Goal: Task Accomplishment & Management: Manage account settings

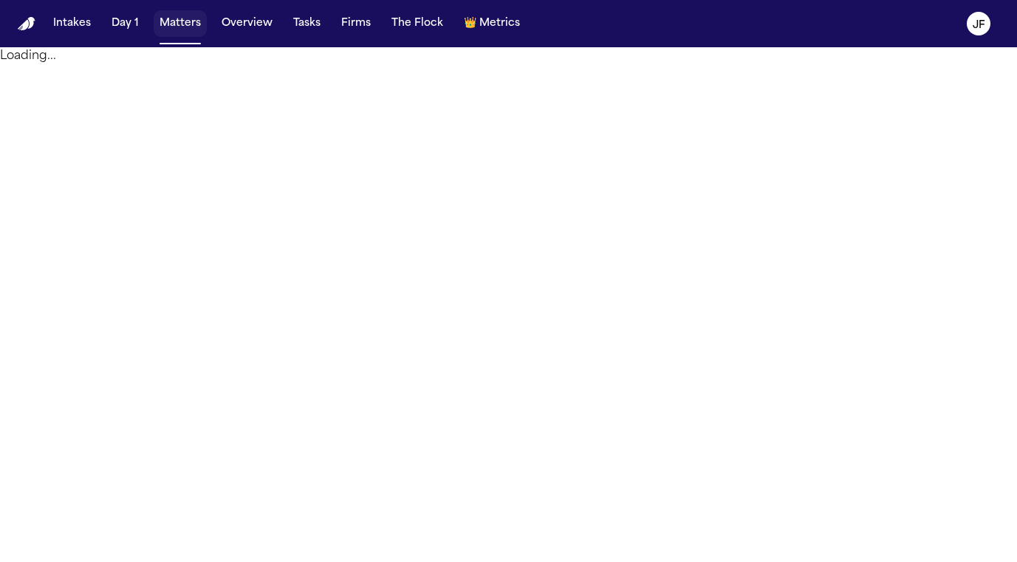
click at [173, 33] on button "Matters" at bounding box center [180, 23] width 53 height 27
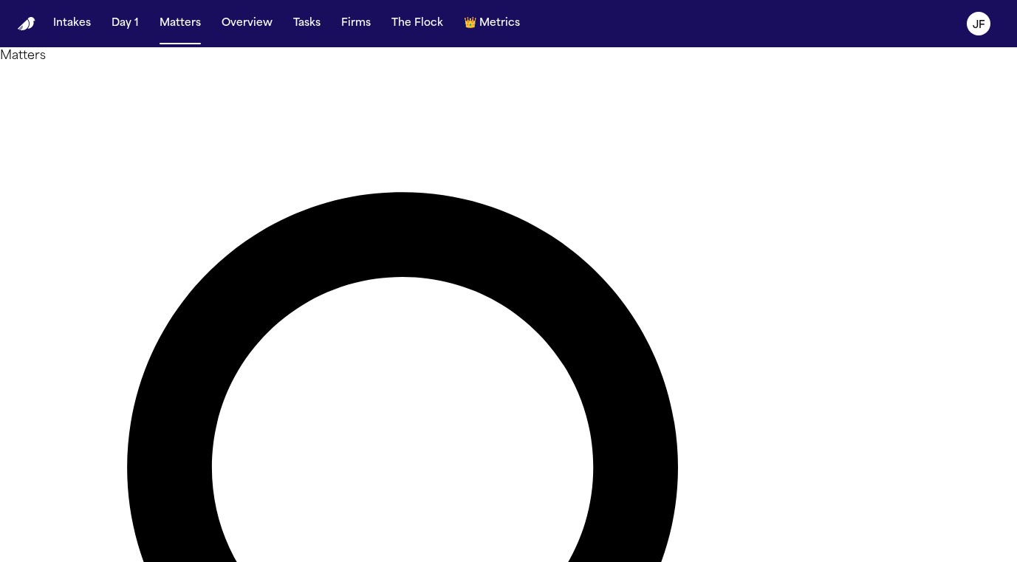
paste input "**********"
type input "**********"
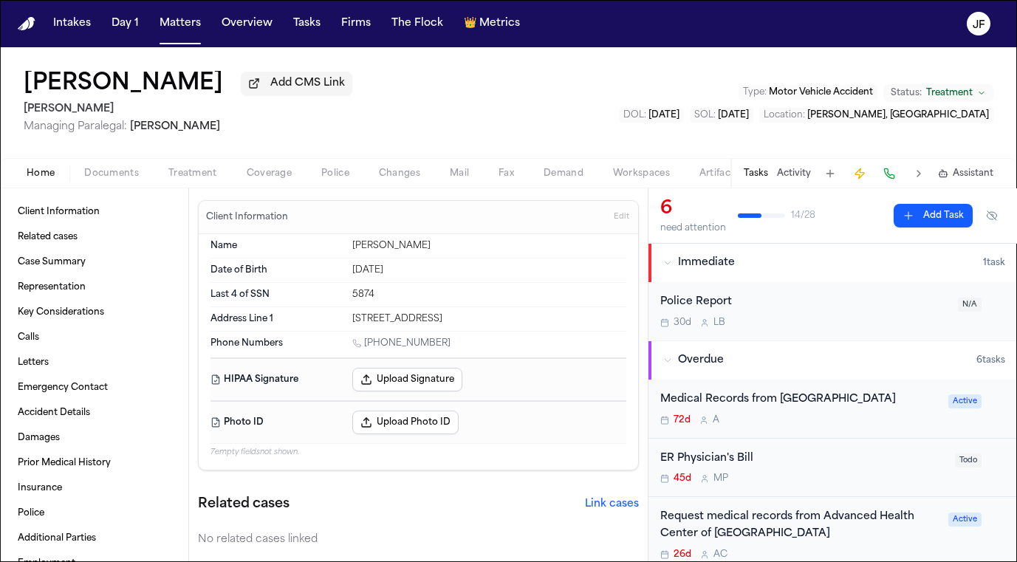
click at [125, 175] on span "Documents" at bounding box center [111, 174] width 55 height 12
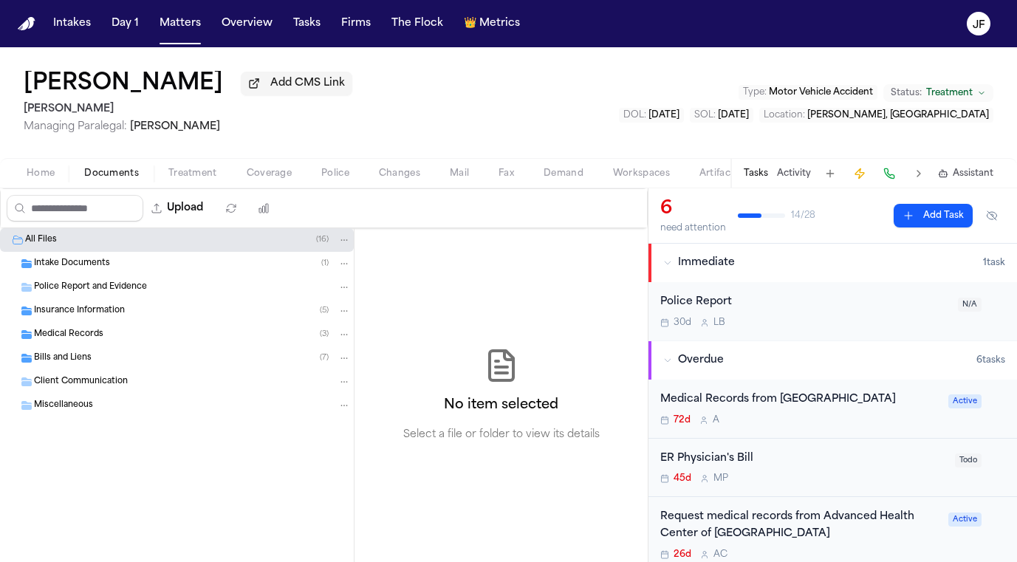
click at [103, 311] on span "Insurance Information" at bounding box center [79, 311] width 91 height 13
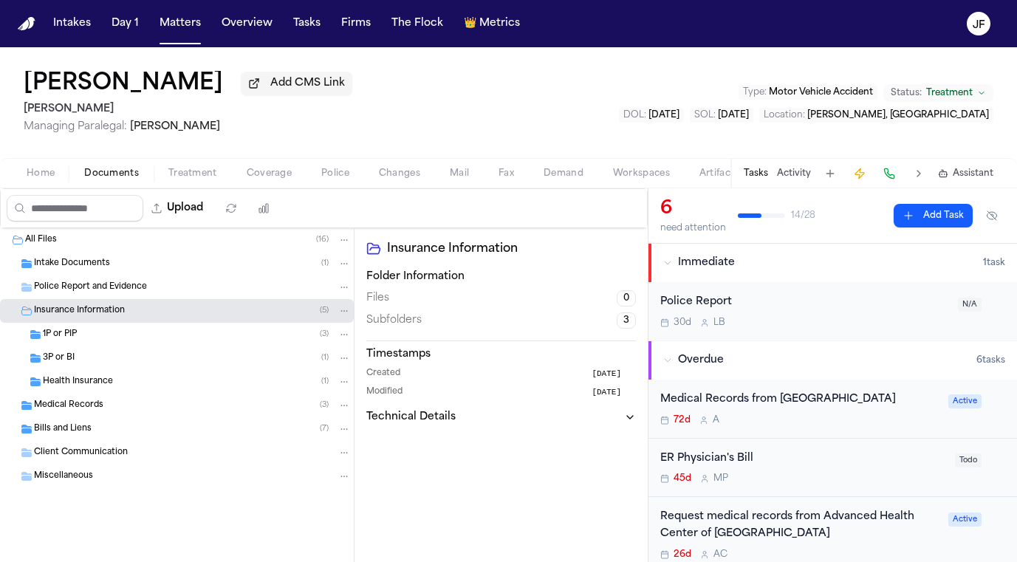
click at [100, 368] on div "3P or BI ( 1 )" at bounding box center [177, 358] width 354 height 24
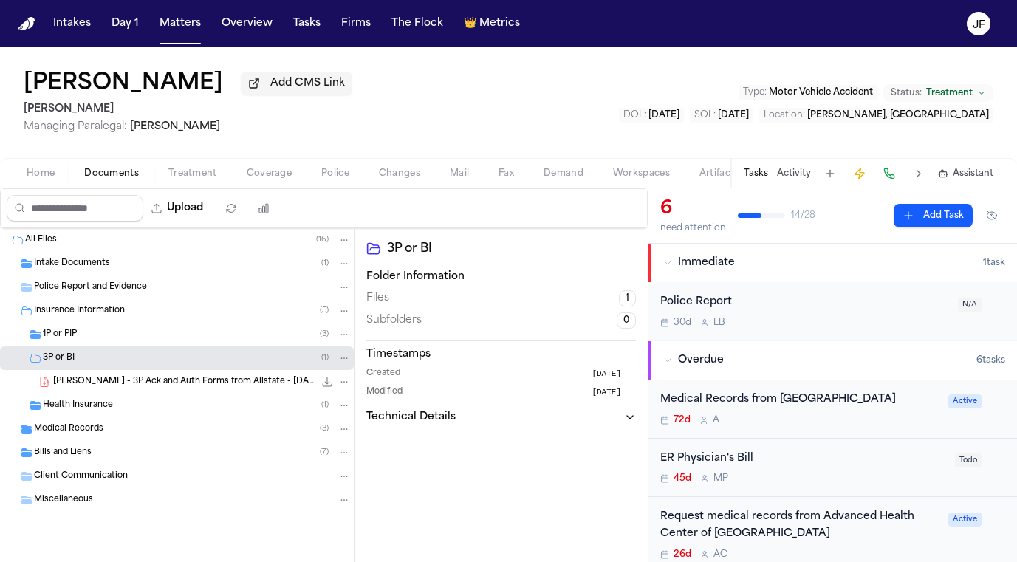
click at [100, 349] on div "3P or BI ( 1 )" at bounding box center [177, 358] width 354 height 24
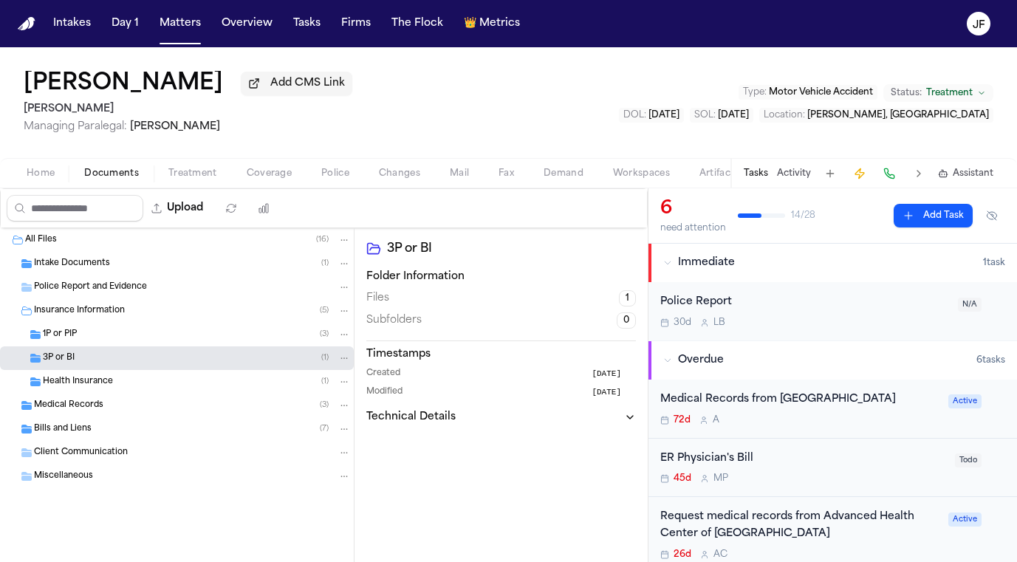
click at [100, 365] on div "3P or BI ( 1 )" at bounding box center [197, 357] width 308 height 13
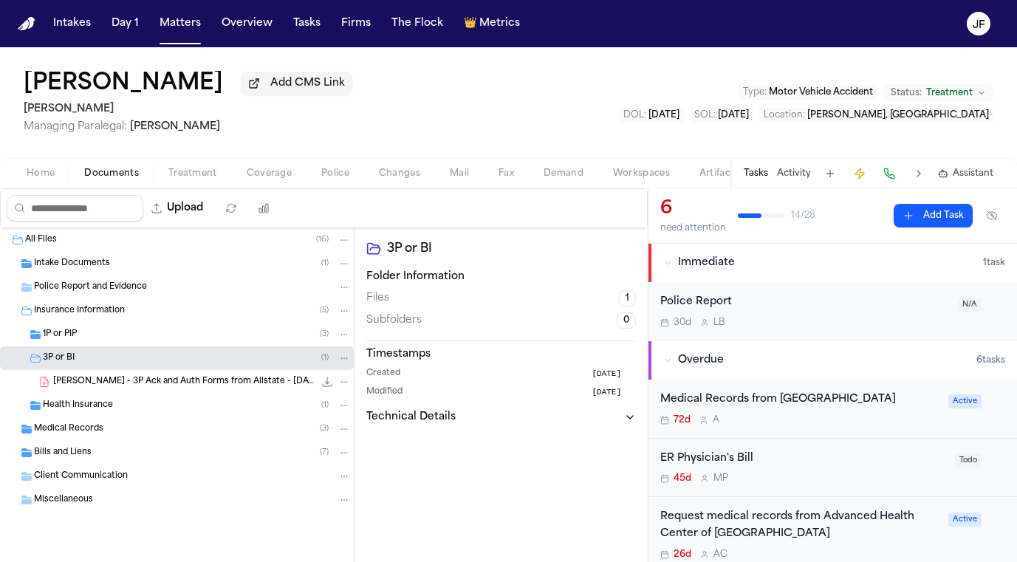
click at [104, 341] on div "1P or PIP ( 3 )" at bounding box center [197, 334] width 308 height 13
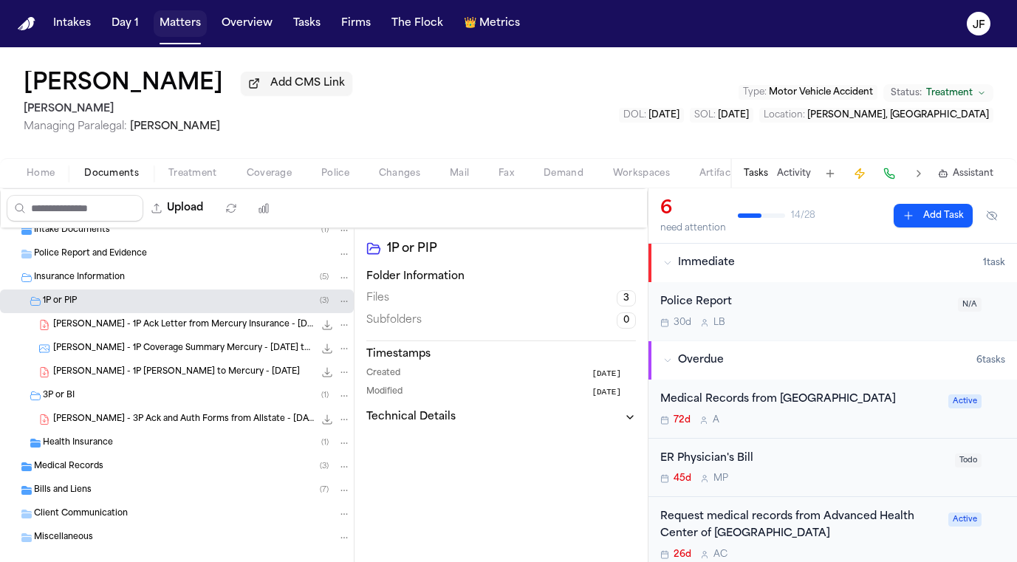
click at [173, 20] on button "Matters" at bounding box center [180, 23] width 53 height 27
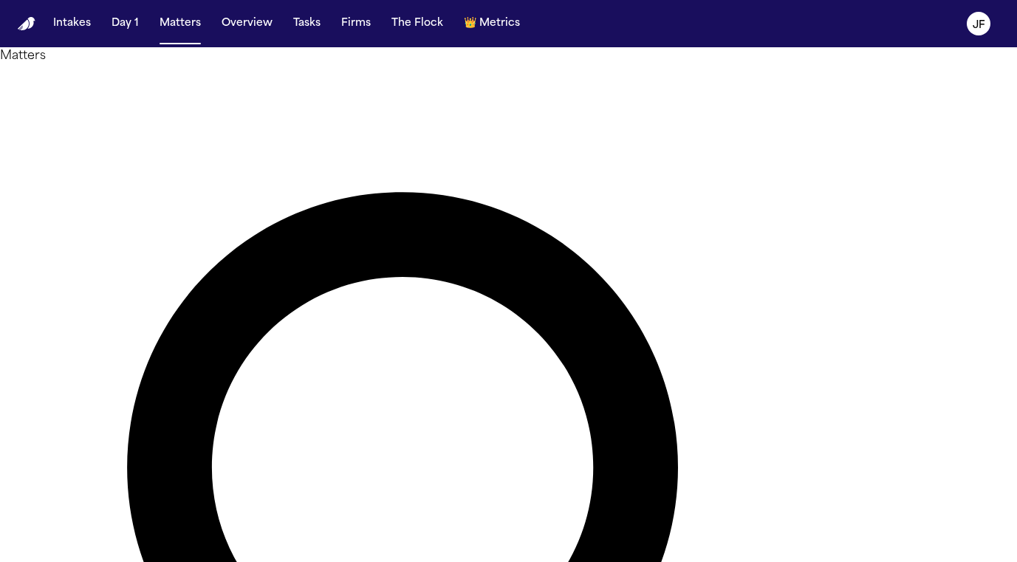
drag, startPoint x: 510, startPoint y: 90, endPoint x: 234, endPoint y: 89, distance: 276.1
type input "**********"
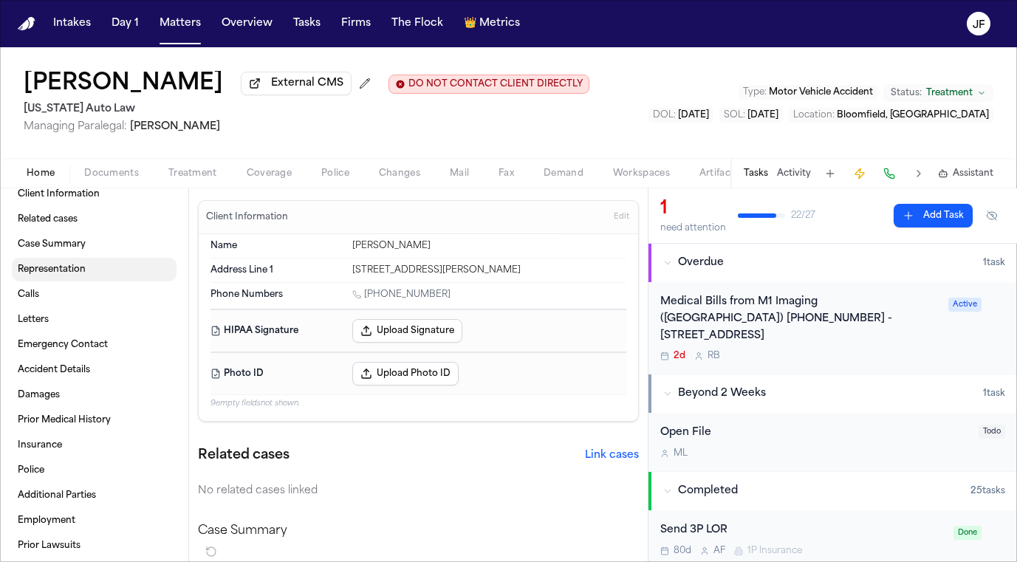
scroll to position [20, 0]
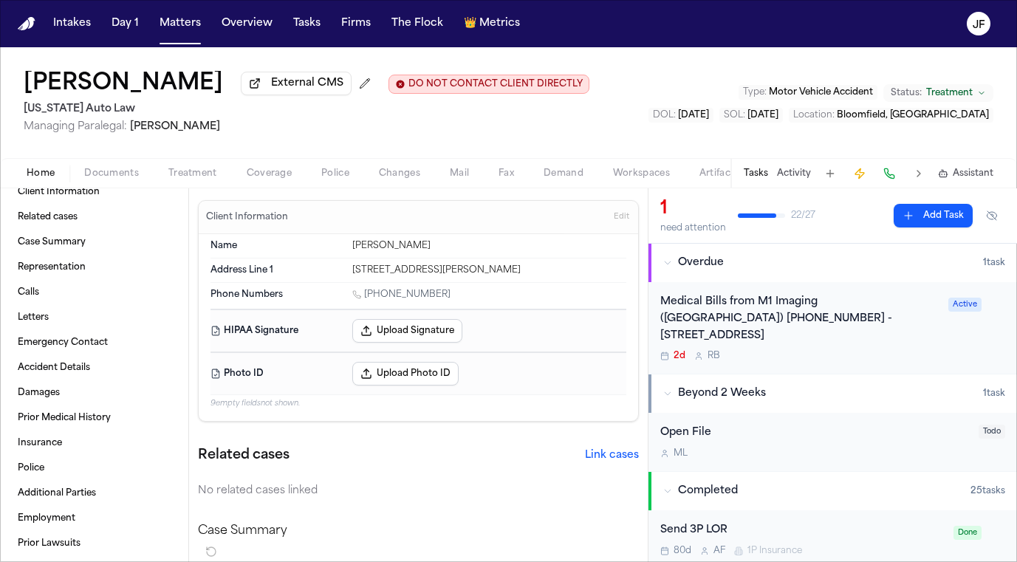
click at [111, 167] on button "Documents" at bounding box center [111, 174] width 84 height 18
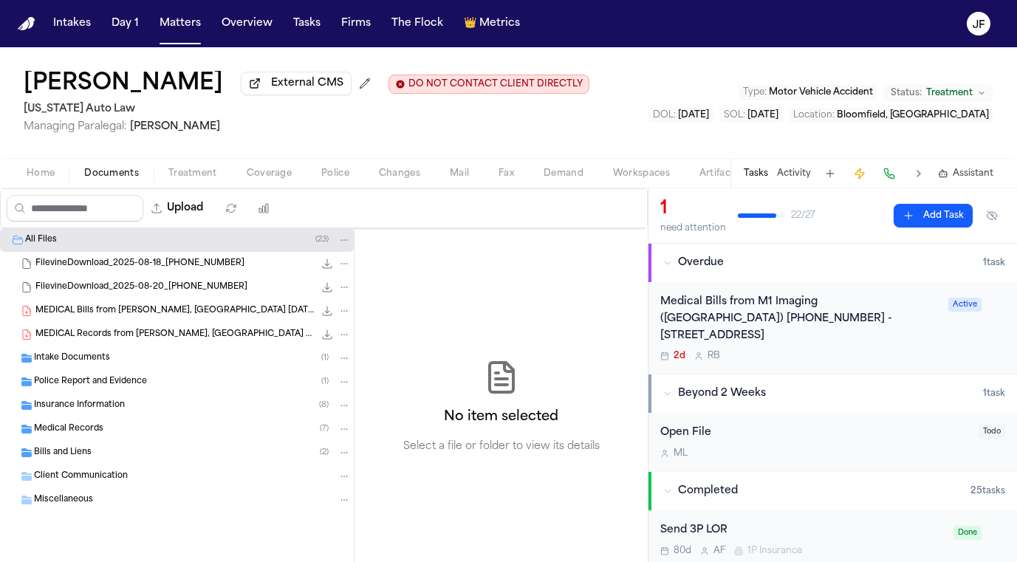
click at [162, 393] on div "Police Report and Evidence ( 1 )" at bounding box center [177, 382] width 354 height 24
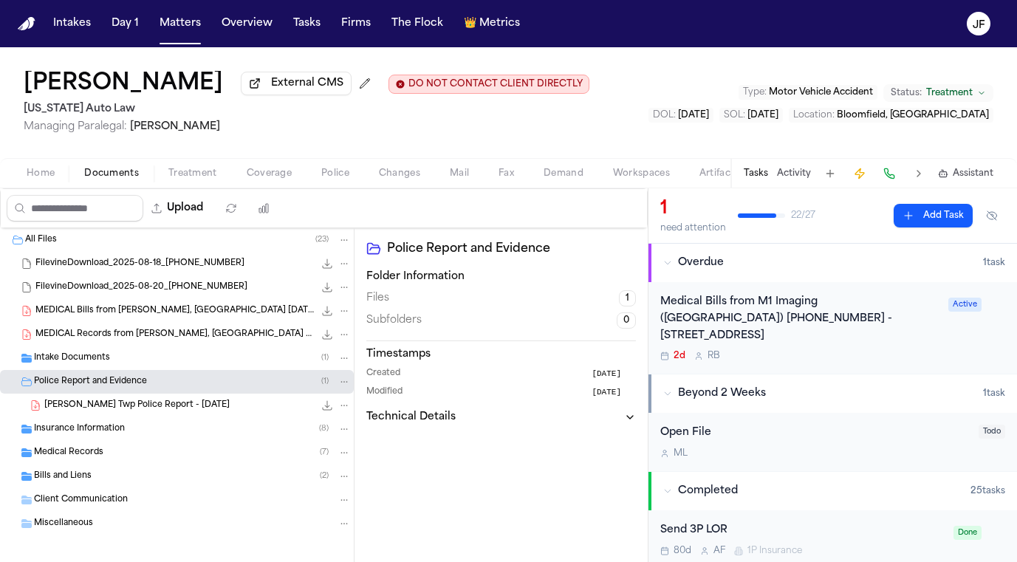
click at [170, 448] on div "Medical Records ( 7 )" at bounding box center [177, 453] width 354 height 24
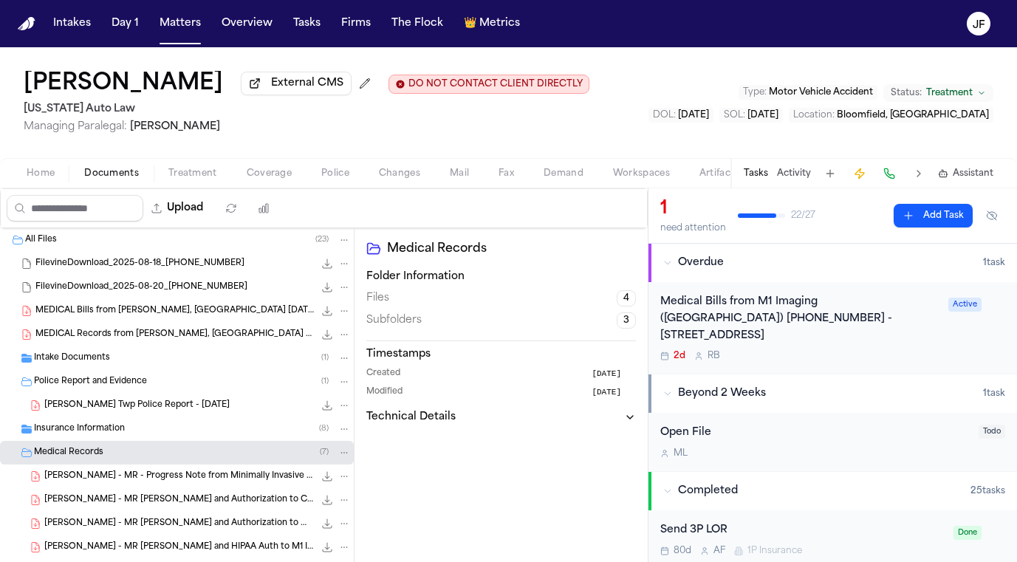
click at [171, 425] on div "Insurance Information ( 8 )" at bounding box center [192, 428] width 317 height 13
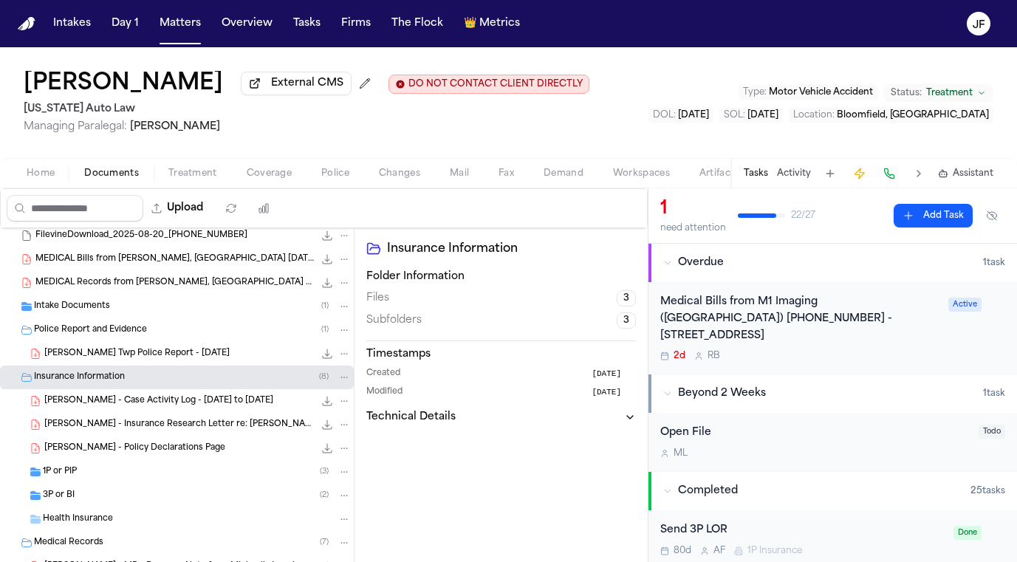
scroll to position [54, 0]
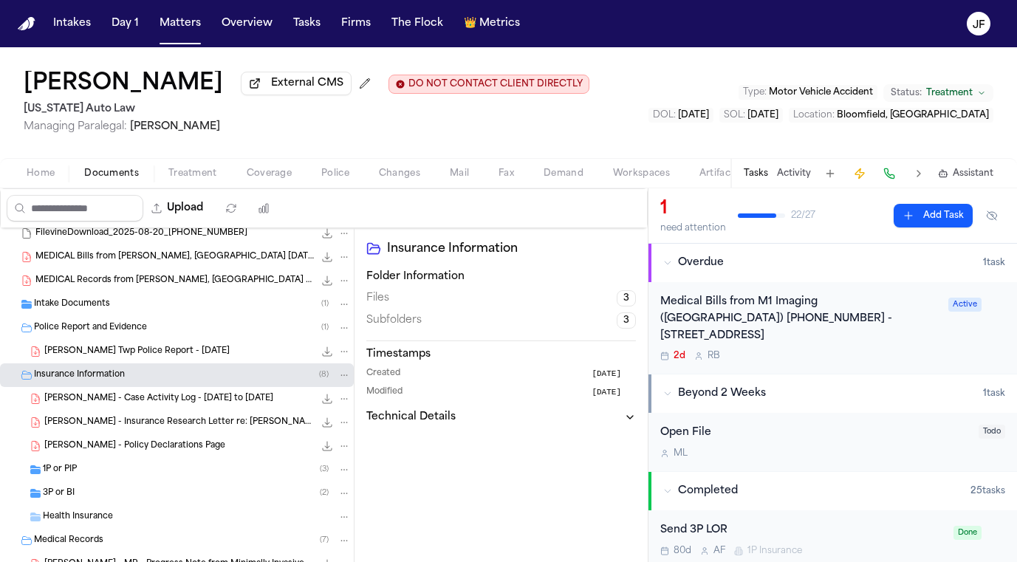
click at [157, 489] on div "3P or BI ( 2 )" at bounding box center [177, 493] width 354 height 24
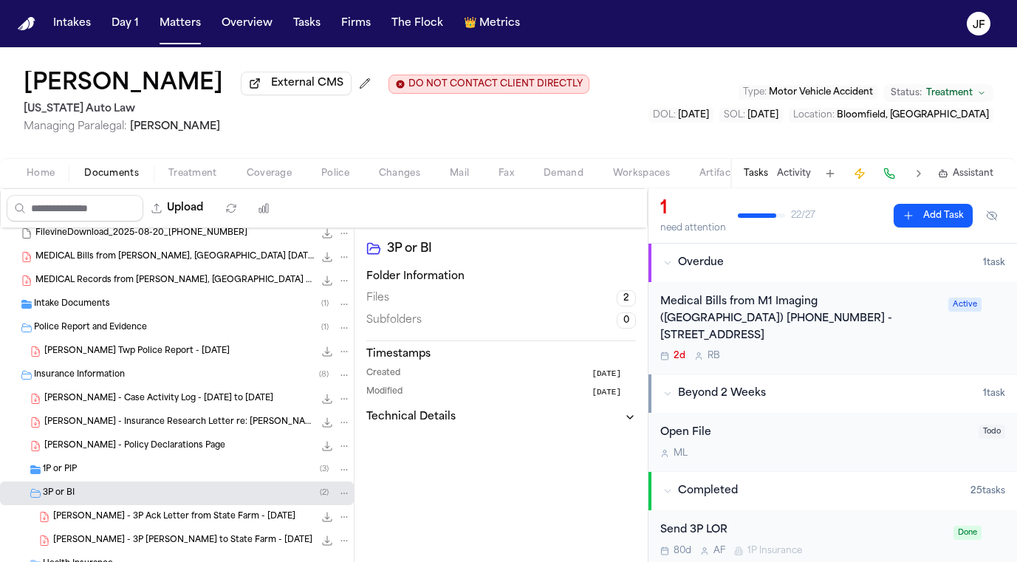
click at [157, 471] on div "1P or PIP ( 3 )" at bounding box center [197, 469] width 308 height 13
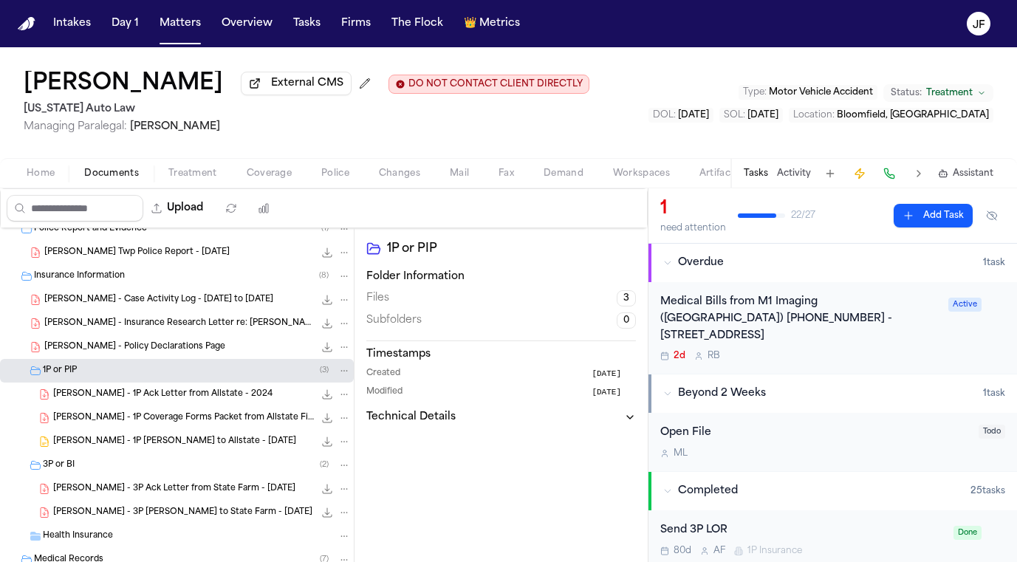
scroll to position [159, 0]
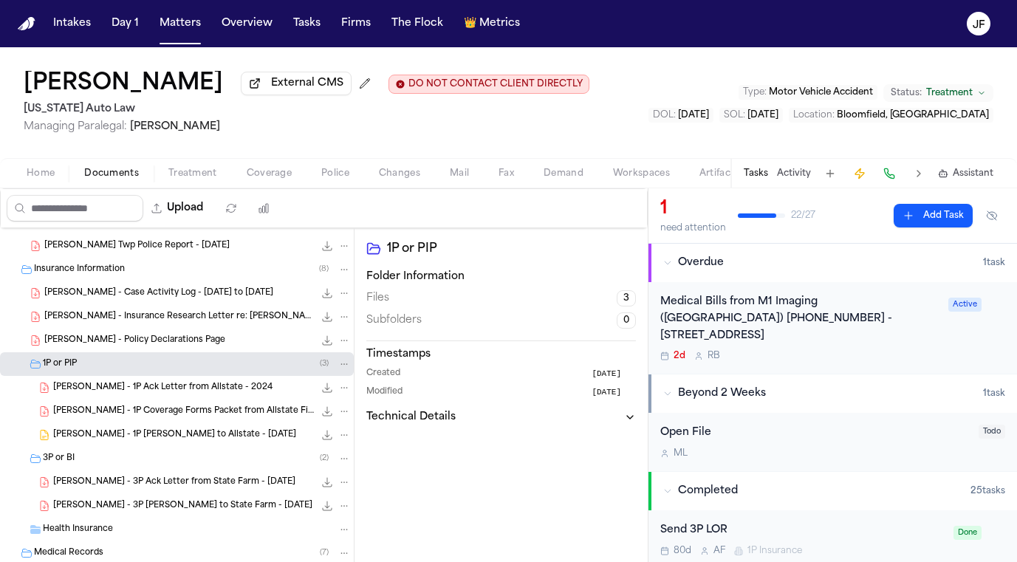
click at [339, 346] on icon "File: A. Coleman - Policy Declarations Page" at bounding box center [344, 340] width 10 height 10
click at [333, 397] on button "Move" at bounding box center [333, 398] width 101 height 27
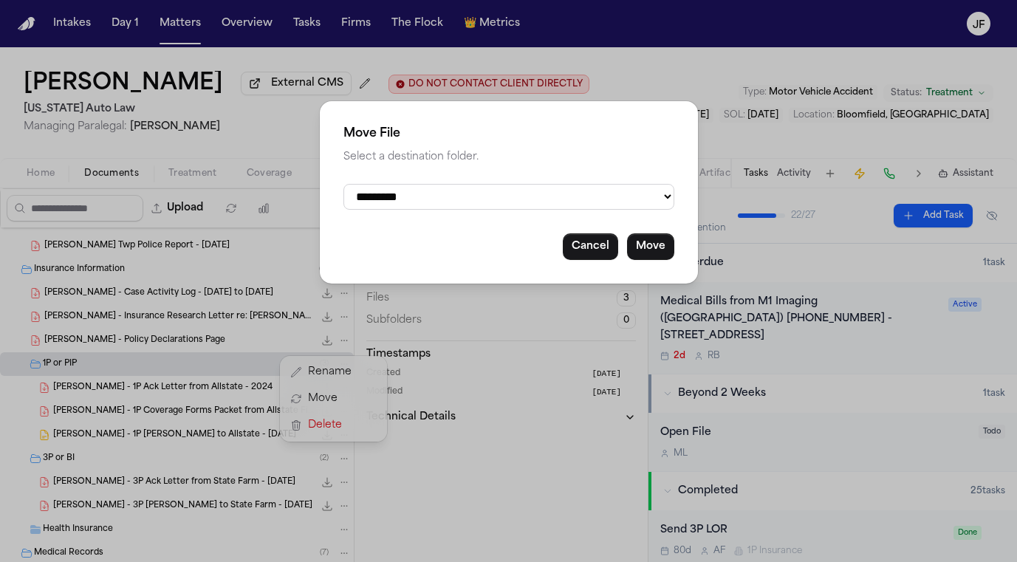
select select "**********"
click at [635, 250] on button "Move" at bounding box center [650, 246] width 47 height 27
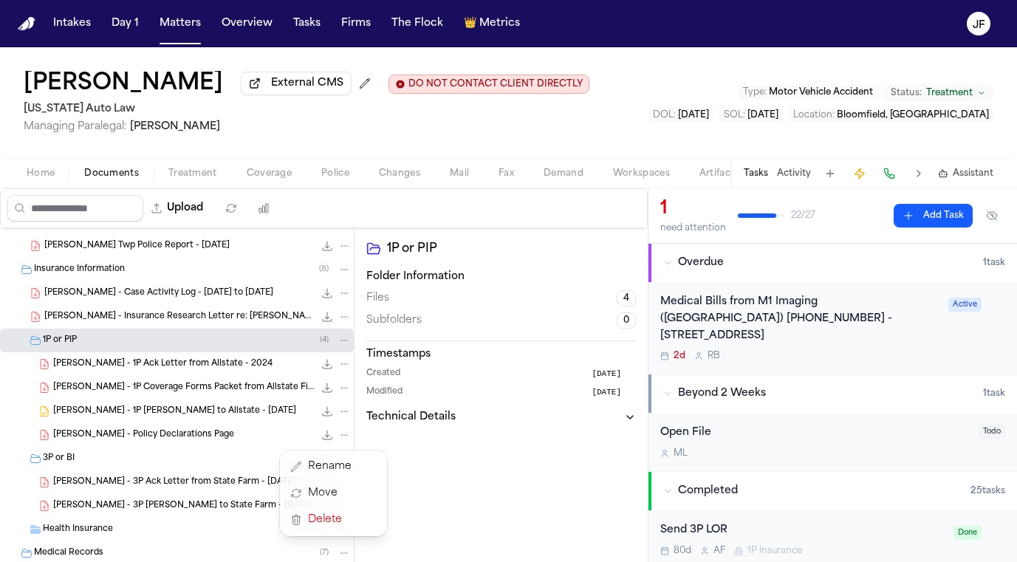
click at [179, 37] on div "Intakes Day 1 Matters Overview Tasks Firms The Flock 👑 Metrics JF Anthony Colem…" at bounding box center [508, 281] width 1017 height 562
click at [179, 21] on button "Matters" at bounding box center [180, 23] width 53 height 27
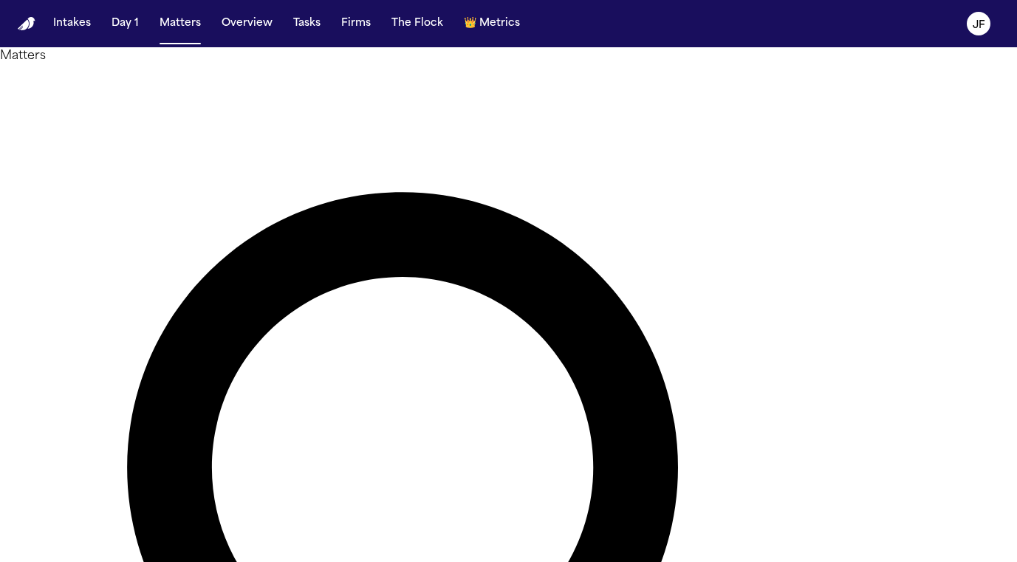
drag, startPoint x: 511, startPoint y: 83, endPoint x: 91, endPoint y: 55, distance: 421.0
type input "**********"
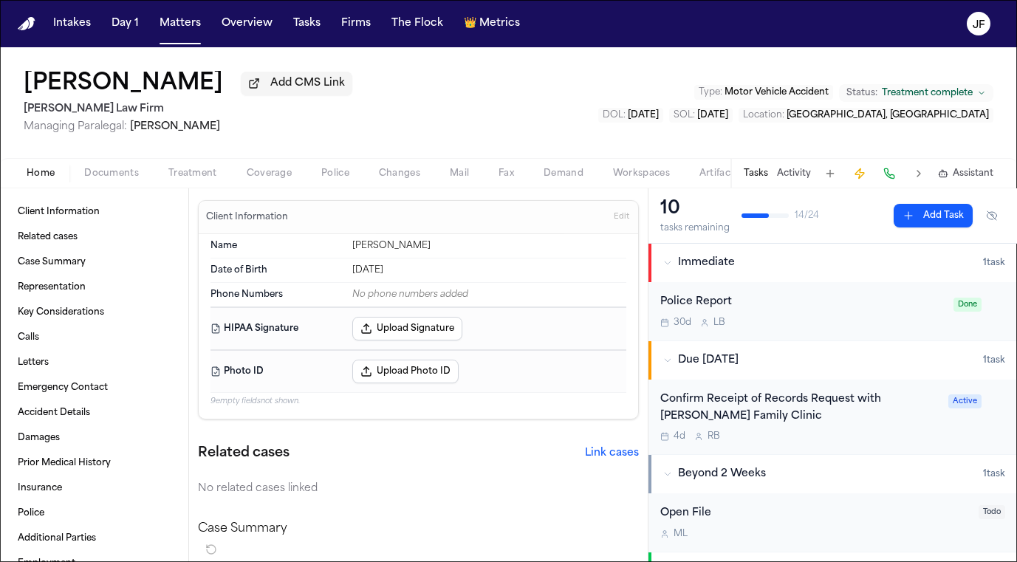
click at [112, 172] on span "Documents" at bounding box center [111, 174] width 55 height 12
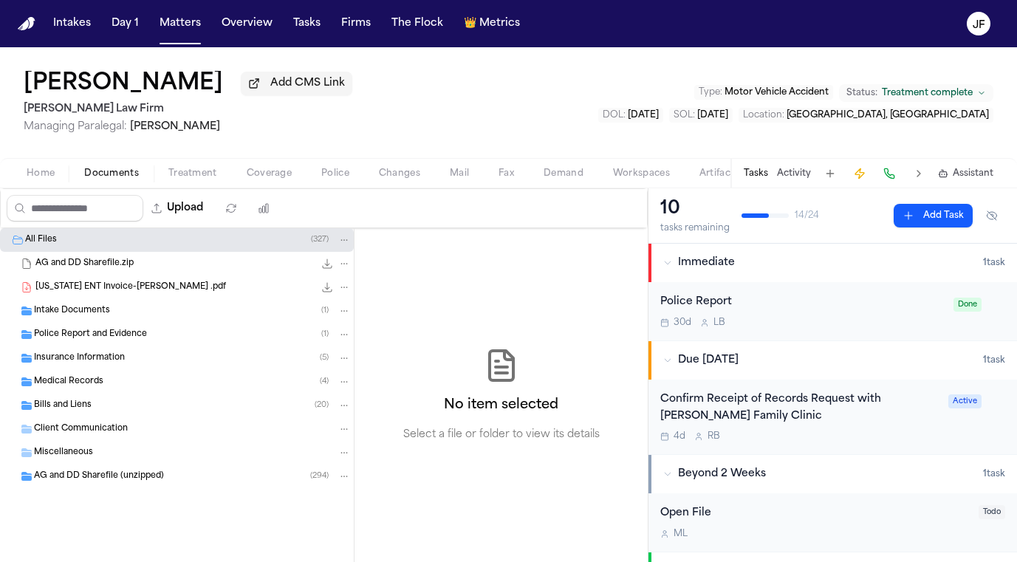
click at [141, 363] on div "Insurance Information ( 5 )" at bounding box center [192, 357] width 317 height 13
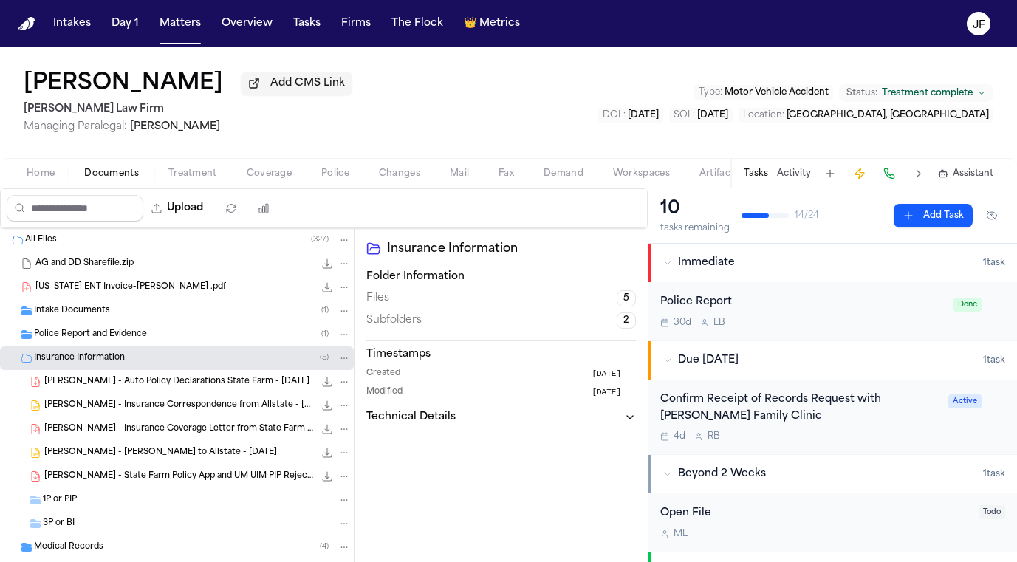
click at [123, 509] on div "1P or PIP" at bounding box center [177, 500] width 354 height 24
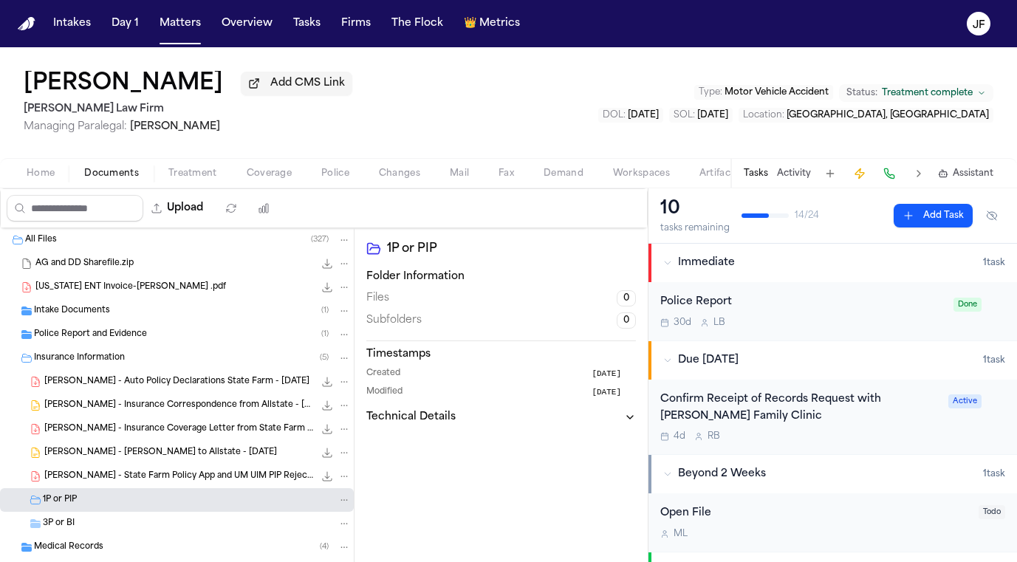
click at [124, 509] on div "1P or PIP" at bounding box center [177, 500] width 354 height 24
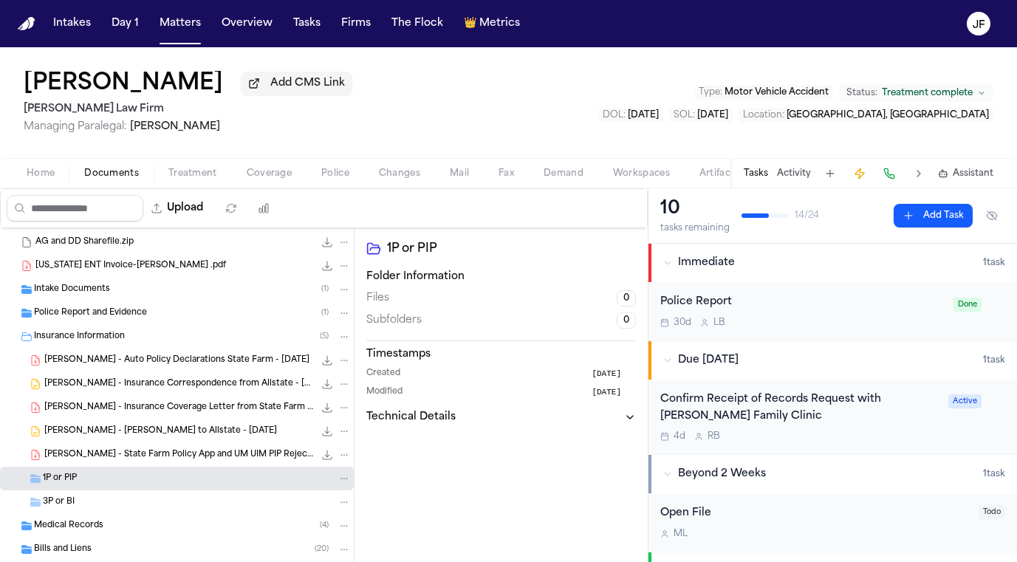
scroll to position [27, 0]
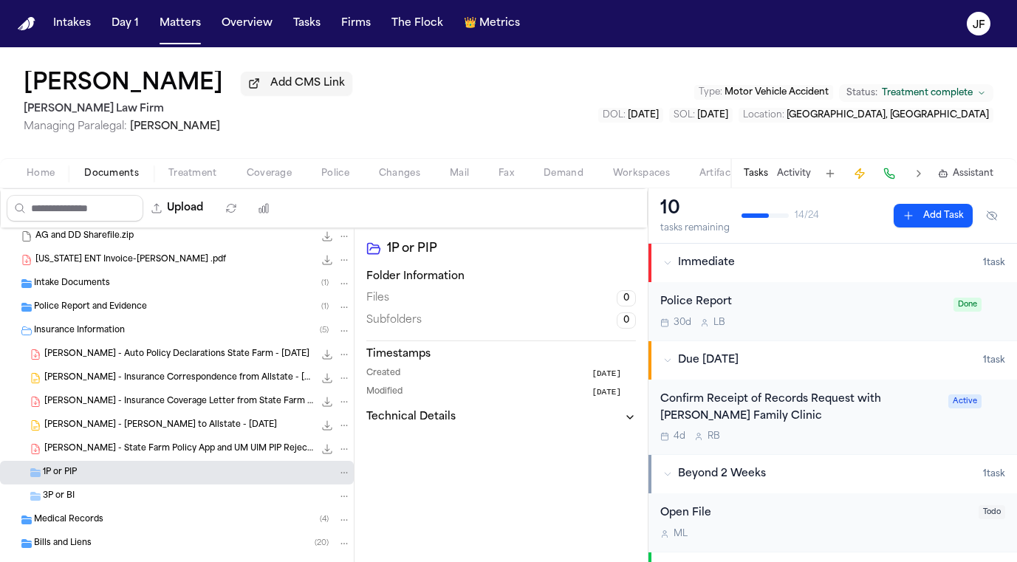
click at [131, 499] on div "3P or BI" at bounding box center [197, 495] width 308 height 13
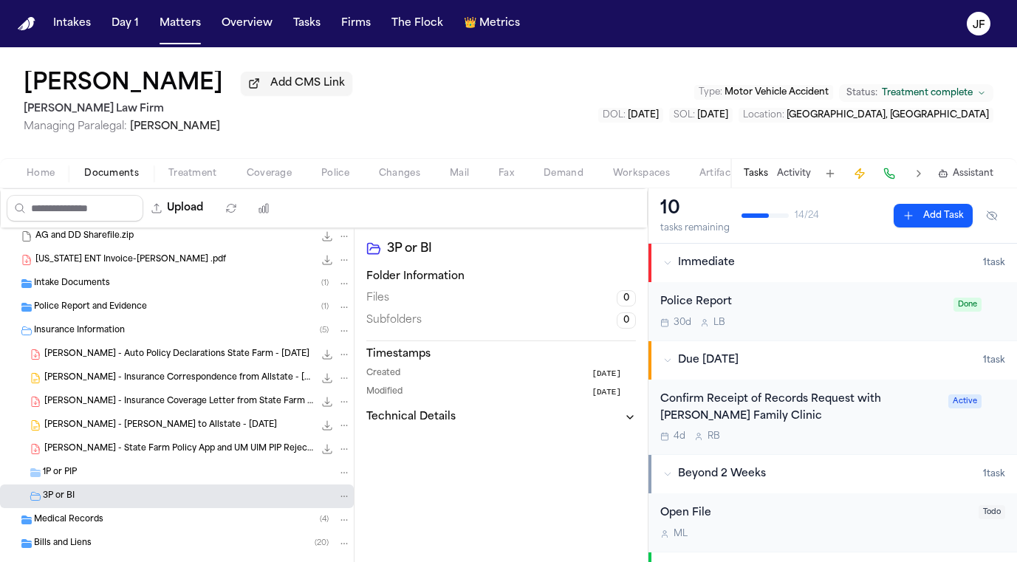
click at [191, 449] on span "A. Garcia - State Farm Policy App and UM UIM PIP Rejection - 7.30.20" at bounding box center [178, 449] width 269 height 13
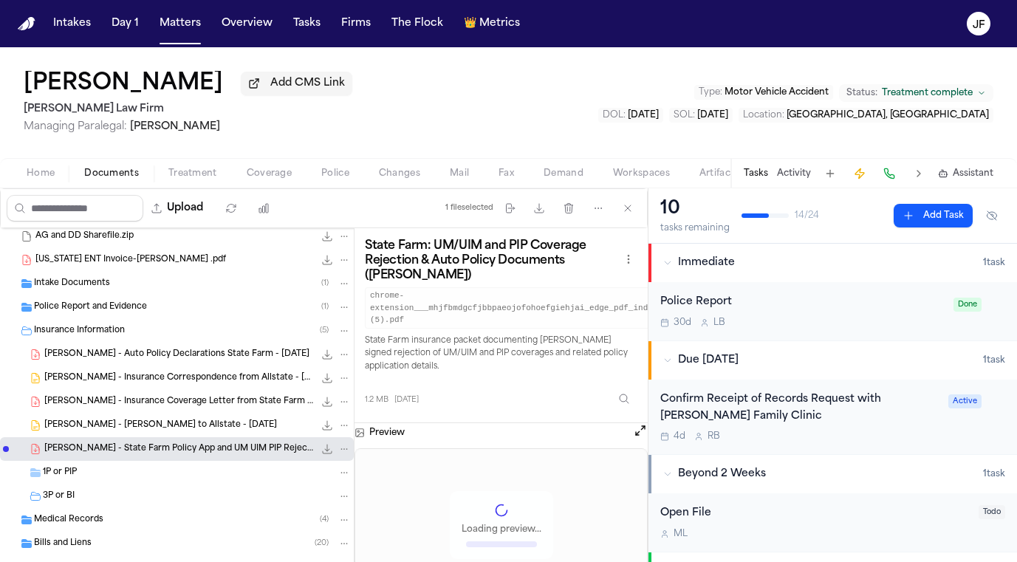
click at [339, 449] on icon "File: A. Garcia - State Farm Policy App and UM UIM PIP Rejection - 7.30.20" at bounding box center [344, 449] width 10 height 10
click at [341, 504] on button "Move" at bounding box center [333, 507] width 101 height 27
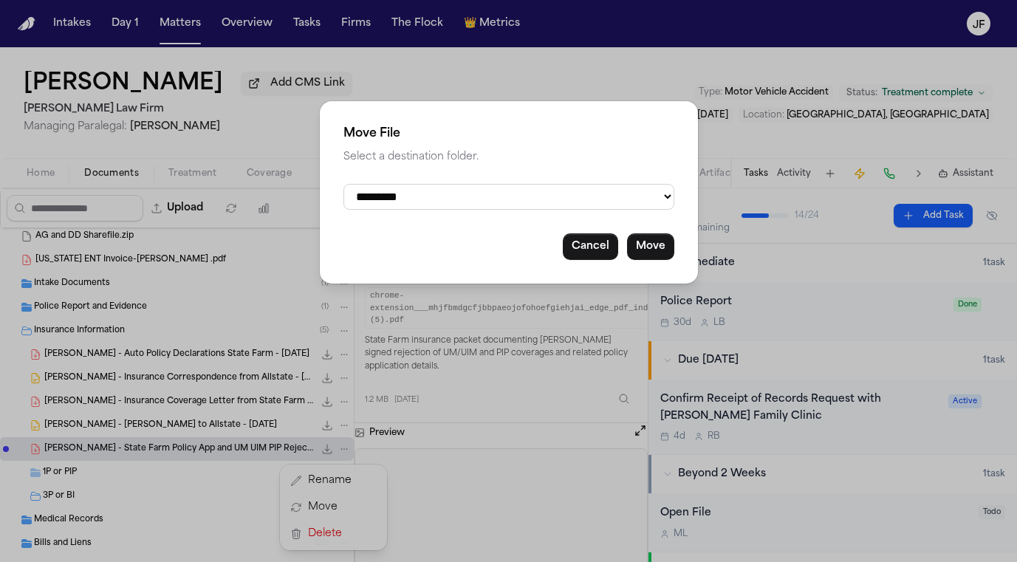
select select "**********"
click at [647, 238] on button "Move" at bounding box center [650, 246] width 47 height 27
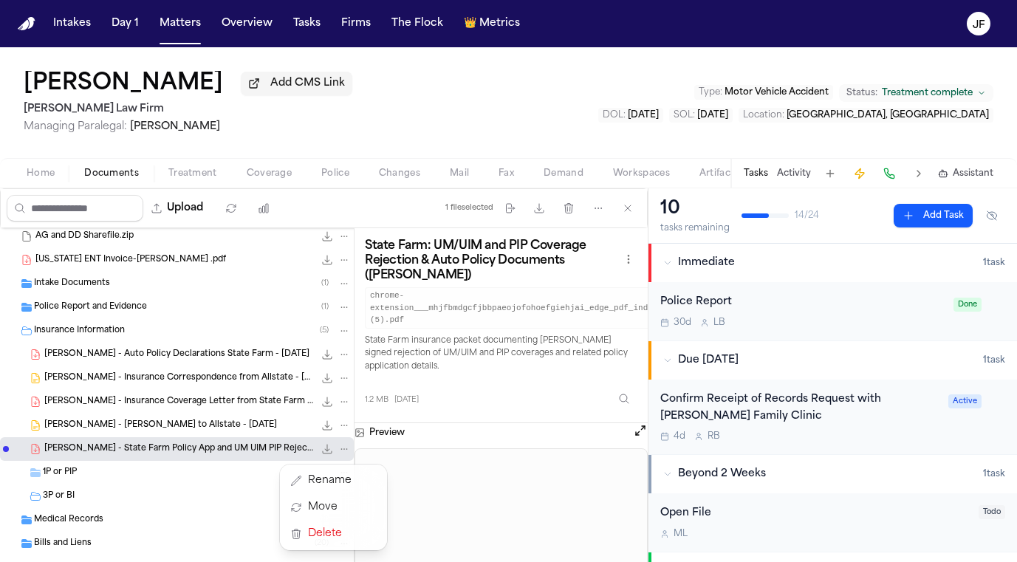
click at [250, 353] on div "All Files ( 327 ) AG and DD Sharefile.zip 717.0 MB • ZIP Texas ENT Invoice-A.Ga…" at bounding box center [177, 450] width 354 height 499
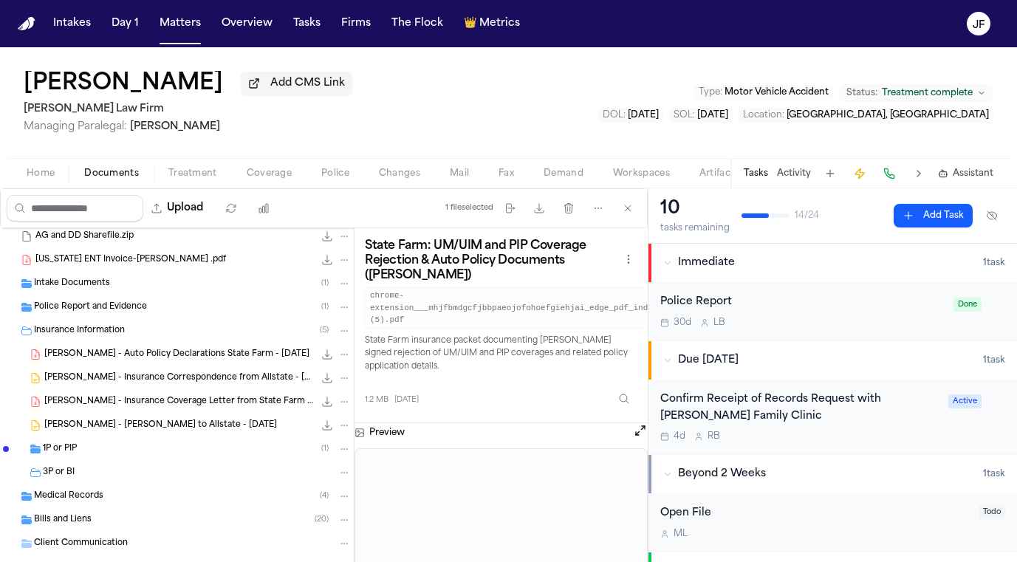
click at [0, 0] on span "220.2 KB • PDF" at bounding box center [0, 0] width 0 height 0
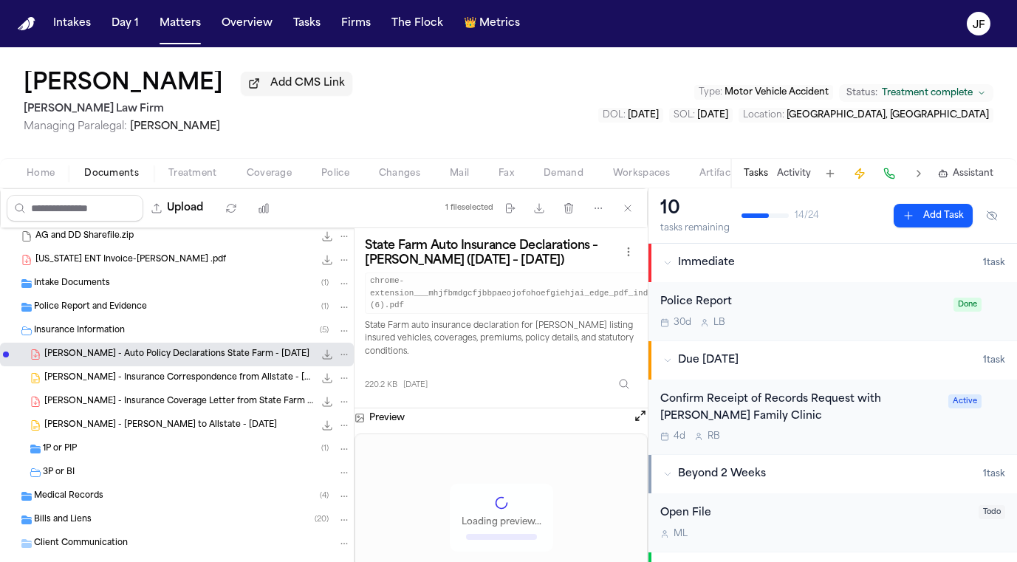
click at [339, 360] on icon "File: A. Garcia - Auto Policy Declarations State Farm - 8.30.24" at bounding box center [344, 354] width 10 height 10
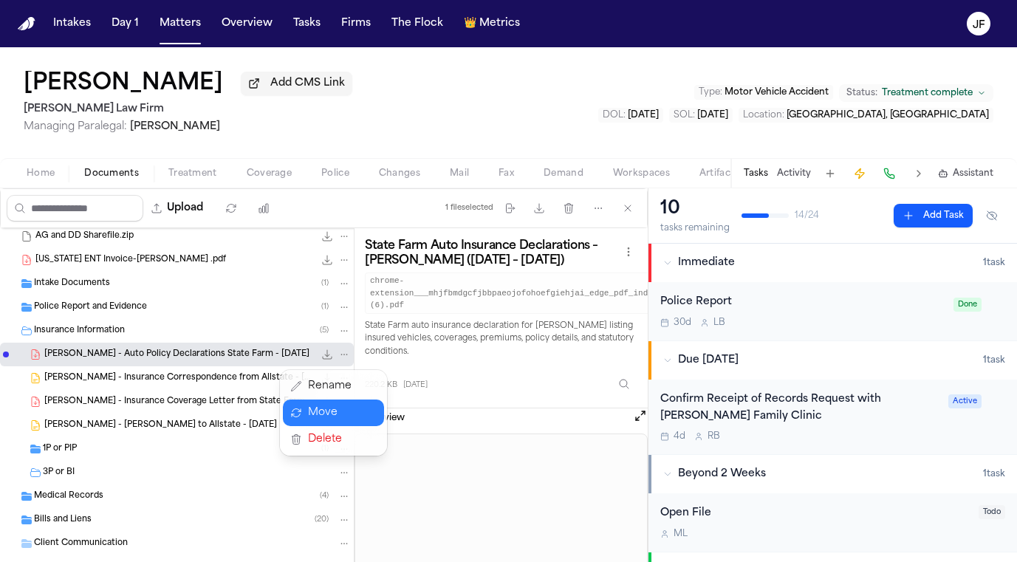
click at [338, 413] on button "Move" at bounding box center [333, 412] width 101 height 27
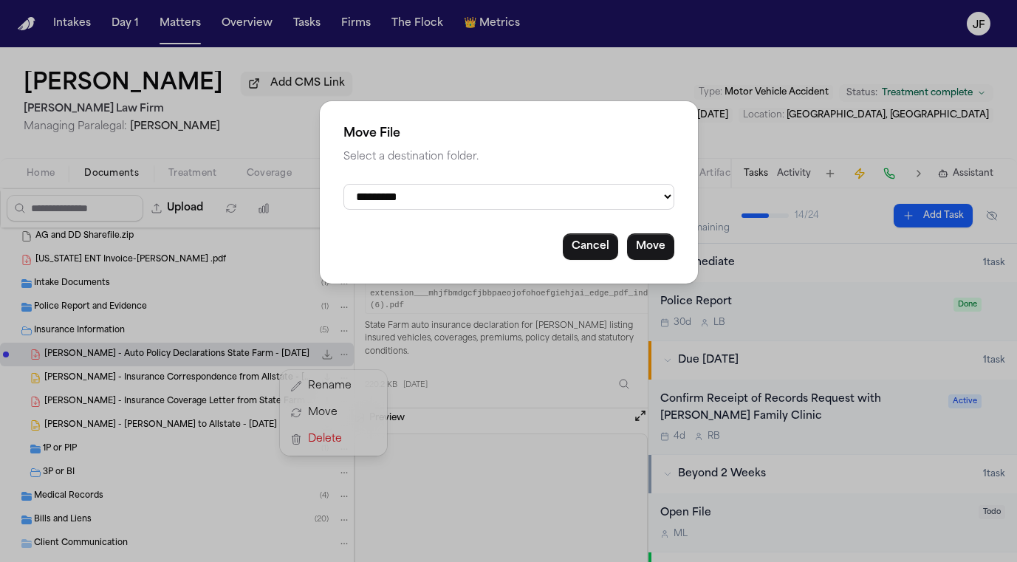
select select "**********"
click at [649, 241] on button "Move" at bounding box center [650, 246] width 47 height 27
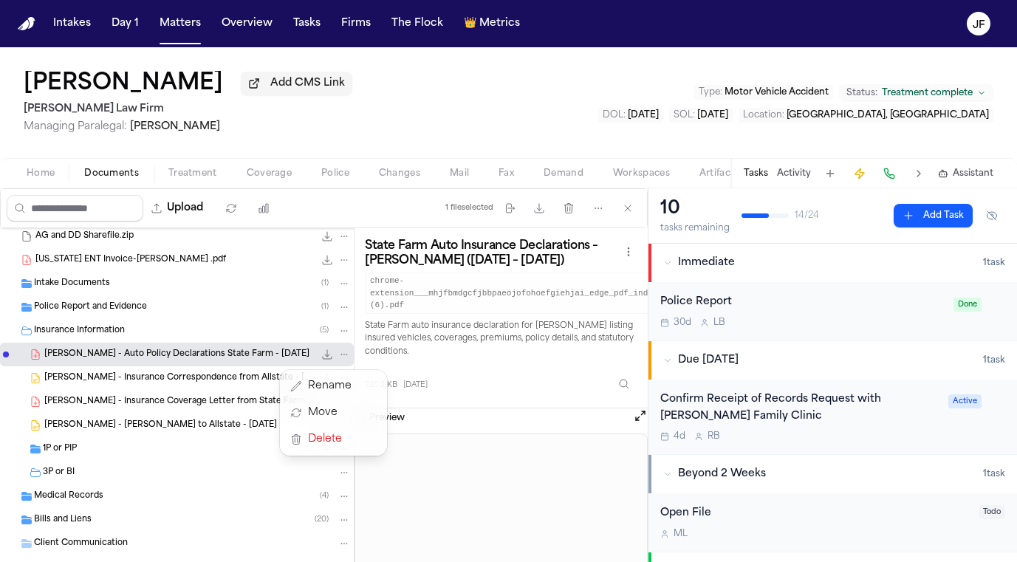
click at [212, 382] on div "All Files ( 327 ) AG and DD Sharefile.zip 717.0 MB • ZIP Texas ENT Invoice-A.Ga…" at bounding box center [177, 438] width 354 height 475
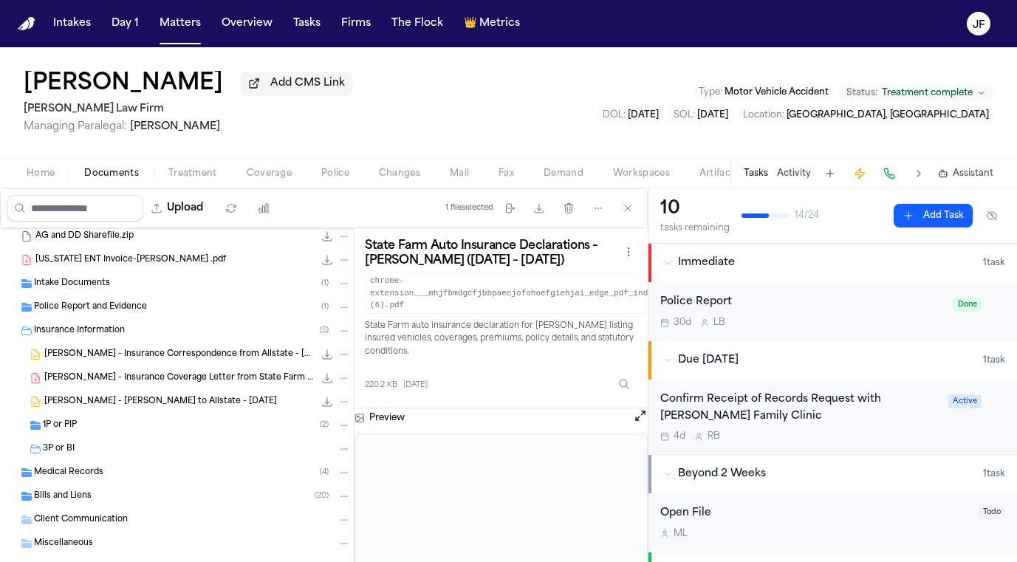
click at [212, 382] on span "A. Garcia - Insurance Coverage Letter from State Farm - 7.10.25" at bounding box center [178, 378] width 269 height 13
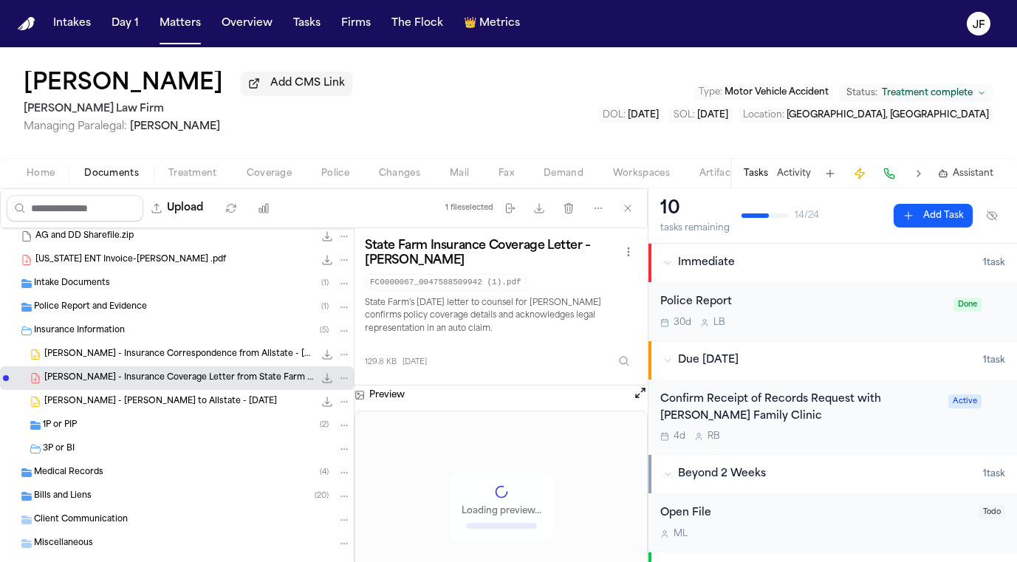
click at [229, 352] on span "A. Garcia - Insurance Correspondence from Allstate - 7.15.25" at bounding box center [178, 354] width 269 height 13
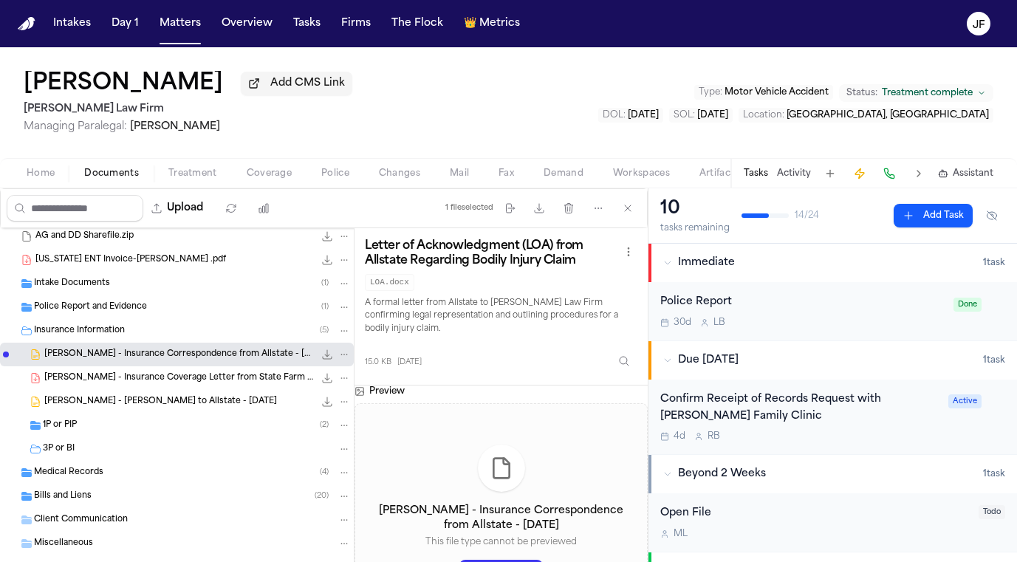
click at [341, 355] on icon "File: A. Garcia - Insurance Correspondence from Allstate - 7.15.25" at bounding box center [344, 354] width 7 height 1
click at [329, 417] on button "Move" at bounding box center [333, 412] width 101 height 27
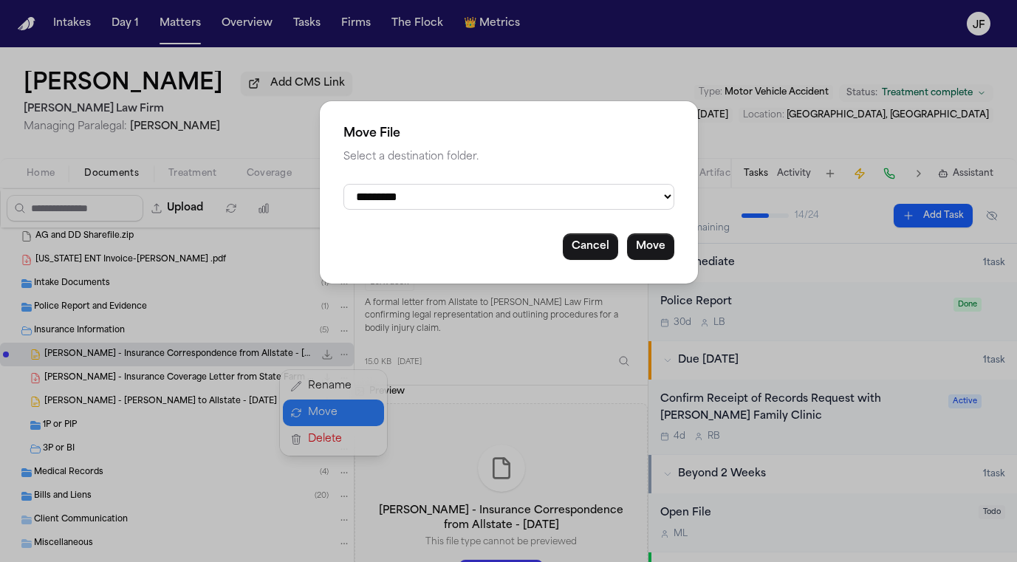
select select "**********"
click at [667, 242] on button "Move" at bounding box center [650, 246] width 47 height 27
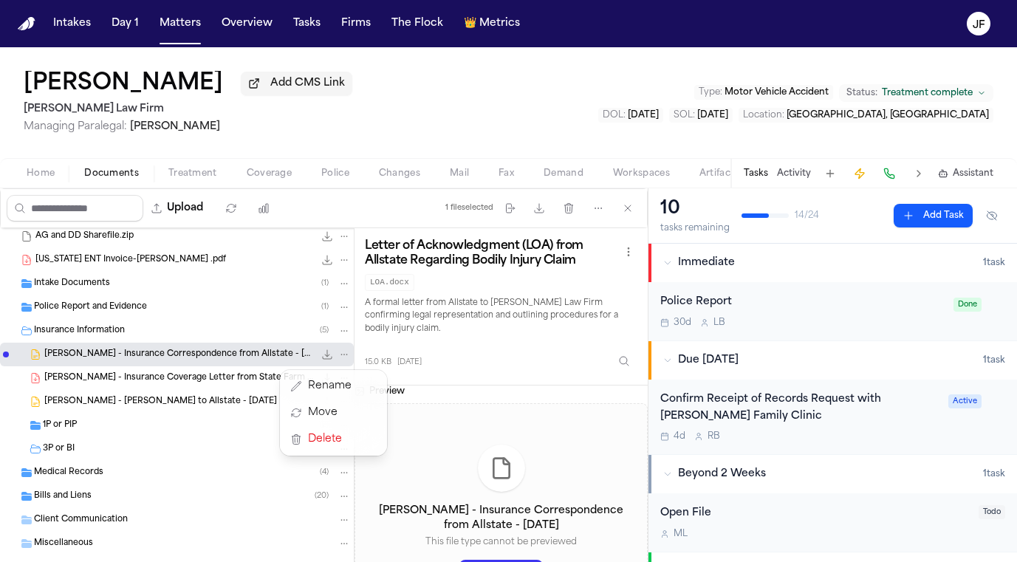
click at [147, 407] on div "All Files ( 327 ) AG and DD Sharefile.zip 717.0 MB • ZIP Texas ENT Invoice-A.Ga…" at bounding box center [177, 427] width 354 height 452
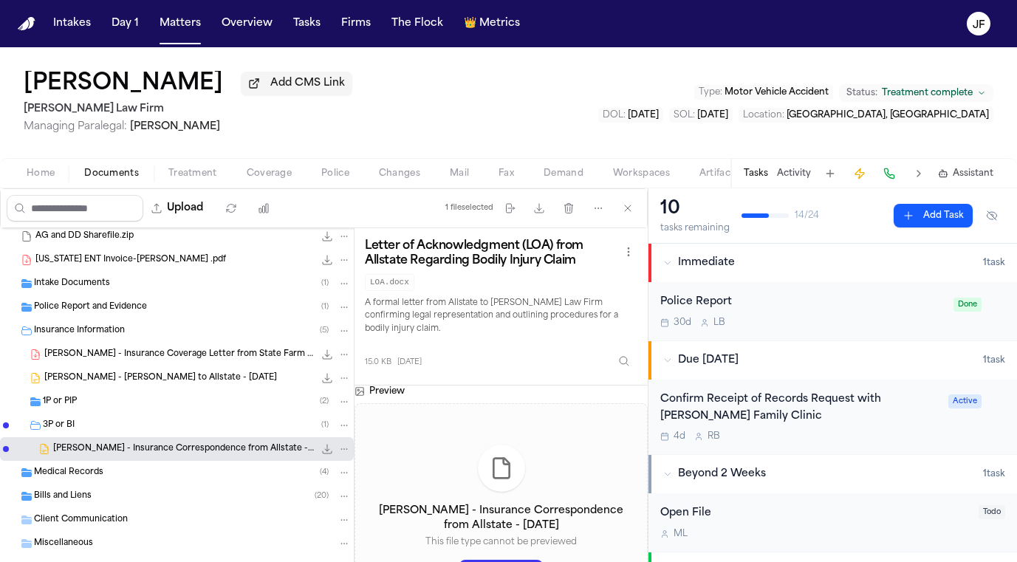
click at [156, 399] on div "1P or PIP ( 2 )" at bounding box center [197, 401] width 308 height 13
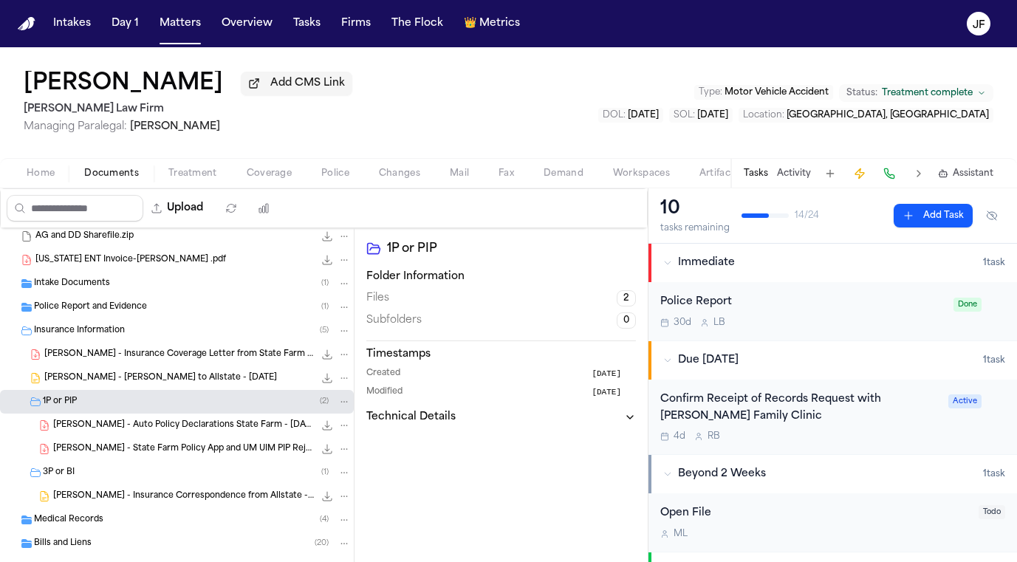
click at [172, 383] on span "A. Garcia - LOR to Allstate - 7.15.25" at bounding box center [160, 378] width 233 height 13
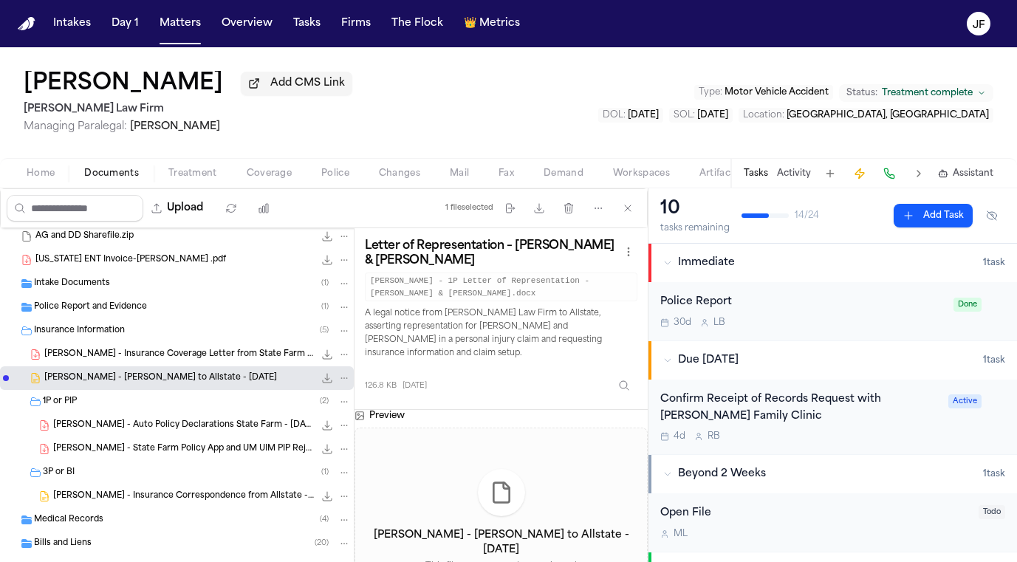
click at [339, 382] on icon "File: A. Garcia - LOR to Allstate - 7.15.25" at bounding box center [344, 378] width 10 height 10
click at [300, 441] on icon "button" at bounding box center [296, 436] width 12 height 12
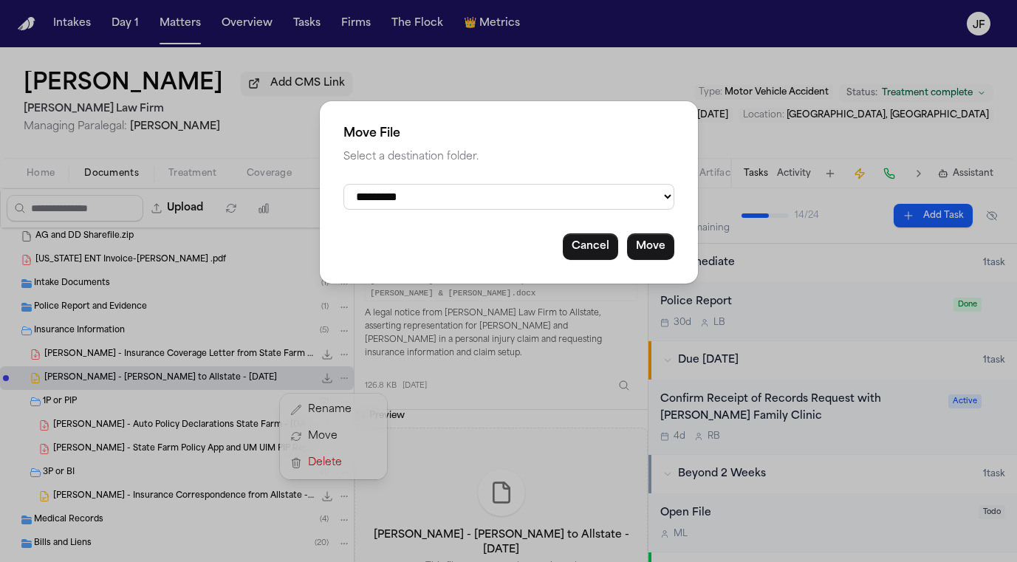
select select "**********"
click at [666, 238] on button "Move" at bounding box center [650, 246] width 47 height 27
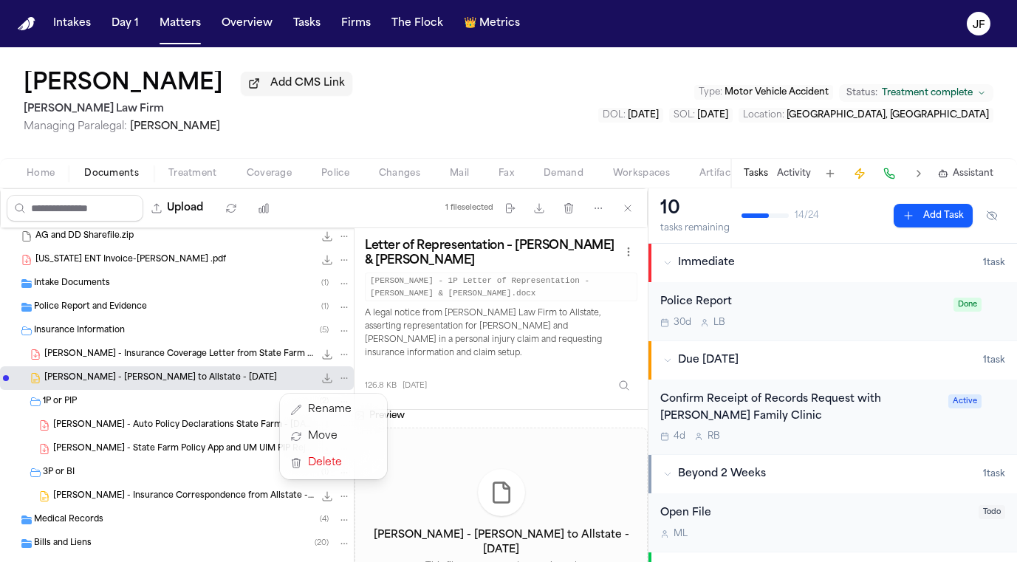
click at [328, 356] on div "All Files ( 327 ) AG and DD Sharefile.zip 717.0 MB • ZIP Texas ENT Invoice-A.Ga…" at bounding box center [177, 450] width 354 height 499
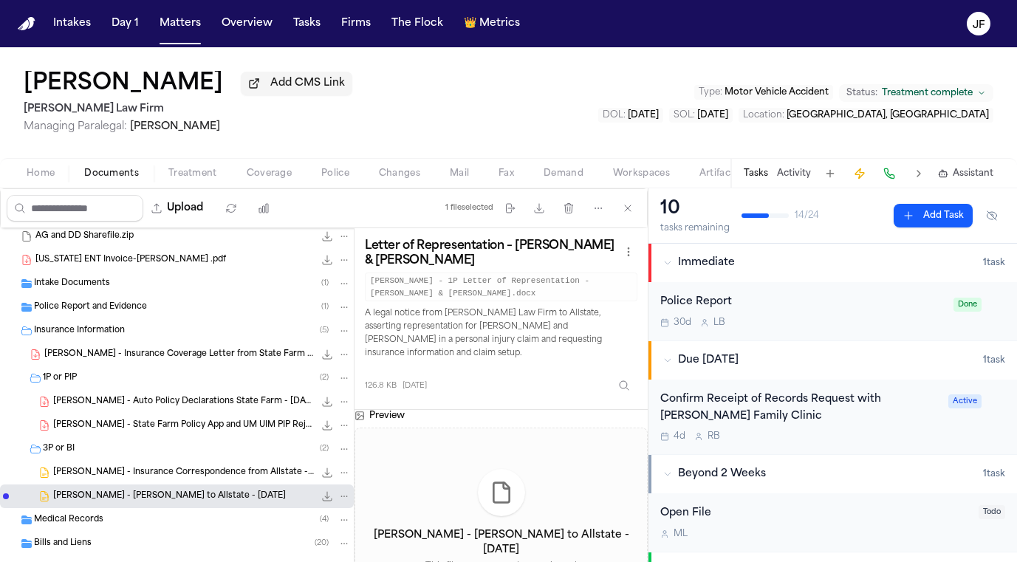
click at [339, 358] on icon "File: A. Garcia - Insurance Coverage Letter from State Farm - 7.10.25" at bounding box center [344, 354] width 10 height 10
click at [329, 408] on button "Move" at bounding box center [333, 412] width 101 height 27
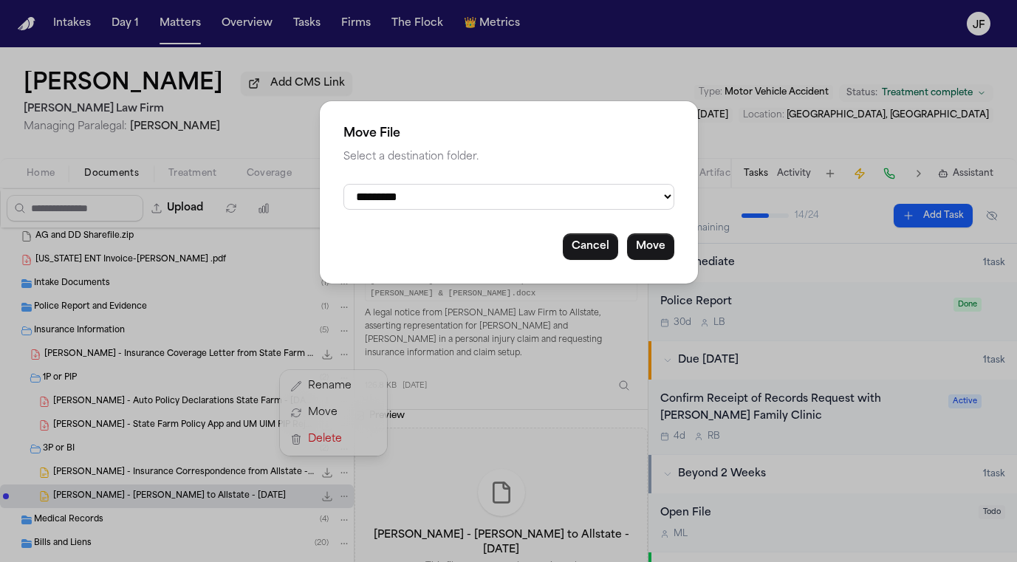
select select "**********"
click at [648, 236] on button "Move" at bounding box center [650, 246] width 47 height 27
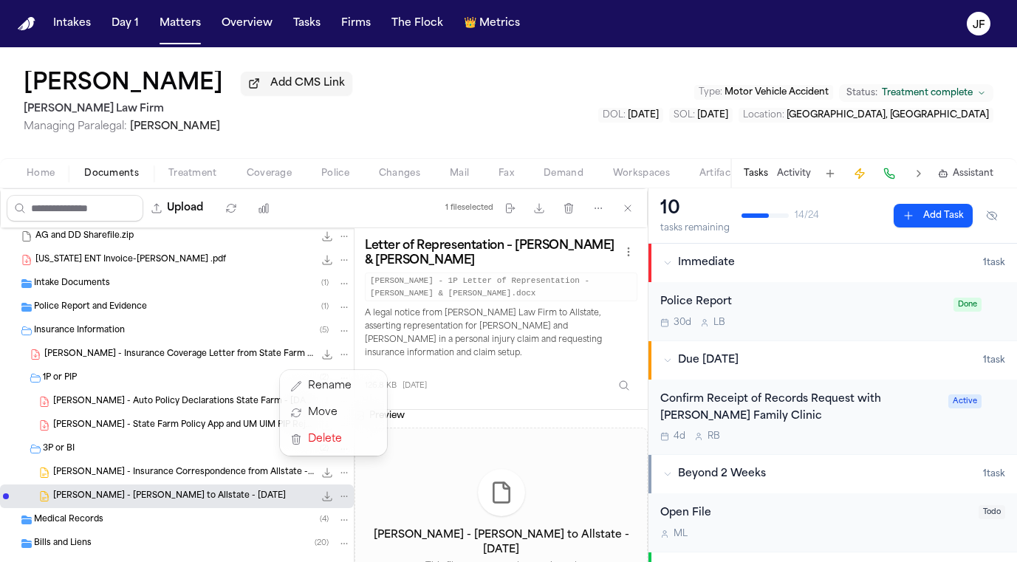
click at [381, 149] on div "Alejandro Garcia Add CMS Link Hecht Law Firm Managing Paralegal: Jessica Barret…" at bounding box center [508, 304] width 1017 height 515
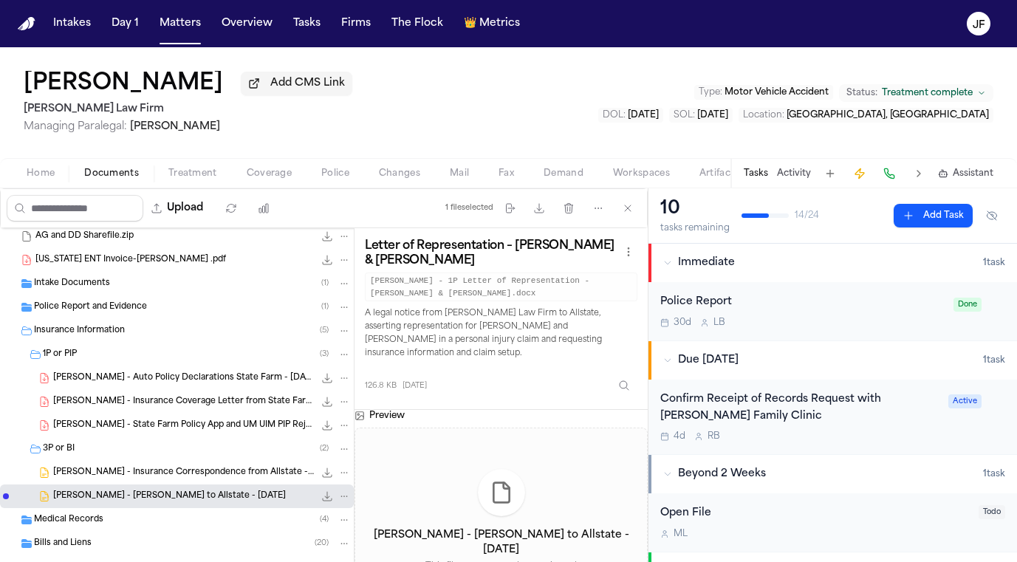
click at [196, 360] on div "1P or PIP ( 3 )" at bounding box center [197, 354] width 308 height 13
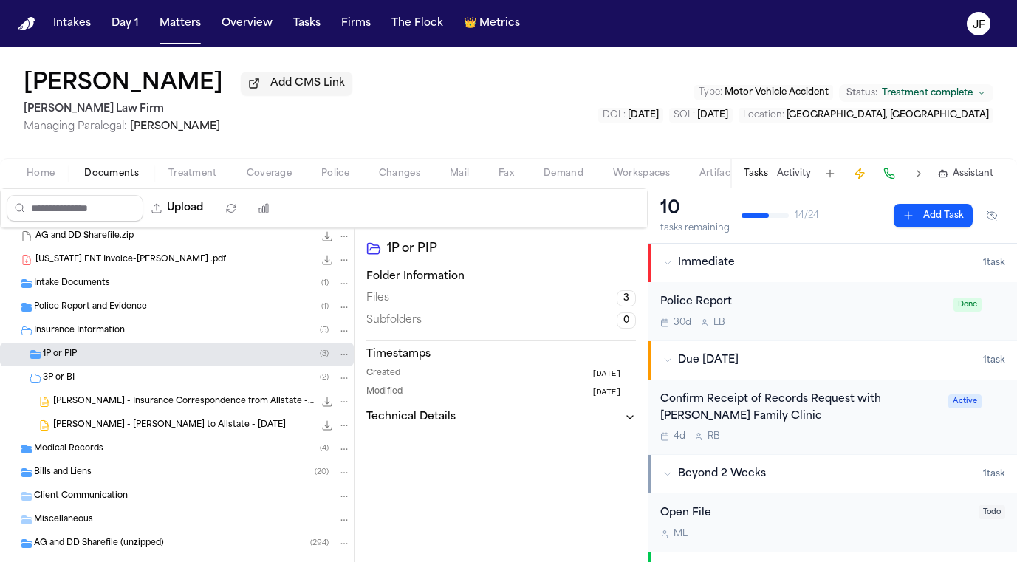
click at [193, 385] on div "3P or BI ( 2 )" at bounding box center [197, 377] width 308 height 13
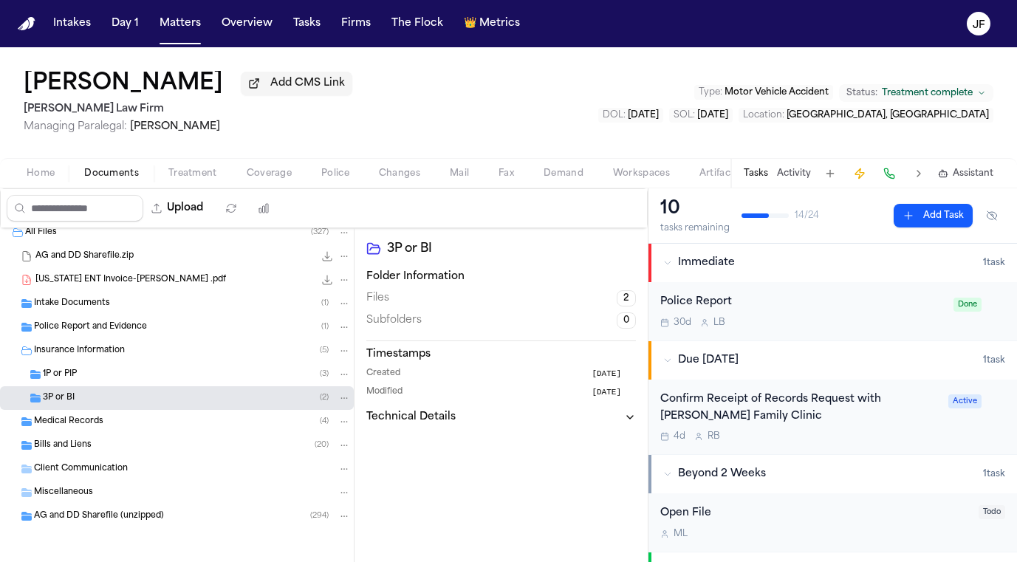
click at [204, 354] on div "Insurance Information ( 5 )" at bounding box center [192, 350] width 317 height 13
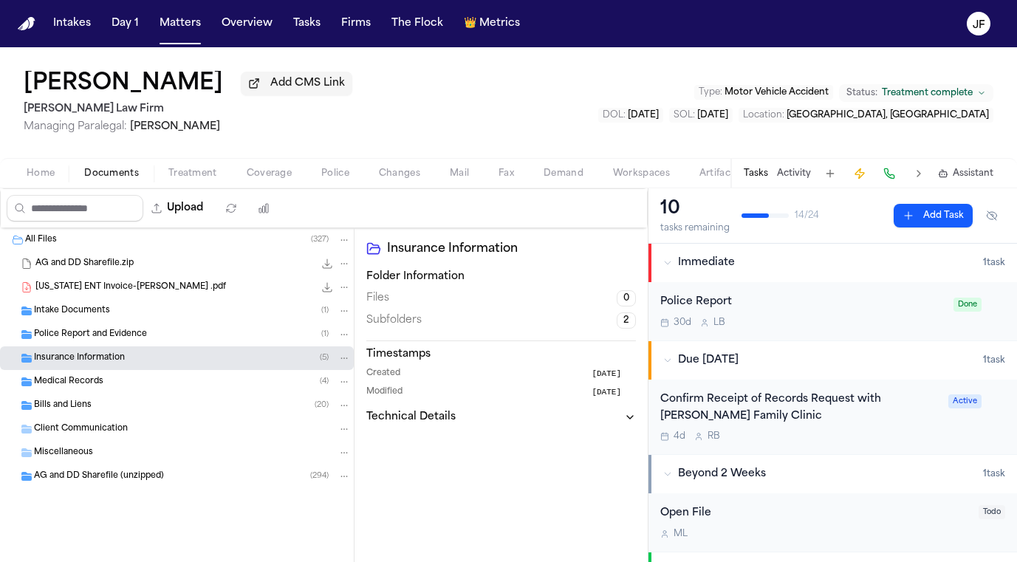
click at [240, 374] on div "Medical Records ( 4 )" at bounding box center [177, 382] width 354 height 24
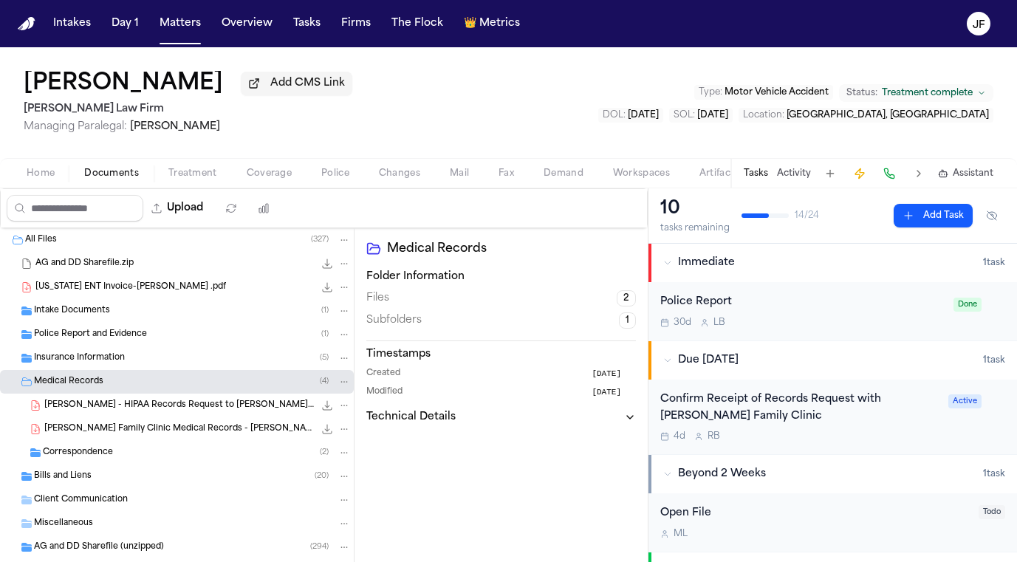
click at [242, 362] on div "Insurance Information ( 5 )" at bounding box center [192, 357] width 317 height 13
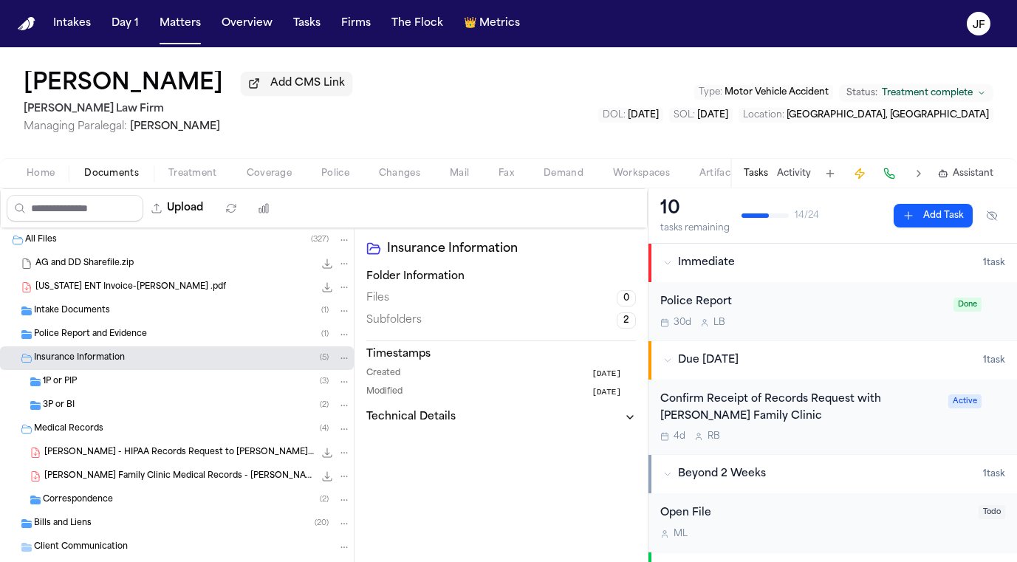
click at [242, 370] on div "Insurance Information ( 5 )" at bounding box center [177, 358] width 354 height 24
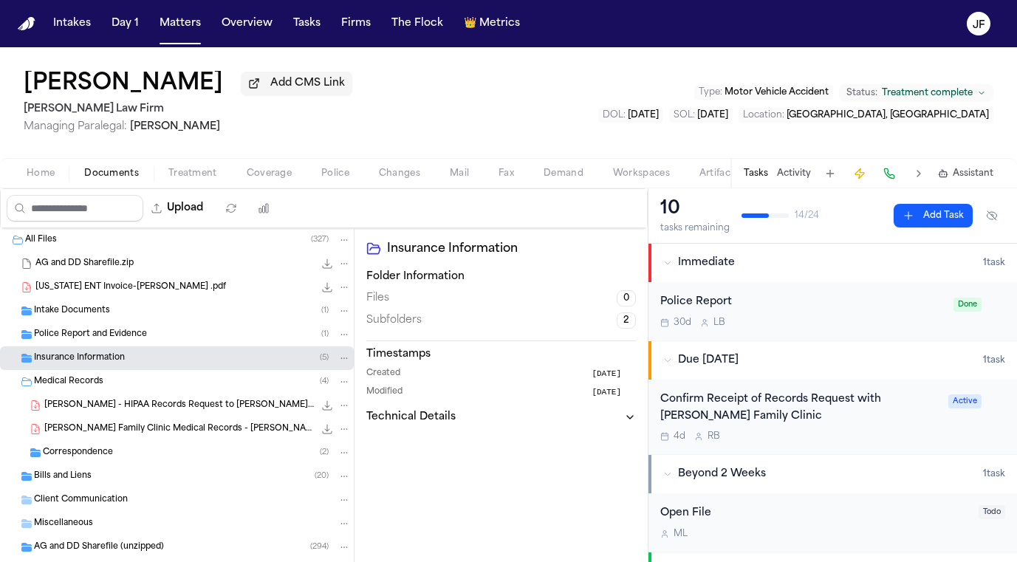
click at [535, 0] on nav "Intakes Day 1 Matters Overview Tasks Firms The Flock 👑 Metrics JF" at bounding box center [508, 23] width 1017 height 47
click at [212, 453] on div "Correspondence ( 2 )" at bounding box center [197, 452] width 308 height 13
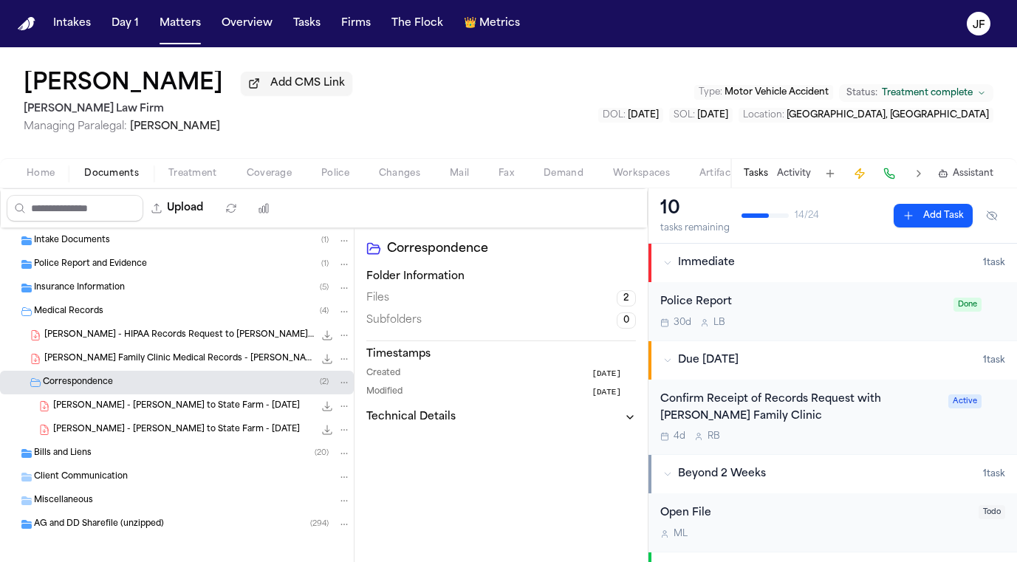
click at [219, 455] on div "Bills and Liens ( 20 )" at bounding box center [192, 453] width 317 height 13
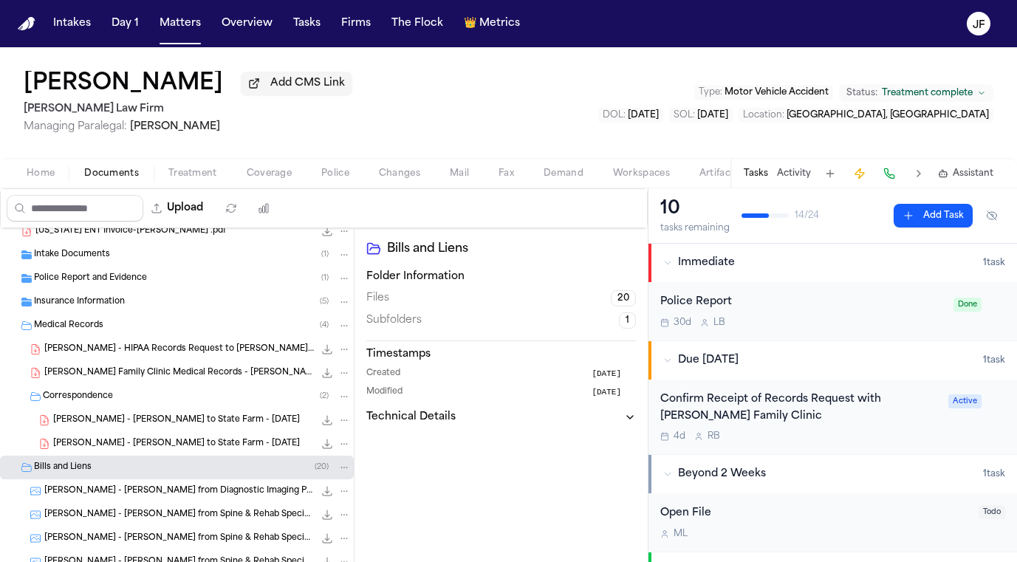
scroll to position [54, 0]
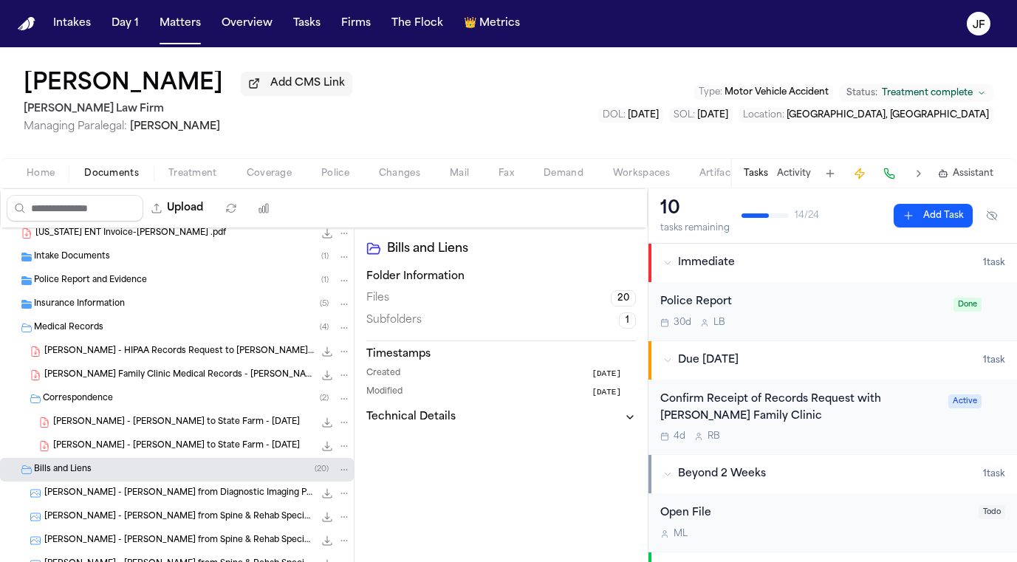
click at [207, 402] on div "Correspondence ( 2 )" at bounding box center [197, 398] width 308 height 13
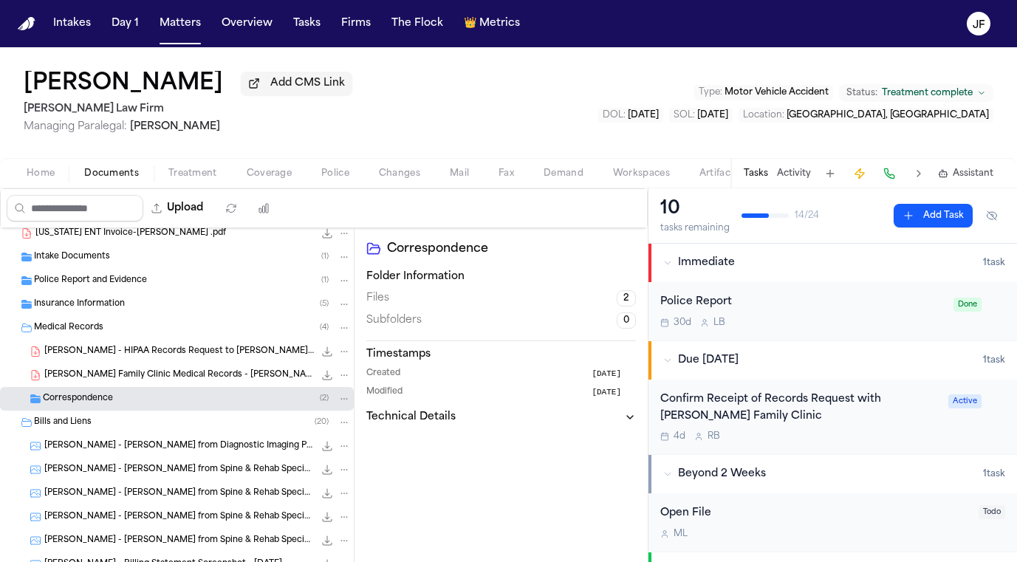
click at [207, 421] on div "Bills and Liens ( 20 )" at bounding box center [192, 422] width 317 height 13
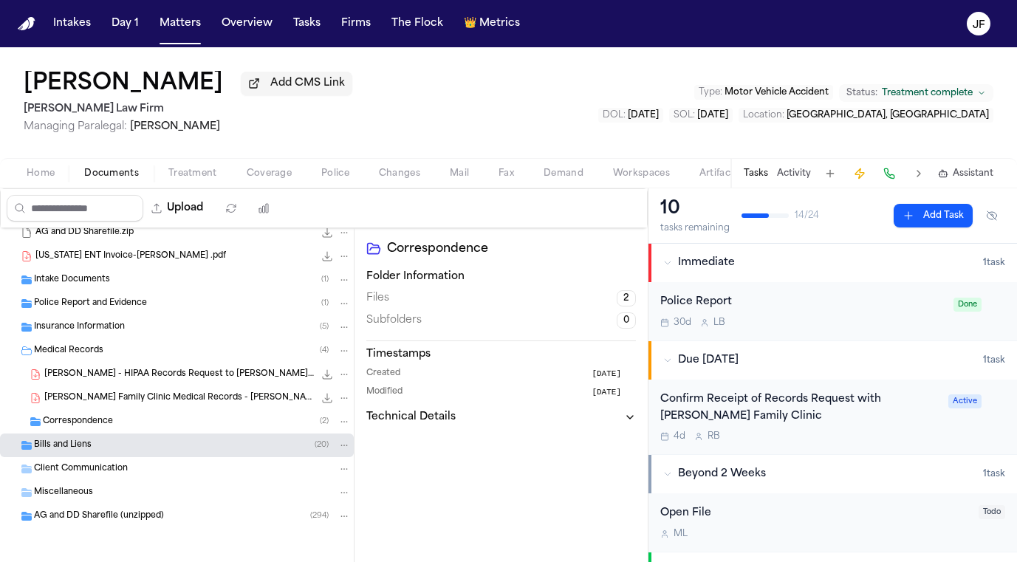
scroll to position [34, 0]
click at [212, 344] on div "Medical Records ( 4 )" at bounding box center [192, 350] width 317 height 13
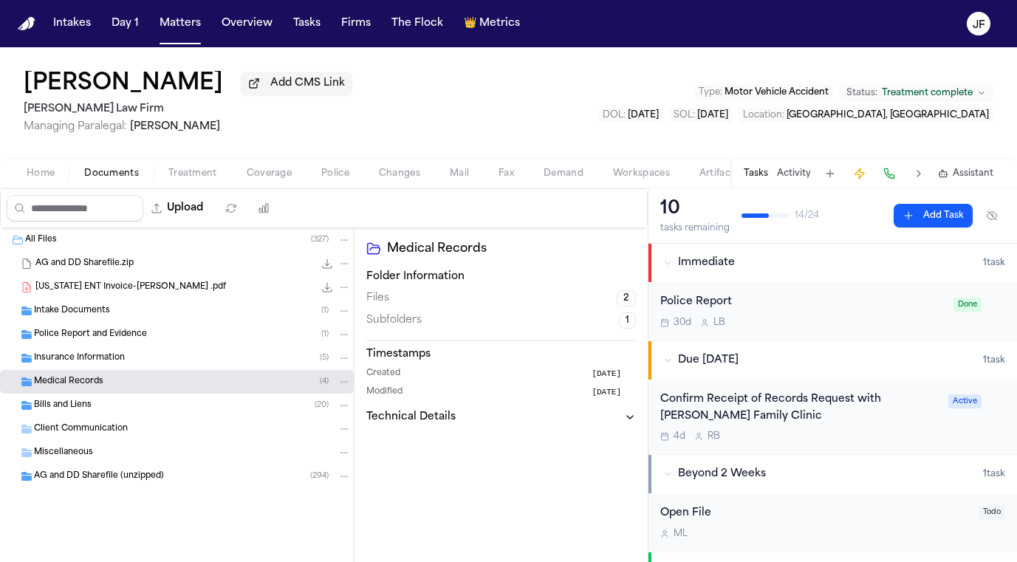
click at [212, 337] on div "Police Report and Evidence ( 1 )" at bounding box center [192, 334] width 317 height 13
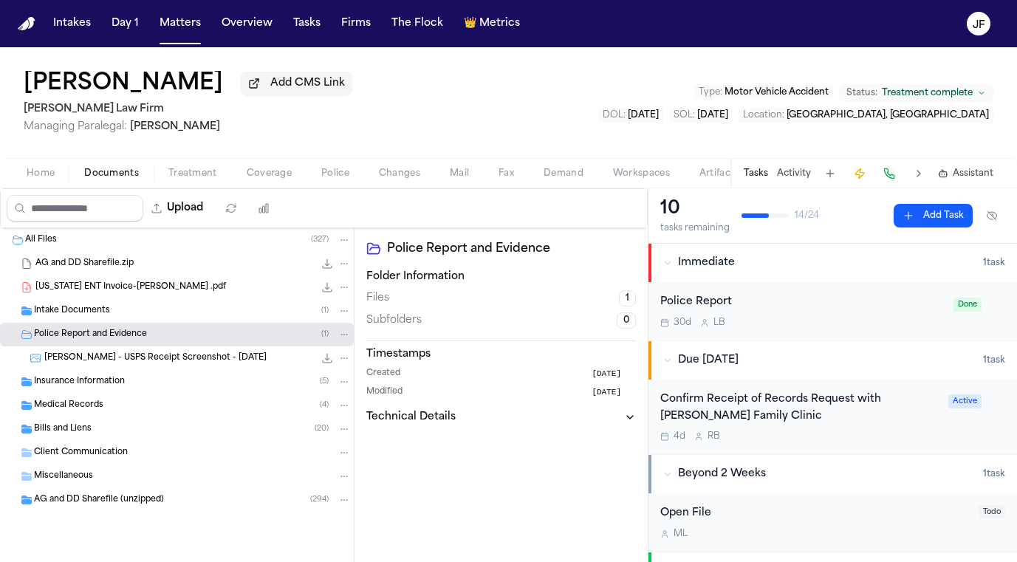
click at [213, 341] on div "Police Report and Evidence ( 1 )" at bounding box center [192, 334] width 317 height 13
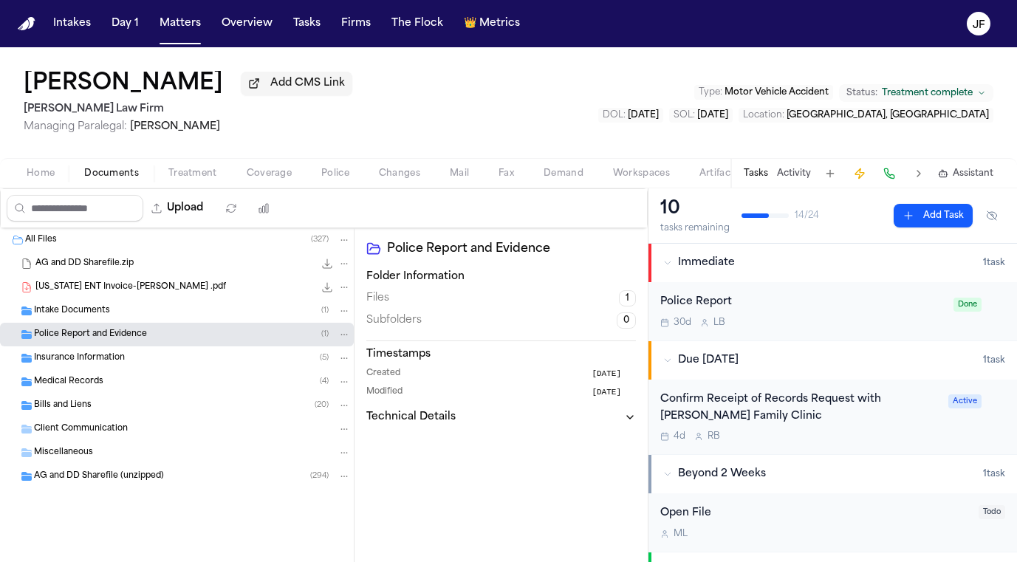
click at [213, 355] on div "Insurance Information ( 5 )" at bounding box center [192, 357] width 317 height 13
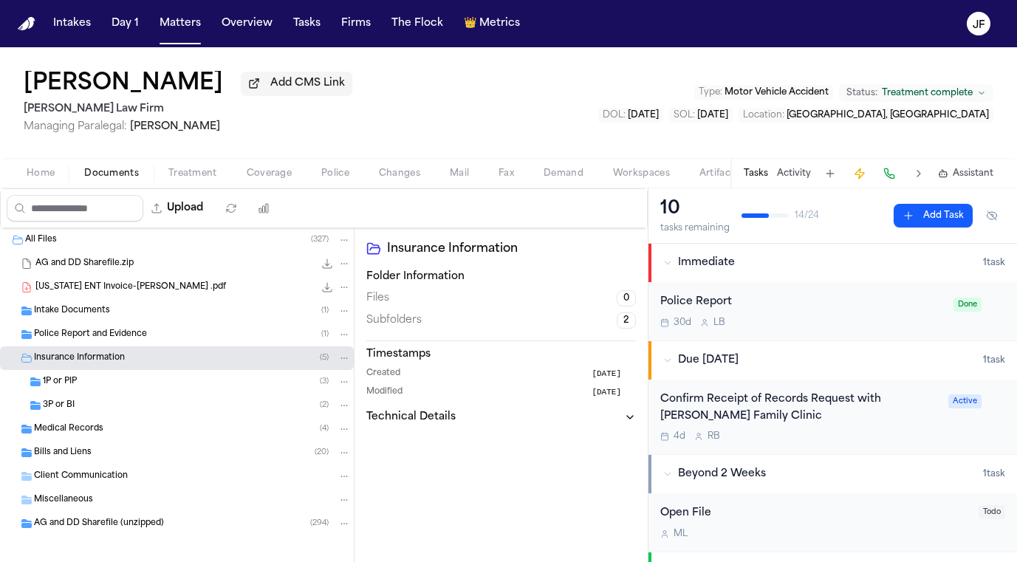
click at [207, 404] on div "3P or BI ( 2 )" at bounding box center [197, 405] width 308 height 13
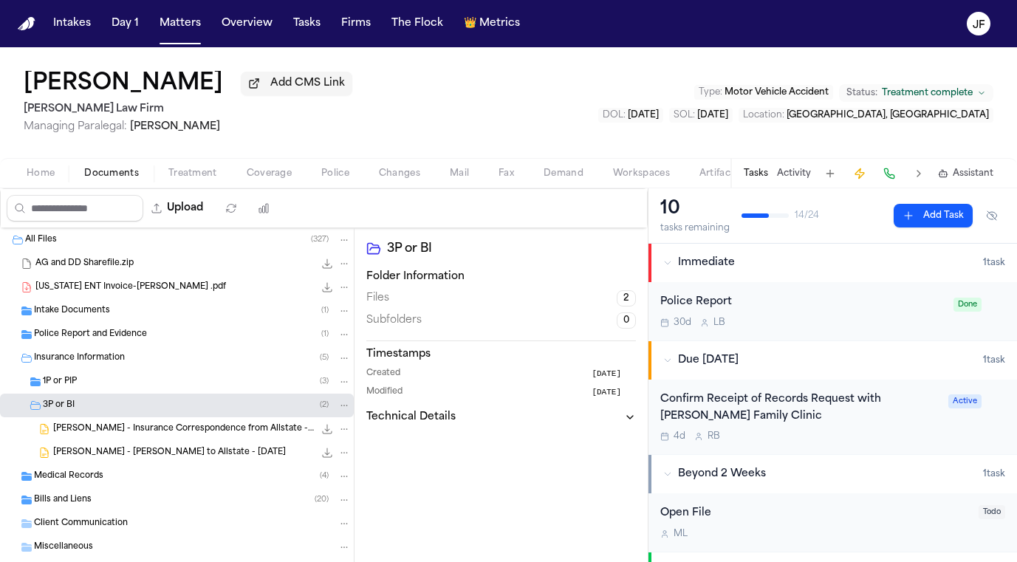
click at [207, 388] on div "1P or PIP ( 3 )" at bounding box center [197, 381] width 308 height 13
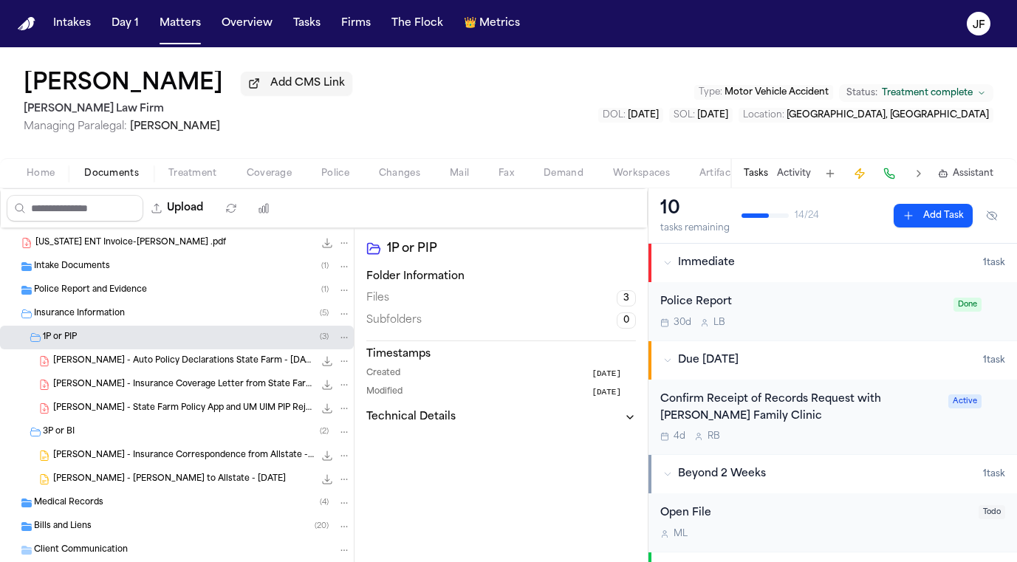
scroll to position [49, 0]
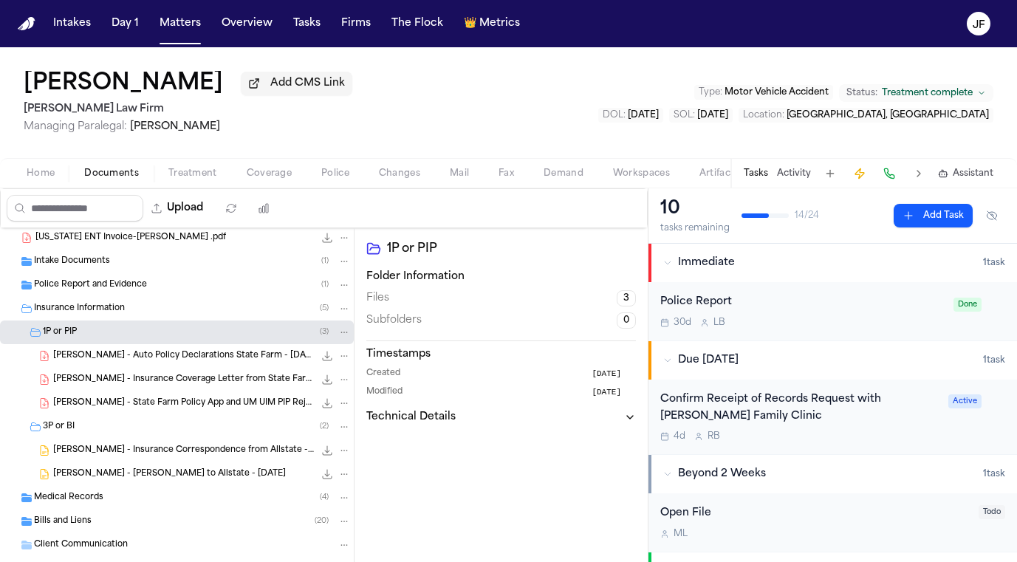
click at [215, 343] on div "1P or PIP ( 3 )" at bounding box center [177, 332] width 354 height 24
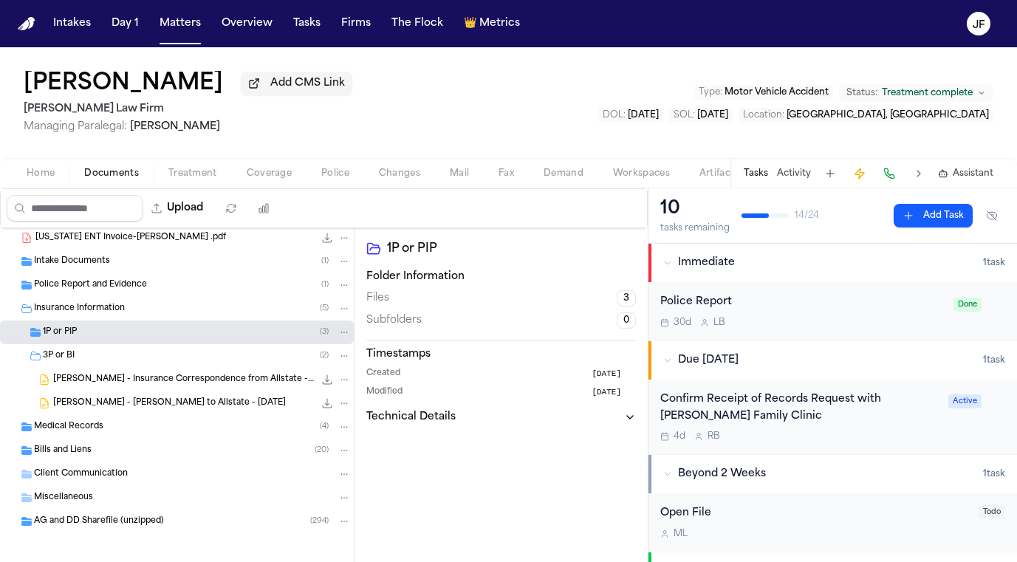
scroll to position [0, 0]
click at [182, 38] on nav "Intakes Day 1 Matters Overview Tasks Firms The Flock 👑 Metrics JF" at bounding box center [508, 23] width 1017 height 47
click at [190, 24] on button "Matters" at bounding box center [180, 23] width 53 height 27
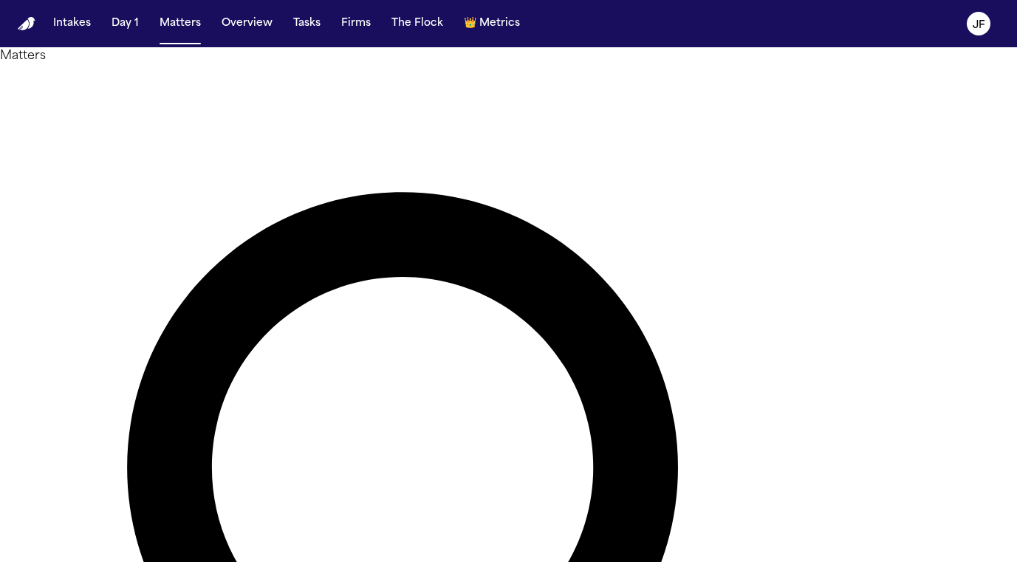
drag, startPoint x: 489, startPoint y: 89, endPoint x: 61, endPoint y: 80, distance: 428.3
type input "*******"
drag, startPoint x: 2, startPoint y: 162, endPoint x: 102, endPoint y: 172, distance: 100.2
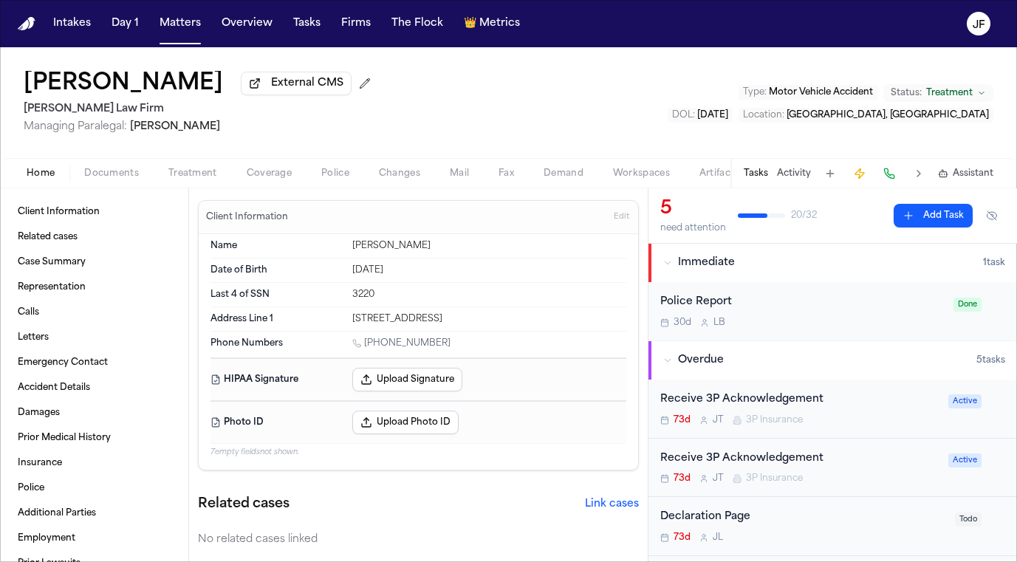
click at [271, 90] on span "External CMS" at bounding box center [307, 83] width 72 height 15
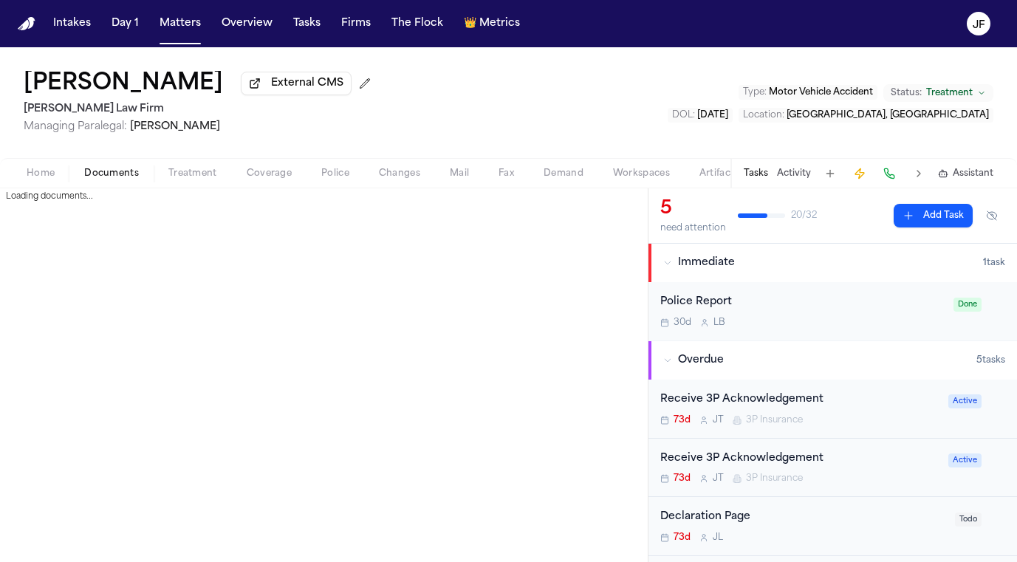
click at [143, 169] on button "Documents" at bounding box center [111, 174] width 84 height 18
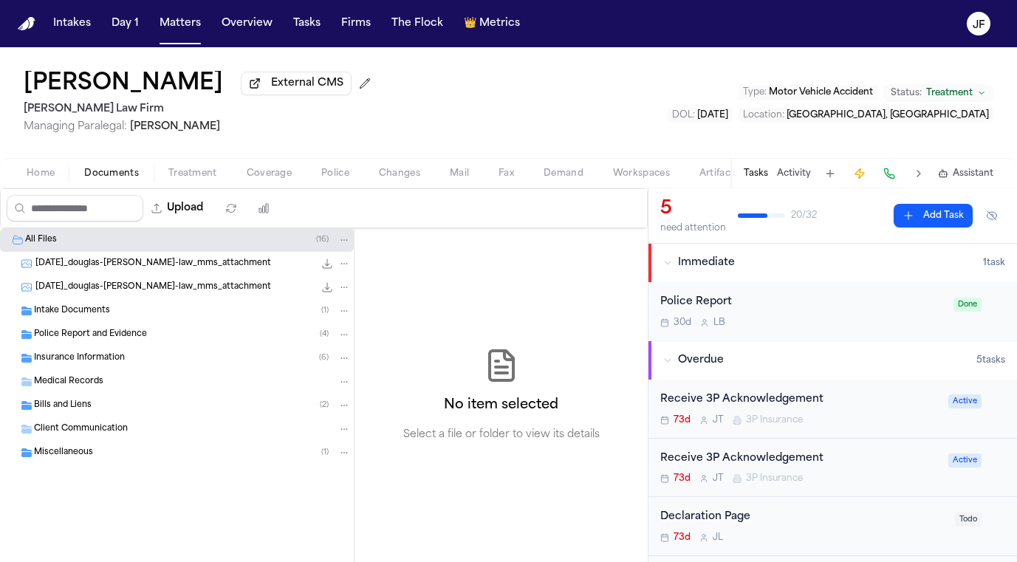
click at [90, 360] on span "Insurance Information" at bounding box center [79, 358] width 91 height 13
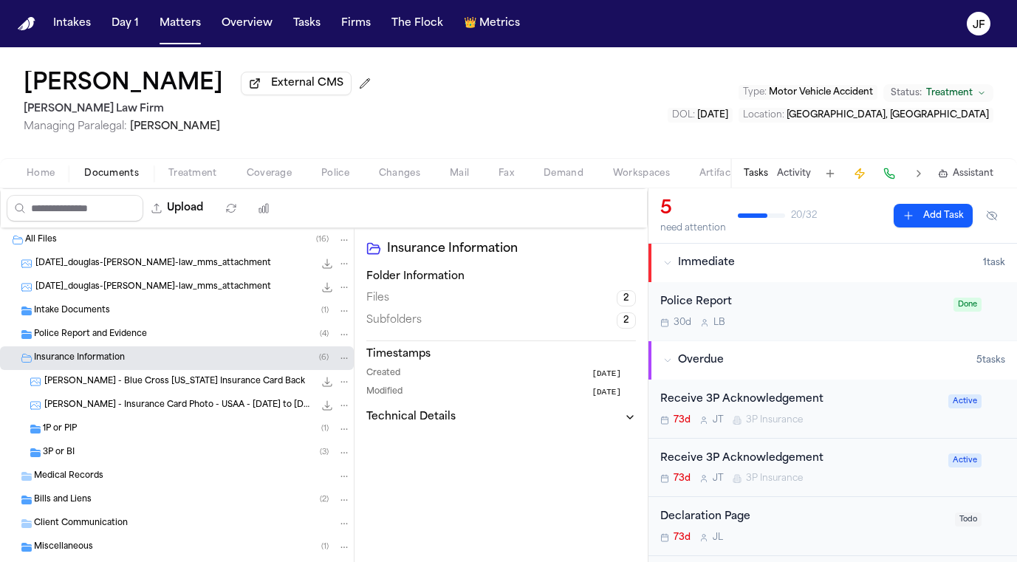
click at [72, 448] on div "3P or BI ( 3 )" at bounding box center [177, 453] width 354 height 24
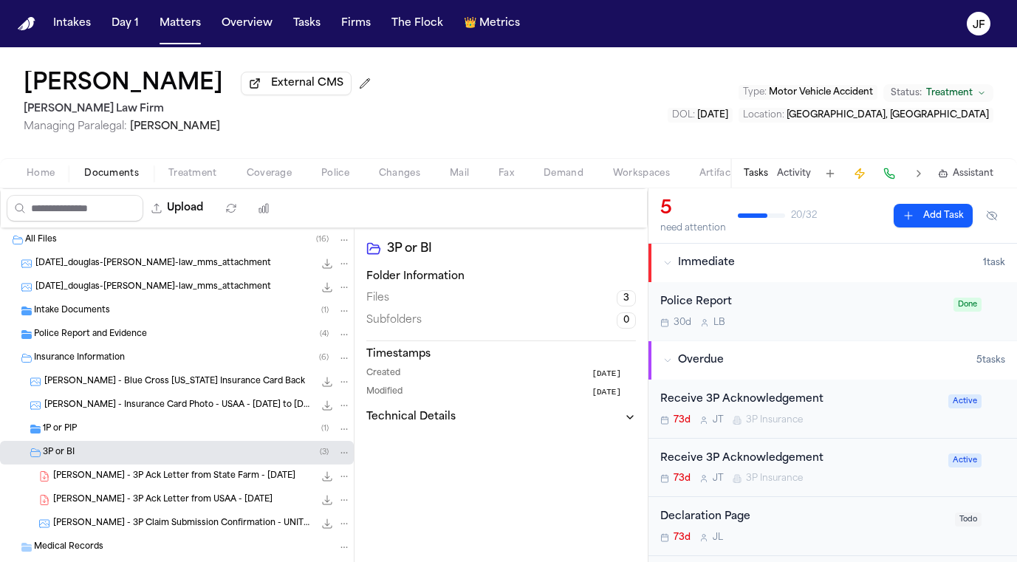
click at [75, 433] on span "1P or PIP" at bounding box center [60, 429] width 34 height 13
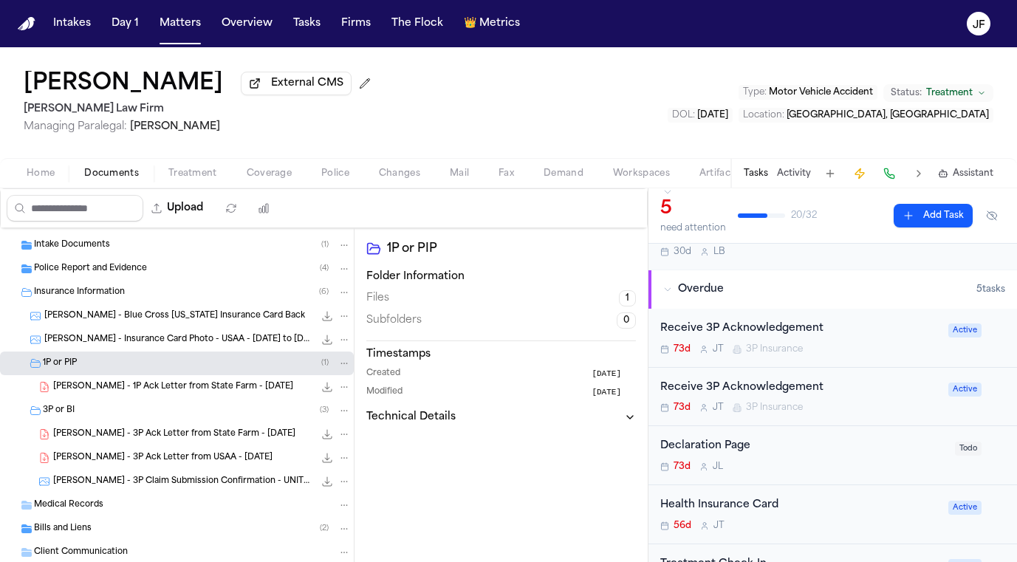
scroll to position [74, 0]
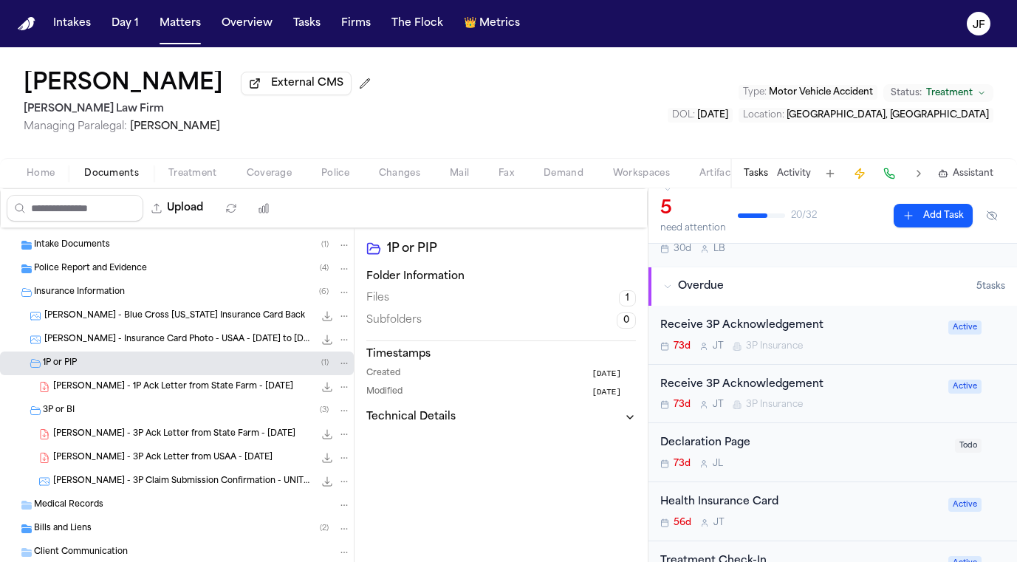
click at [131, 459] on span "[PERSON_NAME] - 3P Ack Letter from USAA - [DATE]" at bounding box center [162, 458] width 219 height 13
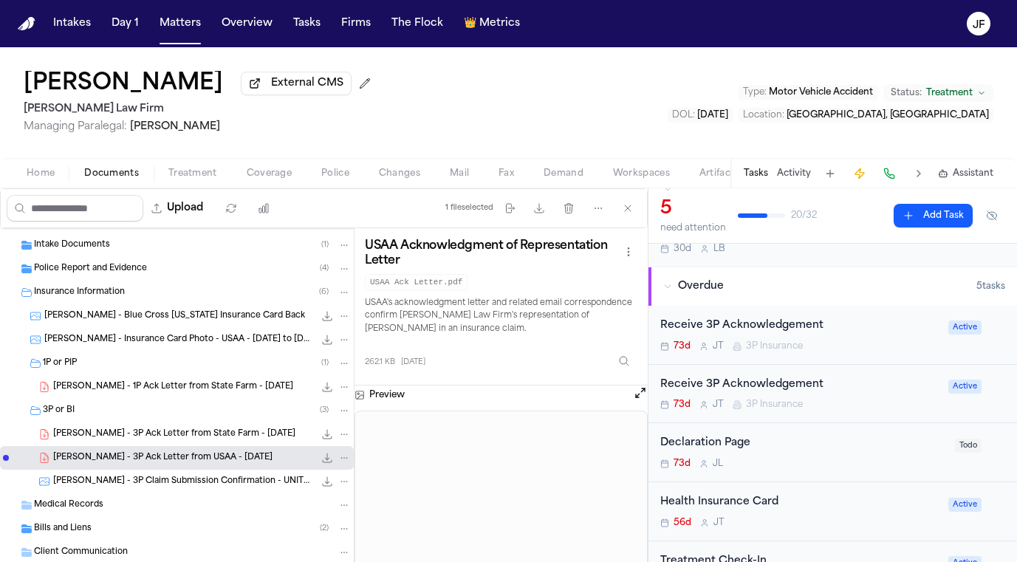
click at [776, 332] on div "Receive 3P Acknowledgement" at bounding box center [799, 325] width 279 height 17
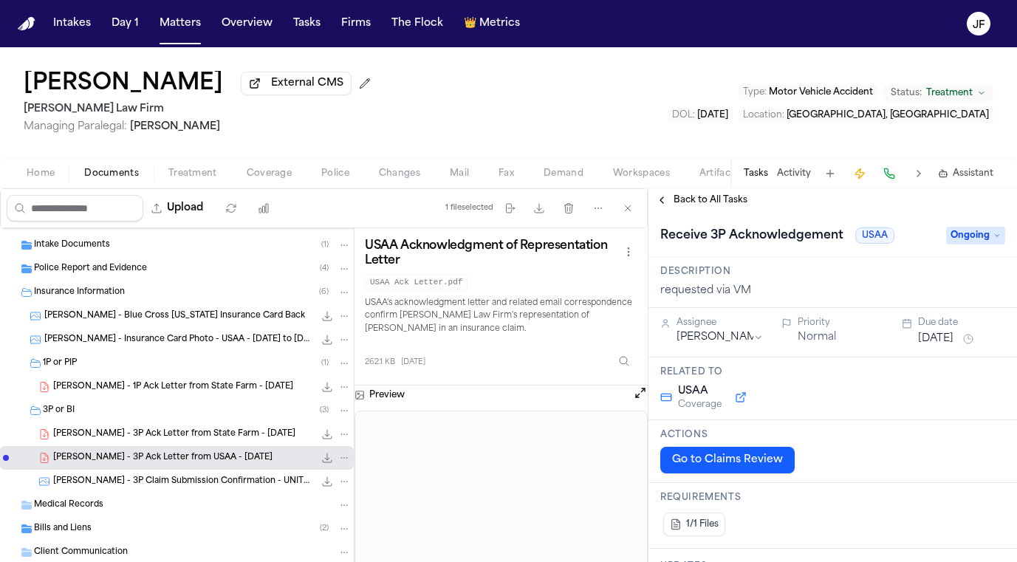
click at [969, 241] on span "Ongoing" at bounding box center [975, 236] width 59 height 18
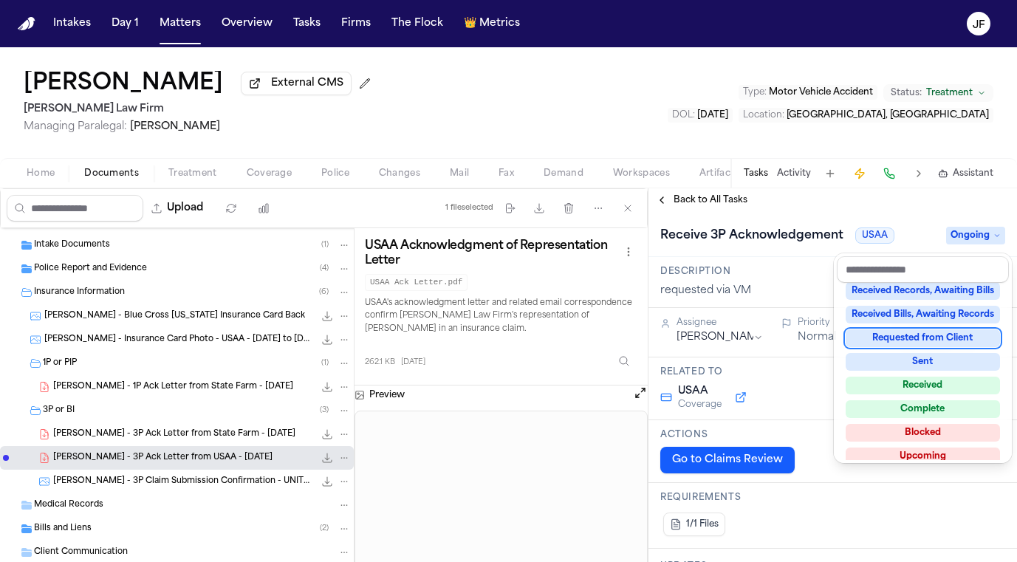
scroll to position [230, 0]
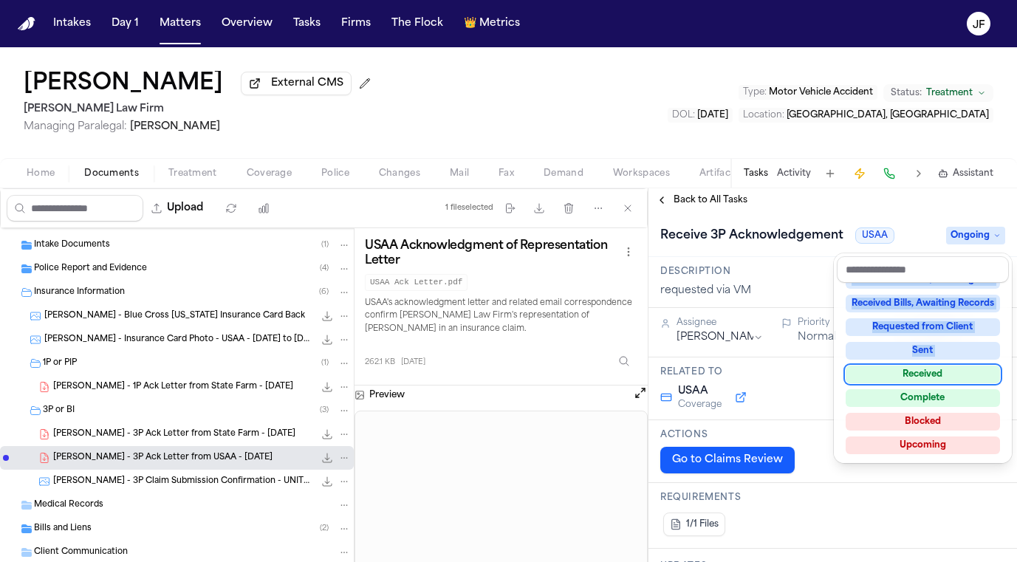
click at [937, 365] on div "Not Applicable Pending To-Do Ongoing In Progress Requested Scheduled Attorney R…" at bounding box center [922, 371] width 172 height 177
click at [937, 378] on div "Received" at bounding box center [922, 374] width 154 height 18
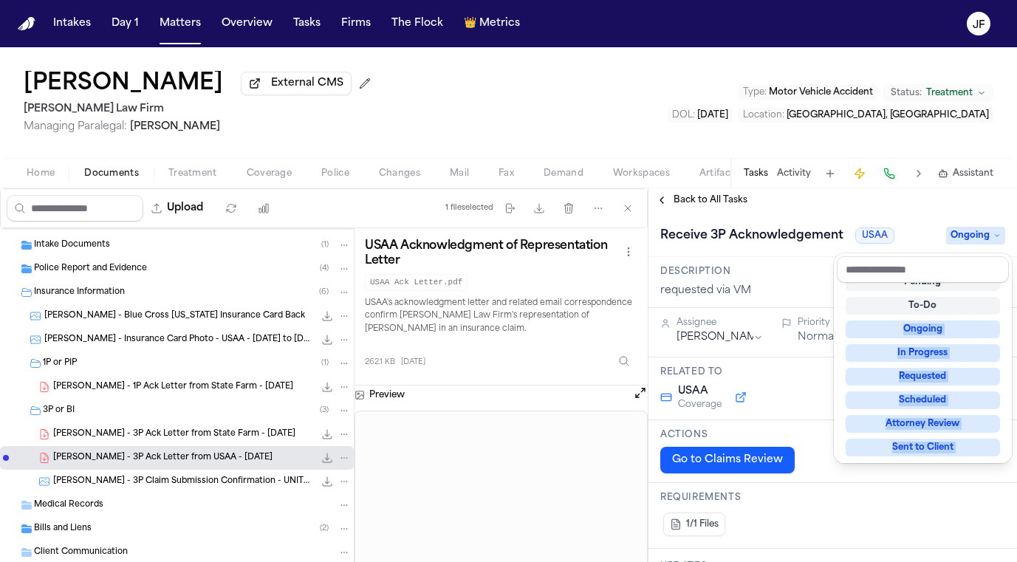
scroll to position [6, 0]
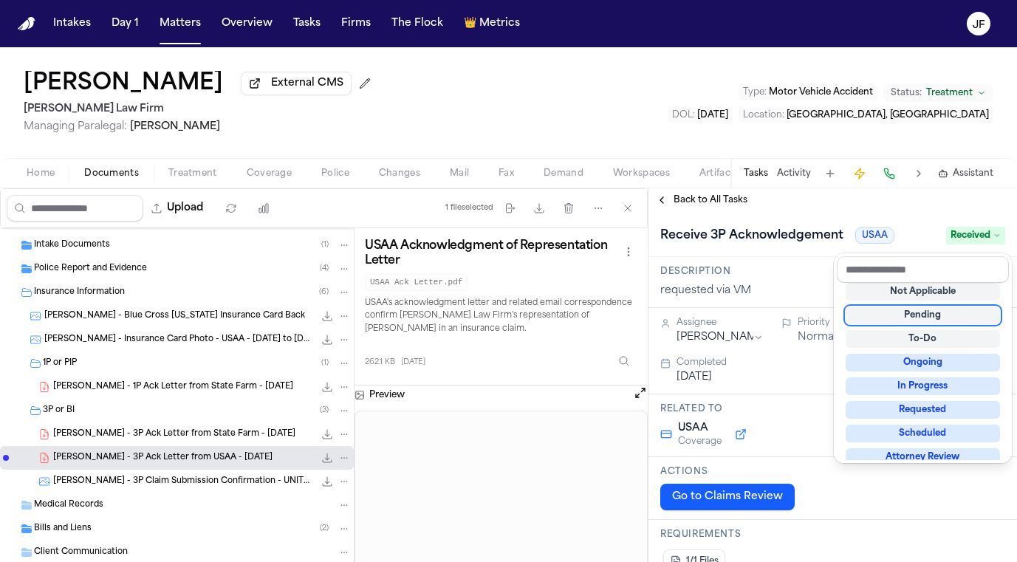
click at [889, 223] on div "Receive 3P Acknowledgement USAA Received" at bounding box center [832, 234] width 368 height 45
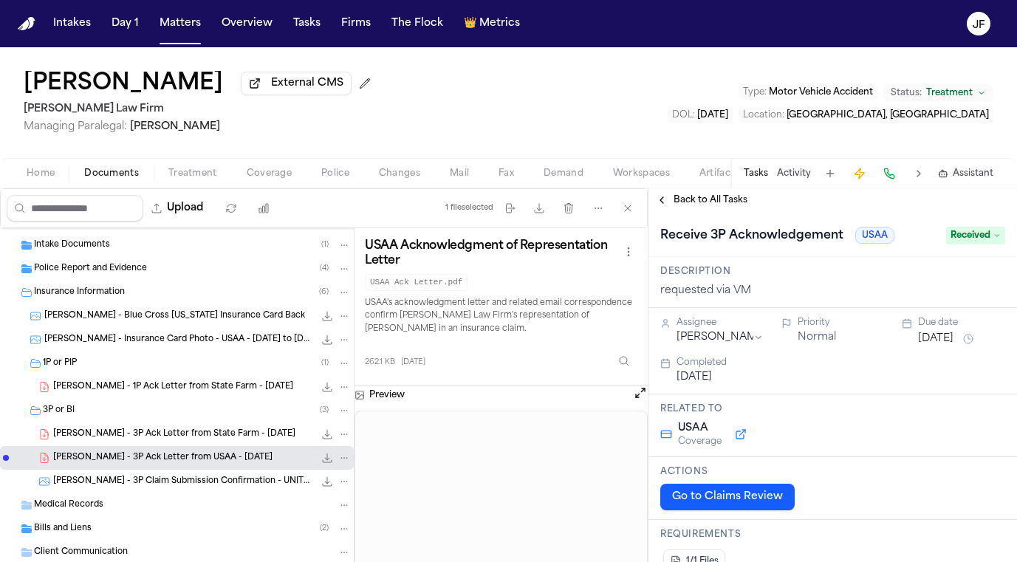
click at [707, 204] on span "Back to All Tasks" at bounding box center [710, 200] width 74 height 12
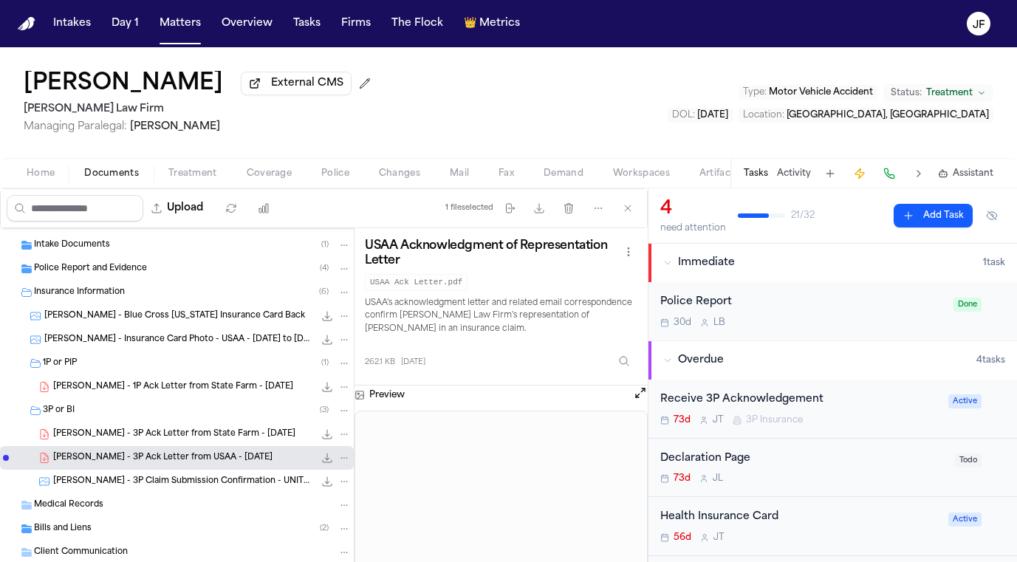
click at [745, 396] on div "Receive 3P Acknowledgement" at bounding box center [799, 399] width 279 height 17
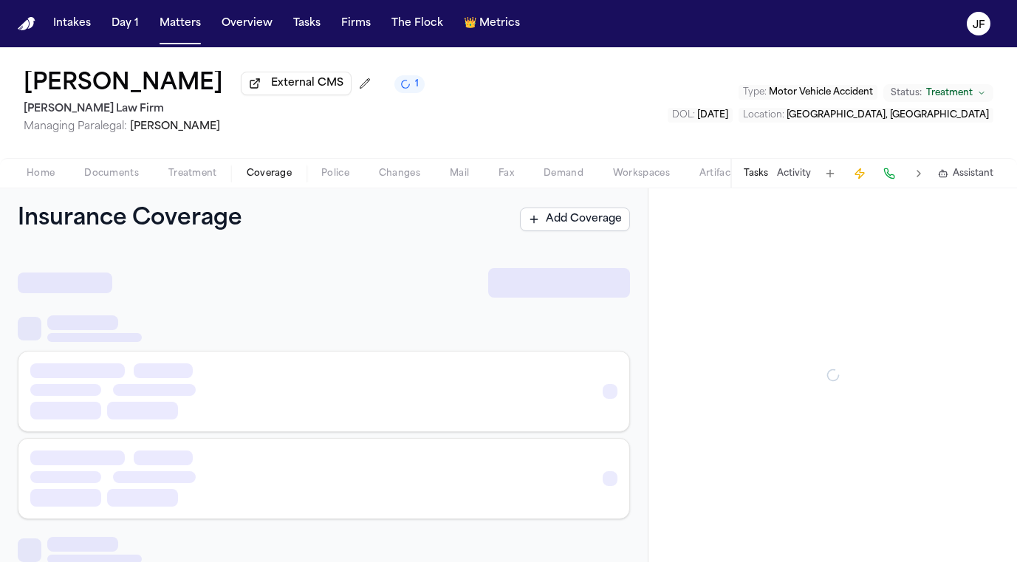
click at [261, 171] on span "Coverage" at bounding box center [269, 174] width 45 height 12
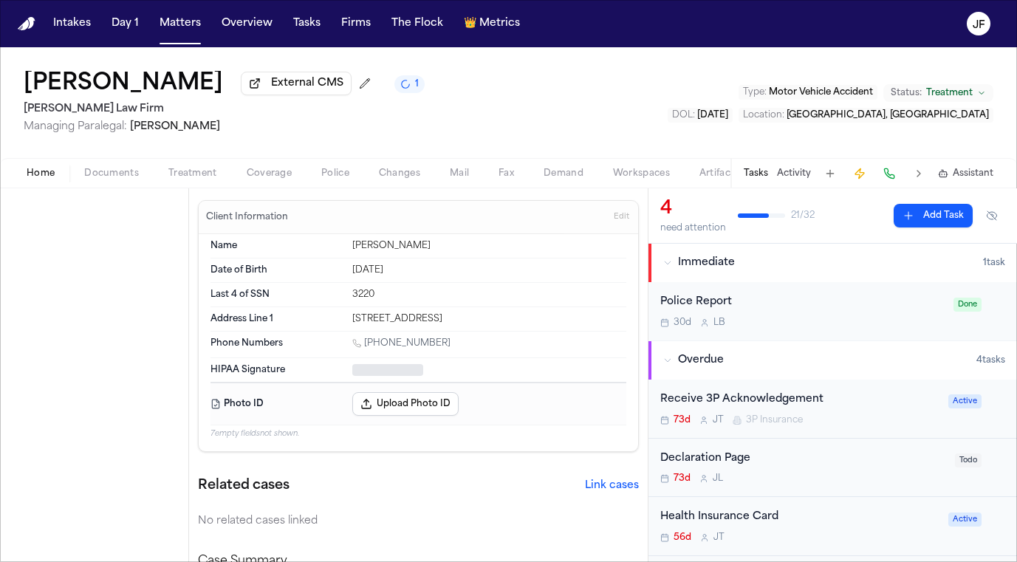
click at [40, 173] on span "Home" at bounding box center [41, 174] width 28 height 12
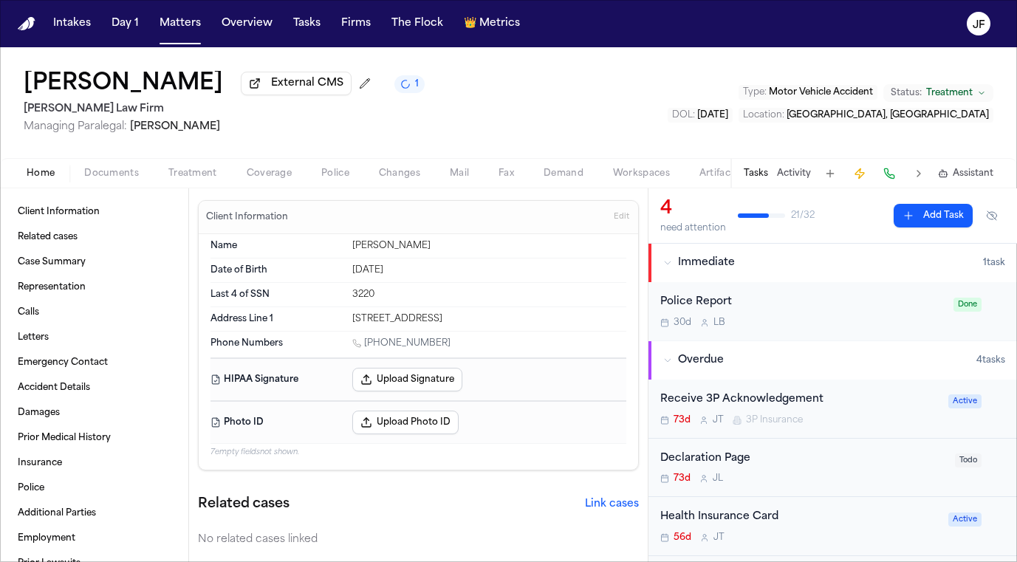
click at [857, 416] on div "73d J T 3P Insurance" at bounding box center [799, 420] width 279 height 12
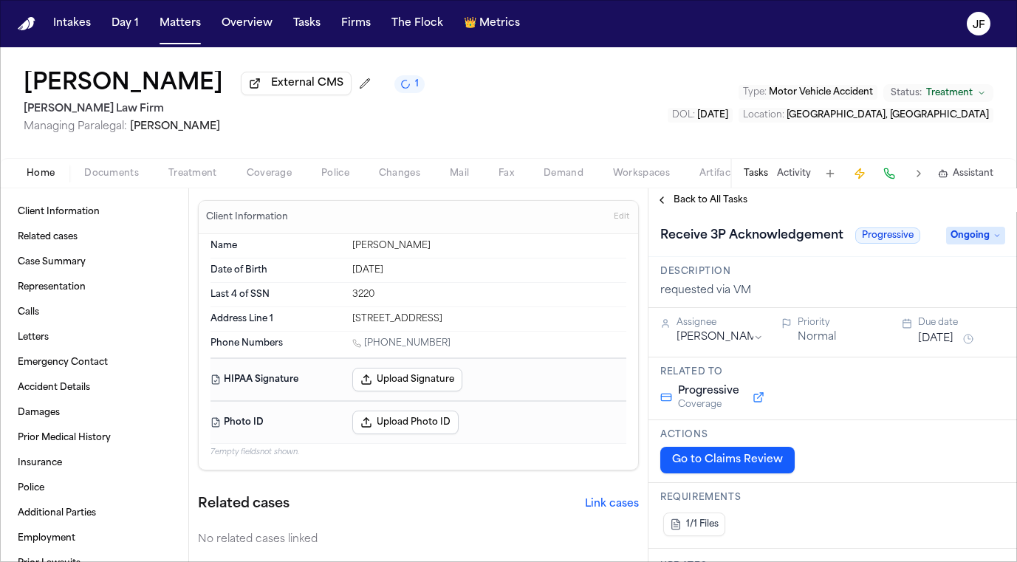
click at [715, 200] on span "Back to All Tasks" at bounding box center [710, 200] width 74 height 12
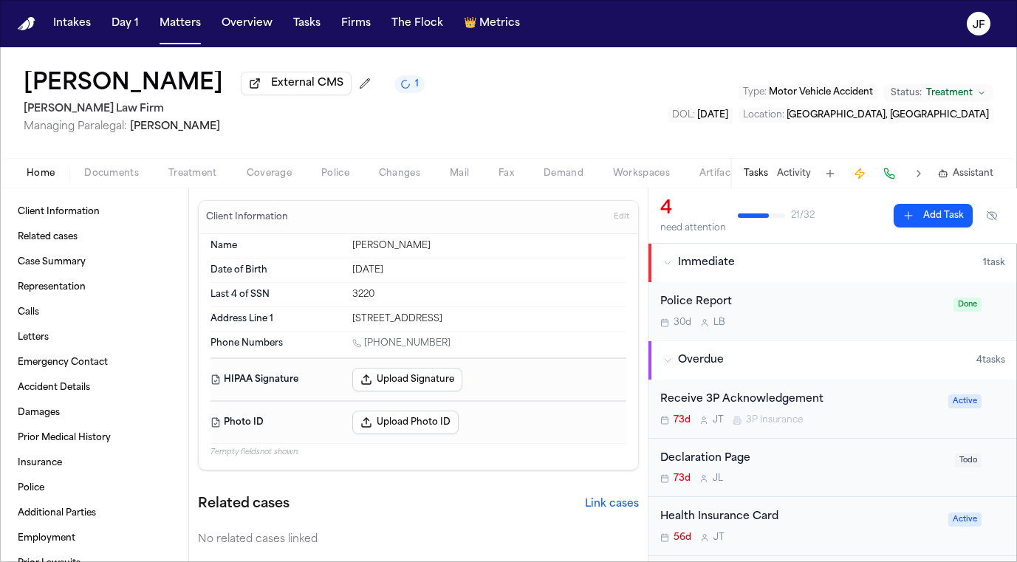
click at [512, 163] on div "Home Documents Treatment Coverage Police Changes Mail Fax Demand Workspaces Art…" at bounding box center [508, 173] width 1017 height 30
click at [512, 176] on span "Fax" at bounding box center [506, 174] width 16 height 12
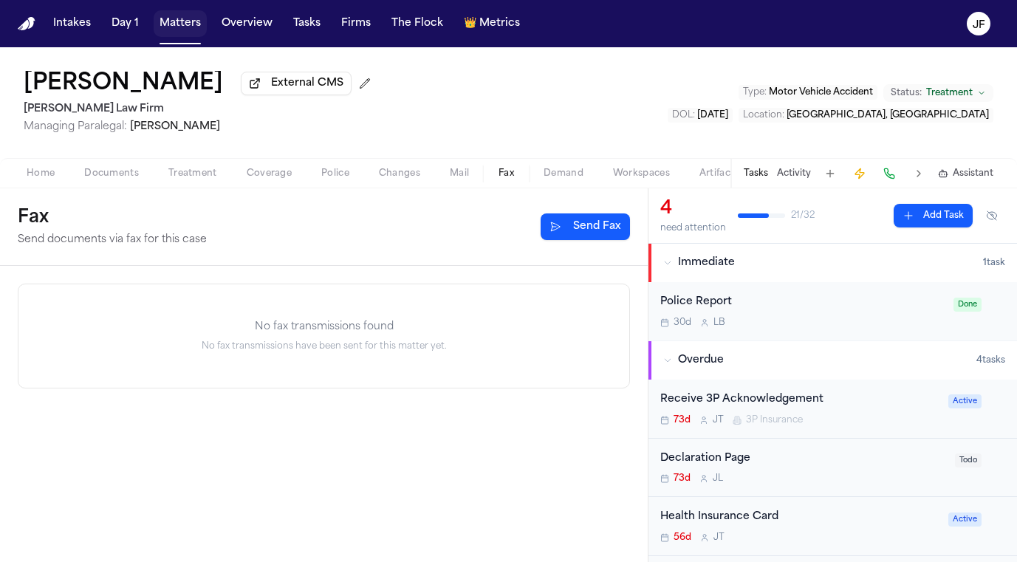
click at [165, 35] on button "Matters" at bounding box center [180, 23] width 53 height 27
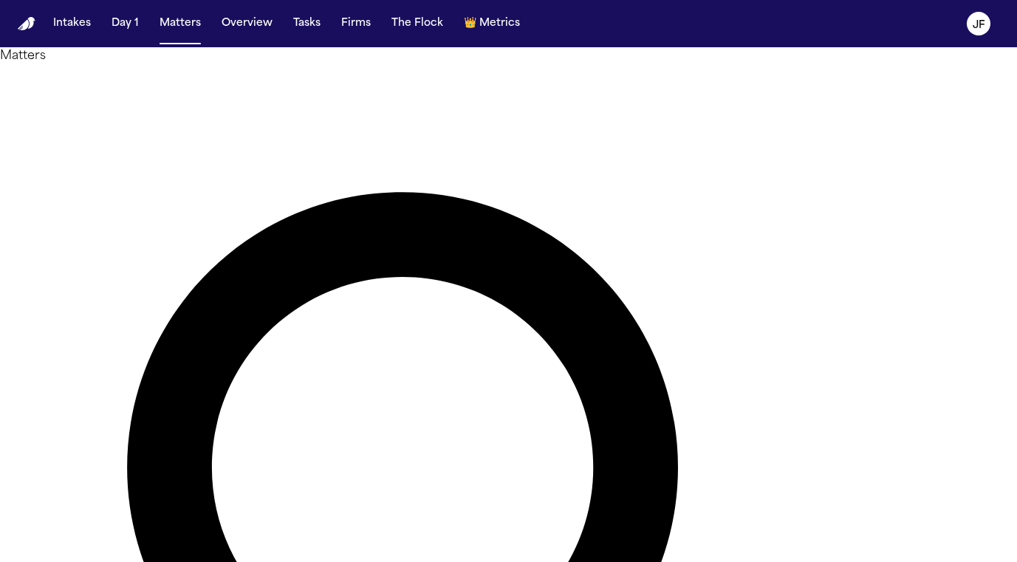
drag, startPoint x: 467, startPoint y: 85, endPoint x: 253, endPoint y: 114, distance: 216.0
type input "*"
type input "**********"
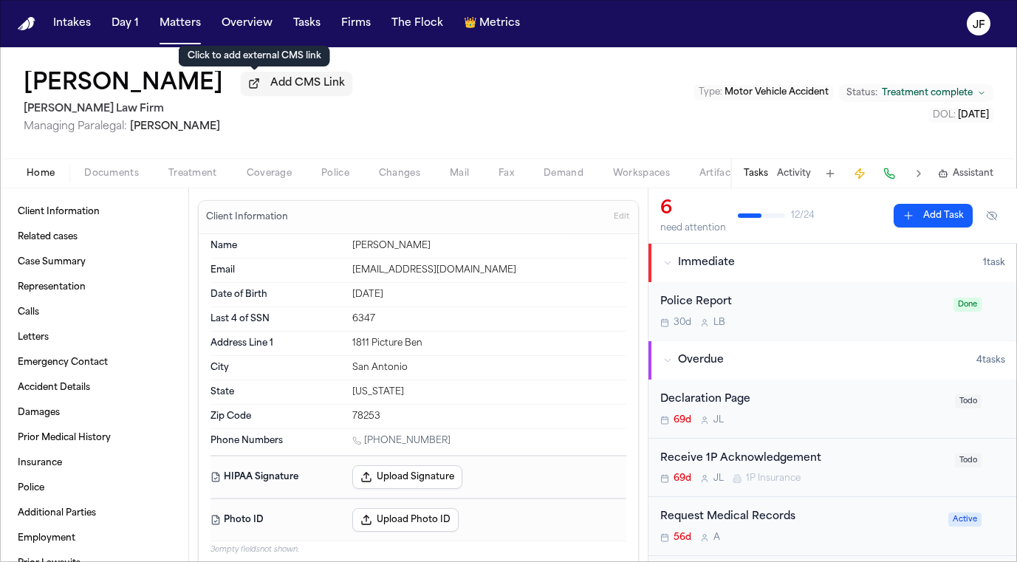
click at [273, 86] on span "Add CMS Link" at bounding box center [307, 83] width 75 height 15
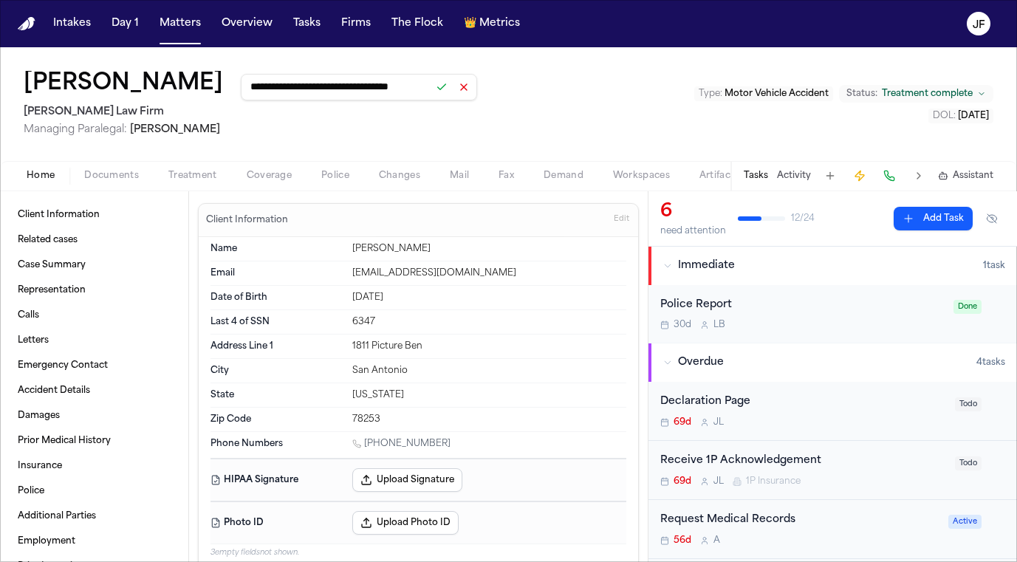
type input "**********"
click at [431, 90] on button at bounding box center [441, 87] width 21 height 21
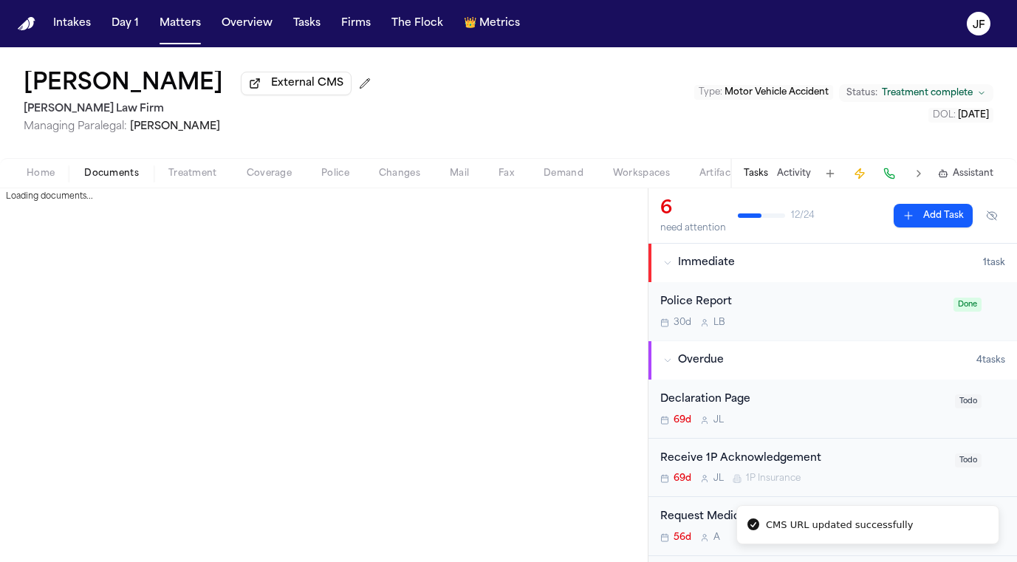
click at [112, 182] on span "button" at bounding box center [111, 181] width 72 height 1
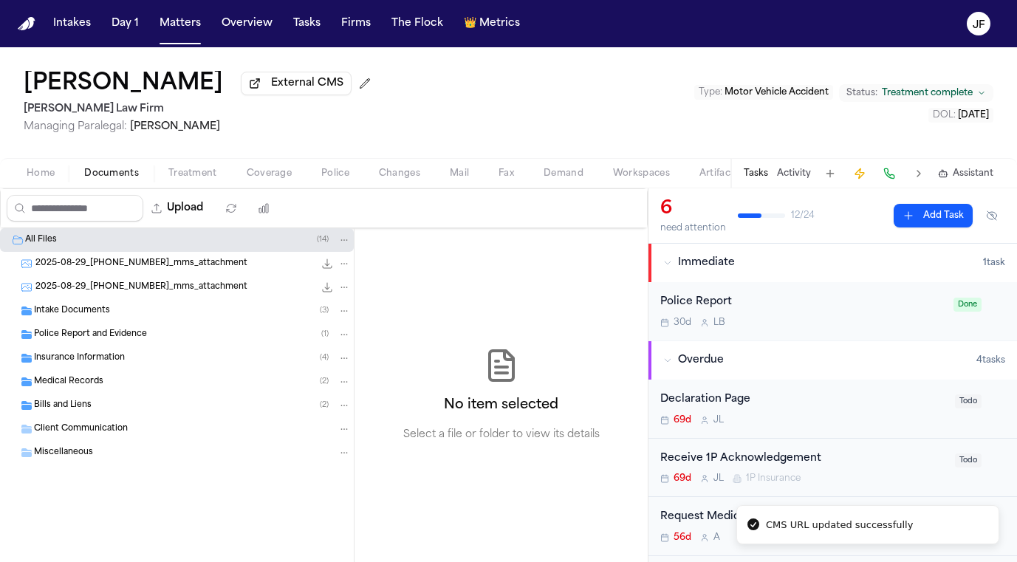
click at [128, 365] on div "Insurance Information ( 4 )" at bounding box center [192, 357] width 317 height 13
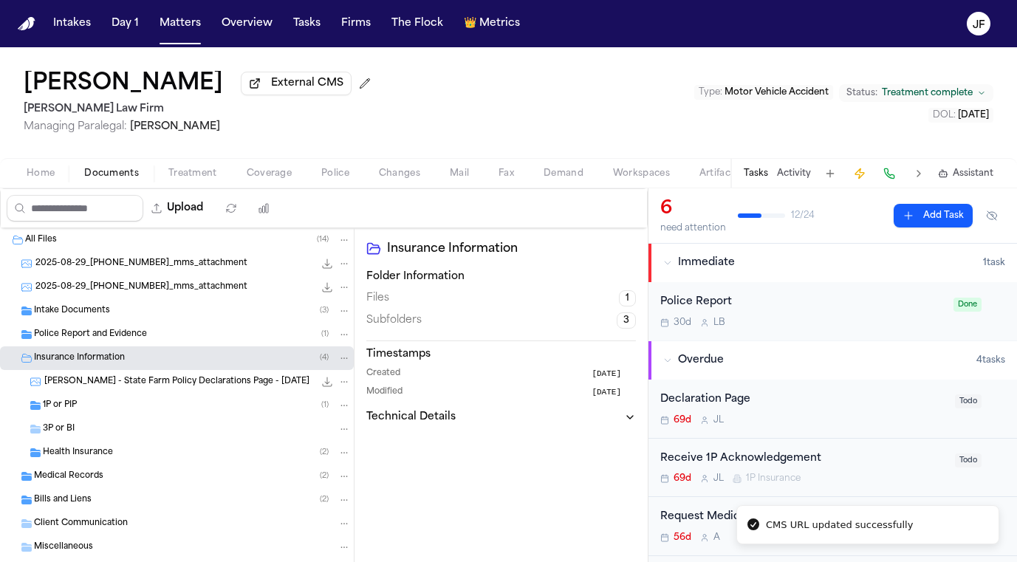
click at [132, 416] on div "1P or PIP ( 1 )" at bounding box center [177, 405] width 354 height 24
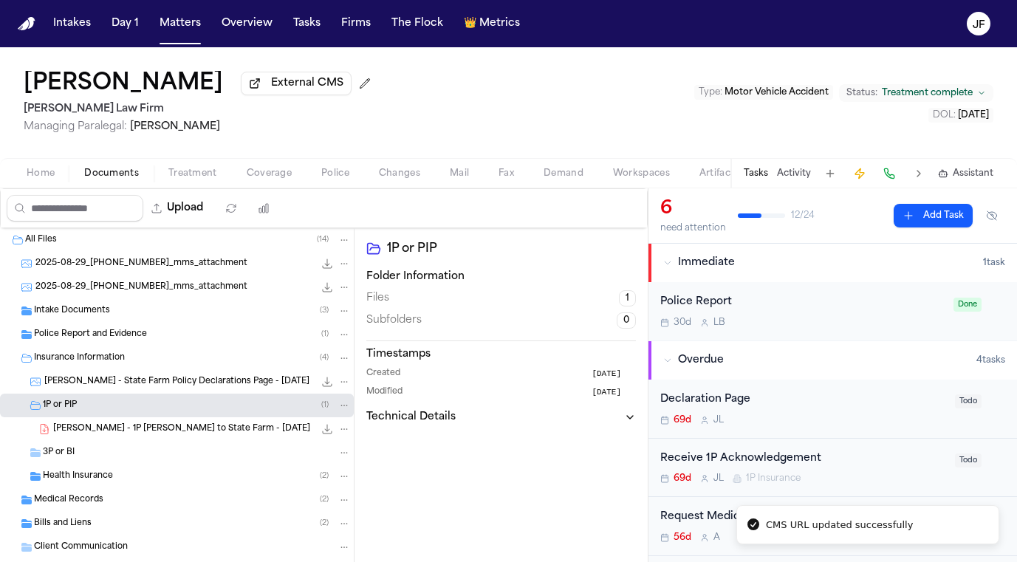
click at [142, 454] on div "3P or BI" at bounding box center [197, 452] width 308 height 13
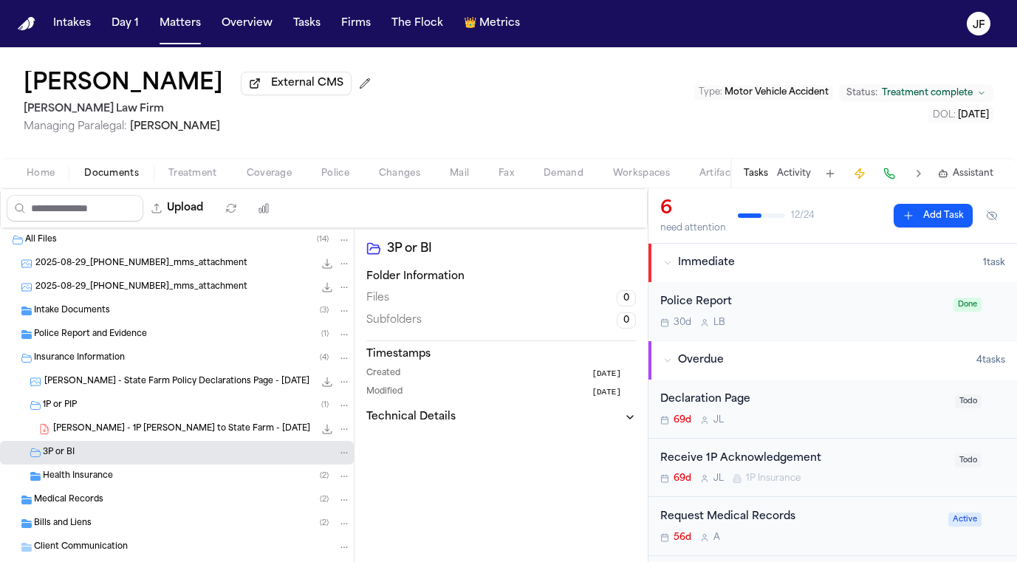
click at [159, 426] on span "J. Shamp - 1P LOR to State Farm - 7.16.25" at bounding box center [181, 429] width 257 height 13
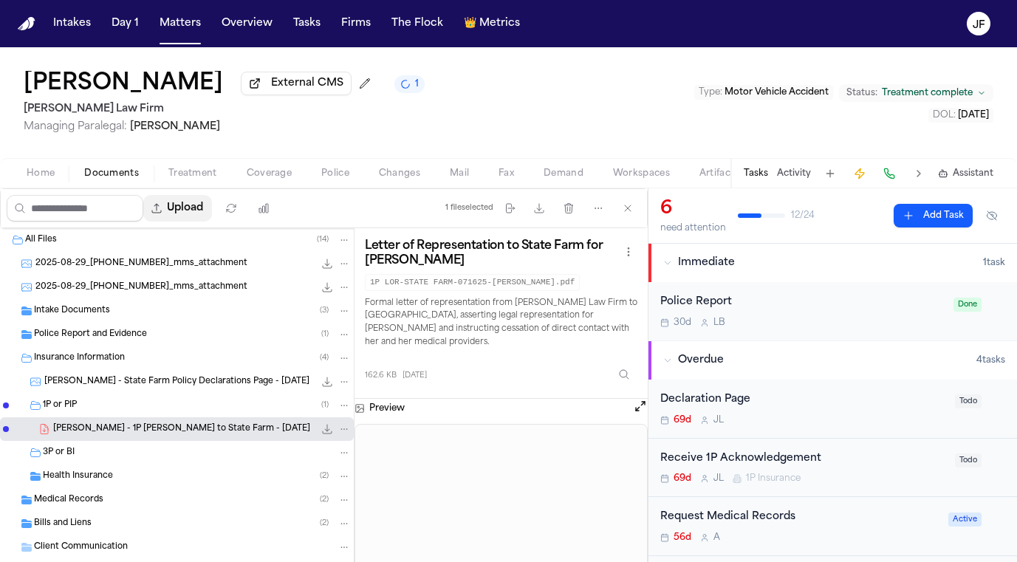
click at [212, 216] on button "Upload" at bounding box center [177, 208] width 69 height 27
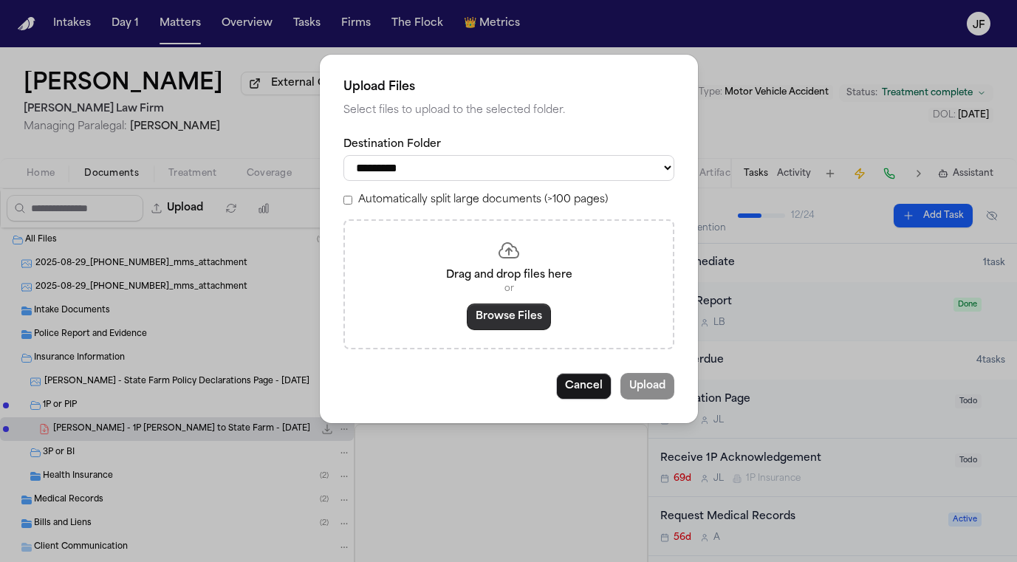
click at [487, 307] on button "Browse Files" at bounding box center [509, 316] width 84 height 27
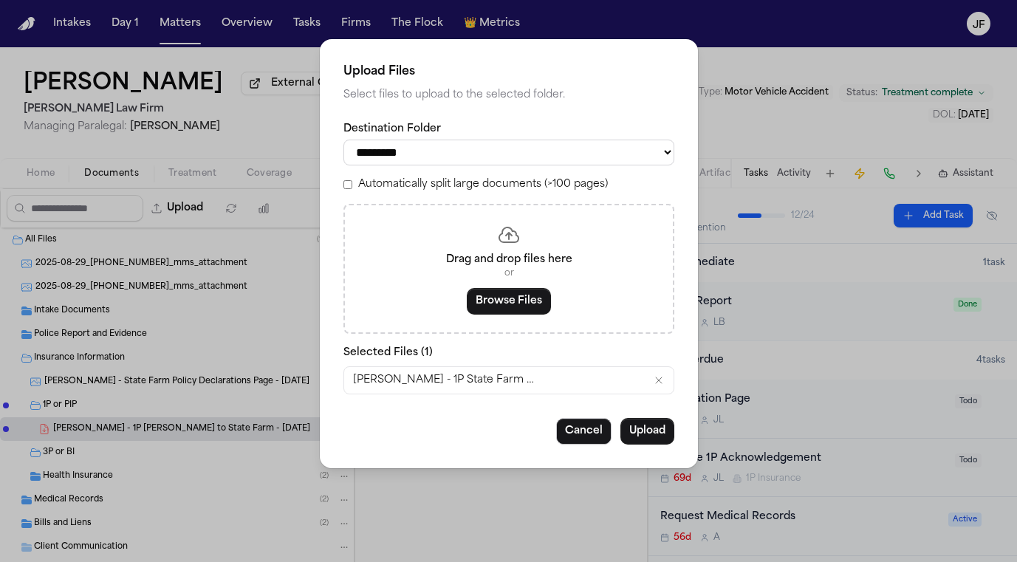
select select "**********"
click at [647, 425] on button "Upload" at bounding box center [647, 431] width 54 height 27
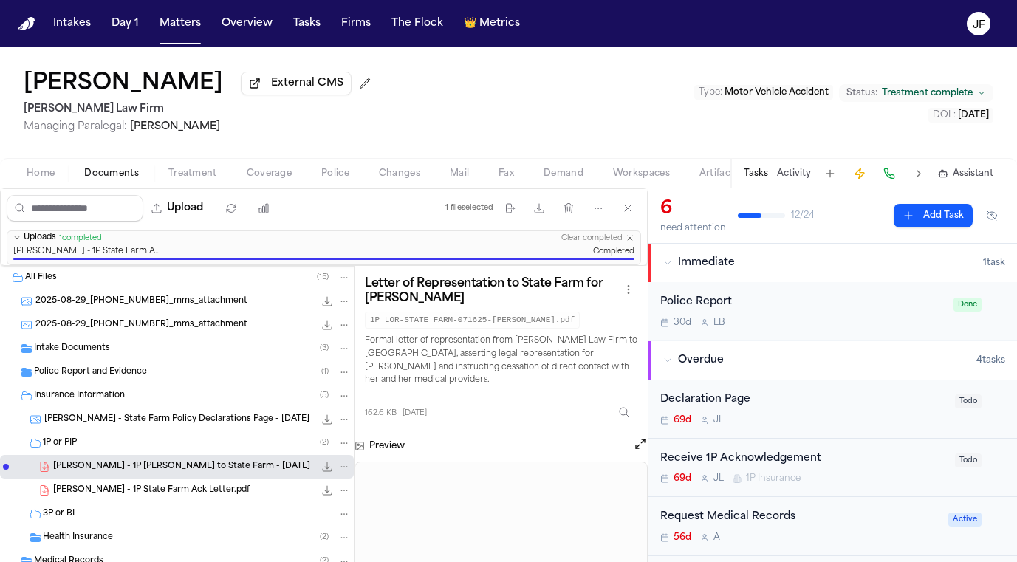
click at [726, 458] on div "Receive 1P Acknowledgement" at bounding box center [803, 458] width 286 height 17
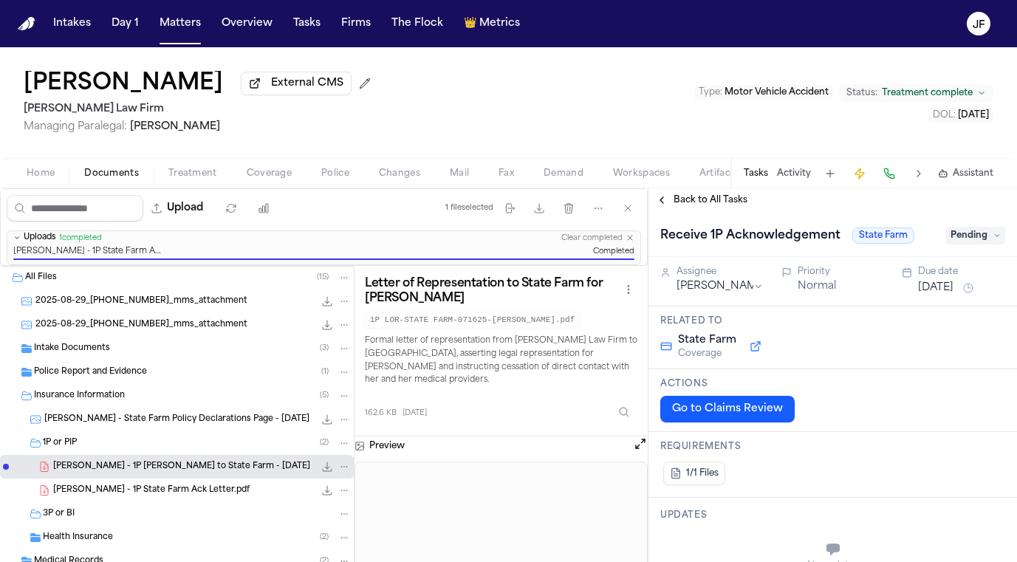
click at [969, 236] on span "Pending" at bounding box center [975, 236] width 59 height 18
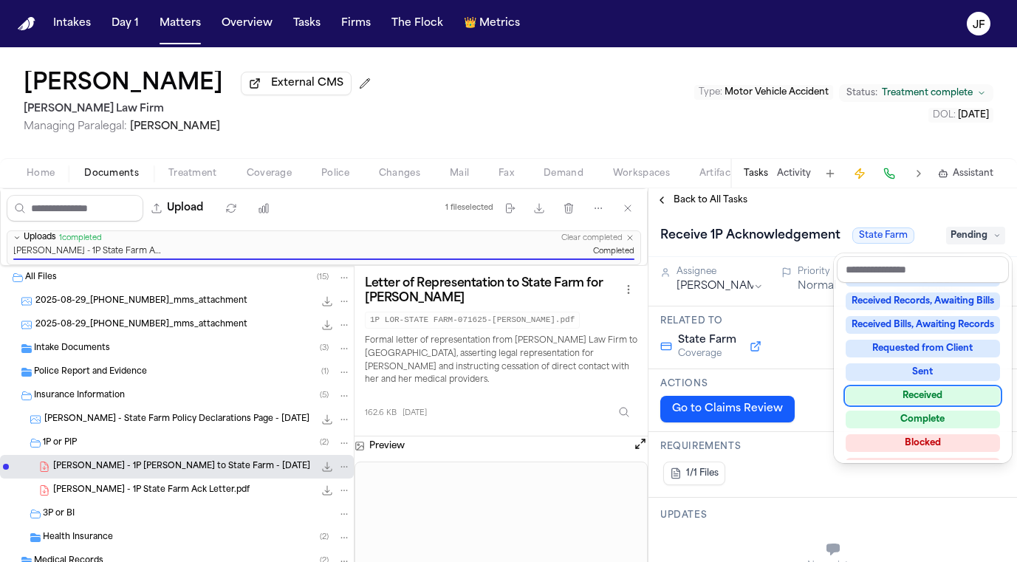
click at [904, 401] on div "Received" at bounding box center [922, 396] width 154 height 18
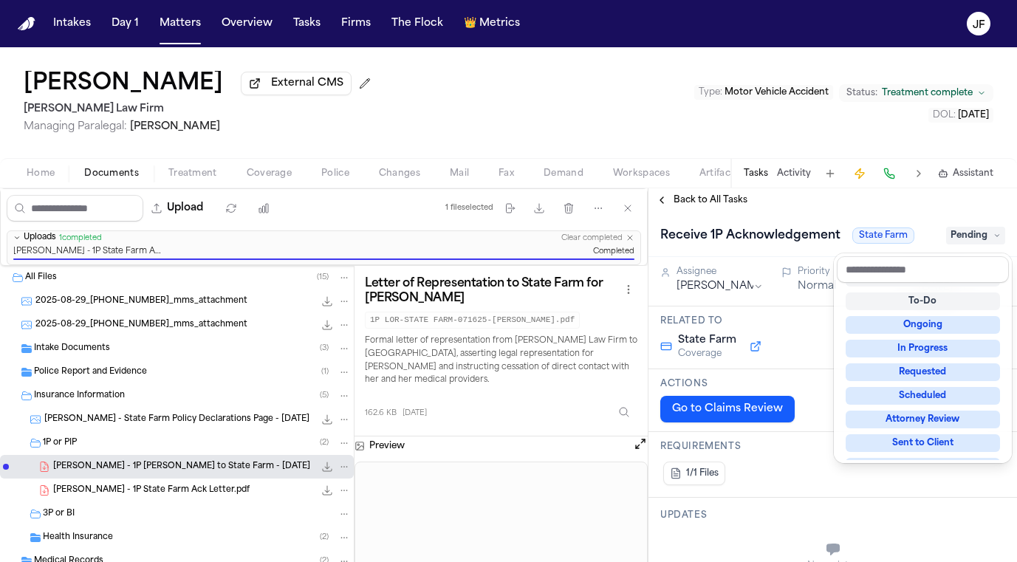
scroll to position [6, 0]
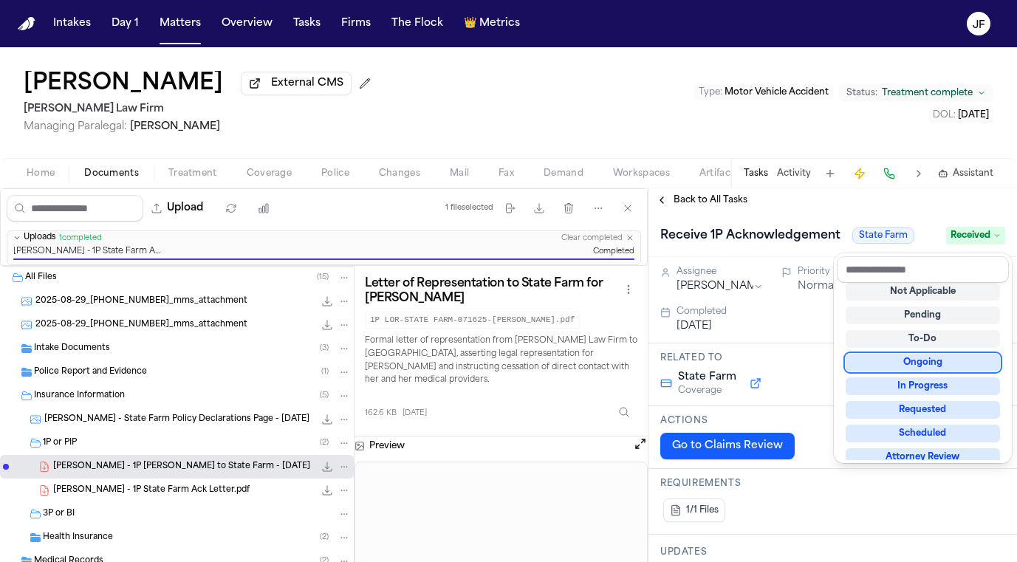
click at [785, 210] on div "Back to All Tasks Receive 1P Acknowledgement State Farm Received Assignee Julie…" at bounding box center [832, 375] width 368 height 374
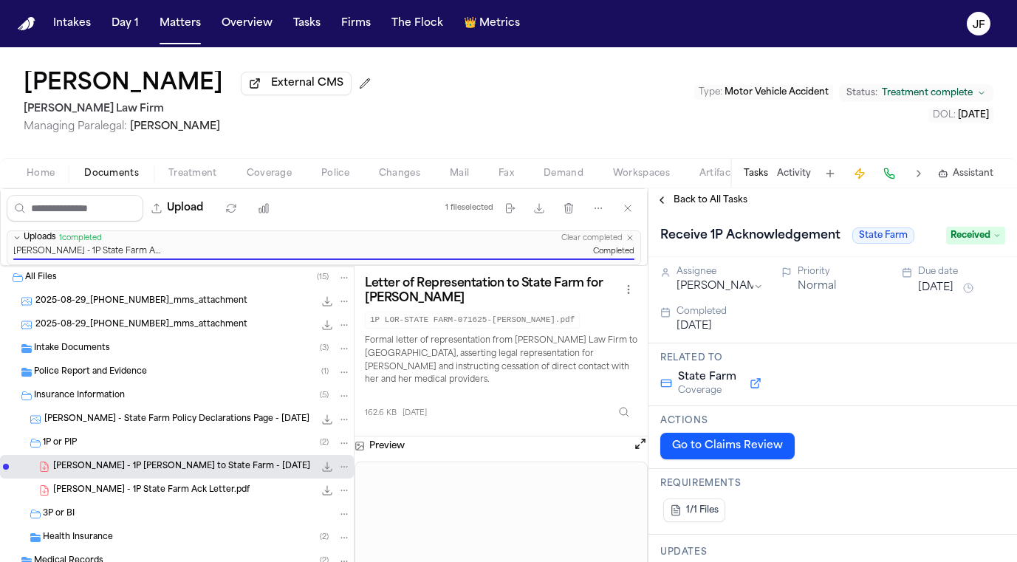
click at [712, 200] on span "Back to All Tasks" at bounding box center [710, 200] width 74 height 12
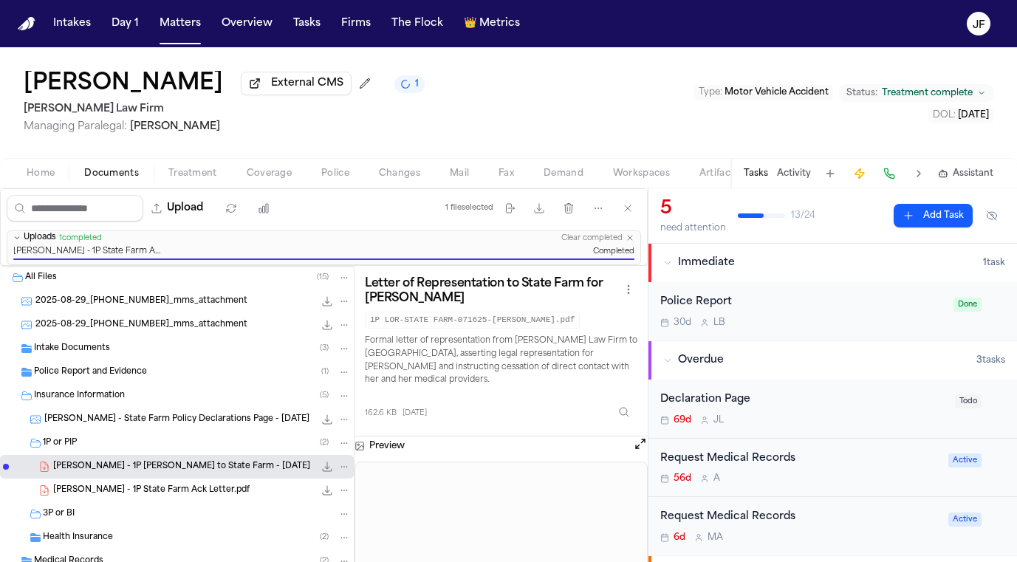
click at [706, 396] on div "Declaration Page" at bounding box center [803, 399] width 286 height 17
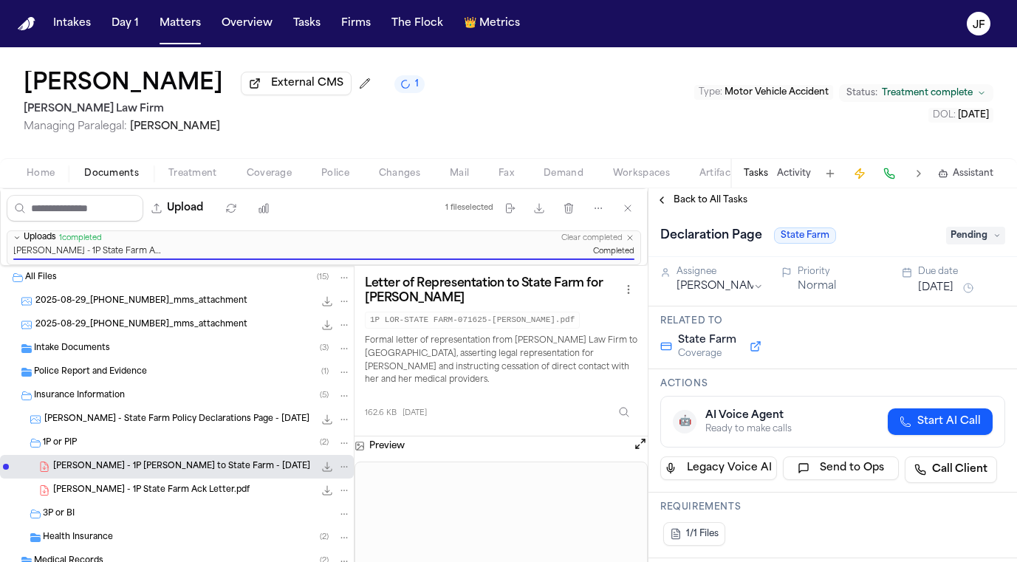
click at [959, 238] on span "Pending" at bounding box center [975, 236] width 59 height 18
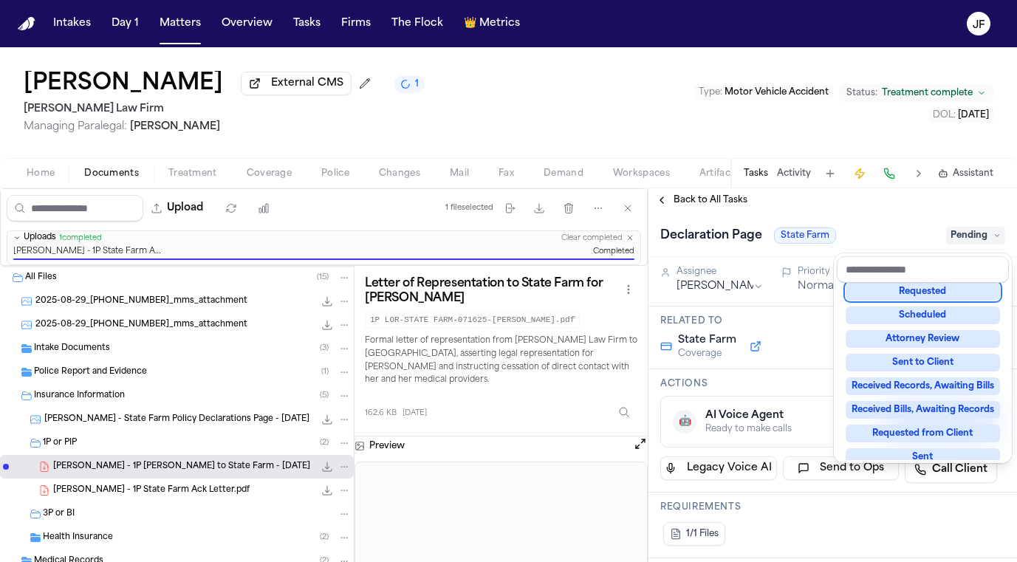
click at [955, 297] on div "Requested" at bounding box center [922, 292] width 154 height 18
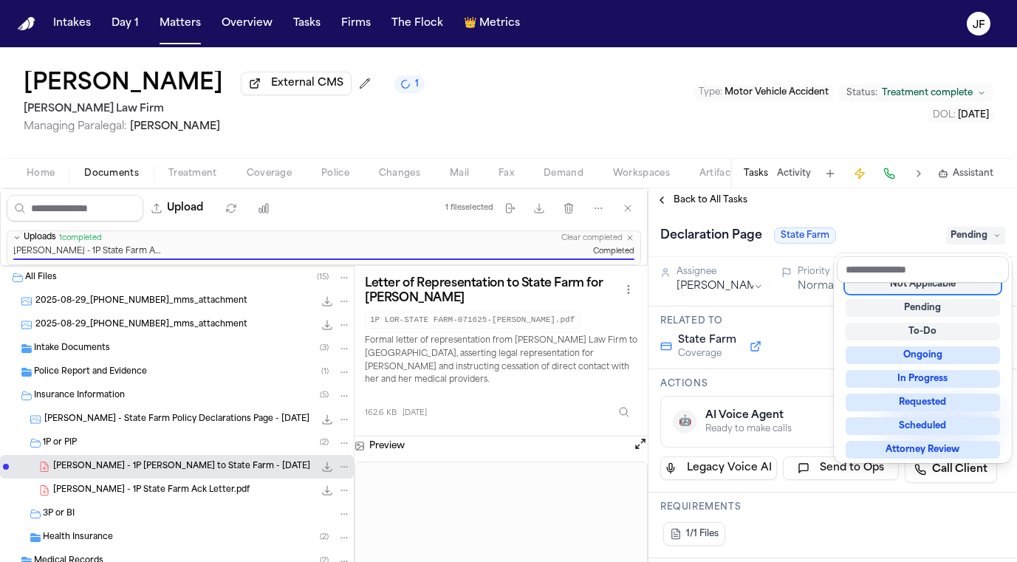
scroll to position [6, 0]
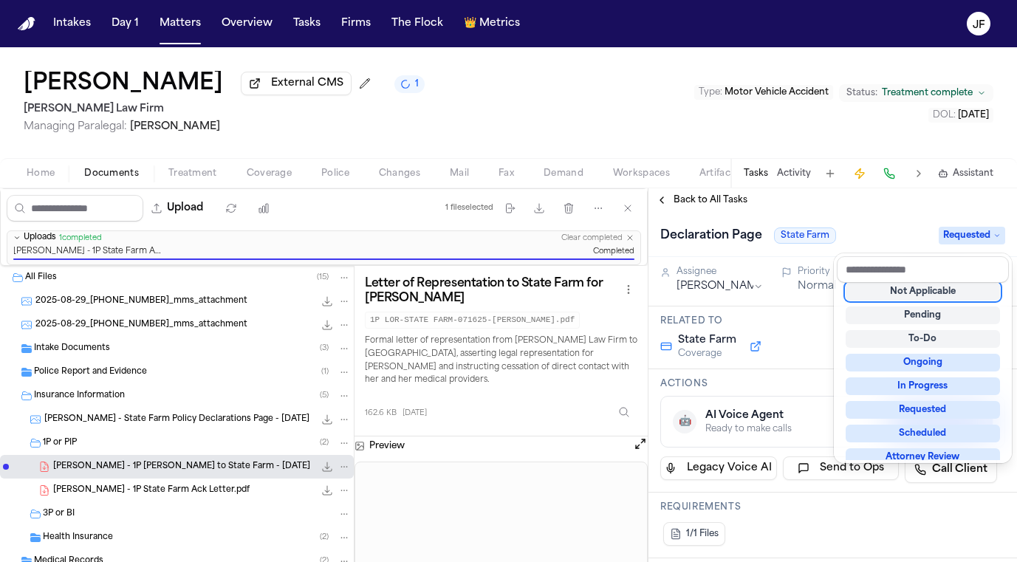
click at [884, 203] on div "Back to All Tasks Declaration Page State Farm Requested Assignee Julie Lopez Pr…" at bounding box center [832, 375] width 368 height 374
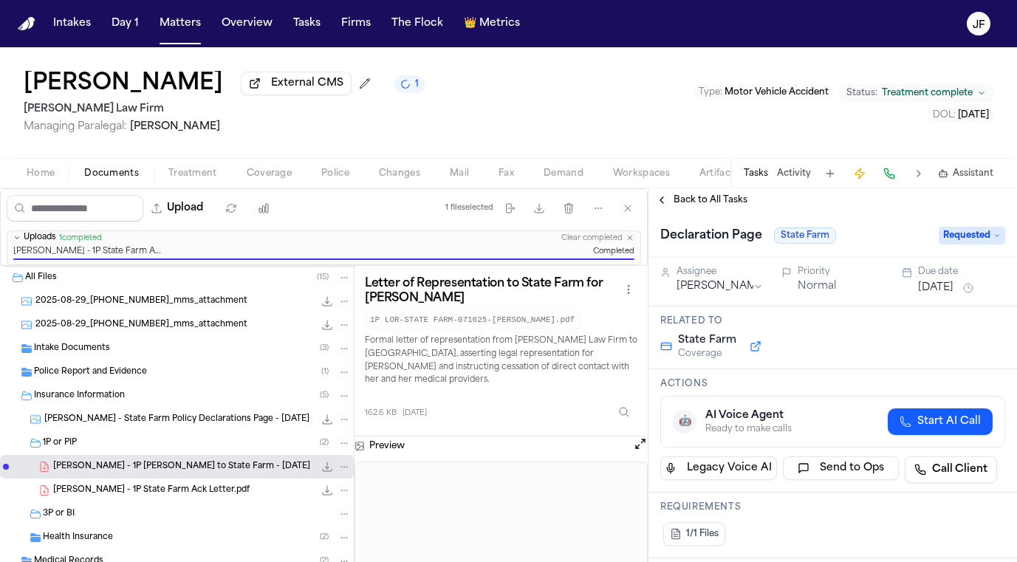
click at [698, 204] on span "Back to All Tasks" at bounding box center [710, 200] width 74 height 12
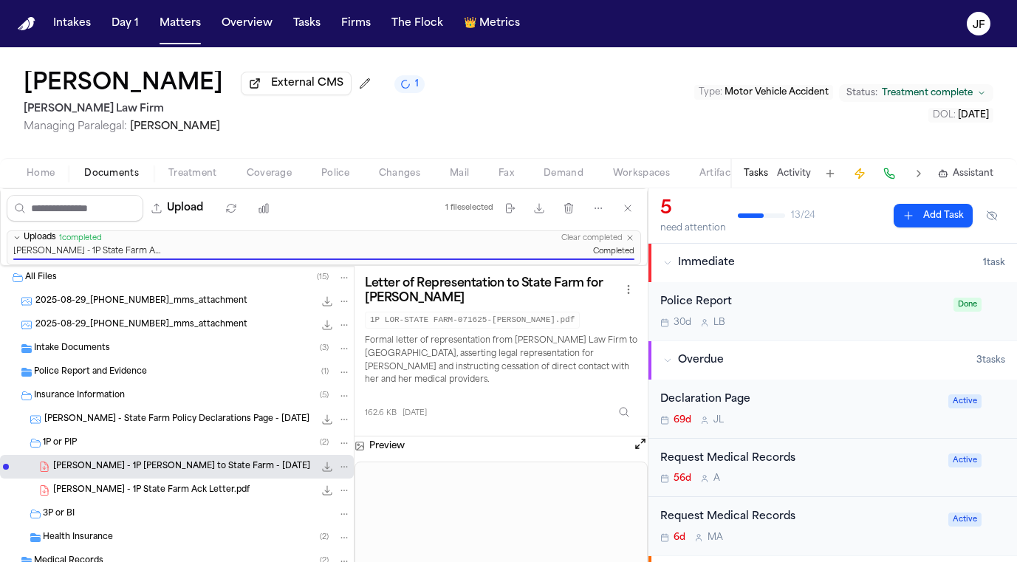
click at [797, 332] on div "Police Report 30d L B Done" at bounding box center [832, 311] width 368 height 58
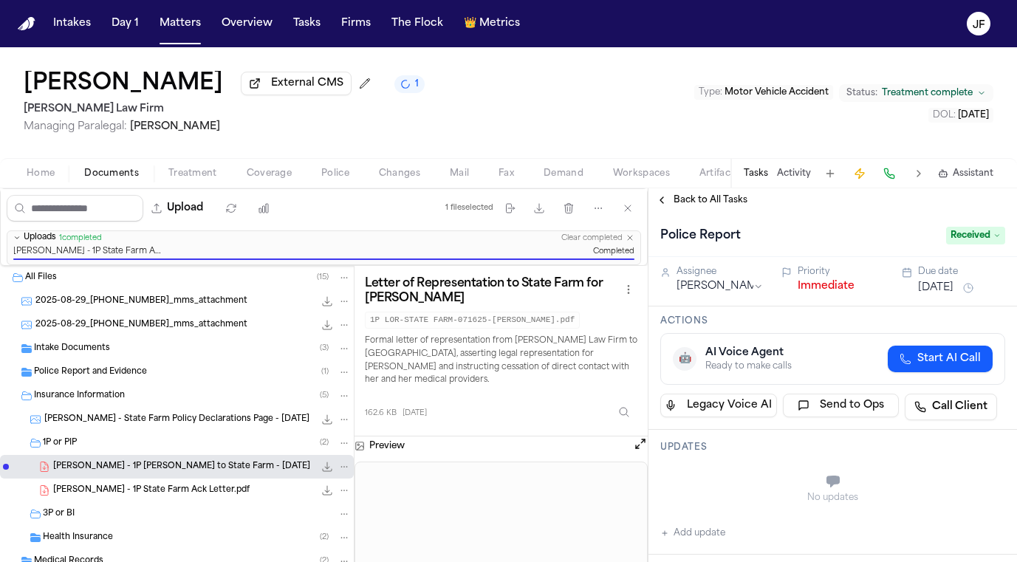
click at [830, 287] on button "Immediate" at bounding box center [825, 286] width 57 height 15
click at [719, 206] on span "Back to All Tasks" at bounding box center [710, 200] width 74 height 12
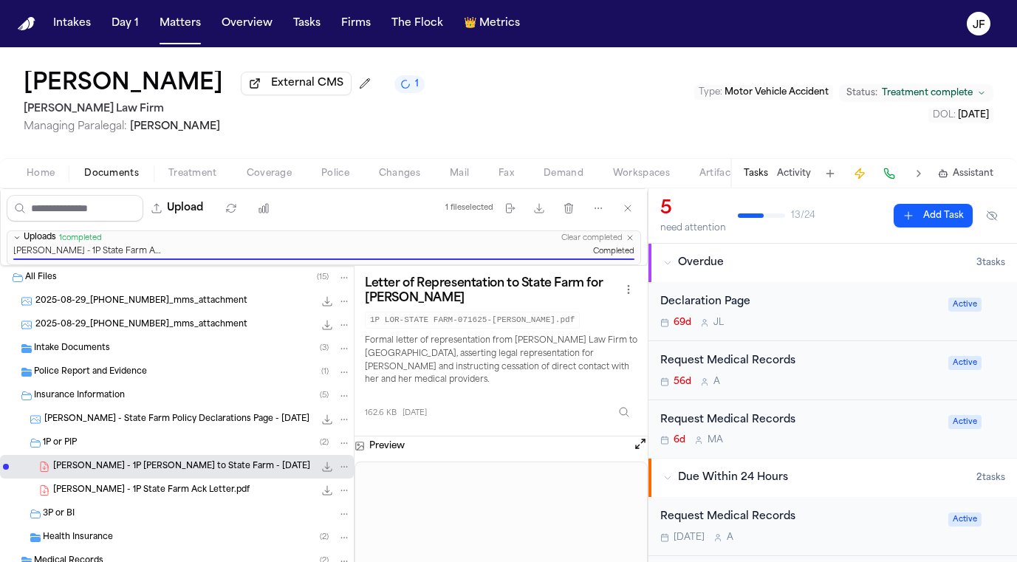
click at [679, 145] on div "Janice Shamp External CMS 1 Ruy Mireles Law Firm Managing Paralegal: Jessica Ba…" at bounding box center [508, 102] width 1017 height 111
click at [97, 447] on div "1P or PIP ( 2 )" at bounding box center [197, 442] width 308 height 13
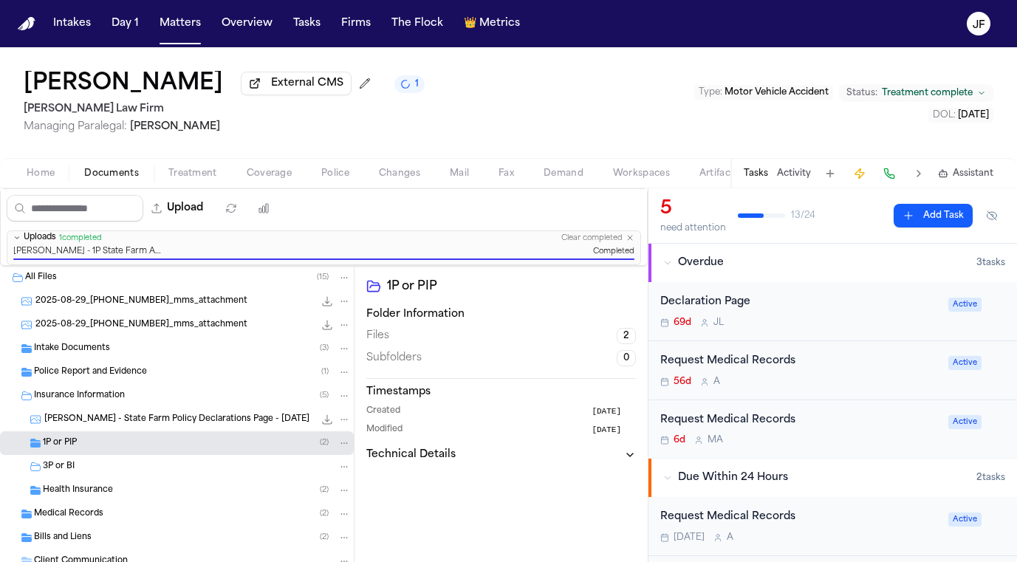
click at [117, 396] on span "Insurance Information" at bounding box center [79, 396] width 91 height 13
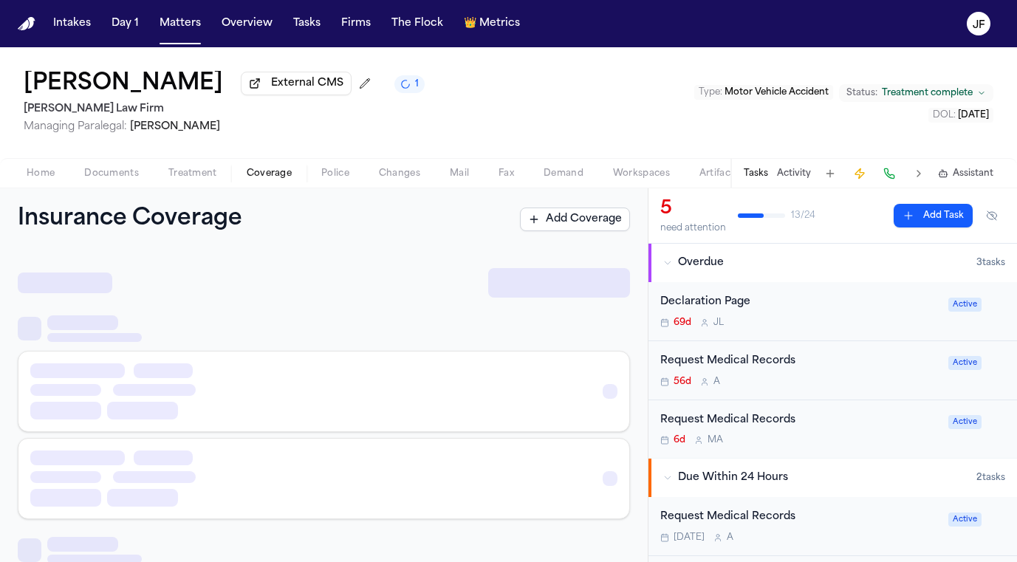
click at [274, 175] on span "Coverage" at bounding box center [269, 174] width 45 height 12
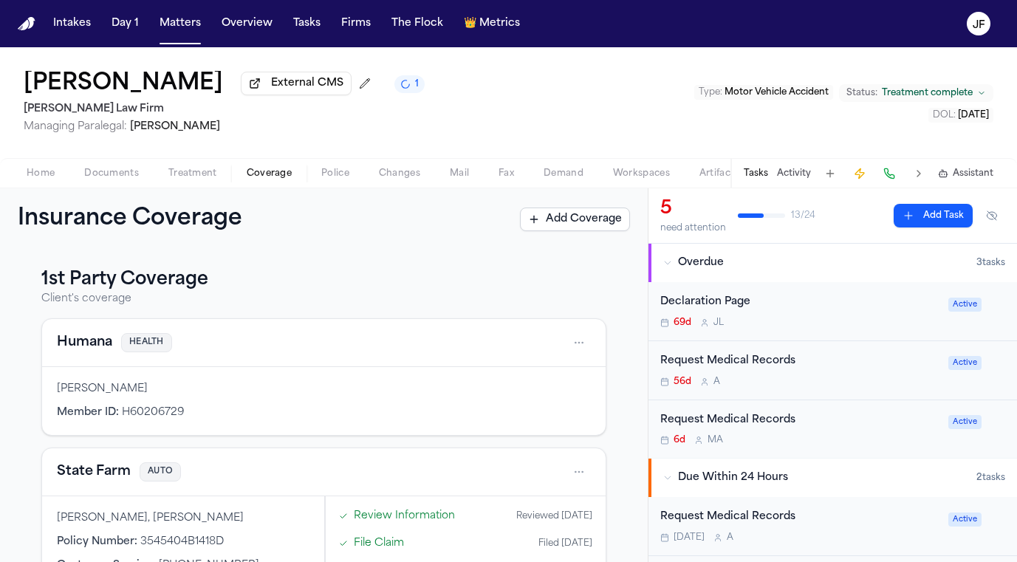
click at [130, 165] on div "Home Documents Treatment Coverage Police Changes Mail Fax Demand Workspaces Art…" at bounding box center [508, 173] width 1017 height 30
click at [120, 182] on span "button" at bounding box center [111, 181] width 72 height 1
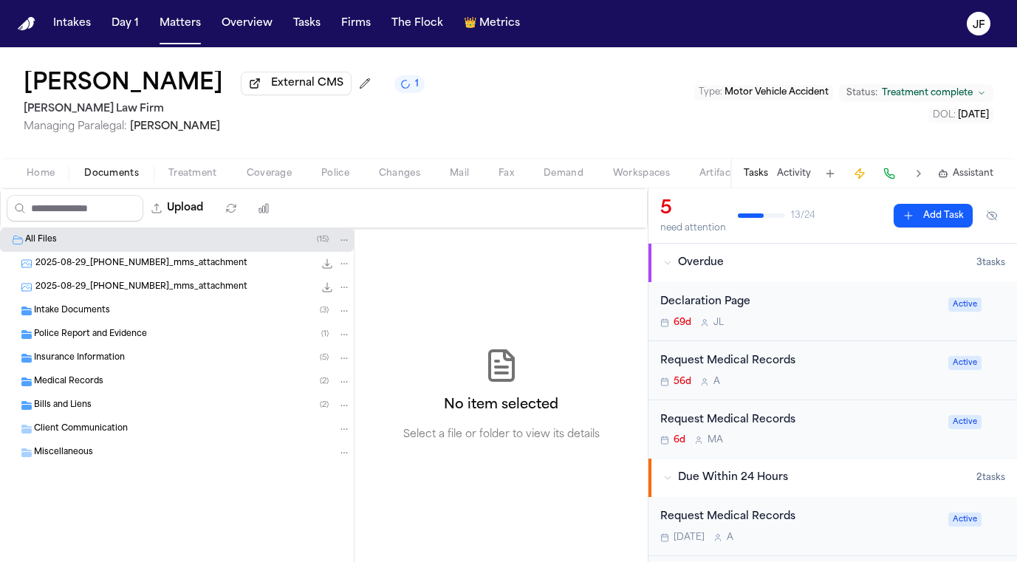
click at [106, 331] on div "Police Report and Evidence ( 1 )" at bounding box center [192, 334] width 317 height 13
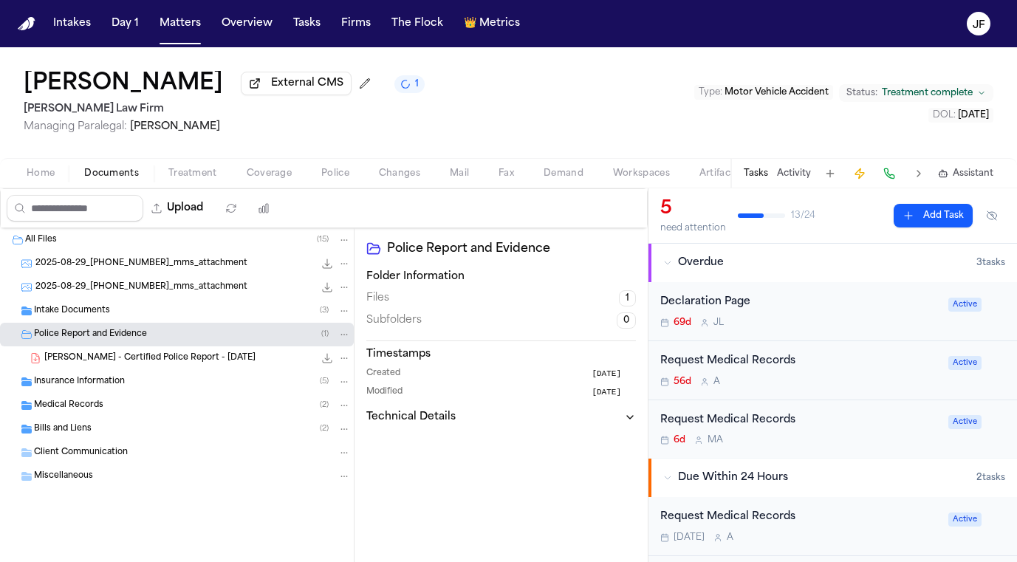
click at [108, 365] on span "J. Shamp - Certified Police Report - 6.25.25" at bounding box center [149, 358] width 211 height 13
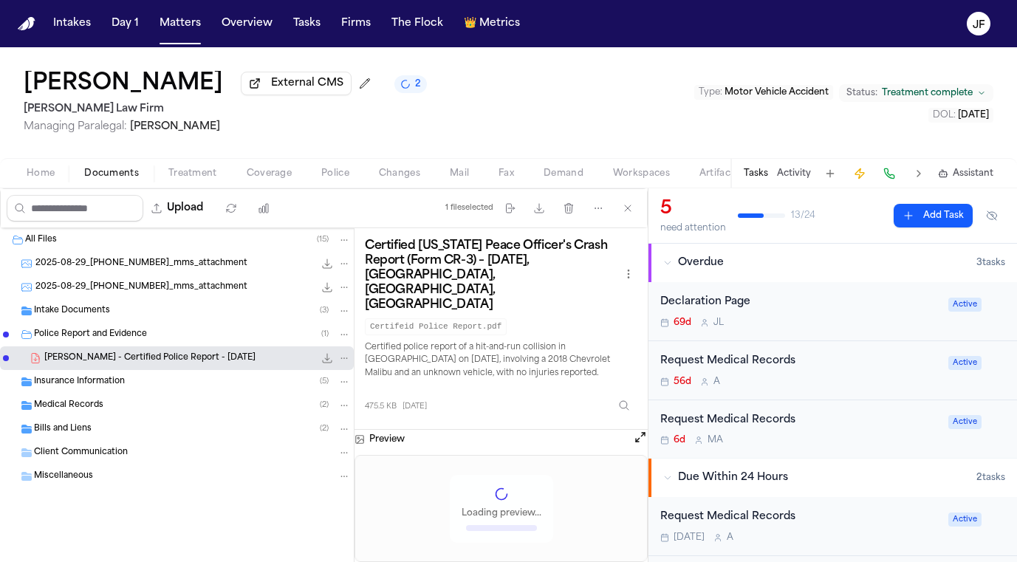
click at [330, 357] on icon "File: J. Shamp - Certified Police Report - 6.25.25" at bounding box center [327, 358] width 12 height 12
click at [186, 236] on div "All Files ( 15 )" at bounding box center [177, 240] width 354 height 24
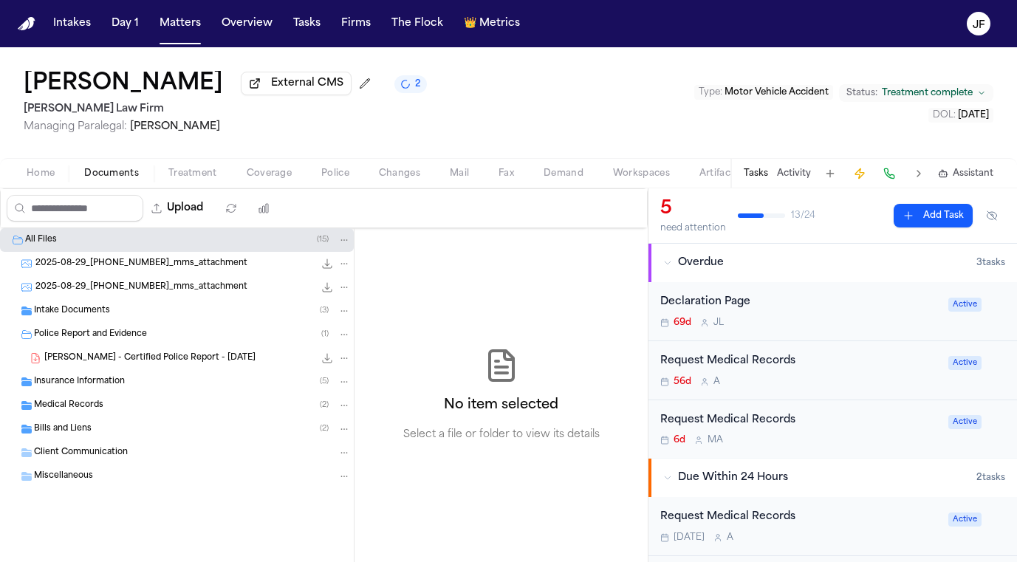
click at [159, 326] on div "Police Report and Evidence ( 1 )" at bounding box center [177, 335] width 354 height 24
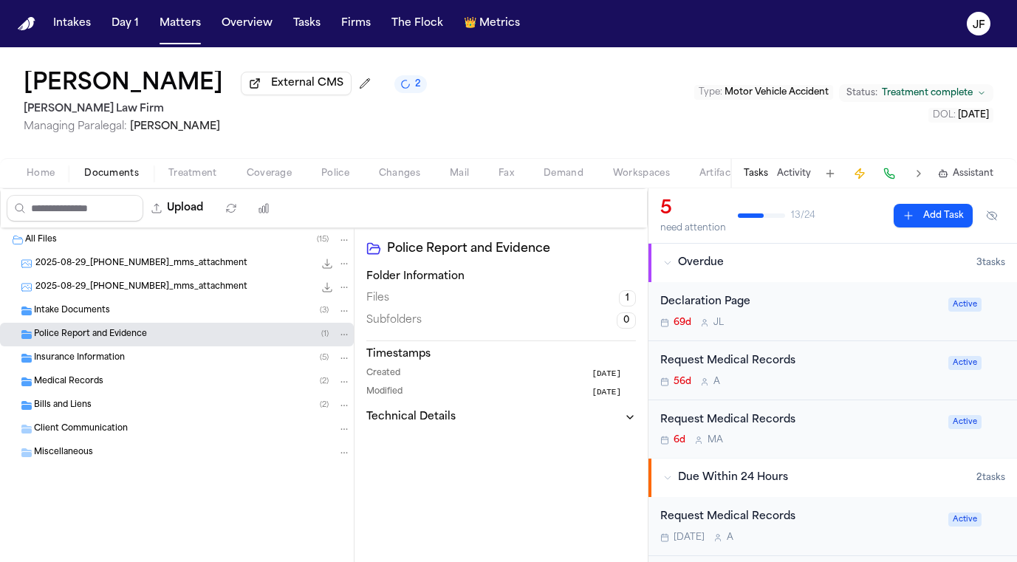
click at [416, 109] on div "Janice Shamp External CMS 2 Ruy Mireles Law Firm Managing Paralegal: Jessica Ba…" at bounding box center [508, 102] width 1017 height 111
click at [195, 20] on button "Matters" at bounding box center [180, 23] width 53 height 27
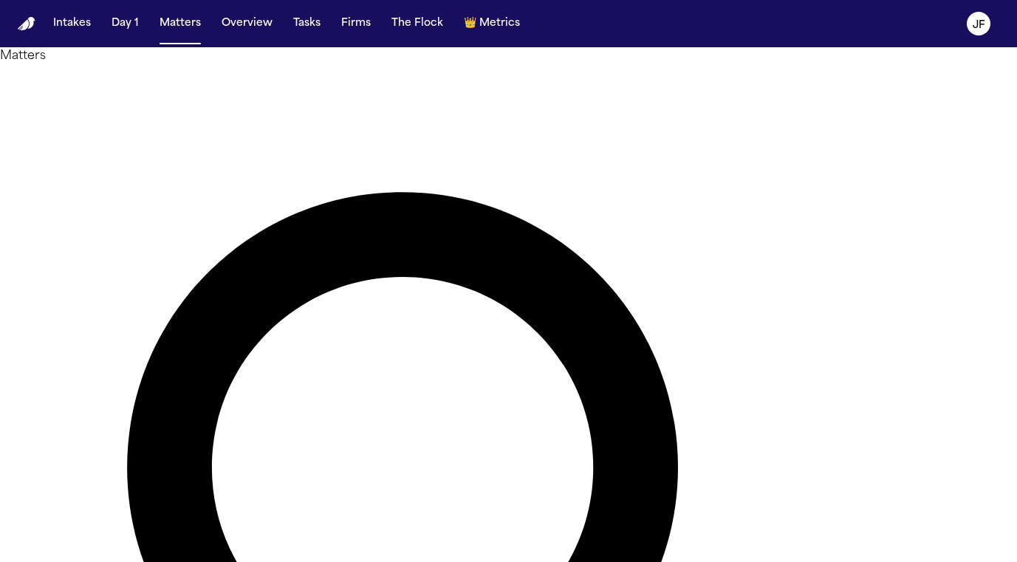
drag, startPoint x: 499, startPoint y: 95, endPoint x: 165, endPoint y: 88, distance: 334.5
type input "**********"
drag, startPoint x: 140, startPoint y: 117, endPoint x: 80, endPoint y: 167, distance: 78.1
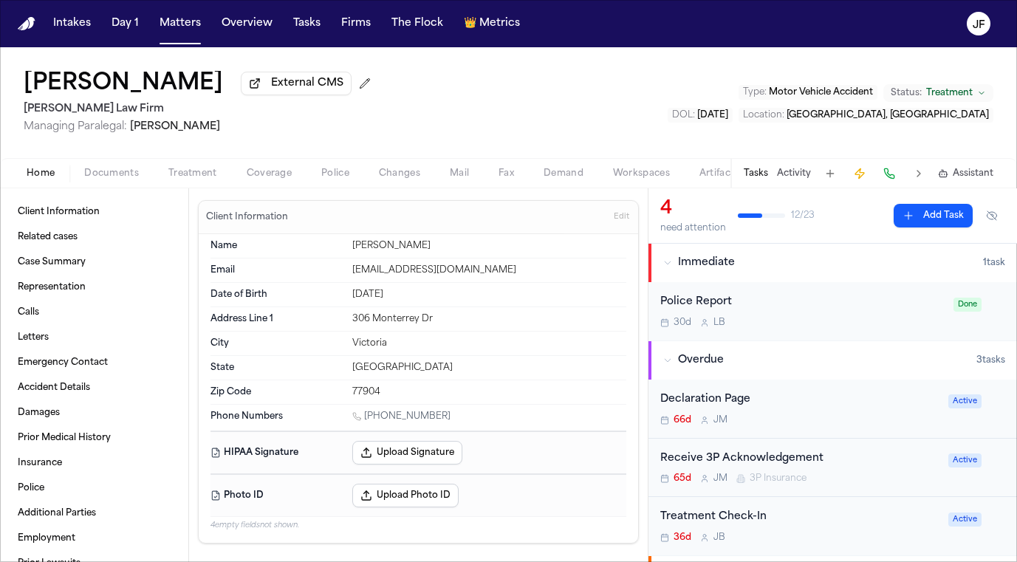
click at [124, 193] on div "Client Information Related cases Case Summary Representation Calls Letters Emer…" at bounding box center [94, 375] width 188 height 374
click at [124, 179] on span "Documents" at bounding box center [111, 174] width 55 height 12
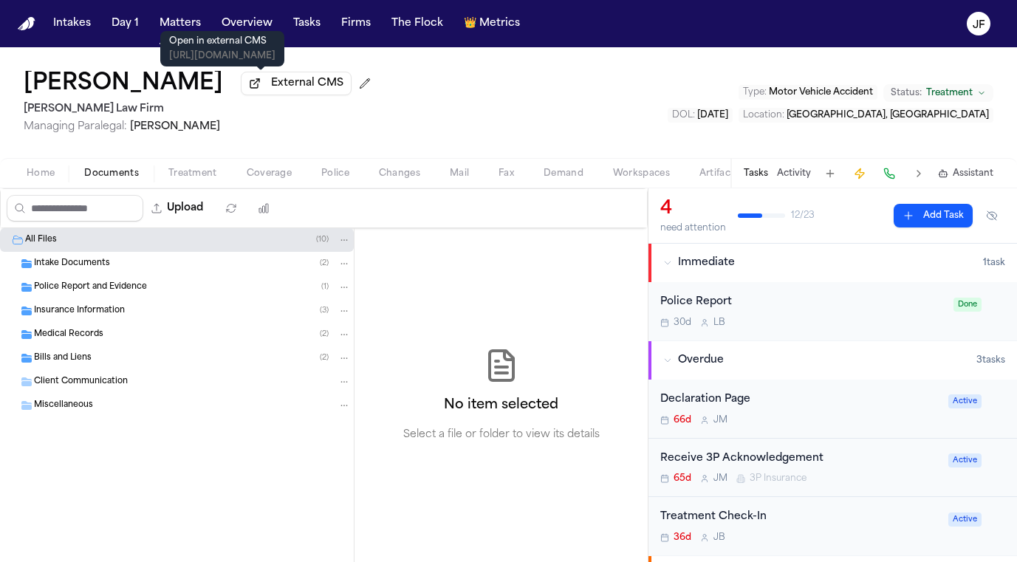
click at [282, 91] on span "External CMS" at bounding box center [307, 83] width 72 height 15
click at [117, 315] on span "Insurance Information" at bounding box center [79, 311] width 91 height 13
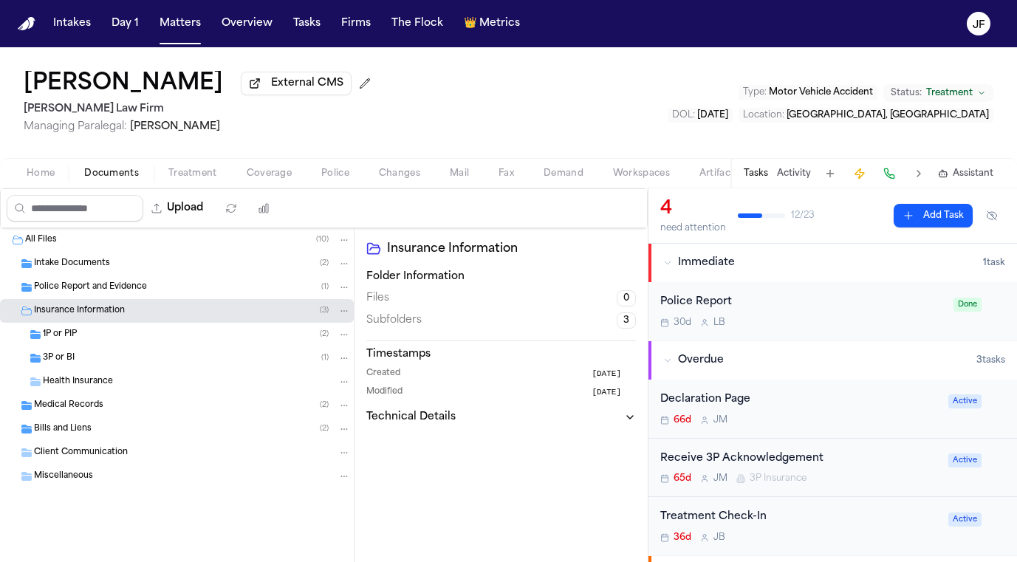
click at [116, 346] on div "1P or PIP ( 2 )" at bounding box center [177, 335] width 354 height 24
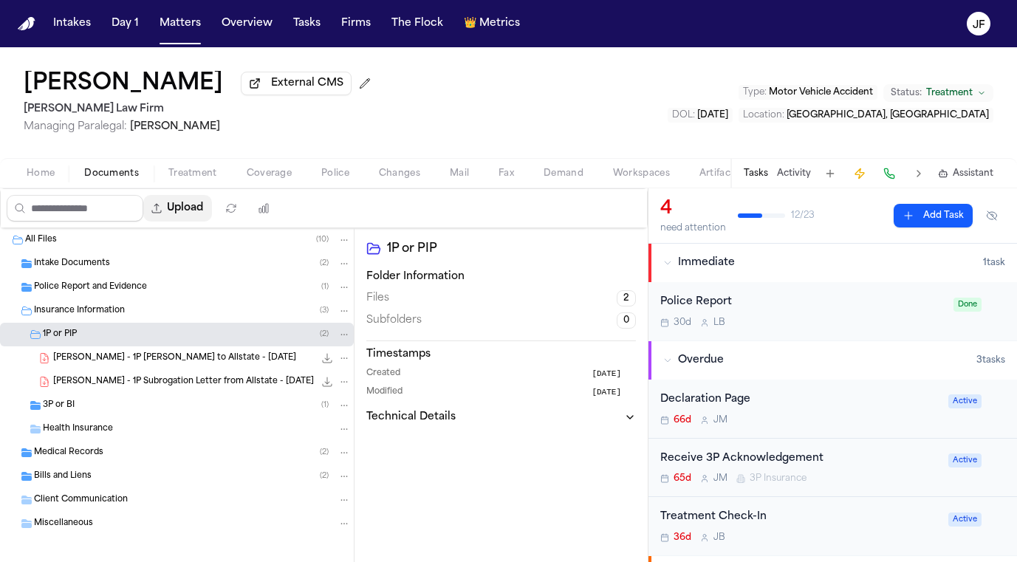
click at [212, 217] on button "Upload" at bounding box center [177, 208] width 69 height 27
select select "**********"
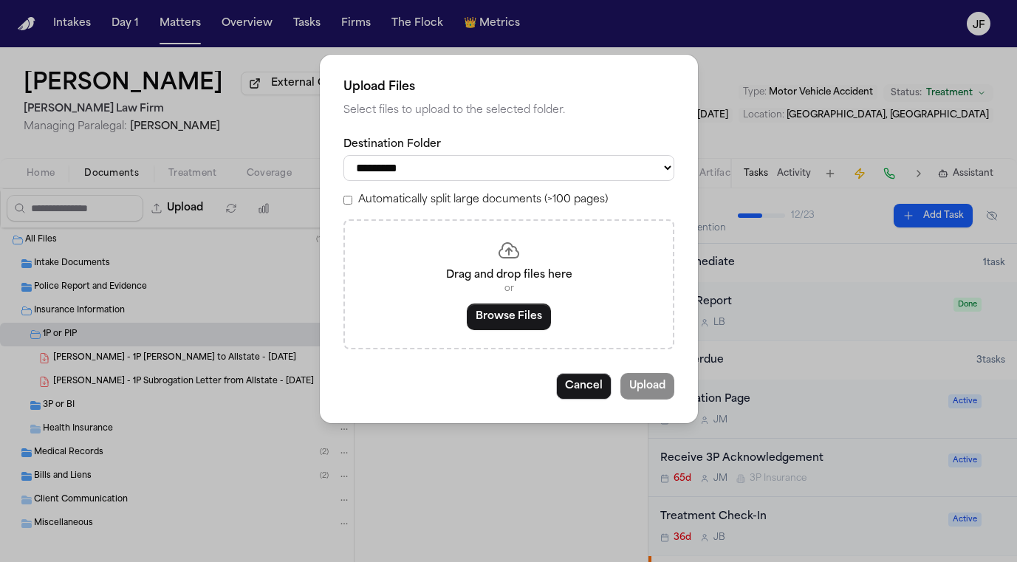
click at [498, 328] on div "Drag and drop files here or Browse Files" at bounding box center [508, 284] width 331 height 130
click at [501, 324] on button "Browse Files" at bounding box center [509, 316] width 84 height 27
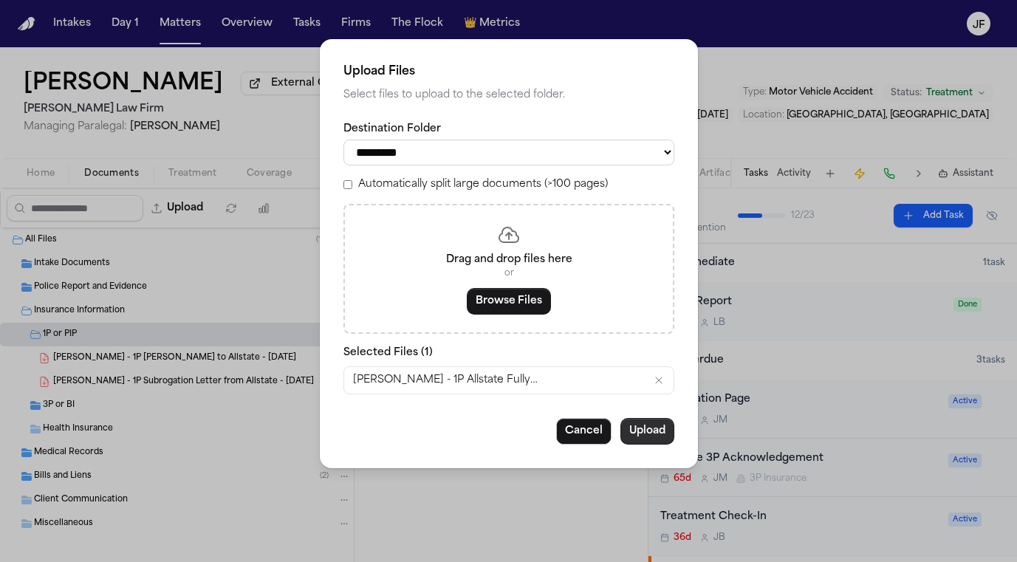
click at [655, 421] on button "Upload" at bounding box center [647, 431] width 54 height 27
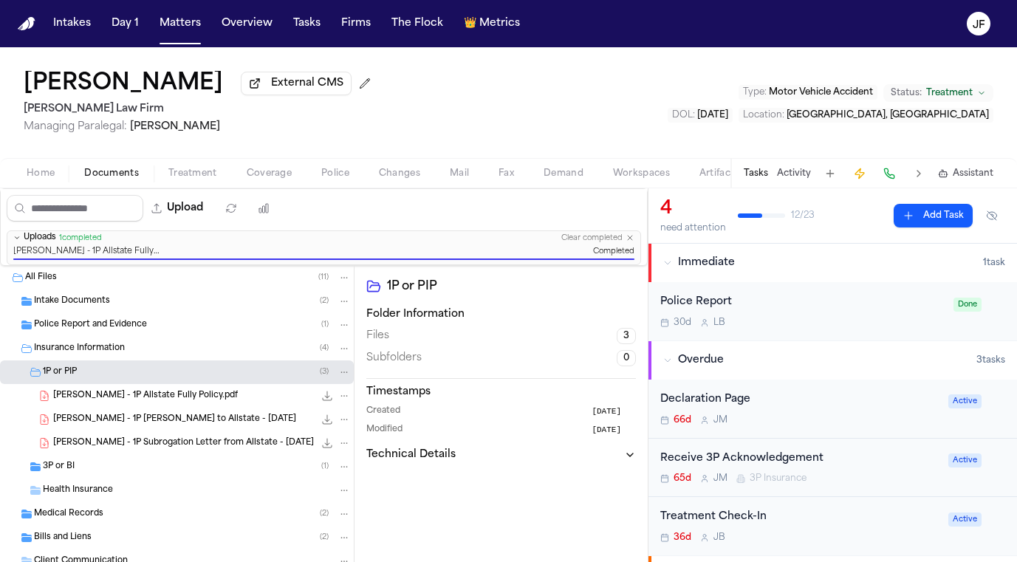
click at [739, 405] on div "Declaration Page" at bounding box center [799, 399] width 279 height 17
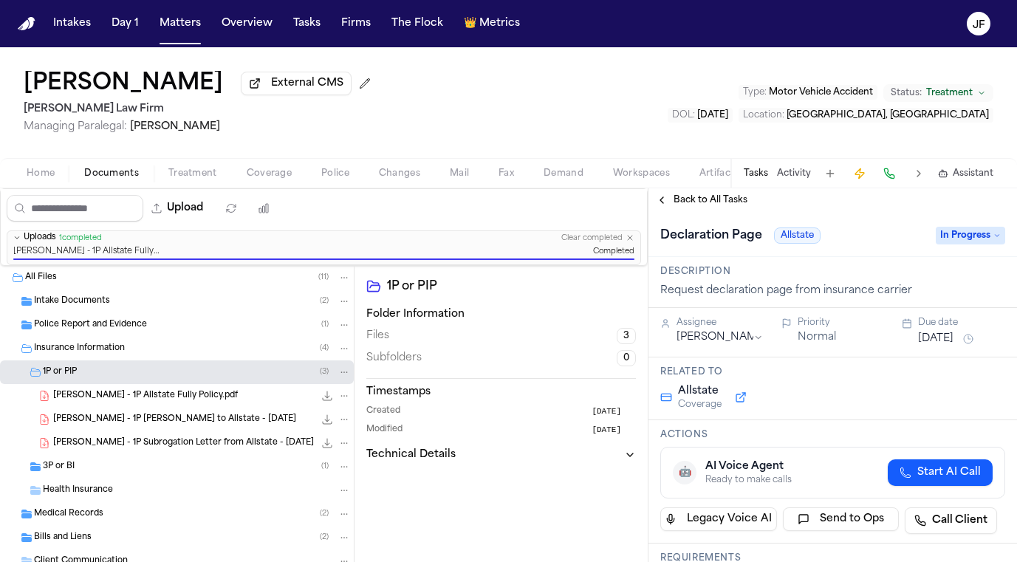
click at [940, 233] on span "In Progress" at bounding box center [969, 236] width 69 height 18
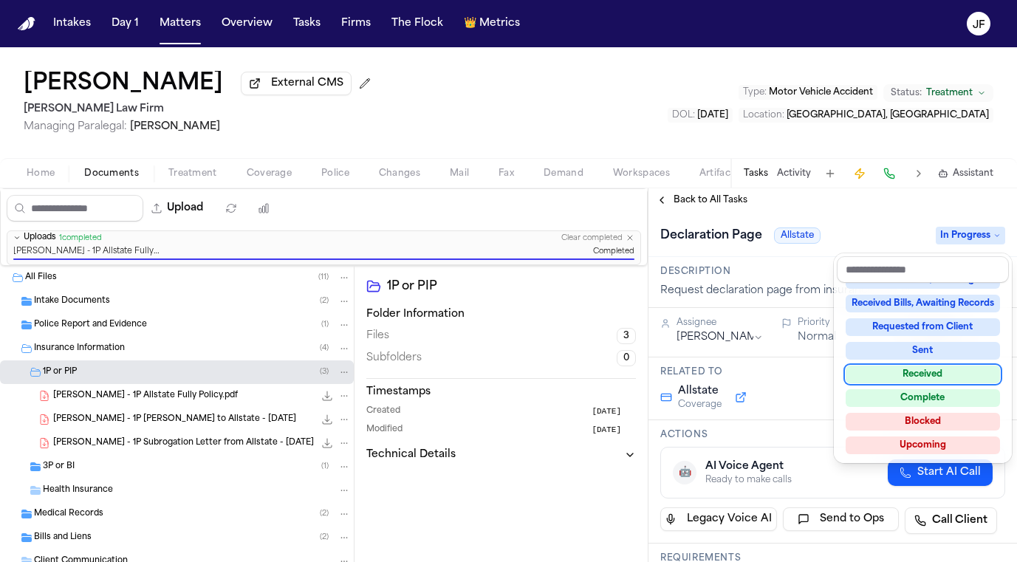
click at [915, 374] on div "Received" at bounding box center [922, 374] width 154 height 18
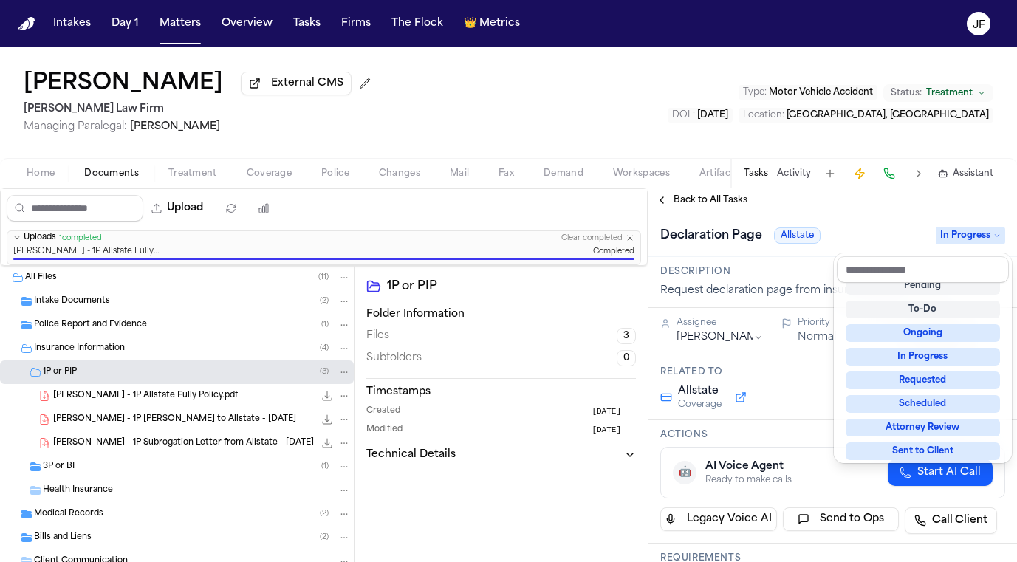
scroll to position [6, 0]
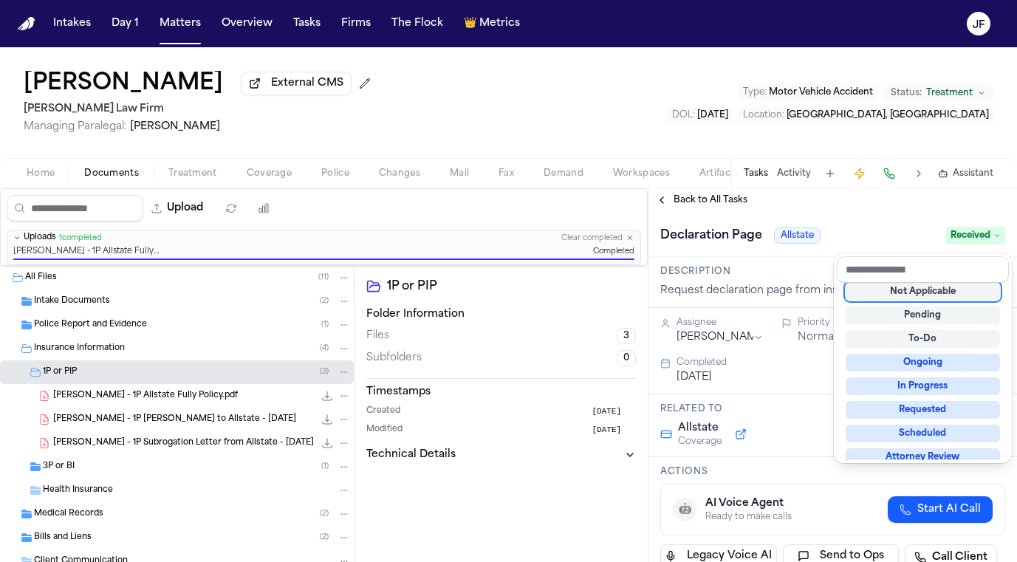
click at [813, 227] on div "Declaration Page Allstate Received" at bounding box center [832, 236] width 345 height 24
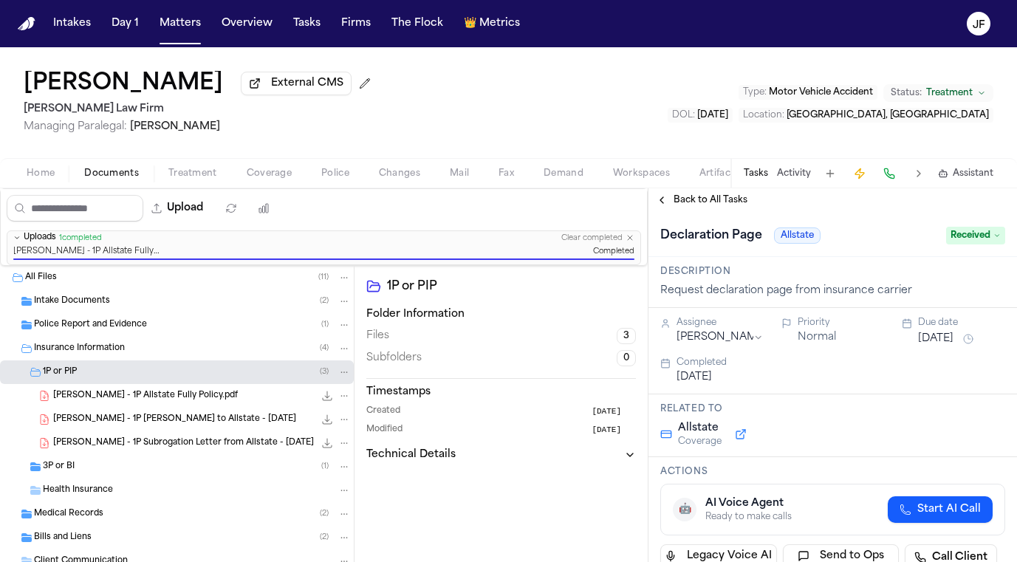
click at [661, 203] on button "Back to All Tasks" at bounding box center [701, 200] width 106 height 12
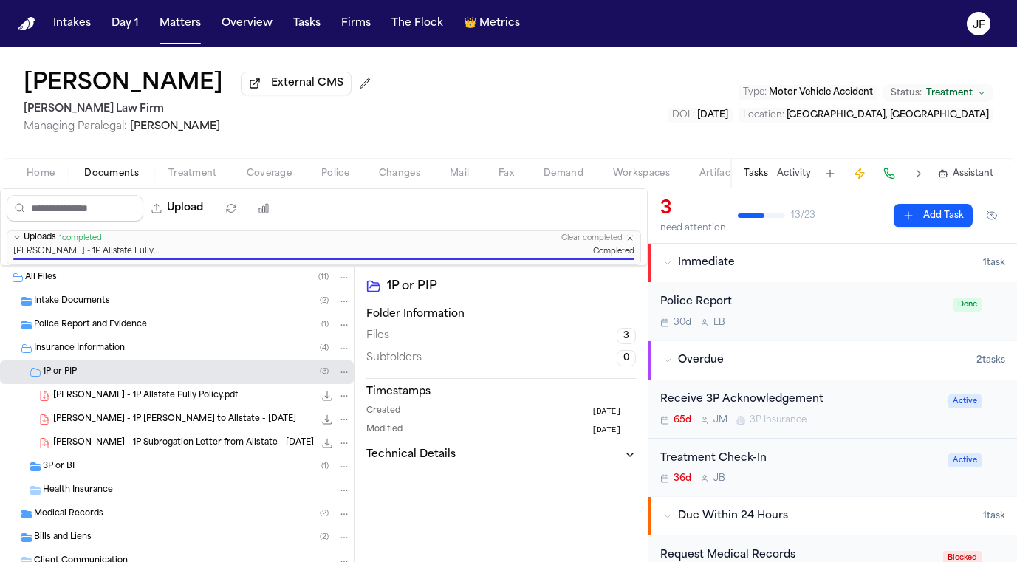
click at [140, 457] on div "3P or BI ( 1 )" at bounding box center [177, 467] width 354 height 24
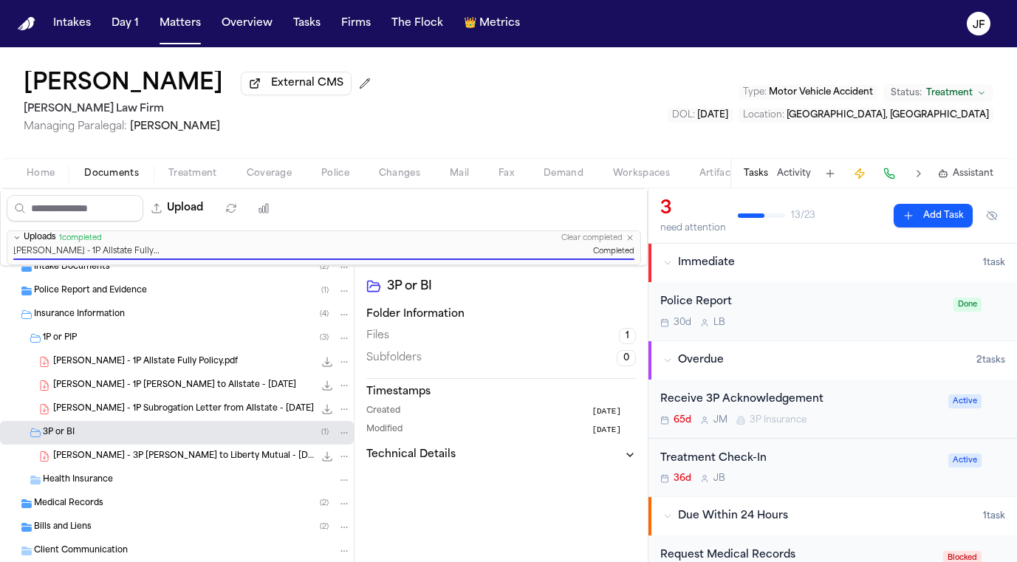
scroll to position [35, 0]
click at [140, 457] on span "D. Johnson - 3P LOR to Liberty Mutual - 7.28.25" at bounding box center [183, 456] width 261 height 13
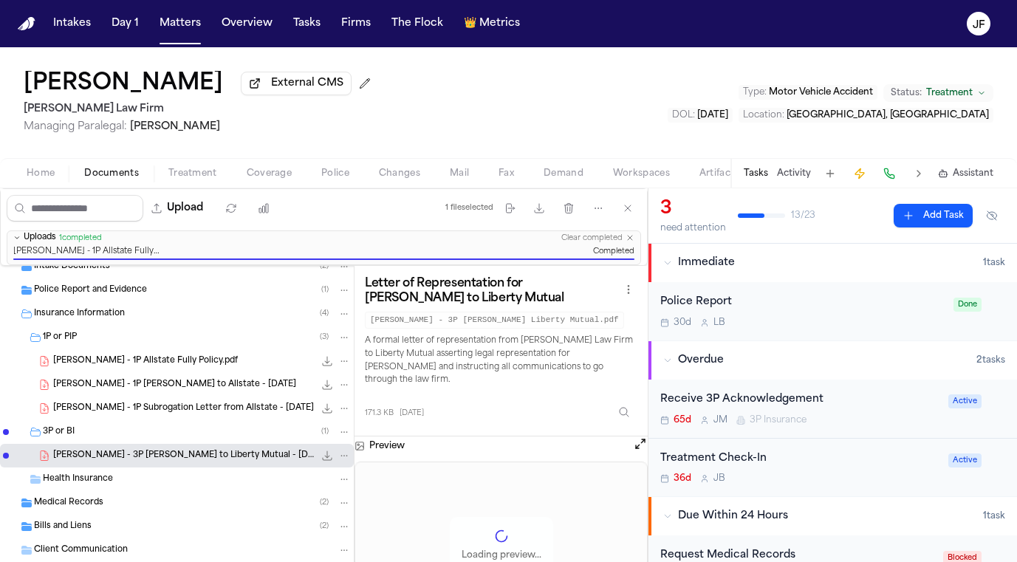
click at [321, 458] on icon "File: D. Johnson - 3P LOR to Liberty Mutual - 7.28.25" at bounding box center [327, 456] width 12 height 12
click at [258, 348] on div "1P or PIP ( 3 )" at bounding box center [177, 338] width 354 height 24
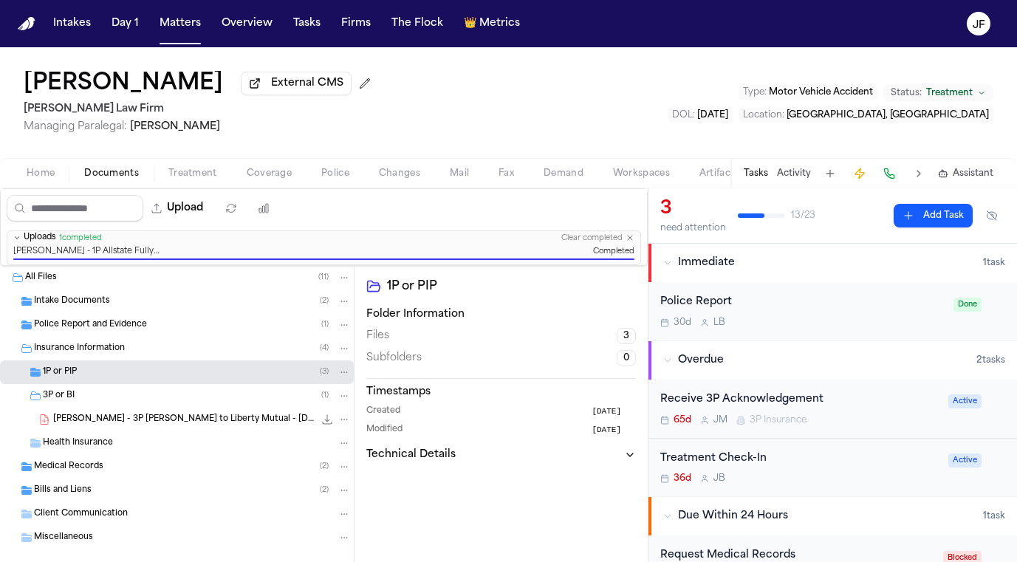
click at [805, 317] on div "Police Report 30d L B" at bounding box center [802, 311] width 284 height 35
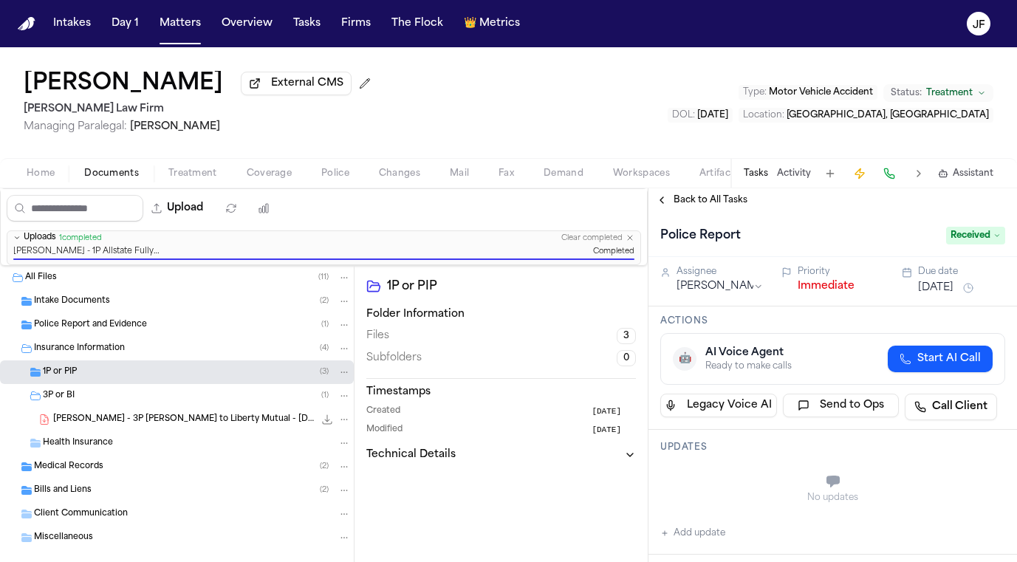
click at [814, 294] on button "Immediate" at bounding box center [825, 286] width 57 height 15
click at [725, 206] on span "Back to All Tasks" at bounding box center [710, 200] width 74 height 12
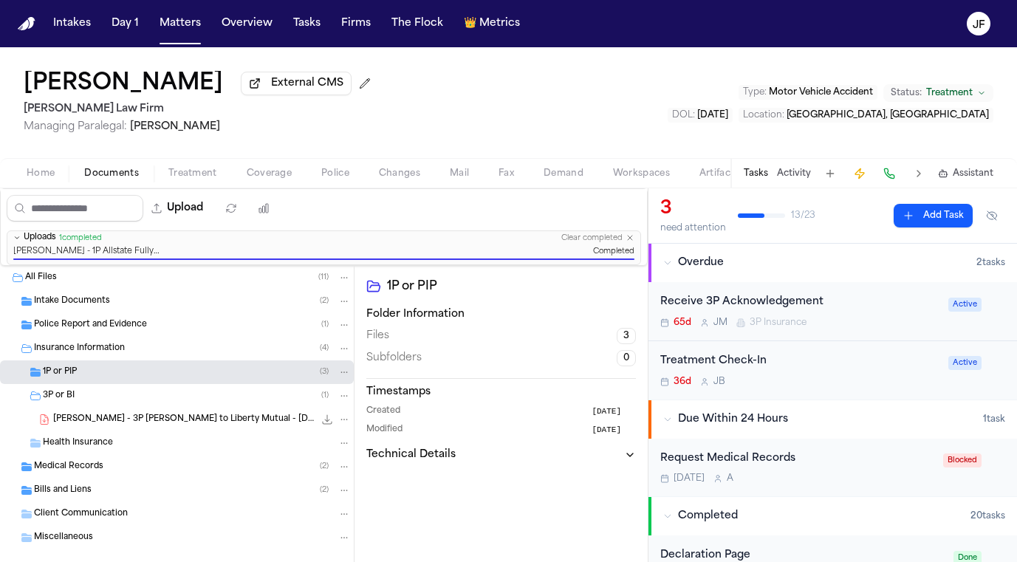
click at [742, 133] on div "David Johnson External CMS Ruy Mireles Law Firm Managing Paralegal: Jessica Bar…" at bounding box center [508, 102] width 1017 height 111
click at [261, 398] on div "3P or BI ( 1 )" at bounding box center [197, 395] width 308 height 13
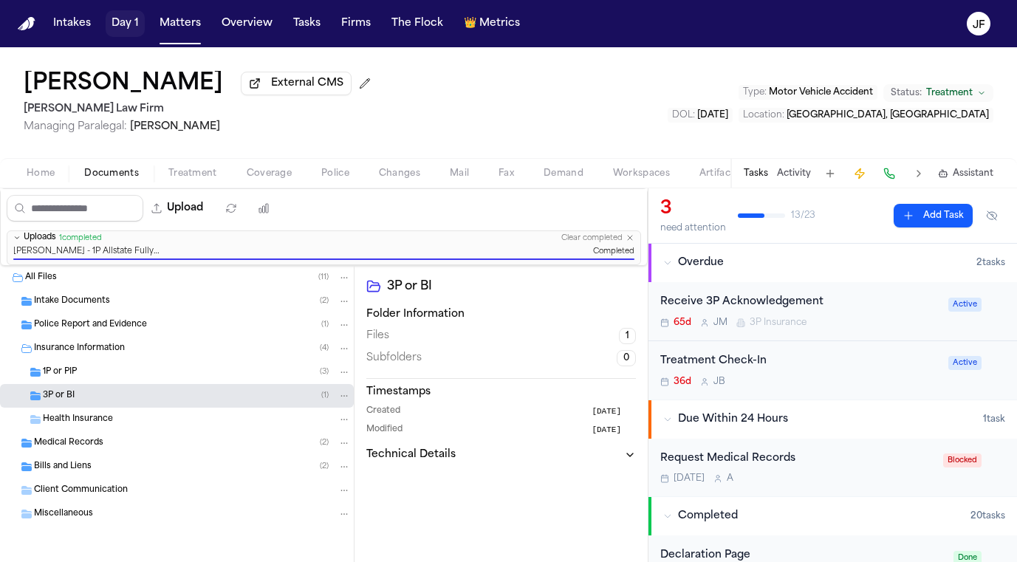
click at [168, 27] on button "Matters" at bounding box center [180, 23] width 53 height 27
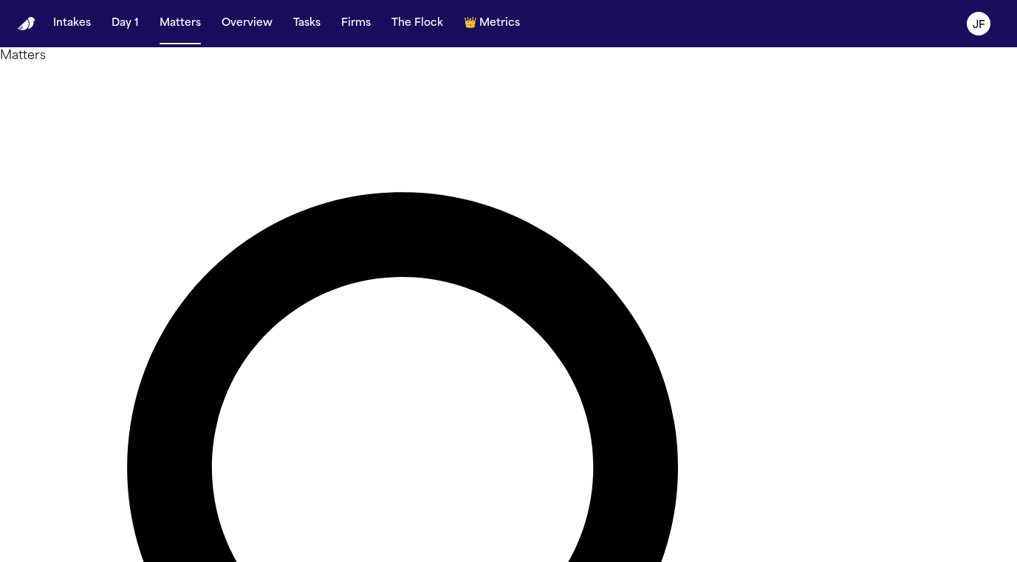
drag, startPoint x: 491, startPoint y: 87, endPoint x: 306, endPoint y: 61, distance: 187.1
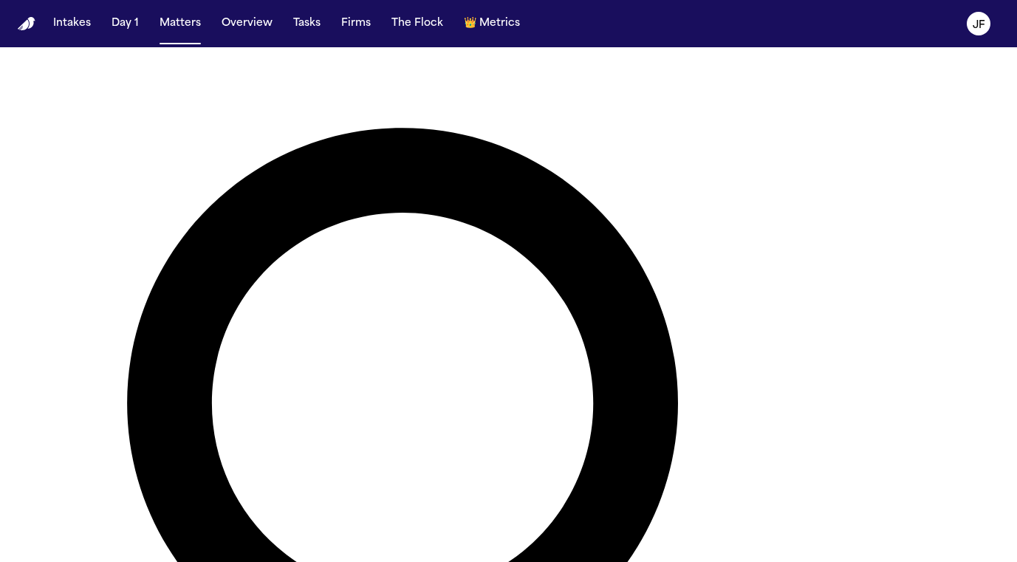
scroll to position [63, 0]
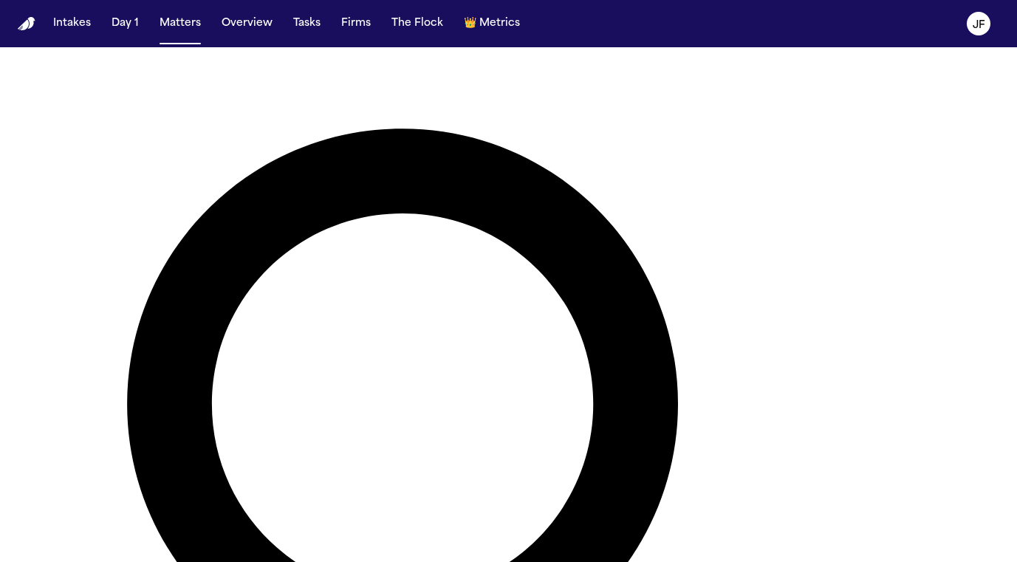
click at [451, 2] on nav "Intakes Day 1 Matters Overview Tasks Firms The Flock 👑 Metrics JF" at bounding box center [508, 23] width 1017 height 47
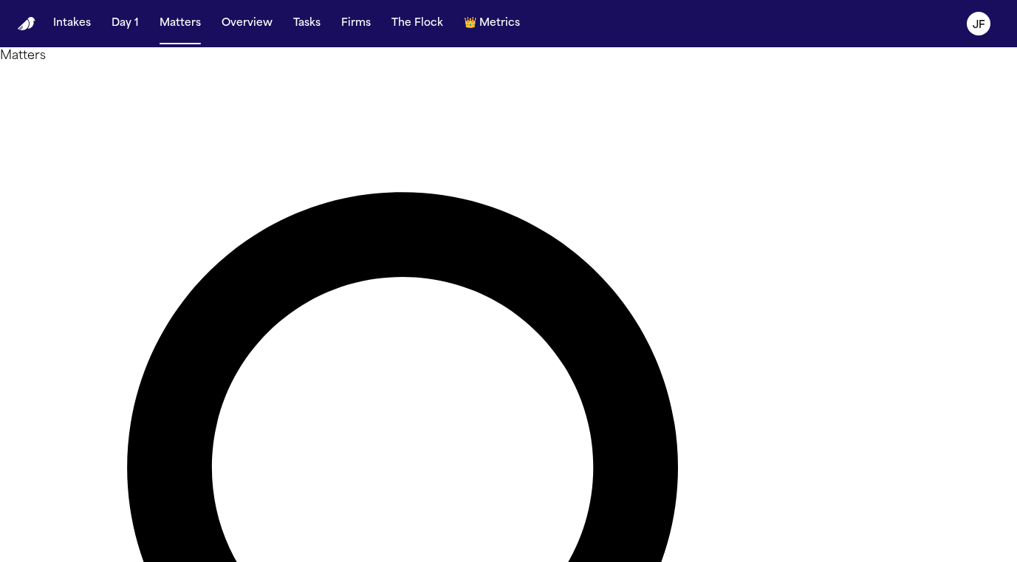
scroll to position [0, 0]
drag, startPoint x: 450, startPoint y: 96, endPoint x: 256, endPoint y: 82, distance: 194.7
type input "*"
type input "**********"
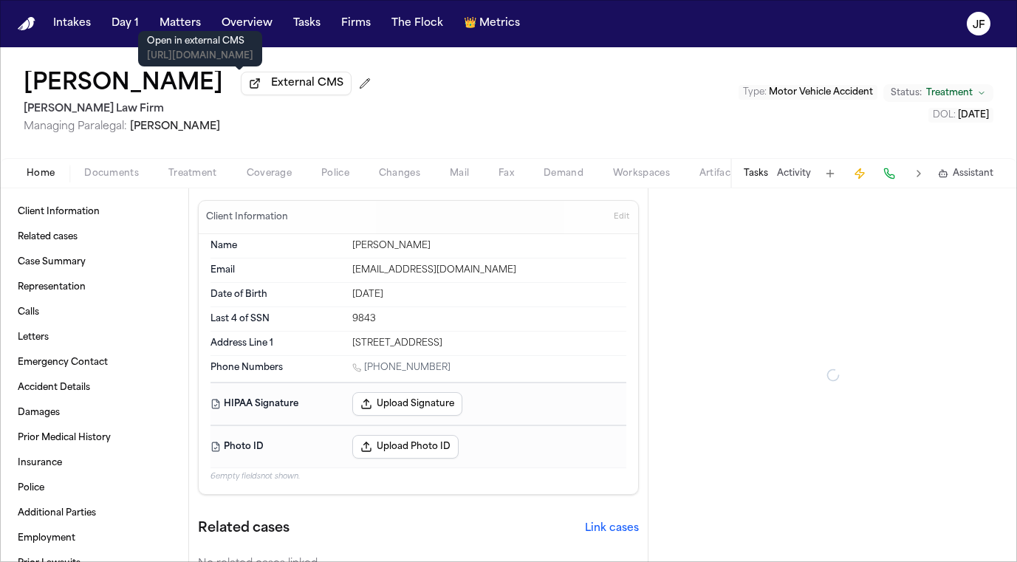
click at [271, 88] on span "External CMS" at bounding box center [307, 83] width 72 height 15
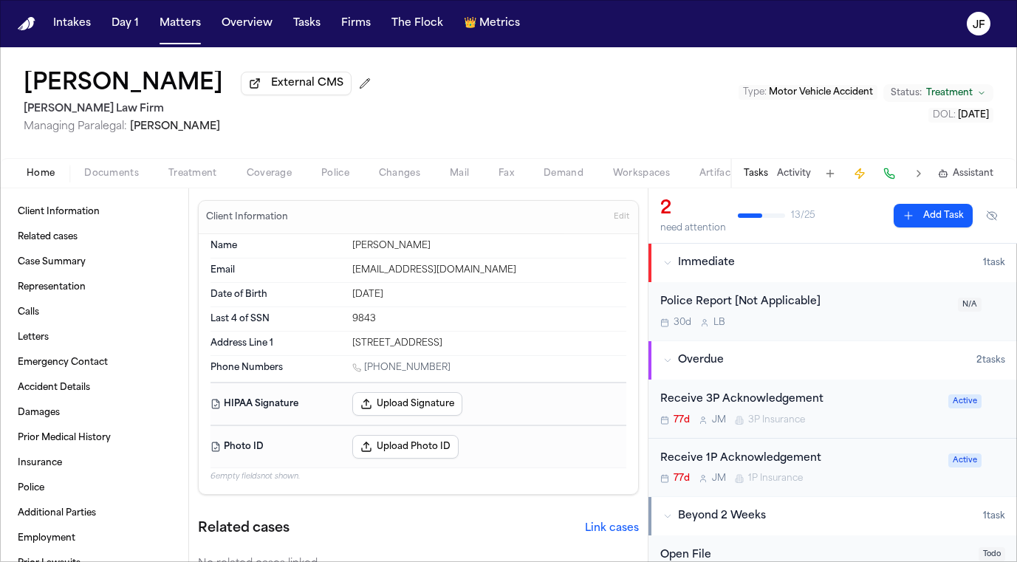
click at [100, 188] on div "Home Documents Treatment Coverage Police Changes Mail Fax Demand Workspaces Art…" at bounding box center [508, 173] width 1017 height 30
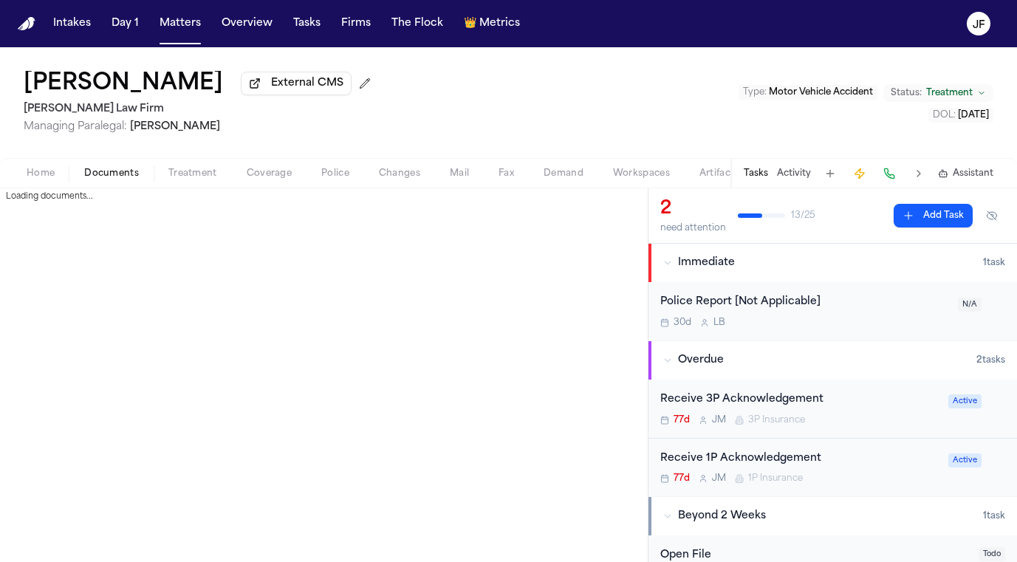
click at [103, 172] on span "Documents" at bounding box center [111, 174] width 55 height 12
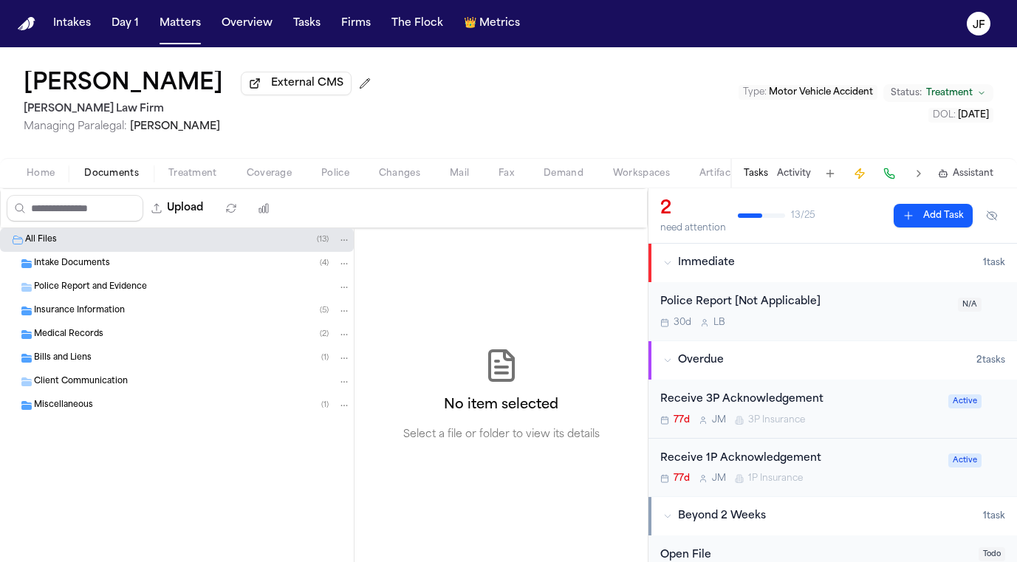
click at [98, 315] on span "Insurance Information" at bounding box center [79, 311] width 91 height 13
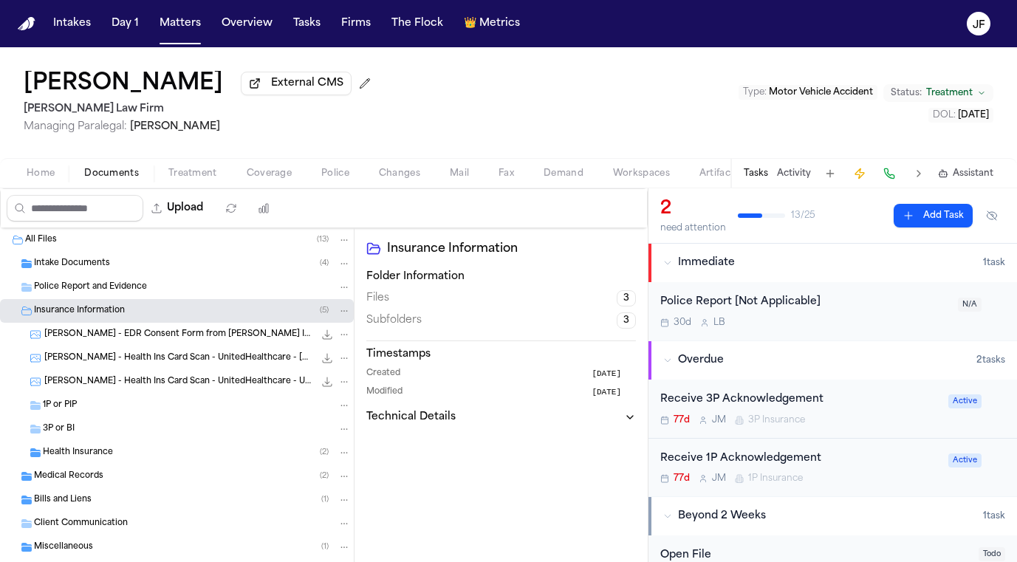
click at [82, 432] on div "3P or BI" at bounding box center [197, 428] width 308 height 13
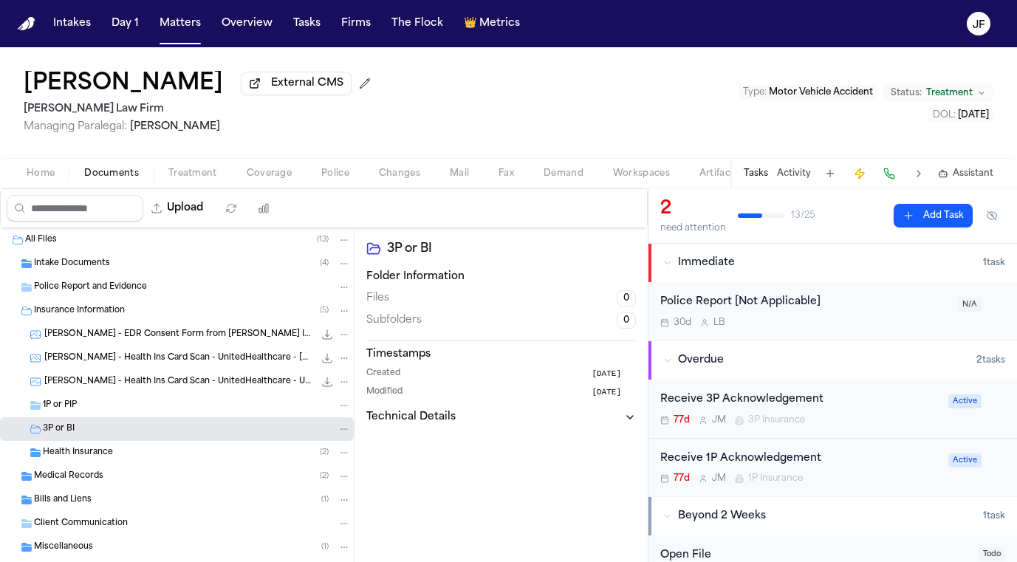
click at [83, 411] on div "1P or PIP" at bounding box center [197, 405] width 308 height 13
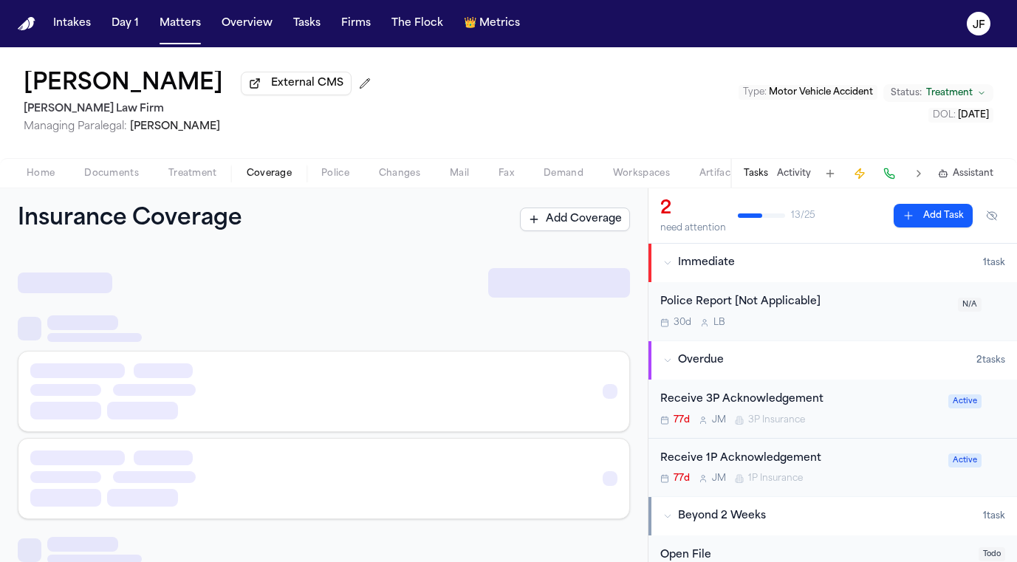
click at [270, 172] on span "Coverage" at bounding box center [269, 174] width 45 height 12
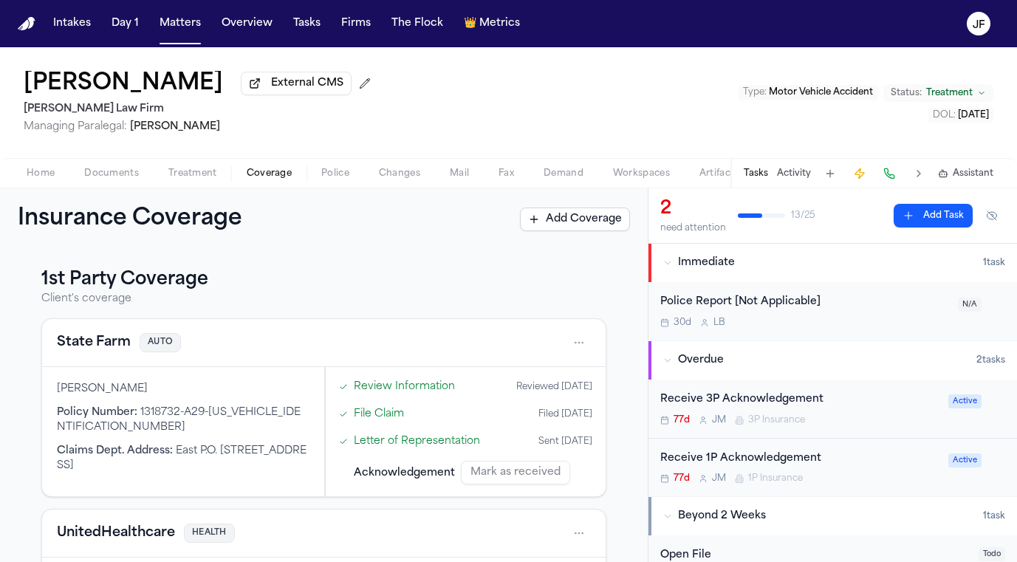
scroll to position [-1, 0]
click at [126, 156] on div "Linda Parson External CMS Ruy Mireles Law Firm Managing Paralegal: Jessica Barr…" at bounding box center [508, 102] width 1017 height 111
click at [126, 164] on div "Home Documents Treatment Coverage Police Changes Mail Fax Demand Workspaces Art…" at bounding box center [508, 173] width 1017 height 30
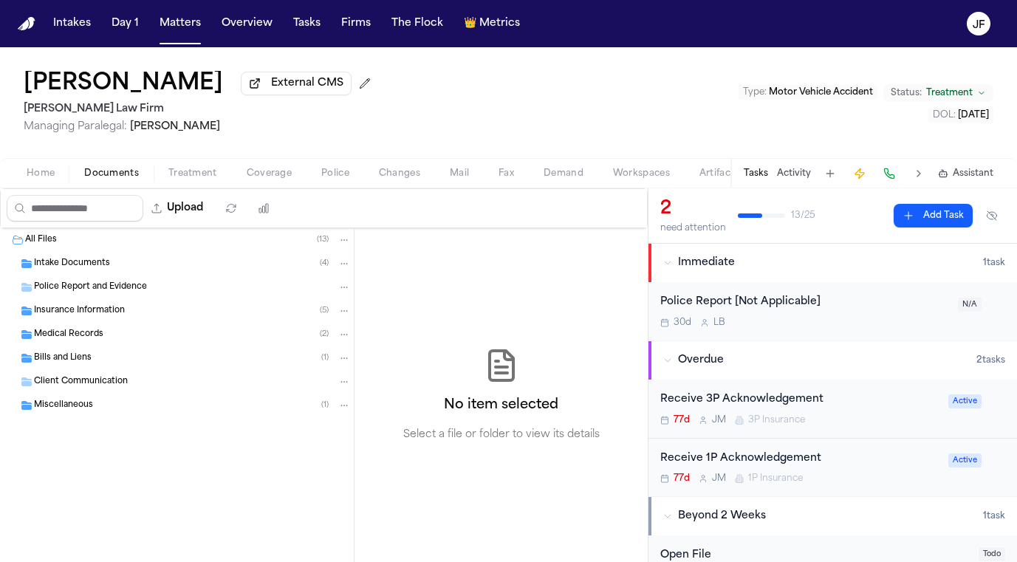
click at [126, 171] on span "Documents" at bounding box center [111, 174] width 55 height 12
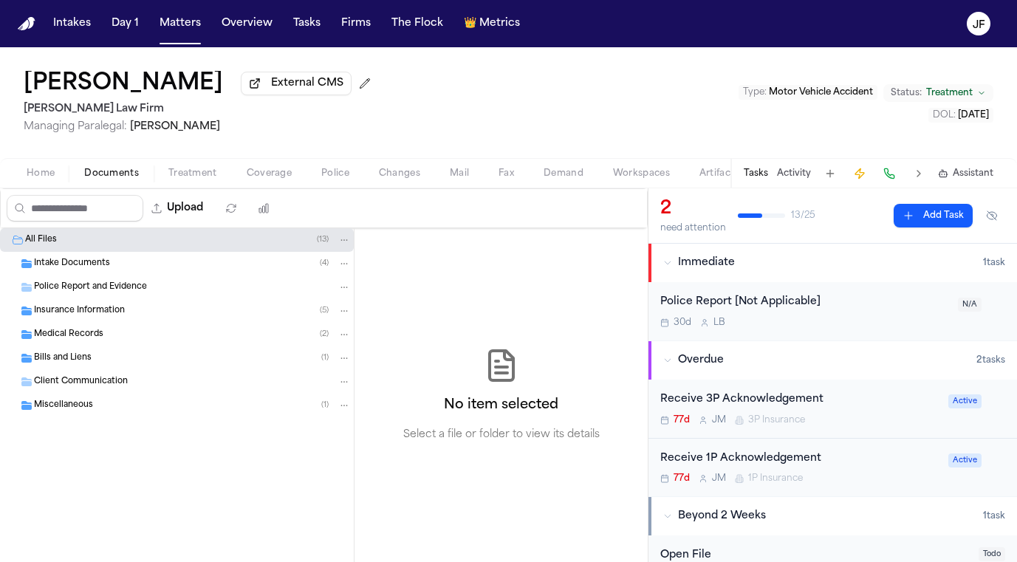
click at [95, 314] on span "Insurance Information" at bounding box center [79, 311] width 91 height 13
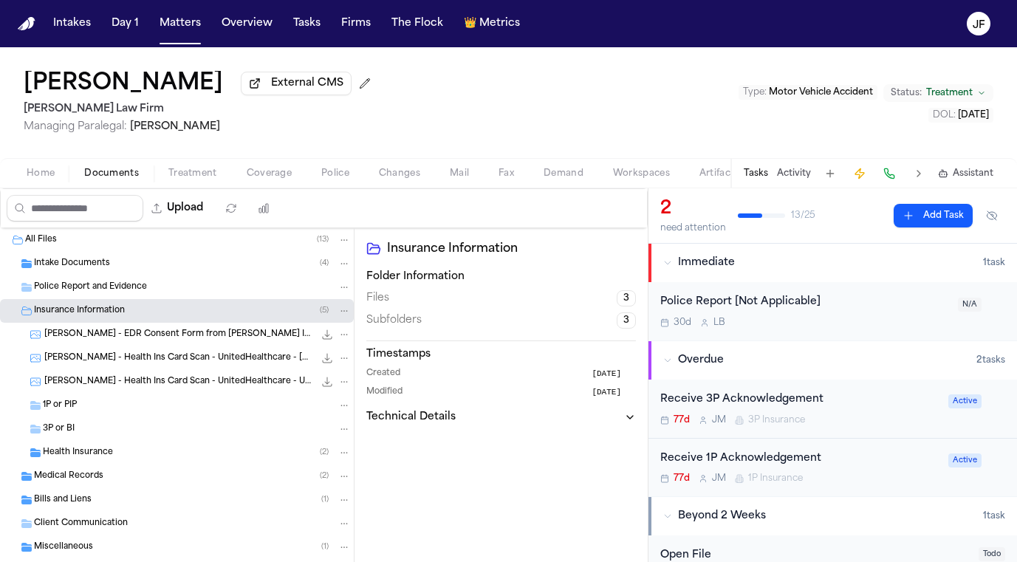
click at [89, 335] on span "L. Parson - EDR Consent Form from Fred Loya Insurance - 7.14.25" at bounding box center [178, 335] width 269 height 13
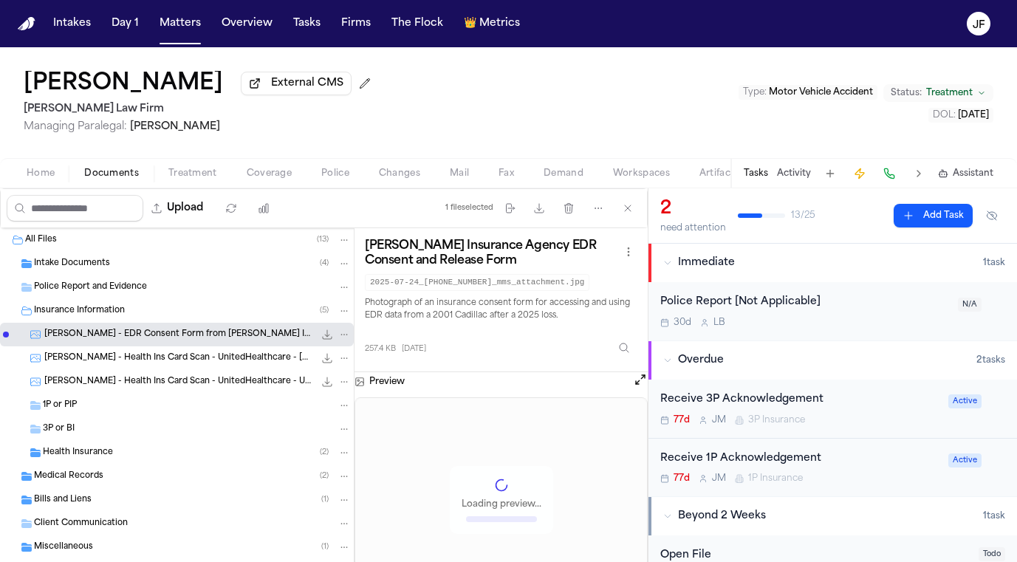
click at [80, 405] on div "1P or PIP" at bounding box center [197, 405] width 308 height 13
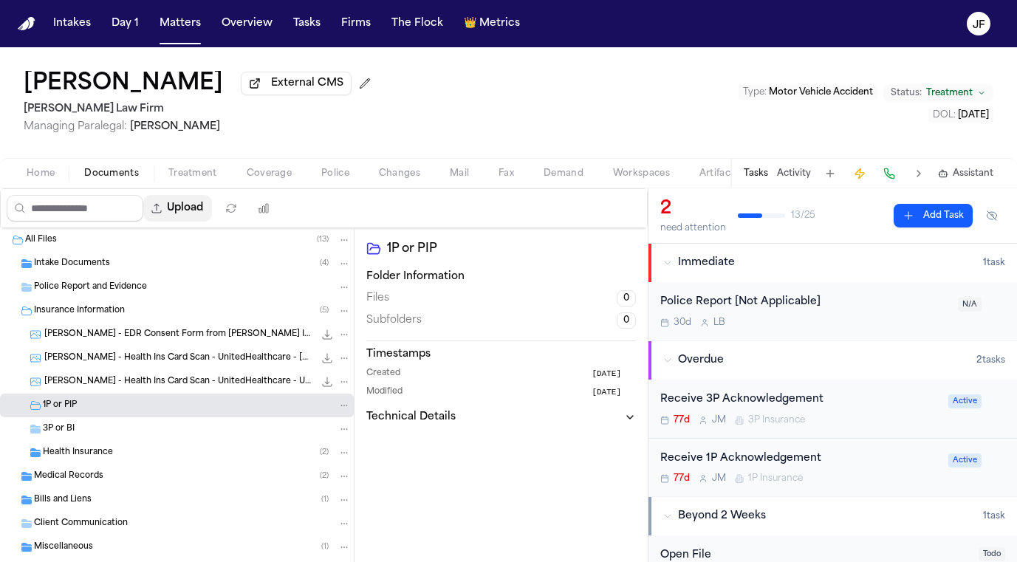
click at [212, 213] on button "Upload" at bounding box center [177, 208] width 69 height 27
select select "**********"
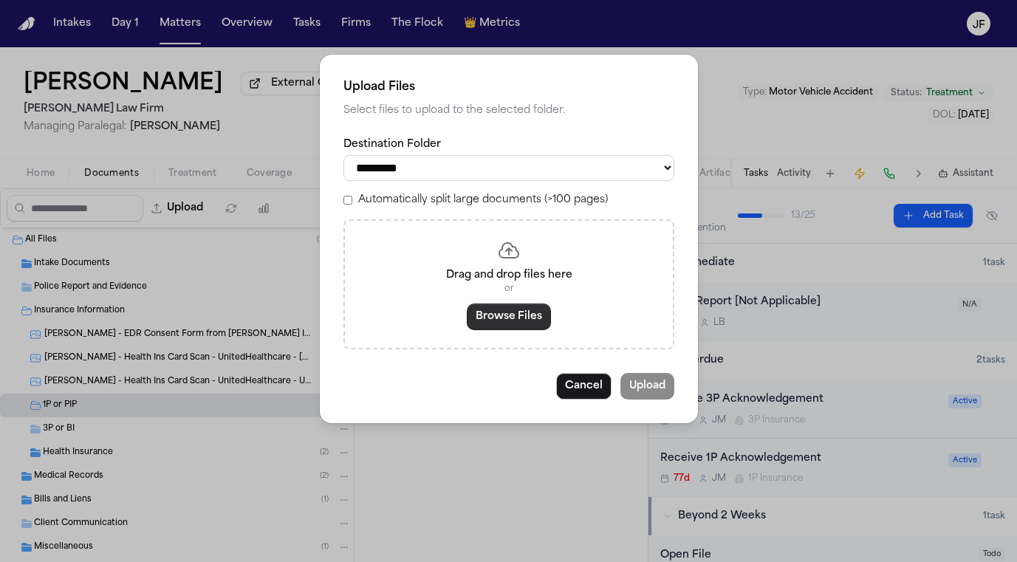
click at [506, 315] on button "Browse Files" at bounding box center [509, 316] width 84 height 27
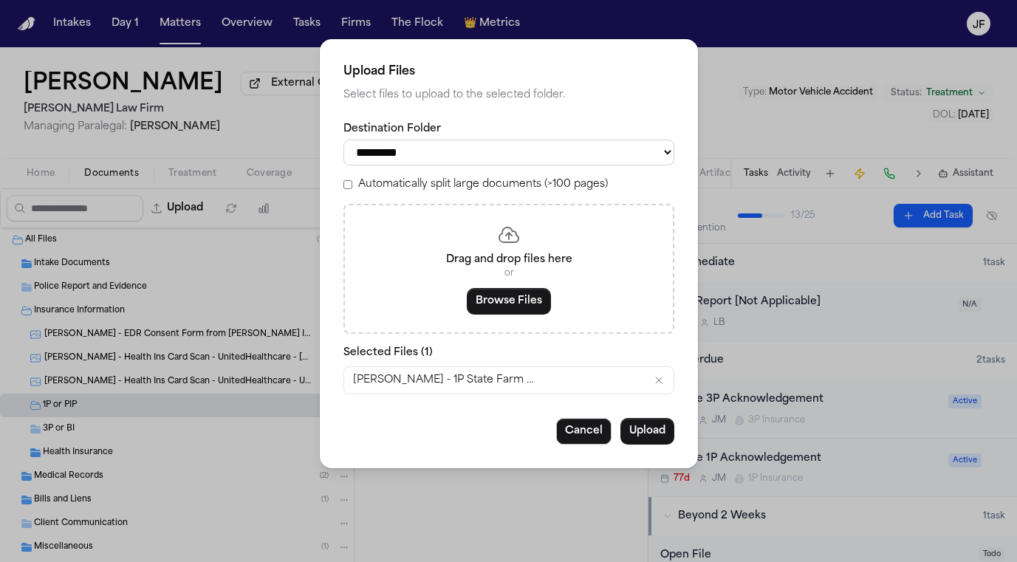
click at [653, 418] on button "Upload" at bounding box center [647, 431] width 54 height 27
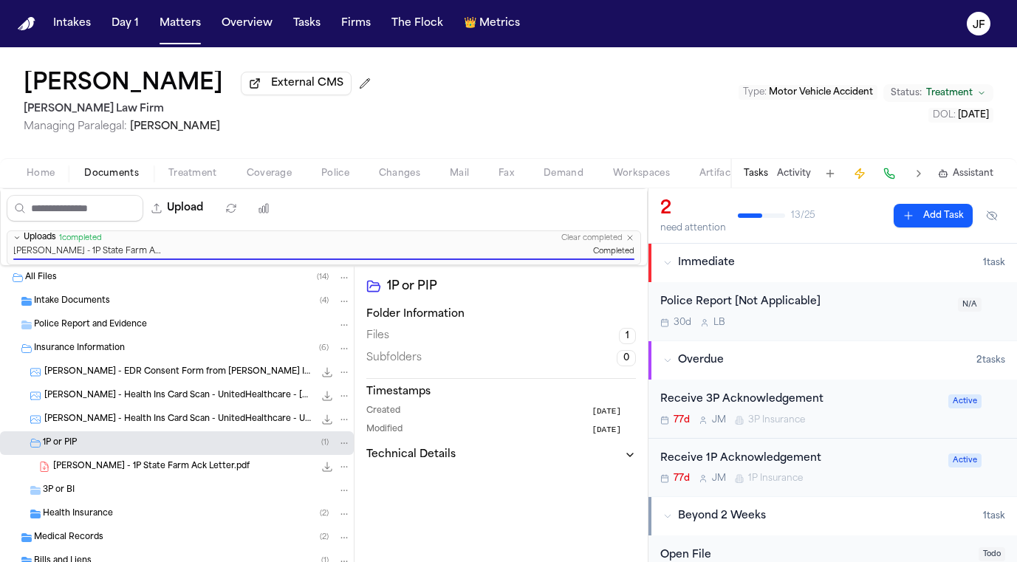
click at [733, 466] on div "Receive 1P Acknowledgement" at bounding box center [799, 458] width 279 height 17
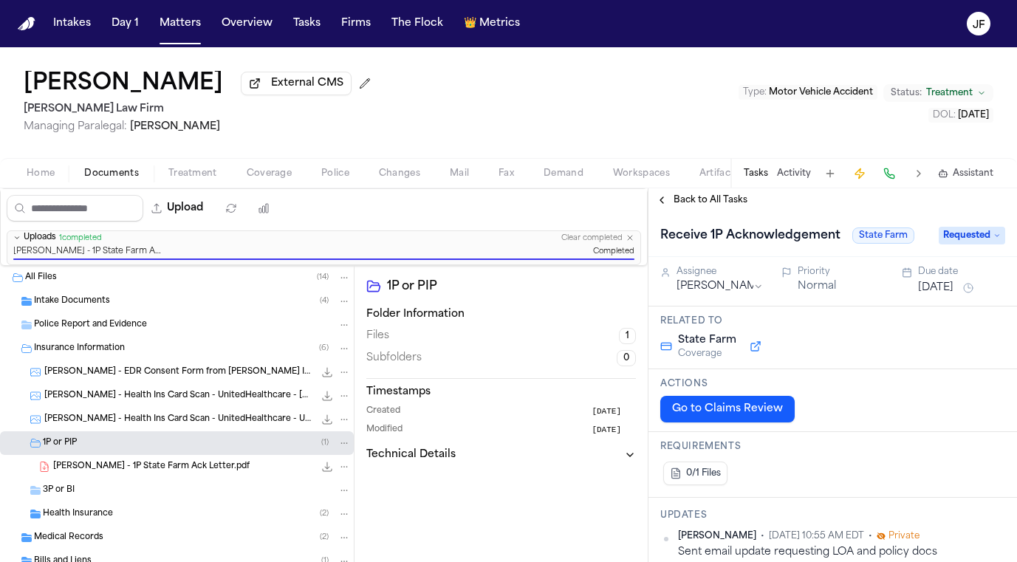
click at [938, 247] on div "Receive 1P Acknowledgement State Farm Requested" at bounding box center [832, 236] width 345 height 24
click at [938, 244] on span "Requested" at bounding box center [971, 236] width 66 height 18
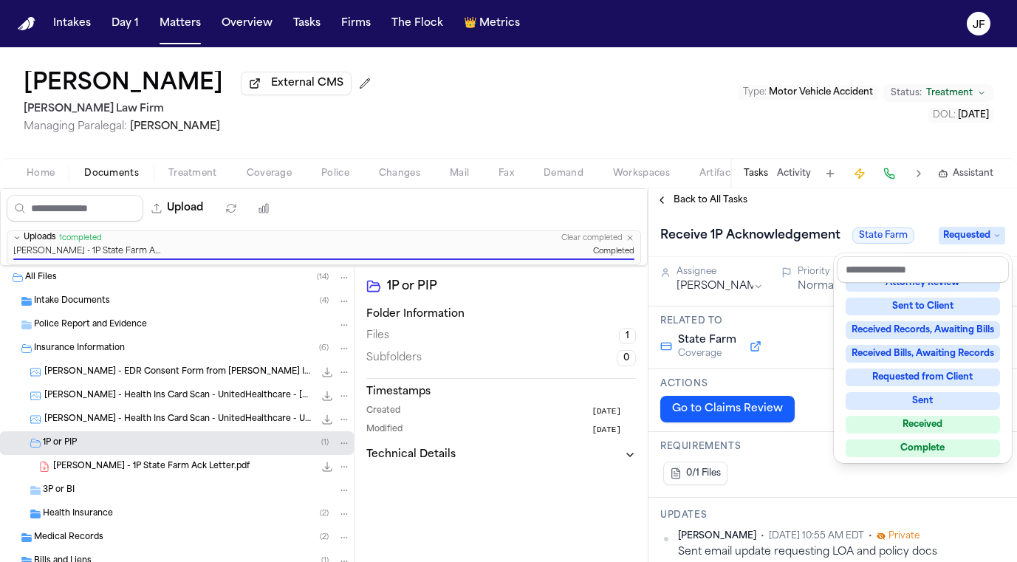
scroll to position [181, 0]
click at [914, 419] on div "Received" at bounding box center [922, 424] width 154 height 18
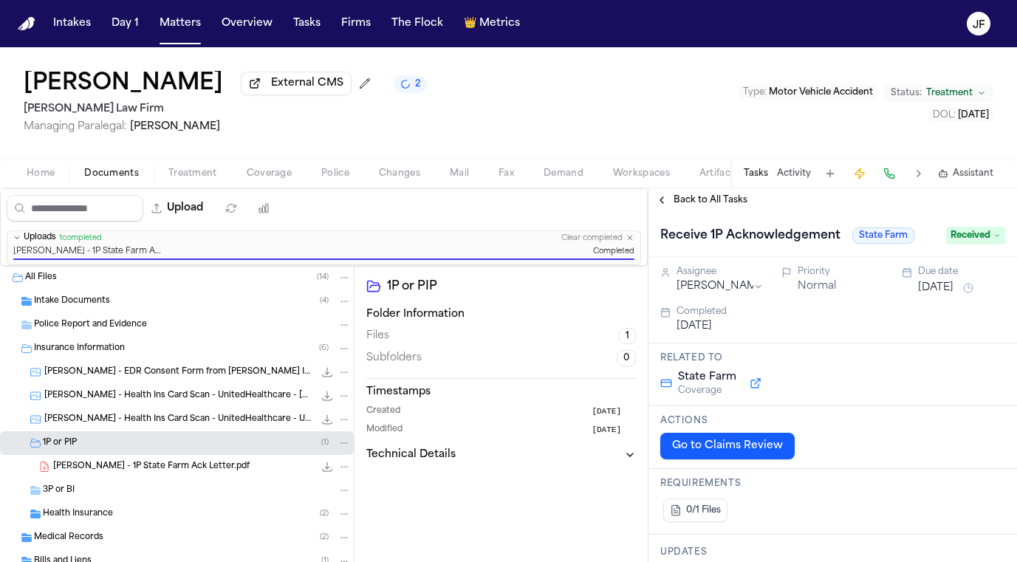
click at [678, 202] on span "Back to All Tasks" at bounding box center [710, 200] width 74 height 12
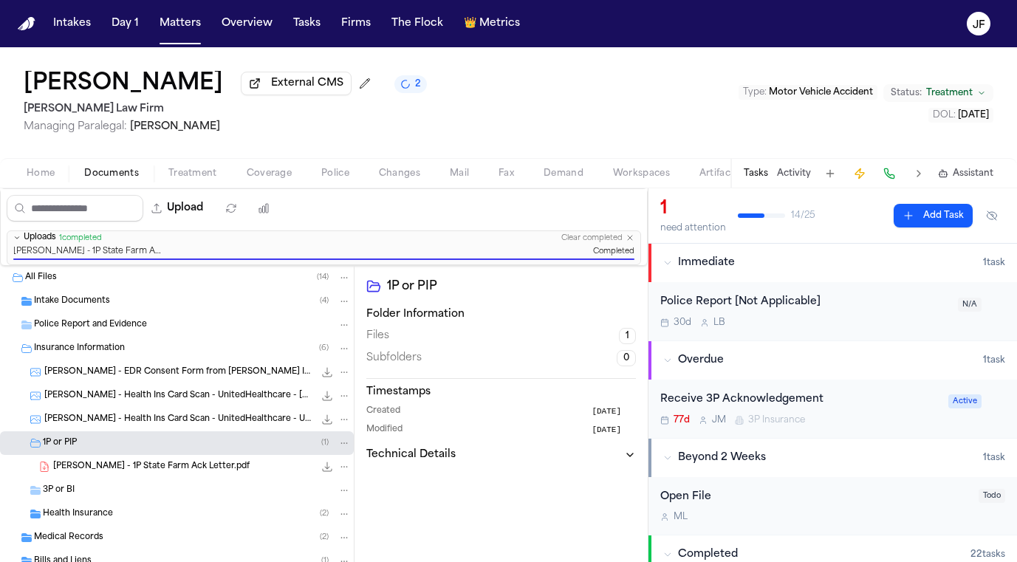
click at [602, 61] on div "Linda Parson External CMS 2 Ruy Mireles Law Firm Managing Paralegal: Jessica Ba…" at bounding box center [508, 102] width 1017 height 111
click at [246, 464] on div "Linda Parson - 1P State Farm Ack Letter.pdf 90.0 KB • PDF" at bounding box center [202, 466] width 298 height 15
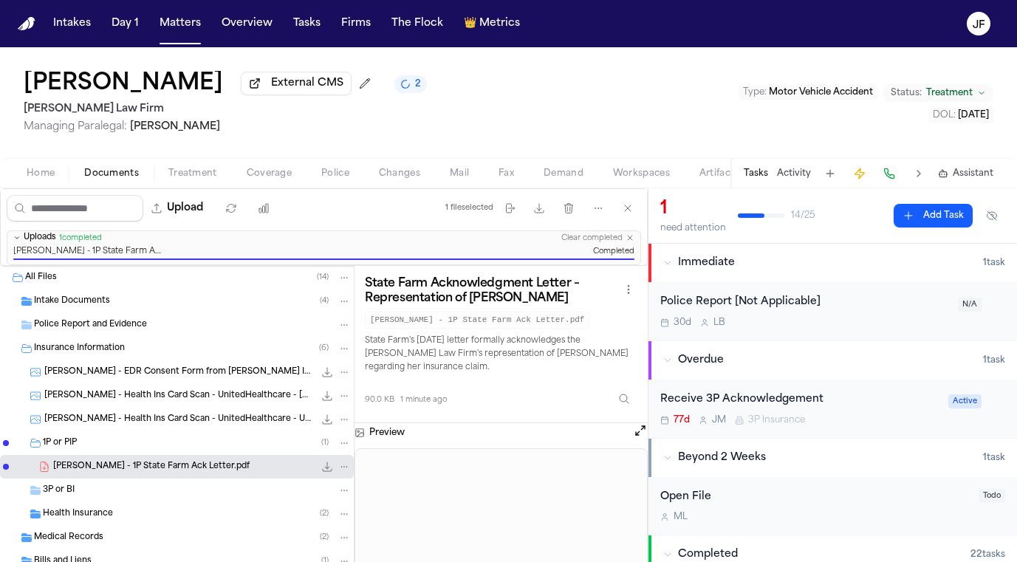
click at [321, 466] on icon "File: Linda Parson - 1P State Farm Ack Letter.pdf" at bounding box center [327, 467] width 12 height 12
click at [212, 221] on button "Upload" at bounding box center [177, 208] width 69 height 27
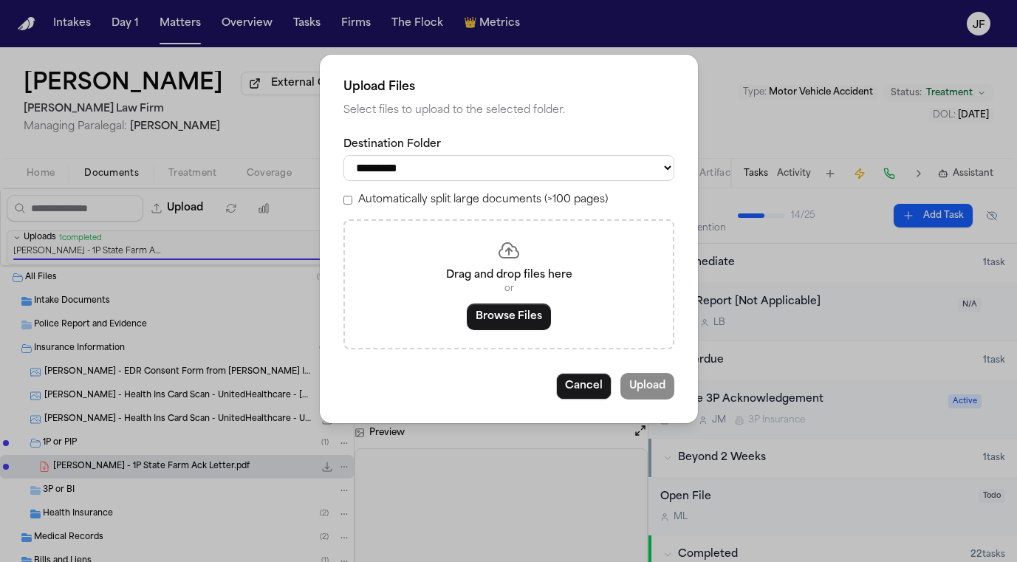
select select "**********"
click at [526, 311] on button "Browse Files" at bounding box center [509, 316] width 84 height 27
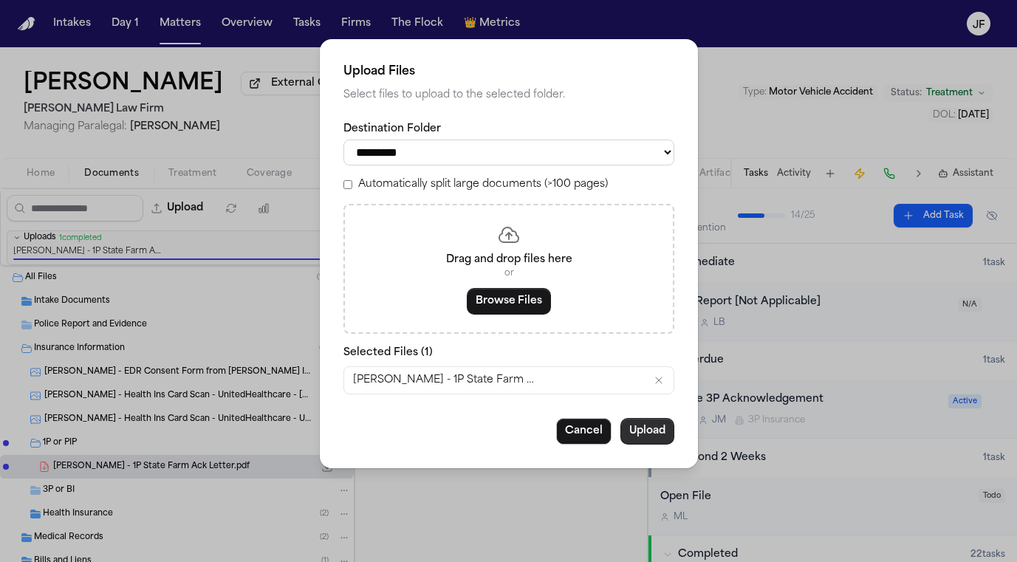
click at [646, 428] on button "Upload" at bounding box center [647, 431] width 54 height 27
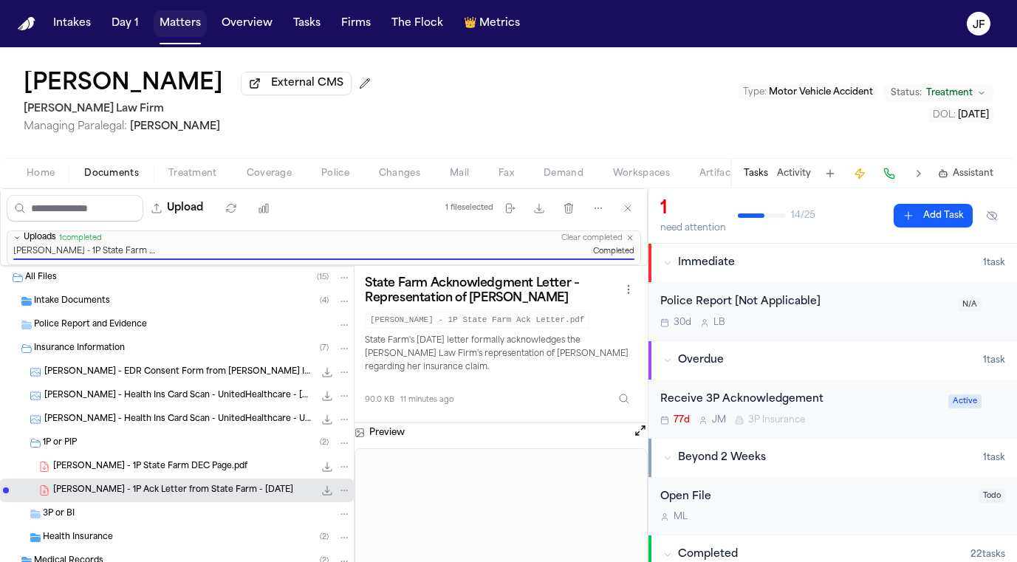
click at [154, 35] on button "Matters" at bounding box center [180, 23] width 53 height 27
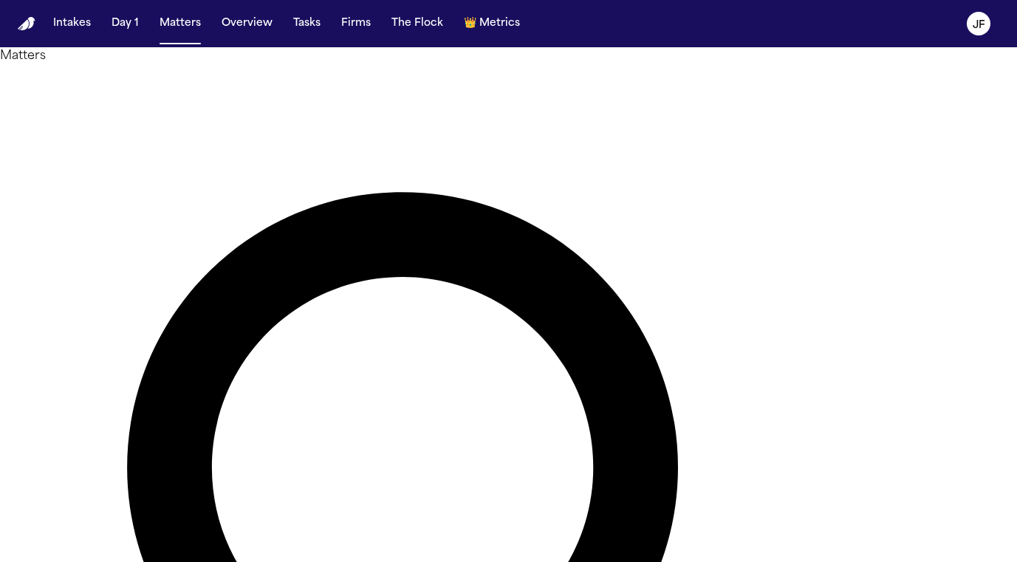
drag, startPoint x: 538, startPoint y: 98, endPoint x: 329, endPoint y: 106, distance: 209.1
drag, startPoint x: 464, startPoint y: 89, endPoint x: 327, endPoint y: 84, distance: 136.7
type input "*"
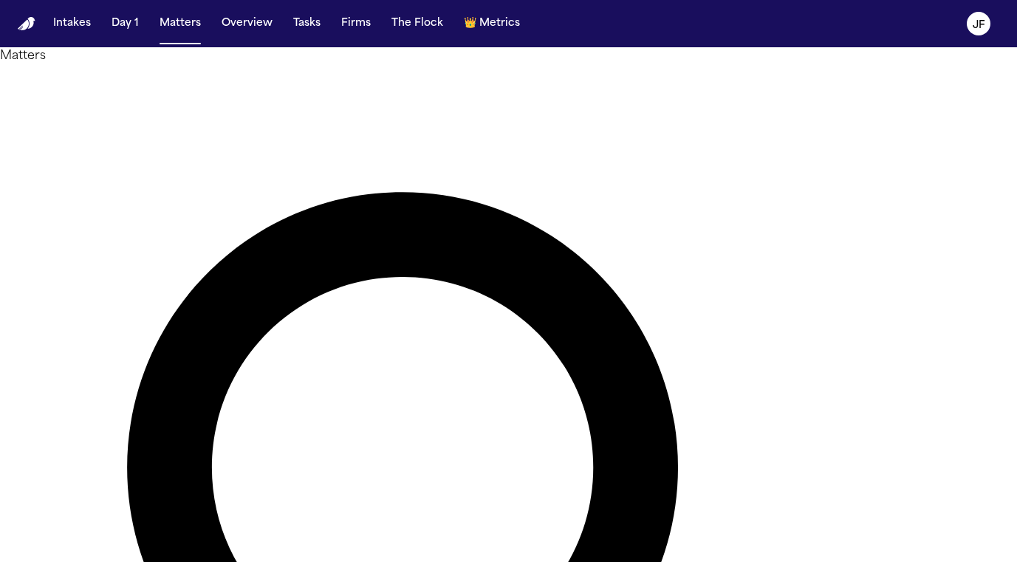
type input "*"
type input "*****"
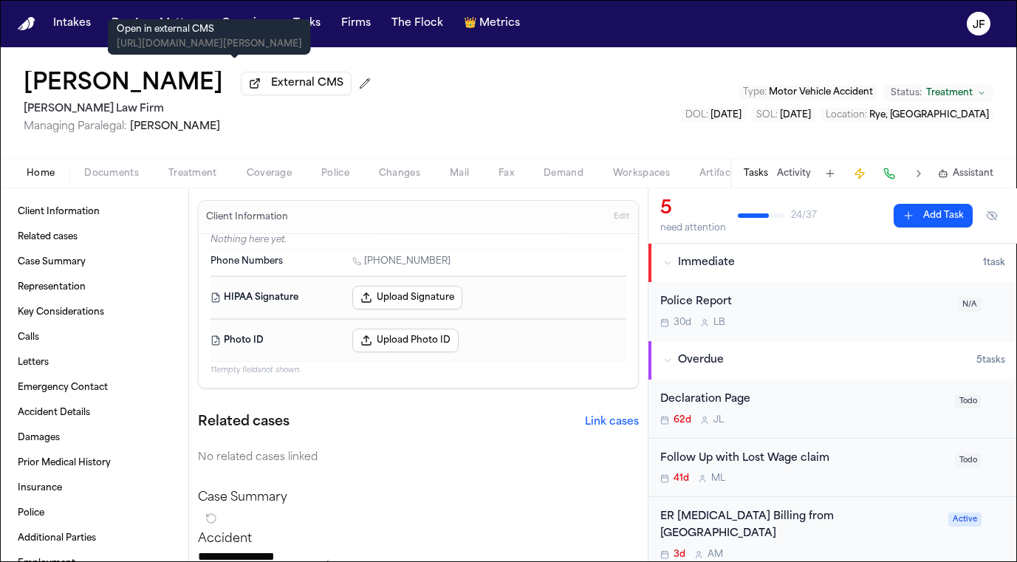
click at [271, 88] on span "External CMS" at bounding box center [307, 83] width 72 height 15
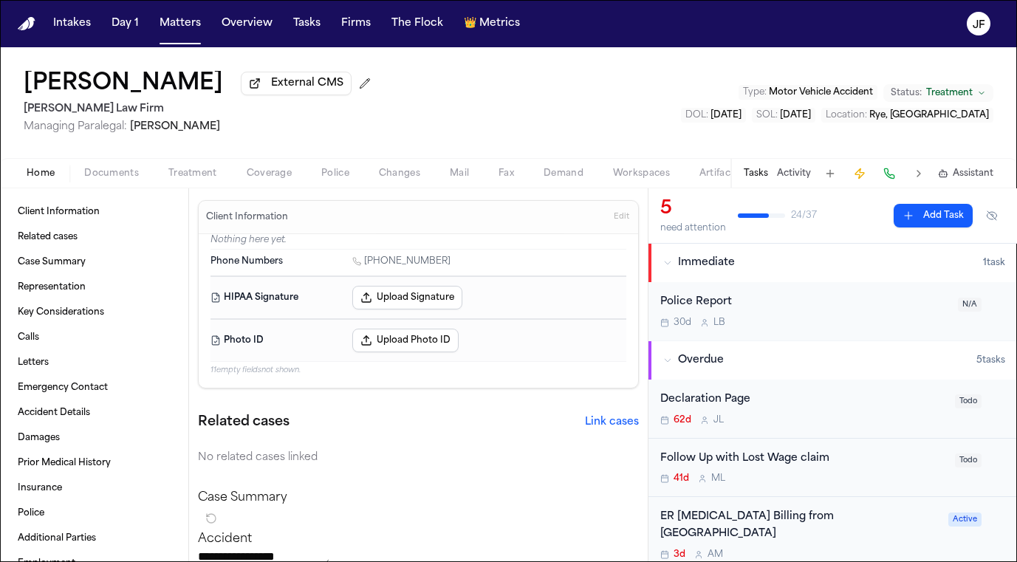
click at [264, 95] on button "External CMS" at bounding box center [296, 84] width 111 height 24
click at [106, 193] on div "Client Information Related cases Case Summary Representation Key Considerations…" at bounding box center [94, 375] width 188 height 374
click at [106, 182] on span "button" at bounding box center [111, 181] width 72 height 1
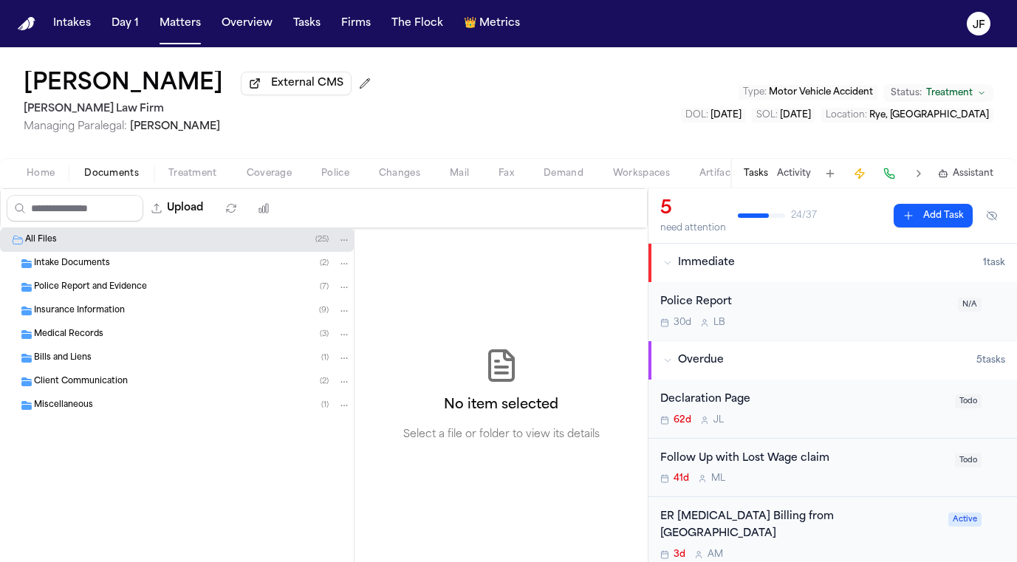
click at [86, 315] on span "Insurance Information" at bounding box center [79, 311] width 91 height 13
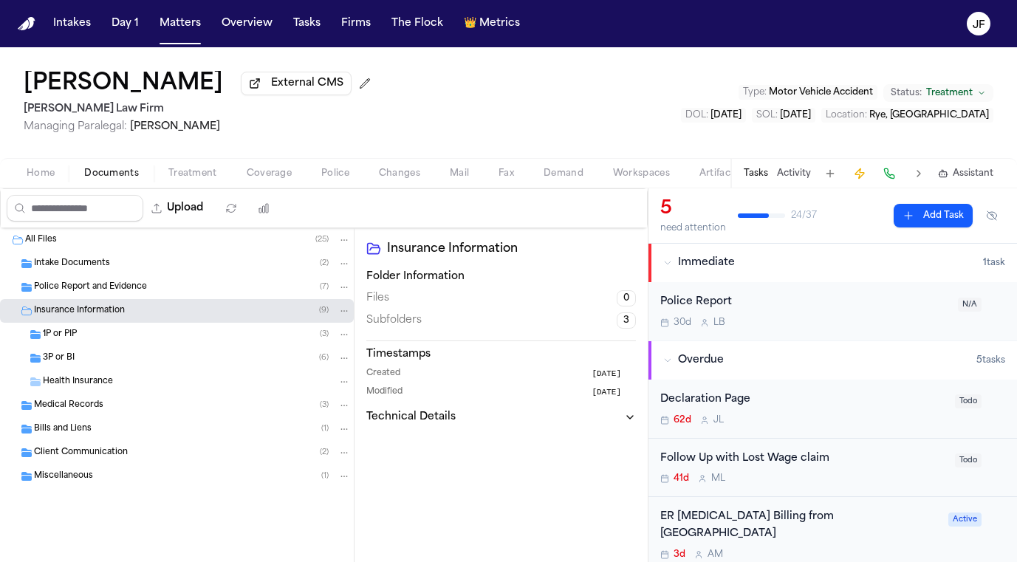
click at [86, 341] on div "1P or PIP ( 3 )" at bounding box center [197, 334] width 308 height 13
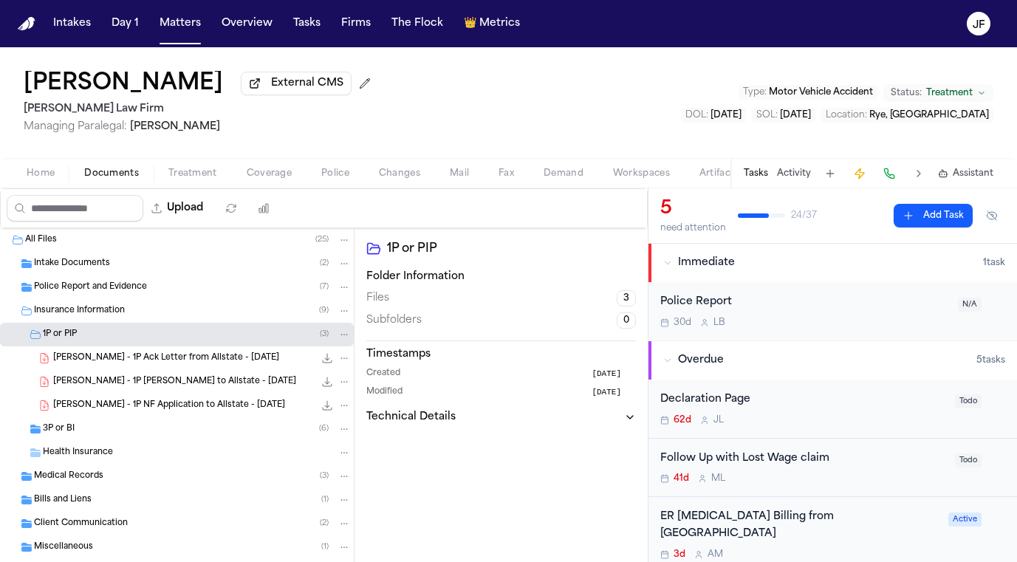
click at [69, 436] on span "3P or BI" at bounding box center [59, 429] width 32 height 13
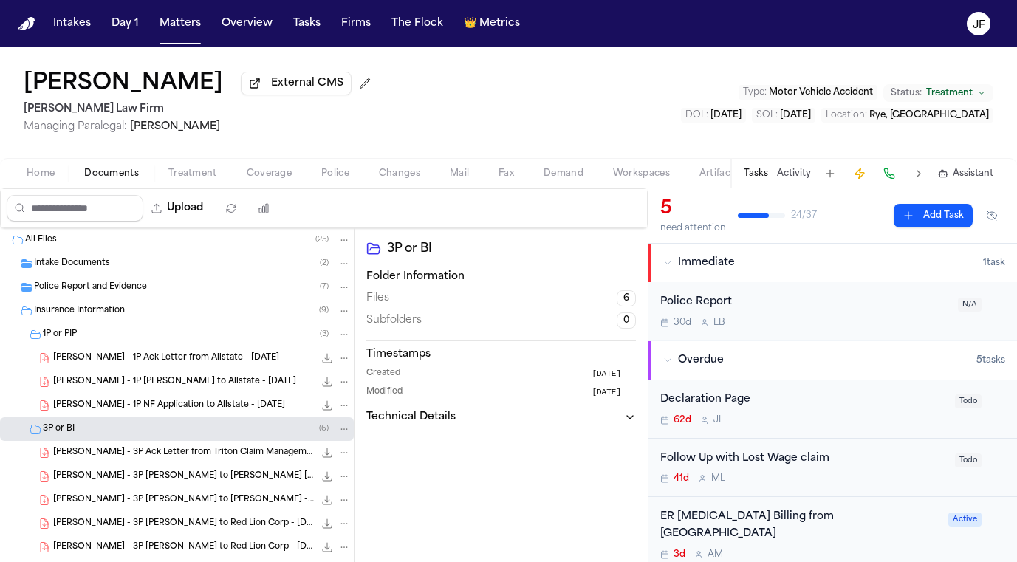
click at [75, 336] on span "1P or PIP" at bounding box center [60, 335] width 34 height 13
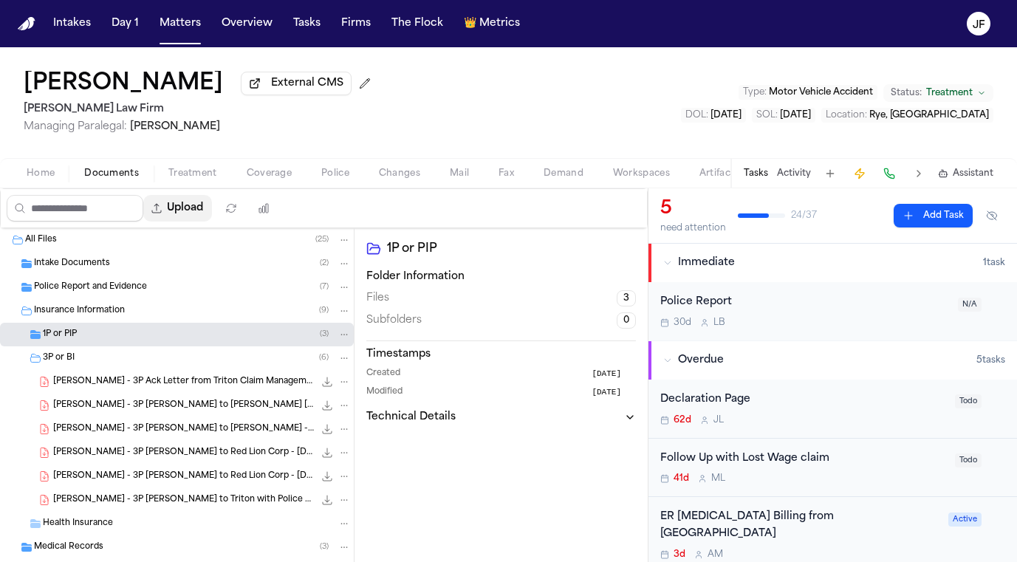
click at [212, 216] on button "Upload" at bounding box center [177, 208] width 69 height 27
select select "**********"
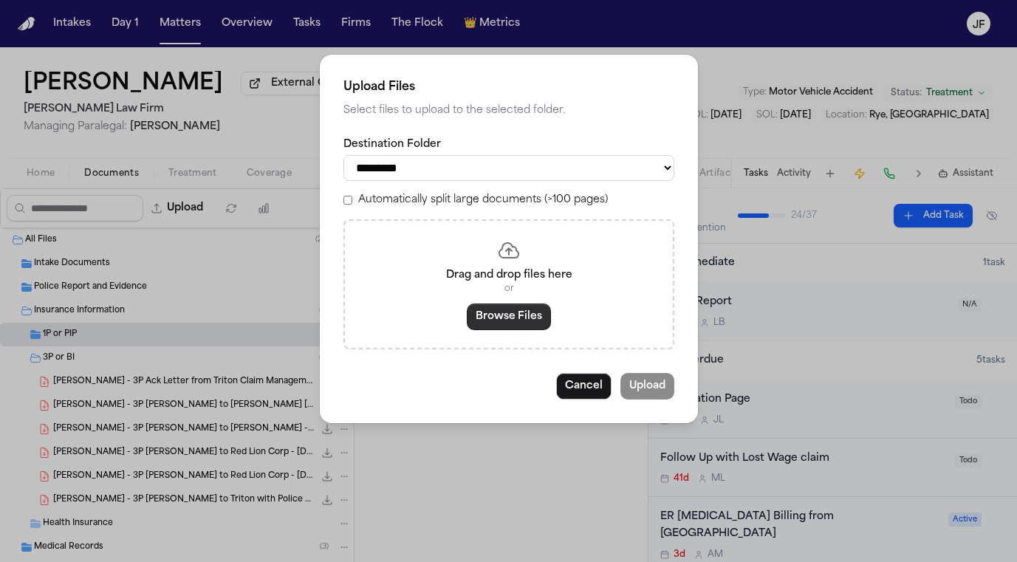
click at [489, 311] on button "Browse Files" at bounding box center [509, 316] width 84 height 27
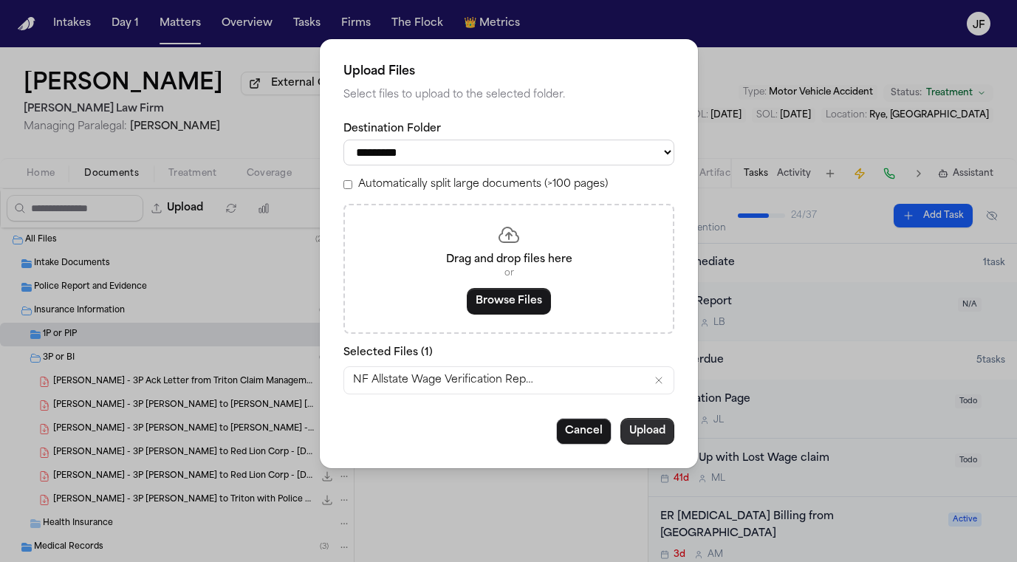
click at [656, 432] on button "Upload" at bounding box center [647, 431] width 54 height 27
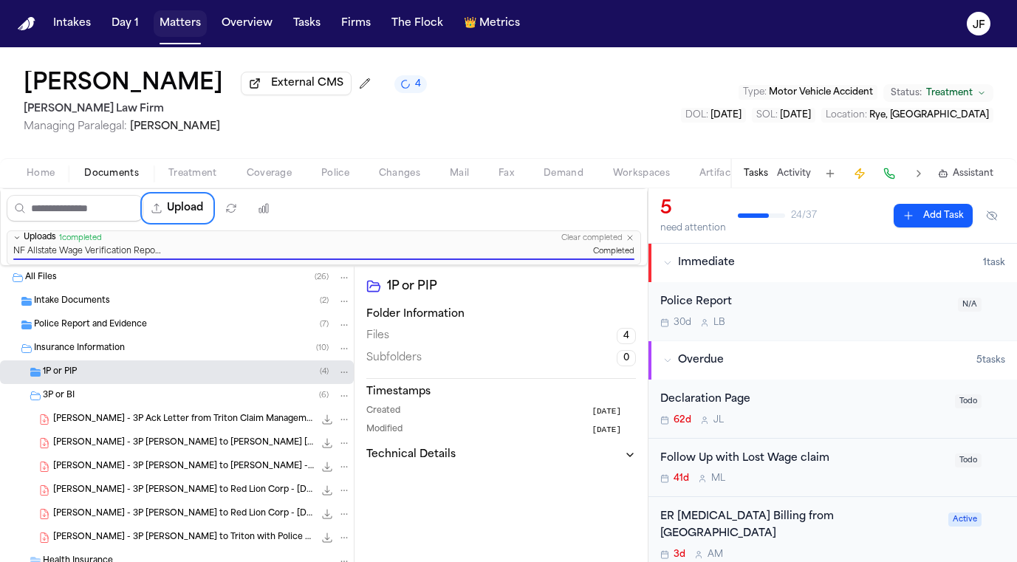
click at [176, 29] on button "Matters" at bounding box center [180, 23] width 53 height 27
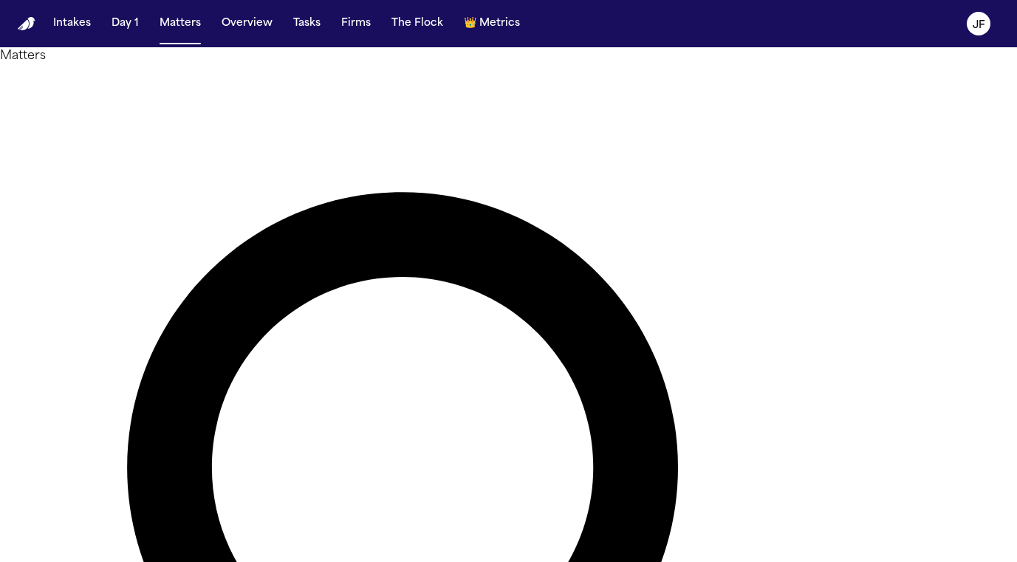
drag, startPoint x: 434, startPoint y: 87, endPoint x: 132, endPoint y: 55, distance: 303.7
type input "******"
drag, startPoint x: 87, startPoint y: 142, endPoint x: 72, endPoint y: 193, distance: 53.2
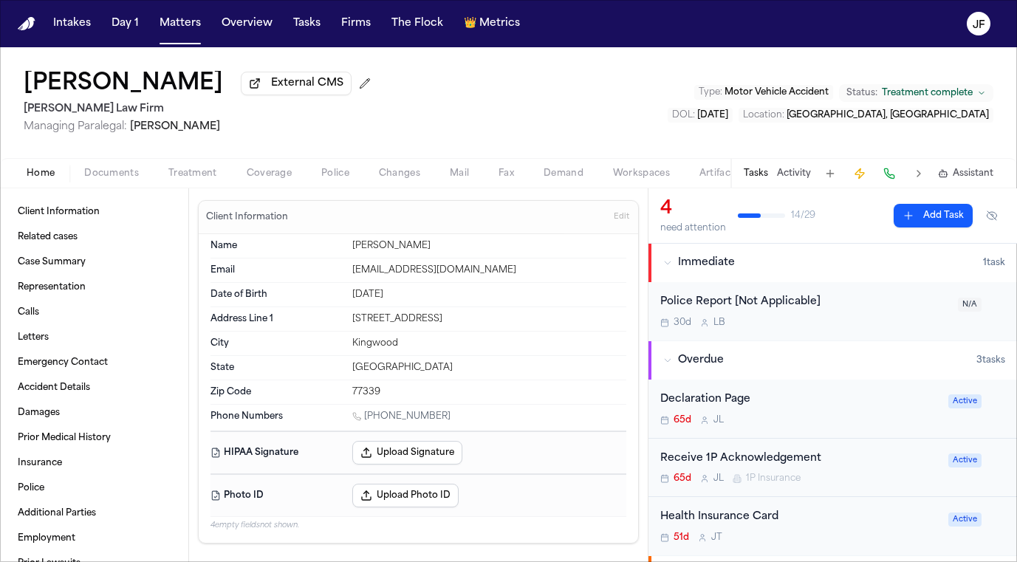
click at [300, 91] on span "External CMS" at bounding box center [307, 83] width 72 height 15
click at [102, 179] on span "Documents" at bounding box center [111, 174] width 55 height 12
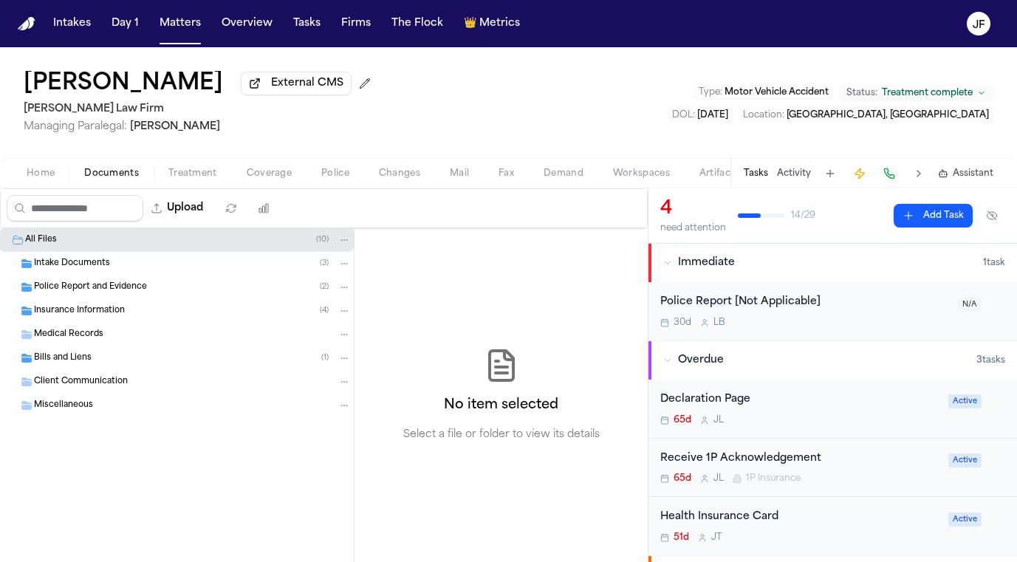
click at [127, 308] on div "Insurance Information ( 4 )" at bounding box center [192, 310] width 317 height 13
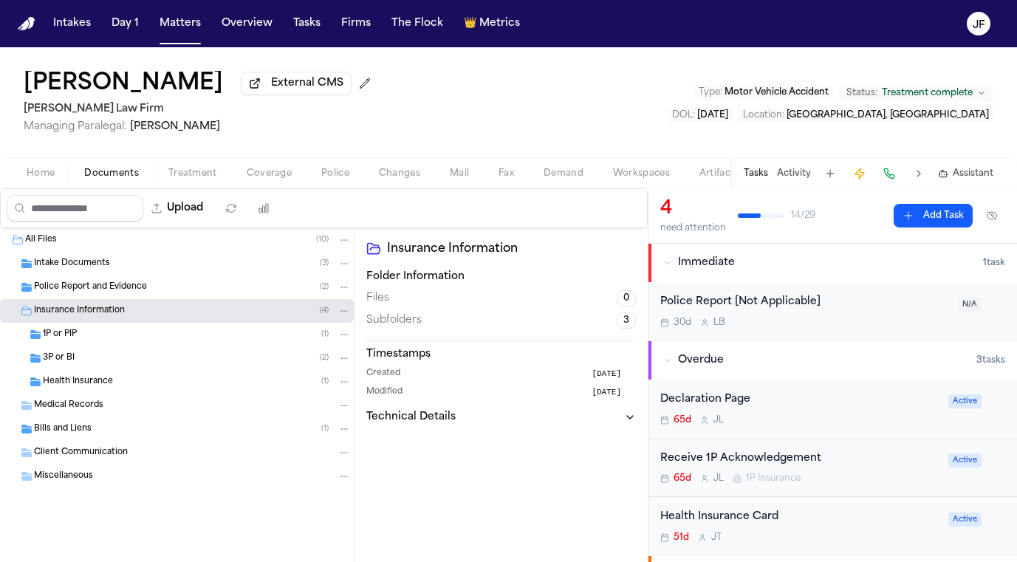
click at [123, 346] on div "1P or PIP ( 1 )" at bounding box center [177, 335] width 354 height 24
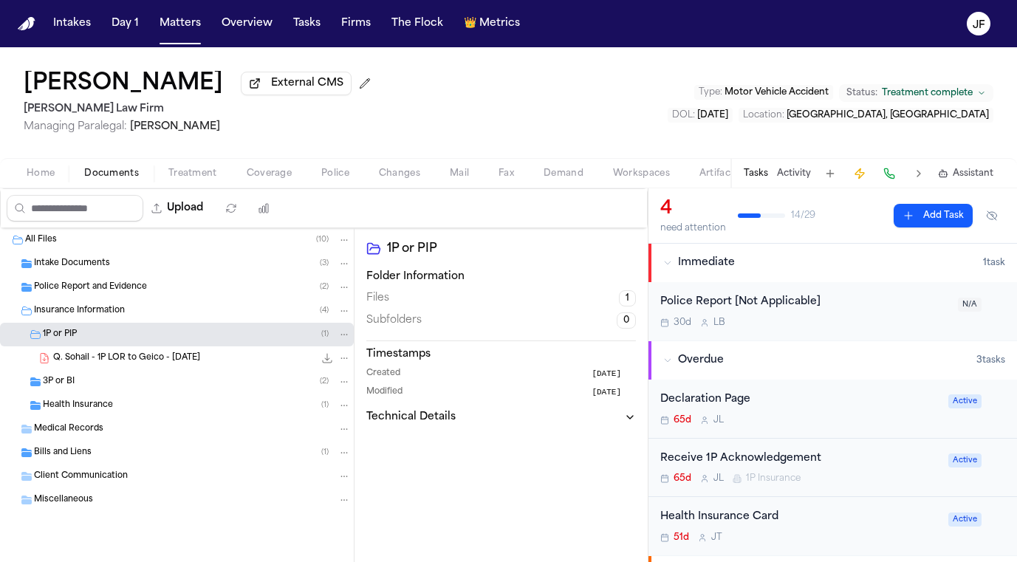
click at [119, 391] on div "3P or BI ( 2 )" at bounding box center [177, 382] width 354 height 24
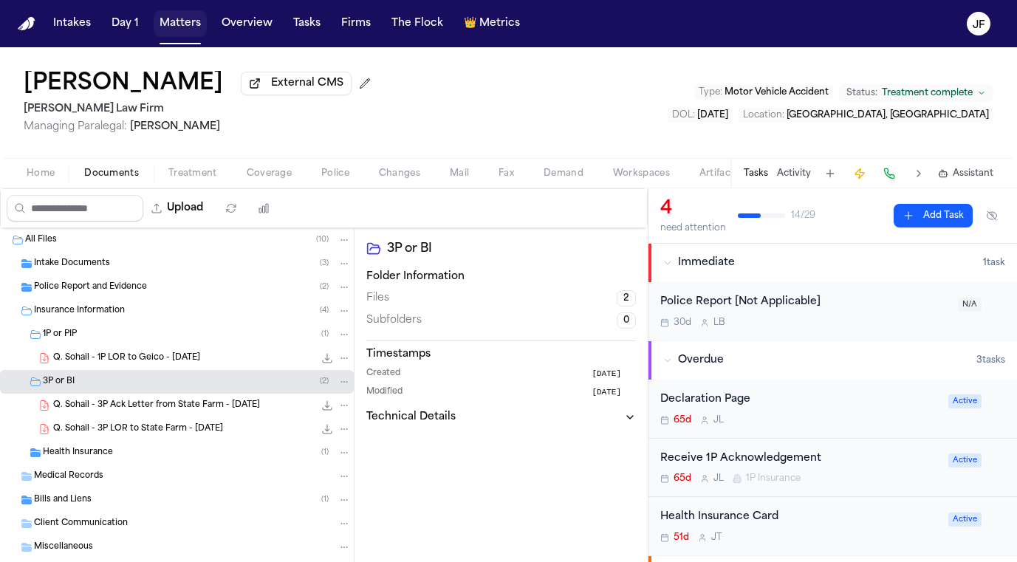
click at [168, 26] on button "Matters" at bounding box center [180, 23] width 53 height 27
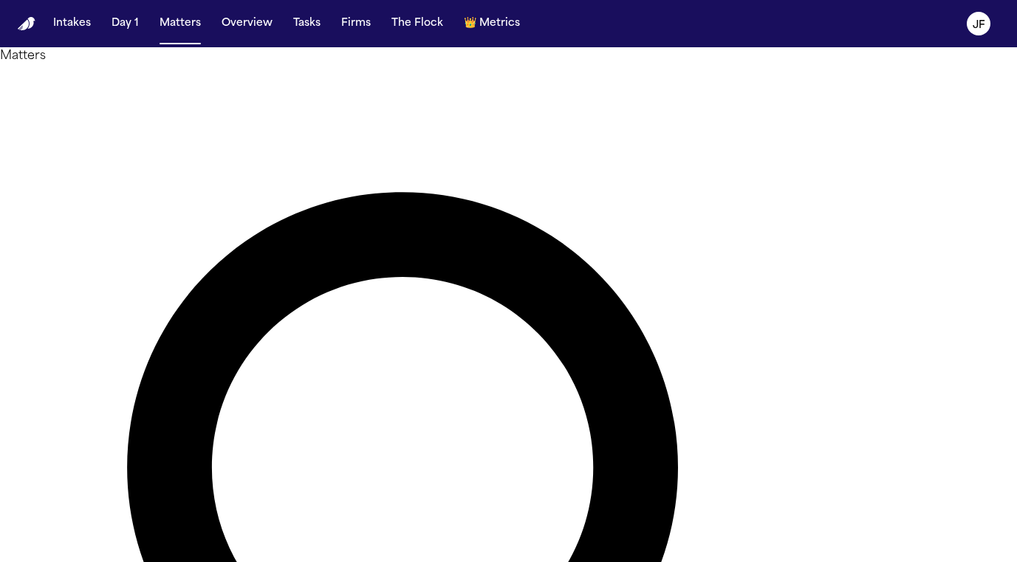
drag, startPoint x: 439, startPoint y: 86, endPoint x: 276, endPoint y: 85, distance: 162.4
type input "****"
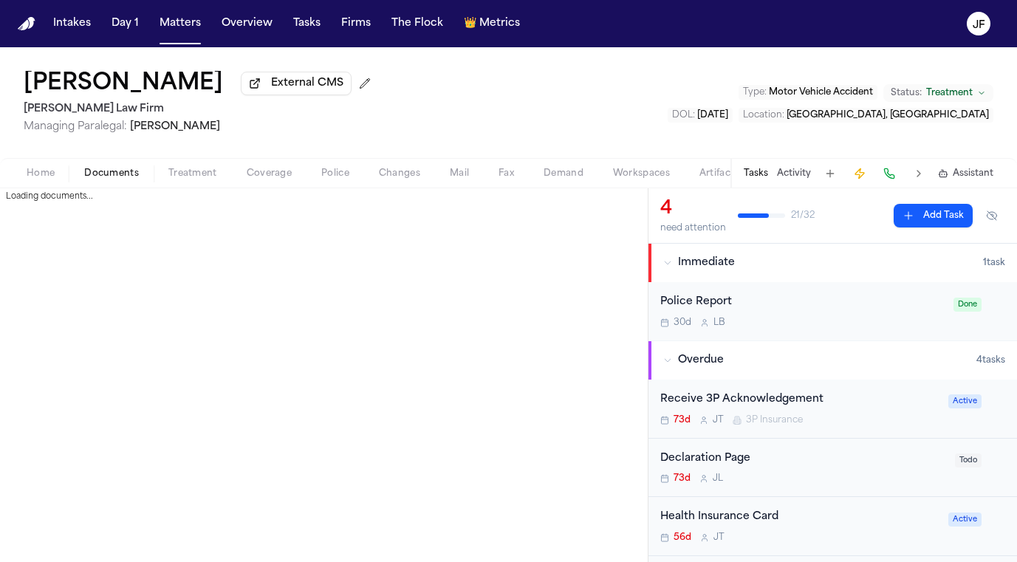
click at [127, 176] on span "Documents" at bounding box center [111, 174] width 55 height 12
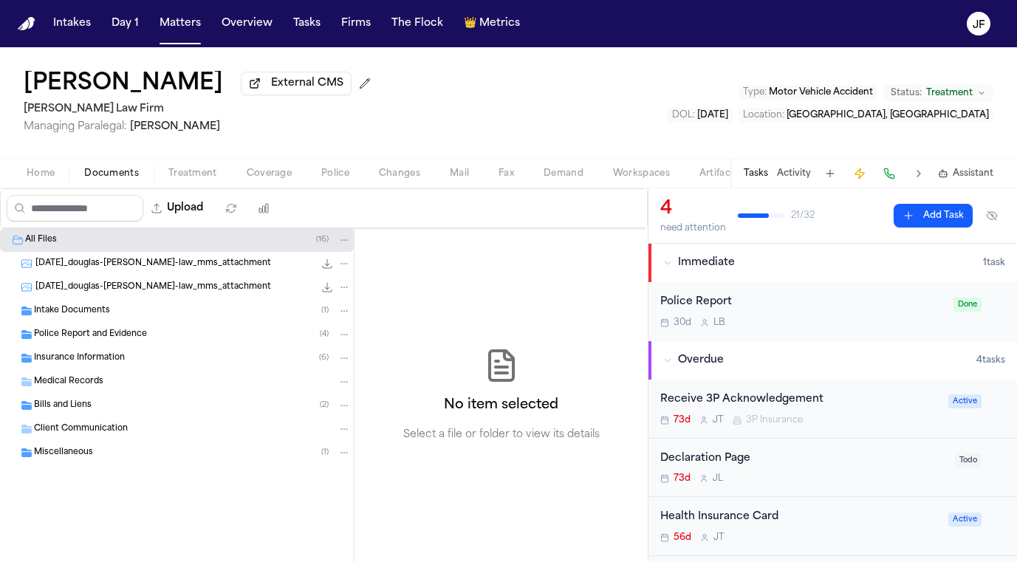
click at [124, 333] on span "Police Report and Evidence" at bounding box center [90, 335] width 113 height 13
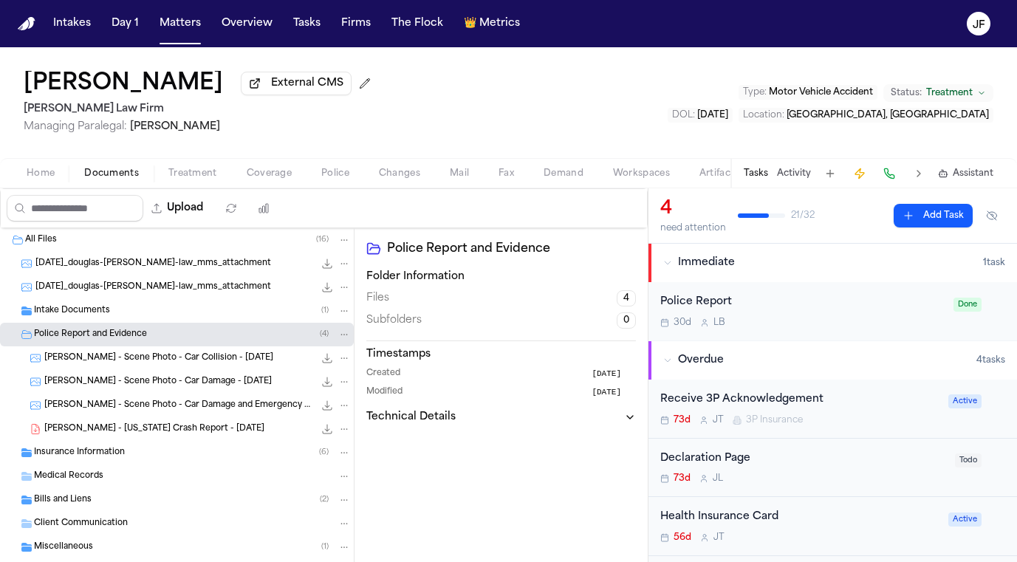
click at [125, 332] on span "Police Report and Evidence" at bounding box center [90, 335] width 113 height 13
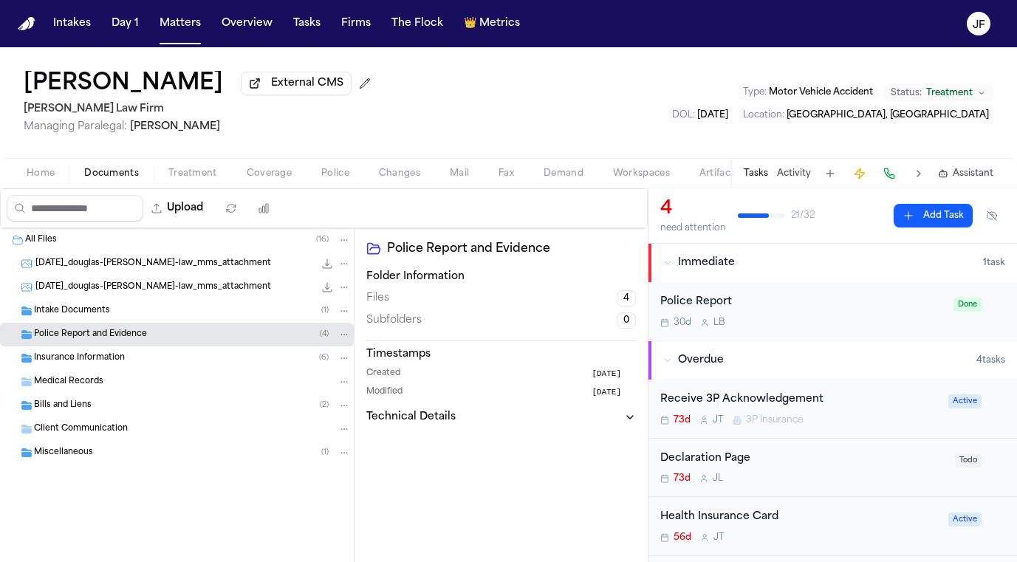
click at [125, 357] on div "Insurance Information ( 6 )" at bounding box center [192, 357] width 317 height 13
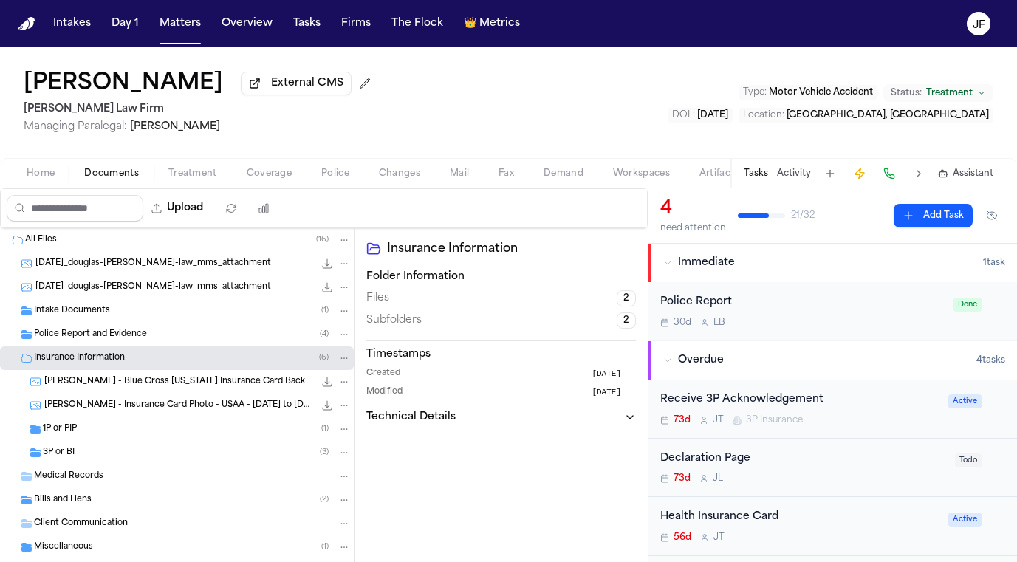
click at [130, 457] on div "3P or BI ( 3 )" at bounding box center [197, 452] width 308 height 13
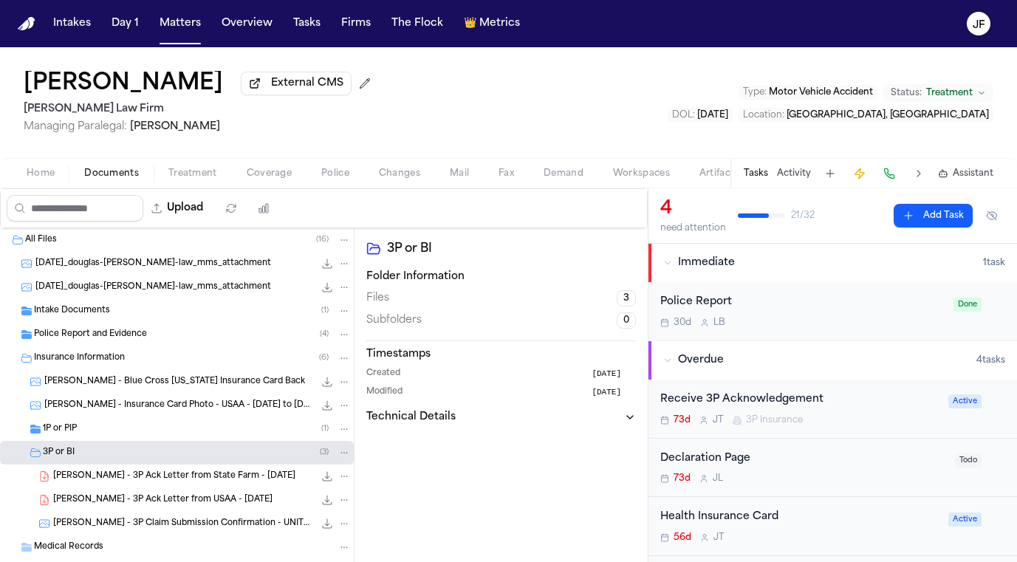
click at [130, 436] on div "1P or PIP ( 1 )" at bounding box center [197, 428] width 308 height 13
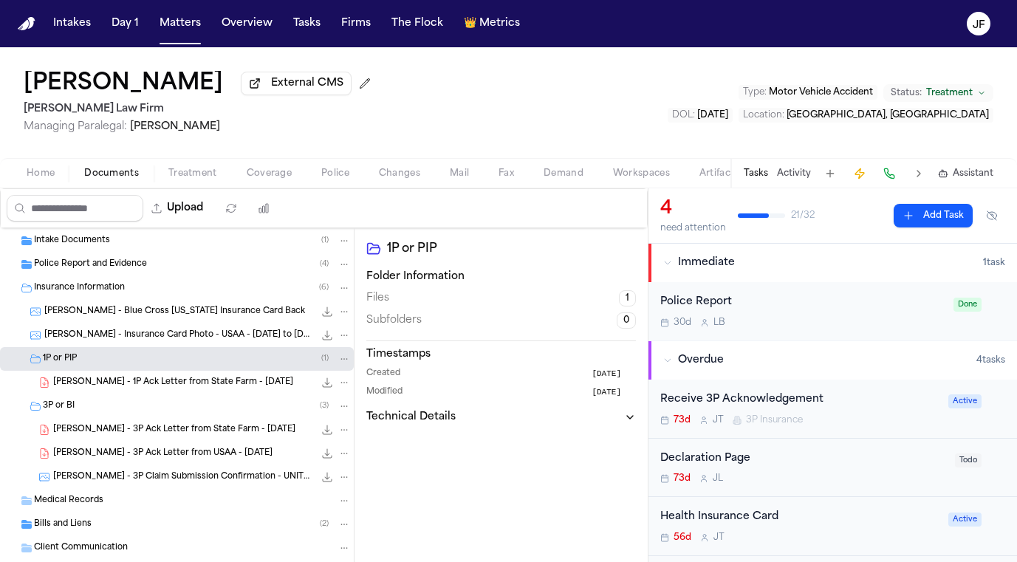
scroll to position [77, 0]
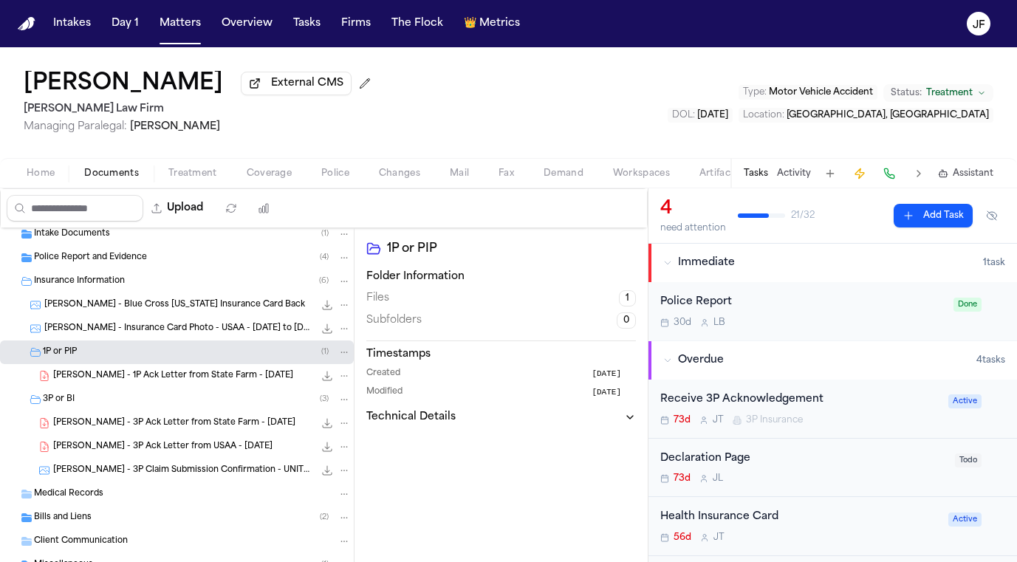
click at [171, 383] on div "[PERSON_NAME] - 1P Ack Letter from State Farm - [DATE] 141.2 KB • PDF" at bounding box center [202, 375] width 298 height 15
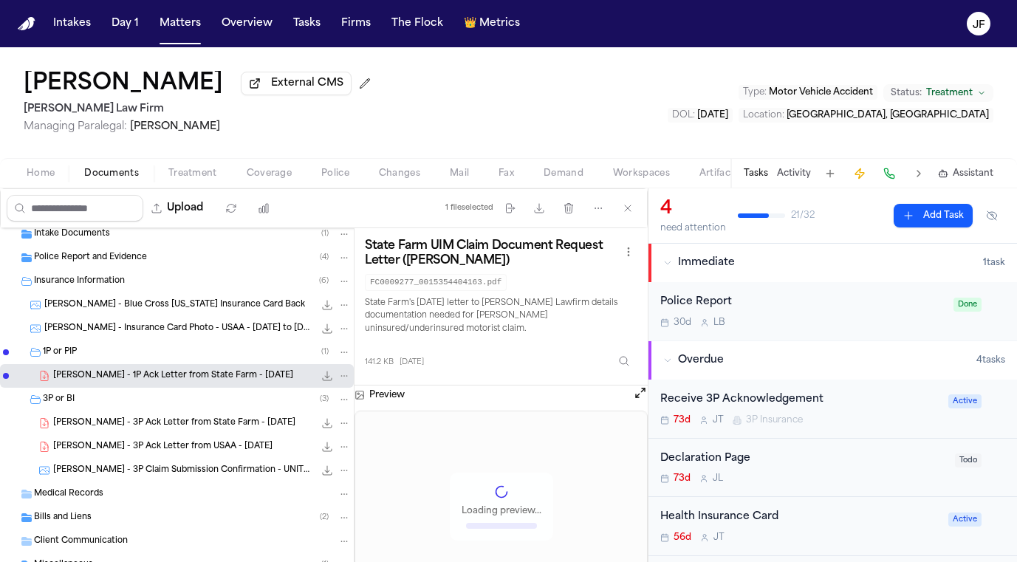
click at [172, 430] on span "[PERSON_NAME] - 3P Ack Letter from State Farm - [DATE]" at bounding box center [174, 423] width 242 height 13
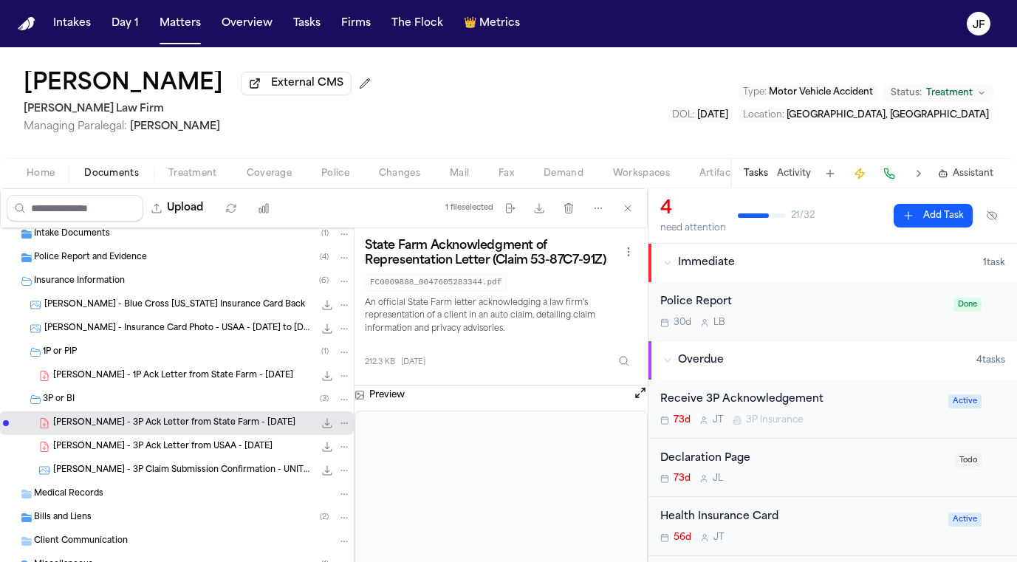
click at [339, 422] on icon "File: D. Webb - 3P Ack Letter from State Farm - 7.16.25" at bounding box center [344, 423] width 10 height 10
click at [323, 487] on button "Move" at bounding box center [333, 481] width 101 height 27
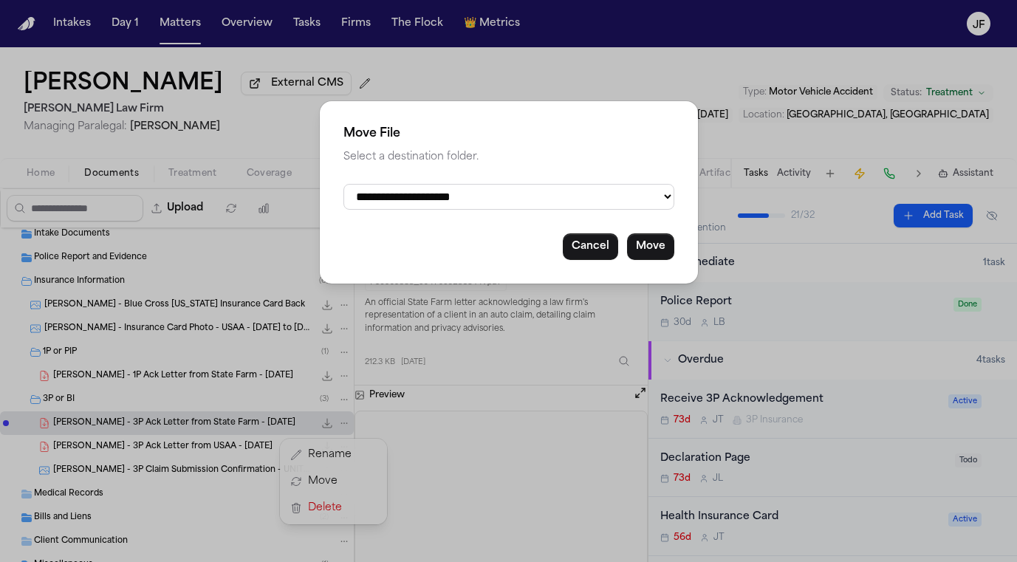
select select "**********"
click at [653, 250] on button "Move" at bounding box center [650, 246] width 47 height 27
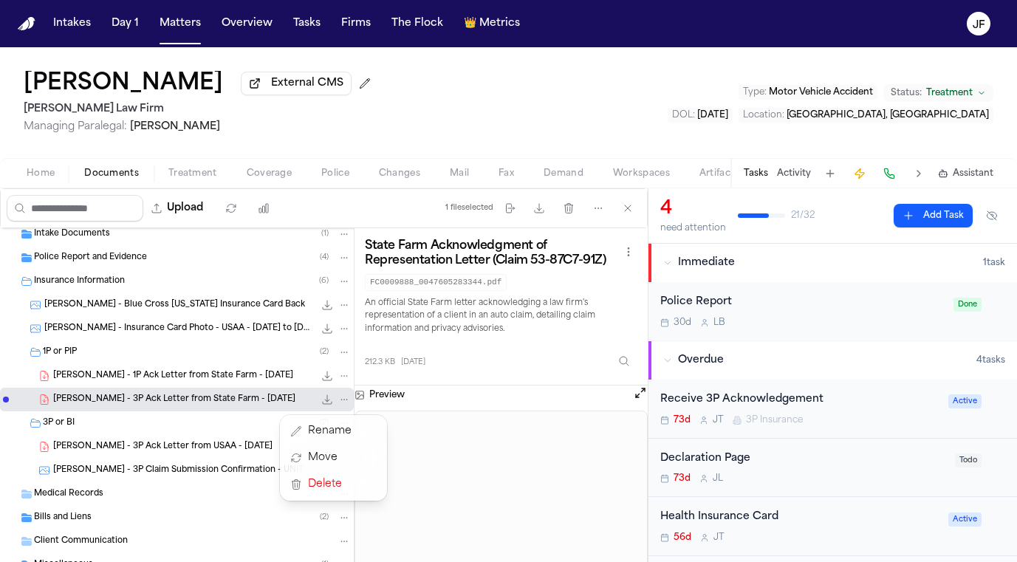
click at [211, 385] on div "All Files [PHONE_NUMBER][DATE]_douglas-[PERSON_NAME]-law_mms_attachment 381.5 K…" at bounding box center [177, 400] width 354 height 499
click at [212, 376] on span "[PERSON_NAME] - 1P Ack Letter from State Farm - [DATE]" at bounding box center [173, 376] width 240 height 13
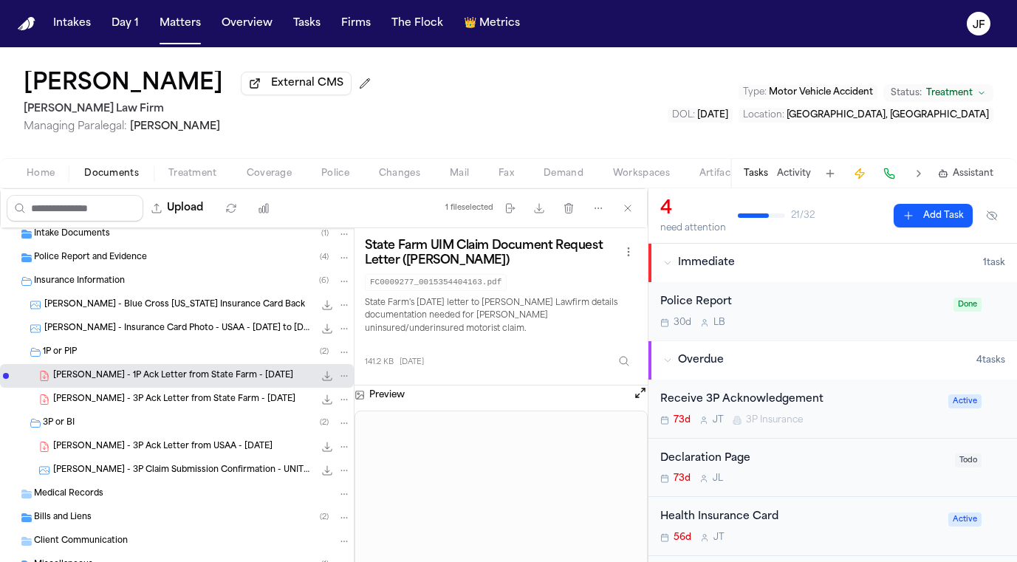
click at [192, 406] on span "[PERSON_NAME] - 3P Ack Letter from State Farm - [DATE]" at bounding box center [174, 399] width 242 height 13
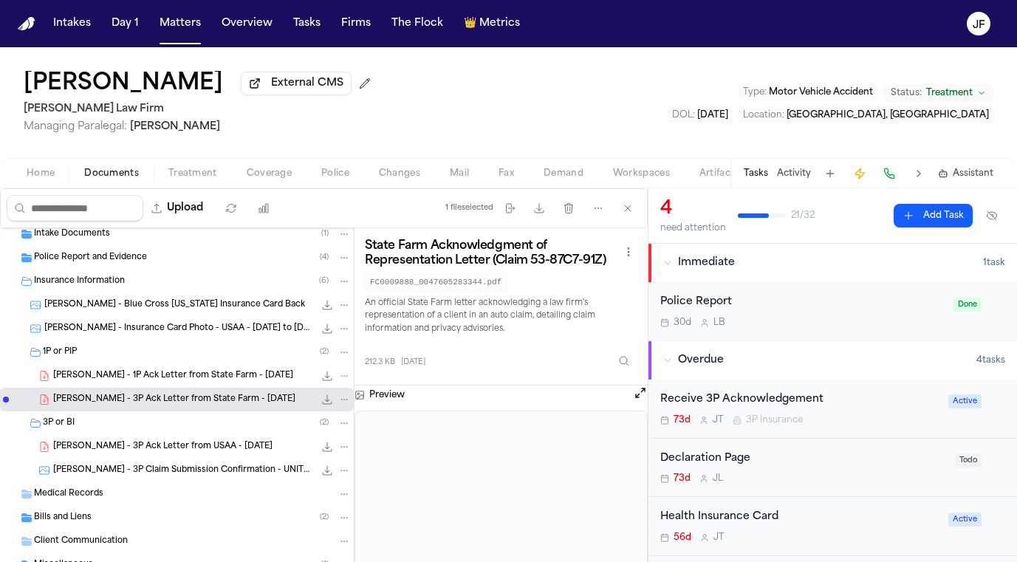
click at [341, 400] on icon "File: D. Webb - 3P Ack Letter from State Farm - 7.16.25" at bounding box center [344, 399] width 7 height 1
click at [318, 459] on button "Move" at bounding box center [333, 457] width 101 height 27
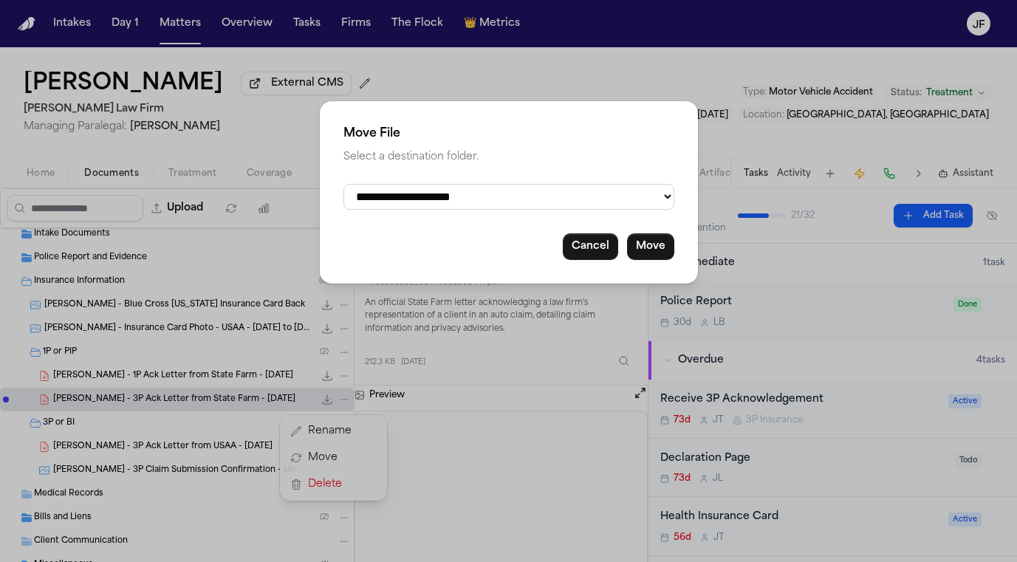
select select "**********"
click at [650, 241] on button "Move" at bounding box center [650, 246] width 47 height 27
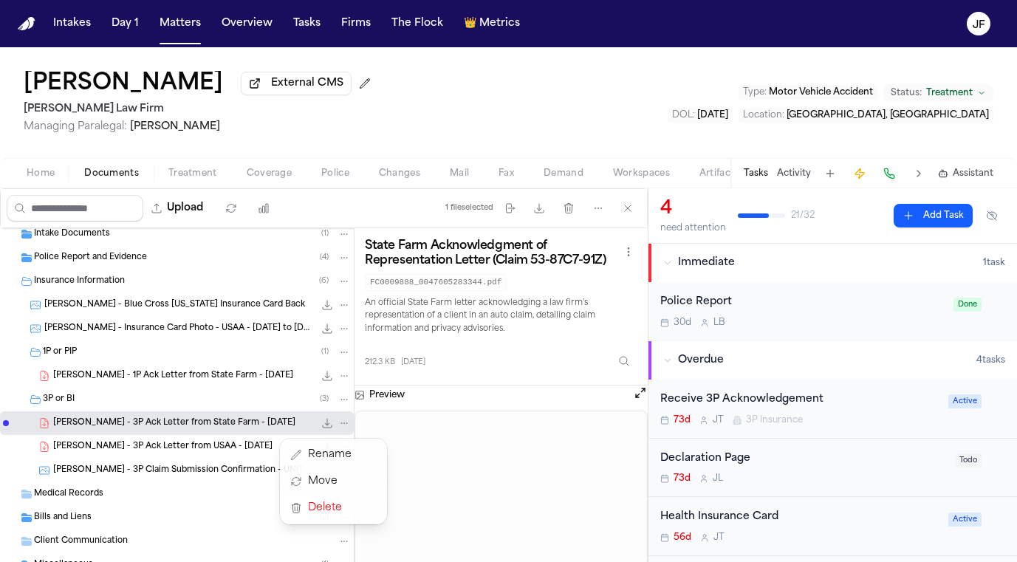
click at [141, 356] on div "All Files [PHONE_NUMBER][DATE]_douglas-[PERSON_NAME]-law_mms_attachment 381.5 K…" at bounding box center [177, 400] width 354 height 499
click at [141, 357] on div "1P or PIP ( 1 )" at bounding box center [197, 352] width 308 height 13
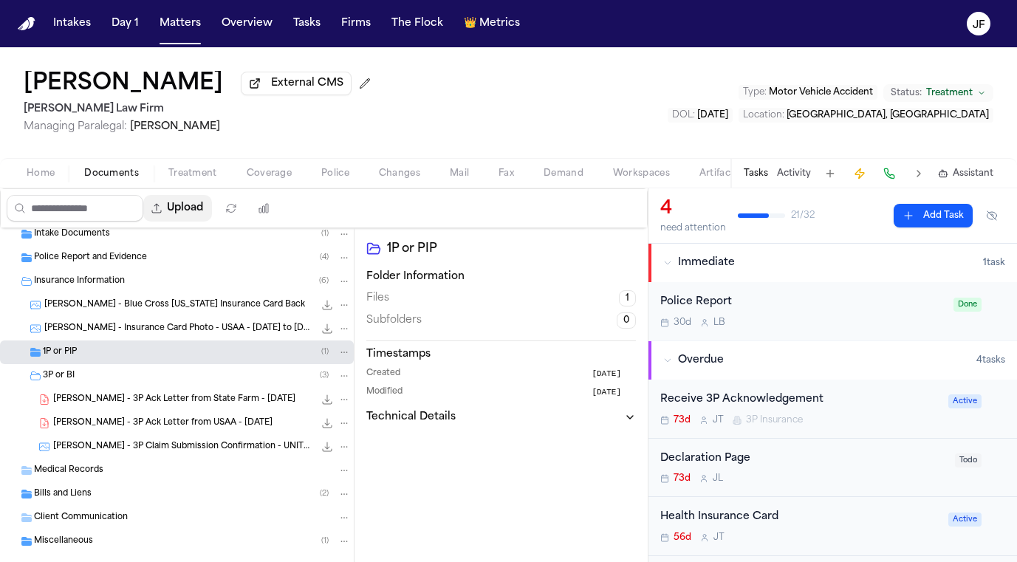
click at [212, 206] on button "Upload" at bounding box center [177, 208] width 69 height 27
select select "**********"
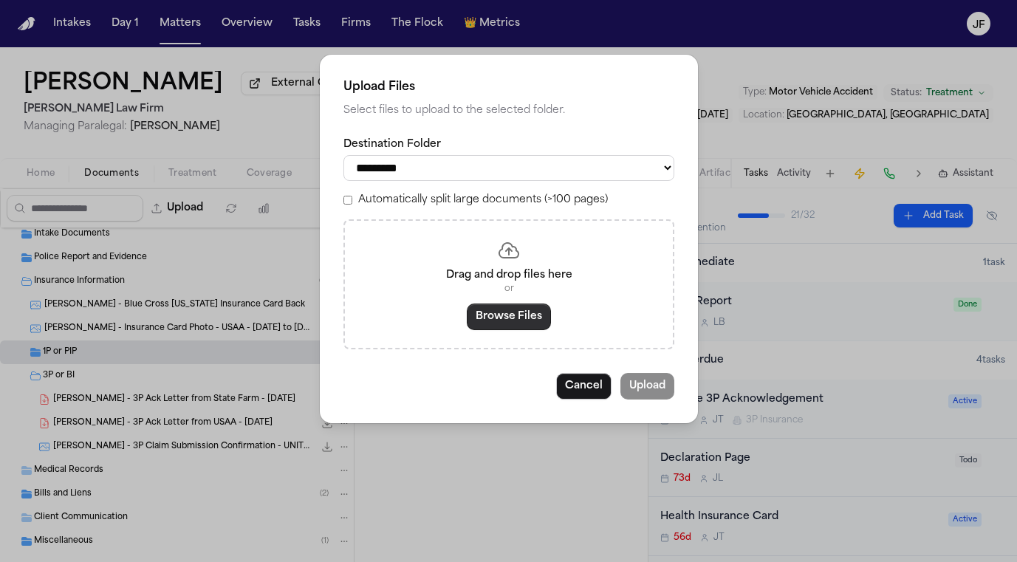
click at [513, 326] on button "Browse Files" at bounding box center [509, 316] width 84 height 27
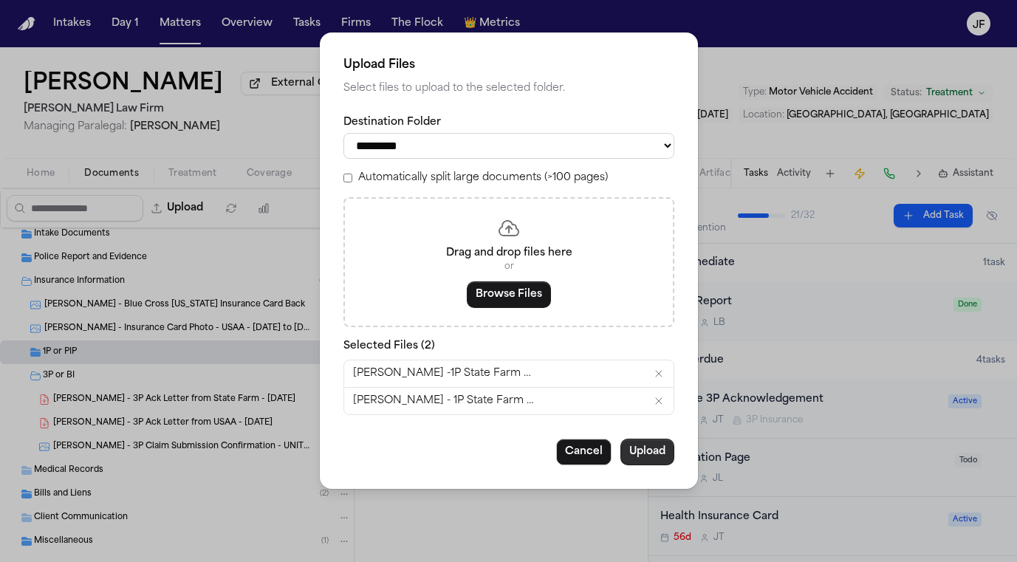
click at [647, 444] on button "Upload" at bounding box center [647, 452] width 54 height 27
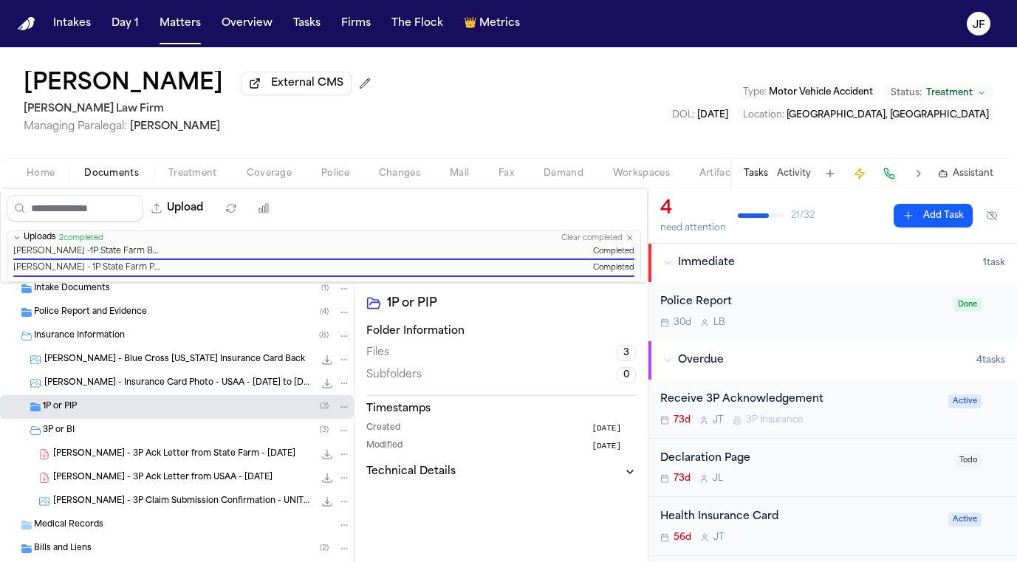
click at [130, 410] on div "1P or PIP ( 3 )" at bounding box center [197, 406] width 308 height 13
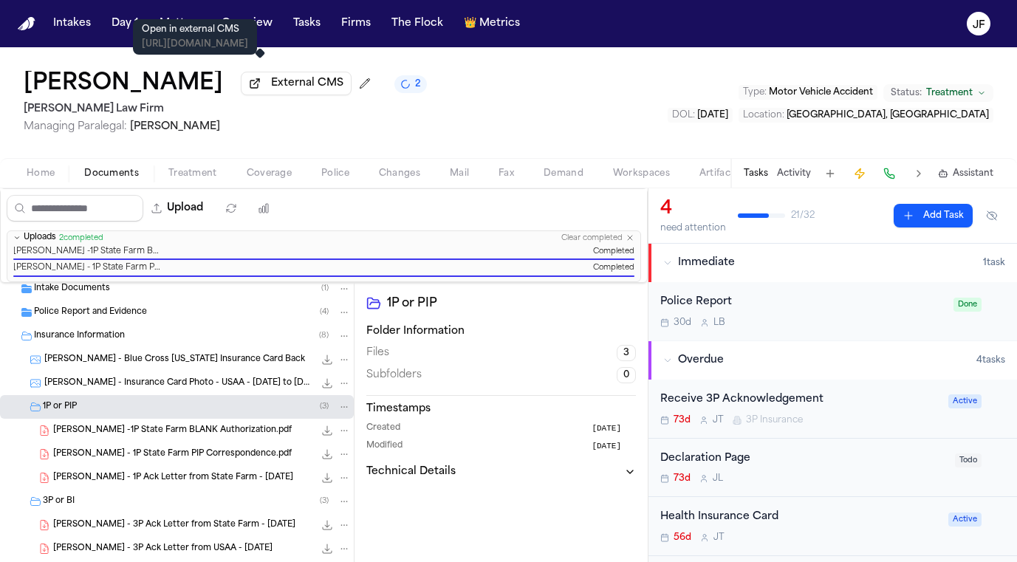
click at [271, 86] on span "External CMS" at bounding box center [307, 83] width 72 height 15
click at [193, 42] on nav "Intakes Day 1 Matters Overview Tasks Firms The Flock 👑 Metrics JF" at bounding box center [508, 23] width 1017 height 47
click at [193, 32] on button "Matters" at bounding box center [180, 23] width 53 height 27
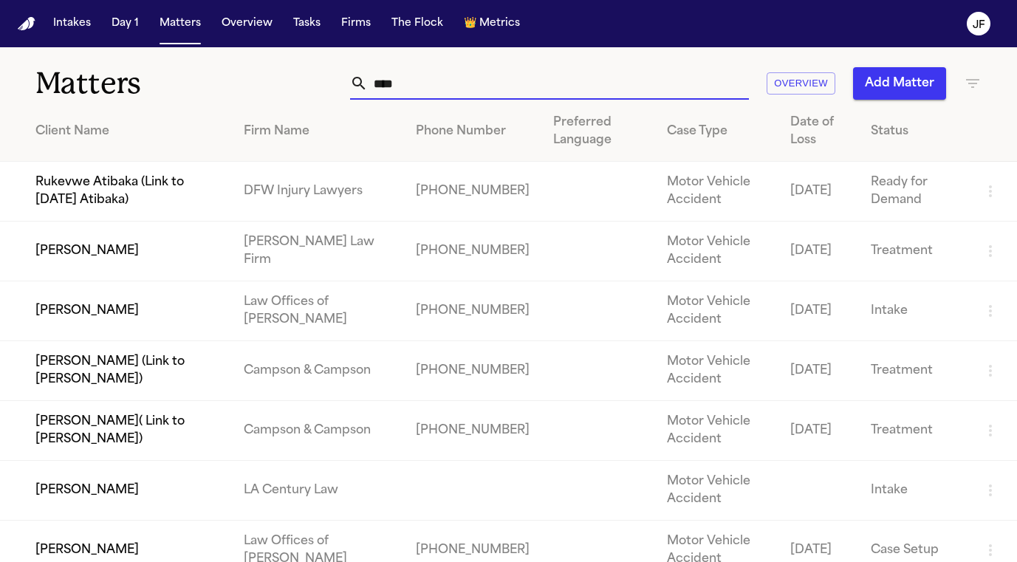
drag, startPoint x: 438, startPoint y: 88, endPoint x: 210, endPoint y: 83, distance: 227.4
click at [210, 83] on div "Matters **** Overview Add Matter" at bounding box center [508, 74] width 1017 height 55
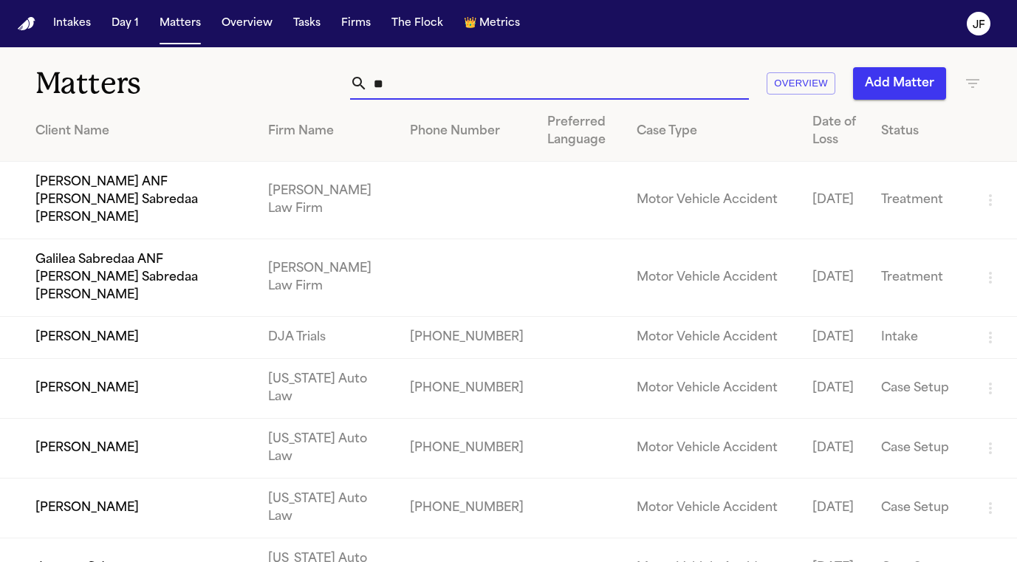
type input "*"
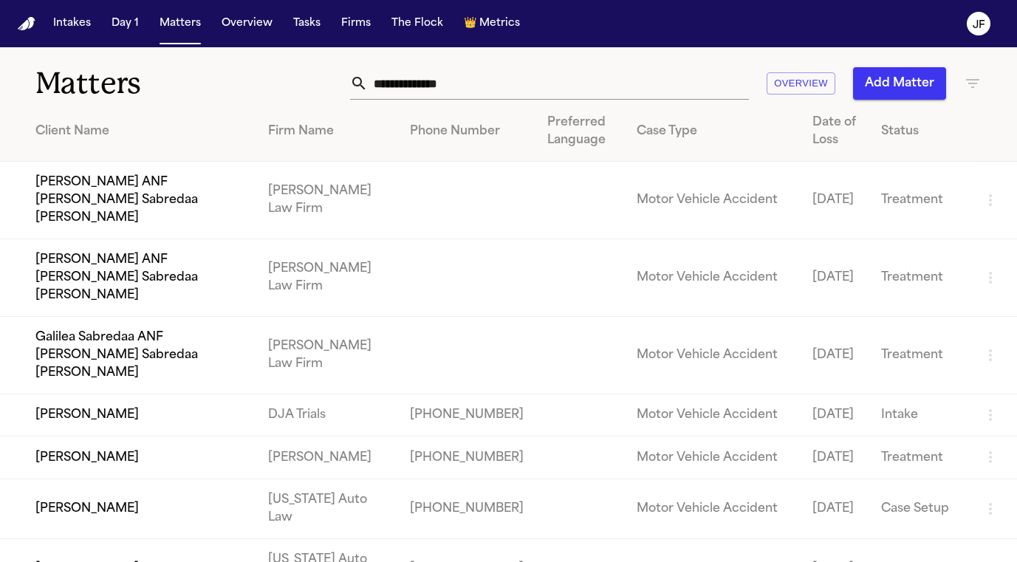
click at [881, 29] on nav "Intakes Day 1 Matters Overview Tasks Firms The Flock 👑 Metrics JF" at bounding box center [508, 23] width 1017 height 47
click at [467, 76] on input "text" at bounding box center [558, 83] width 381 height 32
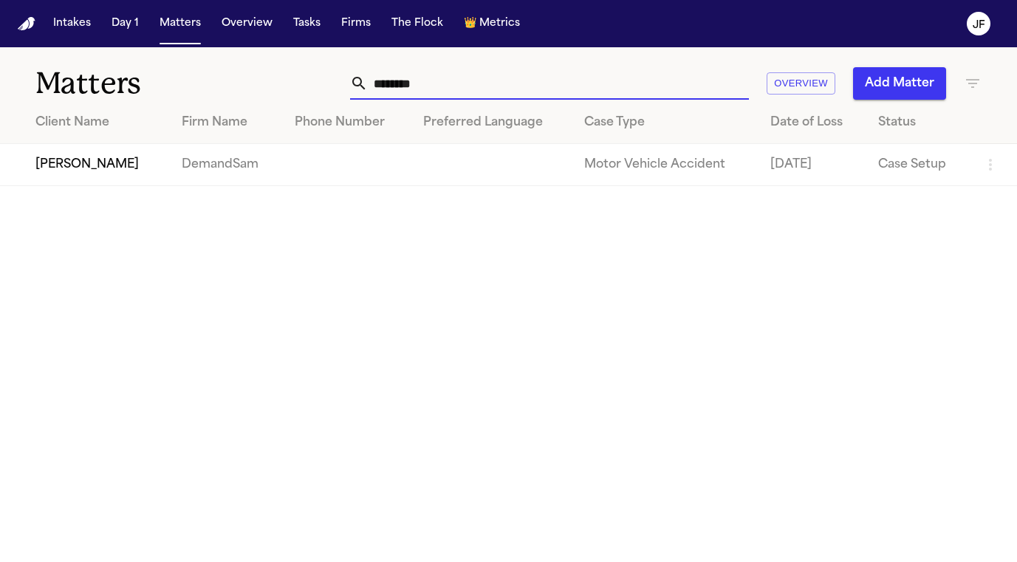
type input "********"
click at [55, 166] on td "[PERSON_NAME]" at bounding box center [85, 165] width 170 height 42
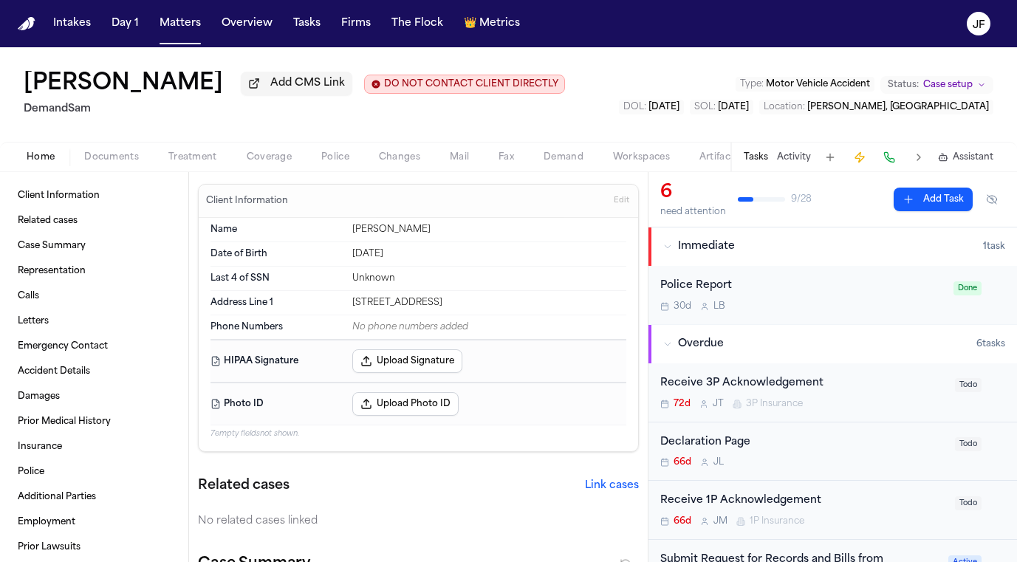
click at [120, 162] on span "Documents" at bounding box center [111, 157] width 55 height 12
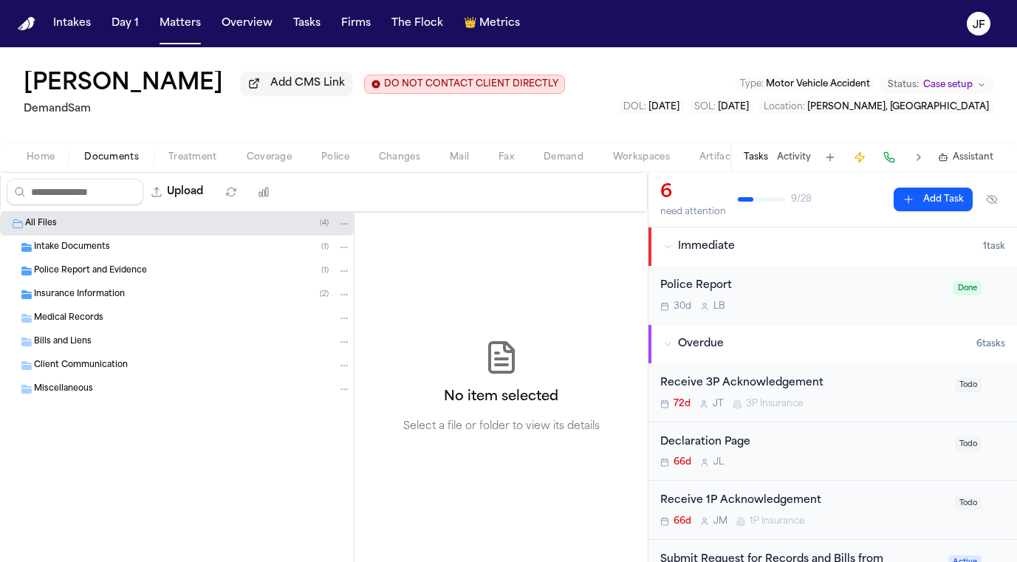
click at [109, 295] on span "Insurance Information" at bounding box center [79, 295] width 91 height 13
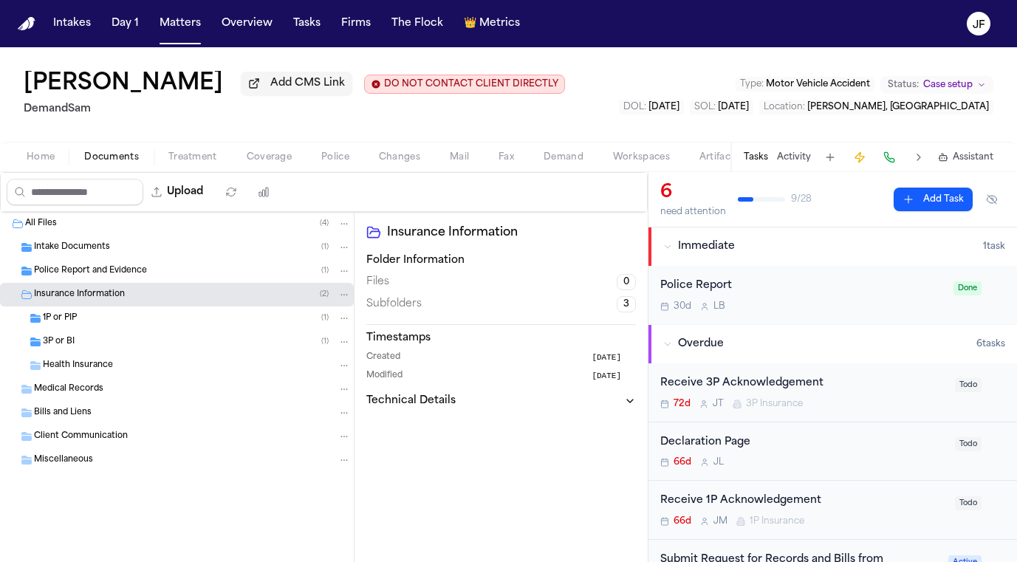
click at [108, 346] on div "3P or BI ( 1 )" at bounding box center [197, 341] width 308 height 13
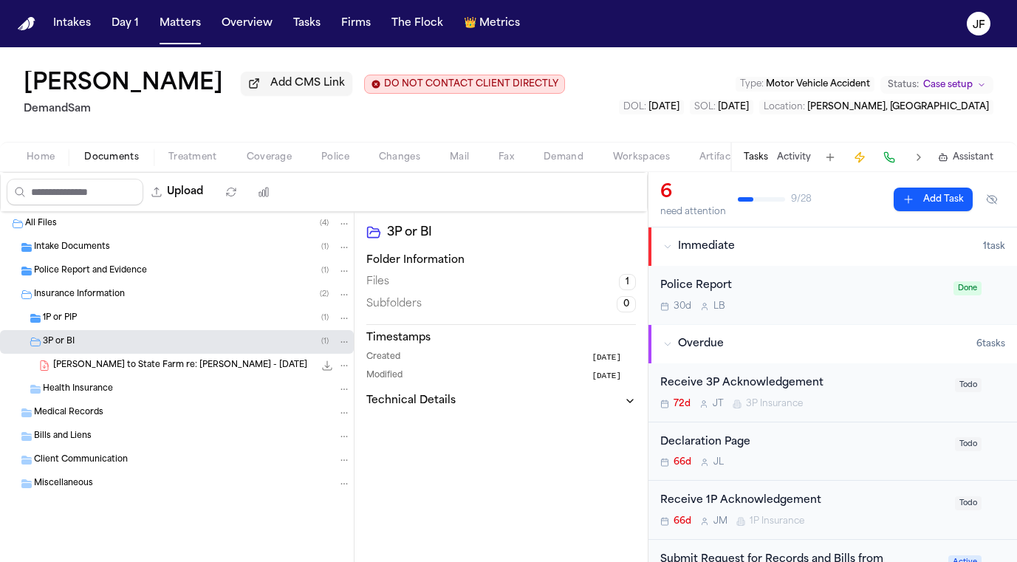
click at [111, 333] on div "3P or BI ( 1 )" at bounding box center [177, 342] width 354 height 24
click at [113, 348] on div "3P or BI ( 1 )" at bounding box center [197, 341] width 308 height 13
click at [117, 323] on div "1P or PIP ( 1 )" at bounding box center [197, 318] width 308 height 13
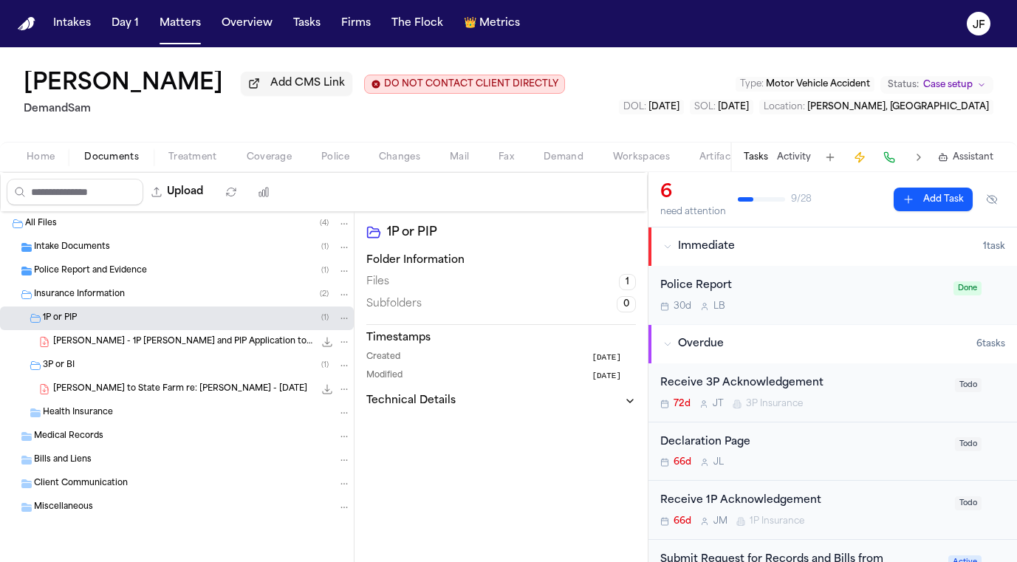
click at [154, 352] on div "A. Ahuja - 1P LOR and PIP Application to State Farm - 7.22.25 571.9 KB • PDF" at bounding box center [177, 342] width 354 height 24
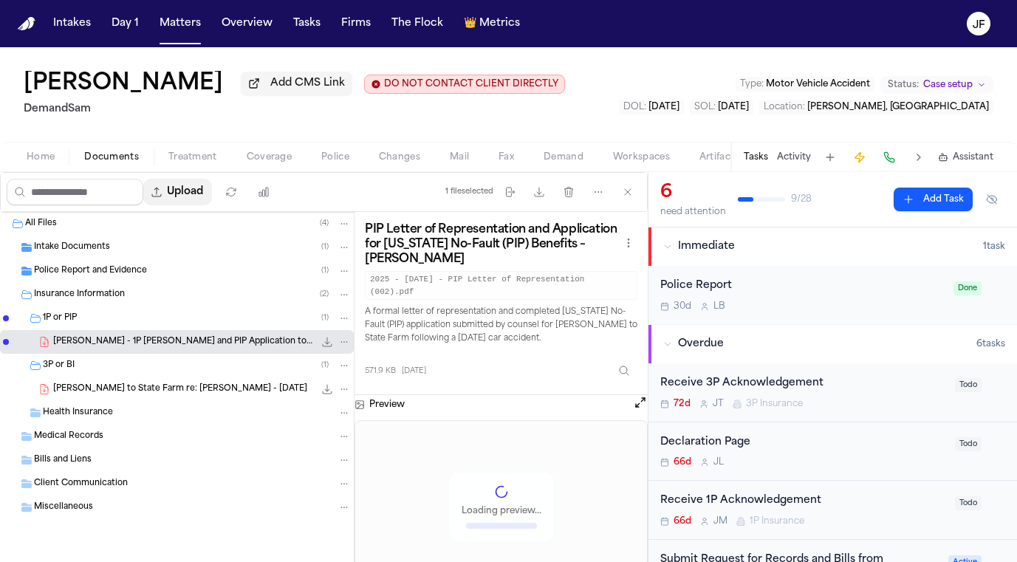
click at [212, 191] on button "Upload" at bounding box center [177, 192] width 69 height 27
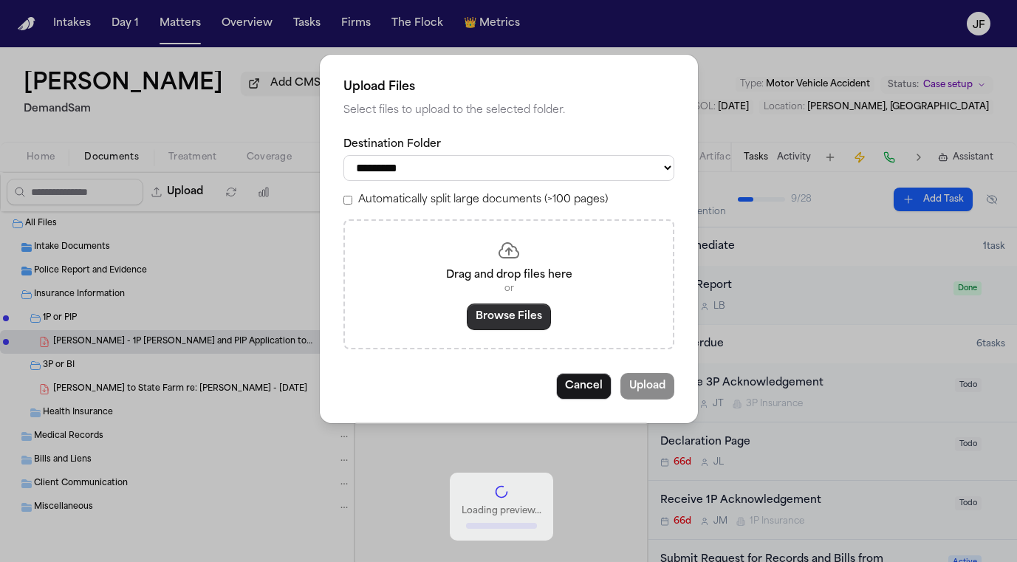
click at [513, 315] on button "Browse Files" at bounding box center [509, 316] width 84 height 27
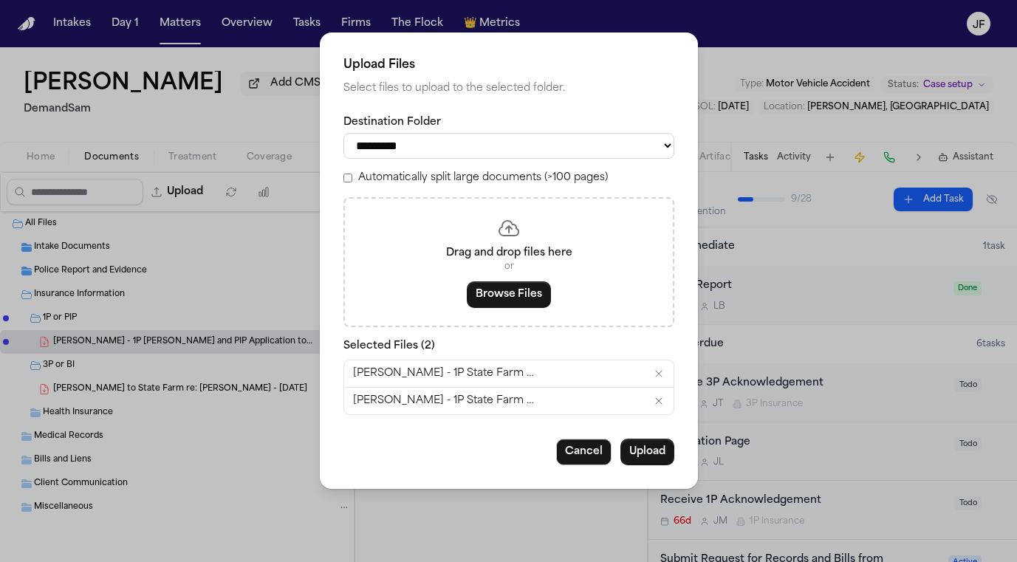
select select "**********"
click at [667, 452] on button "Upload" at bounding box center [647, 452] width 54 height 27
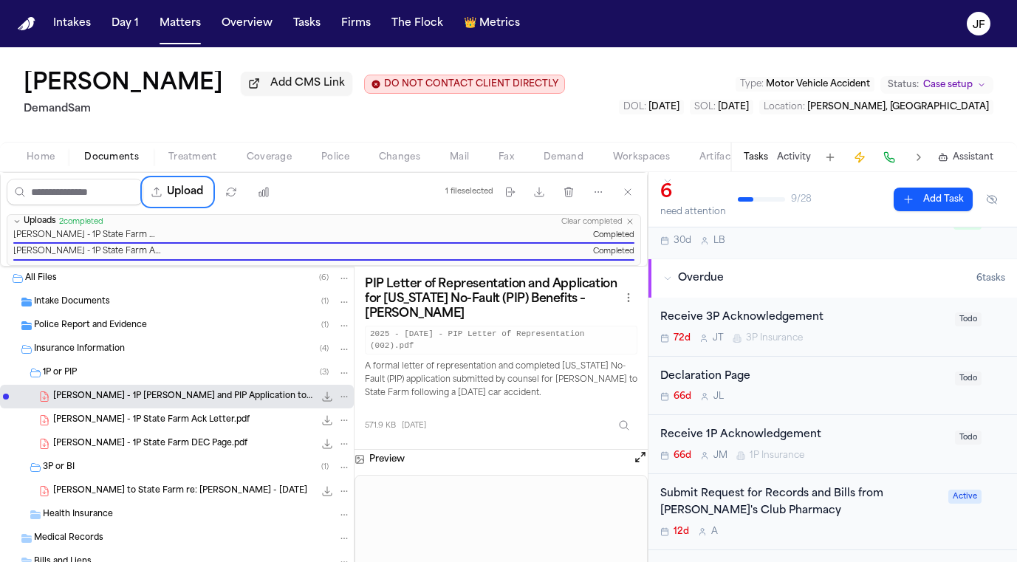
scroll to position [71, 0]
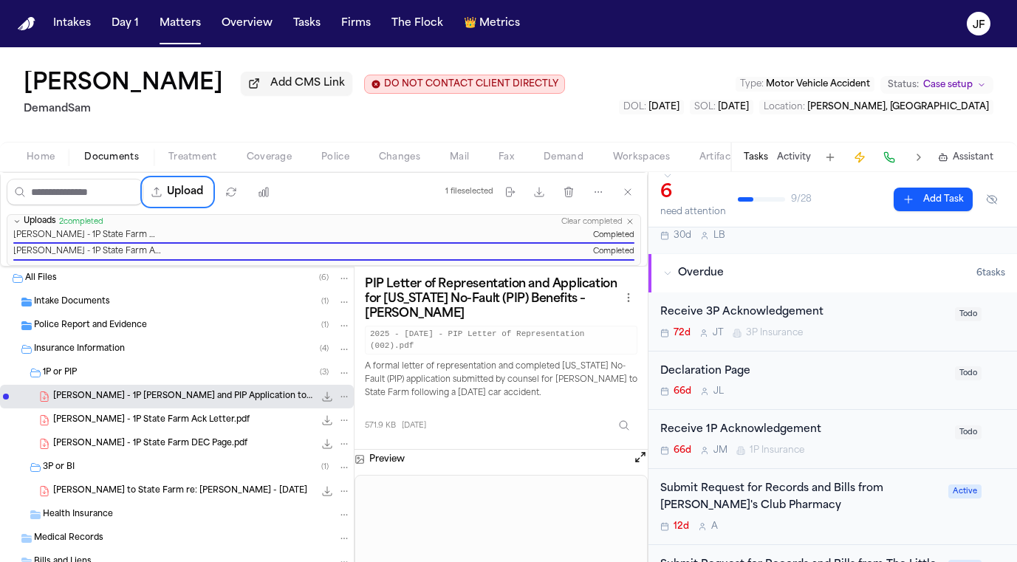
click at [761, 439] on div "Receive 1P Acknowledgement" at bounding box center [803, 430] width 286 height 17
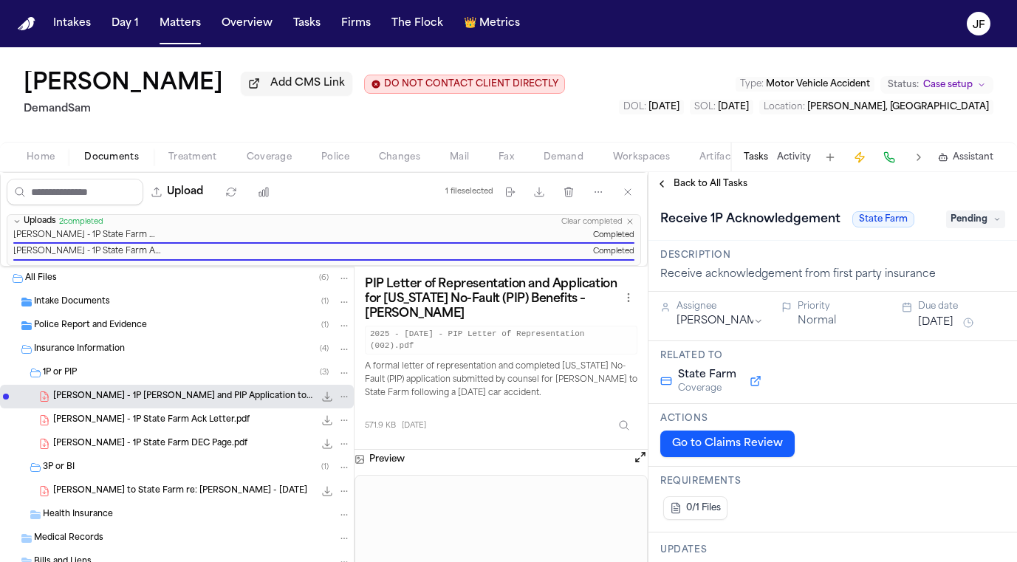
click at [958, 231] on div "Receive 1P Acknowledgement State Farm Pending" at bounding box center [832, 219] width 345 height 24
click at [960, 225] on span "Pending" at bounding box center [975, 219] width 59 height 18
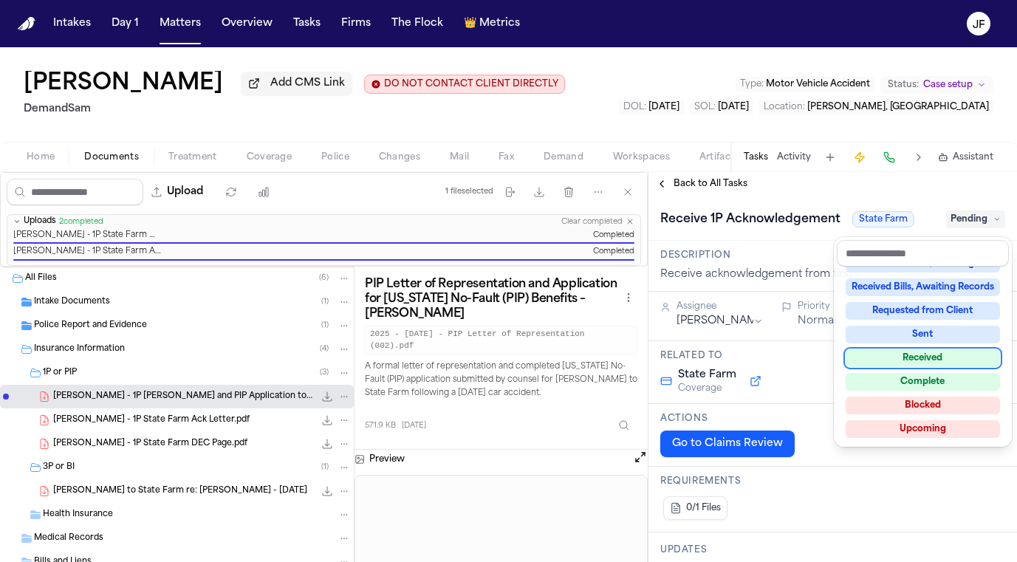
click at [932, 361] on div "Received" at bounding box center [922, 358] width 154 height 18
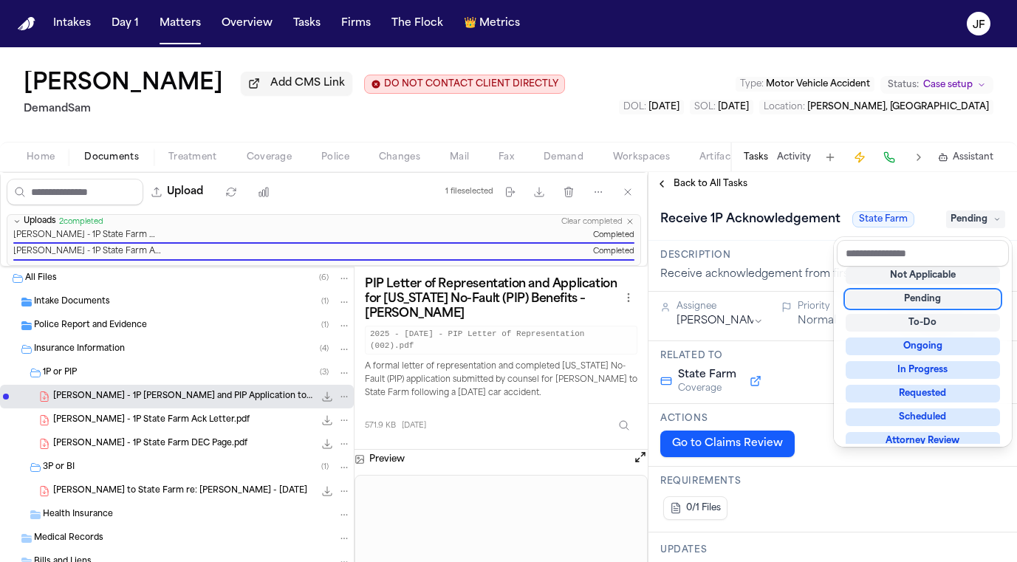
click at [791, 207] on div "Receive 1P Acknowledgement State Farm Pending" at bounding box center [832, 218] width 368 height 45
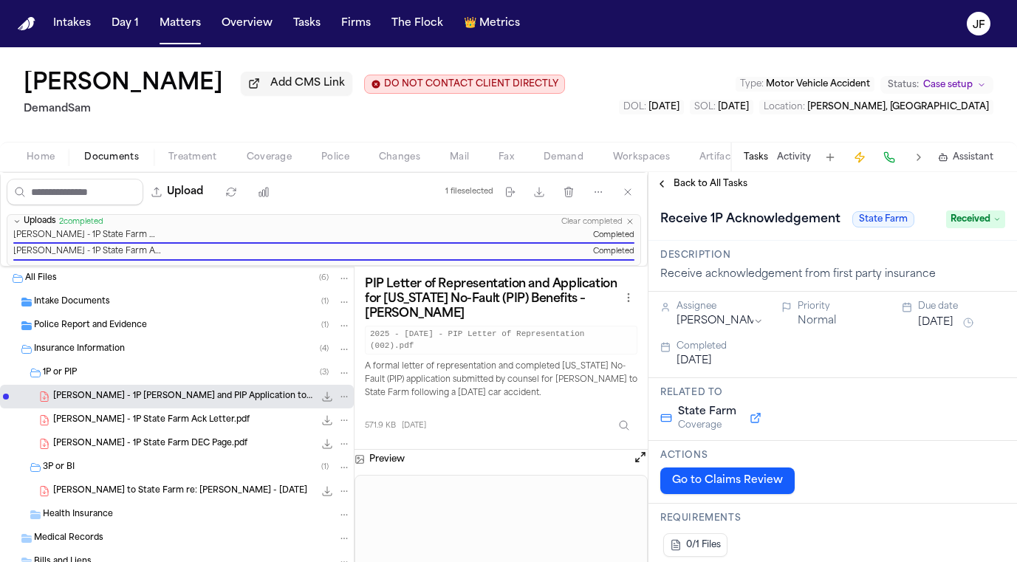
click at [722, 190] on span "Back to All Tasks" at bounding box center [710, 184] width 74 height 12
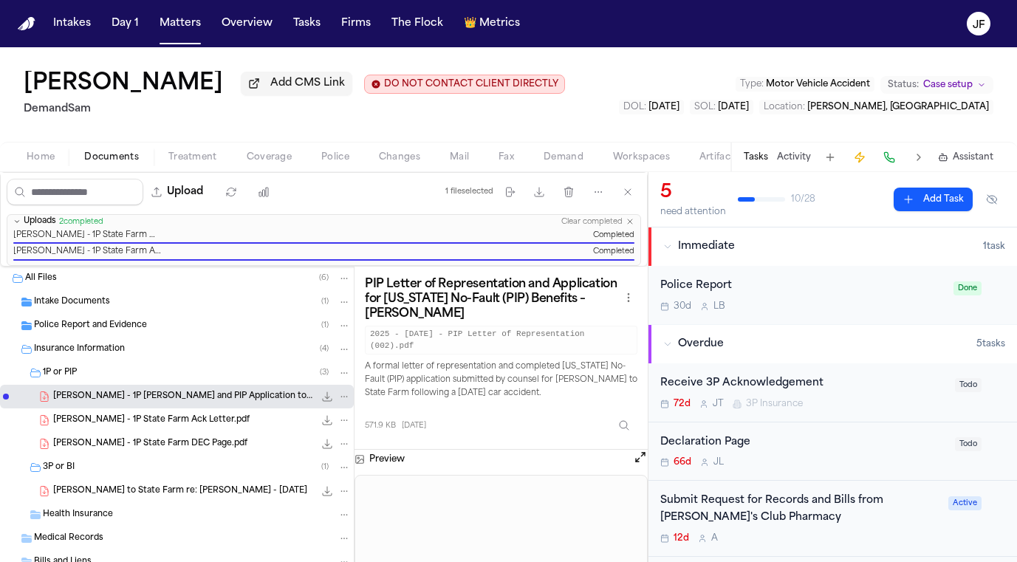
click at [732, 437] on div "Declaration Page" at bounding box center [803, 442] width 286 height 17
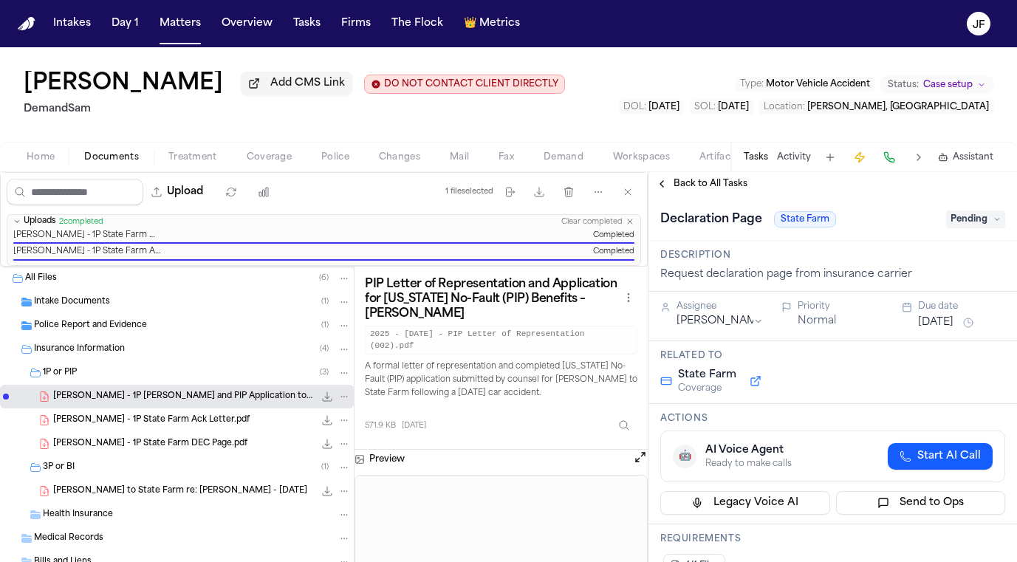
click at [958, 219] on span "Pending" at bounding box center [975, 219] width 59 height 18
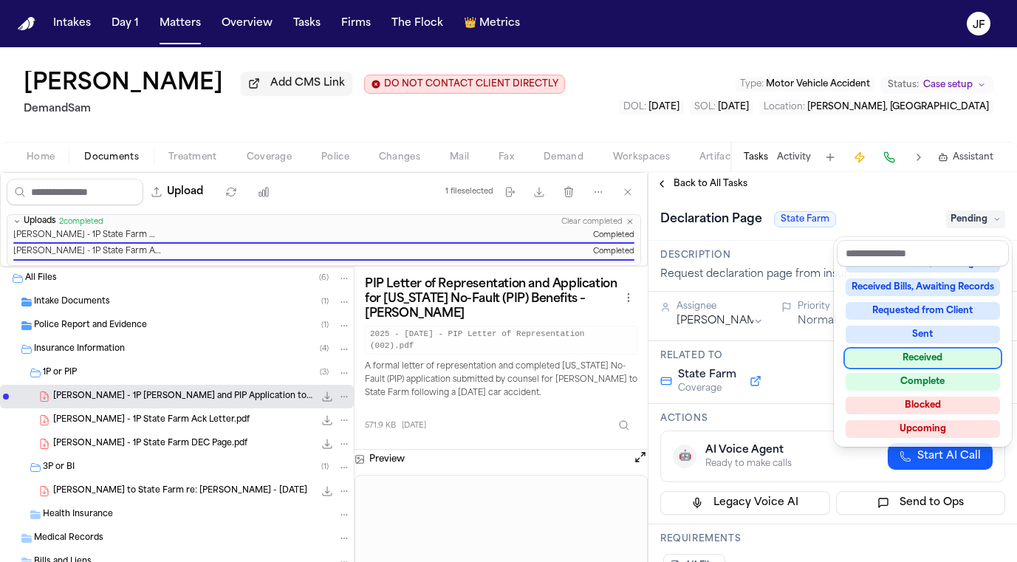
click at [905, 360] on div "Received" at bounding box center [922, 358] width 154 height 18
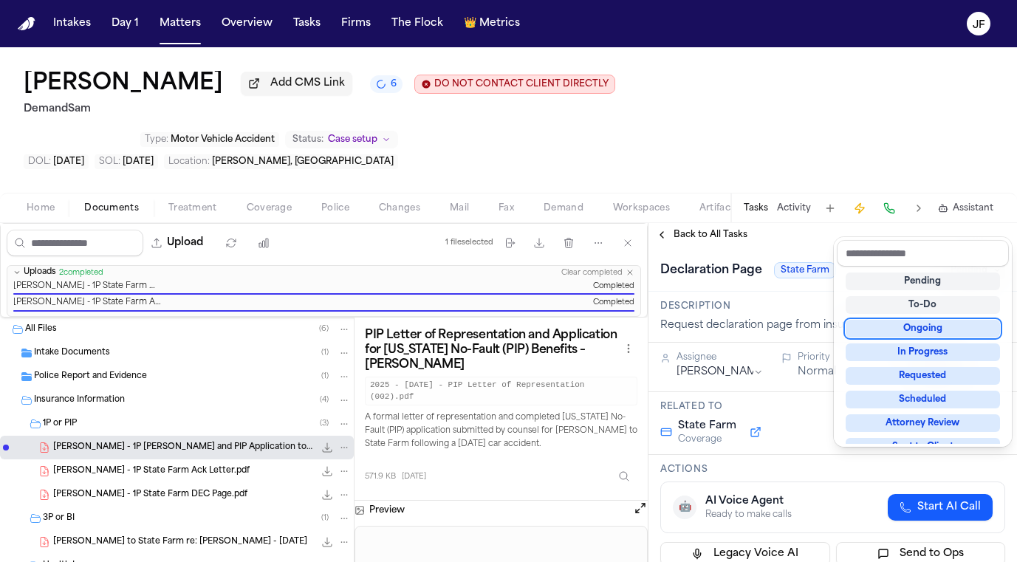
click at [888, 258] on div "Declaration Page State Farm Pending" at bounding box center [832, 270] width 345 height 24
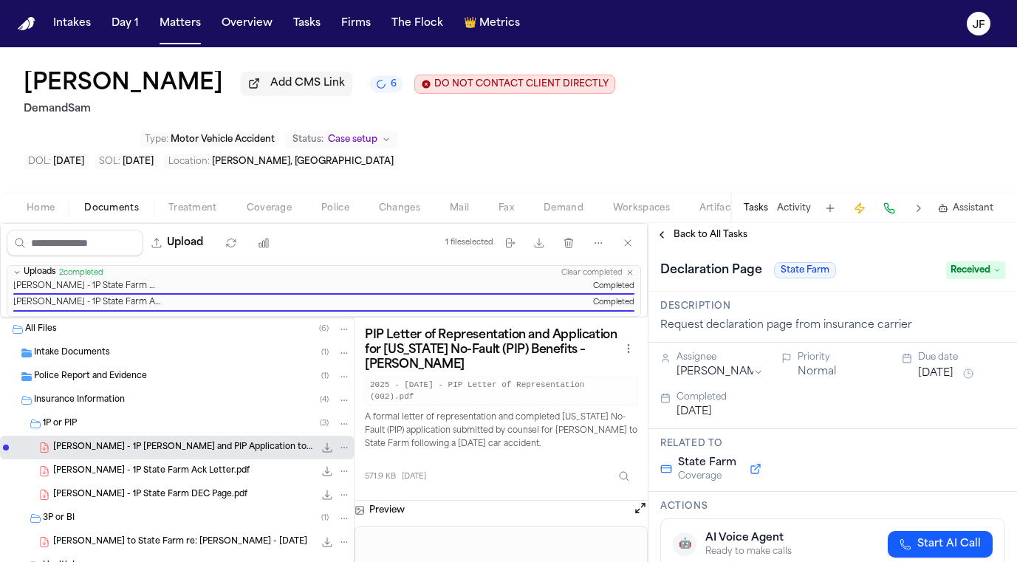
click at [596, 128] on div "Alka Ahuja Add CMS Link 6 DO NOT CONTACT CLIENT DIRECTLY DO NOT CONTACT DemandS…" at bounding box center [508, 119] width 1017 height 145
click at [628, 120] on div "Alka Ahuja Add CMS Link 4 DO NOT CONTACT CLIENT DIRECTLY DO NOT CONTACT DemandS…" at bounding box center [508, 119] width 1017 height 145
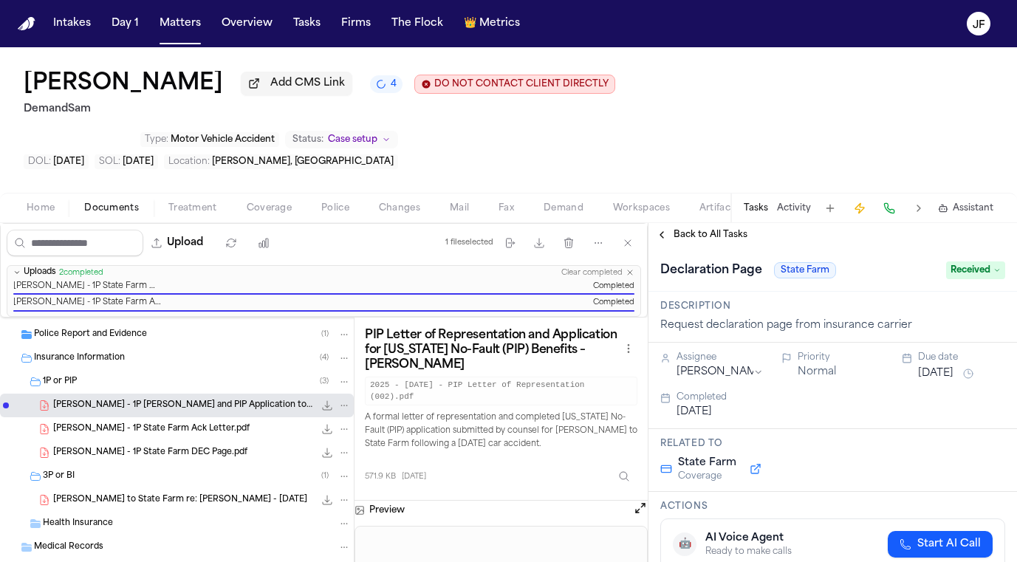
scroll to position [41, 0]
click at [142, 371] on div "1P or PIP ( 3 )" at bounding box center [177, 383] width 354 height 24
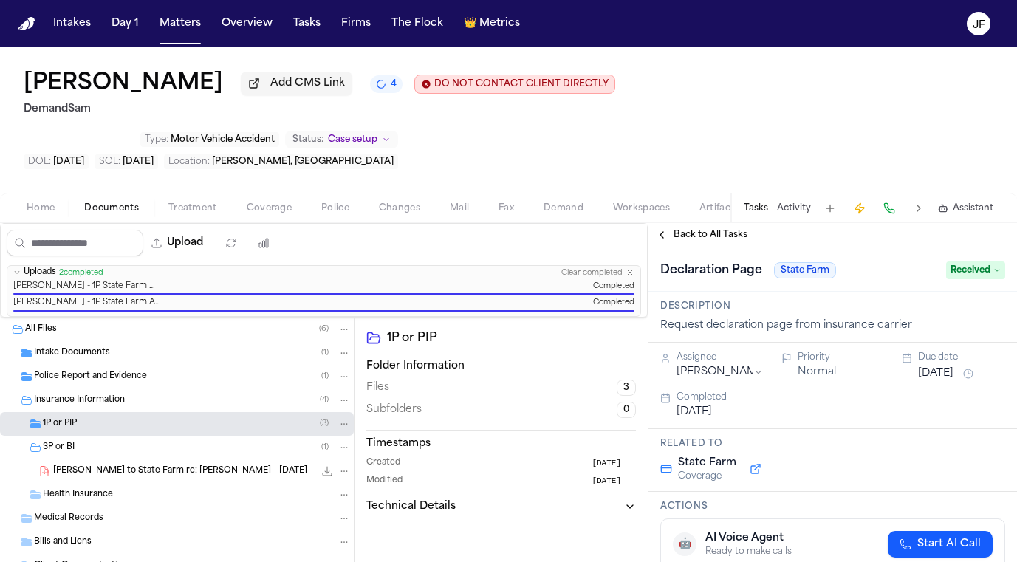
click at [726, 229] on span "Back to All Tasks" at bounding box center [710, 235] width 74 height 12
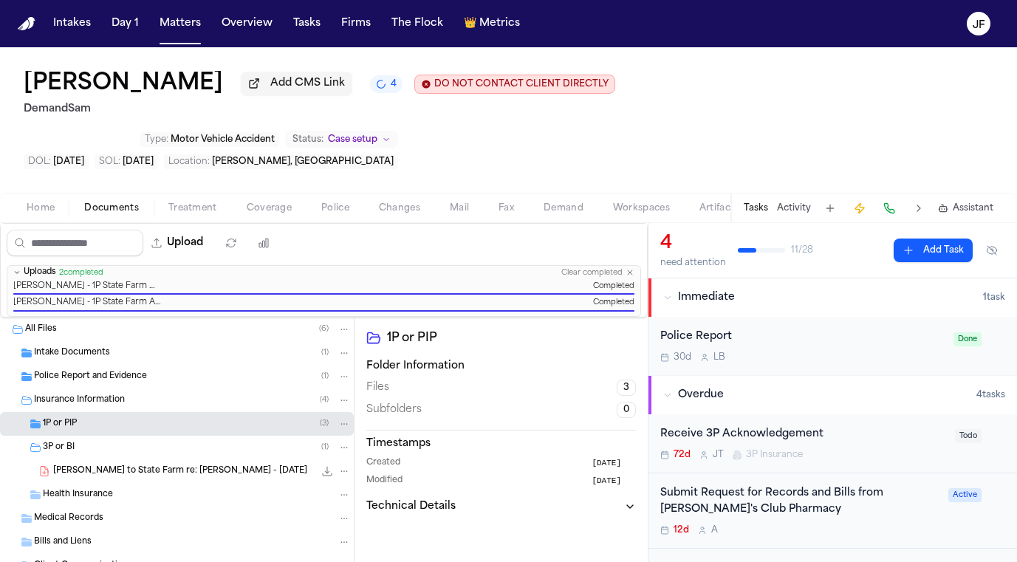
click at [617, 113] on div "Alka Ahuja Add CMS Link 4 DO NOT CONTACT CLIENT DIRECTLY DO NOT CONTACT DemandS…" at bounding box center [508, 119] width 1017 height 145
click at [833, 351] on div "30d L B" at bounding box center [802, 357] width 284 height 12
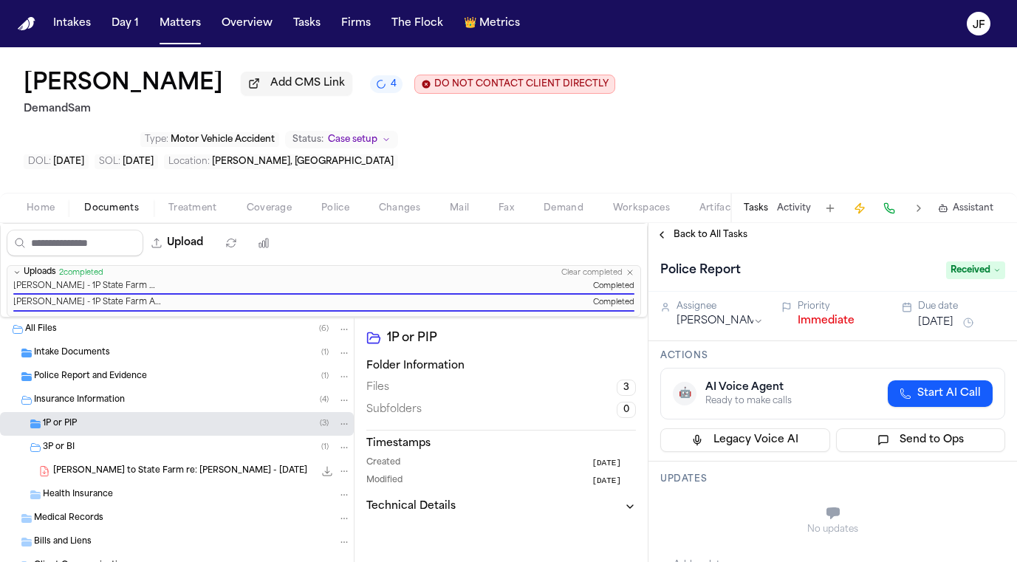
click at [825, 314] on button "Immediate" at bounding box center [825, 321] width 57 height 15
click at [661, 91] on div "Alka Ahuja Add CMS Link 4 DO NOT CONTACT CLIENT DIRECTLY DO NOT CONTACT DemandS…" at bounding box center [508, 119] width 1017 height 145
click at [186, 24] on button "Matters" at bounding box center [180, 23] width 53 height 27
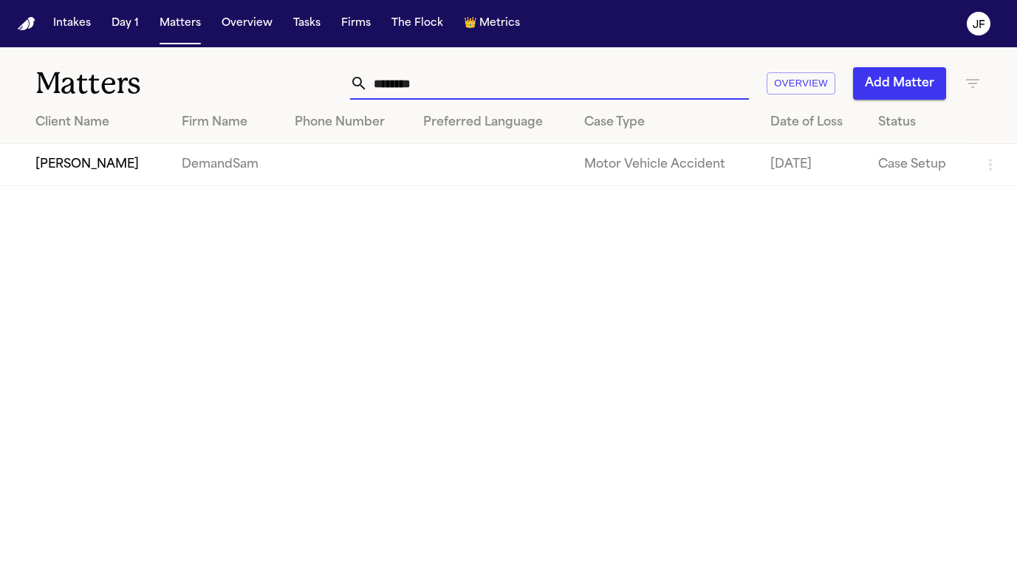
drag, startPoint x: 455, startPoint y: 94, endPoint x: 281, endPoint y: 89, distance: 173.6
click at [294, 89] on div "******** Overview Add Matter" at bounding box center [637, 83] width 687 height 32
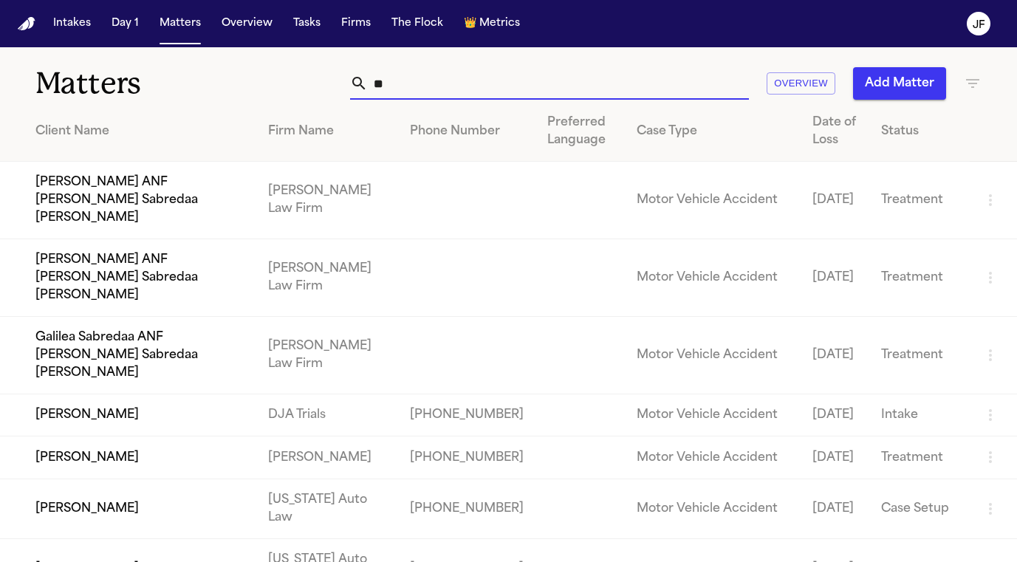
type input "*"
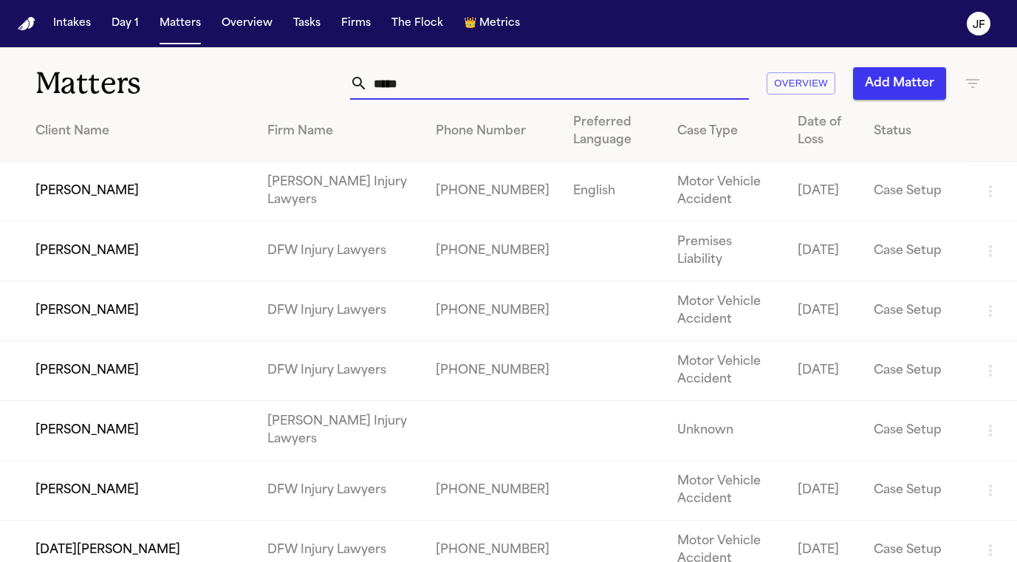
drag, startPoint x: 441, startPoint y: 81, endPoint x: 252, endPoint y: 52, distance: 191.2
click at [252, 52] on div "Matters ***** Overview Add Matter" at bounding box center [508, 74] width 1017 height 55
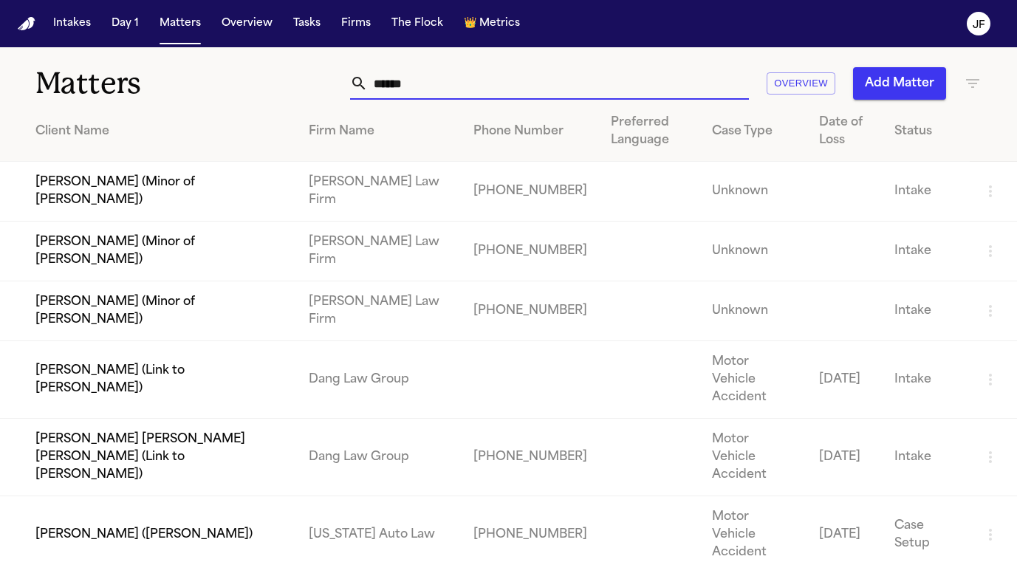
drag, startPoint x: 478, startPoint y: 79, endPoint x: 320, endPoint y: 78, distance: 157.3
click at [322, 80] on div "***** Overview Add Matter" at bounding box center [637, 83] width 687 height 32
type input "*****"
click at [166, 210] on td "Josiah Jones (Minor of Christopher Jones)" at bounding box center [148, 192] width 297 height 60
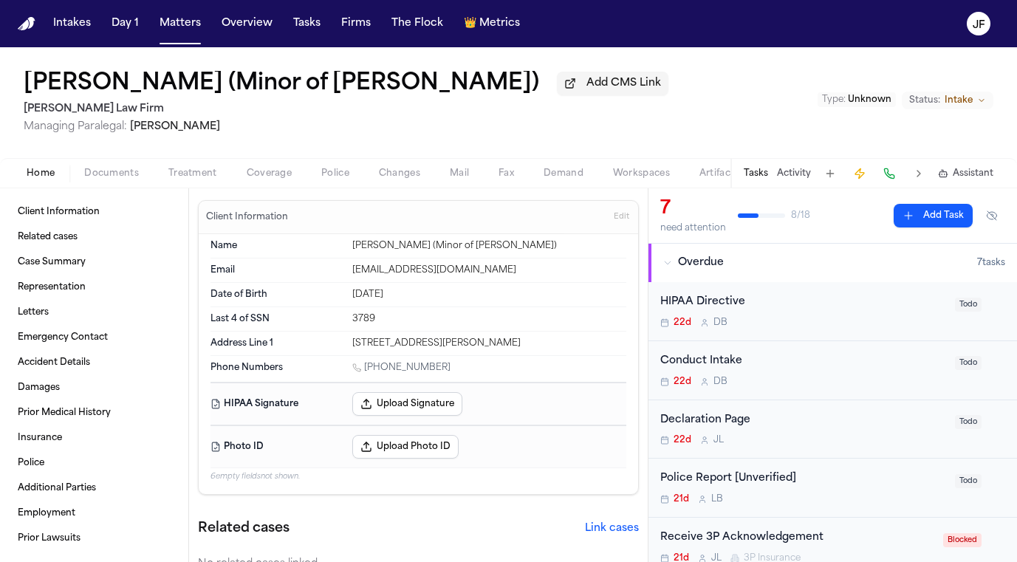
drag, startPoint x: 560, startPoint y: 89, endPoint x: 419, endPoint y: 129, distance: 147.2
click at [419, 131] on div "Josiah Jones (Minor of Christopher Jones) Add CMS Link Ruy Mireles Law Firm Man…" at bounding box center [346, 102] width 645 height 63
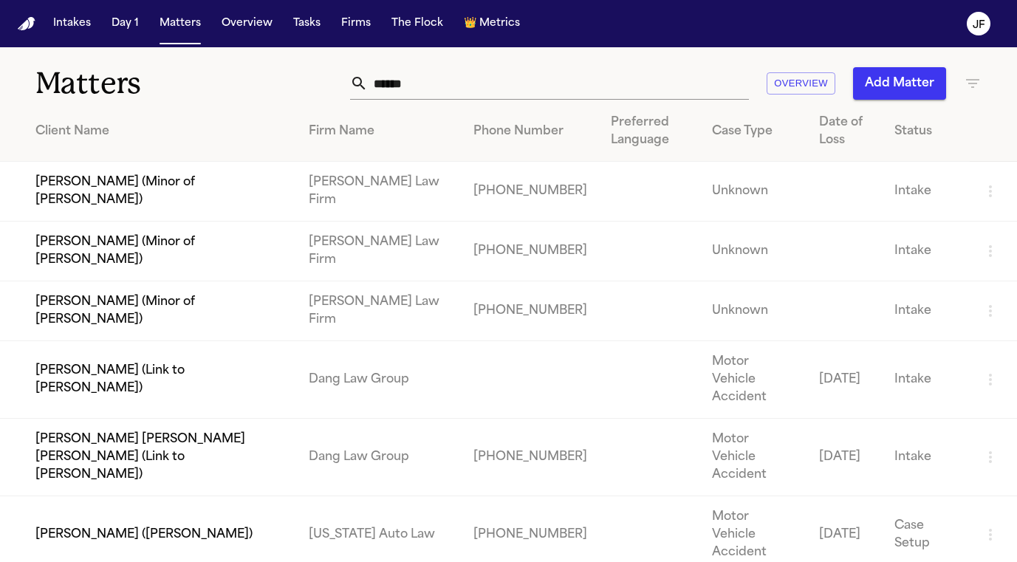
click at [196, 313] on td "Camren Jones (Minor of Christopher Jones)" at bounding box center [148, 311] width 297 height 60
drag, startPoint x: 461, startPoint y: 94, endPoint x: 129, endPoint y: 96, distance: 331.5
click at [129, 96] on div "Matters ***** Overview Add Matter" at bounding box center [508, 74] width 1017 height 55
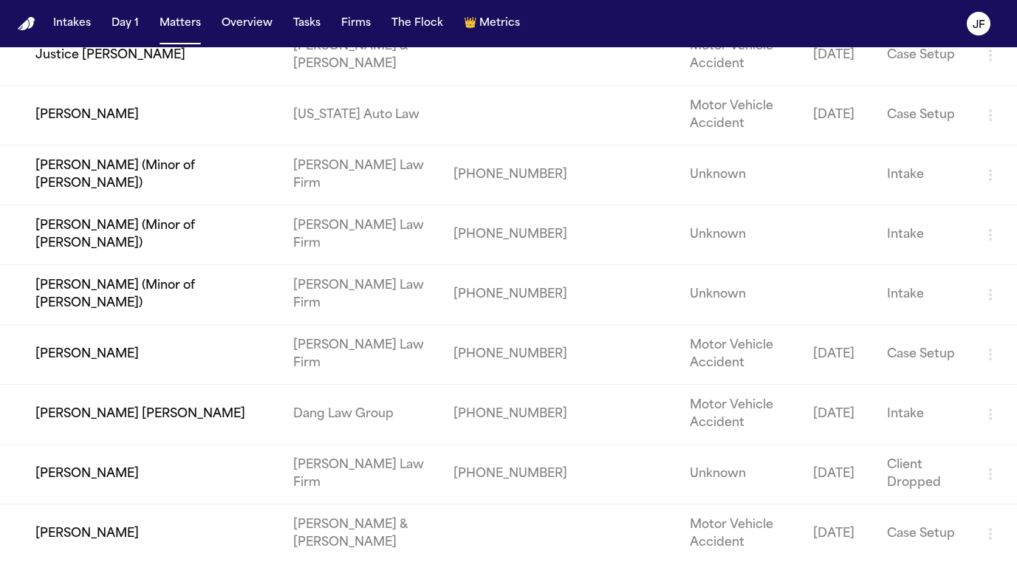
scroll to position [489, 0]
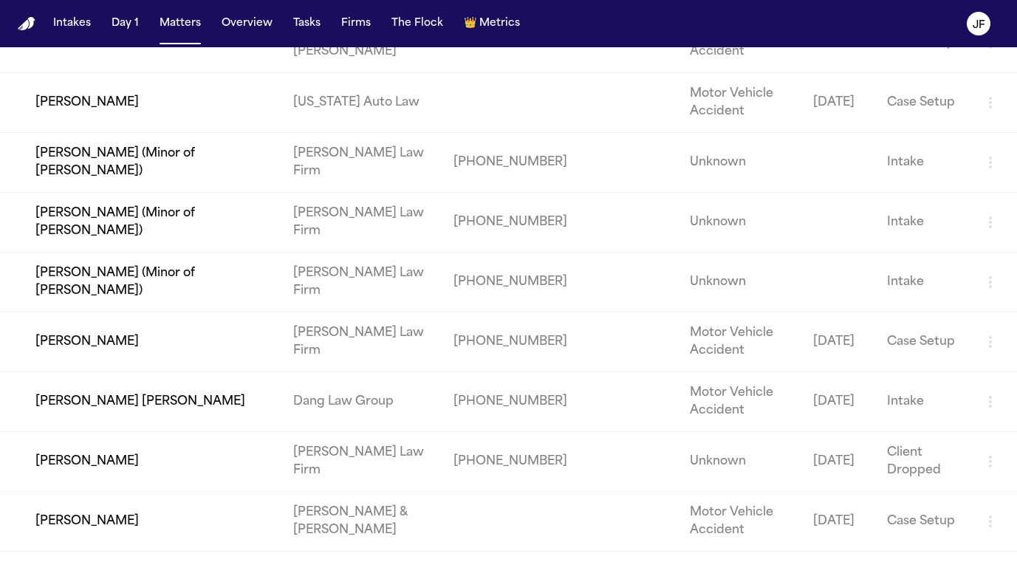
type input "*****"
click at [126, 346] on td "Christopher Jones" at bounding box center [140, 342] width 281 height 60
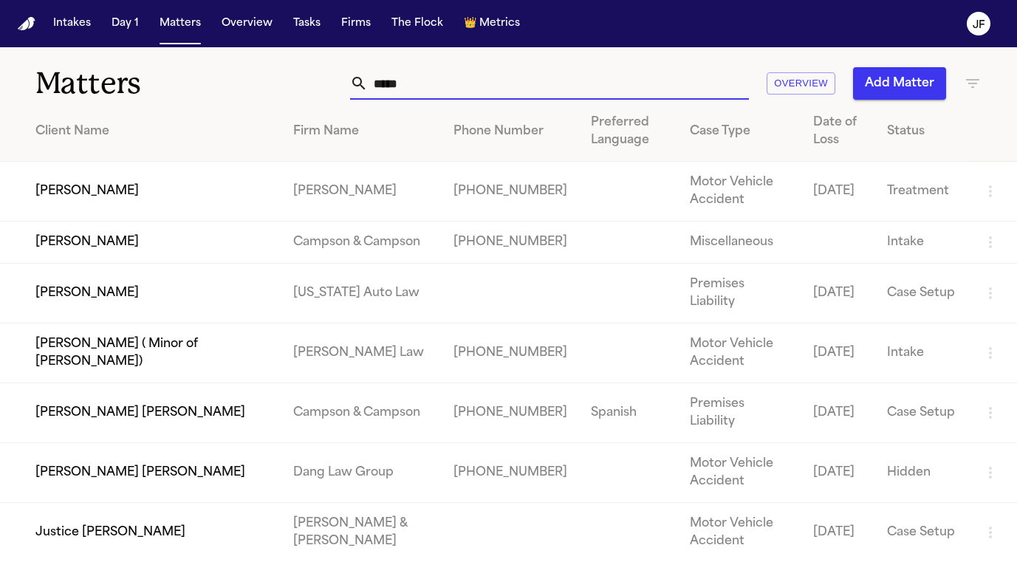
drag, startPoint x: 429, startPoint y: 84, endPoint x: 281, endPoint y: 64, distance: 149.7
click at [281, 64] on div "Matters ***** Overview Add Matter" at bounding box center [508, 74] width 1017 height 55
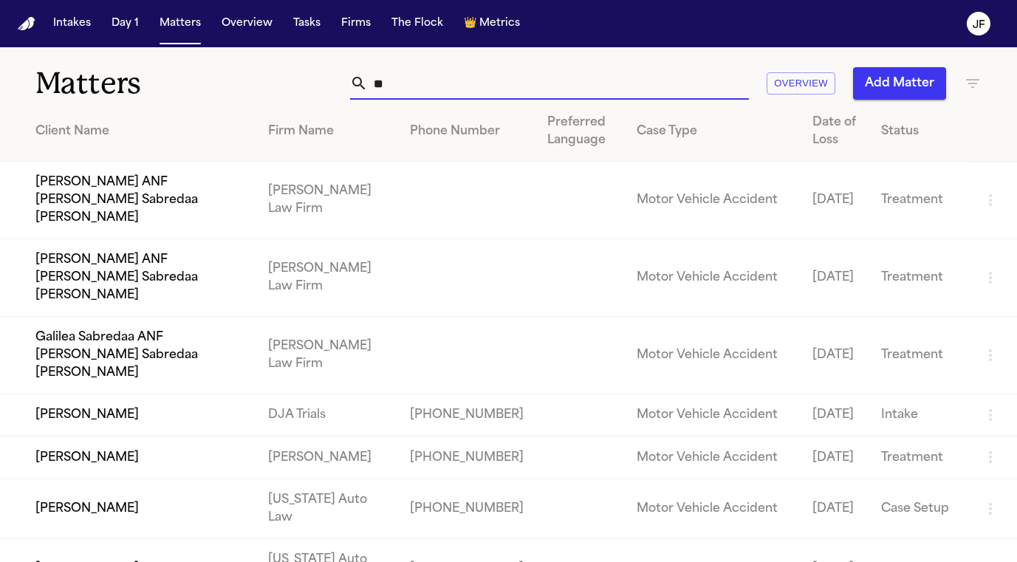
type input "***"
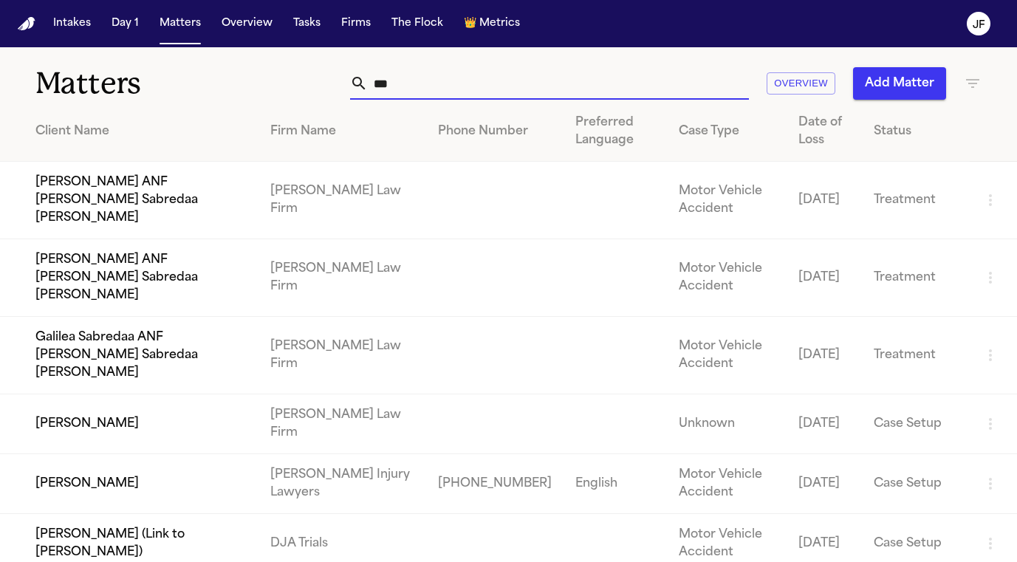
click at [97, 454] on td "[PERSON_NAME]" at bounding box center [129, 484] width 258 height 60
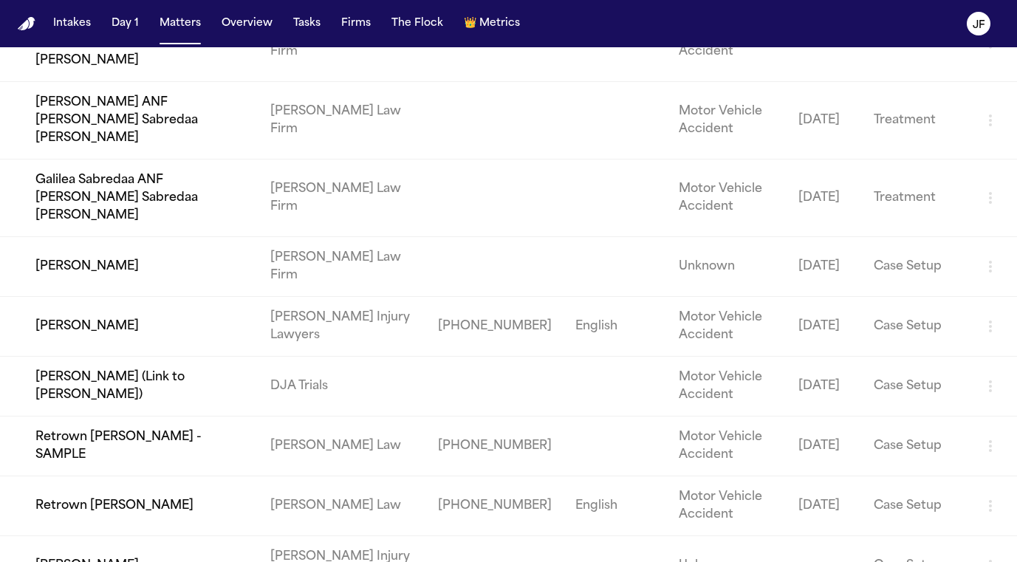
scroll to position [171, 0]
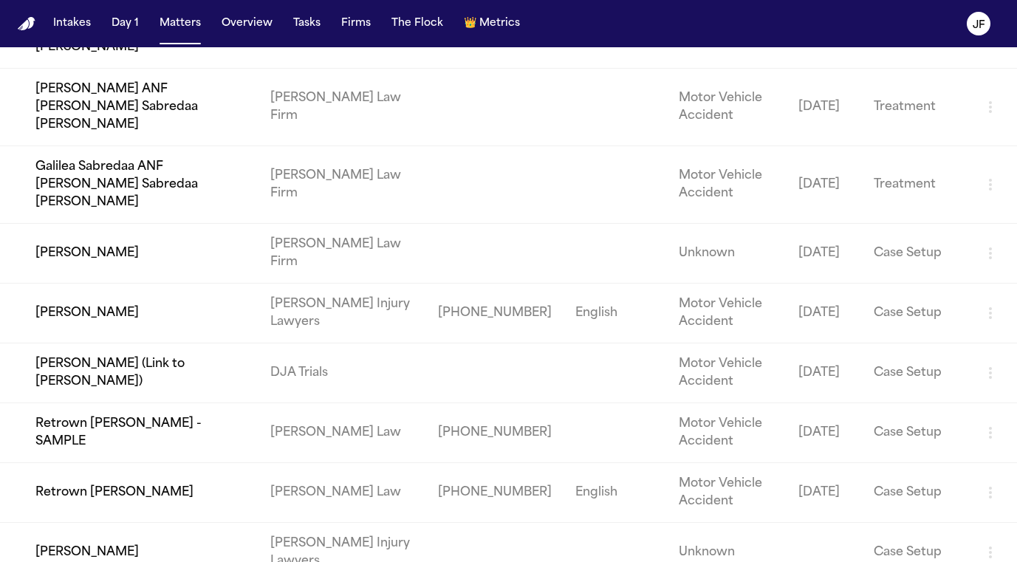
click at [123, 224] on td "[PERSON_NAME]" at bounding box center [129, 254] width 258 height 60
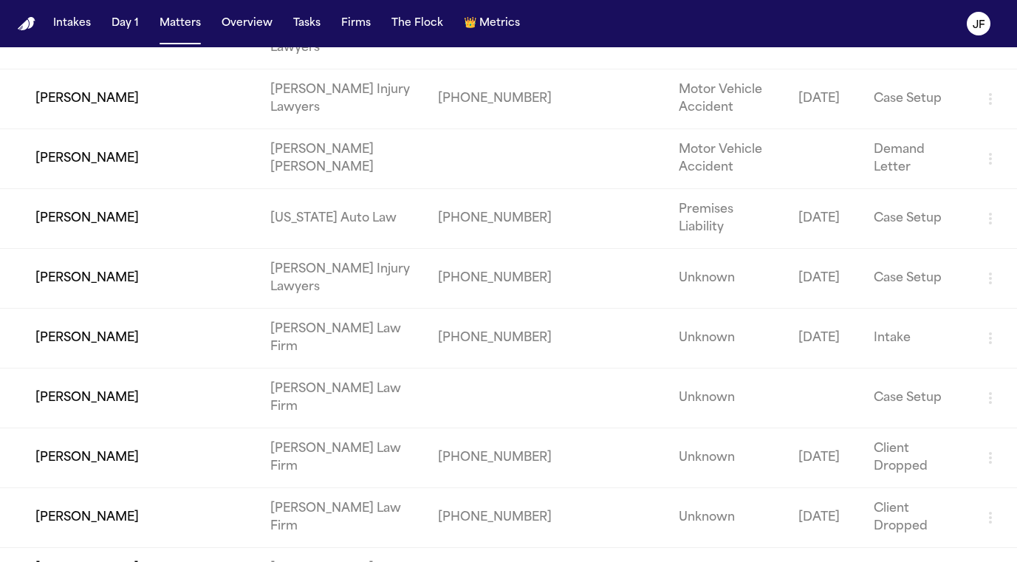
scroll to position [688, 0]
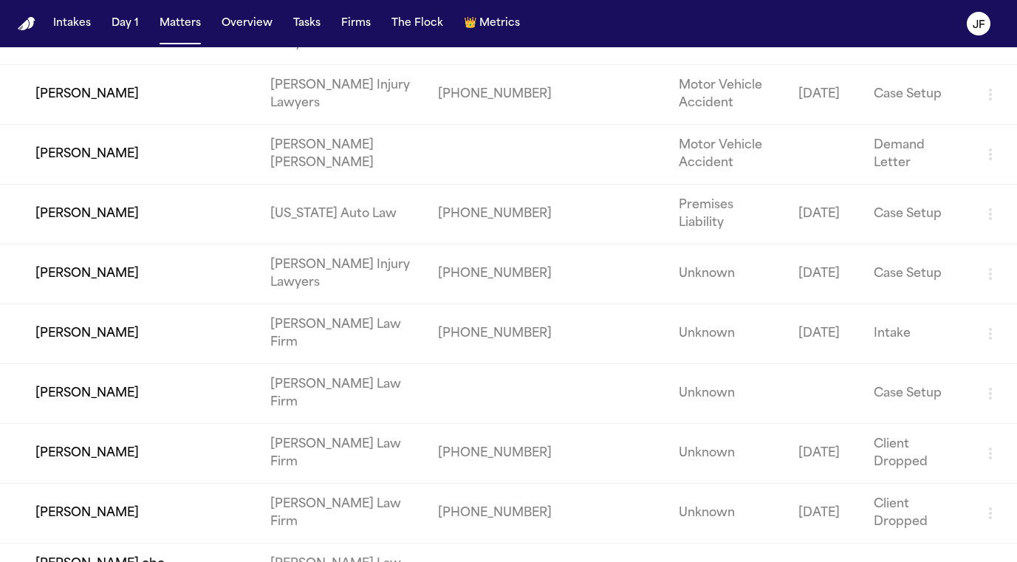
click at [107, 304] on td "Seyi Oluwafunmi" at bounding box center [129, 334] width 258 height 60
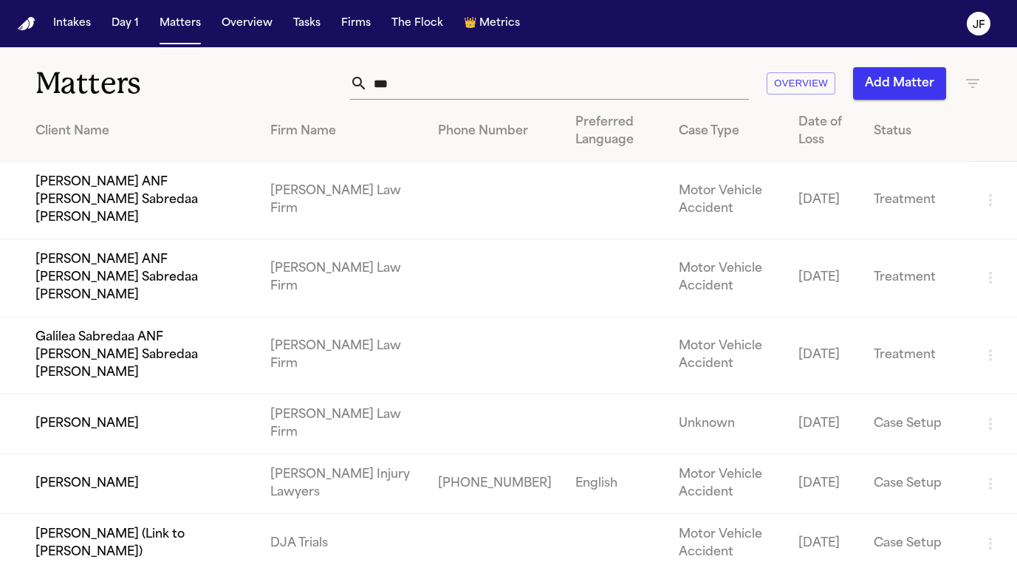
click at [365, 134] on div "Firm Name" at bounding box center [342, 132] width 144 height 18
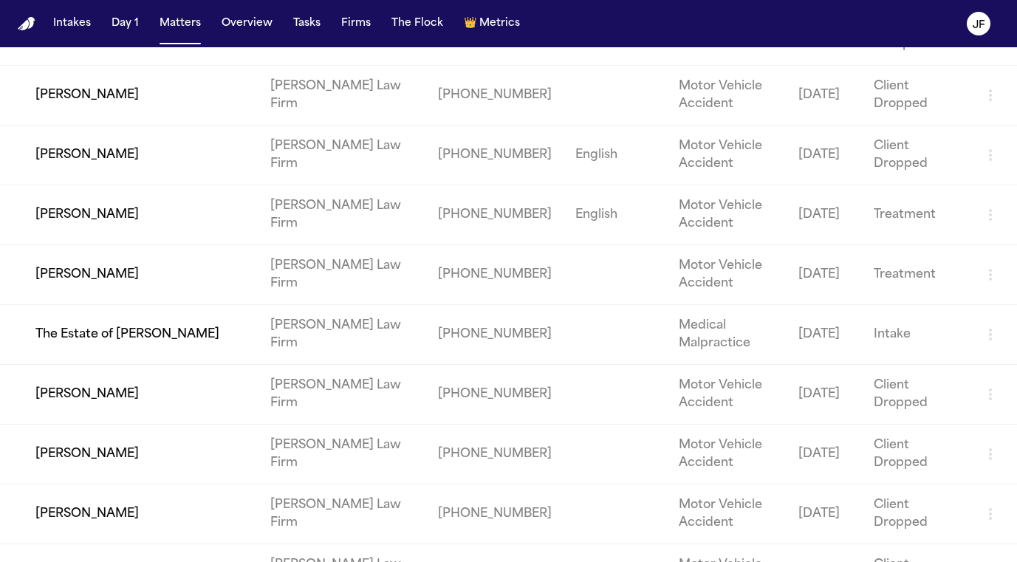
scroll to position [5618, 0]
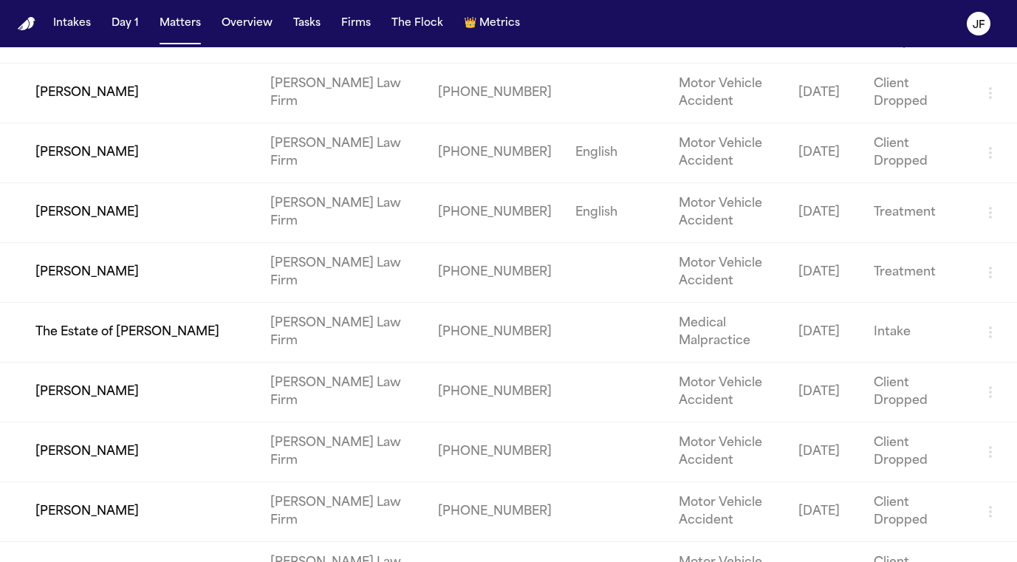
click at [78, 541] on td "Danelle Galveston" at bounding box center [129, 571] width 258 height 60
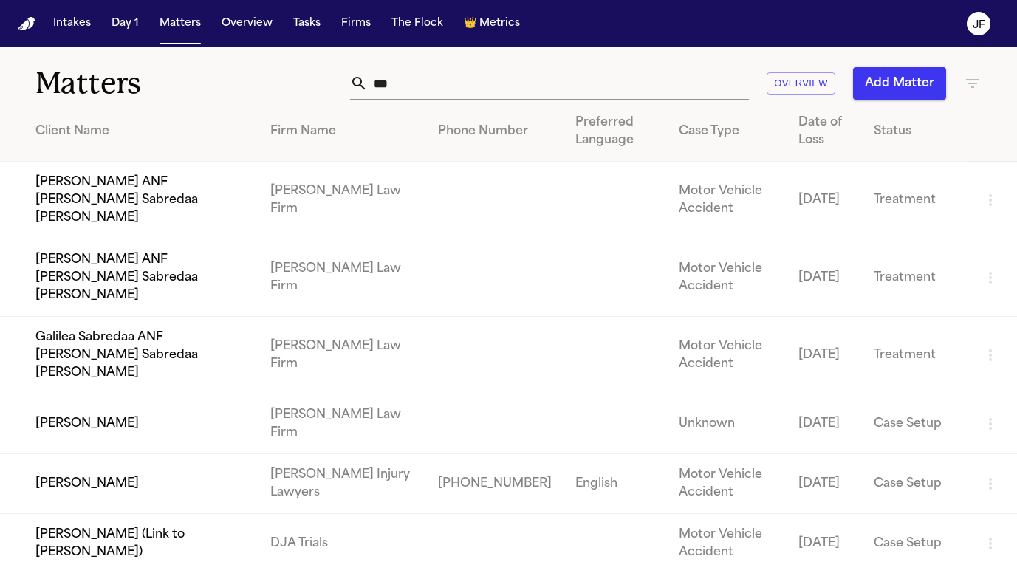
click at [353, 148] on th "Firm Name" at bounding box center [342, 132] width 168 height 60
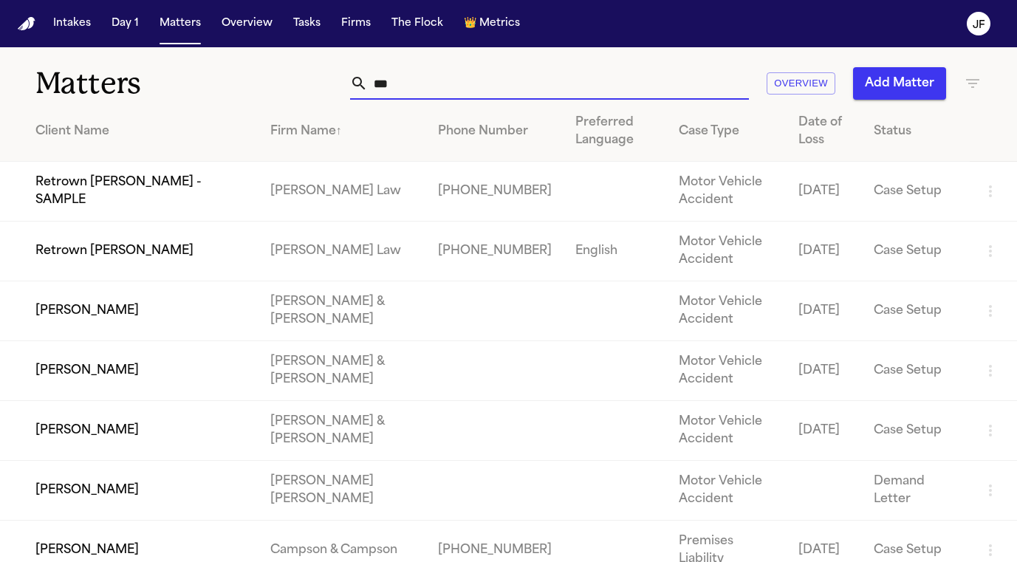
click at [439, 82] on input "***" at bounding box center [558, 83] width 381 height 32
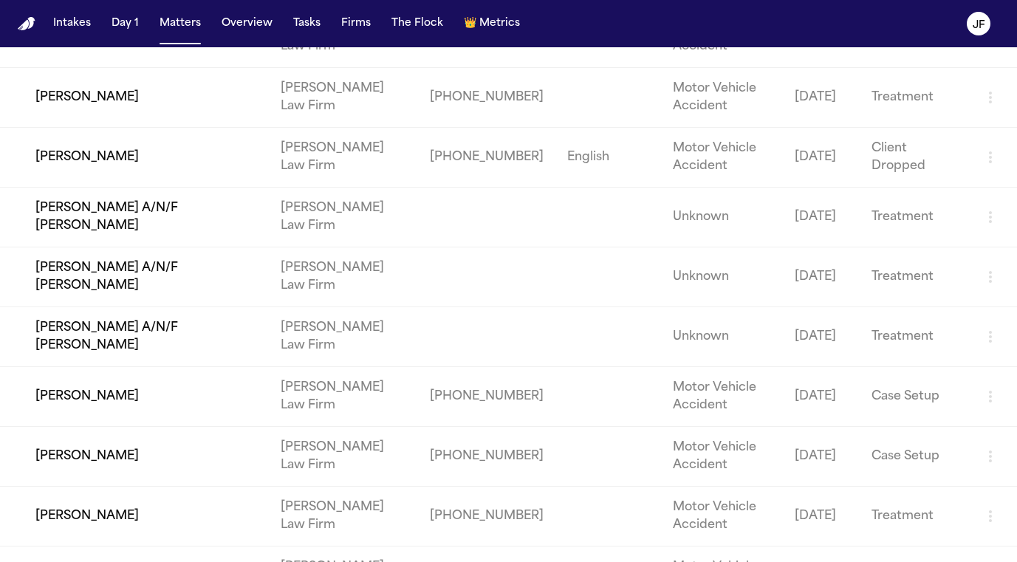
scroll to position [2543, 0]
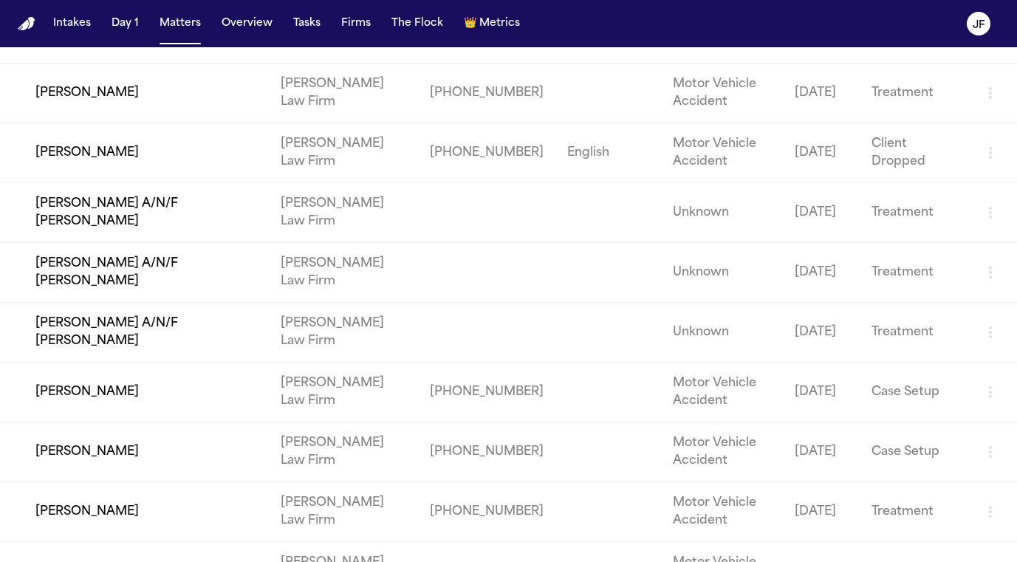
type input "**********"
click at [94, 362] on td "[PERSON_NAME]" at bounding box center [134, 392] width 269 height 60
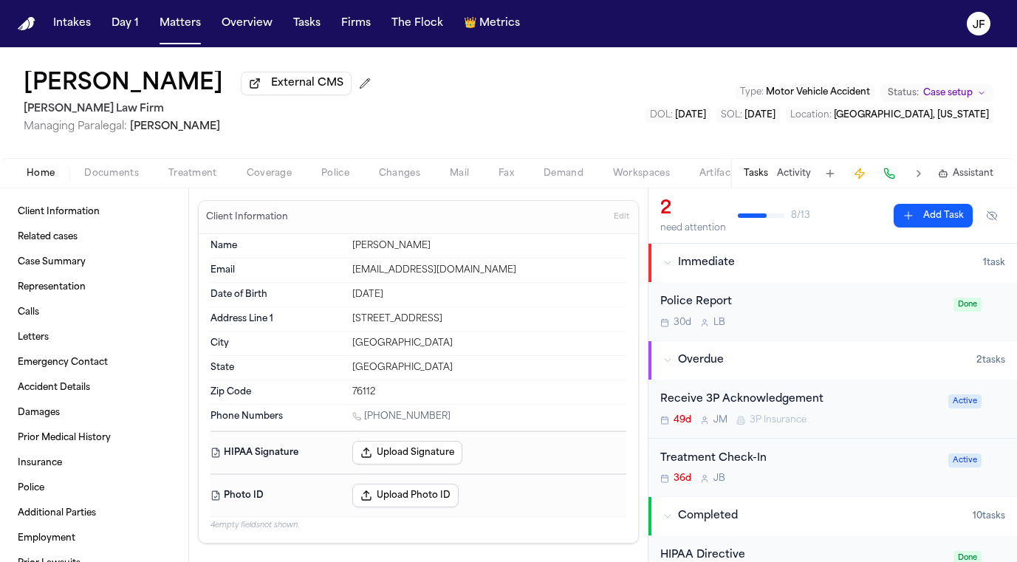
click at [271, 89] on span "External CMS" at bounding box center [307, 83] width 72 height 15
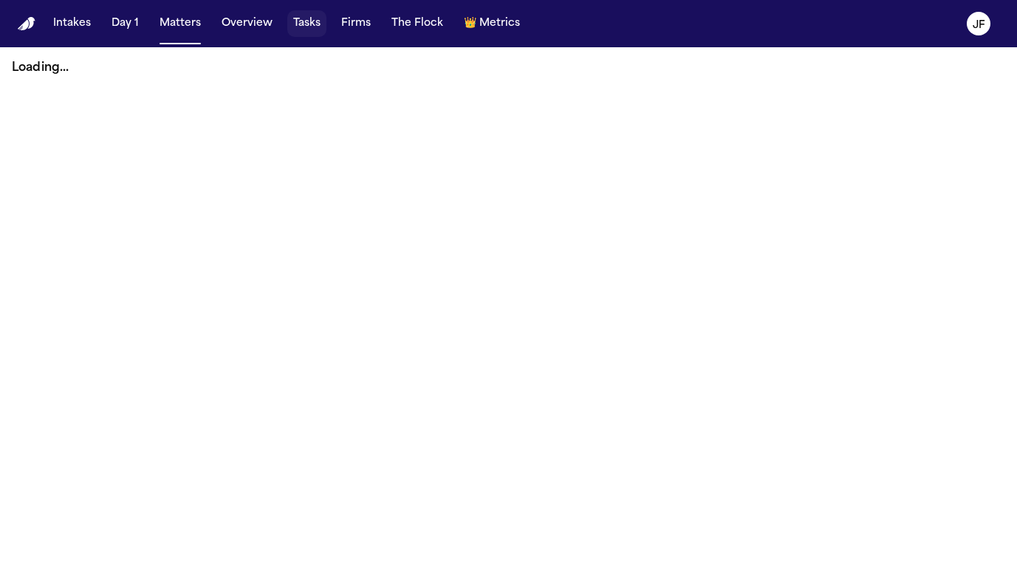
click at [305, 32] on button "Tasks" at bounding box center [306, 23] width 39 height 27
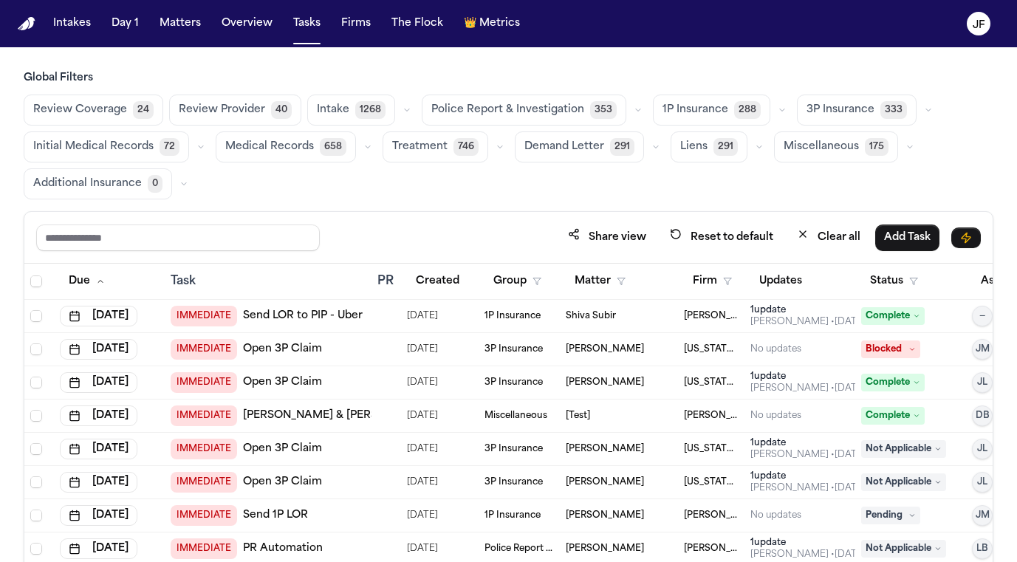
click at [633, 109] on icon "button" at bounding box center [637, 110] width 9 height 9
click at [773, 113] on button "button" at bounding box center [782, 110] width 18 height 18
click at [919, 116] on button "button" at bounding box center [928, 110] width 18 height 18
click at [936, 98] on div "Review Coverage 24 Review Provider 40 Intake 1268 Police Report & Investigation…" at bounding box center [508, 146] width 969 height 105
click at [926, 92] on div "Global Filters Review Coverage 24 Review Provider 40 Intake 1268 Police Report …" at bounding box center [508, 135] width 969 height 128
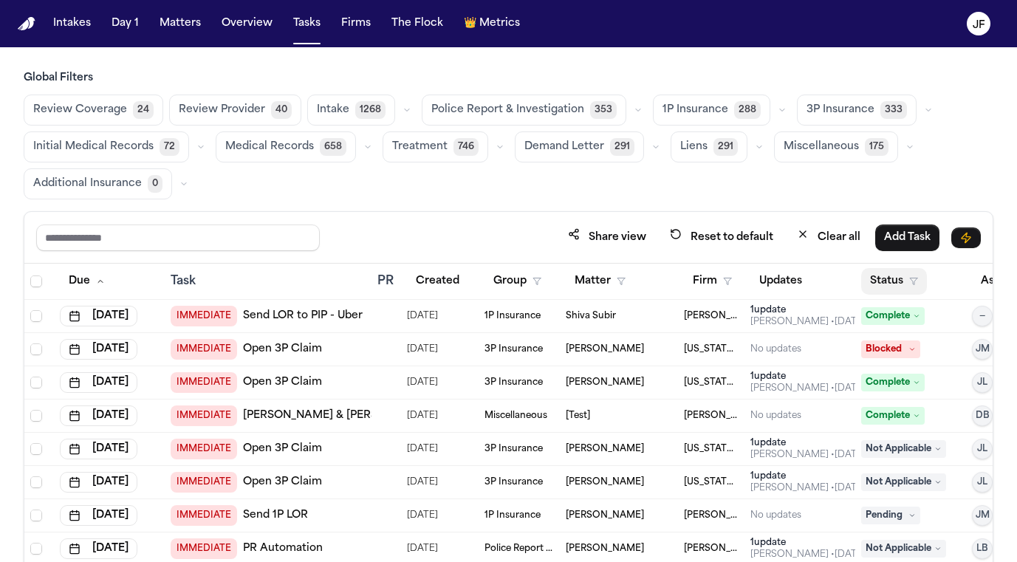
click at [879, 289] on button "Status" at bounding box center [894, 281] width 66 height 27
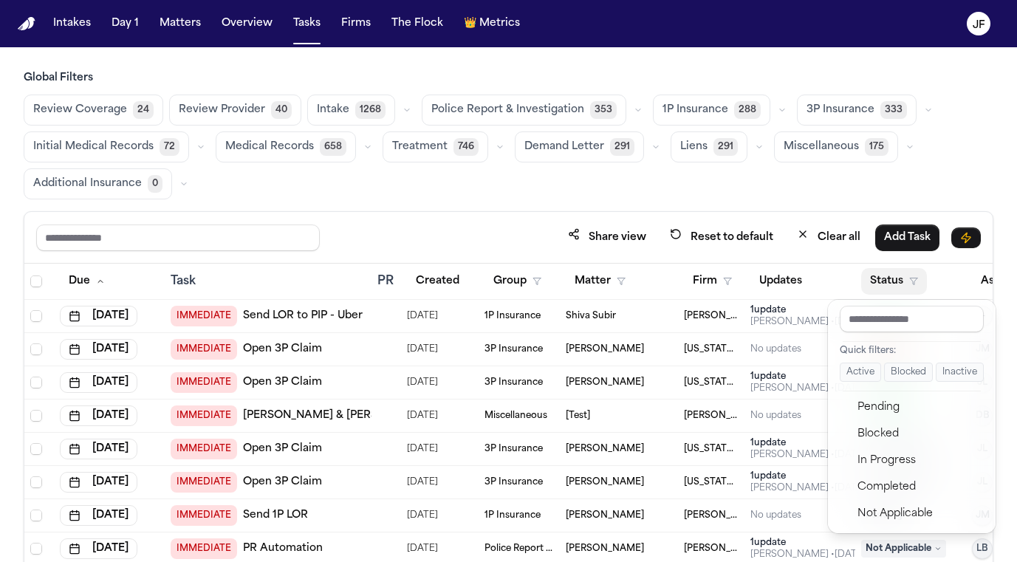
click at [870, 366] on button "Active" at bounding box center [859, 371] width 41 height 19
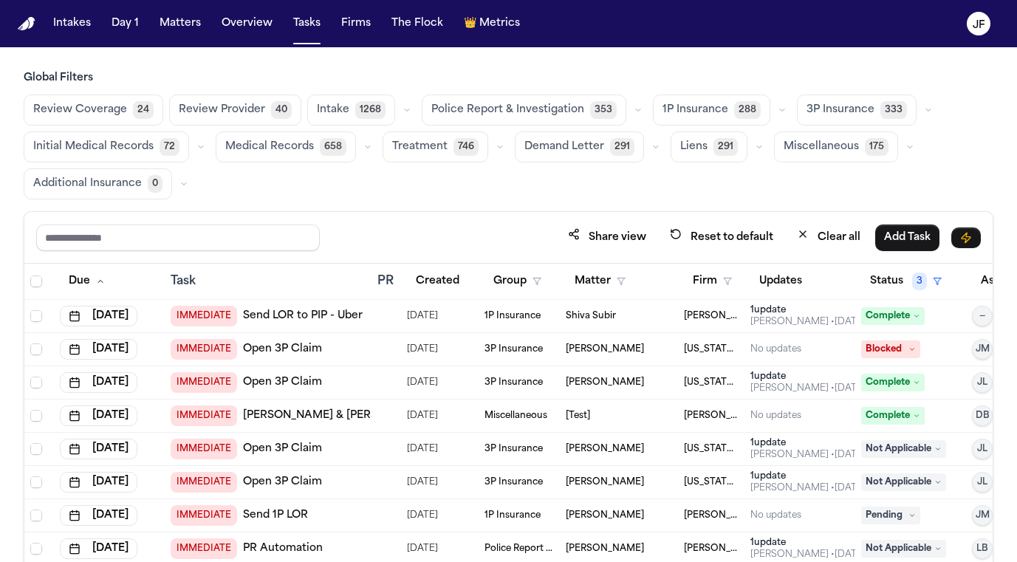
click at [884, 182] on div "Review Coverage 24 Review Provider 40 Intake 1268 Police Report & Investigation…" at bounding box center [508, 146] width 969 height 105
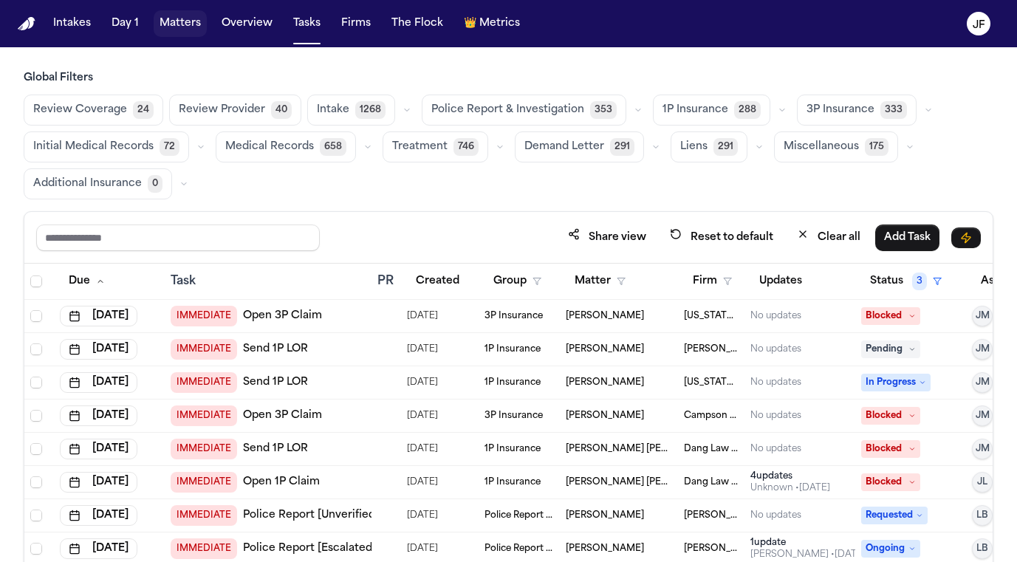
click at [165, 29] on button "Matters" at bounding box center [180, 23] width 53 height 27
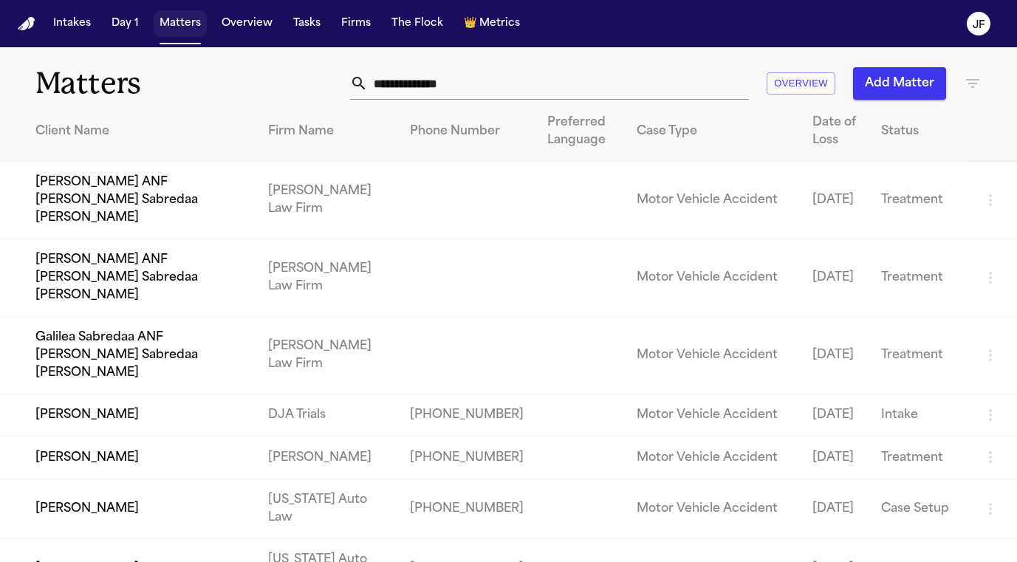
click at [179, 23] on button "Matters" at bounding box center [180, 23] width 53 height 27
click at [175, 26] on button "Matters" at bounding box center [180, 23] width 53 height 27
click at [199, 25] on button "Matters" at bounding box center [180, 23] width 53 height 27
click at [447, 80] on input "text" at bounding box center [558, 83] width 381 height 32
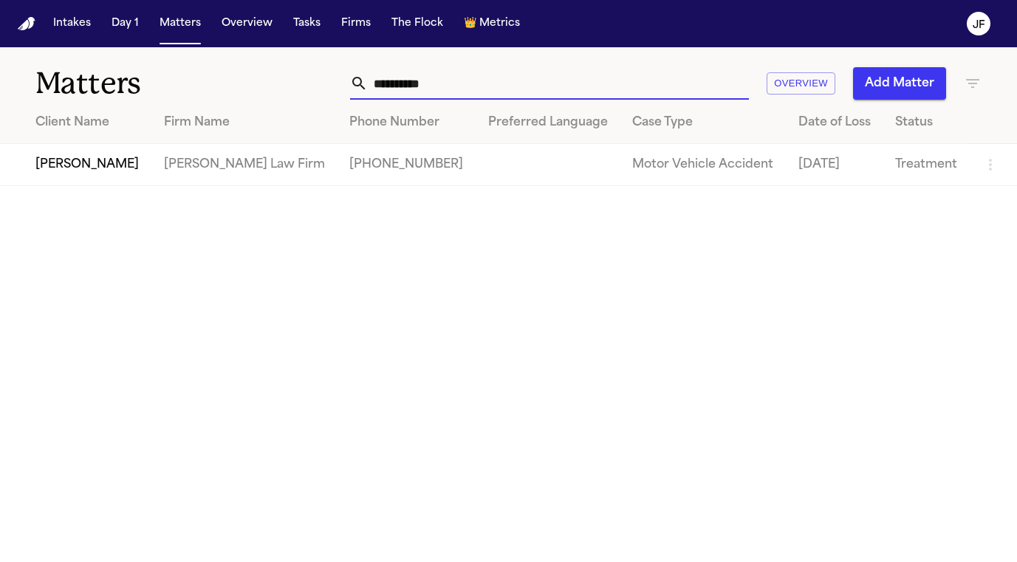
type input "**********"
click at [84, 171] on td "[PERSON_NAME]" at bounding box center [76, 165] width 152 height 42
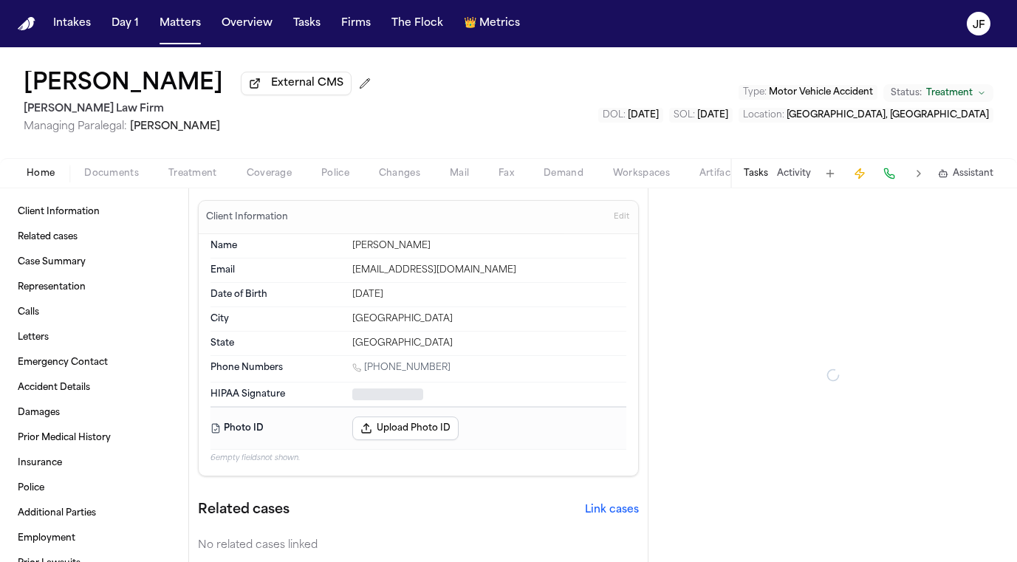
click at [135, 185] on div "Home Documents Treatment Coverage Police Changes Mail Fax Demand Workspaces Art…" at bounding box center [508, 173] width 1017 height 30
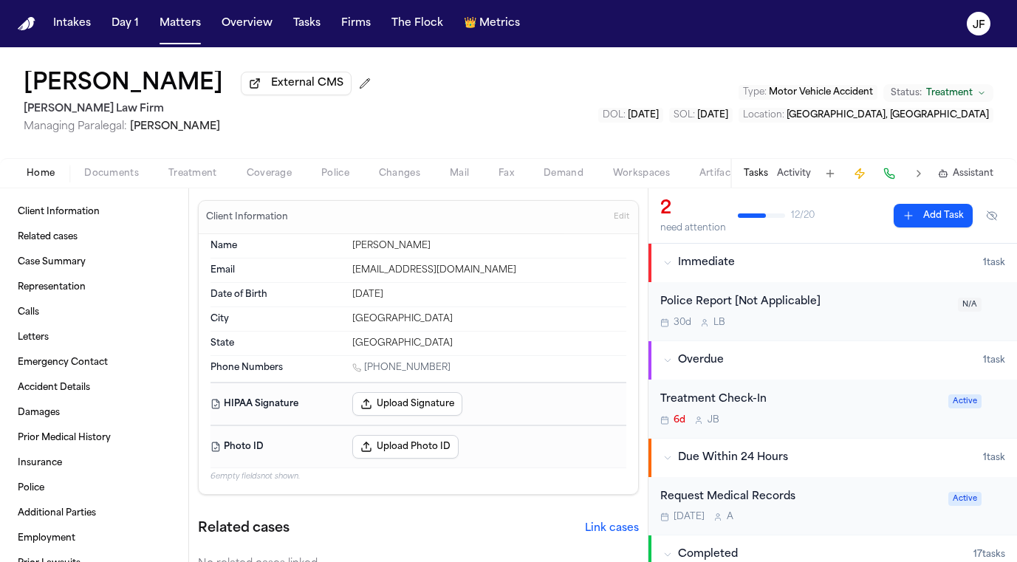
click at [126, 175] on span "Documents" at bounding box center [111, 174] width 55 height 12
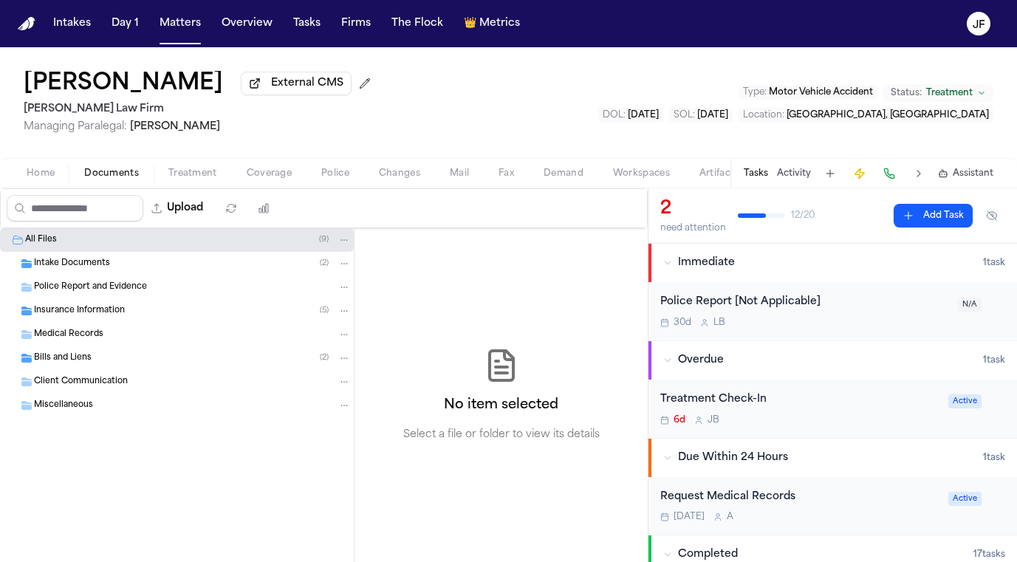
click at [73, 322] on div "Insurance Information ( 5 )" at bounding box center [177, 311] width 354 height 24
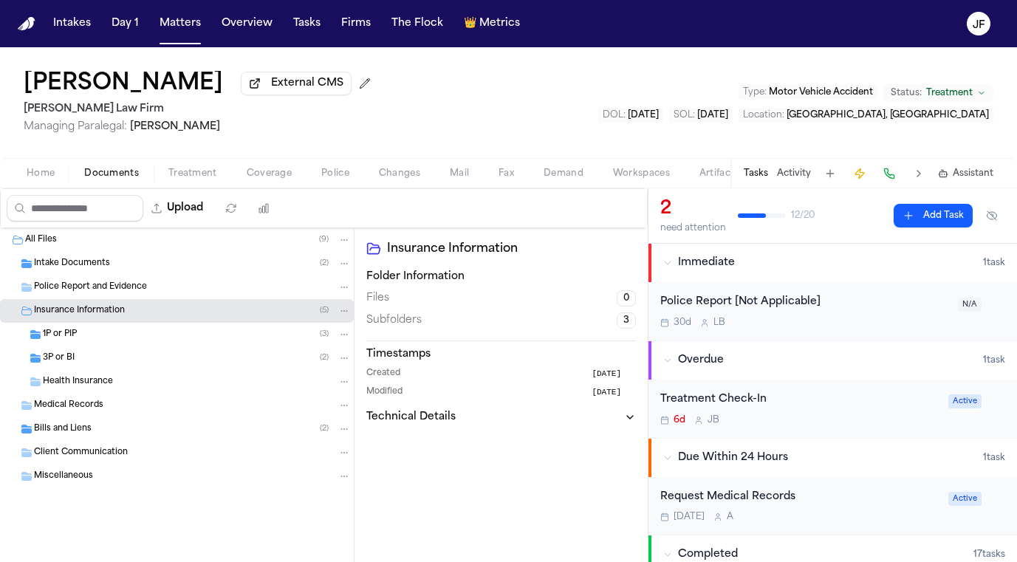
click at [74, 363] on span "3P or BI" at bounding box center [59, 358] width 32 height 13
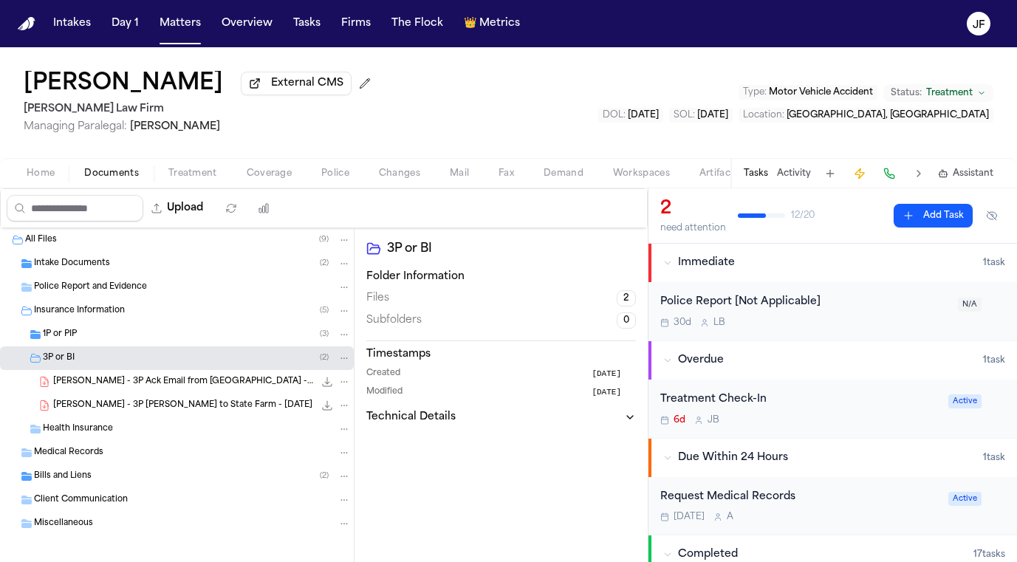
click at [75, 341] on span "1P or PIP" at bounding box center [60, 335] width 34 height 13
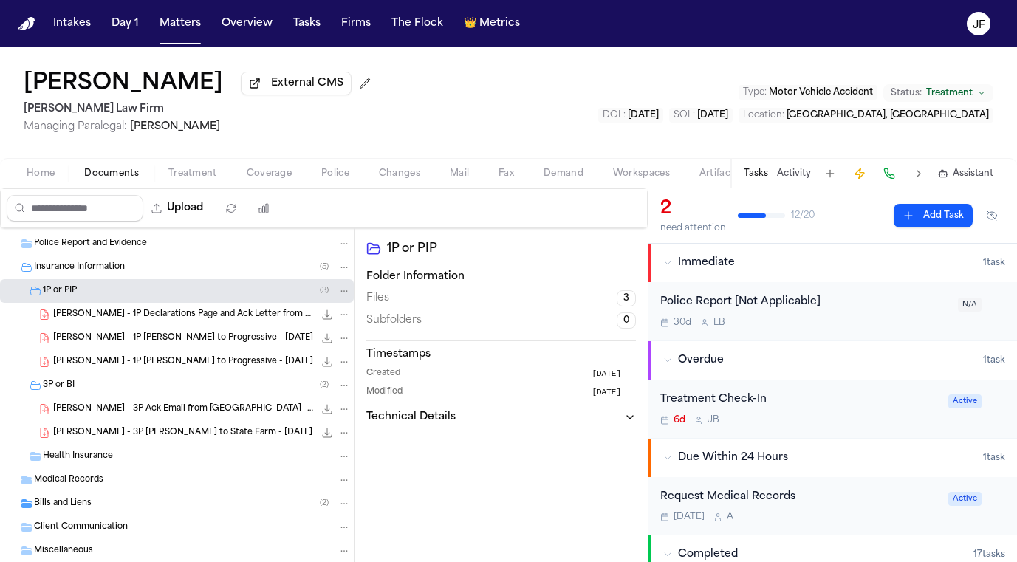
scroll to position [46, 0]
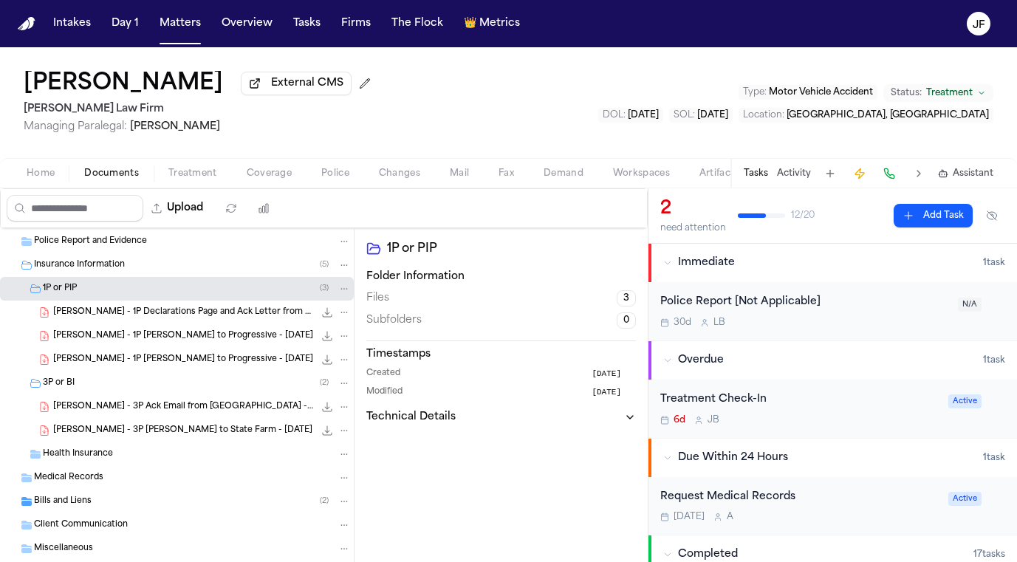
click at [193, 413] on span "J. Luna - 3P Ack Email from State Farm - 8.1.25" at bounding box center [183, 407] width 261 height 13
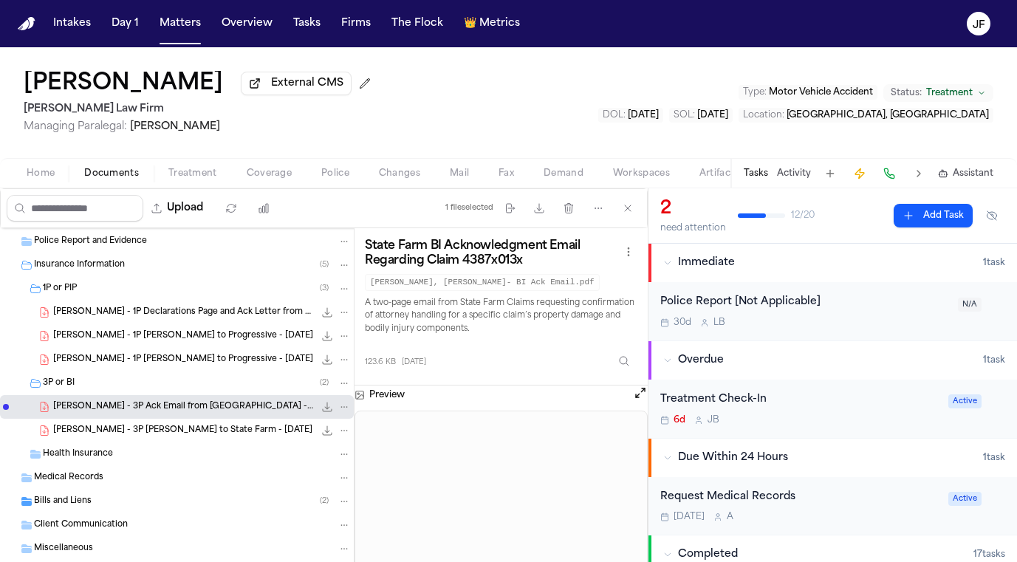
click at [321, 410] on icon "File: J. Luna - 3P Ack Email from State Farm - 8.1.25" at bounding box center [327, 407] width 12 height 12
click at [212, 204] on button "Upload" at bounding box center [177, 208] width 69 height 27
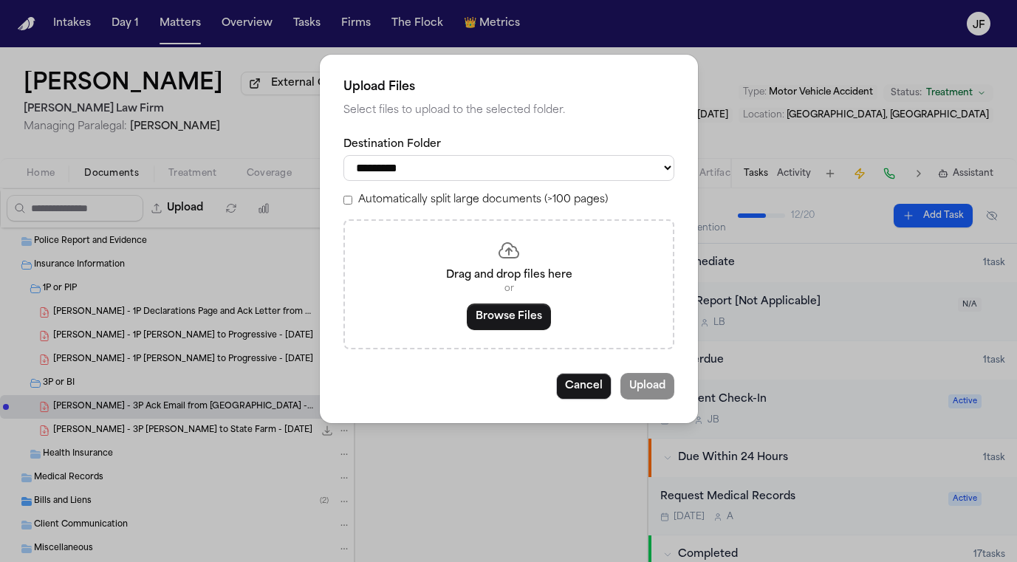
select select "**********"
click at [537, 324] on button "Browse Files" at bounding box center [509, 316] width 84 height 27
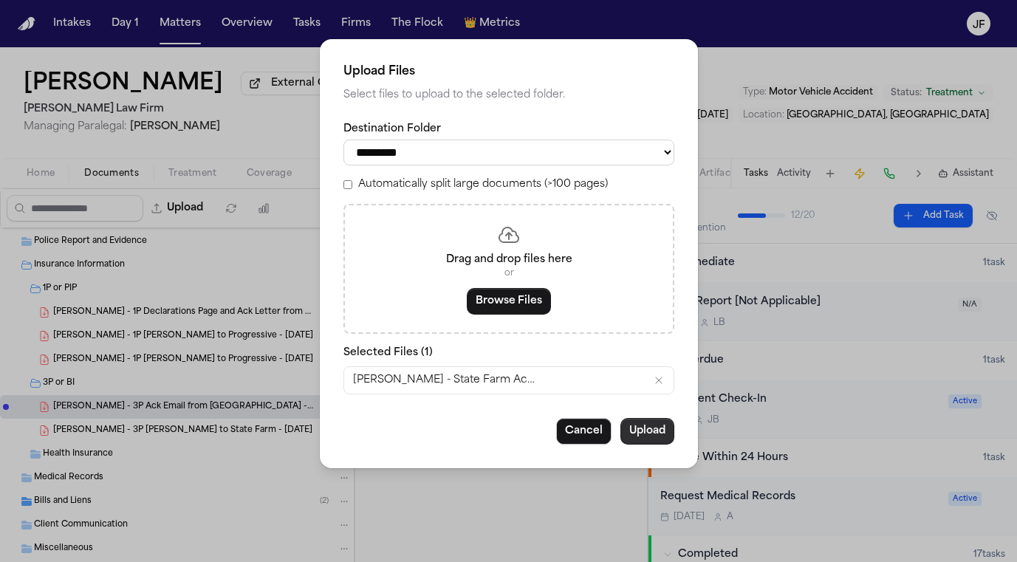
click at [650, 436] on button "Upload" at bounding box center [647, 431] width 54 height 27
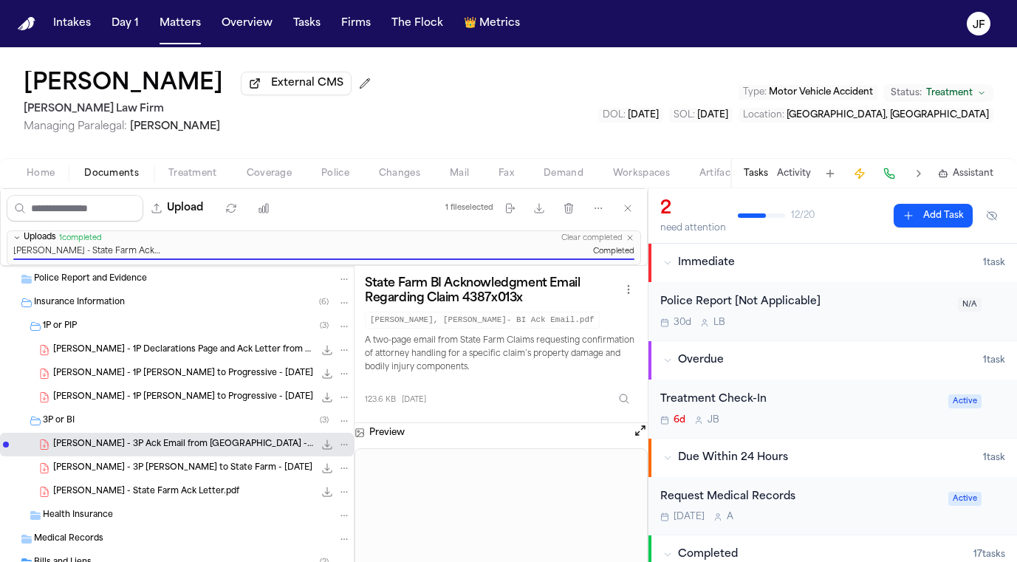
click at [271, 91] on span "External CMS" at bounding box center [307, 83] width 72 height 15
click at [176, 427] on div "3P or BI ( 3 )" at bounding box center [197, 420] width 308 height 13
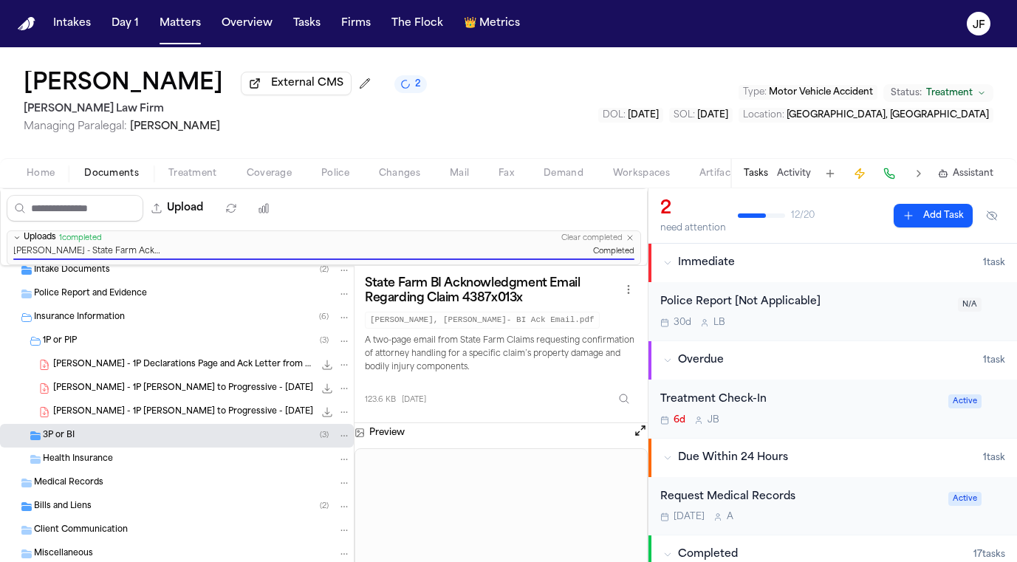
scroll to position [34, 0]
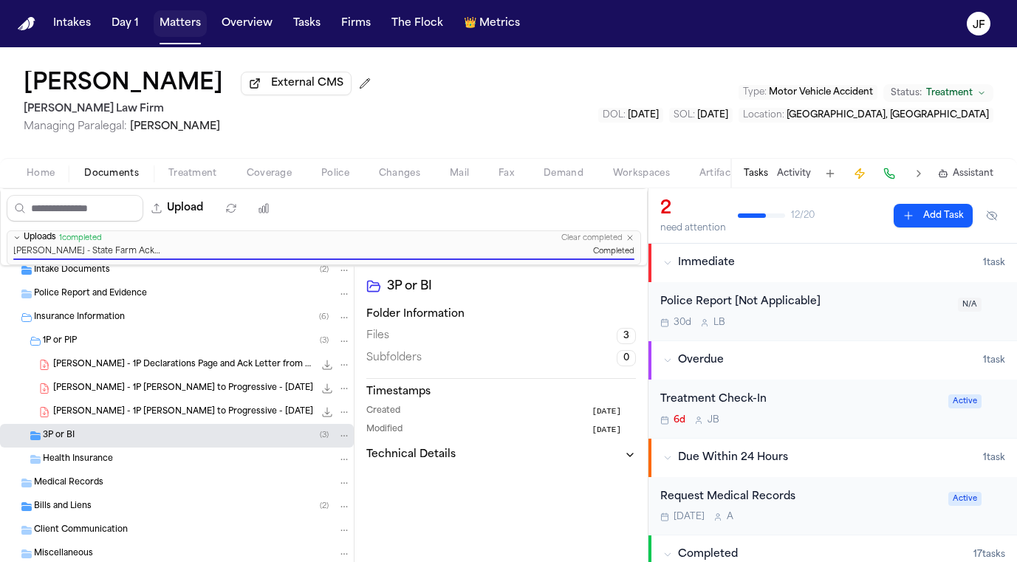
click at [178, 19] on button "Matters" at bounding box center [180, 23] width 53 height 27
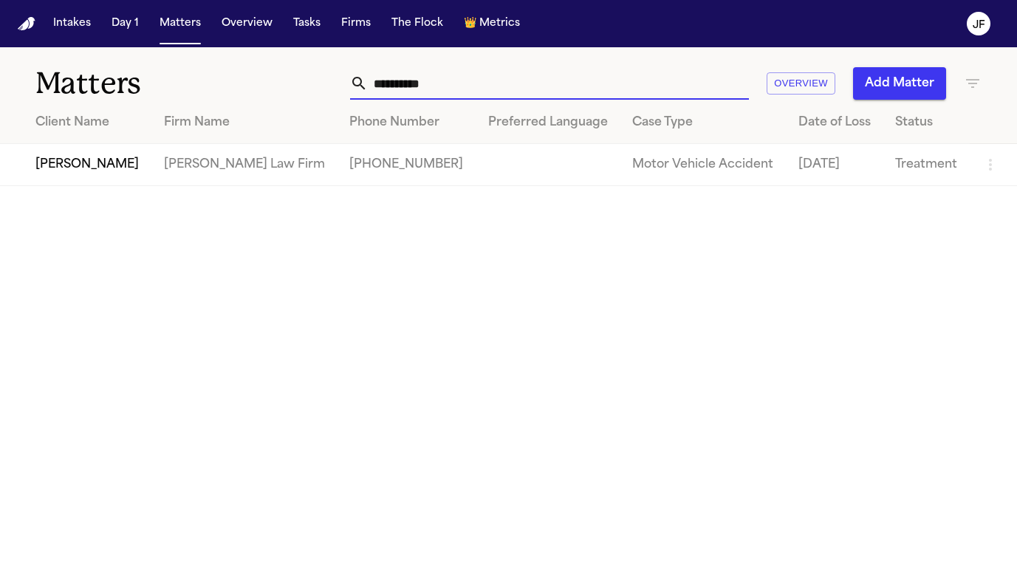
drag, startPoint x: 498, startPoint y: 85, endPoint x: 215, endPoint y: 43, distance: 285.9
click at [215, 43] on div "**********" at bounding box center [508, 281] width 1017 height 562
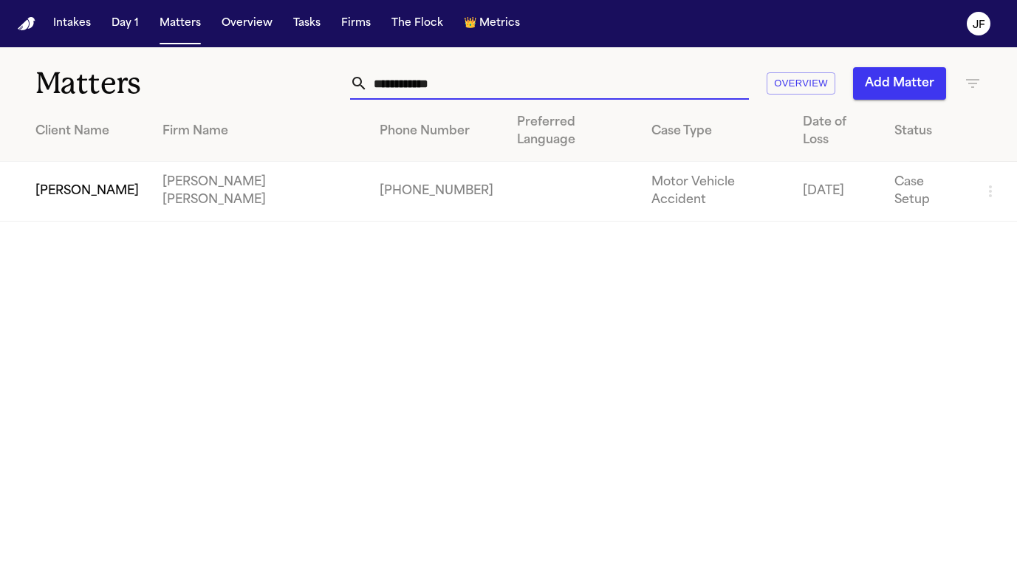
type input "**********"
click at [79, 171] on td "[PERSON_NAME]" at bounding box center [75, 192] width 151 height 60
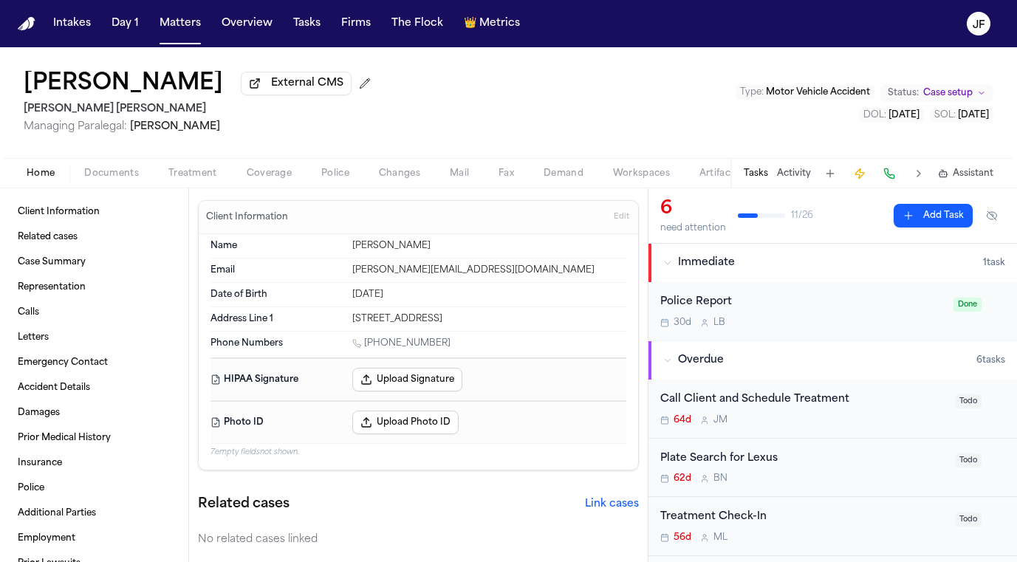
click at [119, 170] on span "Documents" at bounding box center [111, 174] width 55 height 12
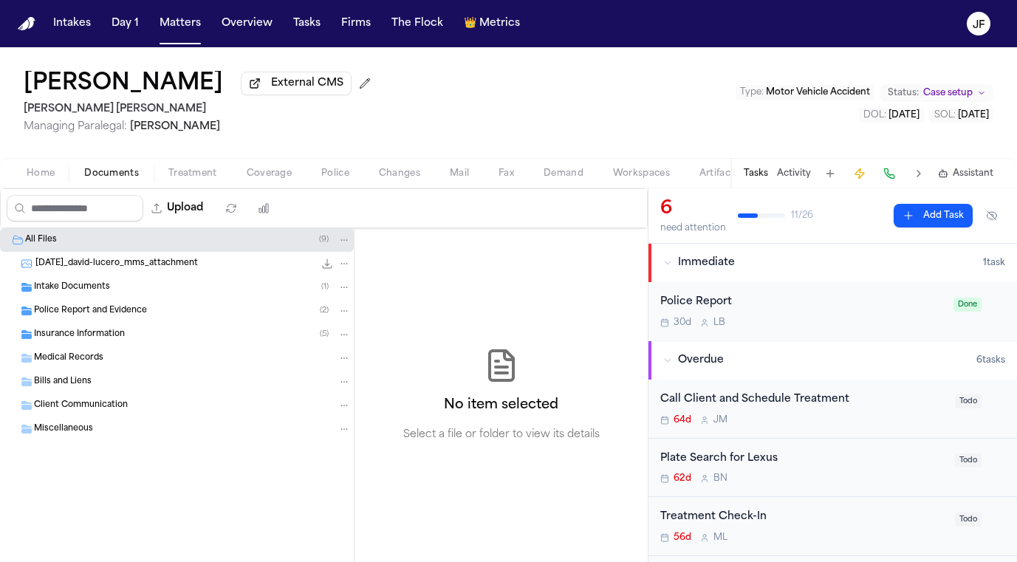
click at [89, 326] on div "Insurance Information ( 5 )" at bounding box center [177, 335] width 354 height 24
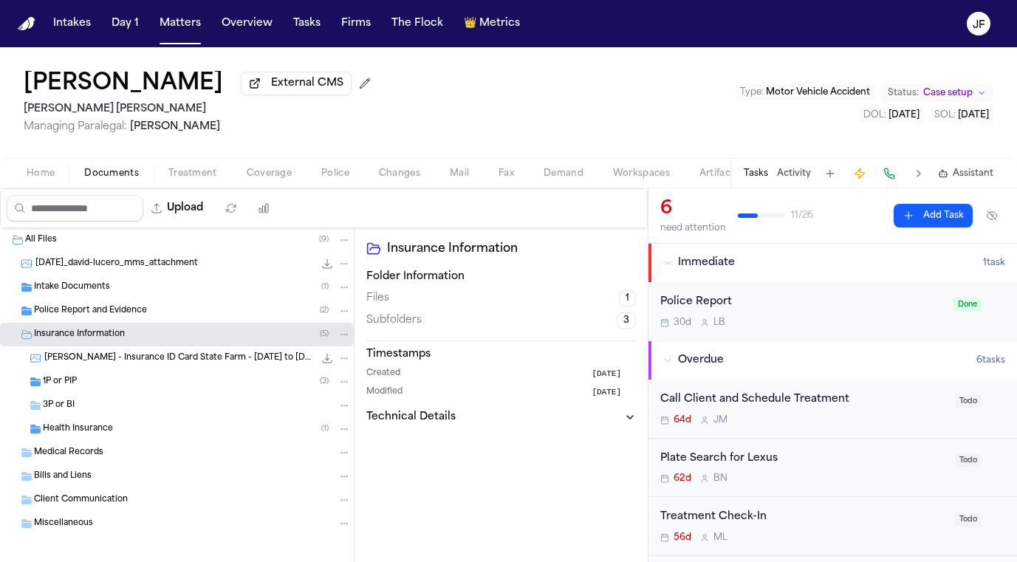
click at [99, 379] on div "1P or PIP ( 3 )" at bounding box center [197, 381] width 308 height 13
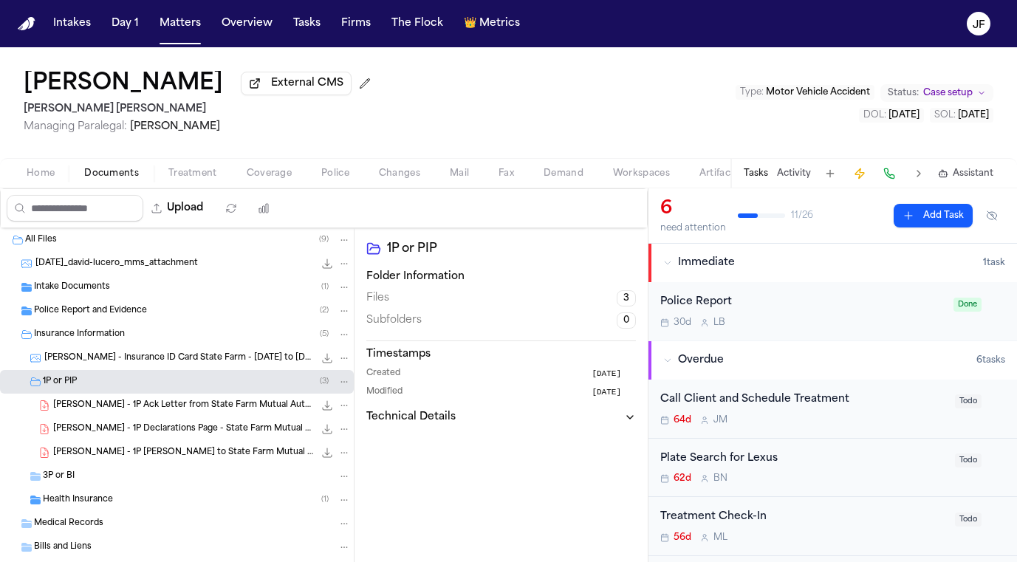
click at [117, 436] on span "D. Lucero - 1P Declarations Page - State Farm Mutual Automobile Insurance Compa…" at bounding box center [183, 429] width 261 height 13
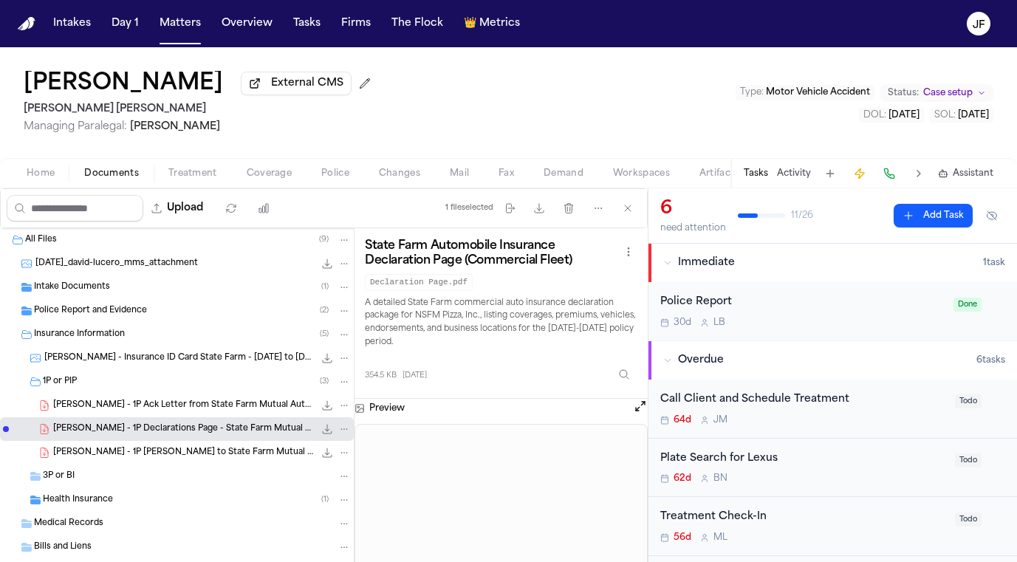
click at [196, 413] on div "D. Lucero - 1P Ack Letter from State Farm Mutual Automobile Insurance Company -…" at bounding box center [202, 405] width 298 height 15
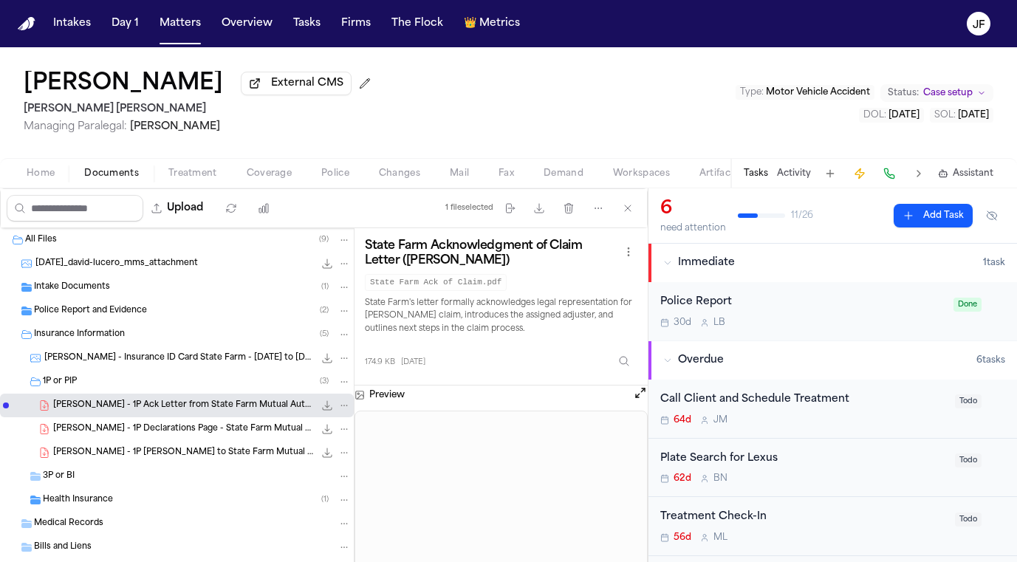
click at [271, 80] on span "External CMS" at bounding box center [307, 83] width 72 height 15
click at [173, 13] on button "Matters" at bounding box center [180, 23] width 53 height 27
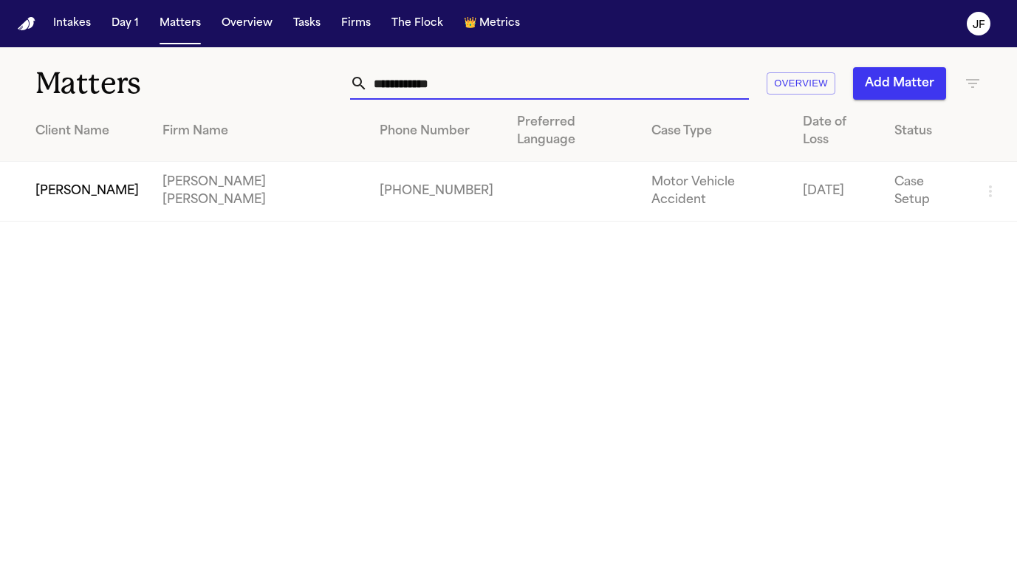
drag, startPoint x: 506, startPoint y: 85, endPoint x: 305, endPoint y: 69, distance: 202.2
click at [311, 75] on div "**********" at bounding box center [637, 83] width 687 height 32
paste input "text"
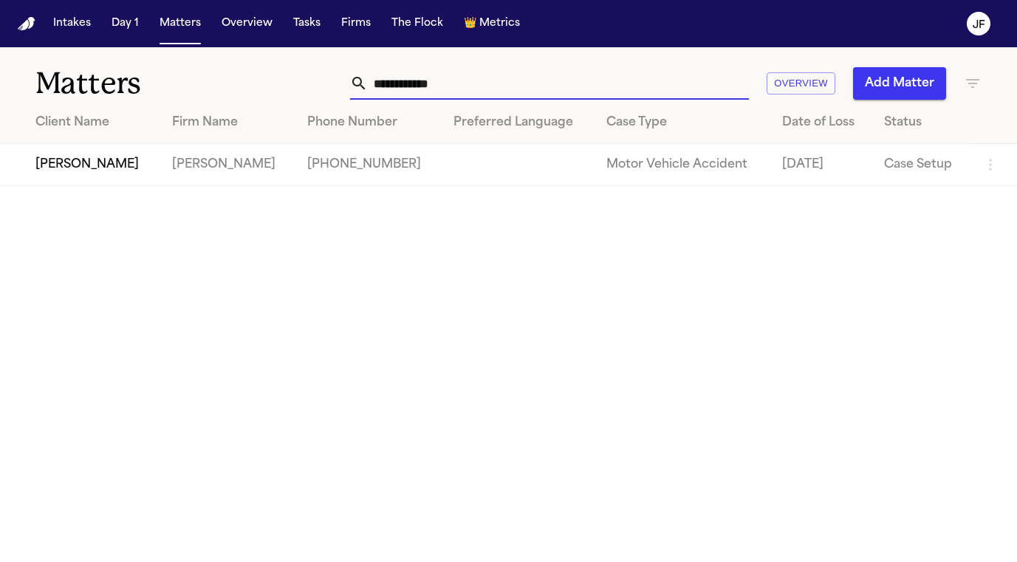
type input "**********"
click at [92, 167] on td "[PERSON_NAME]" at bounding box center [80, 165] width 160 height 42
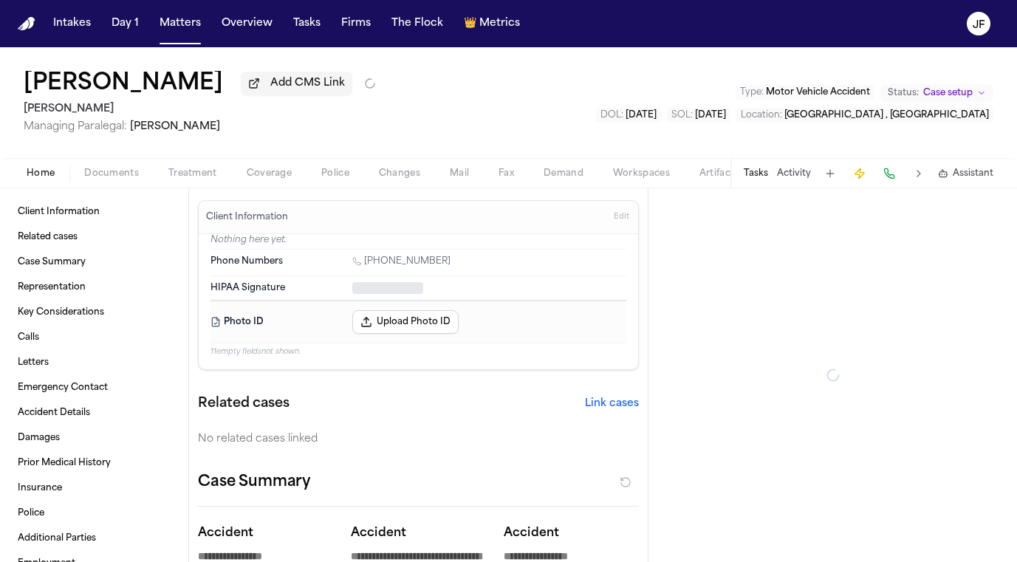
type textarea "*"
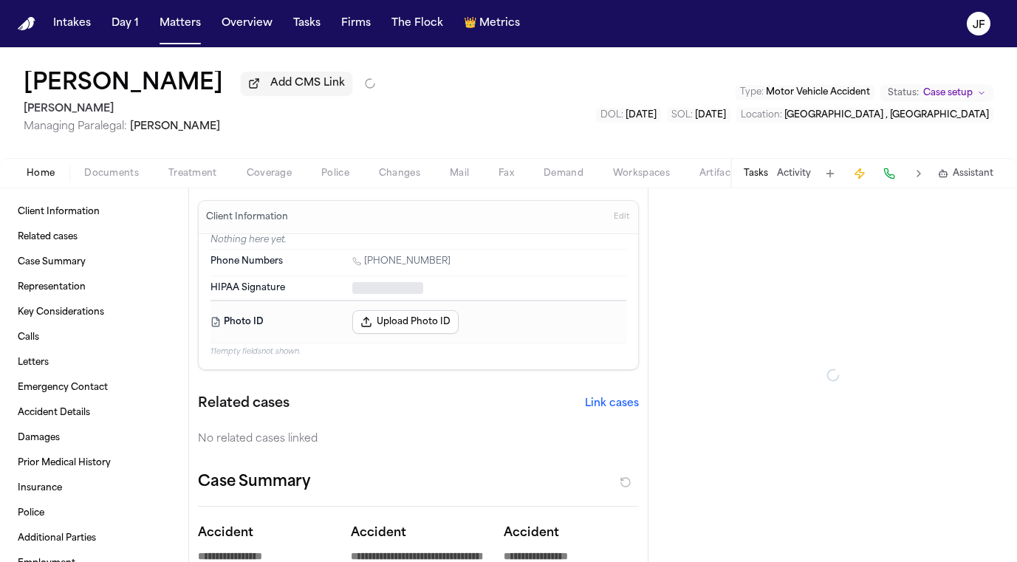
type textarea "*"
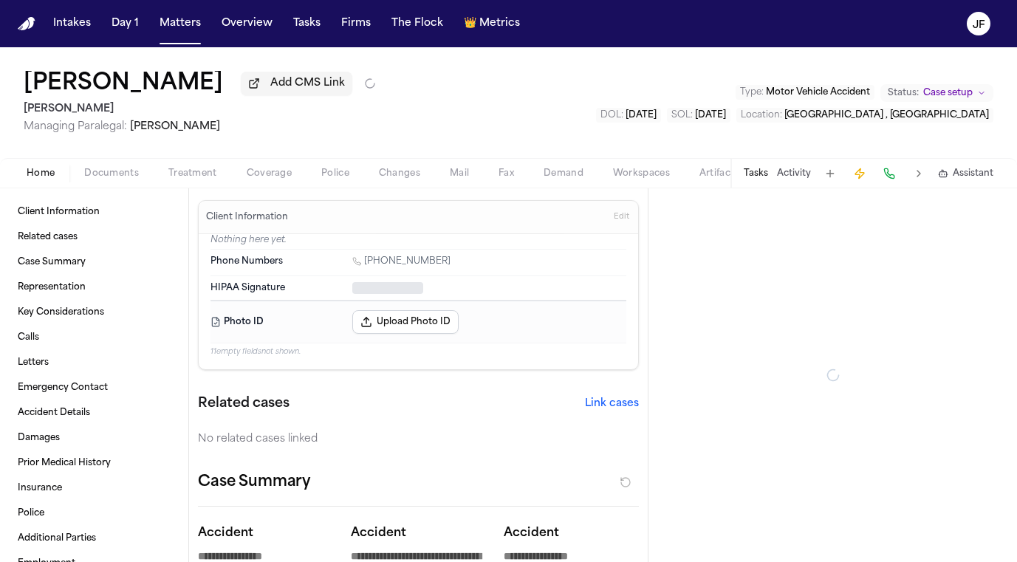
type textarea "*"
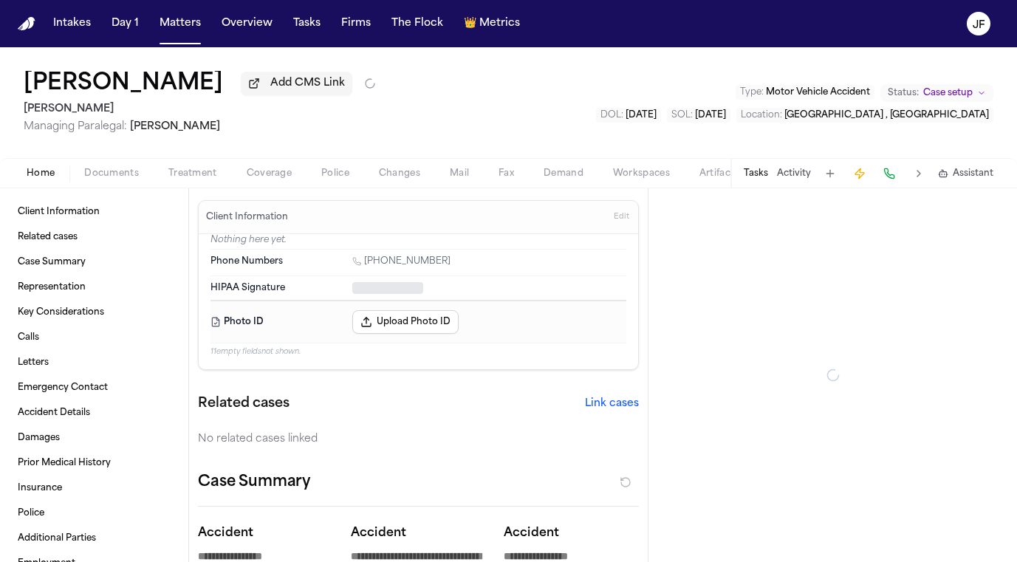
type textarea "*"
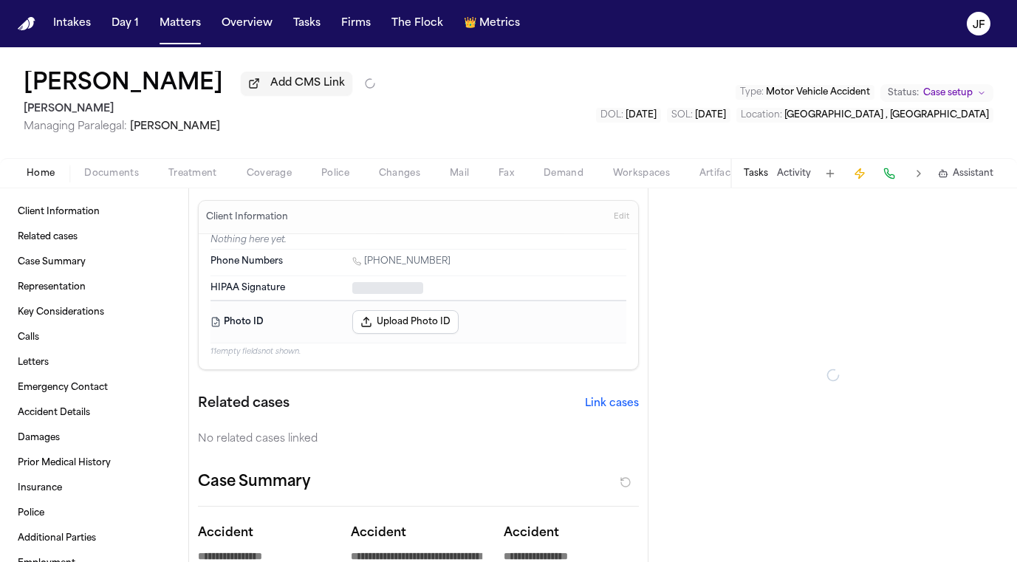
type textarea "*"
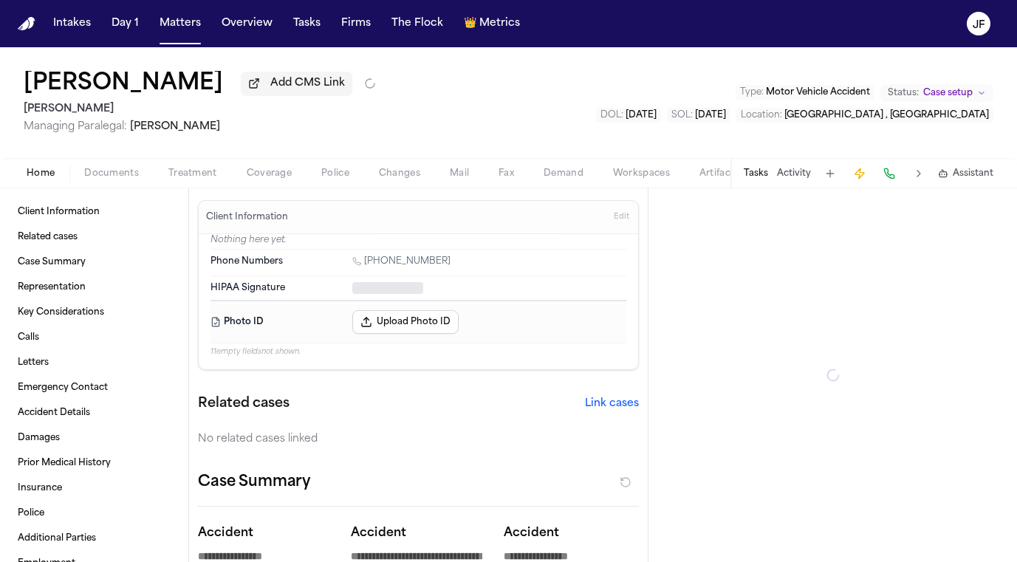
type textarea "*"
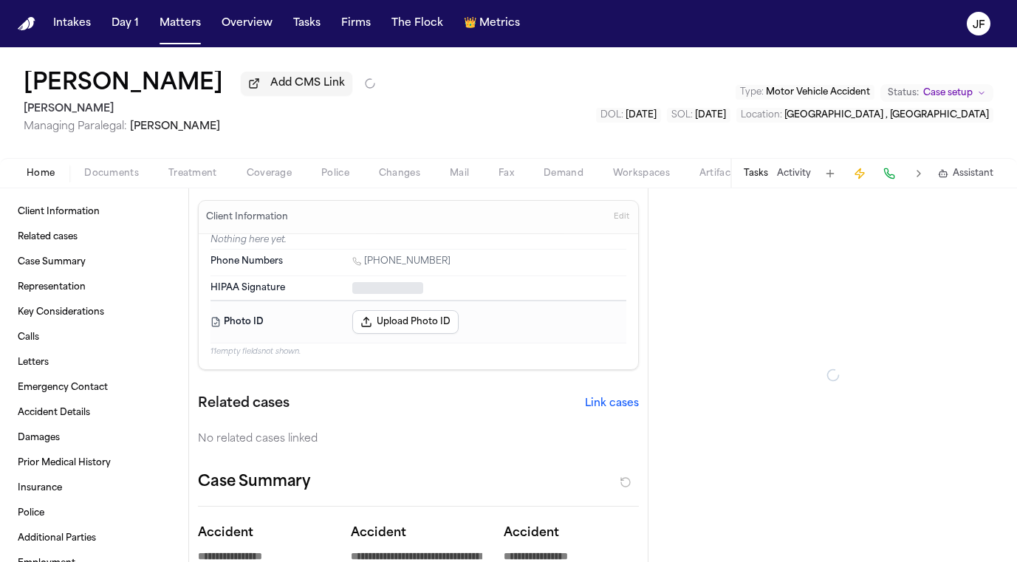
type textarea "*"
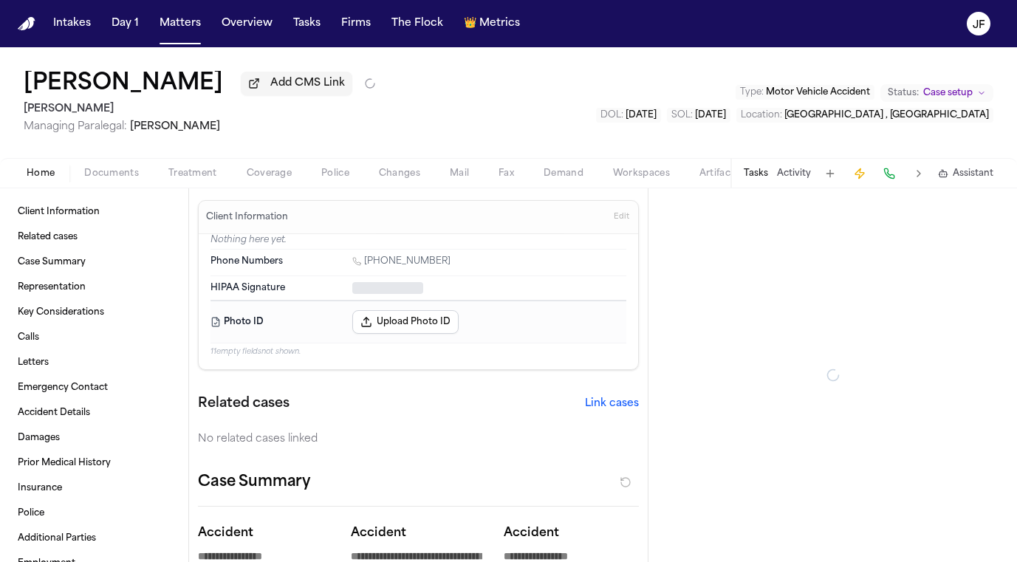
type textarea "*"
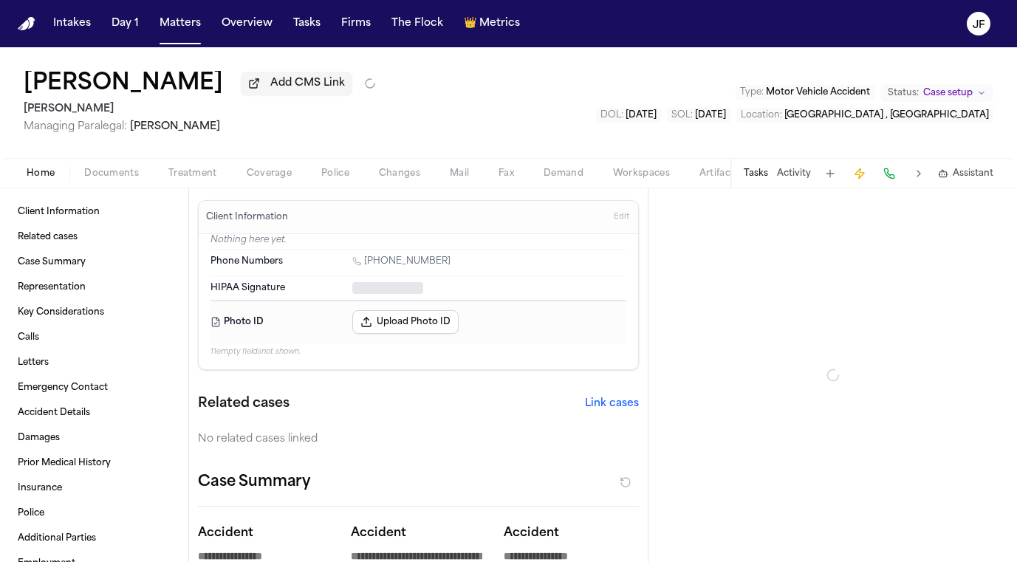
type textarea "*"
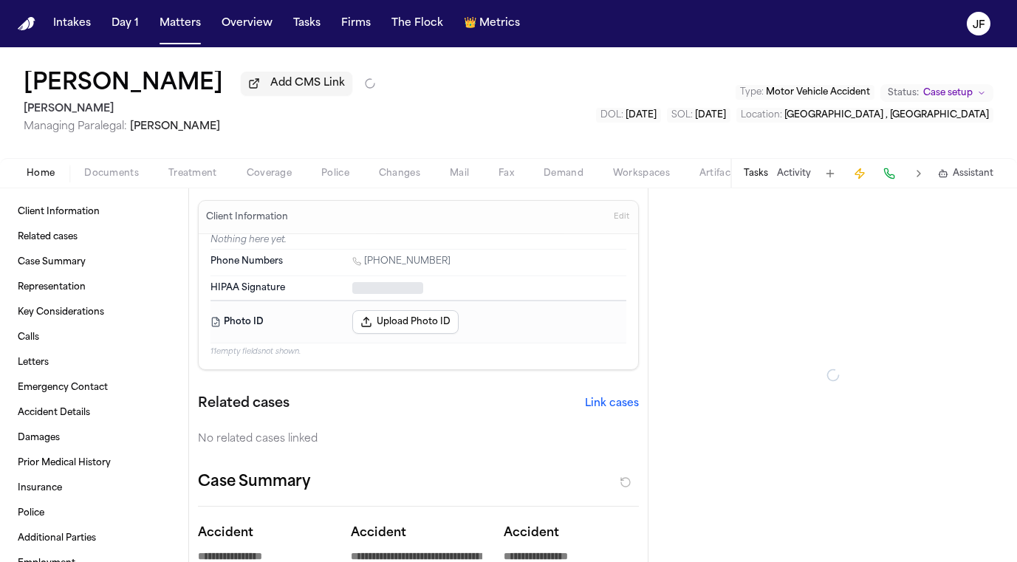
type textarea "*"
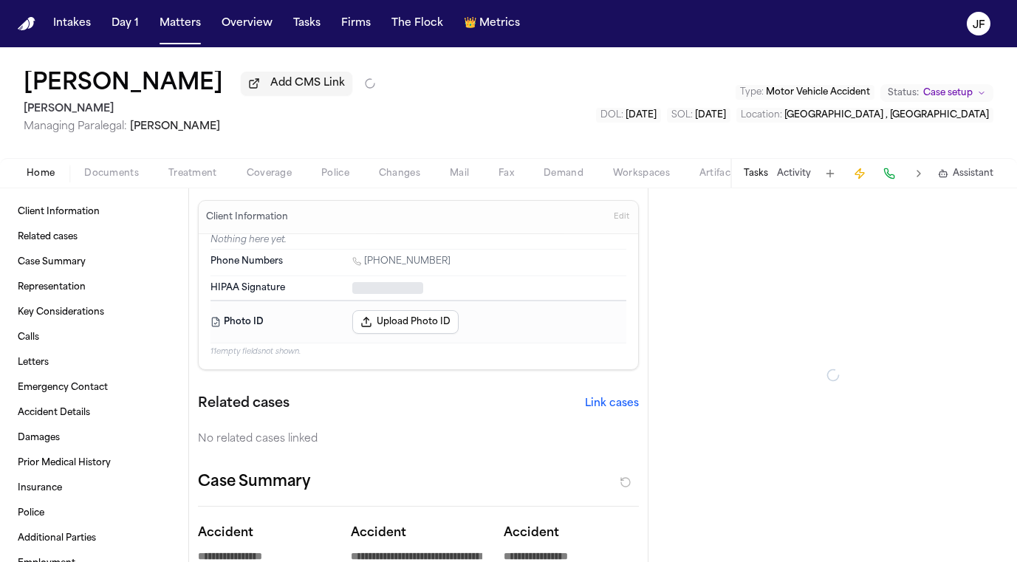
type textarea "*"
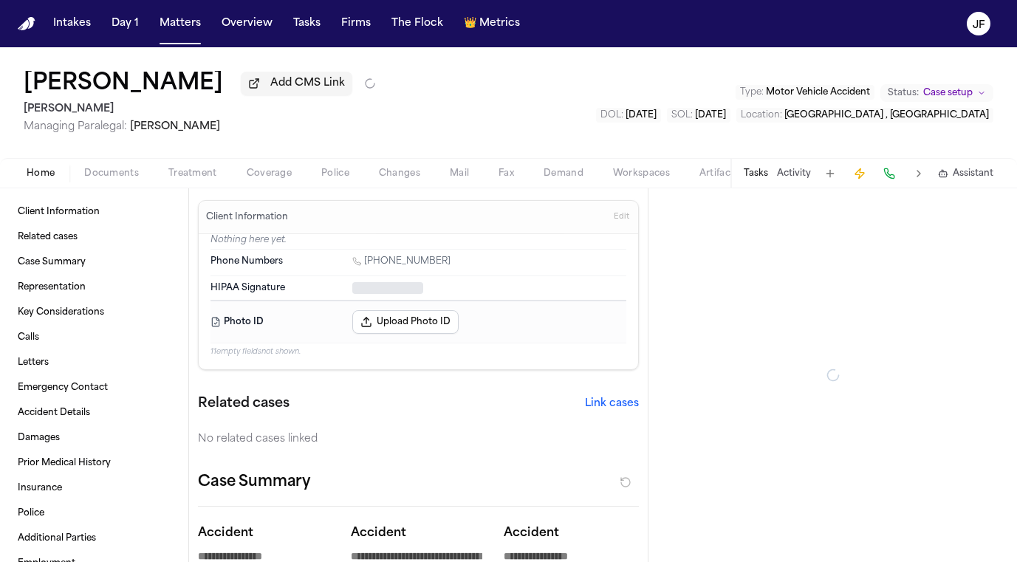
type textarea "*"
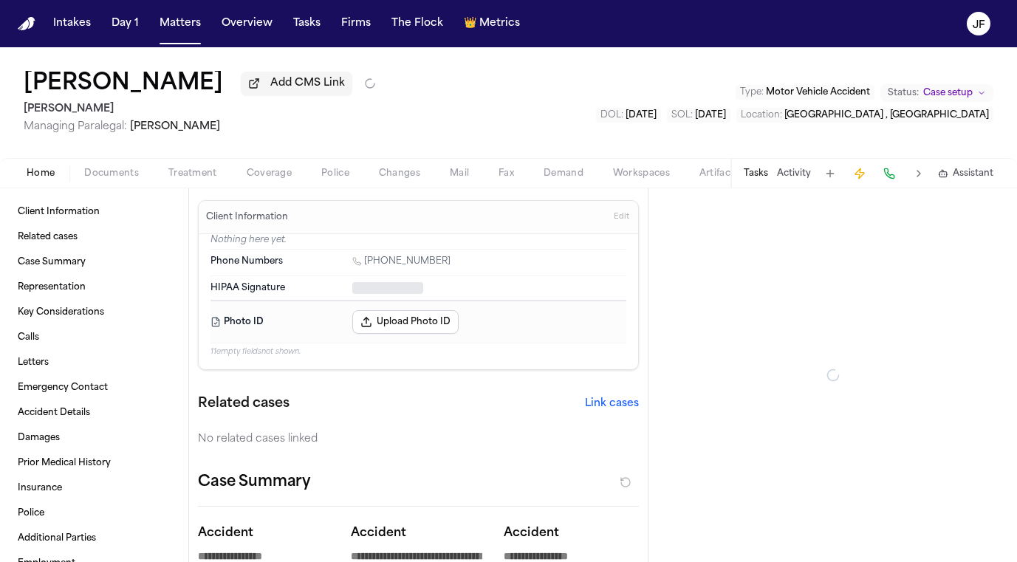
type textarea "*"
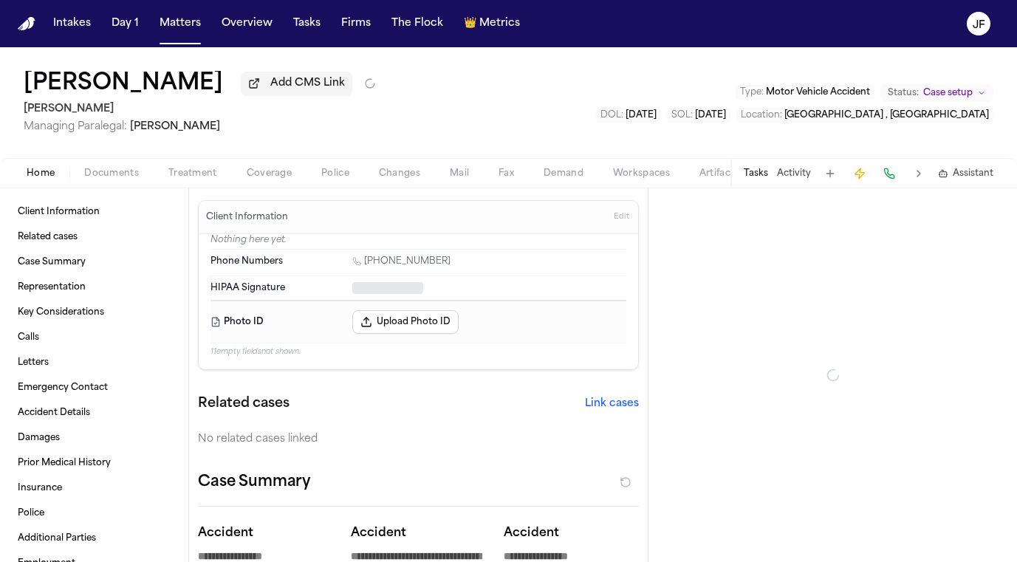
type textarea "*"
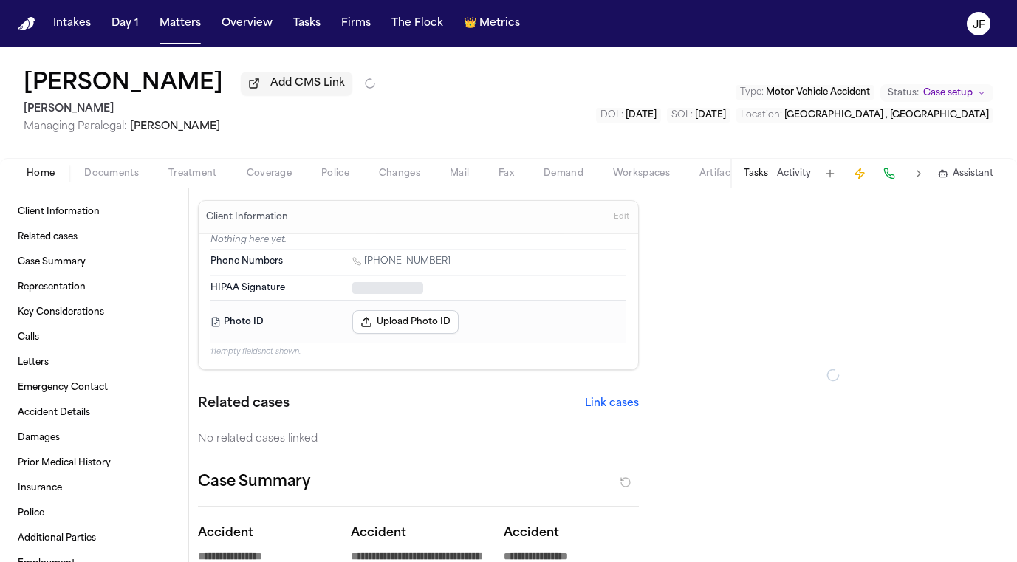
type textarea "*"
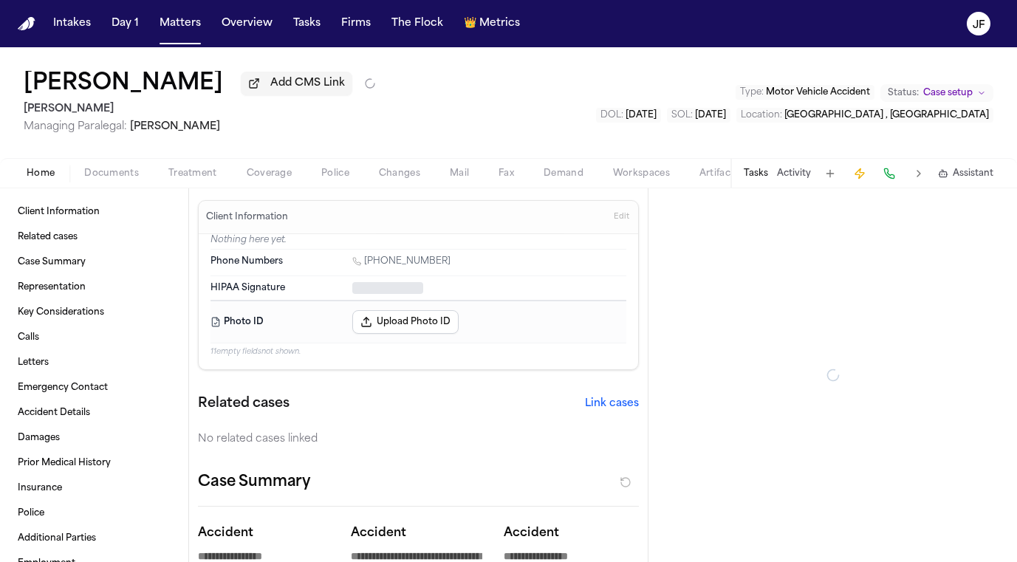
type textarea "*"
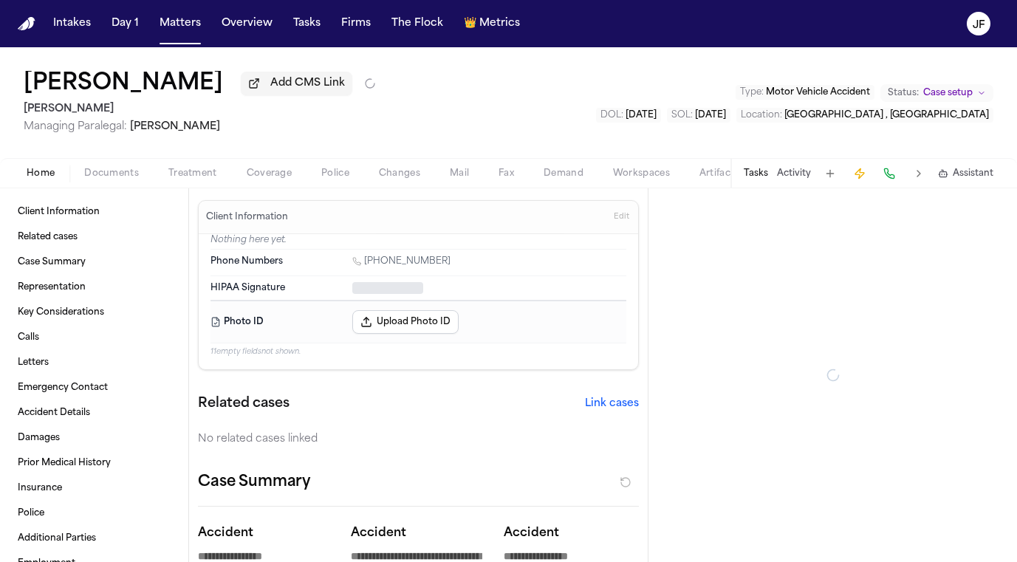
type textarea "*"
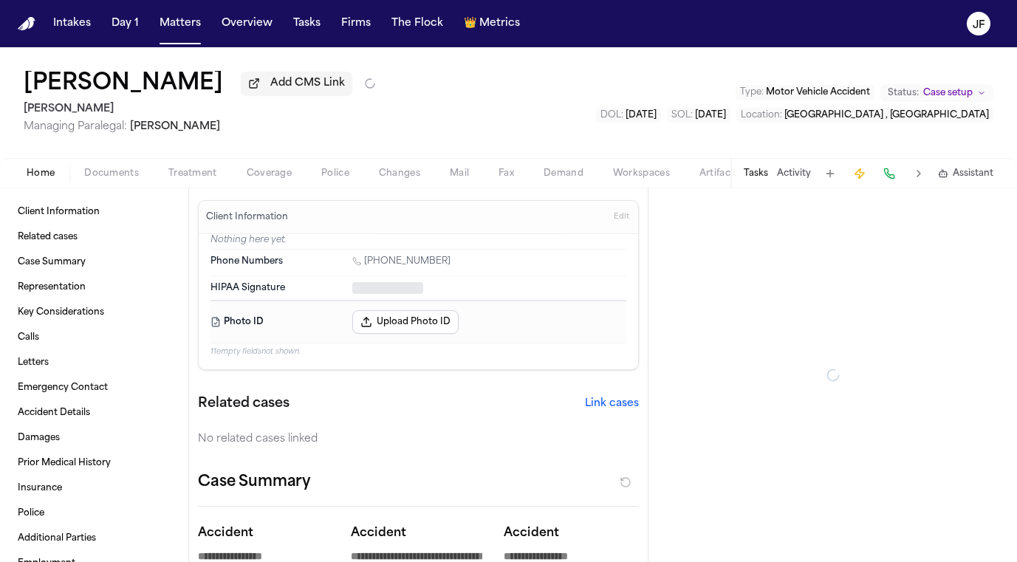
type textarea "*"
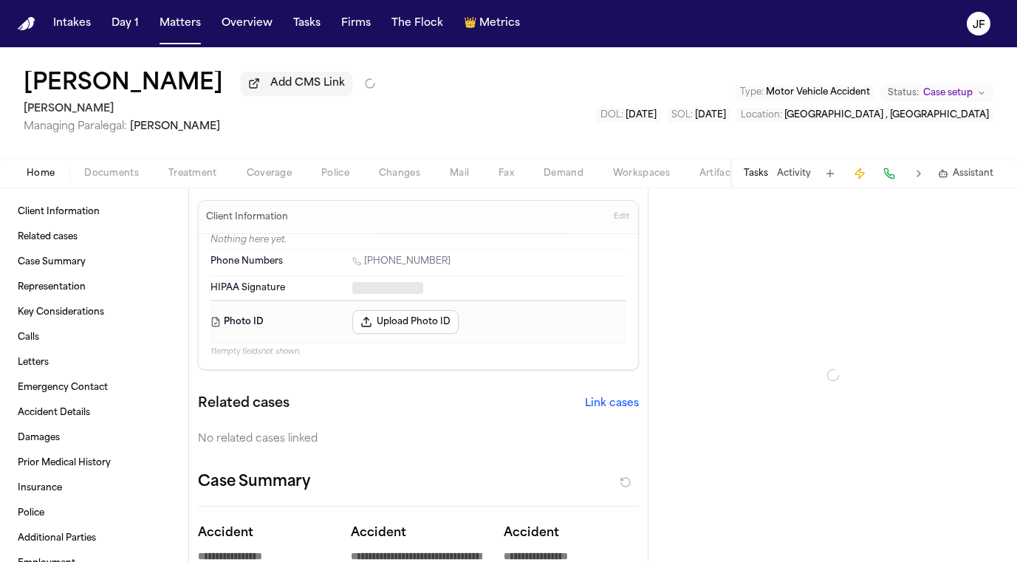
type textarea "*"
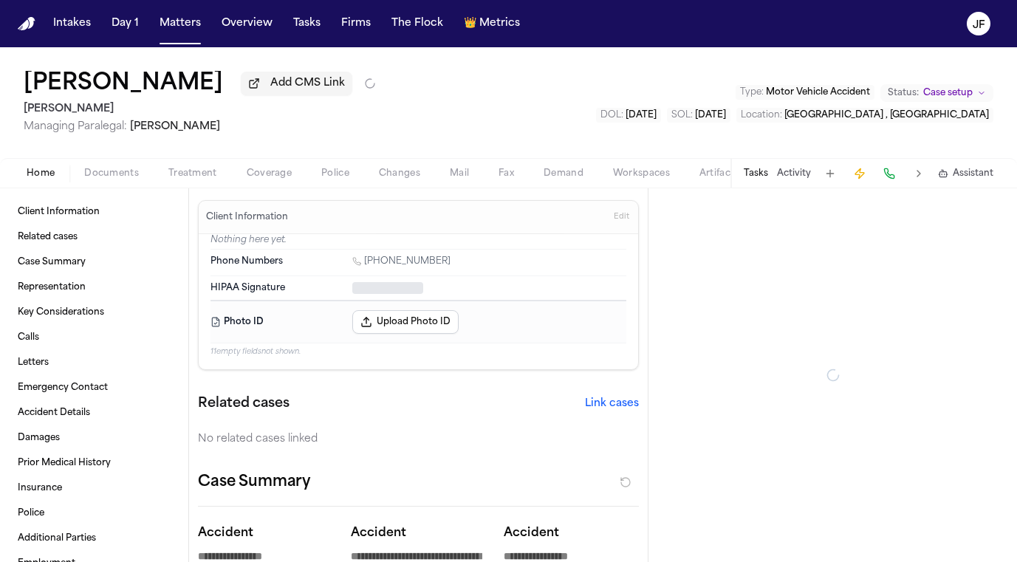
type textarea "*"
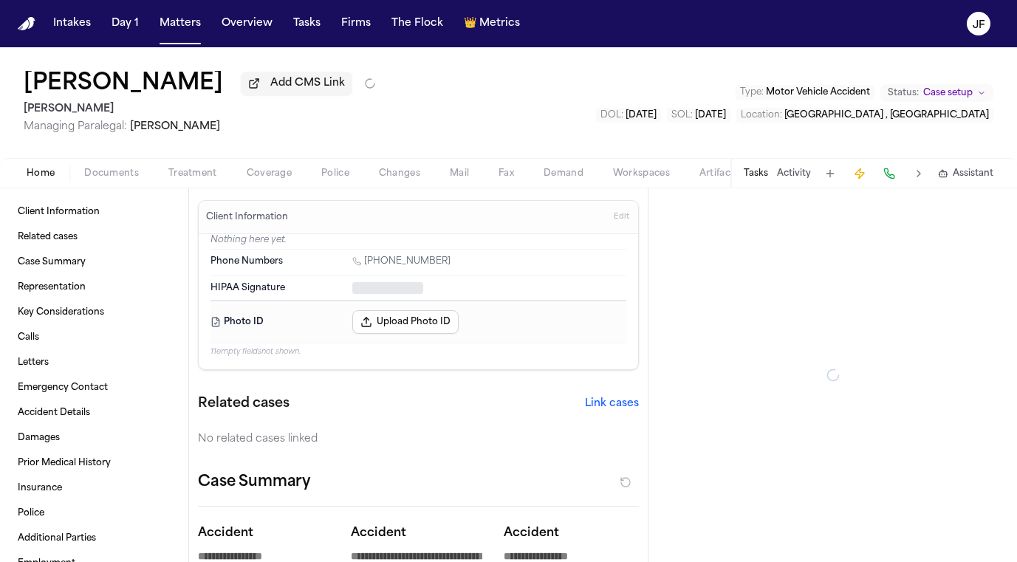
type textarea "*"
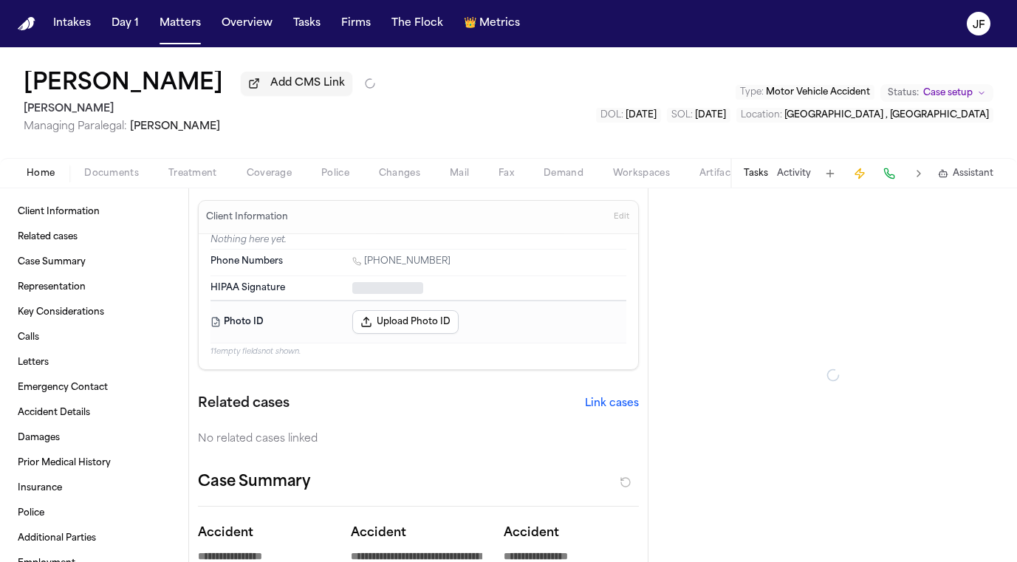
type textarea "*"
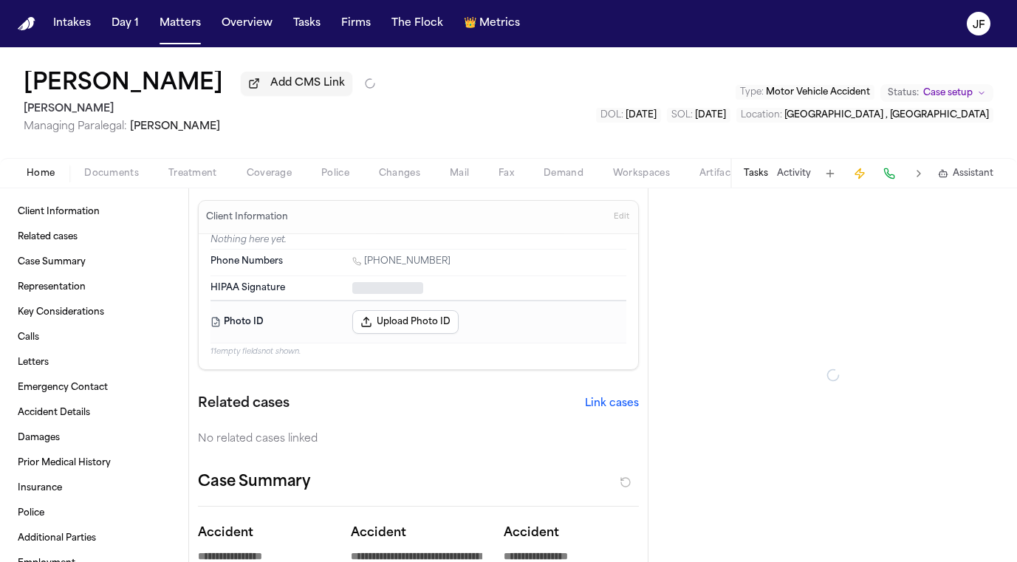
type textarea "*"
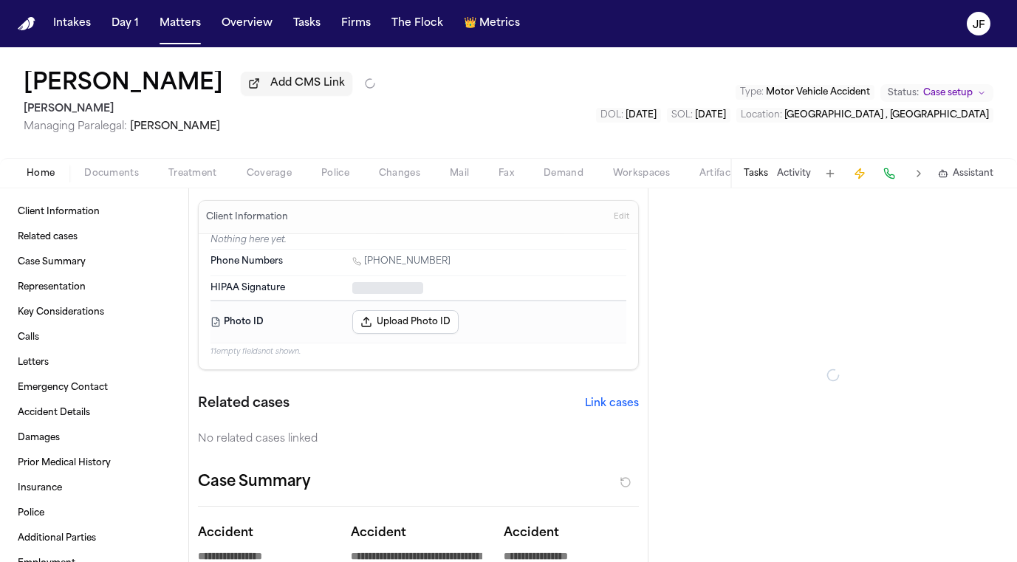
type textarea "*"
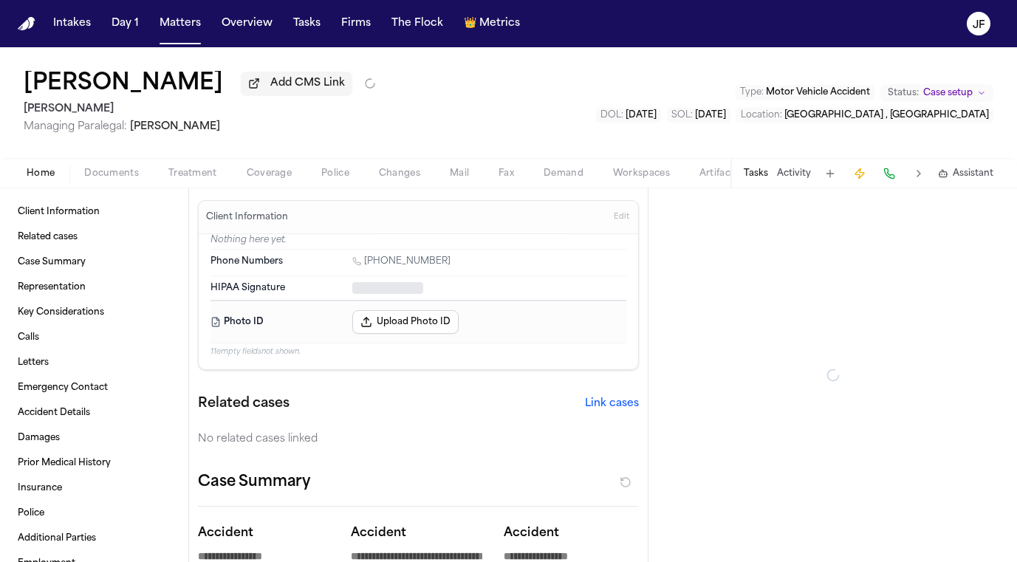
type textarea "*"
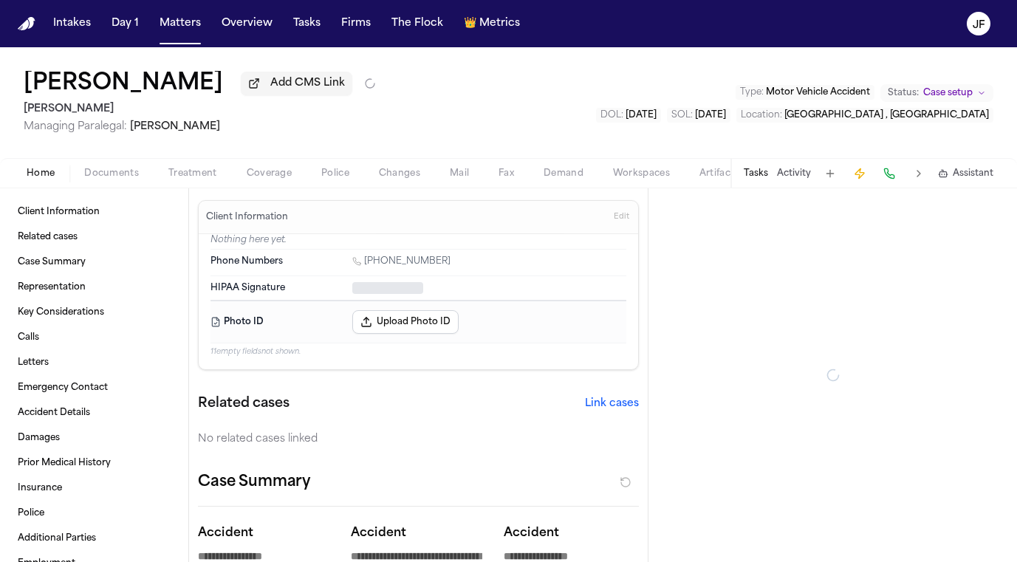
type textarea "*"
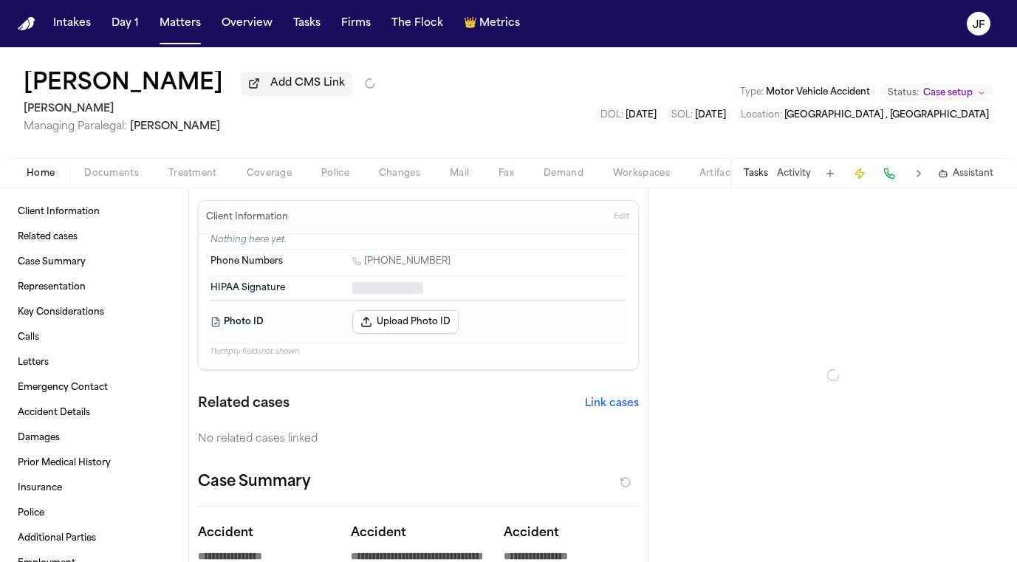
type textarea "*"
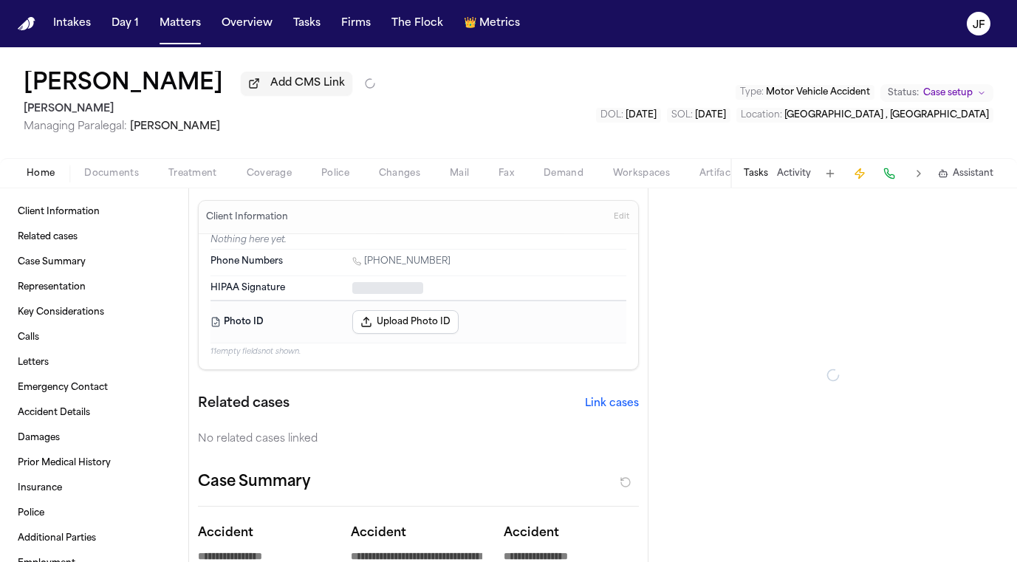
type textarea "*"
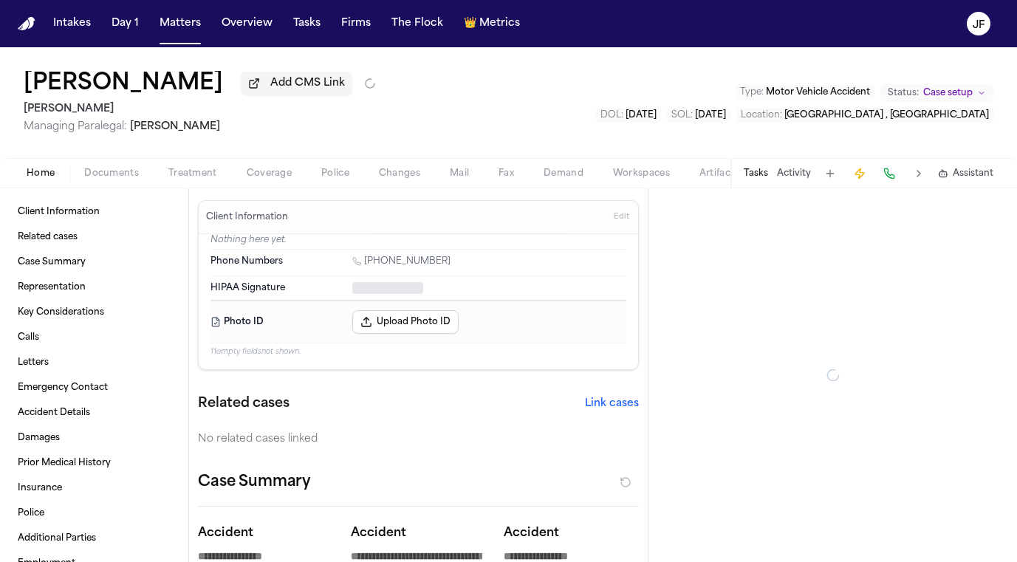
type textarea "*"
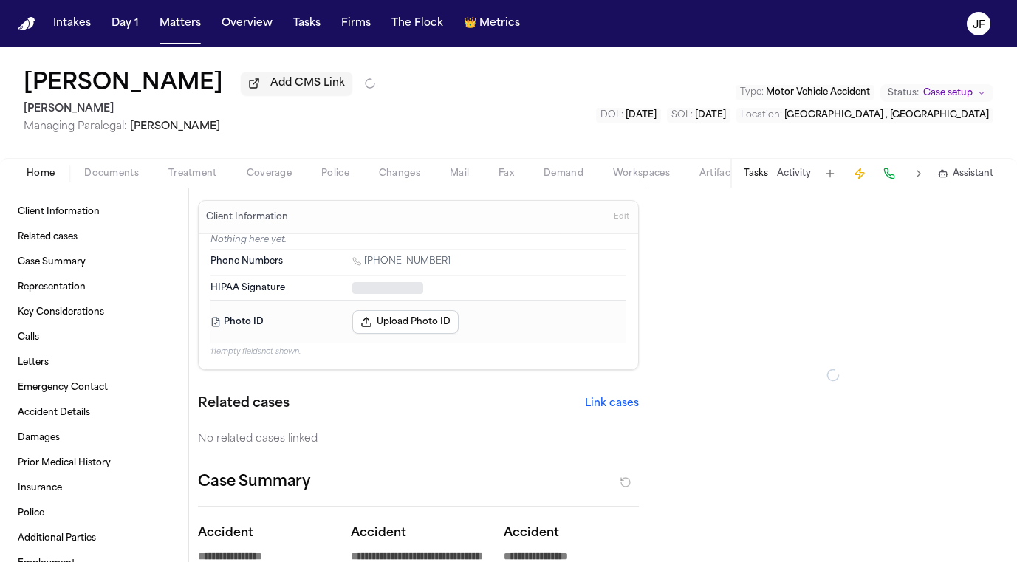
type textarea "*"
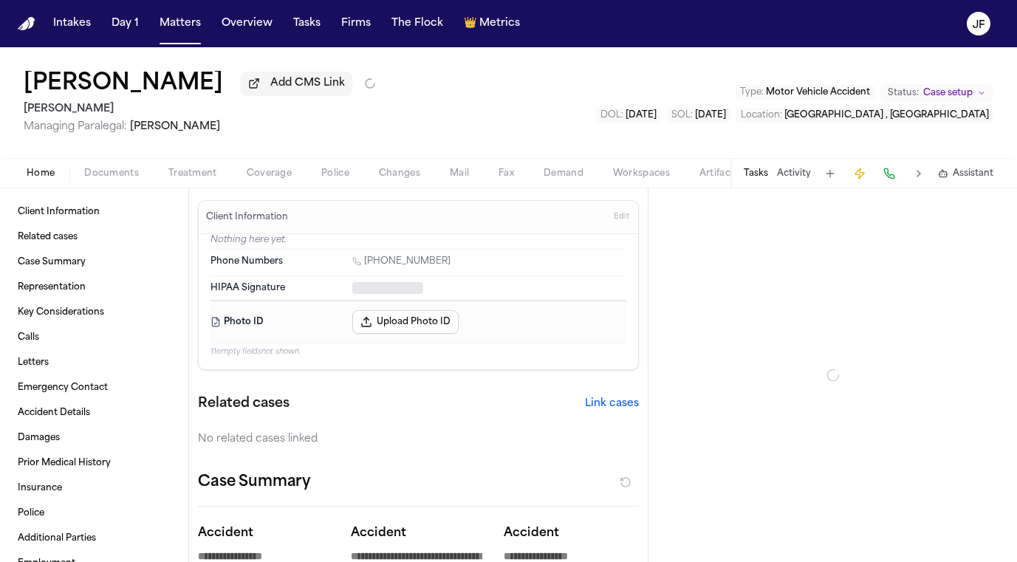
type textarea "*"
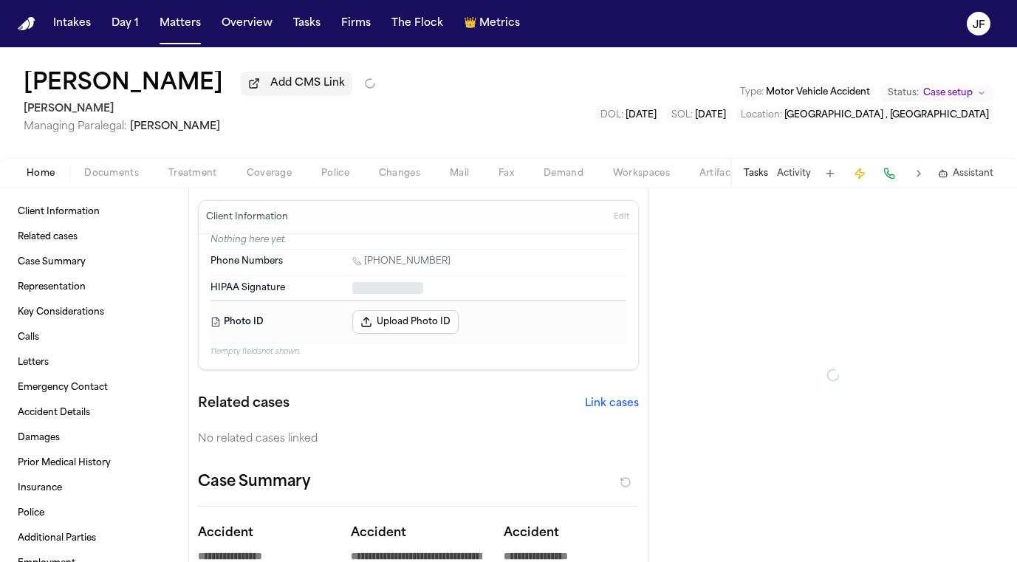
type textarea "*"
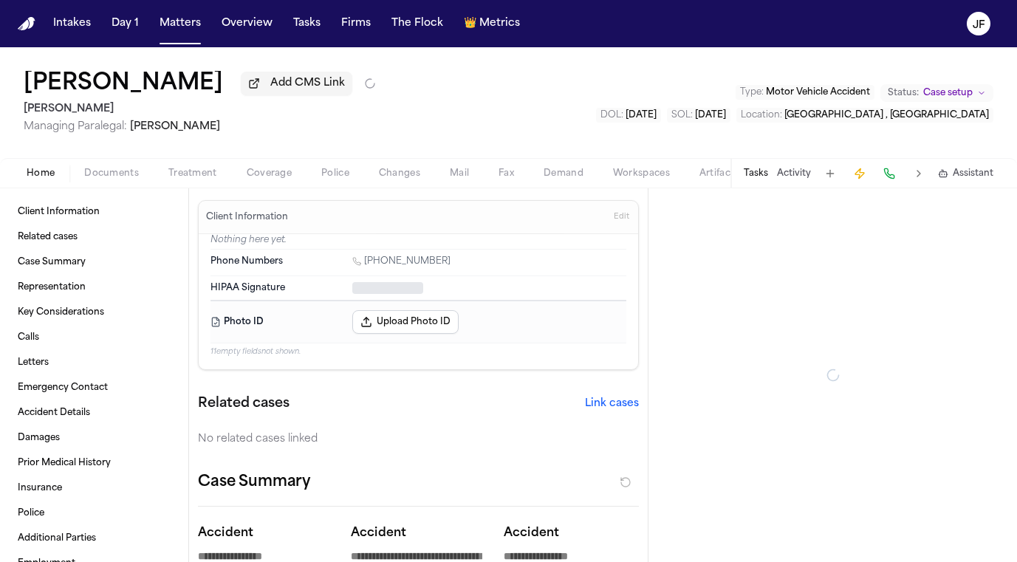
type textarea "*"
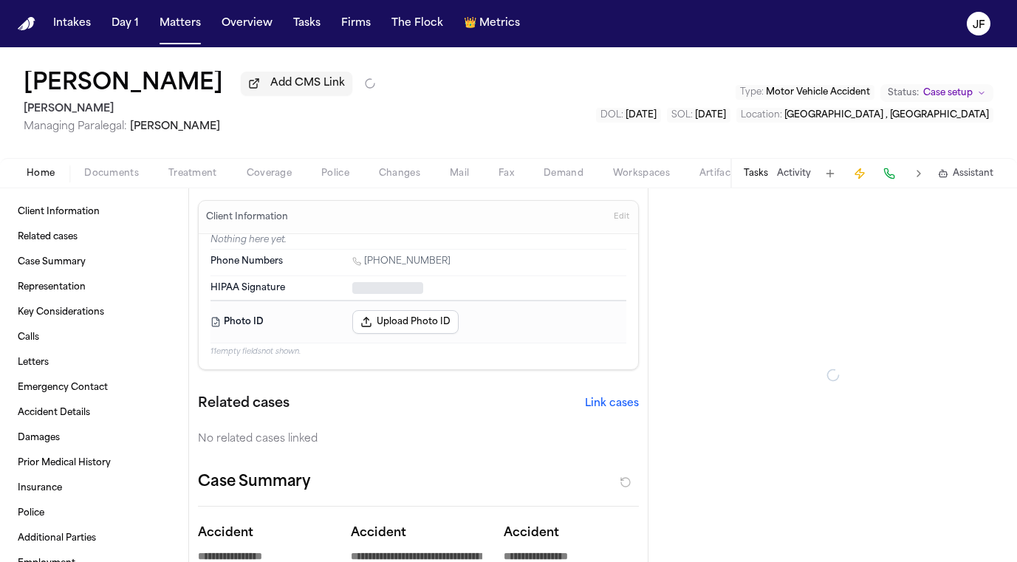
type textarea "*"
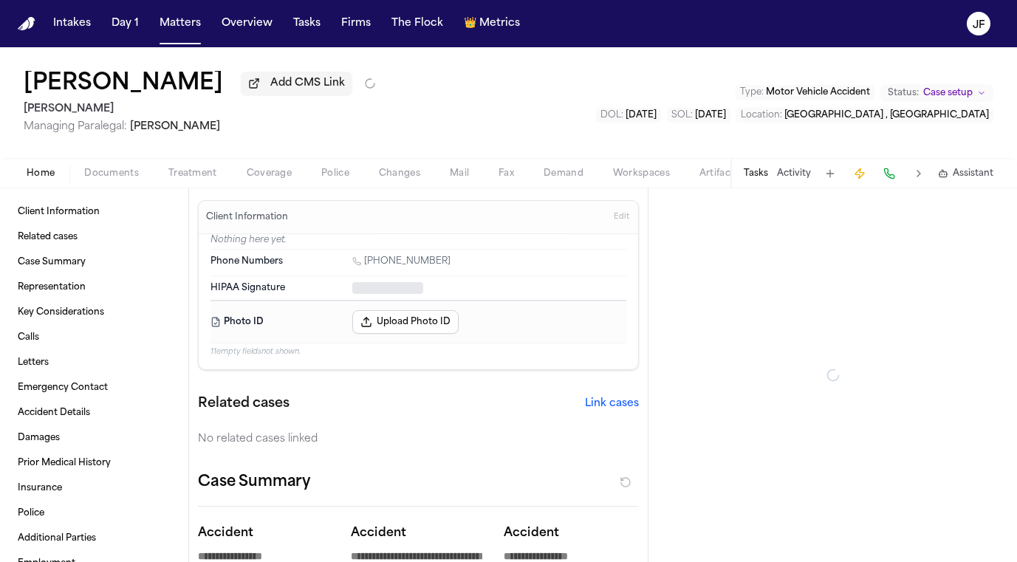
type textarea "*"
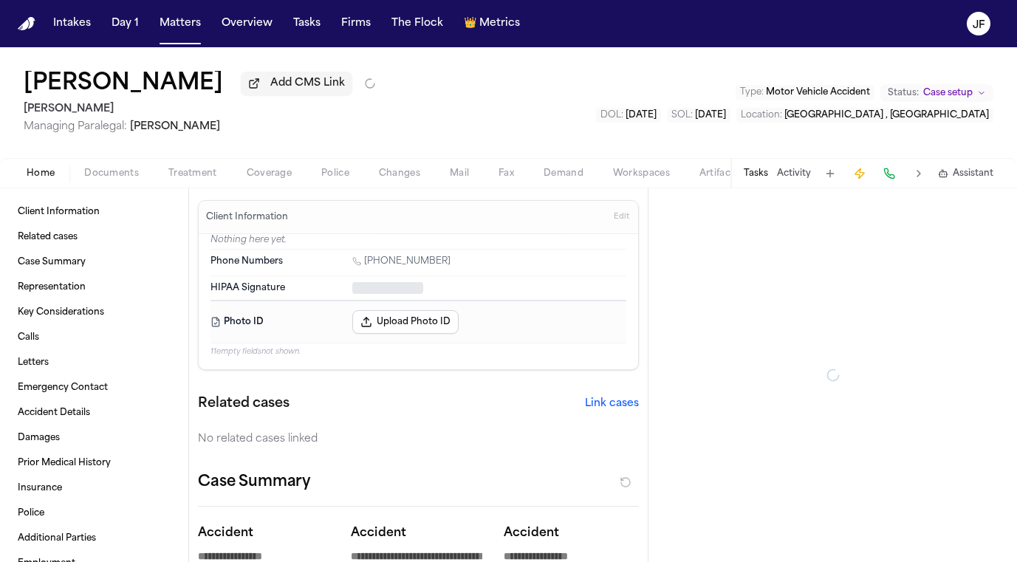
type textarea "*"
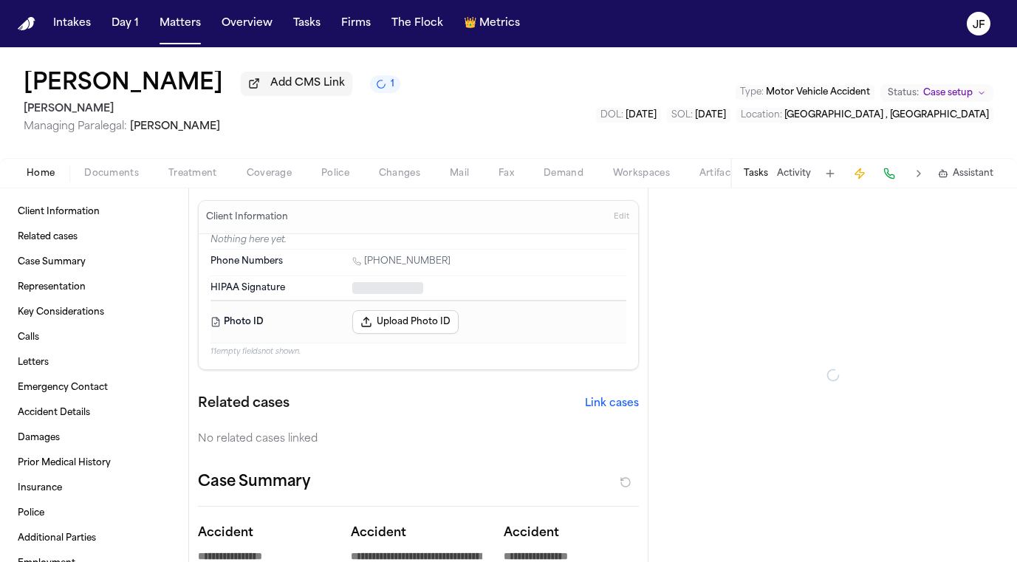
type textarea "*"
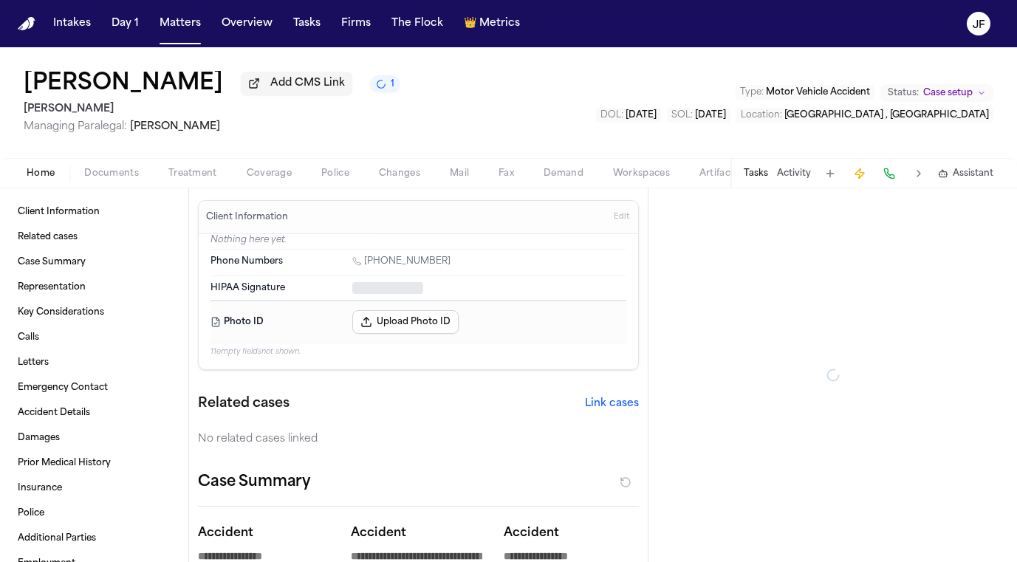
type textarea "*"
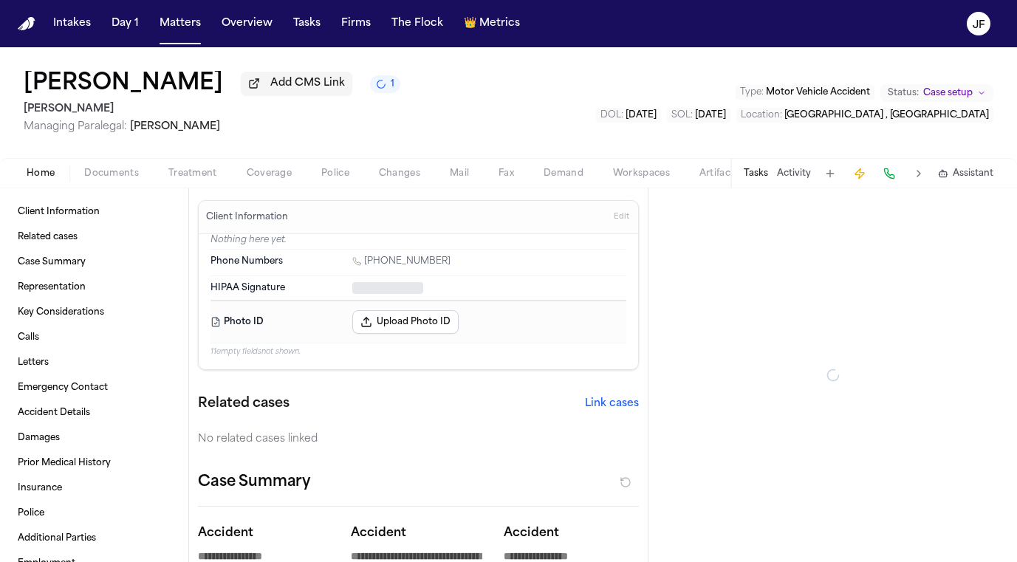
type textarea "*"
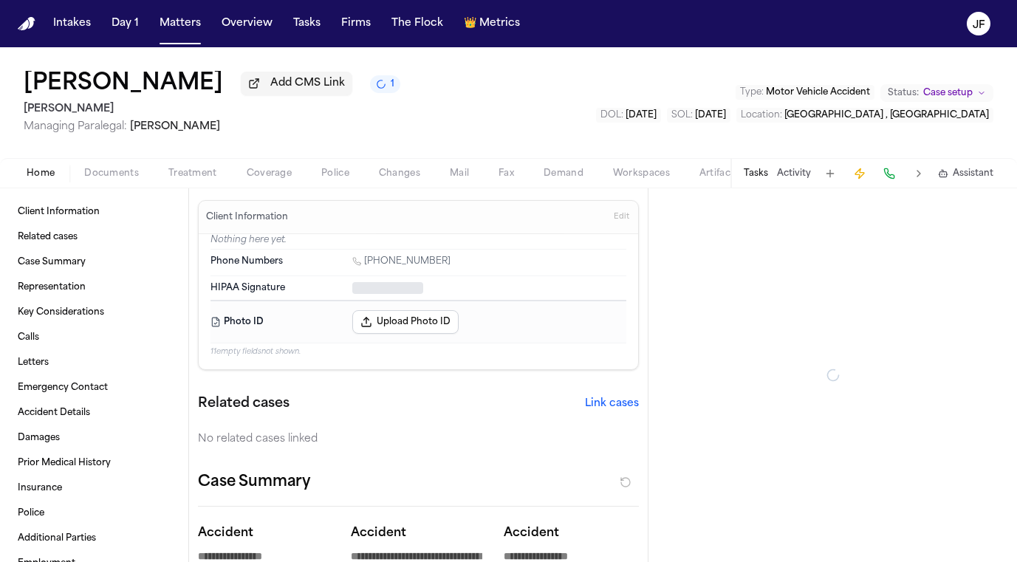
type textarea "*"
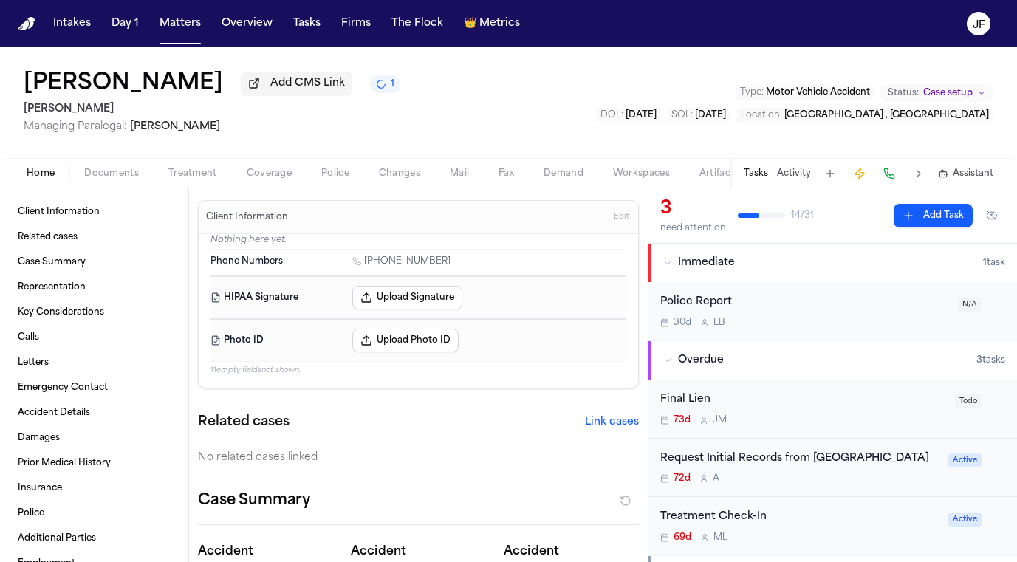
click at [114, 179] on span "Documents" at bounding box center [111, 174] width 55 height 12
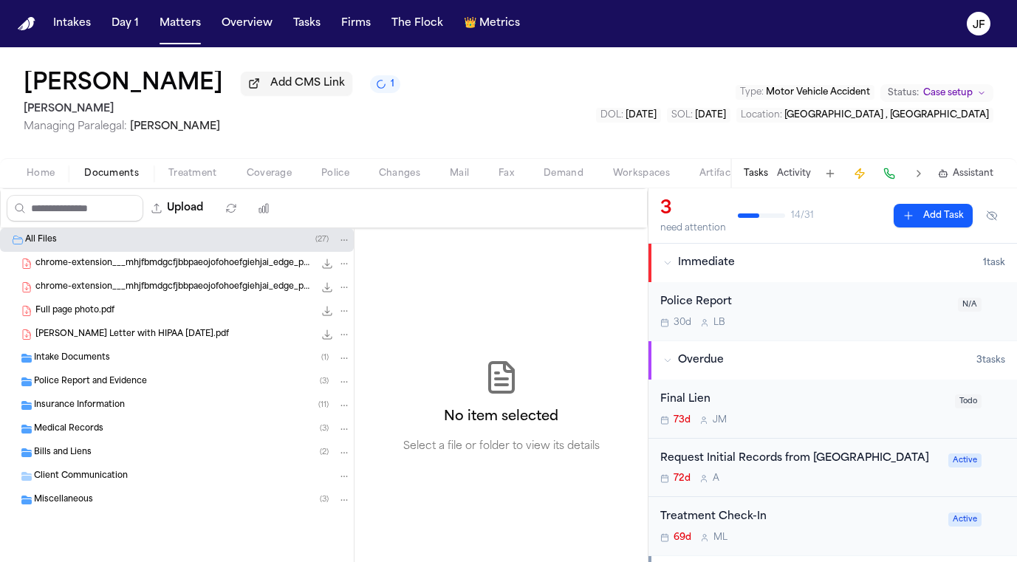
click at [95, 408] on span "Insurance Information" at bounding box center [79, 405] width 91 height 13
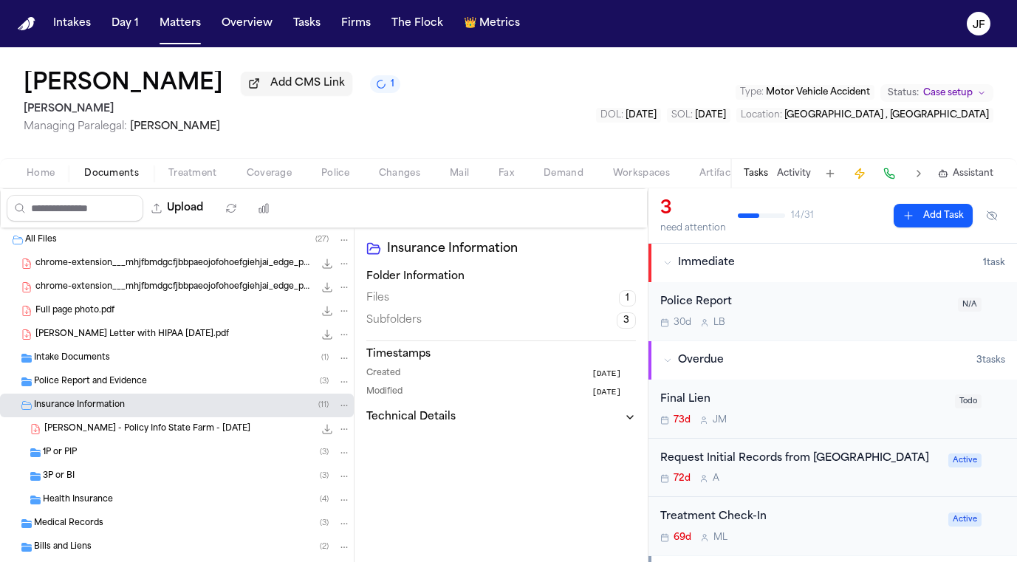
click at [94, 486] on div "3P or BI ( 3 )" at bounding box center [177, 476] width 354 height 24
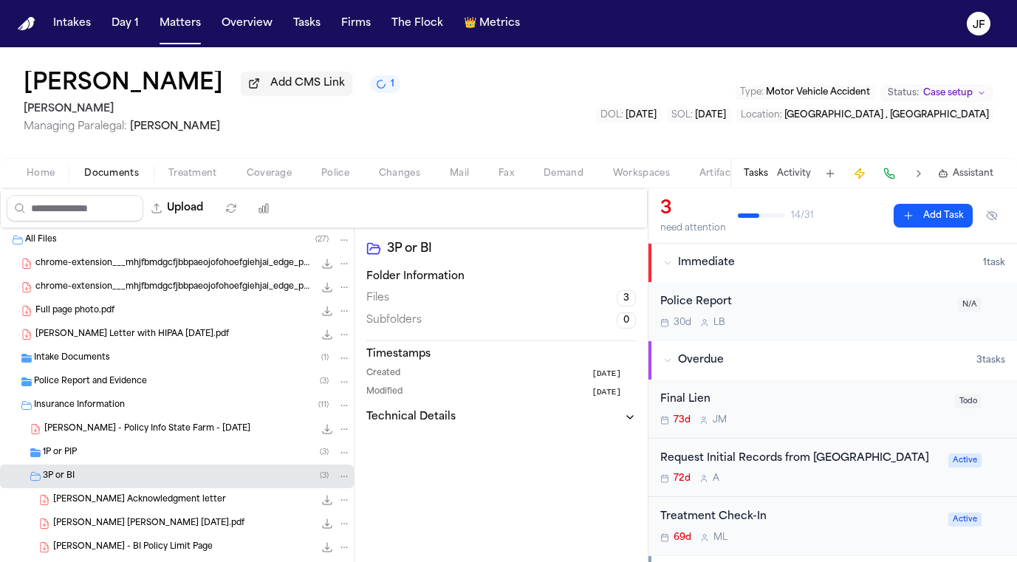
click at [97, 459] on div "1P or PIP ( 3 )" at bounding box center [197, 452] width 308 height 13
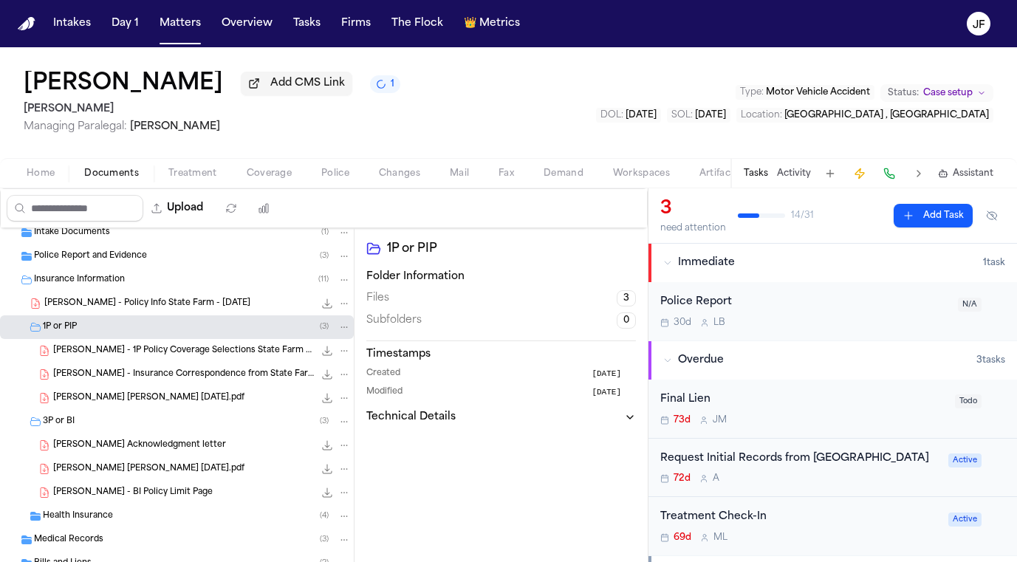
scroll to position [128, 0]
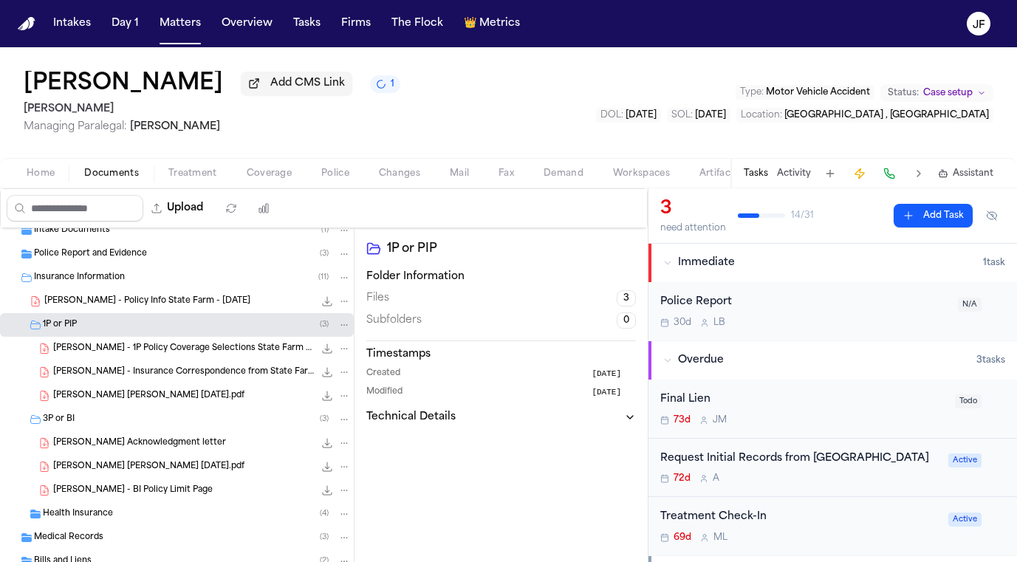
click at [171, 495] on span "L. Hassan - BI Policy Limit Page" at bounding box center [132, 490] width 159 height 13
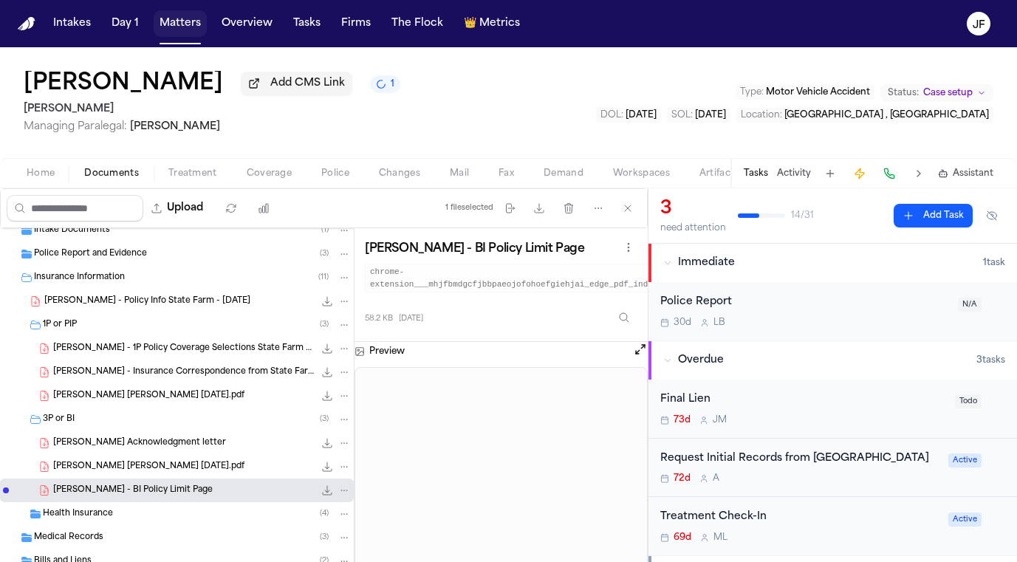
click at [172, 27] on button "Matters" at bounding box center [180, 23] width 53 height 27
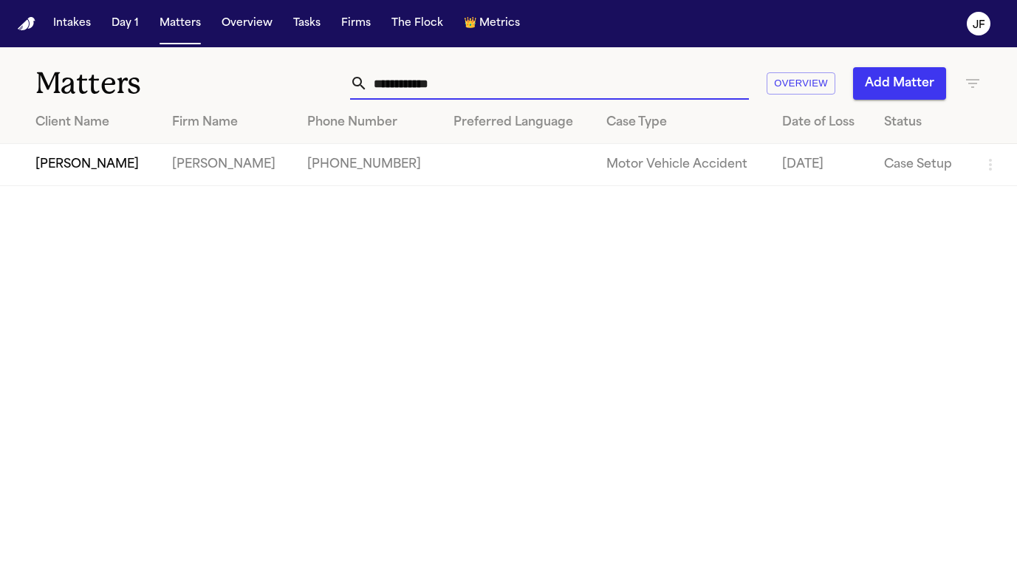
drag, startPoint x: 484, startPoint y: 83, endPoint x: 242, endPoint y: 66, distance: 242.8
click at [242, 66] on div "**********" at bounding box center [508, 74] width 1017 height 55
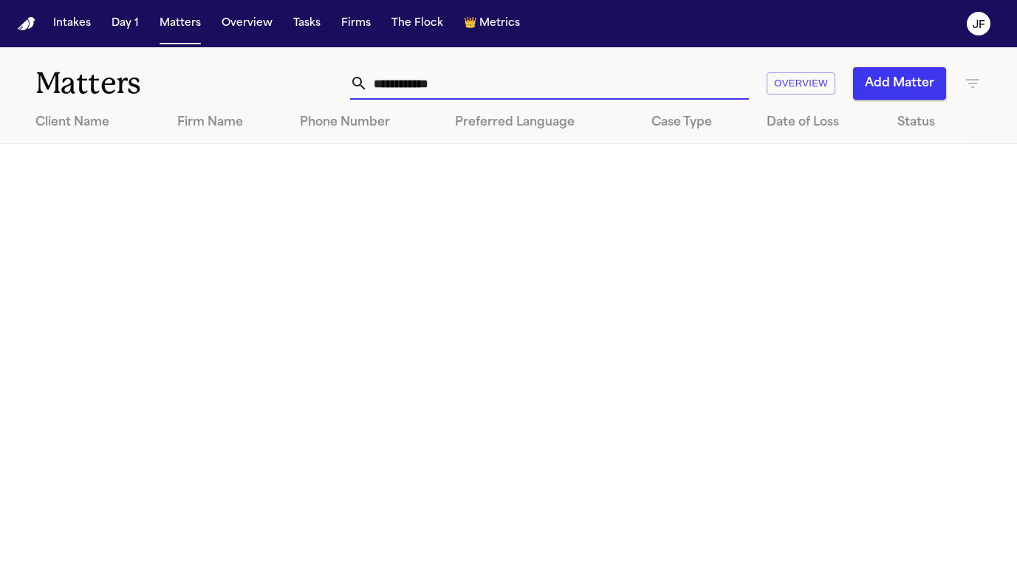
type input "**********"
drag, startPoint x: 504, startPoint y: 96, endPoint x: 311, endPoint y: 77, distance: 194.4
click at [311, 77] on div "**********" at bounding box center [637, 83] width 687 height 32
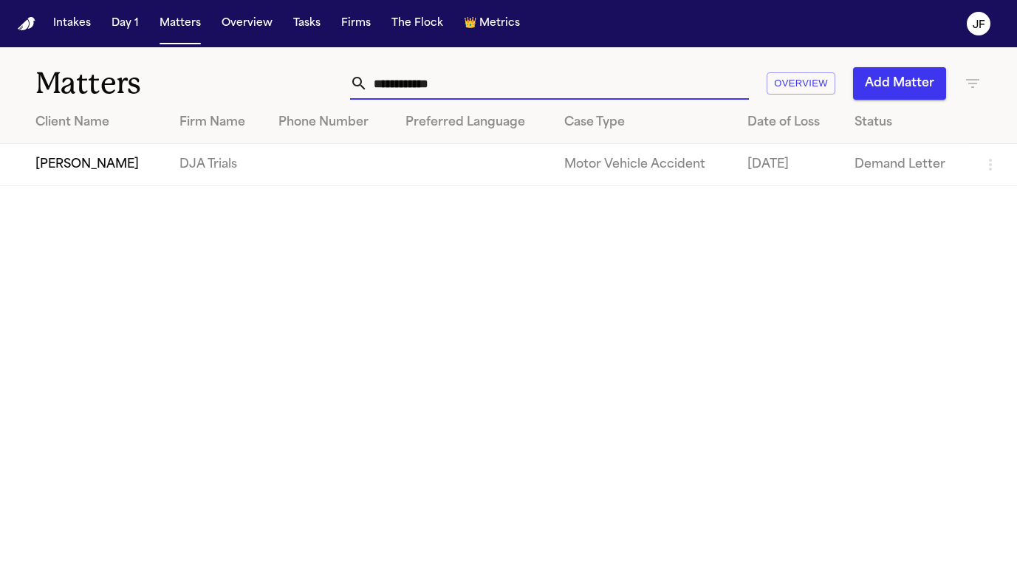
type input "**********"
click at [66, 169] on td "[PERSON_NAME]" at bounding box center [84, 165] width 168 height 42
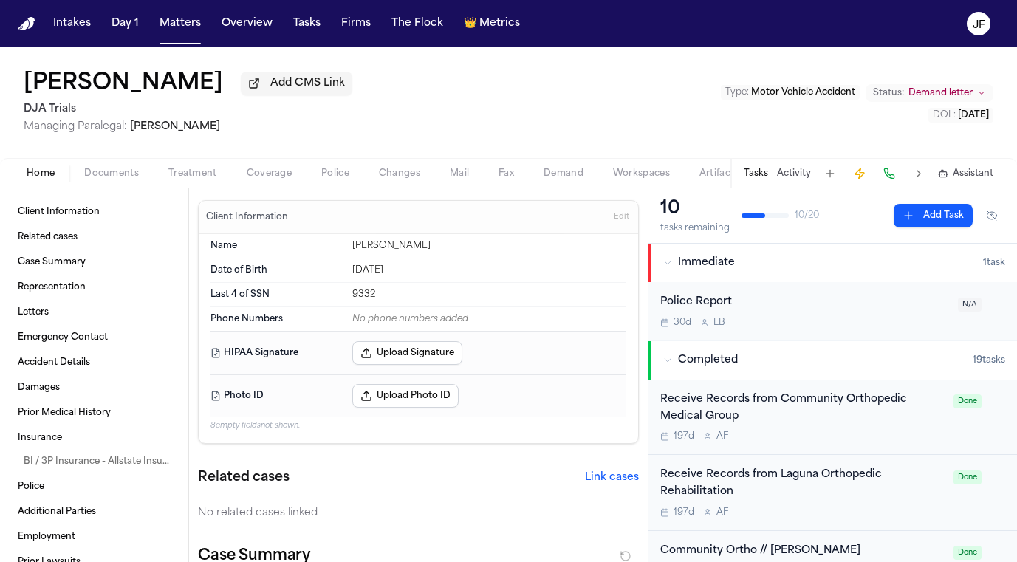
click at [103, 192] on div "Client Information Related cases Case Summary Representation Letters Emergency …" at bounding box center [94, 375] width 188 height 374
click at [104, 188] on div "Home Documents Treatment Coverage Police Changes Mail Fax Demand Workspaces Art…" at bounding box center [508, 173] width 1017 height 30
click at [105, 186] on div "Home Documents Treatment Coverage Police Changes Mail Fax Demand Workspaces Art…" at bounding box center [508, 173] width 1017 height 30
click at [107, 179] on span "Documents" at bounding box center [111, 174] width 55 height 12
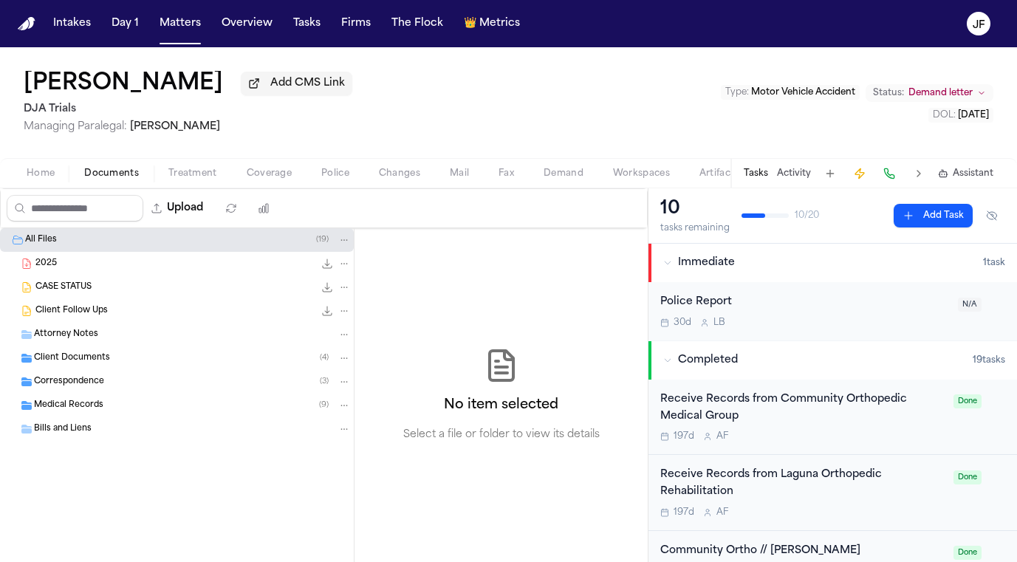
click at [79, 363] on span "Client Documents" at bounding box center [72, 358] width 76 height 13
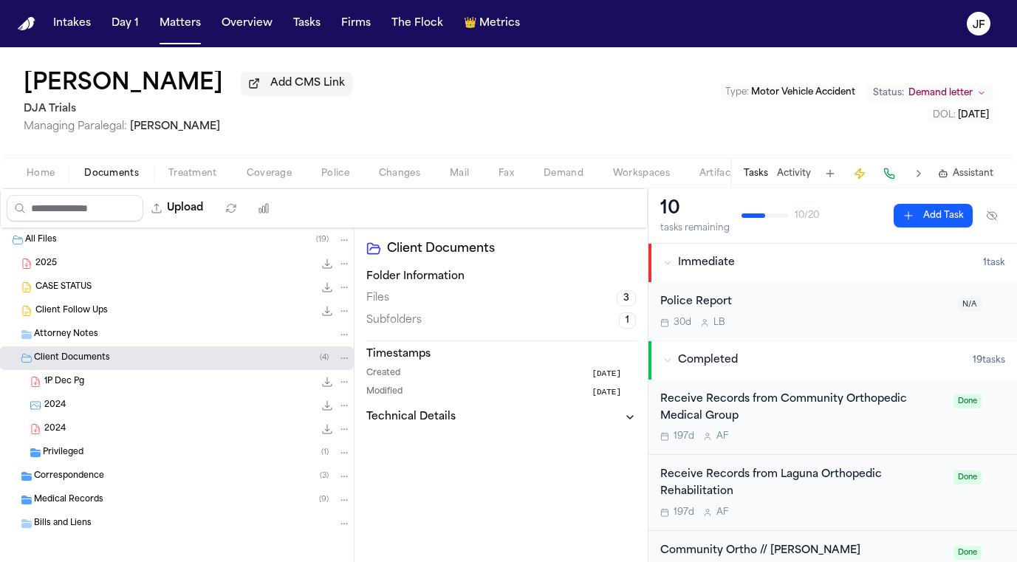
click at [91, 486] on div "Correspondence ( 3 )" at bounding box center [177, 476] width 354 height 24
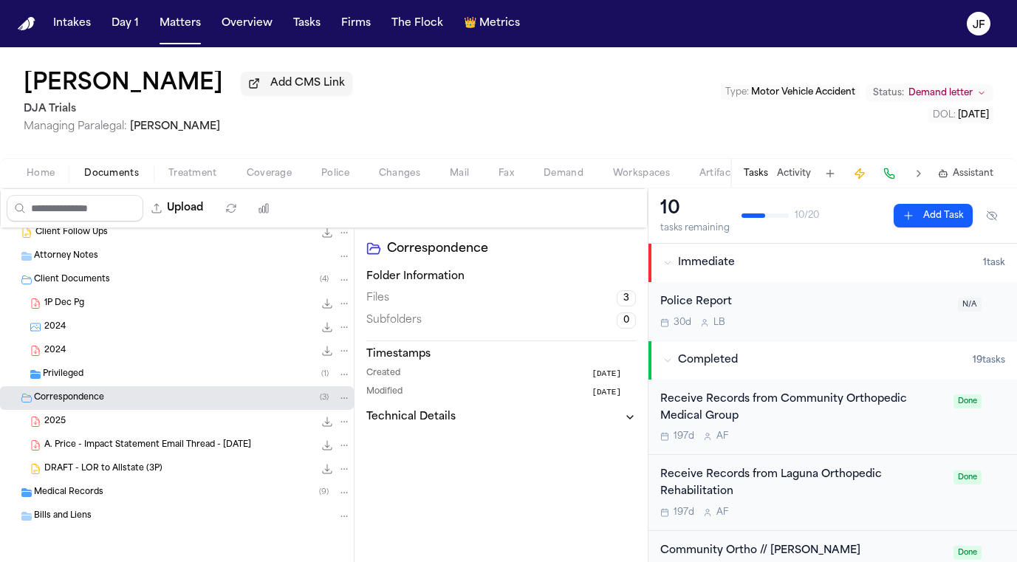
scroll to position [81, 0]
click at [123, 451] on div "A. Price - Impact Statement Email Thread - 10.30.24 482.3 KB • PDF" at bounding box center [197, 445] width 306 height 15
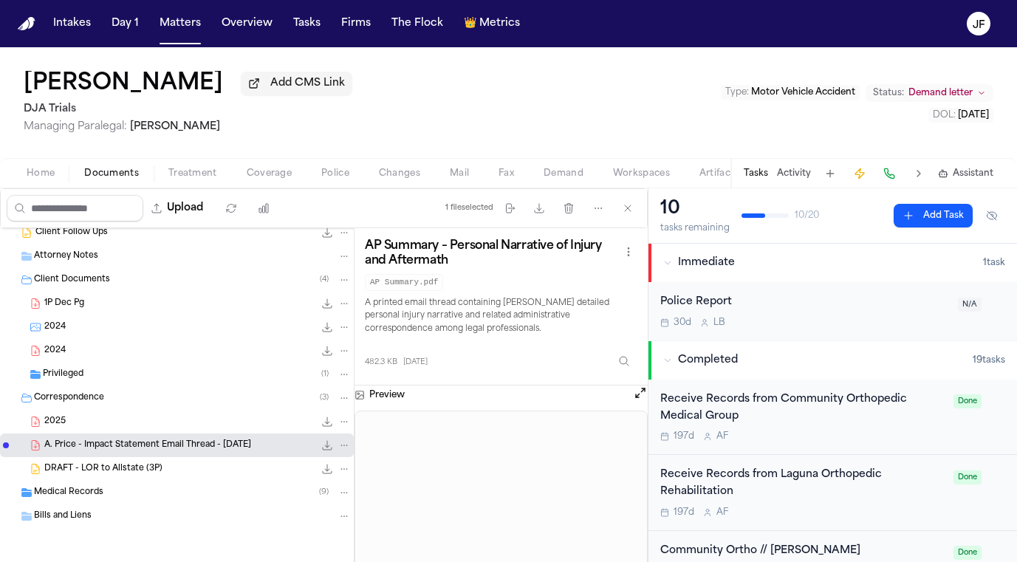
click at [150, 421] on div "2025 107.0 KB • PDF" at bounding box center [197, 421] width 306 height 15
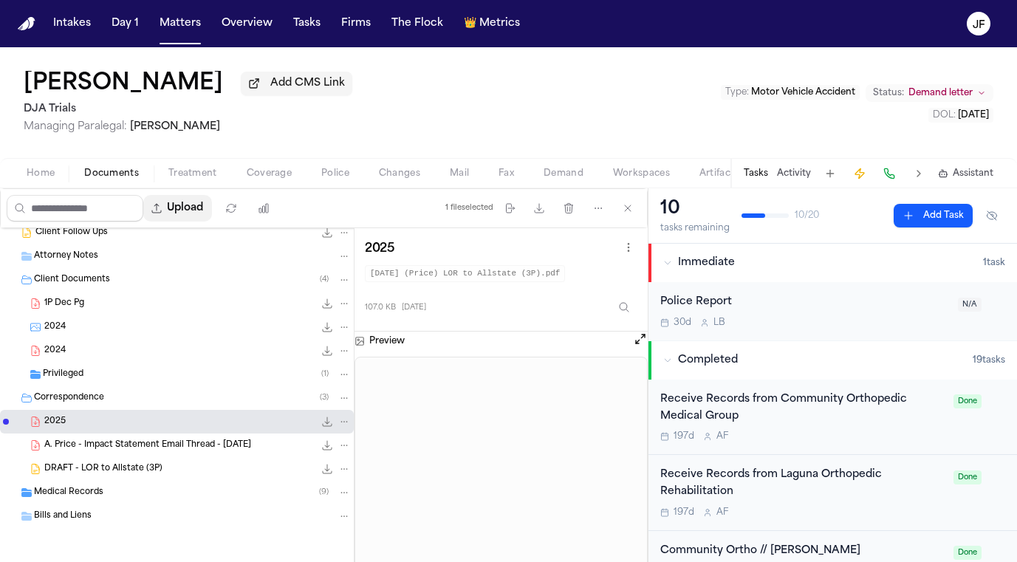
click at [212, 211] on button "Upload" at bounding box center [177, 208] width 69 height 27
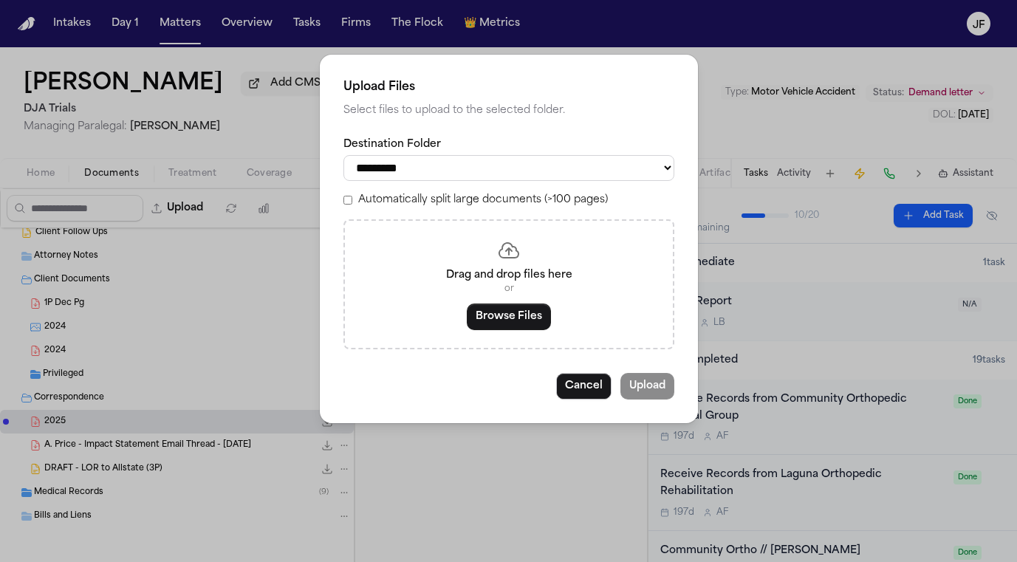
select select "**********"
click at [527, 310] on button "Browse Files" at bounding box center [509, 316] width 84 height 27
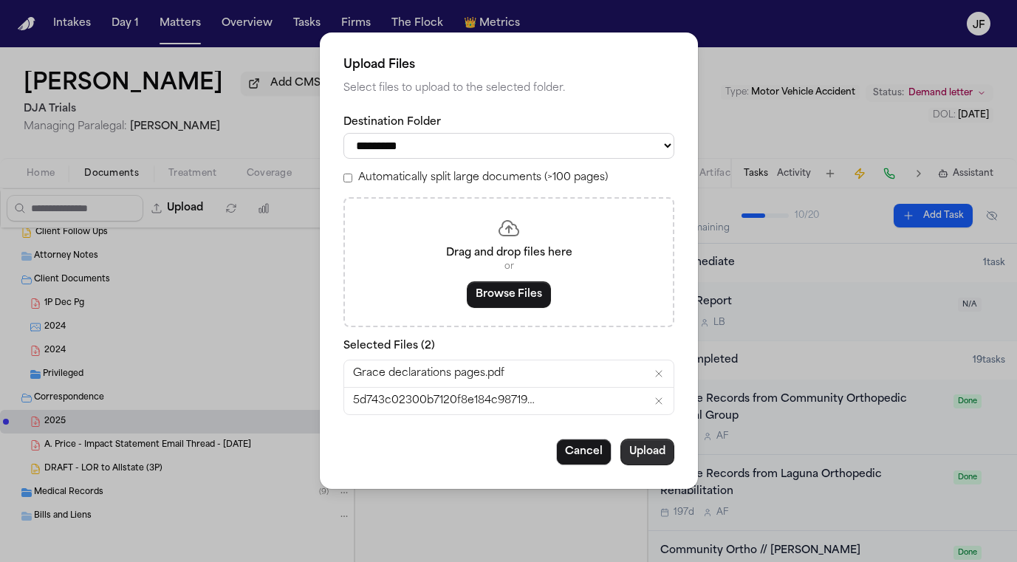
click at [650, 447] on button "Upload" at bounding box center [647, 452] width 54 height 27
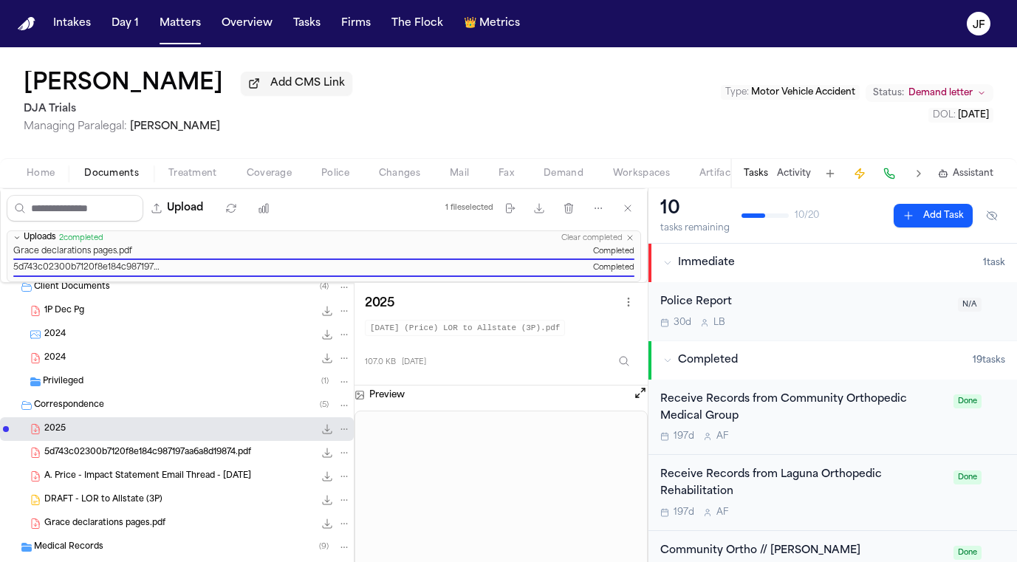
scroll to position [128, 0]
click at [241, 466] on div "A. Price - Impact Statement Email Thread - 10.30.24 482.3 KB • PDF" at bounding box center [177, 476] width 354 height 24
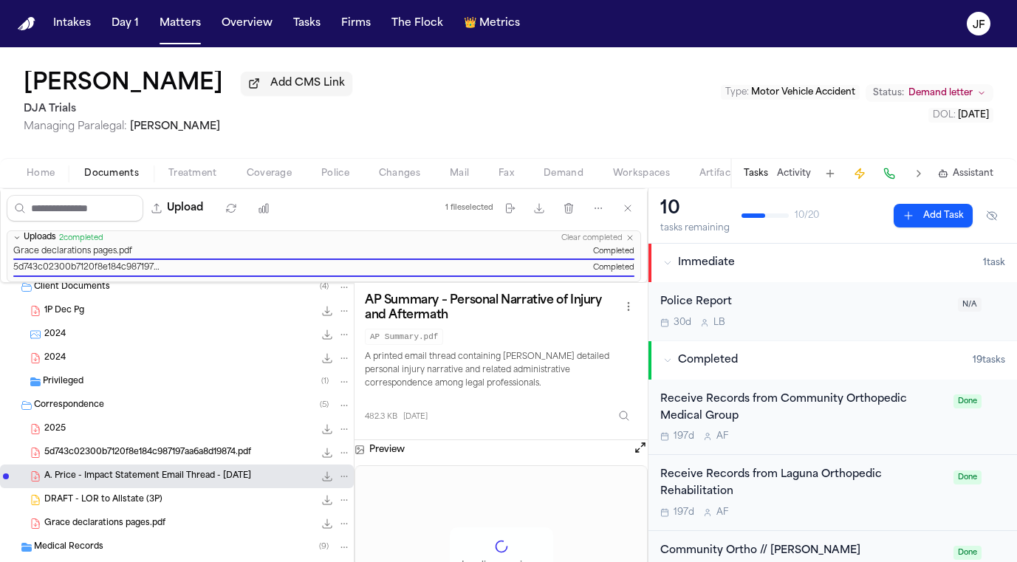
click at [244, 447] on span "5d743c02300b7120f8e184c987197aa6a8d19874.pdf" at bounding box center [147, 453] width 207 height 13
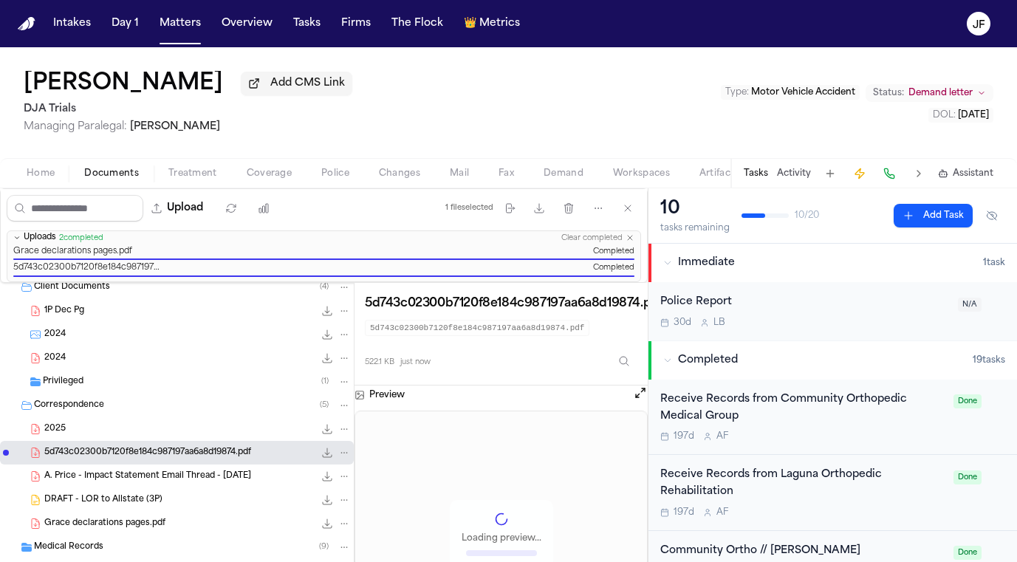
scroll to position [0, 0]
click at [157, 27] on button "Matters" at bounding box center [180, 23] width 53 height 27
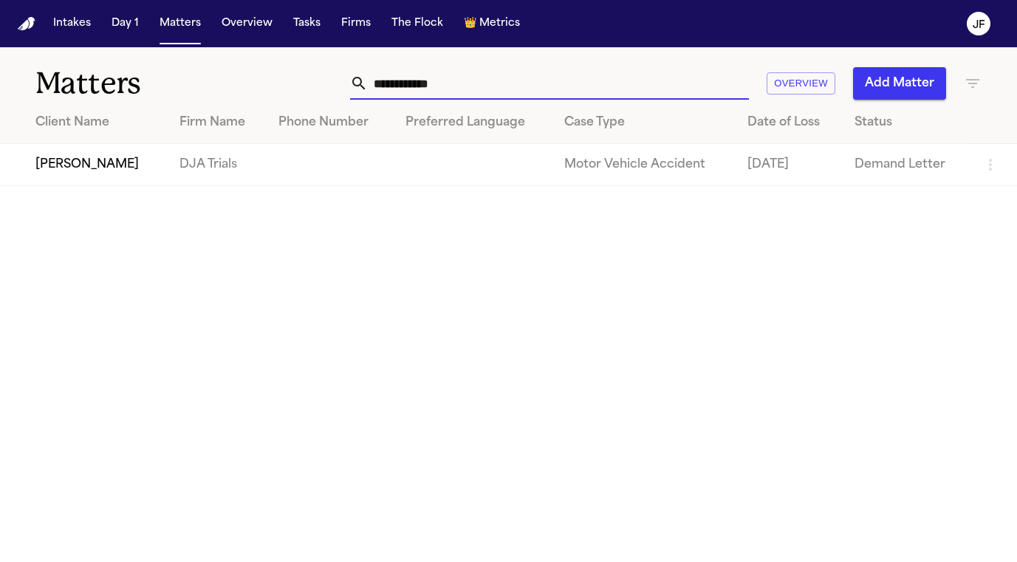
drag, startPoint x: 490, startPoint y: 97, endPoint x: 304, endPoint y: 94, distance: 186.1
click at [307, 100] on div "**********" at bounding box center [508, 74] width 1017 height 55
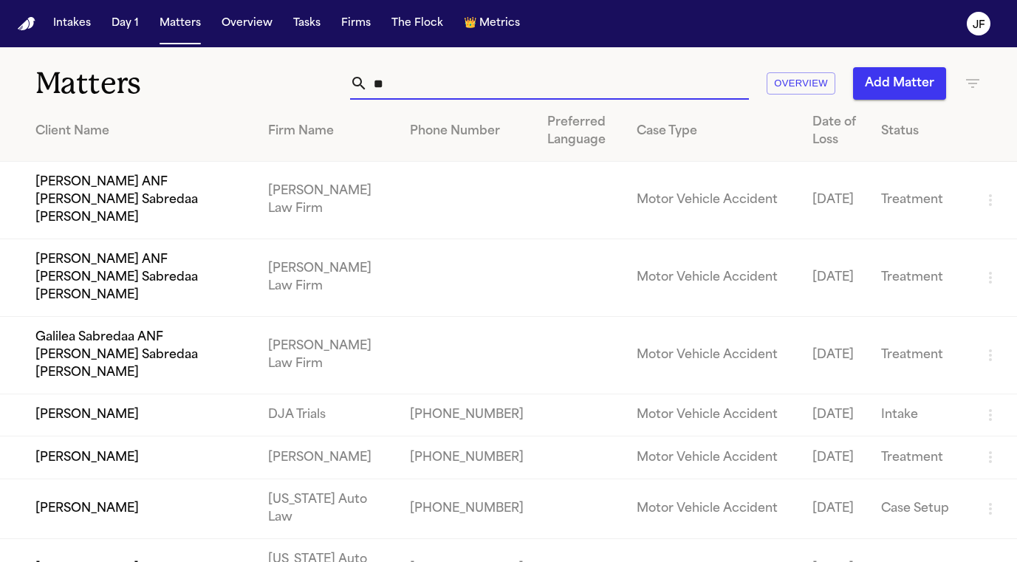
type input "*"
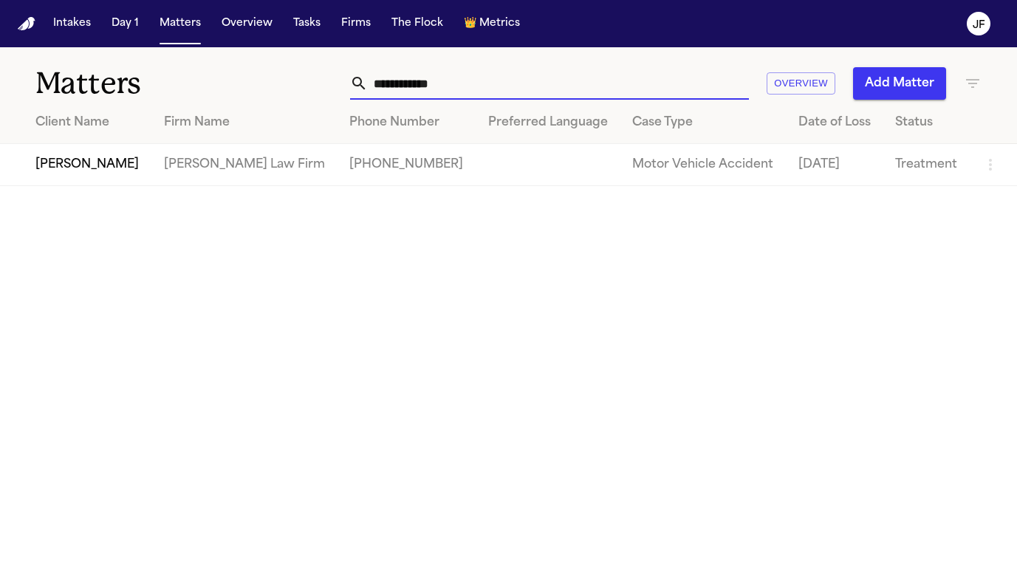
type input "**********"
click at [63, 167] on td "[PERSON_NAME]" at bounding box center [76, 165] width 152 height 42
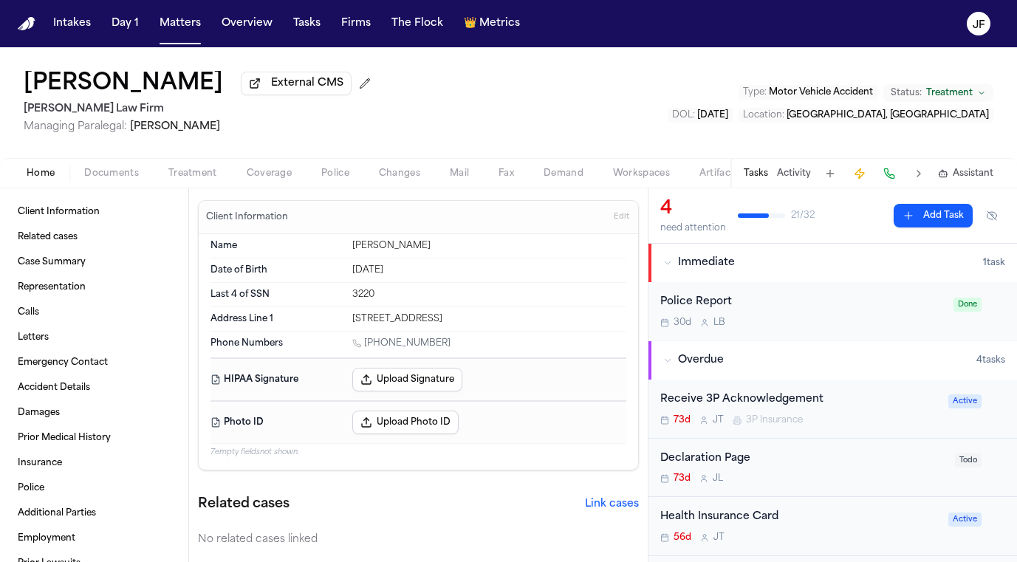
click at [111, 176] on span "Documents" at bounding box center [111, 174] width 55 height 12
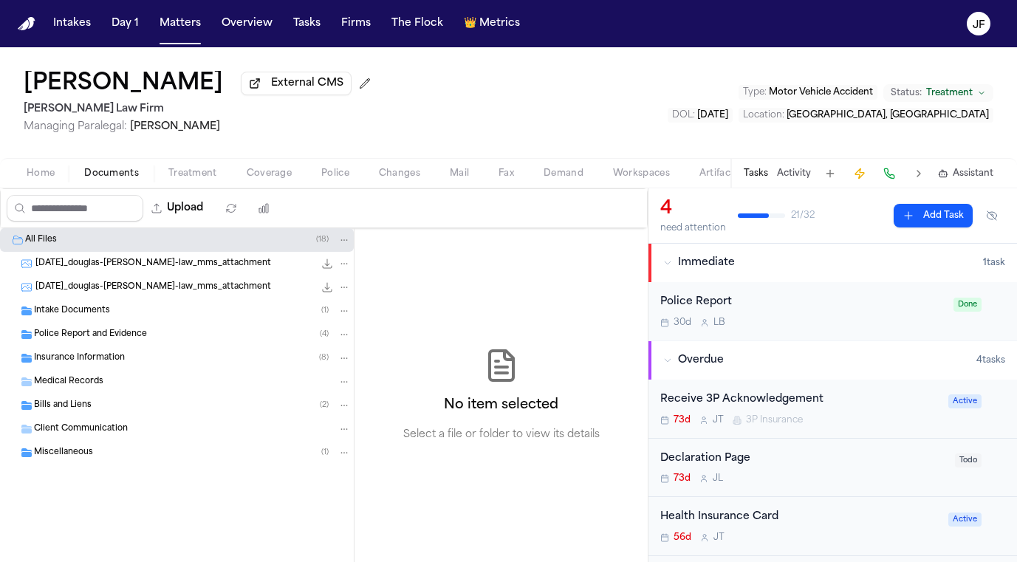
click at [126, 374] on div "Medical Records" at bounding box center [177, 382] width 354 height 24
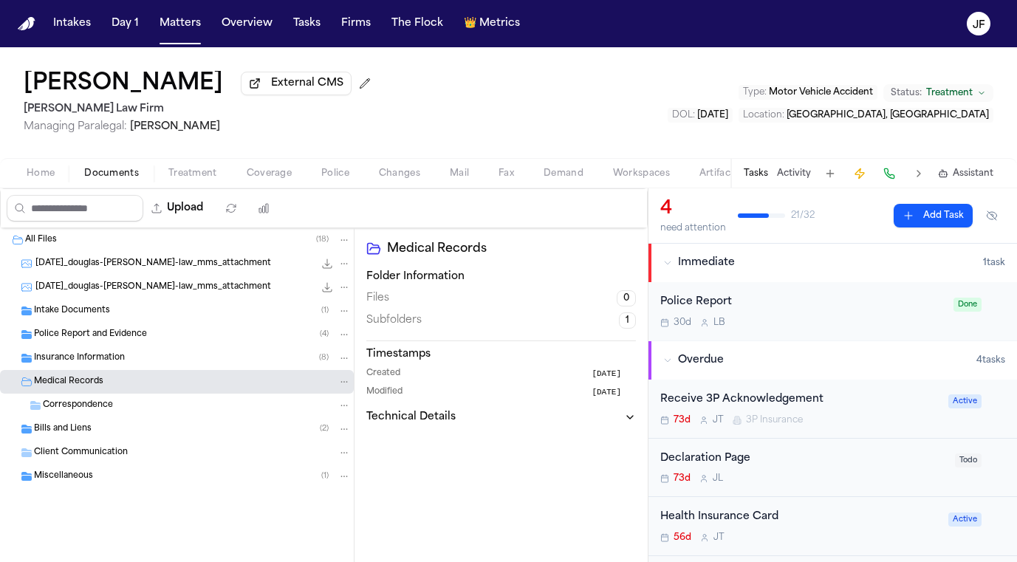
click at [129, 370] on div "Insurance Information ( 8 )" at bounding box center [177, 358] width 354 height 24
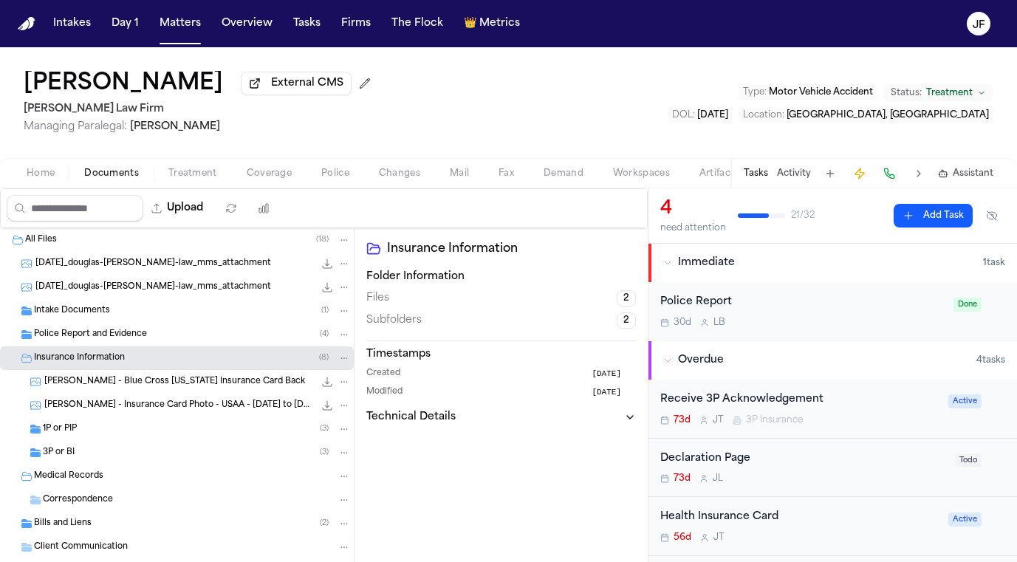
click at [110, 453] on div "3P or BI ( 3 )" at bounding box center [197, 452] width 308 height 13
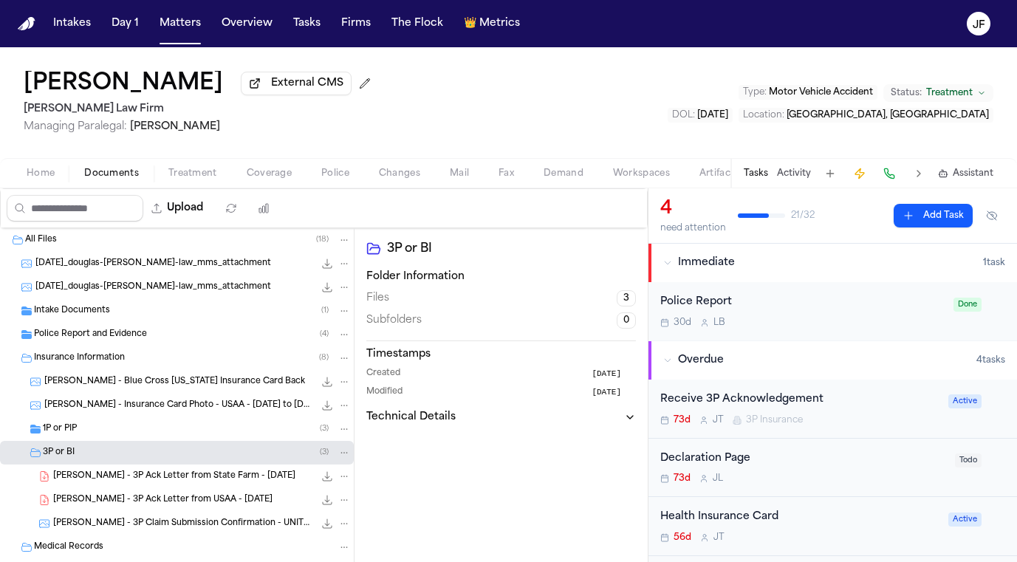
click at [110, 436] on div "1P or PIP ( 3 )" at bounding box center [197, 428] width 308 height 13
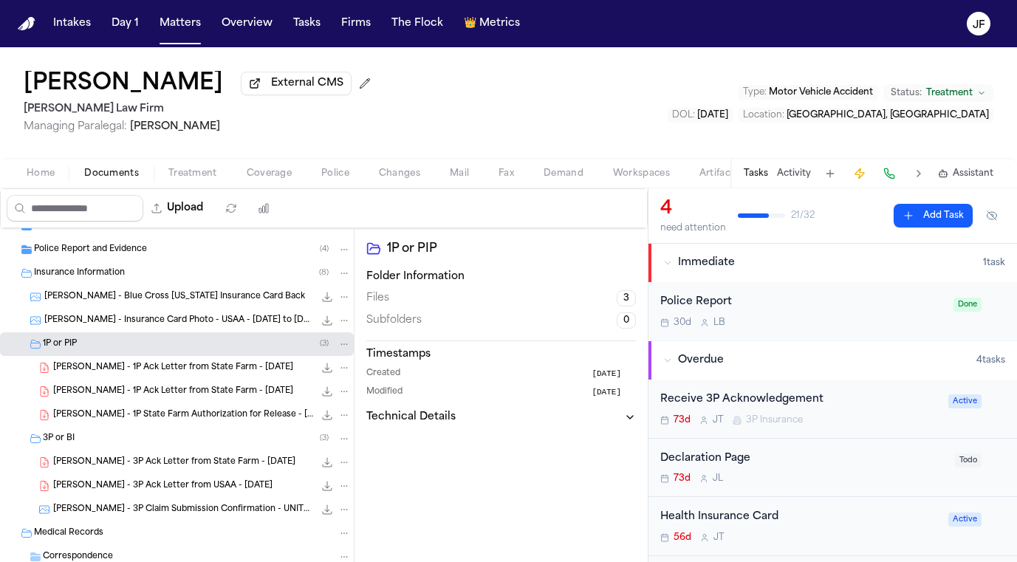
scroll to position [91, 0]
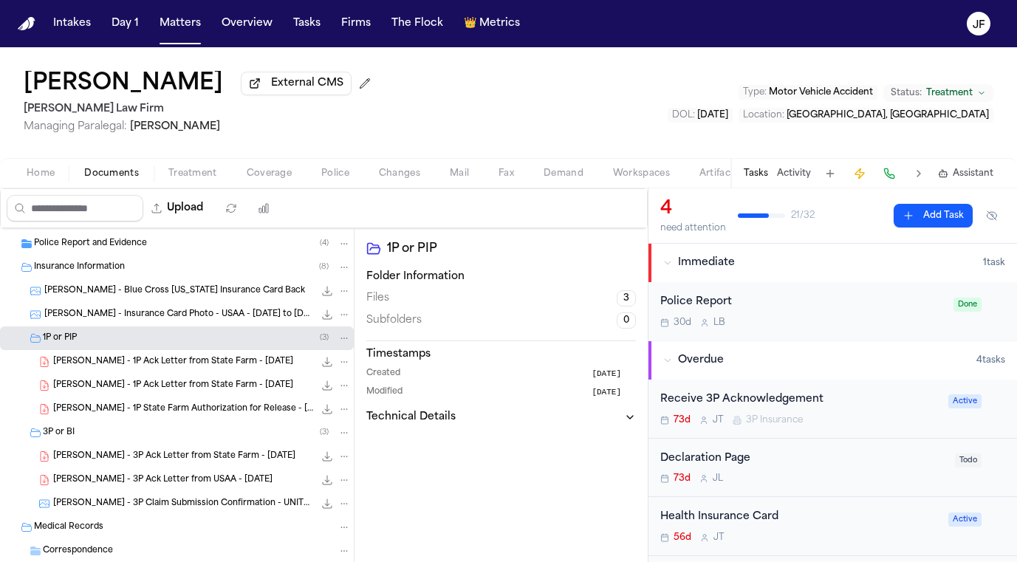
click at [166, 372] on div "[PERSON_NAME] - 1P Ack Letter from State Farm - [DATE] 141.2 KB • PDF" at bounding box center [177, 362] width 354 height 24
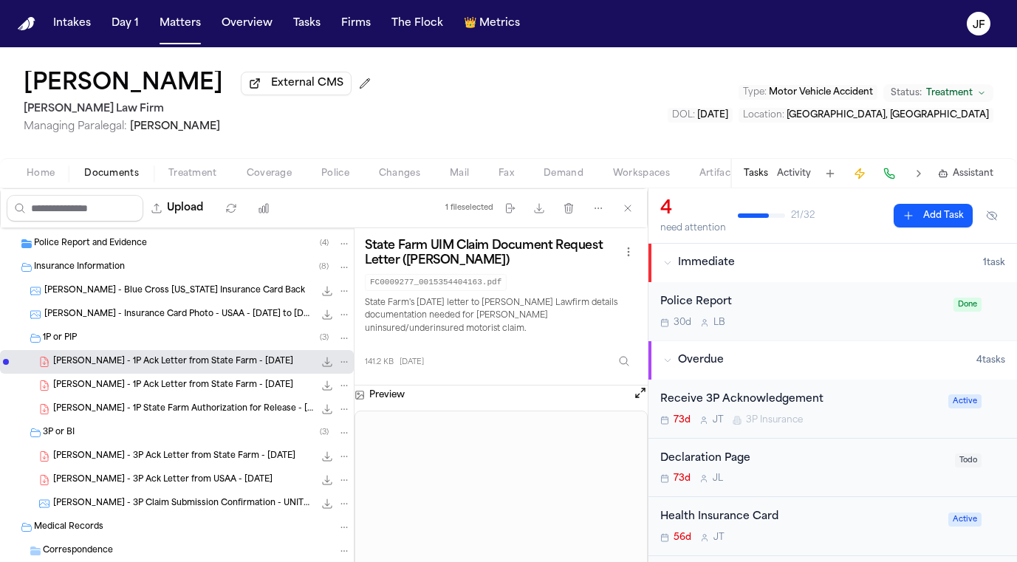
click at [227, 455] on span "[PERSON_NAME] - 3P Ack Letter from State Farm - [DATE]" at bounding box center [174, 456] width 242 height 13
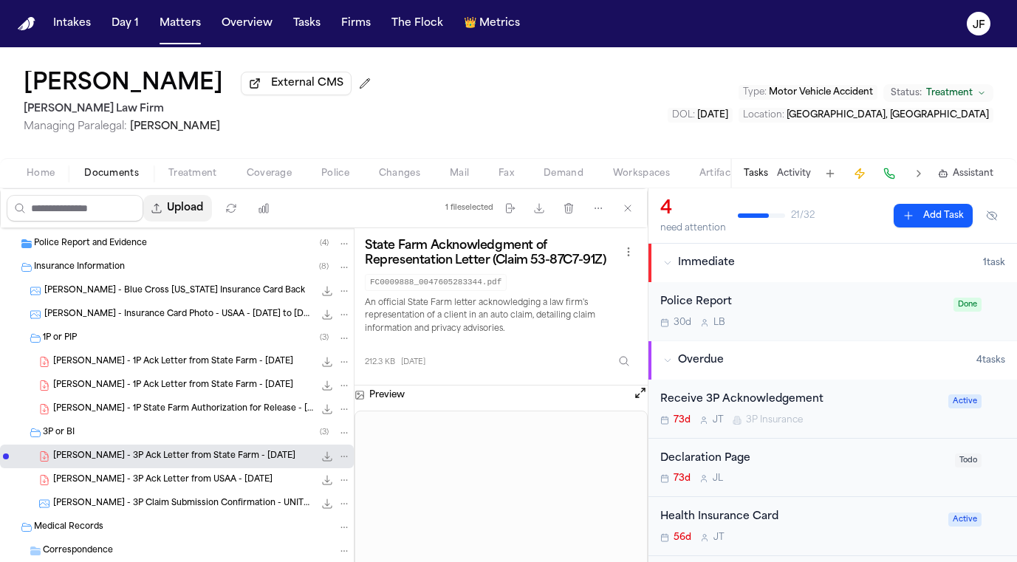
click at [212, 221] on button "Upload" at bounding box center [177, 208] width 69 height 27
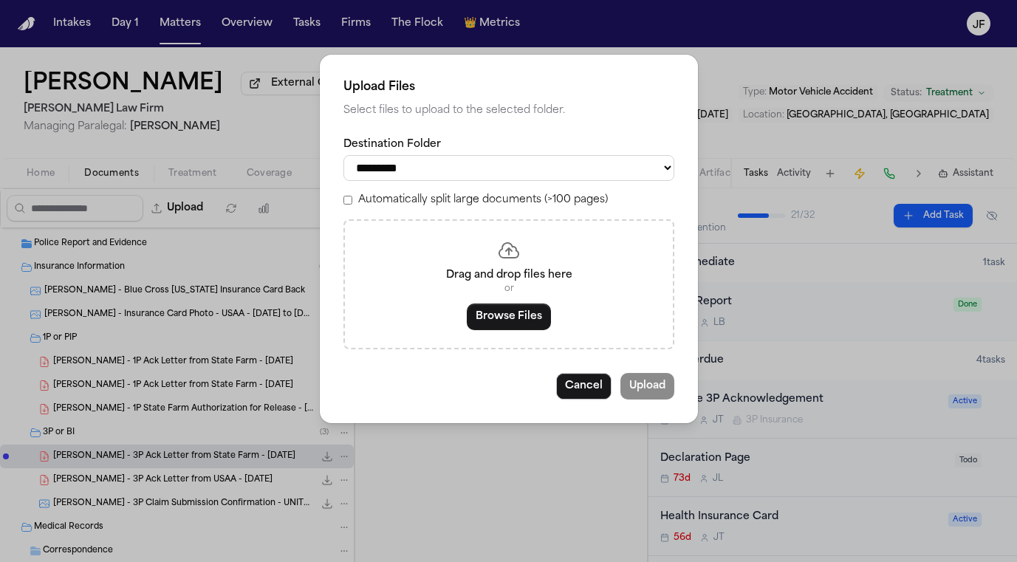
click at [501, 304] on button "Browse Files" at bounding box center [509, 316] width 84 height 27
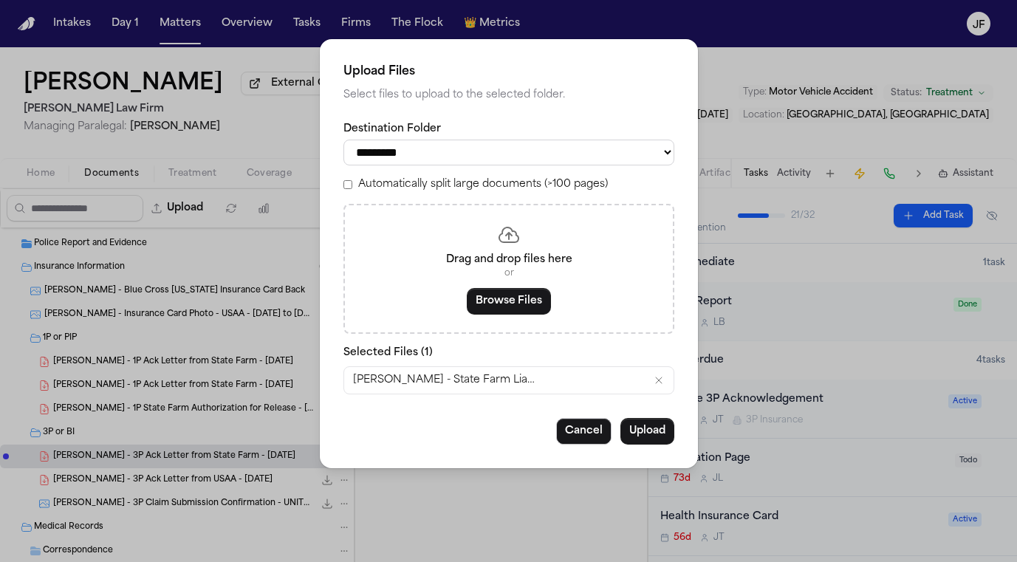
select select "**********"
click at [649, 441] on button "Upload" at bounding box center [647, 431] width 54 height 27
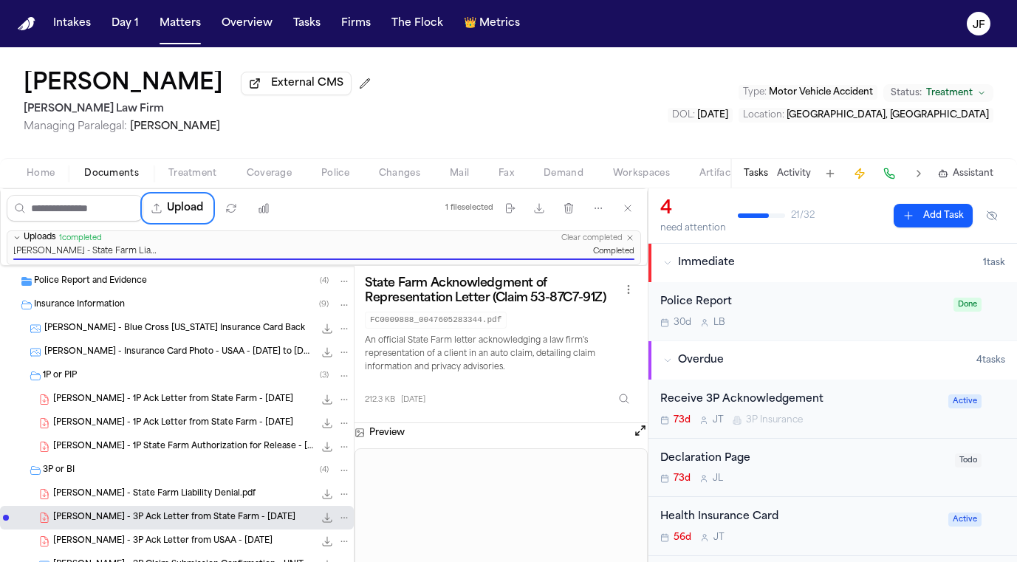
click at [846, 421] on div "73d J T 3P Insurance" at bounding box center [799, 420] width 279 height 12
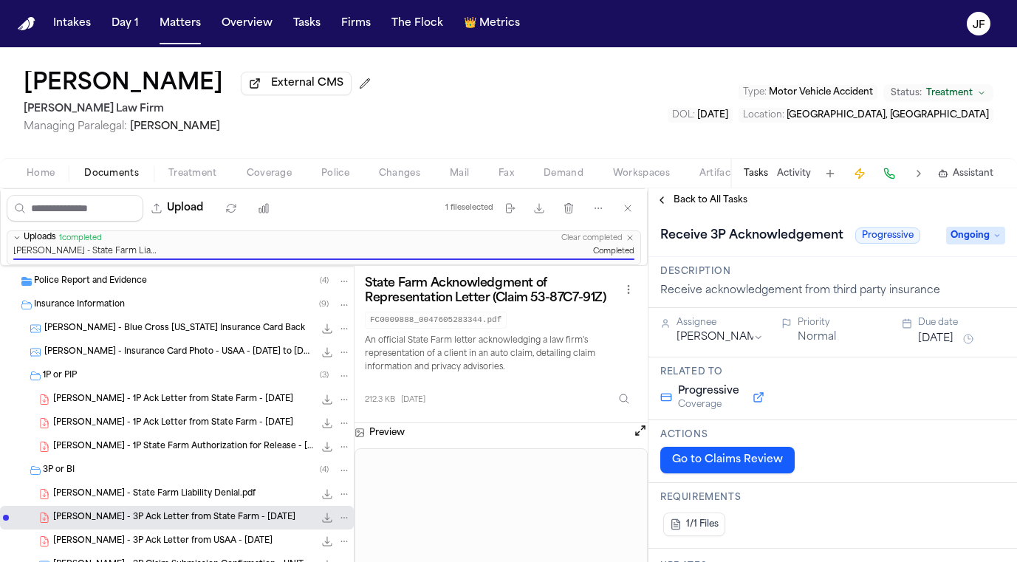
click at [693, 195] on div "Back to All Tasks" at bounding box center [832, 200] width 368 height 24
click at [693, 202] on span "Back to All Tasks" at bounding box center [710, 200] width 74 height 12
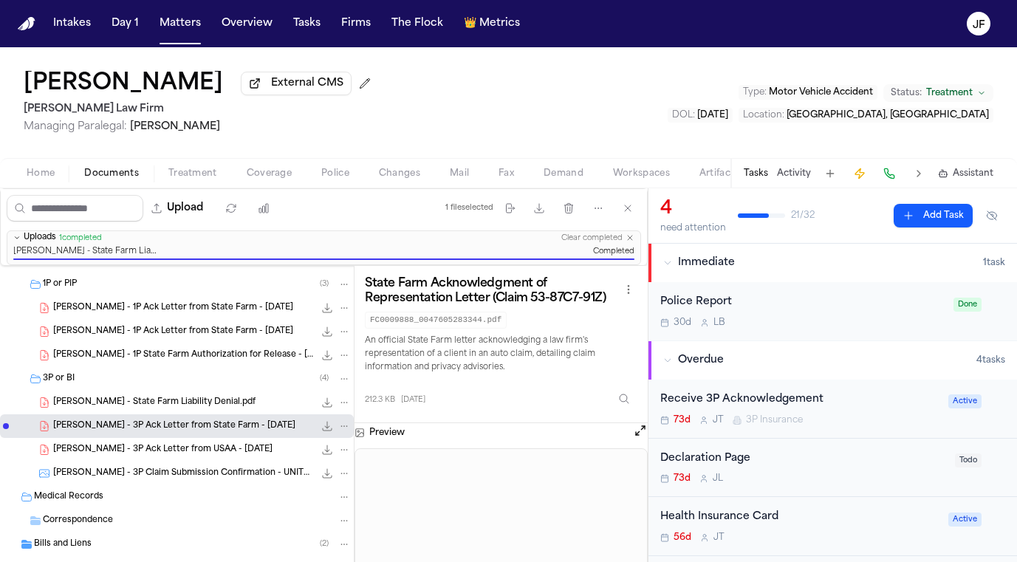
scroll to position [185, 0]
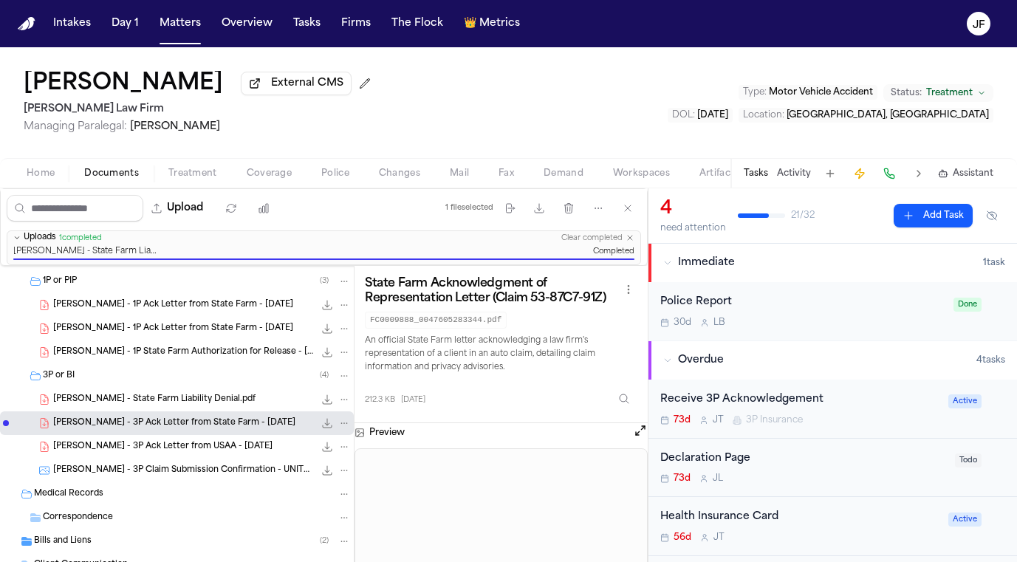
click at [247, 450] on div "D. Webb - 3P Ack Letter from USAA - 7.14.25 262.1 KB • PDF" at bounding box center [202, 446] width 298 height 15
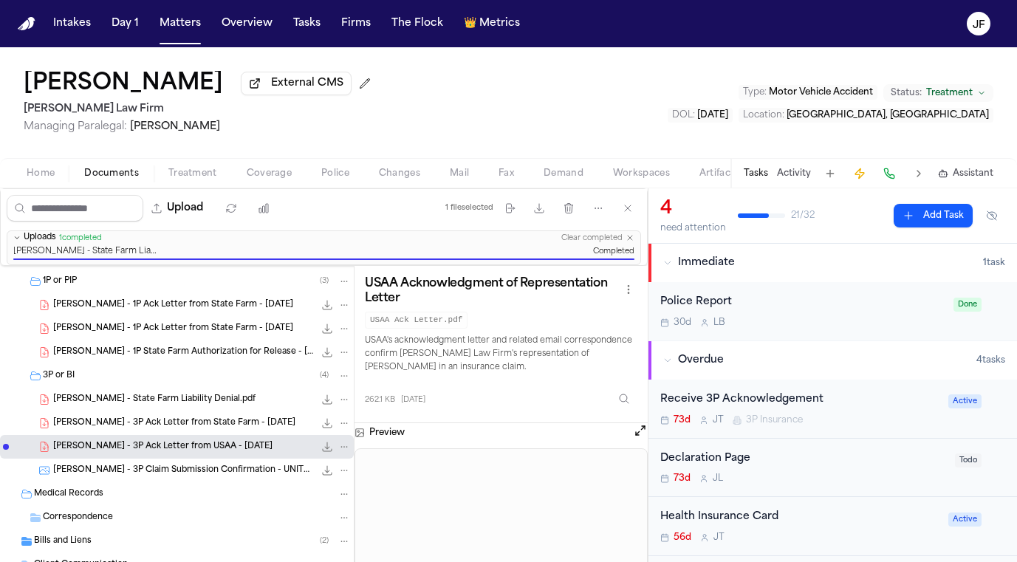
scroll to position [0, 0]
click at [271, 91] on span "External CMS" at bounding box center [307, 83] width 72 height 15
click at [554, 158] on div "Douglas Webb External CMS 2 Hecht Law Firm Managing Paralegal: Jessica Barrett …" at bounding box center [508, 102] width 1017 height 111
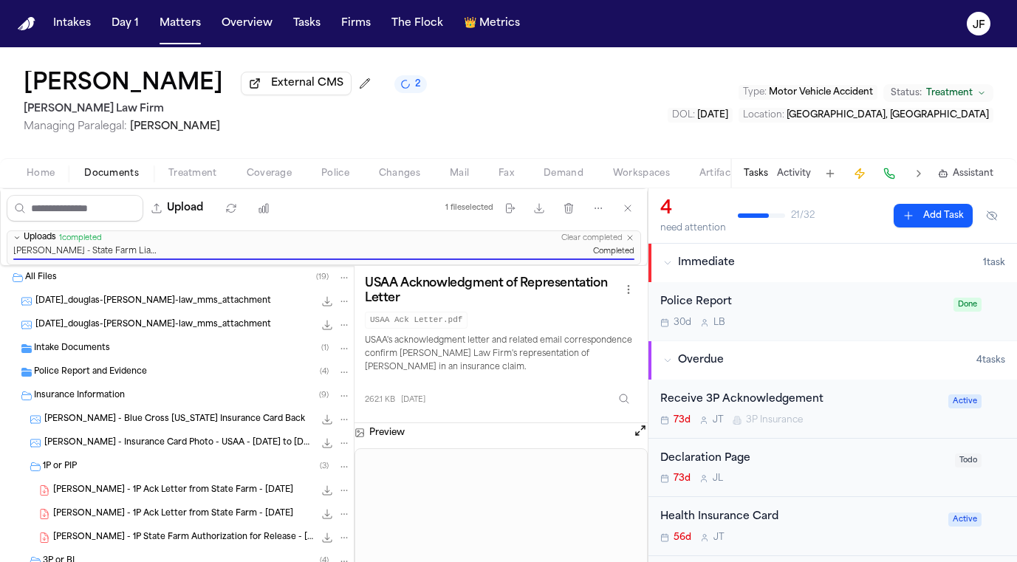
click at [61, 359] on div "Intake Documents ( 1 )" at bounding box center [177, 349] width 354 height 24
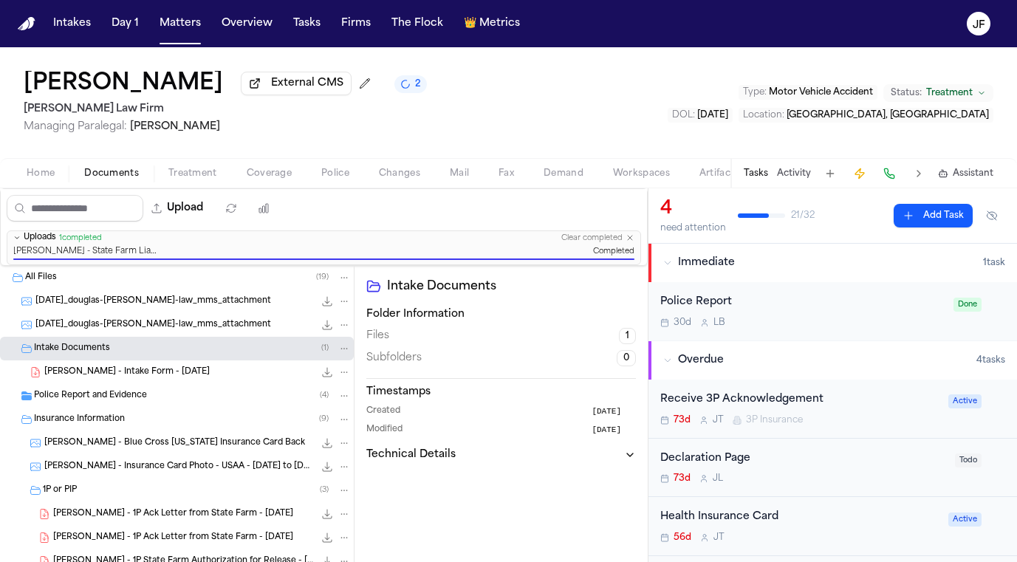
click at [70, 408] on div "Police Report and Evidence ( 4 )" at bounding box center [177, 396] width 354 height 24
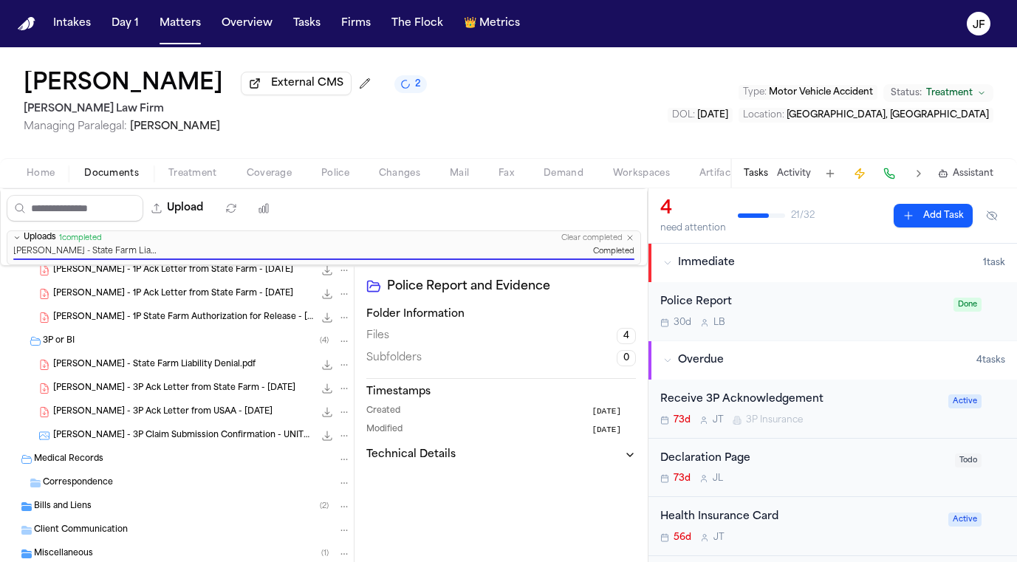
click at [80, 501] on span "Bills and Liens" at bounding box center [63, 507] width 58 height 13
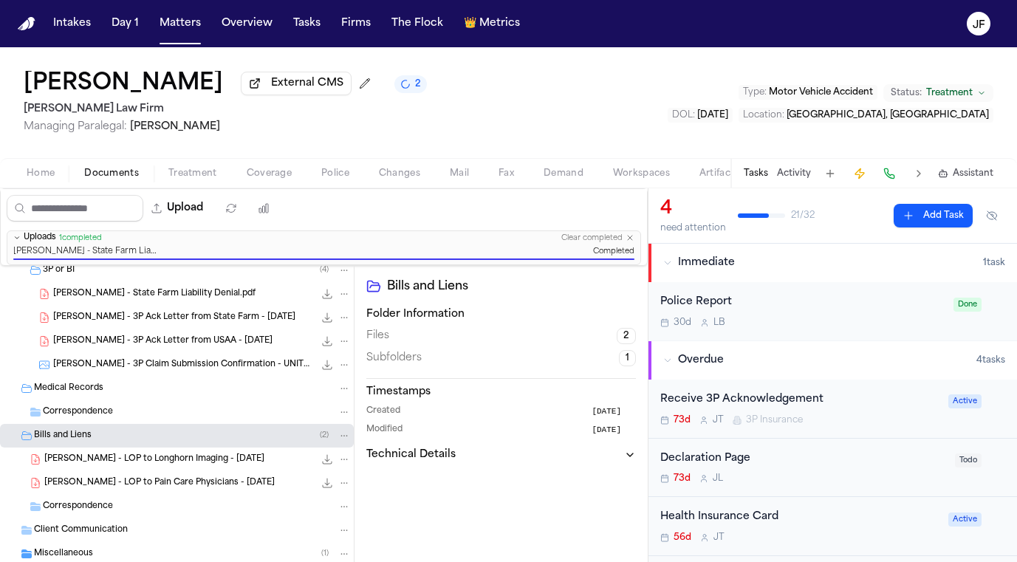
scroll to position [412, 0]
click at [72, 552] on span "Miscellaneous" at bounding box center [63, 554] width 59 height 13
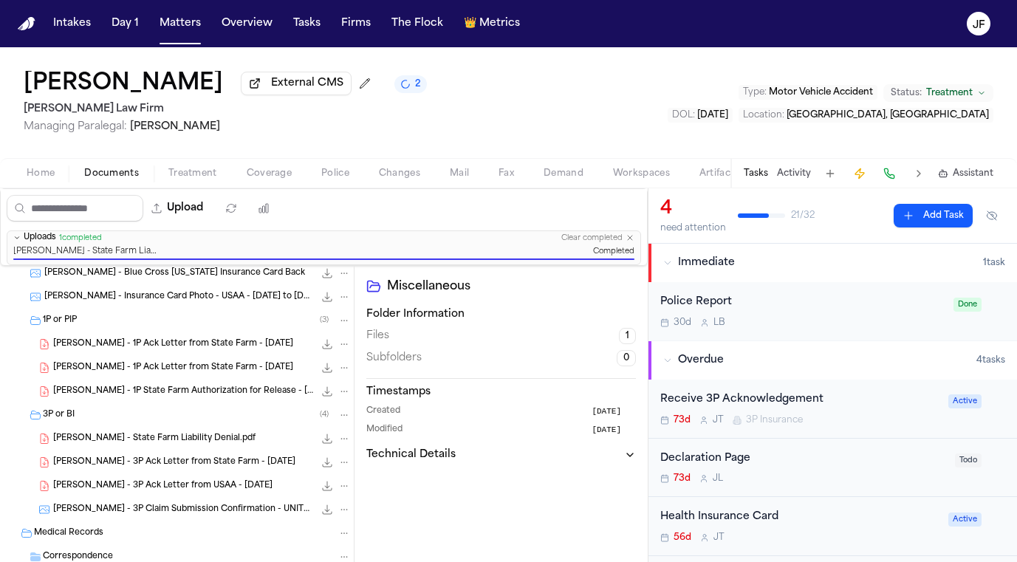
scroll to position [258, 0]
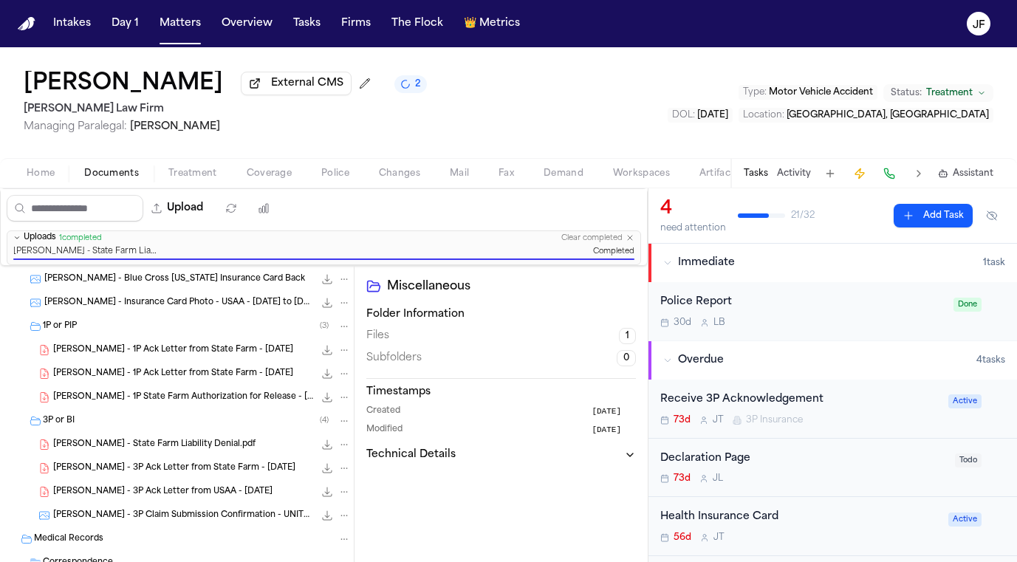
click at [177, 355] on span "[PERSON_NAME] - 1P Ack Letter from State Farm - [DATE]" at bounding box center [173, 350] width 240 height 13
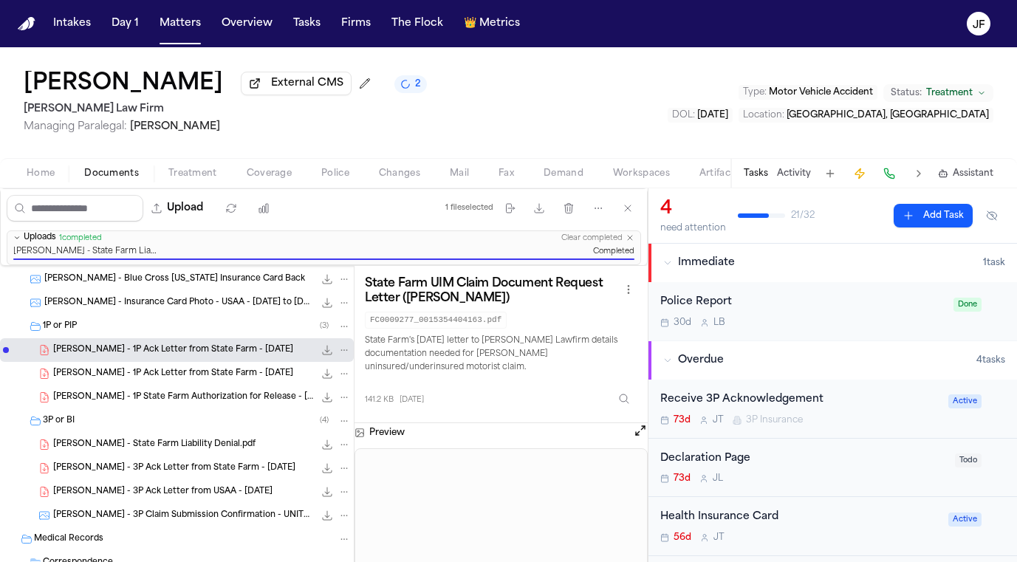
click at [219, 385] on div "D. Webb - 1P Ack Letter from State Farm - 7.31.25 142.3 KB • PDF" at bounding box center [177, 374] width 354 height 24
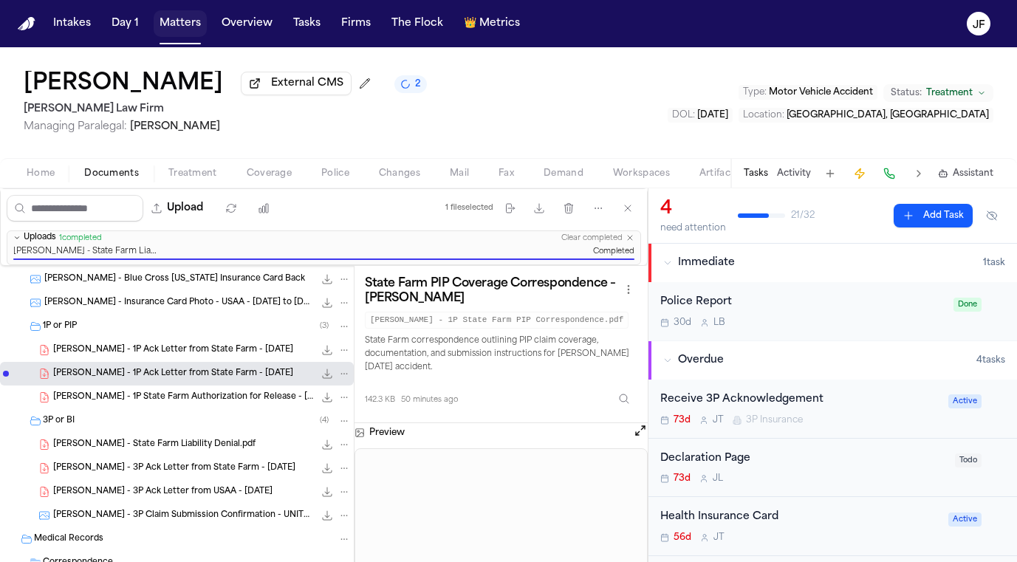
click at [175, 20] on button "Matters" at bounding box center [180, 23] width 53 height 27
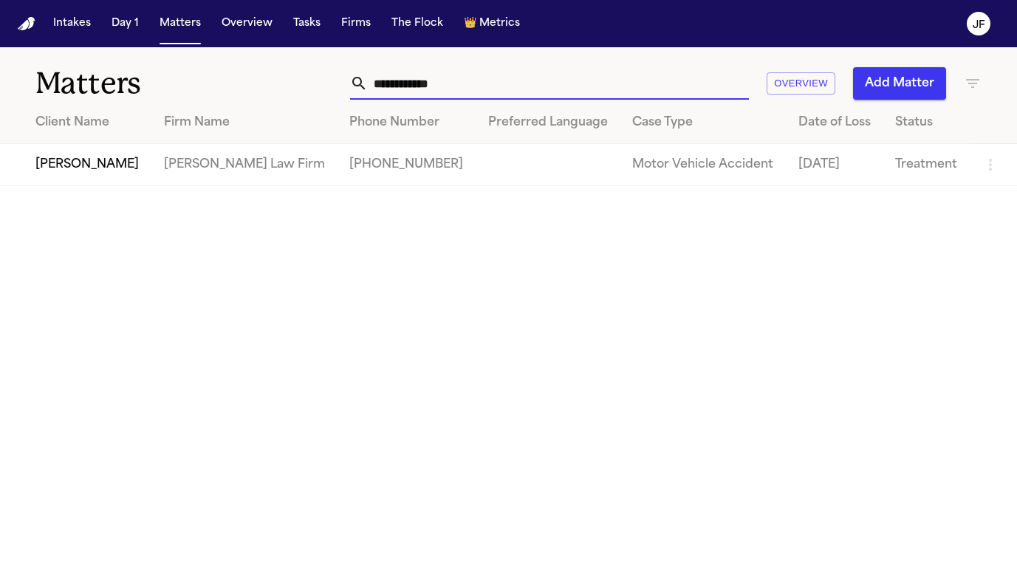
drag, startPoint x: 489, startPoint y: 83, endPoint x: 311, endPoint y: 66, distance: 179.5
click at [311, 66] on div "**********" at bounding box center [508, 74] width 1017 height 55
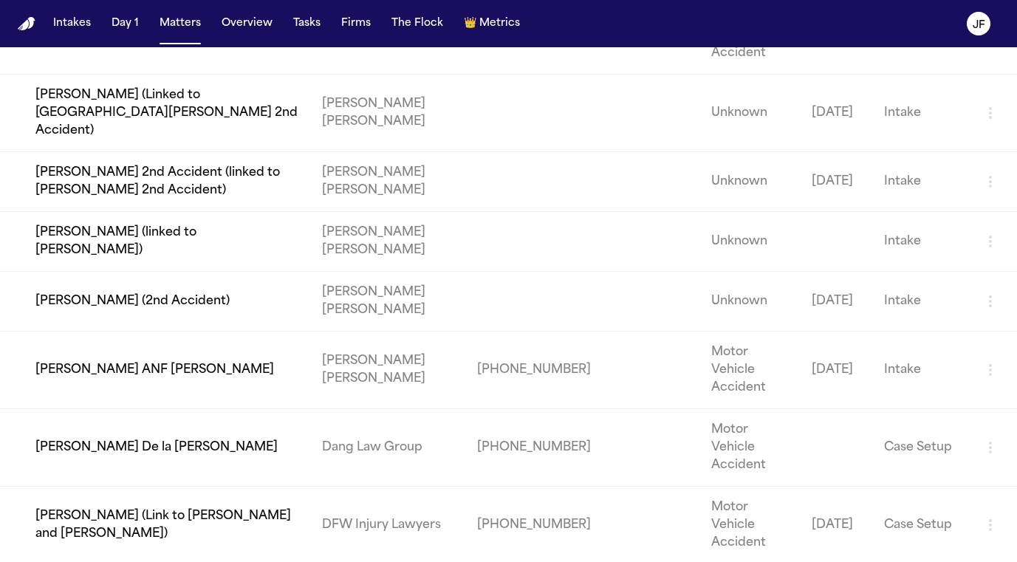
click at [570, 1] on nav "Intakes Day 1 Matters Overview Tasks Firms The Flock 👑 Metrics JF" at bounding box center [508, 23] width 1017 height 47
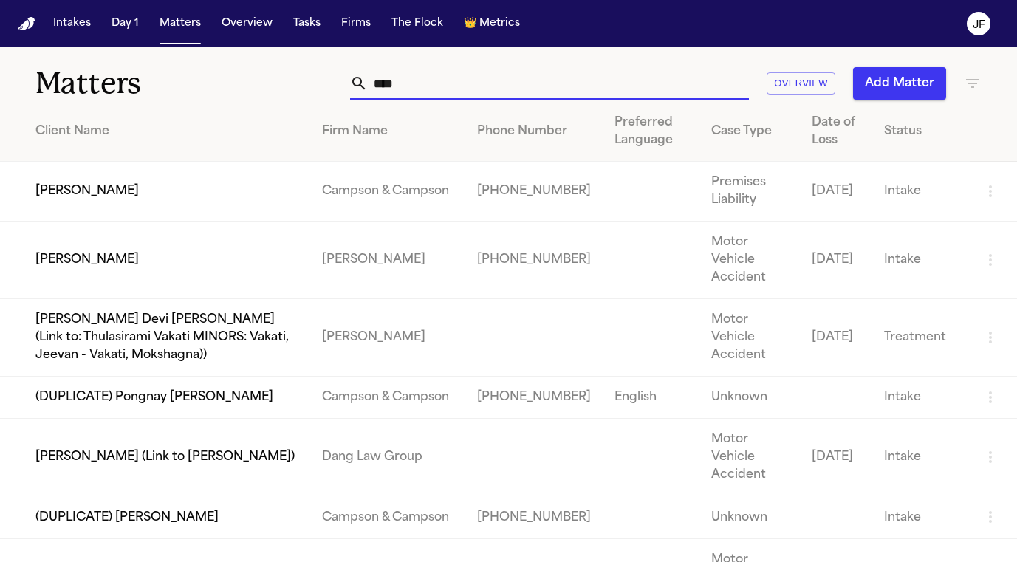
click at [371, 87] on input "****" at bounding box center [558, 83] width 381 height 32
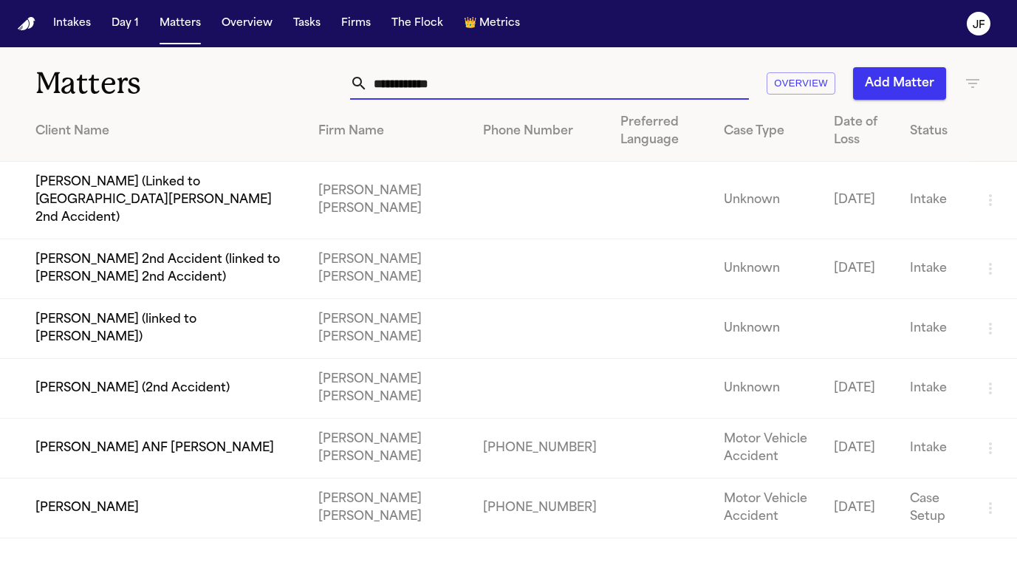
type input "**********"
click at [88, 489] on td "[PERSON_NAME]" at bounding box center [153, 508] width 306 height 60
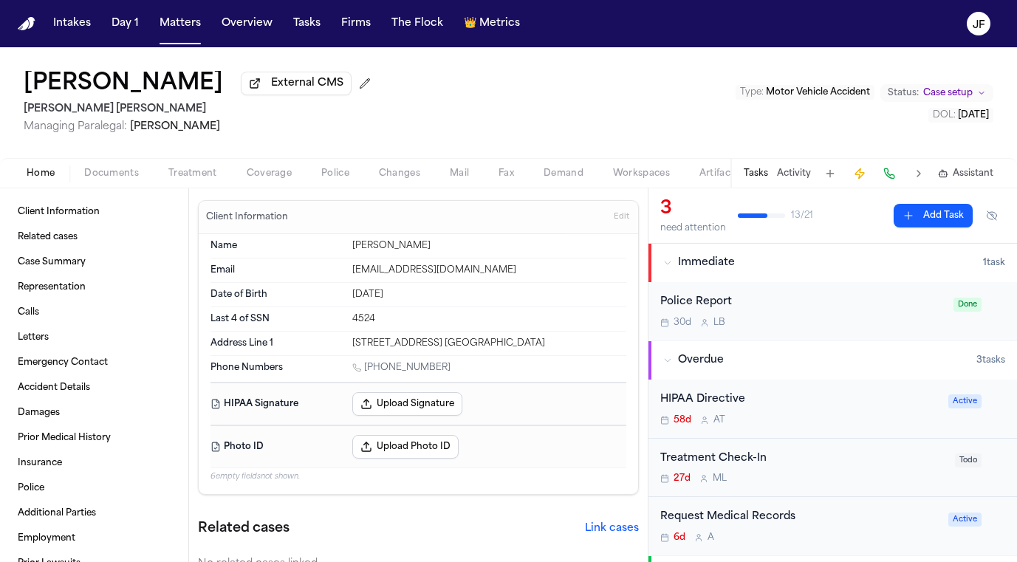
click at [280, 179] on span "Coverage" at bounding box center [269, 174] width 45 height 12
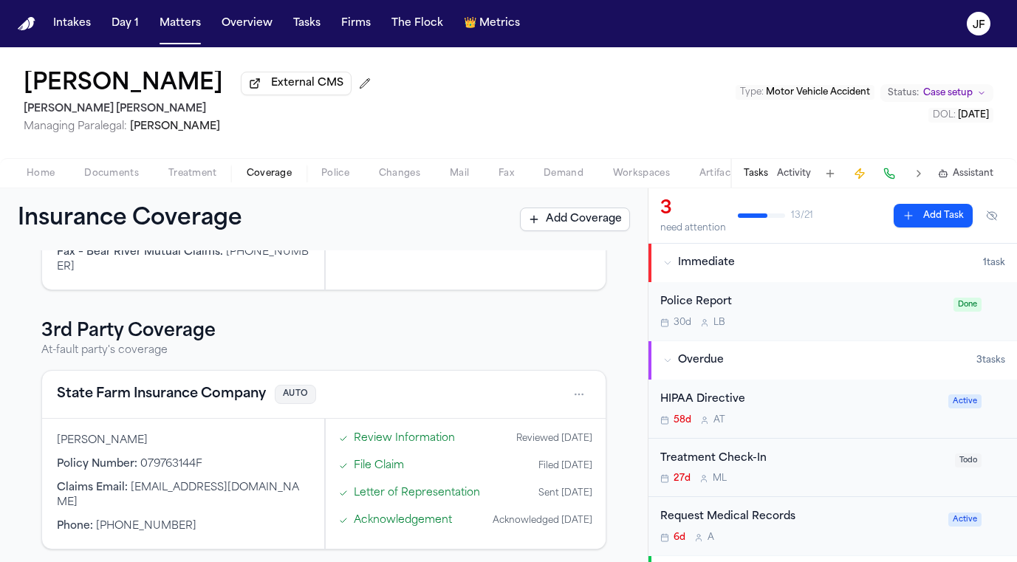
scroll to position [230, 0]
click at [115, 172] on span "Documents" at bounding box center [111, 174] width 55 height 12
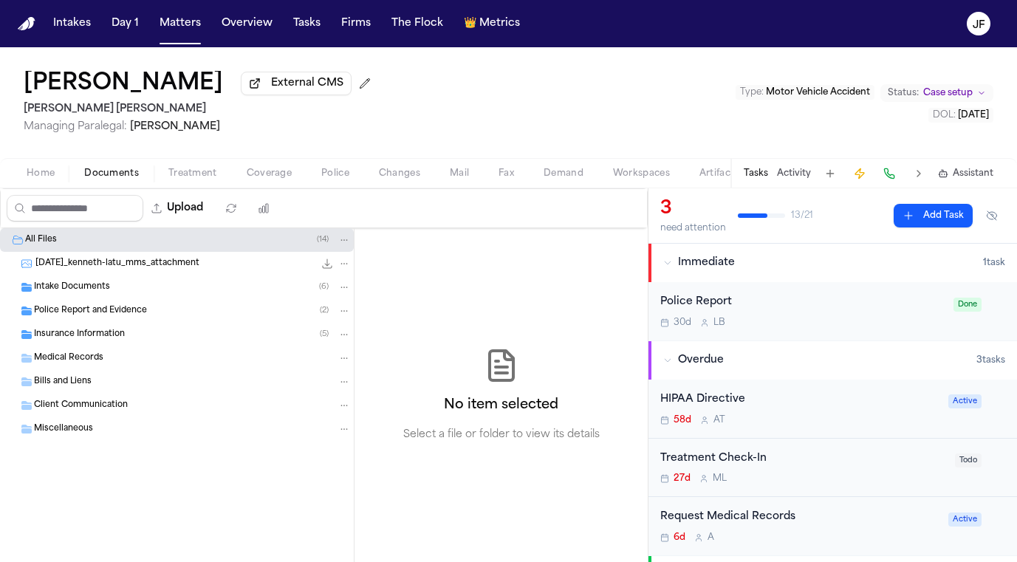
click at [134, 340] on div "Insurance Information ( 5 )" at bounding box center [192, 334] width 317 height 13
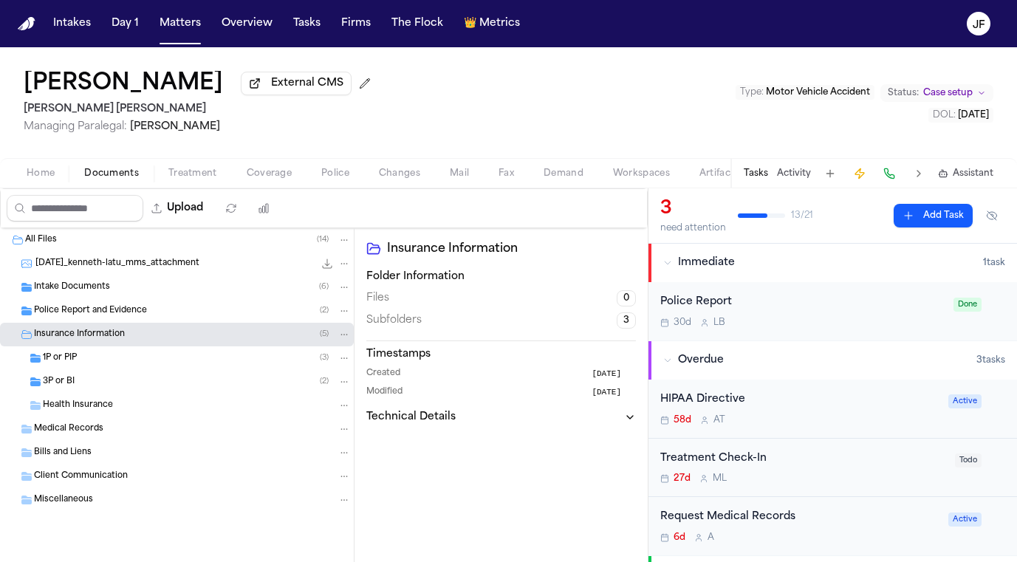
click at [129, 377] on div "3P or BI ( 2 )" at bounding box center [177, 382] width 354 height 24
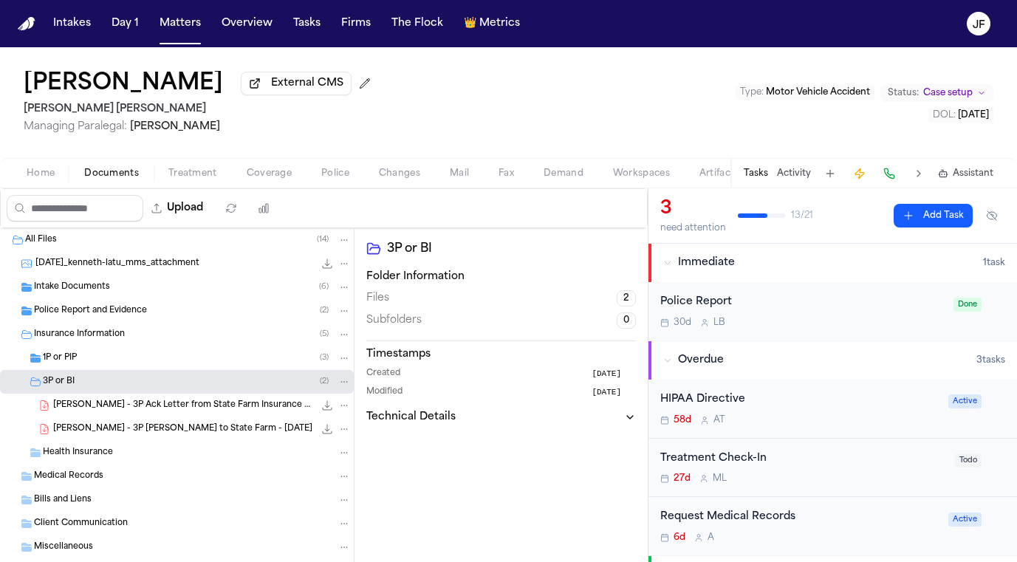
click at [132, 356] on div "1P or PIP ( 3 )" at bounding box center [197, 357] width 308 height 13
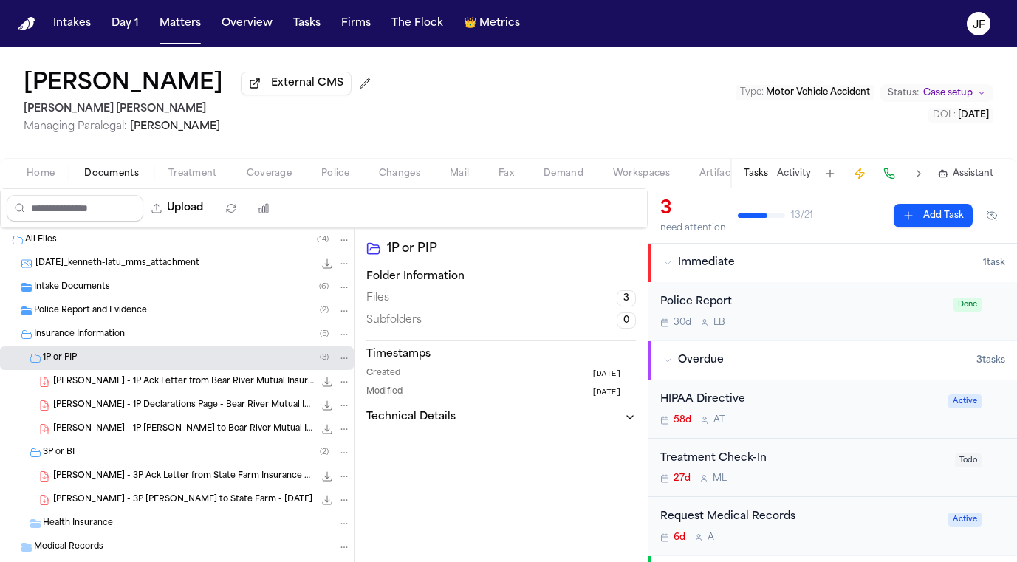
click at [189, 472] on div "M. Latu - 3P Ack Letter from State Farm Insurance Company - 8.12.25 126.1 KB • …" at bounding box center [202, 476] width 298 height 15
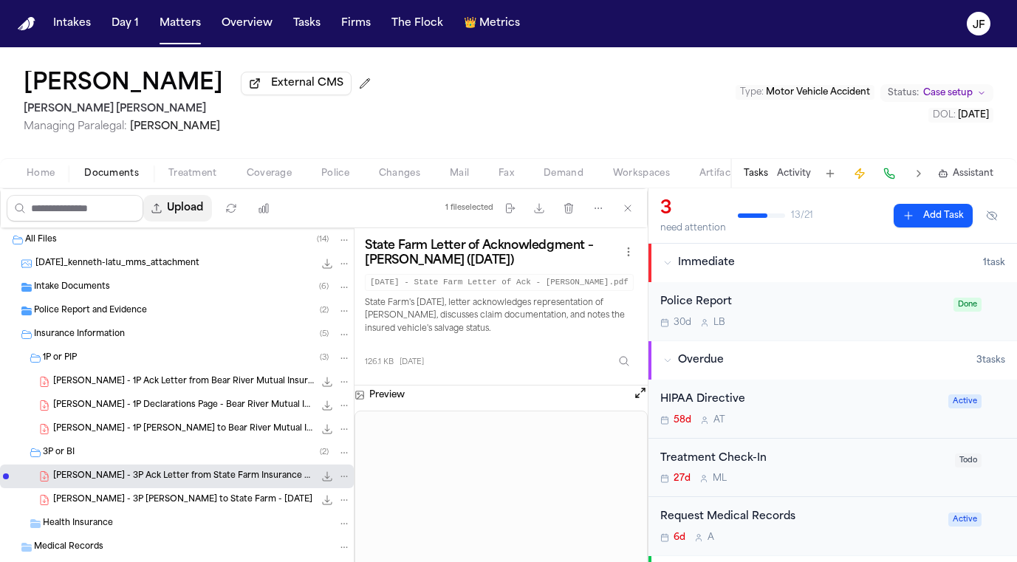
click at [212, 212] on button "Upload" at bounding box center [177, 208] width 69 height 27
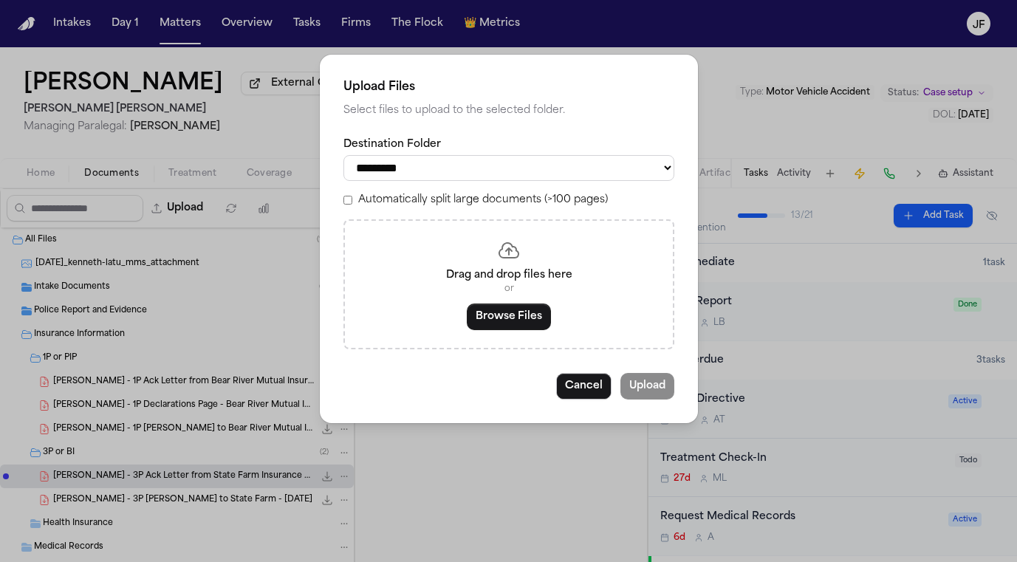
select select "**********"
click at [505, 306] on button "Browse Files" at bounding box center [509, 316] width 84 height 27
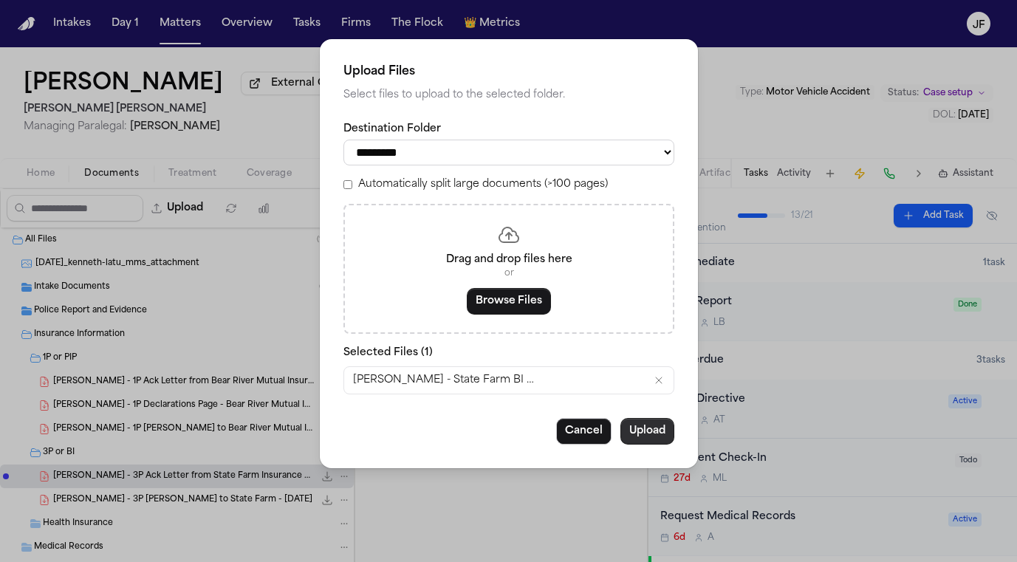
click at [647, 427] on button "Upload" at bounding box center [647, 431] width 54 height 27
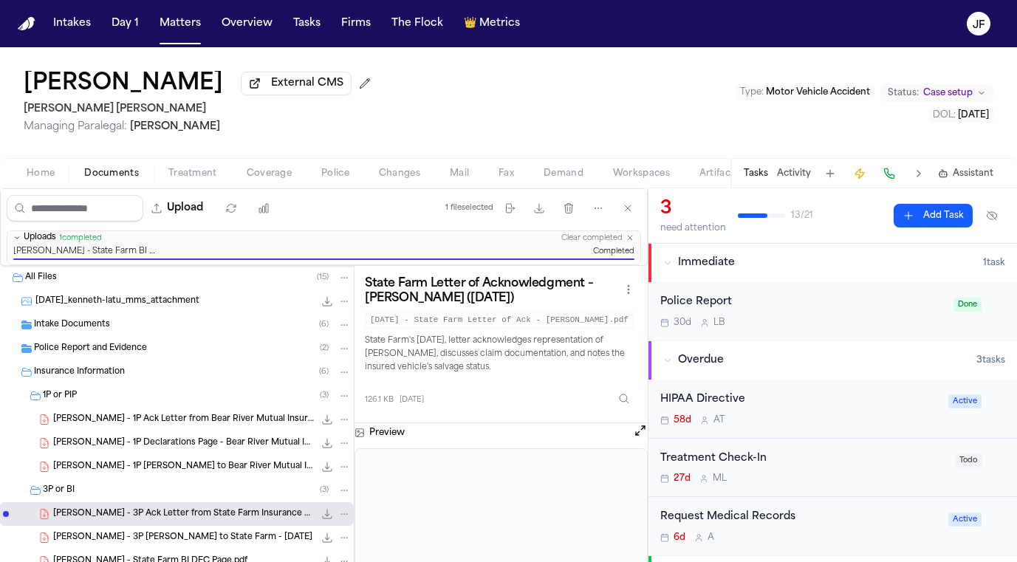
click at [271, 91] on span "External CMS" at bounding box center [307, 83] width 72 height 15
click at [271, 86] on span "External CMS" at bounding box center [307, 83] width 72 height 15
click at [271, 90] on span "External CMS" at bounding box center [307, 83] width 72 height 15
click at [321, 515] on icon "File: M. Latu - 3P Ack Letter from State Farm Insurance Company - 8.12.25" at bounding box center [327, 514] width 12 height 12
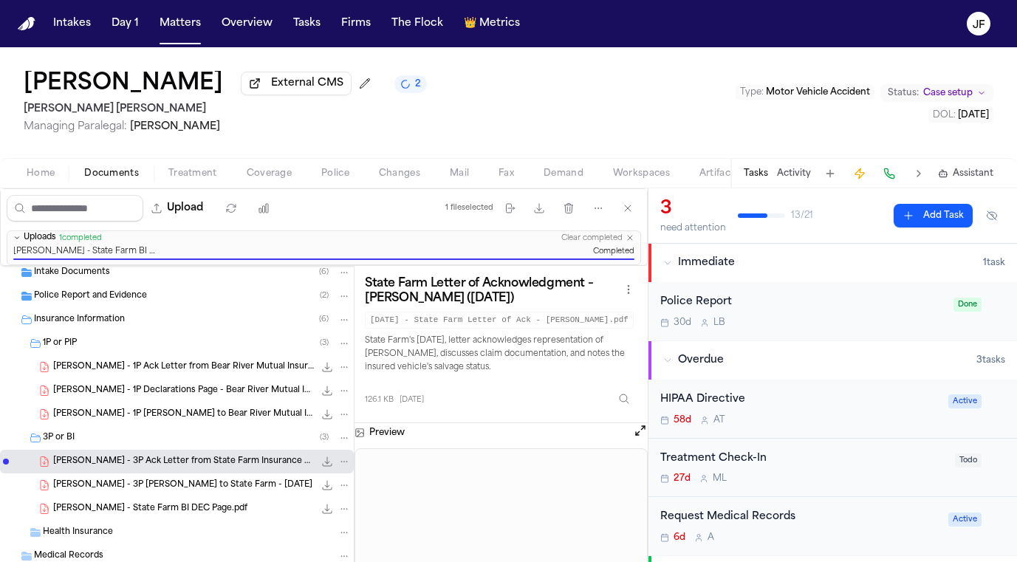
scroll to position [55, 0]
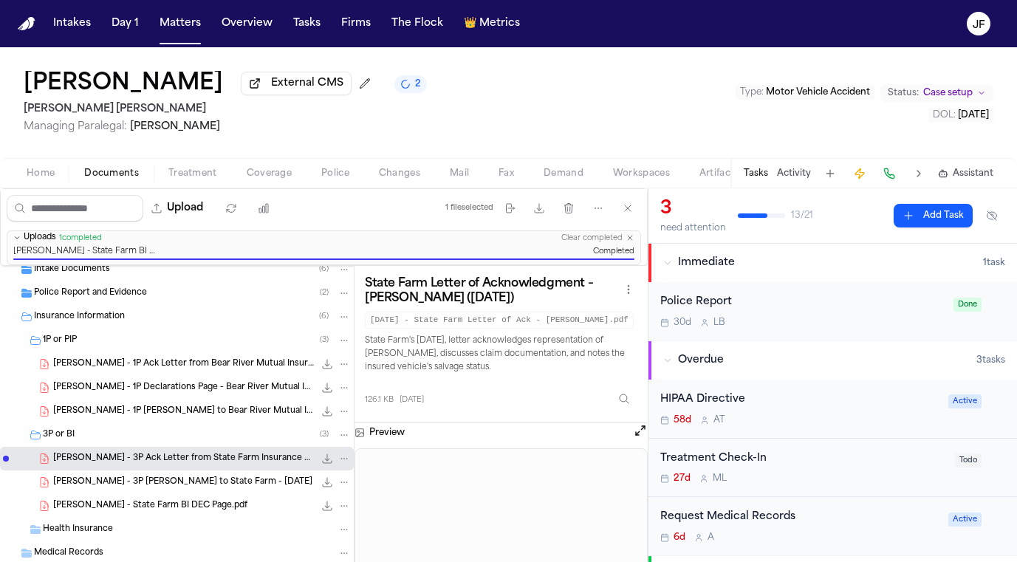
click at [201, 509] on span "M. Latu - State Farm BI DEC Page.pdf" at bounding box center [150, 506] width 194 height 13
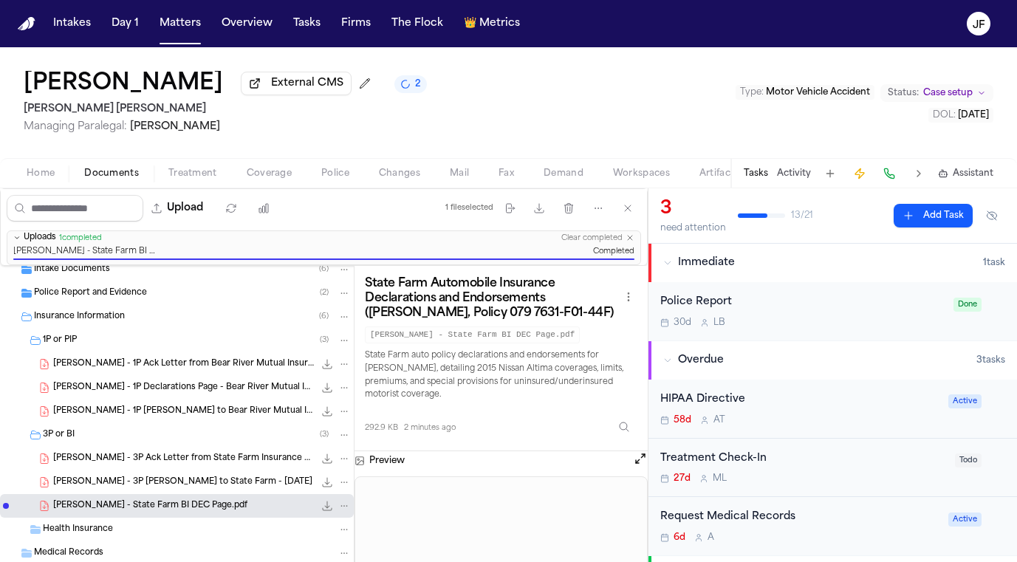
click at [323, 511] on icon "File: M. Latu - State Farm BI DEC Page.pdf" at bounding box center [328, 506] width 10 height 10
click at [946, 1] on nav "Intakes Day 1 Matters Overview Tasks Firms The Flock 👑 Metrics JF" at bounding box center [508, 23] width 1017 height 47
click at [88, 296] on span "Police Report and Evidence" at bounding box center [90, 293] width 113 height 13
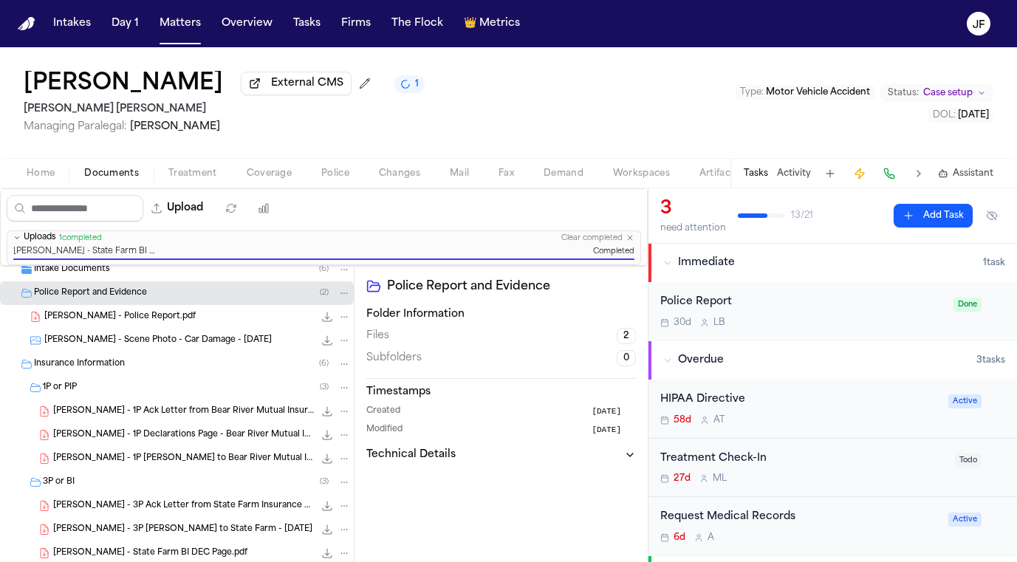
click at [179, 371] on div "Insurance Information ( 6 )" at bounding box center [192, 363] width 317 height 13
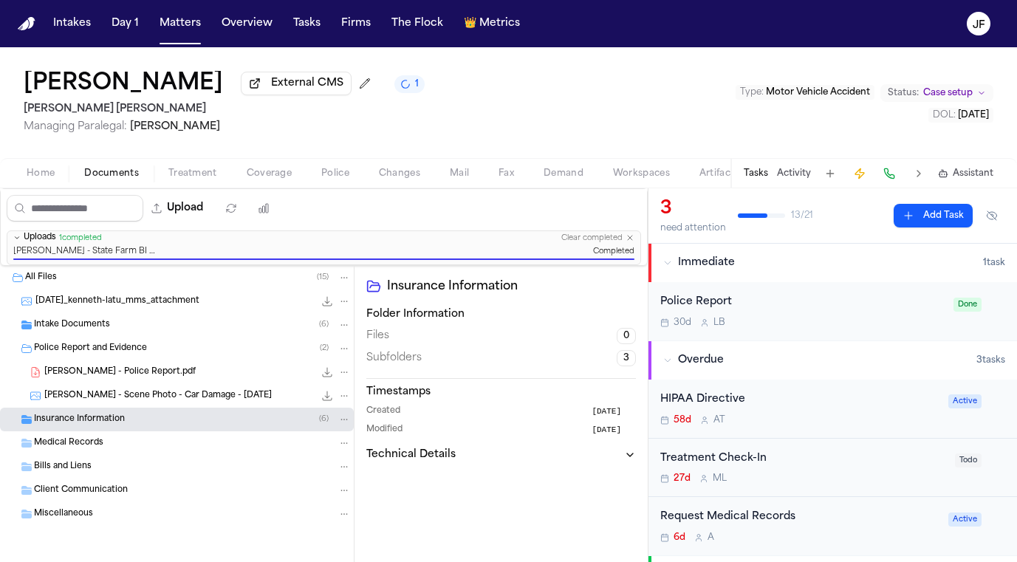
scroll to position [0, 0]
click at [151, 319] on div "Intake Documents ( 6 )" at bounding box center [177, 325] width 354 height 24
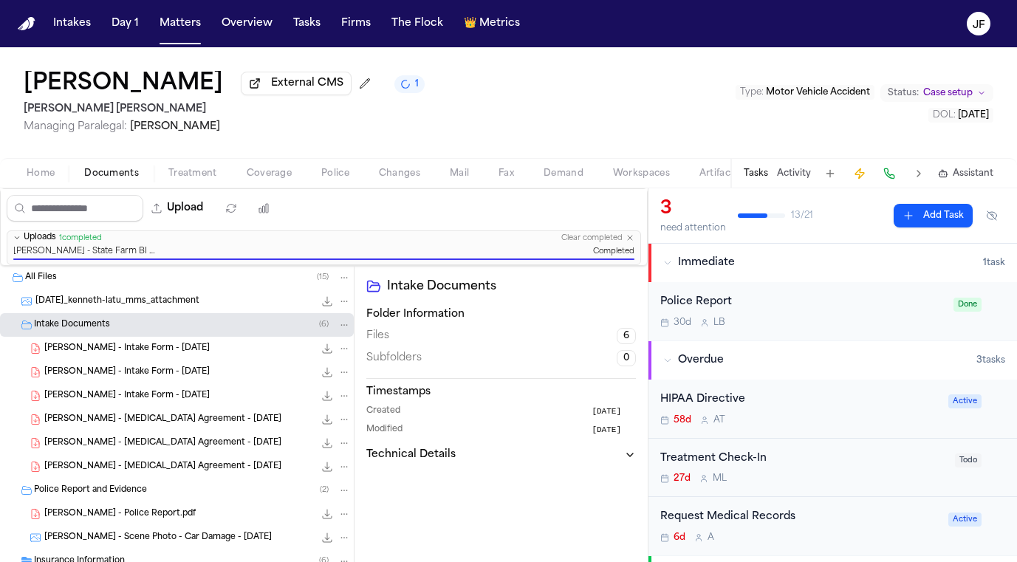
click at [151, 320] on div "Intake Documents ( 6 )" at bounding box center [177, 325] width 354 height 24
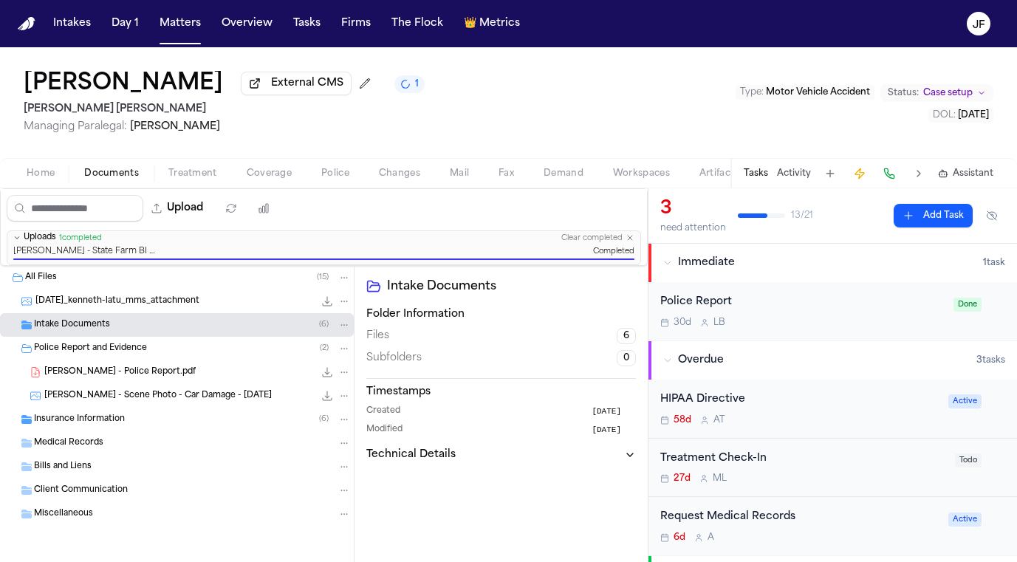
click at [148, 348] on div "Police Report and Evidence ( 2 )" at bounding box center [192, 348] width 317 height 13
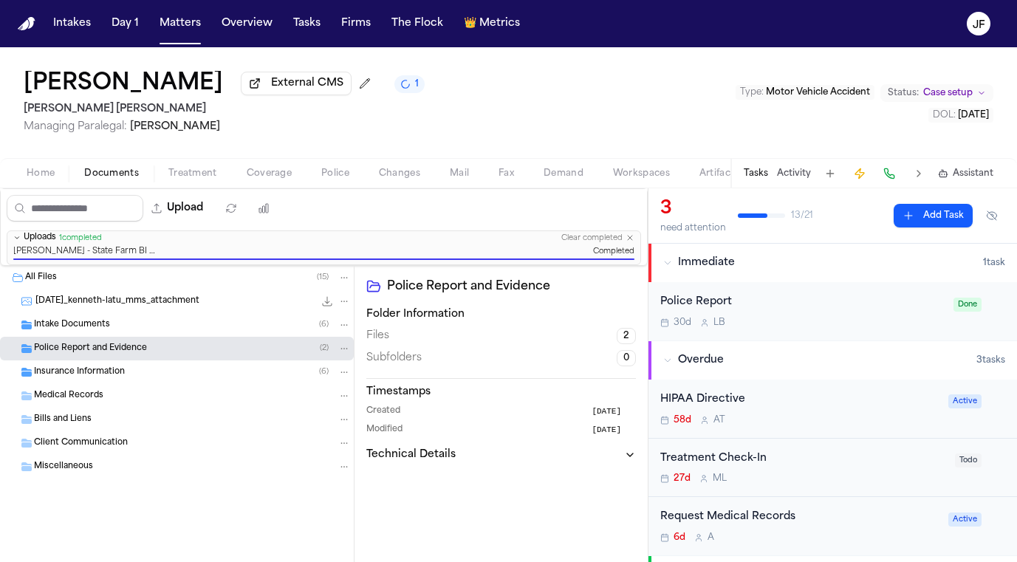
click at [402, 122] on div "Malissa Latu External CMS 1 Steele Adams Hosman Managing Paralegal: Jacqueline …" at bounding box center [508, 102] width 1017 height 111
click at [479, 5] on nav "Intakes Day 1 Matters Overview Tasks Firms The Flock 👑 Metrics JF" at bounding box center [508, 23] width 1017 height 47
click at [610, 107] on div "Malissa Latu External CMS 1 Steele Adams Hosman Managing Paralegal: Jacqueline …" at bounding box center [508, 102] width 1017 height 111
click at [763, 1] on nav "Intakes Day 1 Matters Overview Tasks Firms The Flock 👑 Metrics JF" at bounding box center [508, 23] width 1017 height 47
click at [156, 354] on div "Police Report and Evidence ( 2 )" at bounding box center [192, 348] width 317 height 13
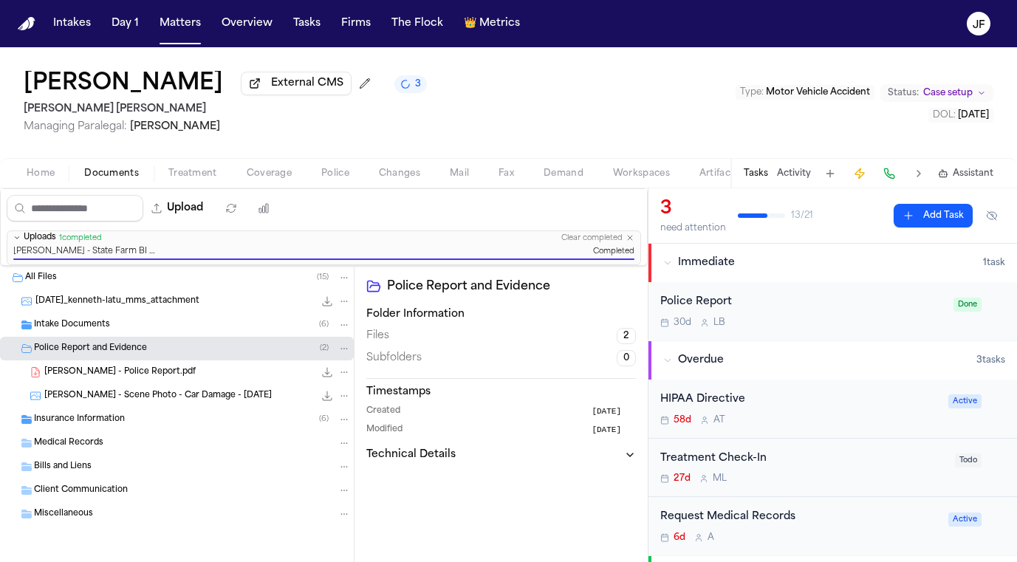
click at [155, 346] on div "Police Report and Evidence ( 2 )" at bounding box center [192, 348] width 317 height 13
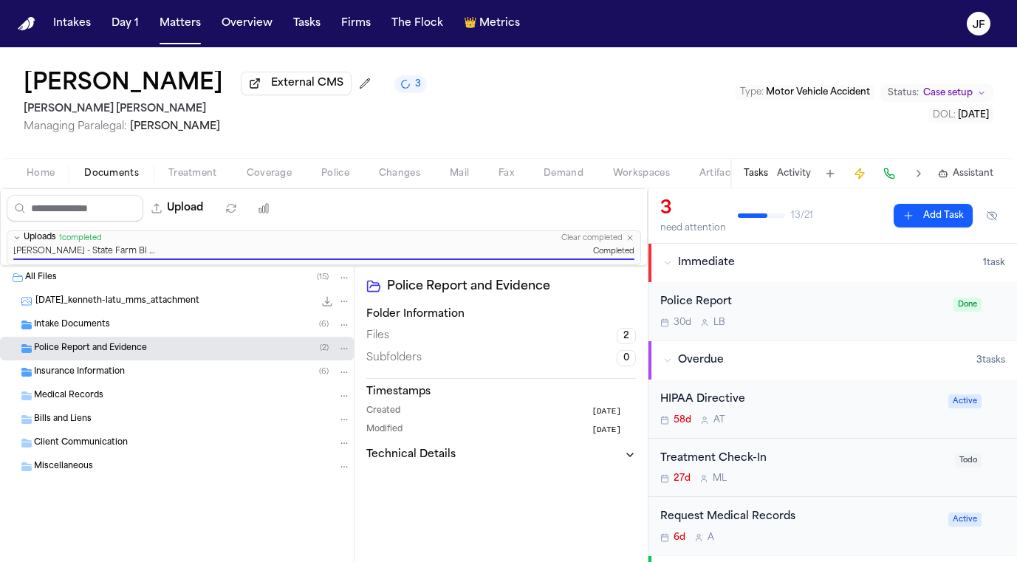
click at [148, 374] on div "Insurance Information ( 6 )" at bounding box center [192, 371] width 317 height 13
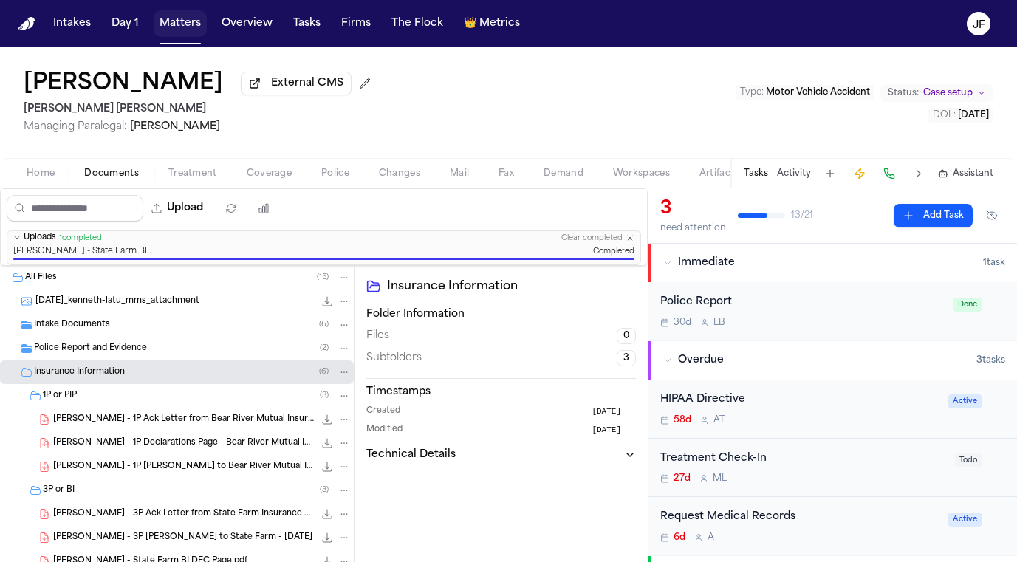
click at [171, 22] on button "Matters" at bounding box center [180, 23] width 53 height 27
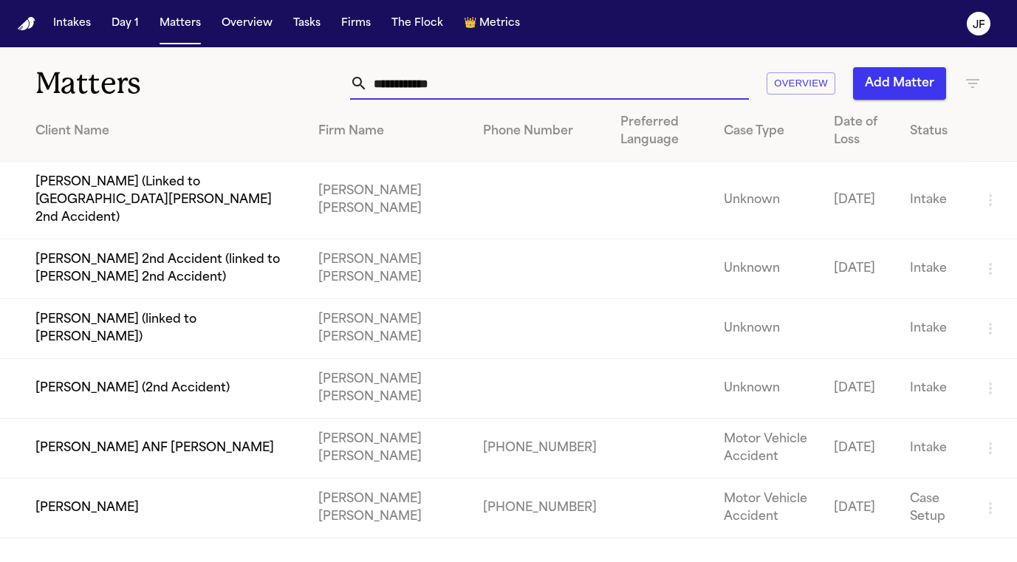
drag, startPoint x: 435, startPoint y: 87, endPoint x: 202, endPoint y: 61, distance: 234.1
click at [209, 70] on div "**********" at bounding box center [508, 74] width 1017 height 55
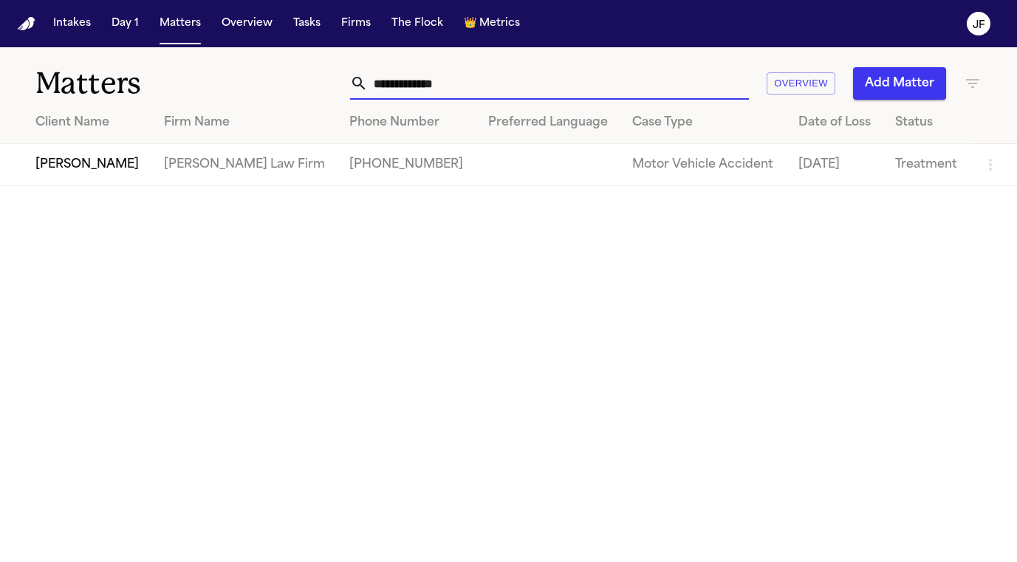
type input "**********"
drag, startPoint x: 8, startPoint y: 194, endPoint x: 100, endPoint y: 162, distance: 97.6
click at [100, 162] on td "[PERSON_NAME]" at bounding box center [76, 165] width 152 height 42
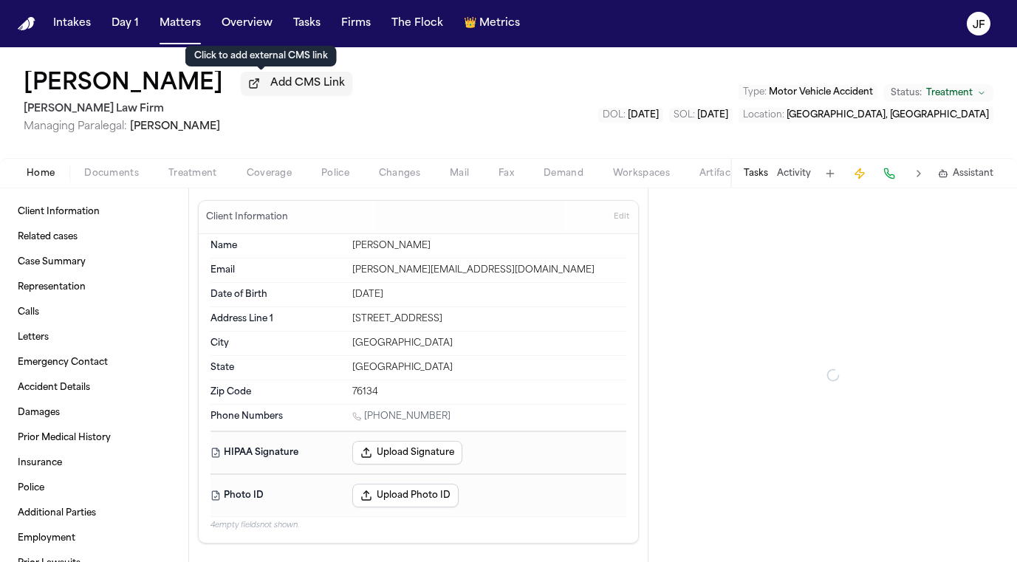
click at [270, 91] on span "Add CMS Link" at bounding box center [307, 83] width 75 height 15
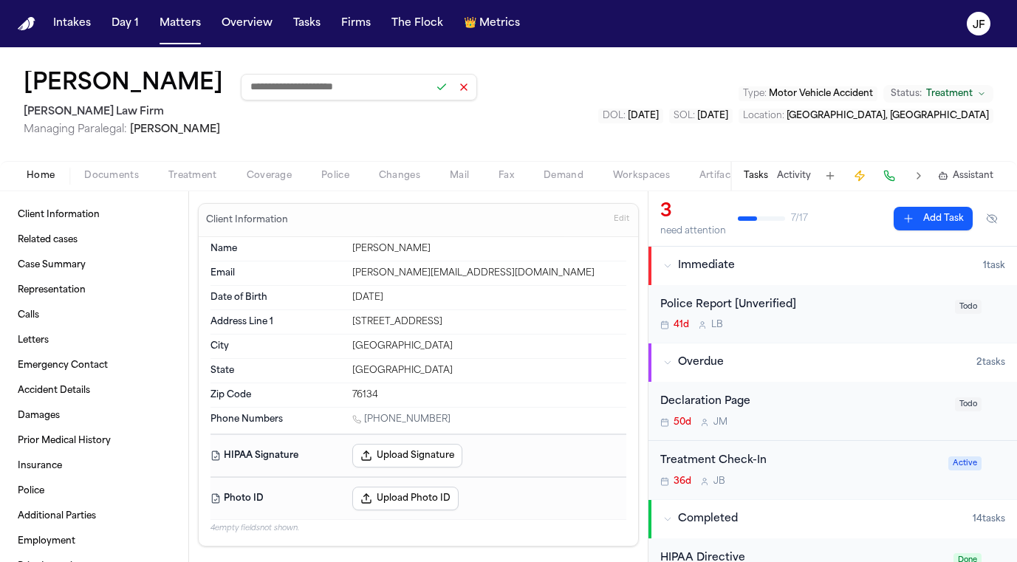
paste input "**********"
type input "**********"
click at [431, 90] on button at bounding box center [441, 87] width 21 height 21
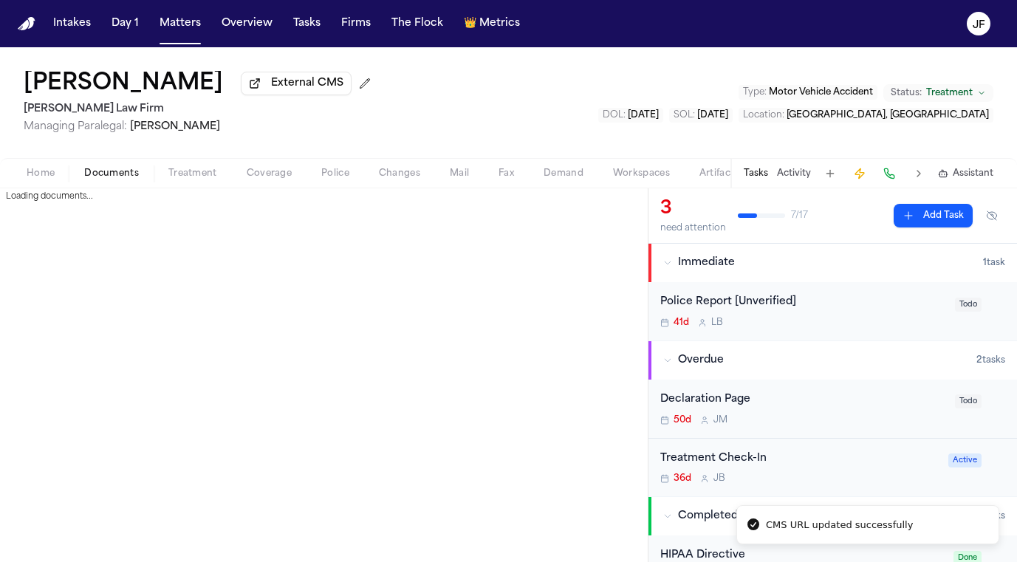
click at [131, 175] on span "Documents" at bounding box center [111, 174] width 55 height 12
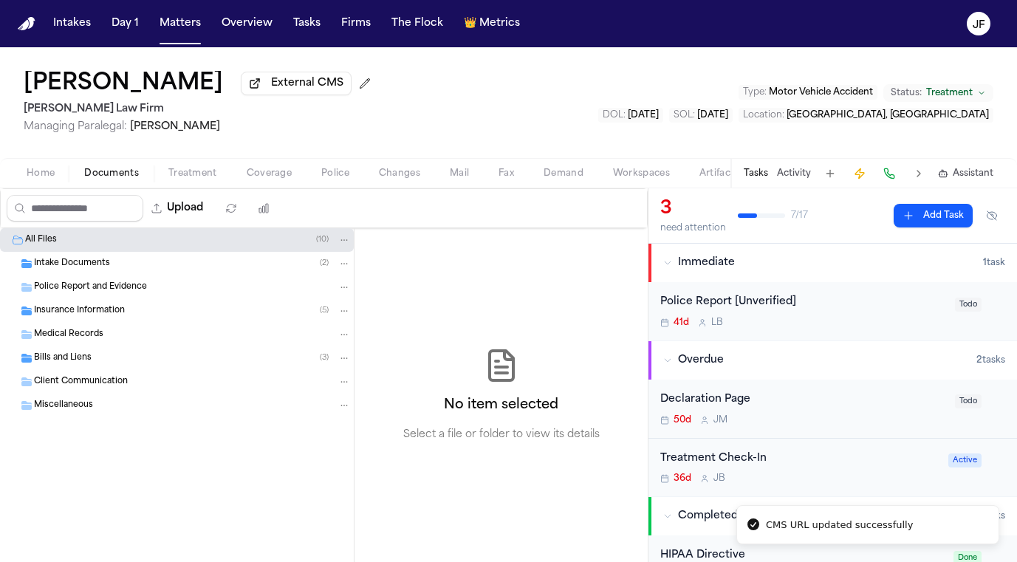
click at [75, 273] on div "Intake Documents ( 2 )" at bounding box center [177, 264] width 354 height 24
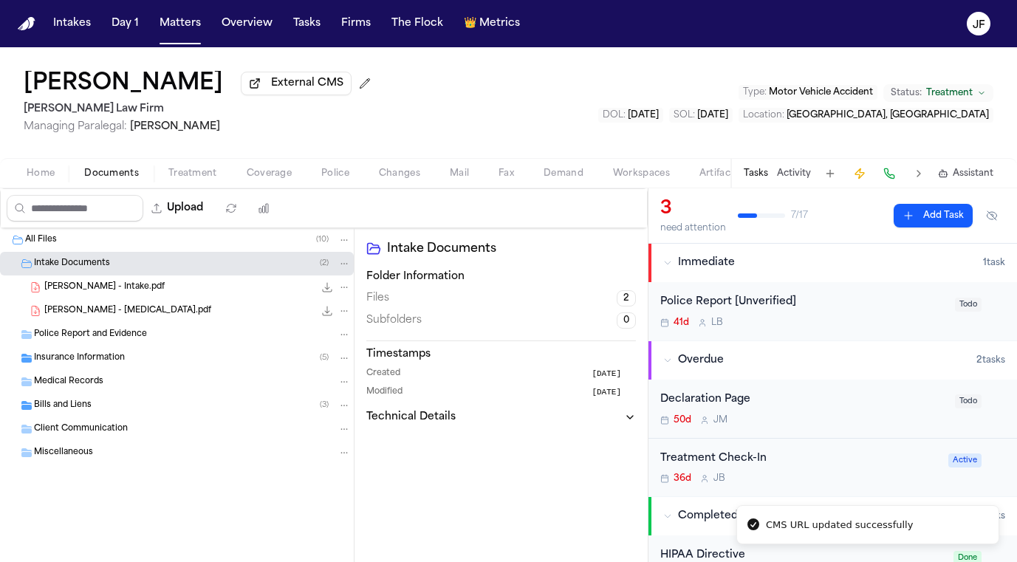
click at [86, 261] on span "Intake Documents" at bounding box center [72, 264] width 76 height 13
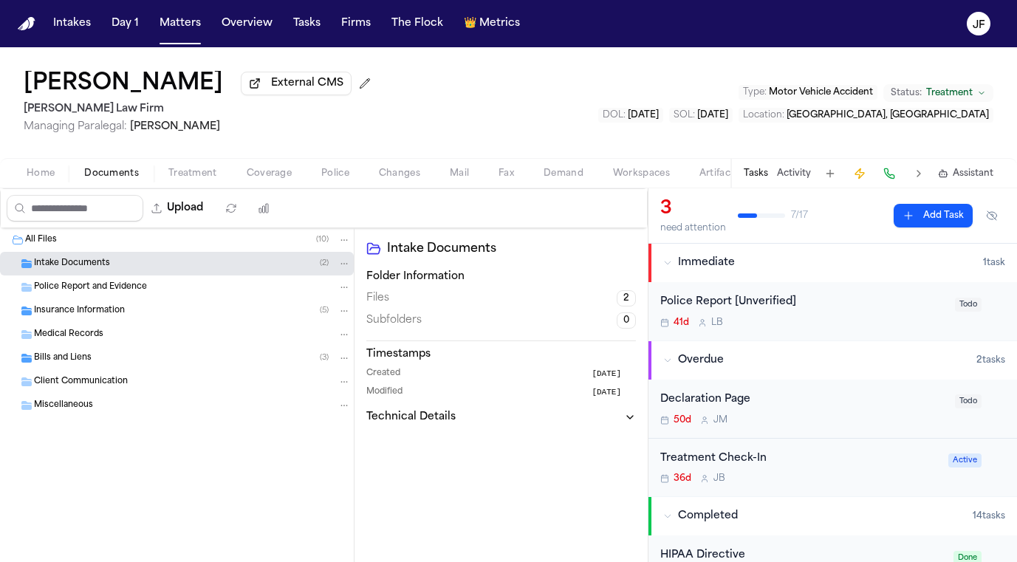
click at [96, 314] on span "Insurance Information" at bounding box center [79, 311] width 91 height 13
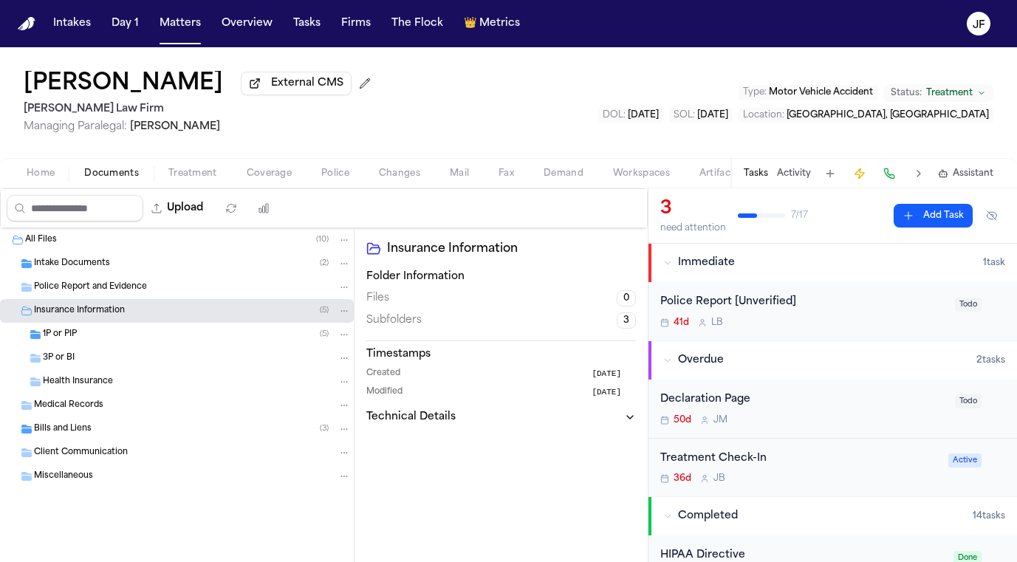
click at [97, 340] on div "1P or PIP ( 5 )" at bounding box center [197, 334] width 308 height 13
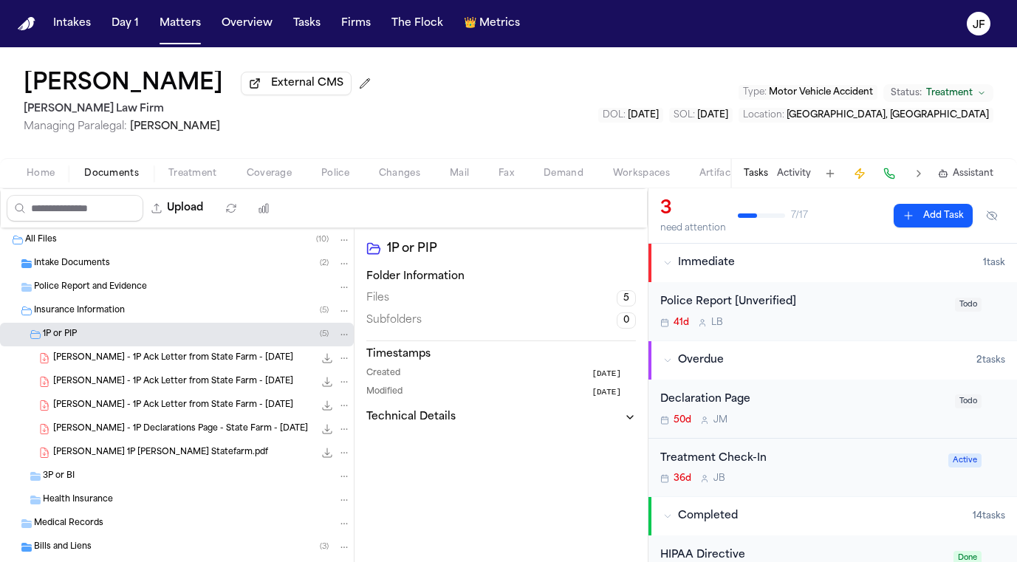
click at [151, 436] on span "K. Agee - 1P Declarations Page - State Farm - 4.12.24" at bounding box center [180, 429] width 255 height 13
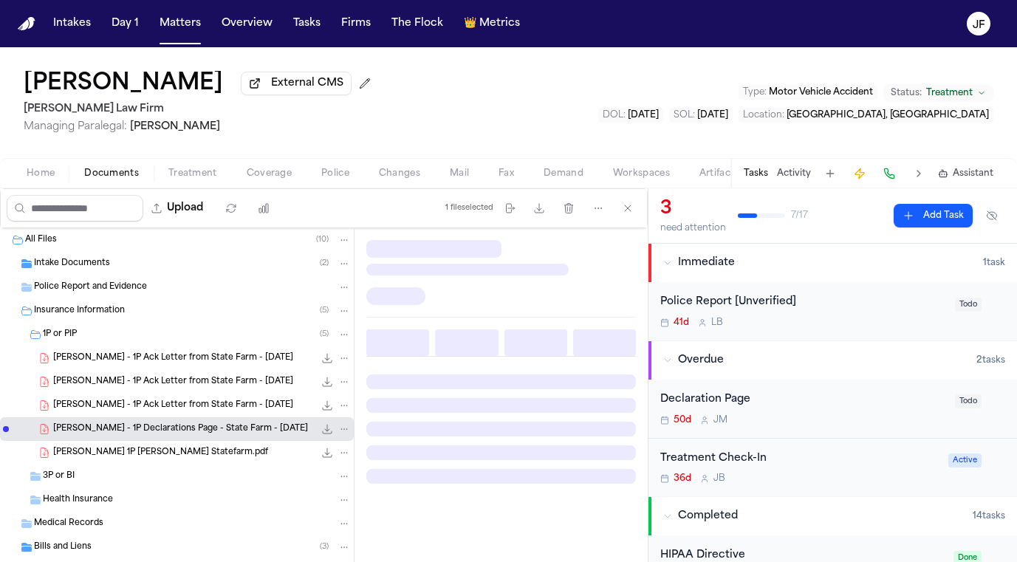
click at [173, 409] on span "K. Agee - 1P Ack Letter from State Farm - 8.20.25" at bounding box center [173, 405] width 240 height 13
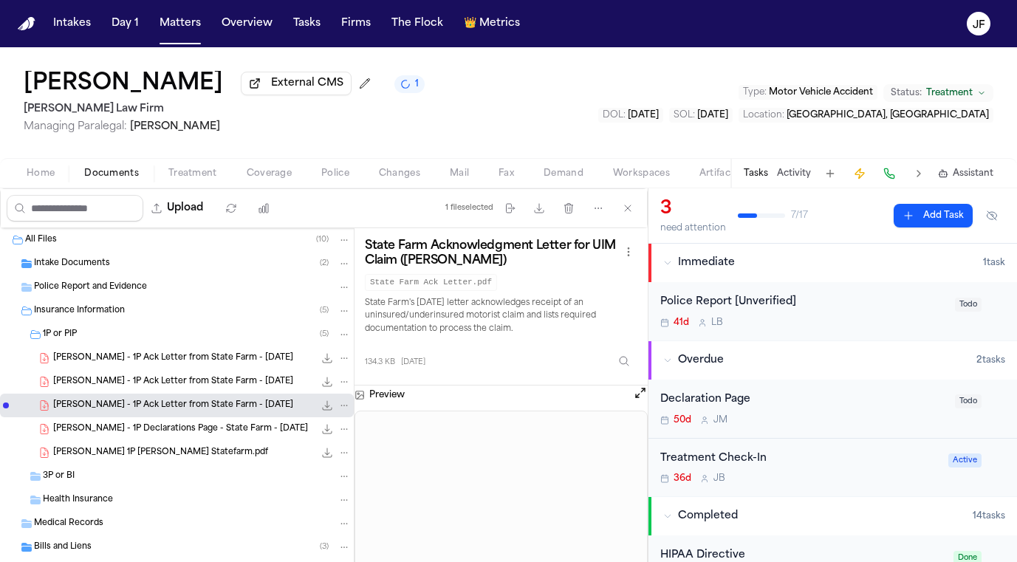
click at [211, 389] on div "K. Agee - 1P Ack Letter from State Farm - 8.20.25 134.3 KB • PDF" at bounding box center [202, 381] width 298 height 15
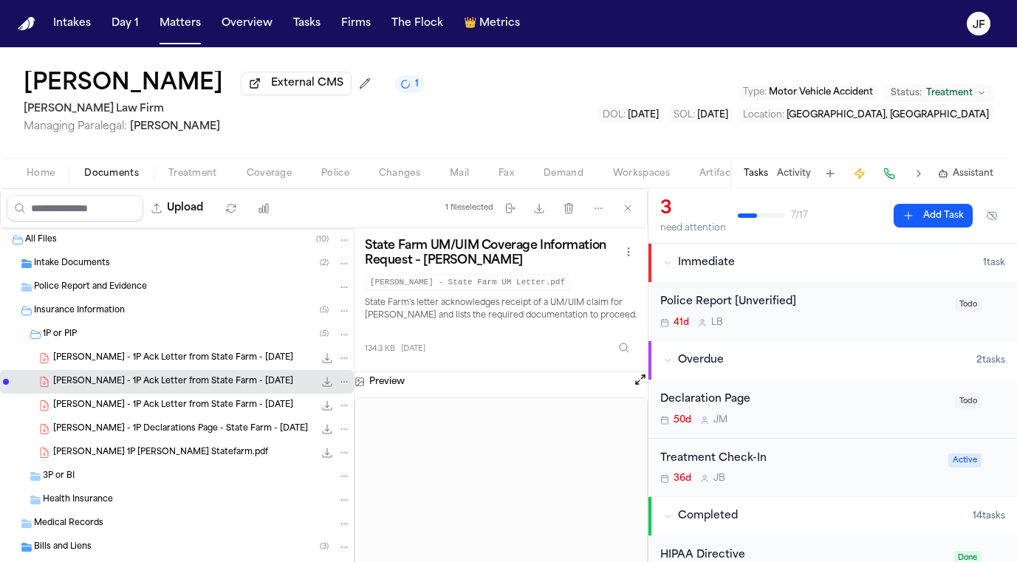
click at [213, 403] on span "K. Agee - 1P Ack Letter from State Farm - 8.20.25" at bounding box center [173, 405] width 240 height 13
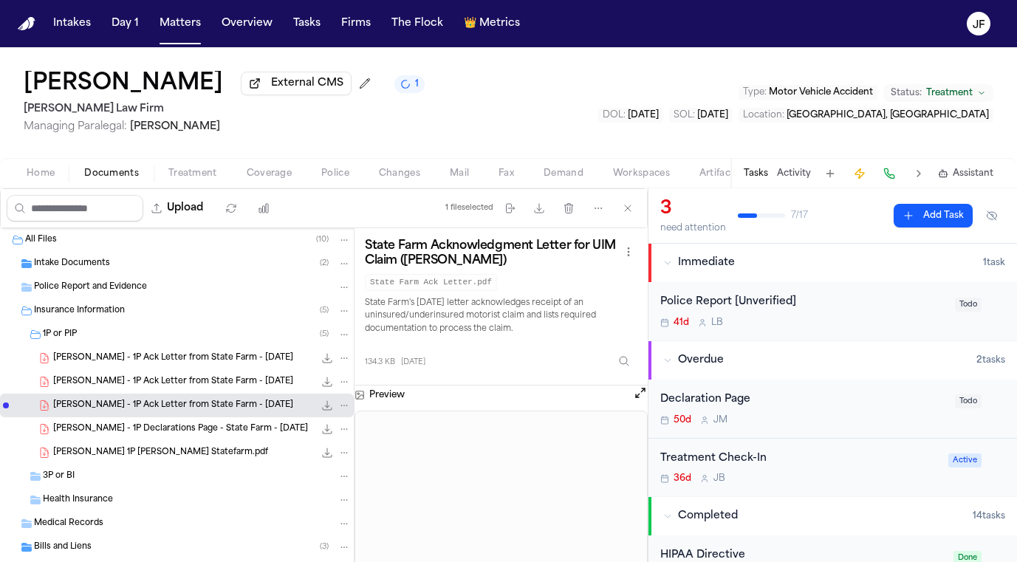
click at [179, 382] on span "K. Agee - 1P Ack Letter from State Farm - 8.20.25" at bounding box center [173, 382] width 240 height 13
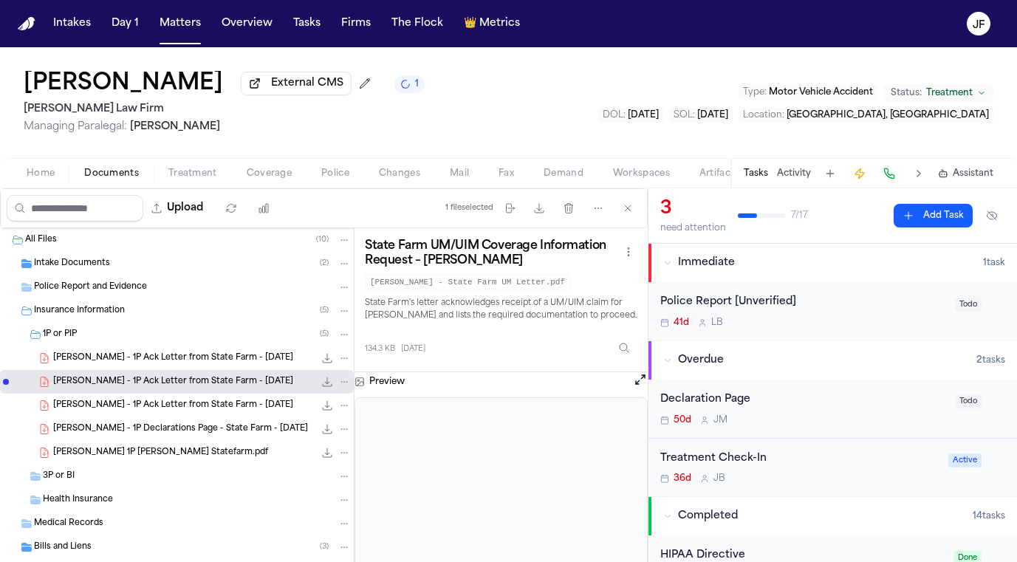
click at [229, 357] on span "K. Agee - 1P Ack Letter from State Farm - 8.19.25" at bounding box center [173, 358] width 240 height 13
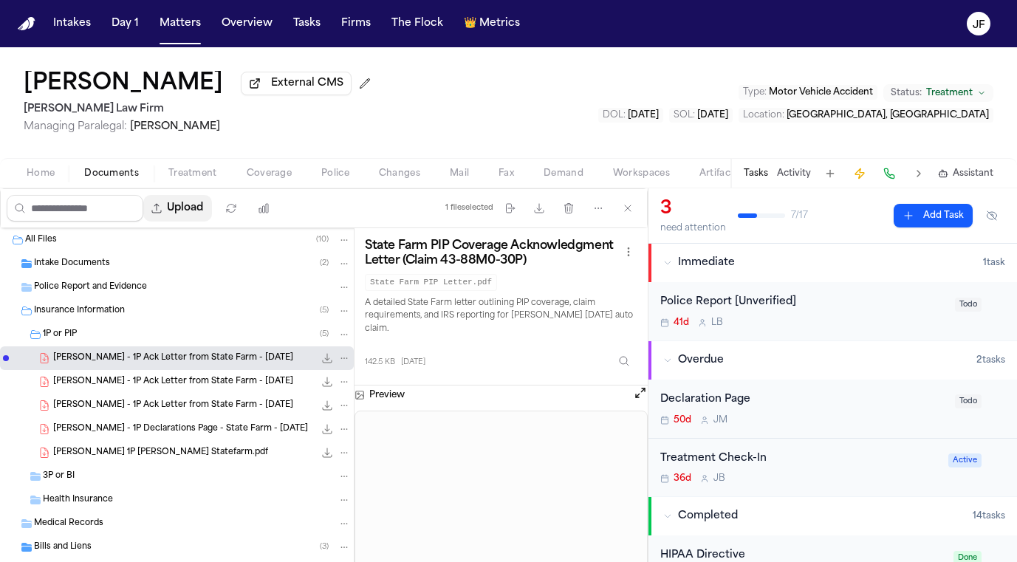
click at [212, 216] on button "Upload" at bounding box center [177, 208] width 69 height 27
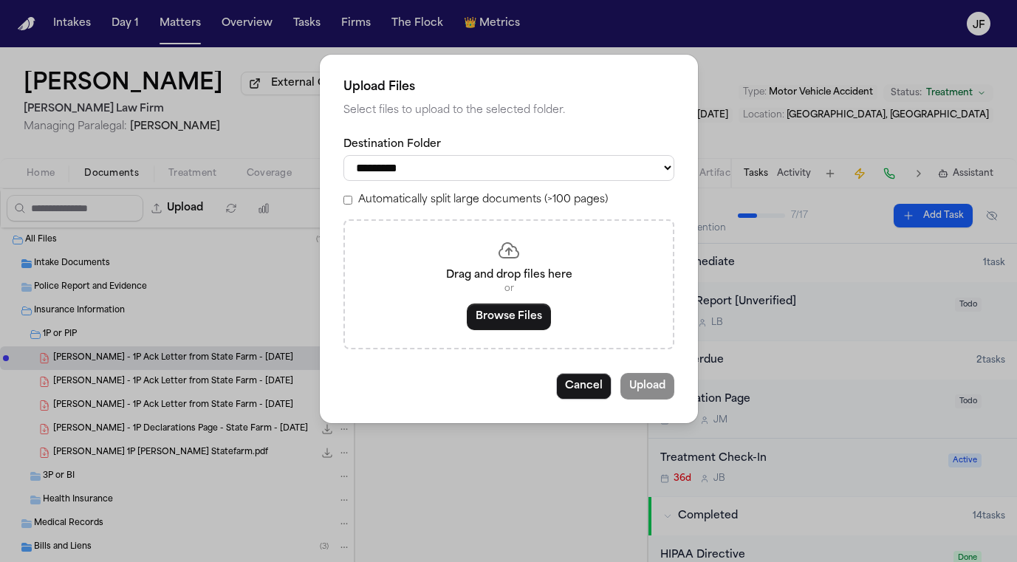
select select "**********"
click at [496, 311] on button "Browse Files" at bounding box center [509, 316] width 84 height 27
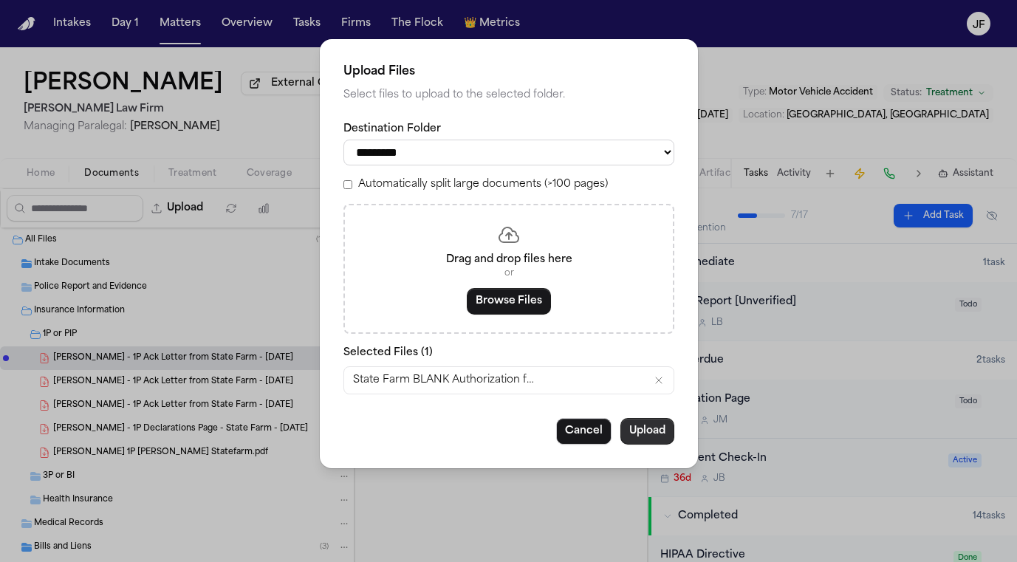
click at [645, 437] on button "Upload" at bounding box center [647, 431] width 54 height 27
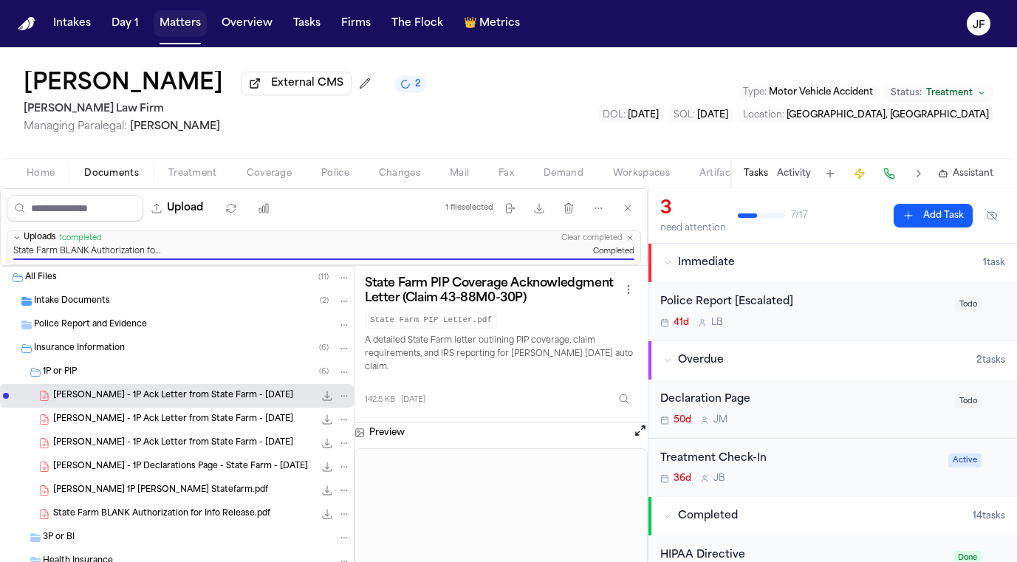
click at [180, 27] on button "Matters" at bounding box center [180, 23] width 53 height 27
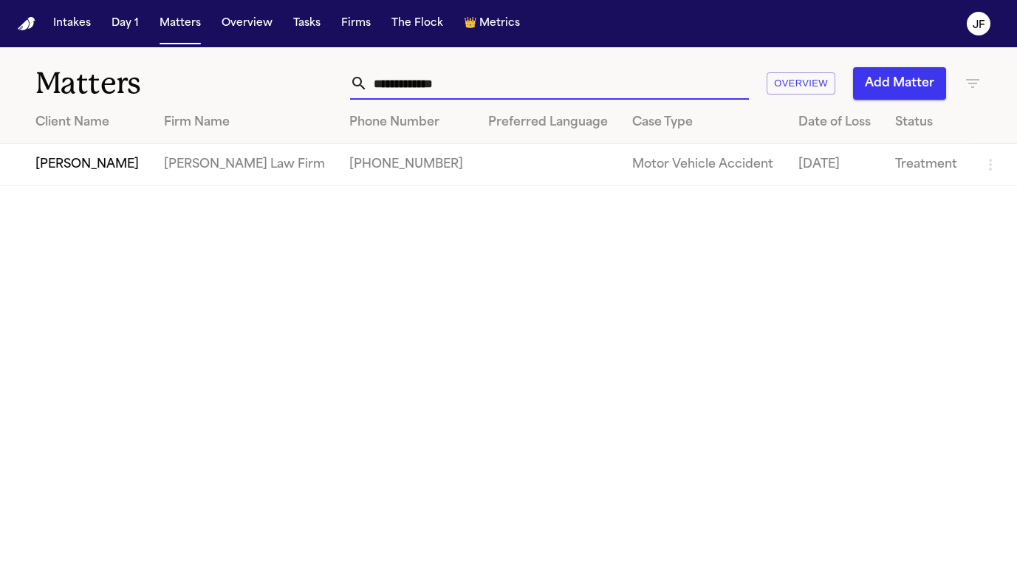
drag, startPoint x: 501, startPoint y: 91, endPoint x: 117, endPoint y: 90, distance: 383.2
click at [117, 90] on div "**********" at bounding box center [508, 74] width 1017 height 55
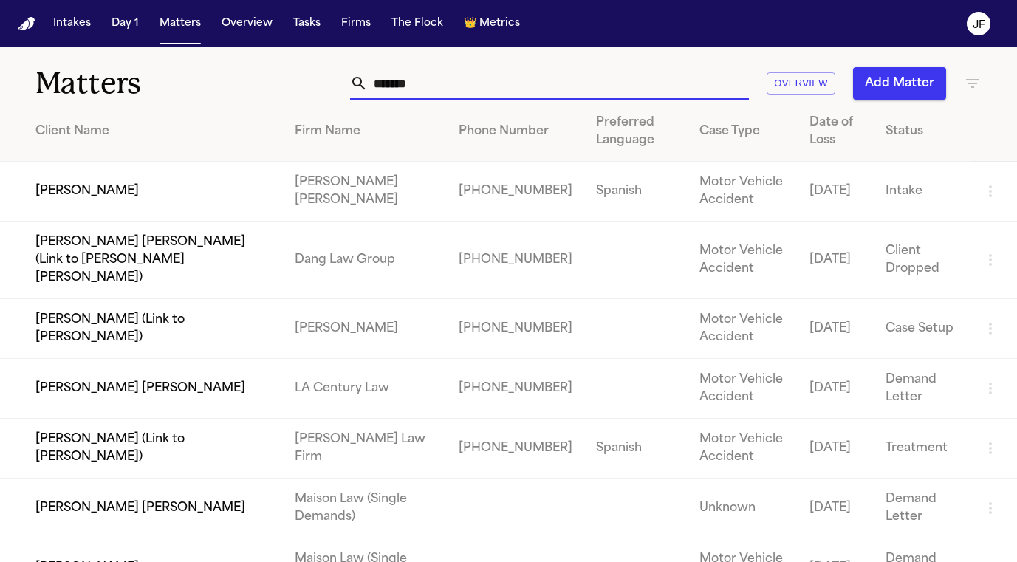
type input "*******"
click at [78, 191] on td "[PERSON_NAME]" at bounding box center [141, 192] width 283 height 60
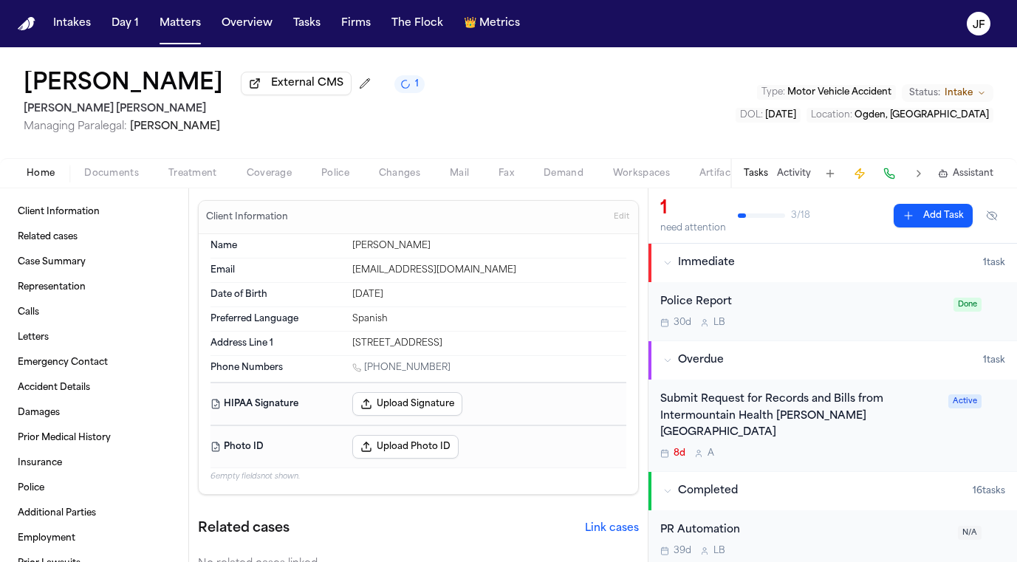
click at [117, 178] on span "Documents" at bounding box center [111, 174] width 55 height 12
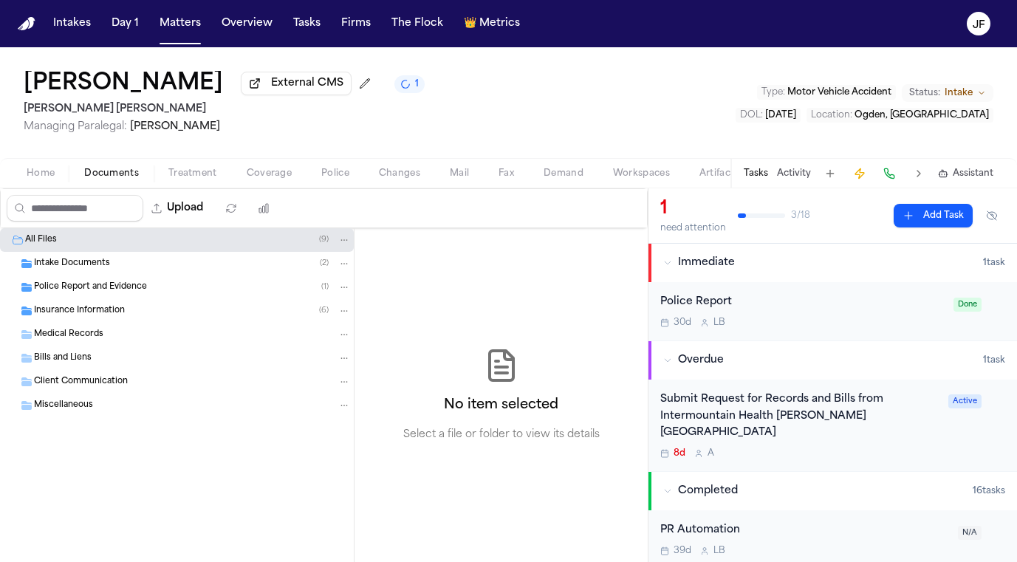
click at [99, 297] on div "Police Report and Evidence ( 1 )" at bounding box center [177, 287] width 354 height 24
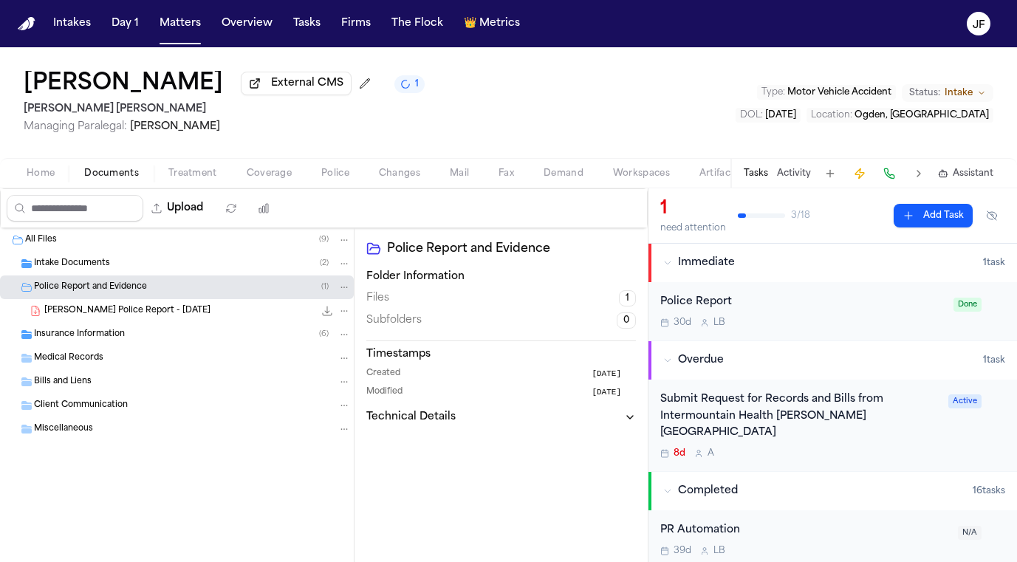
click at [94, 338] on span "Insurance Information" at bounding box center [79, 335] width 91 height 13
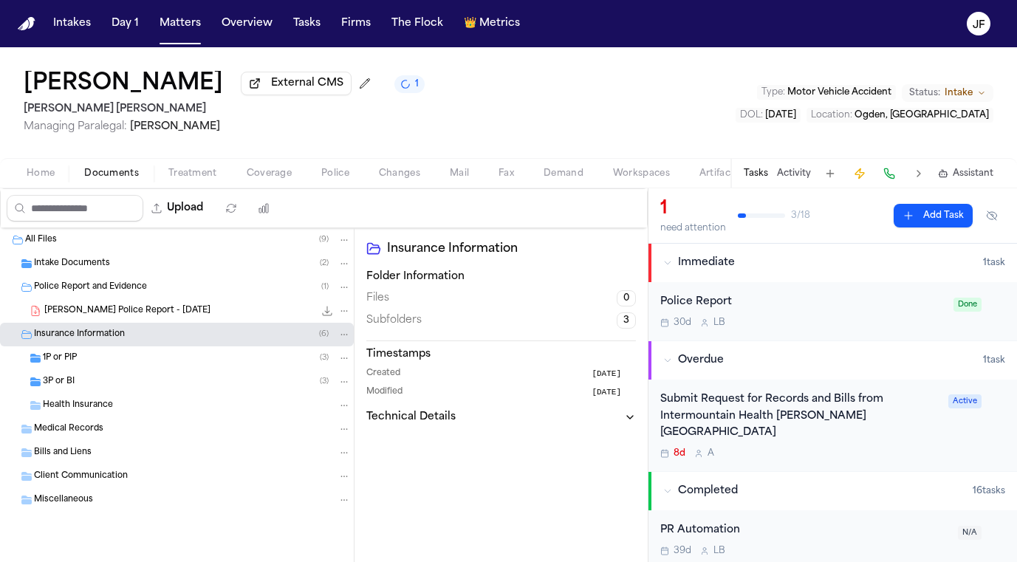
click at [92, 382] on div "3P or BI ( 3 )" at bounding box center [197, 381] width 308 height 13
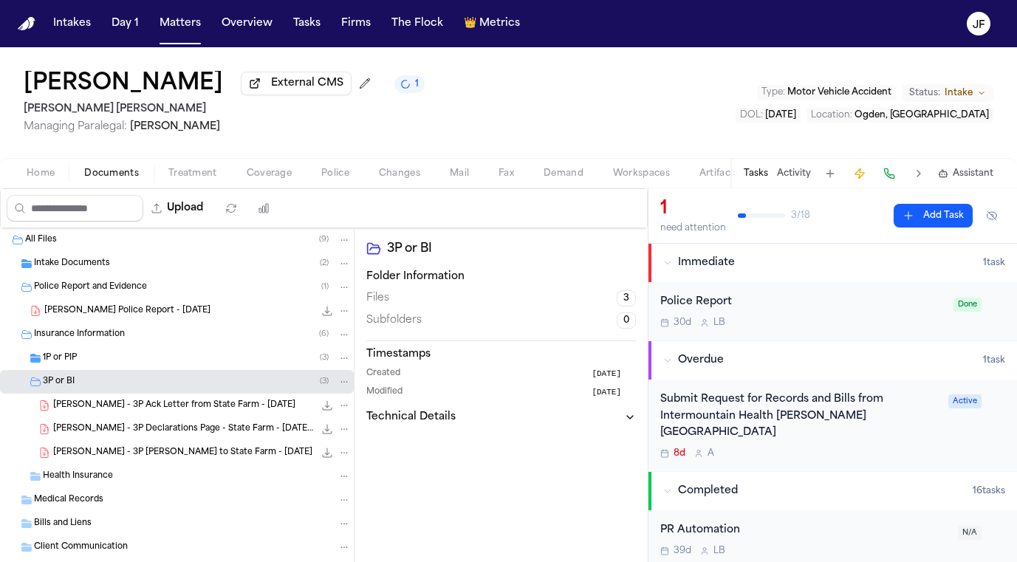
click at [94, 374] on div "3P or BI ( 3 )" at bounding box center [177, 382] width 354 height 24
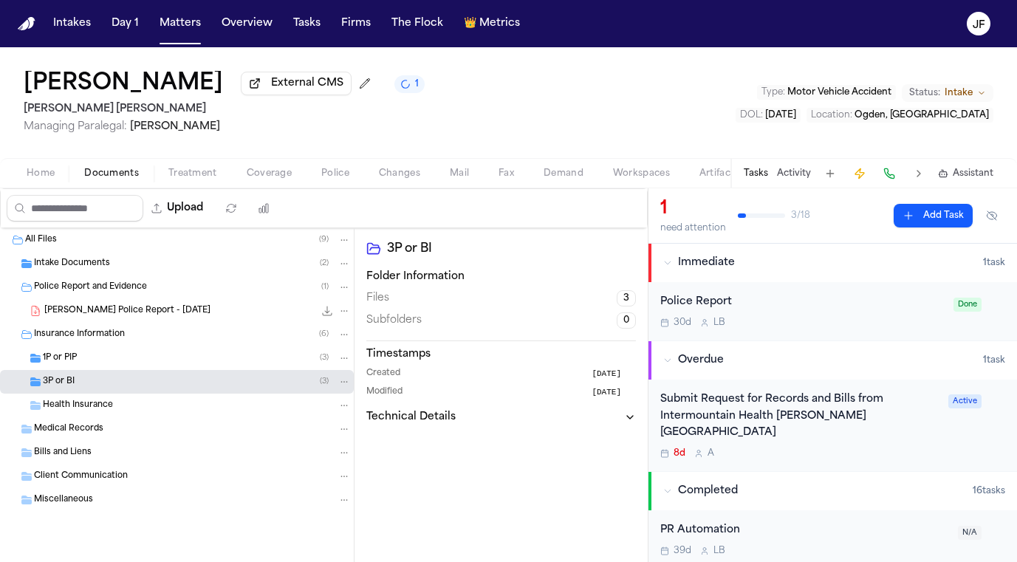
click at [99, 365] on div "1P or PIP ( 3 )" at bounding box center [197, 357] width 308 height 13
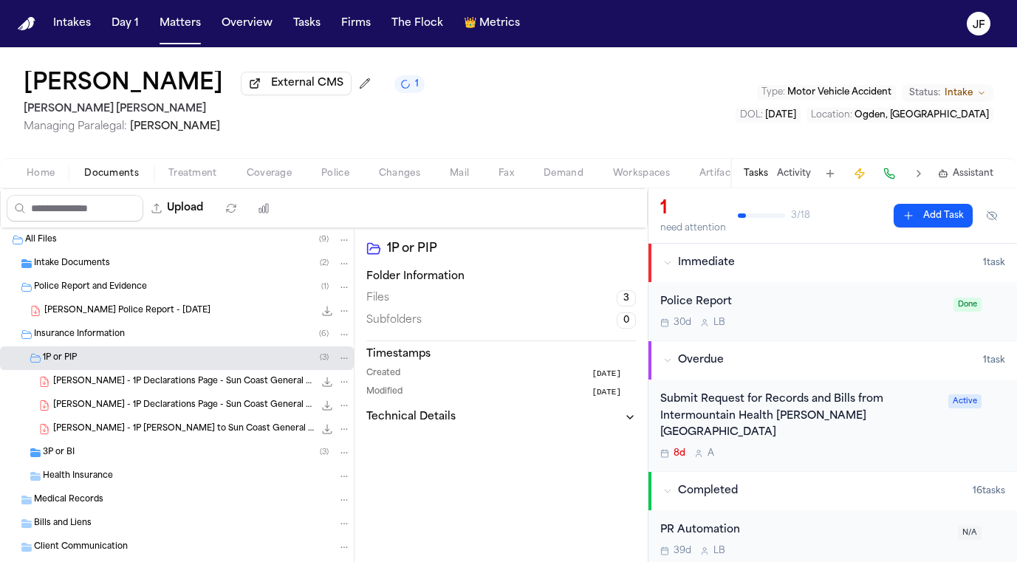
click at [94, 451] on div "3P or BI ( 3 )" at bounding box center [197, 452] width 308 height 13
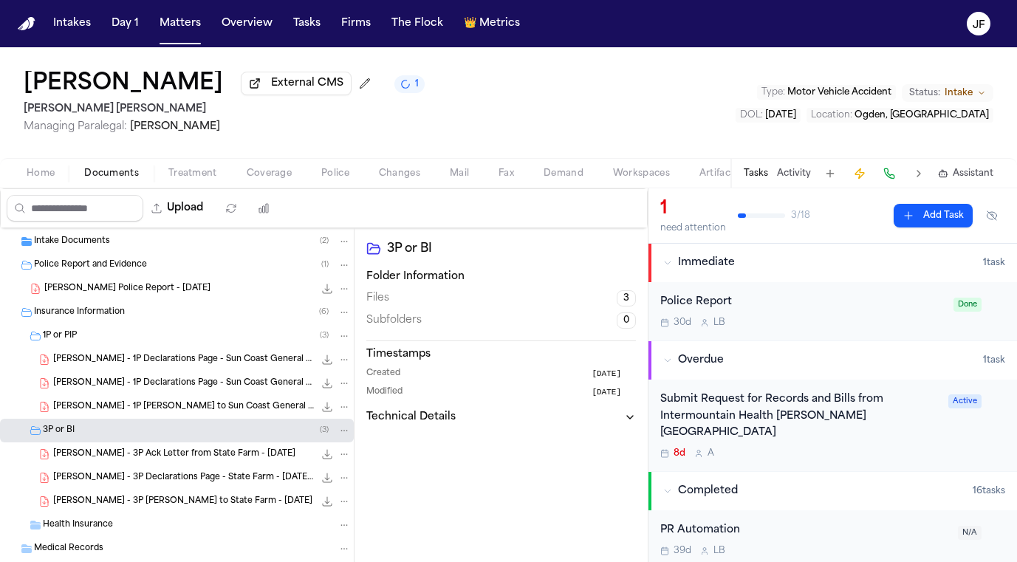
scroll to position [42, 0]
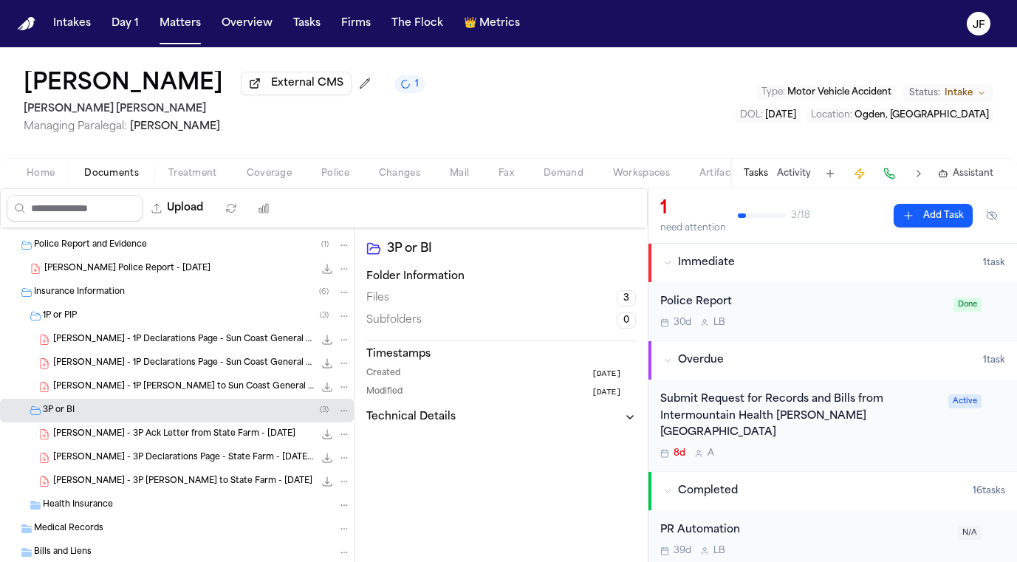
click at [271, 91] on span "External CMS" at bounding box center [307, 83] width 72 height 15
click at [179, 470] on div "J. Aguirre - 3P Declarations Page - State Farm - 4.12.25 to 10.12.25 135.0 KB •…" at bounding box center [177, 458] width 354 height 24
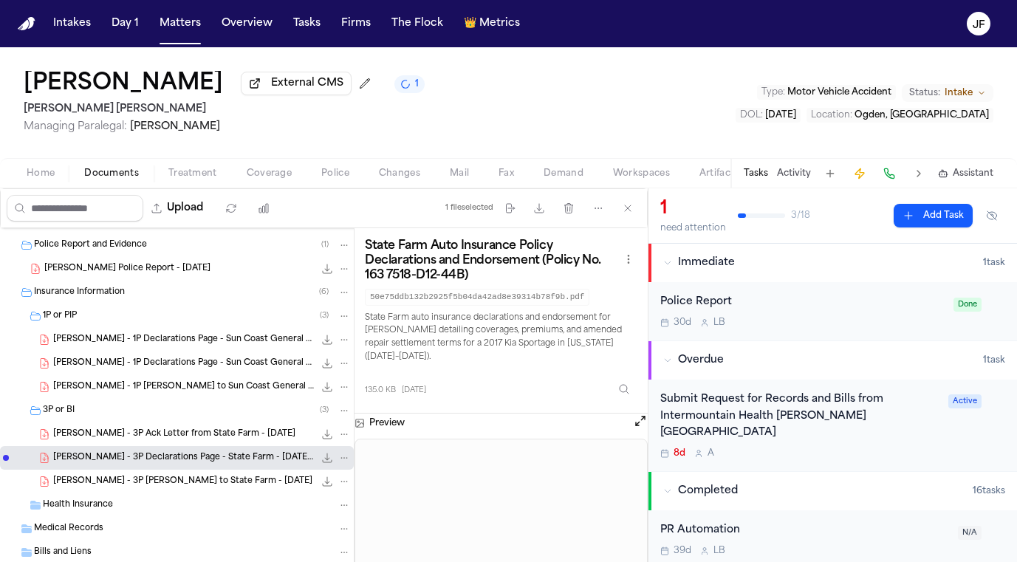
click at [219, 365] on span "J. Aguirre - 1P Declarations Page - Sun Coast General - 4.11.25" at bounding box center [183, 363] width 261 height 13
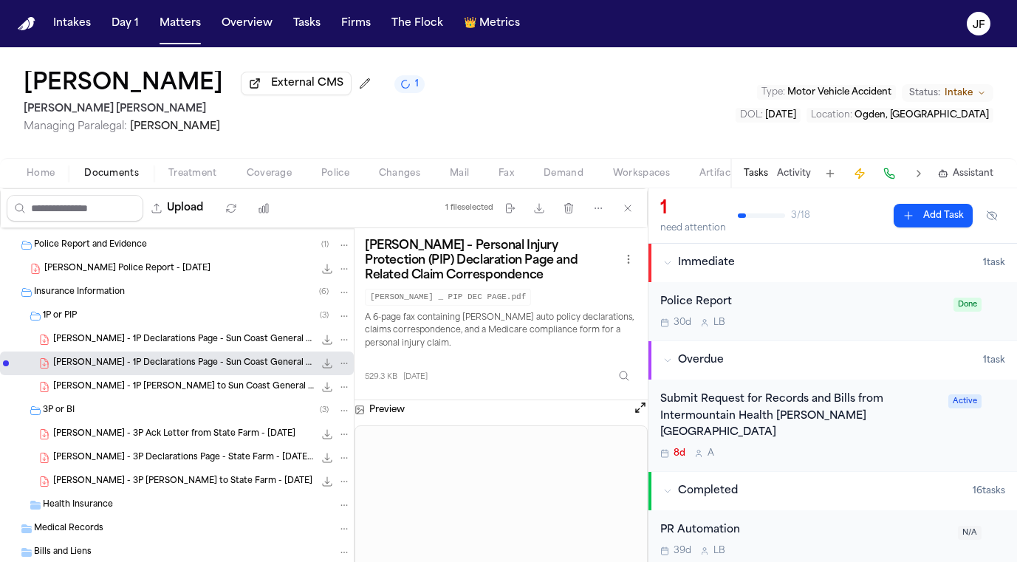
click at [460, 6] on nav "Intakes Day 1 Matters Overview Tasks Firms The Flock 👑 Metrics JF" at bounding box center [508, 23] width 1017 height 47
click at [168, 30] on button "Matters" at bounding box center [180, 23] width 53 height 27
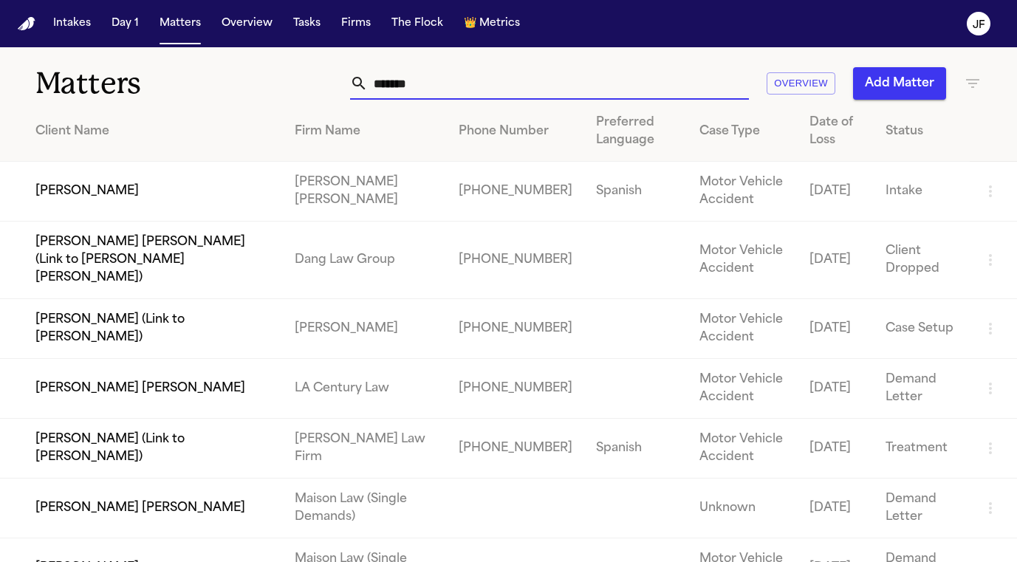
drag, startPoint x: 463, startPoint y: 88, endPoint x: 285, endPoint y: 87, distance: 177.9
click at [294, 87] on div "******* Overview Add Matter" at bounding box center [637, 83] width 687 height 32
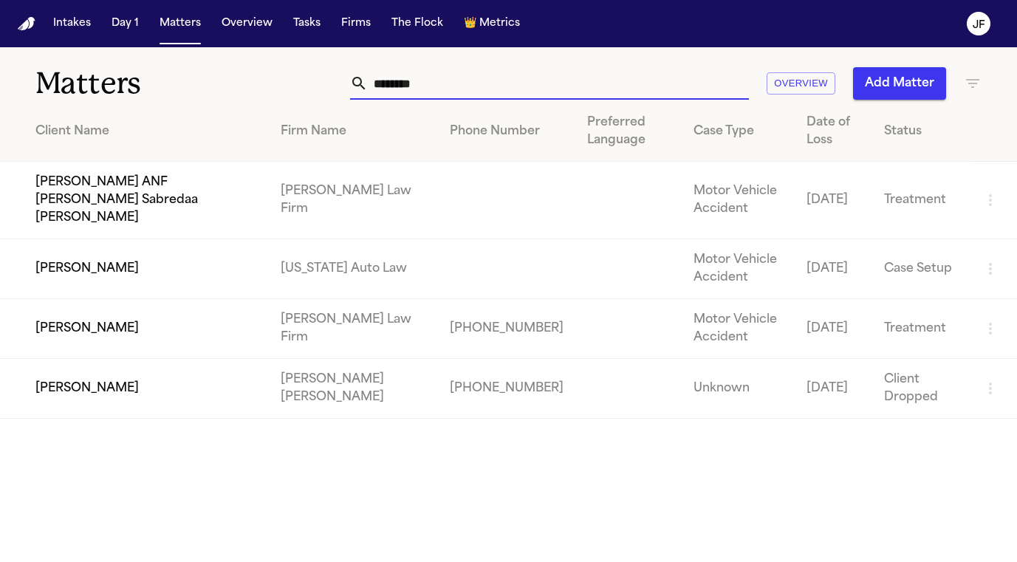
type input "********"
click at [154, 193] on td "[PERSON_NAME] ANF [PERSON_NAME] Sabredaa [PERSON_NAME]" at bounding box center [134, 201] width 269 height 78
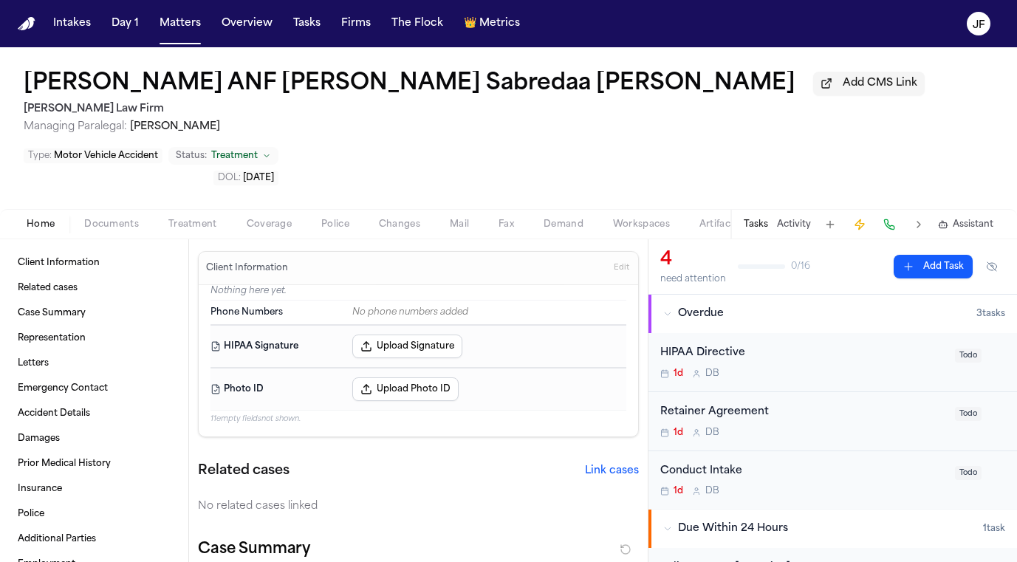
click at [109, 219] on span "Documents" at bounding box center [111, 225] width 55 height 12
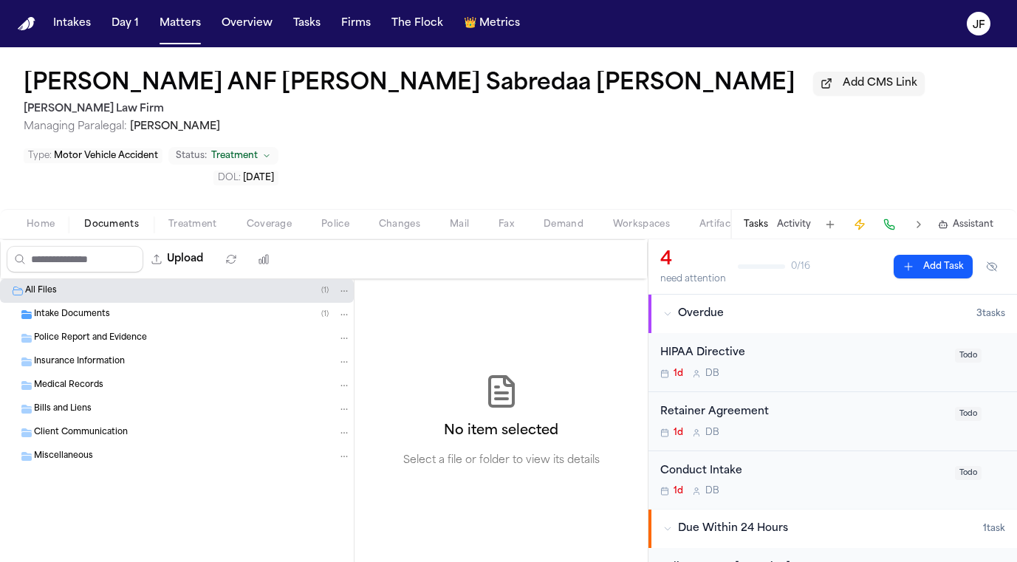
click at [90, 309] on span "Intake Documents" at bounding box center [72, 315] width 76 height 13
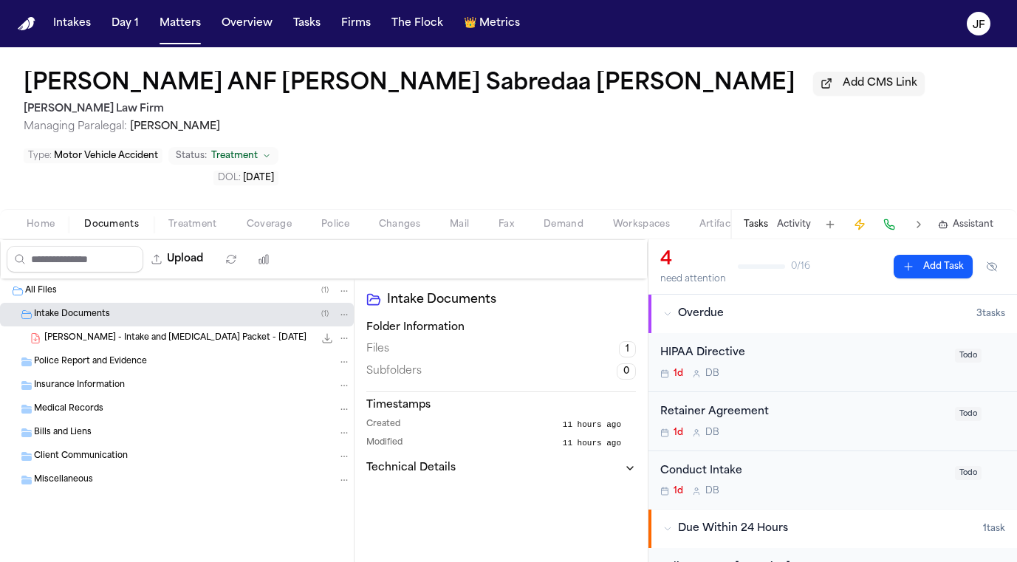
click at [92, 326] on div "J. Reyes - Intake and Retainer Packet - 9.13.25 7.1 MB • PDF" at bounding box center [177, 338] width 354 height 24
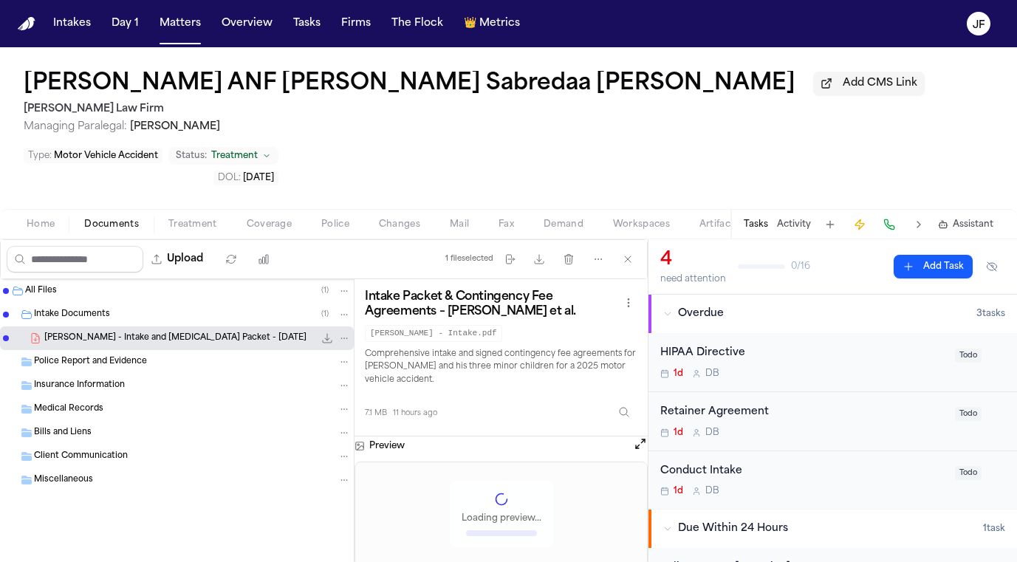
click at [328, 332] on icon "File: J. Reyes - Intake and Retainer Packet - 9.13.25" at bounding box center [327, 338] width 12 height 12
click at [188, 29] on button "Matters" at bounding box center [180, 23] width 53 height 27
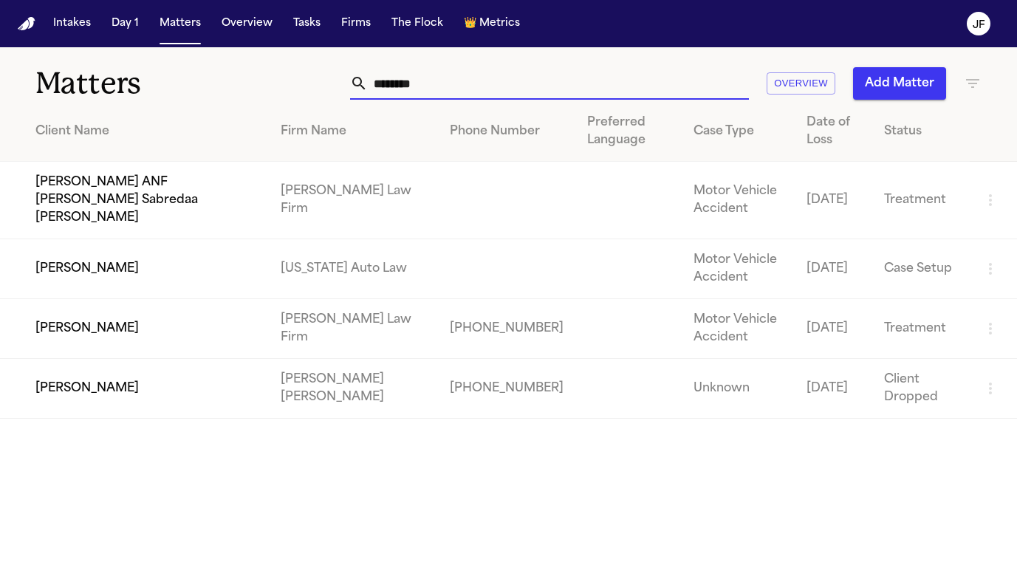
drag, startPoint x: 458, startPoint y: 85, endPoint x: 217, endPoint y: 89, distance: 241.5
click at [217, 89] on div "Matters ******** Overview Add Matter" at bounding box center [508, 74] width 1017 height 55
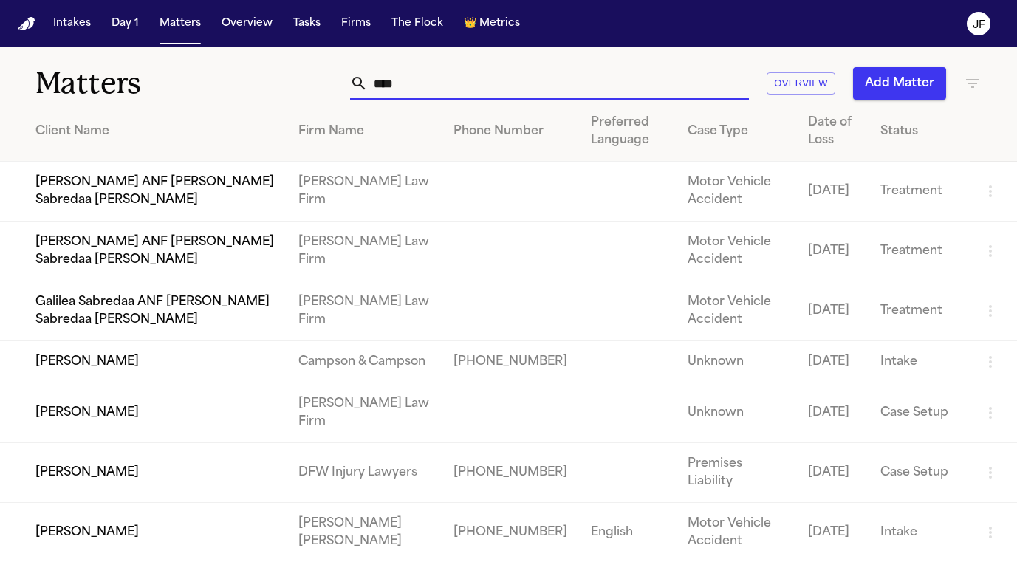
type input "****"
drag, startPoint x: 4, startPoint y: 454, endPoint x: 110, endPoint y: 424, distance: 110.5
click at [110, 424] on td "[PERSON_NAME]" at bounding box center [143, 413] width 286 height 60
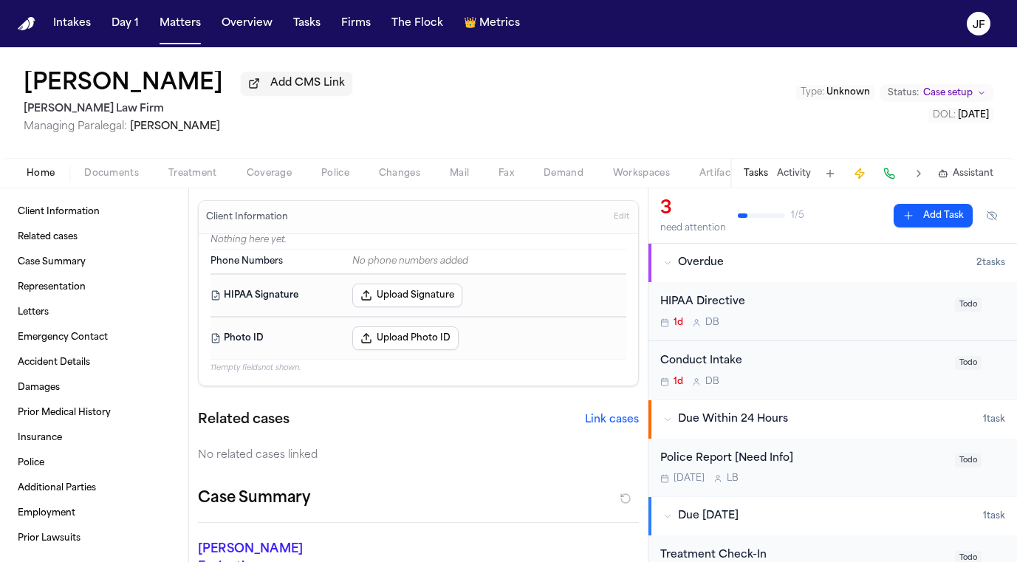
click at [112, 178] on span "Documents" at bounding box center [111, 174] width 55 height 12
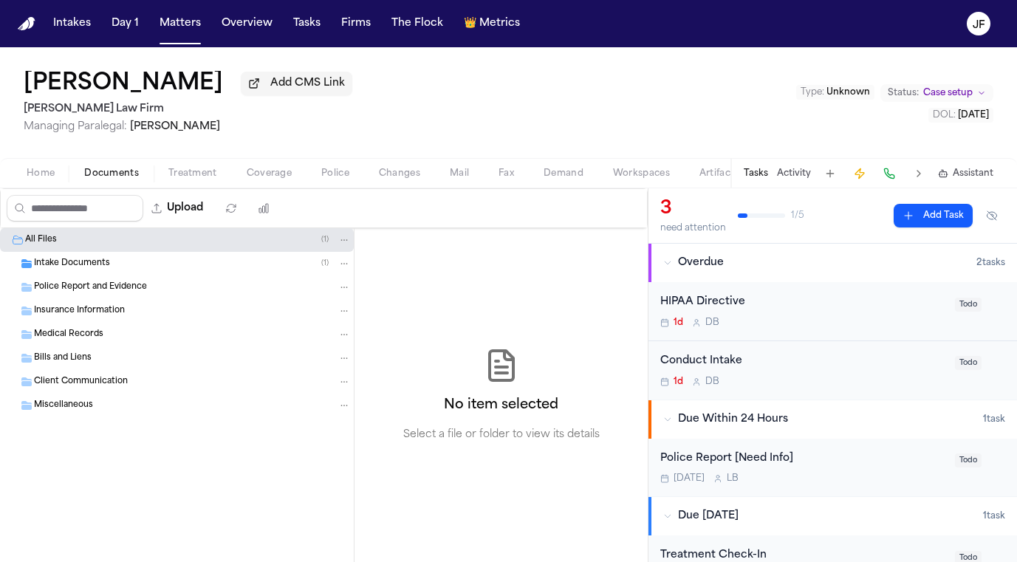
click at [138, 270] on div "Intake Documents ( 1 )" at bounding box center [192, 263] width 317 height 13
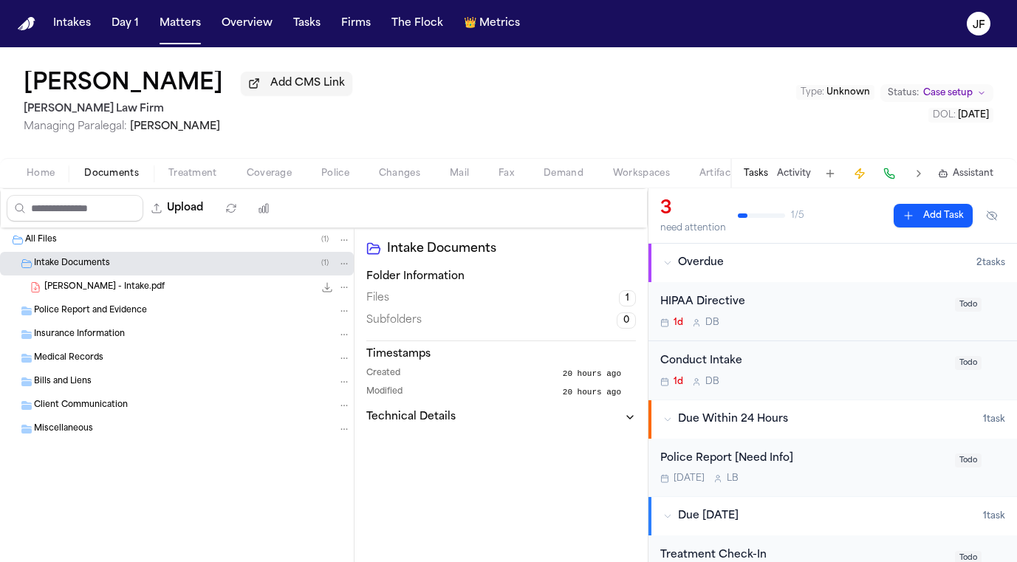
click at [182, 295] on div "J. Reyes - Intake.pdf 7.1 MB • PDF" at bounding box center [197, 287] width 306 height 15
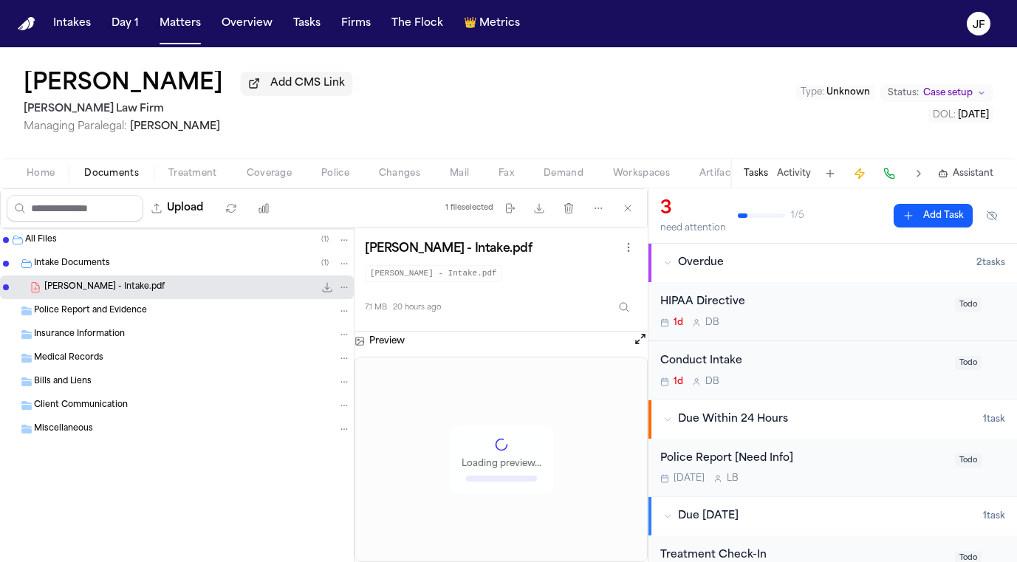
click at [326, 292] on icon "File: J. Reyes - Intake.pdf" at bounding box center [327, 287] width 12 height 12
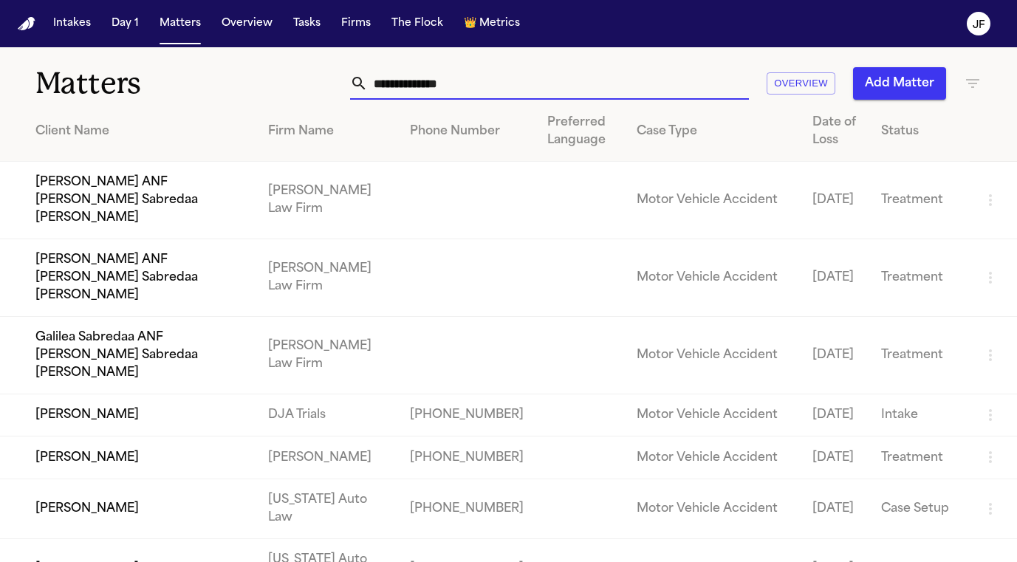
click at [487, 83] on input "text" at bounding box center [558, 83] width 381 height 32
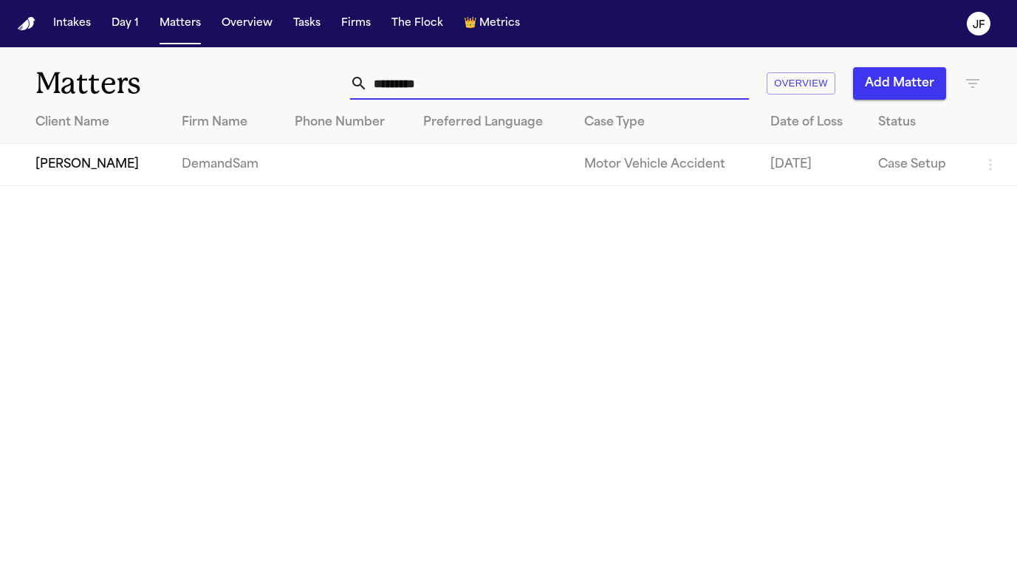
type input "*********"
click at [89, 164] on td "[PERSON_NAME]" at bounding box center [85, 165] width 170 height 42
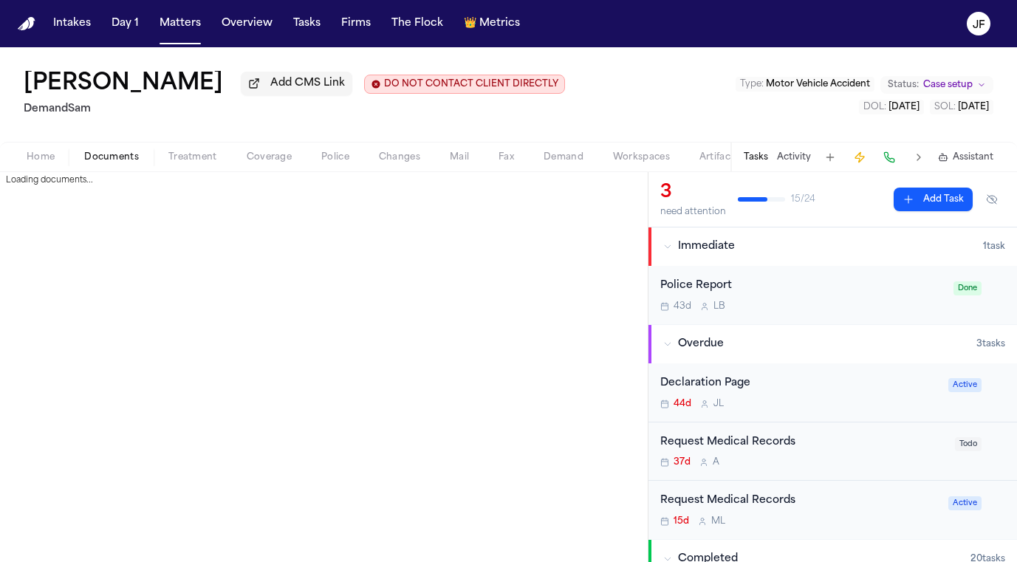
click at [89, 163] on span "Documents" at bounding box center [111, 157] width 55 height 12
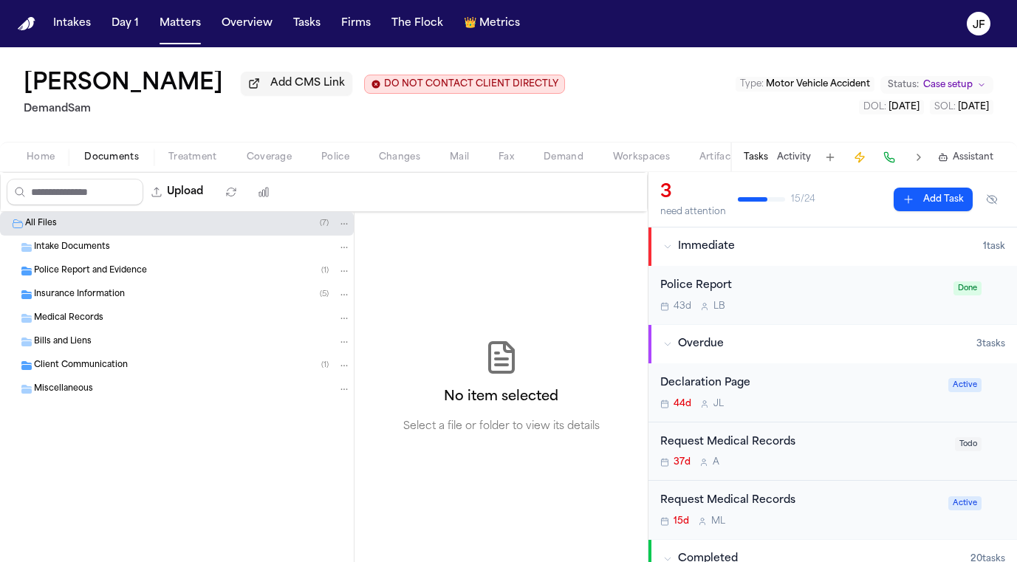
click at [97, 305] on div "Insurance Information ( 5 )" at bounding box center [177, 295] width 354 height 24
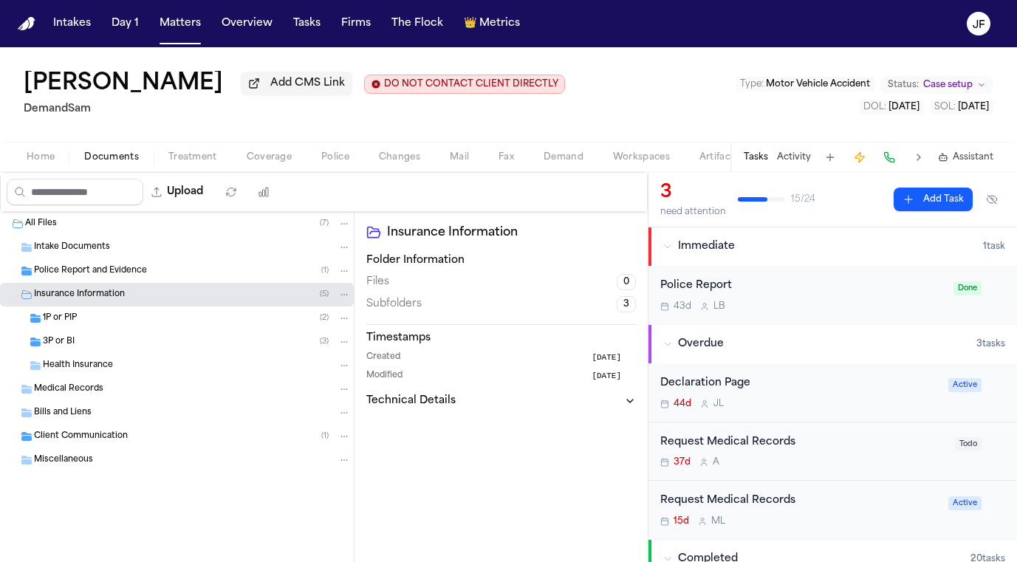
click at [106, 359] on div "Health Insurance" at bounding box center [177, 366] width 354 height 24
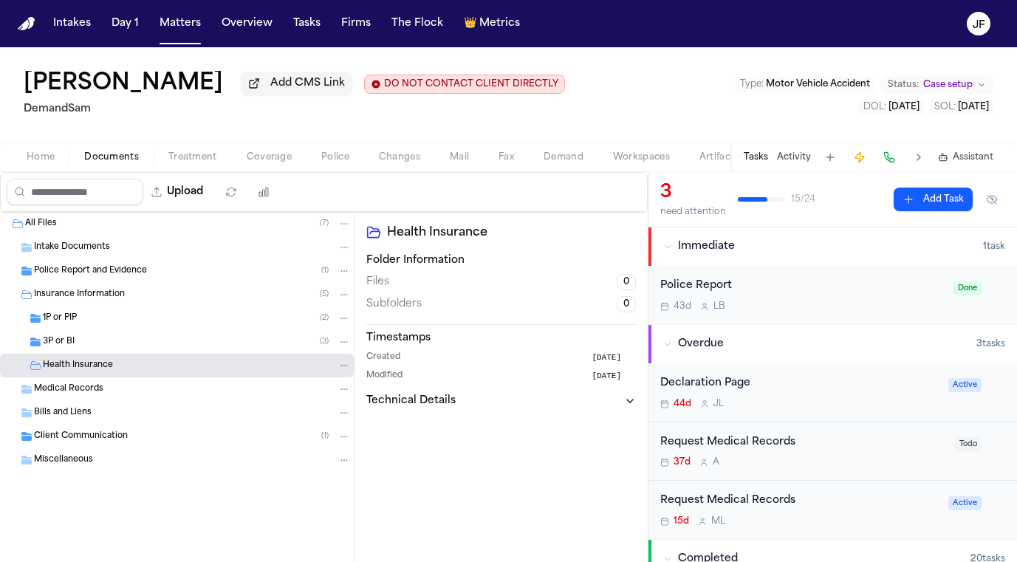
click at [115, 329] on div "1P or PIP ( 2 )" at bounding box center [177, 318] width 354 height 24
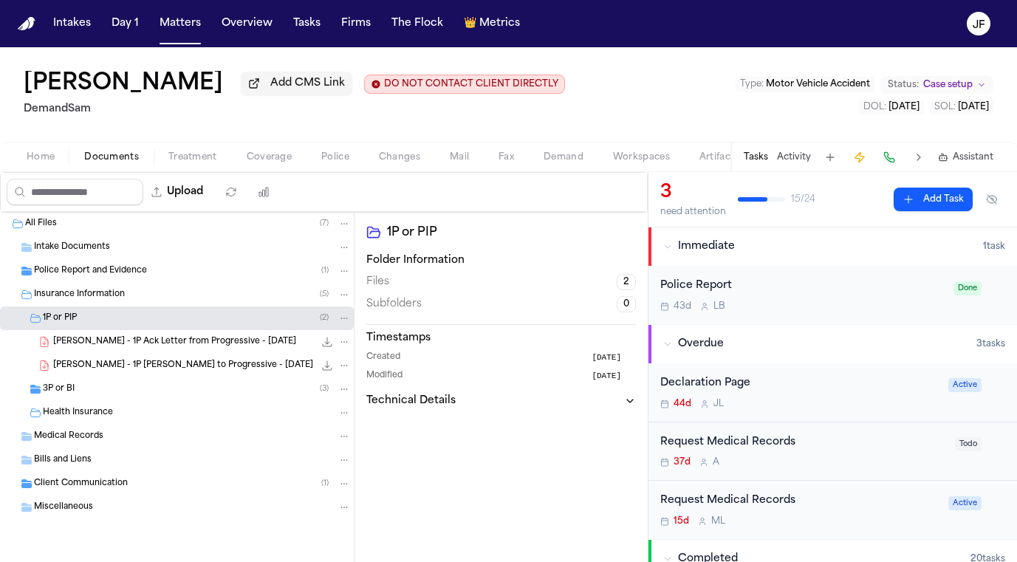
click at [115, 343] on span "[PERSON_NAME] - 1P Ack Letter from Progressive - [DATE]" at bounding box center [174, 342] width 243 height 13
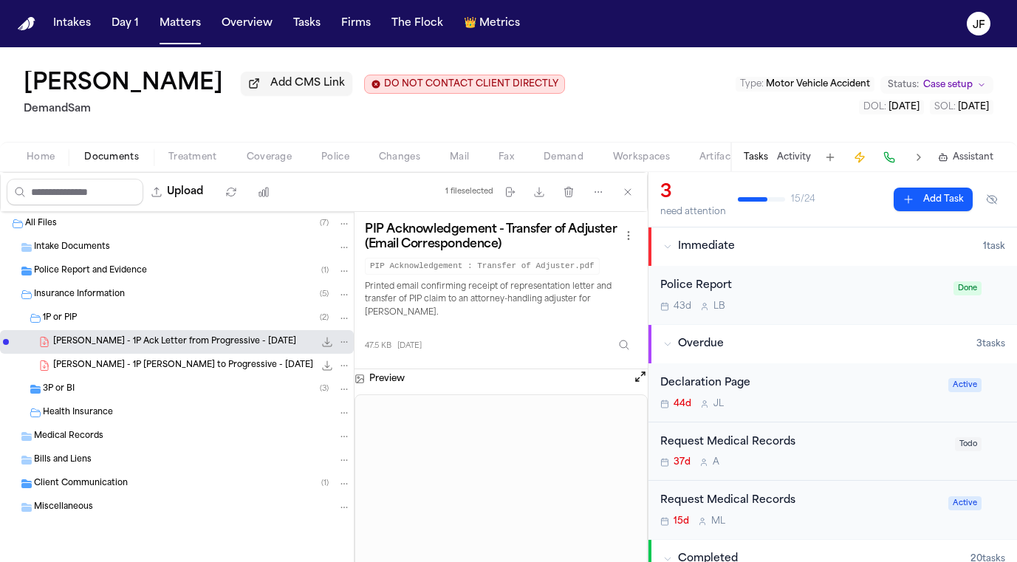
click at [115, 395] on div "3P or BI ( 3 )" at bounding box center [197, 388] width 308 height 13
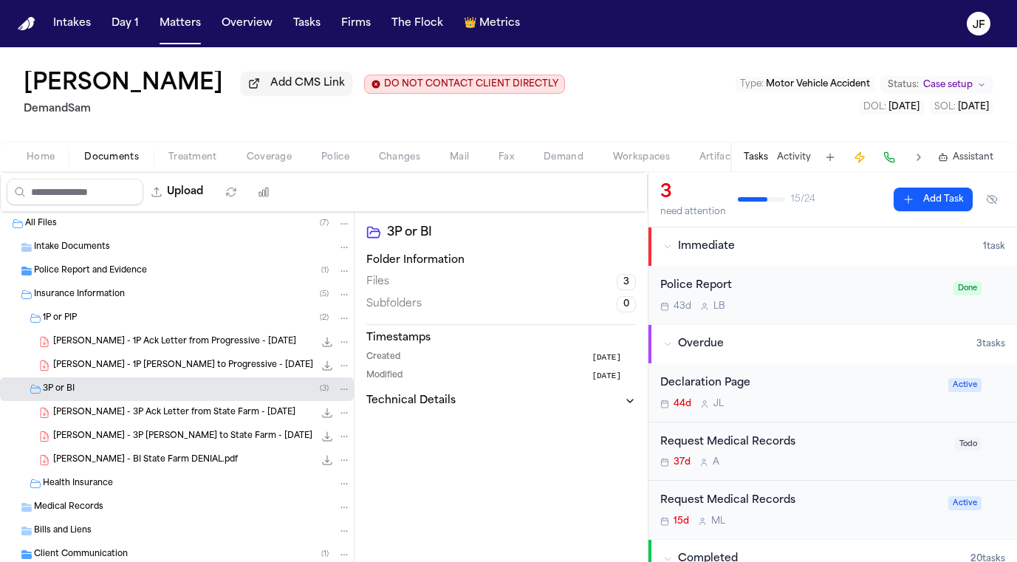
click at [210, 425] on div "[PERSON_NAME] - 3P Ack Letter from State Farm - [DATE] 173.0 KB • PDF" at bounding box center [177, 413] width 354 height 24
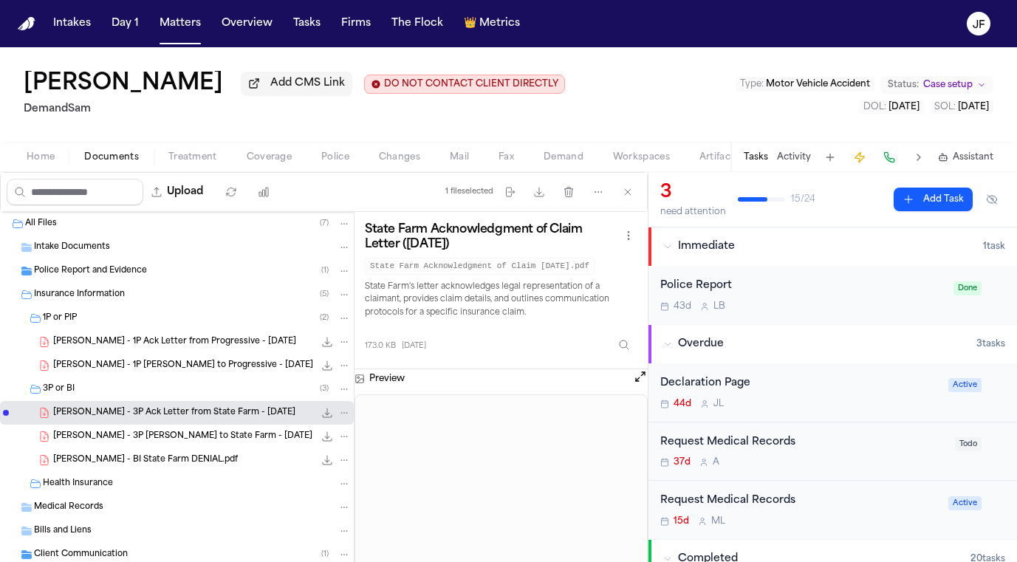
click at [323, 418] on icon "File: A. Persley - 3P Ack Letter from State Farm - 8.22.25" at bounding box center [328, 413] width 10 height 10
click at [179, 27] on button "Matters" at bounding box center [180, 23] width 53 height 27
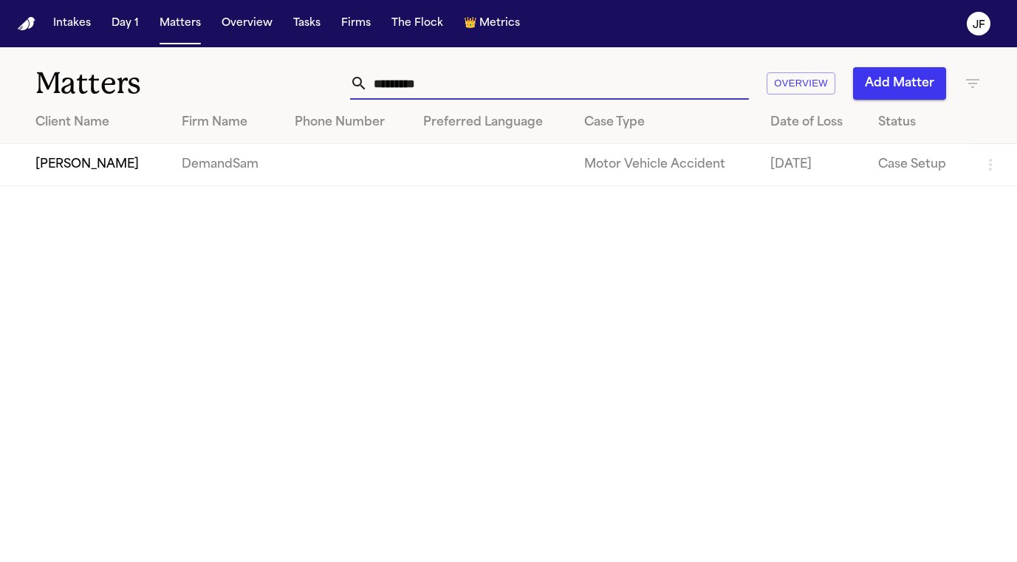
drag, startPoint x: 486, startPoint y: 81, endPoint x: 208, endPoint y: 82, distance: 277.6
click at [208, 82] on div "Matters ********* Overview Add Matter" at bounding box center [508, 74] width 1017 height 55
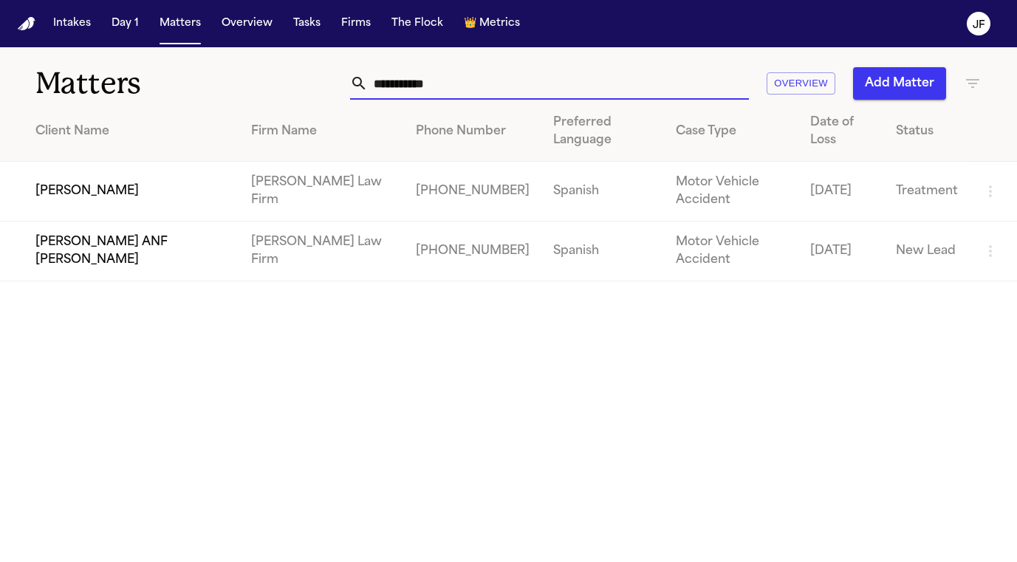
type input "**********"
click at [92, 194] on td "[PERSON_NAME]" at bounding box center [119, 192] width 239 height 60
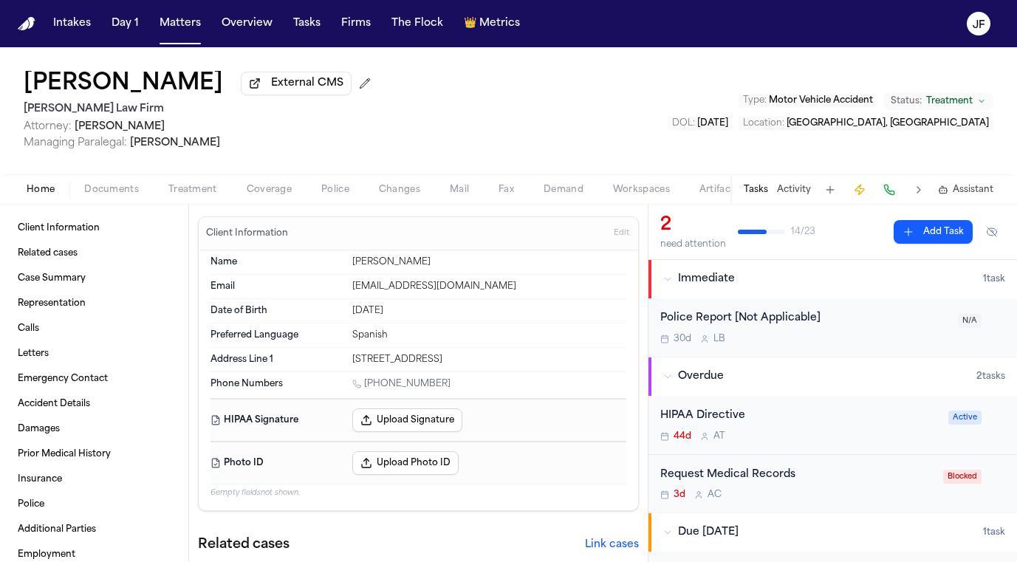
click at [111, 190] on span "Documents" at bounding box center [111, 190] width 55 height 12
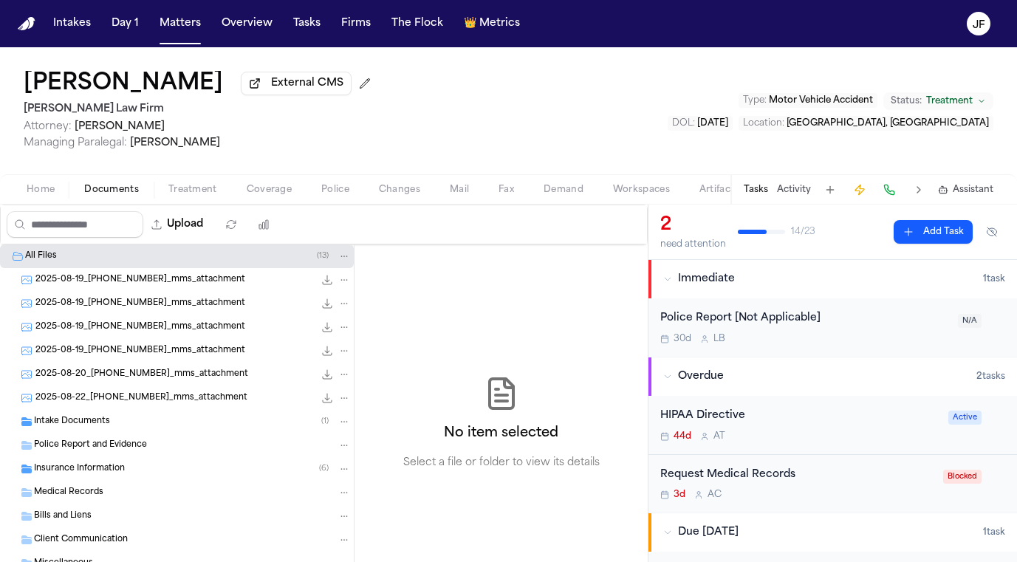
click at [87, 467] on span "Insurance Information" at bounding box center [79, 469] width 91 height 13
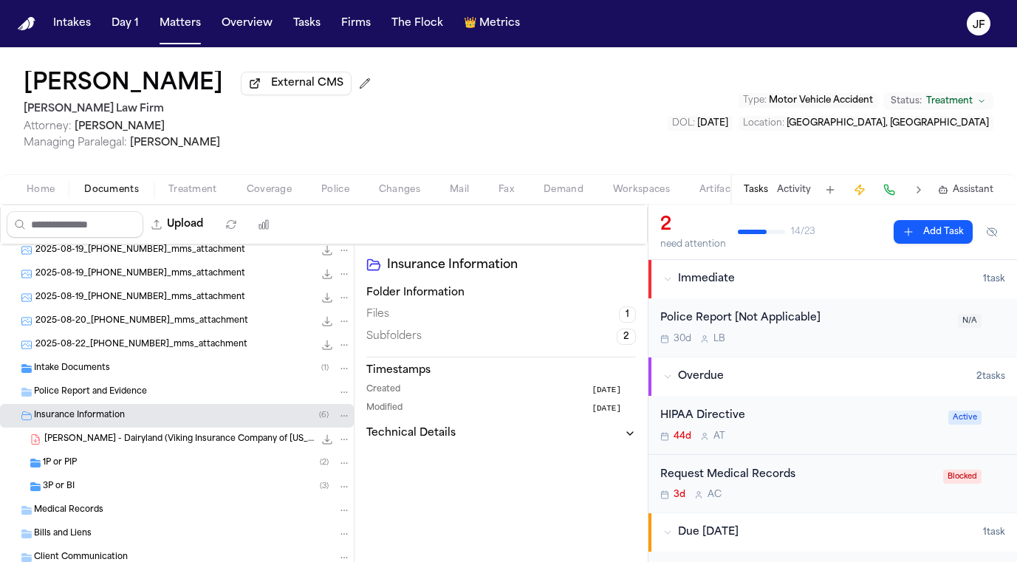
scroll to position [78, 0]
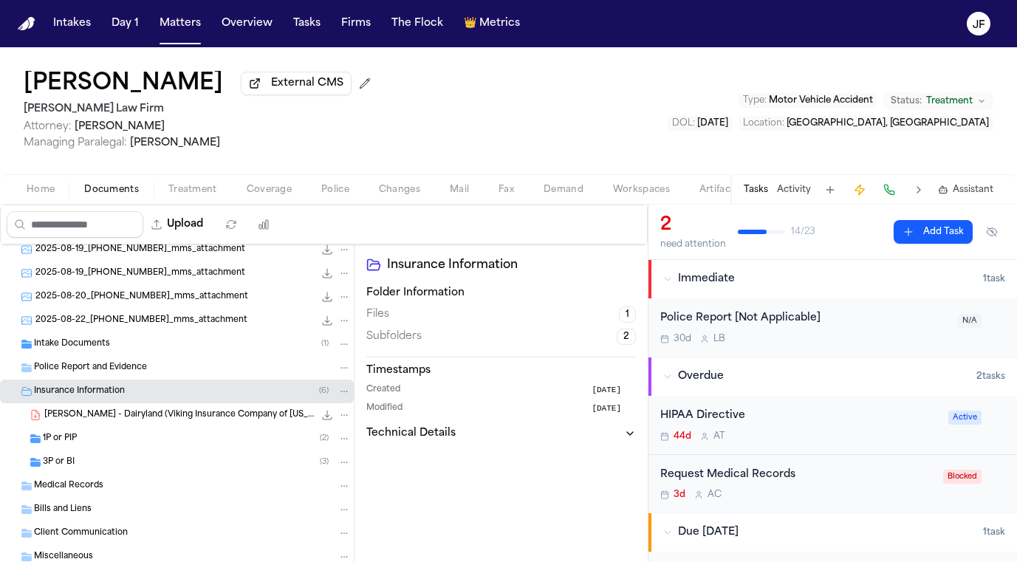
click at [91, 469] on div "3P or BI ( 3 )" at bounding box center [197, 462] width 308 height 13
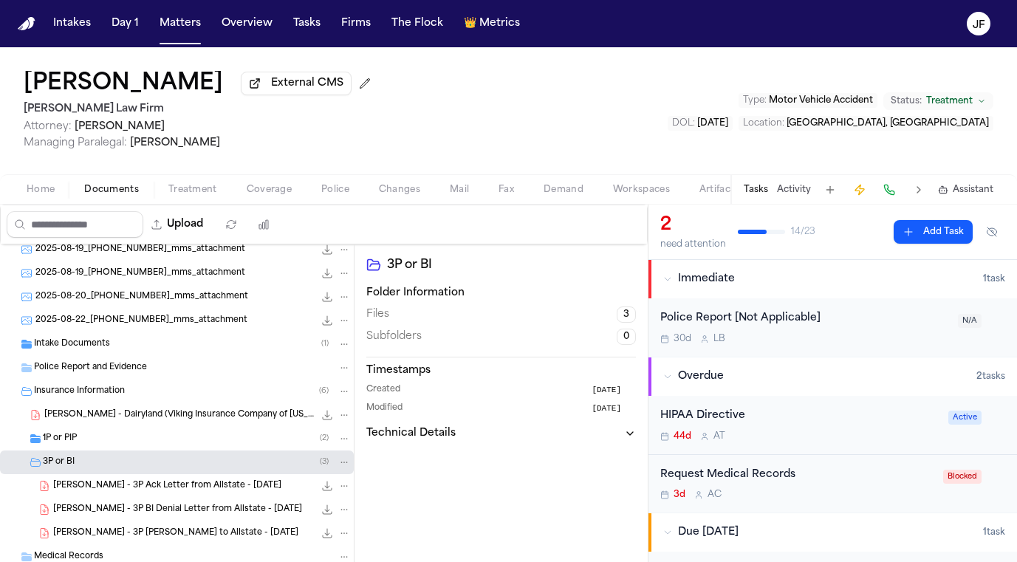
click at [97, 448] on div "1P or PIP ( 2 )" at bounding box center [177, 439] width 354 height 24
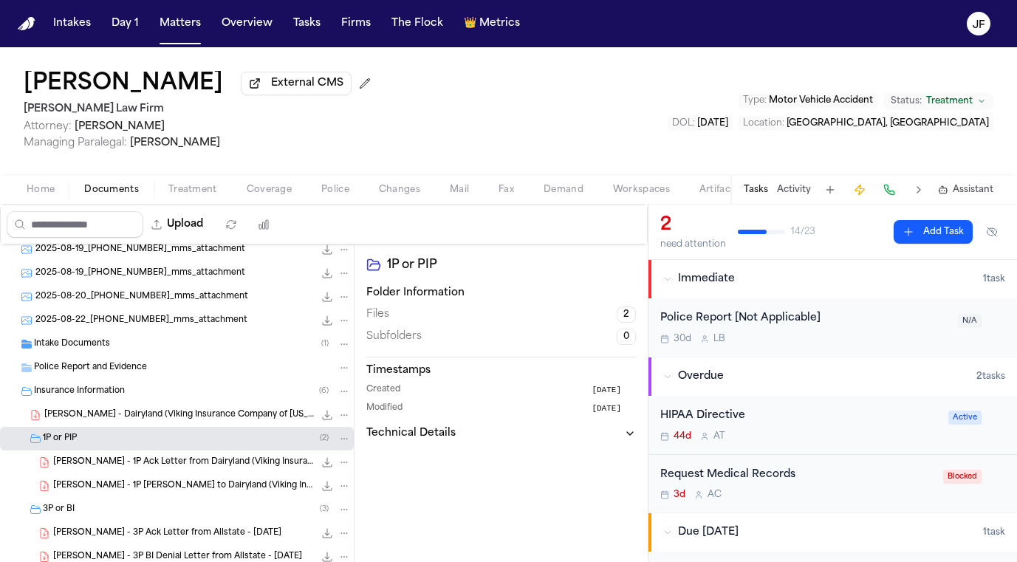
click at [153, 431] on div "1P or PIP ( 2 )" at bounding box center [177, 439] width 354 height 24
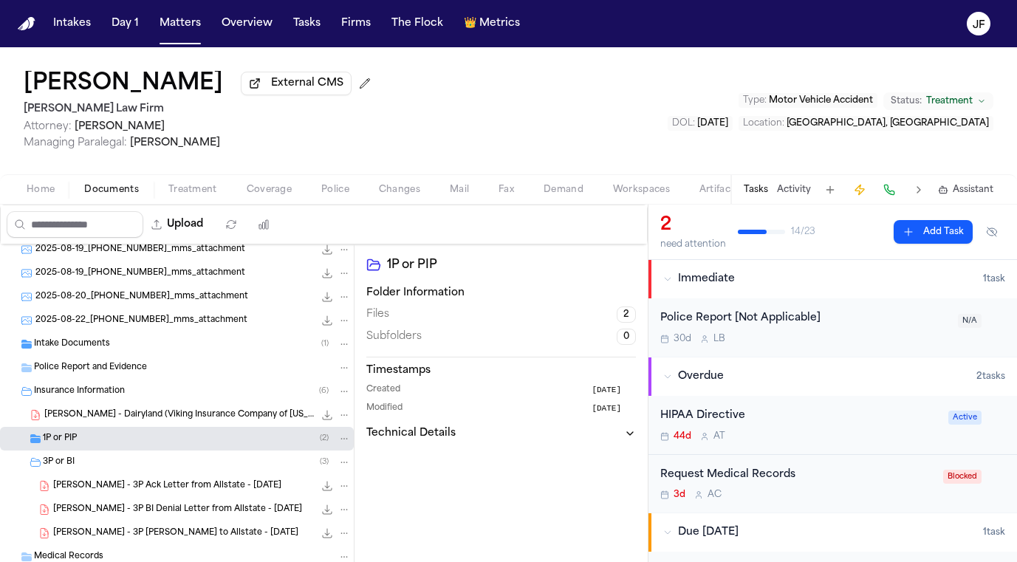
click at [145, 450] on div "1P or PIP ( 2 )" at bounding box center [177, 439] width 354 height 24
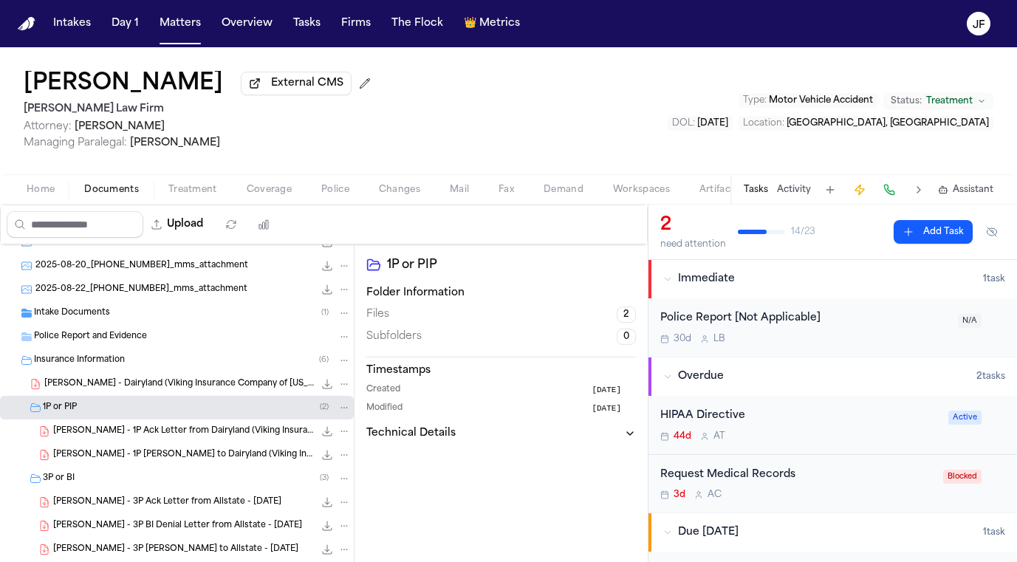
scroll to position [124, 0]
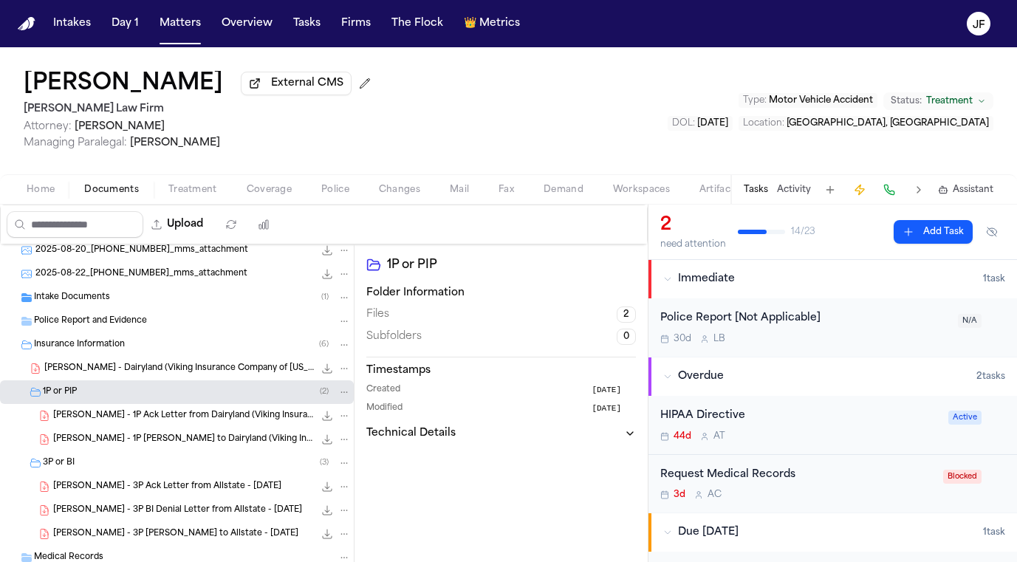
click at [165, 487] on span "[PERSON_NAME] - 3P Ack Letter from Allstate - [DATE]" at bounding box center [167, 487] width 228 height 13
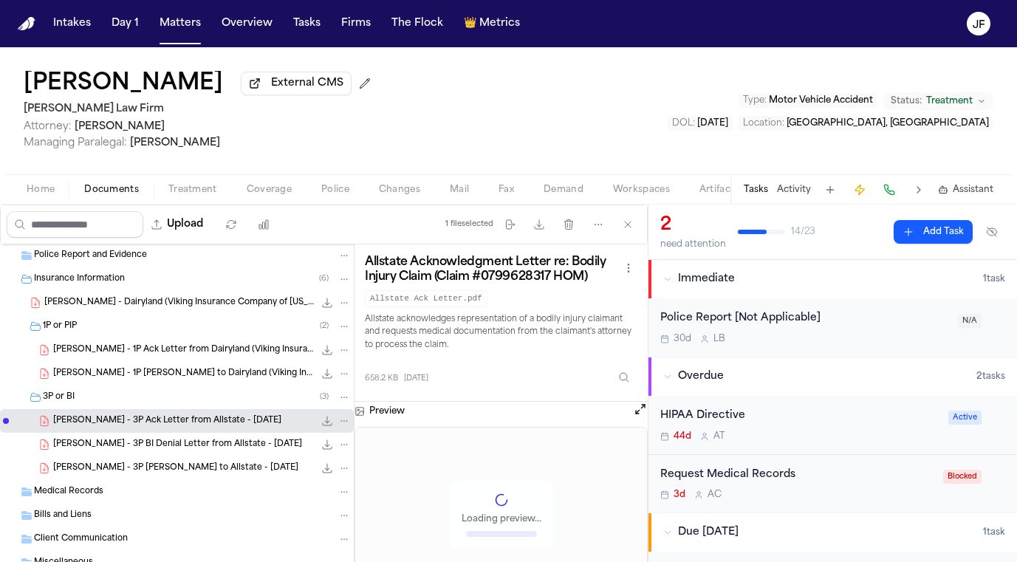
scroll to position [0, 0]
click at [323, 426] on icon "File: A. Flores - 3P Ack Letter from Allstate - 8.27.25" at bounding box center [328, 421] width 10 height 10
click at [187, 24] on button "Matters" at bounding box center [180, 23] width 53 height 27
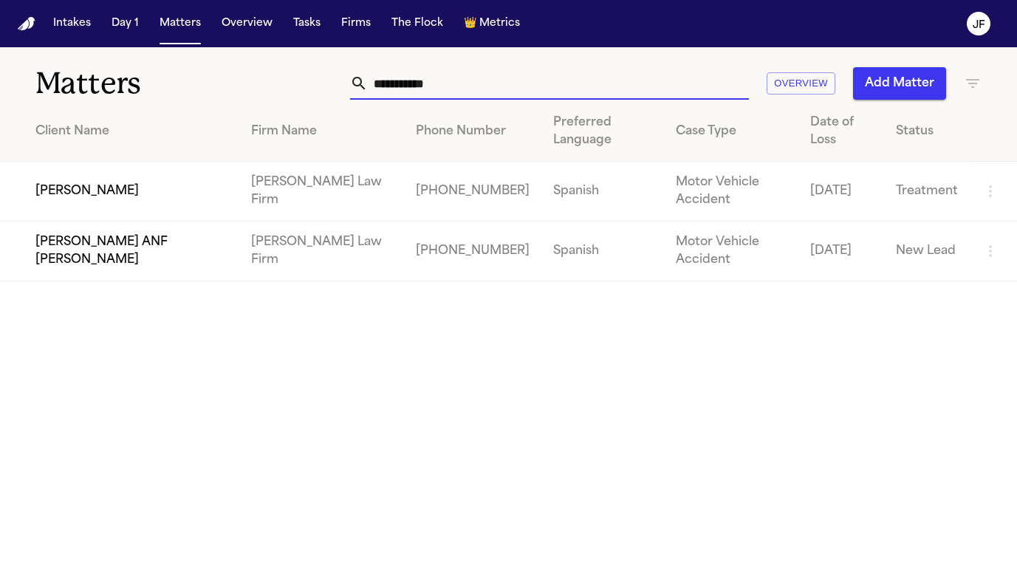
drag, startPoint x: 470, startPoint y: 75, endPoint x: 309, endPoint y: 80, distance: 161.0
click at [309, 80] on div "**********" at bounding box center [637, 83] width 687 height 32
paste input "text"
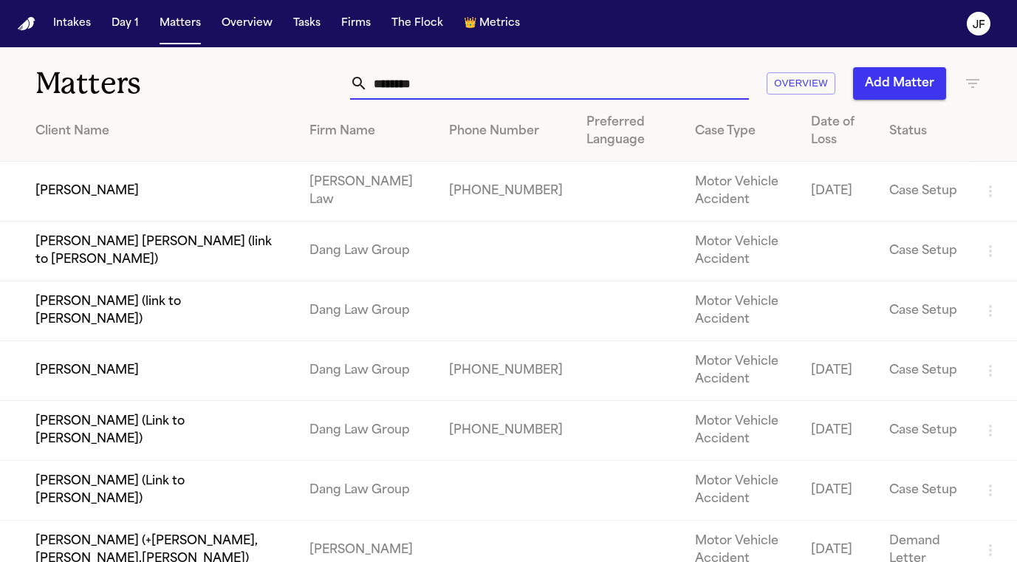
type input "********"
click at [110, 195] on td "[PERSON_NAME]" at bounding box center [149, 192] width 298 height 60
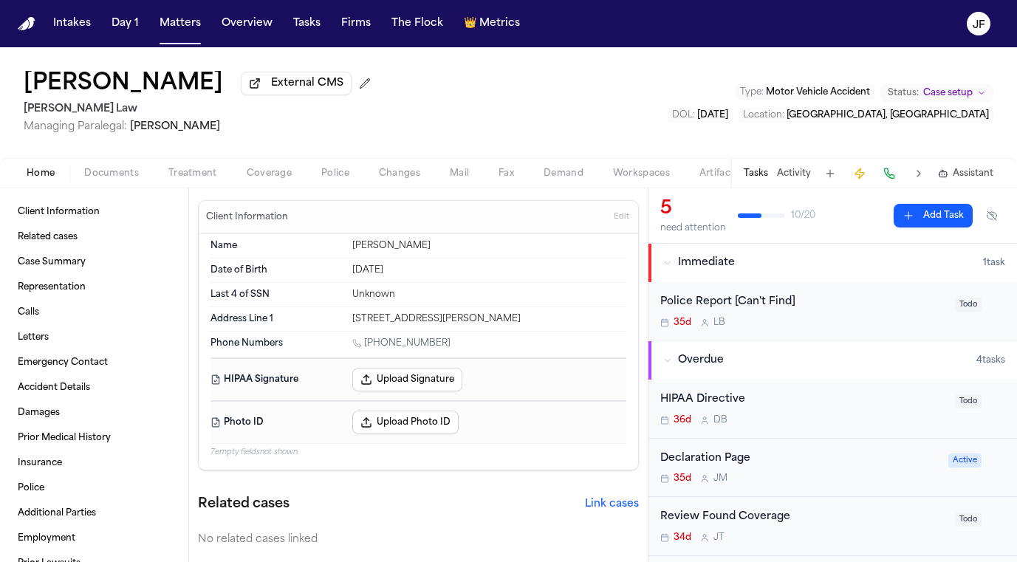
click at [100, 188] on div "Home Documents Treatment Coverage Police Changes Mail Fax Demand Workspaces Art…" at bounding box center [508, 173] width 1017 height 30
click at [103, 186] on div "Home Documents Treatment Coverage Police Changes Mail Fax Demand Workspaces Art…" at bounding box center [508, 173] width 1017 height 30
click at [111, 169] on span "Documents" at bounding box center [111, 174] width 55 height 12
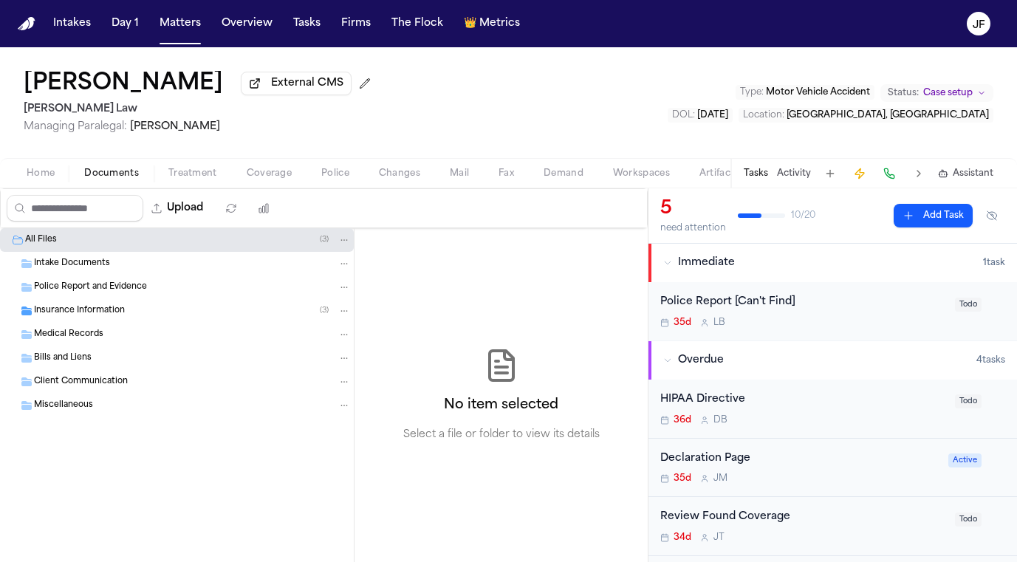
click at [106, 306] on div "Insurance Information ( 3 )" at bounding box center [177, 311] width 354 height 24
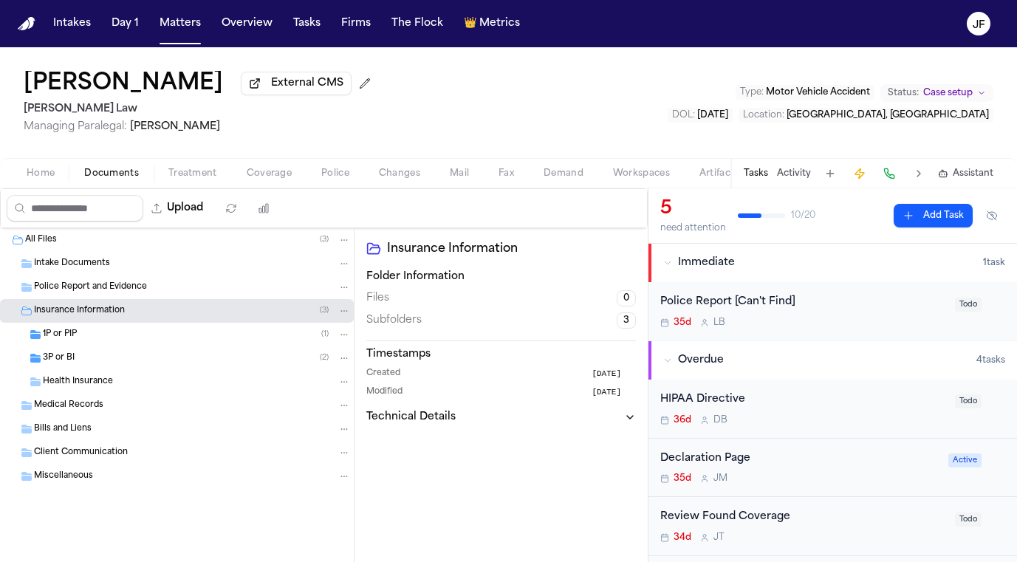
click at [107, 364] on div "3P or BI ( 2 )" at bounding box center [197, 357] width 308 height 13
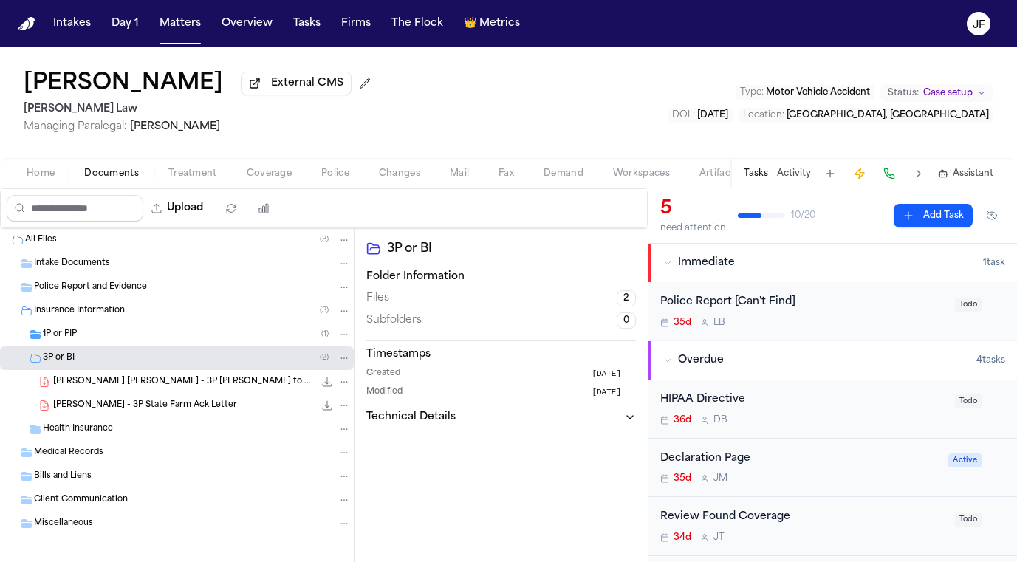
click at [109, 346] on div "1P or PIP ( 1 )" at bounding box center [177, 335] width 354 height 24
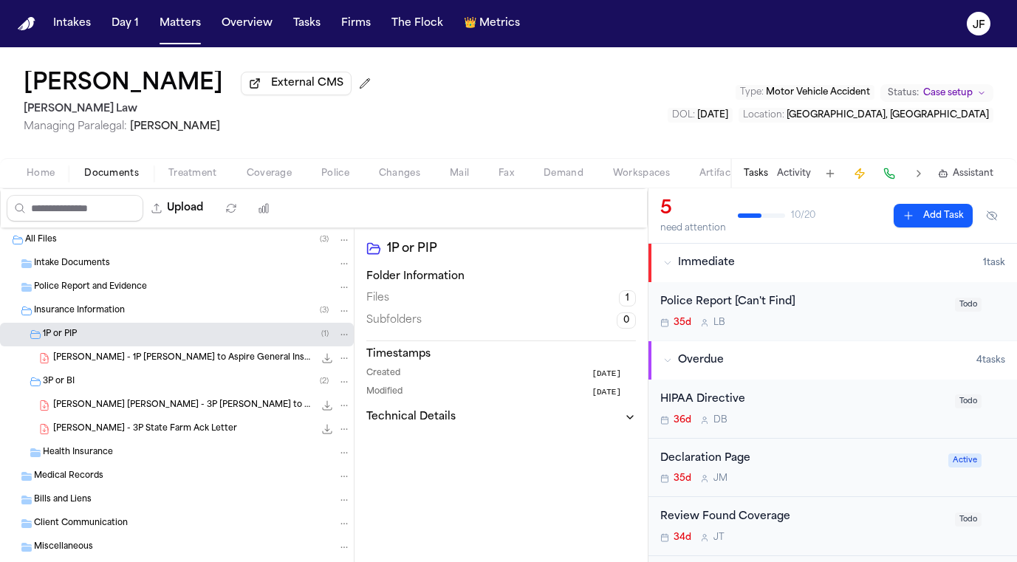
click at [179, 422] on div "Jesica Carbajal - 3P State Farm Ack Letter 154.3 KB • PDF" at bounding box center [177, 429] width 354 height 24
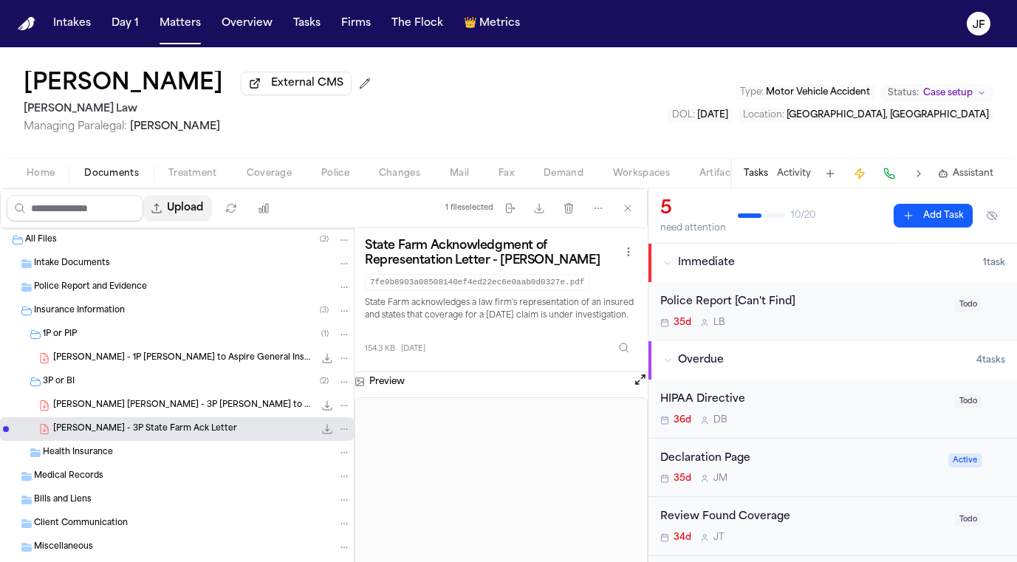
click at [212, 216] on button "Upload" at bounding box center [177, 208] width 69 height 27
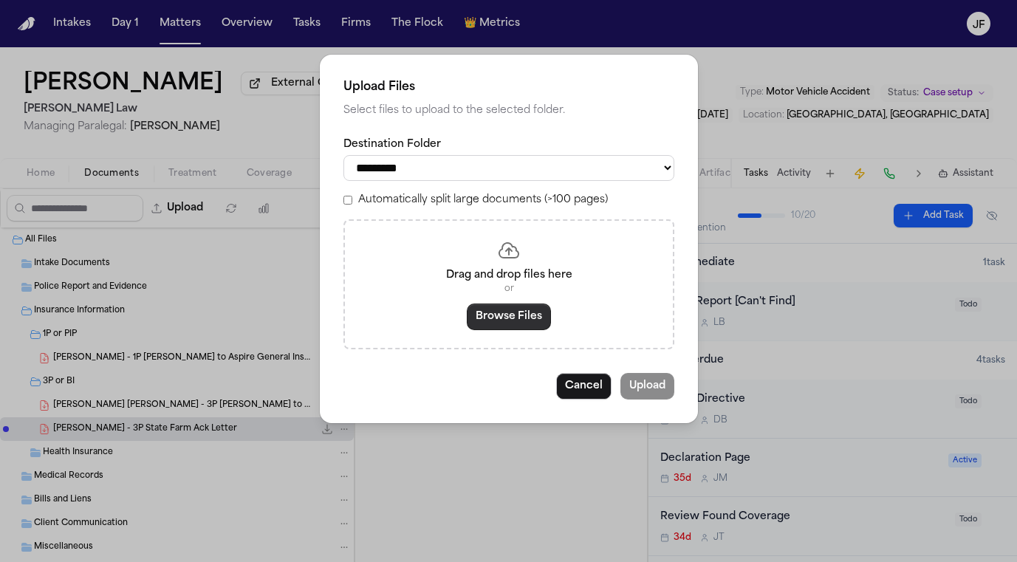
click at [504, 303] on button "Browse Files" at bounding box center [509, 316] width 84 height 27
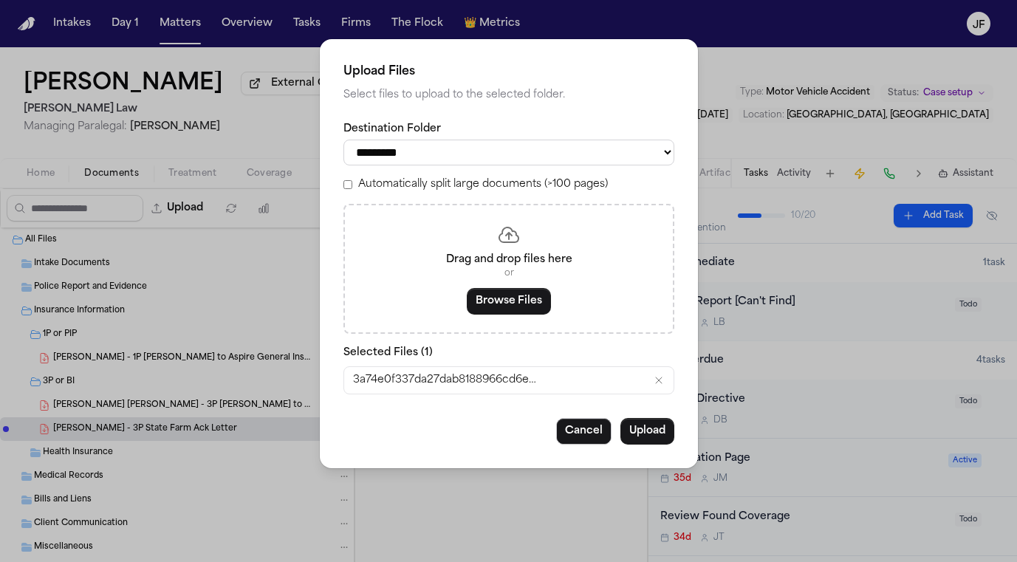
select select "**********"
drag, startPoint x: 672, startPoint y: 456, endPoint x: 656, endPoint y: 427, distance: 32.7
click at [656, 427] on div "**********" at bounding box center [509, 253] width 378 height 429
click at [656, 427] on button "Upload" at bounding box center [647, 431] width 54 height 27
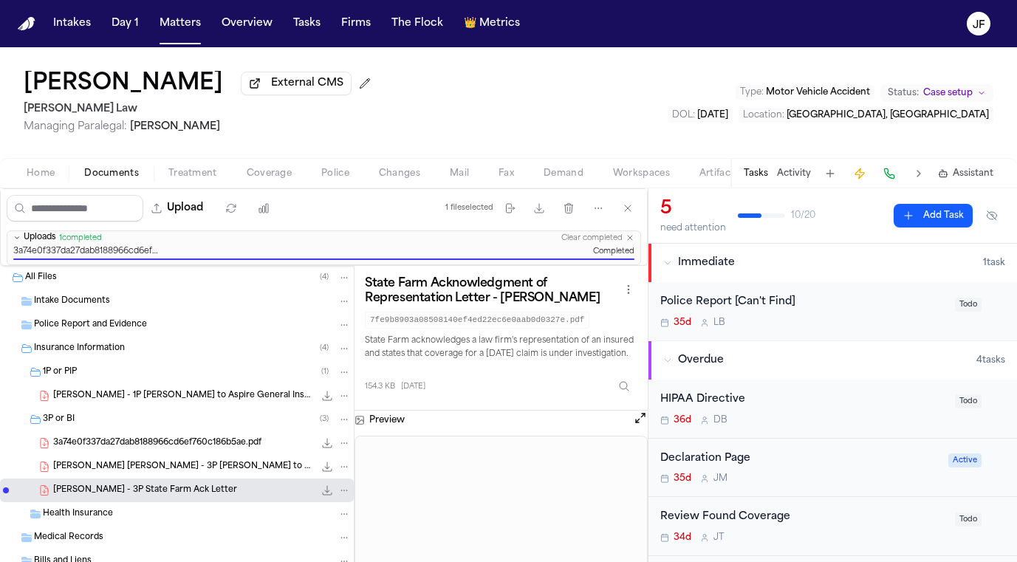
click at [226, 453] on div "3a74e0f337da27dab8188966cd6ef760c186b5ae.pdf 160.1 KB • PDF" at bounding box center [177, 443] width 354 height 24
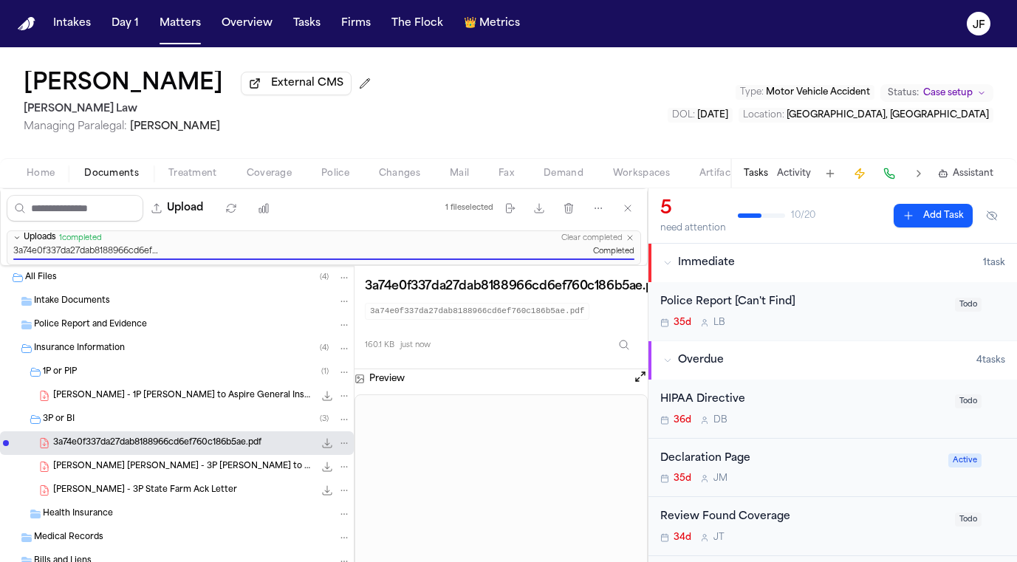
click at [325, 450] on div "File: 3a74e0f337da27dab8188966cd6ef760c186b5ae.pdf" at bounding box center [335, 443] width 31 height 15
click at [339, 447] on icon "File: 3a74e0f337da27dab8188966cd6ef760c186b5ae.pdf" at bounding box center [344, 443] width 10 height 10
click at [329, 475] on button "Rename" at bounding box center [333, 474] width 101 height 27
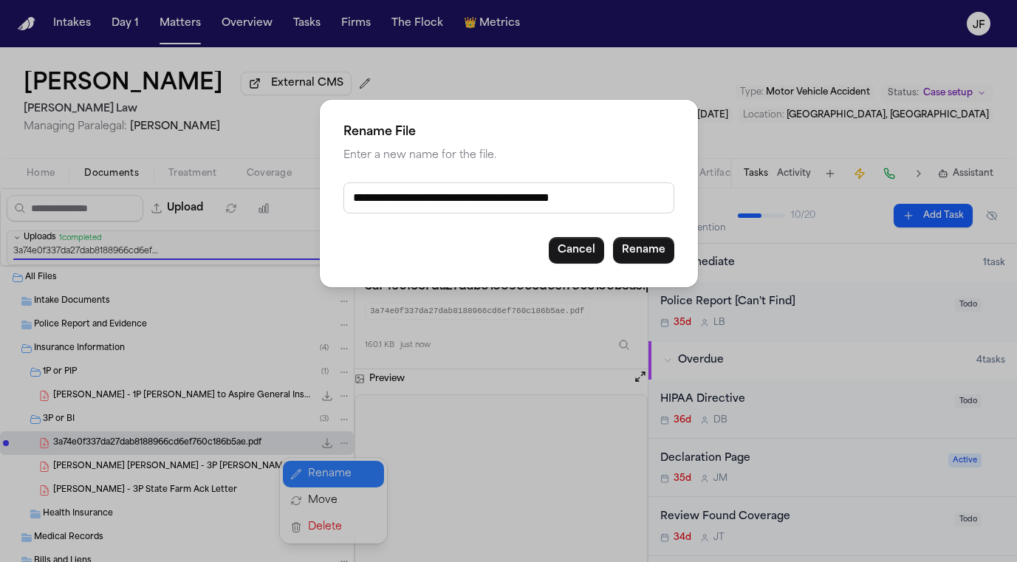
click at [522, 195] on input "**********" at bounding box center [508, 197] width 331 height 31
type input "**********"
click at [652, 247] on button "Rename" at bounding box center [643, 250] width 61 height 27
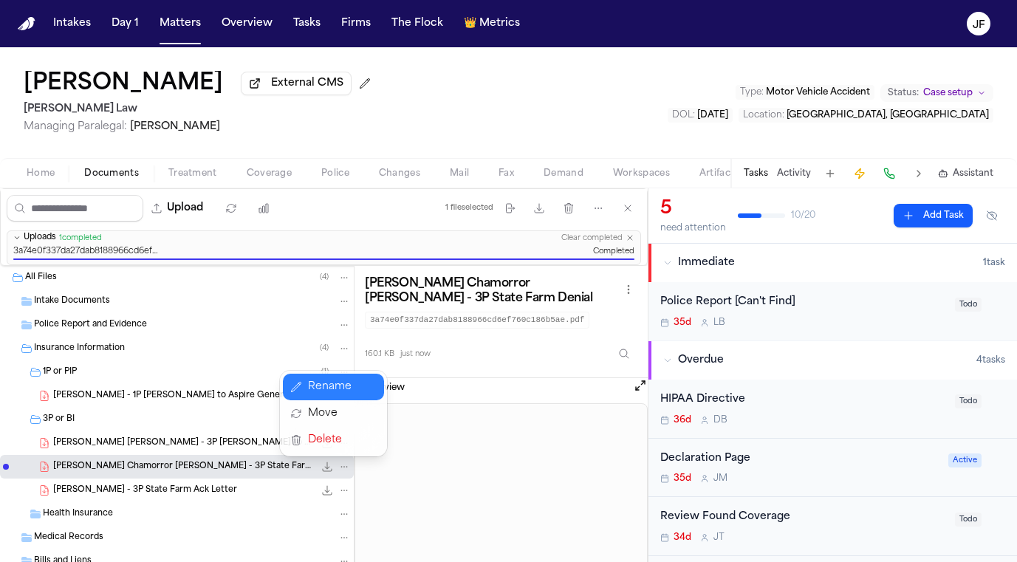
click at [545, 135] on div "Jesica Chamorro Carbajal External CMS Sedaghat Law Managing Paralegal: Michelle…" at bounding box center [508, 304] width 1017 height 515
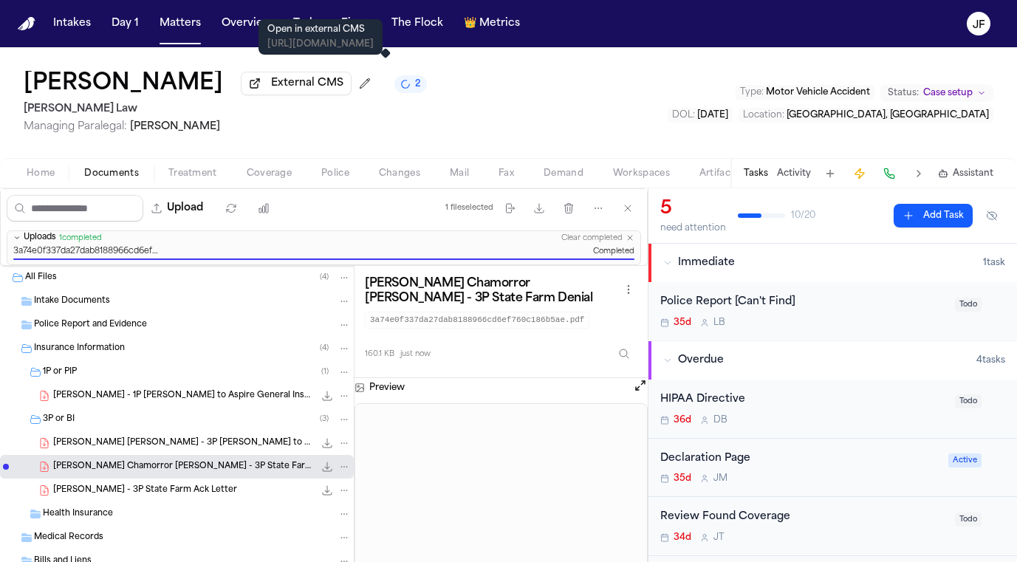
click at [343, 89] on span "External CMS" at bounding box center [307, 83] width 72 height 15
click at [343, 91] on span "External CMS" at bounding box center [307, 83] width 72 height 15
click at [351, 79] on button "External CMS" at bounding box center [296, 84] width 111 height 24
click at [811, 162] on div "Tasks Activity Assistant" at bounding box center [867, 173] width 275 height 29
click at [799, 176] on button "Activity" at bounding box center [794, 174] width 34 height 12
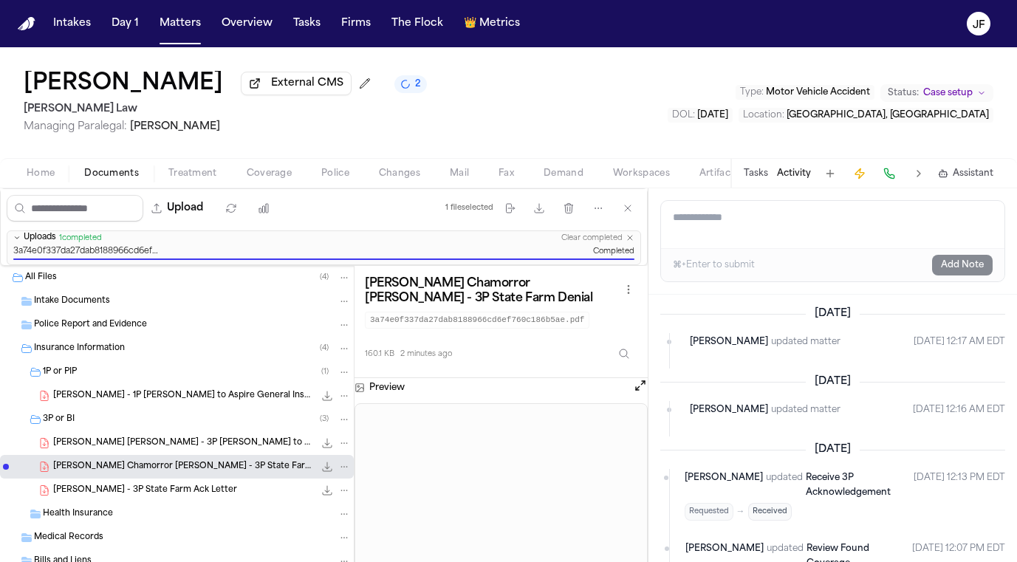
click at [777, 227] on textarea "Add a note to this matter" at bounding box center [832, 224] width 343 height 47
type textarea "**********"
click at [962, 272] on button "Add Note" at bounding box center [962, 265] width 61 height 21
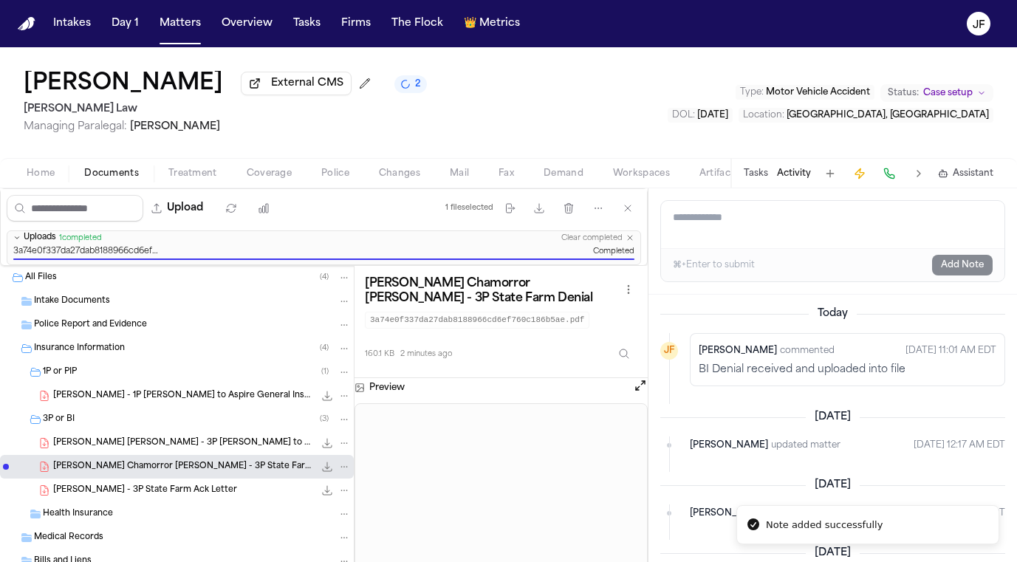
click at [142, 425] on div "3P or BI ( 3 )" at bounding box center [197, 419] width 308 height 13
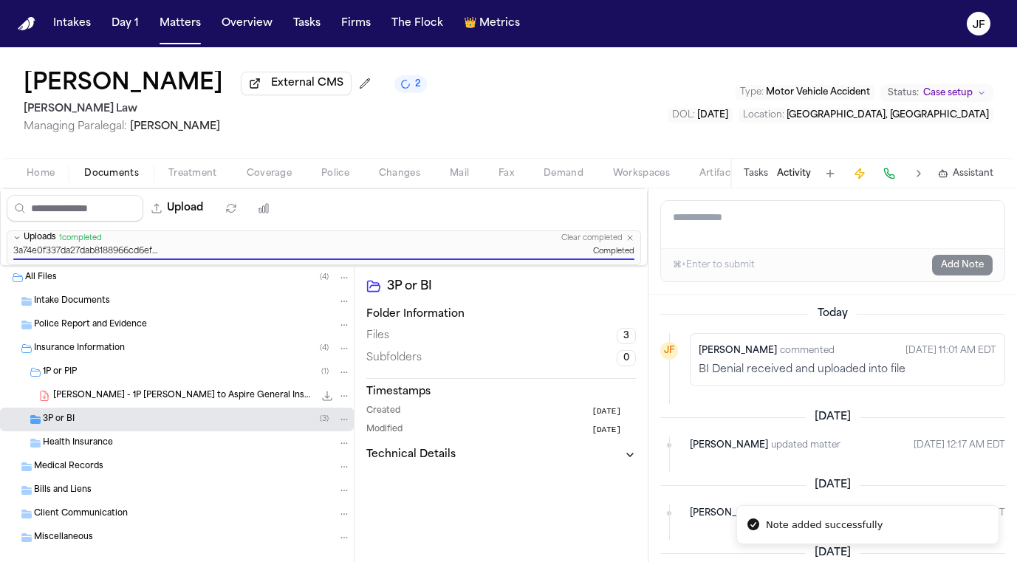
click at [152, 388] on div "J. Carbajal - 1P LOR to Aspire General Insurance Company - 8.27.25 280.8 KB • P…" at bounding box center [177, 396] width 354 height 24
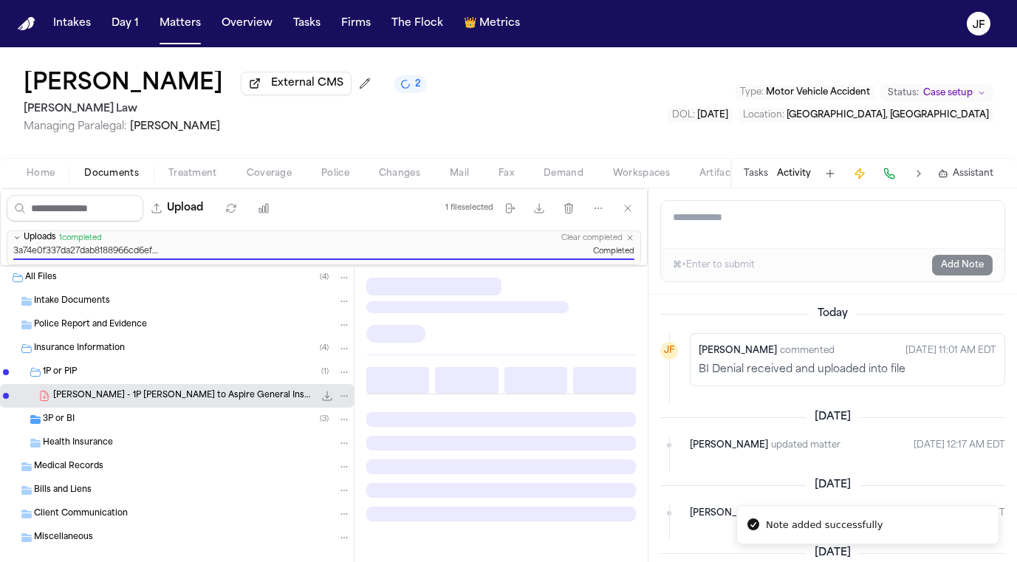
click at [157, 376] on div "1P or PIP ( 1 )" at bounding box center [197, 371] width 308 height 13
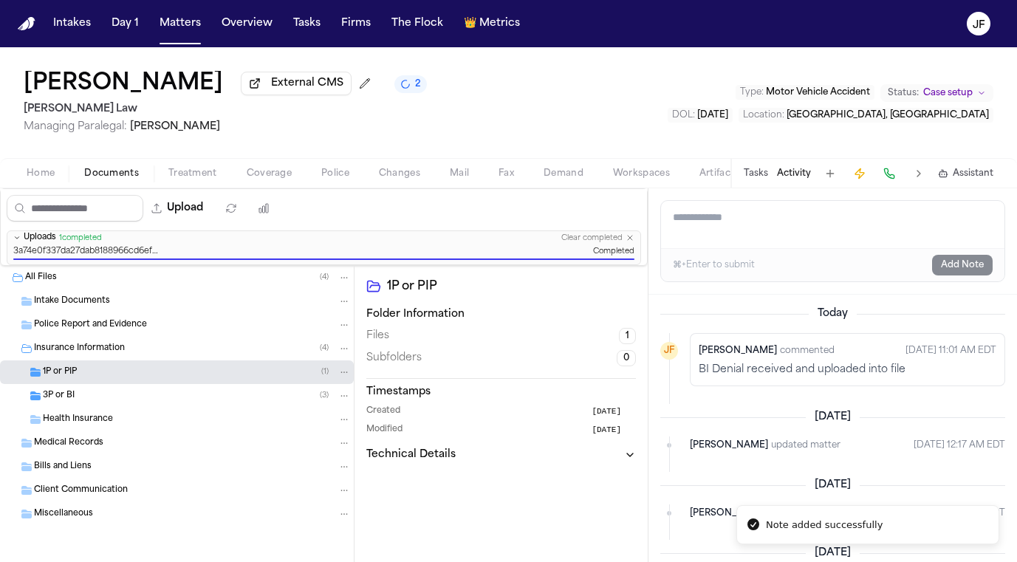
click at [765, 179] on button "Tasks" at bounding box center [755, 174] width 24 height 12
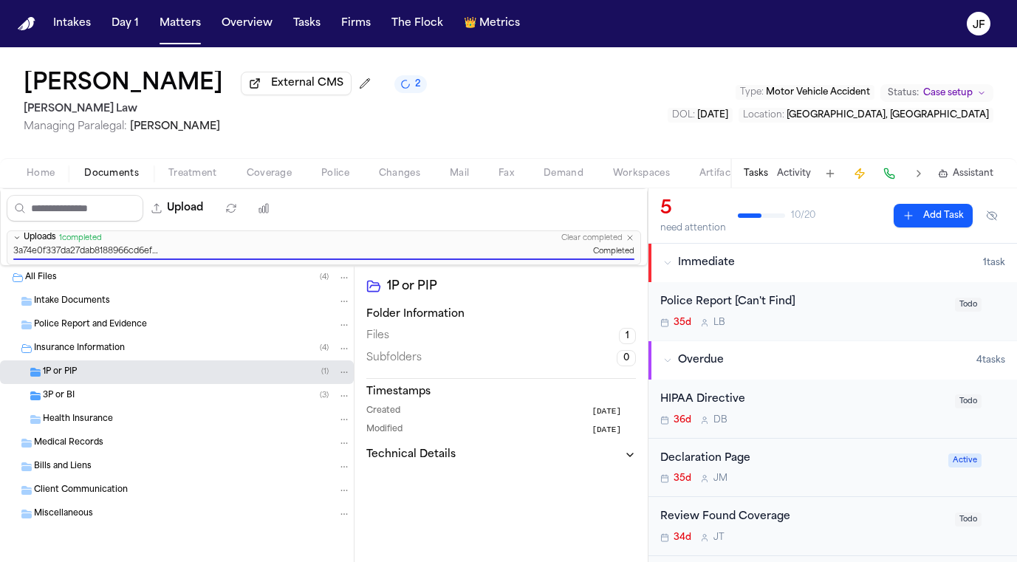
click at [579, 125] on div "Jesica Chamorro Carbajal External CMS 2 Sedaghat Law Managing Paralegal: Michel…" at bounding box center [508, 102] width 1017 height 111
click at [794, 1] on nav "Intakes Day 1 Matters Overview Tasks Firms The Flock 👑 Metrics JF" at bounding box center [508, 23] width 1017 height 47
click at [701, 6] on nav "Intakes Day 1 Matters Overview Tasks Firms The Flock 👑 Metrics JF" at bounding box center [508, 23] width 1017 height 47
click at [189, 35] on button "Matters" at bounding box center [180, 23] width 53 height 27
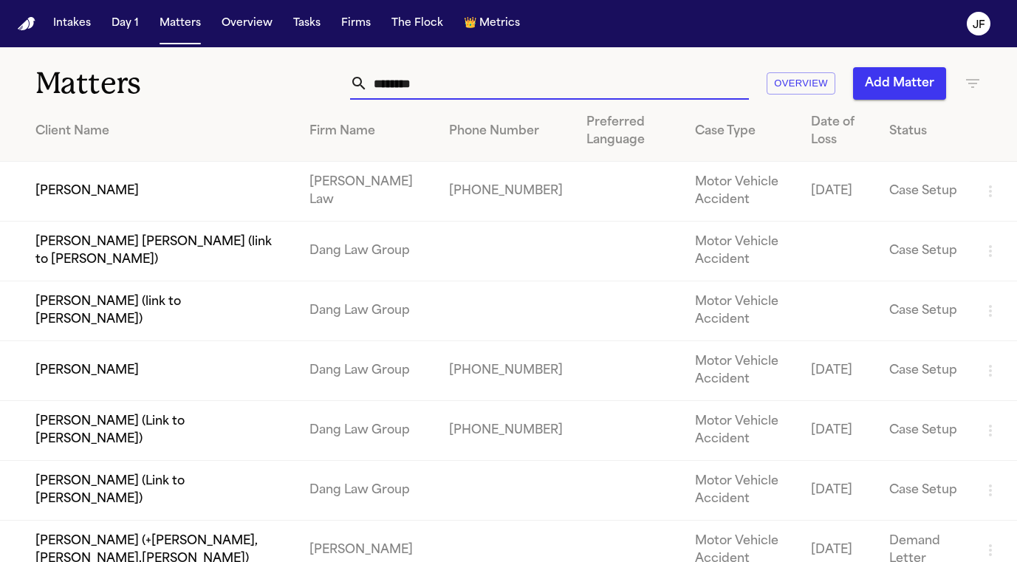
drag, startPoint x: 454, startPoint y: 86, endPoint x: 255, endPoint y: 81, distance: 199.4
click at [255, 81] on div "Matters ******** Overview Add Matter" at bounding box center [508, 74] width 1017 height 55
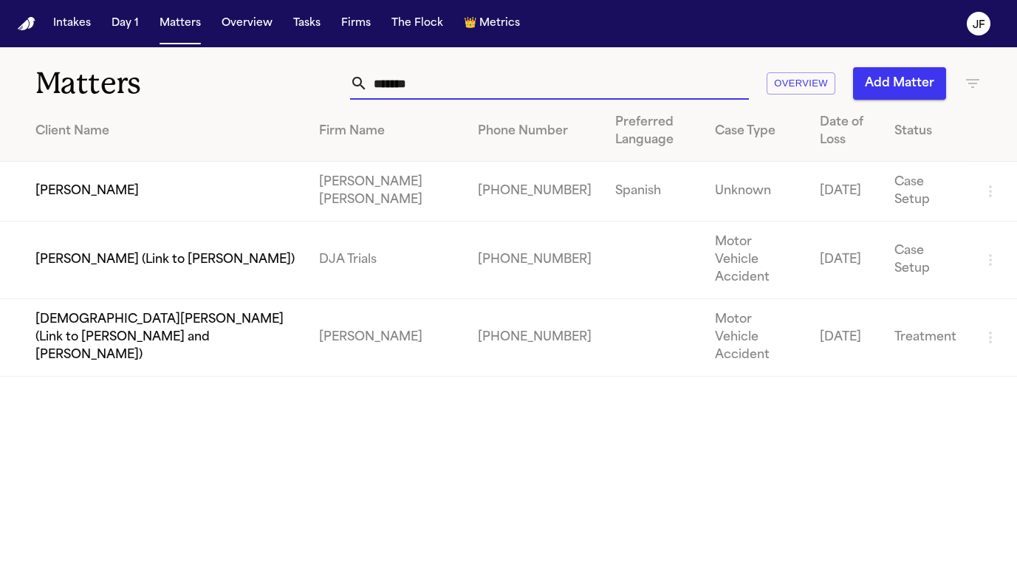
type input "*******"
click at [87, 196] on td "[PERSON_NAME]" at bounding box center [153, 192] width 307 height 60
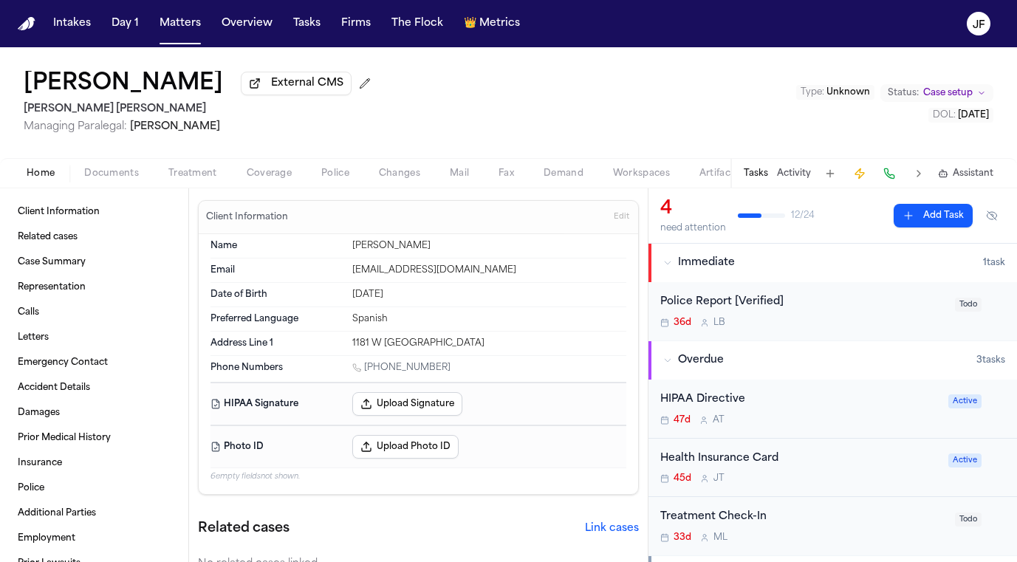
click at [111, 179] on span "Documents" at bounding box center [111, 174] width 55 height 12
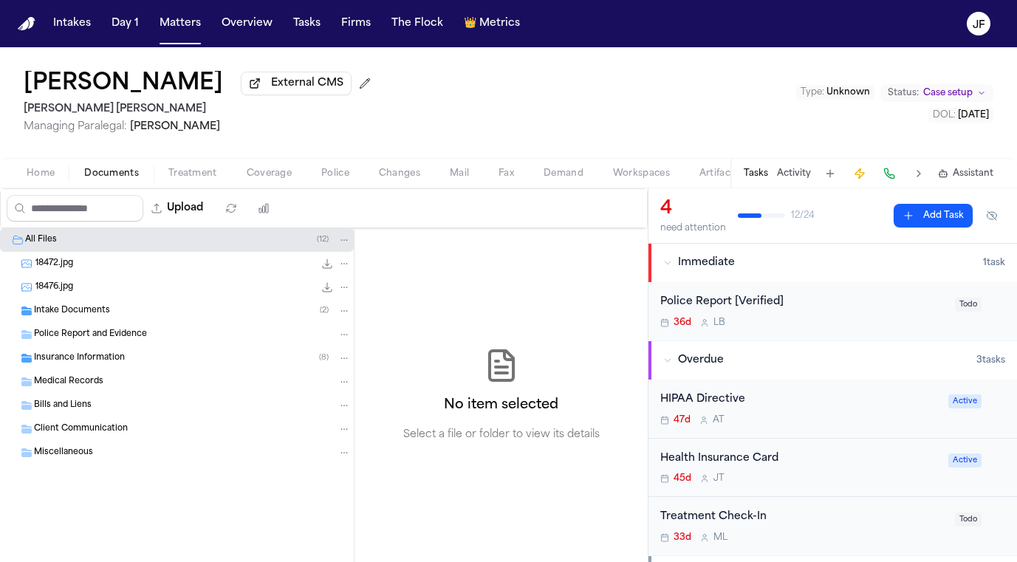
click at [111, 186] on div "Home Documents Treatment Coverage Police Changes Mail Fax Demand Workspaces Art…" at bounding box center [508, 173] width 1017 height 30
click at [97, 354] on div "Insurance Information ( 8 )" at bounding box center [192, 357] width 317 height 13
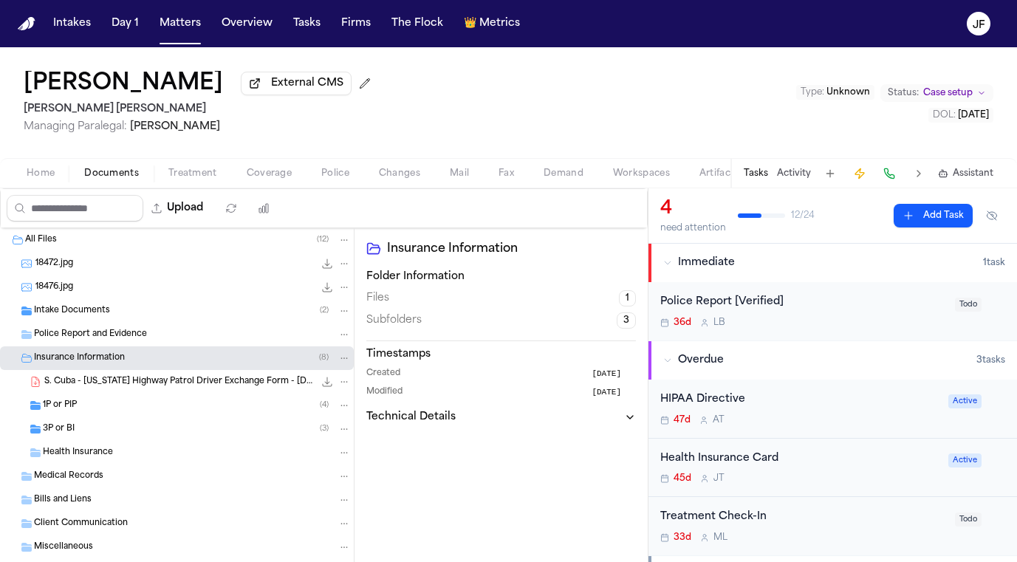
click at [97, 425] on div "3P or BI ( 3 )" at bounding box center [197, 428] width 308 height 13
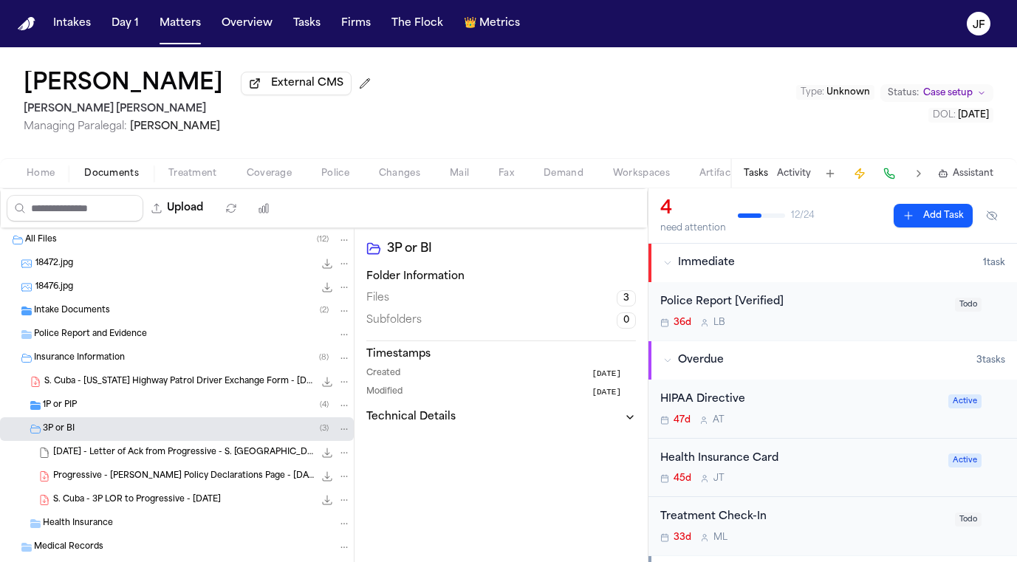
click at [99, 409] on div "1P or PIP ( 4 )" at bounding box center [197, 405] width 308 height 13
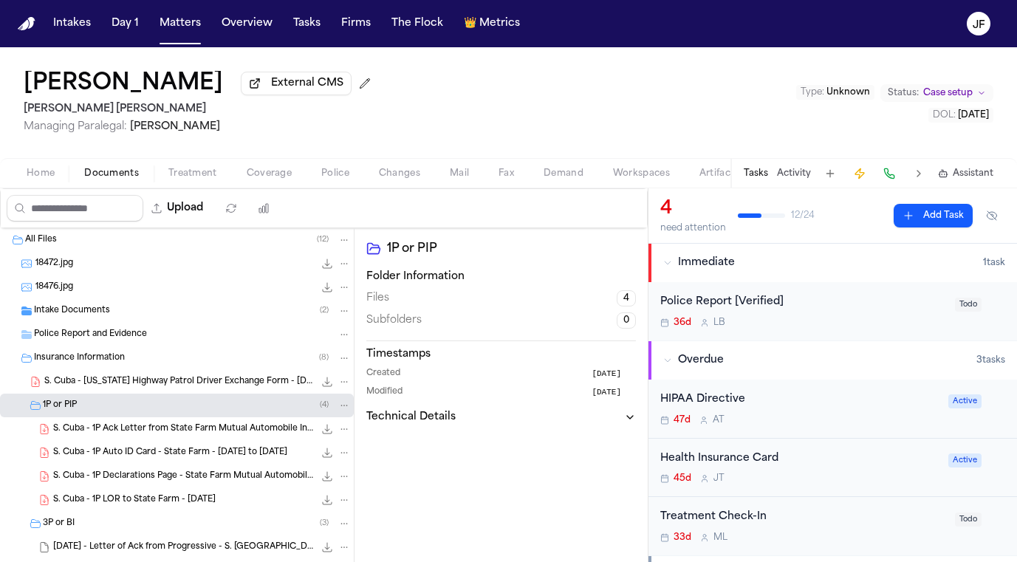
click at [210, 1] on nav "Intakes Day 1 Matters Overview Tasks Firms The Flock 👑 Metrics JF" at bounding box center [508, 23] width 1017 height 47
click at [238, 429] on span "S. Cuba - 1P Ack Letter from State Farm Mutual Automobile Insurance Company - […" at bounding box center [183, 429] width 261 height 13
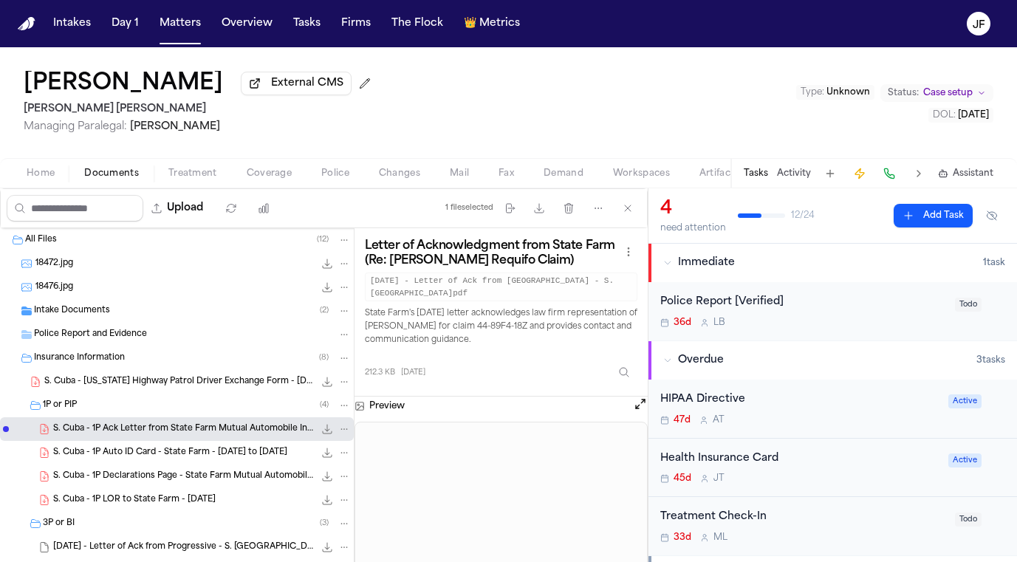
click at [242, 455] on span "S. Cuba - 1P Auto ID Card - State Farm - [DATE] to [DATE]" at bounding box center [170, 453] width 234 height 13
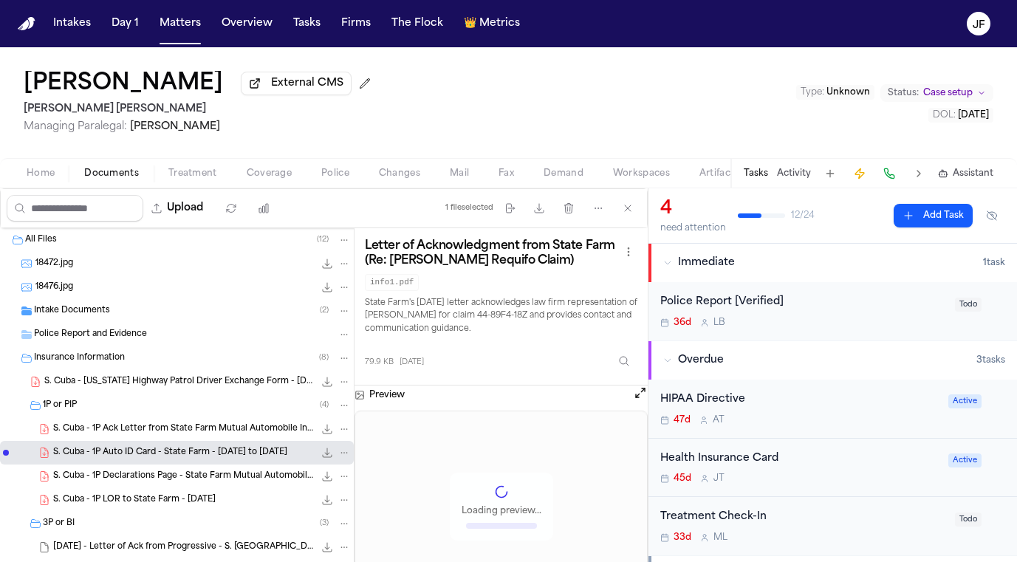
click at [242, 475] on span "S. Cuba - 1P Declarations Page - State Farm Mutual Automobile Insurance Company…" at bounding box center [183, 476] width 261 height 13
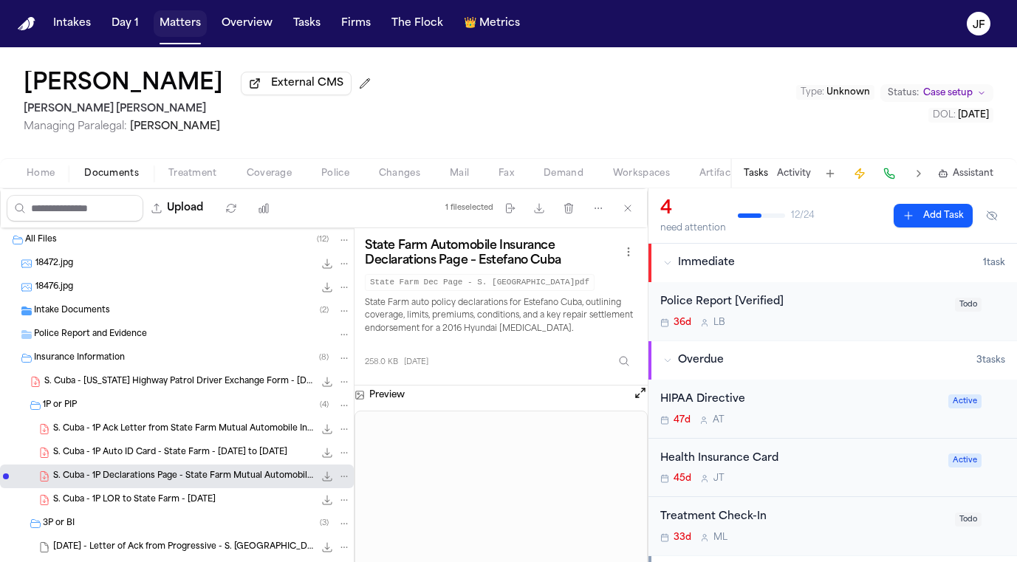
click at [171, 29] on button "Matters" at bounding box center [180, 23] width 53 height 27
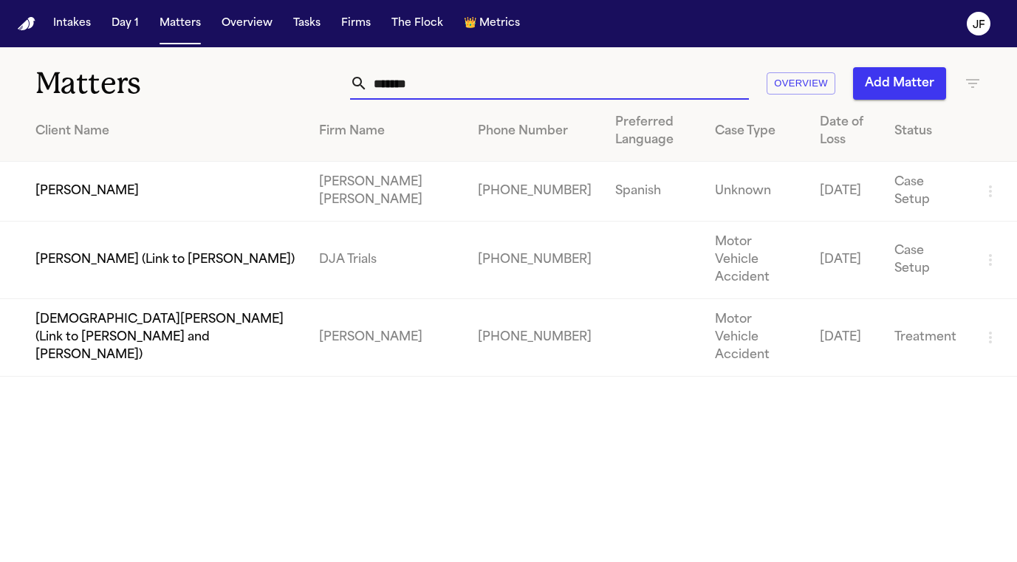
drag, startPoint x: 455, startPoint y: 89, endPoint x: 251, endPoint y: 80, distance: 203.9
click at [251, 80] on div "Matters ******* Overview Add Matter" at bounding box center [508, 74] width 1017 height 55
paste input "**********"
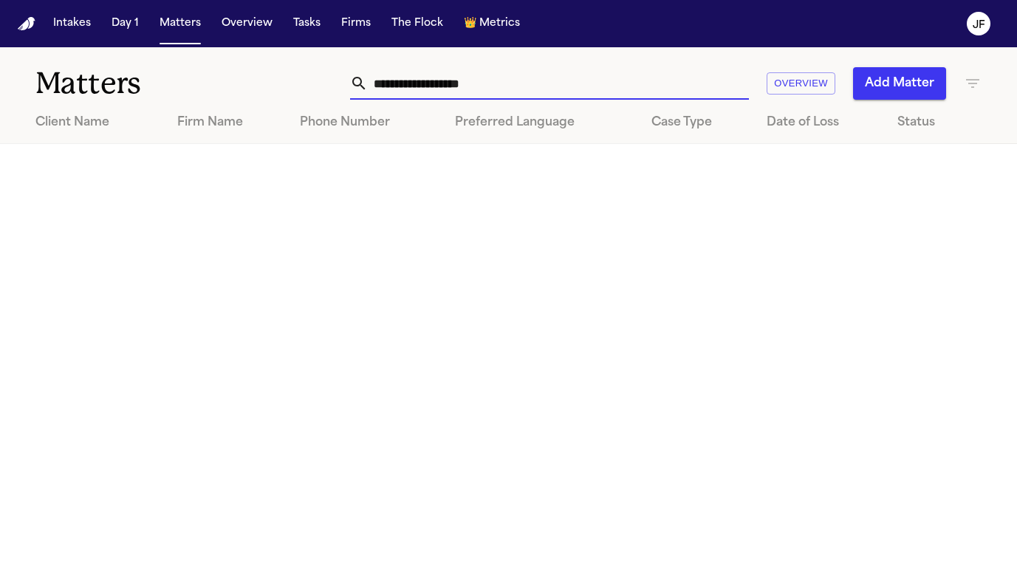
click at [465, 86] on input "**********" at bounding box center [558, 83] width 381 height 32
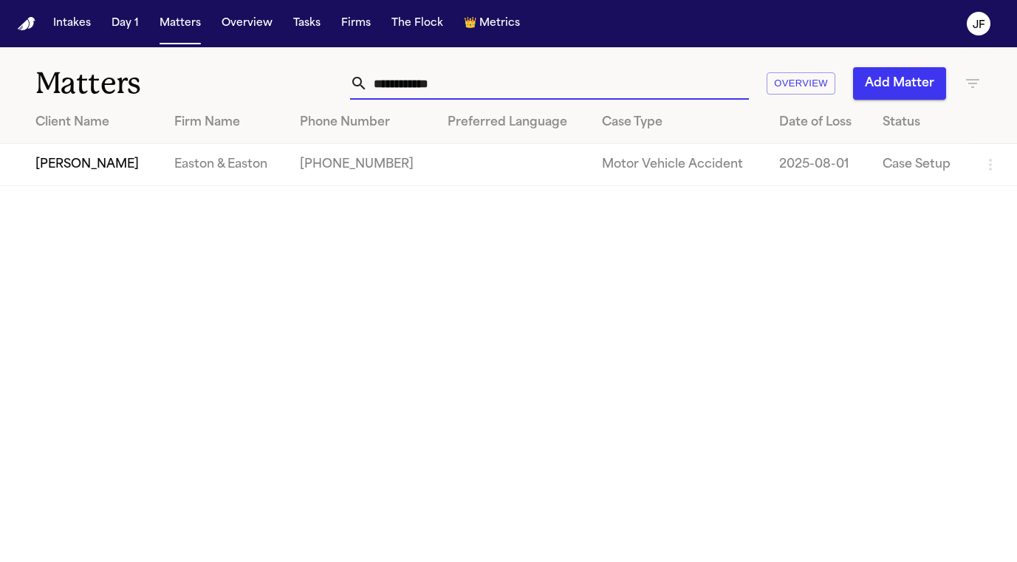
type input "**********"
drag, startPoint x: 465, startPoint y: 86, endPoint x: 91, endPoint y: 162, distance: 381.9
click at [91, 162] on td "Robbyn Moore" at bounding box center [81, 165] width 162 height 42
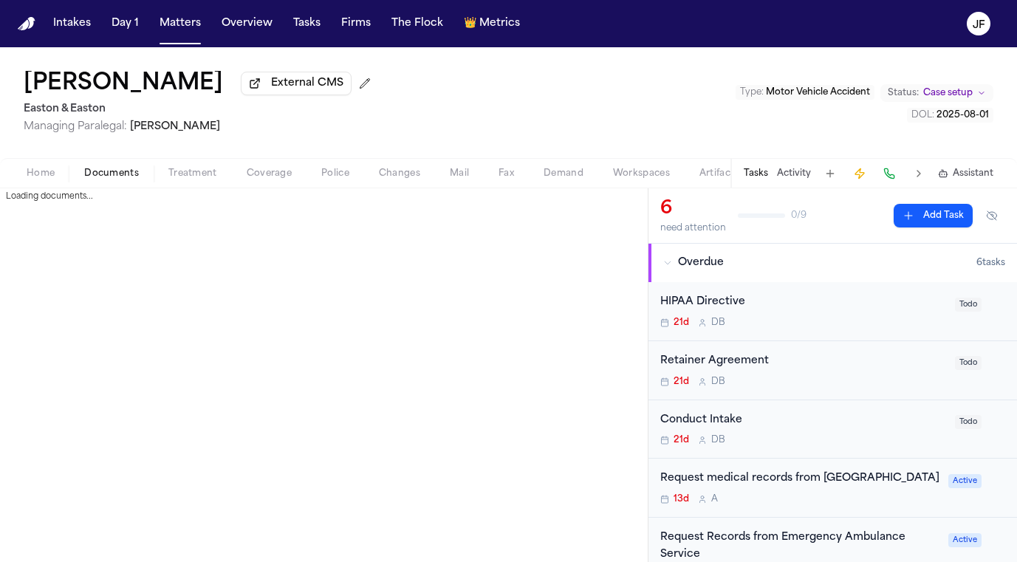
click at [86, 179] on span "Documents" at bounding box center [111, 174] width 55 height 12
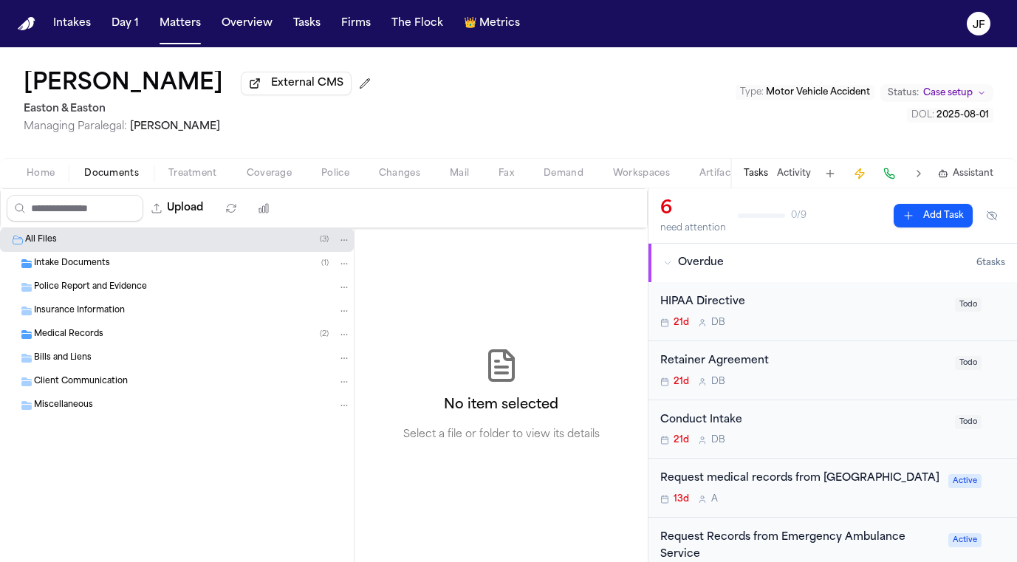
click at [97, 306] on div "Insurance Information" at bounding box center [177, 311] width 354 height 24
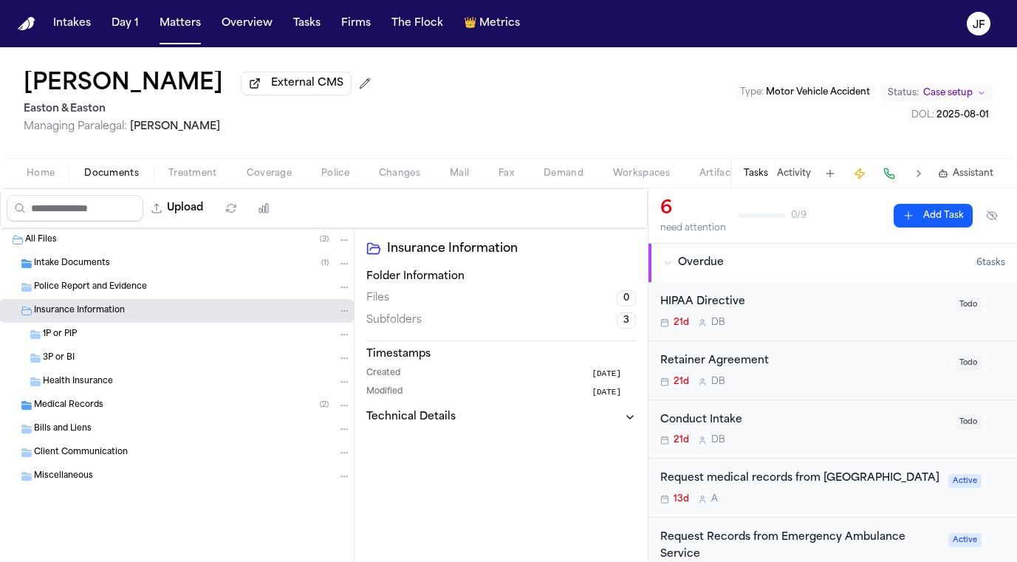
click at [254, 100] on div "Robbyn Moore External CMS Easton & Easton Managing Paralegal: Thea Feeney" at bounding box center [200, 102] width 353 height 63
click at [271, 91] on span "External CMS" at bounding box center [307, 83] width 72 height 15
click at [275, 82] on span "External CMS" at bounding box center [307, 83] width 72 height 15
click at [94, 334] on div "1P or PIP" at bounding box center [197, 334] width 308 height 13
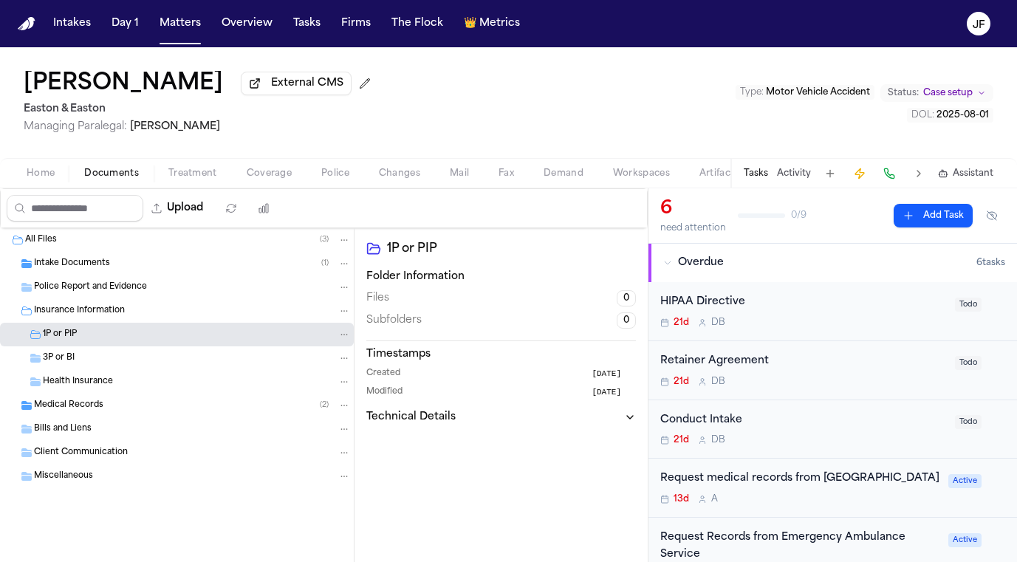
click at [257, 176] on span "Coverage" at bounding box center [269, 174] width 45 height 12
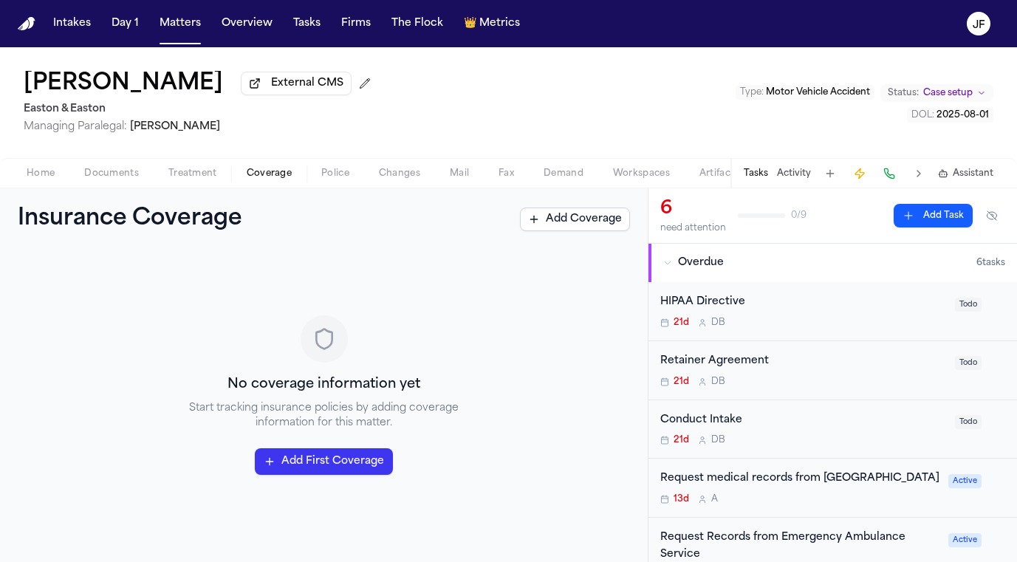
click at [108, 167] on button "Documents" at bounding box center [111, 174] width 84 height 18
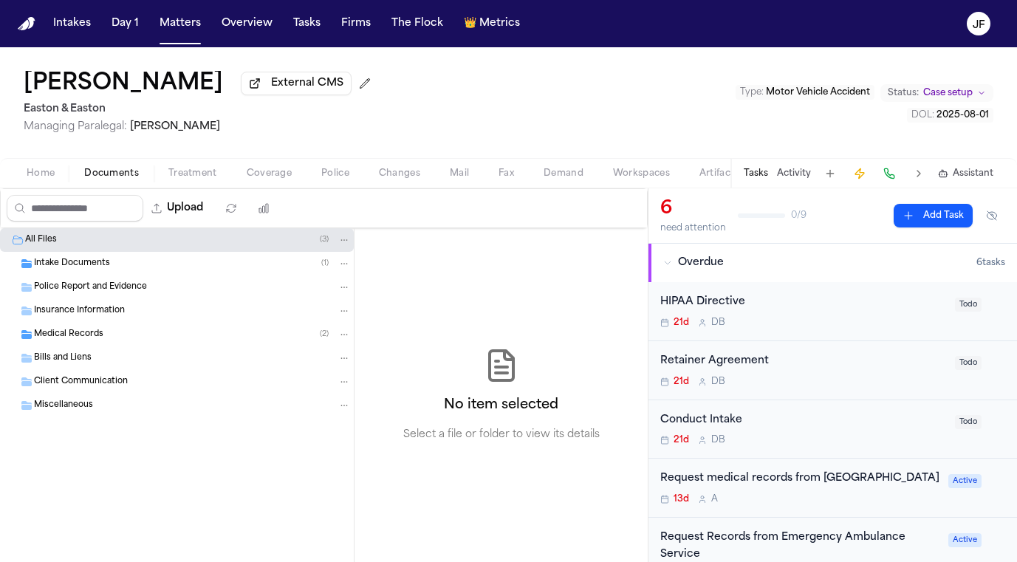
click at [57, 326] on div "Medical Records ( 2 )" at bounding box center [177, 335] width 354 height 24
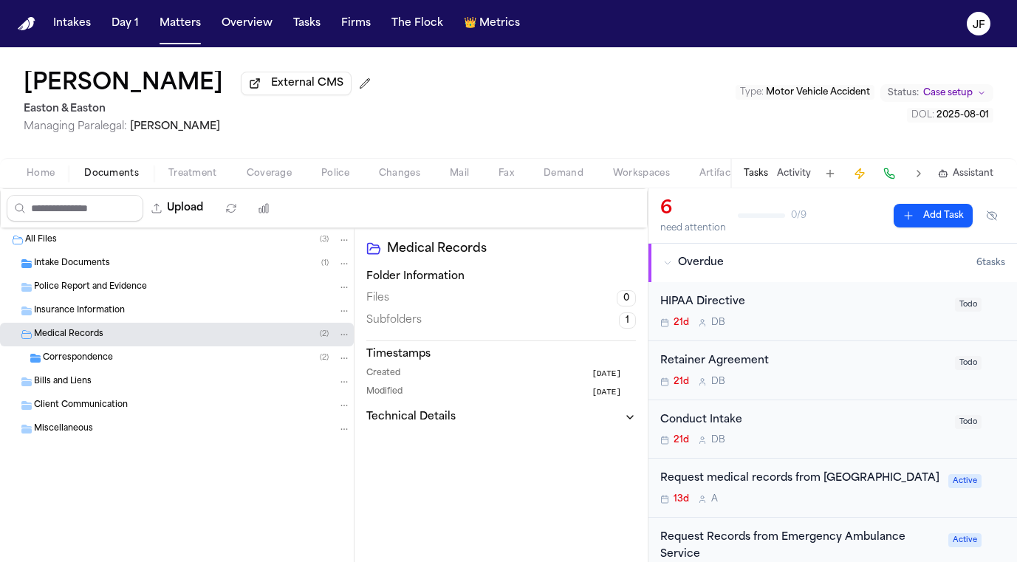
click at [75, 310] on span "Insurance Information" at bounding box center [79, 311] width 91 height 13
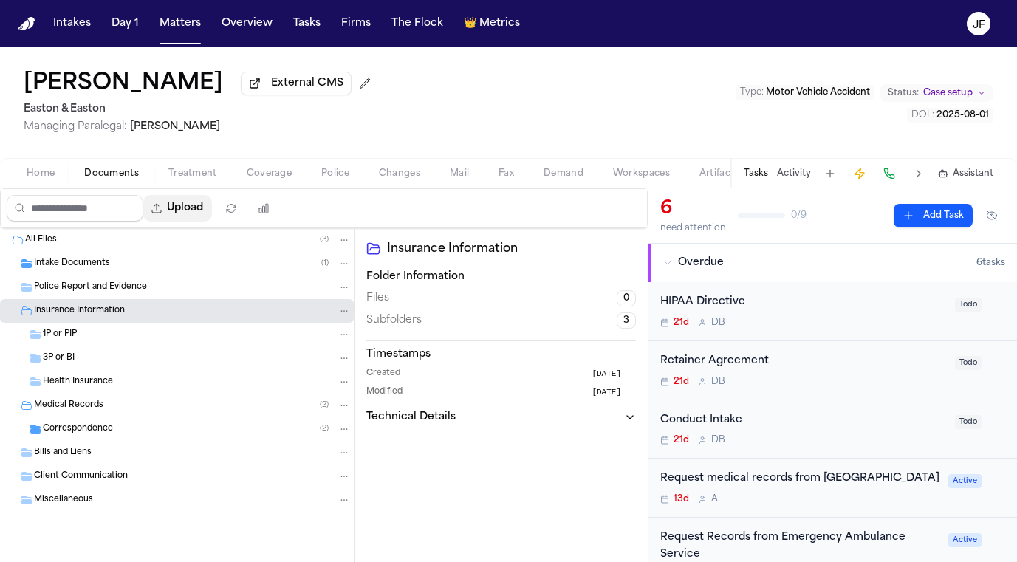
click at [212, 218] on button "Upload" at bounding box center [177, 208] width 69 height 27
select select "**********"
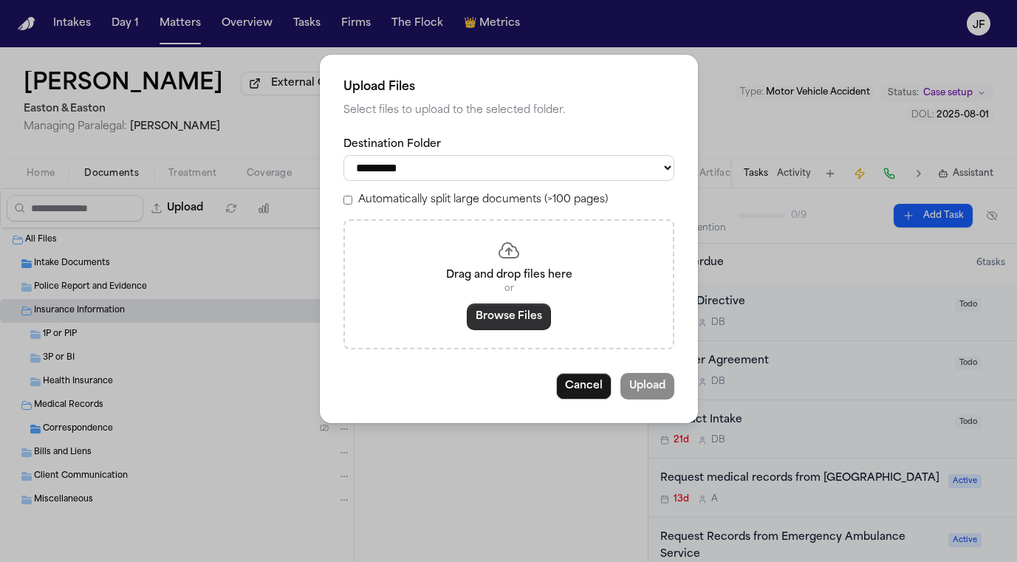
click at [490, 319] on button "Browse Files" at bounding box center [509, 316] width 84 height 27
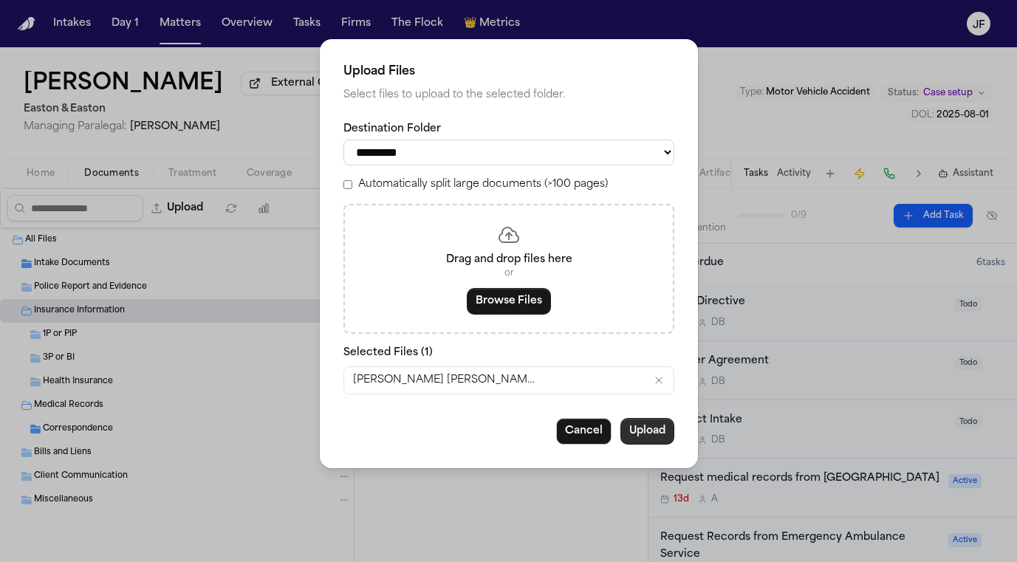
click at [640, 430] on button "Upload" at bounding box center [647, 431] width 54 height 27
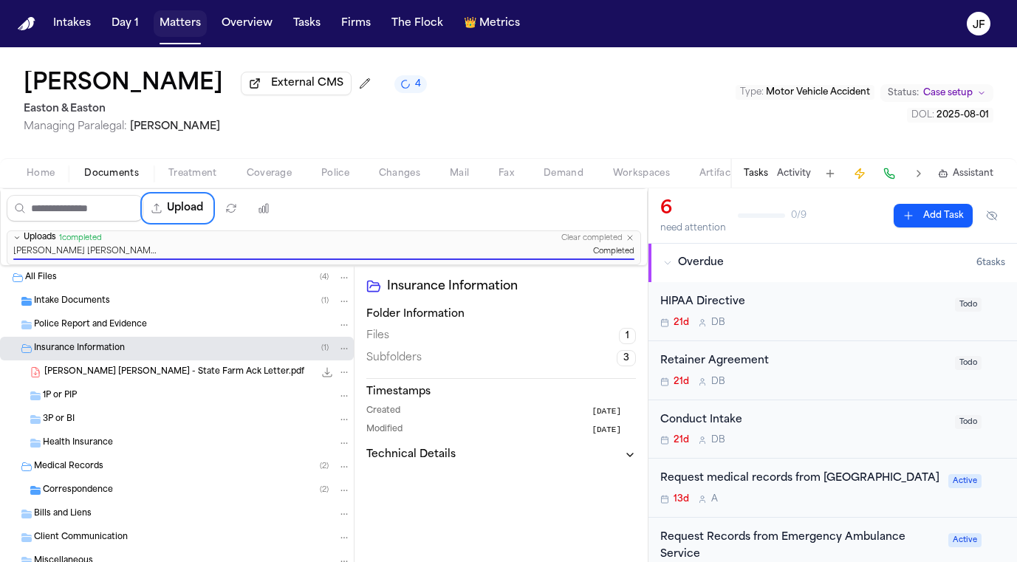
click at [157, 30] on button "Matters" at bounding box center [180, 23] width 53 height 27
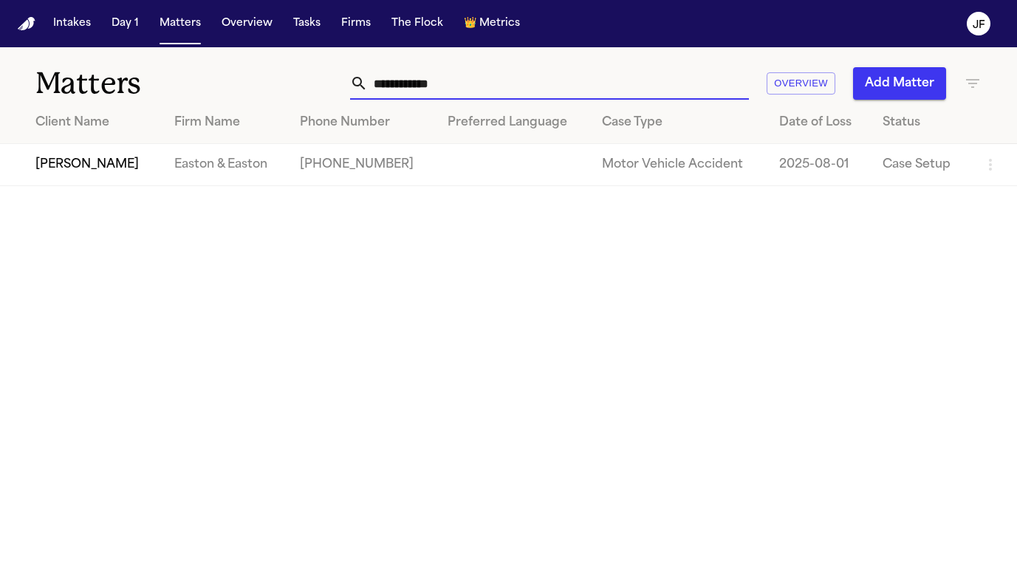
drag, startPoint x: 472, startPoint y: 83, endPoint x: 146, endPoint y: 70, distance: 325.8
click at [146, 70] on div "**********" at bounding box center [508, 74] width 1017 height 55
type input "*********"
click at [72, 171] on td "Trey Jenkins" at bounding box center [82, 165] width 165 height 42
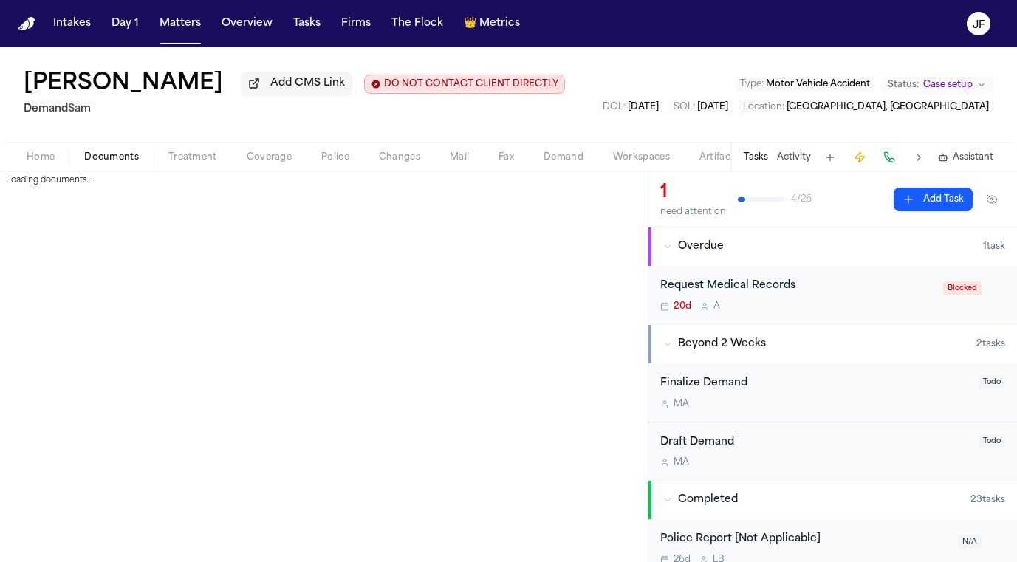
click at [108, 163] on span "Documents" at bounding box center [111, 157] width 55 height 12
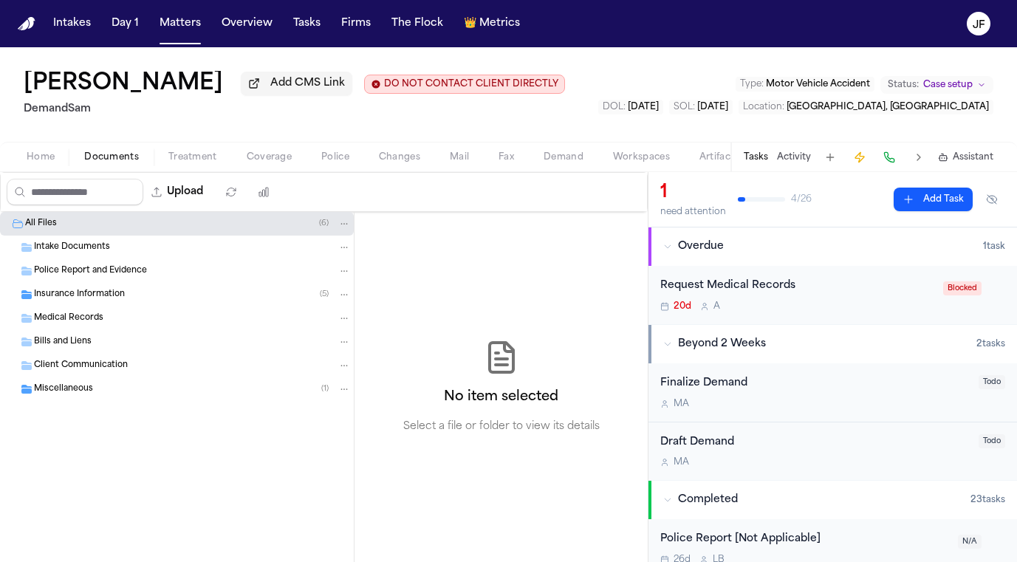
click at [75, 301] on div "Insurance Information ( 5 )" at bounding box center [192, 294] width 317 height 13
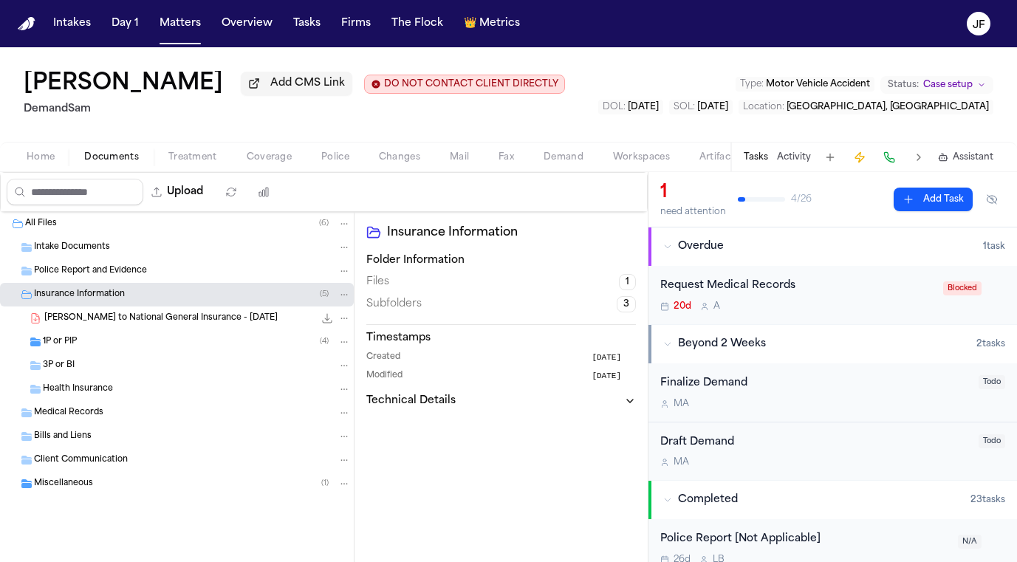
click at [74, 348] on span "1P or PIP" at bounding box center [60, 342] width 34 height 13
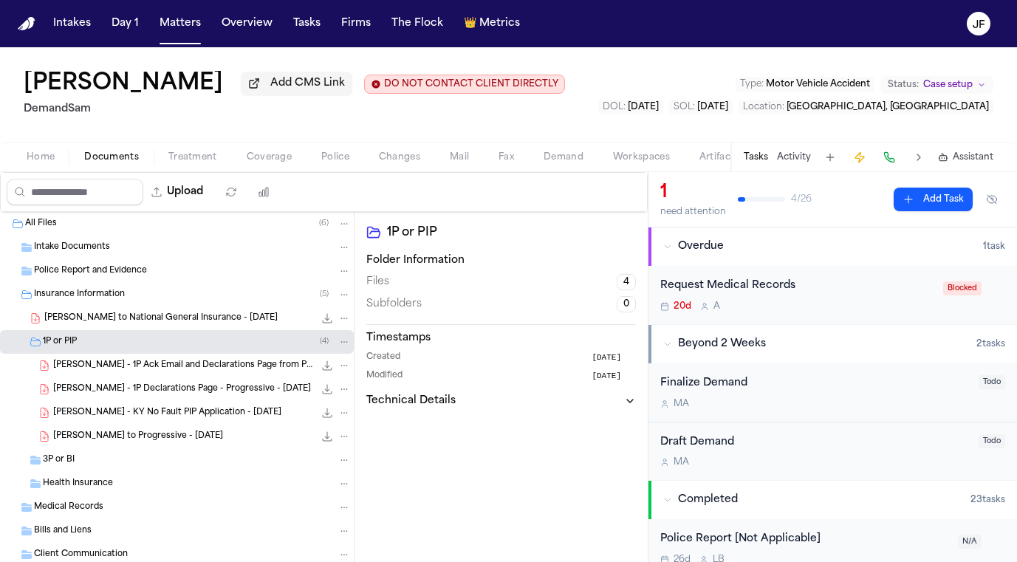
click at [232, 390] on span "T. Jenkins - 1P Declarations Page - Progressive - 7.22.25" at bounding box center [182, 389] width 258 height 13
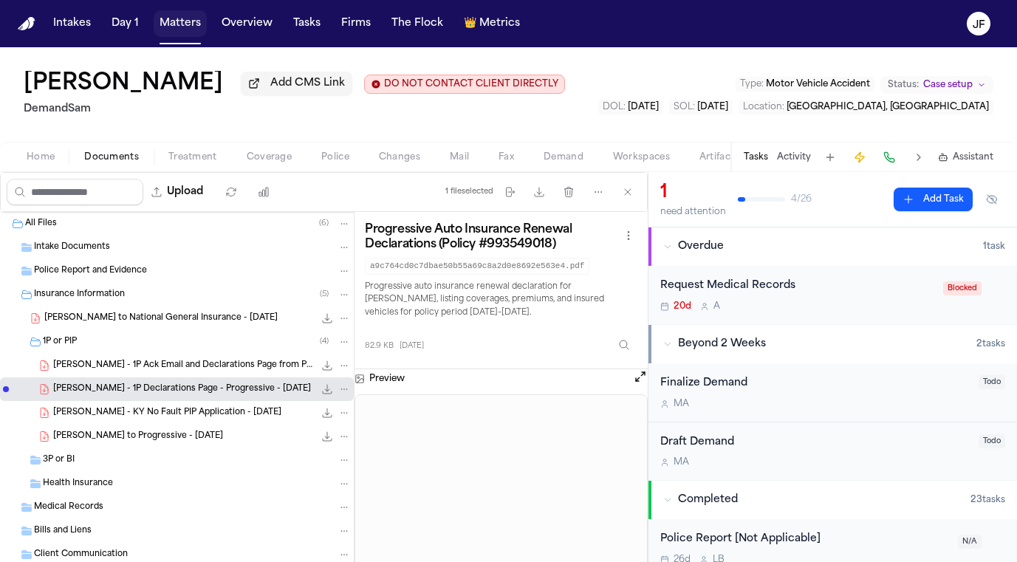
click at [188, 30] on button "Matters" at bounding box center [180, 23] width 53 height 27
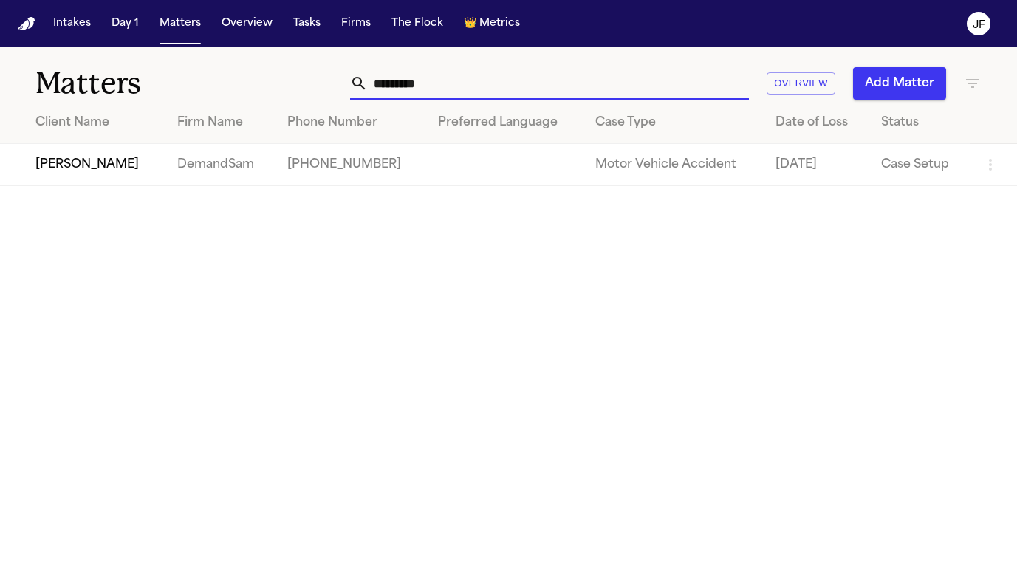
drag, startPoint x: 468, startPoint y: 72, endPoint x: 261, endPoint y: 65, distance: 207.6
click at [261, 65] on div "Matters ********* Overview Add Matter" at bounding box center [508, 74] width 1017 height 55
click at [444, 84] on input "*********" at bounding box center [558, 83] width 381 height 32
drag, startPoint x: 444, startPoint y: 84, endPoint x: 326, endPoint y: 78, distance: 118.3
click at [326, 86] on div "********* Overview Add Matter" at bounding box center [637, 83] width 687 height 32
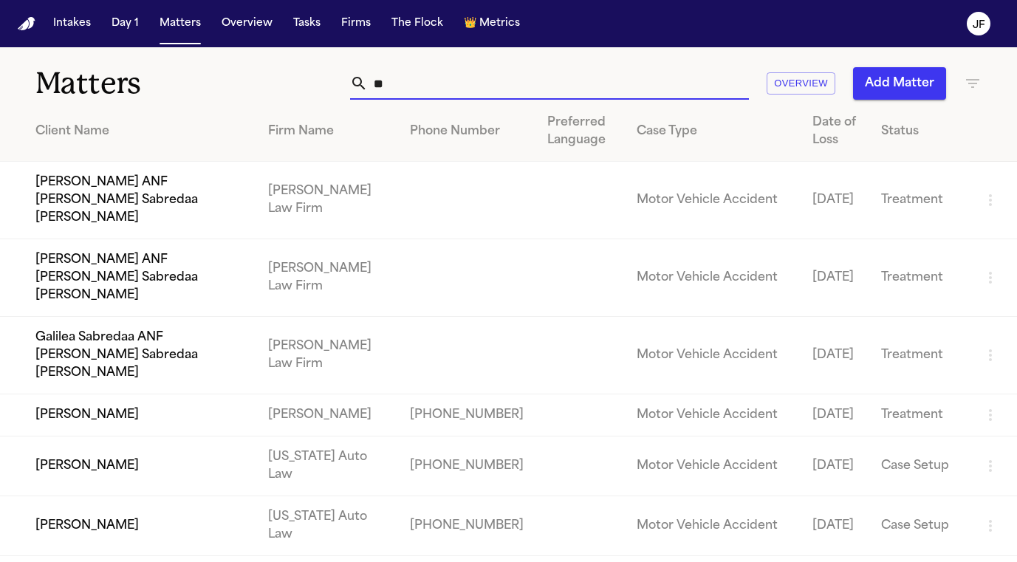
type input "*"
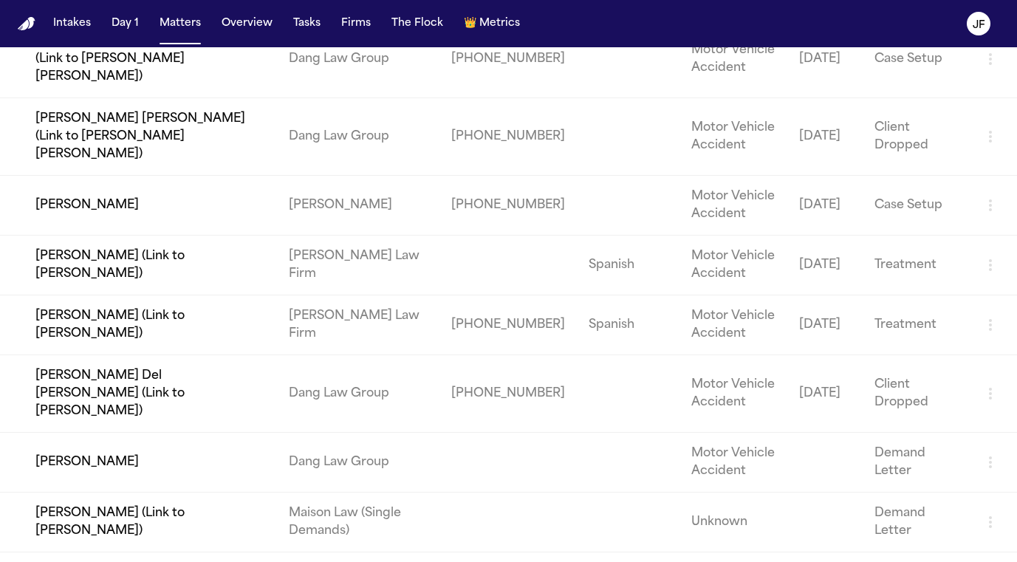
click at [528, 1] on nav "Intakes Day 1 Matters Overview Tasks Firms The Flock 👑 Metrics JF" at bounding box center [508, 23] width 1017 height 47
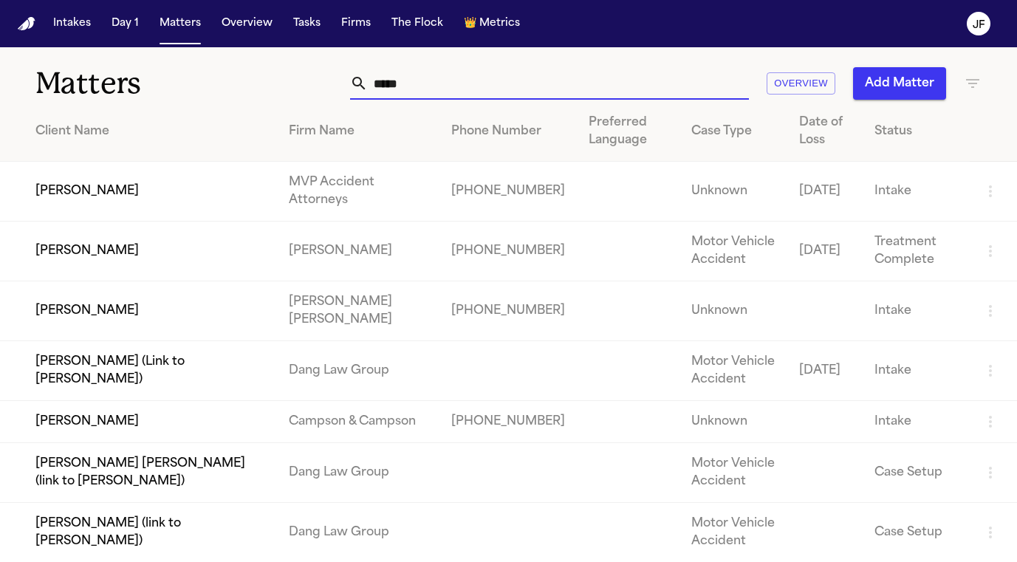
drag, startPoint x: 493, startPoint y: 78, endPoint x: 311, endPoint y: 78, distance: 182.4
click at [311, 78] on div "***** Overview Add Matter" at bounding box center [637, 83] width 687 height 32
paste input "**"
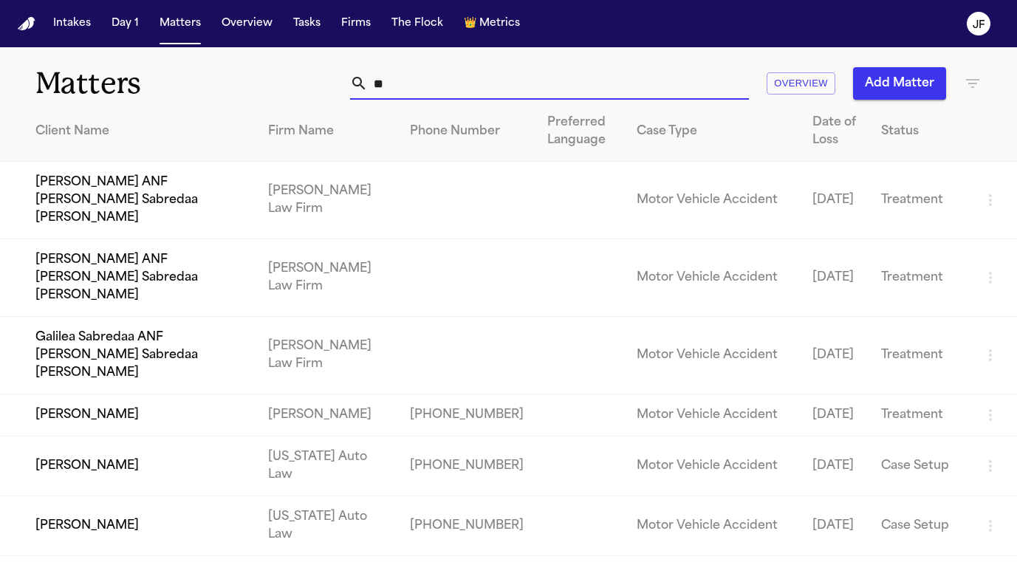
type input "*"
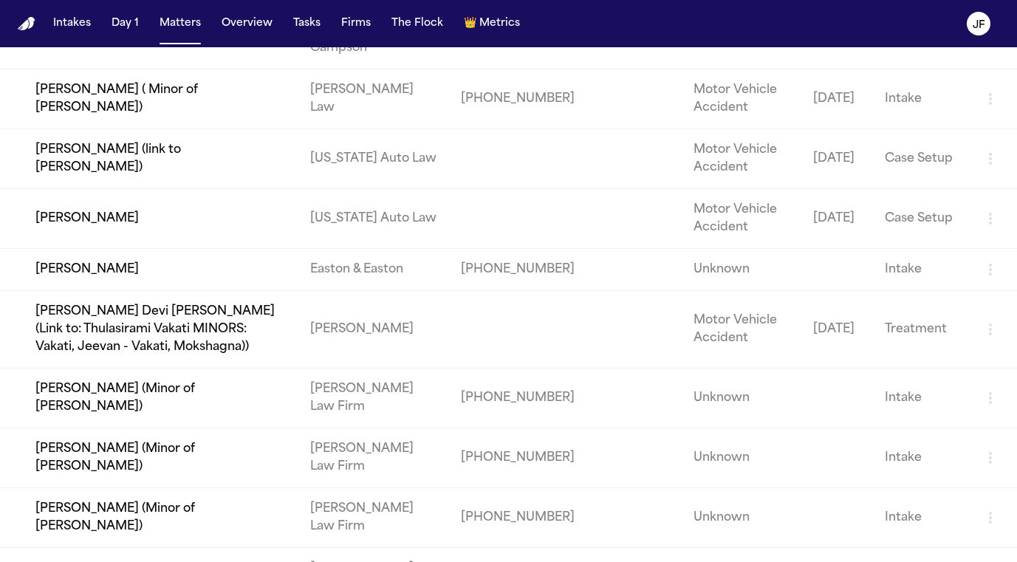
scroll to position [188, 0]
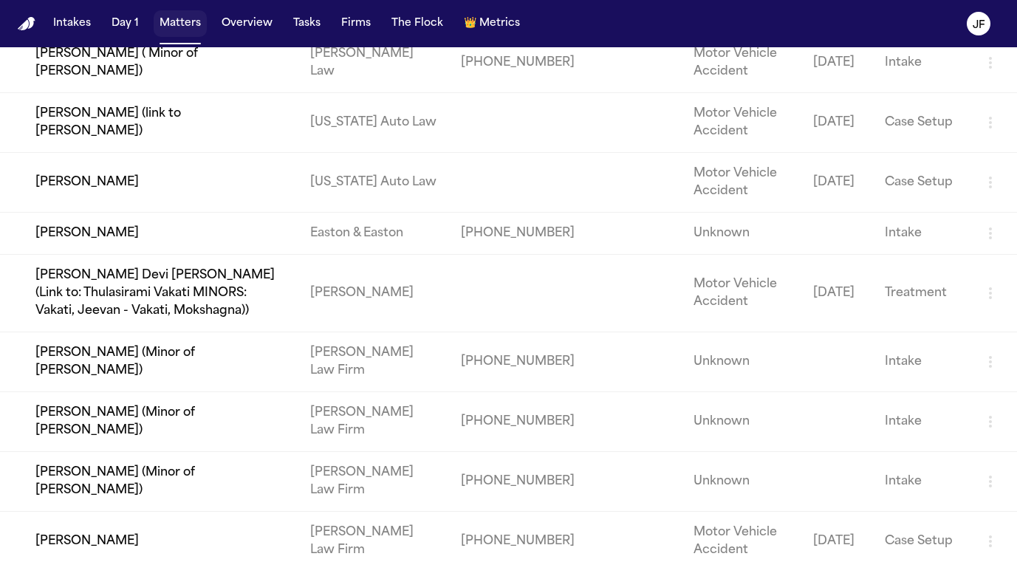
click at [190, 18] on button "Matters" at bounding box center [180, 23] width 53 height 27
click at [178, 18] on button "Matters" at bounding box center [180, 23] width 53 height 27
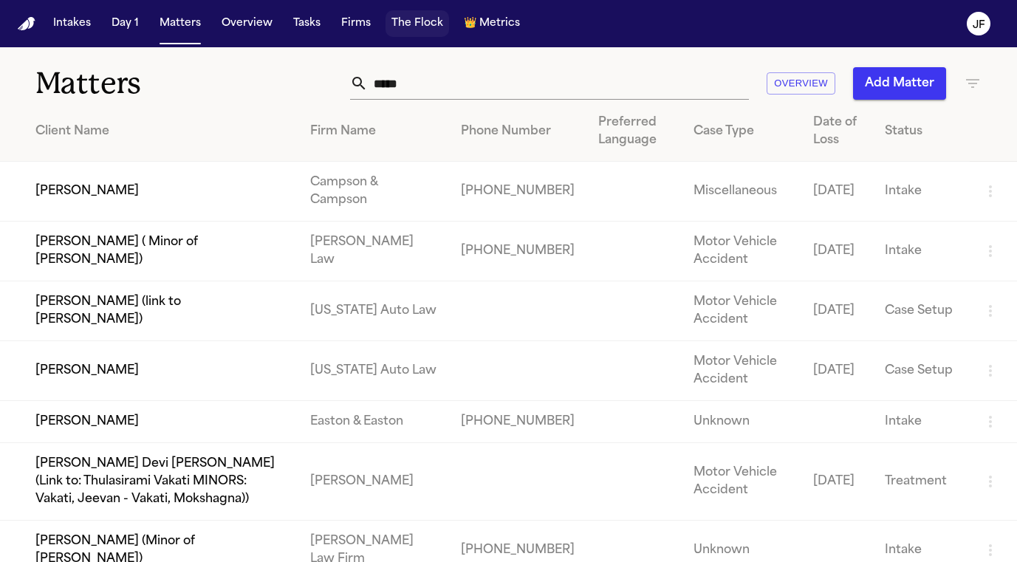
scroll to position [0, 0]
drag, startPoint x: 441, startPoint y: 90, endPoint x: 52, endPoint y: 34, distance: 393.1
click at [52, 34] on div "Intakes Day 1 Matters Overview Tasks Firms The Flock 👑 Metrics JF Matters *****…" at bounding box center [508, 281] width 1017 height 562
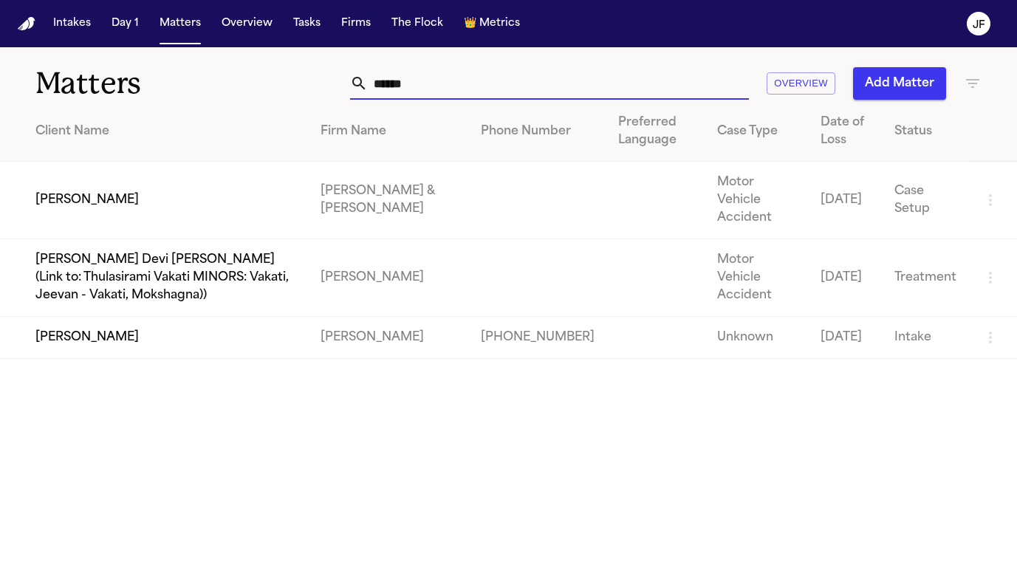
type input "******"
click at [86, 359] on td "[PERSON_NAME]" at bounding box center [154, 338] width 309 height 42
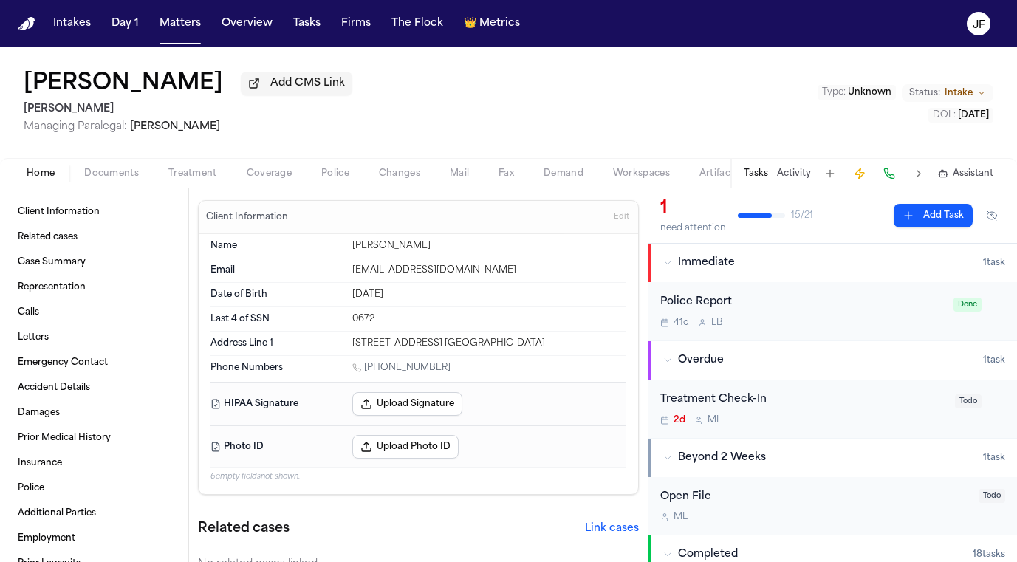
click at [126, 163] on div "Home Documents Treatment Coverage Police Changes Mail Fax Demand Workspaces Art…" at bounding box center [508, 173] width 1017 height 30
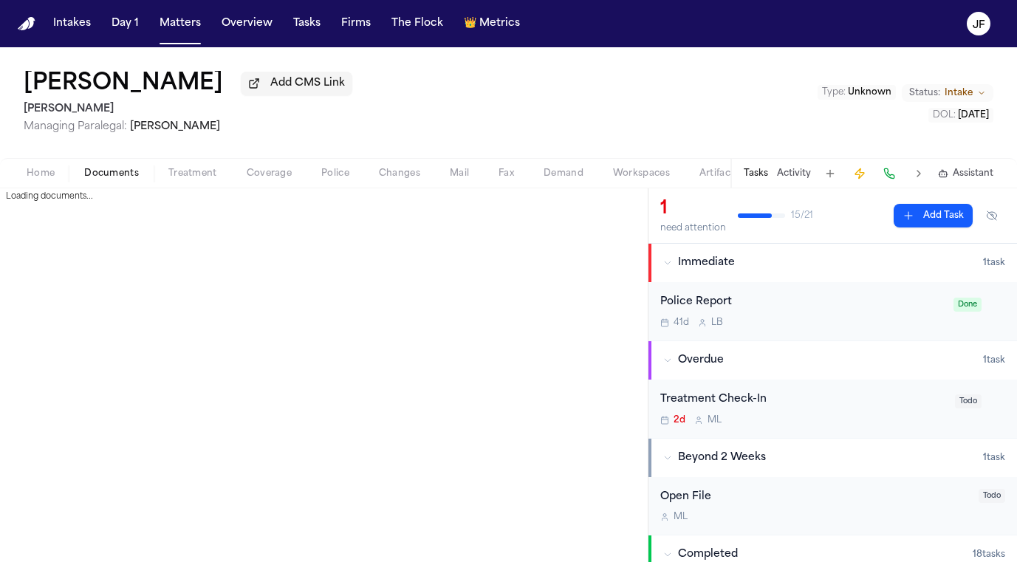
click at [126, 174] on span "Documents" at bounding box center [111, 174] width 55 height 12
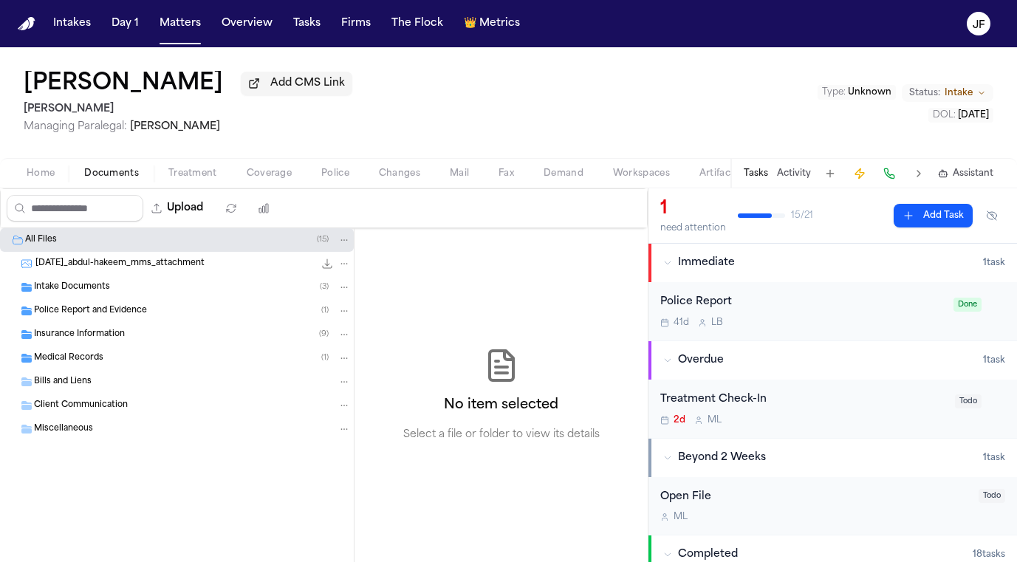
click at [117, 346] on div "Insurance Information ( 9 )" at bounding box center [177, 335] width 354 height 24
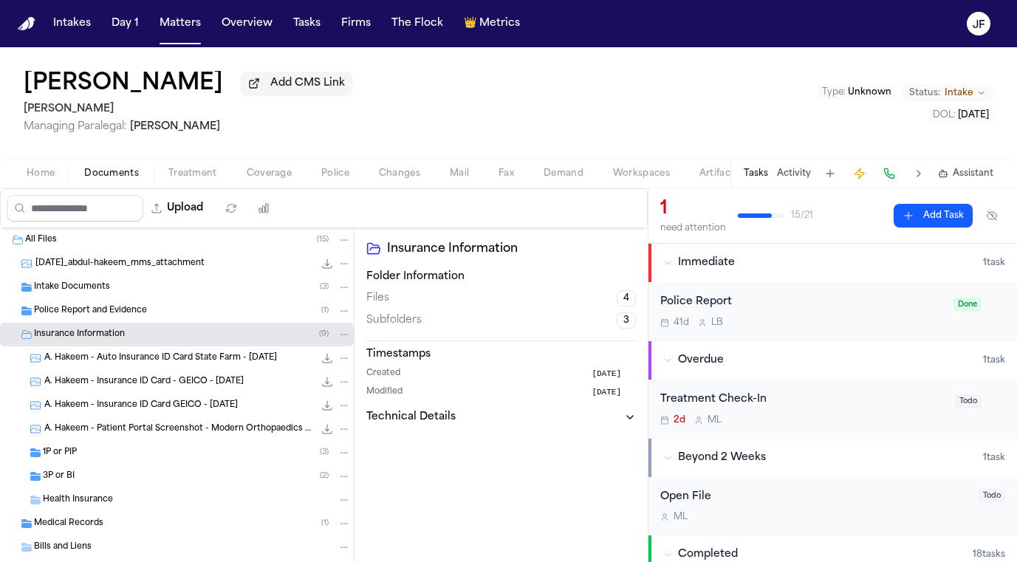
click at [119, 467] on div "3P or BI ( 2 )" at bounding box center [177, 476] width 354 height 24
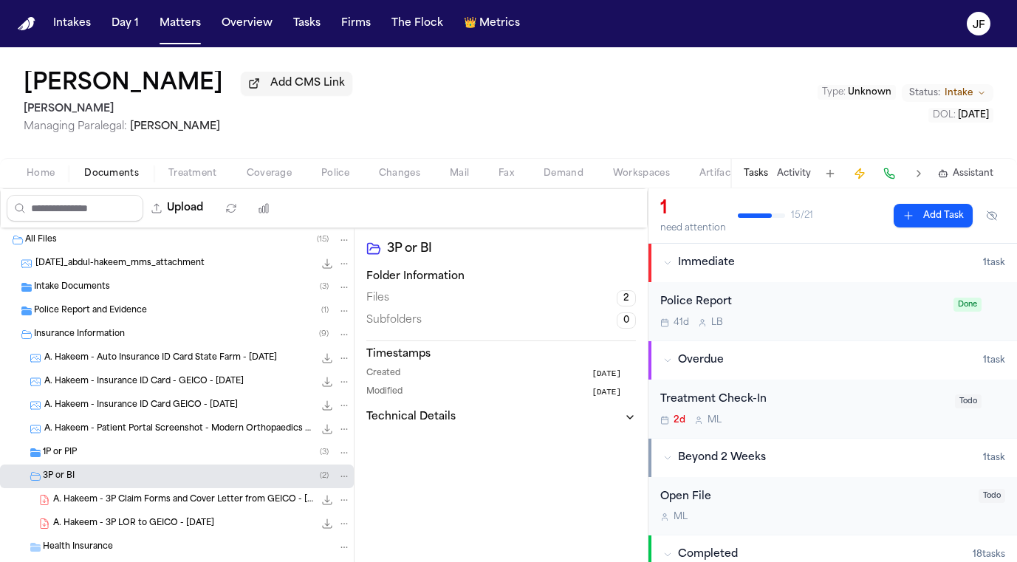
click at [127, 448] on div "1P or PIP ( 3 )" at bounding box center [177, 453] width 354 height 24
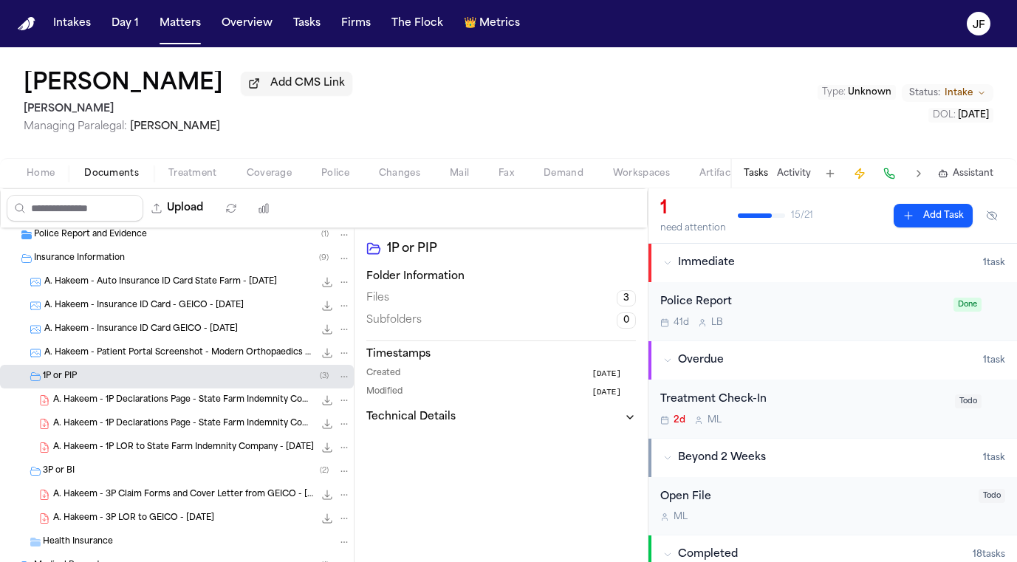
scroll to position [77, 0]
click at [152, 426] on span "A. Hakeem - 1P Declarations Page - State Farm Indemnity Company - 6.3.25" at bounding box center [183, 423] width 261 height 13
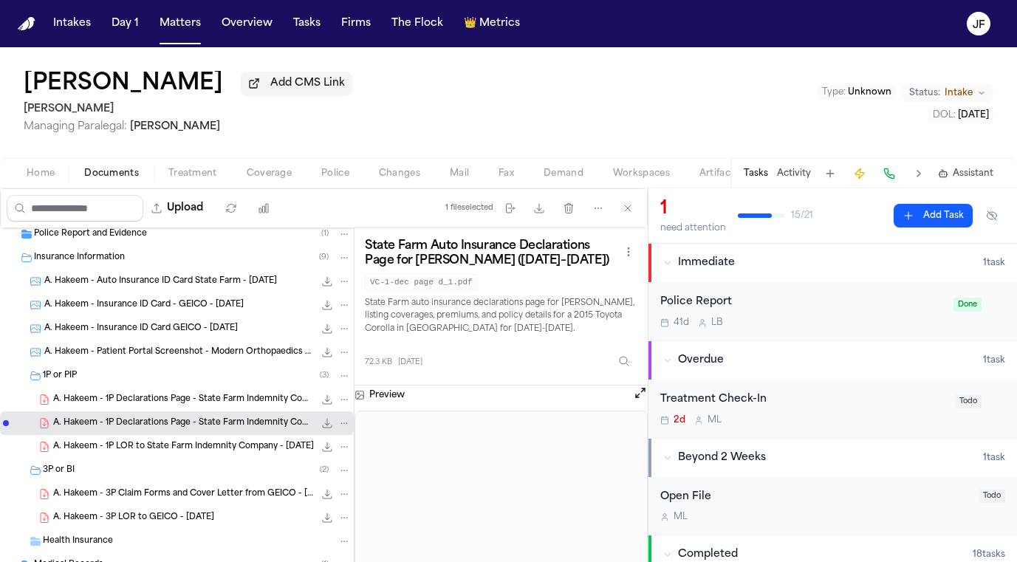
click at [187, 402] on span "A. Hakeem - 1P Declarations Page - State Farm Indemnity Company - 6.2.25" at bounding box center [183, 399] width 261 height 13
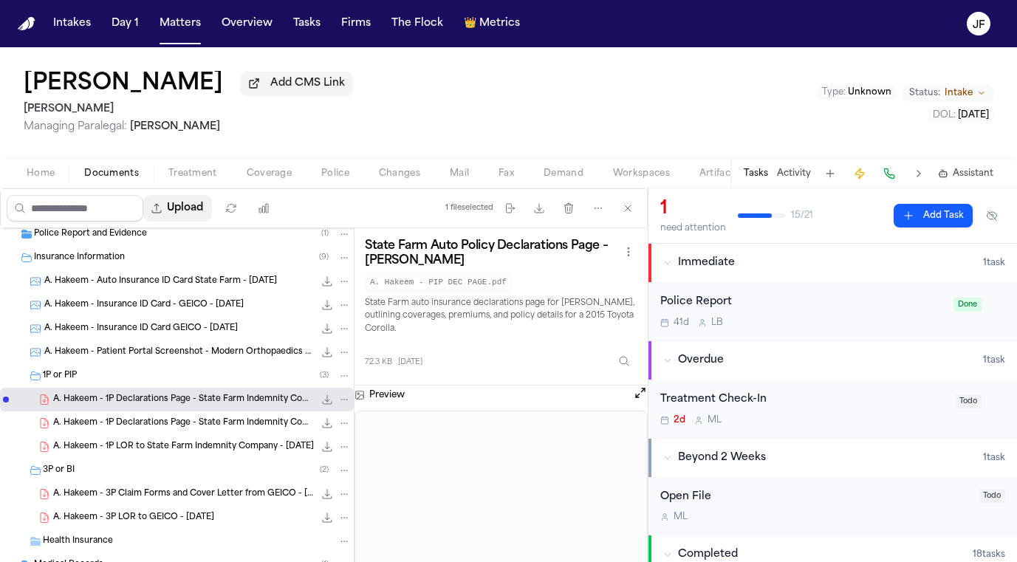
click at [212, 210] on button "Upload" at bounding box center [177, 208] width 69 height 27
click at [212, 211] on button "Upload" at bounding box center [177, 208] width 69 height 27
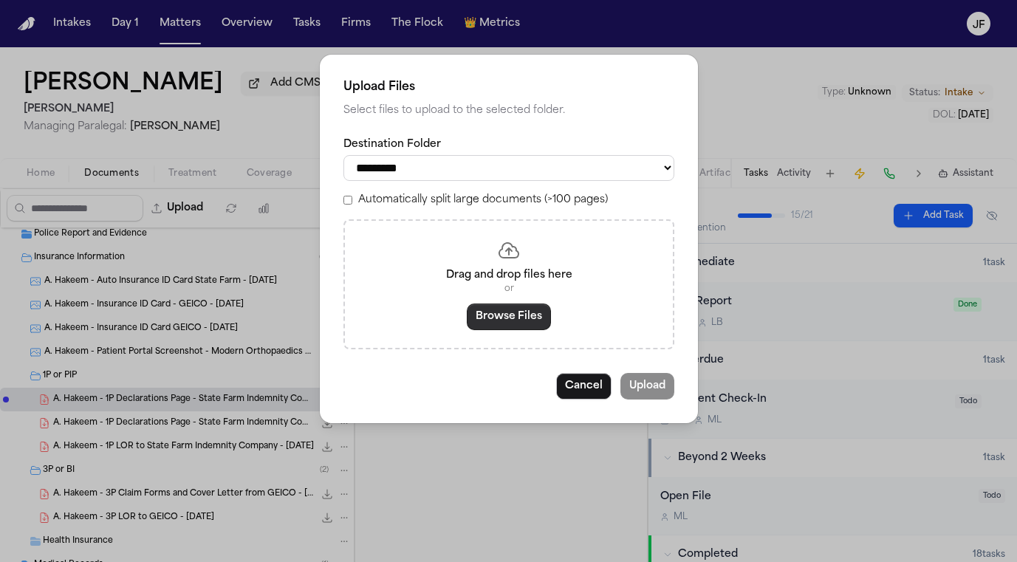
click at [541, 308] on button "Browse Files" at bounding box center [509, 316] width 84 height 27
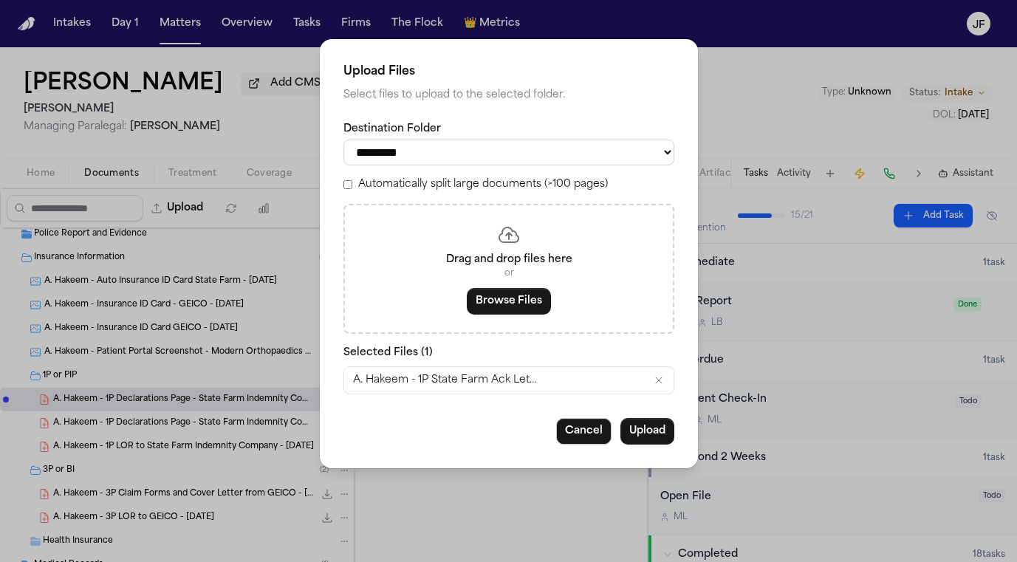
select select "**********"
click at [645, 429] on button "Upload" at bounding box center [647, 431] width 54 height 27
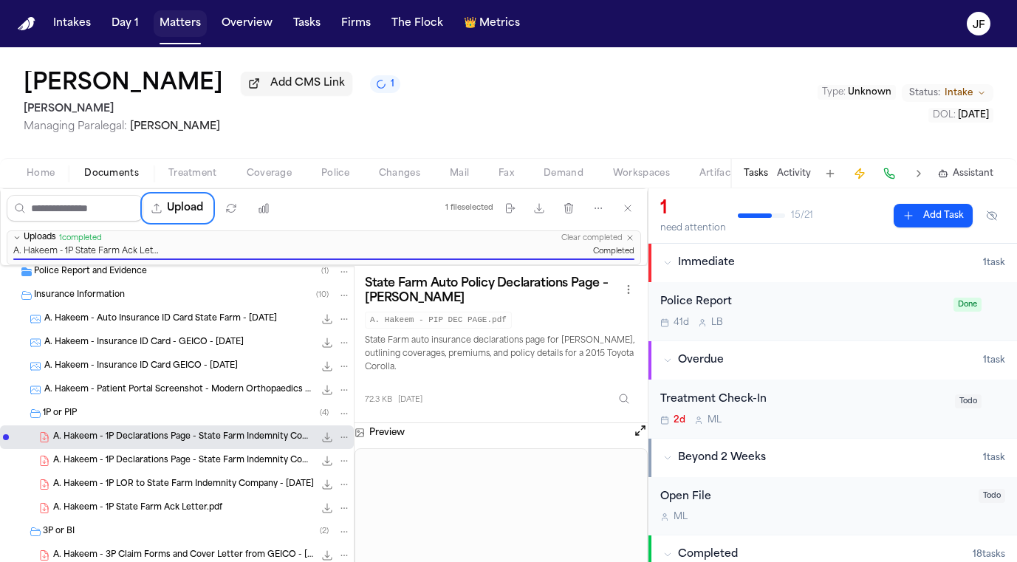
click at [159, 27] on button "Matters" at bounding box center [180, 23] width 53 height 27
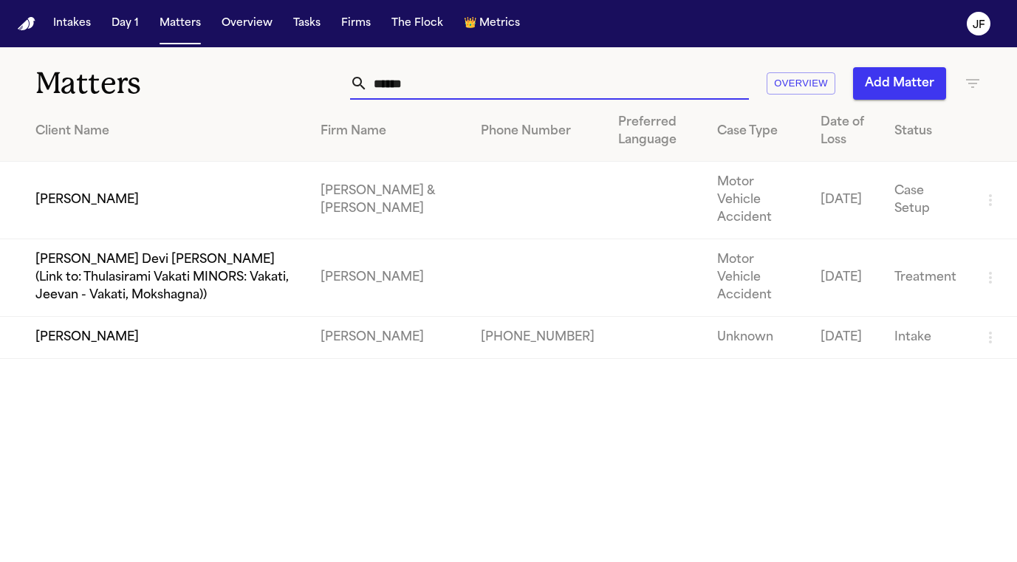
drag, startPoint x: 461, startPoint y: 87, endPoint x: 301, endPoint y: 120, distance: 162.9
click at [301, 120] on div "Matters ****** Overview Add Matter Client Name Firm Name Phone Number Preferred…" at bounding box center [508, 203] width 1017 height 312
drag, startPoint x: 427, startPoint y: 88, endPoint x: 336, endPoint y: 88, distance: 91.5
click at [336, 88] on div "****** Overview Add Matter" at bounding box center [637, 83] width 687 height 32
paste input "******"
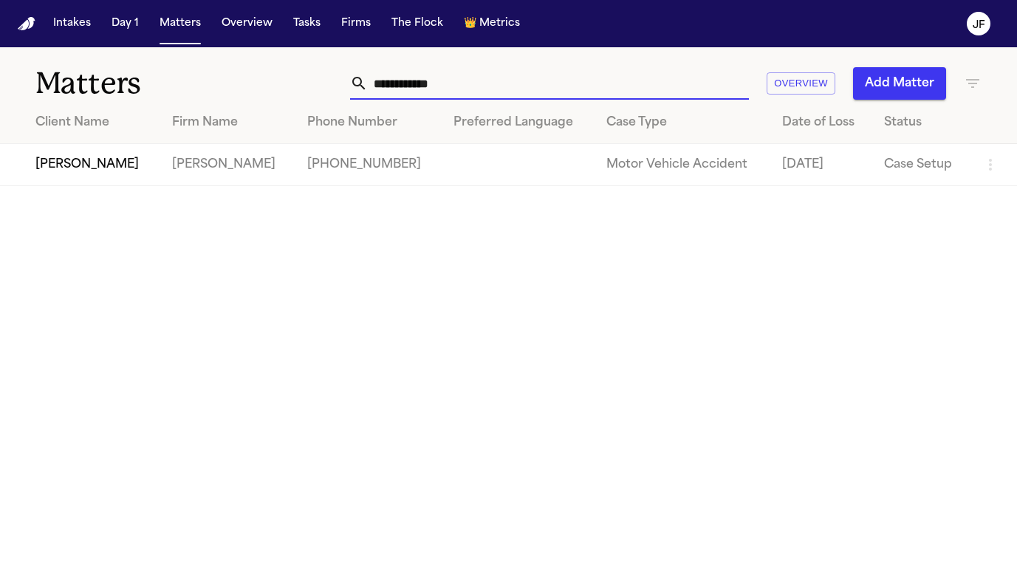
type input "**********"
click at [78, 168] on td "[PERSON_NAME]" at bounding box center [80, 165] width 160 height 42
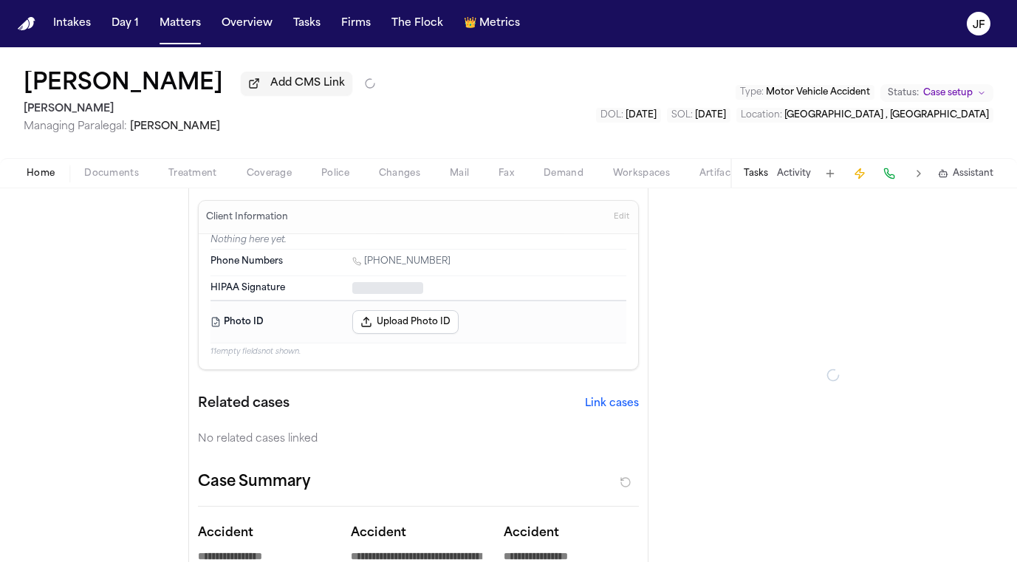
type textarea "*"
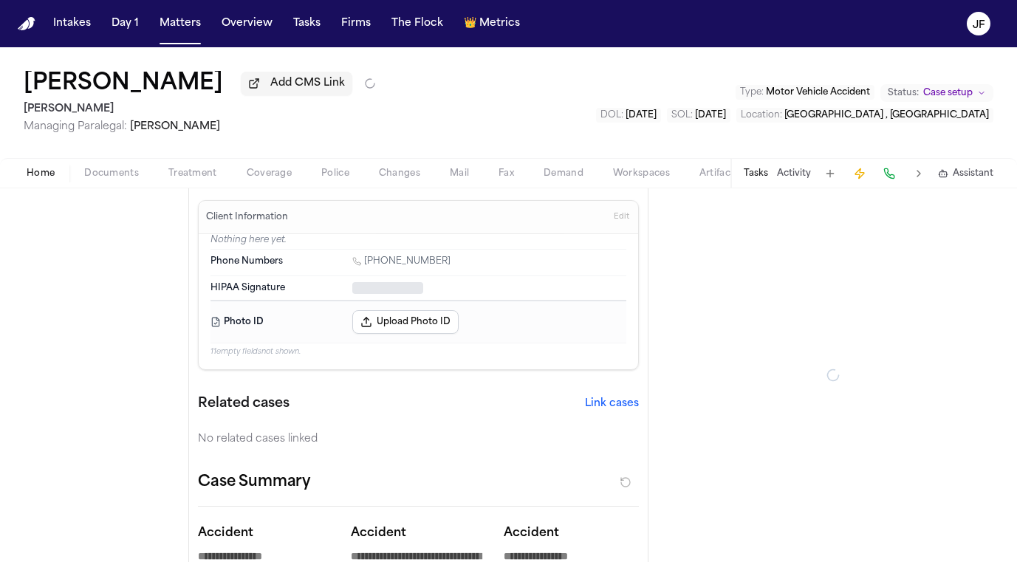
type textarea "*"
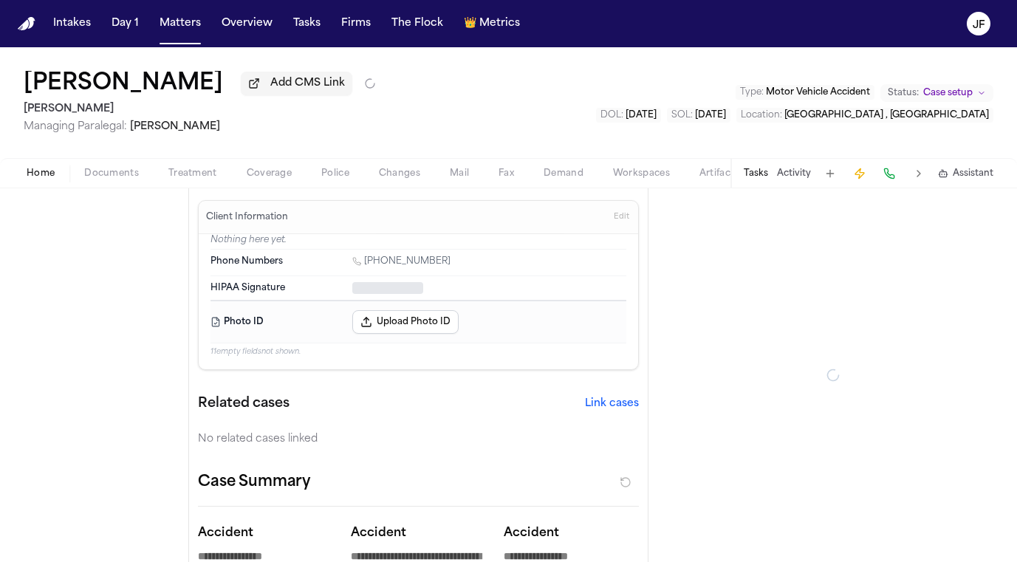
type textarea "*"
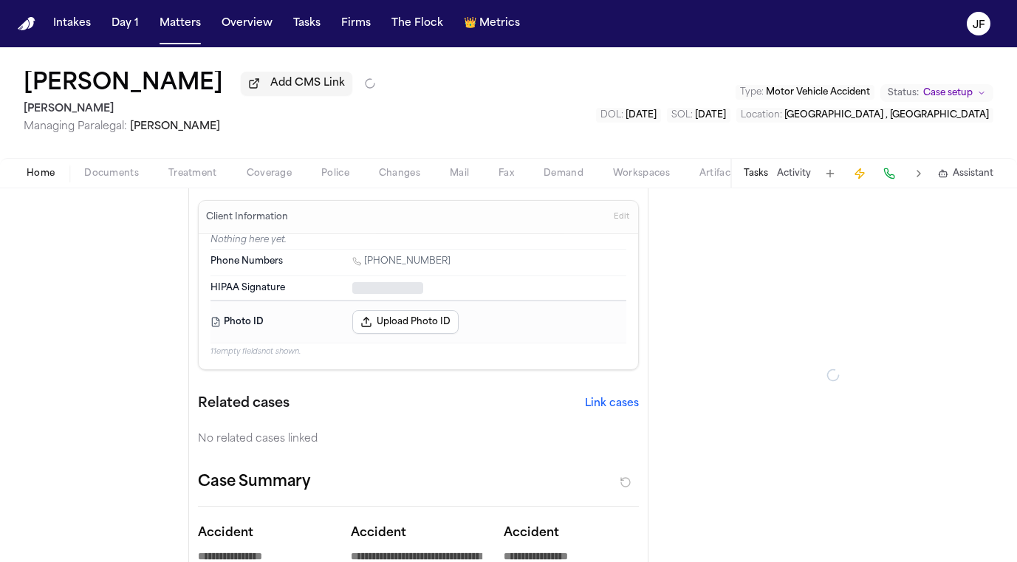
type textarea "*"
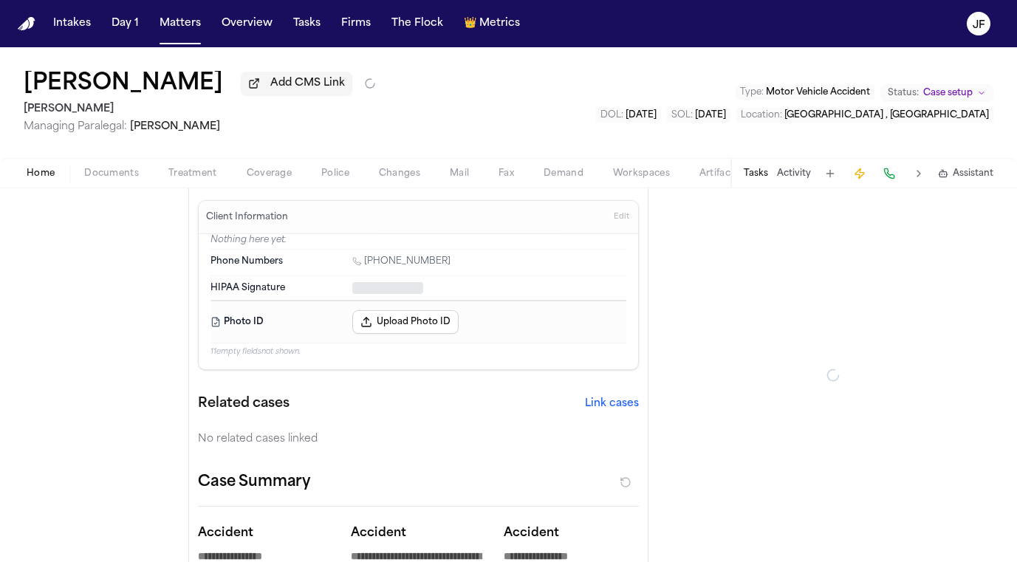
type textarea "*"
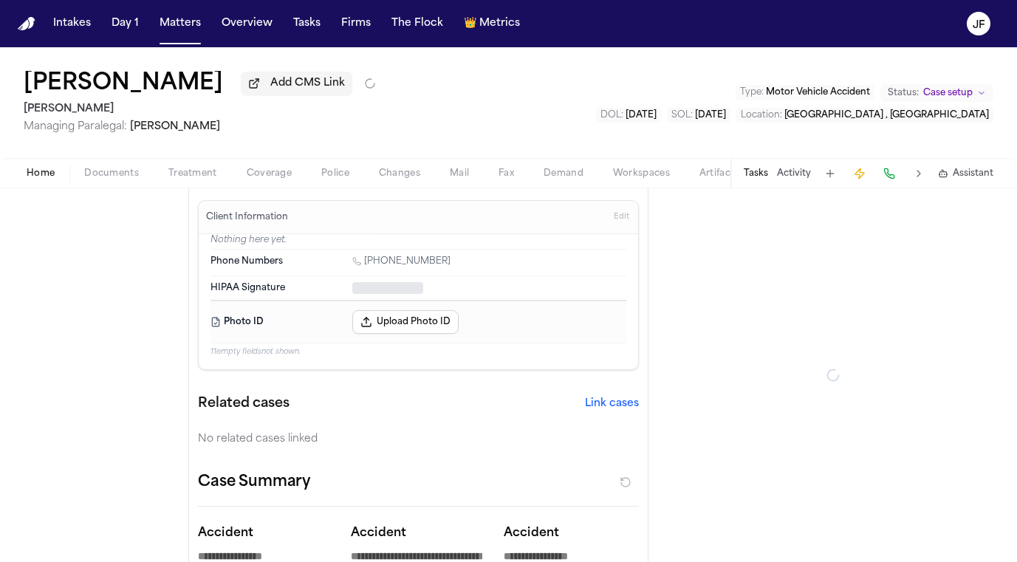
type textarea "*"
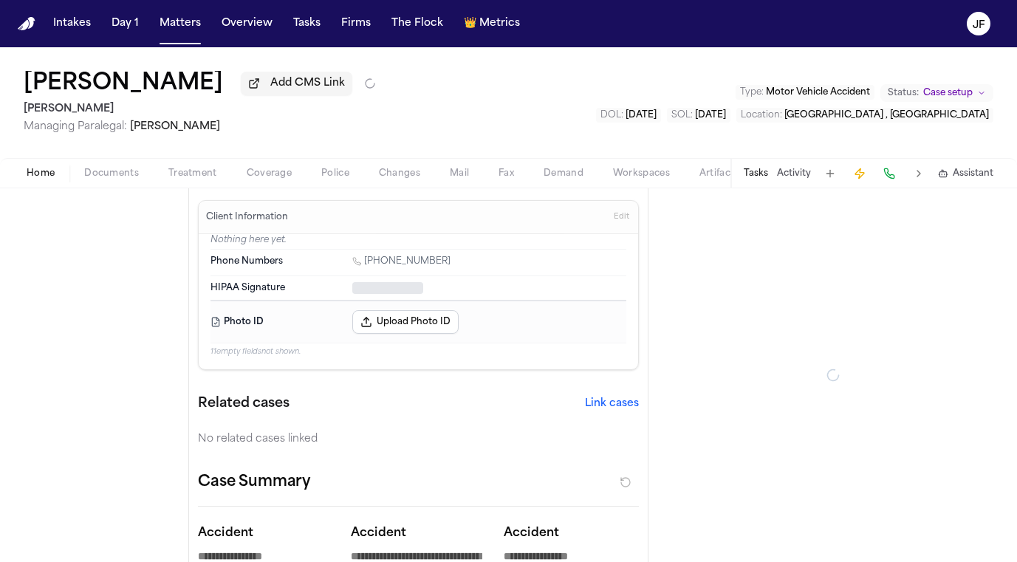
type textarea "*"
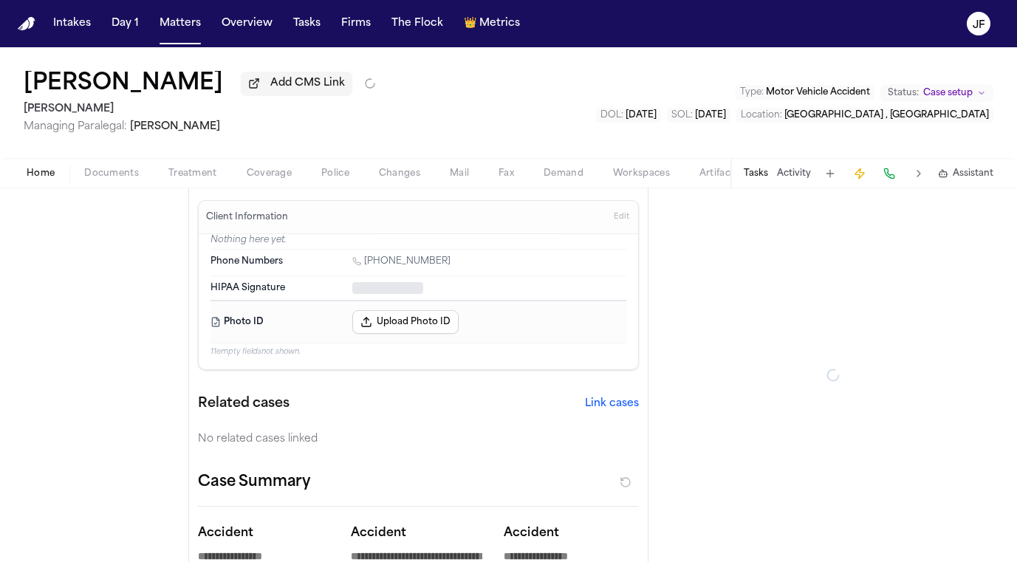
type textarea "*"
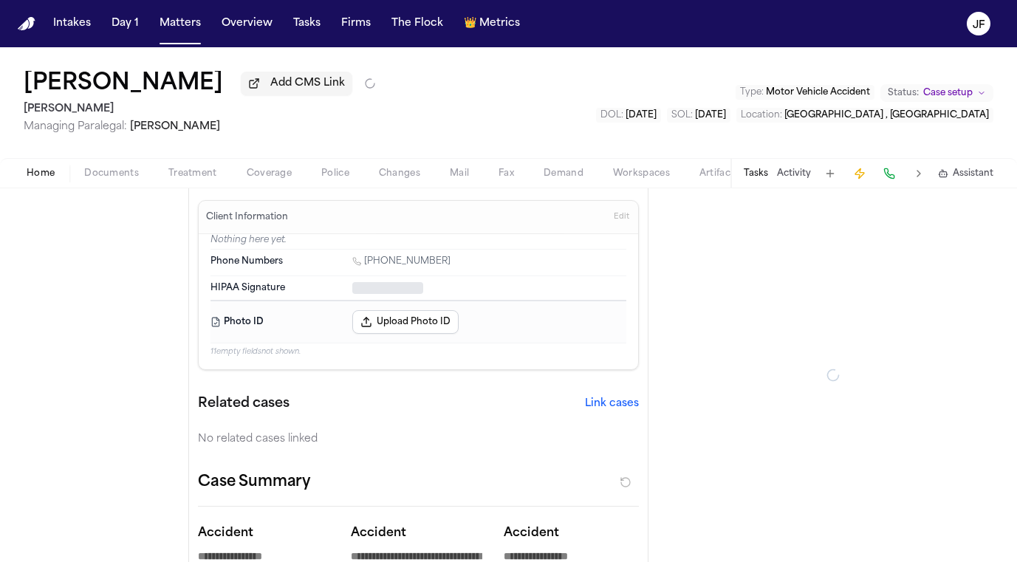
type textarea "*"
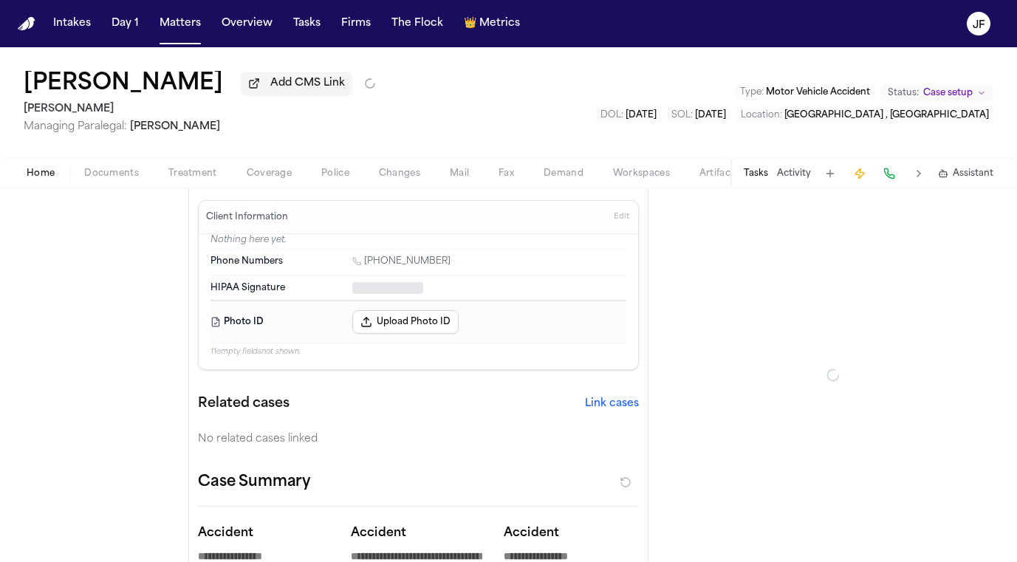
type textarea "*"
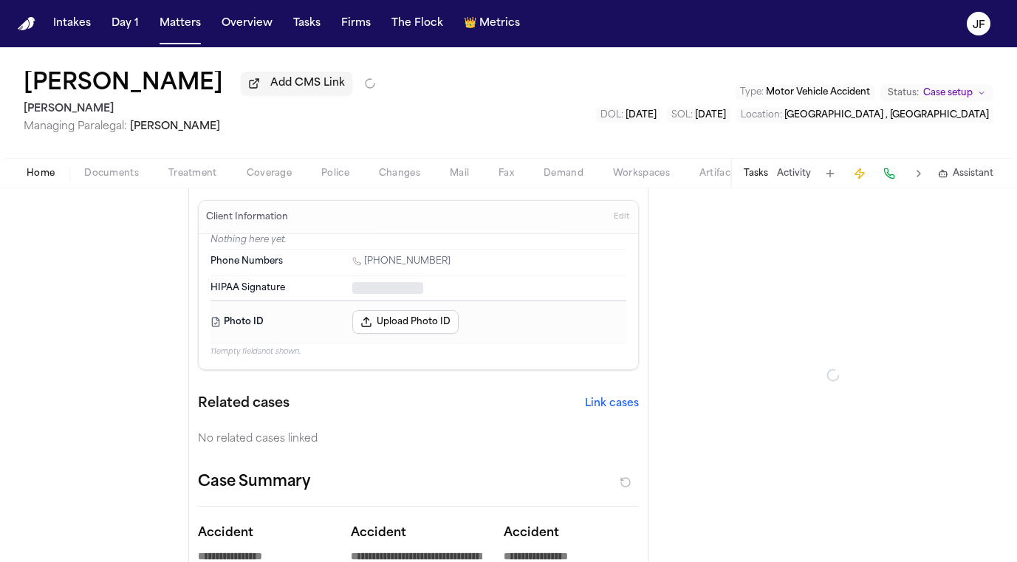
type textarea "*"
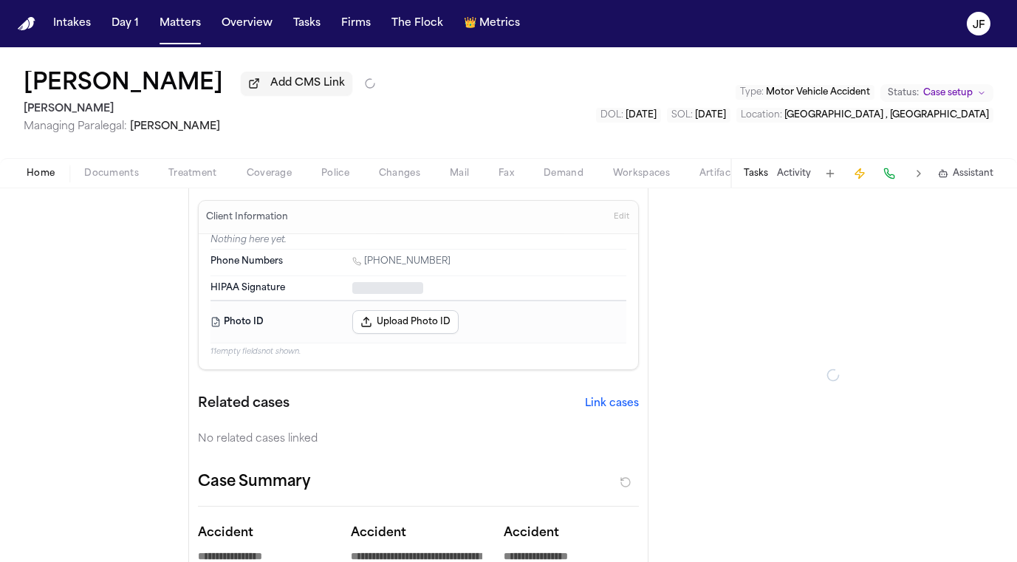
type textarea "*"
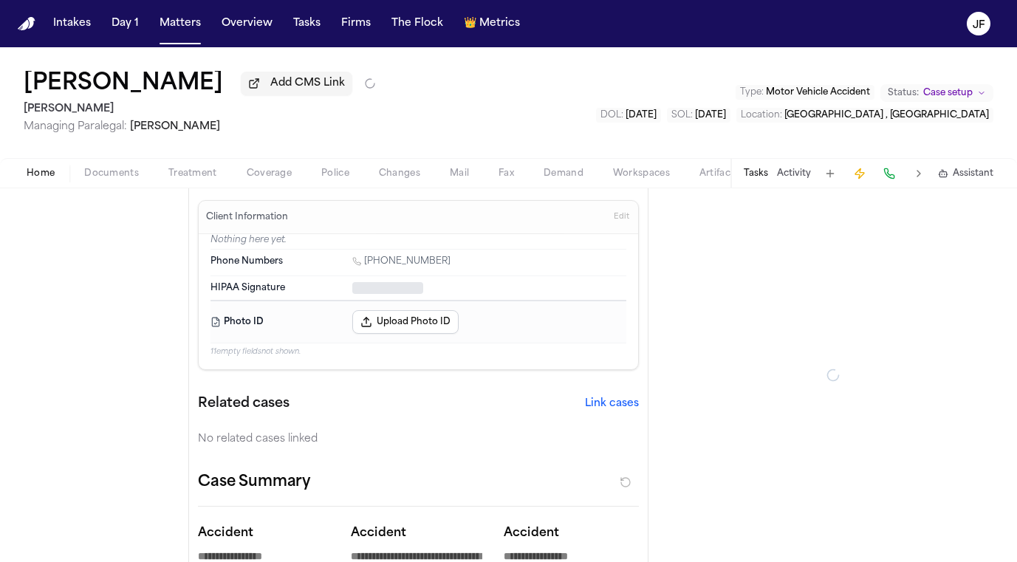
type textarea "*"
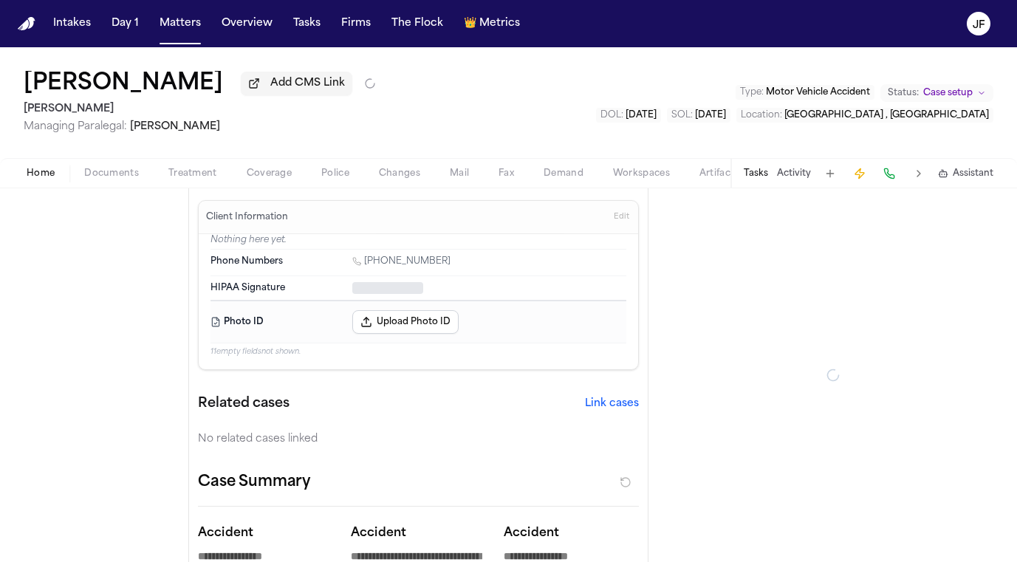
type textarea "*"
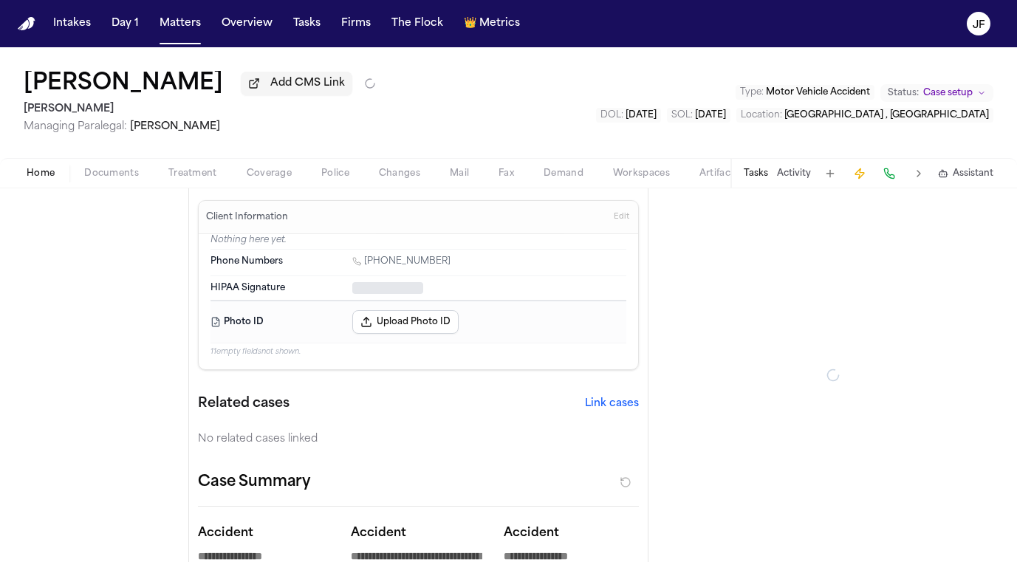
type textarea "*"
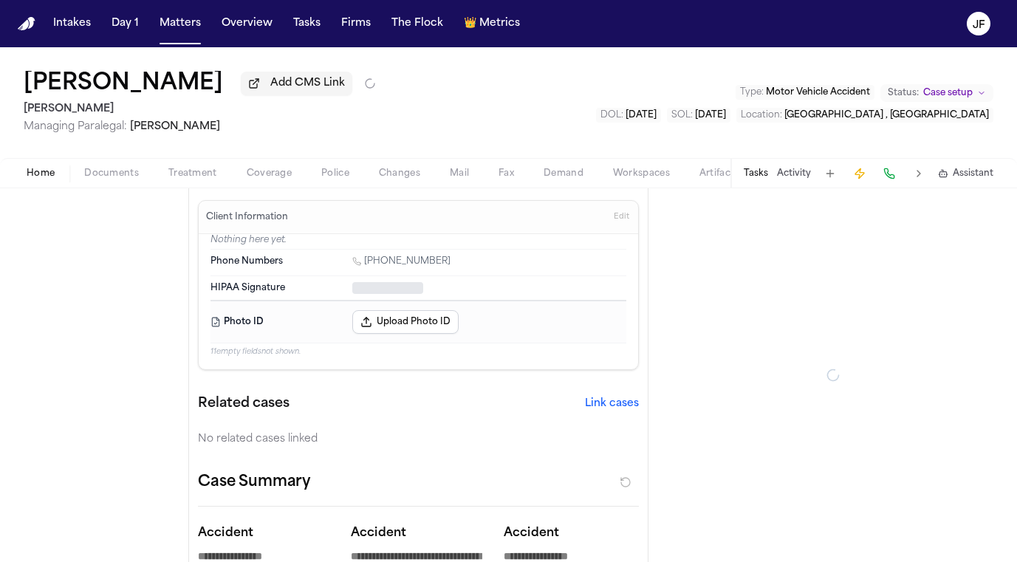
type textarea "*"
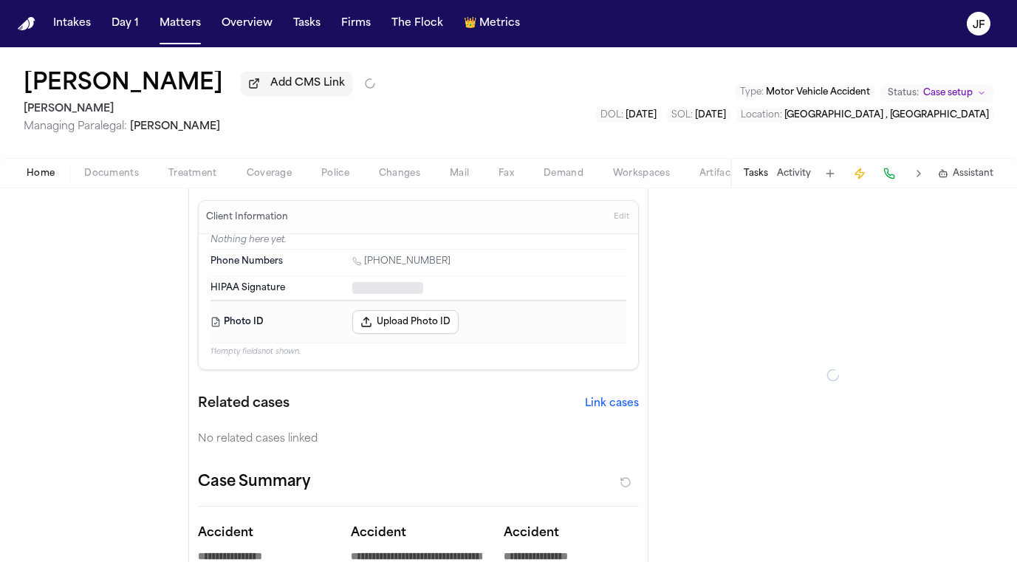
type textarea "*"
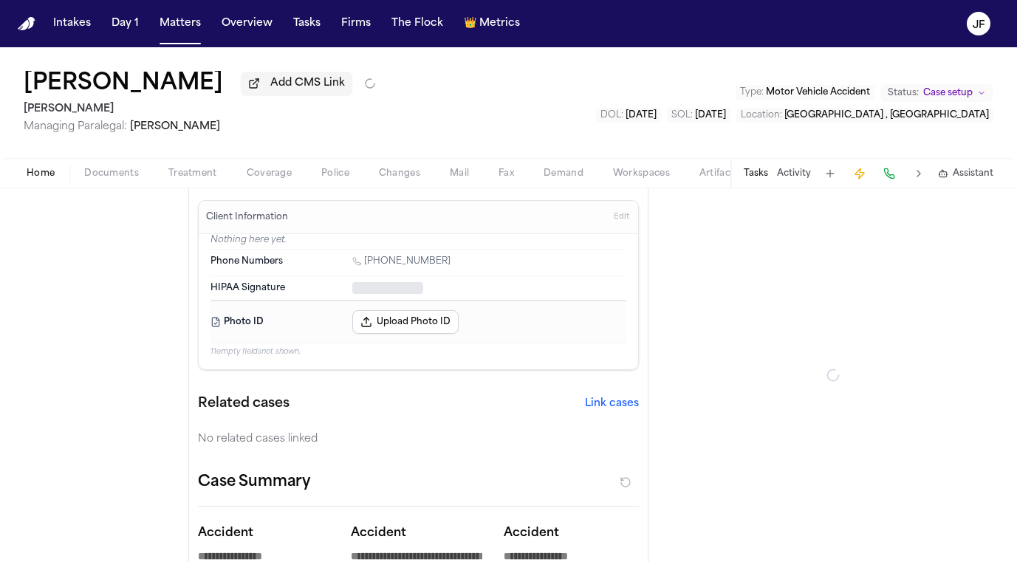
type textarea "*"
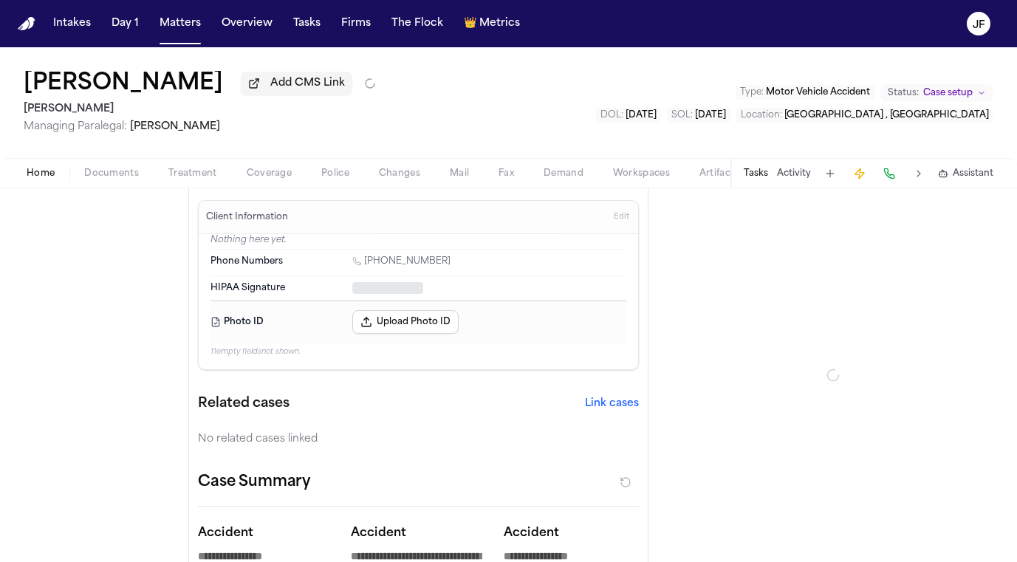
type textarea "*"
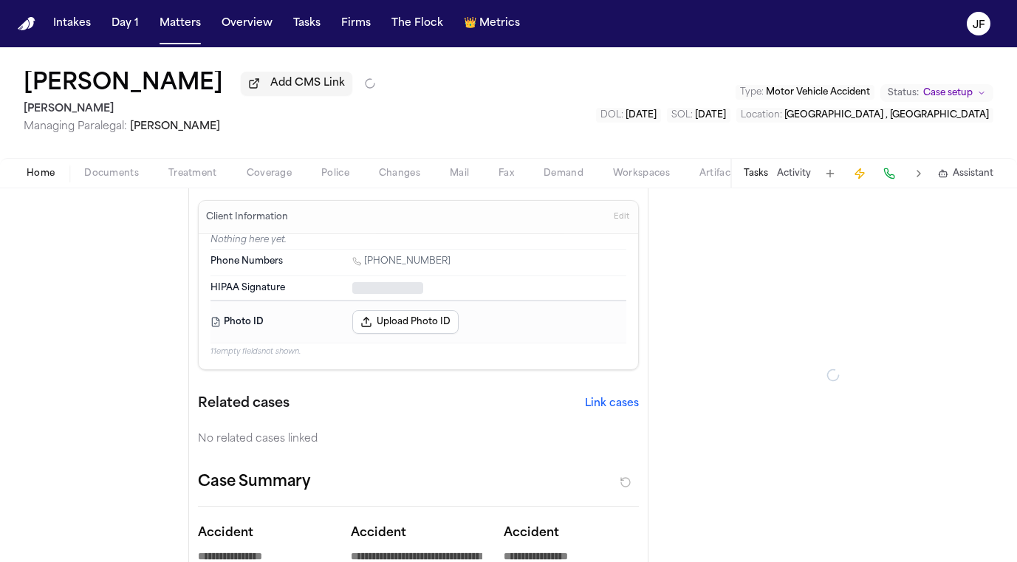
type textarea "*"
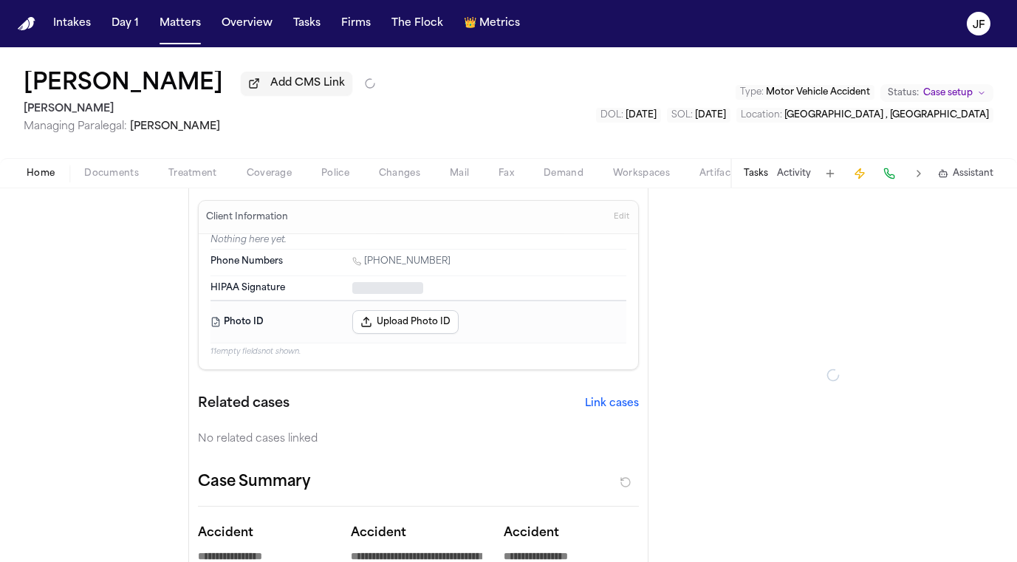
type textarea "*"
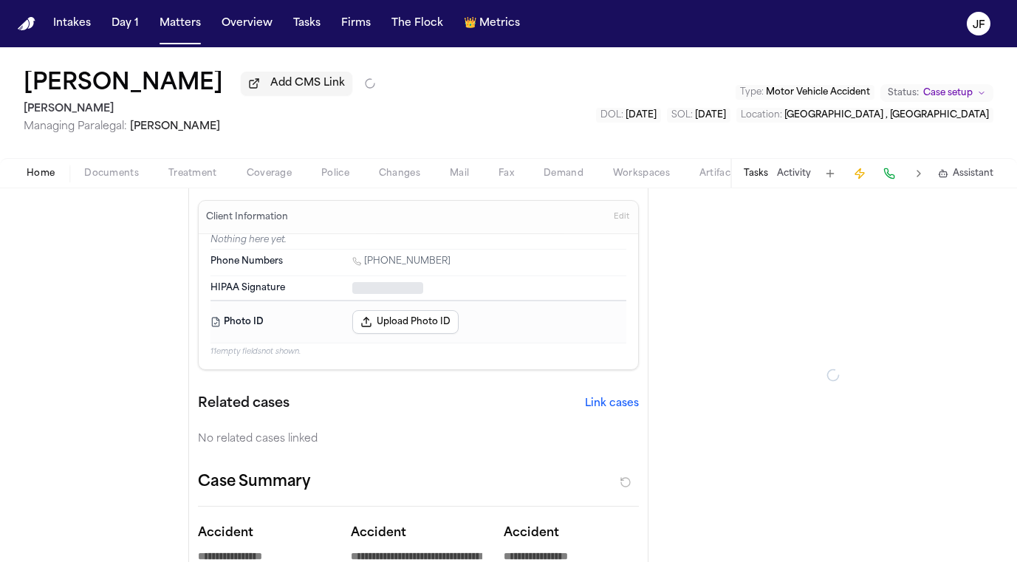
type textarea "*"
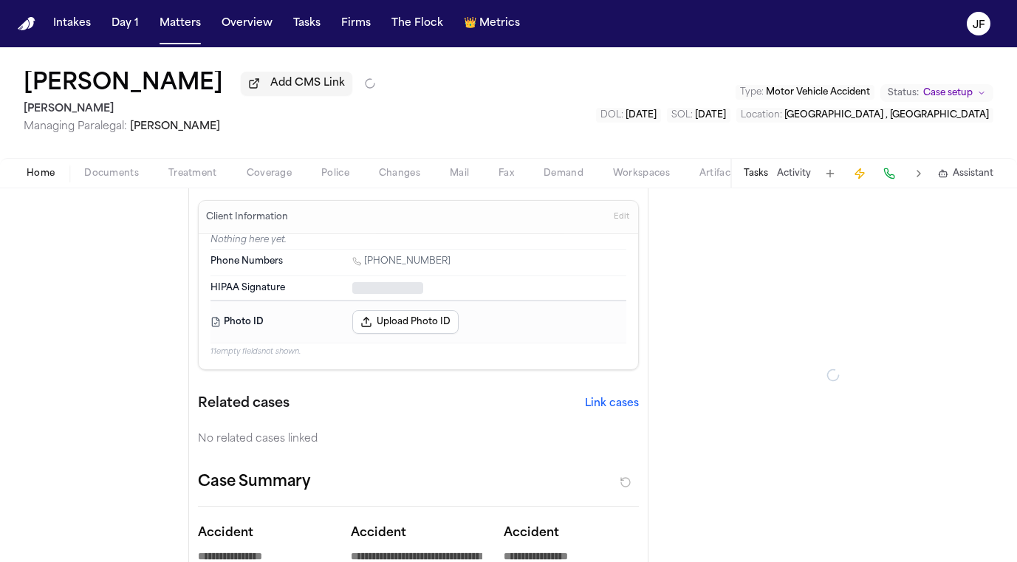
type textarea "*"
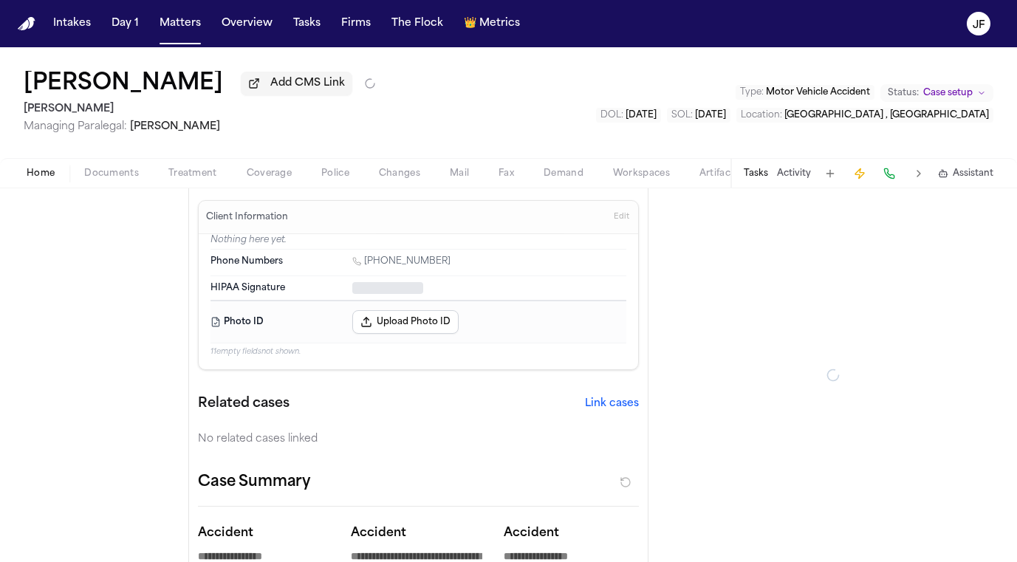
type textarea "*"
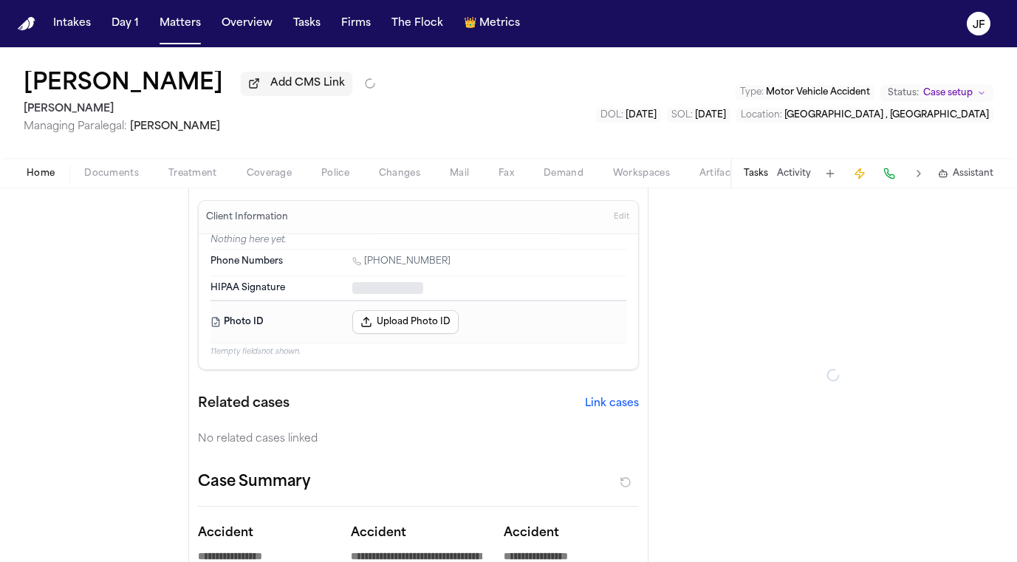
type textarea "*"
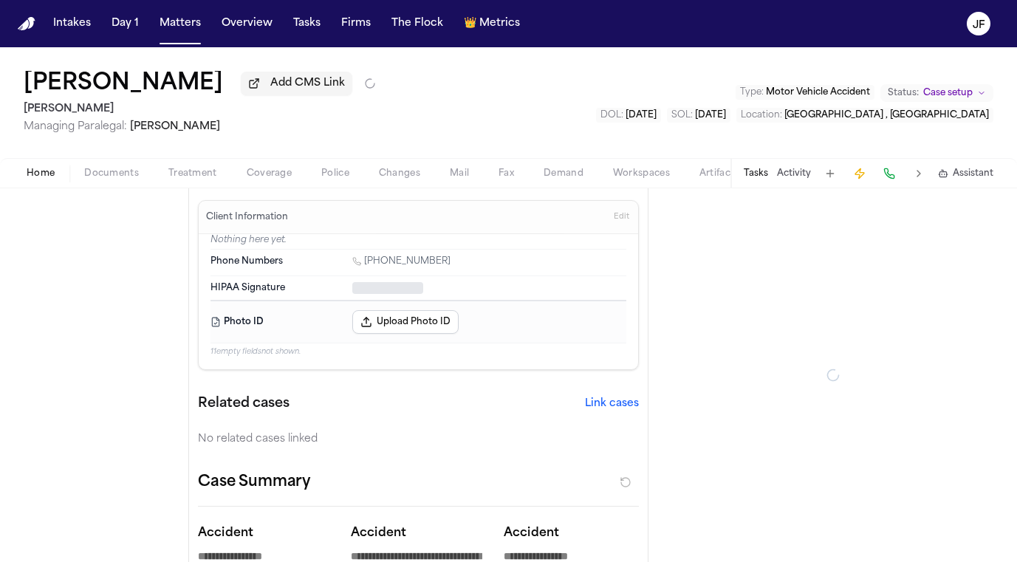
type textarea "*"
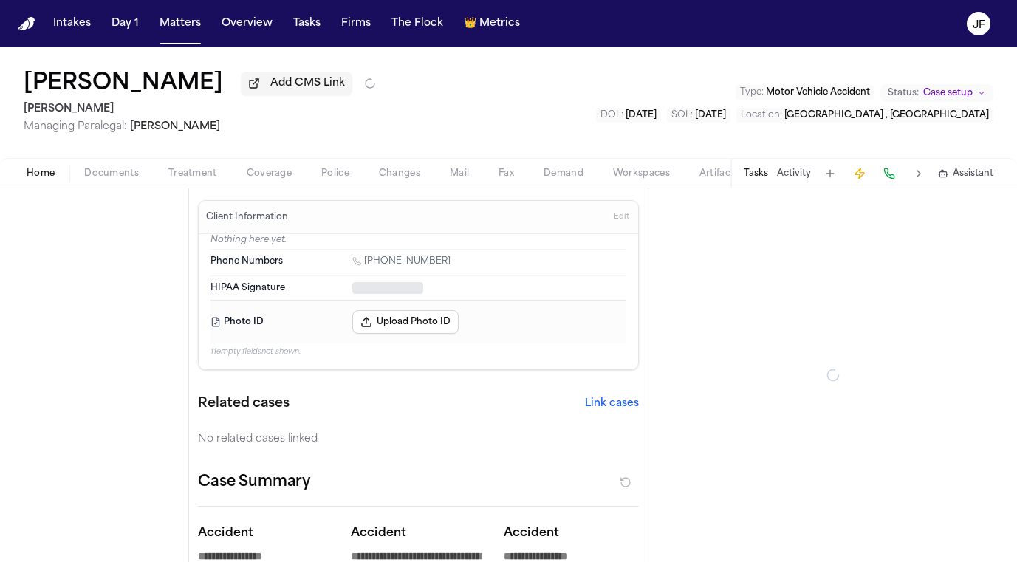
type textarea "*"
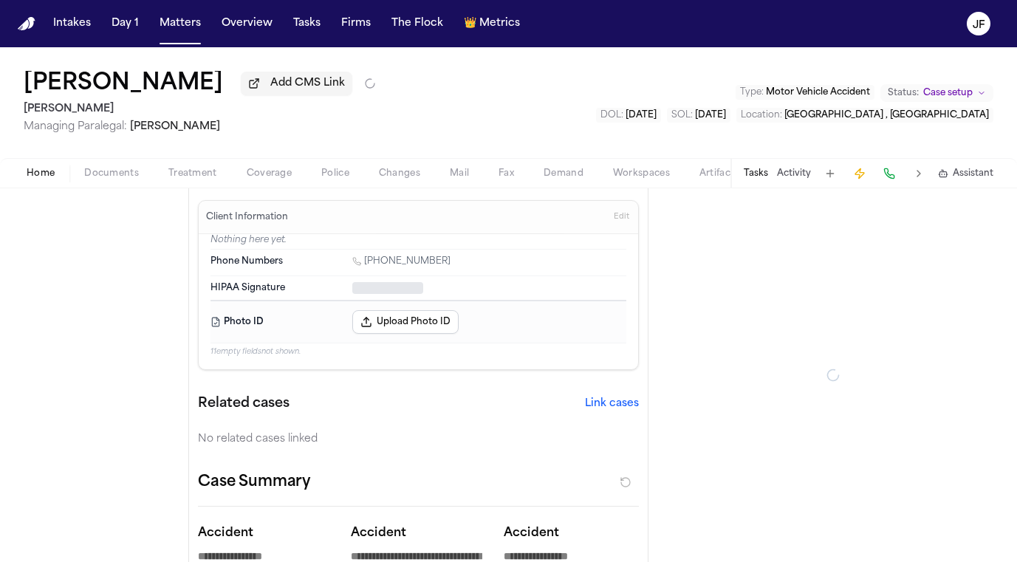
type textarea "*"
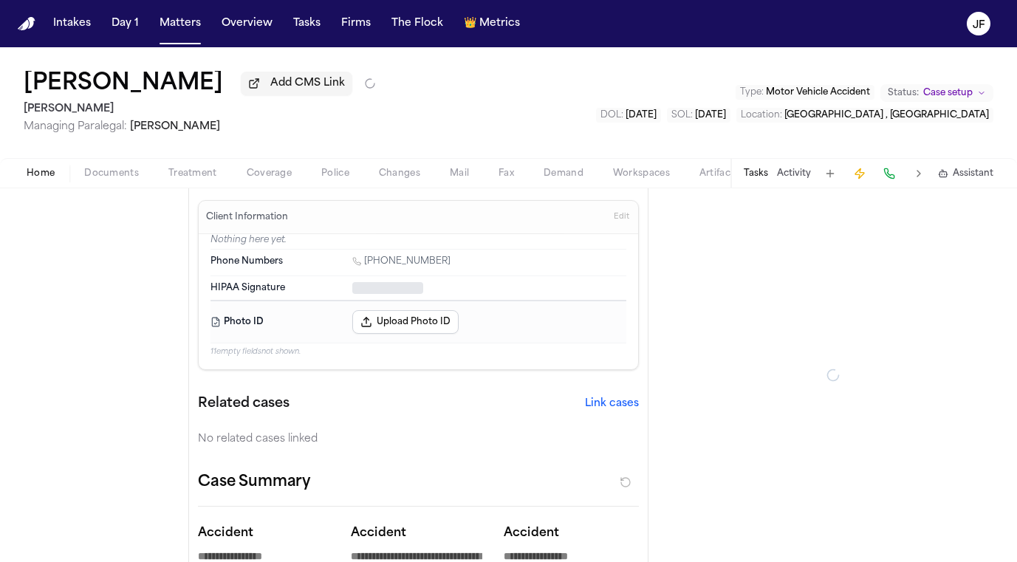
type textarea "*"
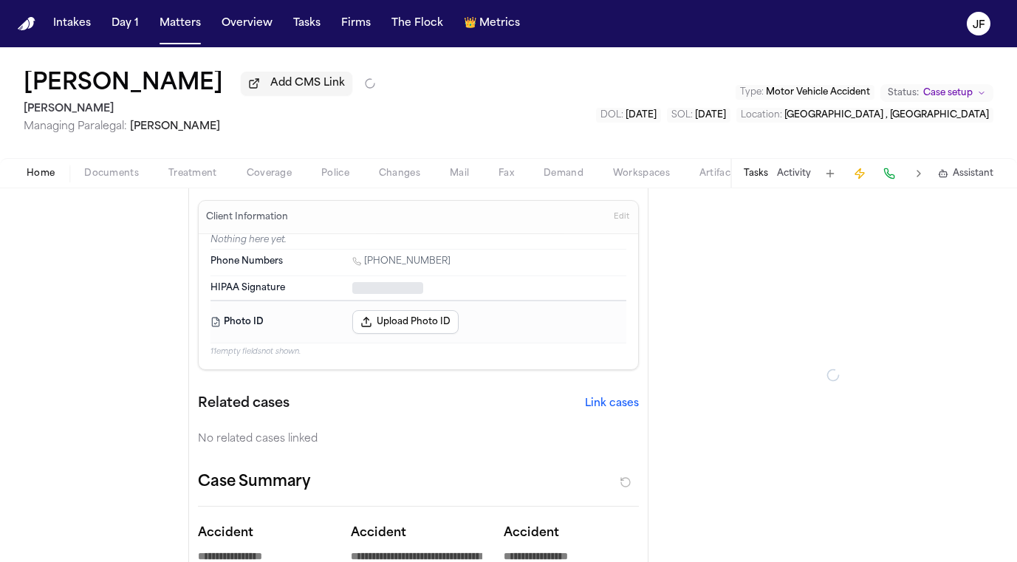
type textarea "*"
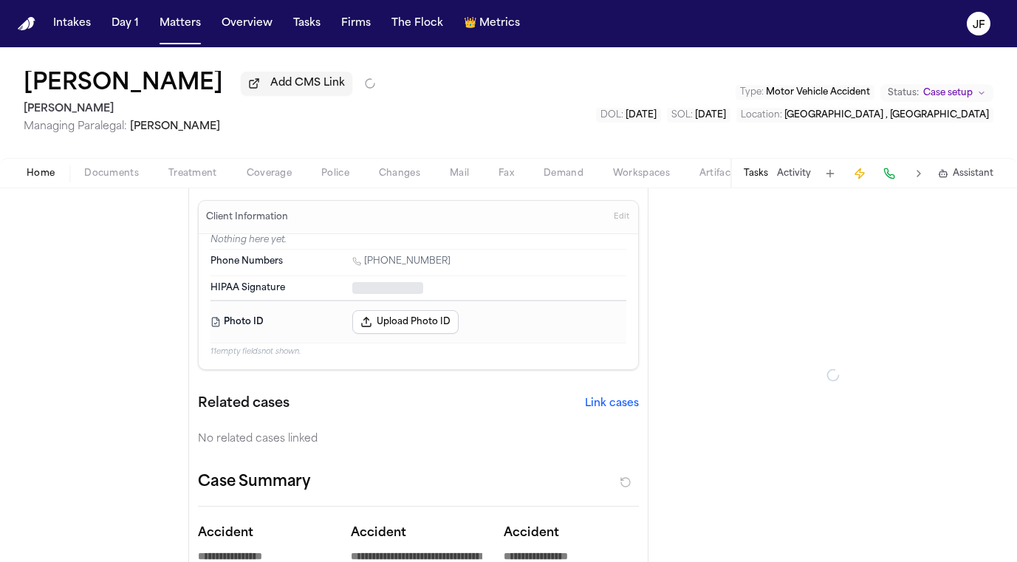
type textarea "*"
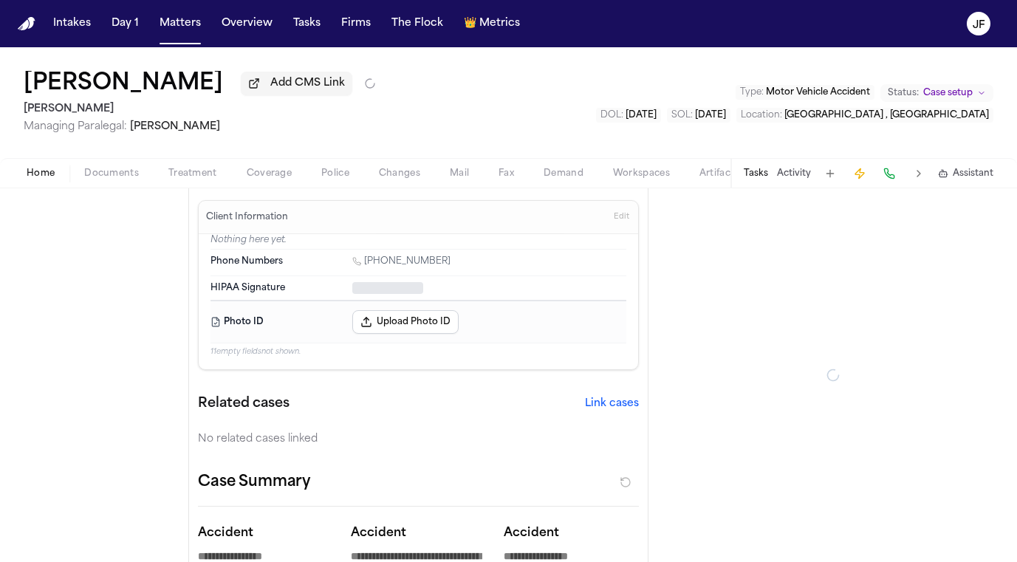
type textarea "*"
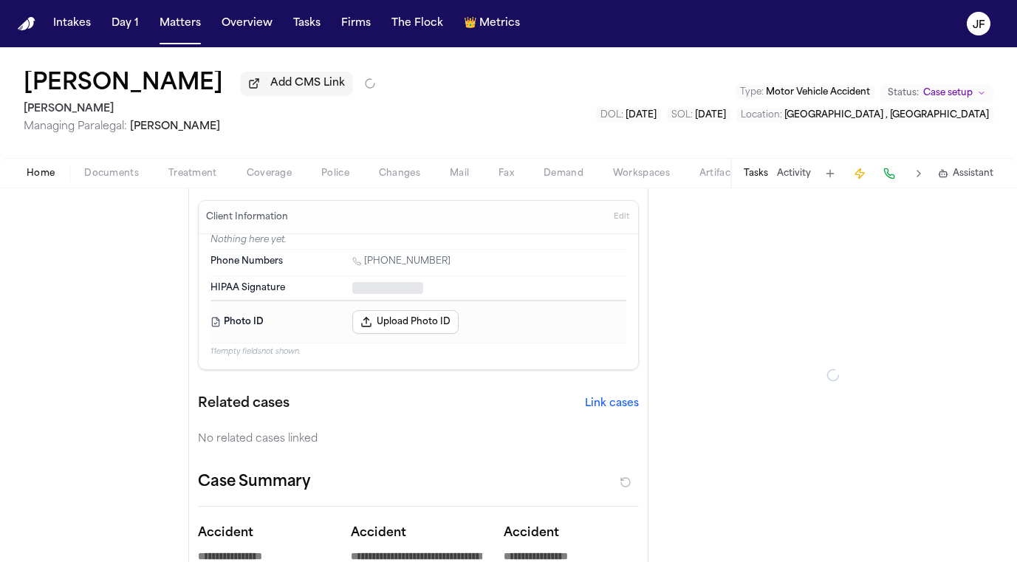
type textarea "*"
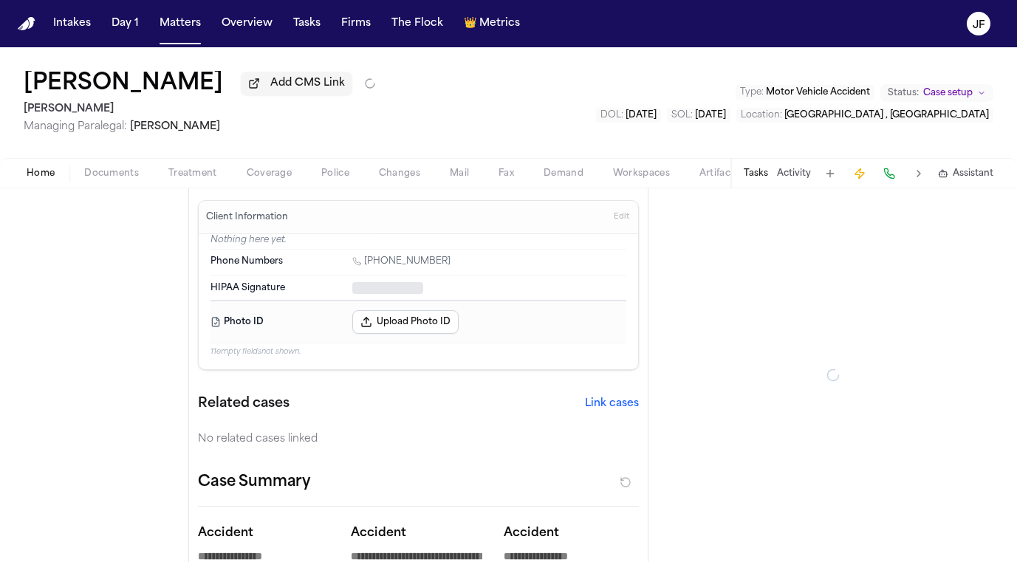
type textarea "*"
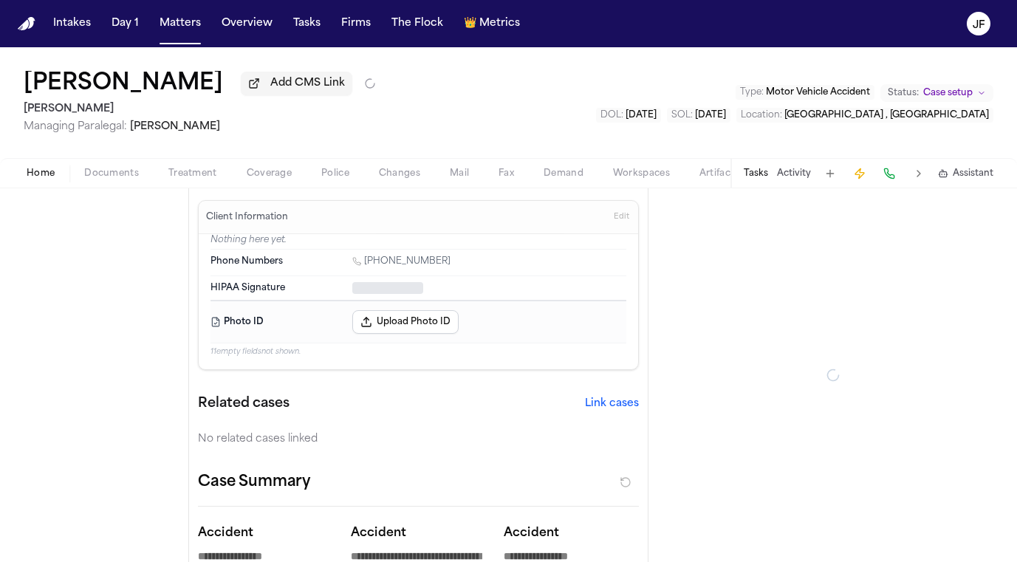
type textarea "*"
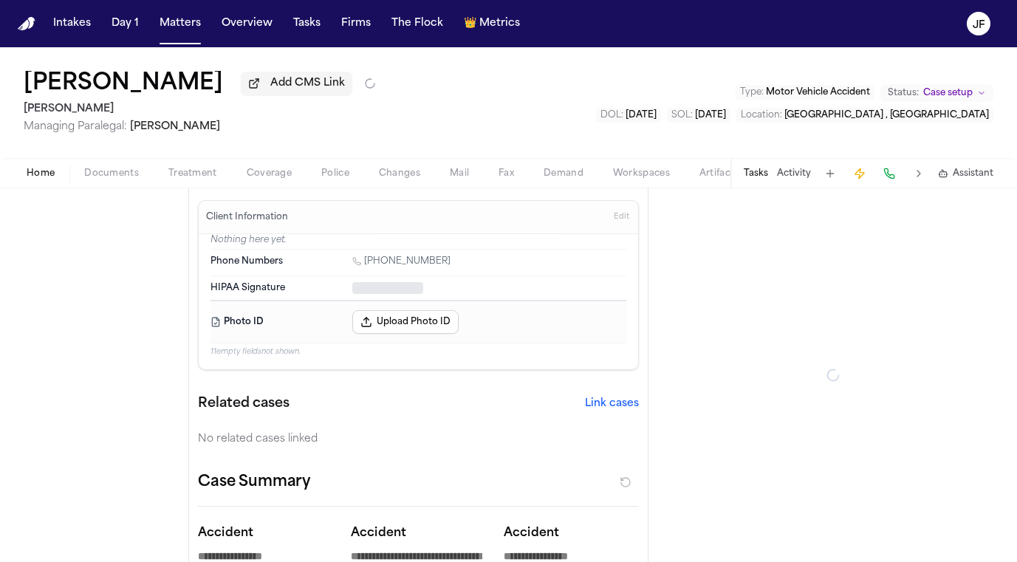
type textarea "*"
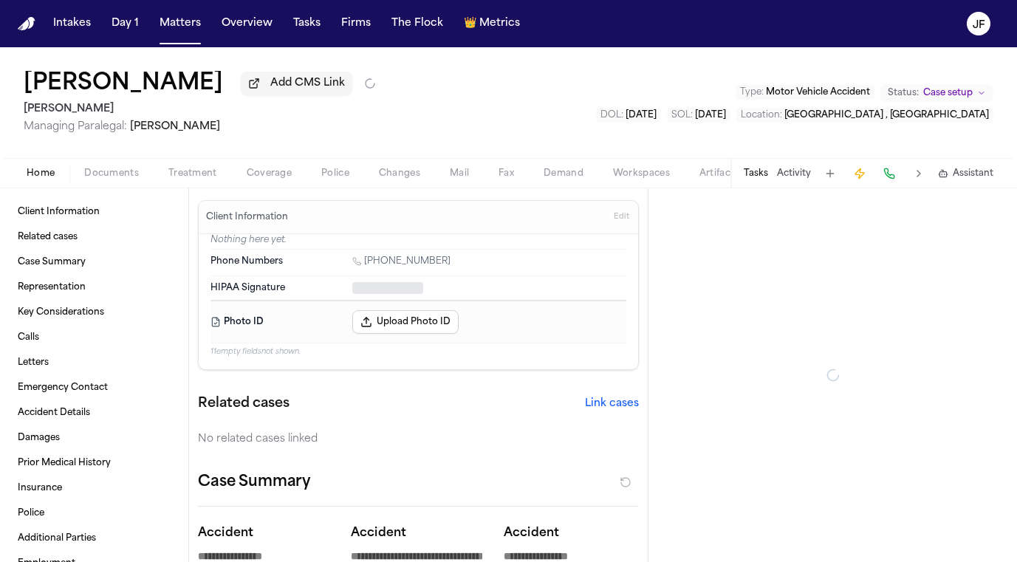
type textarea "*"
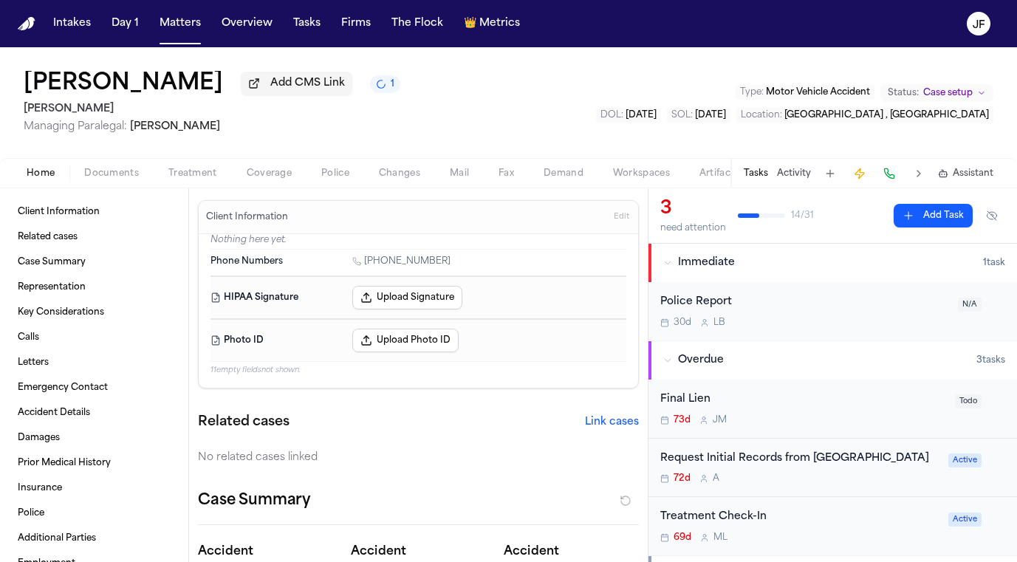
click at [104, 176] on span "Documents" at bounding box center [111, 174] width 55 height 12
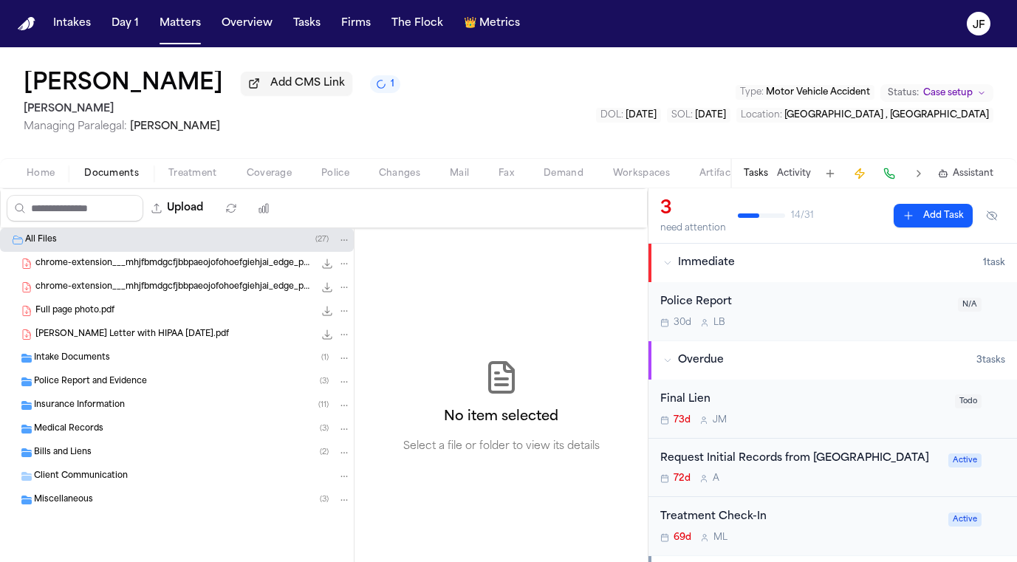
click at [75, 412] on div "Insurance Information ( 11 )" at bounding box center [192, 405] width 317 height 13
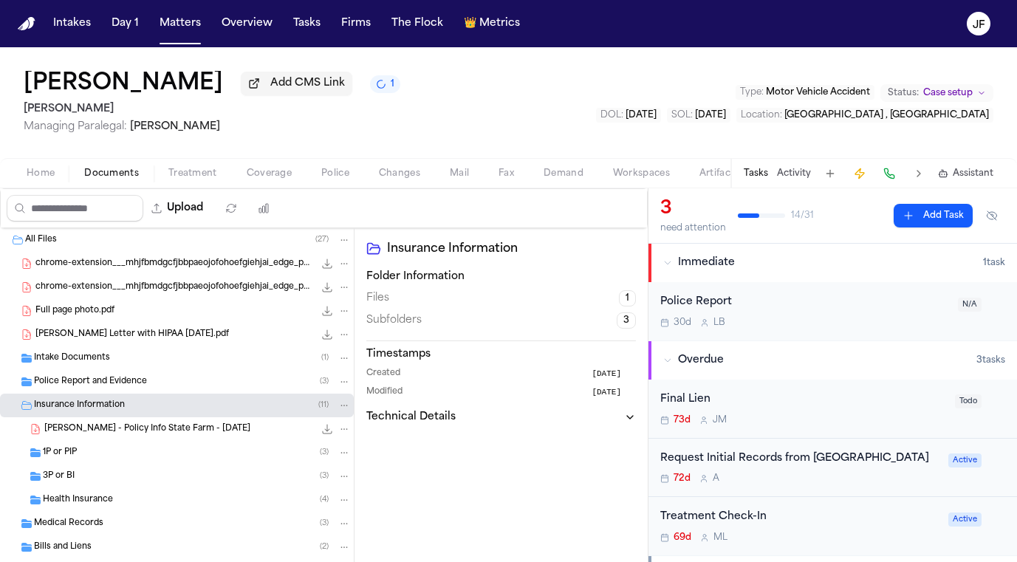
click at [74, 464] on div "1P or PIP ( 3 )" at bounding box center [177, 453] width 354 height 24
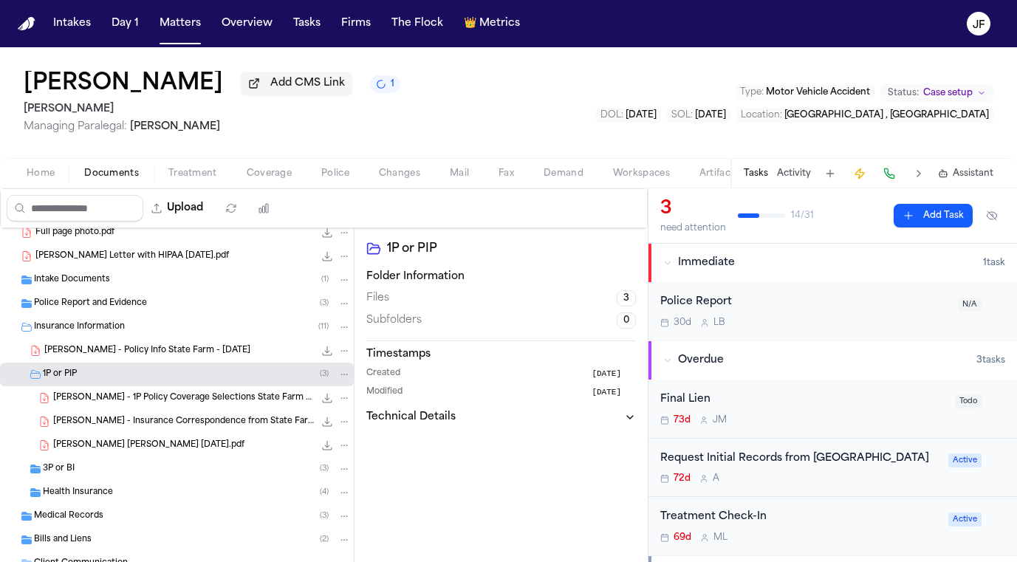
click at [80, 475] on div "3P or BI ( 3 )" at bounding box center [197, 468] width 308 height 13
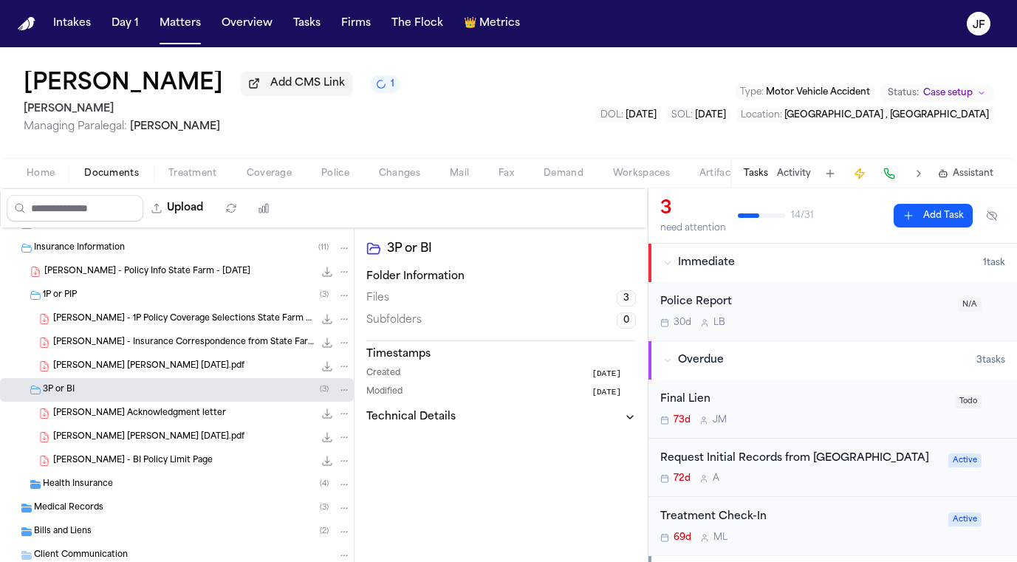
scroll to position [190, 0]
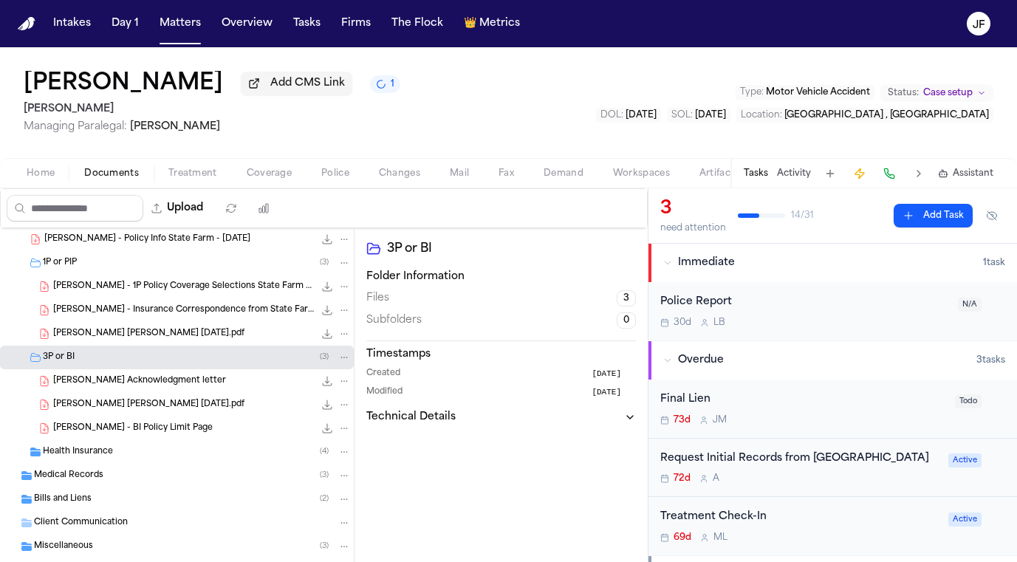
click at [206, 330] on div "L. Hassan - PIP LOR 5-16-25.pdf 155.2 KB • PDF" at bounding box center [202, 333] width 298 height 15
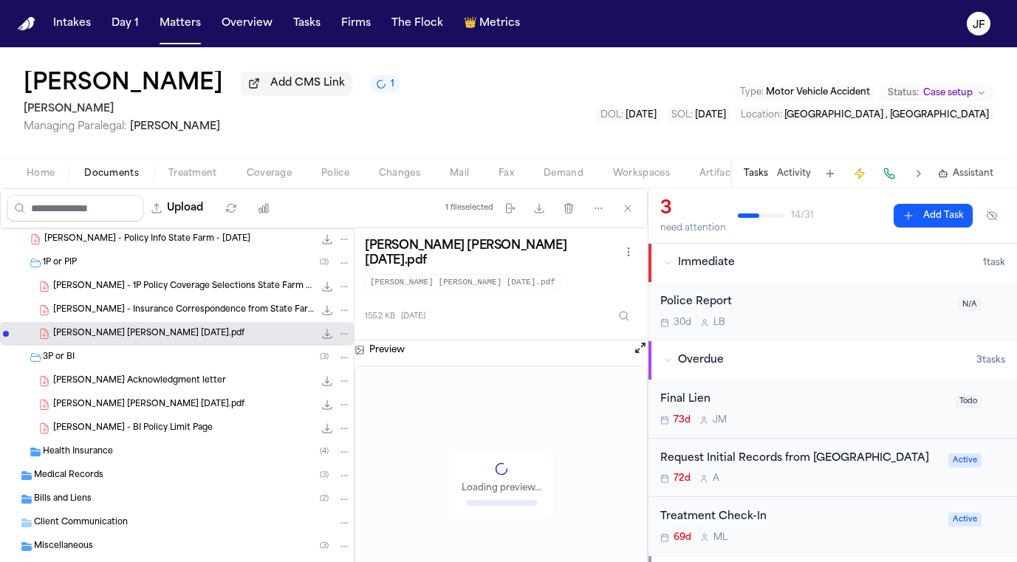
click at [229, 311] on span "L. Hassan - Insurance Correspondence from State Farm - 9.17.25" at bounding box center [183, 310] width 261 height 13
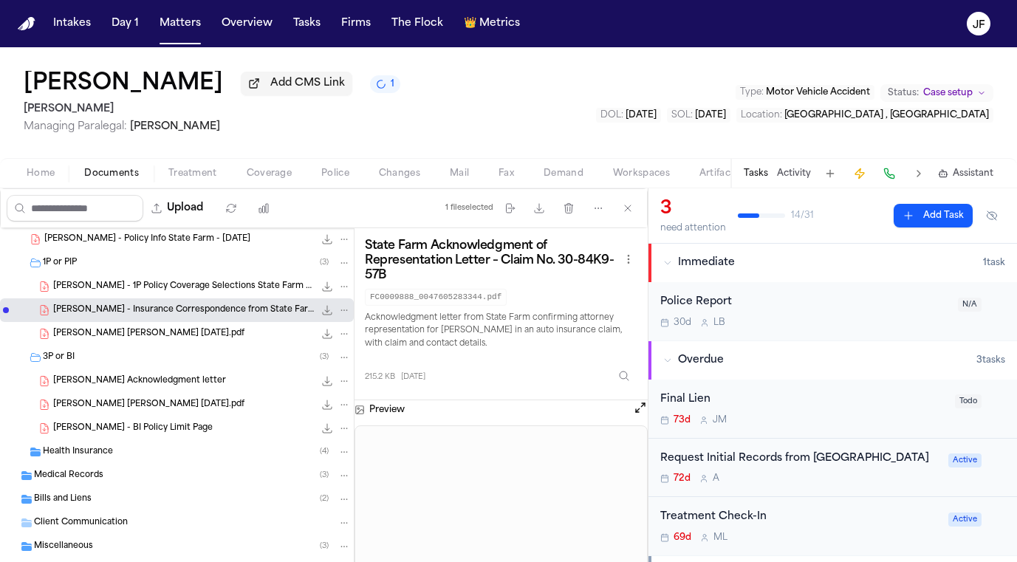
scroll to position [0, 0]
click at [233, 289] on span "L. Hassan - 1P Policy Coverage Selections State Farm - 6.10.24" at bounding box center [183, 287] width 261 height 13
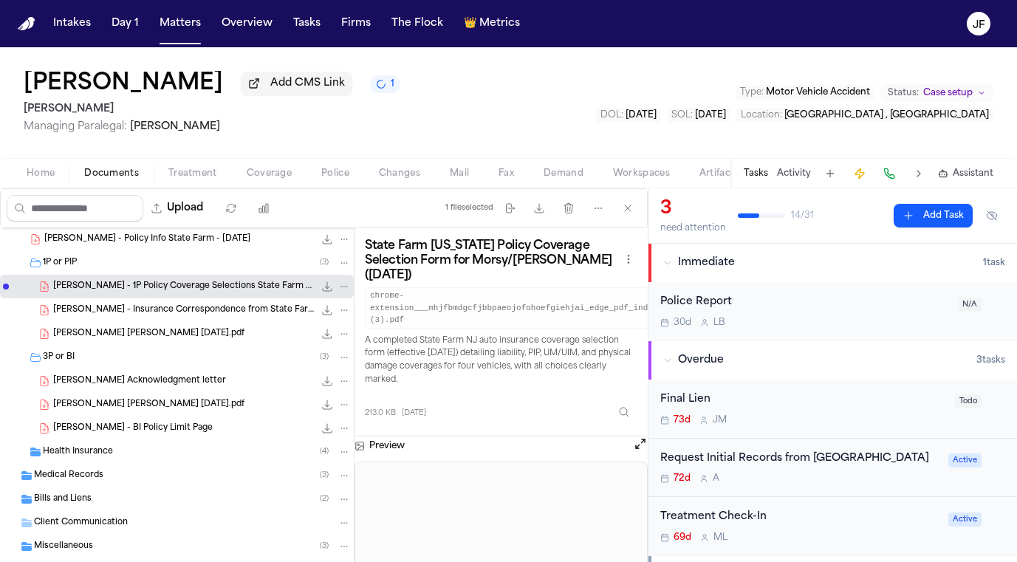
click at [164, 385] on span "L. Hassan - BI Acknowledgment letter" at bounding box center [139, 381] width 173 height 13
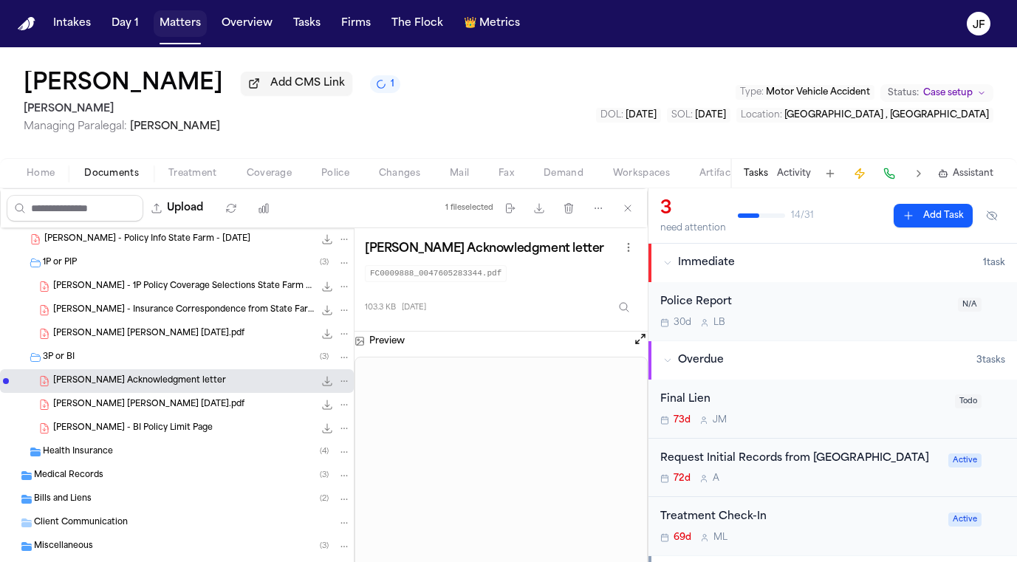
click at [186, 24] on button "Matters" at bounding box center [180, 23] width 53 height 27
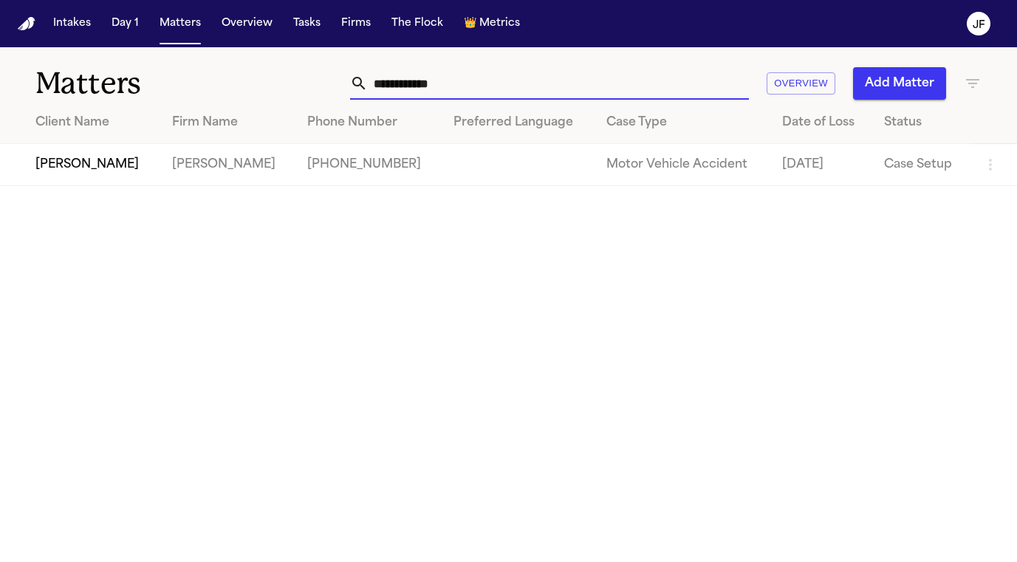
drag, startPoint x: 460, startPoint y: 86, endPoint x: 314, endPoint y: 86, distance: 145.4
click at [315, 86] on div "**********" at bounding box center [637, 83] width 687 height 32
click at [216, 176] on td "Easton & Easton" at bounding box center [225, 165] width 126 height 42
click at [71, 162] on td "[PERSON_NAME]" at bounding box center [81, 165] width 162 height 42
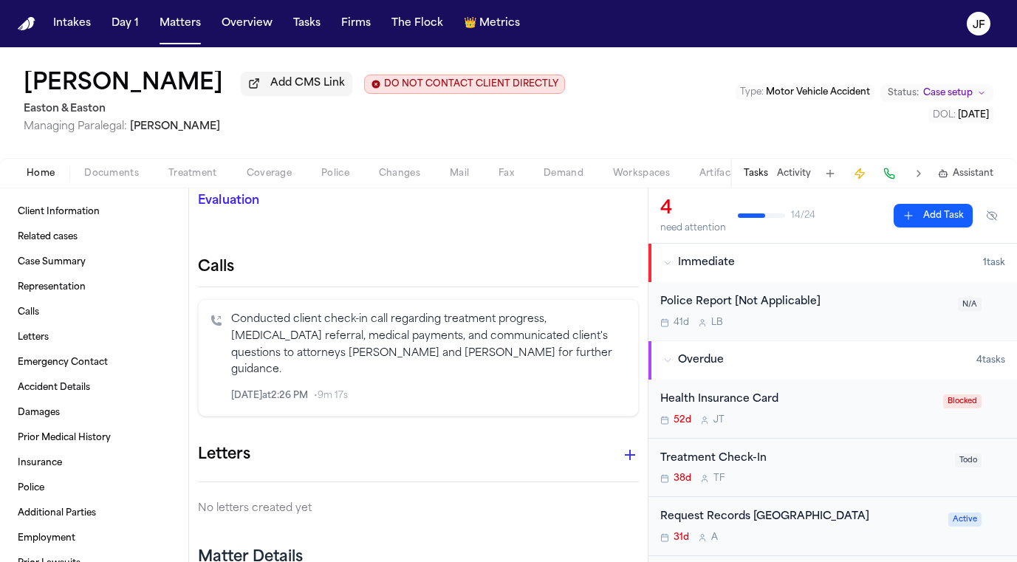
scroll to position [369, 0]
click at [109, 168] on span "Documents" at bounding box center [111, 174] width 55 height 12
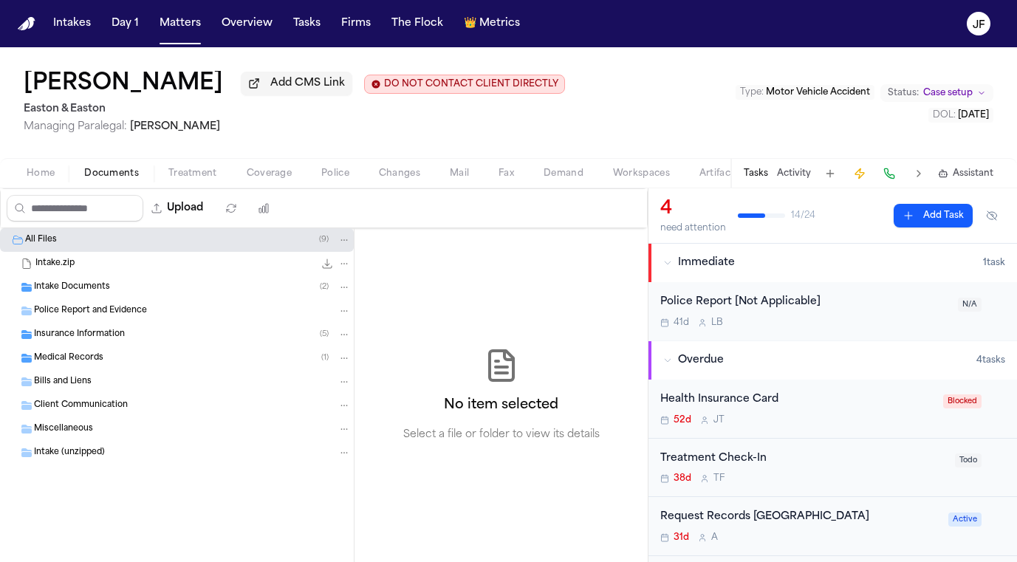
click at [137, 337] on div "Insurance Information ( 5 )" at bounding box center [192, 334] width 317 height 13
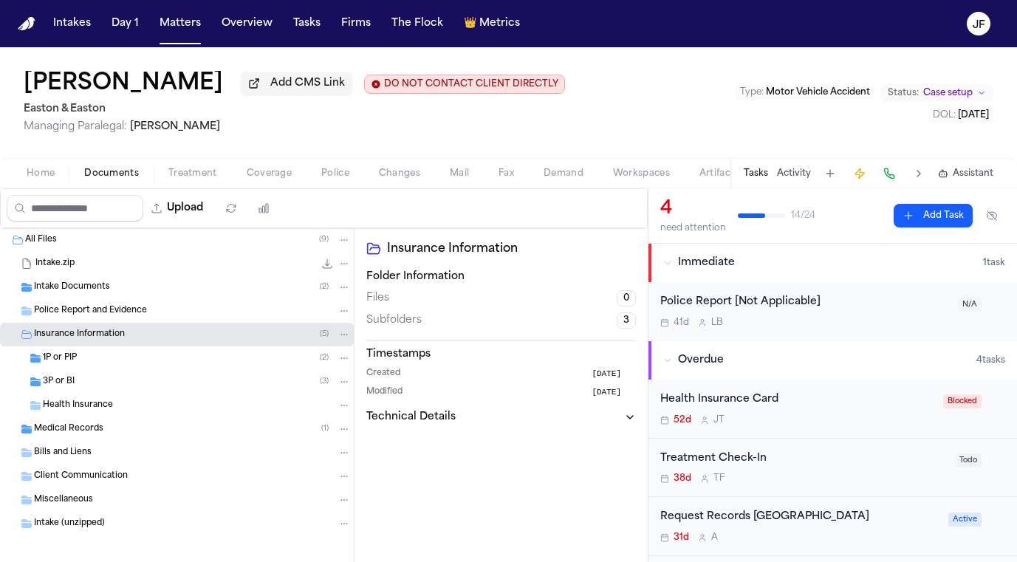
click at [137, 357] on div "1P or PIP ( 2 )" at bounding box center [197, 357] width 308 height 13
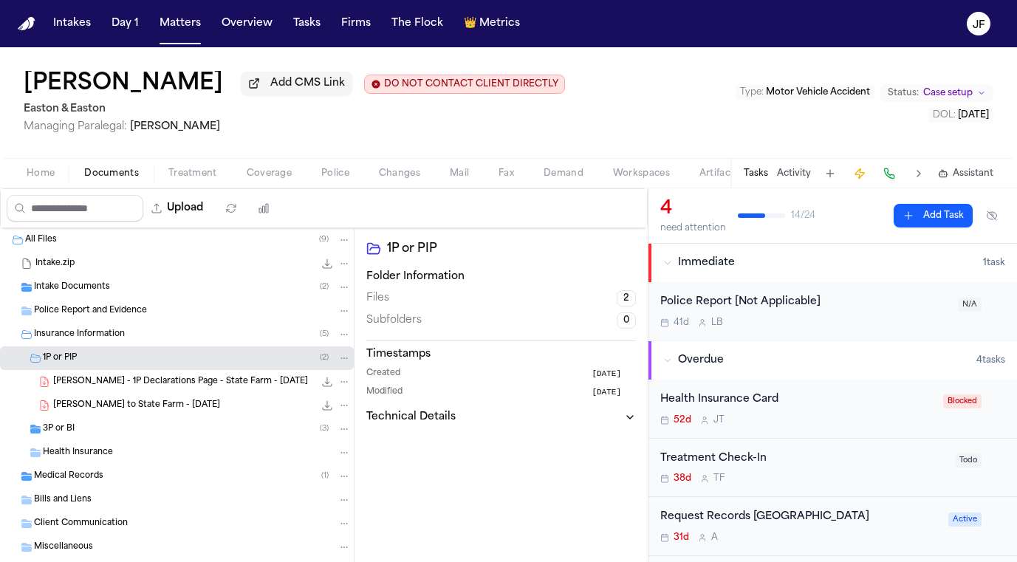
click at [130, 427] on div "3P or BI ( 3 )" at bounding box center [197, 428] width 308 height 13
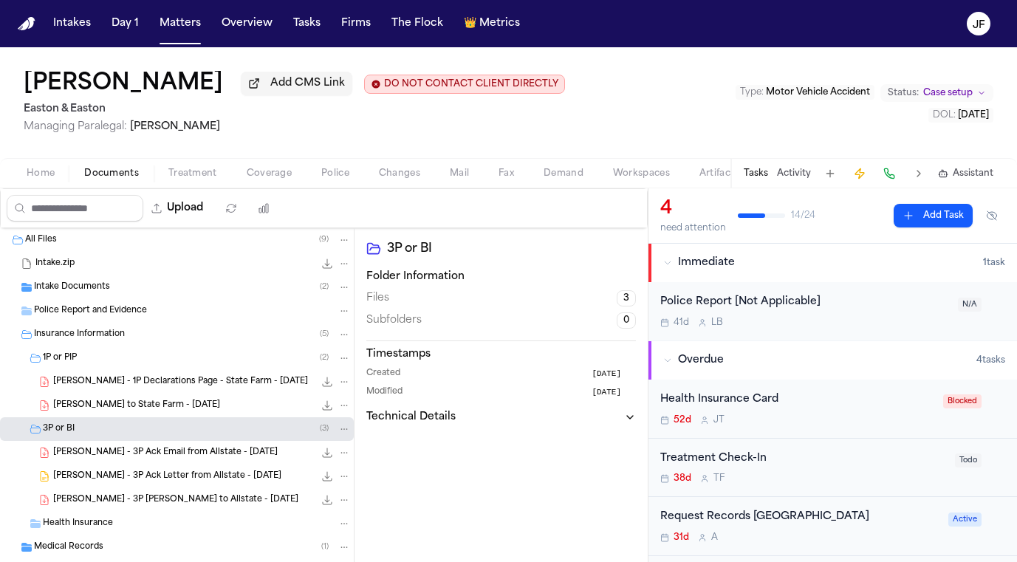
scroll to position [27, 0]
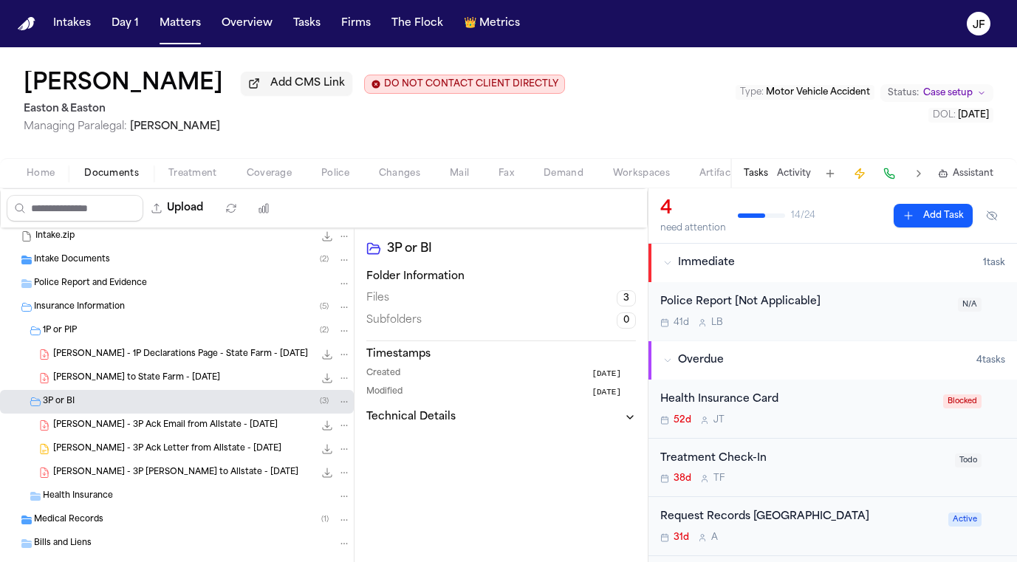
click at [611, 0] on nav "Intakes Day 1 Matters Overview Tasks Firms The Flock 👑 Metrics JF" at bounding box center [508, 23] width 1017 height 47
click at [190, 27] on button "Matters" at bounding box center [180, 23] width 53 height 27
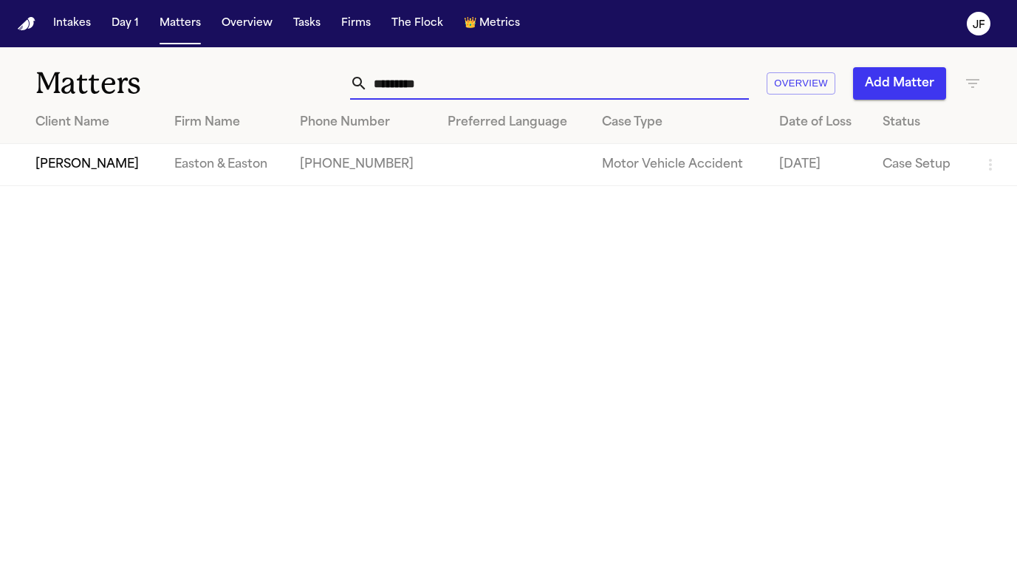
drag, startPoint x: 470, startPoint y: 78, endPoint x: 224, endPoint y: 65, distance: 246.9
click at [224, 65] on div "Matters ********* Overview Add Matter" at bounding box center [508, 74] width 1017 height 55
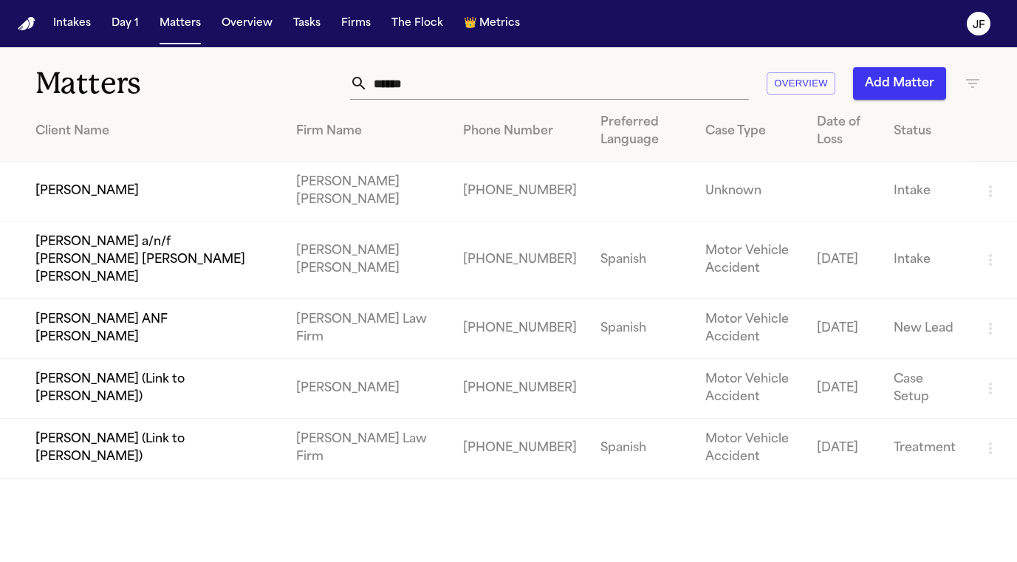
click at [192, 309] on td "[PERSON_NAME] ANF [PERSON_NAME]" at bounding box center [142, 329] width 284 height 60
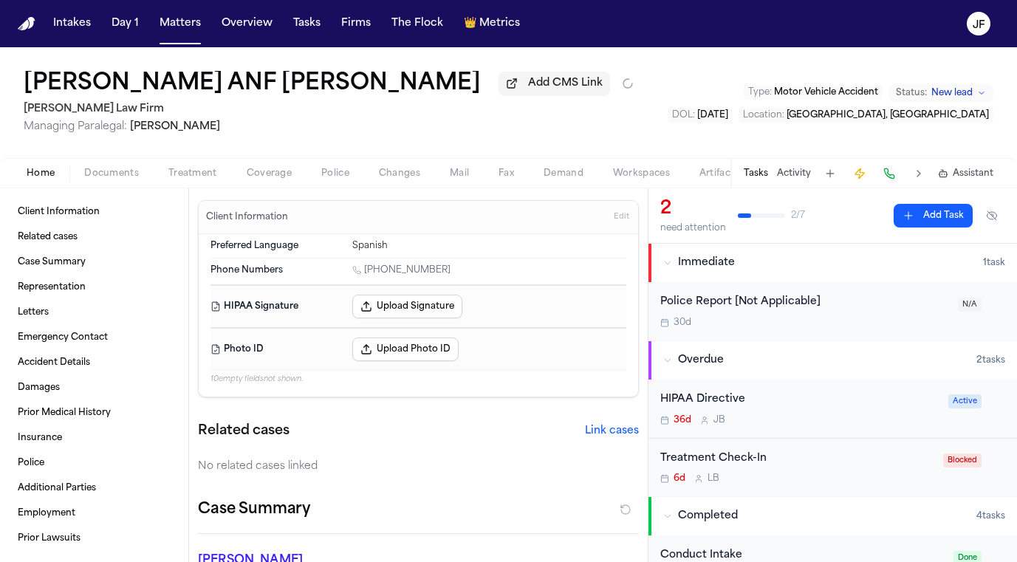
click at [96, 178] on span "Documents" at bounding box center [111, 174] width 55 height 12
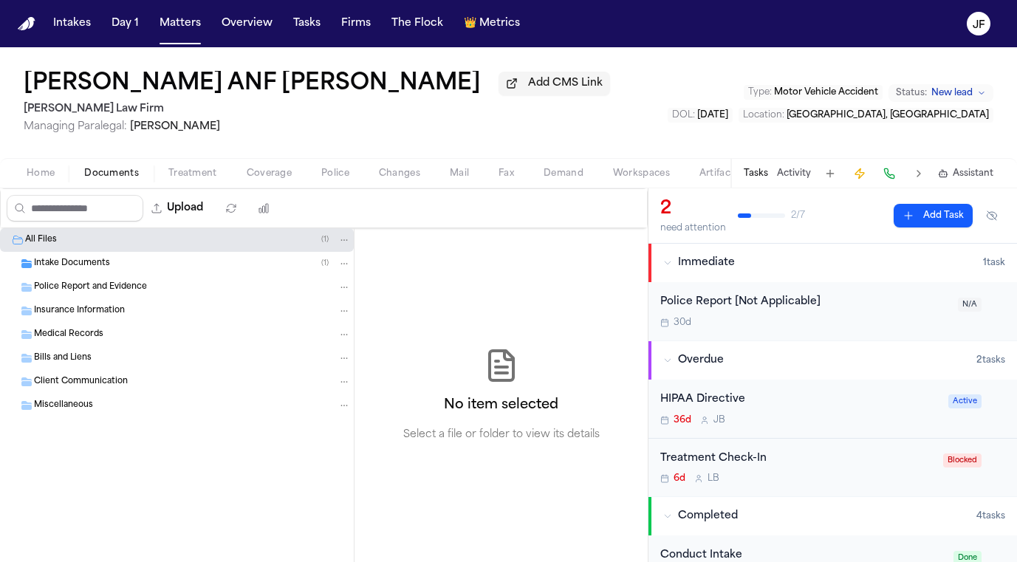
click at [131, 258] on div "Intake Documents ( 1 )" at bounding box center [177, 264] width 354 height 24
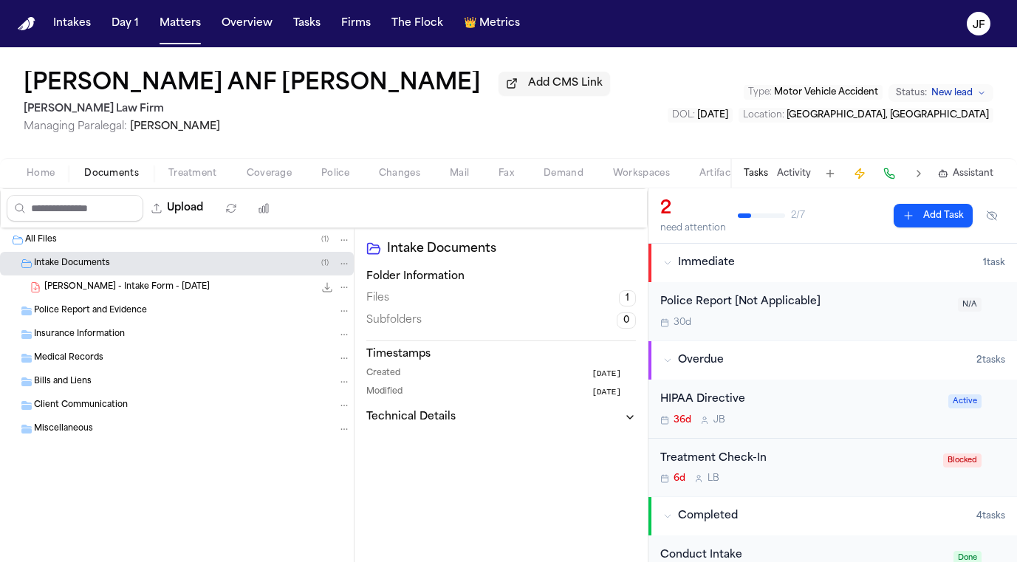
click at [131, 258] on div "Intake Documents ( 1 )" at bounding box center [177, 264] width 354 height 24
click at [190, 310] on div "Insurance Information" at bounding box center [192, 310] width 317 height 13
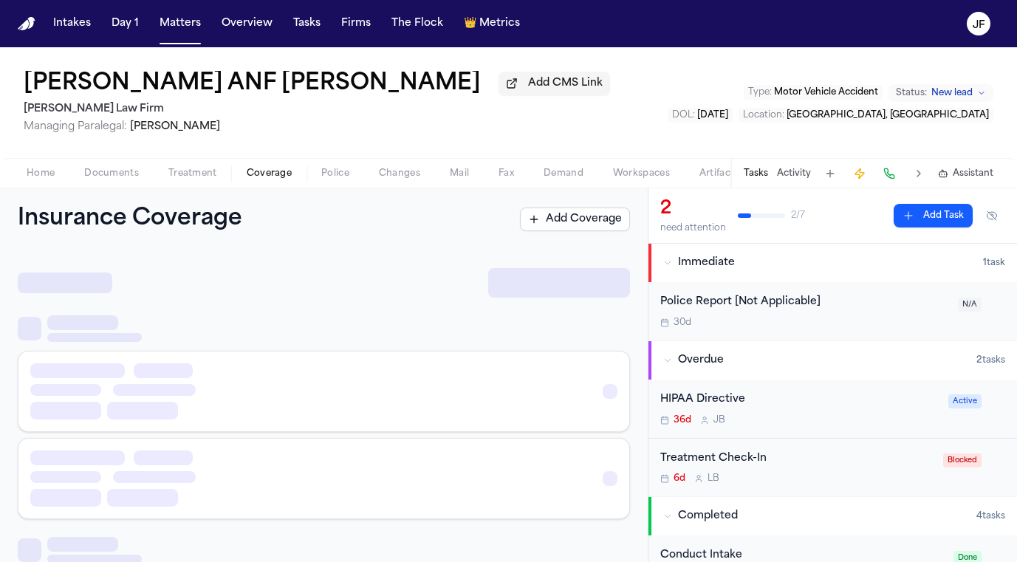
click at [247, 179] on span "Coverage" at bounding box center [269, 174] width 45 height 12
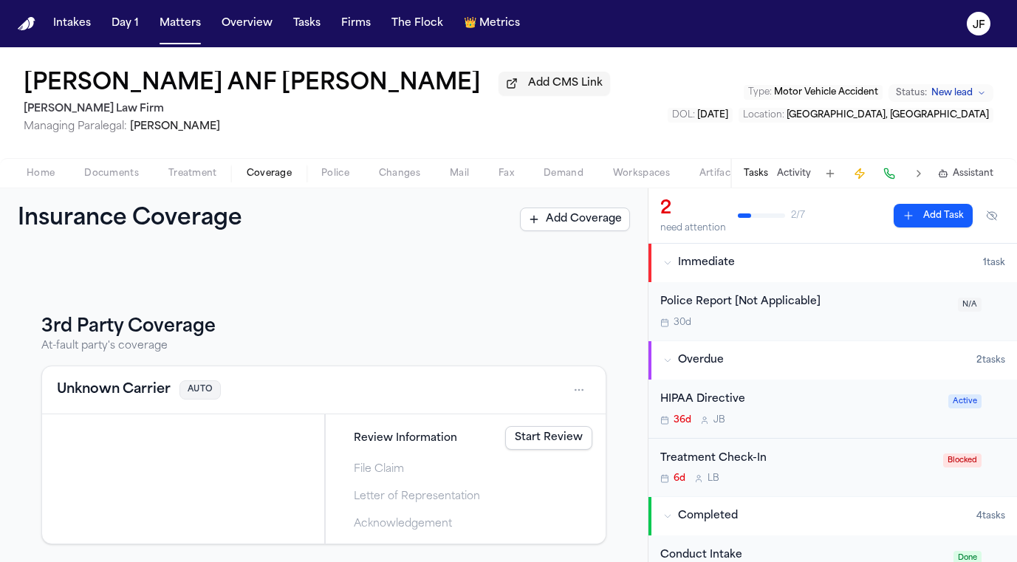
scroll to position [145, 0]
click at [103, 186] on div "Home Documents Treatment Coverage Police Changes Mail Fax Demand Workspaces Art…" at bounding box center [508, 173] width 1017 height 30
click at [107, 176] on span "Documents" at bounding box center [111, 174] width 55 height 12
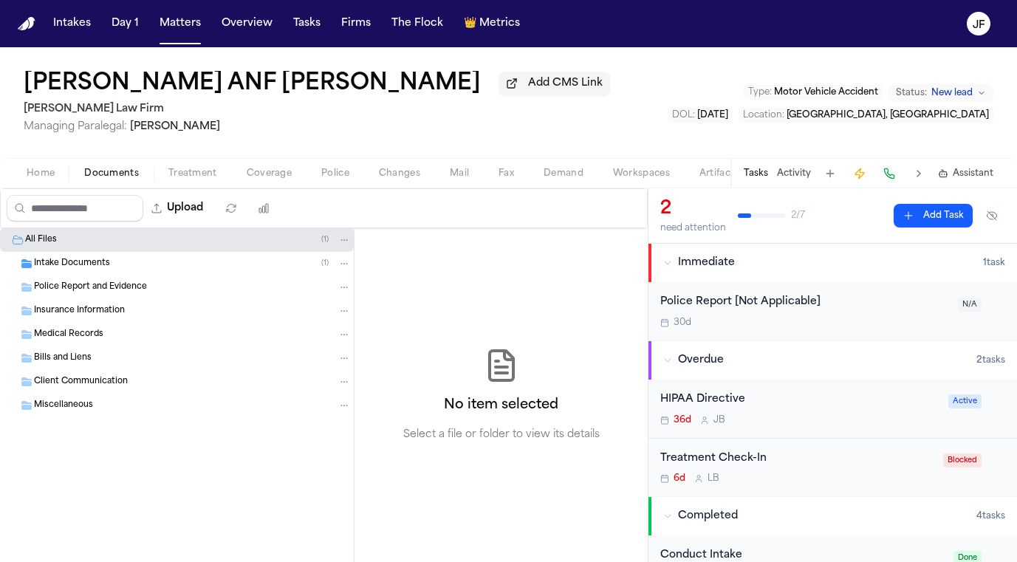
click at [71, 262] on span "Intake Documents" at bounding box center [72, 264] width 76 height 13
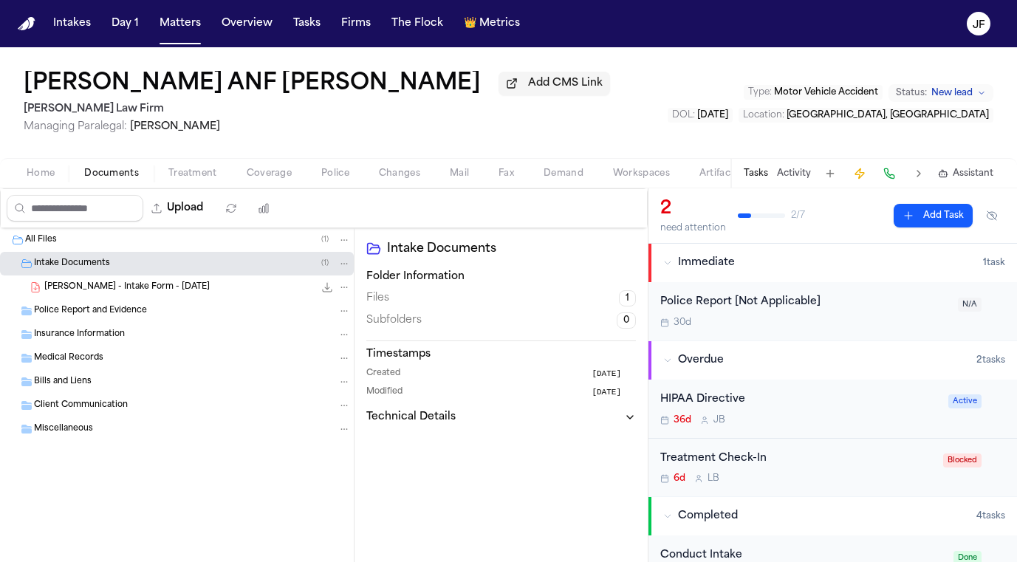
click at [143, 299] on div "A. Aguero - Intake Form - 7.22.25 23.0 KB • PDF" at bounding box center [177, 287] width 354 height 24
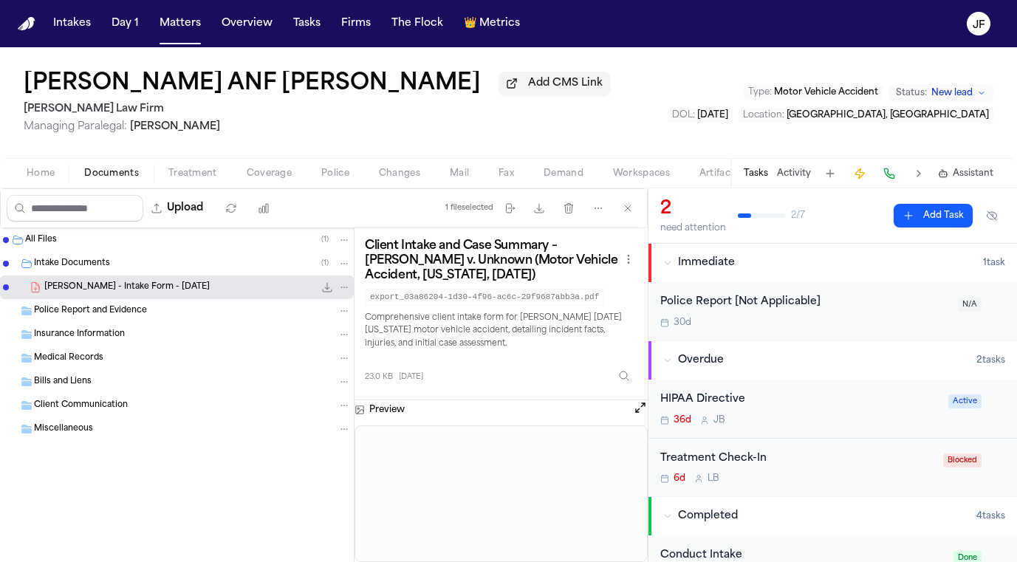
click at [328, 291] on icon "File: A. Aguero - Intake Form - 7.22.25" at bounding box center [327, 287] width 12 height 12
click at [94, 333] on span "Insurance Information" at bounding box center [79, 335] width 91 height 13
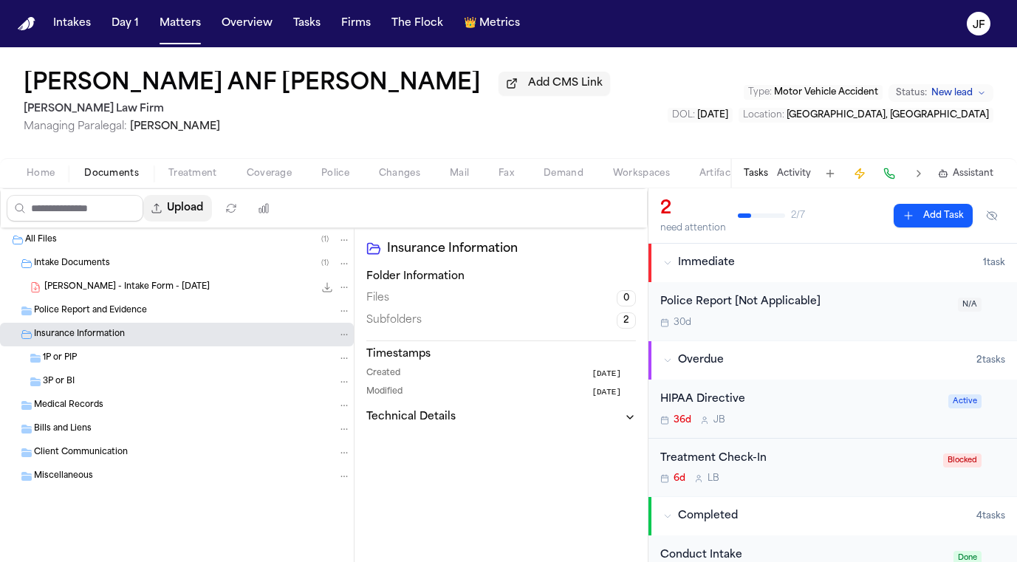
click at [212, 217] on button "Upload" at bounding box center [177, 208] width 69 height 27
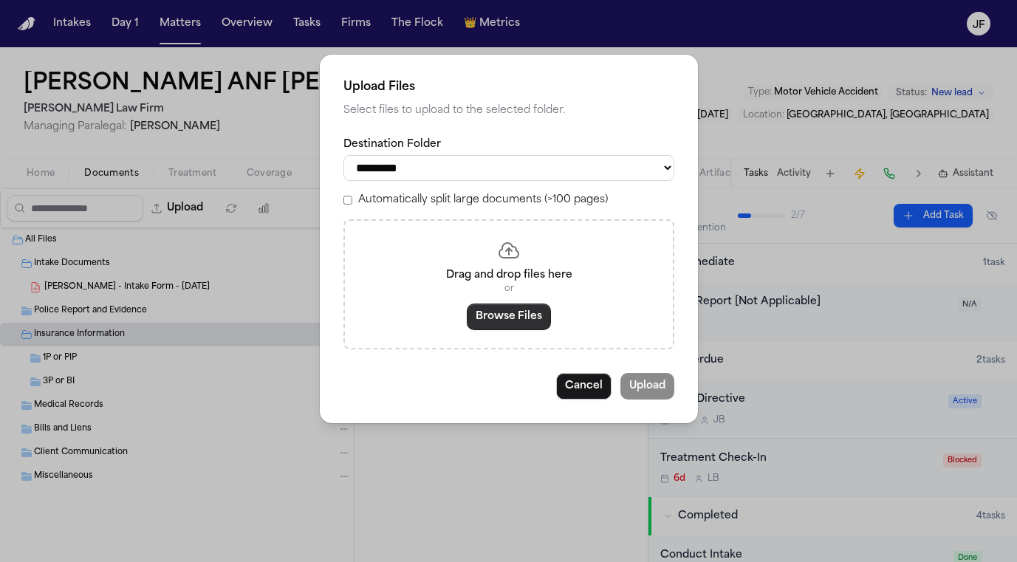
click at [512, 304] on button "Browse Files" at bounding box center [509, 316] width 84 height 27
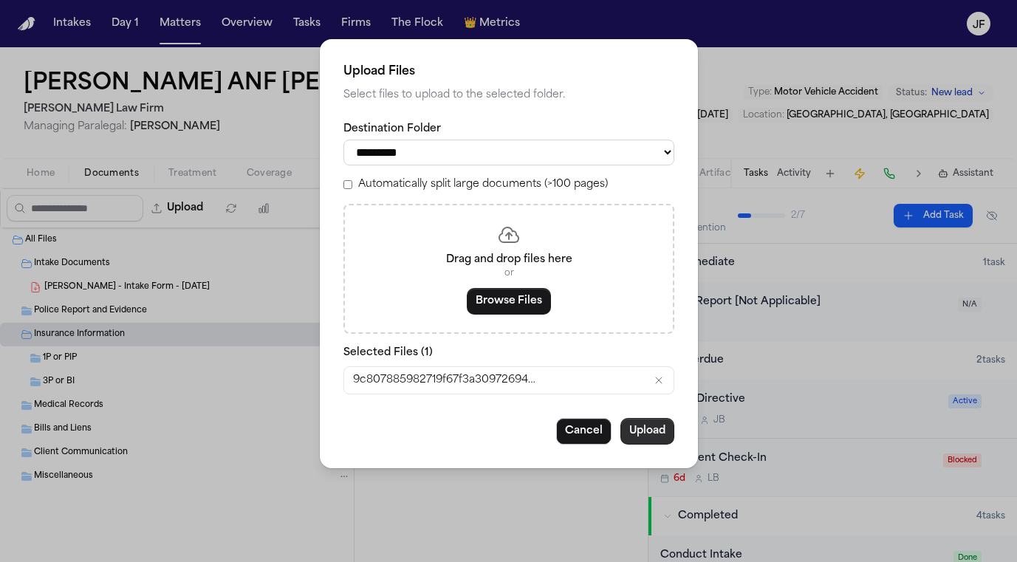
click at [650, 418] on button "Upload" at bounding box center [647, 431] width 54 height 27
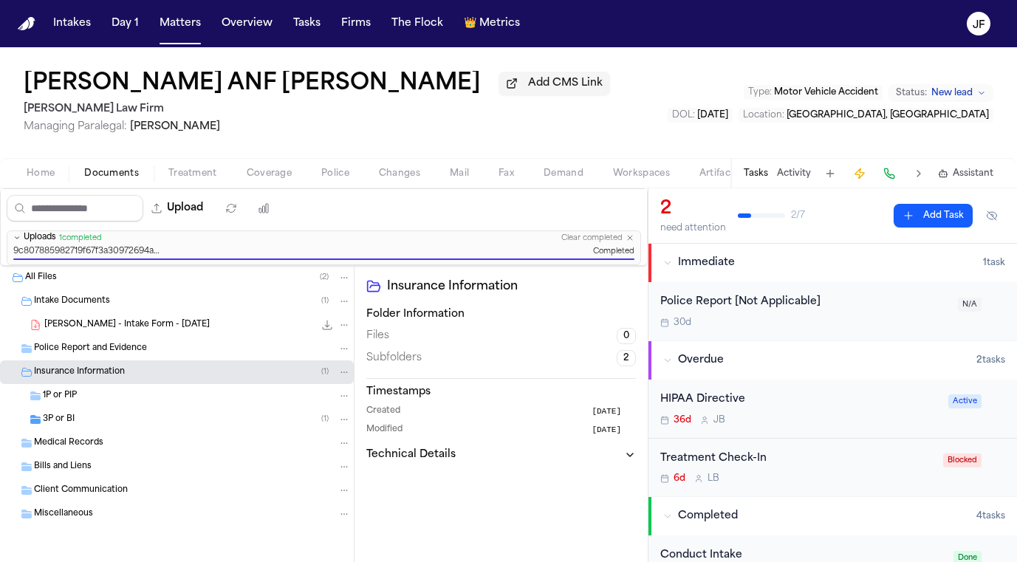
click at [275, 438] on div "Medical Records" at bounding box center [177, 443] width 354 height 24
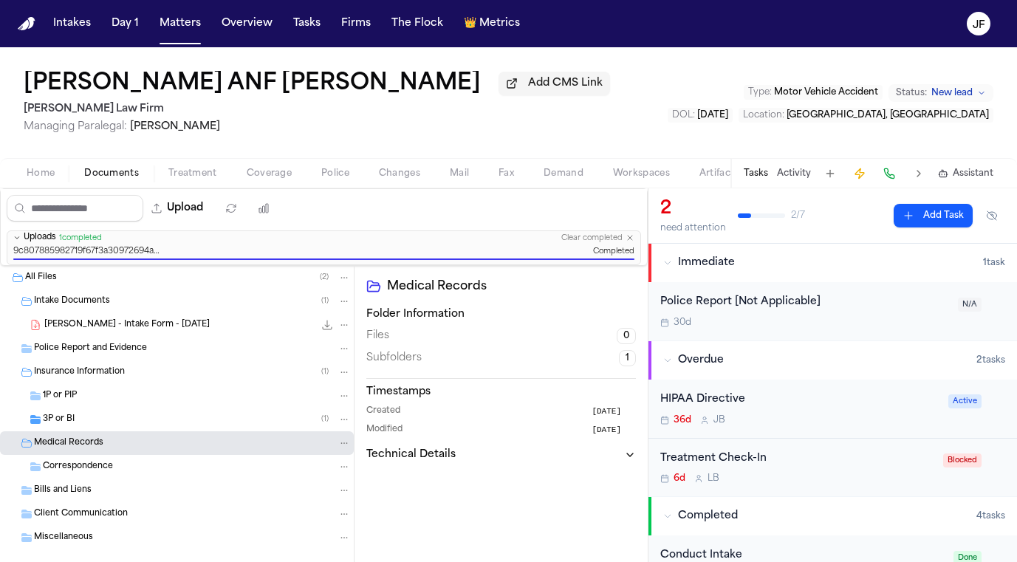
click at [275, 425] on div "3P or BI ( 1 )" at bounding box center [197, 419] width 308 height 13
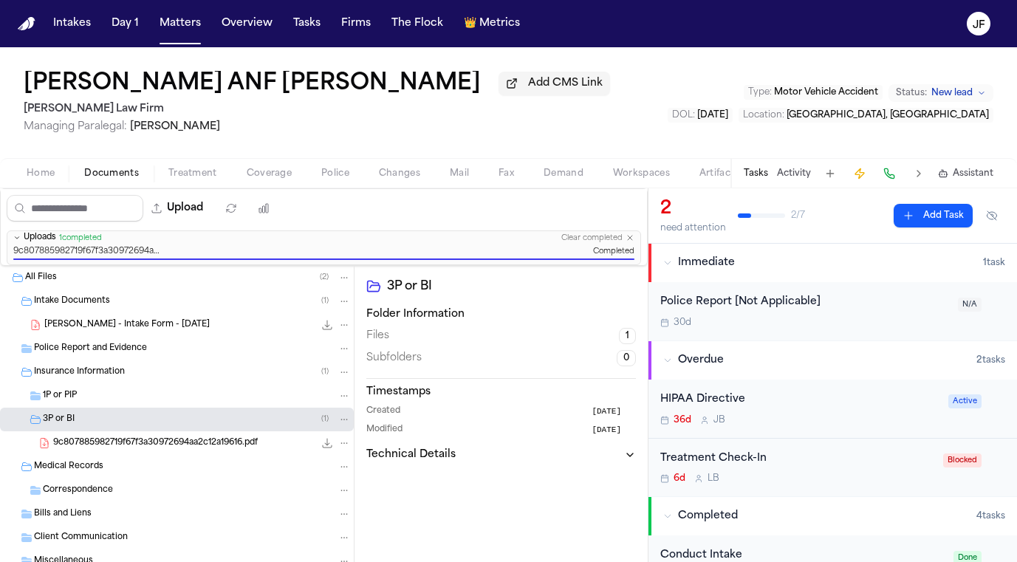
click at [275, 437] on div "9c807885982719f67f3a30972694aa2c12a19616.pdf 166.2 KB • PDF" at bounding box center [177, 443] width 354 height 24
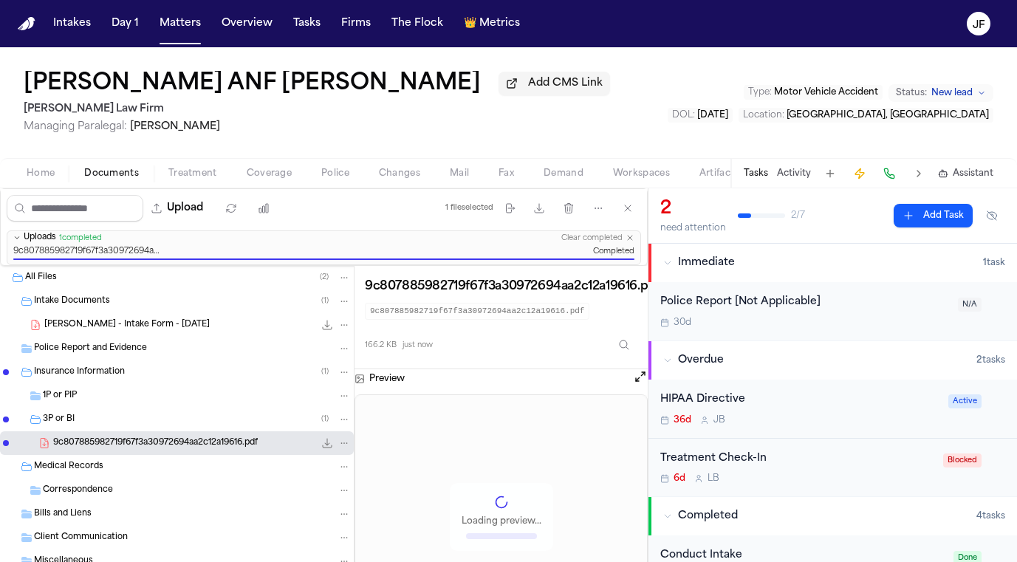
click at [339, 445] on icon "File: 9c807885982719f67f3a30972694aa2c12a19616.pdf" at bounding box center [344, 443] width 10 height 10
click at [347, 483] on button "Rename" at bounding box center [333, 474] width 101 height 27
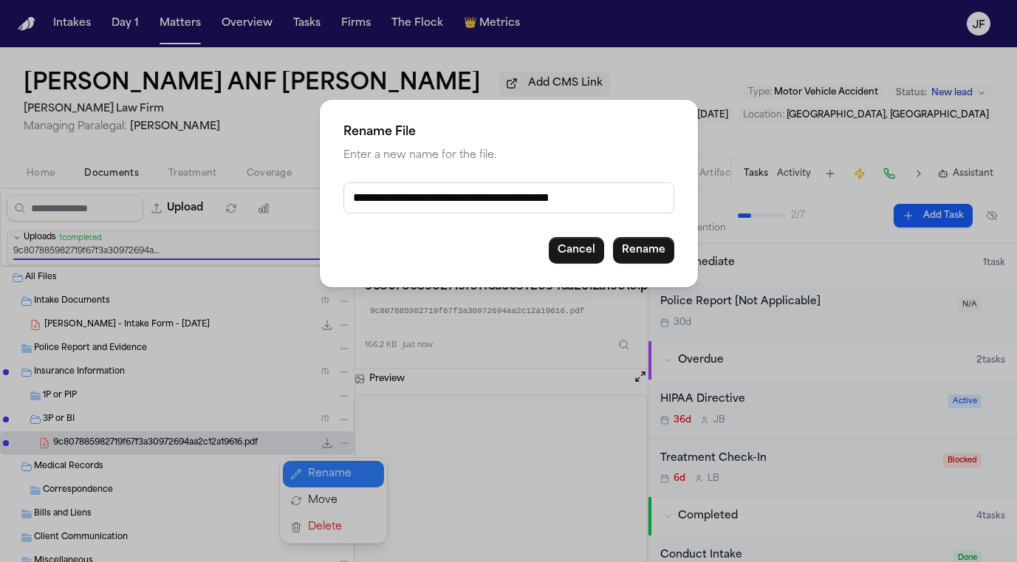
click at [509, 201] on input "**********" at bounding box center [508, 197] width 331 height 31
drag, startPoint x: 354, startPoint y: 200, endPoint x: 495, endPoint y: 199, distance: 141.0
click at [495, 199] on input "**********" at bounding box center [508, 197] width 331 height 31
click at [645, 250] on button "Rename" at bounding box center [643, 250] width 61 height 27
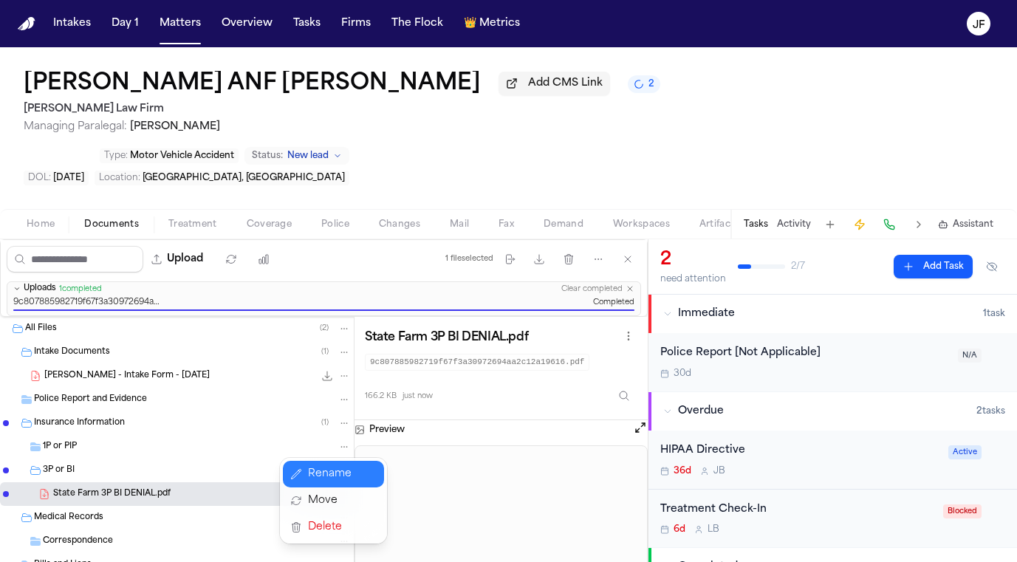
click at [522, 102] on div "Alejandra Aguero ANF Zaid Aguero Add CMS Link 2 Hecht Law Firm Managing Paraleg…" at bounding box center [508, 304] width 1017 height 515
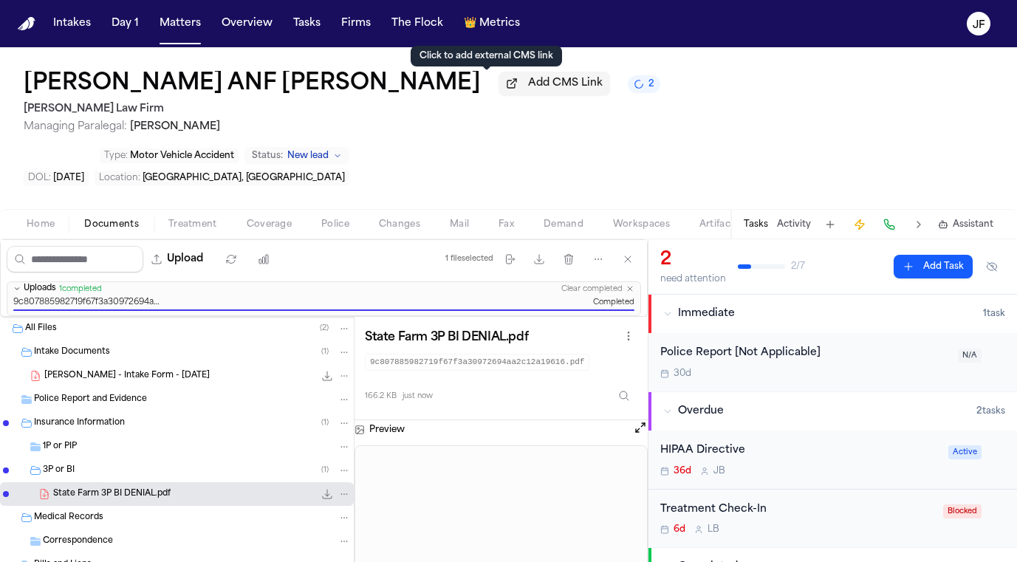
click at [528, 91] on span "Add CMS Link" at bounding box center [565, 83] width 75 height 15
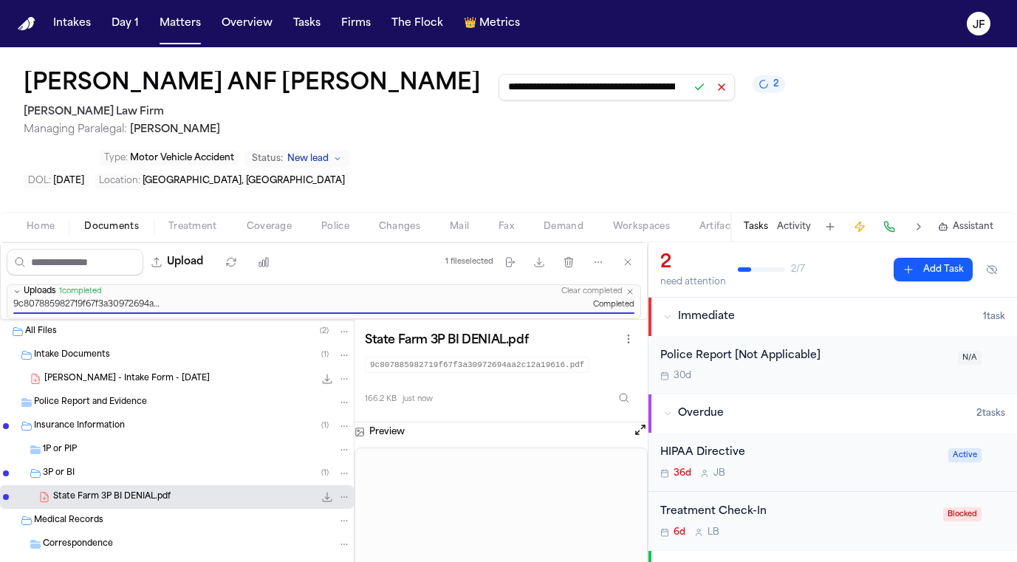
click at [689, 92] on button at bounding box center [699, 87] width 21 height 21
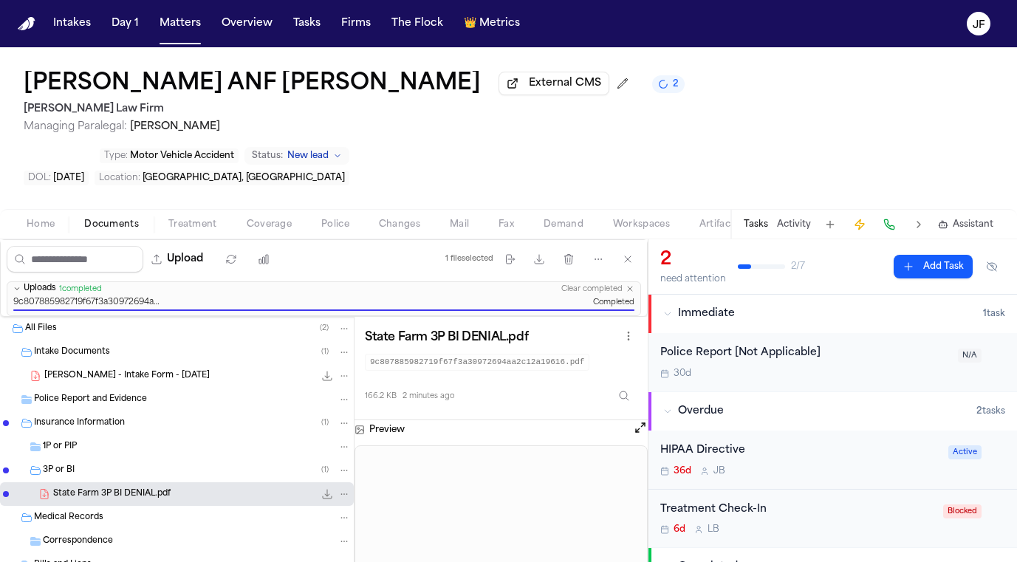
click at [652, 92] on button "2" at bounding box center [668, 84] width 32 height 18
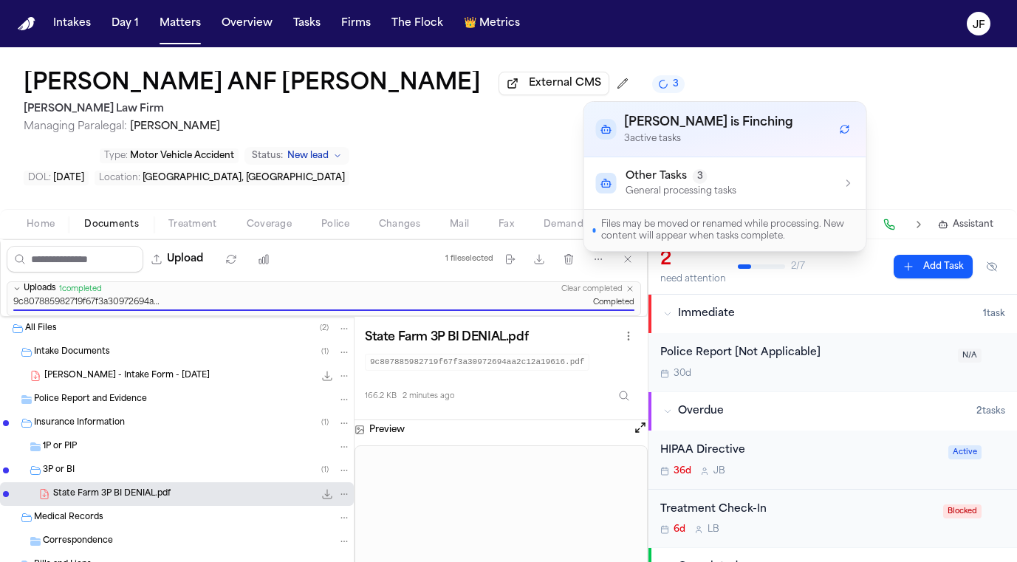
click at [646, 78] on div "Alejandra Aguero ANF Zaid Aguero External CMS 3 Hecht Law Firm Managing Paraleg…" at bounding box center [508, 128] width 1017 height 162
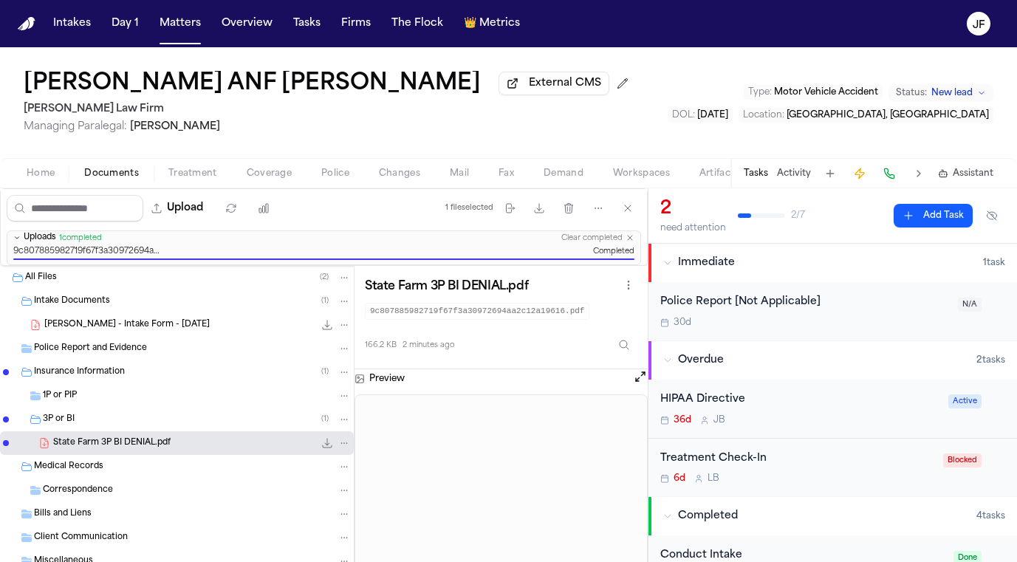
click at [795, 176] on button "Activity" at bounding box center [794, 174] width 34 height 12
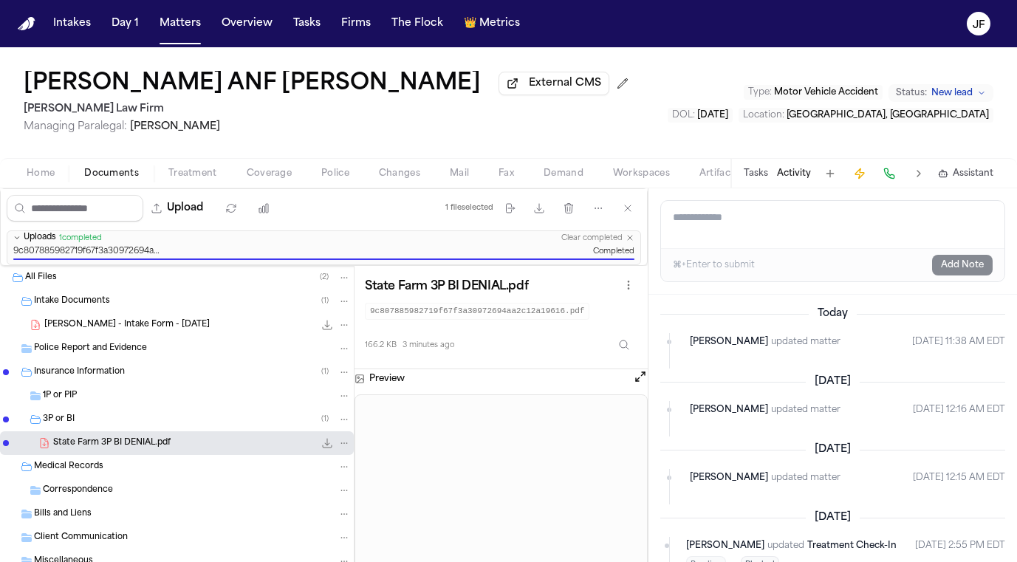
click at [754, 224] on textarea "Add a note to this matter" at bounding box center [832, 224] width 343 height 47
click at [968, 267] on button "Add Note" at bounding box center [962, 265] width 61 height 21
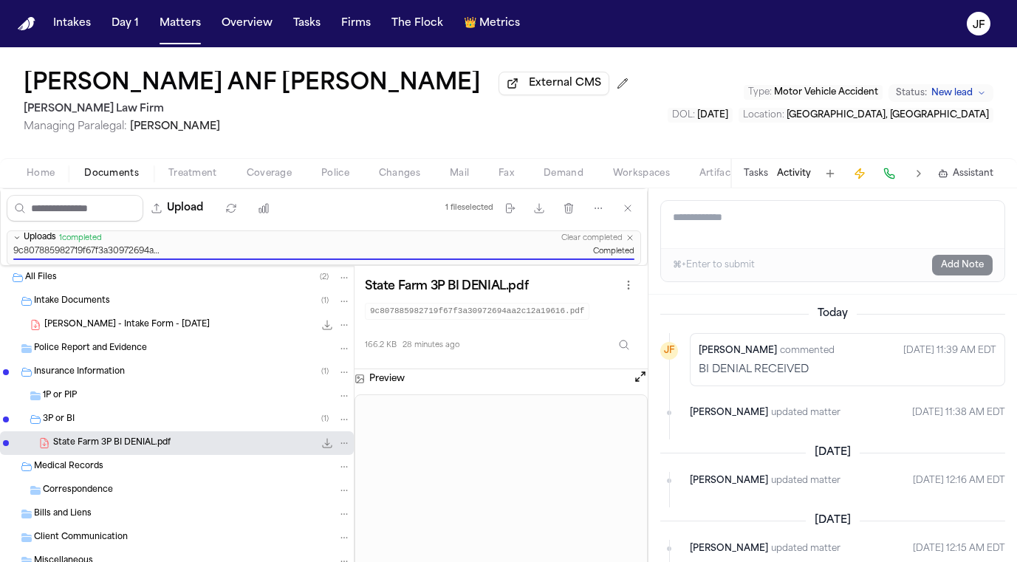
click at [202, 36] on span "Matters" at bounding box center [180, 23] width 53 height 27
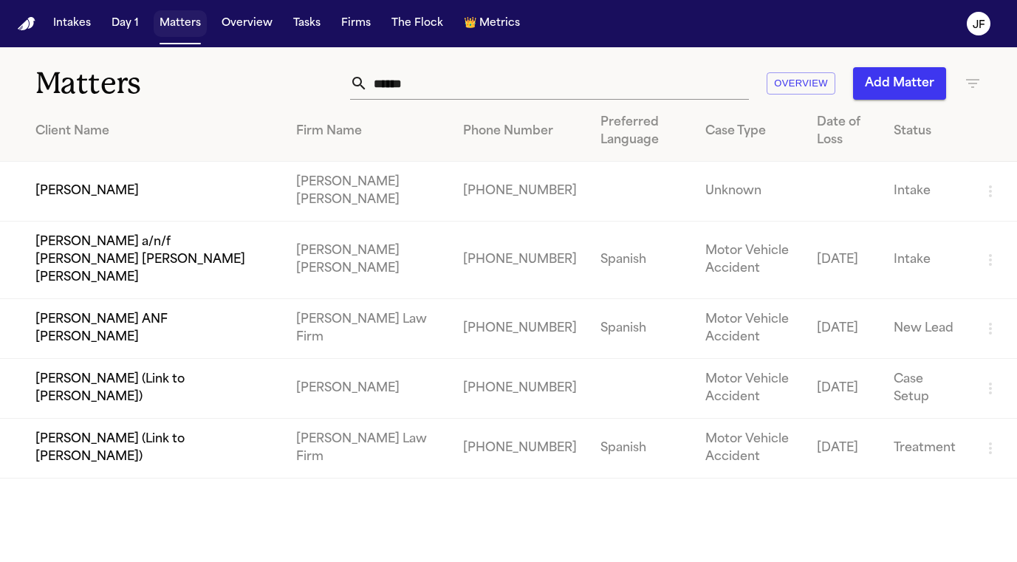
click at [193, 34] on button "Matters" at bounding box center [180, 23] width 53 height 27
drag, startPoint x: 495, startPoint y: 86, endPoint x: 211, endPoint y: 81, distance: 284.3
click at [211, 81] on div "Matters ****** Overview Add Matter" at bounding box center [508, 74] width 1017 height 55
paste input "*********"
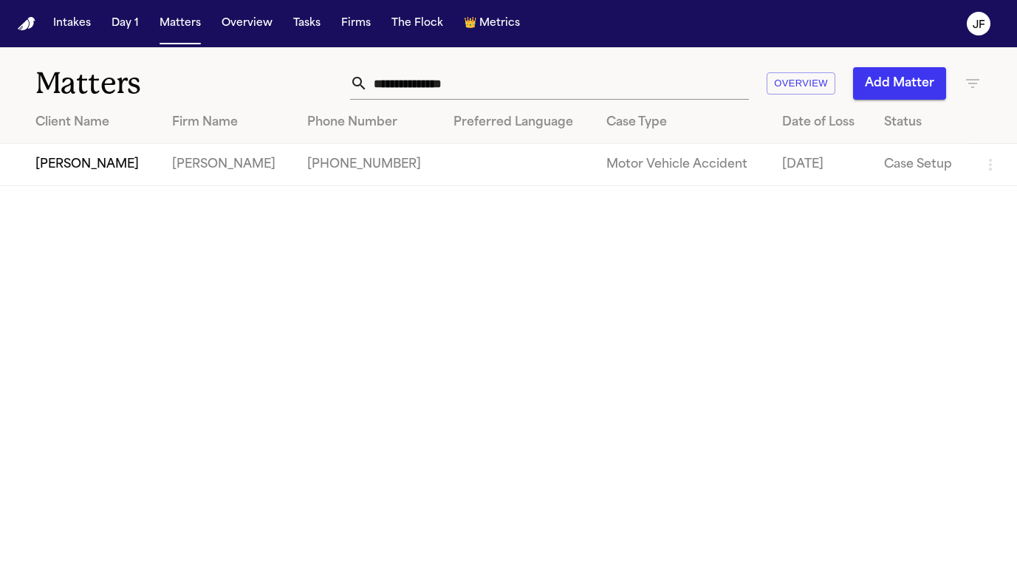
click at [111, 165] on td "[PERSON_NAME]" at bounding box center [80, 165] width 160 height 42
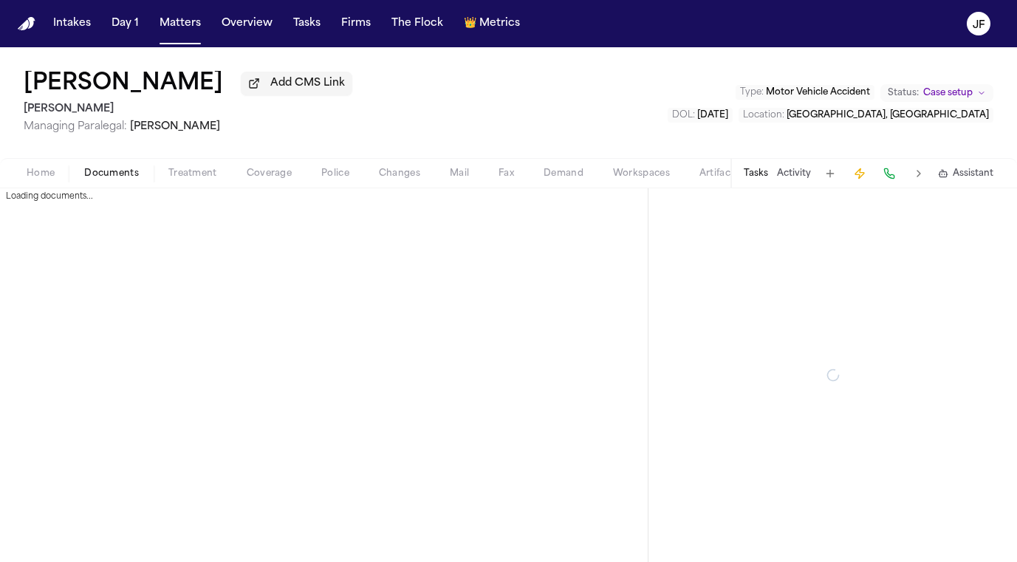
click at [120, 173] on span "Documents" at bounding box center [111, 174] width 55 height 12
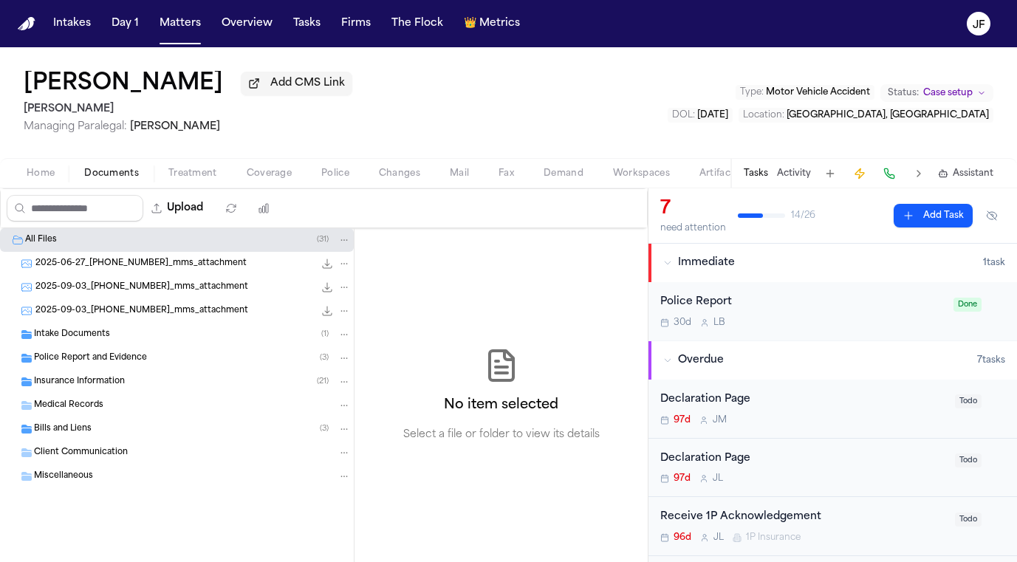
click at [102, 382] on span "Insurance Information" at bounding box center [79, 382] width 91 height 13
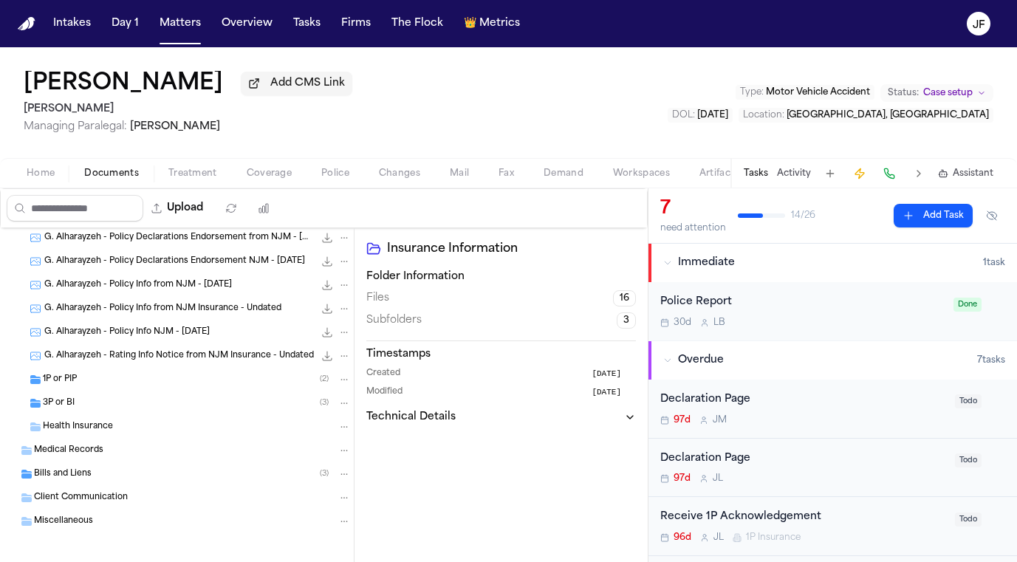
scroll to position [407, 0]
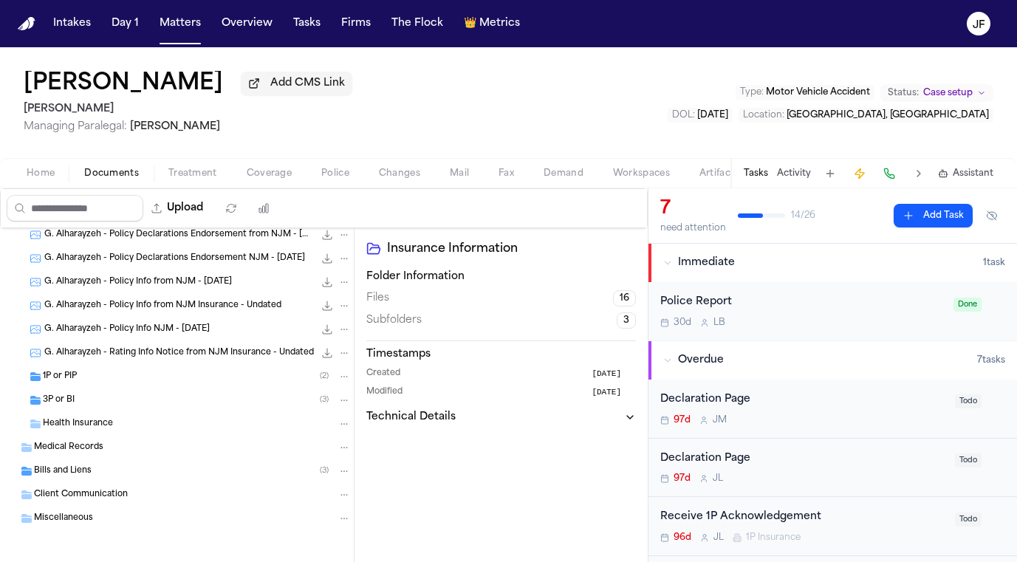
click at [126, 388] on div "1P or PIP ( 2 )" at bounding box center [177, 377] width 354 height 24
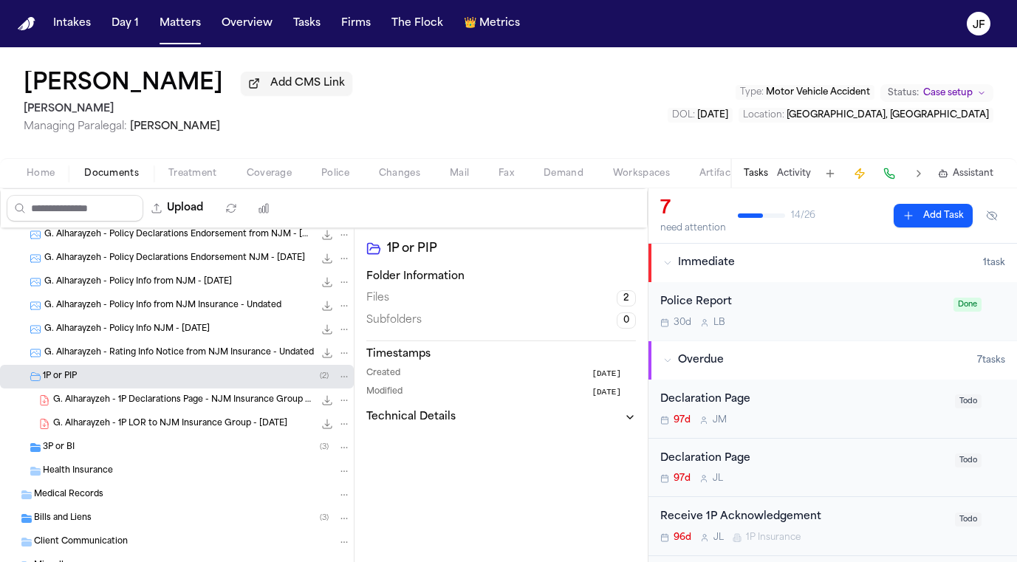
click at [124, 457] on div "3P or BI ( 3 )" at bounding box center [177, 448] width 354 height 24
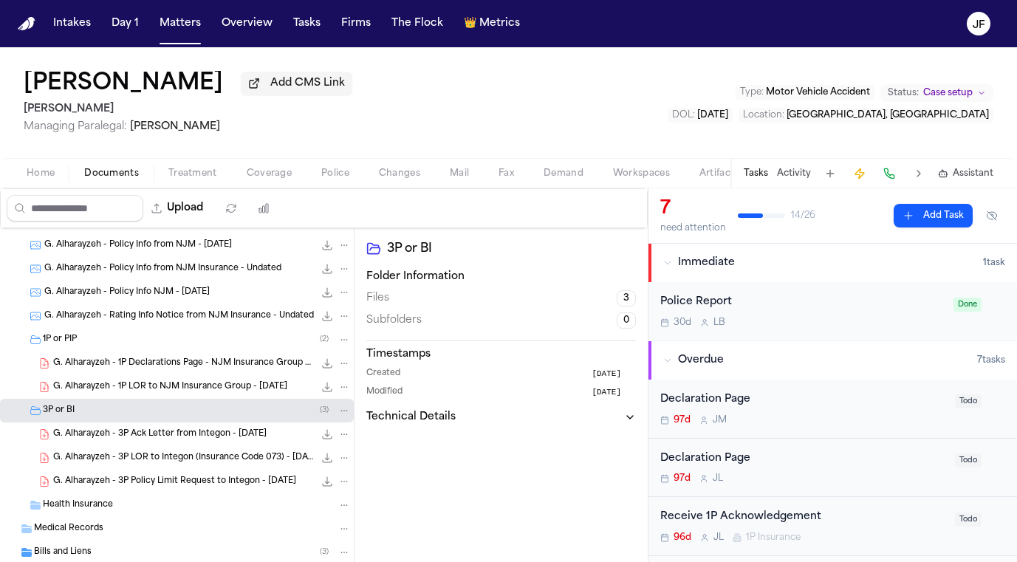
scroll to position [475, 0]
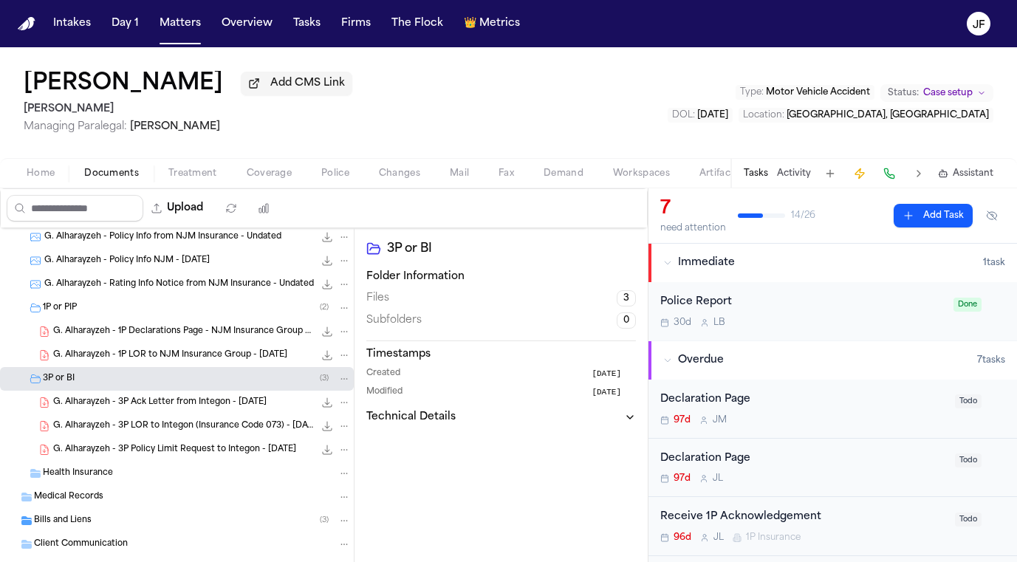
click at [223, 448] on span "G. Alharayzeh - 3P Policy Limit Request to Integon - 7.10.25" at bounding box center [174, 450] width 243 height 13
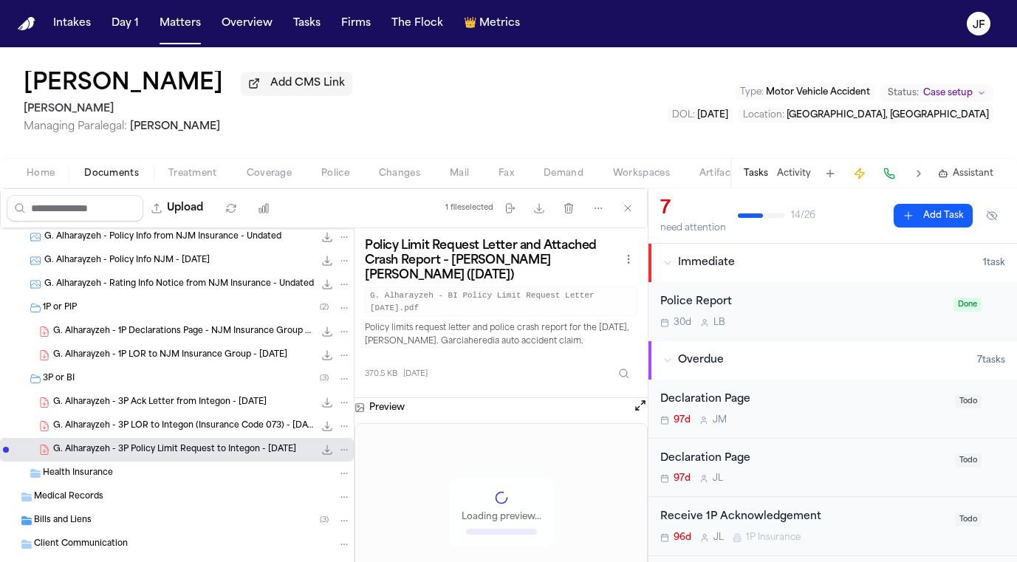
click at [236, 407] on span "G. Alharayzeh - 3P Ack Letter from Integon - 6.24.25" at bounding box center [159, 402] width 213 height 13
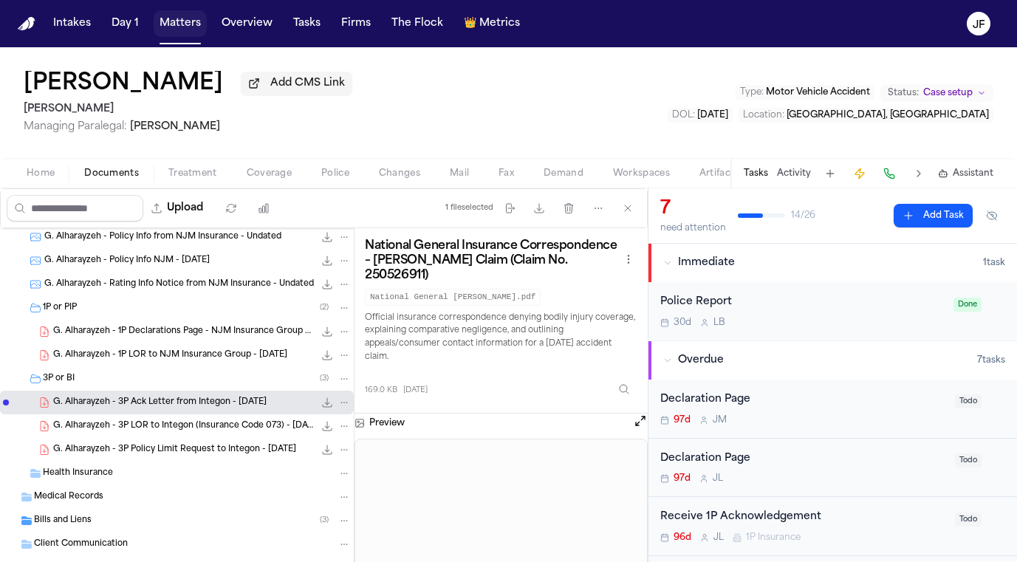
click at [191, 19] on button "Matters" at bounding box center [180, 23] width 53 height 27
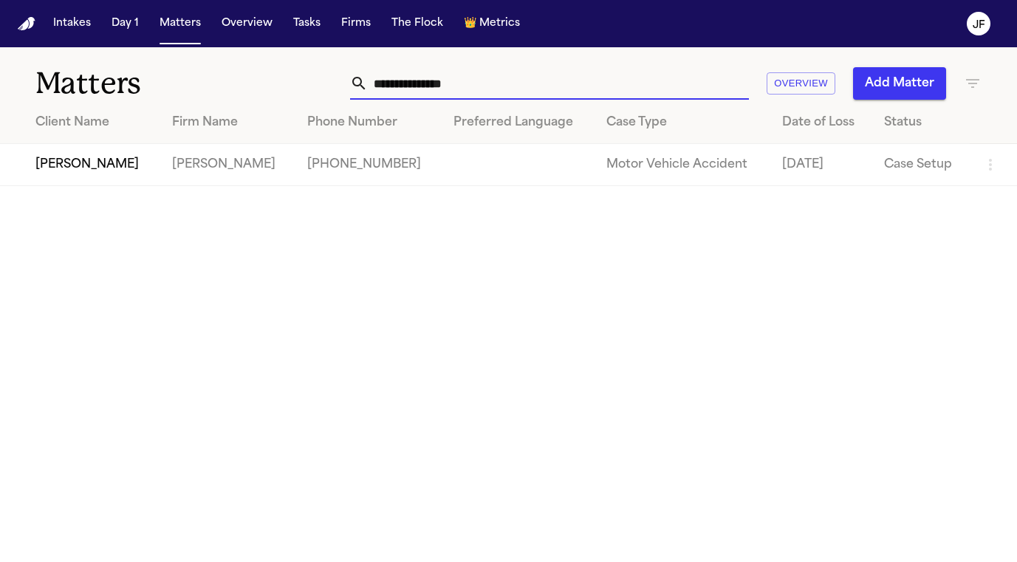
drag, startPoint x: 493, startPoint y: 90, endPoint x: 326, endPoint y: 84, distance: 167.0
click at [326, 84] on div "**********" at bounding box center [637, 83] width 687 height 32
paste input "text"
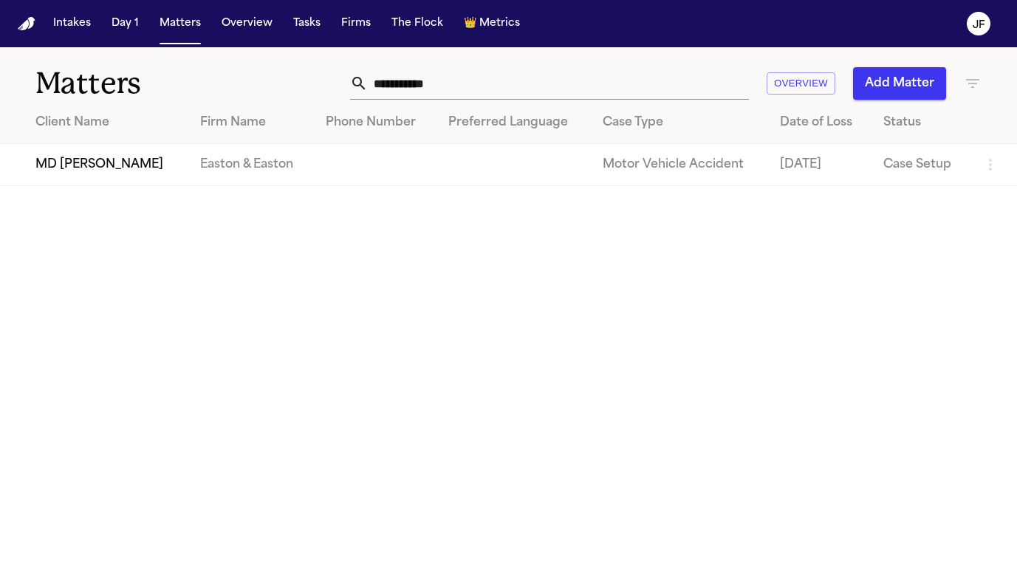
click at [78, 162] on td "MD [PERSON_NAME]" at bounding box center [94, 165] width 188 height 42
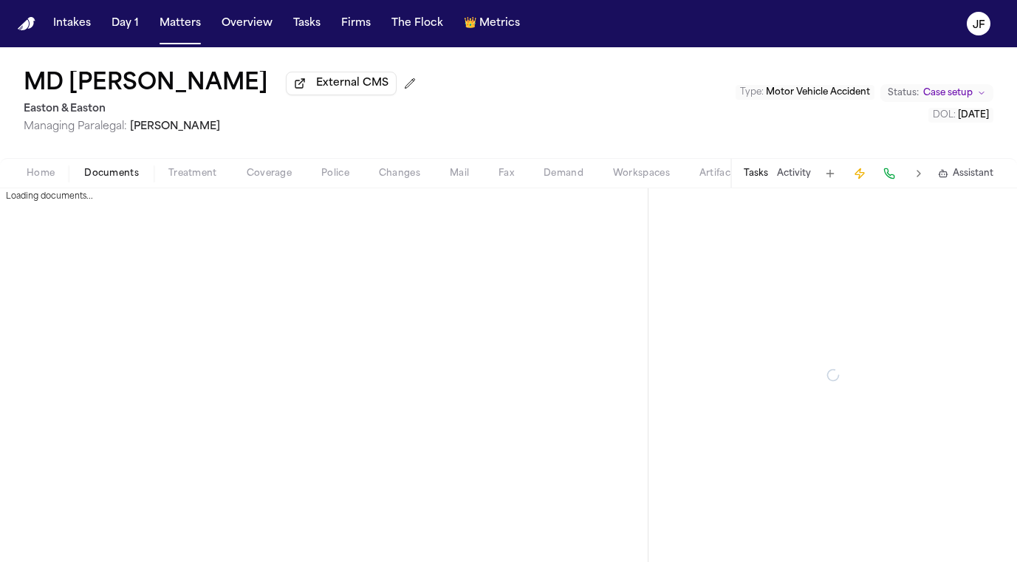
click at [94, 176] on span "Documents" at bounding box center [111, 174] width 55 height 12
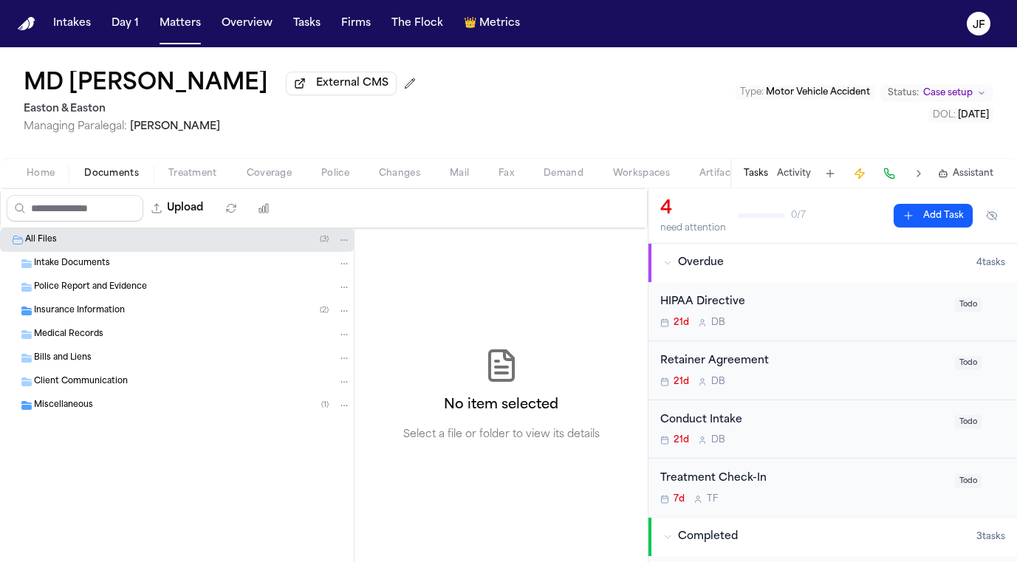
click at [65, 312] on span "Insurance Information" at bounding box center [79, 311] width 91 height 13
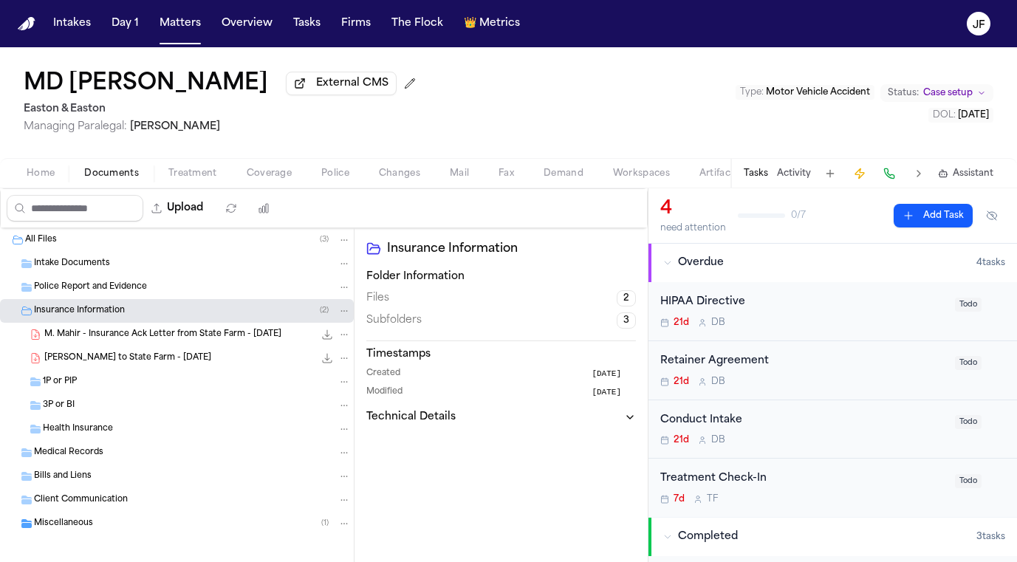
click at [167, 341] on span "M. Mahir - Insurance Ack Letter from State Farm - 9.16.25" at bounding box center [162, 335] width 237 height 13
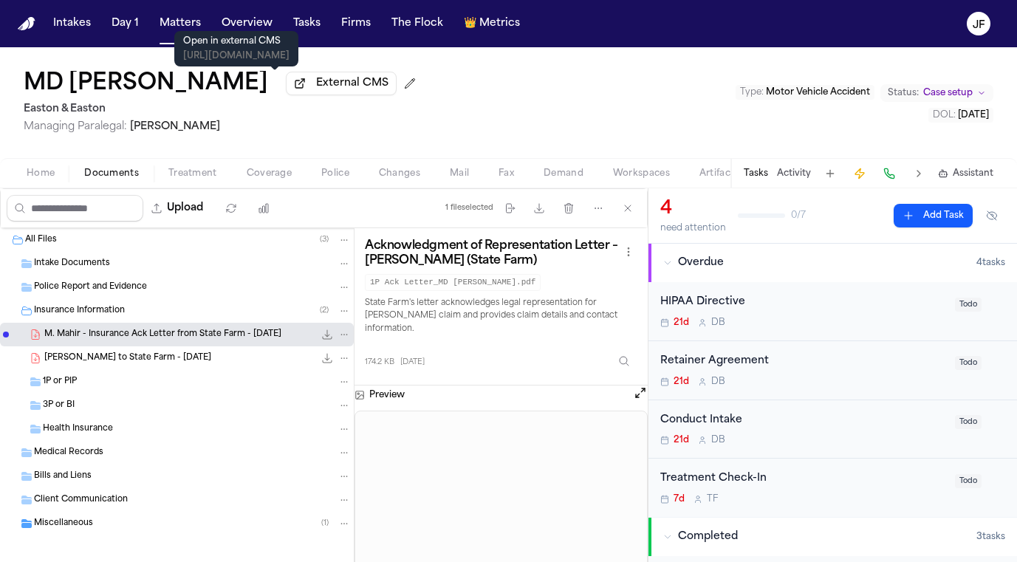
click at [316, 86] on span "External CMS" at bounding box center [352, 83] width 72 height 15
click at [181, 33] on button "Matters" at bounding box center [180, 23] width 53 height 27
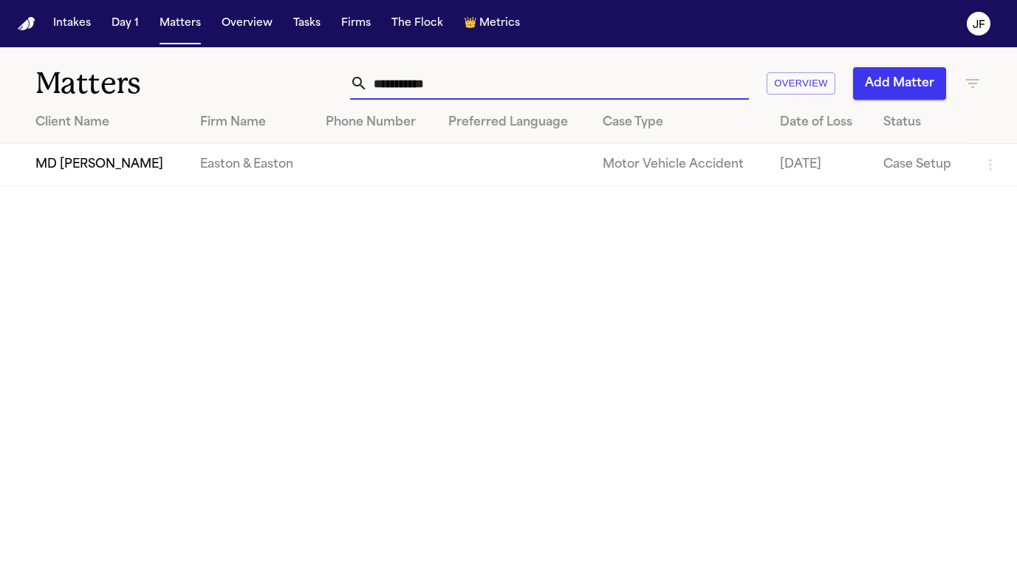
drag, startPoint x: 470, startPoint y: 84, endPoint x: 154, endPoint y: 69, distance: 315.6
click at [173, 74] on div "**********" at bounding box center [508, 74] width 1017 height 55
paste input "**********"
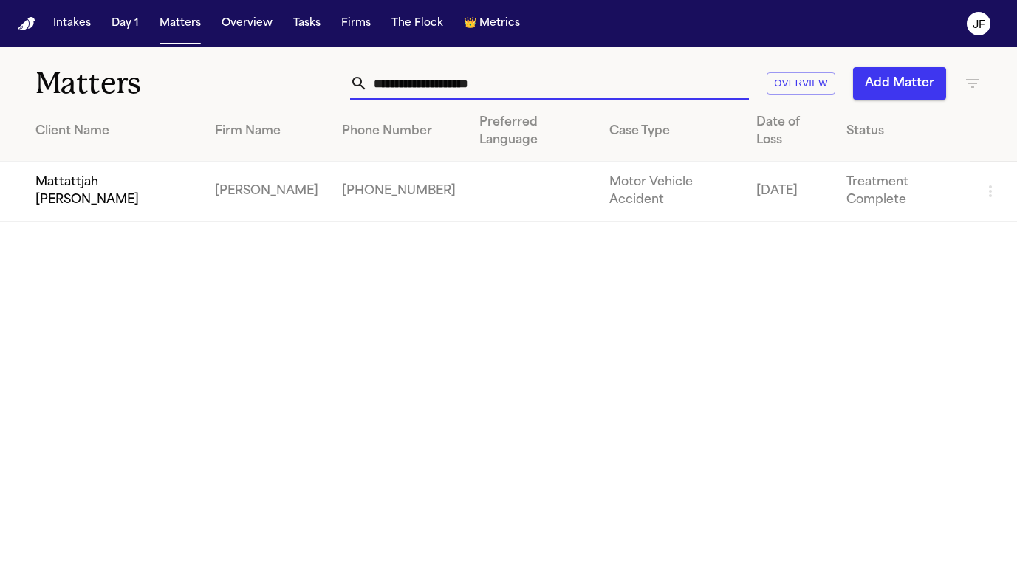
click at [63, 195] on td "Mattattjah [PERSON_NAME]" at bounding box center [101, 192] width 203 height 60
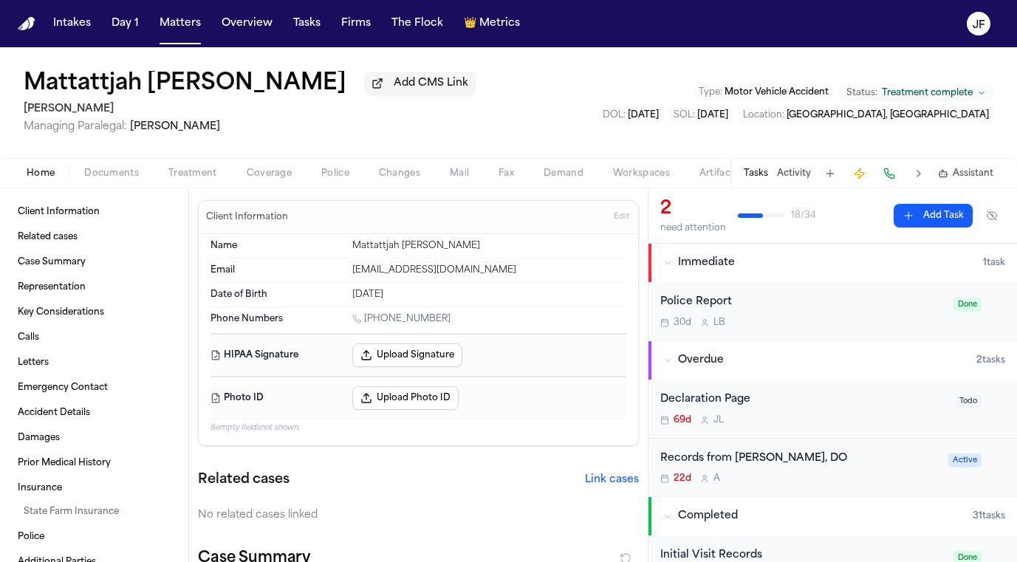
click at [96, 176] on span "Documents" at bounding box center [111, 174] width 55 height 12
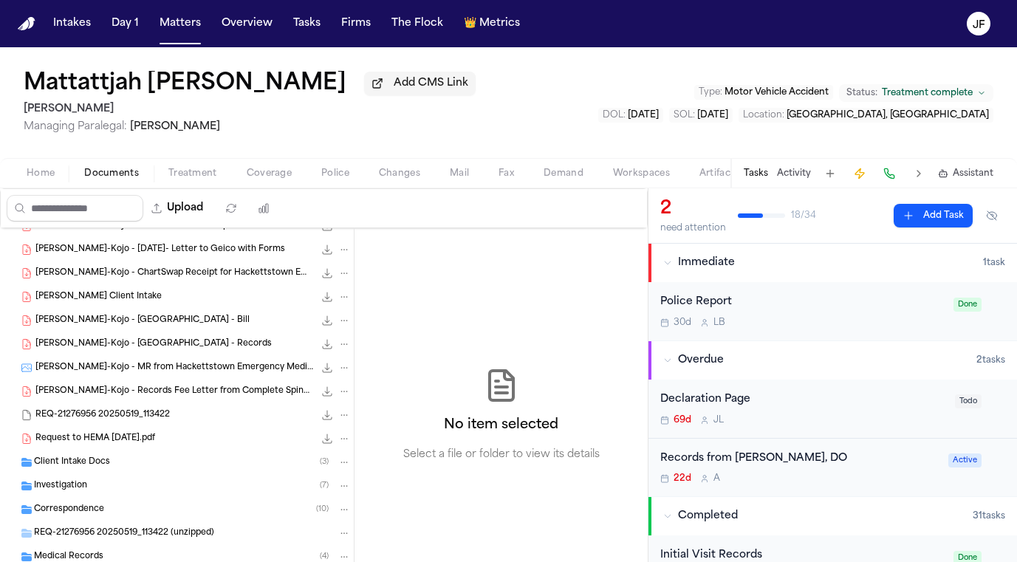
scroll to position [149, 0]
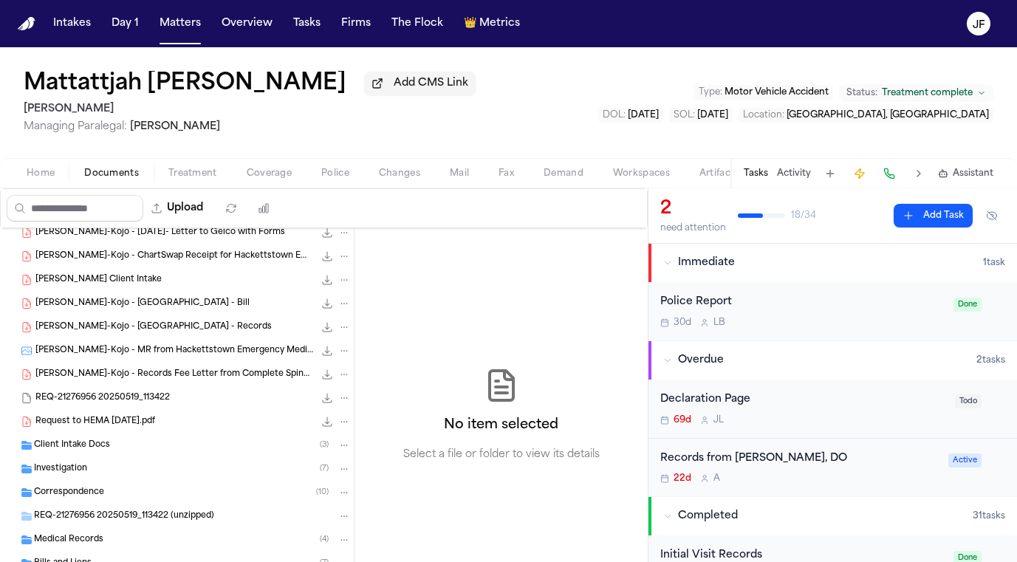
click at [168, 469] on div "Investigation ( 7 )" at bounding box center [192, 468] width 317 height 13
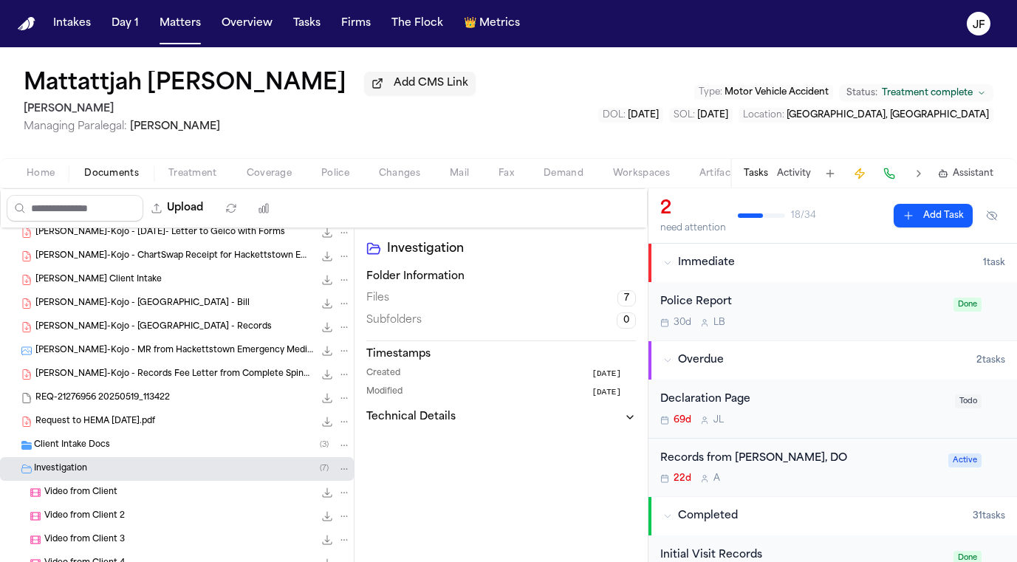
click at [168, 469] on div "Investigation ( 7 )" at bounding box center [192, 468] width 317 height 13
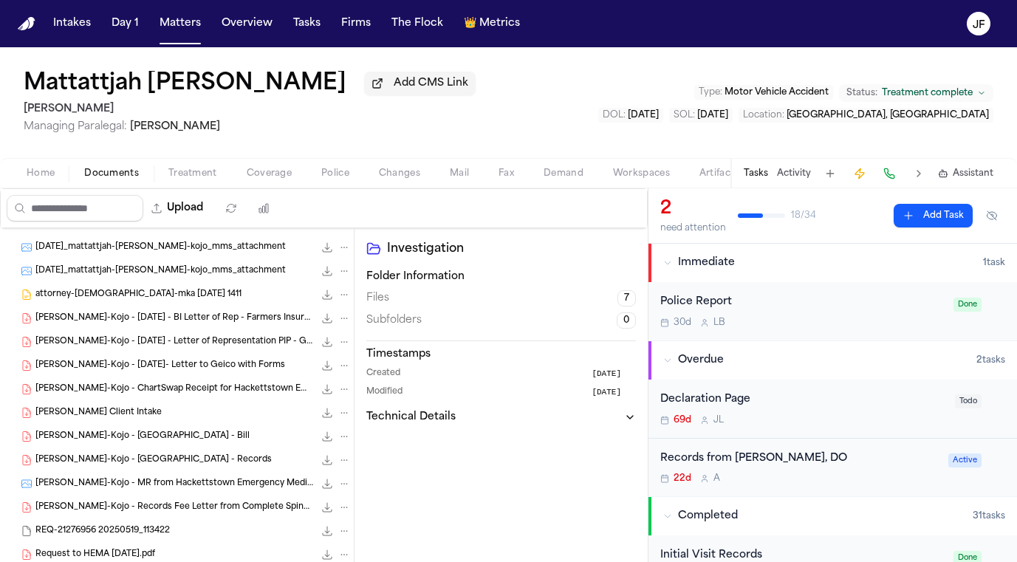
scroll to position [10, 0]
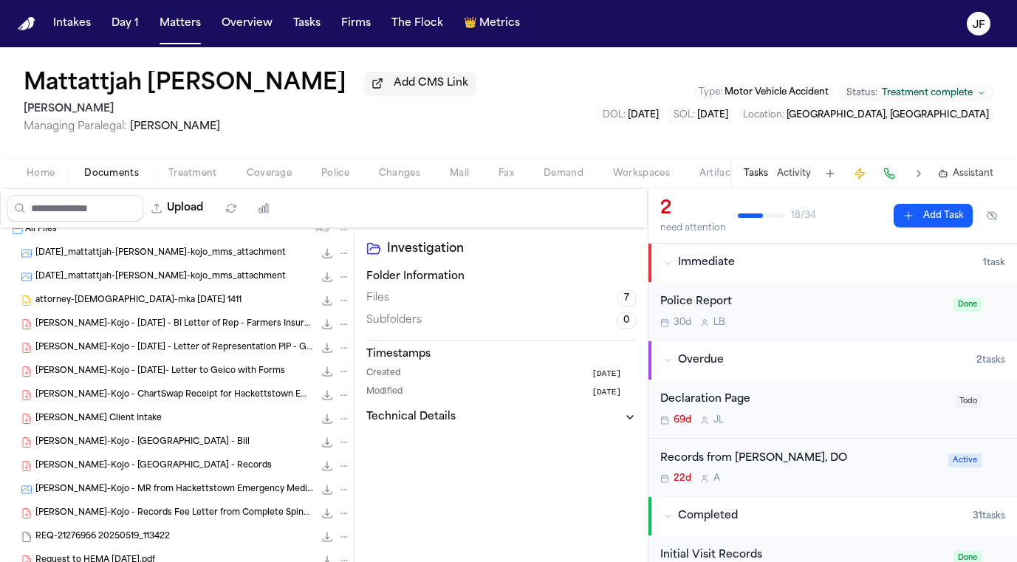
click at [207, 376] on span "M. Cleary-Kojo - 2025.04.08- Letter to Geico with Forms" at bounding box center [160, 371] width 250 height 13
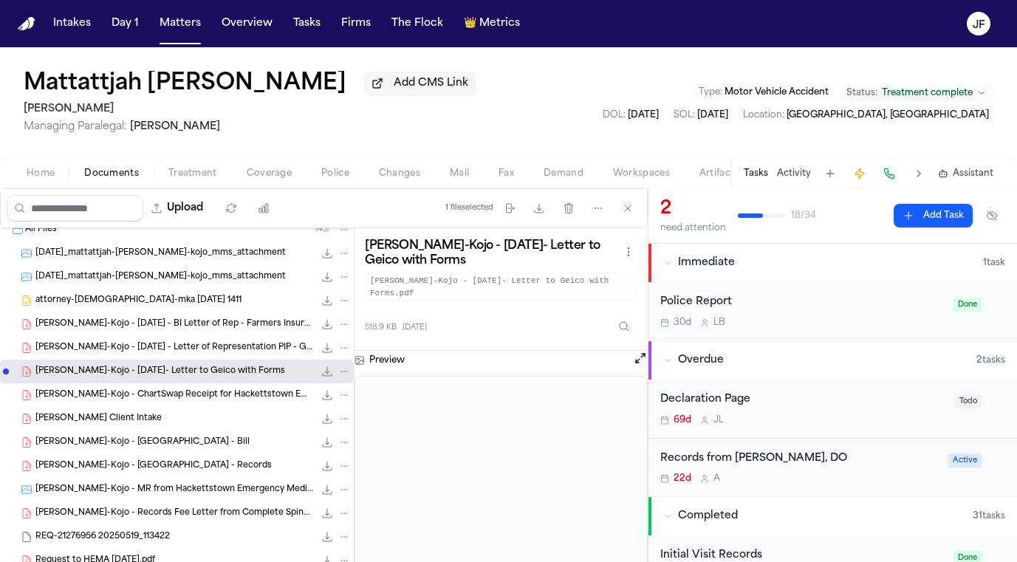
click at [213, 328] on span "M. Cleary-Kojo - 2025.01.02 - BI Letter of Rep - Farmers Insurance" at bounding box center [174, 324] width 278 height 13
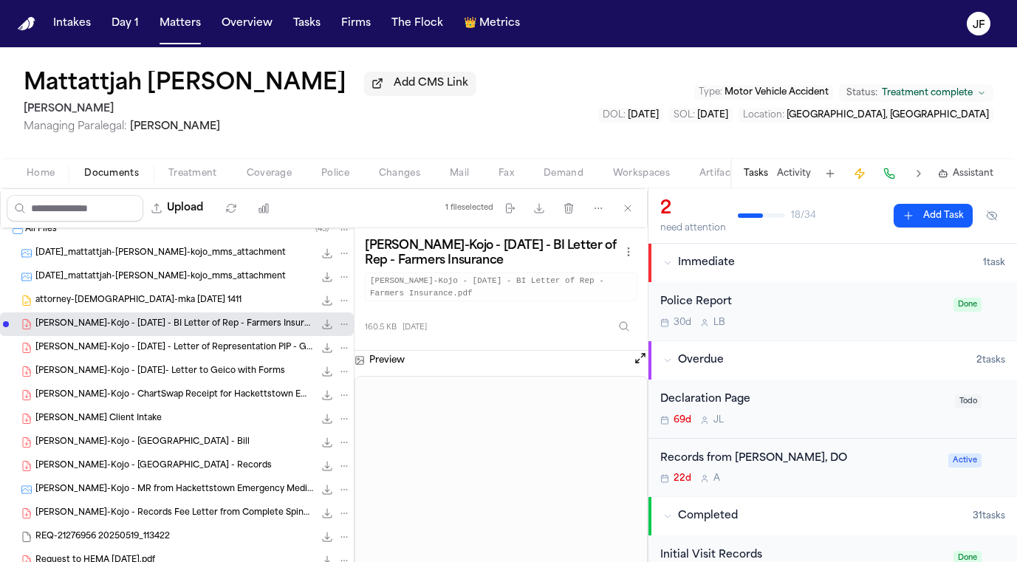
click at [228, 360] on div "M. Cleary-Kojo - 2025.01.02 - Letter of Representation PIP - Geico 157.3 KB • P…" at bounding box center [177, 348] width 354 height 24
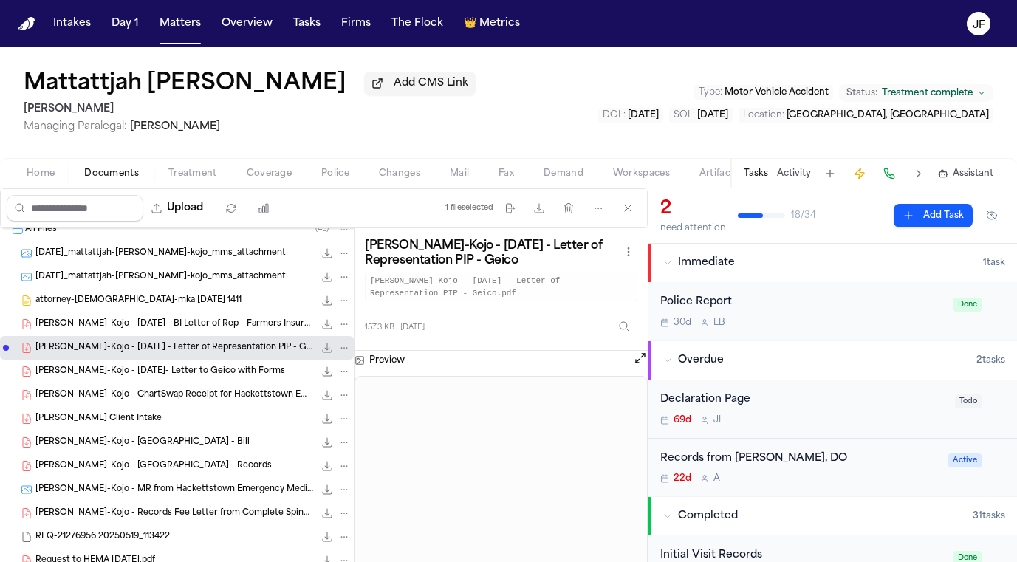
click at [236, 383] on div "M. Cleary-Kojo - 2025.04.08- Letter to Geico with Forms 518.9 KB • PDF" at bounding box center [177, 372] width 354 height 24
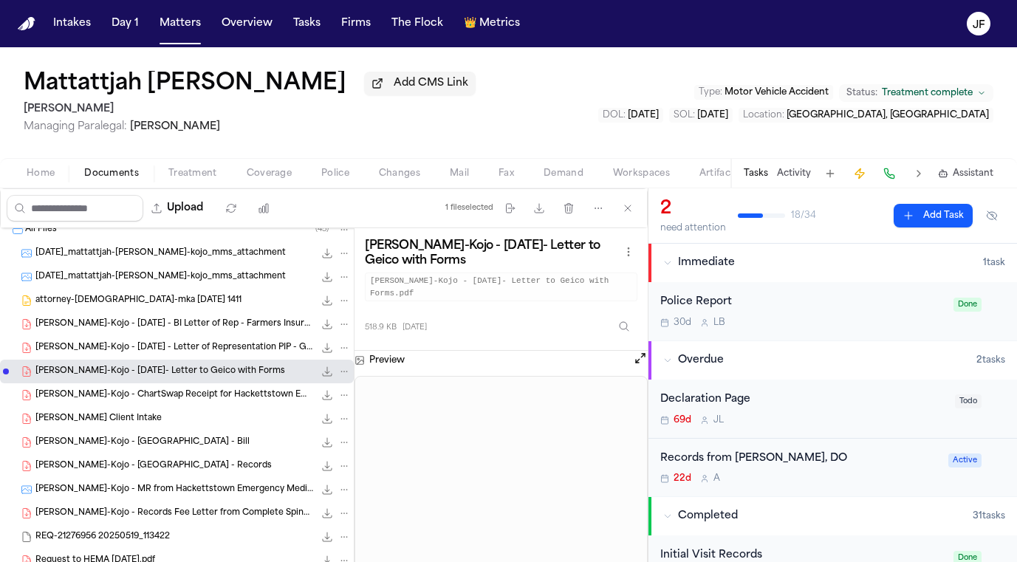
click at [212, 215] on button "Upload" at bounding box center [177, 208] width 69 height 27
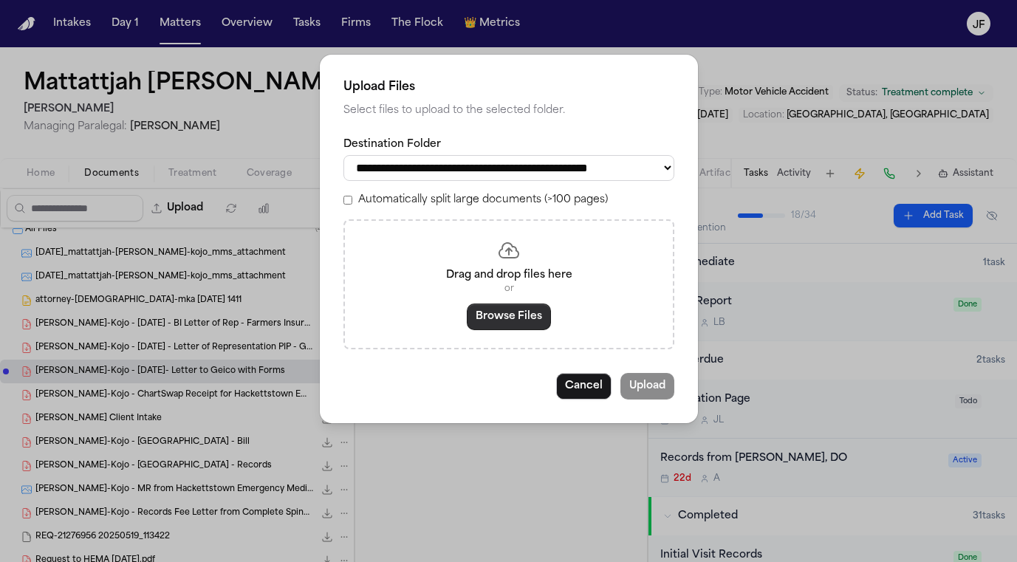
click at [512, 318] on button "Browse Files" at bounding box center [509, 316] width 84 height 27
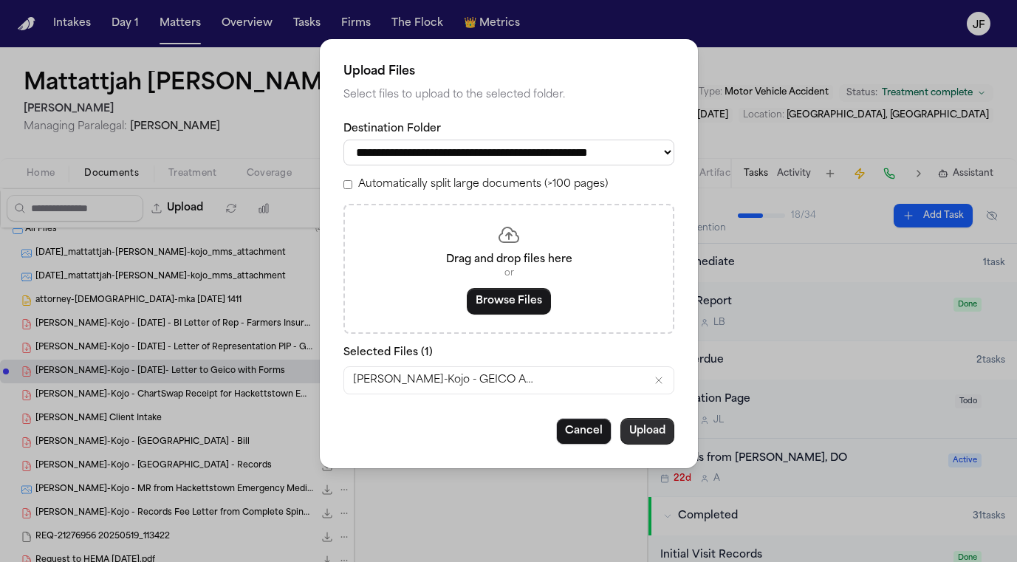
click at [642, 433] on button "Upload" at bounding box center [647, 431] width 54 height 27
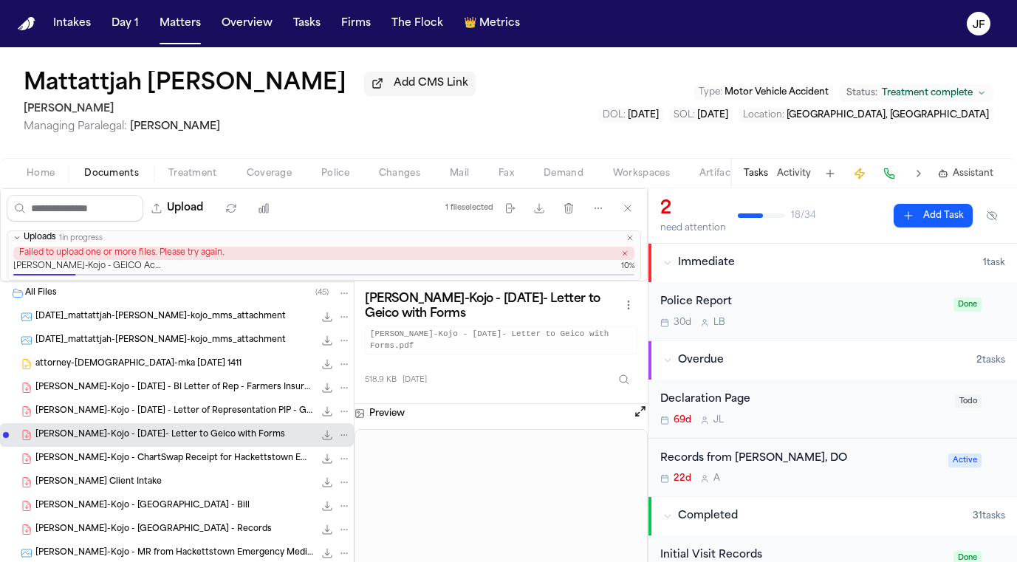
scroll to position [0, 0]
click at [212, 203] on button "Upload" at bounding box center [177, 208] width 69 height 27
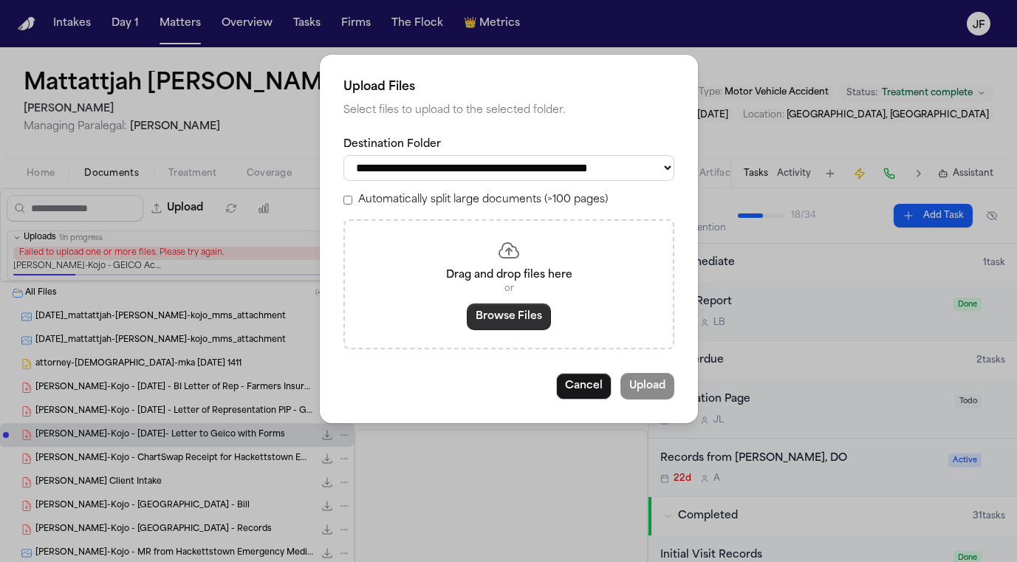
click at [518, 322] on button "Browse Files" at bounding box center [509, 316] width 84 height 27
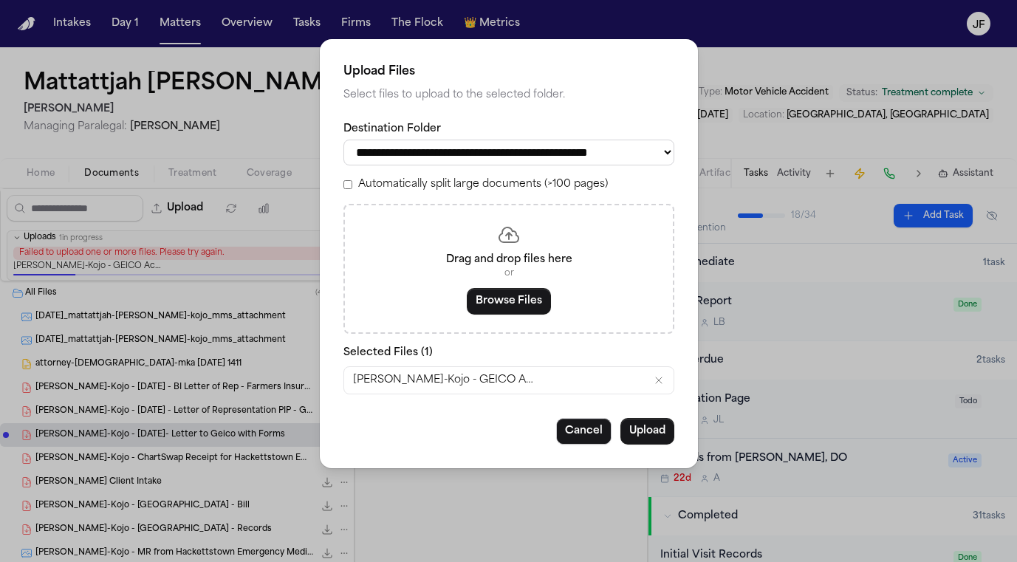
click at [642, 435] on button "Upload" at bounding box center [647, 431] width 54 height 27
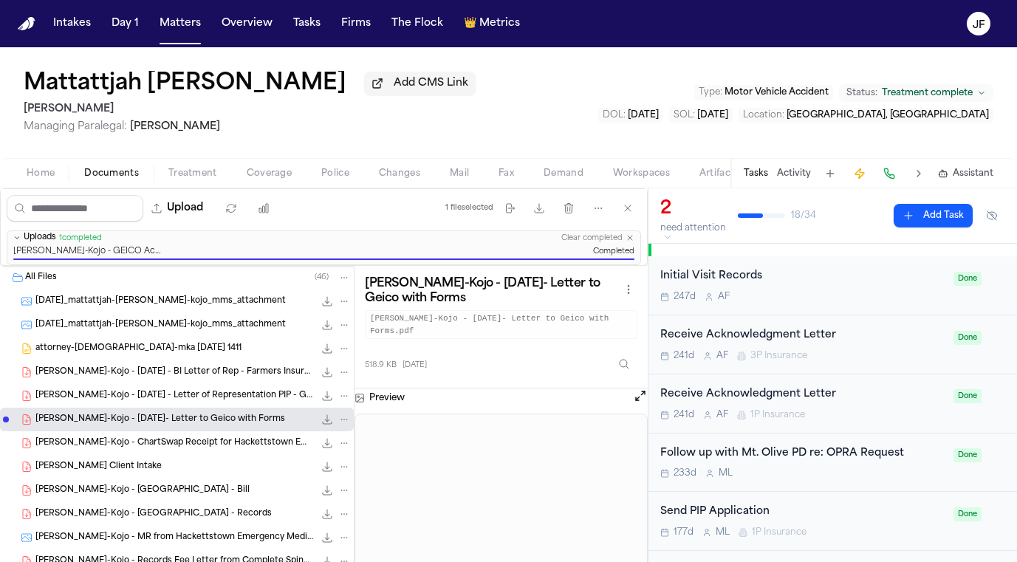
scroll to position [286, 0]
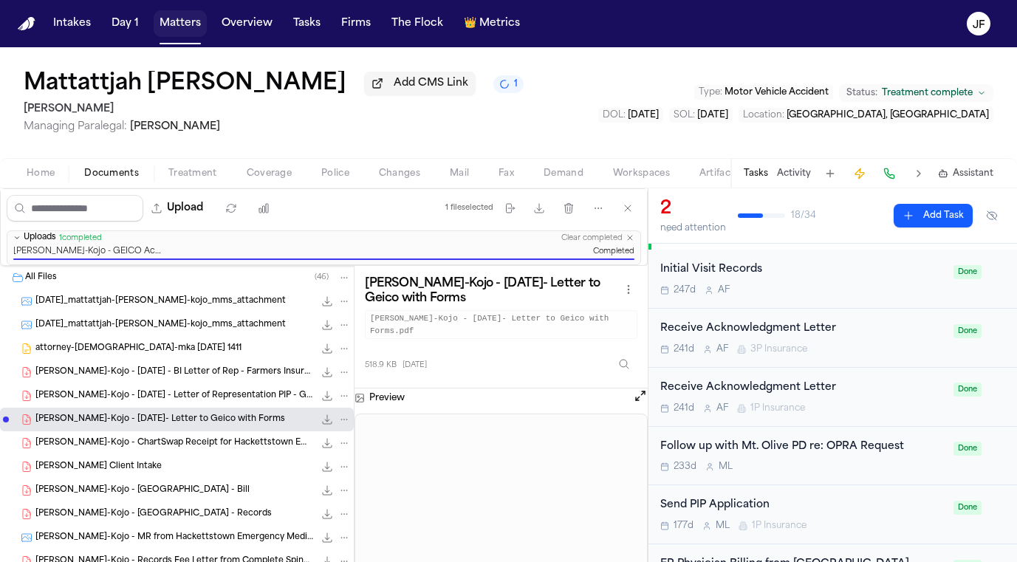
click at [177, 36] on button "Matters" at bounding box center [180, 23] width 53 height 27
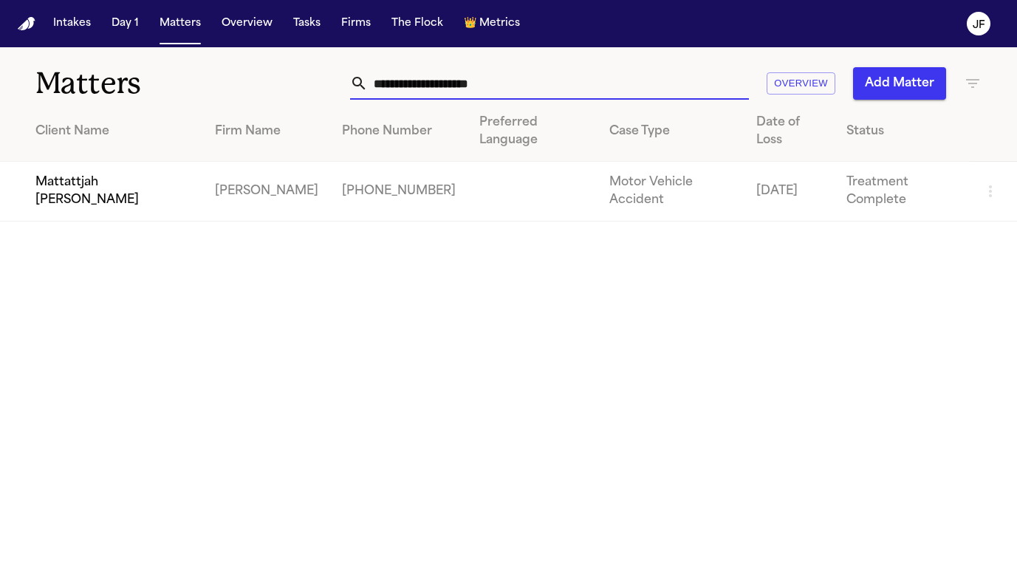
drag, startPoint x: 544, startPoint y: 82, endPoint x: 154, endPoint y: 71, distance: 390.7
click at [154, 71] on div "**********" at bounding box center [508, 74] width 1017 height 55
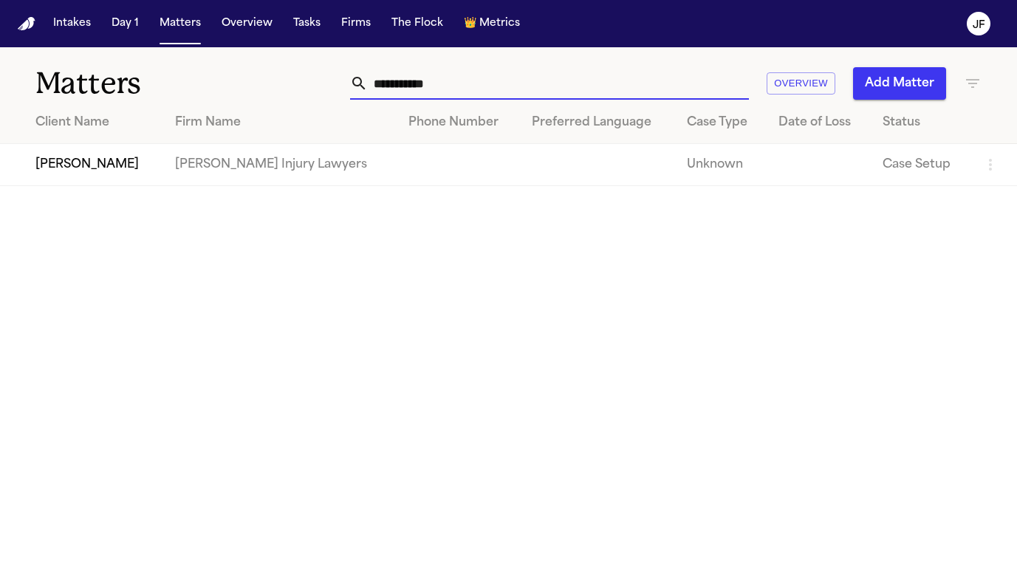
drag, startPoint x: 154, startPoint y: 71, endPoint x: 74, endPoint y: 177, distance: 132.9
click at [73, 179] on main "**********" at bounding box center [508, 304] width 1017 height 515
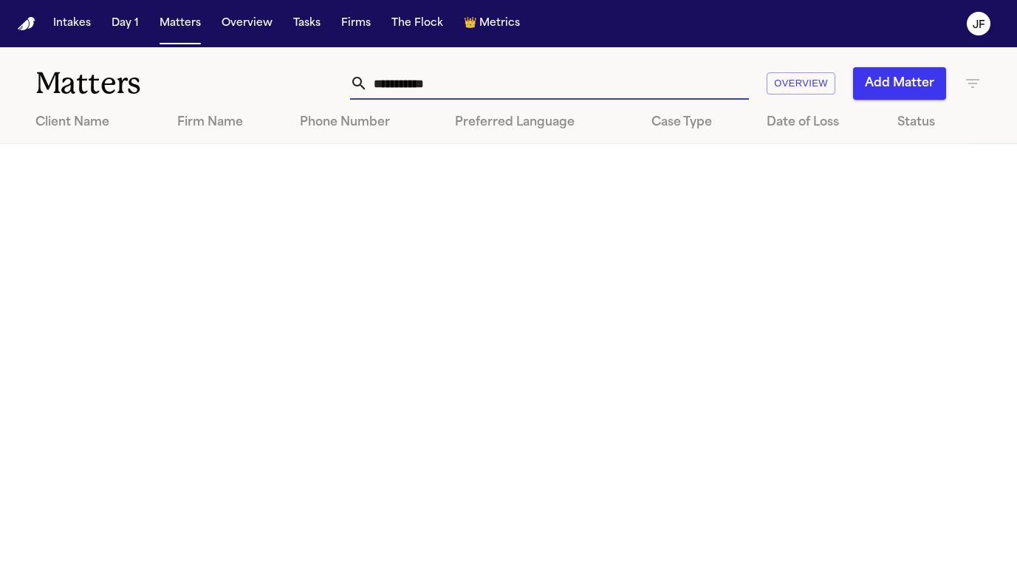
click at [425, 79] on input "**********" at bounding box center [558, 83] width 381 height 32
drag, startPoint x: 415, startPoint y: 83, endPoint x: 609, endPoint y: 86, distance: 194.2
click at [609, 86] on input "**********" at bounding box center [558, 83] width 381 height 32
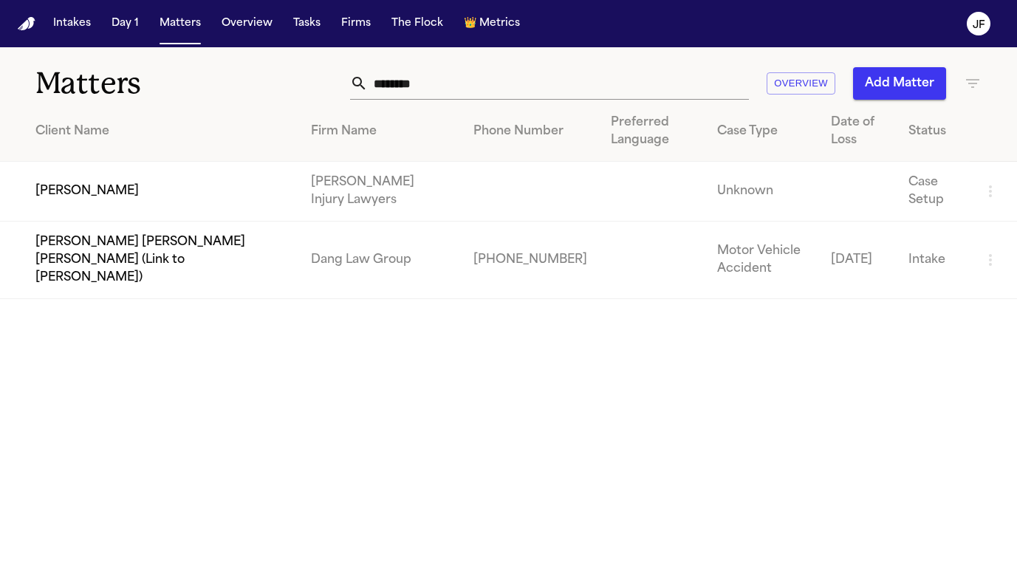
click at [60, 188] on td "[PERSON_NAME]" at bounding box center [149, 192] width 299 height 60
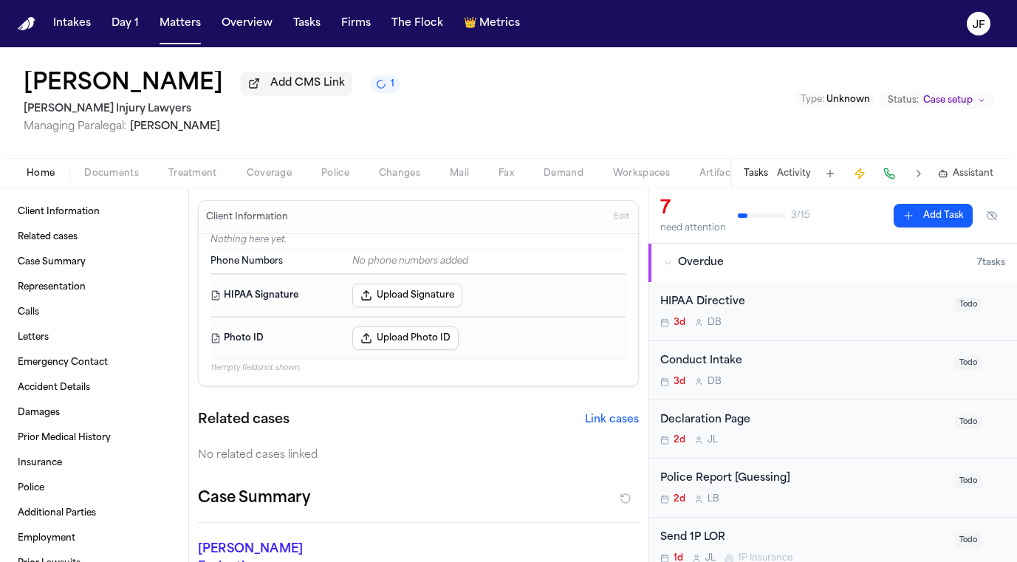
click at [123, 162] on div "Home Documents Treatment Coverage Police Changes Mail Fax Demand Workspaces Art…" at bounding box center [508, 173] width 1017 height 30
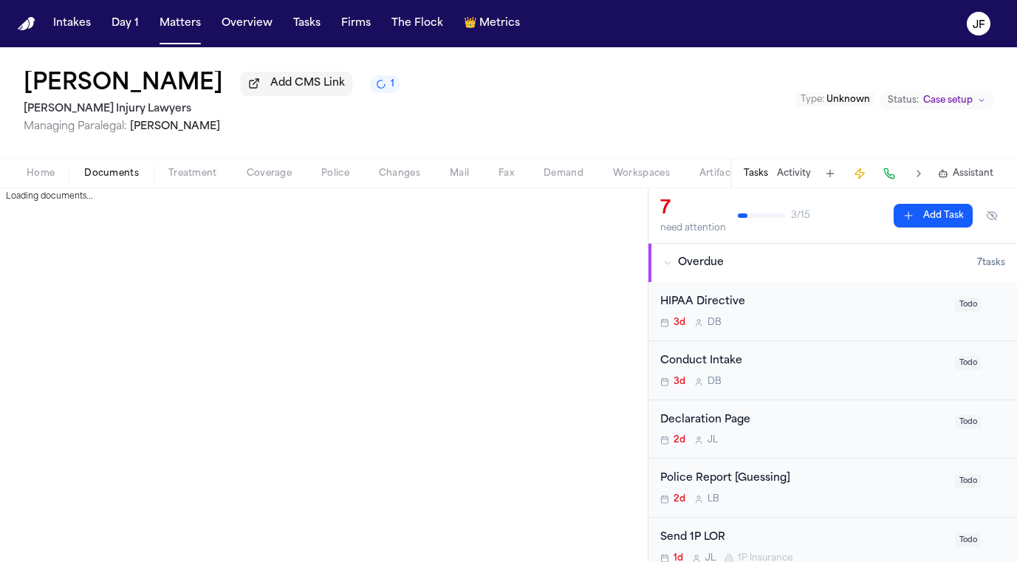
click at [123, 179] on span "Documents" at bounding box center [111, 174] width 55 height 12
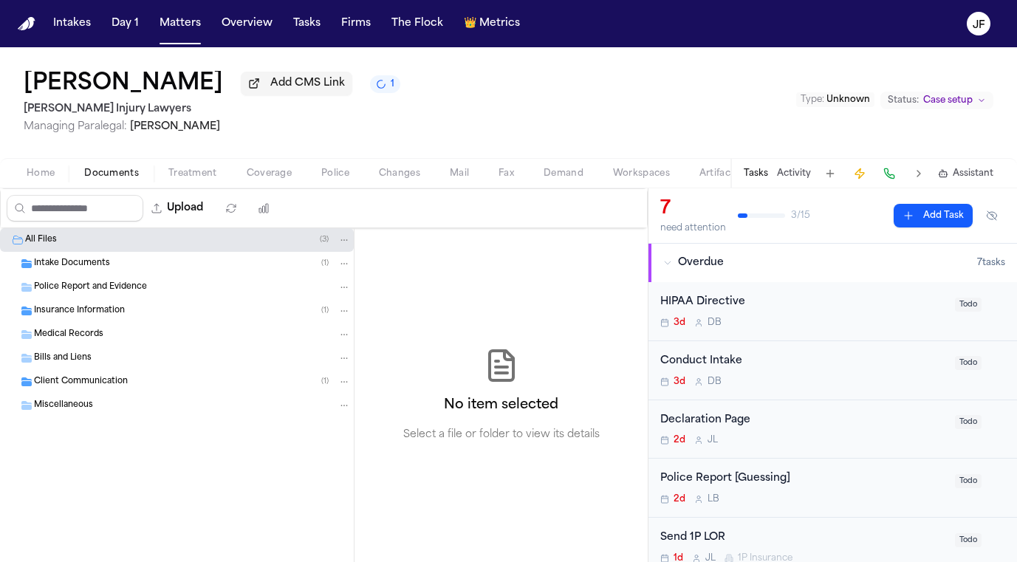
click at [113, 316] on span "Insurance Information" at bounding box center [79, 311] width 91 height 13
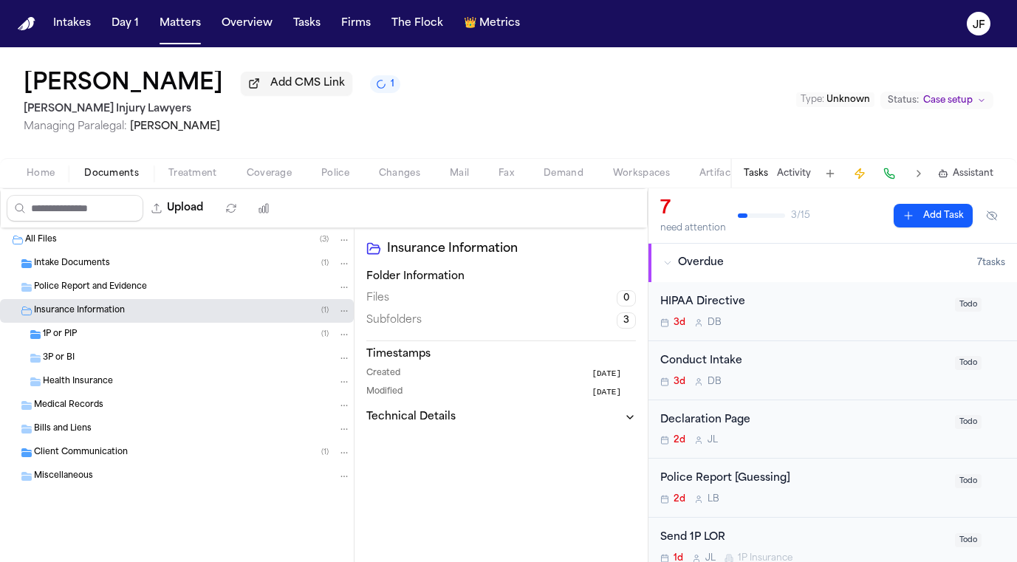
click at [123, 345] on div "1P or PIP ( 1 )" at bounding box center [177, 335] width 354 height 24
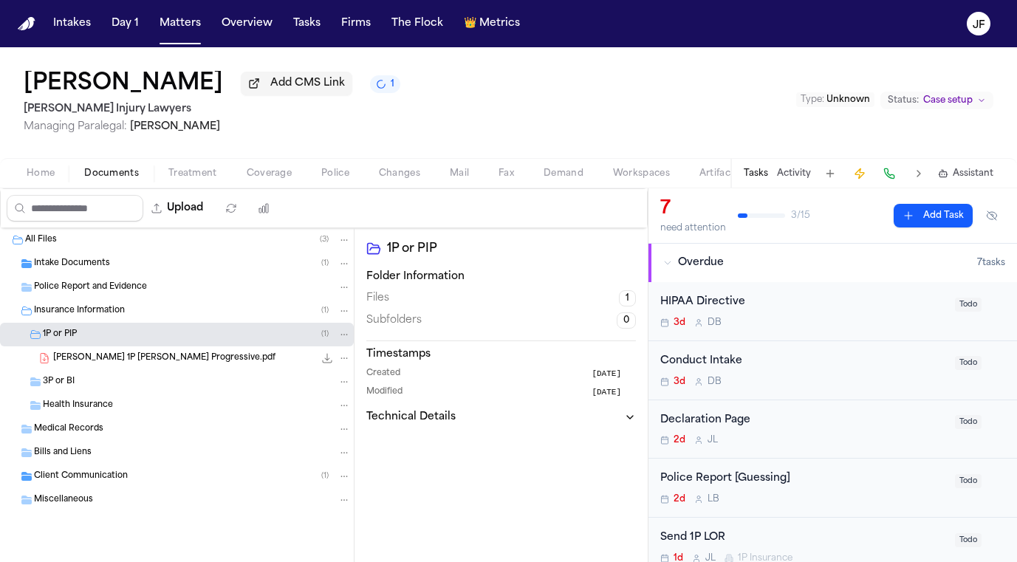
click at [133, 374] on div "3P or BI" at bounding box center [177, 382] width 354 height 24
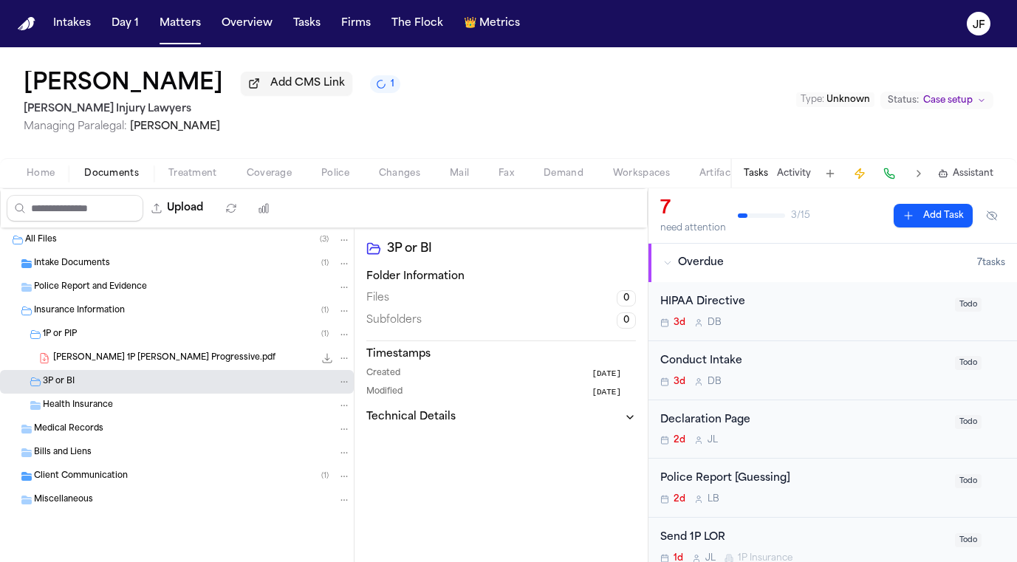
click at [141, 364] on span "J. Gandy 1P LOR Progressive.pdf" at bounding box center [164, 358] width 222 height 13
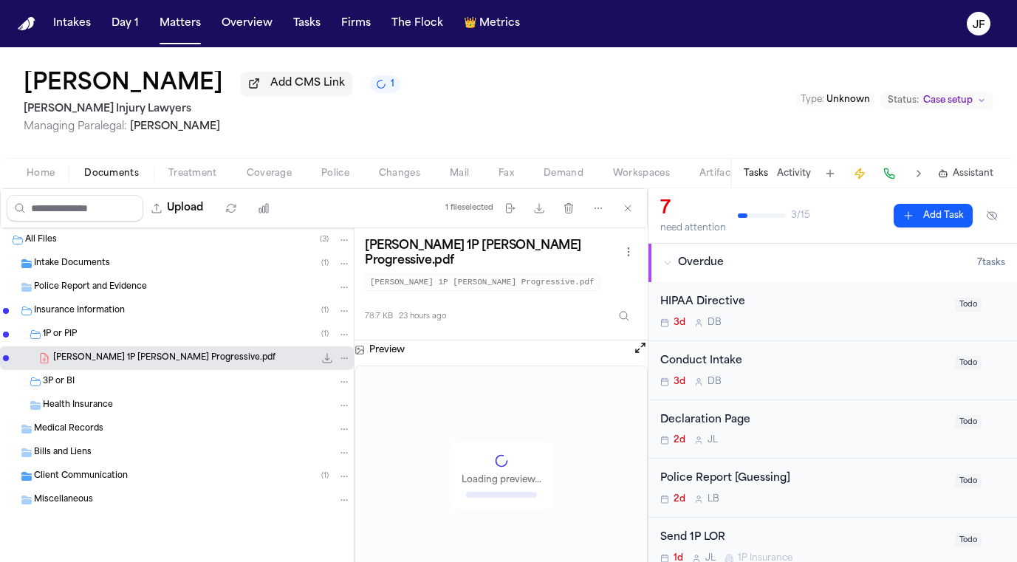
click at [137, 275] on div "Intake Documents ( 1 )" at bounding box center [177, 264] width 354 height 24
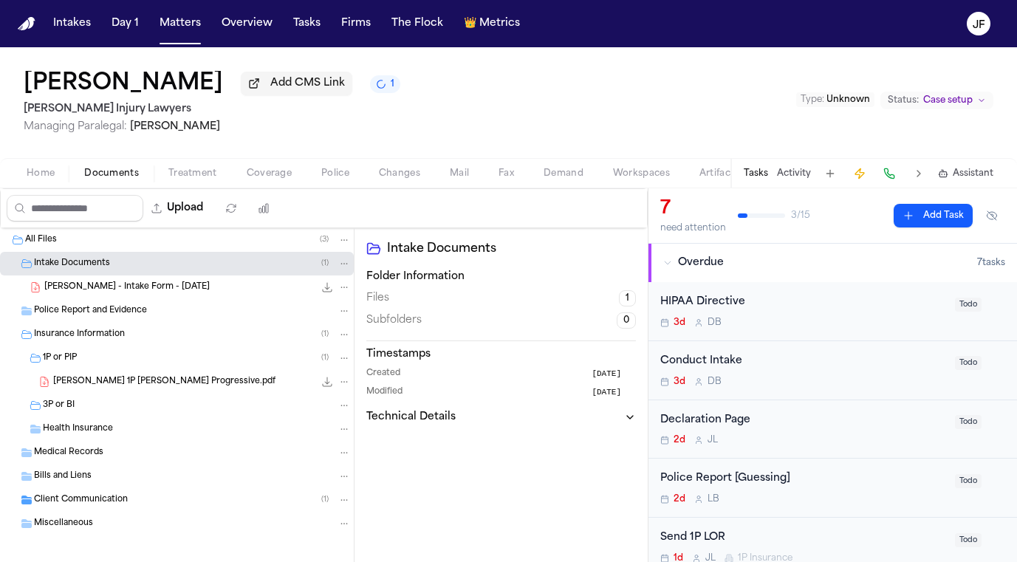
click at [204, 288] on div "J. Gandy - Intake Form - 9.25.25 168.2 KB • PDF" at bounding box center [197, 287] width 306 height 15
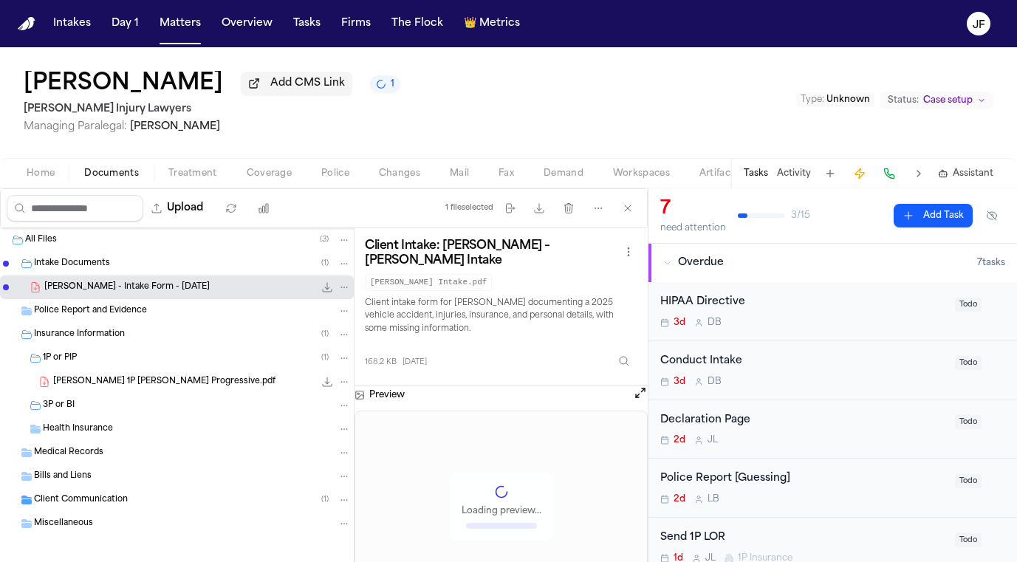
click at [321, 292] on icon "File: J. Gandy - Intake Form - 9.25.25" at bounding box center [327, 287] width 12 height 12
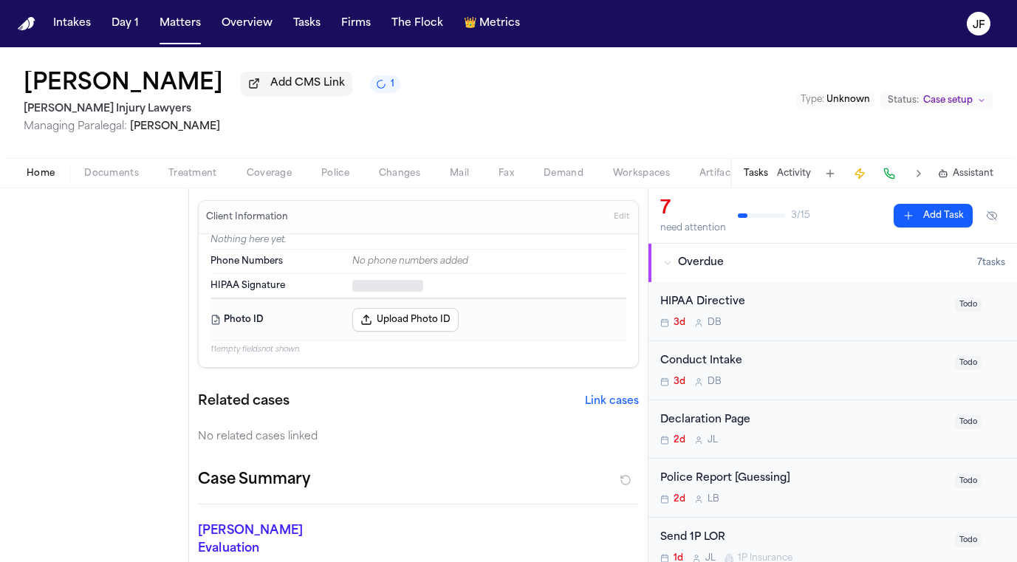
click at [52, 179] on span "Home" at bounding box center [41, 174] width 28 height 12
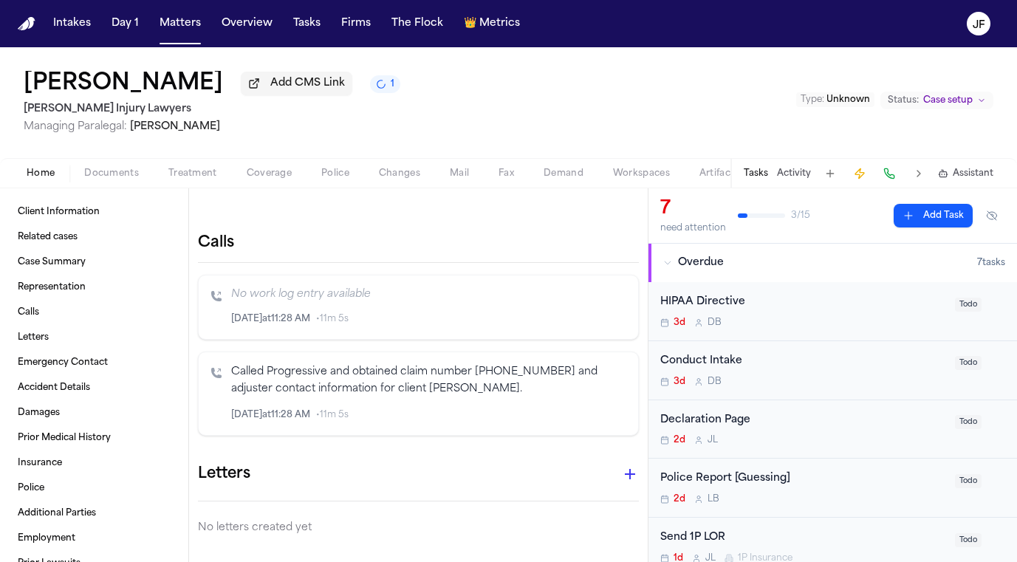
scroll to position [402, 0]
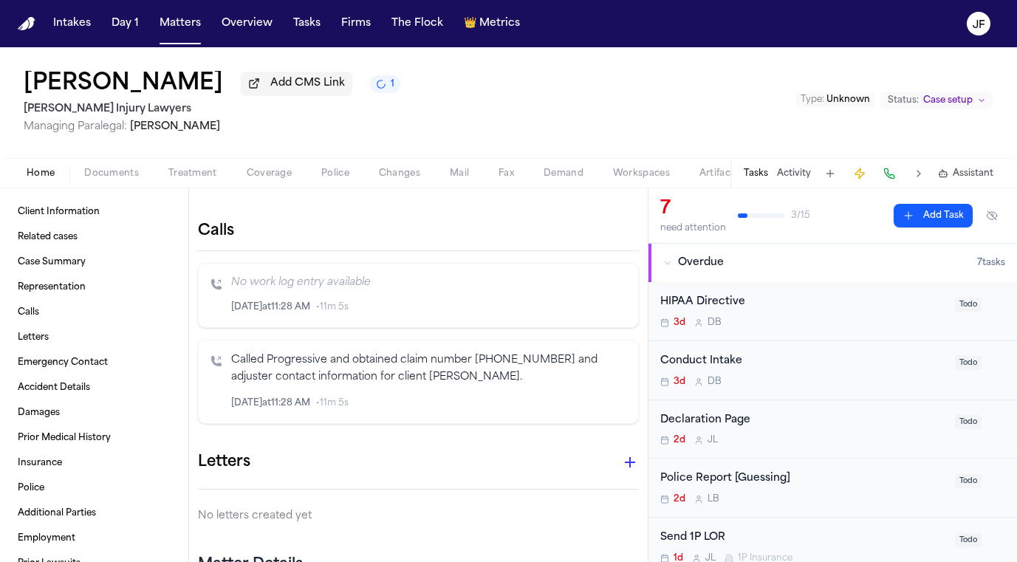
click at [346, 169] on span "Police" at bounding box center [335, 174] width 28 height 12
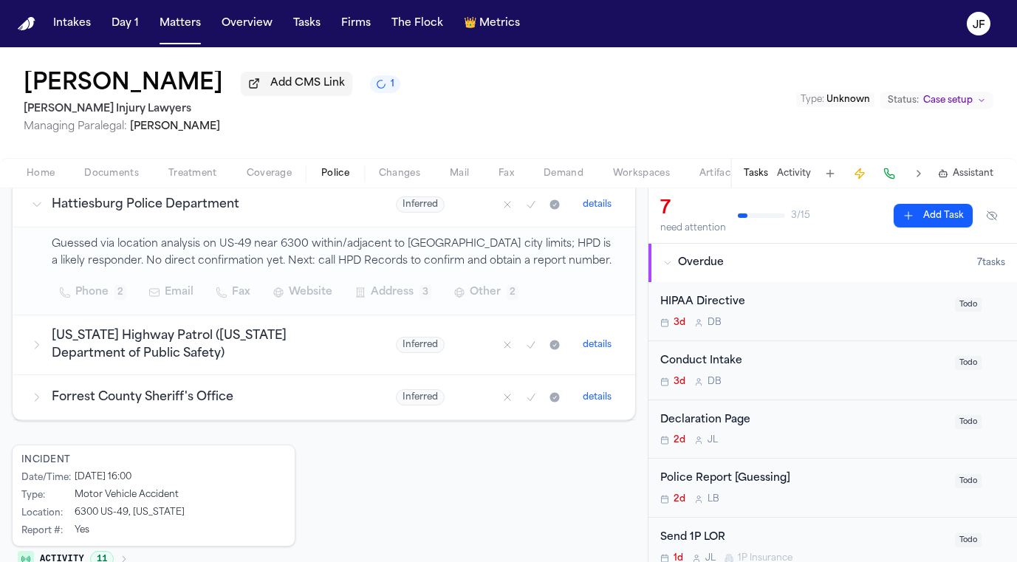
scroll to position [300, 0]
click at [296, 414] on td "Forrest County Sheriff's Office" at bounding box center [195, 395] width 365 height 45
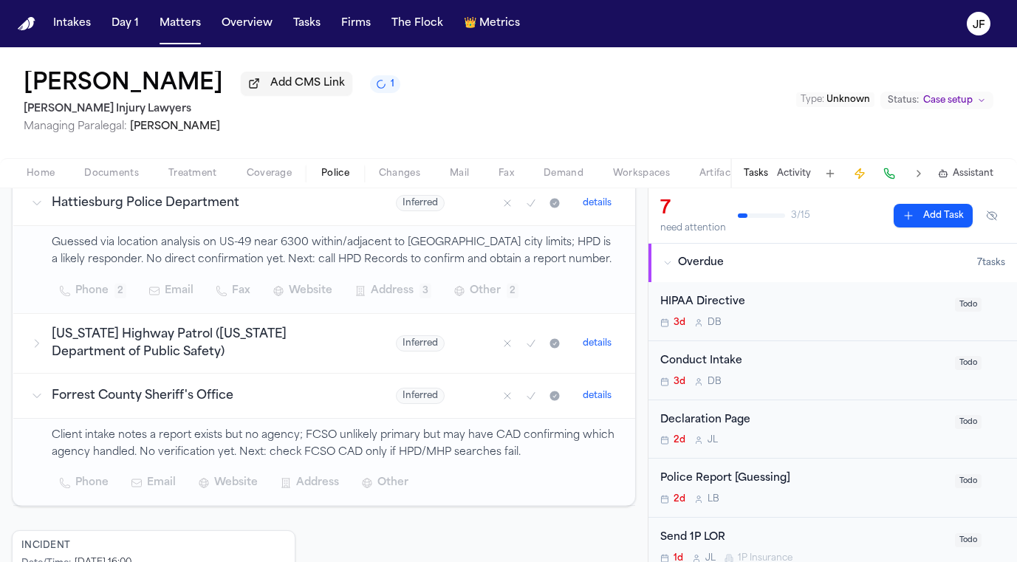
click at [337, 342] on h3 "Mississippi Highway Patrol (Mississippi Department of Public Safety)" at bounding box center [206, 343] width 309 height 35
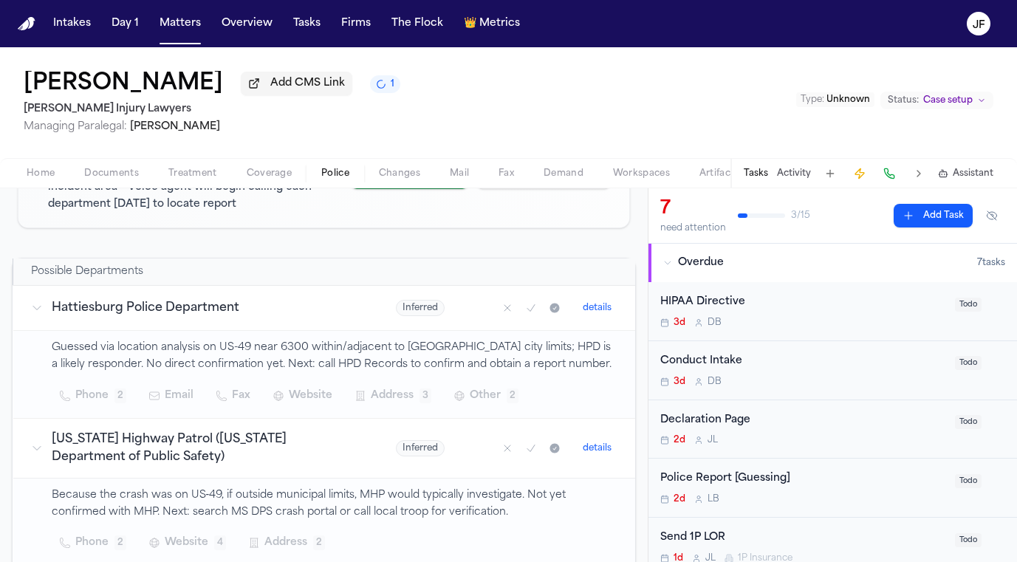
scroll to position [196, 0]
click at [698, 481] on div "Police Report [Guessing]" at bounding box center [803, 478] width 286 height 17
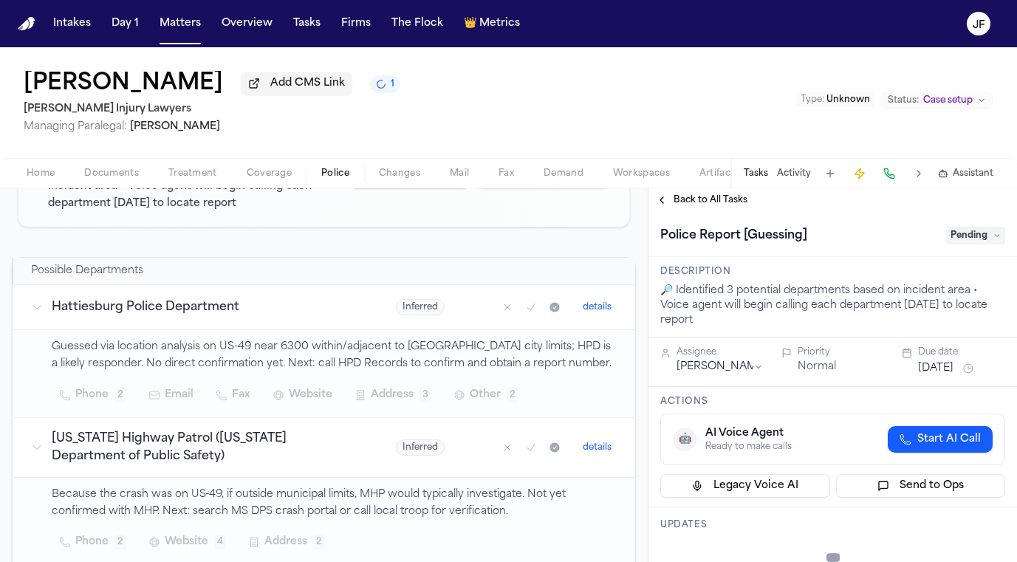
click at [970, 231] on span "Pending" at bounding box center [975, 236] width 59 height 18
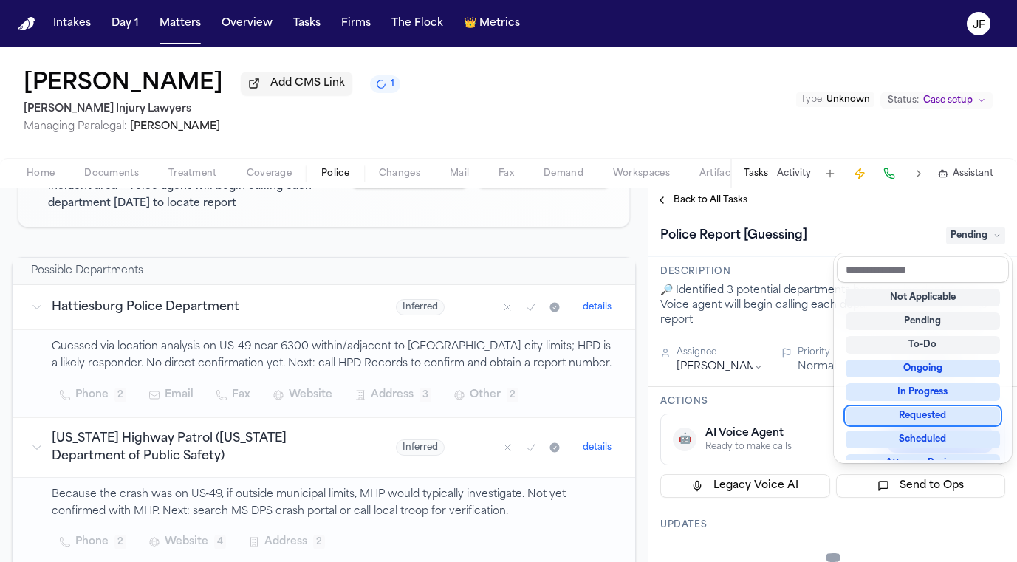
click at [876, 412] on div "Requested" at bounding box center [922, 416] width 154 height 18
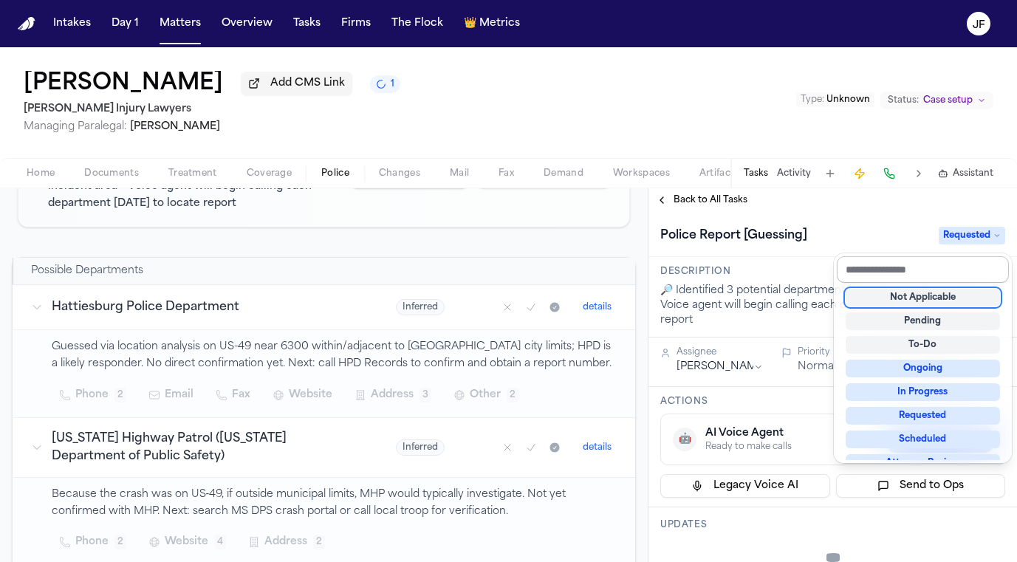
click at [863, 256] on input "text" at bounding box center [922, 269] width 172 height 27
click at [864, 238] on div "Police Report [Guessing] Requested" at bounding box center [832, 236] width 345 height 24
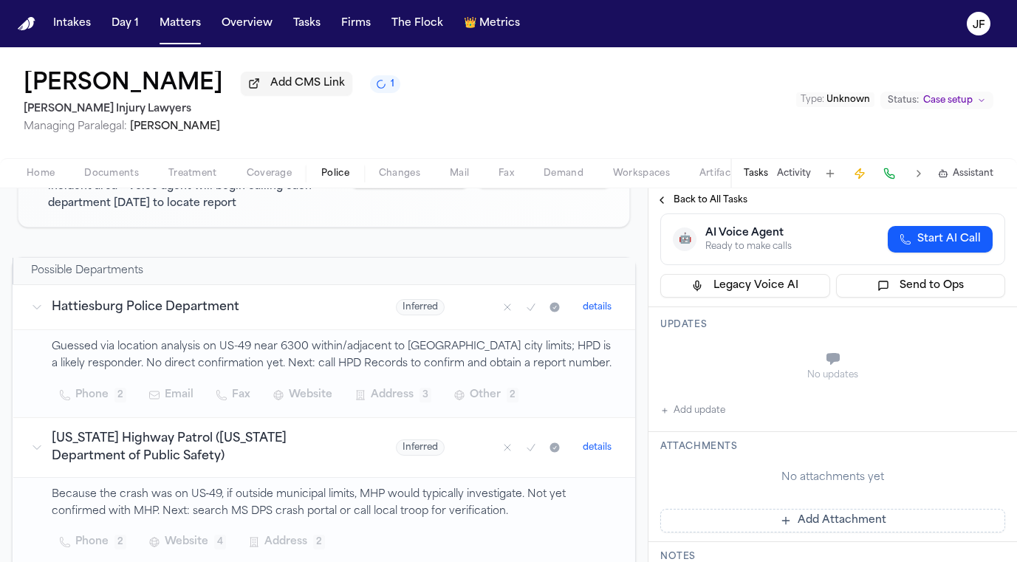
scroll to position [224, 0]
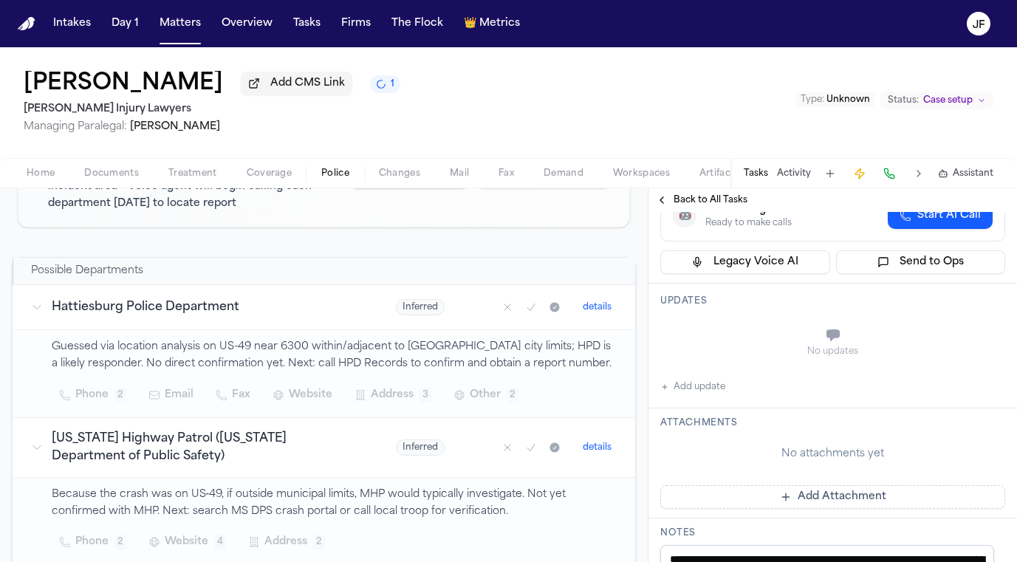
click at [690, 386] on button "Add update" at bounding box center [692, 387] width 65 height 18
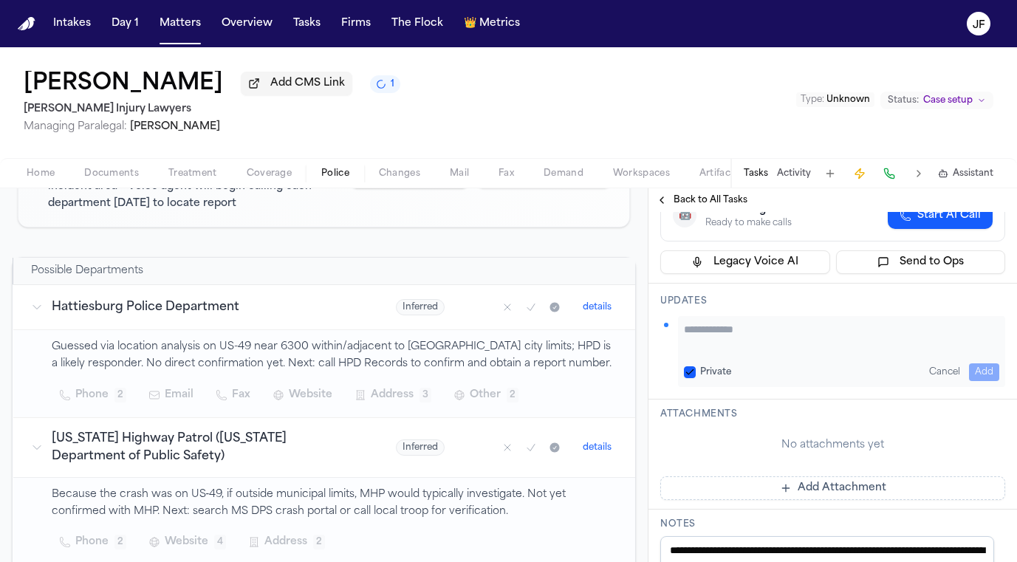
click at [797, 330] on textarea "Add your update" at bounding box center [841, 337] width 315 height 30
paste textarea "**********"
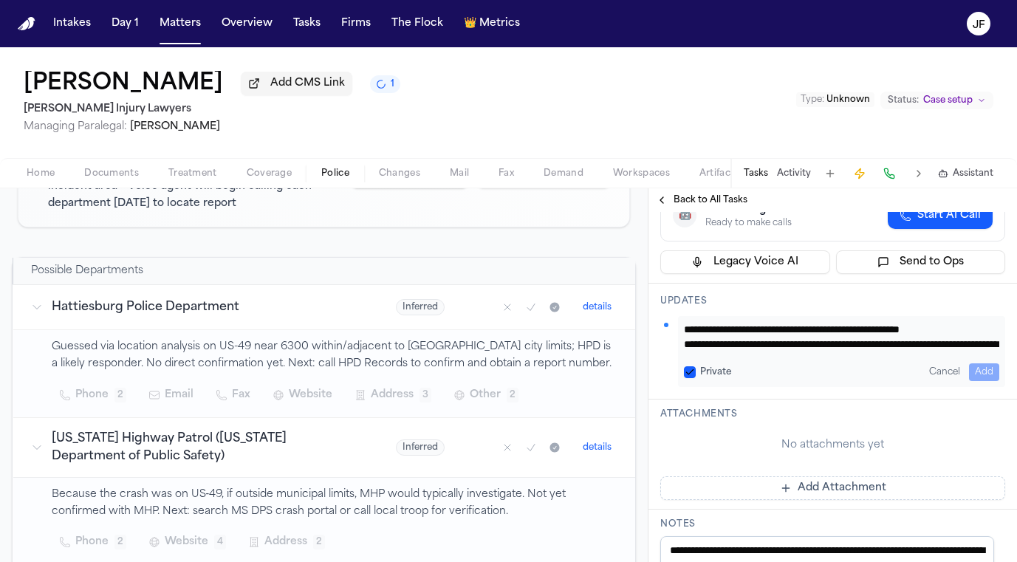
scroll to position [89, 0]
click at [977, 374] on button "Add" at bounding box center [984, 372] width 30 height 18
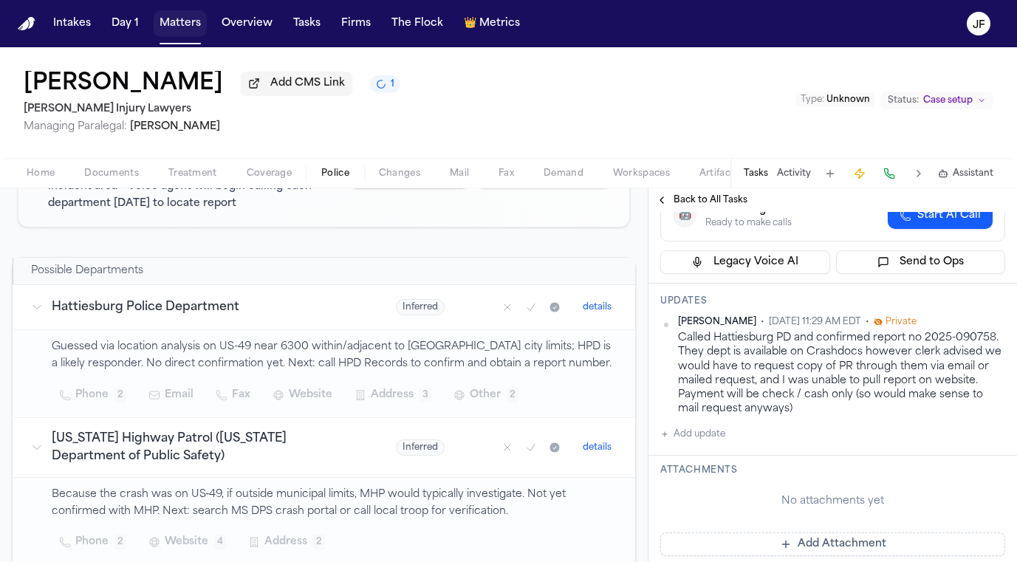
click at [193, 29] on button "Matters" at bounding box center [180, 23] width 53 height 27
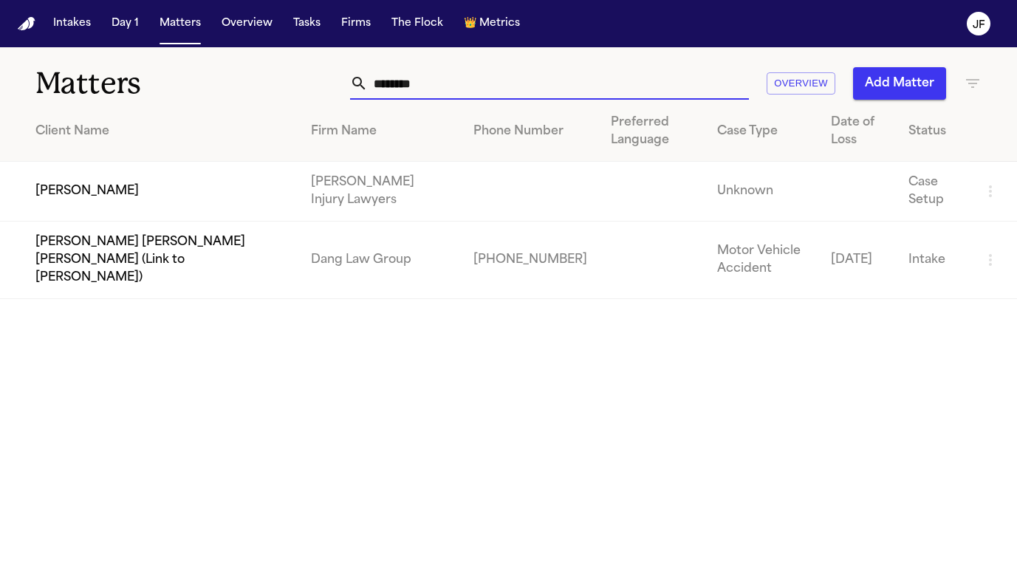
drag, startPoint x: 465, startPoint y: 88, endPoint x: 228, endPoint y: 58, distance: 238.9
click at [230, 61] on div "Matters ******** Overview Add Matter" at bounding box center [508, 74] width 1017 height 55
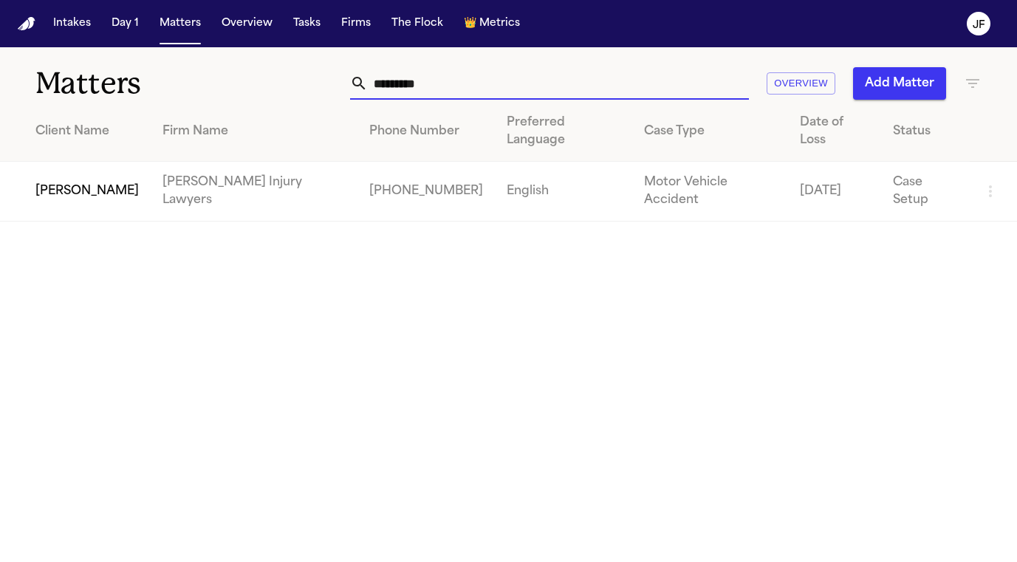
click at [84, 171] on td "[PERSON_NAME]" at bounding box center [75, 192] width 151 height 60
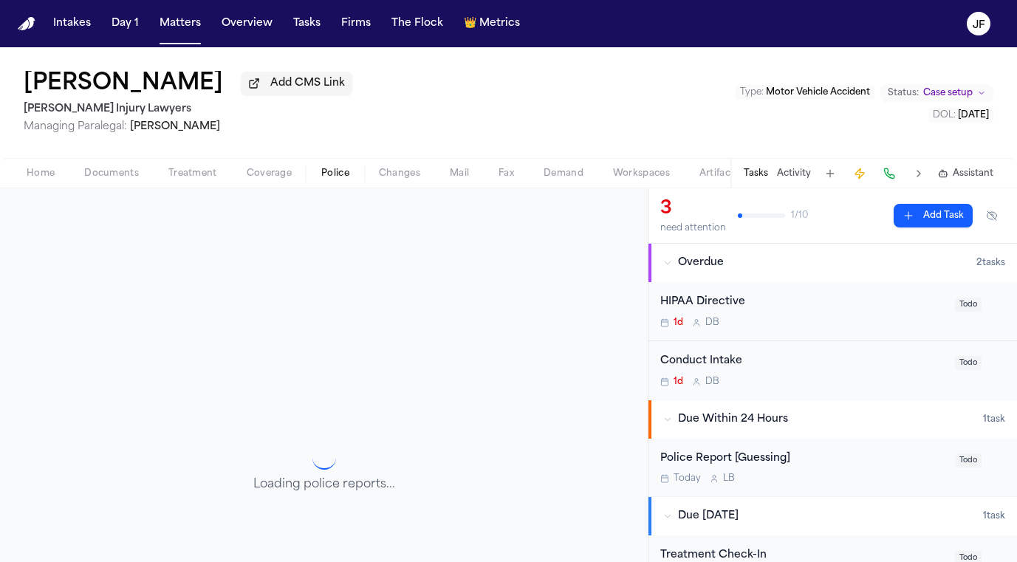
click at [321, 170] on span "Police" at bounding box center [335, 174] width 28 height 12
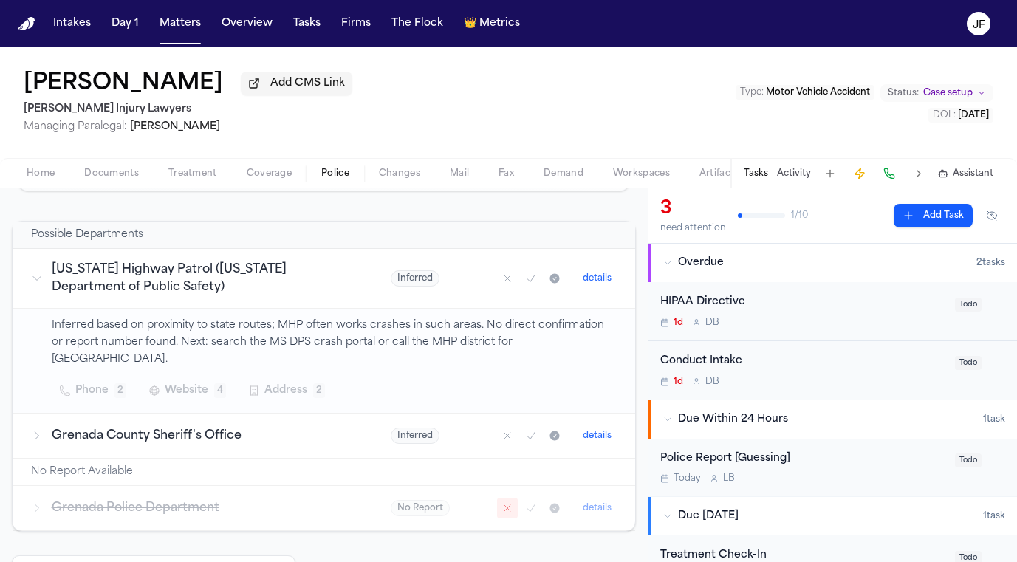
scroll to position [232, 0]
click at [240, 427] on h3 "Grenada County Sheriff's Office" at bounding box center [204, 436] width 304 height 18
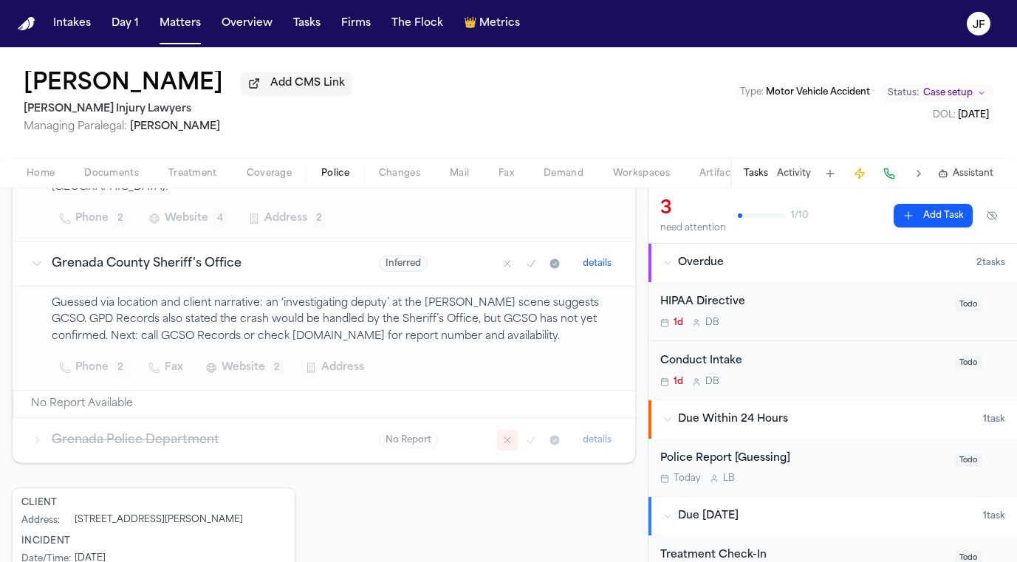
scroll to position [407, 0]
click at [240, 429] on h3 "Grenada Police Department" at bounding box center [198, 438] width 292 height 18
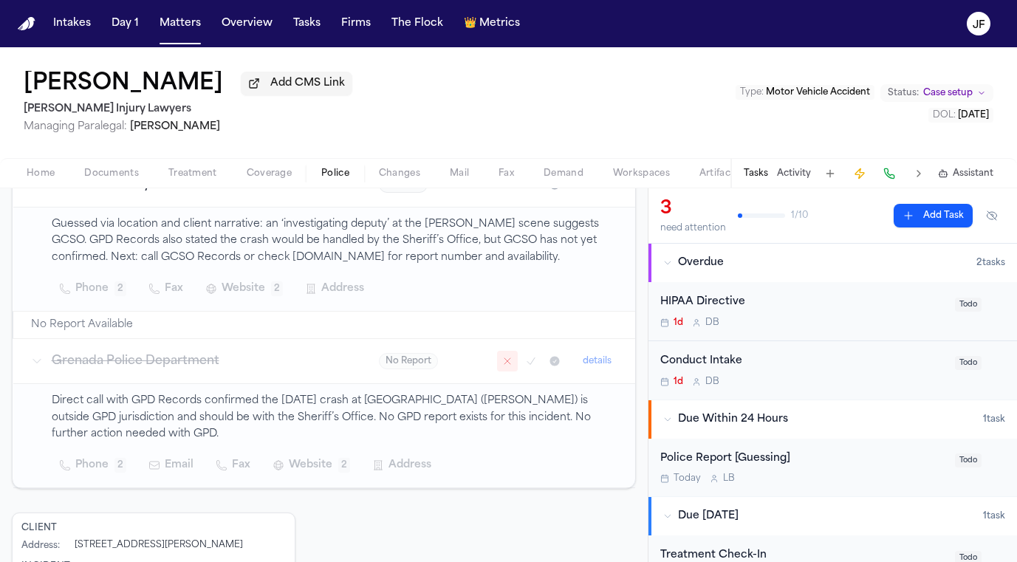
scroll to position [485, 0]
click at [292, 354] on td "Grenada Police Department" at bounding box center [187, 359] width 348 height 45
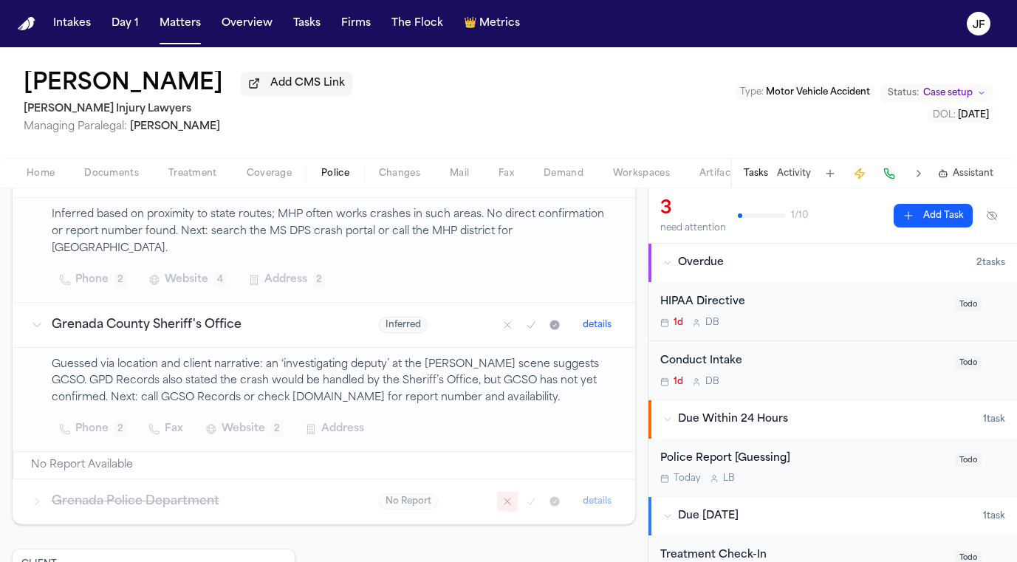
scroll to position [340, 0]
click at [182, 27] on button "Matters" at bounding box center [180, 23] width 53 height 27
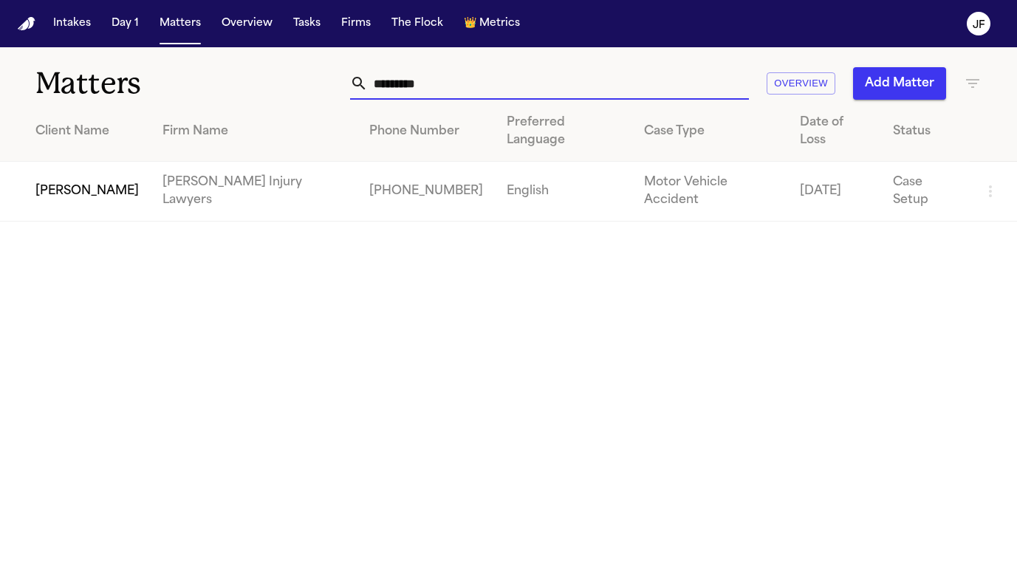
drag, startPoint x: 460, startPoint y: 92, endPoint x: 264, endPoint y: 92, distance: 196.4
click at [264, 92] on div "Matters ********* Overview Add Matter" at bounding box center [508, 74] width 1017 height 55
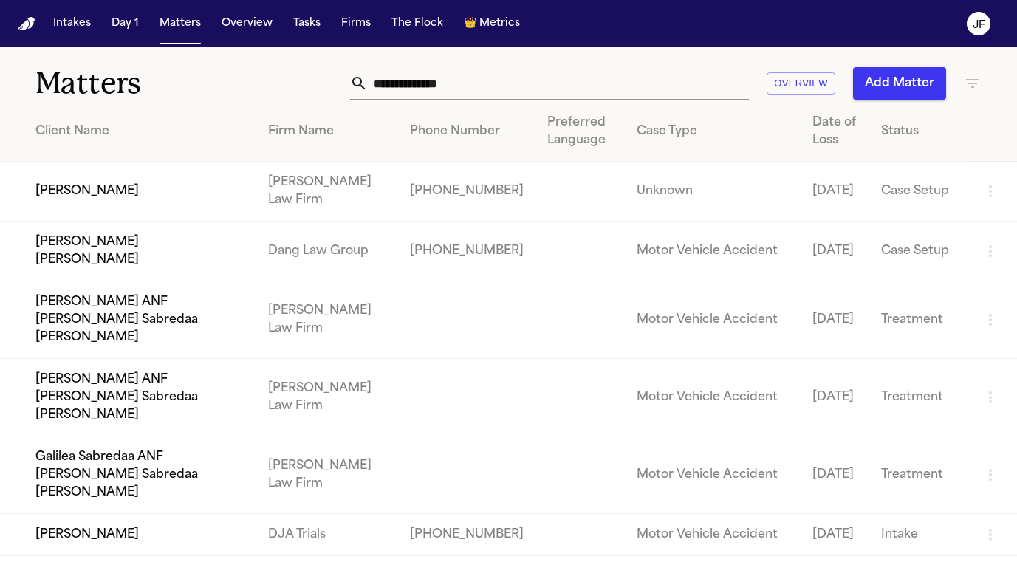
click at [276, 89] on h1 "Matters" at bounding box center [164, 83] width 258 height 37
click at [234, 21] on button "Overview" at bounding box center [247, 23] width 63 height 27
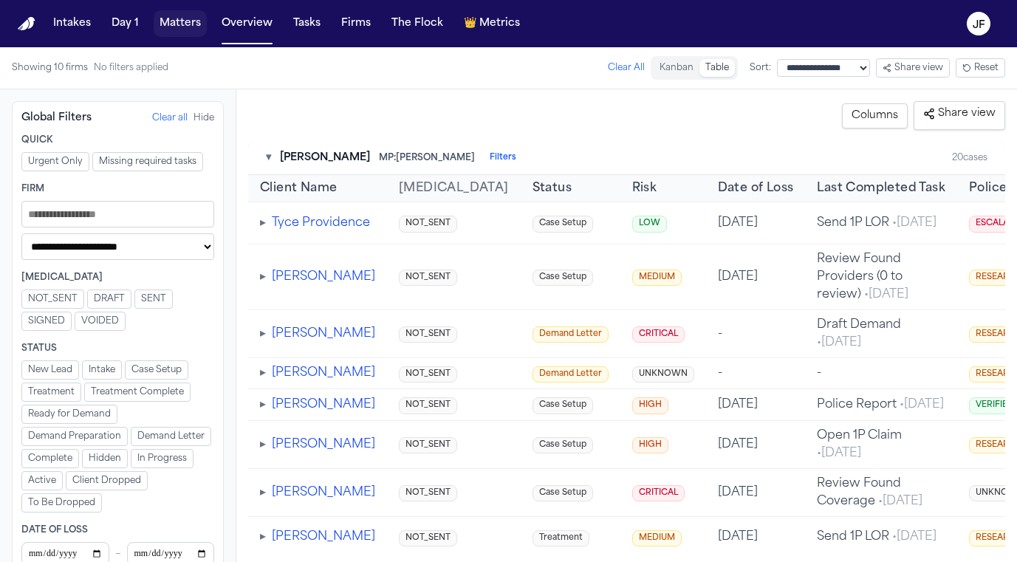
click at [180, 26] on button "Matters" at bounding box center [180, 23] width 53 height 27
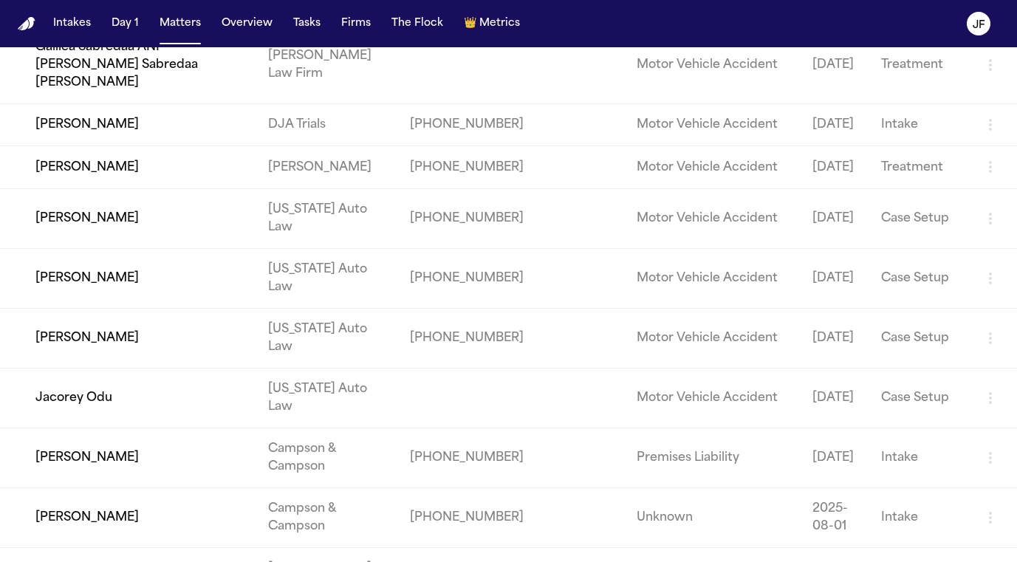
scroll to position [-24, 0]
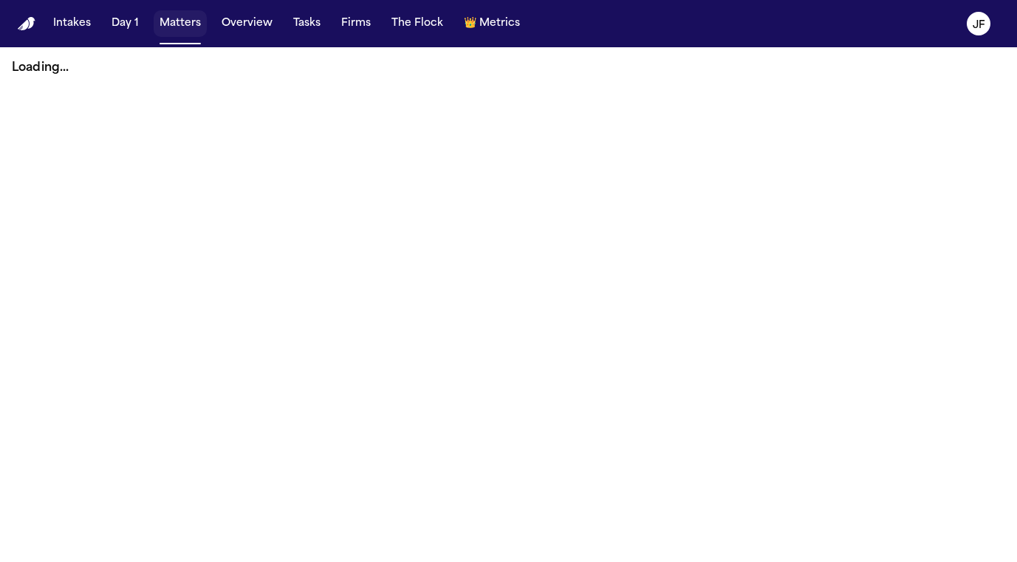
click at [191, 16] on button "Matters" at bounding box center [180, 23] width 53 height 27
click at [172, 38] on nav "Intakes Day 1 Matters Overview Tasks Firms The Flock 👑 Metrics JF" at bounding box center [508, 23] width 1017 height 47
click at [177, 35] on button "Matters" at bounding box center [180, 23] width 53 height 27
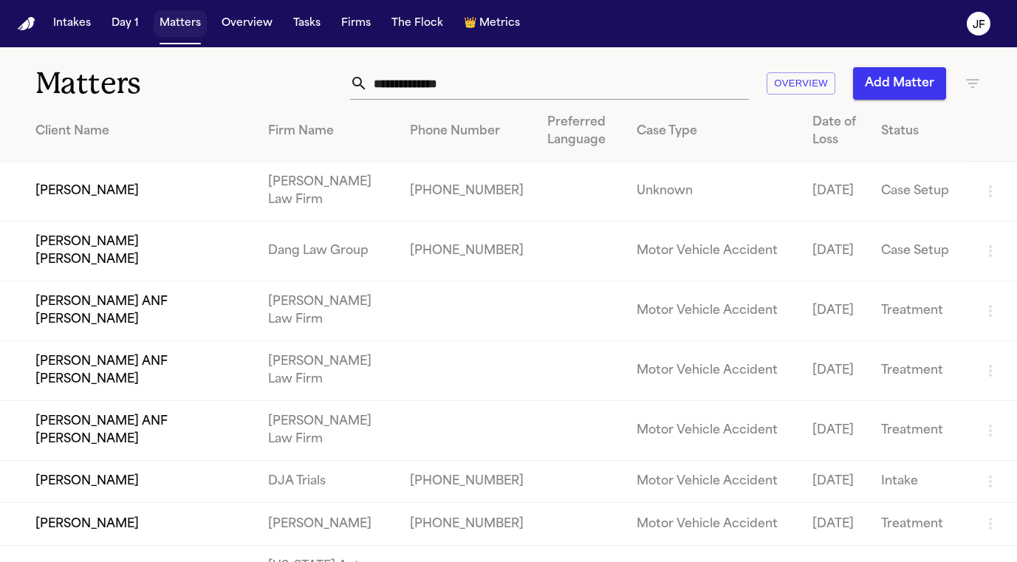
click at [177, 34] on button "Matters" at bounding box center [180, 23] width 53 height 27
click at [481, 65] on div "Matters Overview Add Matter" at bounding box center [508, 74] width 1017 height 55
click at [481, 85] on input "text" at bounding box center [558, 83] width 381 height 32
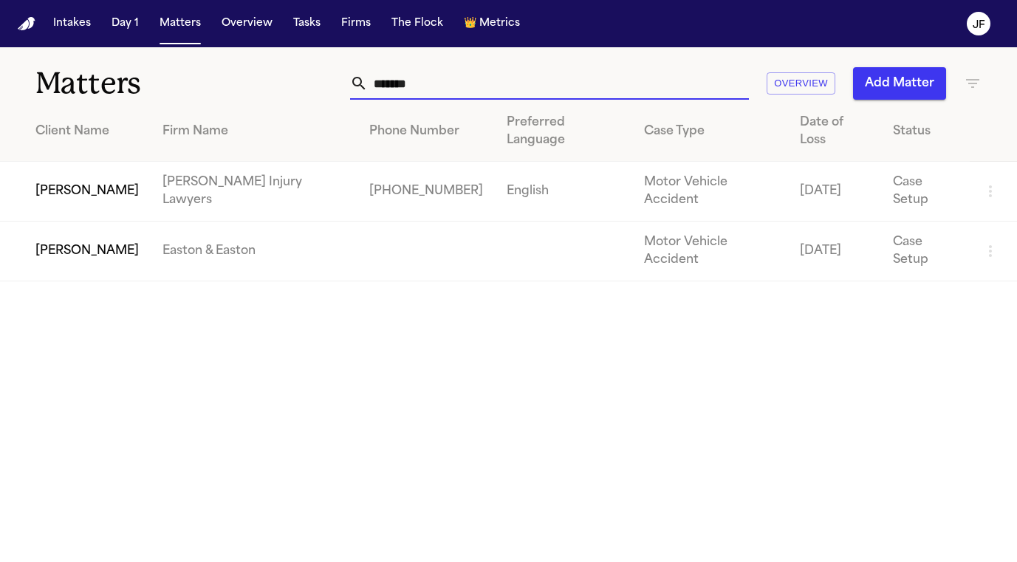
type input "*******"
click at [65, 166] on td "[PERSON_NAME]" at bounding box center [75, 192] width 151 height 60
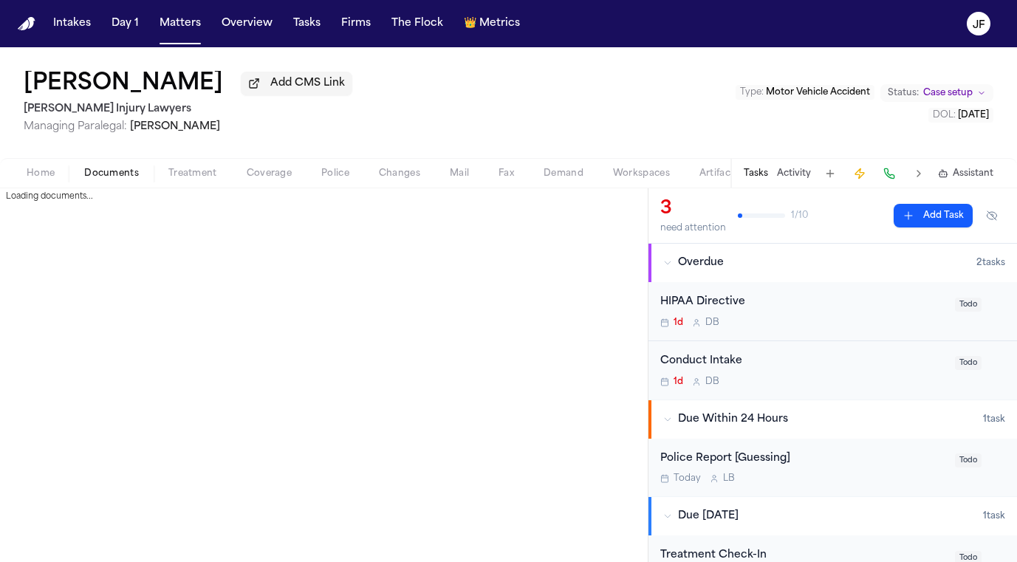
click at [109, 179] on span "Documents" at bounding box center [111, 174] width 55 height 12
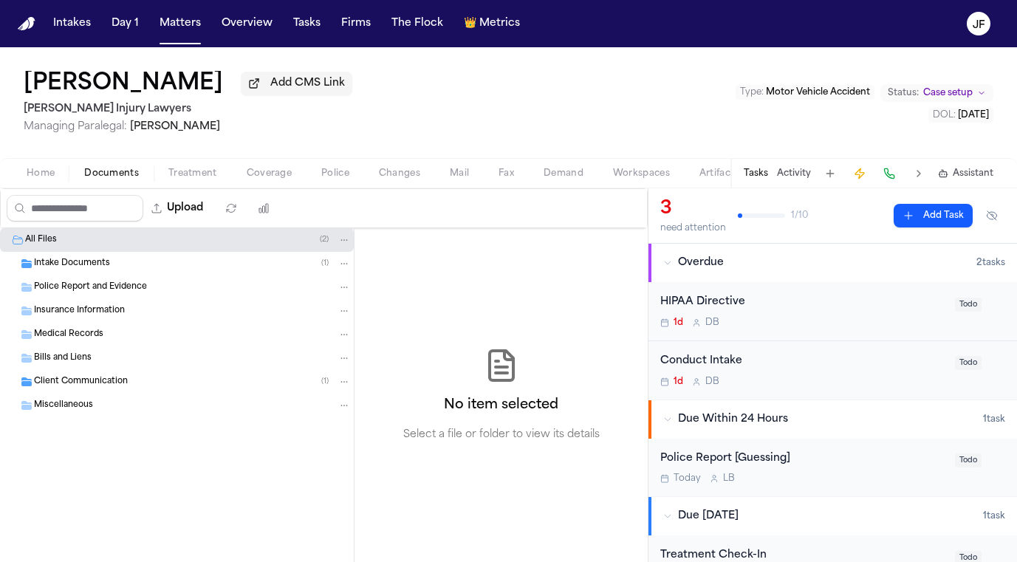
click at [75, 270] on span "Intake Documents" at bounding box center [72, 264] width 76 height 13
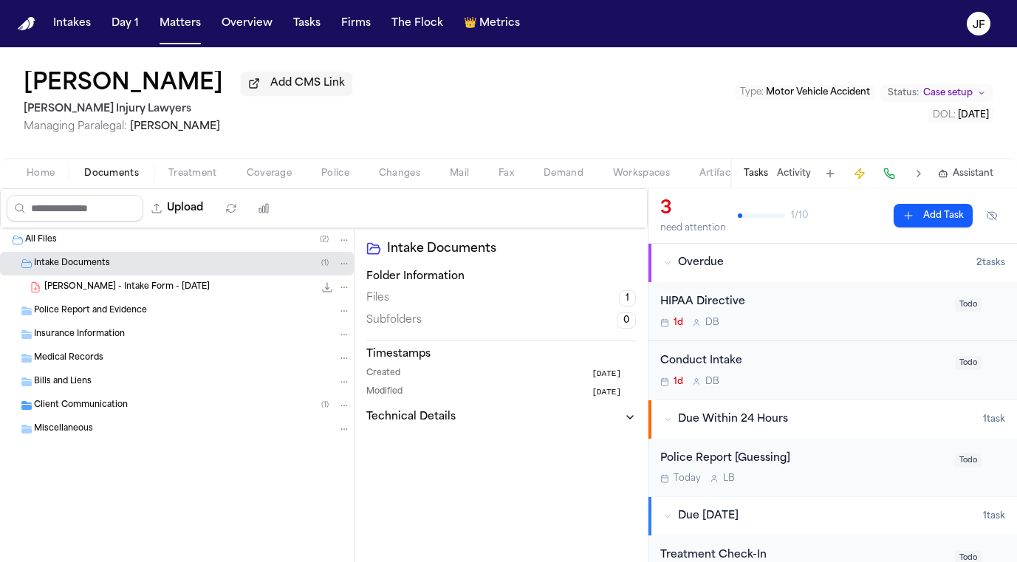
click at [109, 289] on span "[PERSON_NAME] - Intake Form - [DATE]" at bounding box center [126, 287] width 165 height 13
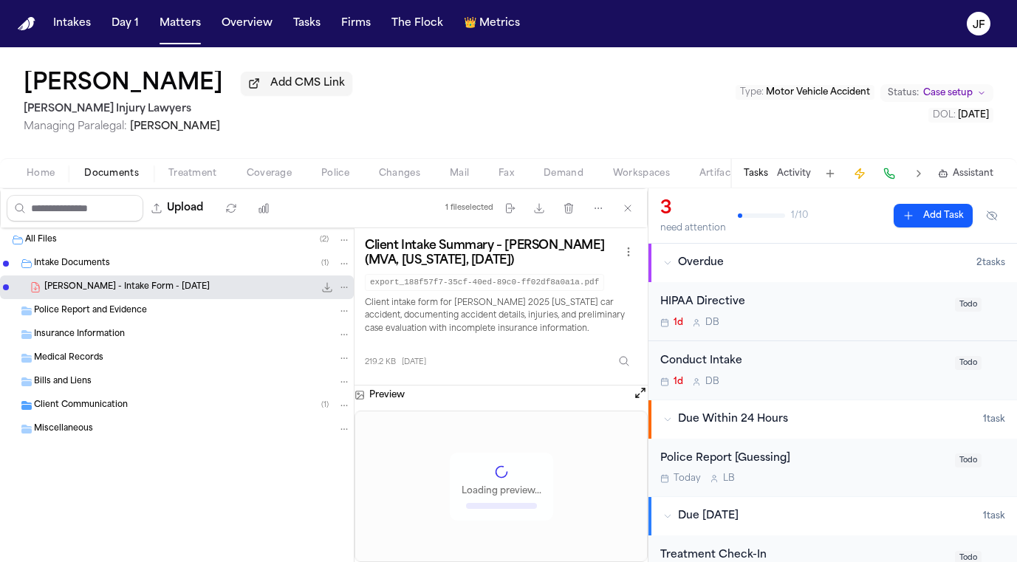
click at [326, 289] on icon "File: D. Whatley - Intake Form - 8.4.25" at bounding box center [327, 287] width 12 height 12
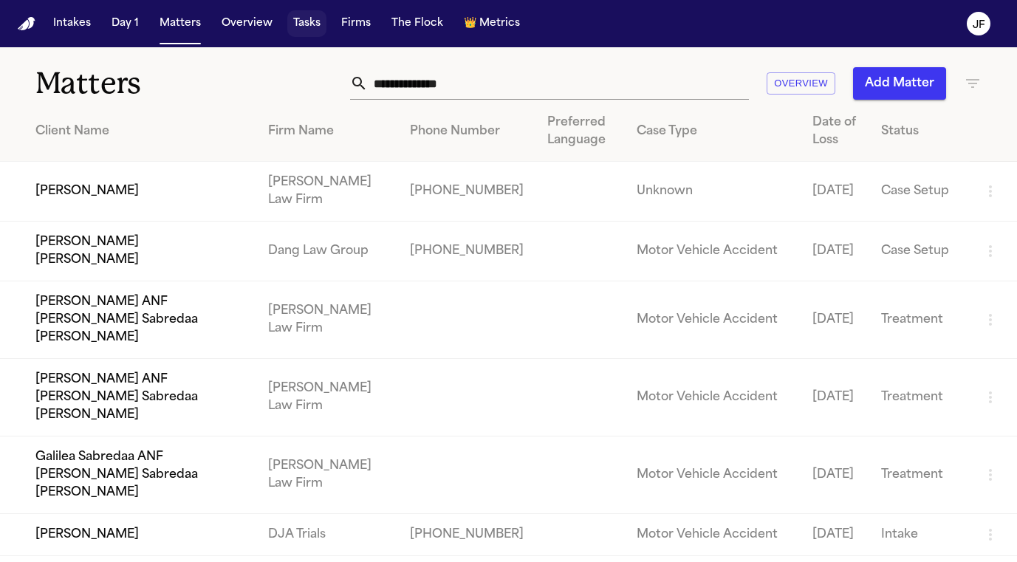
click at [309, 32] on button "Tasks" at bounding box center [306, 23] width 39 height 27
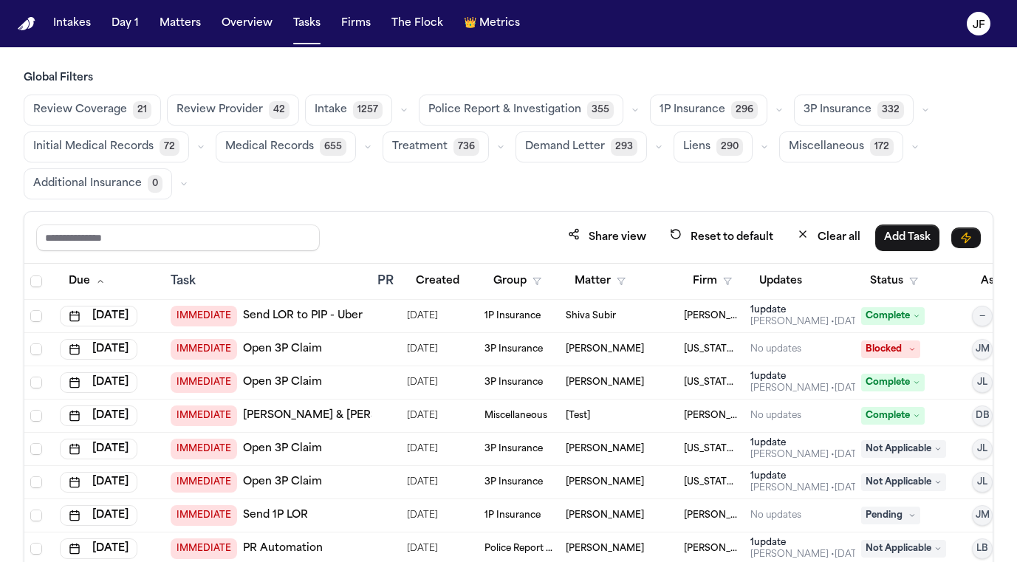
click at [630, 110] on icon "button" at bounding box center [634, 110] width 9 height 9
click at [628, 61] on main "Global Filters Review Coverage 21 Review Provider 42 Intake 1257 Police Report …" at bounding box center [508, 304] width 1017 height 515
click at [774, 108] on icon "button" at bounding box center [778, 110] width 9 height 9
click at [921, 111] on icon "button" at bounding box center [925, 110] width 9 height 9
click at [748, 74] on h3 "Global Filters" at bounding box center [508, 78] width 969 height 15
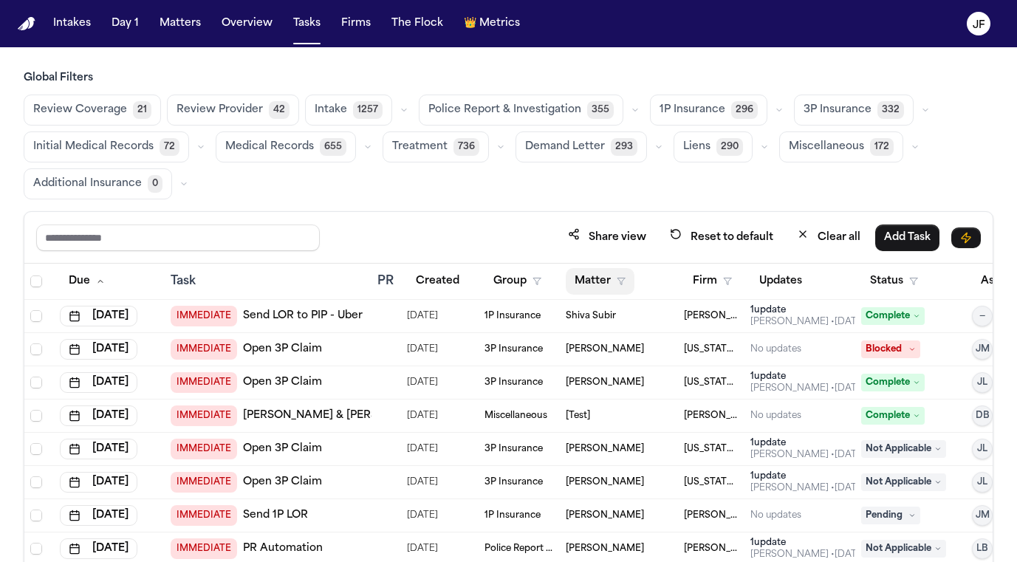
click at [610, 278] on button "Matter" at bounding box center [600, 281] width 69 height 27
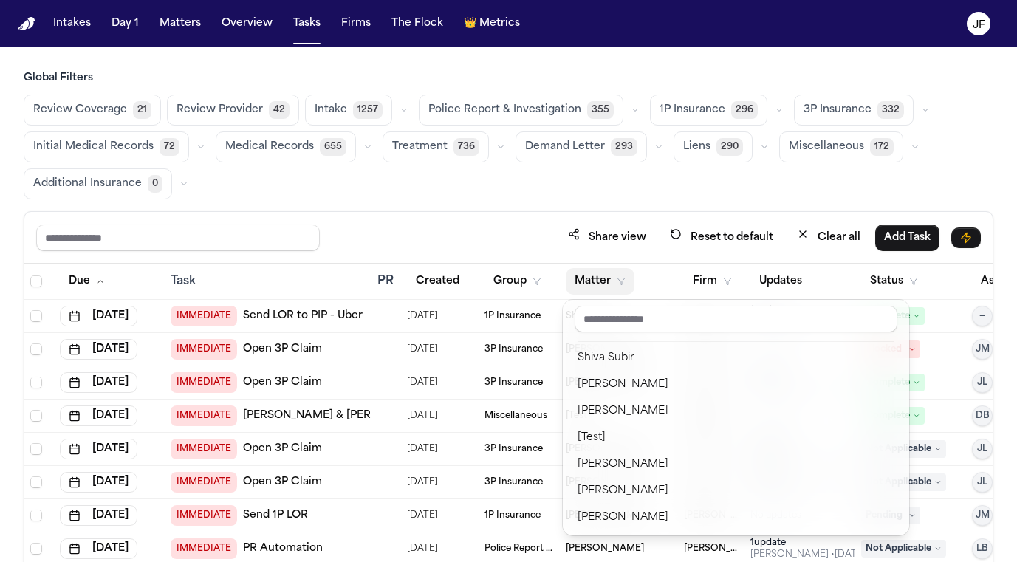
click at [610, 279] on button "Matter" at bounding box center [600, 281] width 69 height 27
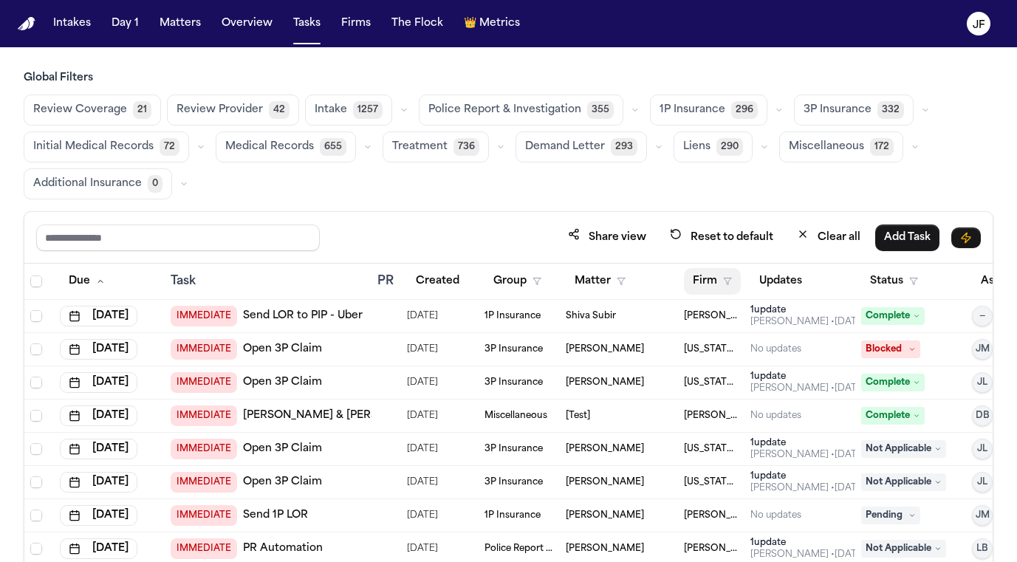
click at [721, 277] on button "Firm" at bounding box center [712, 281] width 57 height 27
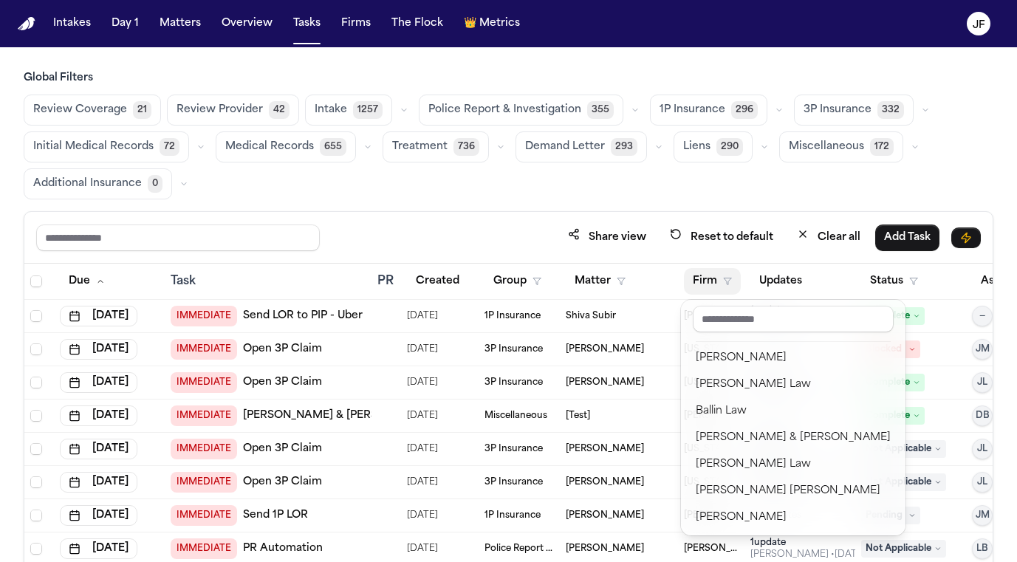
click at [554, 113] on div "Global Filters Review Coverage 21 Review Provider 42 Intake 1257 Police Report …" at bounding box center [508, 367] width 969 height 593
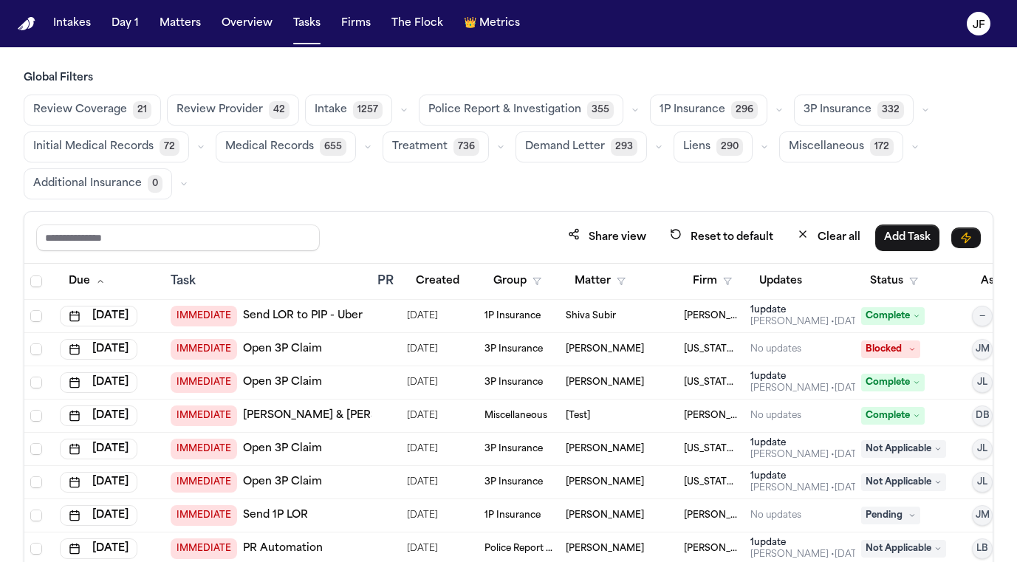
click at [565, 107] on span "Police Report & Investigation" at bounding box center [504, 110] width 153 height 15
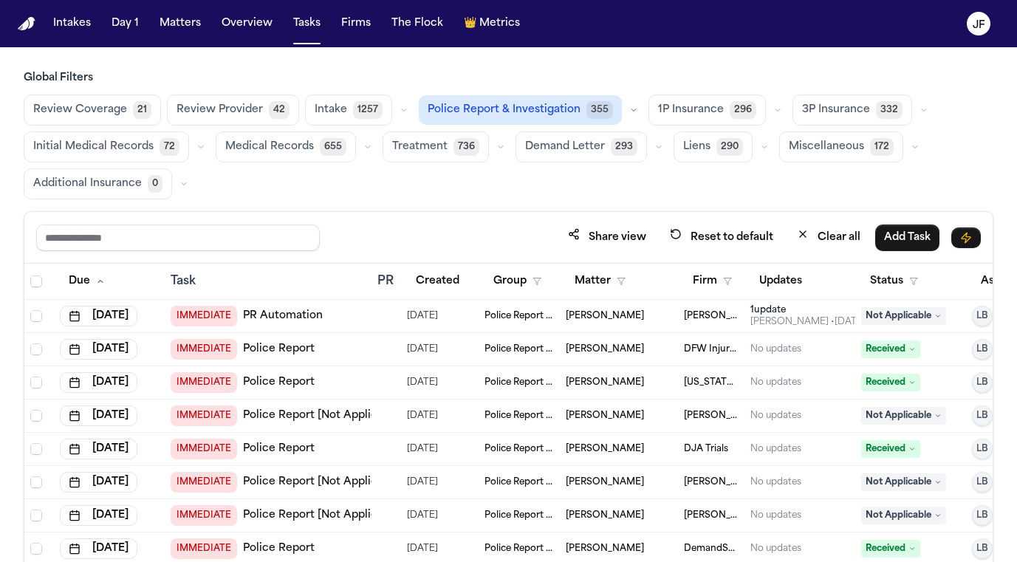
scroll to position [59, 0]
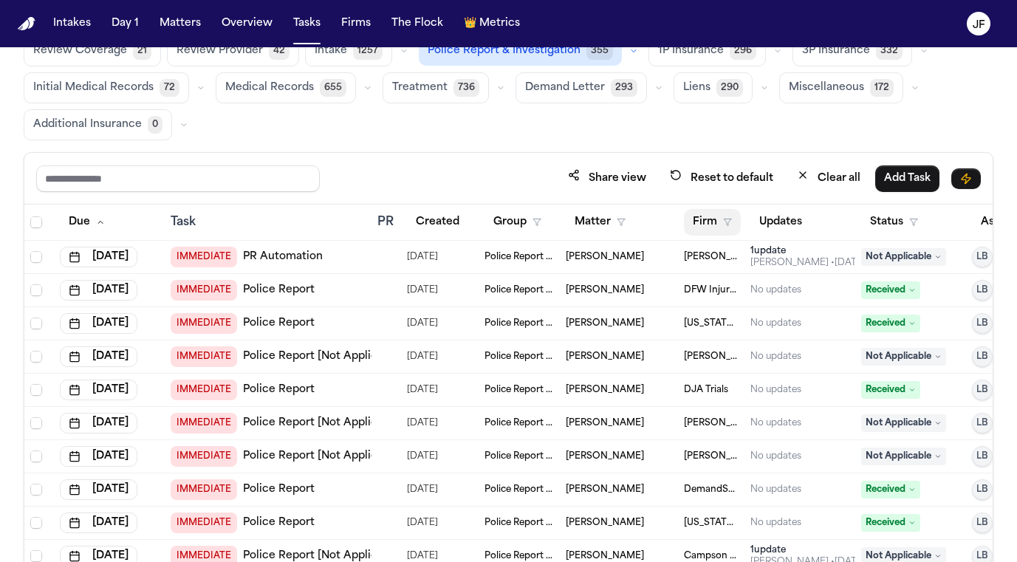
click at [718, 227] on button "Firm" at bounding box center [712, 222] width 57 height 27
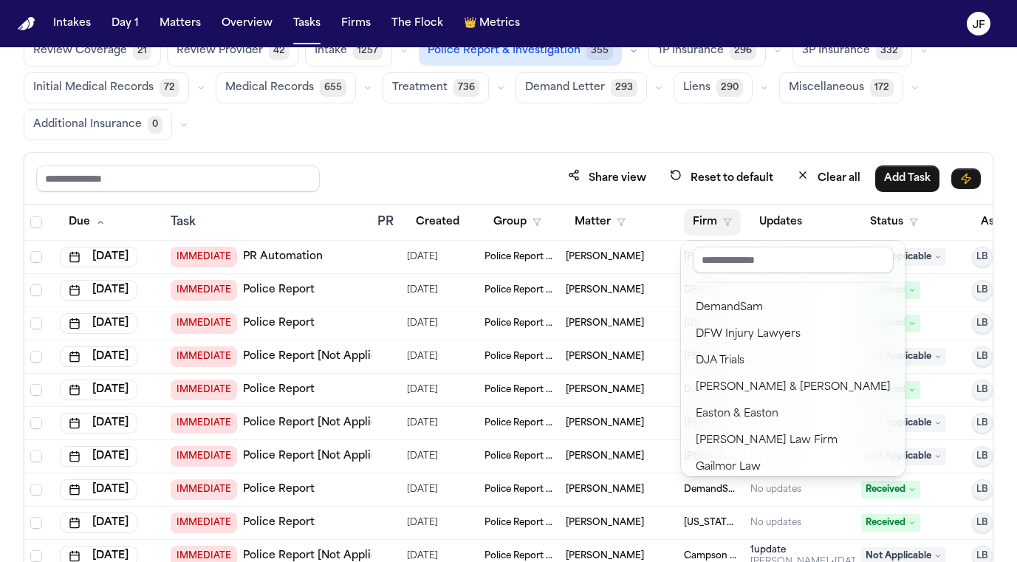
scroll to position [366, 0]
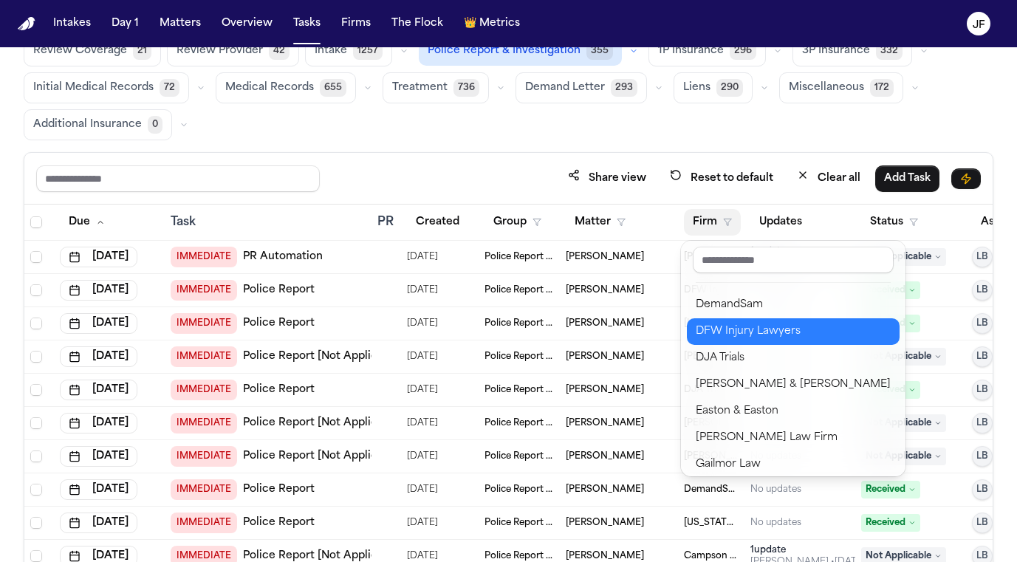
click at [801, 330] on div "DFW Injury Lawyers" at bounding box center [792, 332] width 195 height 18
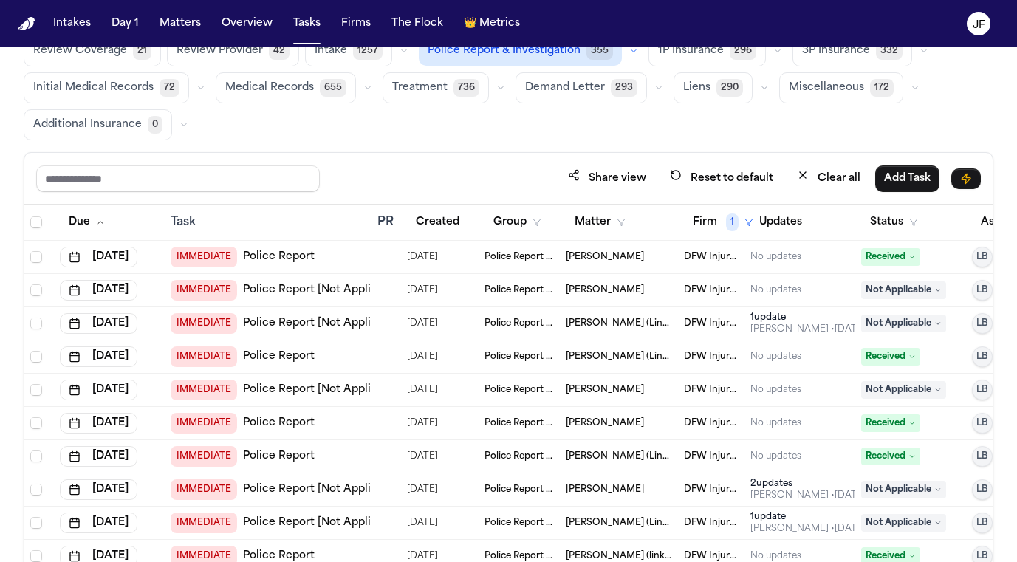
click at [698, 164] on div "Share view Reset to default Clear all Add Task" at bounding box center [508, 179] width 968 height 52
click at [895, 216] on button "Status" at bounding box center [894, 222] width 66 height 27
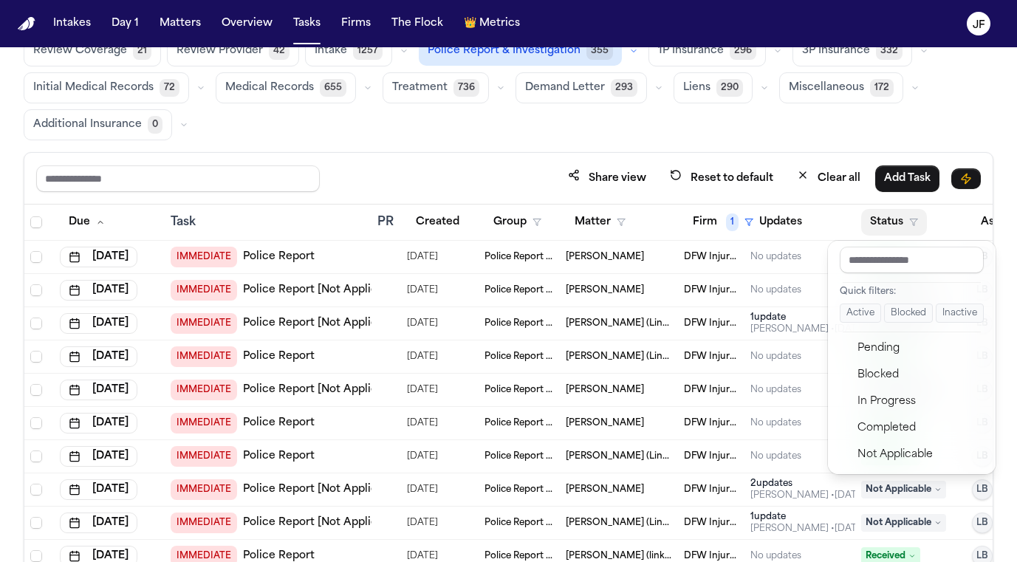
click at [852, 317] on button "Active" at bounding box center [859, 312] width 41 height 19
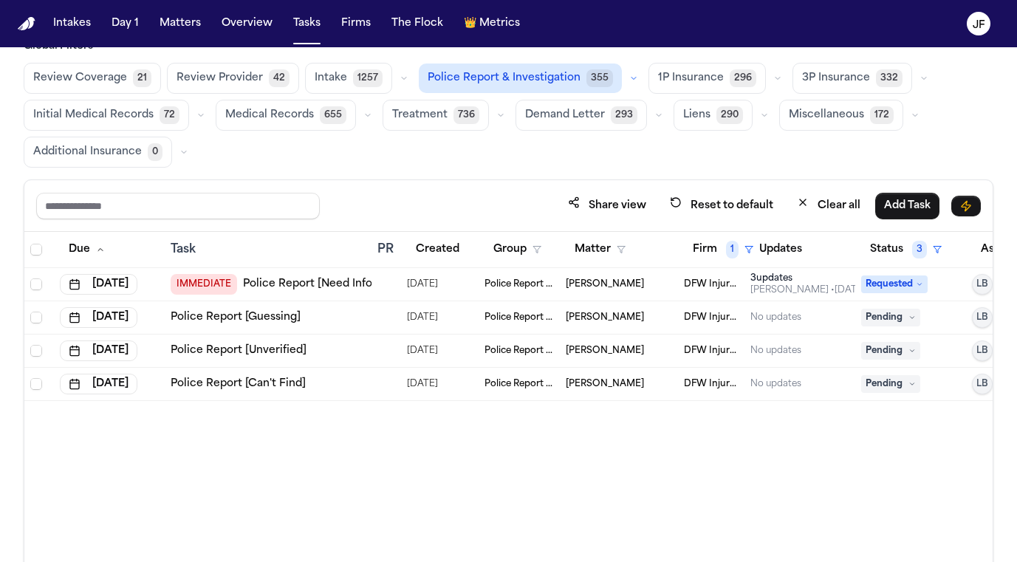
scroll to position [31, 0]
click at [300, 286] on link "Police Report [Need Info]" at bounding box center [309, 285] width 133 height 15
click at [181, 30] on button "Matters" at bounding box center [180, 23] width 53 height 27
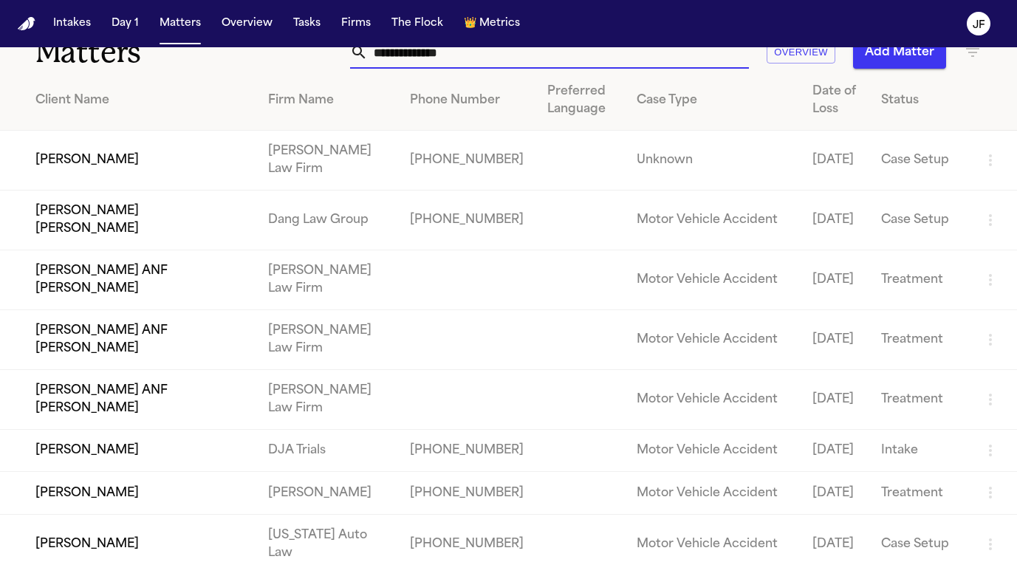
click at [462, 59] on input "text" at bounding box center [558, 52] width 381 height 32
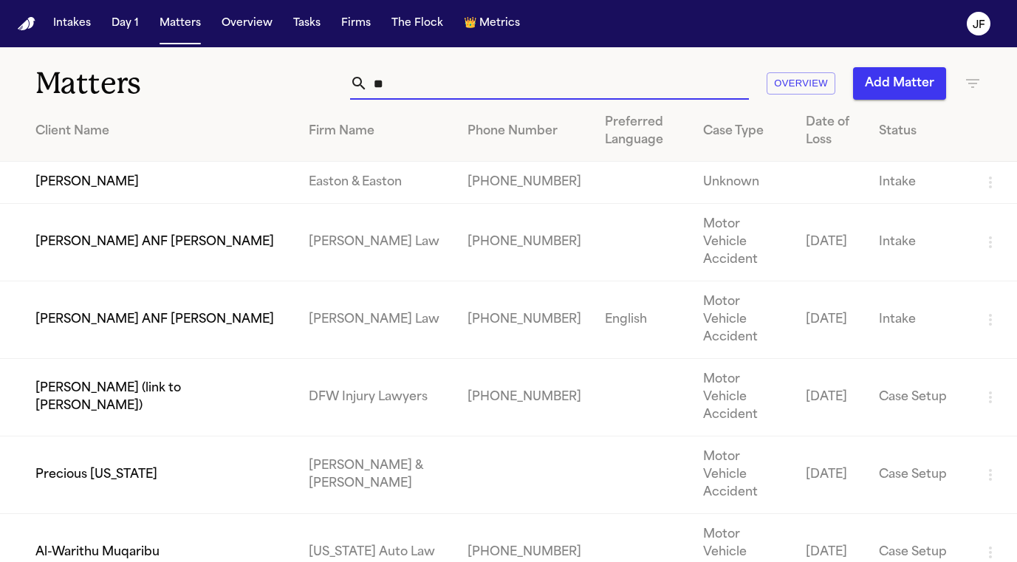
type input "*"
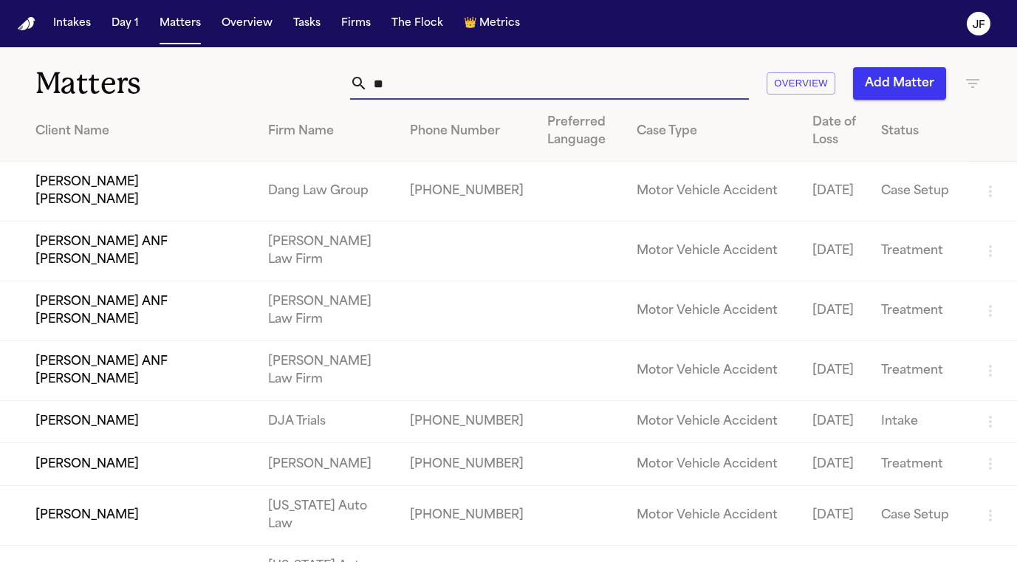
type input "*"
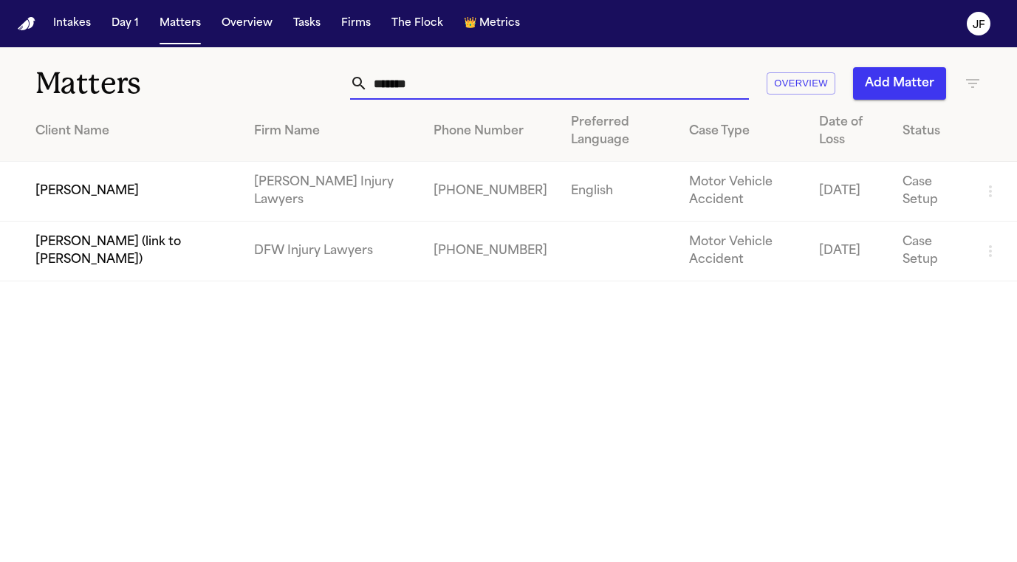
type input "*******"
click at [98, 191] on td "David Whatley" at bounding box center [121, 192] width 242 height 60
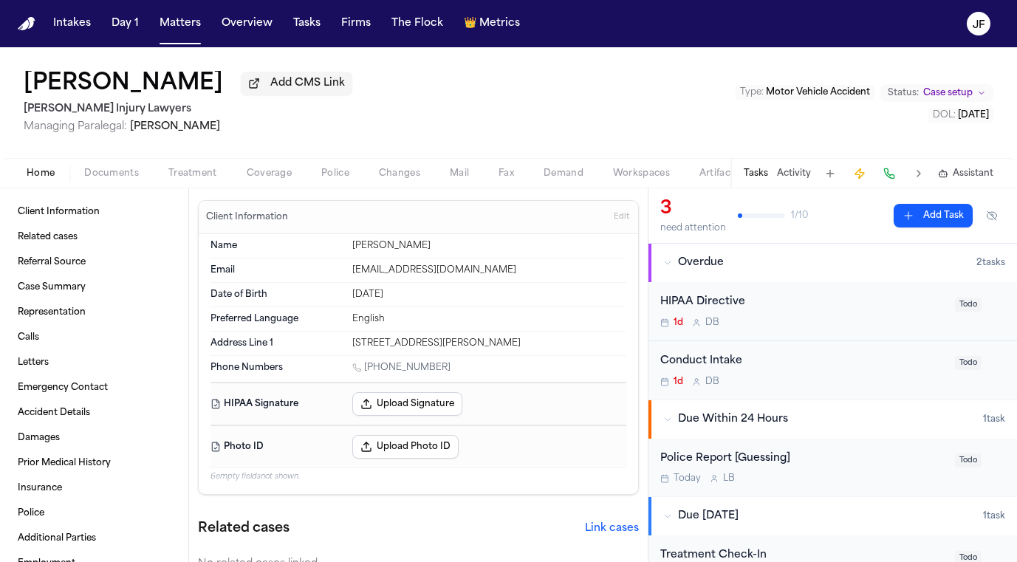
click at [115, 177] on span "Documents" at bounding box center [111, 174] width 55 height 12
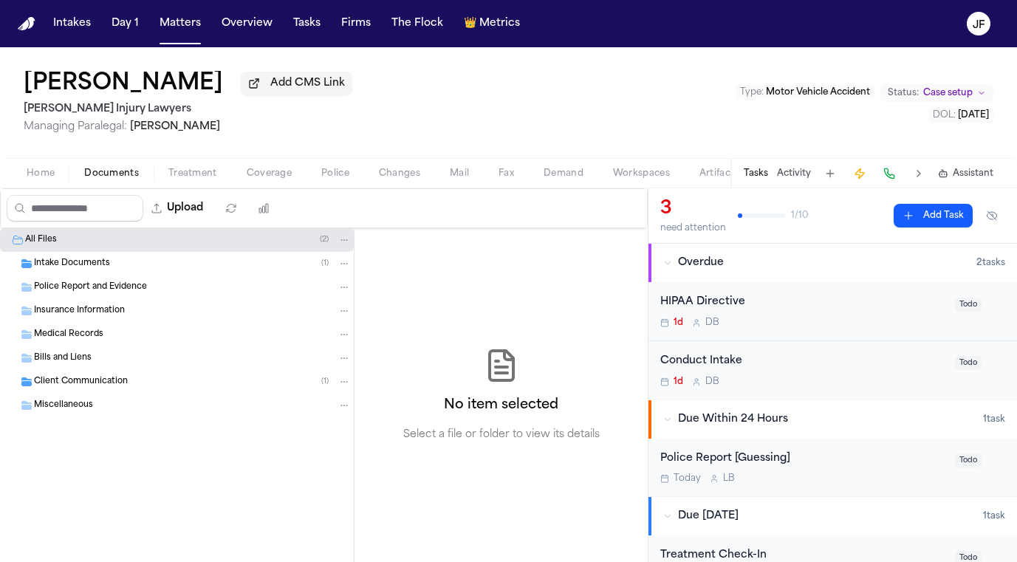
click at [89, 275] on div "Intake Documents ( 1 )" at bounding box center [177, 264] width 354 height 24
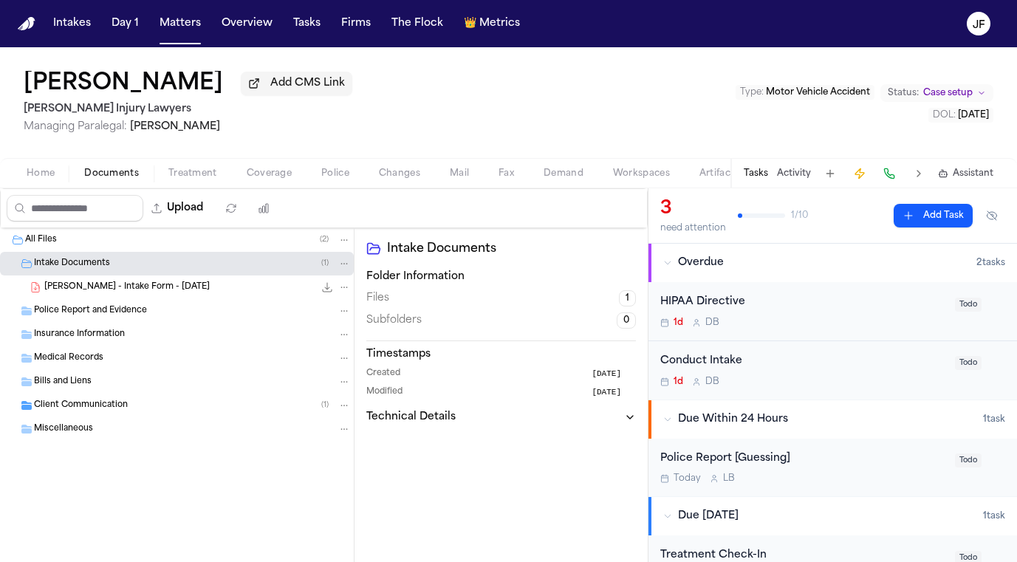
click at [109, 289] on span "D. Whatley - Intake Form - 8.4.25" at bounding box center [126, 287] width 165 height 13
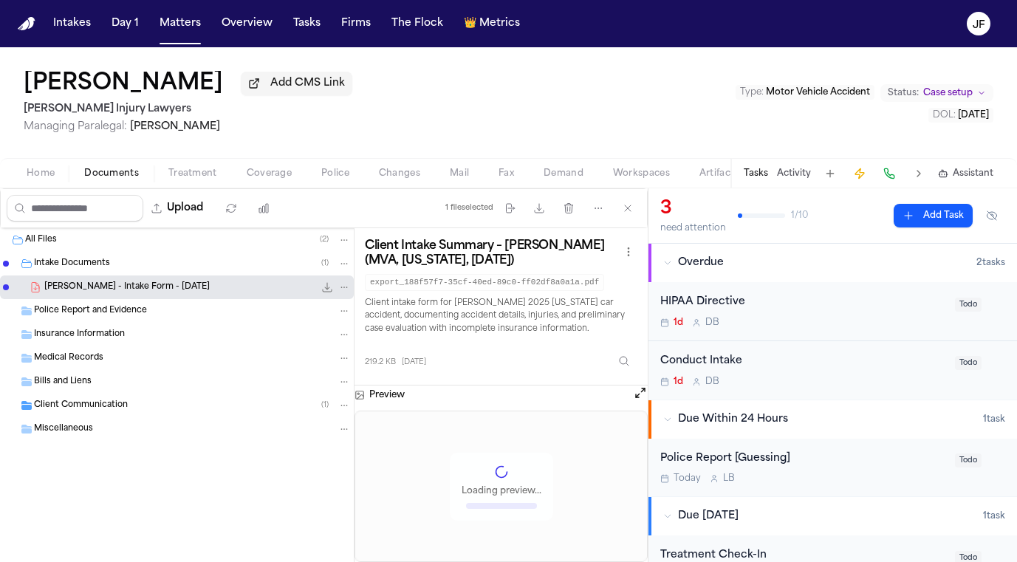
click at [326, 292] on icon "File: D. Whatley - Intake Form - 8.4.25" at bounding box center [327, 287] width 12 height 12
click at [132, 405] on div "Client Communication ( 1 )" at bounding box center [192, 405] width 317 height 13
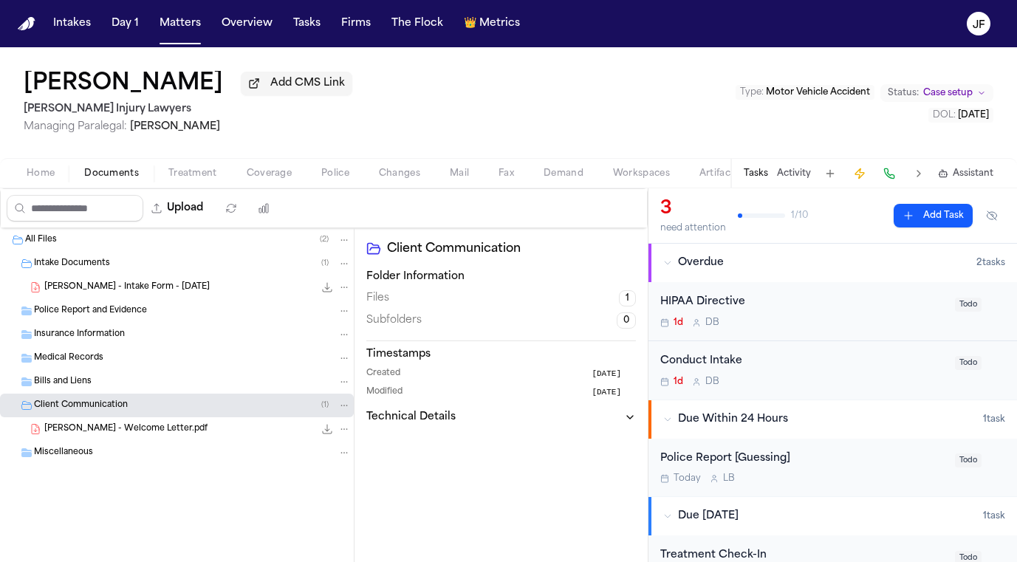
click at [315, 180] on button "Police" at bounding box center [335, 174] width 58 height 18
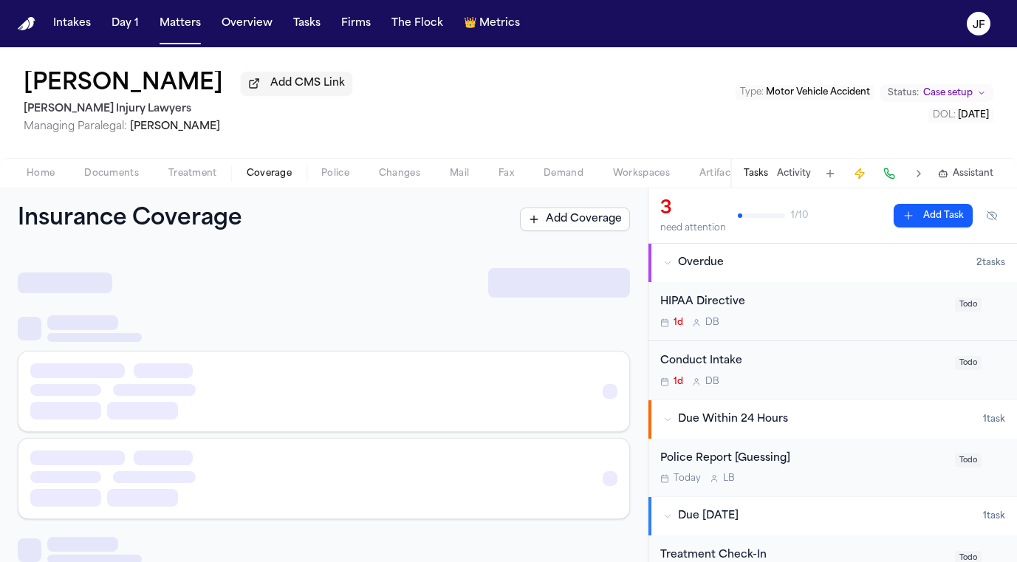
click at [281, 182] on span "button" at bounding box center [269, 181] width 63 height 1
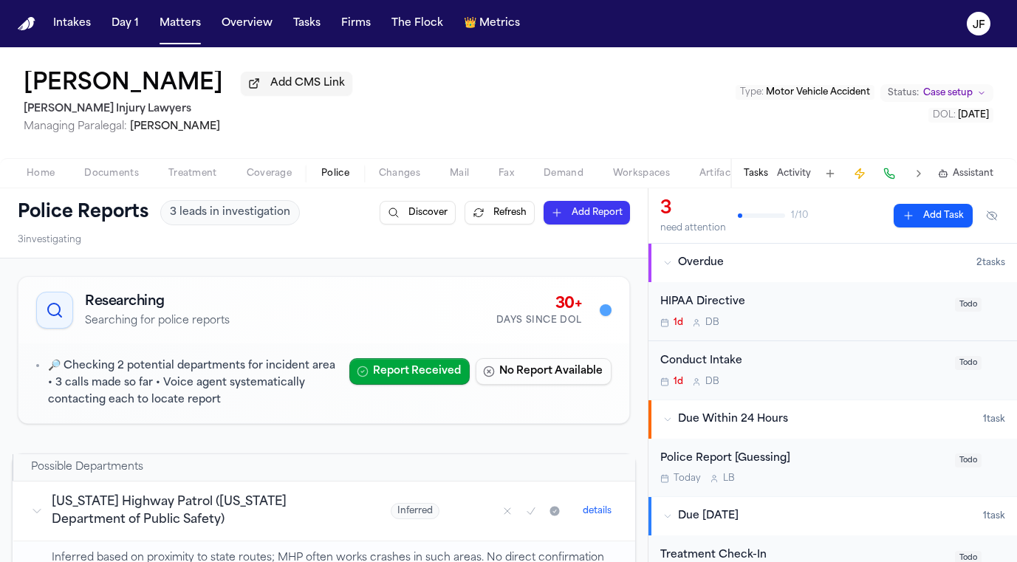
click at [343, 175] on span "Police" at bounding box center [335, 174] width 28 height 12
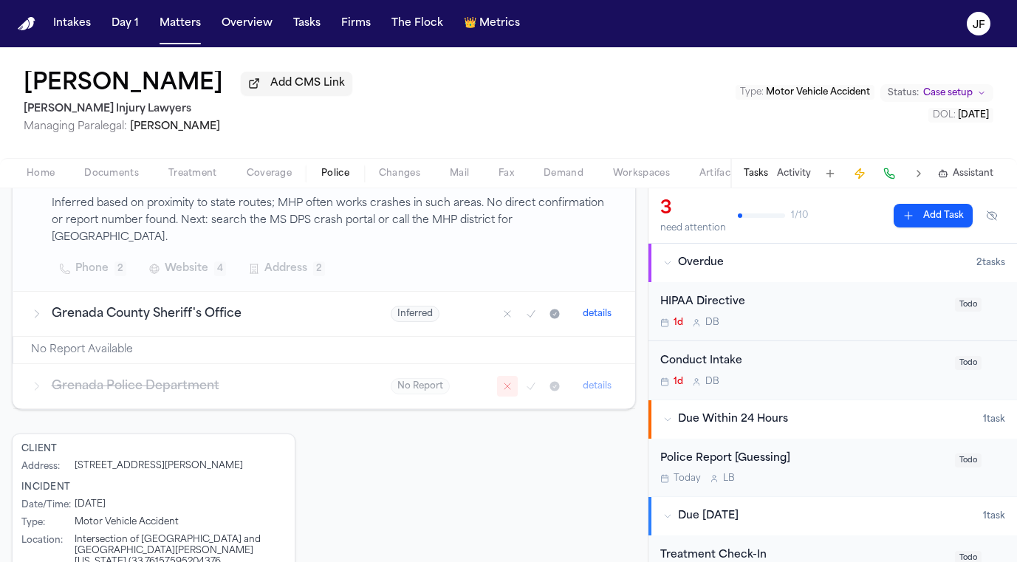
click at [291, 385] on td "Grenada Police Department" at bounding box center [193, 385] width 360 height 45
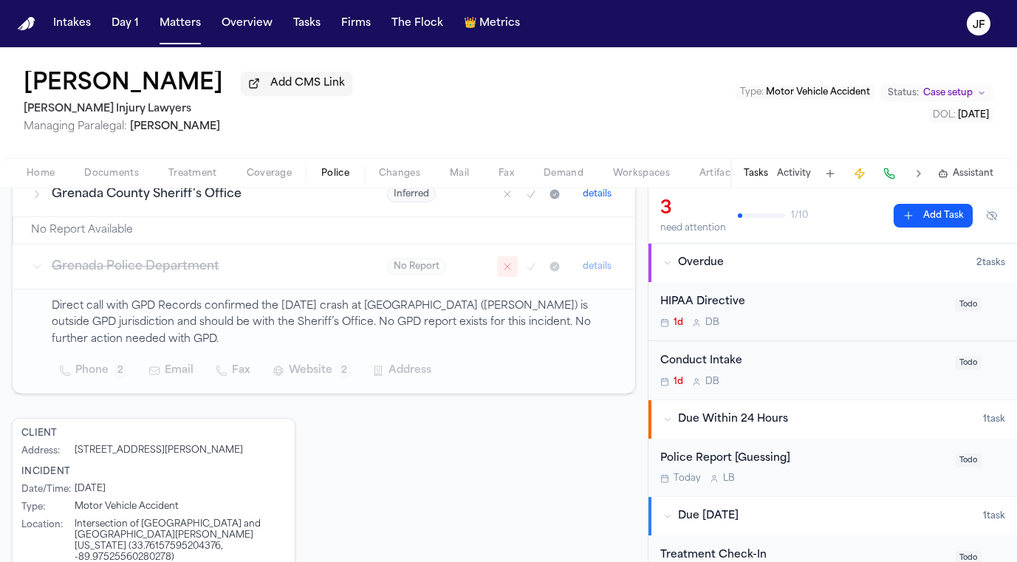
scroll to position [472, 0]
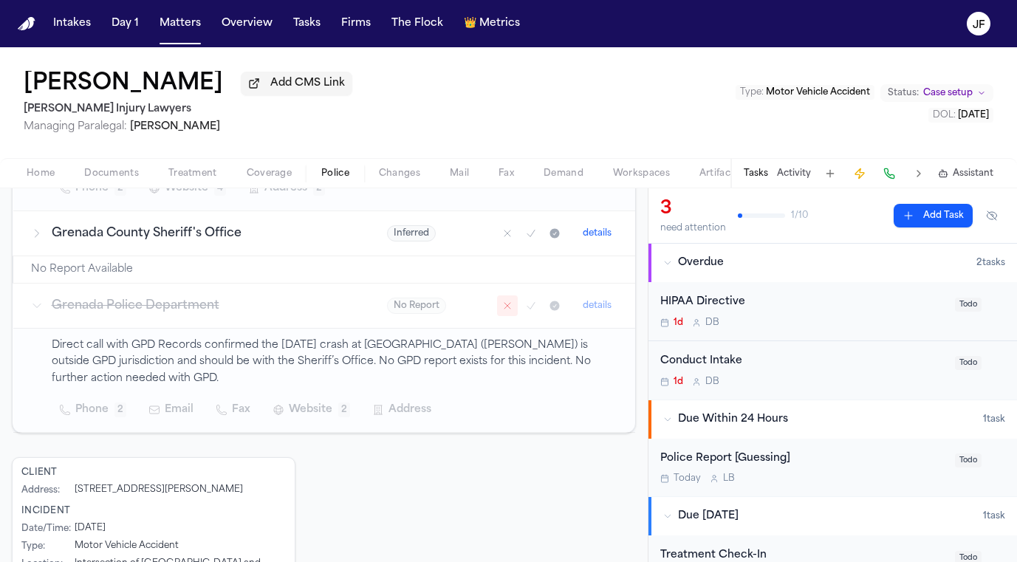
click at [362, 309] on td "Grenada Police Department" at bounding box center [191, 305] width 356 height 45
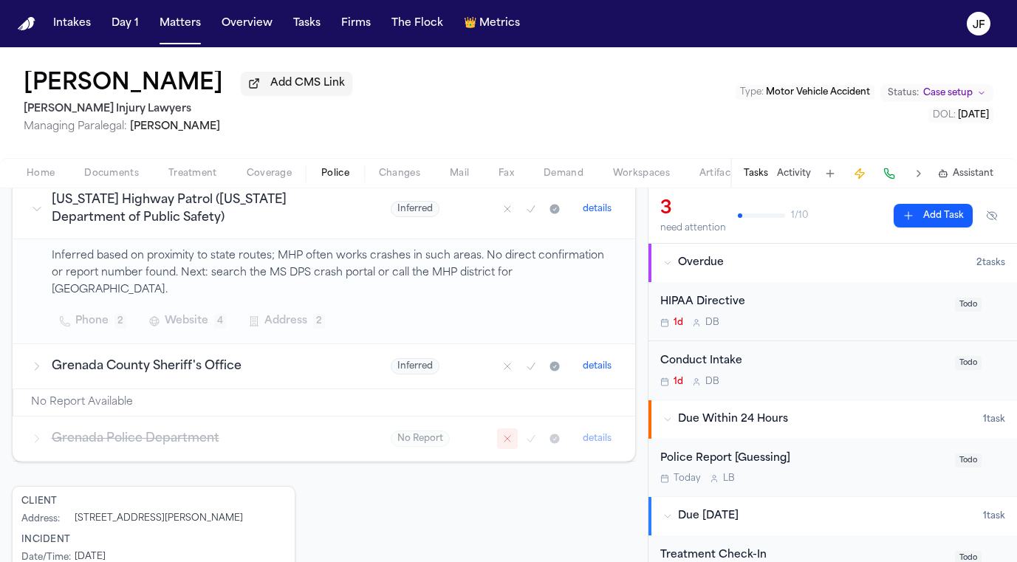
scroll to position [305, 0]
click at [336, 340] on td "Grenada County Sheriff's Office" at bounding box center [193, 362] width 360 height 45
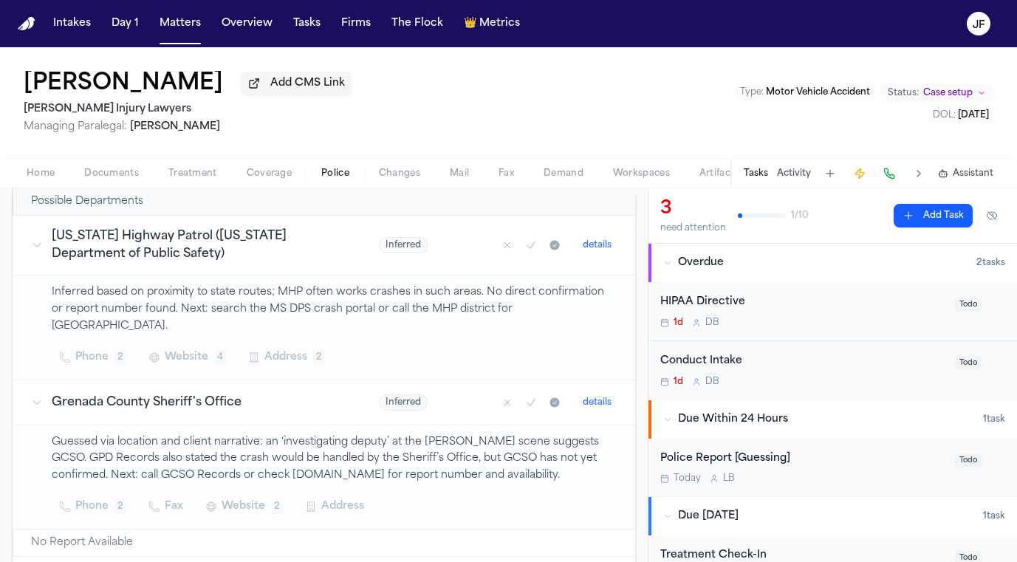
scroll to position [247, 0]
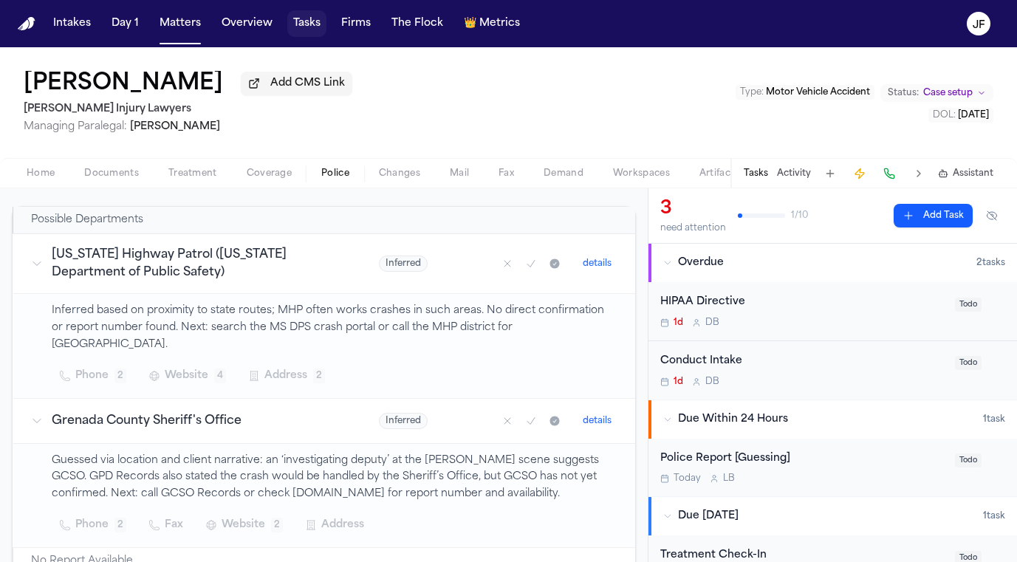
click at [304, 27] on button "Tasks" at bounding box center [306, 23] width 39 height 27
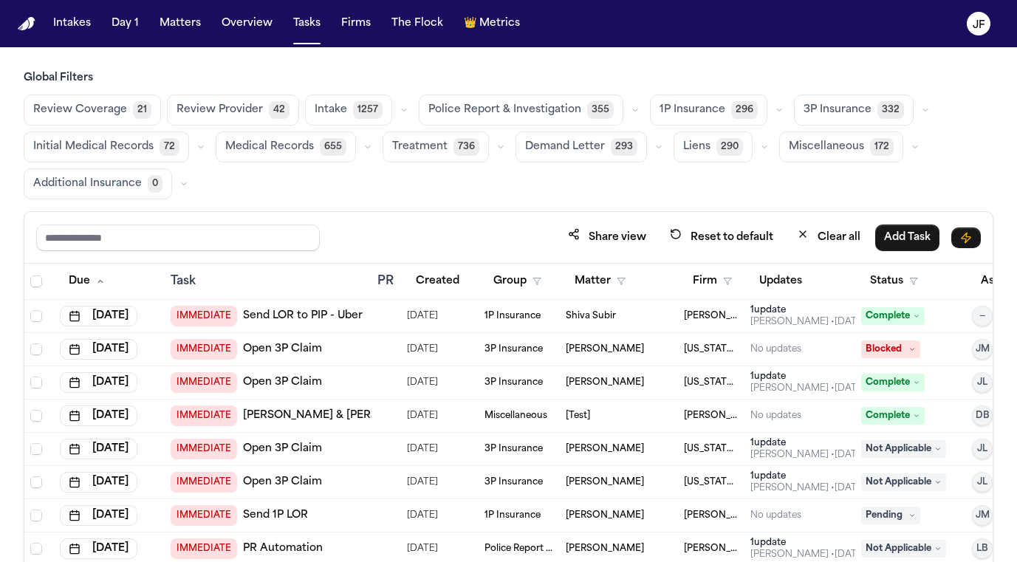
click at [509, 113] on span "Police Report & Investigation" at bounding box center [504, 110] width 153 height 15
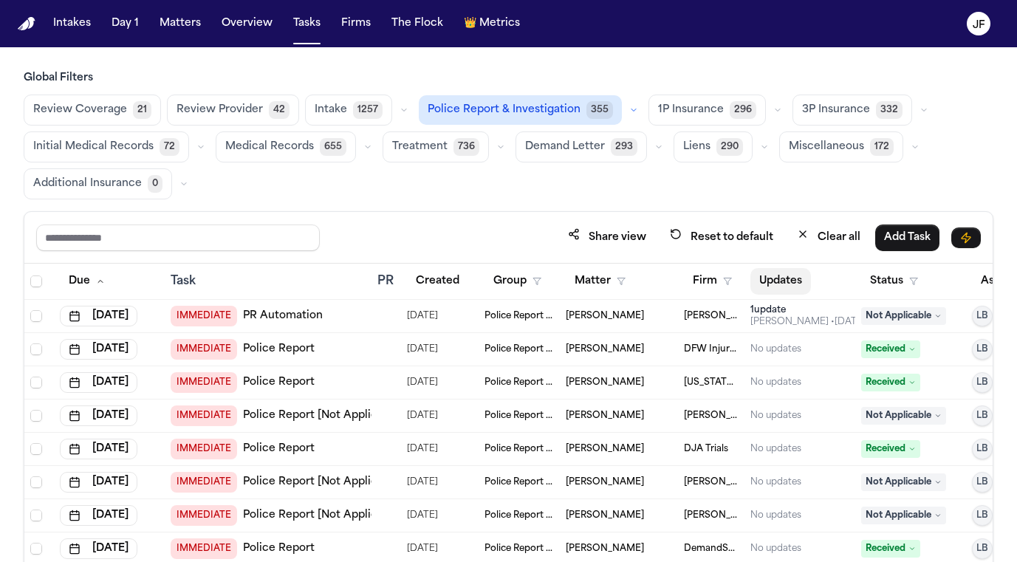
click at [777, 278] on button "Updates" at bounding box center [780, 281] width 61 height 27
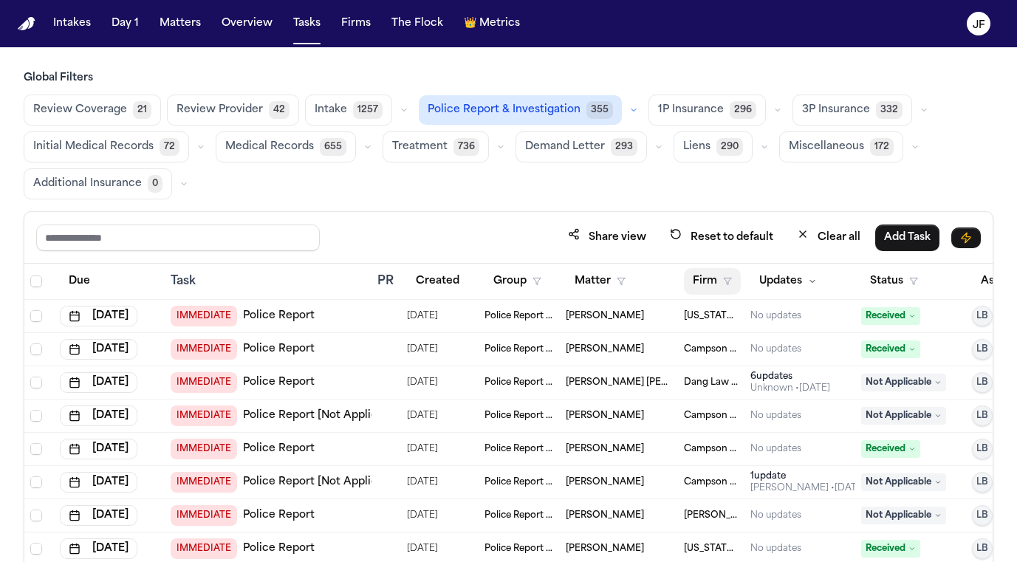
click at [724, 275] on button "Firm" at bounding box center [712, 281] width 57 height 27
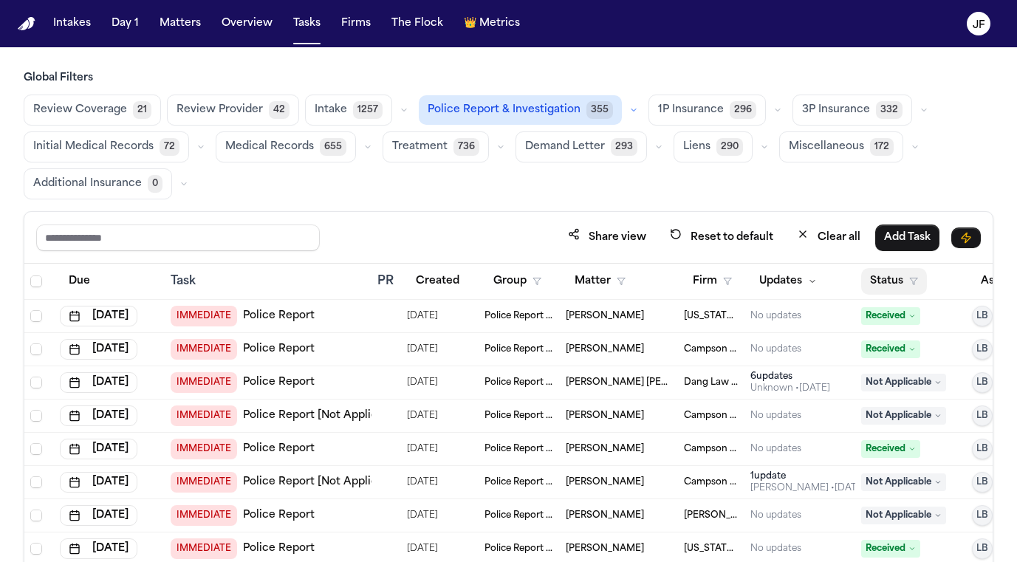
click at [893, 281] on button "Status" at bounding box center [894, 281] width 66 height 27
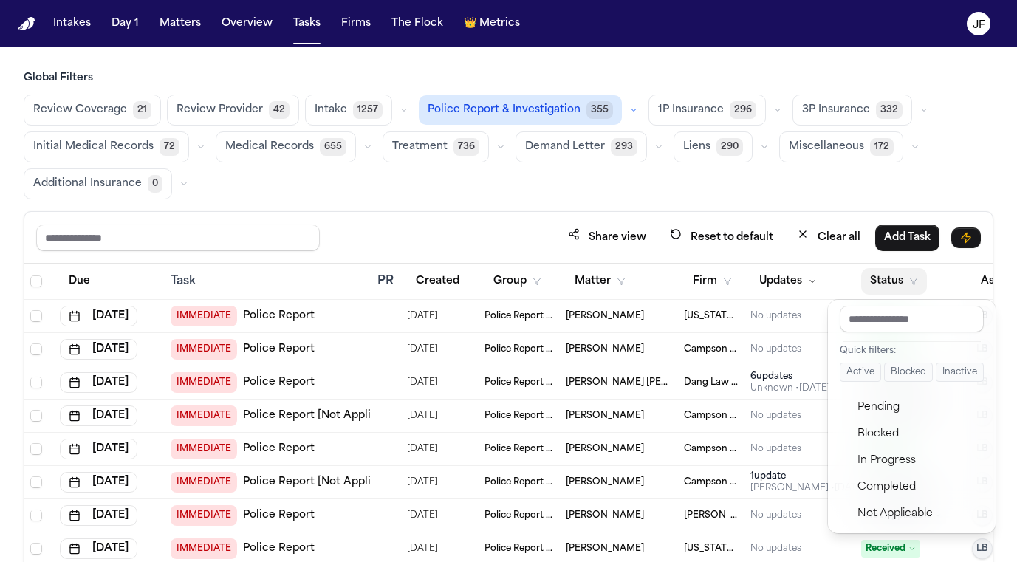
click at [859, 367] on button "Active" at bounding box center [859, 371] width 41 height 19
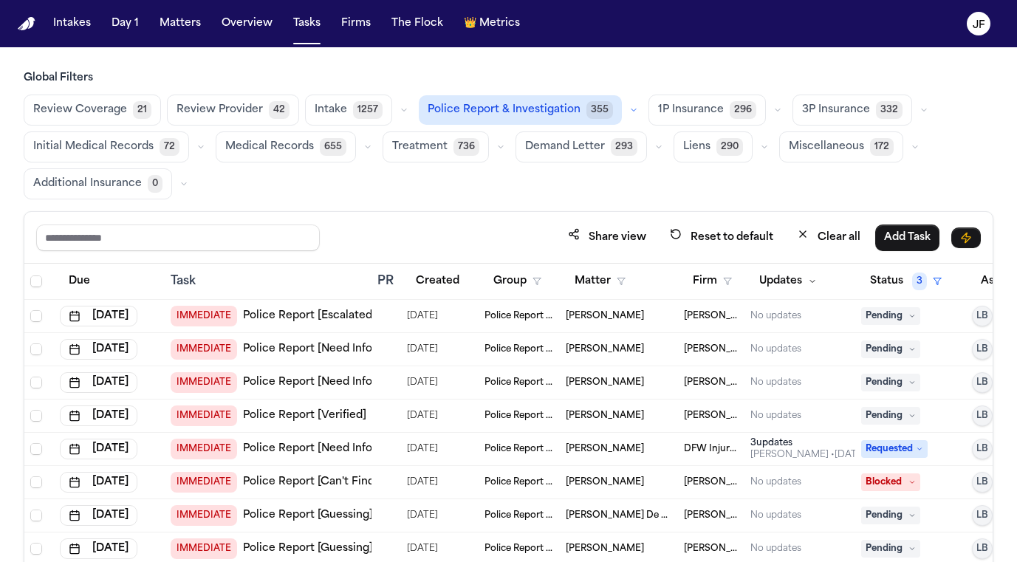
click at [622, 174] on div "Review Coverage 21 Review Provider 42 Intake 1257 Police Report & Investigation…" at bounding box center [508, 146] width 969 height 105
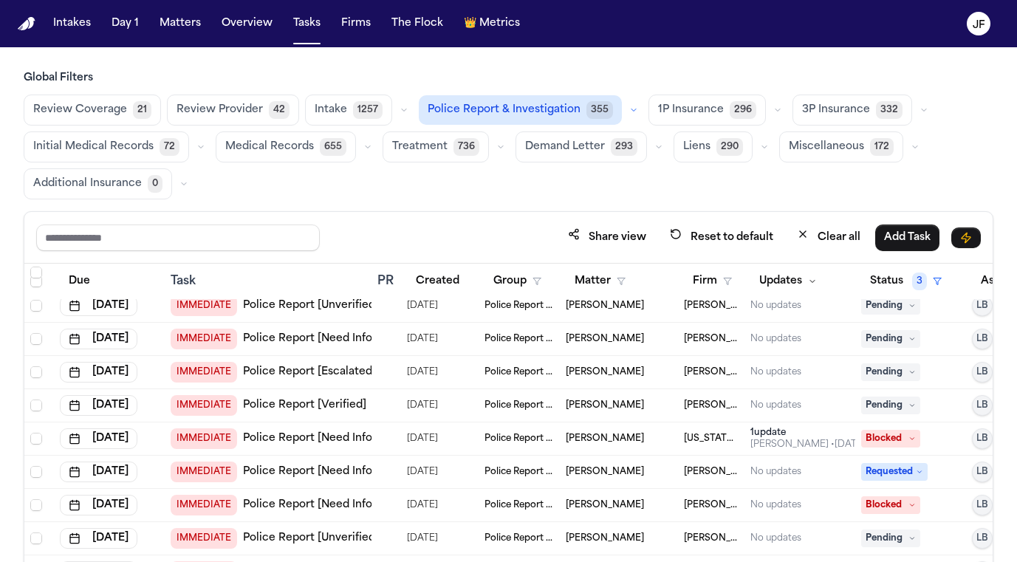
scroll to position [845, 0]
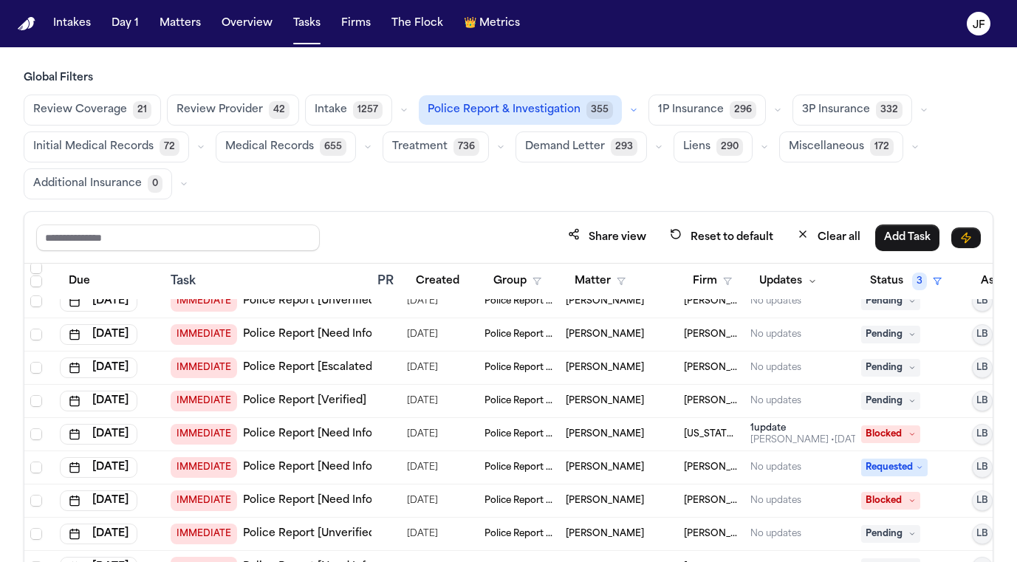
click at [285, 399] on link "Police Report [Verified]" at bounding box center [304, 400] width 123 height 15
click at [631, 110] on icon "button" at bounding box center [633, 110] width 4 height 2
click at [632, 94] on div "Global Filters Review Coverage 21 Review Provider 42 Intake 1257 Police Report …" at bounding box center [508, 135] width 969 height 128
click at [625, 82] on h3 "Global Filters" at bounding box center [508, 78] width 969 height 15
click at [769, 112] on button "button" at bounding box center [778, 110] width 18 height 18
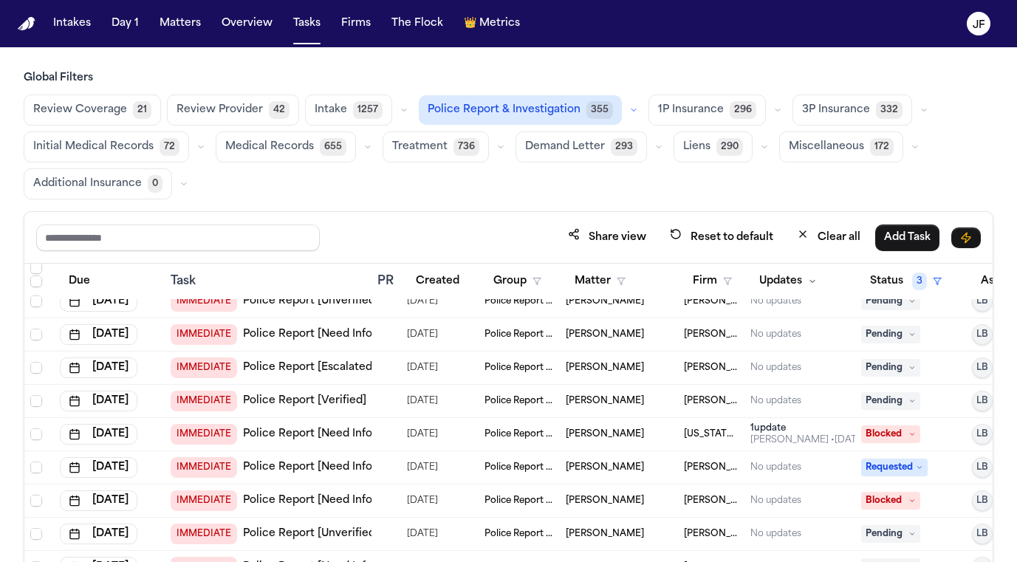
click at [779, 79] on h3 "Global Filters" at bounding box center [508, 78] width 969 height 15
click at [919, 111] on icon "button" at bounding box center [923, 110] width 9 height 9
click at [938, 100] on div "Review Coverage 21 Review Provider 42 Intake 1257 Police Report & Investigation…" at bounding box center [508, 146] width 969 height 105
click at [857, 74] on h3 "Global Filters" at bounding box center [508, 78] width 969 height 15
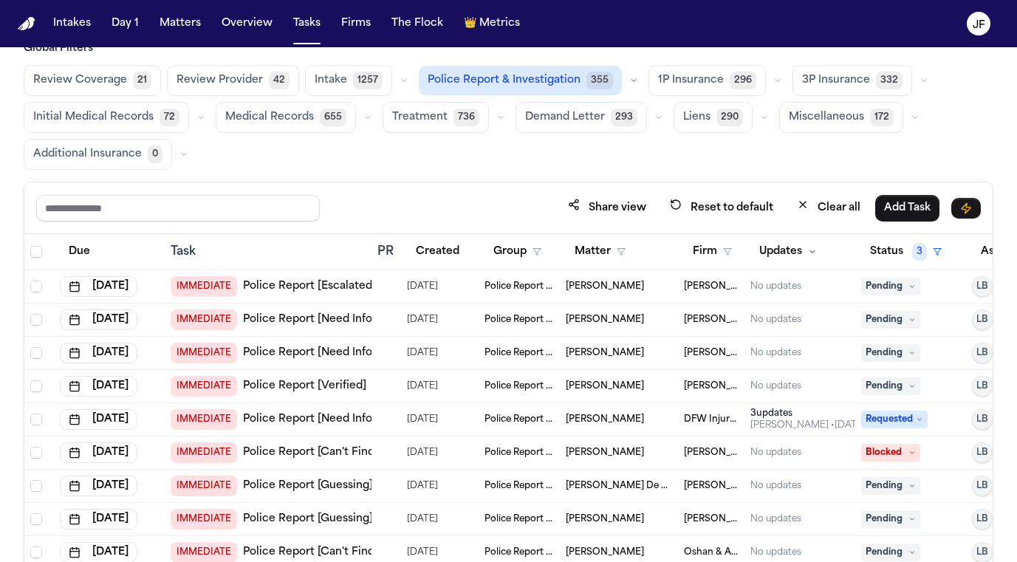
scroll to position [0, 0]
click at [882, 249] on button "Status 3" at bounding box center [905, 251] width 89 height 27
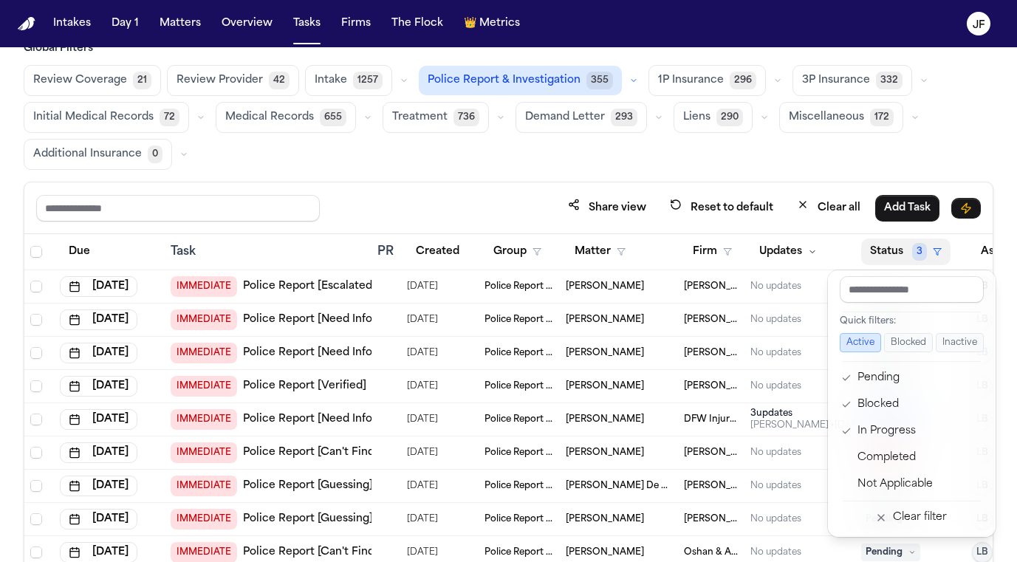
click at [856, 349] on button "Active" at bounding box center [859, 342] width 41 height 19
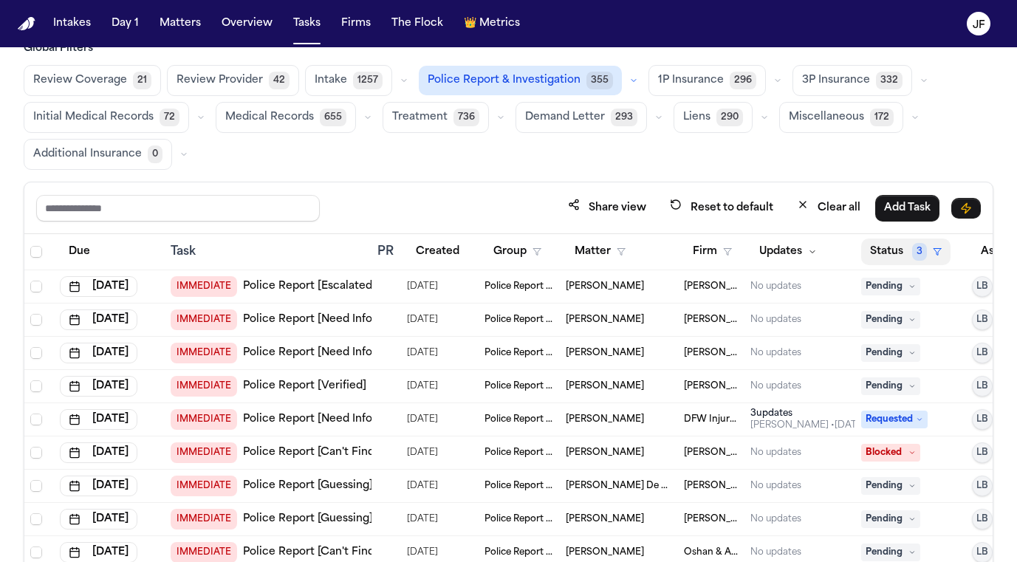
click at [886, 249] on button "Status 3" at bounding box center [905, 251] width 89 height 27
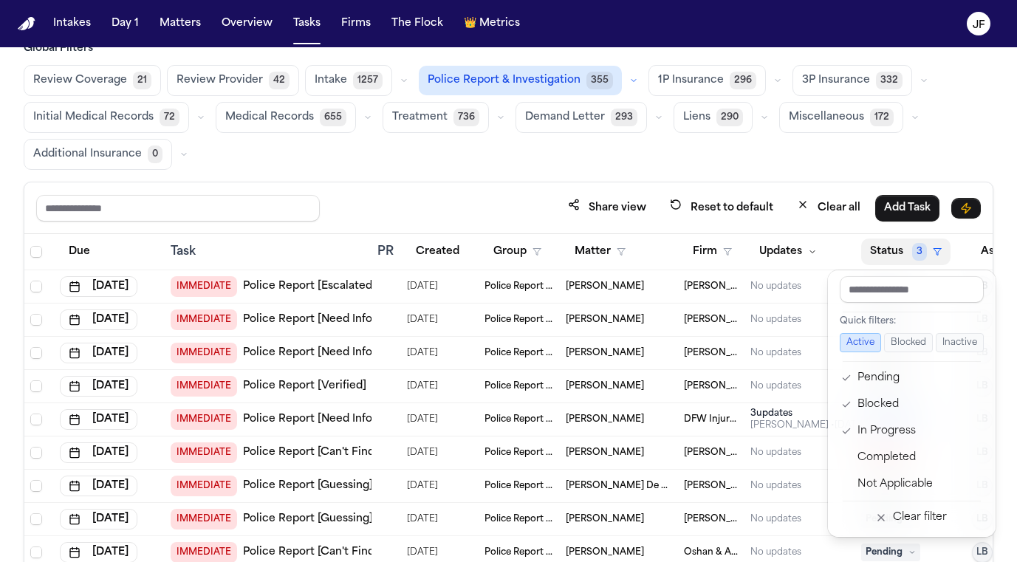
click at [816, 167] on div "Global Filters Review Coverage 21 Review Provider 42 Intake 1257 Police Report …" at bounding box center [508, 337] width 969 height 593
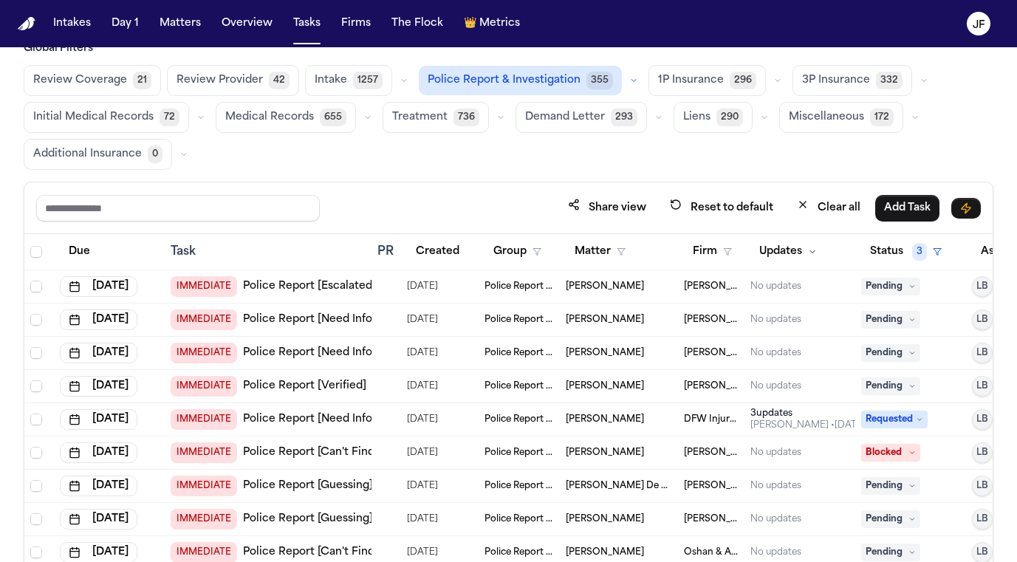
click at [769, 73] on button "button" at bounding box center [778, 81] width 18 height 18
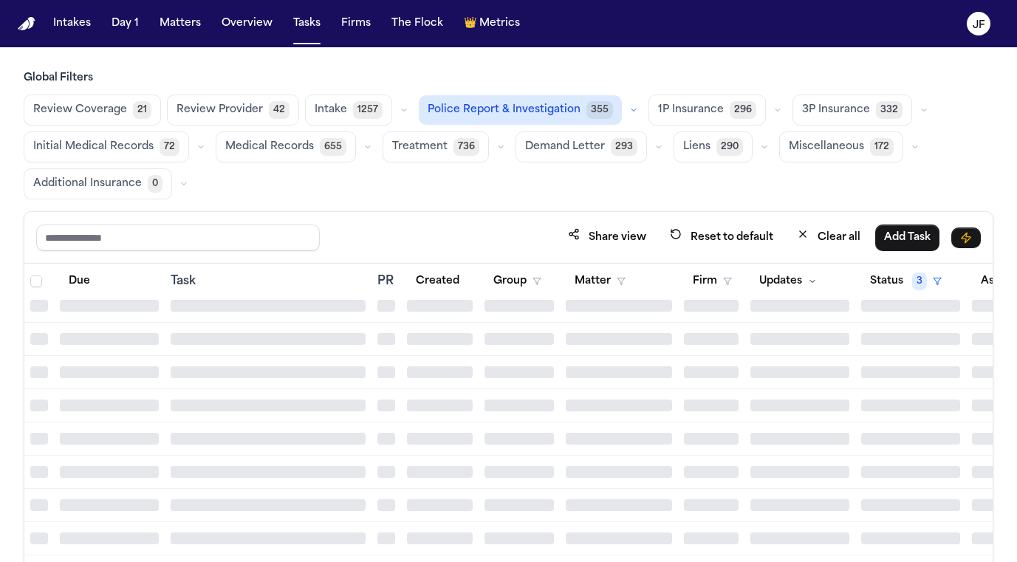
scroll to position [7967, 0]
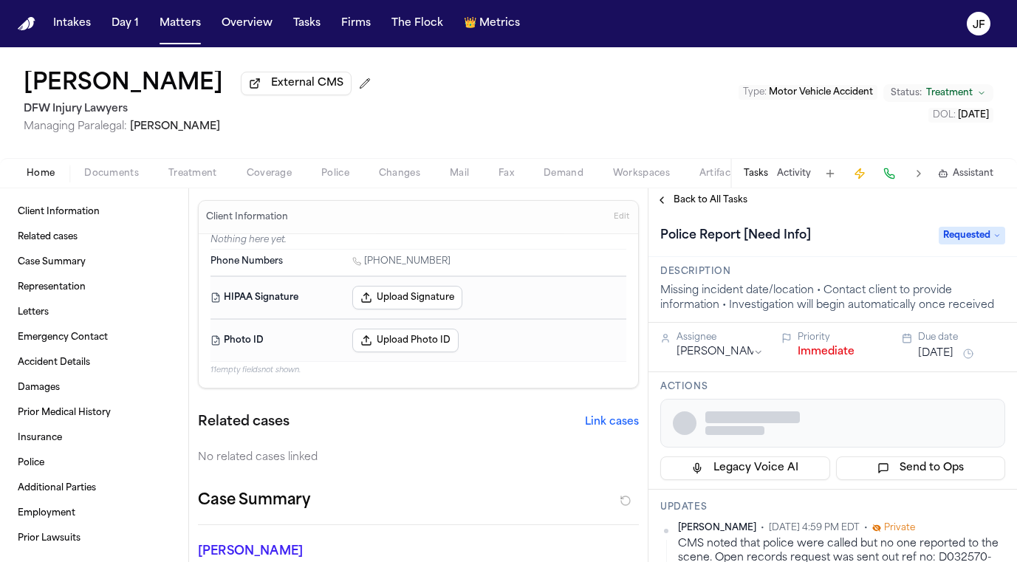
click at [121, 179] on span "Documents" at bounding box center [111, 174] width 55 height 12
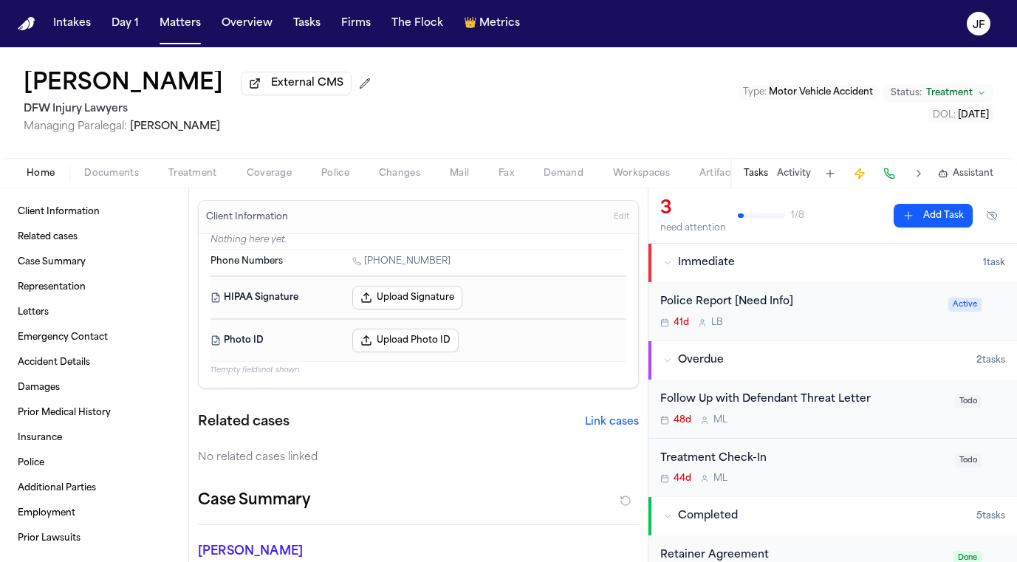
click at [35, 179] on span "Home" at bounding box center [41, 174] width 28 height 12
click at [117, 179] on span "Documents" at bounding box center [111, 174] width 55 height 12
click at [45, 176] on span "Home" at bounding box center [41, 174] width 28 height 12
click at [103, 179] on span "Documents" at bounding box center [111, 174] width 55 height 12
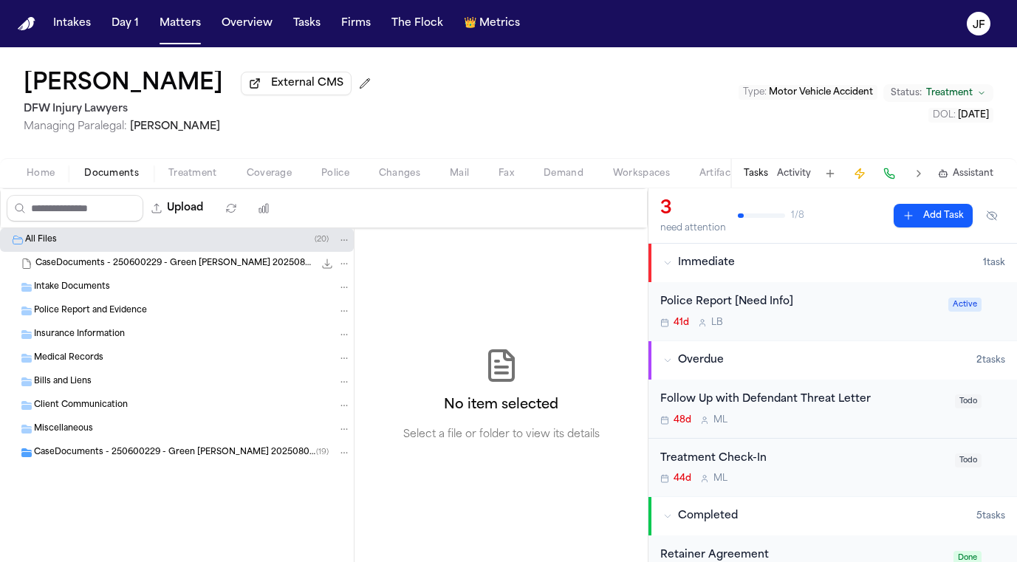
click at [94, 464] on div "CaseDocuments - 250600229 - Green [PERSON_NAME] 20250806201430 (unzipped) ( 19 )" at bounding box center [177, 453] width 354 height 24
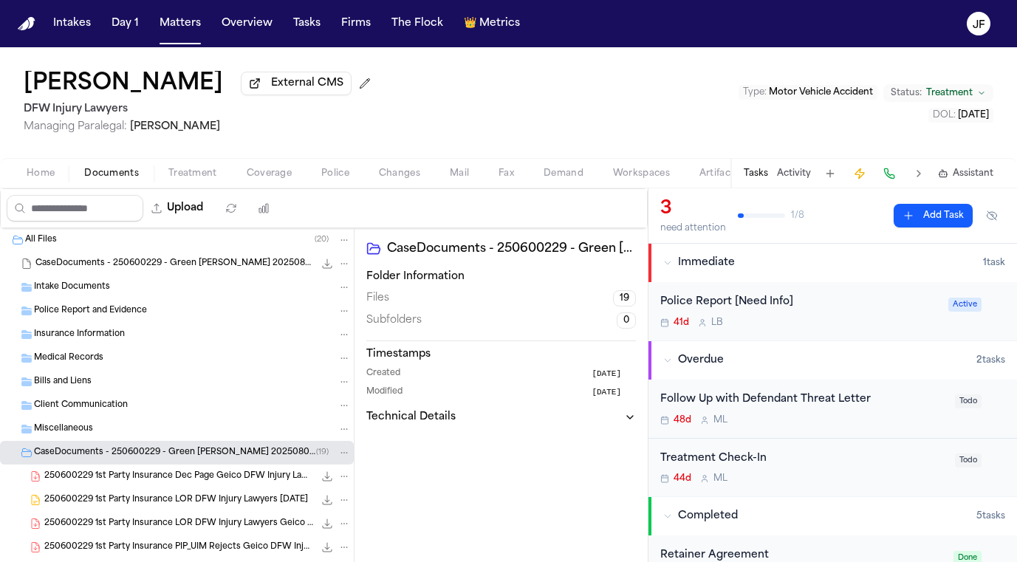
click at [99, 450] on span "CaseDocuments - 250600229 - Green [PERSON_NAME] 20250806201430 (unzipped)" at bounding box center [175, 453] width 282 height 13
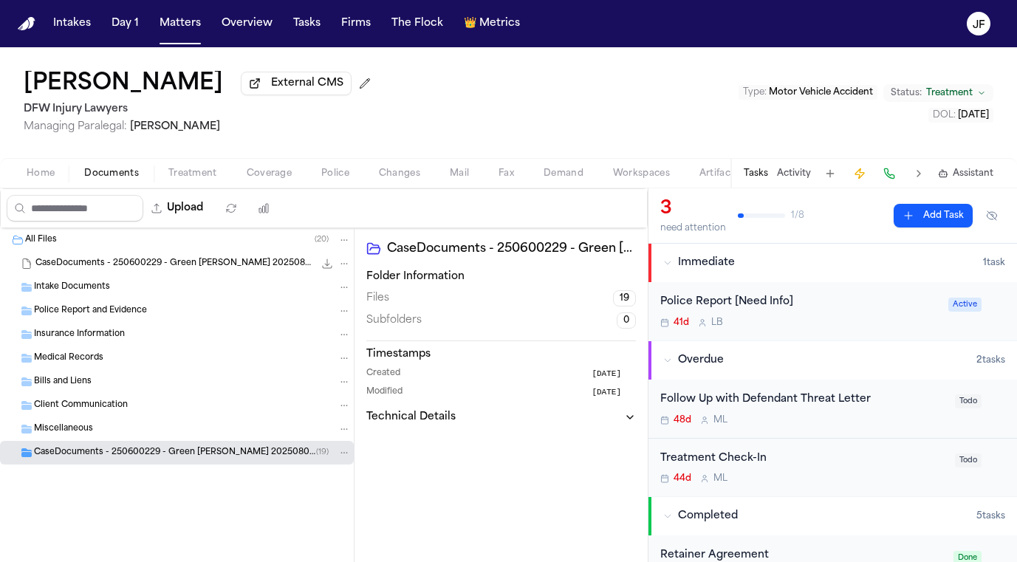
click at [253, 321] on div "Police Report and Evidence" at bounding box center [177, 311] width 354 height 24
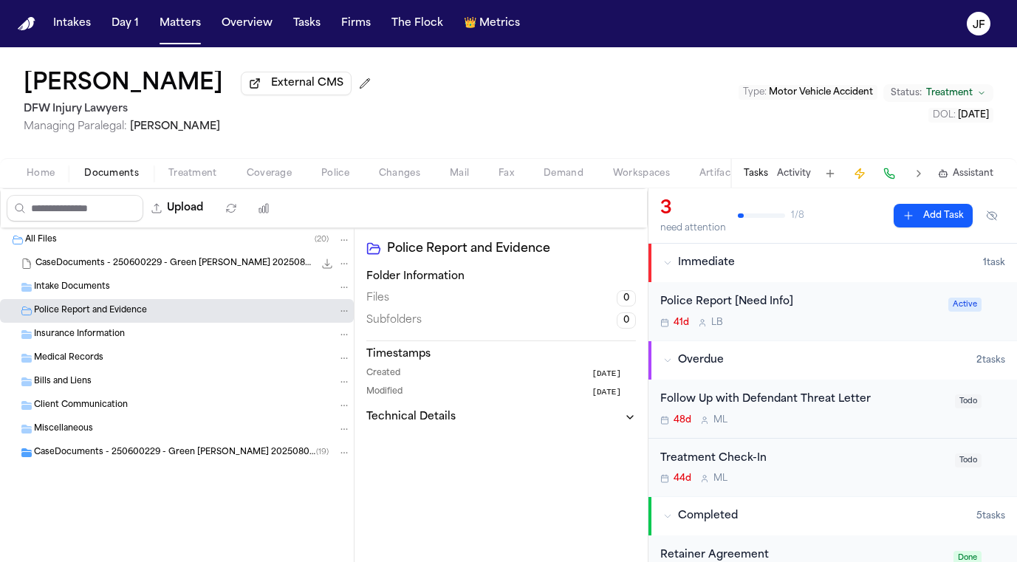
click at [253, 321] on div "Police Report and Evidence" at bounding box center [177, 311] width 354 height 24
click at [255, 321] on div "Police Report and Evidence" at bounding box center [177, 311] width 354 height 24
click at [273, 179] on span "Coverage" at bounding box center [269, 174] width 45 height 12
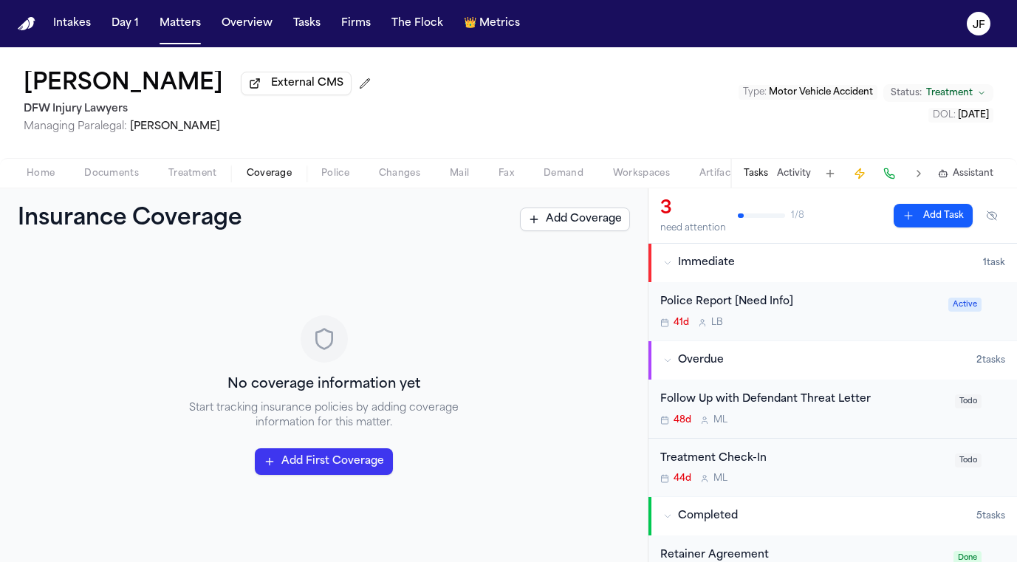
click at [324, 179] on span "Police" at bounding box center [335, 174] width 28 height 12
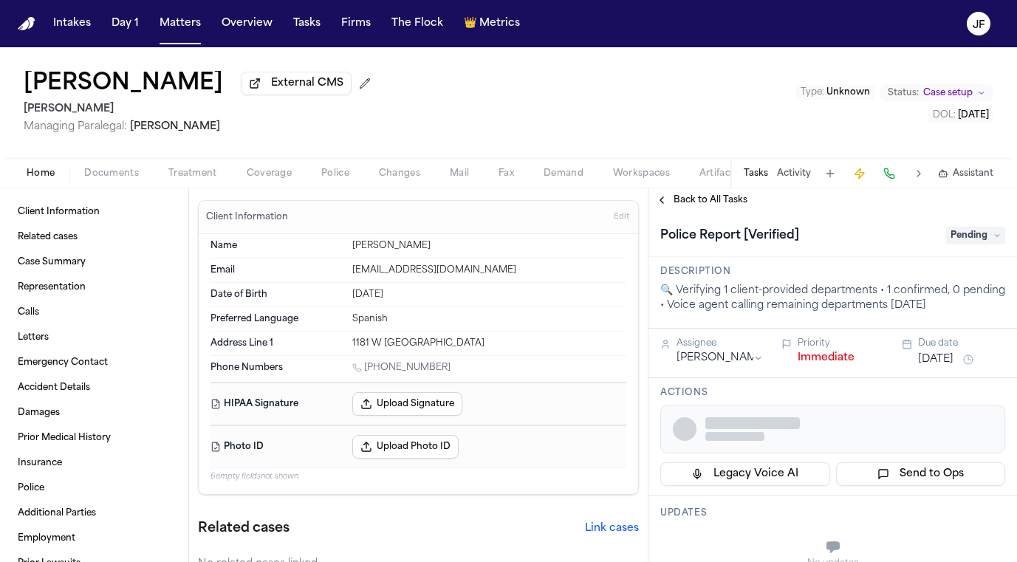
click at [343, 171] on span "Police" at bounding box center [335, 174] width 28 height 12
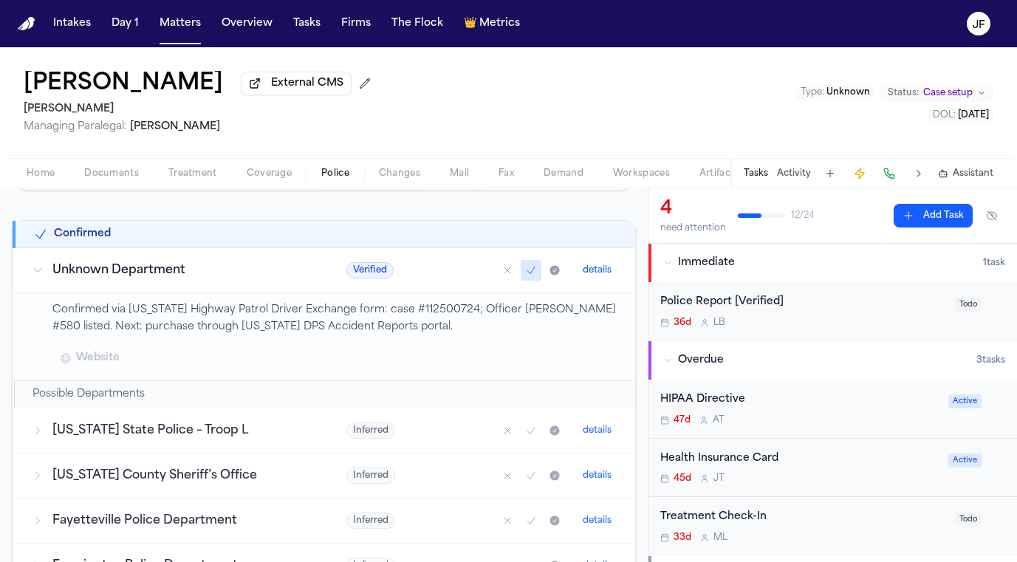
scroll to position [247, 0]
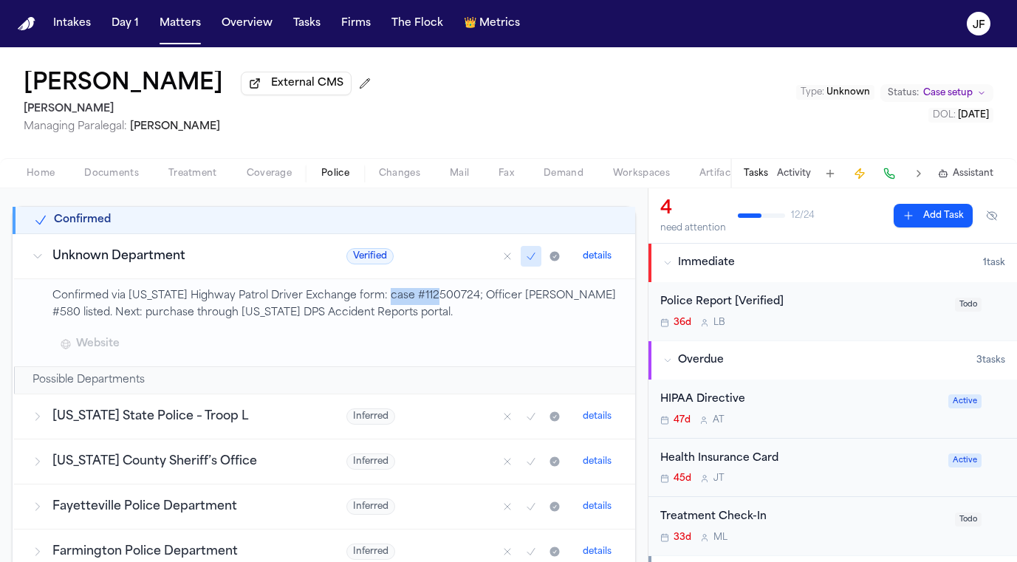
drag, startPoint x: 382, startPoint y: 298, endPoint x: 439, endPoint y: 298, distance: 56.9
click at [439, 298] on p "Confirmed via [US_STATE] Highway Patrol Driver Exchange form: case #112500724; …" at bounding box center [334, 305] width 565 height 34
drag, startPoint x: 503, startPoint y: 292, endPoint x: 539, endPoint y: 291, distance: 36.2
click at [539, 292] on p "Confirmed via [US_STATE] Highway Patrol Driver Exchange form: case #112500724; …" at bounding box center [334, 305] width 565 height 34
click at [294, 291] on p "Confirmed via [US_STATE] Highway Patrol Driver Exchange form: case #112500724; …" at bounding box center [334, 305] width 565 height 34
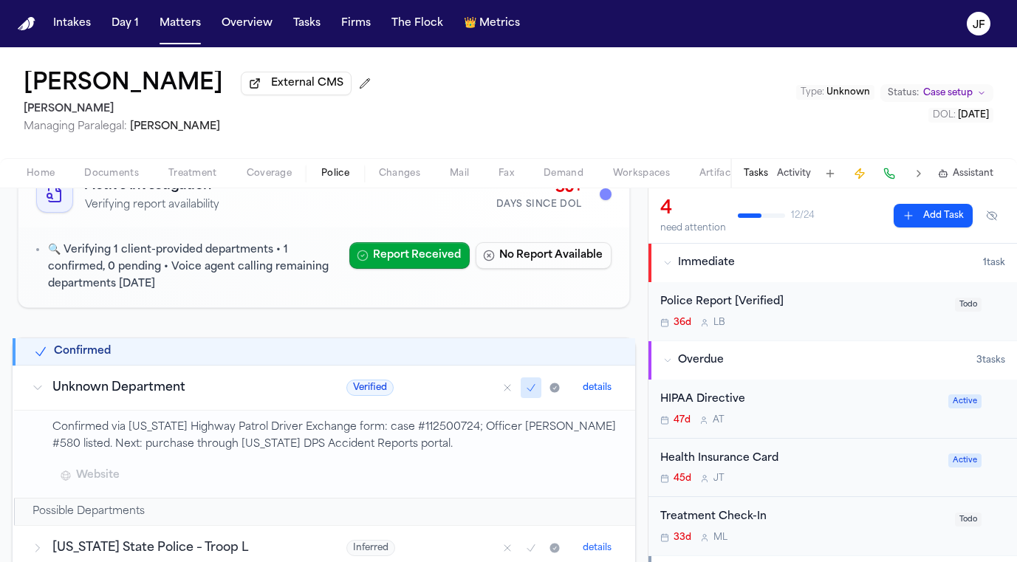
scroll to position [124, 0]
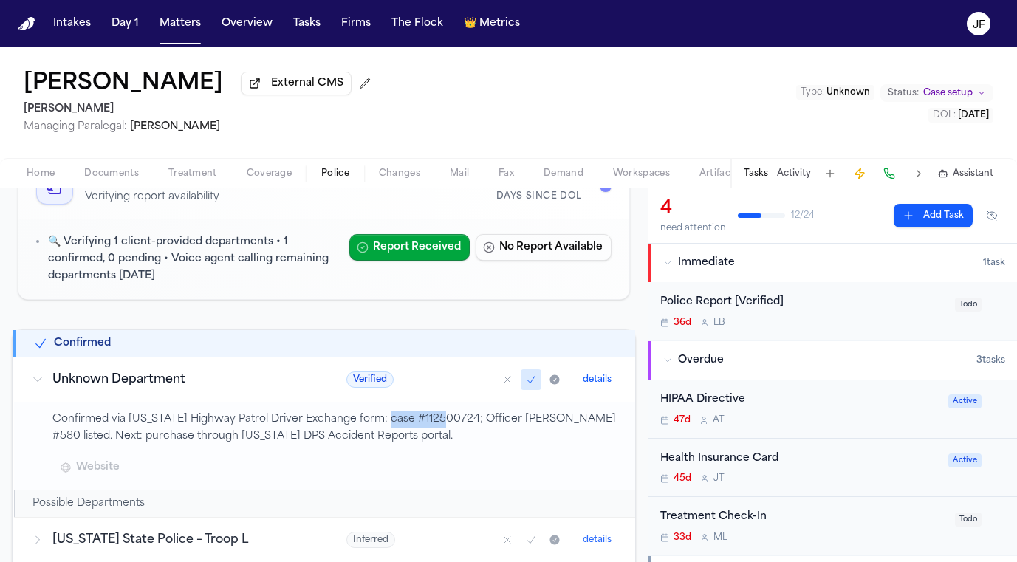
drag, startPoint x: 385, startPoint y: 426, endPoint x: 443, endPoint y: 426, distance: 57.6
click at [443, 426] on p "Confirmed via [US_STATE] Highway Patrol Driver Exchange form: case #112500724; …" at bounding box center [334, 428] width 565 height 34
click at [755, 320] on div "36d L B" at bounding box center [803, 323] width 286 height 12
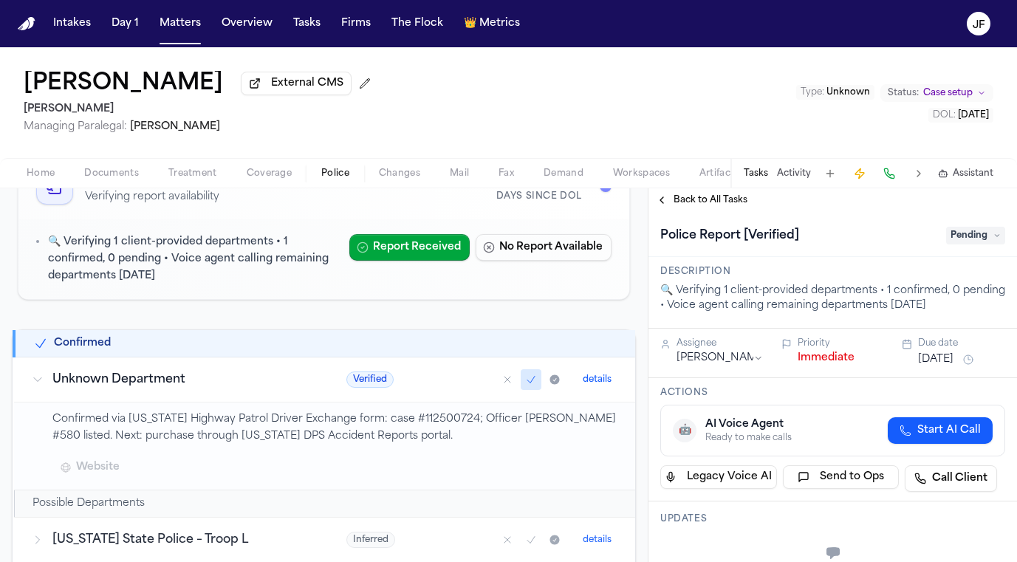
click at [686, 206] on span "Back to All Tasks" at bounding box center [710, 200] width 74 height 12
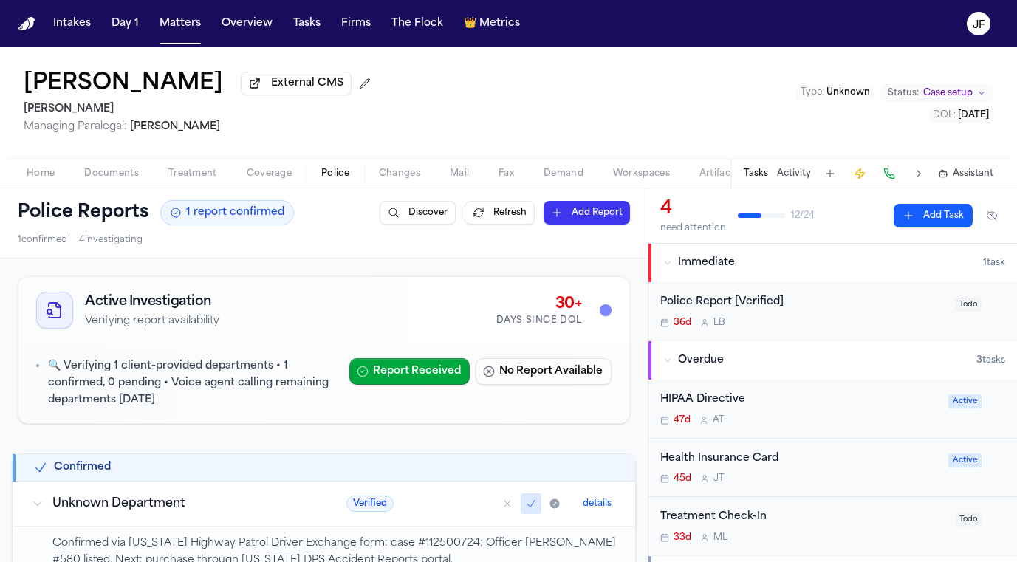
click at [45, 178] on span "Home" at bounding box center [41, 174] width 28 height 12
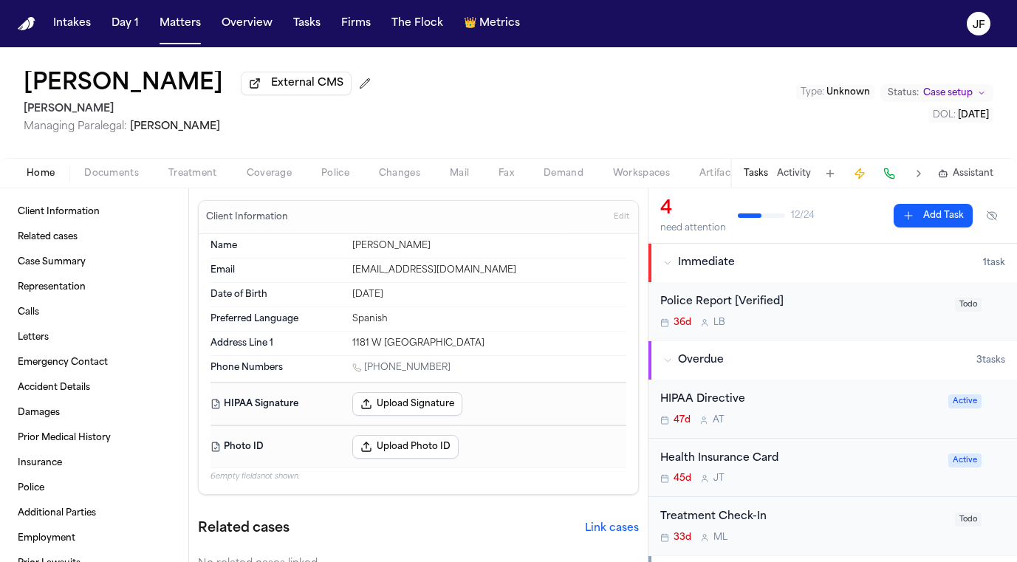
click at [91, 173] on span "Documents" at bounding box center [111, 174] width 55 height 12
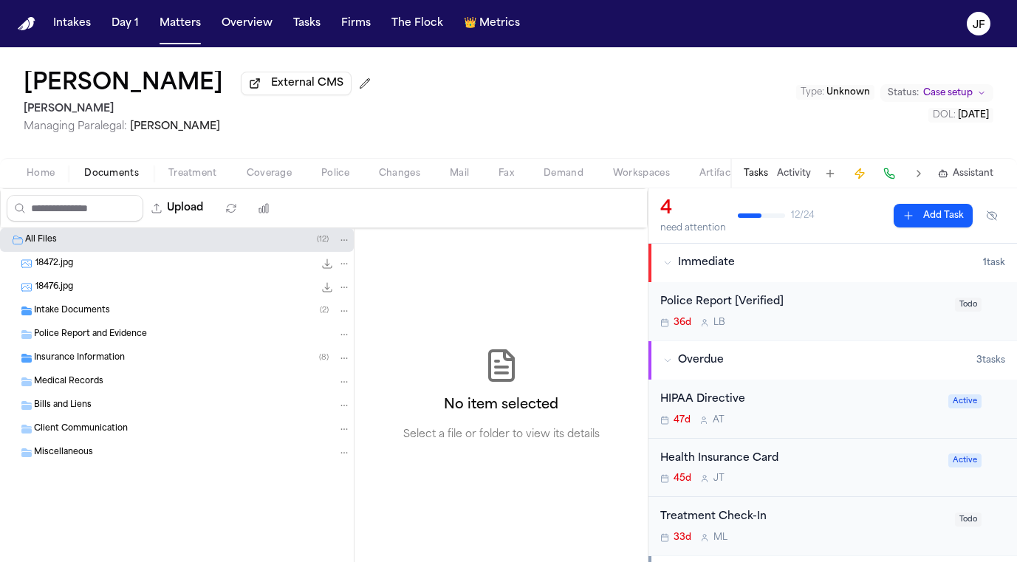
click at [77, 330] on div "Police Report and Evidence" at bounding box center [177, 335] width 354 height 24
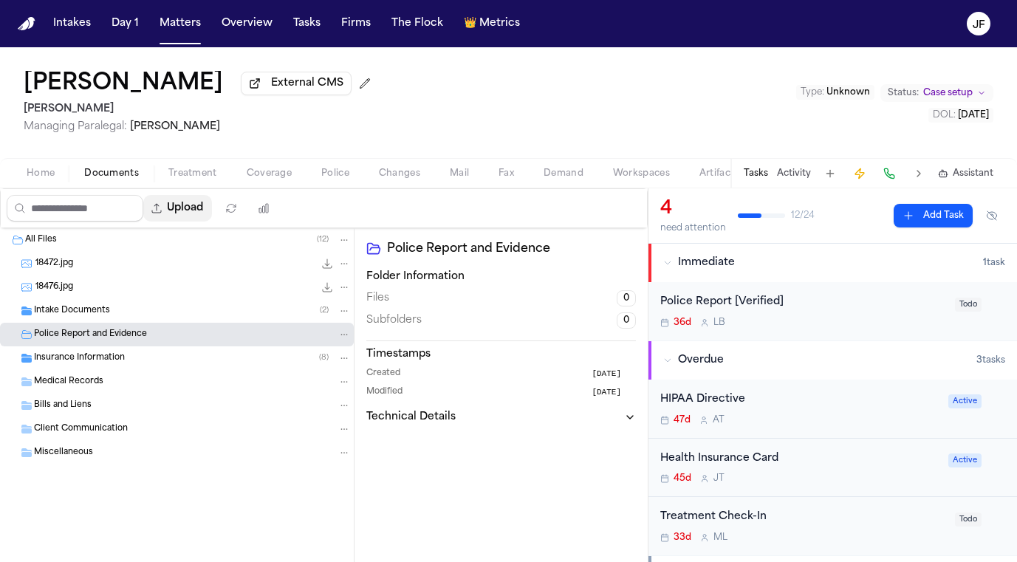
click at [212, 218] on button "Upload" at bounding box center [177, 208] width 69 height 27
select select "**********"
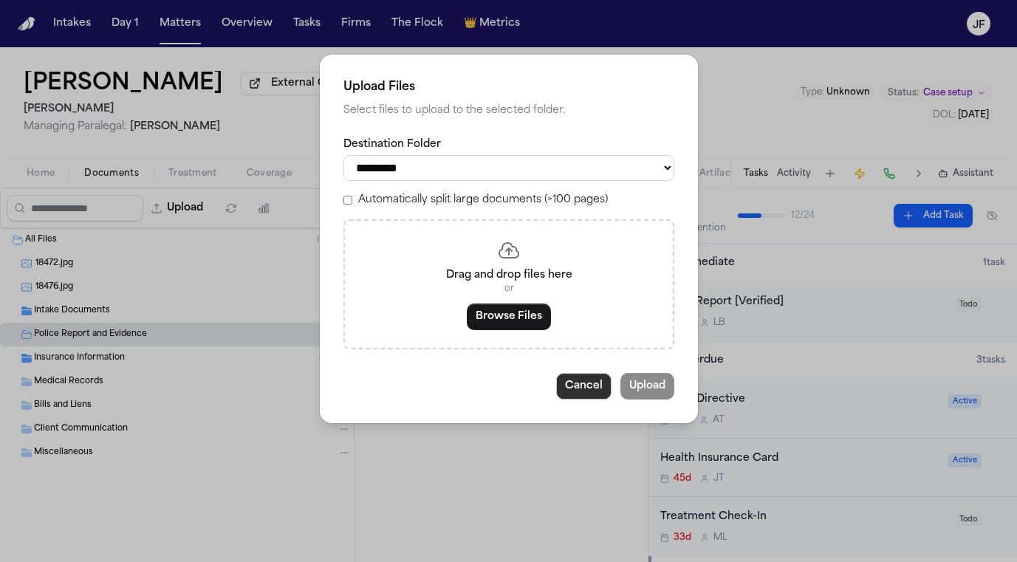
click at [601, 378] on button "Cancel" at bounding box center [583, 386] width 55 height 27
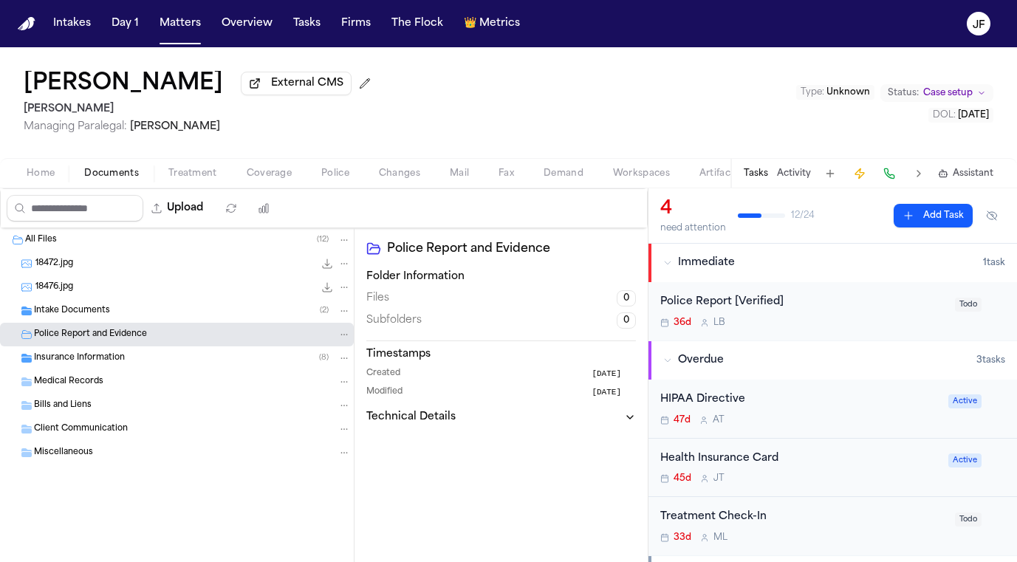
click at [750, 303] on div "Police Report [Verified]" at bounding box center [803, 302] width 286 height 17
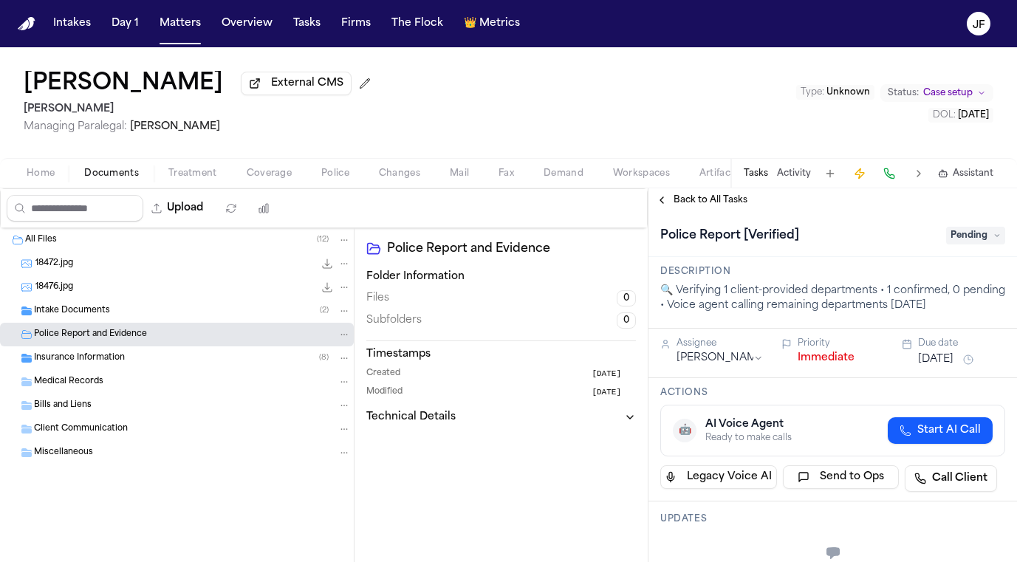
click at [963, 239] on span "Pending" at bounding box center [975, 236] width 59 height 18
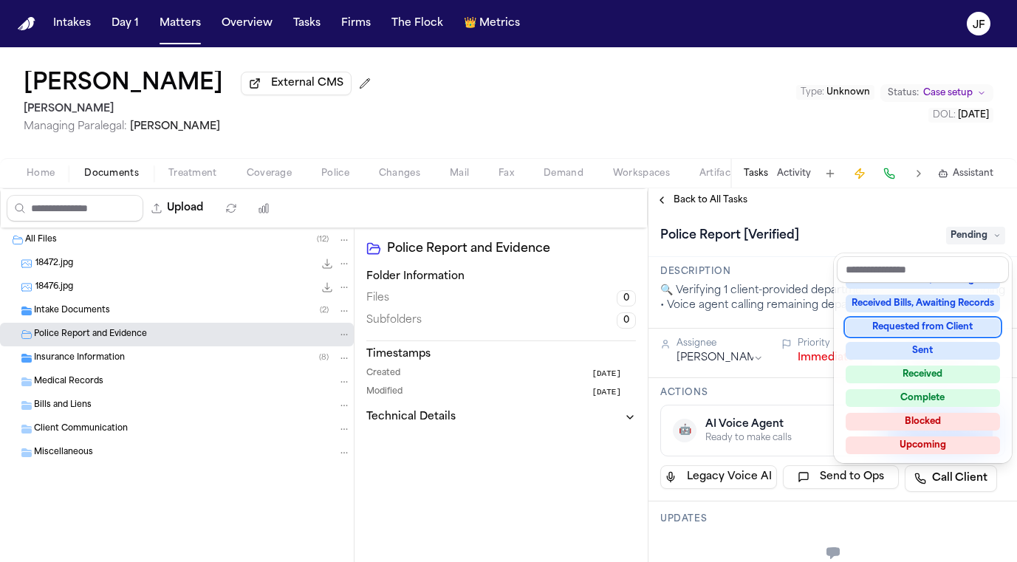
scroll to position [219, 0]
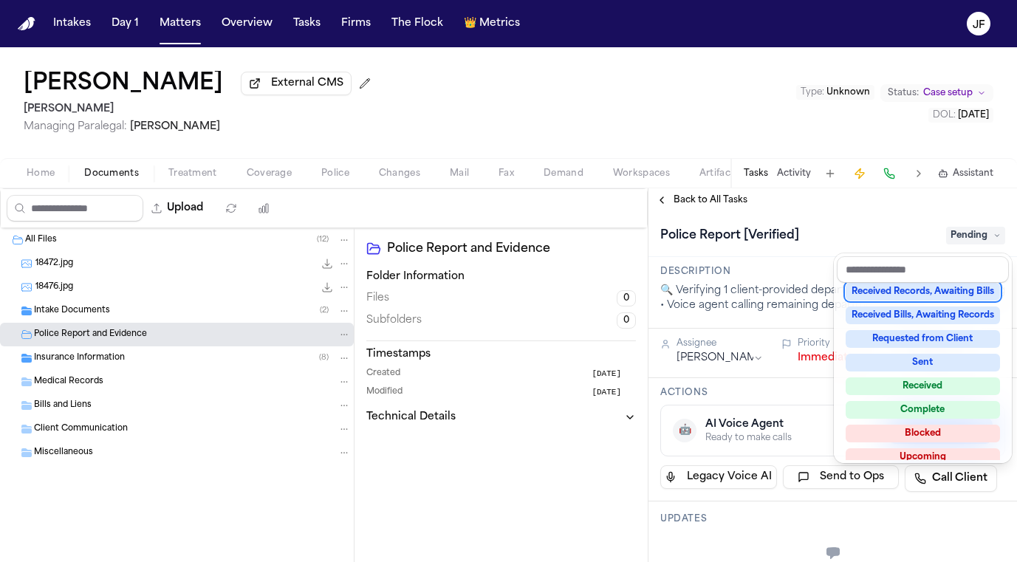
click at [823, 229] on div "Police Report [Verified] Pending" at bounding box center [832, 236] width 345 height 24
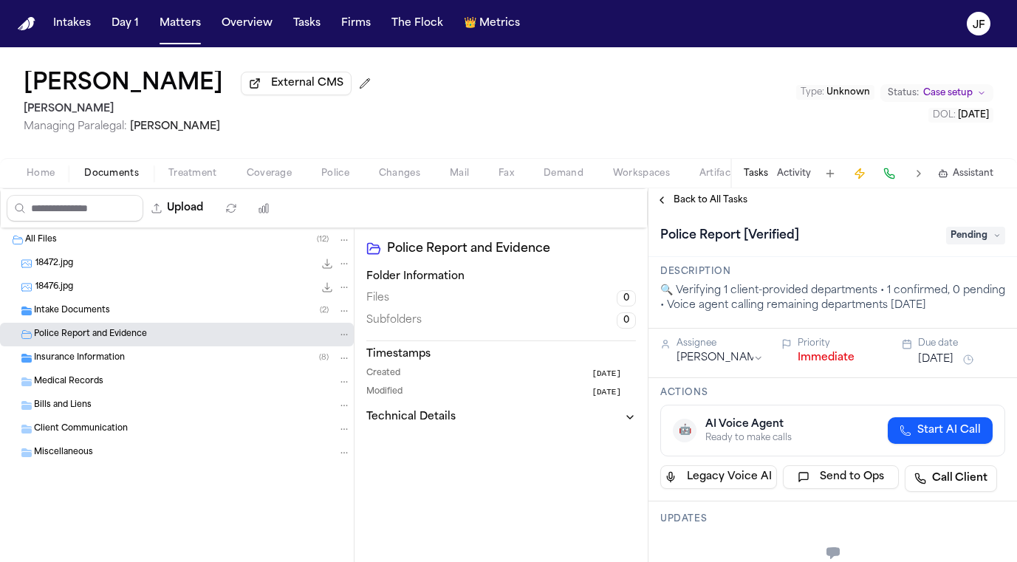
click at [702, 198] on span "Back to All Tasks" at bounding box center [710, 200] width 74 height 12
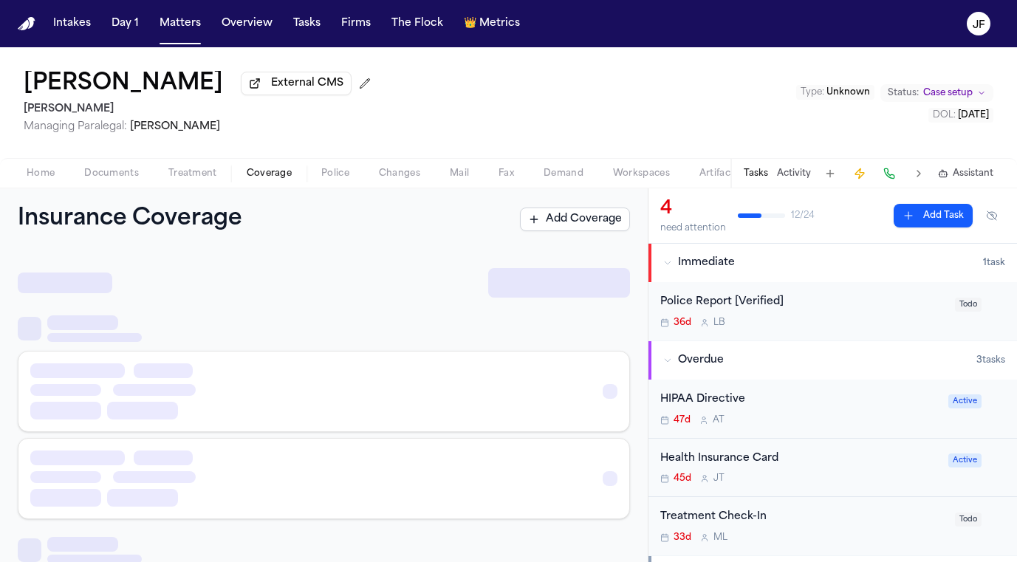
click at [262, 182] on span "button" at bounding box center [269, 181] width 63 height 1
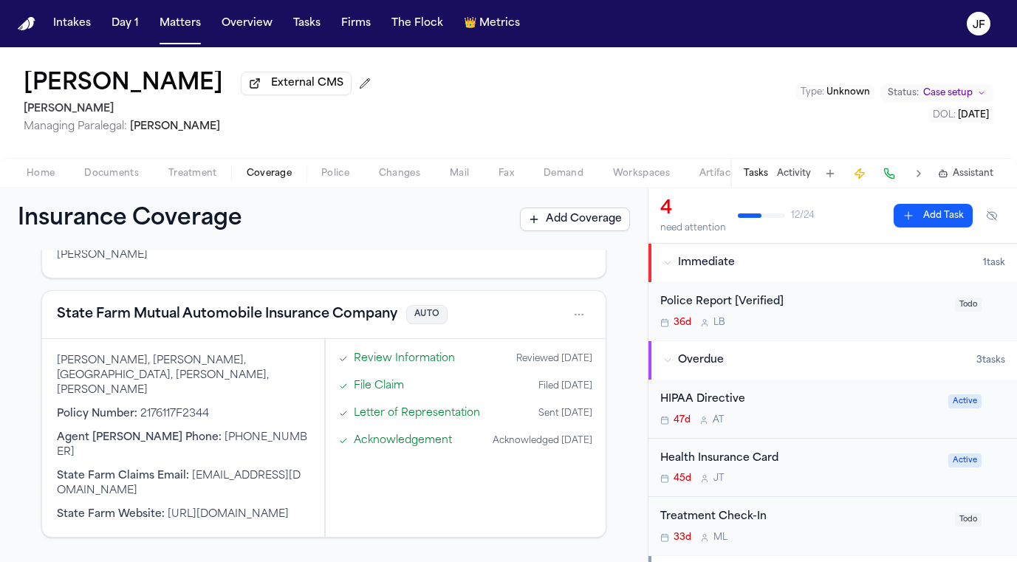
scroll to position [118, 0]
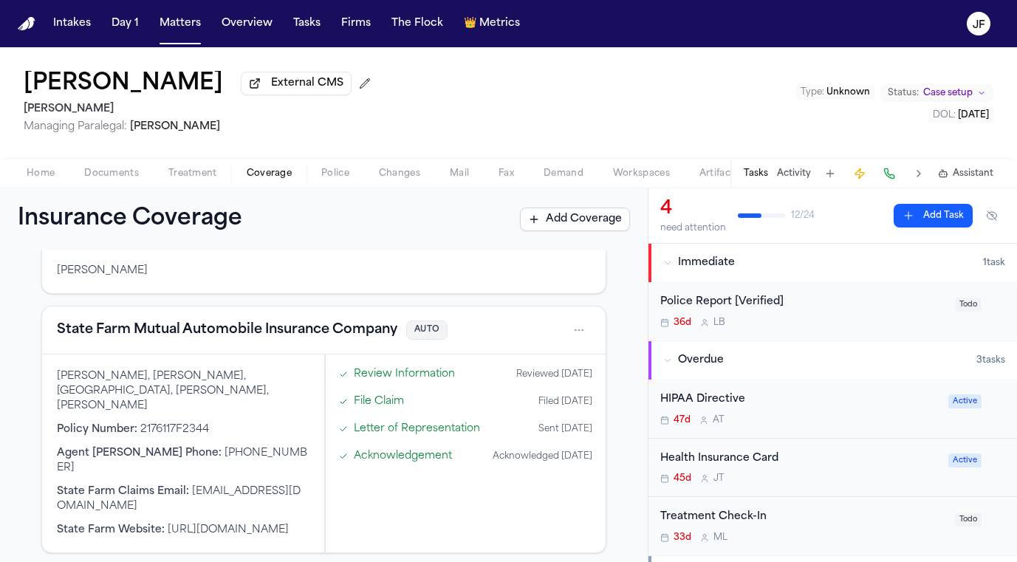
click at [344, 335] on button "State Farm Mutual Automobile Insurance Company" at bounding box center [227, 330] width 340 height 21
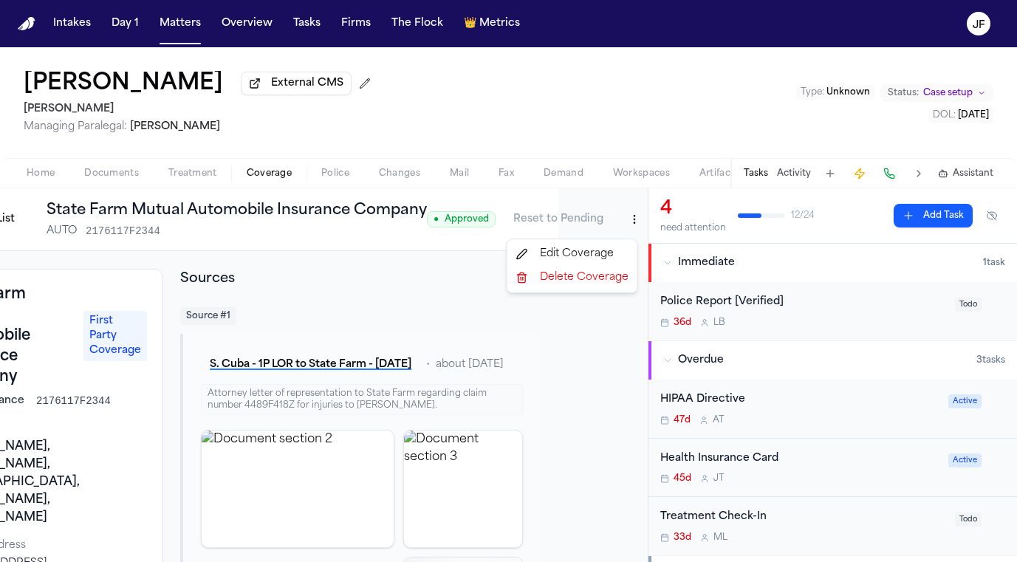
scroll to position [0, 96]
click at [619, 227] on html "Intakes Day 1 Matters Overview Tasks Firms The Flock 👑 Metrics JF [PERSON_NAME]…" at bounding box center [508, 281] width 1017 height 562
click at [28, 216] on html "Intakes Day 1 Matters Overview Tasks Firms The Flock 👑 Metrics JF [PERSON_NAME]…" at bounding box center [508, 281] width 1017 height 562
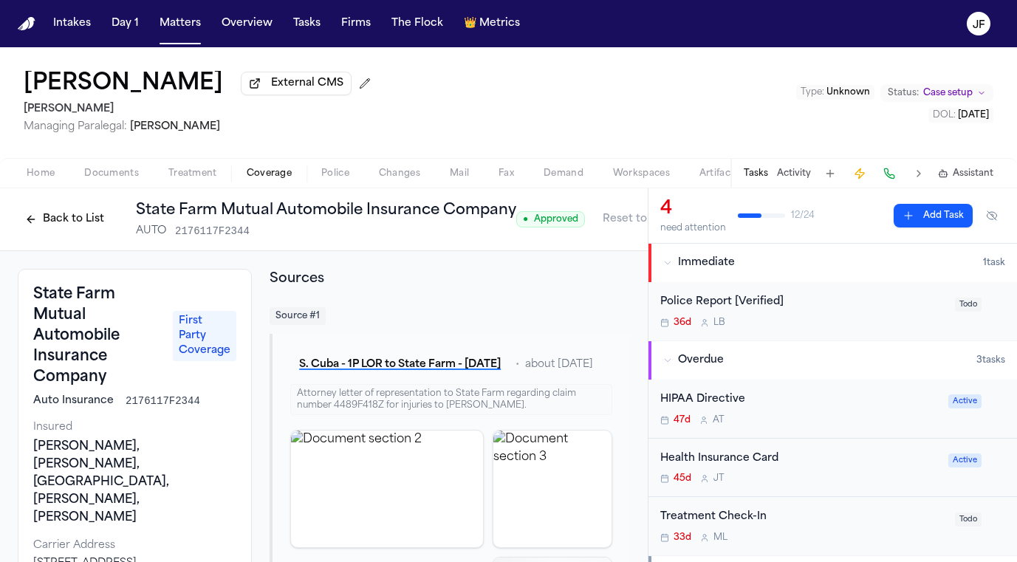
scroll to position [0, 0]
click at [39, 228] on button "Back to List" at bounding box center [65, 219] width 94 height 24
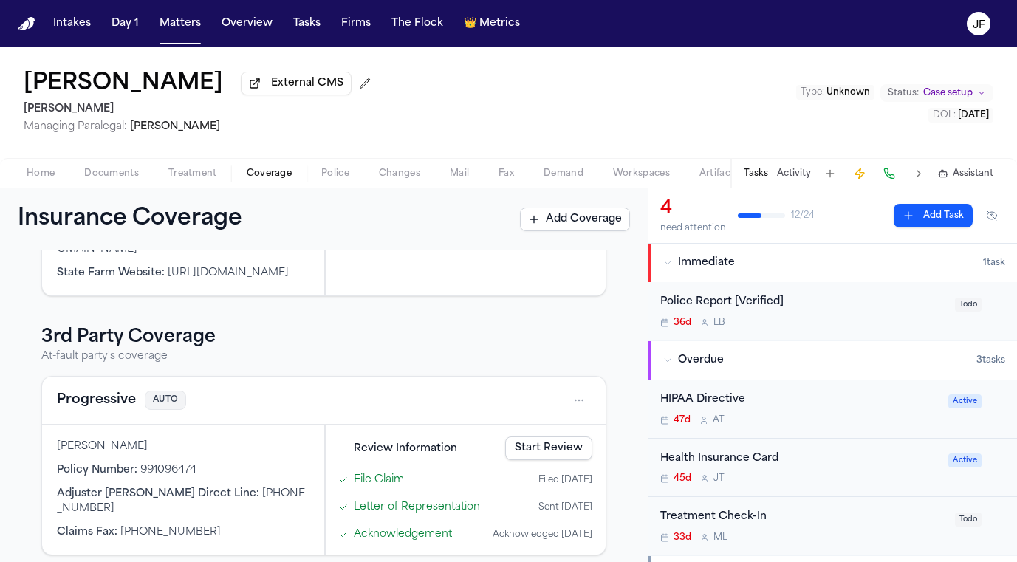
scroll to position [374, 0]
click at [558, 437] on link "Start Review" at bounding box center [548, 449] width 87 height 24
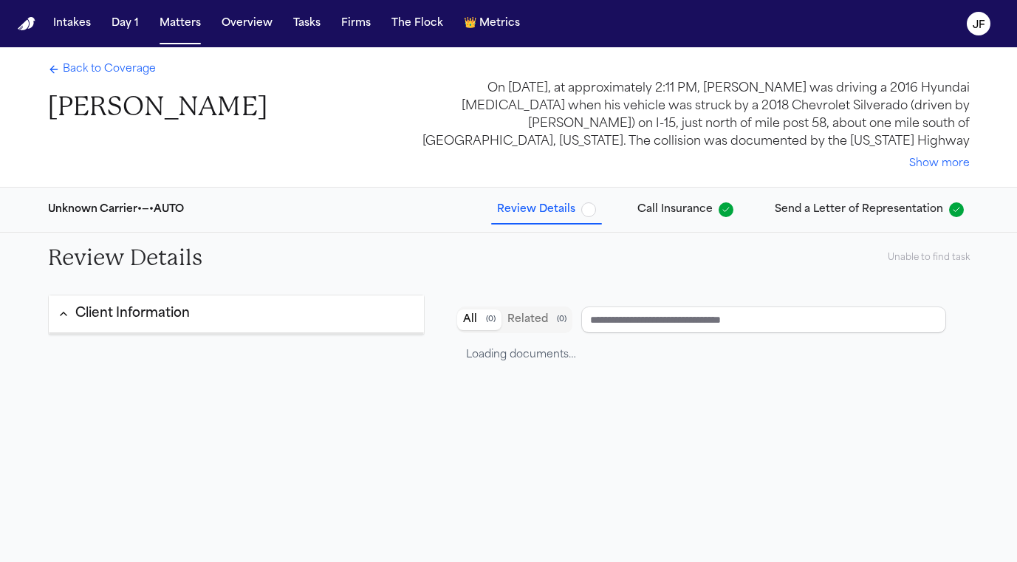
type input "**********"
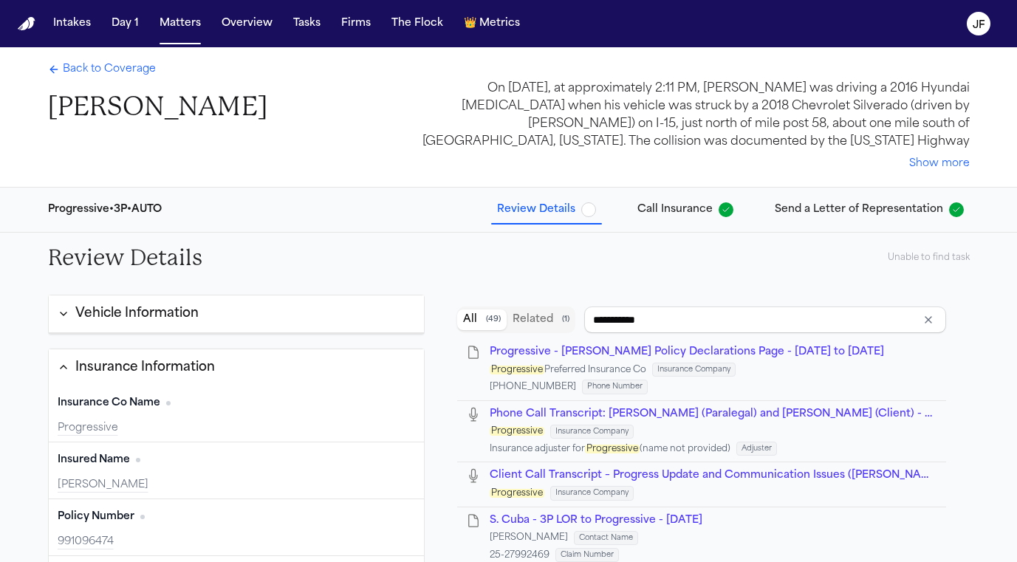
click at [122, 74] on span "Back to Coverage" at bounding box center [109, 69] width 93 height 15
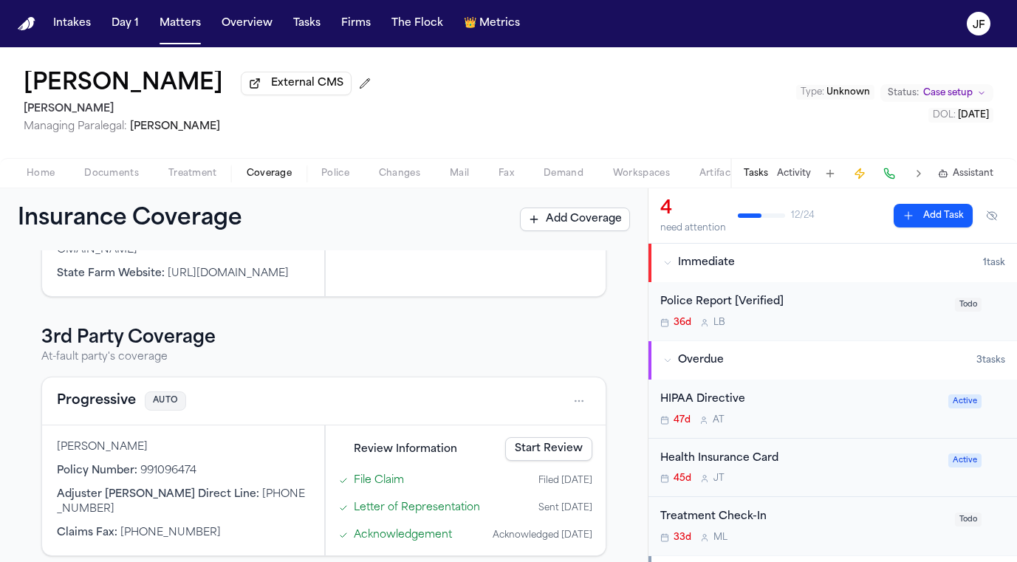
click at [546, 444] on link "Start Review" at bounding box center [548, 449] width 87 height 24
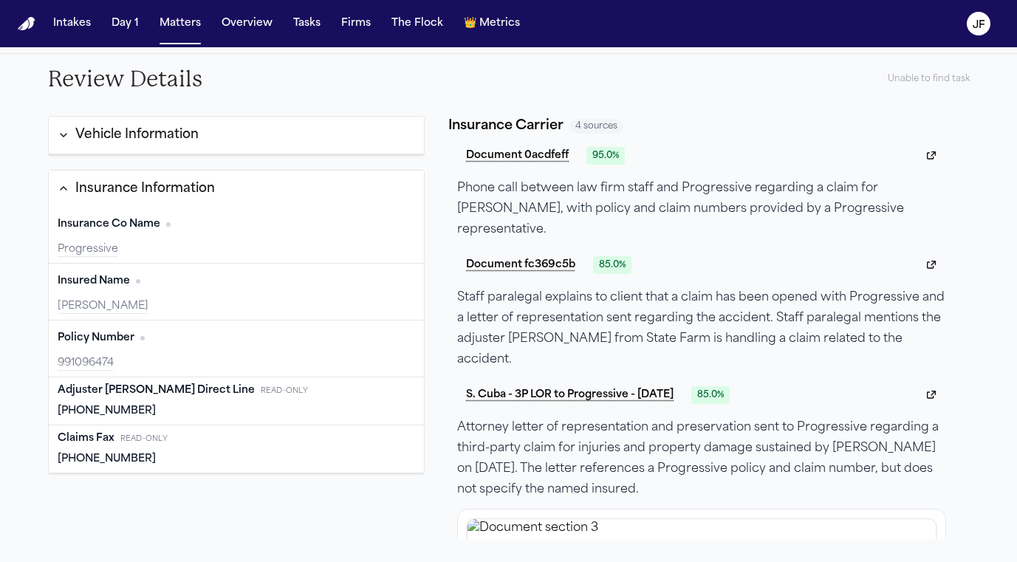
click at [314, 136] on button "Vehicle Information" at bounding box center [237, 136] width 376 height 38
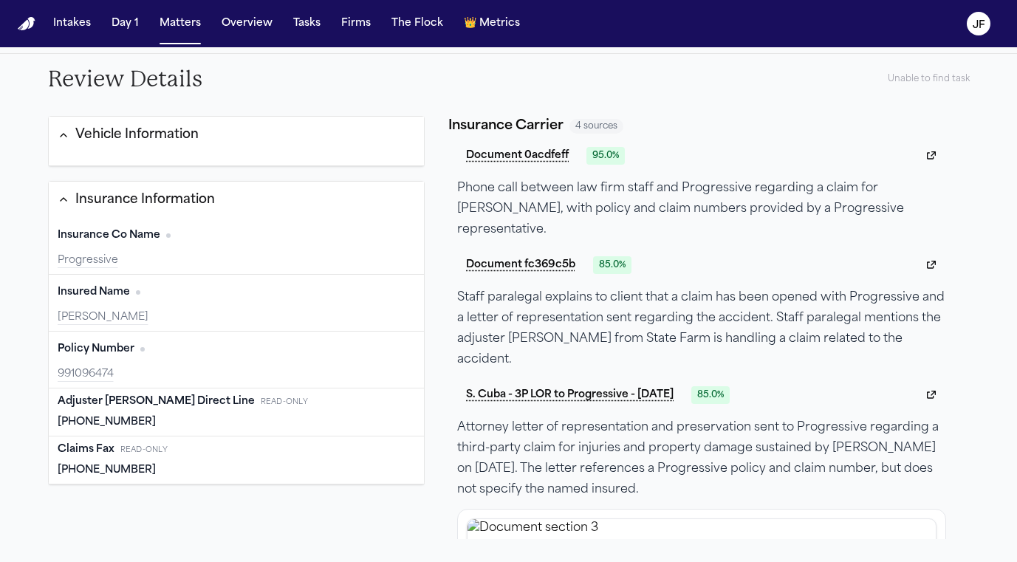
click at [299, 194] on button "Insurance Information" at bounding box center [237, 200] width 376 height 37
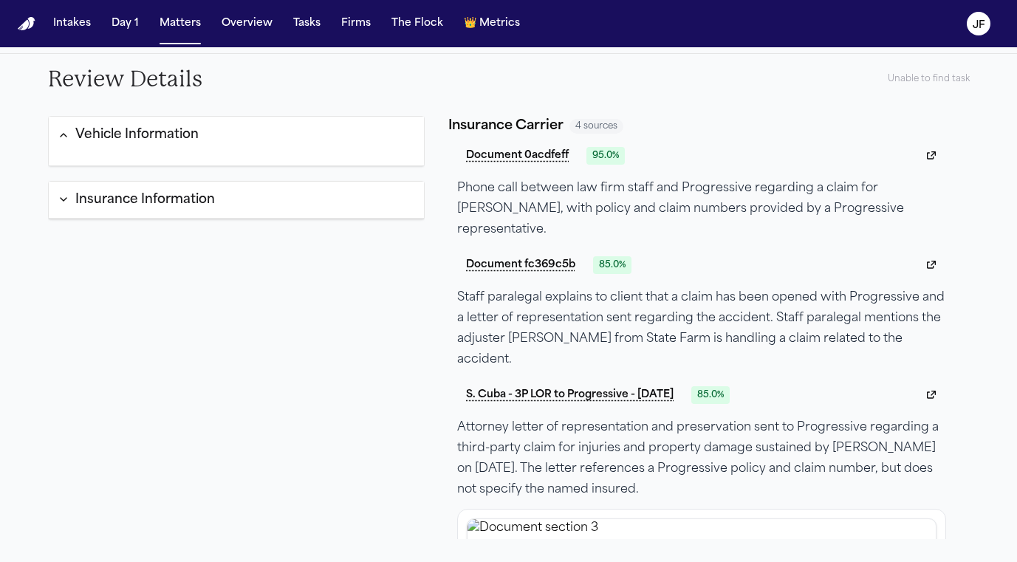
click at [299, 194] on button "Insurance Information" at bounding box center [237, 201] width 376 height 38
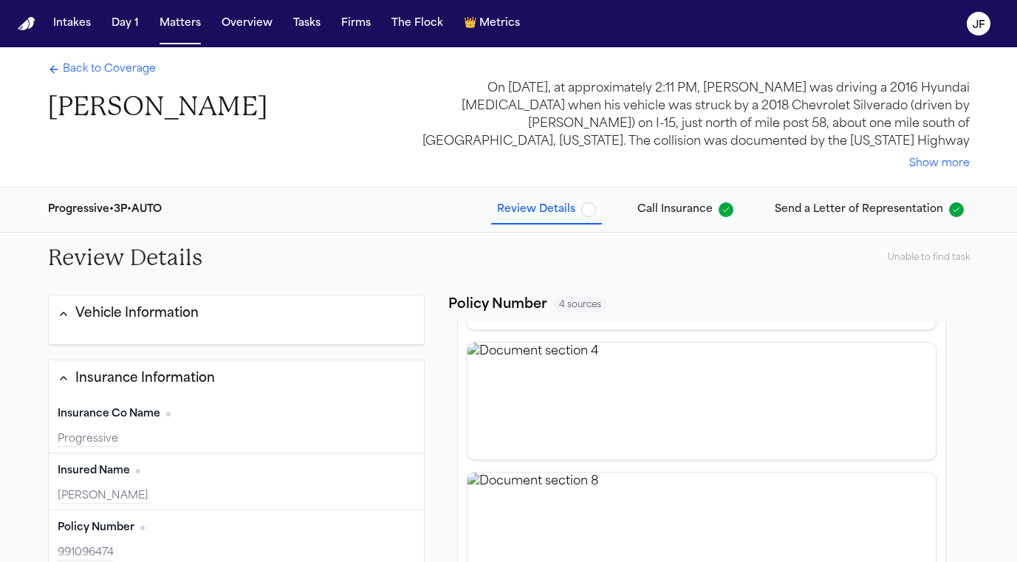
click at [596, 209] on span "button" at bounding box center [588, 209] width 15 height 15
click at [721, 210] on span "Call Insurance" at bounding box center [685, 209] width 96 height 15
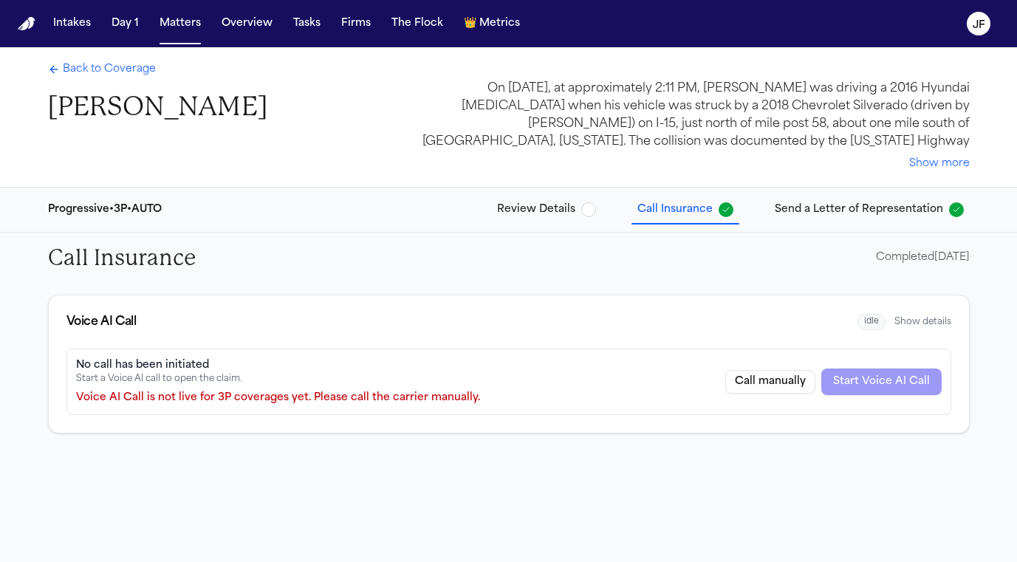
click at [596, 214] on span "button" at bounding box center [588, 209] width 15 height 15
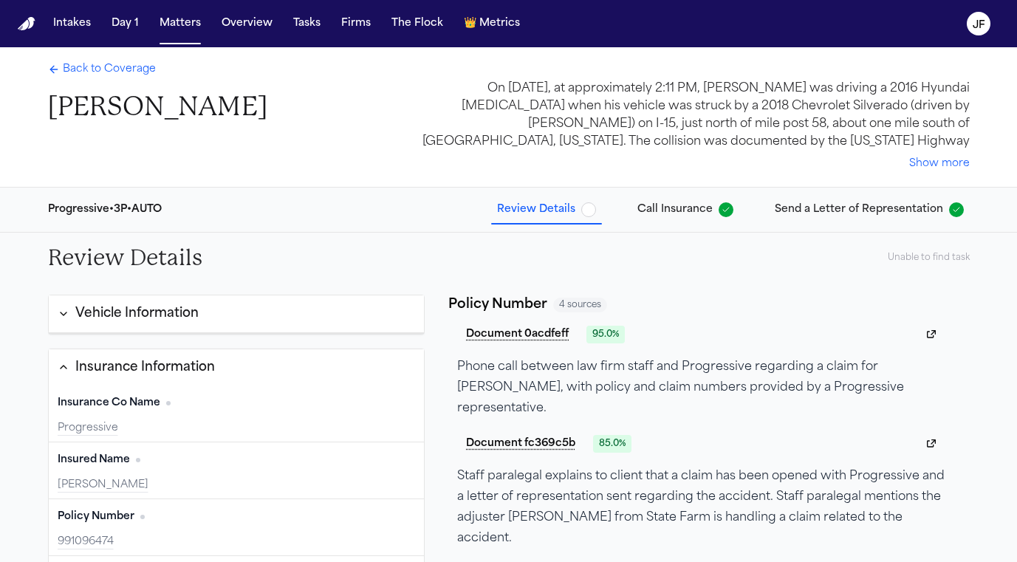
click at [674, 209] on span "Call Insurance" at bounding box center [674, 209] width 75 height 15
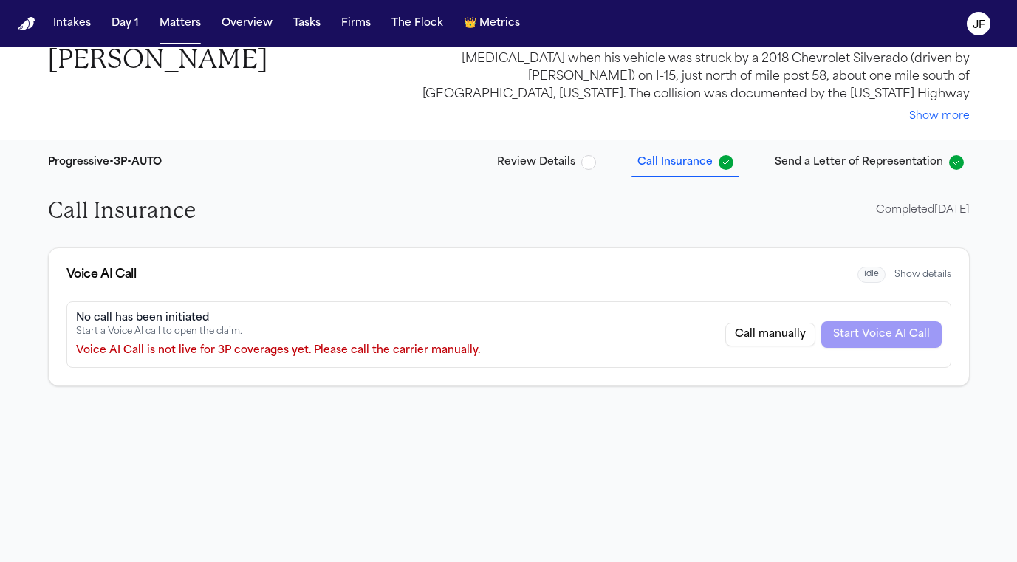
scroll to position [47, 0]
click at [924, 166] on span "Send a Letter of Representation" at bounding box center [858, 162] width 168 height 15
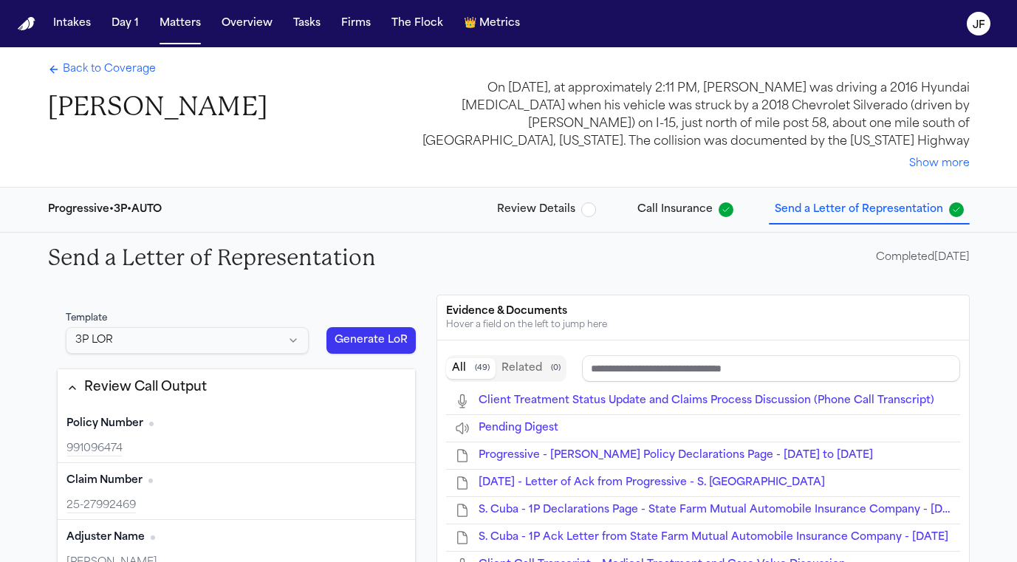
click at [140, 74] on span "Back to Coverage" at bounding box center [109, 69] width 93 height 15
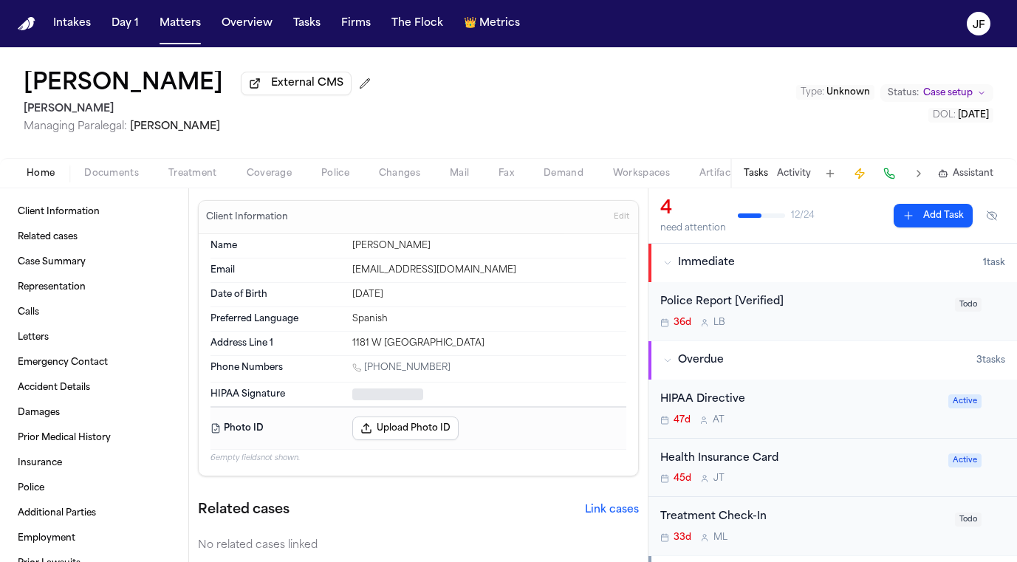
click at [38, 177] on span "Home" at bounding box center [41, 174] width 28 height 12
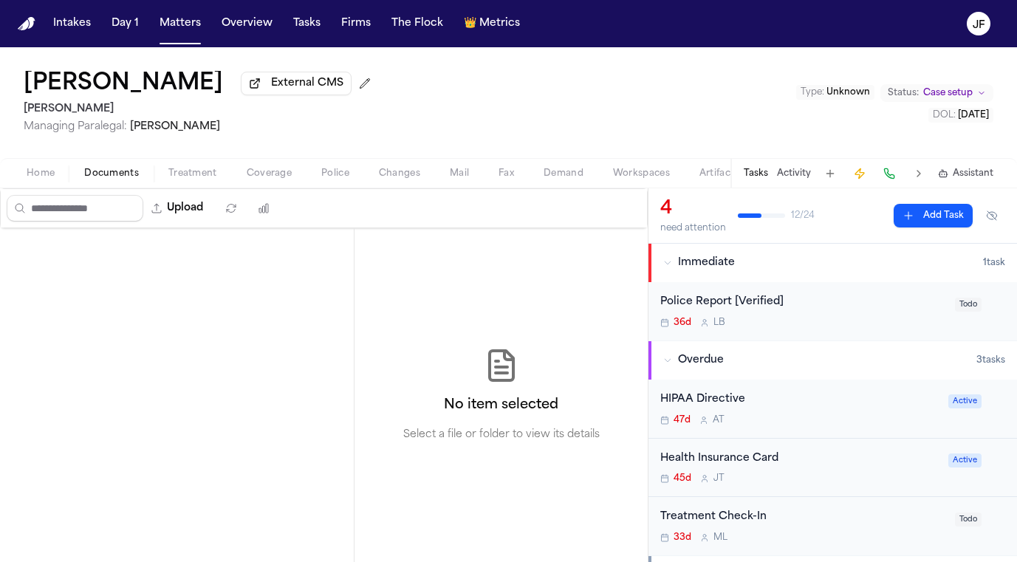
click at [96, 175] on span "Documents" at bounding box center [111, 174] width 55 height 12
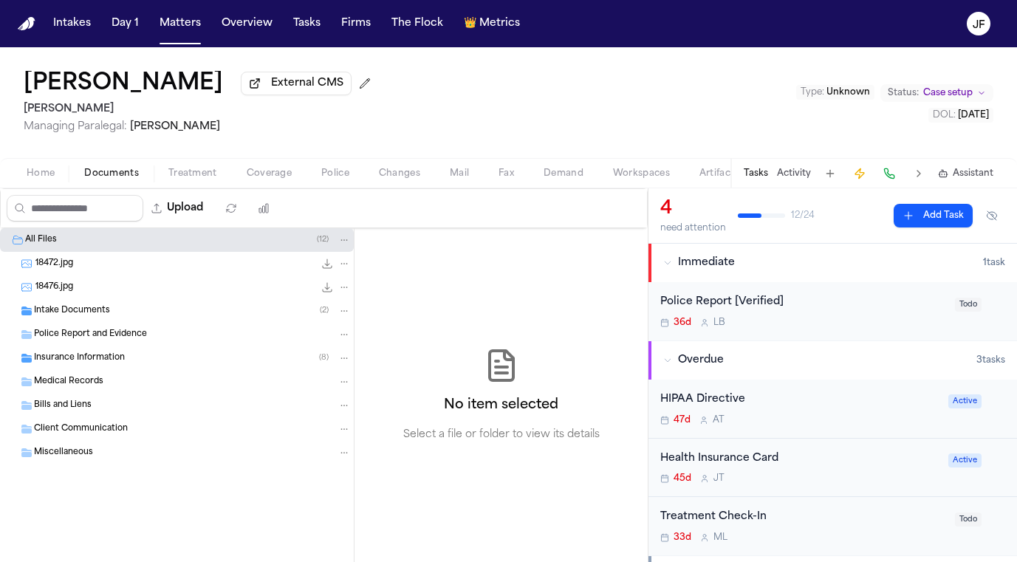
click at [51, 179] on span "Home" at bounding box center [41, 174] width 28 height 12
click at [94, 179] on span "Documents" at bounding box center [111, 174] width 55 height 12
click at [103, 341] on span "Police Report and Evidence" at bounding box center [90, 335] width 113 height 13
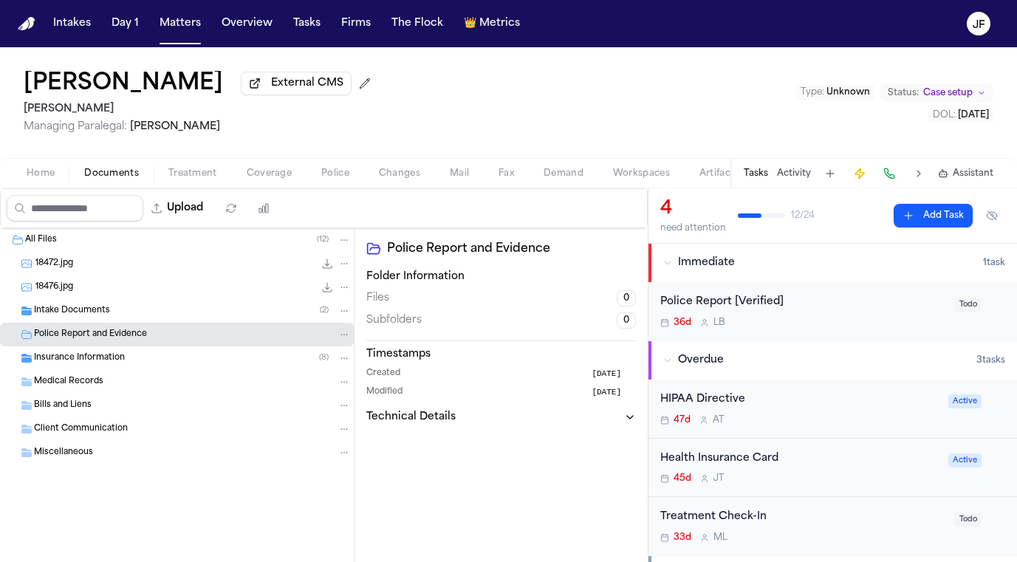
click at [45, 167] on button "Home" at bounding box center [41, 174] width 58 height 18
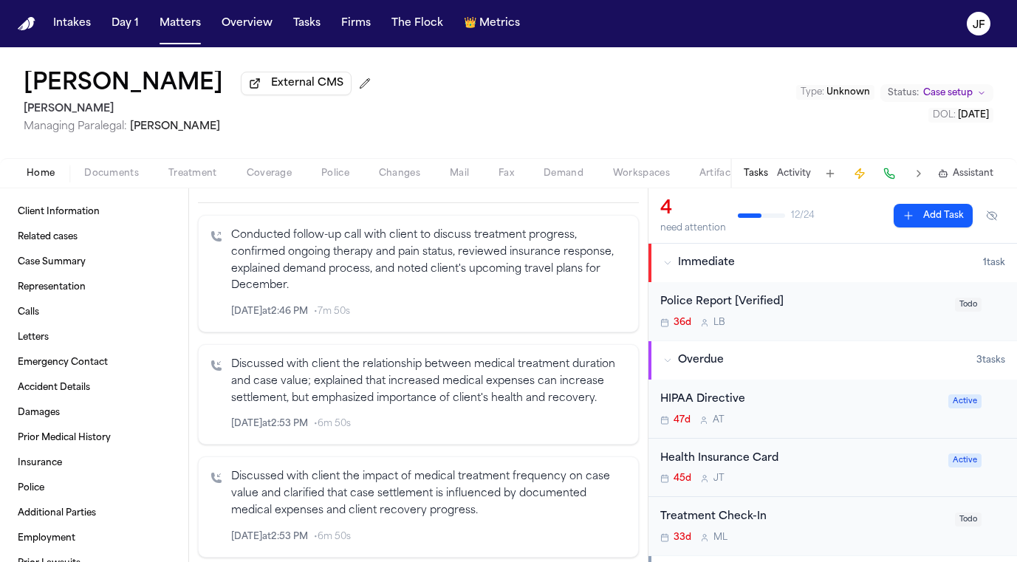
scroll to position [569, 0]
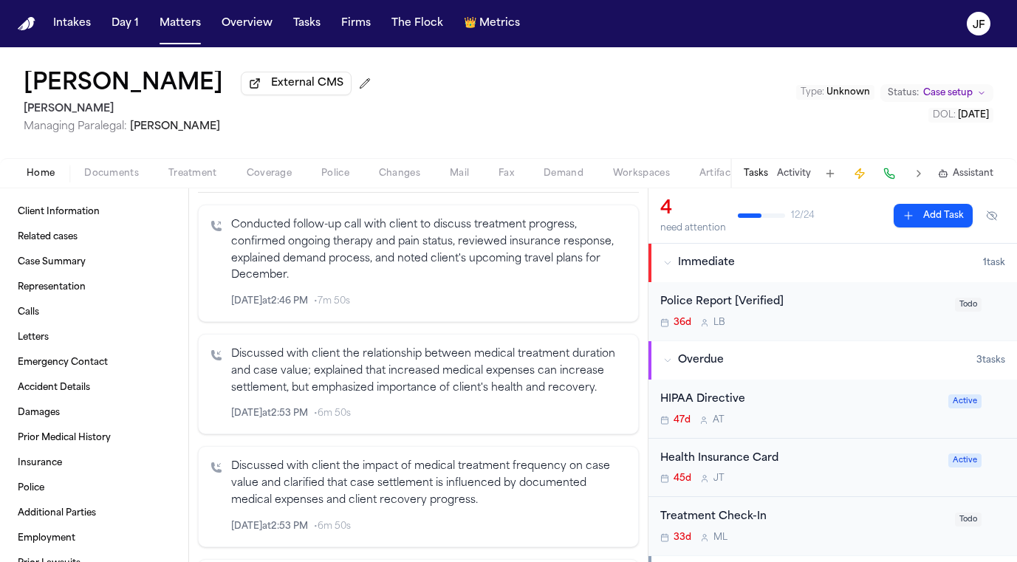
click at [560, 296] on icon "Inspect" at bounding box center [565, 301] width 10 height 10
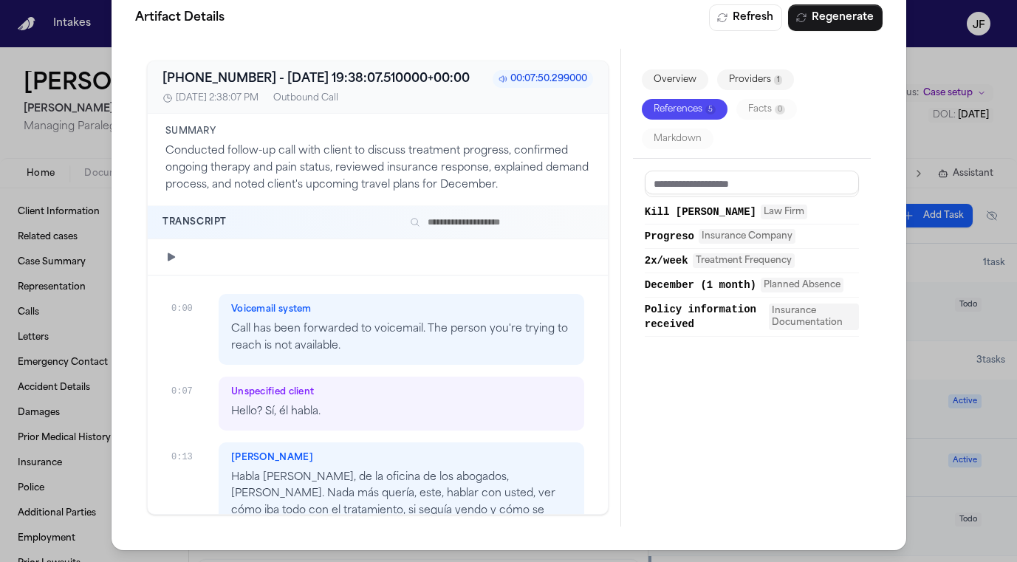
scroll to position [31, 0]
click at [163, 260] on button "button" at bounding box center [171, 257] width 18 height 18
click at [173, 263] on icon "button" at bounding box center [171, 257] width 12 height 12
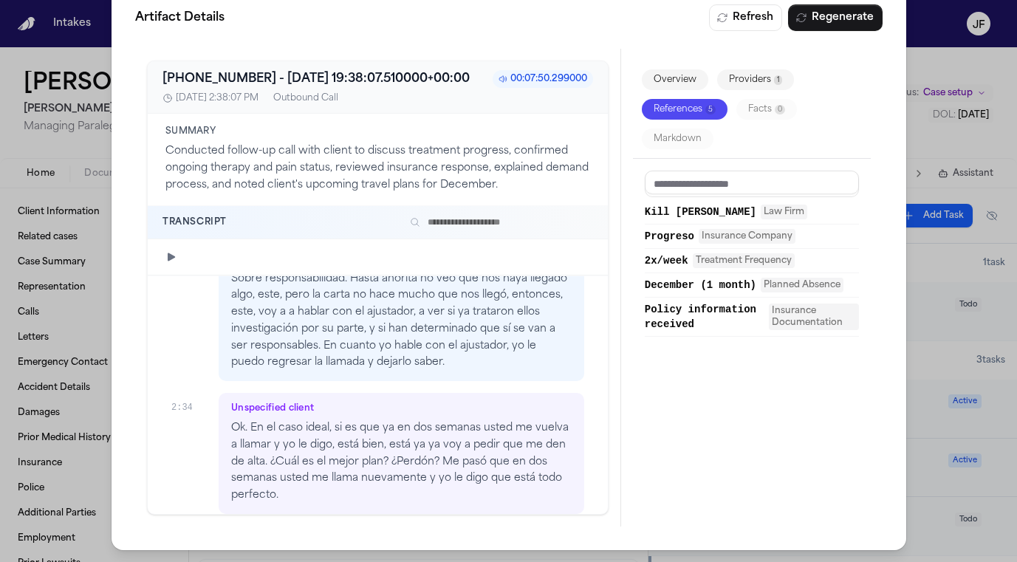
scroll to position [1061, 0]
click at [340, 266] on div at bounding box center [378, 257] width 460 height 36
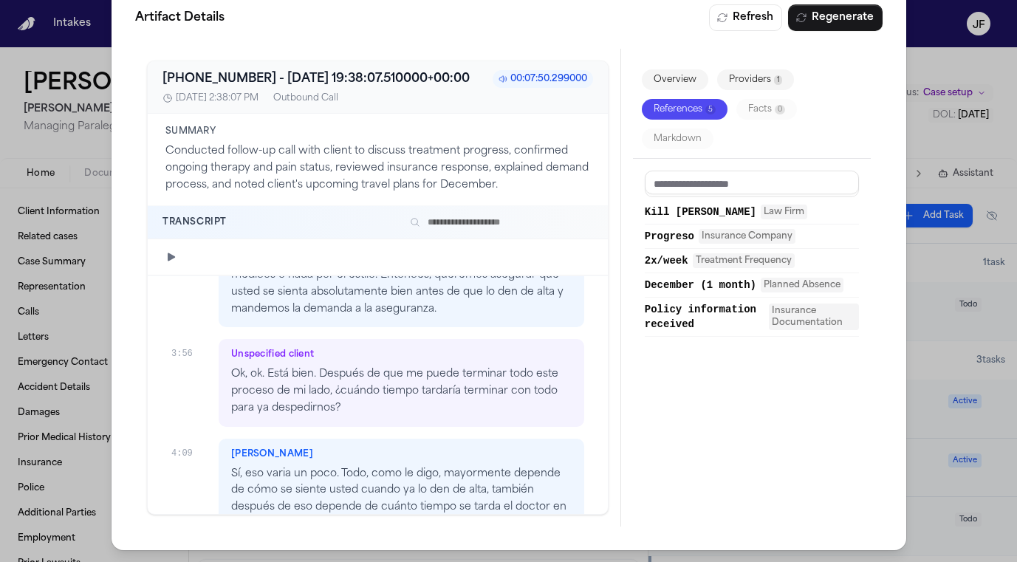
scroll to position [1657, 0]
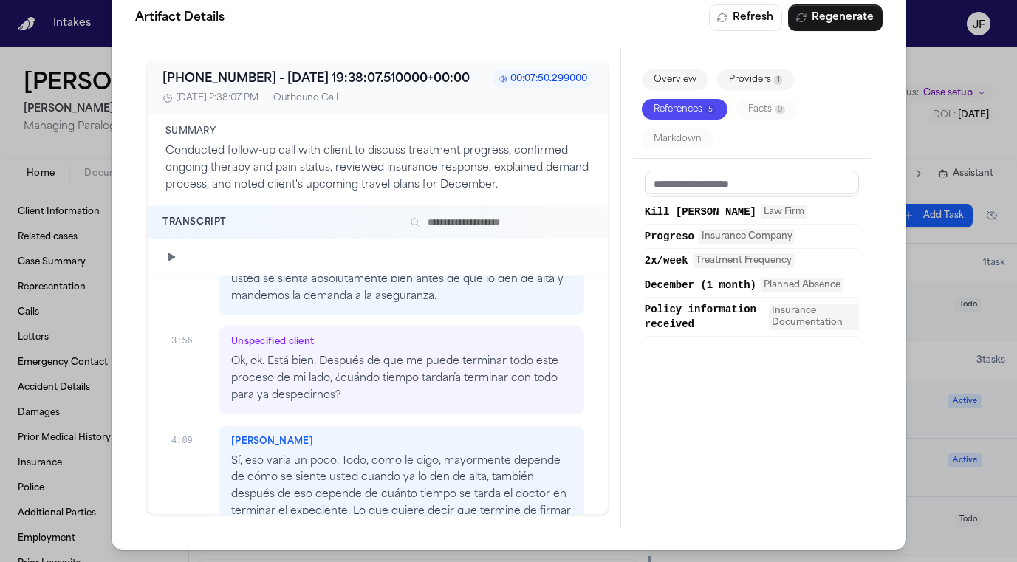
click at [915, 68] on div "Artifact Details Refresh Regenerate [PHONE_NUMBER] - [DATE] 19:38:07.510000+00:…" at bounding box center [508, 265] width 1017 height 593
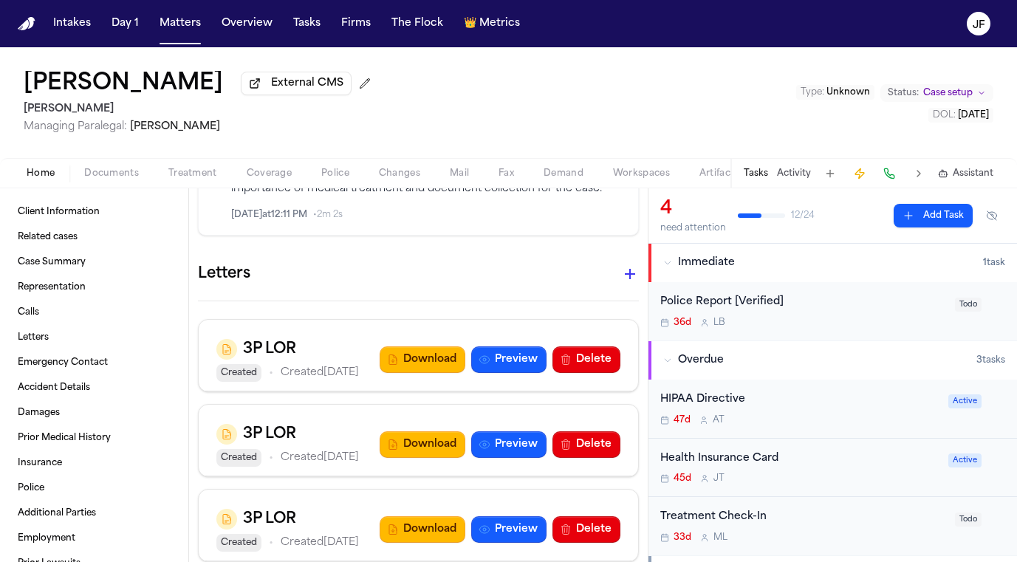
scroll to position [2177, 0]
click at [486, 350] on button "Preview" at bounding box center [508, 359] width 75 height 27
click at [408, 351] on button "Download" at bounding box center [422, 359] width 86 height 27
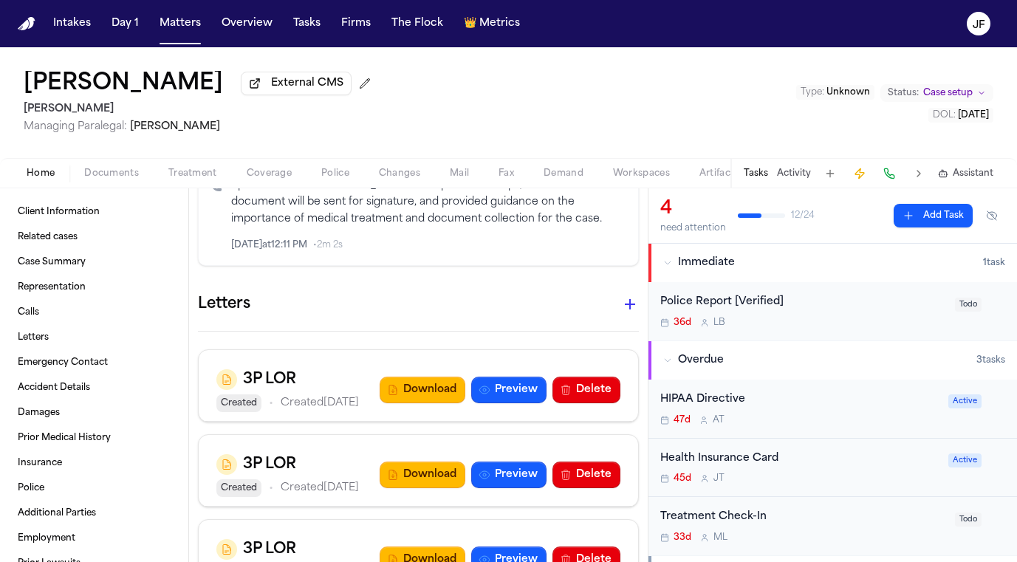
scroll to position [2196, 0]
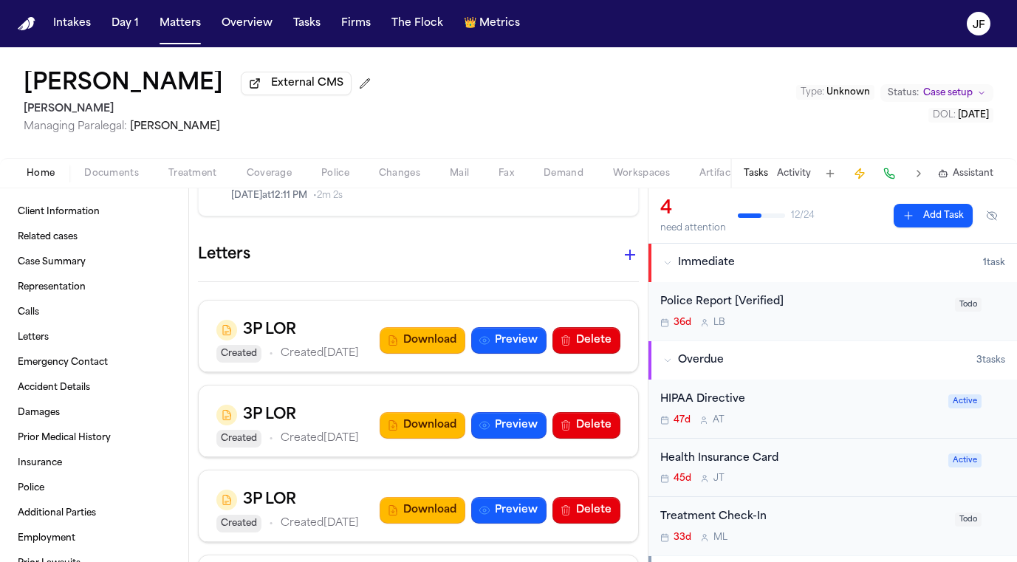
click at [506, 179] on span "Fax" at bounding box center [506, 174] width 16 height 12
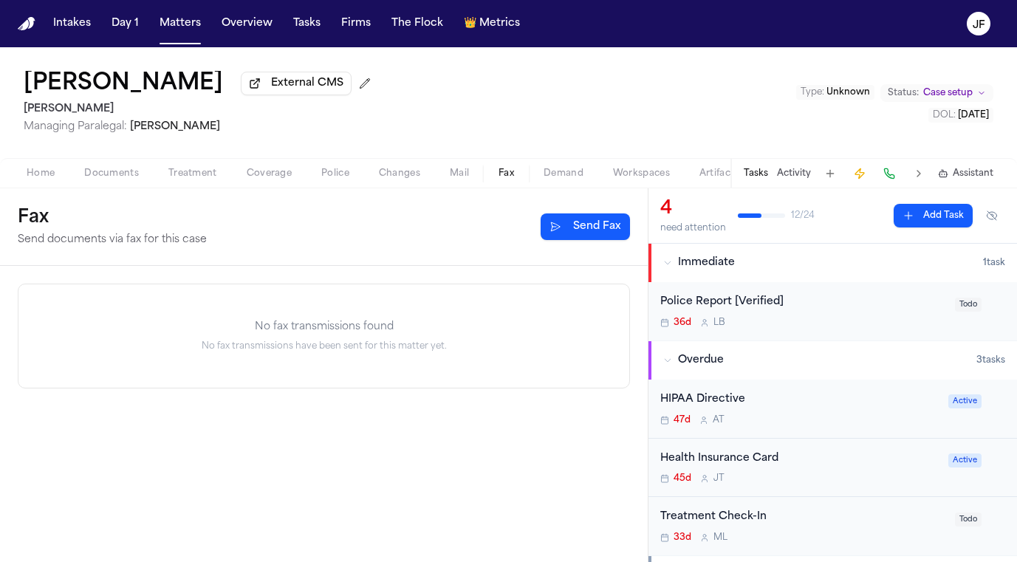
click at [593, 230] on button "Send Fax" at bounding box center [584, 226] width 89 height 27
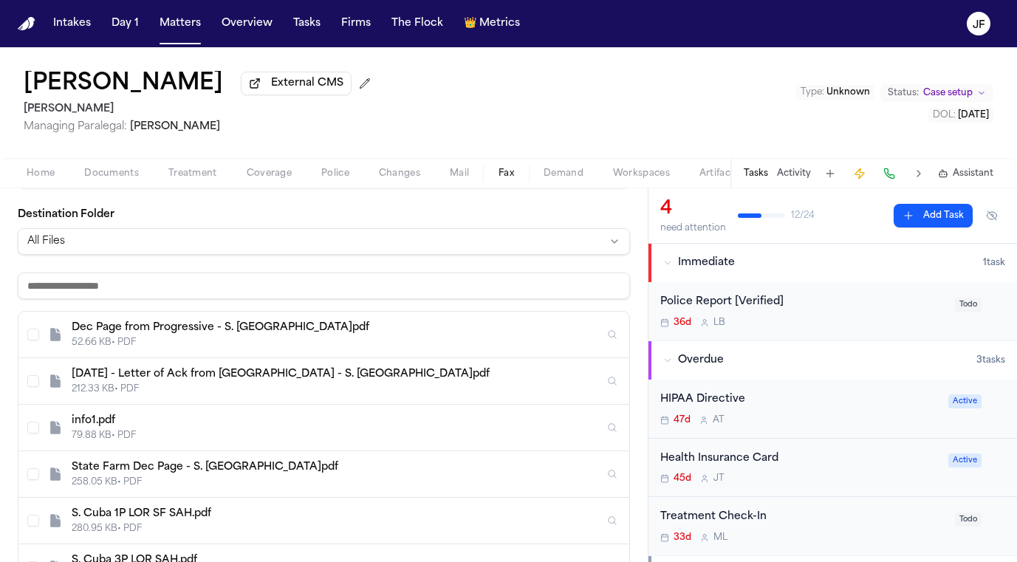
scroll to position [198, 0]
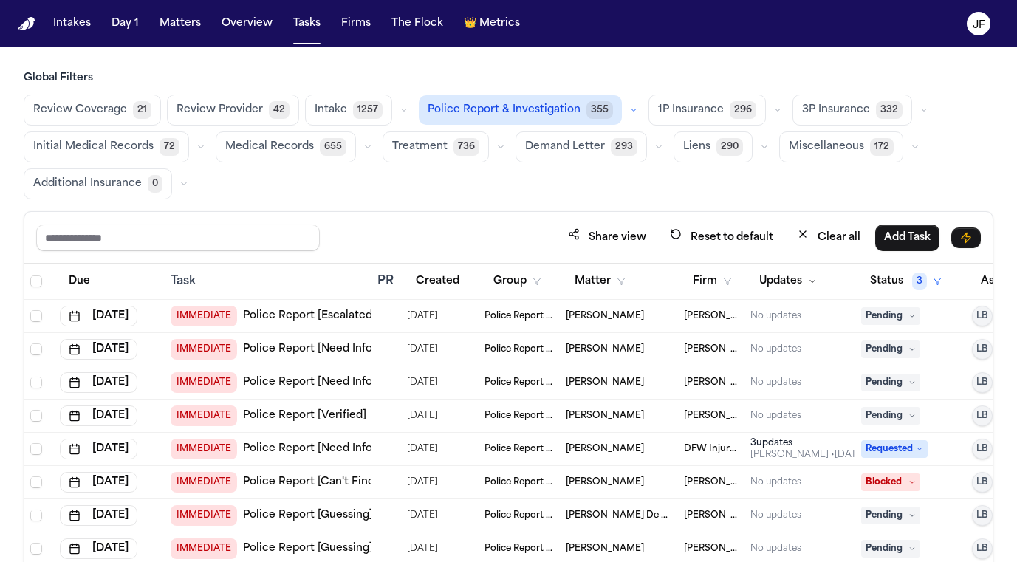
scroll to position [1, 0]
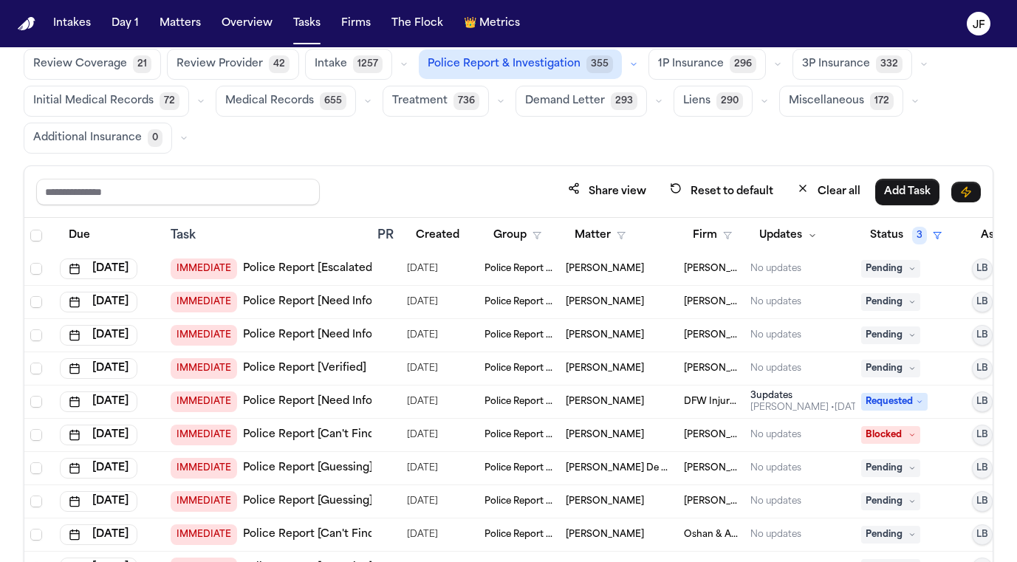
click at [773, 65] on icon "button" at bounding box center [777, 64] width 9 height 9
click at [687, 173] on span "LOR Acknowledgement" at bounding box center [710, 166] width 104 height 30
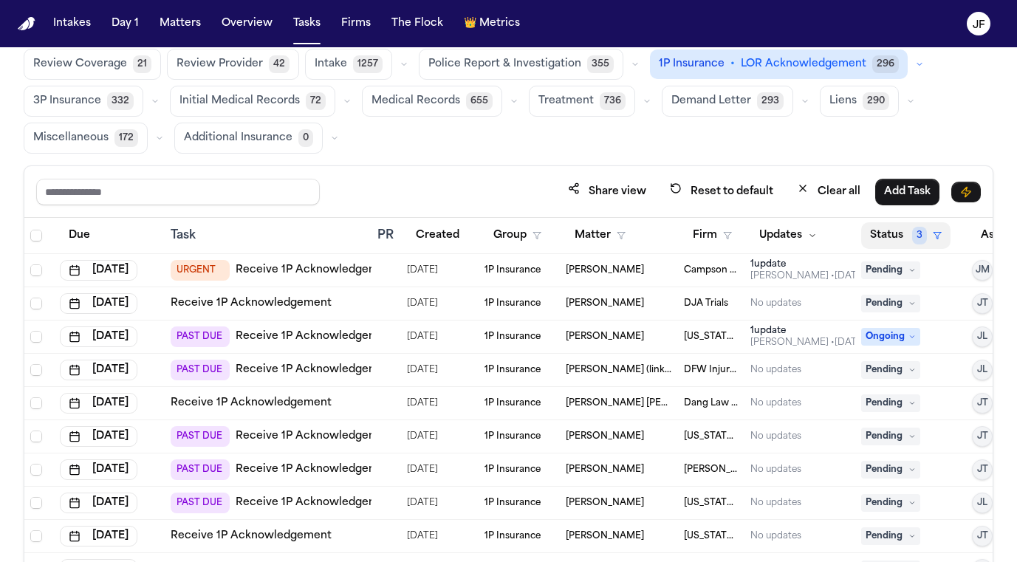
click at [880, 243] on button "Status 3" at bounding box center [905, 235] width 89 height 27
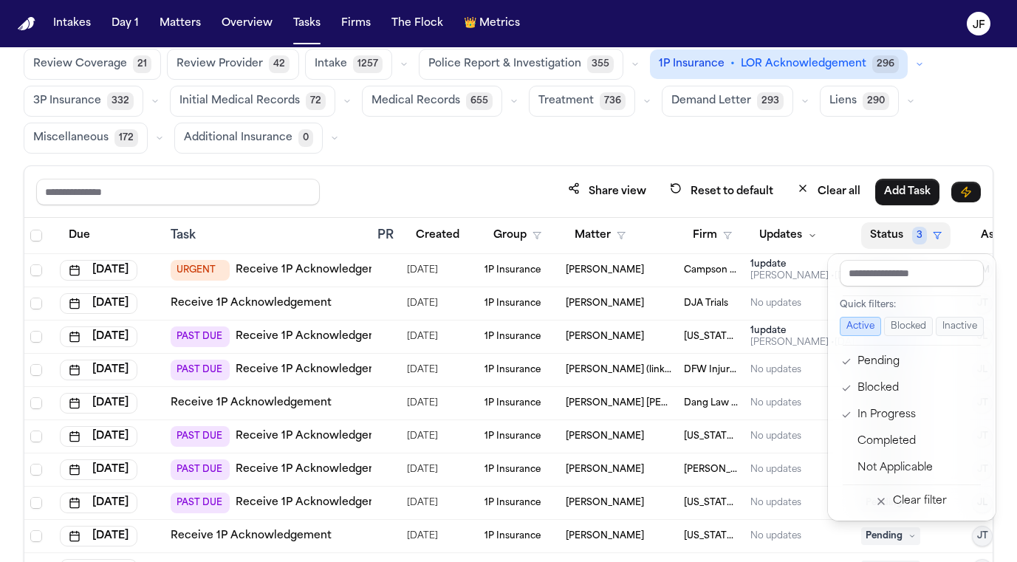
click at [890, 156] on div "Global Filters Review Coverage 21 Review Provider 42 Intake 1257 Police Report …" at bounding box center [508, 321] width 969 height 593
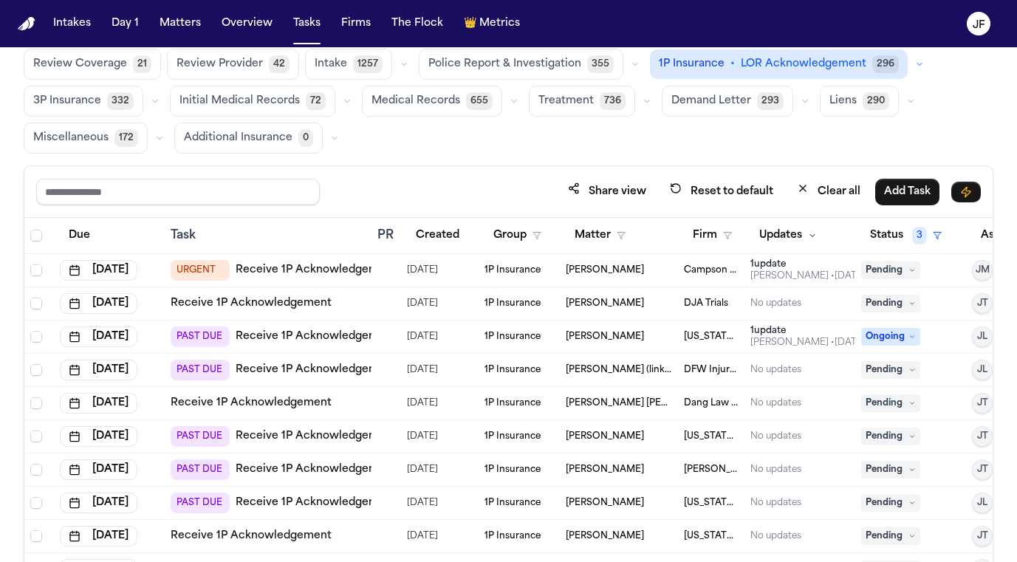
click at [630, 64] on icon "button" at bounding box center [634, 64] width 9 height 9
click at [925, 244] on button "Status 3" at bounding box center [905, 235] width 89 height 27
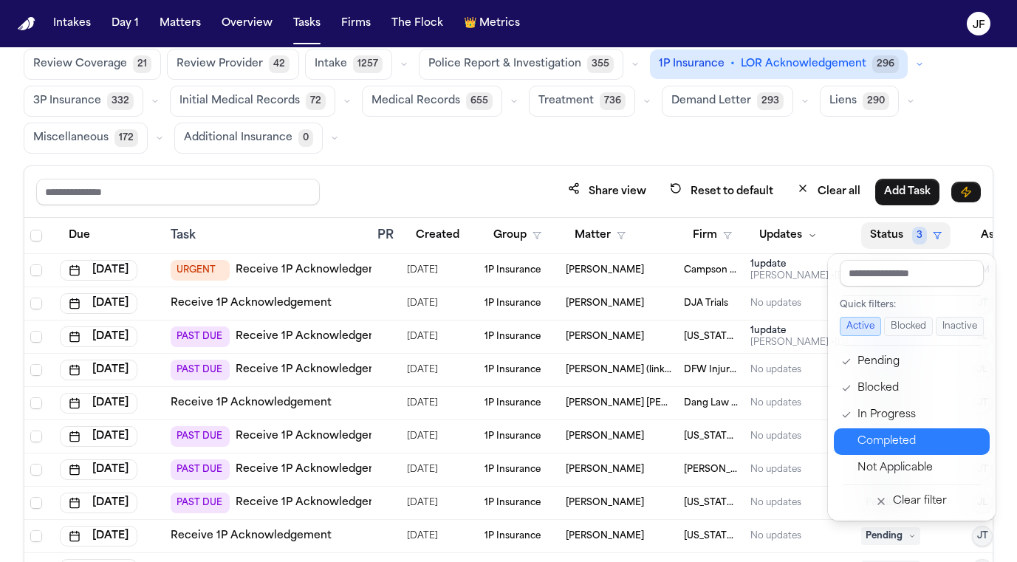
click at [871, 443] on div "Completed" at bounding box center [918, 442] width 123 height 18
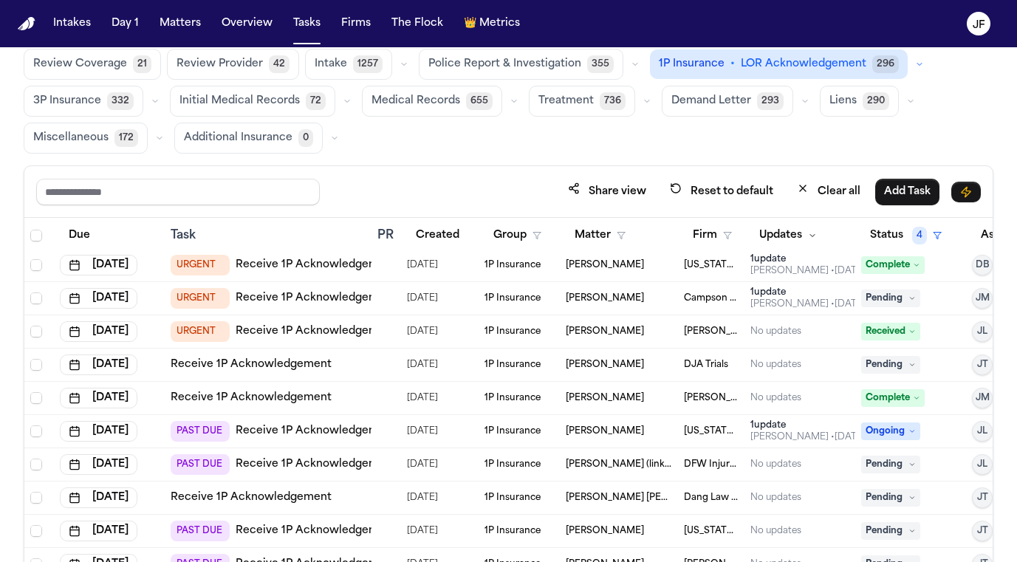
scroll to position [4, 0]
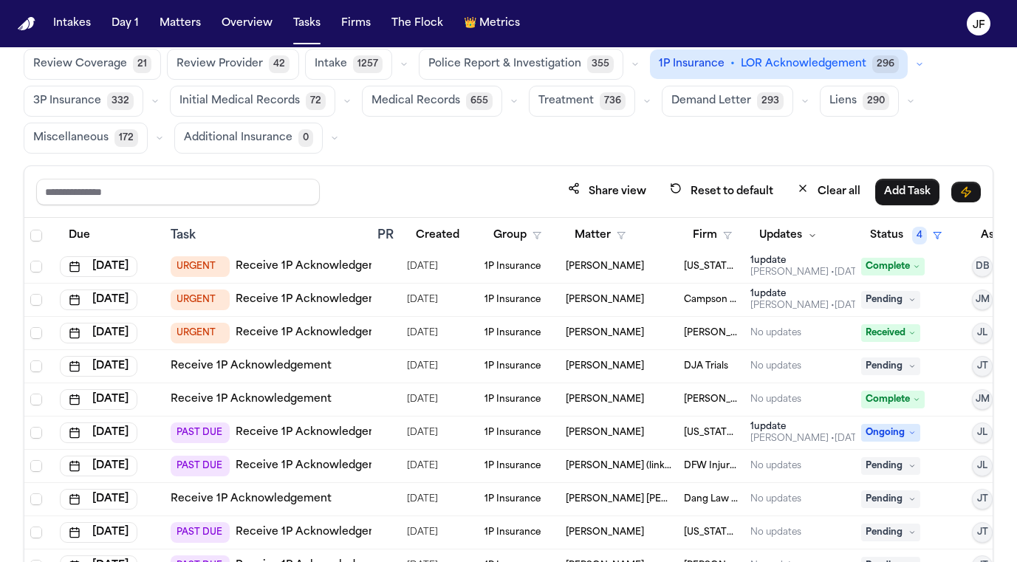
click at [303, 264] on link "Receive 1P Acknowledgement" at bounding box center [316, 266] width 161 height 15
click at [173, 10] on nav "Intakes Day 1 Matters Overview Tasks Firms The Flock 👑 Metrics JF" at bounding box center [508, 23] width 1017 height 47
click at [179, 30] on button "Matters" at bounding box center [180, 23] width 53 height 27
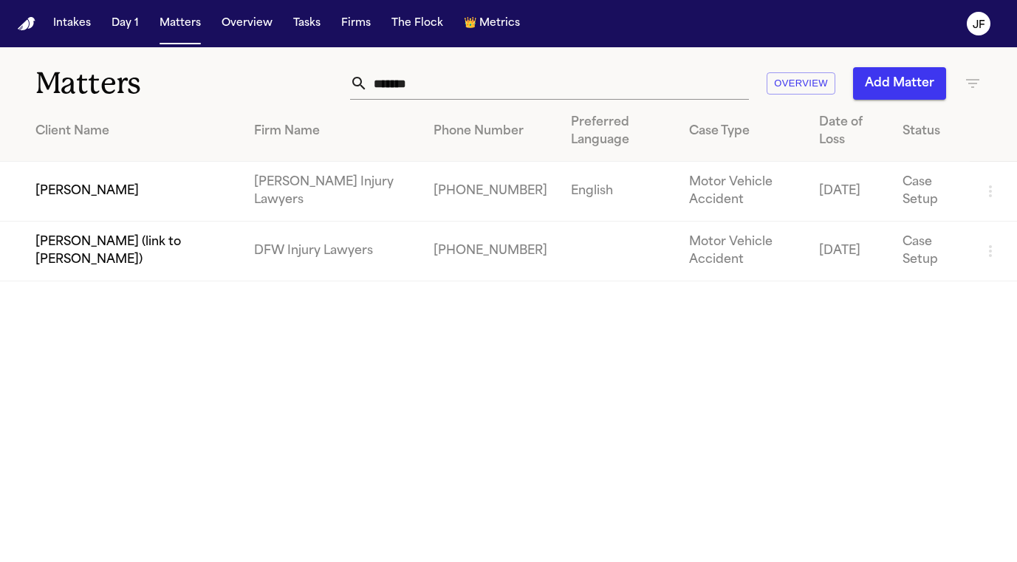
click at [117, 162] on td "[PERSON_NAME]" at bounding box center [121, 192] width 242 height 60
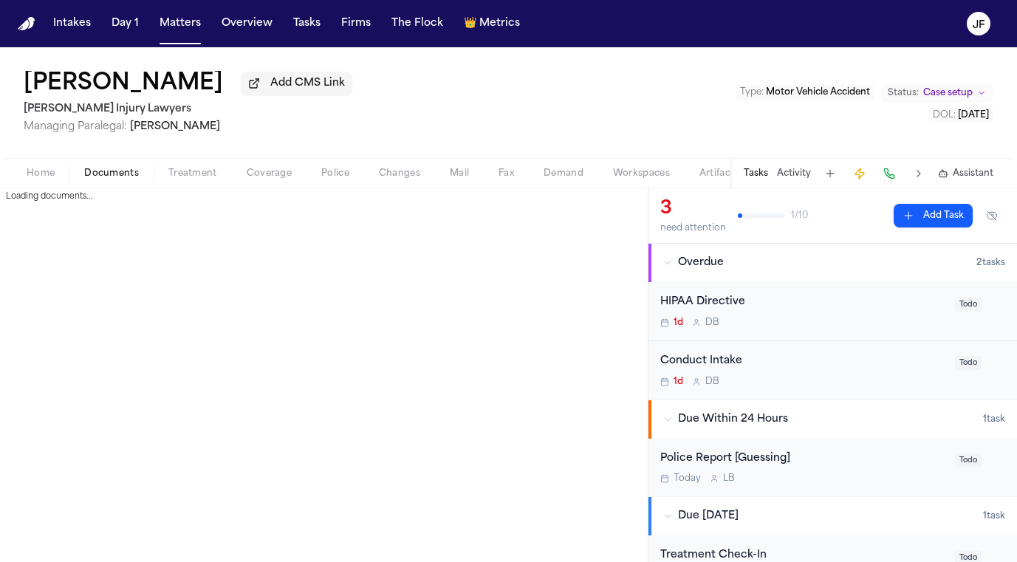
click at [114, 168] on span "Documents" at bounding box center [111, 174] width 55 height 12
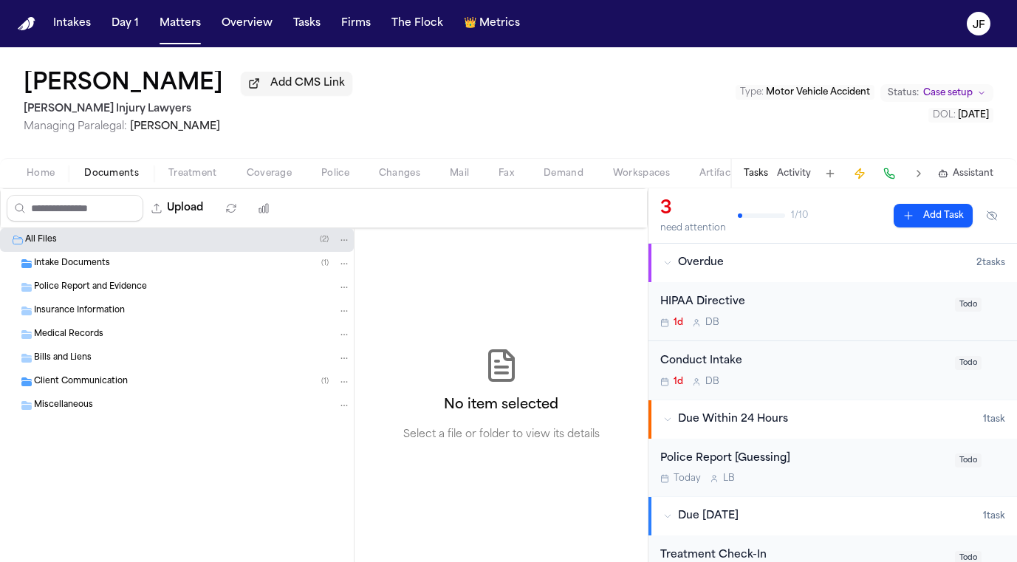
click at [560, 1] on nav "Intakes Day 1 Matters Overview Tasks Firms The Flock 👑 Metrics JF" at bounding box center [508, 23] width 1017 height 47
click at [339, 182] on span "button" at bounding box center [335, 181] width 46 height 1
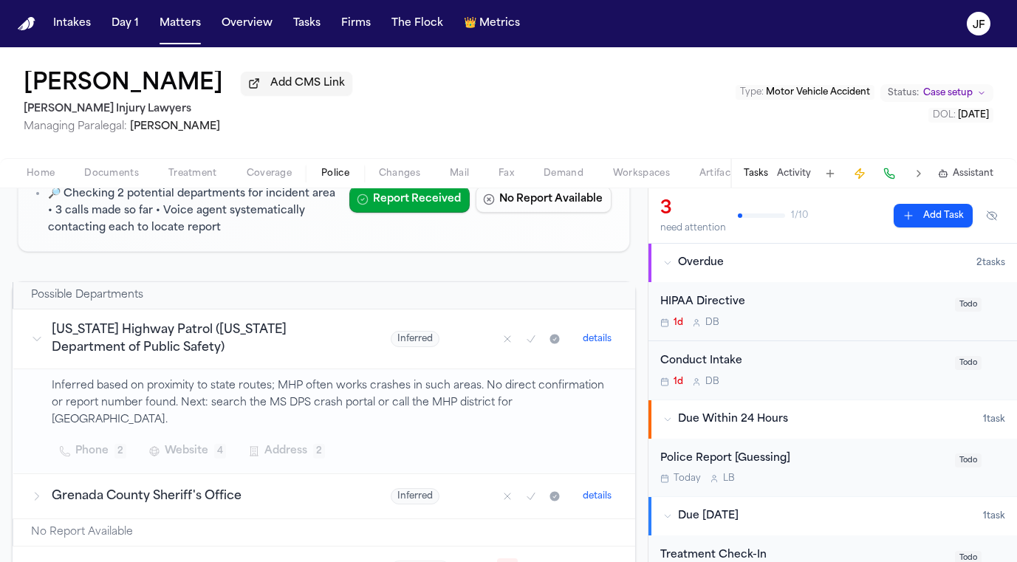
scroll to position [193, 0]
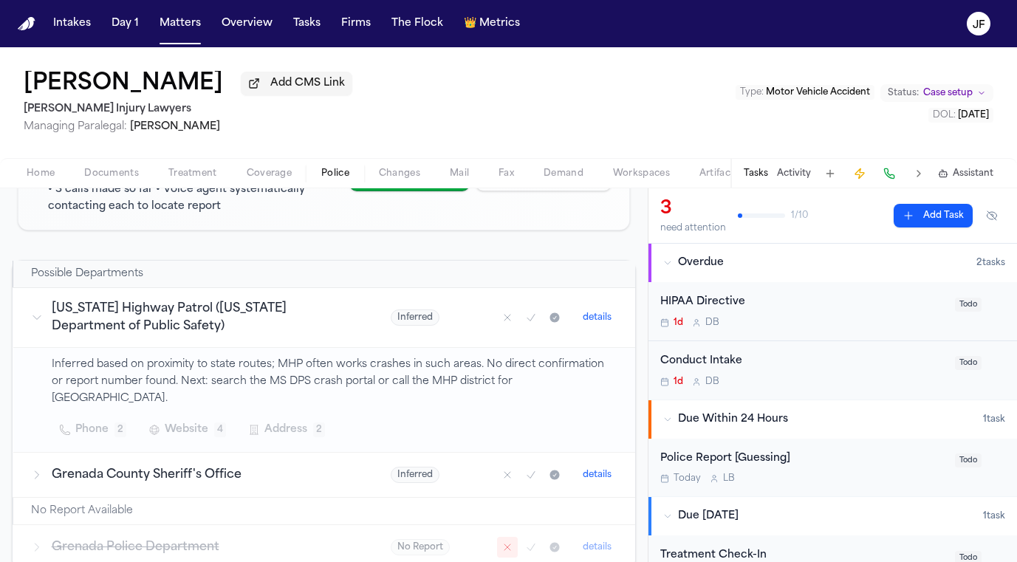
click at [78, 421] on span "Phone" at bounding box center [91, 430] width 33 height 18
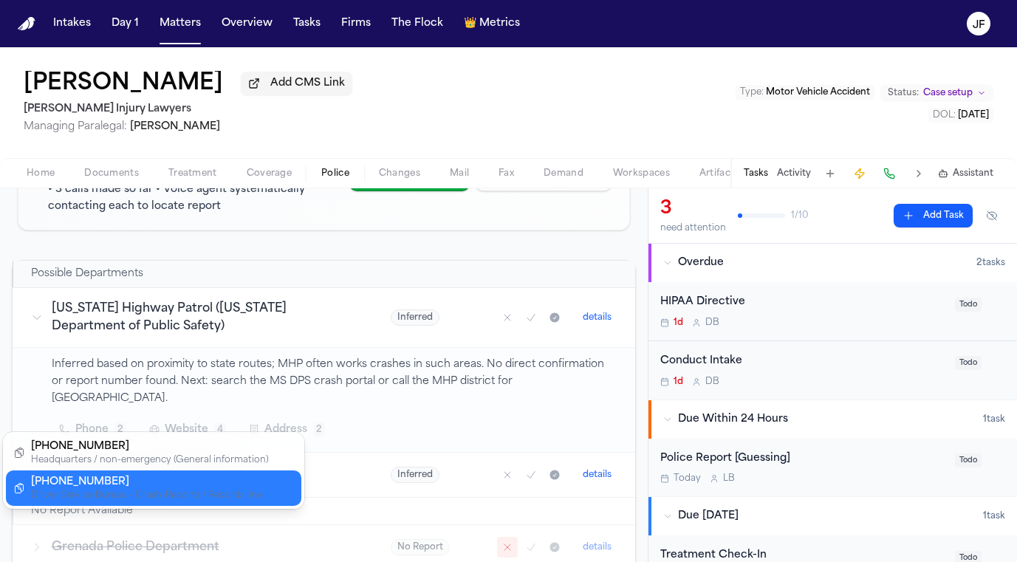
click at [261, 490] on div "Driver Service Bureau – Crash-Reports / Records line" at bounding box center [150, 495] width 238 height 12
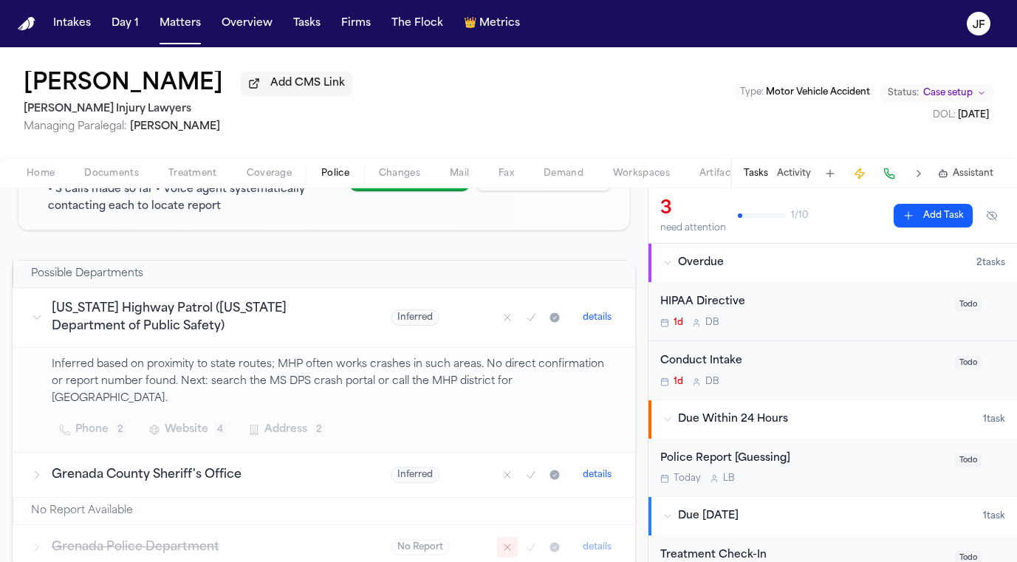
click at [111, 178] on span "Documents" at bounding box center [111, 174] width 55 height 12
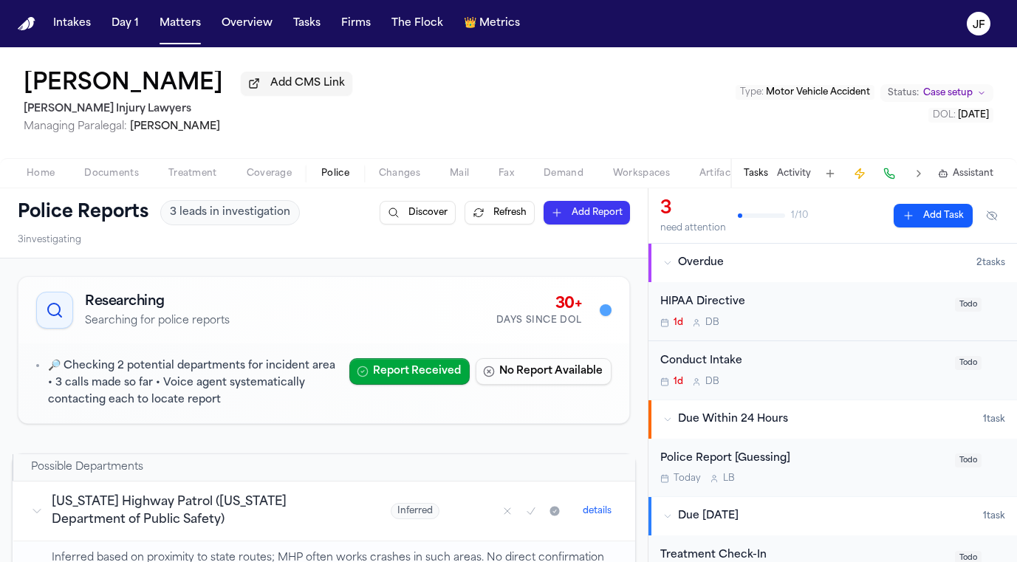
click at [328, 174] on span "Police" at bounding box center [335, 174] width 28 height 12
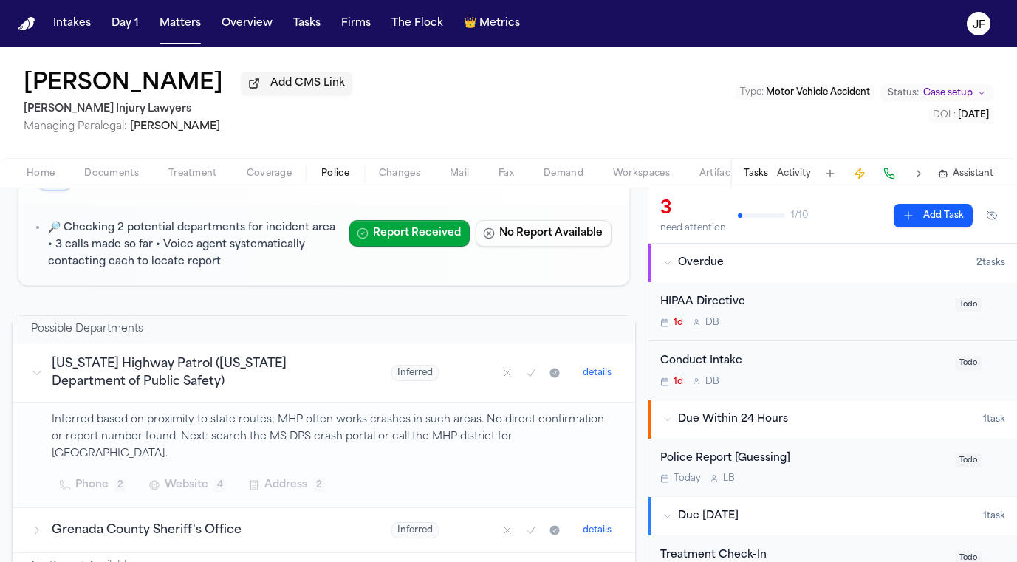
scroll to position [142, 0]
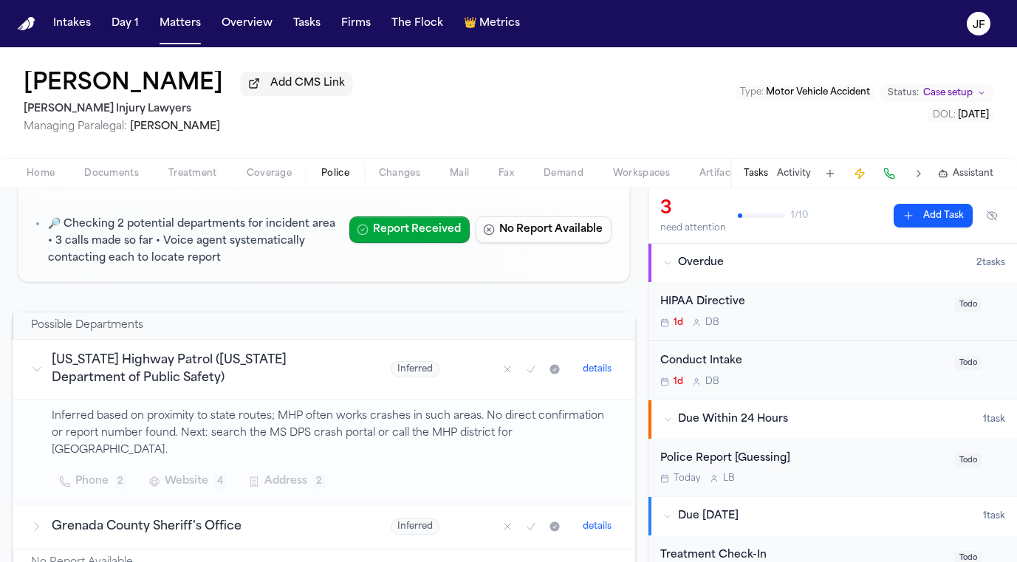
click at [100, 472] on span "Phone" at bounding box center [91, 481] width 33 height 18
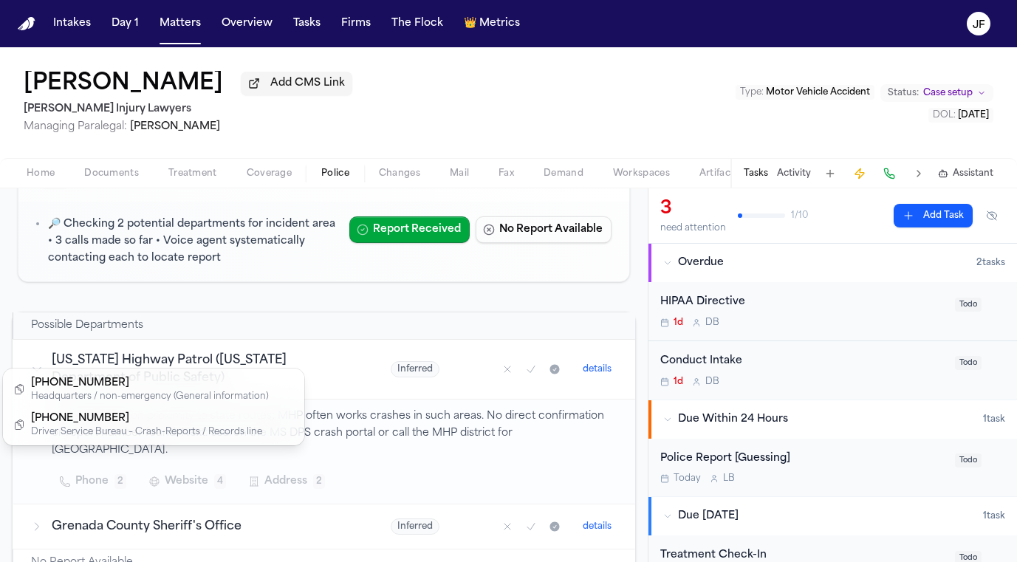
click at [433, 126] on div "[PERSON_NAME] Add CMS Link [PERSON_NAME] Injury Lawyers Managing Paralegal: [PE…" at bounding box center [508, 304] width 1017 height 515
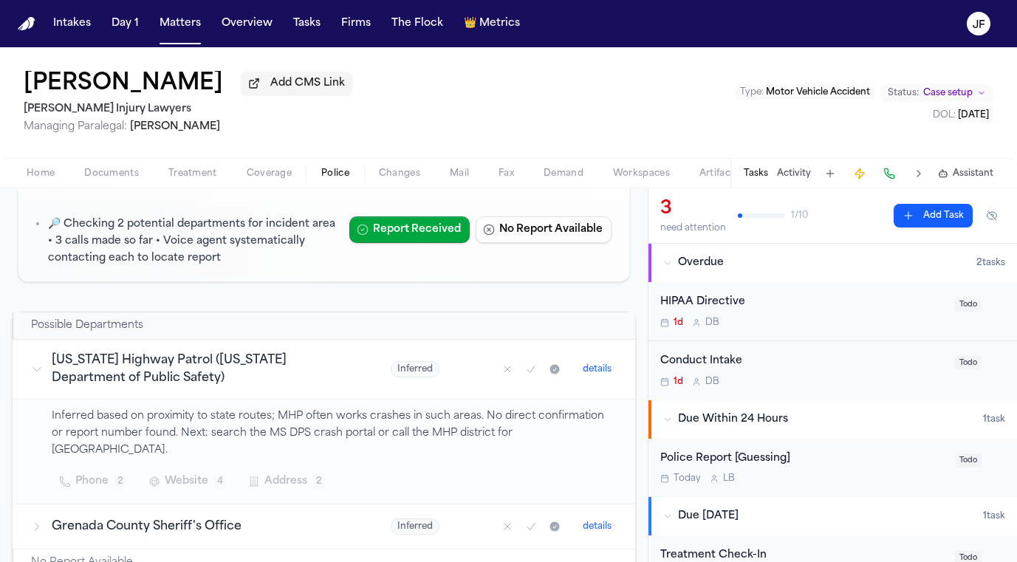
click at [90, 472] on span "Phone" at bounding box center [91, 481] width 33 height 18
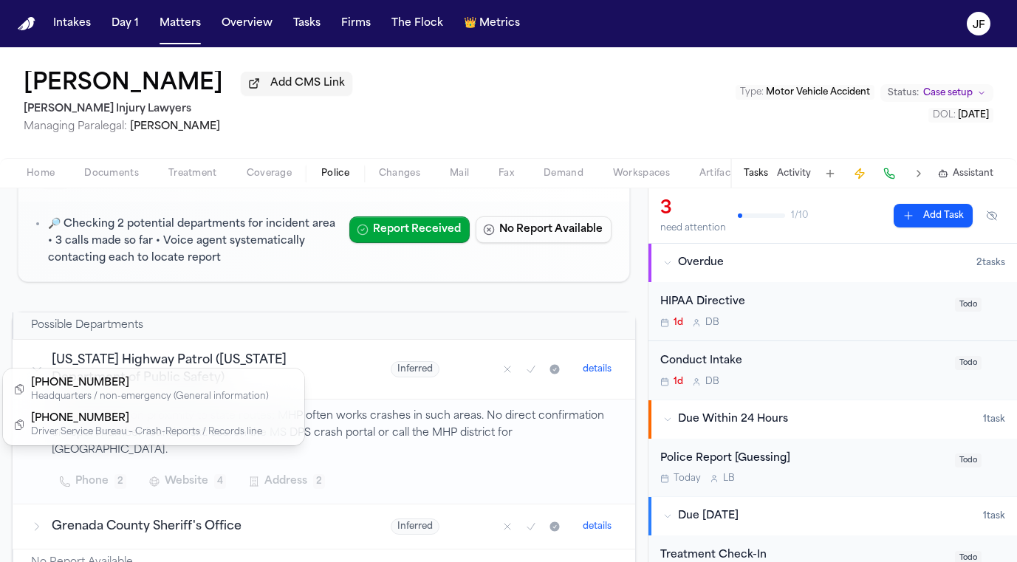
click at [186, 468] on div "Phone 2 Website 4 Address 2" at bounding box center [335, 481] width 566 height 27
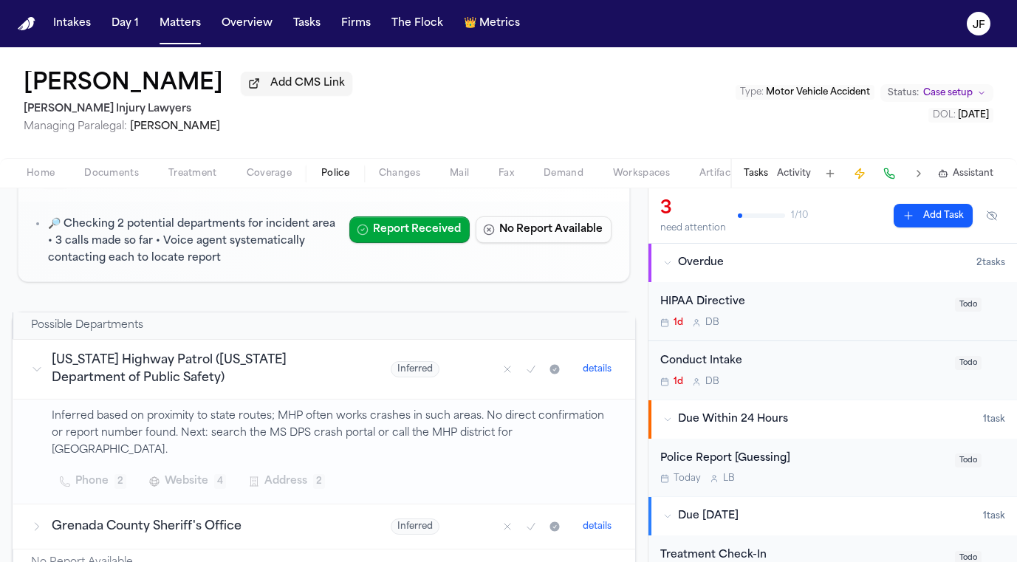
click at [190, 472] on span "Website" at bounding box center [187, 481] width 44 height 18
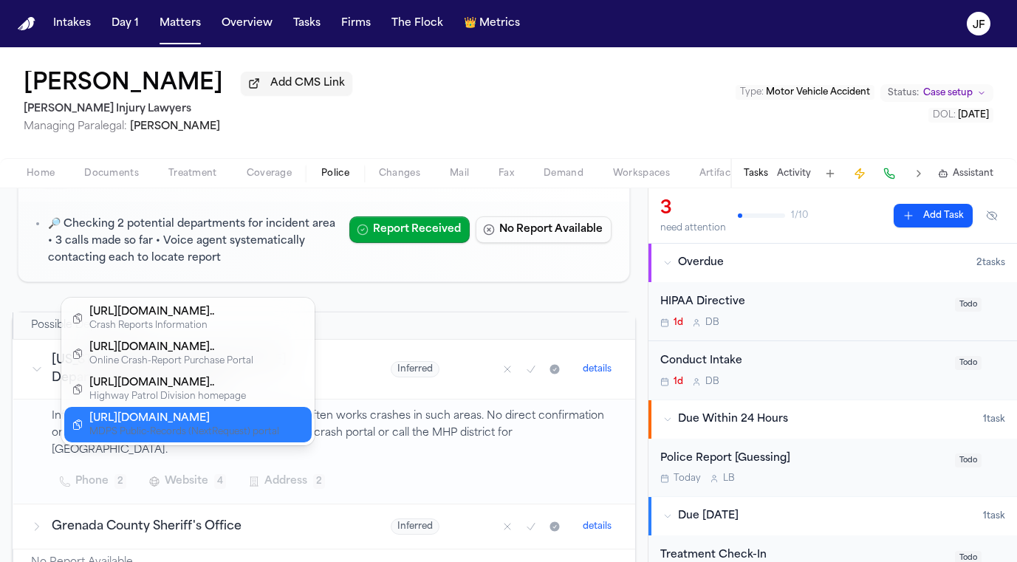
click at [255, 422] on div "[URL][DOMAIN_NAME]" at bounding box center [184, 418] width 190 height 15
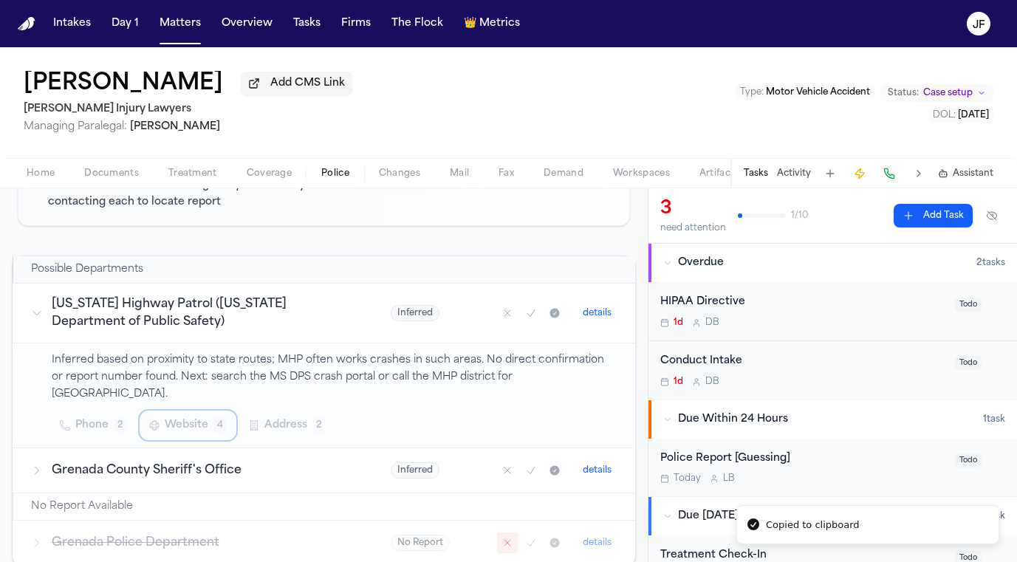
scroll to position [247, 0]
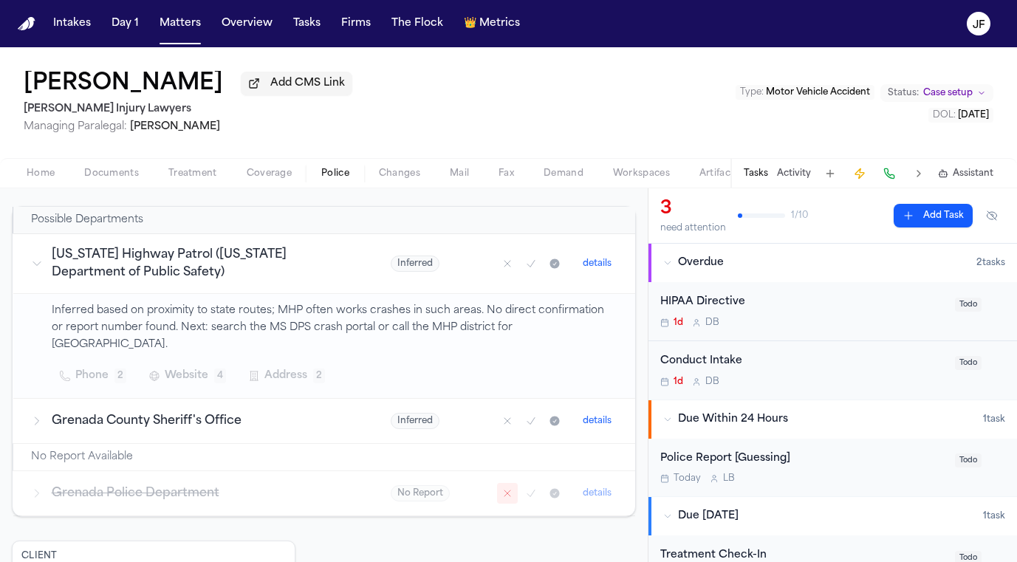
click at [960, 1] on nav "Intakes Day 1 Matters Overview Tasks Firms The Flock 👑 Metrics JF" at bounding box center [508, 23] width 1017 height 47
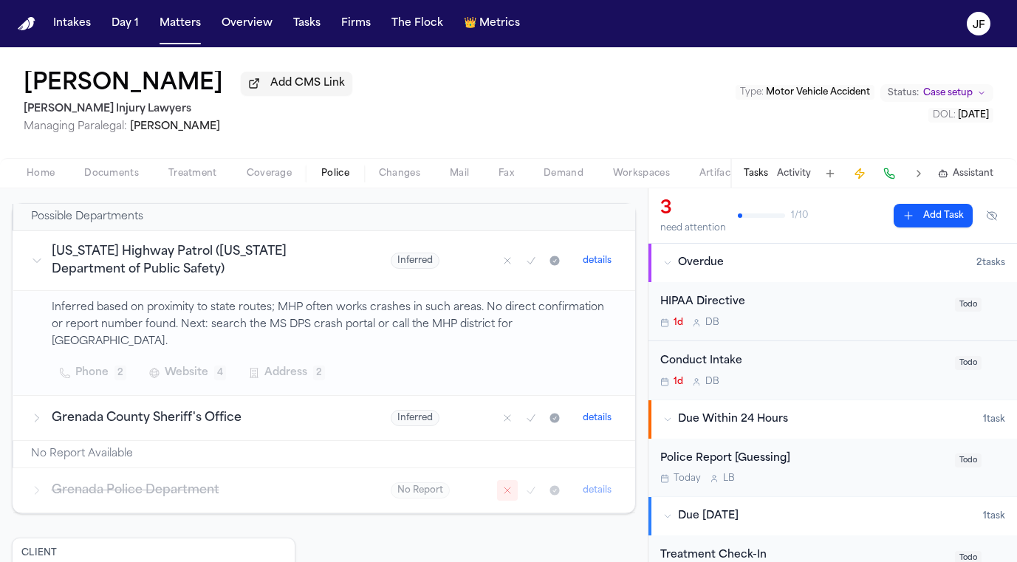
scroll to position [238, 0]
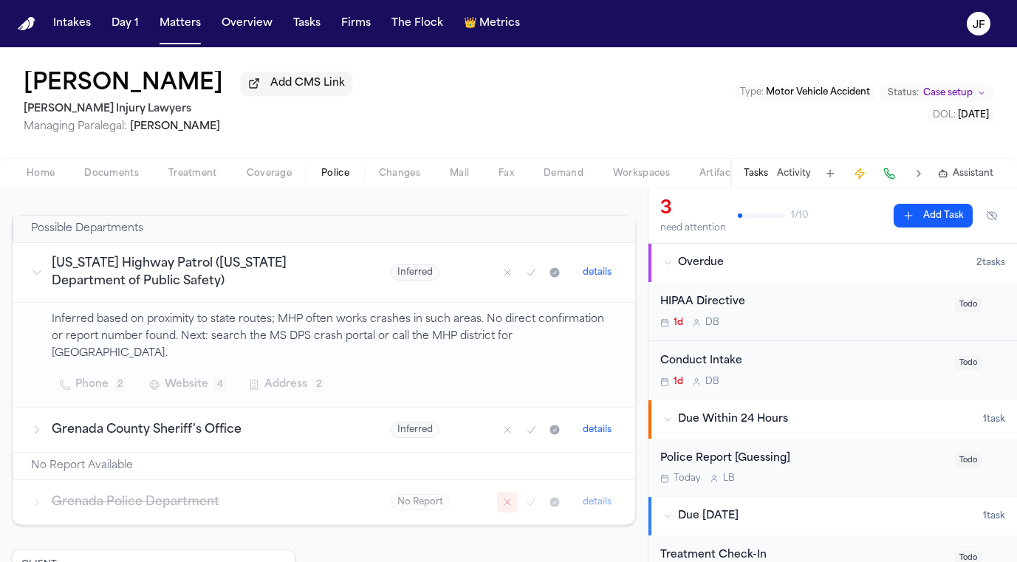
click at [250, 421] on h3 "Grenada County Sheriff's Office" at bounding box center [204, 430] width 304 height 18
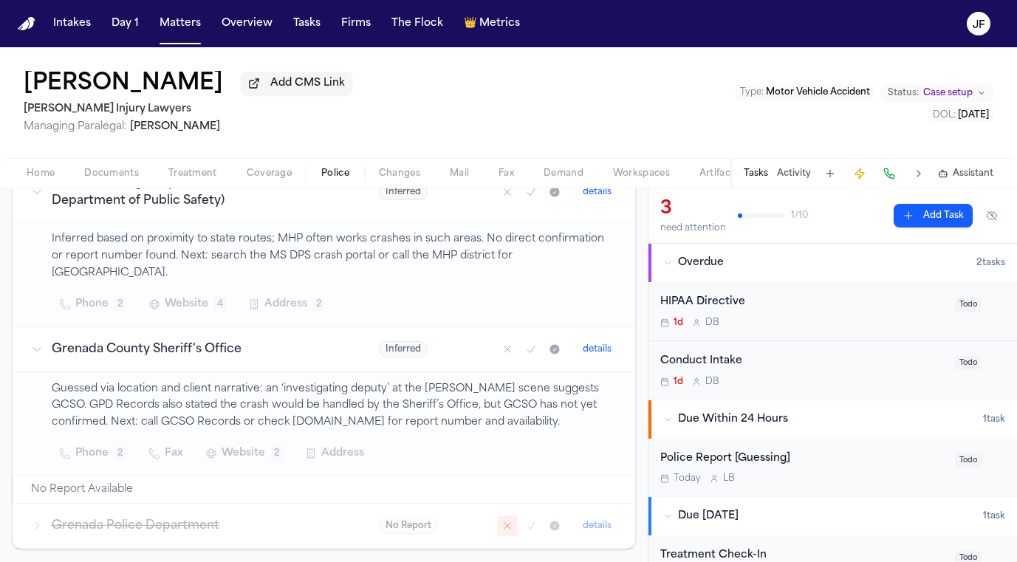
scroll to position [323, 0]
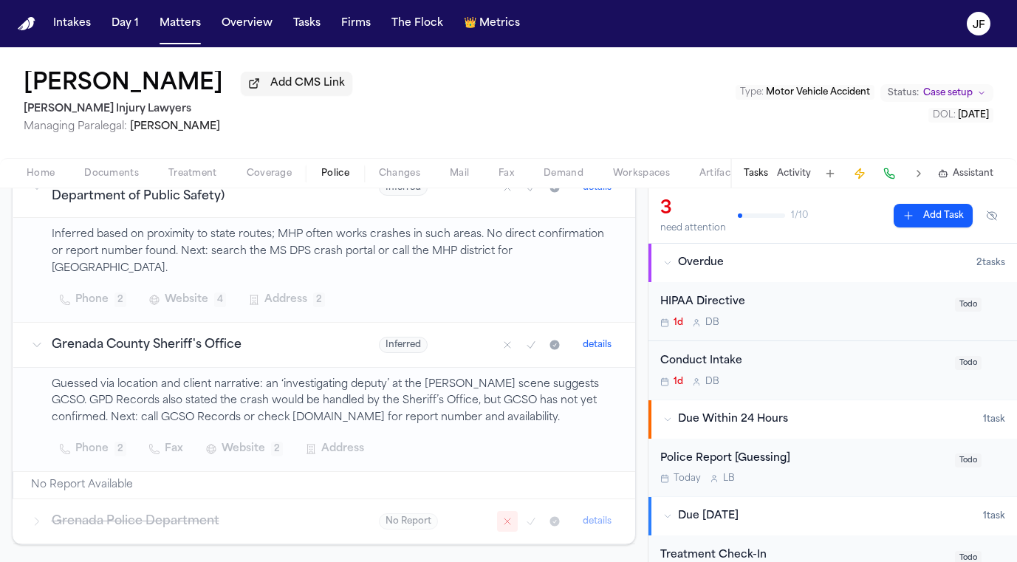
click at [302, 337] on td "Grenada County Sheriff's Office" at bounding box center [187, 344] width 348 height 45
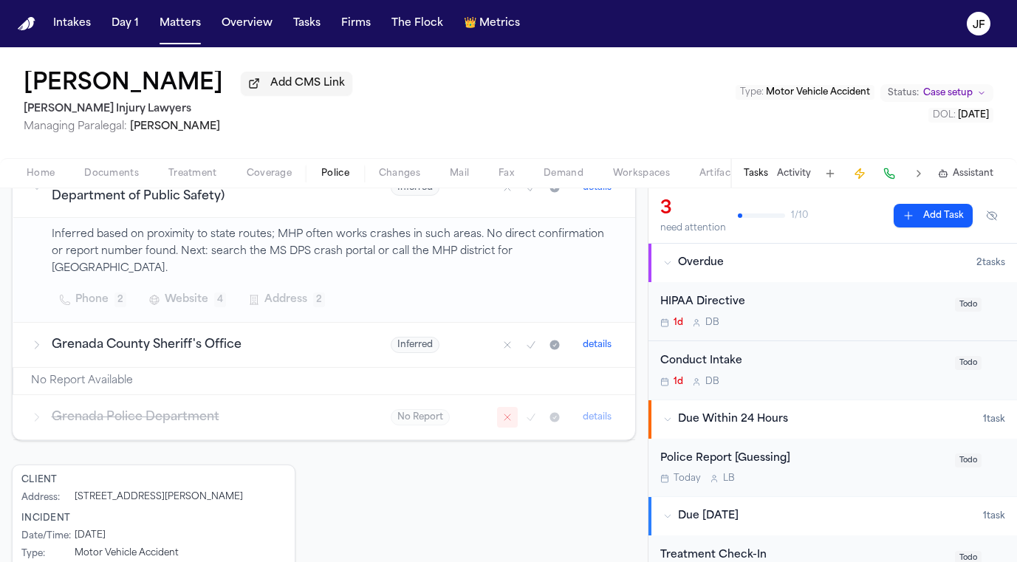
click at [302, 337] on td "Grenada County Sheriff's Office" at bounding box center [193, 344] width 360 height 45
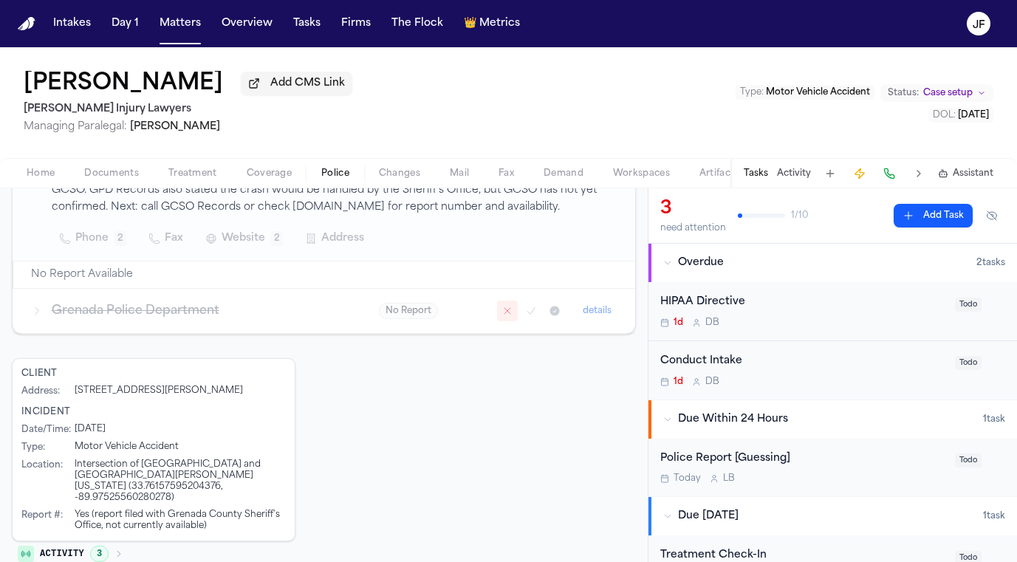
scroll to position [49, 0]
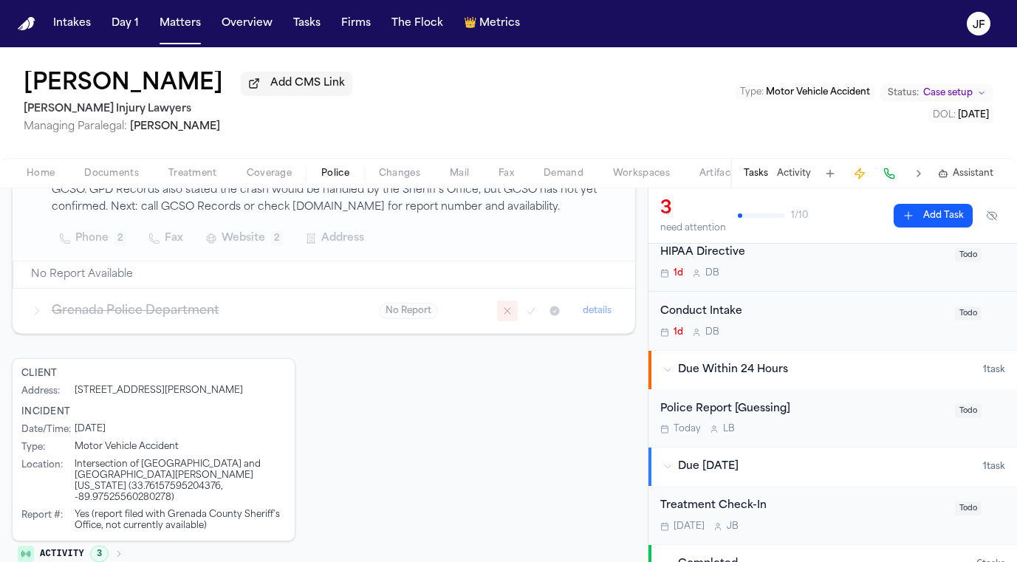
click at [751, 408] on div "Police Report [Guessing]" at bounding box center [803, 409] width 286 height 17
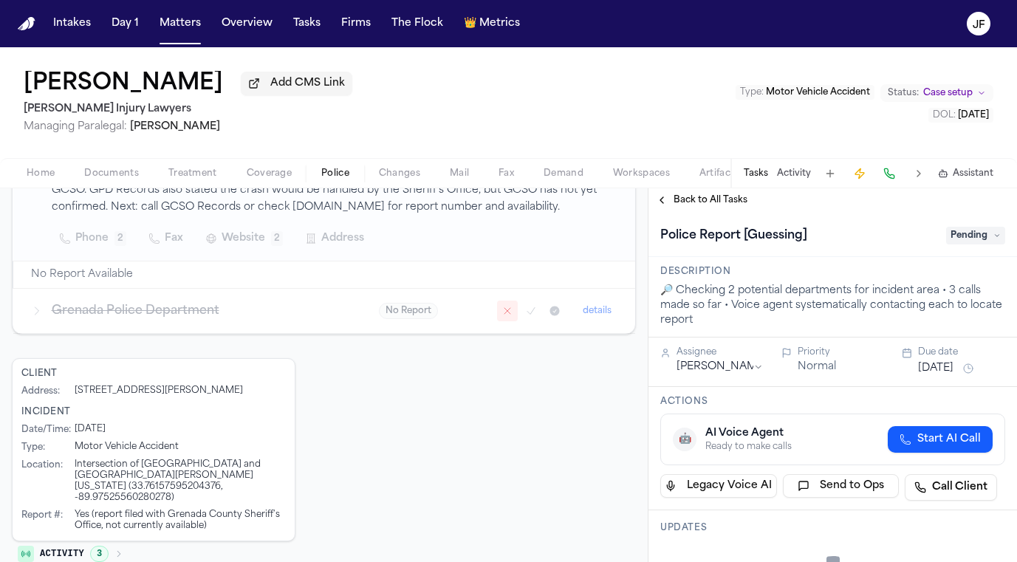
click at [946, 238] on span "Pending" at bounding box center [975, 236] width 59 height 18
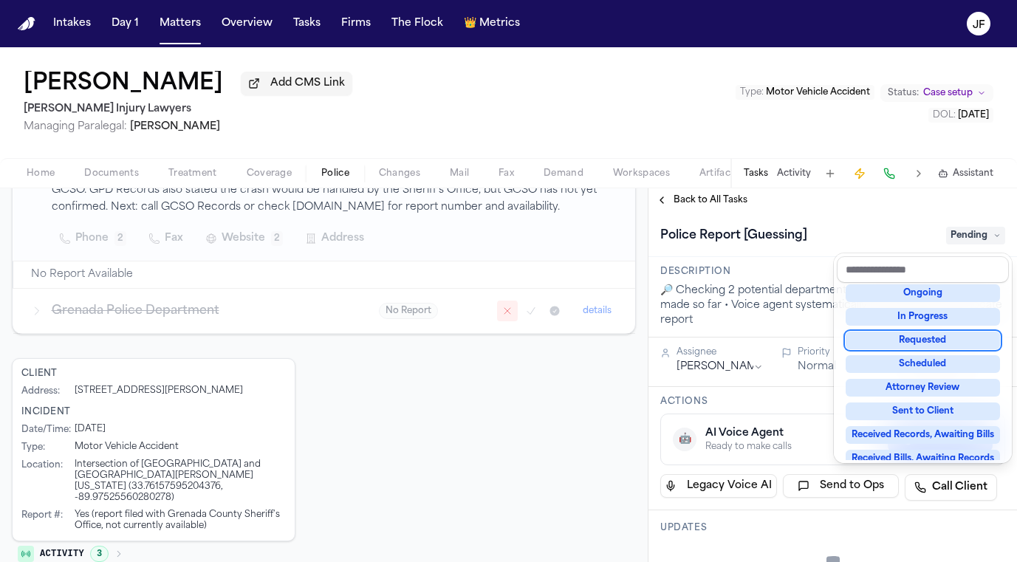
click at [927, 336] on div "Requested" at bounding box center [922, 340] width 154 height 18
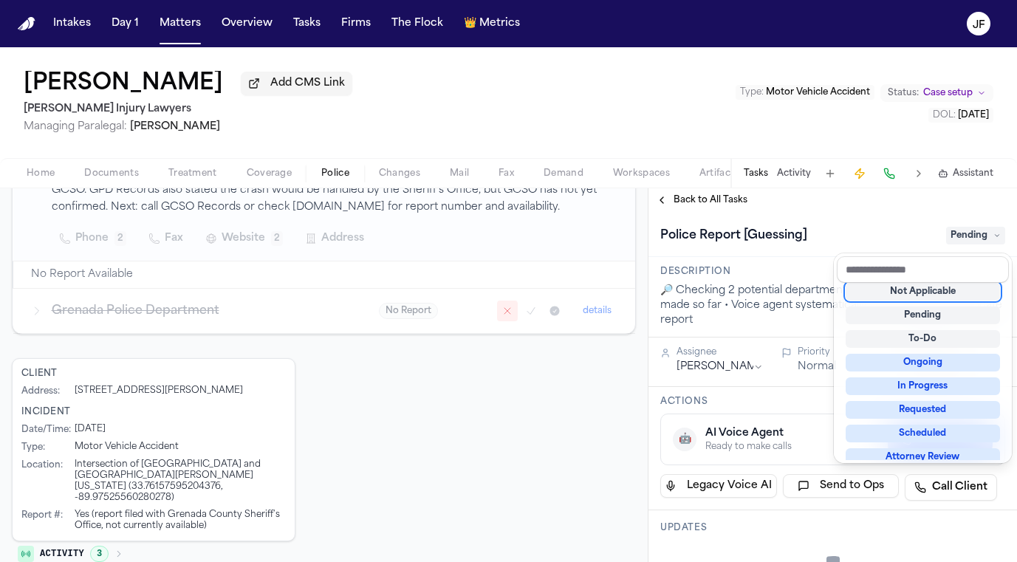
click at [839, 228] on div "Police Report [Guessing] Pending" at bounding box center [832, 236] width 345 height 24
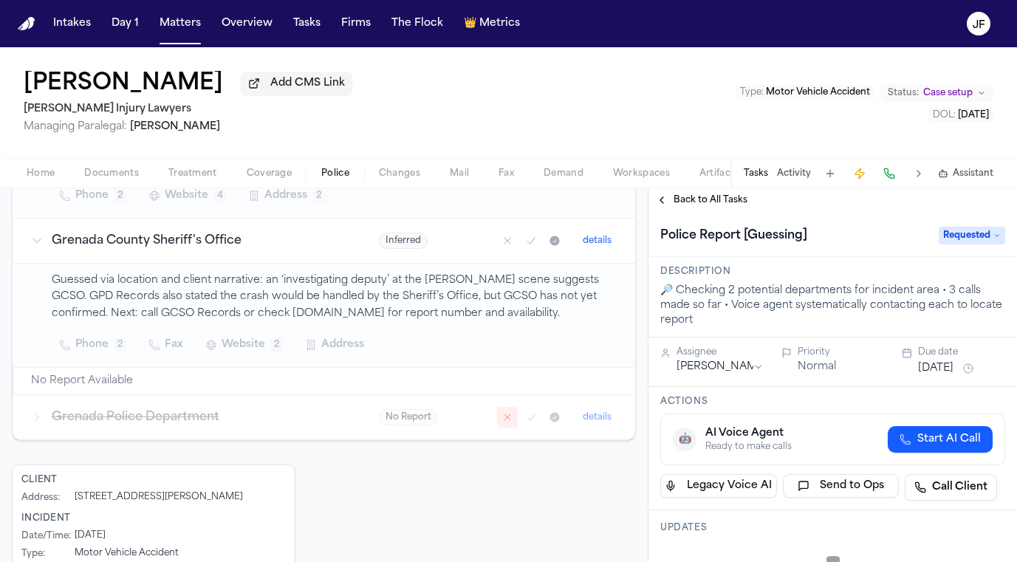
scroll to position [425, 0]
click at [525, 237] on icon "Mark as confirmed" at bounding box center [531, 243] width 12 height 12
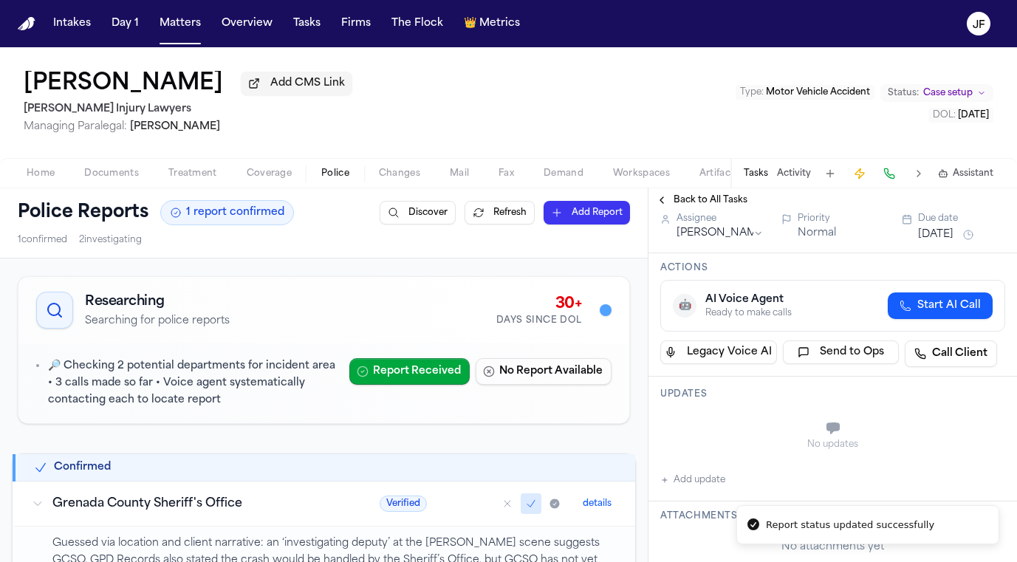
scroll to position [151, 0]
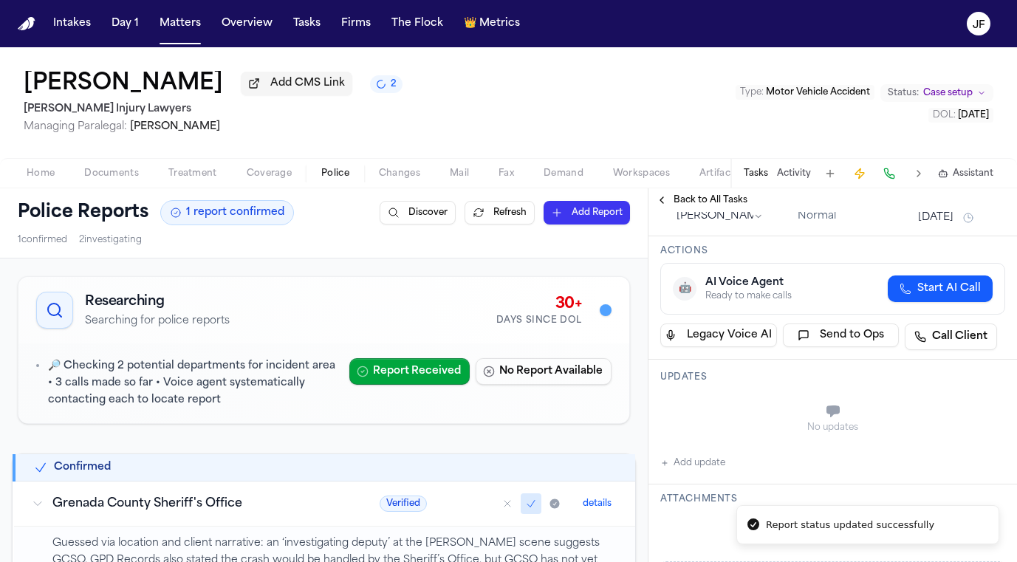
click at [691, 487] on div "Attachments No attachments yet Add Attachment" at bounding box center [832, 539] width 368 height 110
click at [691, 470] on button "Add update" at bounding box center [692, 463] width 65 height 18
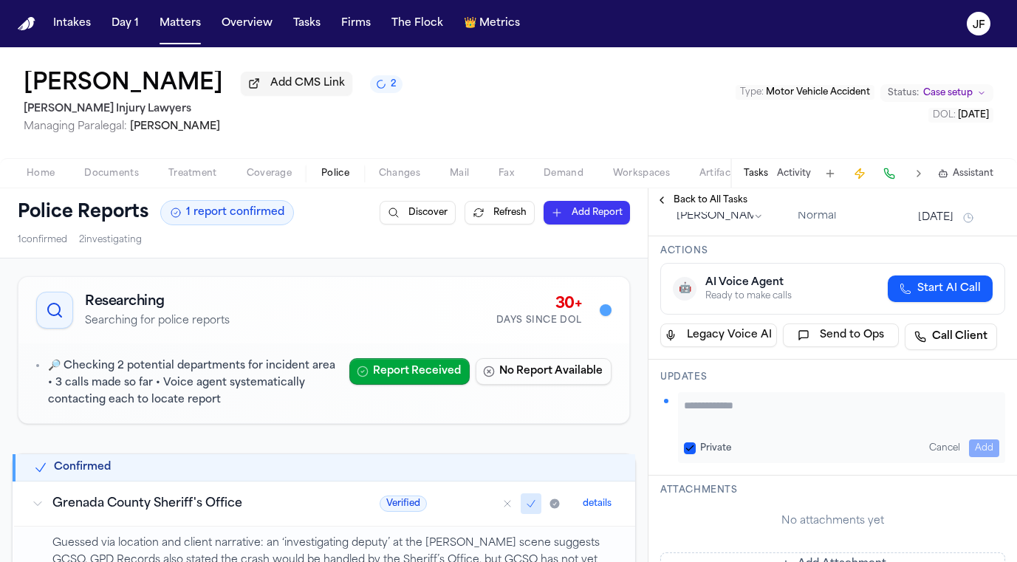
click at [799, 417] on textarea "Add your update" at bounding box center [841, 413] width 315 height 30
paste textarea "**********"
type textarea "**********"
click at [972, 450] on button "Add" at bounding box center [984, 448] width 30 height 18
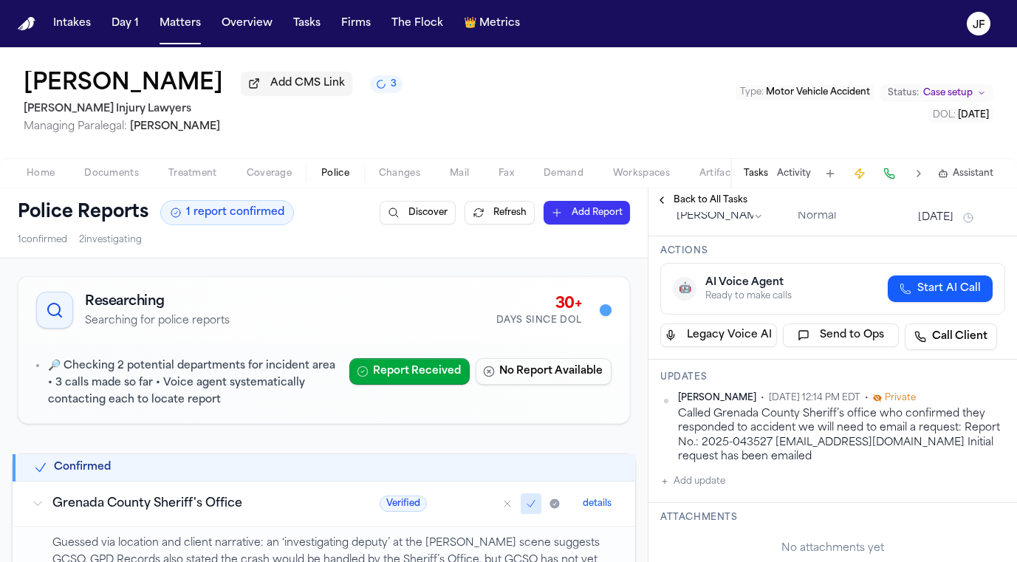
type textarea "**********"
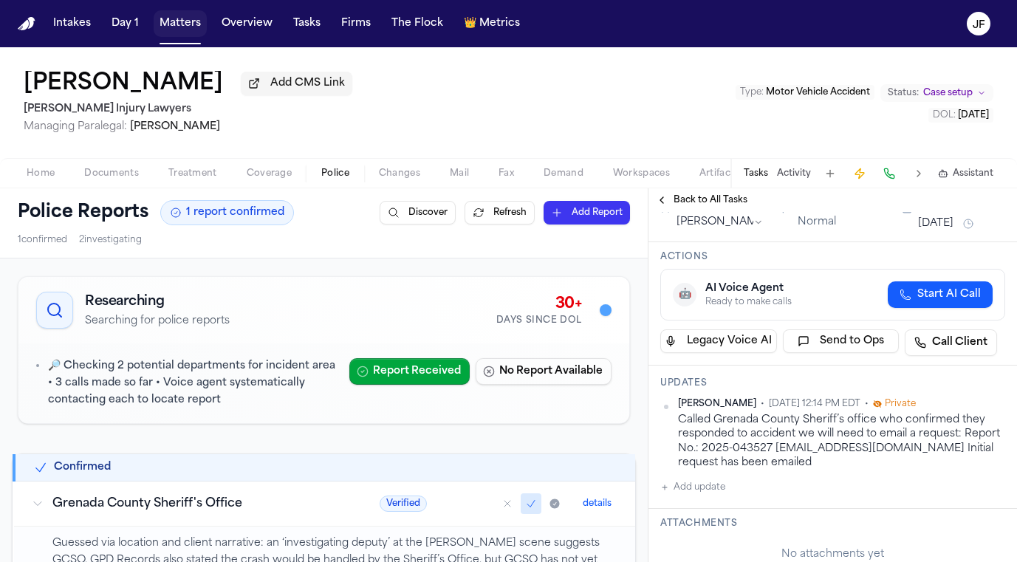
click at [179, 19] on button "Matters" at bounding box center [180, 23] width 53 height 27
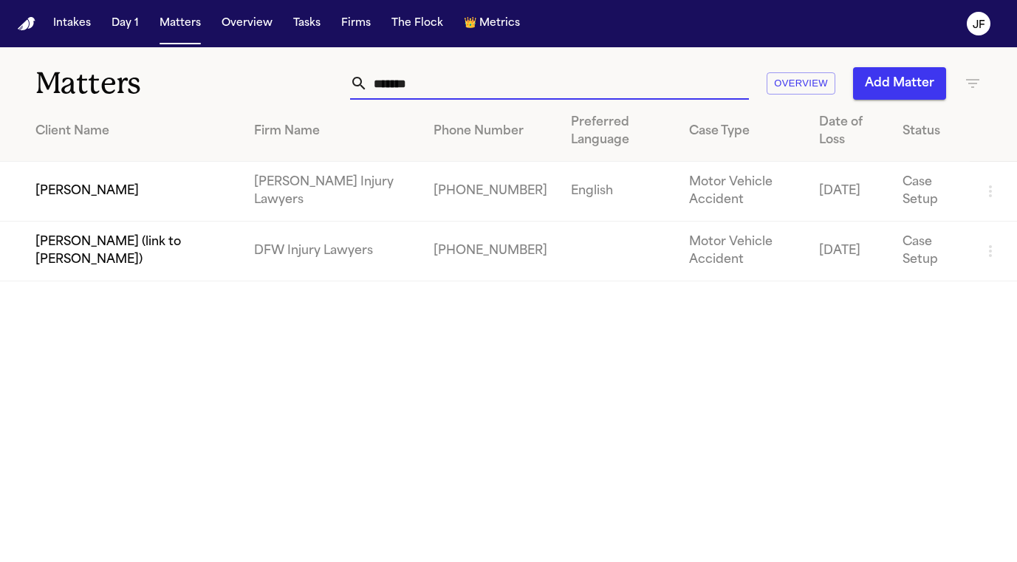
drag, startPoint x: 469, startPoint y: 91, endPoint x: 341, endPoint y: 11, distance: 150.6
click at [334, 68] on div "******* Overview Add Matter" at bounding box center [637, 83] width 687 height 32
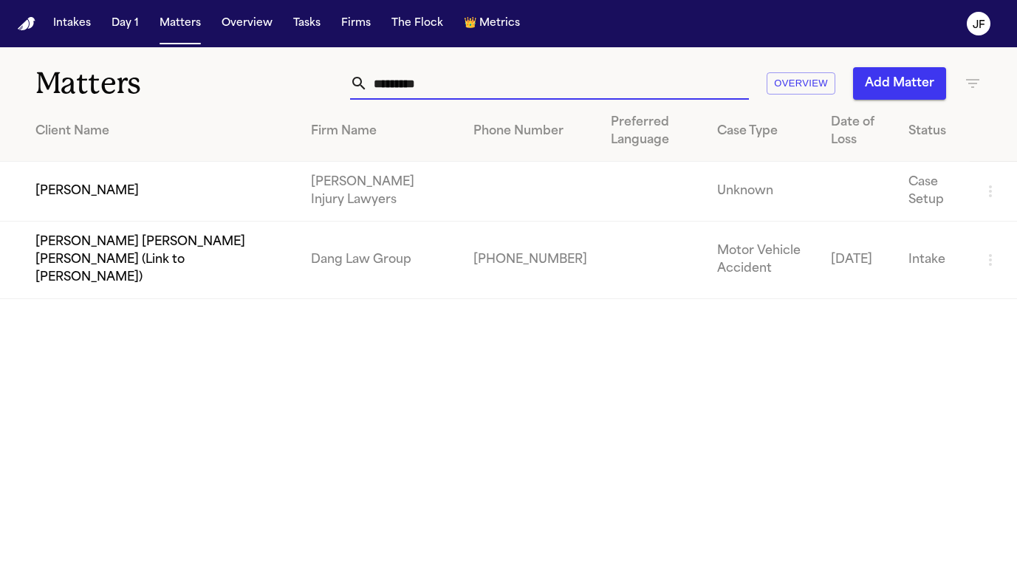
type input "**********"
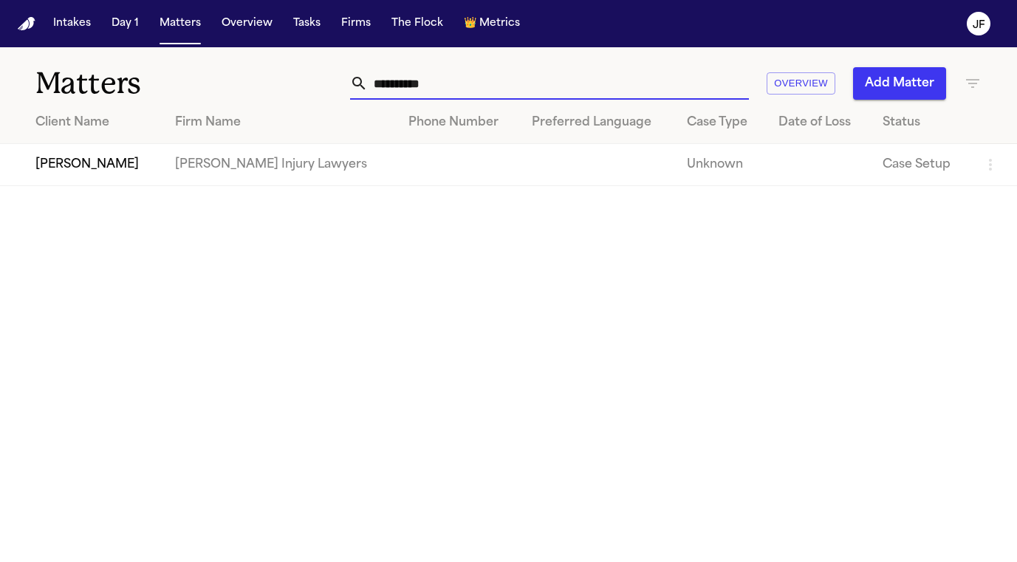
drag, startPoint x: 341, startPoint y: 11, endPoint x: 71, endPoint y: 170, distance: 313.4
click at [71, 170] on td "[PERSON_NAME]" at bounding box center [81, 165] width 163 height 42
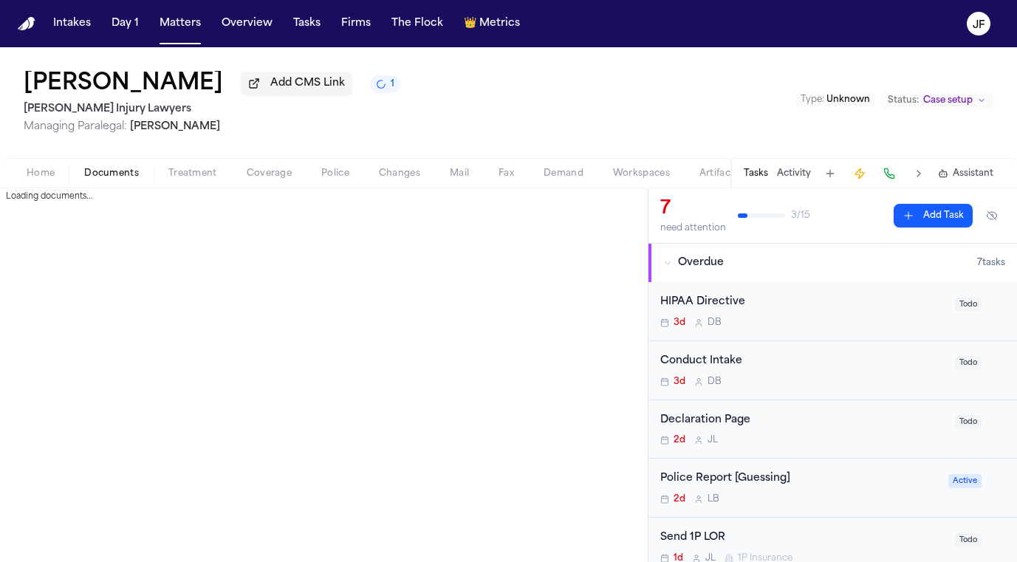
click at [126, 174] on span "Documents" at bounding box center [111, 174] width 55 height 12
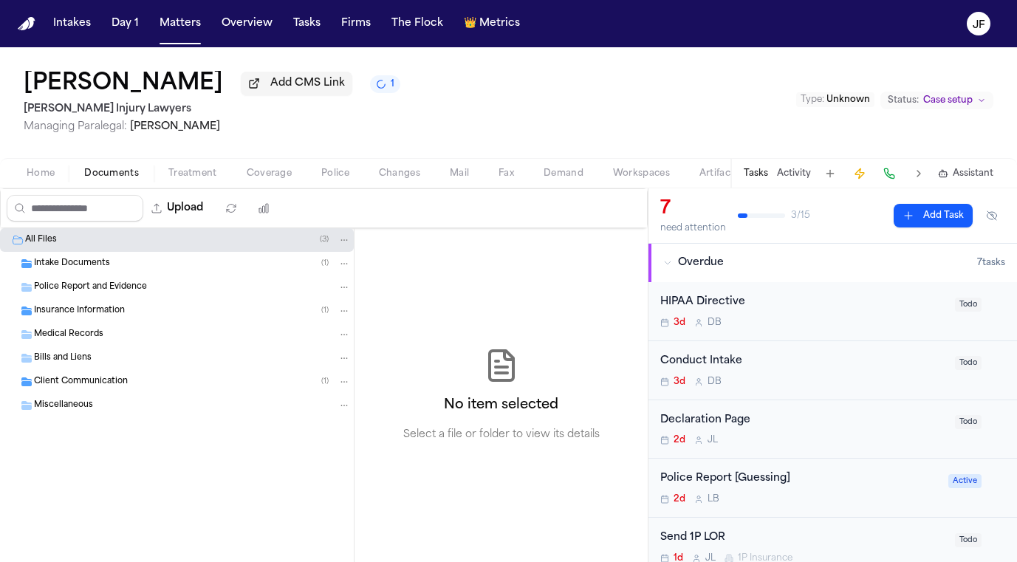
click at [78, 314] on span "Insurance Information" at bounding box center [79, 311] width 91 height 13
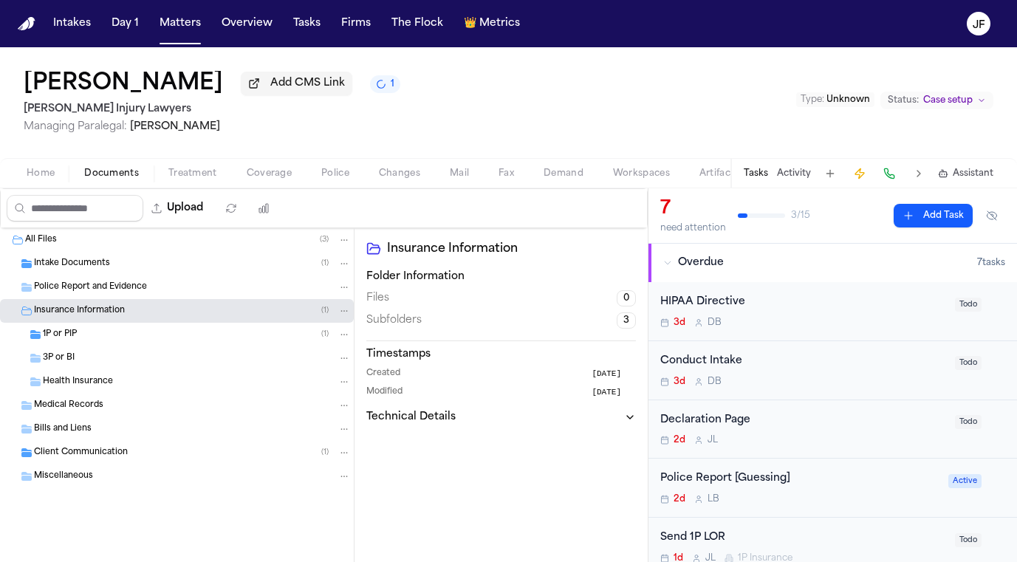
click at [95, 346] on div "1P or PIP ( 1 )" at bounding box center [177, 335] width 354 height 24
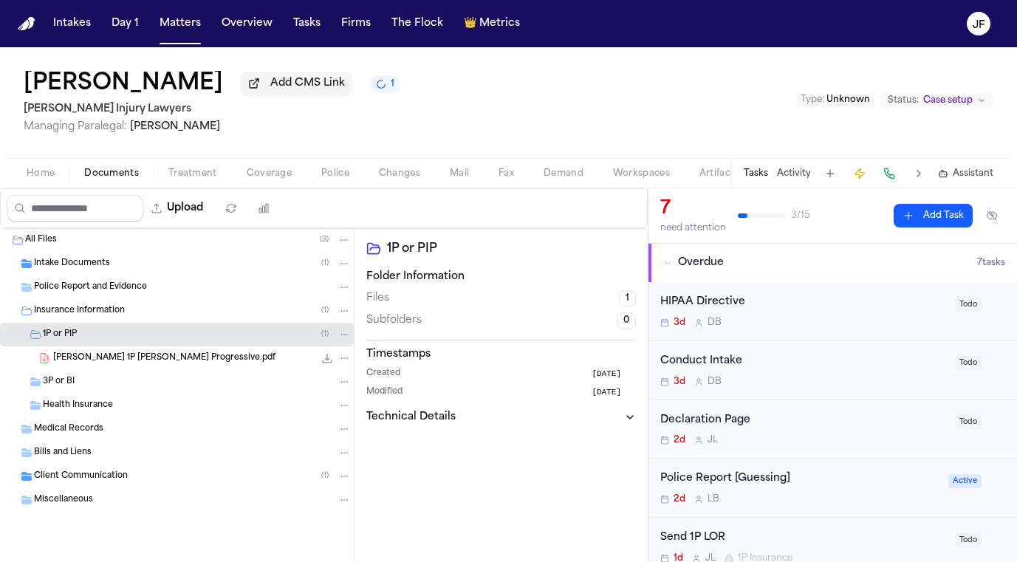
click at [112, 265] on div "Intake Documents ( 1 )" at bounding box center [192, 263] width 317 height 13
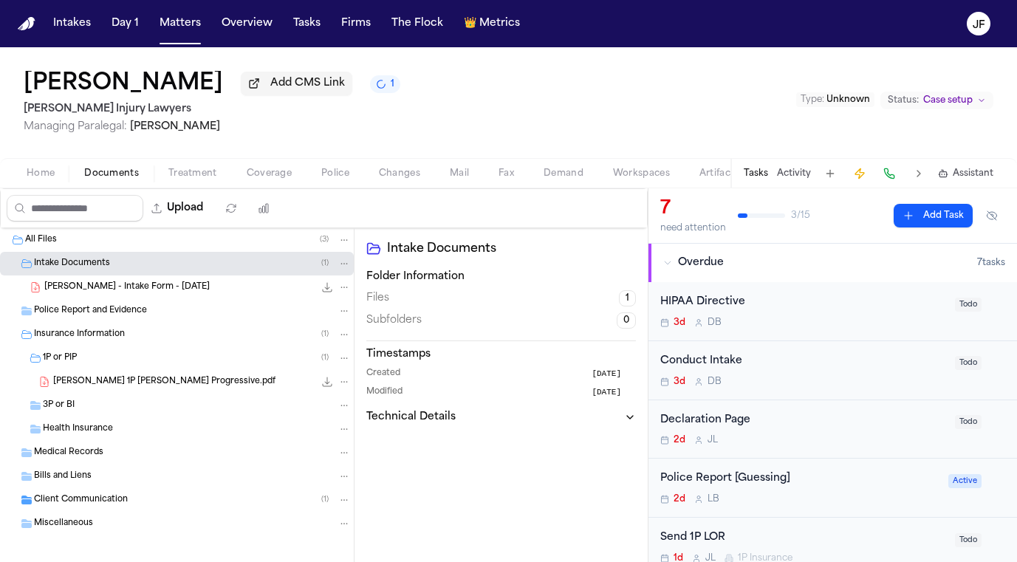
click at [111, 295] on div "[PERSON_NAME] - Intake Form - [DATE] 168.2 KB • PDF" at bounding box center [197, 287] width 306 height 15
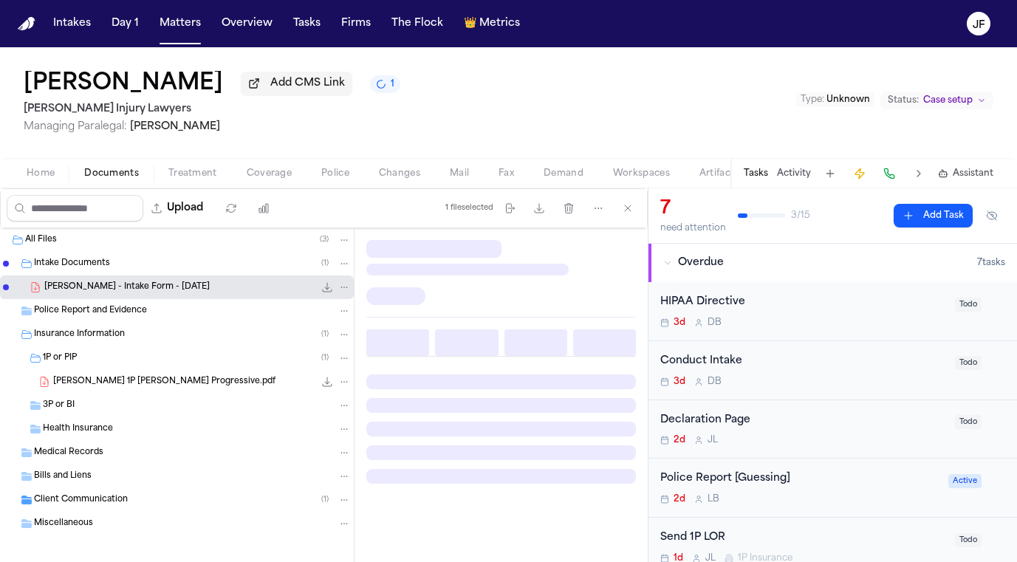
click at [321, 288] on icon "File: J. Gandy - Intake Form - 9.25.25" at bounding box center [327, 287] width 12 height 12
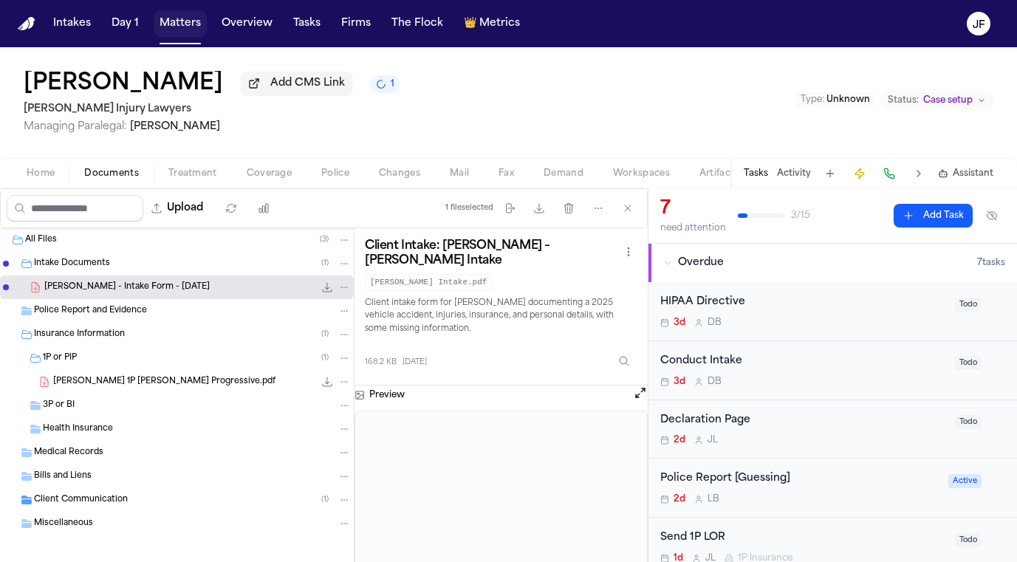
click at [187, 29] on button "Matters" at bounding box center [180, 23] width 53 height 27
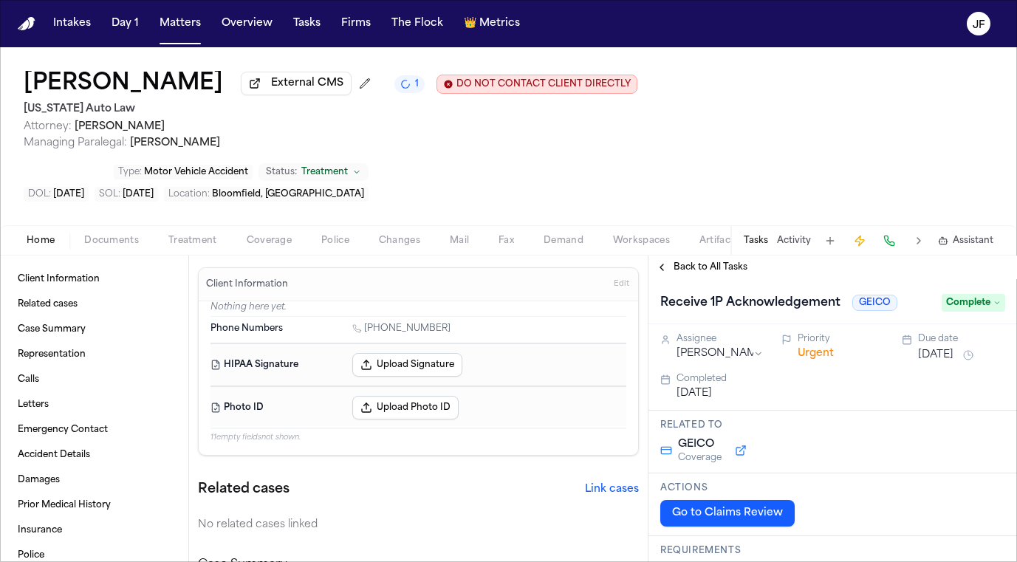
click at [817, 346] on button "Urgent" at bounding box center [815, 353] width 36 height 15
click at [817, 346] on button "Immediate" at bounding box center [825, 353] width 57 height 15
click at [804, 346] on button "Normal" at bounding box center [816, 353] width 38 height 15
click at [804, 346] on button "Urgent" at bounding box center [815, 353] width 36 height 15
click at [832, 346] on button "Immediate" at bounding box center [825, 353] width 57 height 15
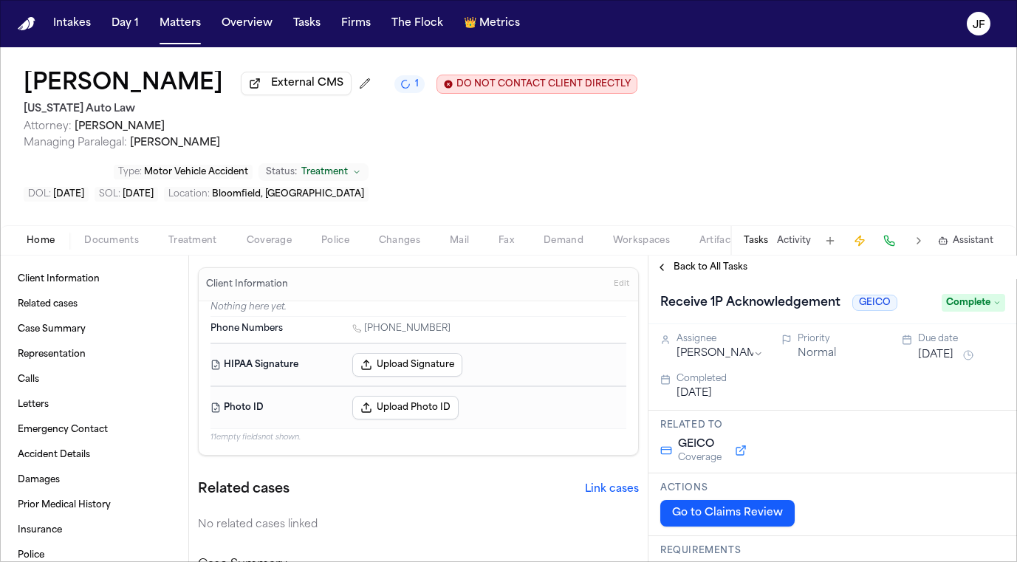
click at [807, 346] on button "Normal" at bounding box center [816, 353] width 38 height 15
click at [807, 346] on button "Urgent" at bounding box center [815, 353] width 36 height 15
click at [807, 346] on button "Immediate" at bounding box center [825, 353] width 57 height 15
click at [709, 261] on span "Back to All Tasks" at bounding box center [710, 267] width 74 height 12
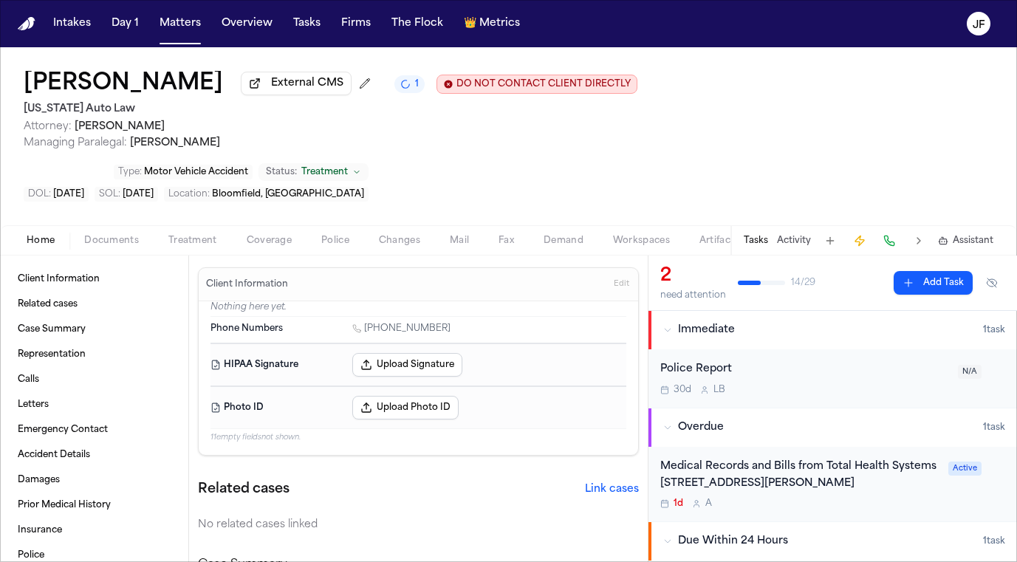
click at [869, 361] on div "Police Report 30d L B" at bounding box center [804, 378] width 289 height 35
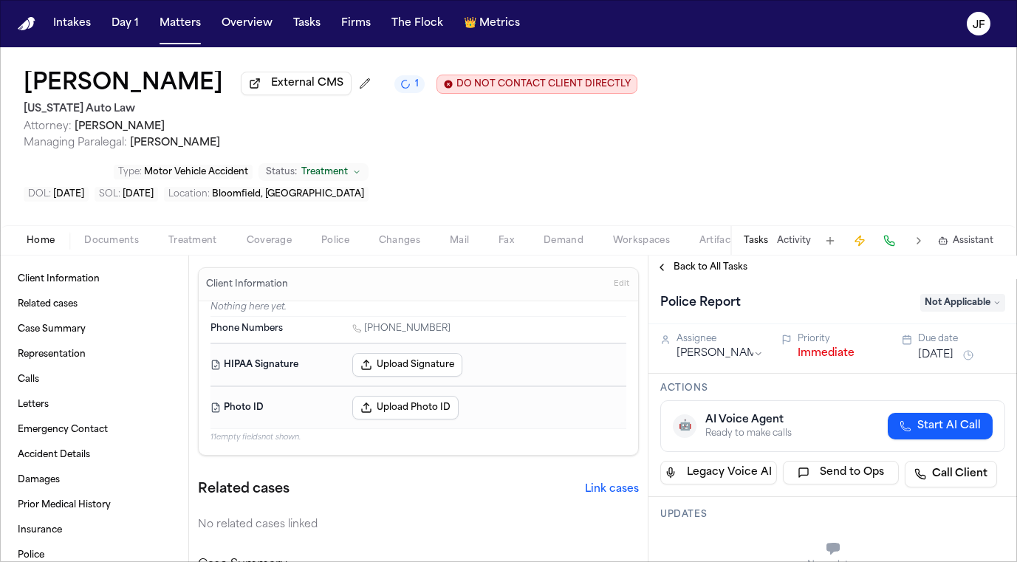
click at [811, 346] on button "Immediate" at bounding box center [825, 353] width 57 height 15
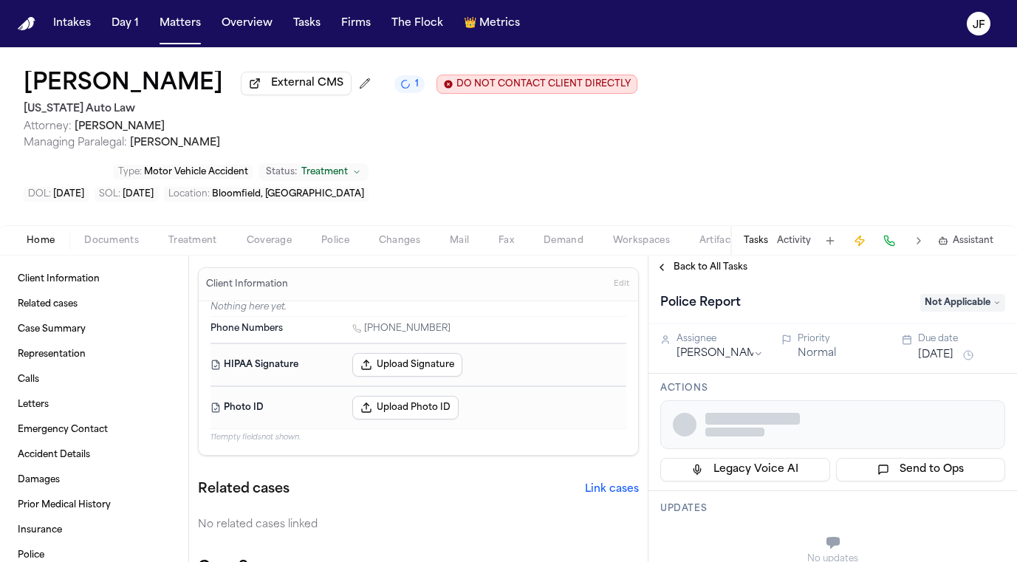
click at [732, 261] on span "Back to All Tasks" at bounding box center [710, 267] width 74 height 12
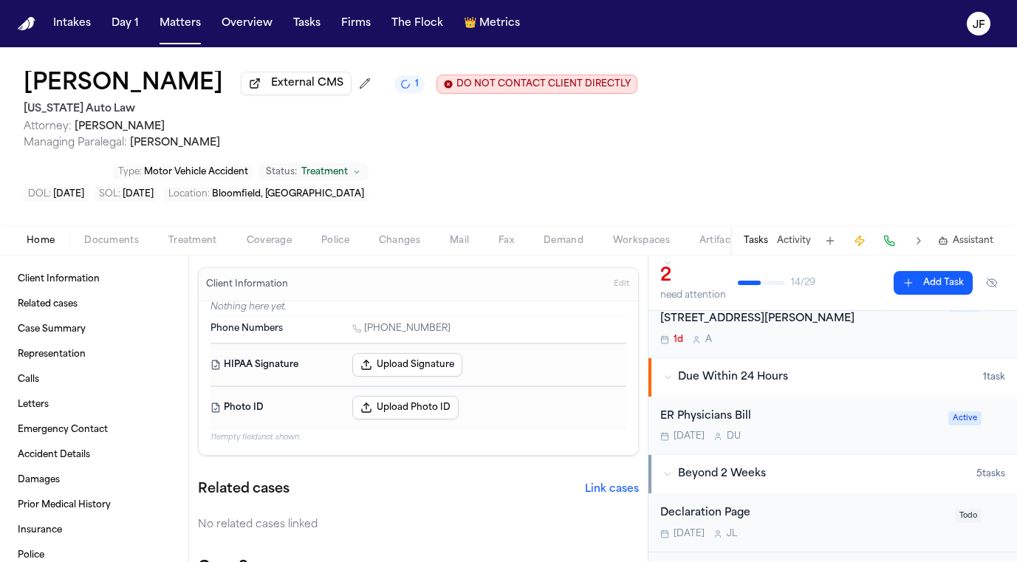
scroll to position [69, 0]
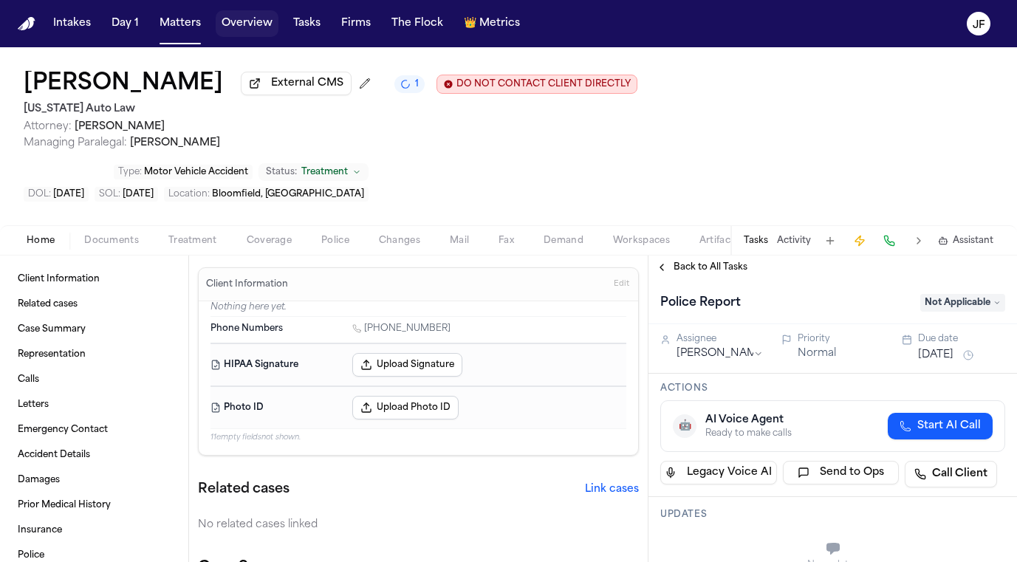
click at [251, 25] on button "Overview" at bounding box center [247, 23] width 63 height 27
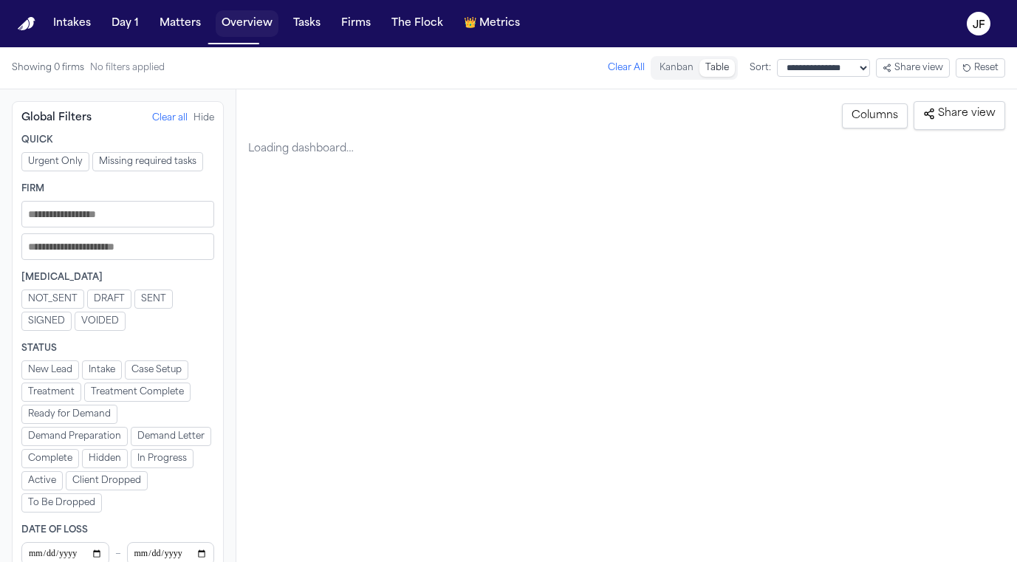
click at [179, 30] on button "Matters" at bounding box center [180, 23] width 53 height 27
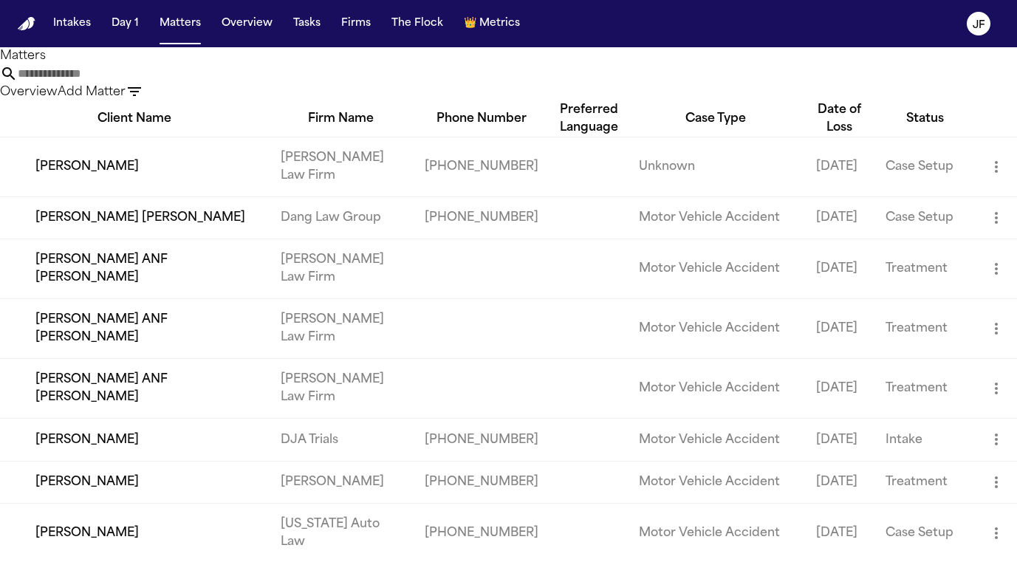
click at [136, 83] on input "text" at bounding box center [77, 74] width 118 height 18
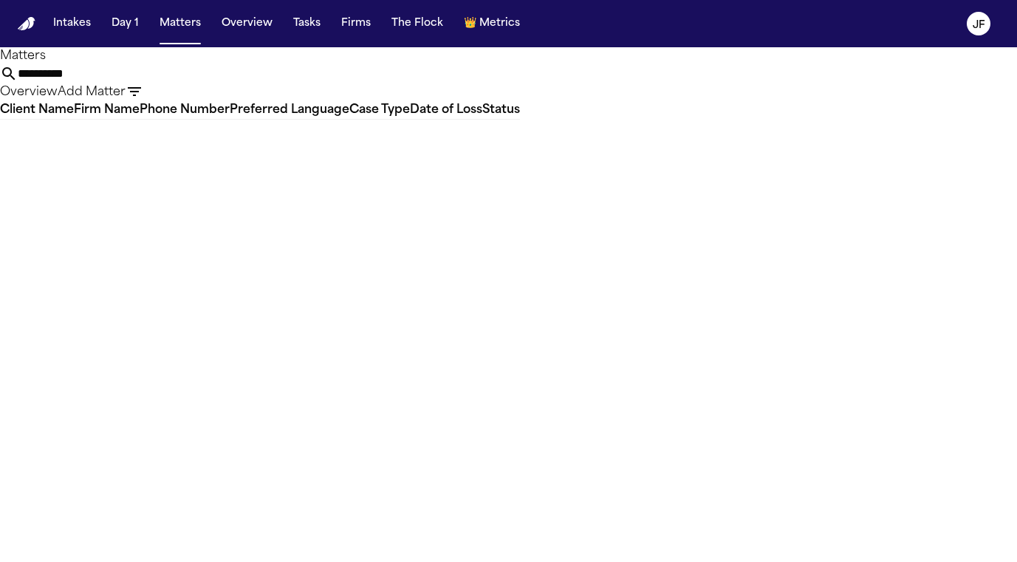
drag, startPoint x: 416, startPoint y: 89, endPoint x: 83, endPoint y: 169, distance: 343.3
click at [83, 169] on main "**********" at bounding box center [508, 304] width 1017 height 515
drag, startPoint x: 420, startPoint y: 83, endPoint x: 506, endPoint y: 80, distance: 85.7
click at [136, 80] on input "**********" at bounding box center [77, 74] width 118 height 18
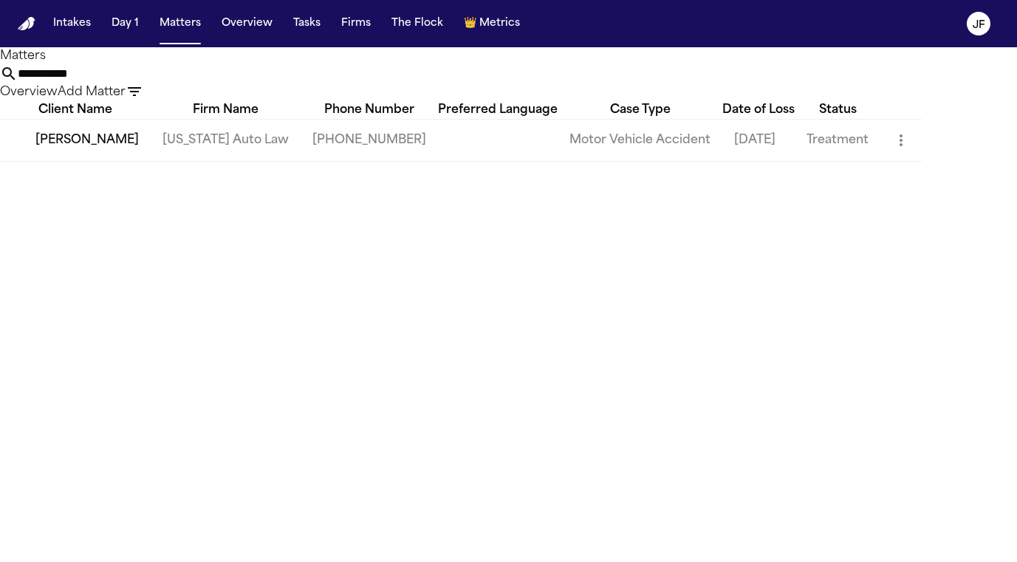
type input "**********"
click at [98, 161] on td "[PERSON_NAME]" at bounding box center [75, 140] width 151 height 42
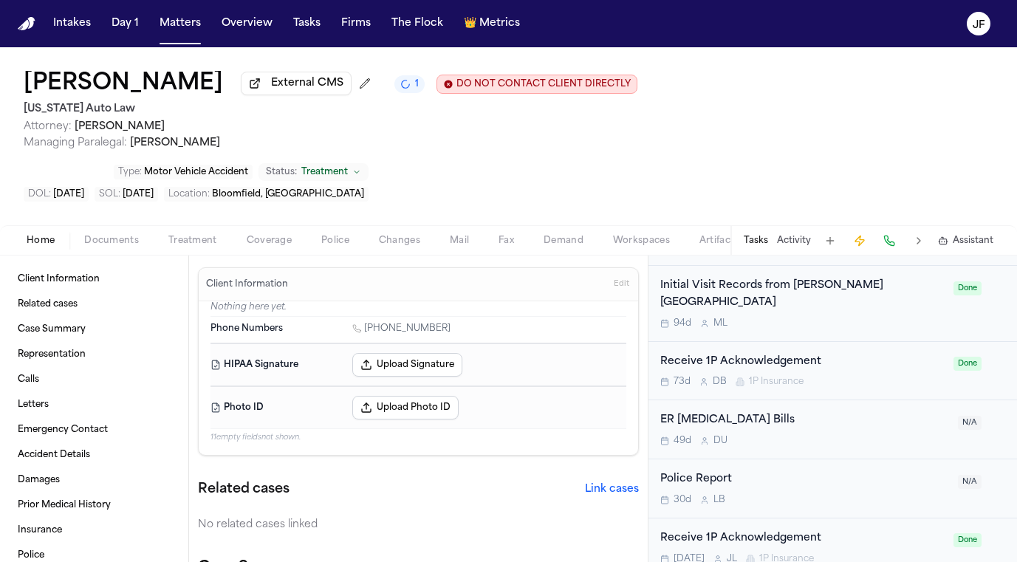
scroll to position [1339, 0]
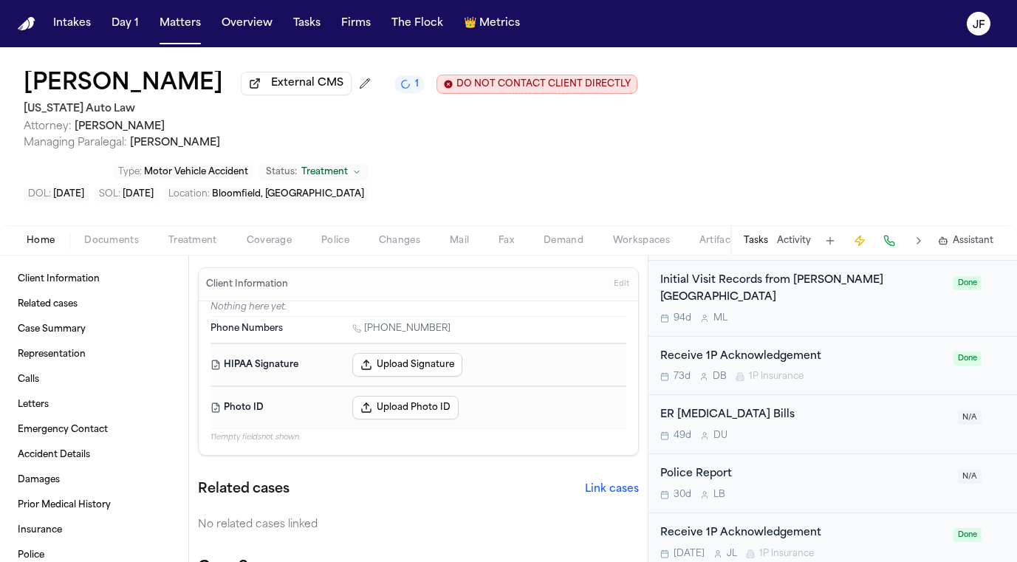
click at [783, 466] on div "Police Report" at bounding box center [804, 474] width 289 height 17
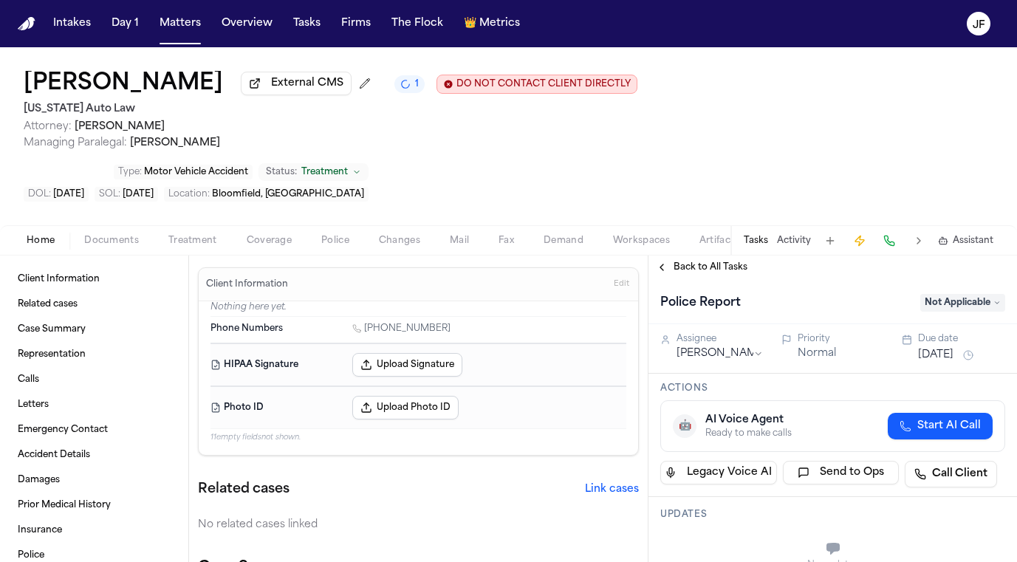
click at [729, 261] on span "Back to All Tasks" at bounding box center [710, 267] width 74 height 12
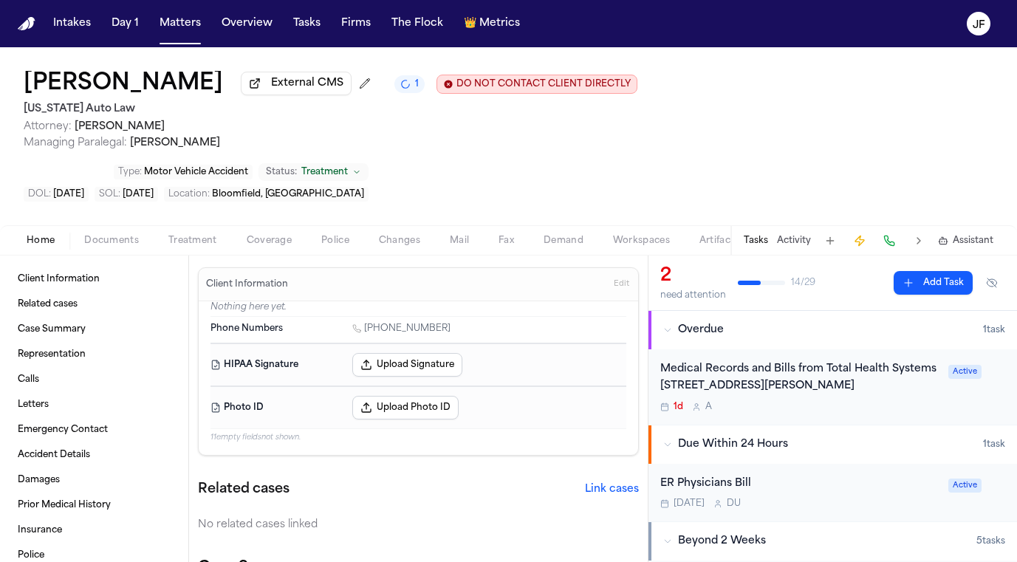
click at [954, 365] on span "Active" at bounding box center [964, 372] width 33 height 14
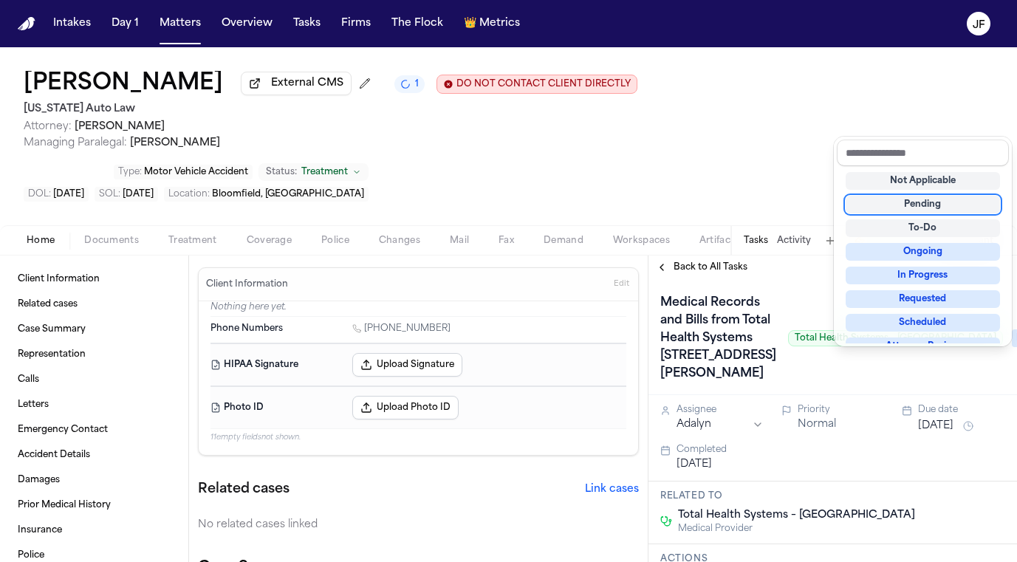
click at [775, 291] on div "Medical Records and Bills from Total Health Systems 43740 Garfield Rd., Clinton…" at bounding box center [832, 338] width 345 height 94
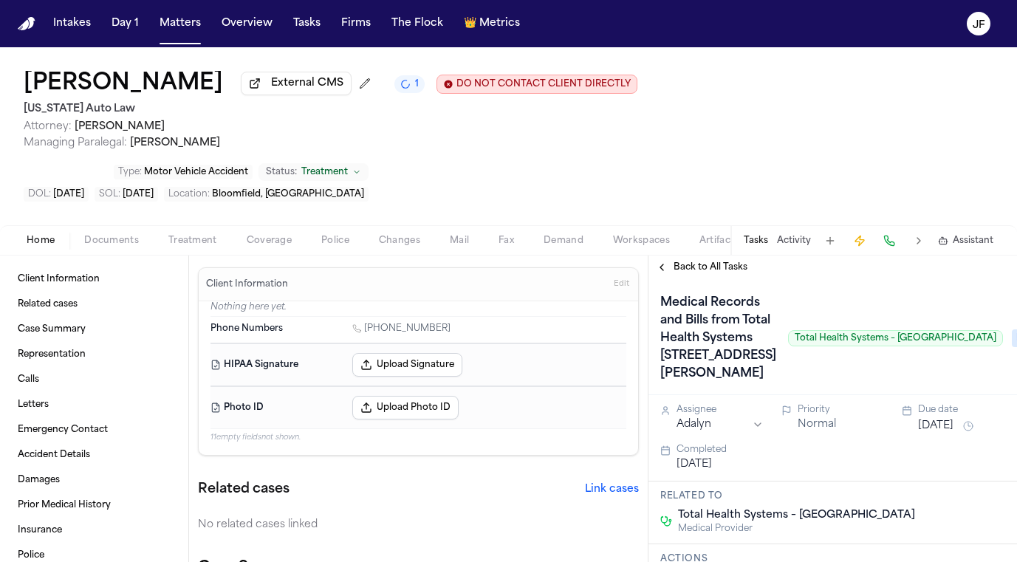
click at [718, 261] on span "Back to All Tasks" at bounding box center [710, 267] width 74 height 12
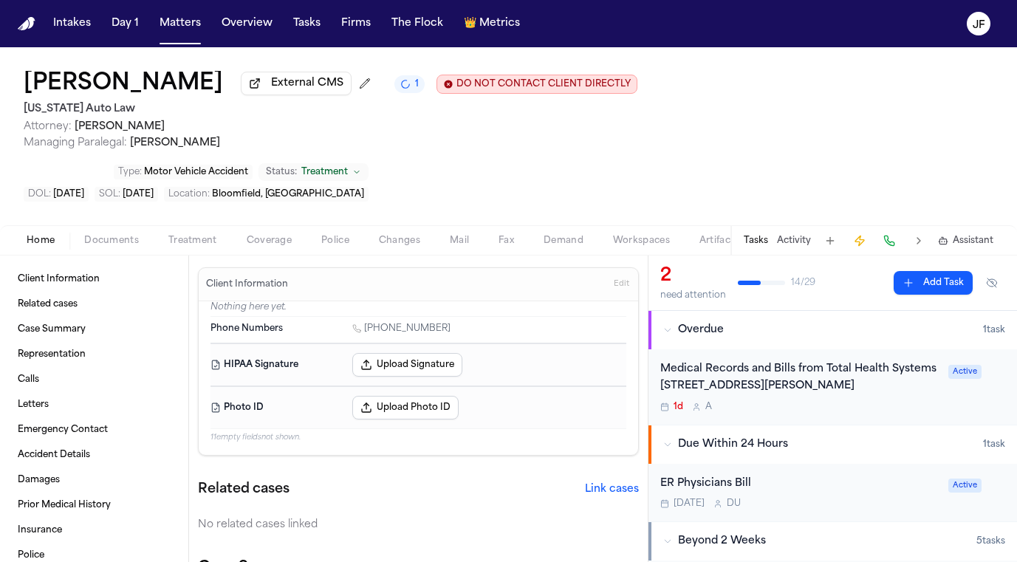
click at [799, 366] on div "Medical Records and Bills from Total Health Systems 43740 Garfield Rd., Clinton…" at bounding box center [832, 386] width 368 height 75
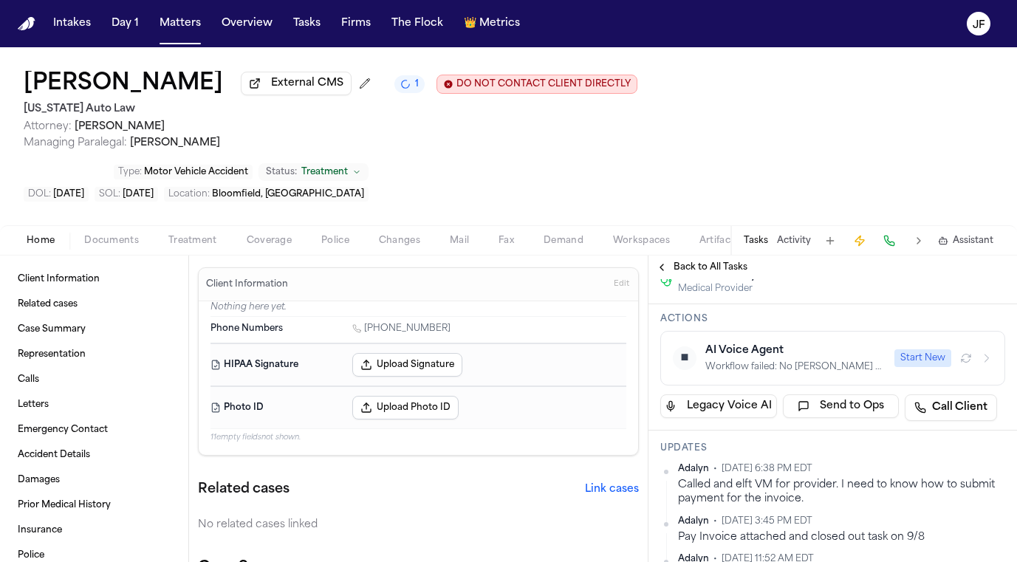
click at [678, 261] on span "Back to All Tasks" at bounding box center [710, 267] width 74 height 12
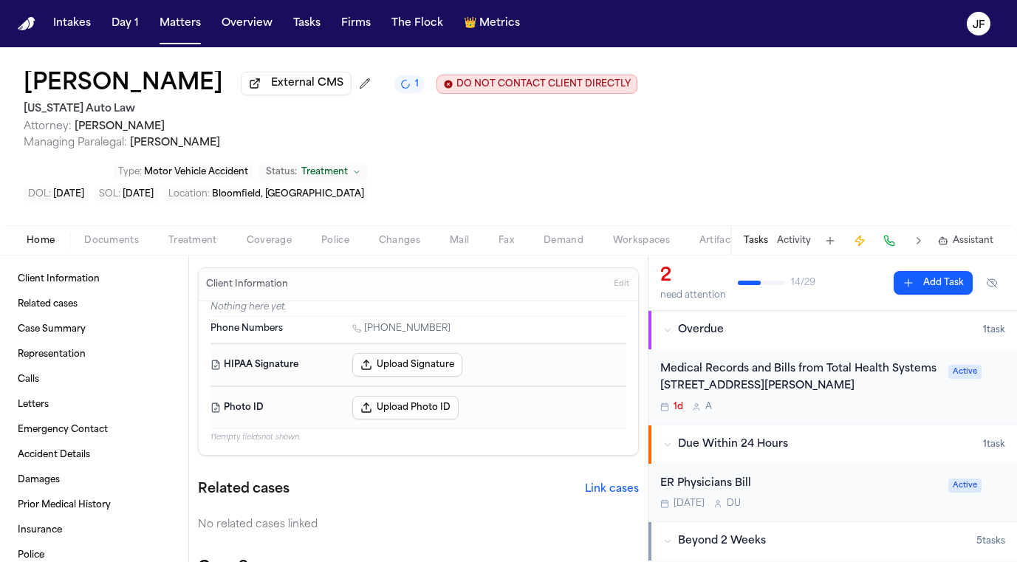
click at [655, 159] on div "Taylor Edwards External CMS 1 DO NOT CONTACT CLIENT DIRECTLY DO NOT CONTACT Mic…" at bounding box center [508, 136] width 1017 height 178
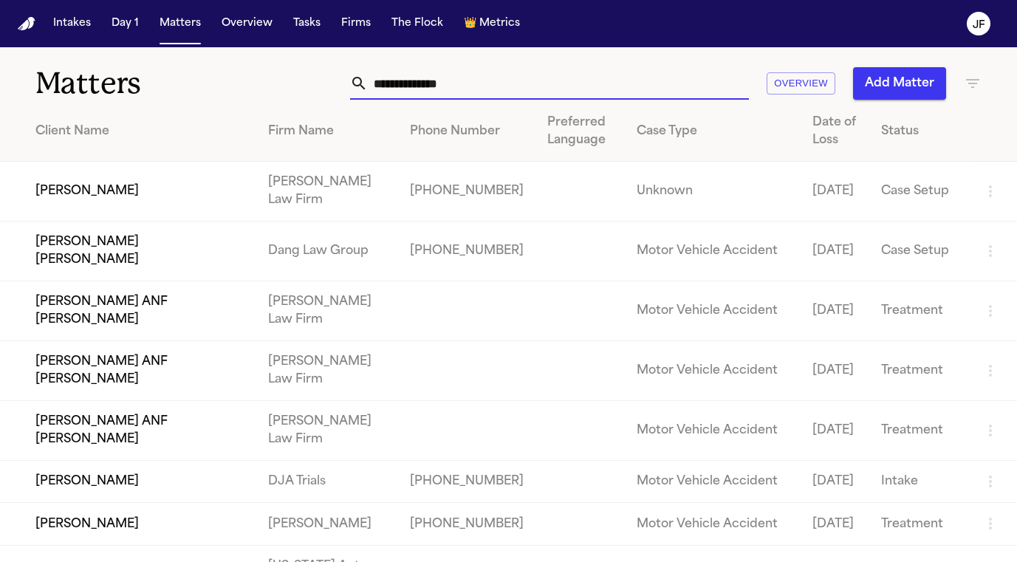
click at [441, 80] on input "text" at bounding box center [558, 83] width 381 height 32
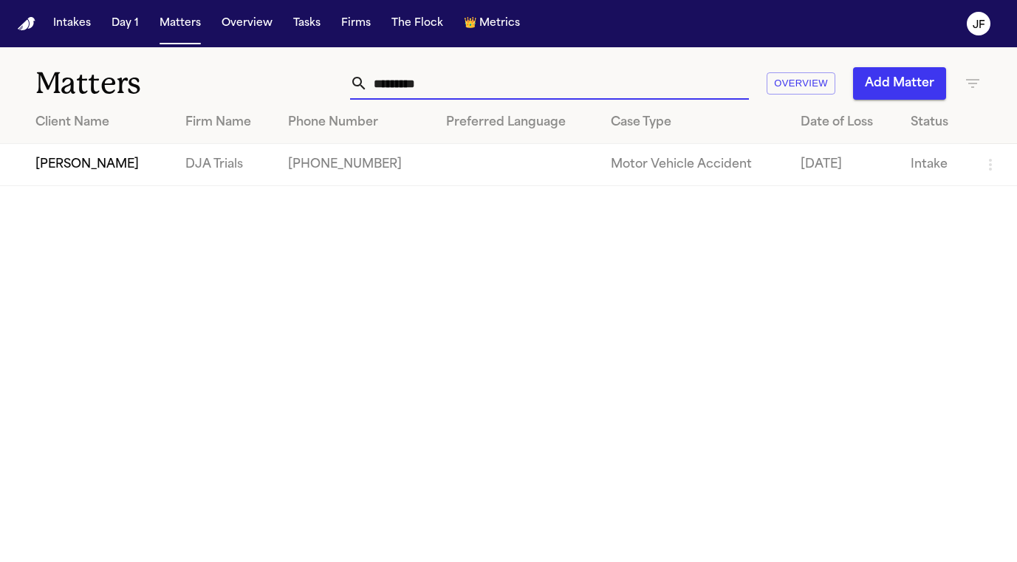
type input "*********"
click at [73, 174] on td "[PERSON_NAME]" at bounding box center [86, 165] width 173 height 42
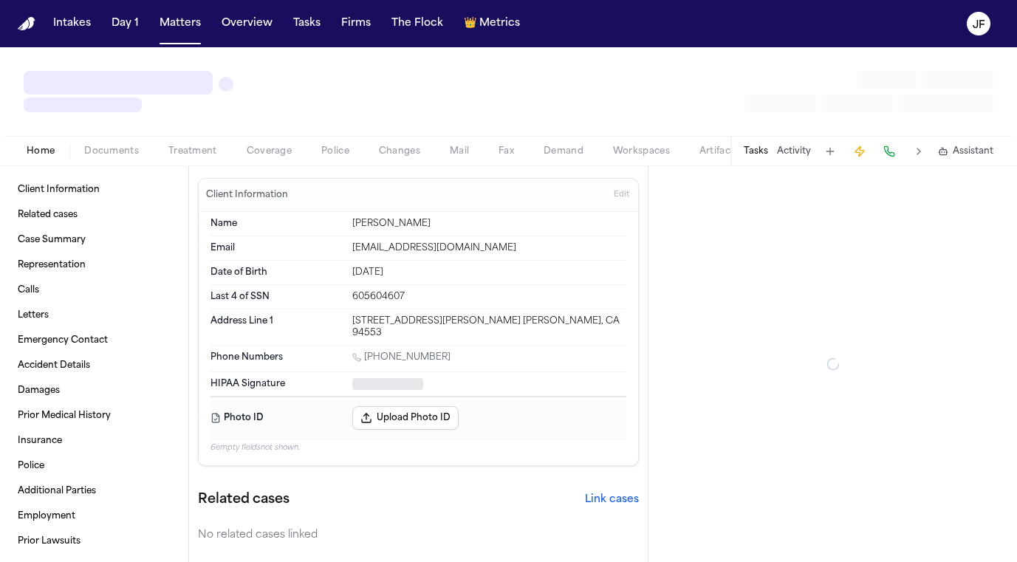
click at [100, 157] on span "Documents" at bounding box center [111, 151] width 55 height 12
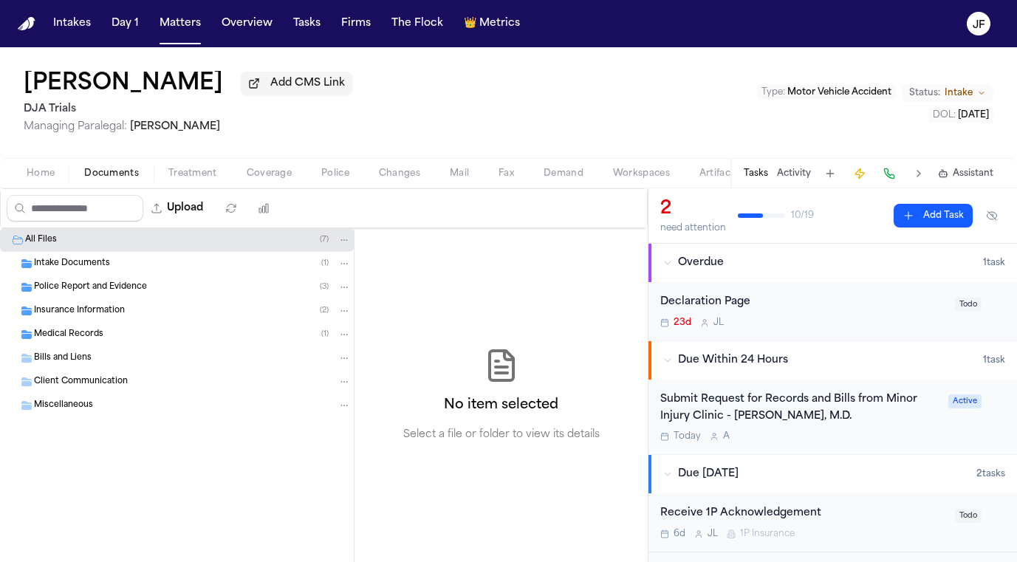
click at [47, 175] on span "Home" at bounding box center [41, 174] width 28 height 12
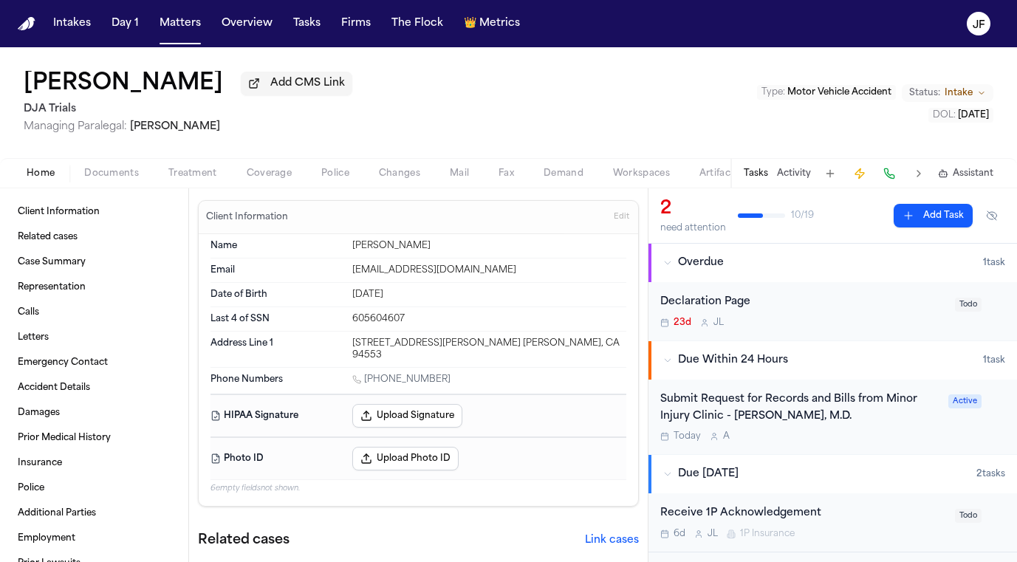
click at [111, 166] on div "Home Documents Treatment Coverage Police Changes Mail Fax Demand Workspaces Art…" at bounding box center [508, 173] width 1017 height 30
click at [111, 173] on span "Documents" at bounding box center [111, 174] width 55 height 12
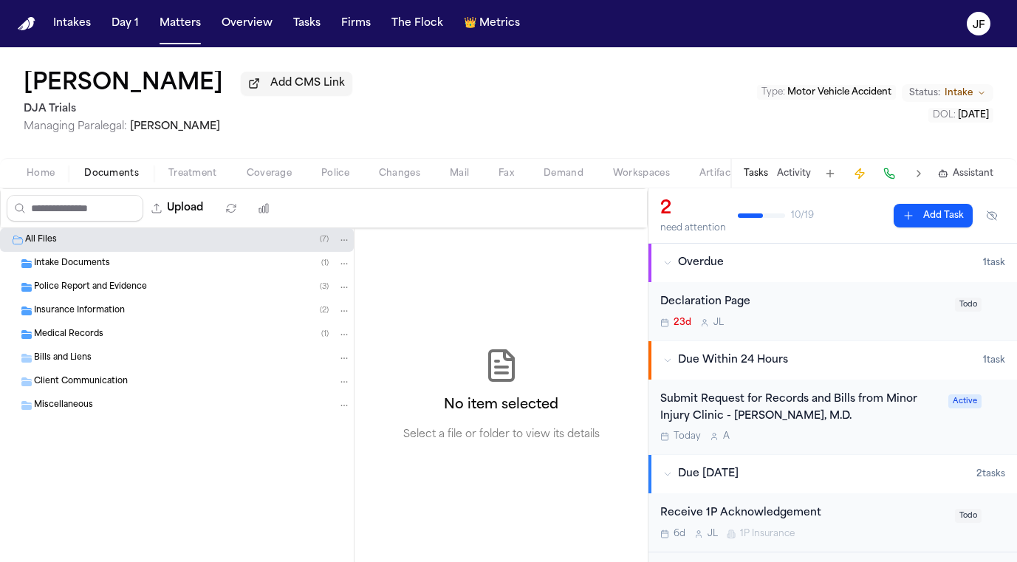
click at [94, 320] on div "Insurance Information ( 2 )" at bounding box center [177, 311] width 354 height 24
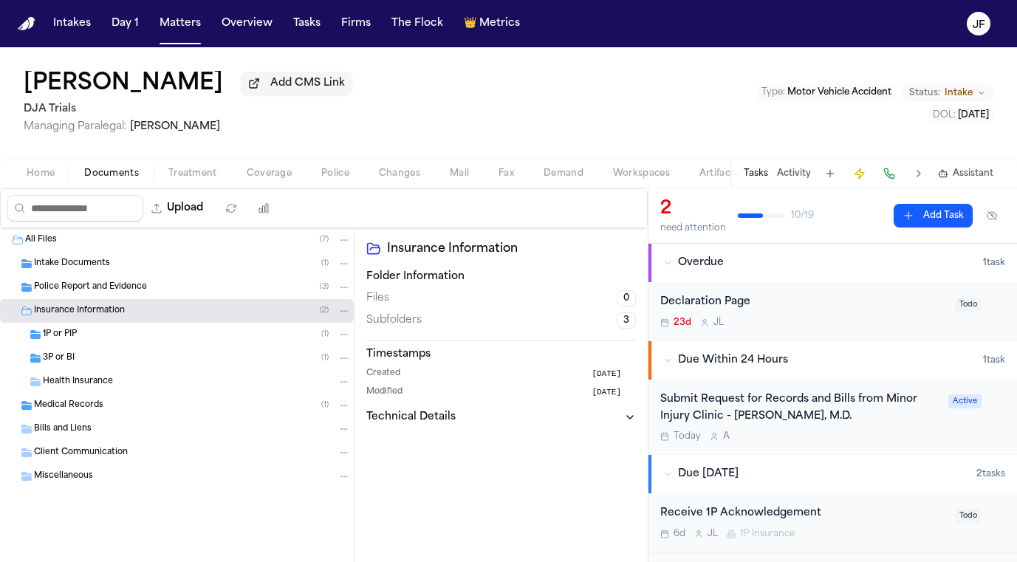
click at [127, 368] on div "3P or BI ( 1 )" at bounding box center [177, 358] width 354 height 24
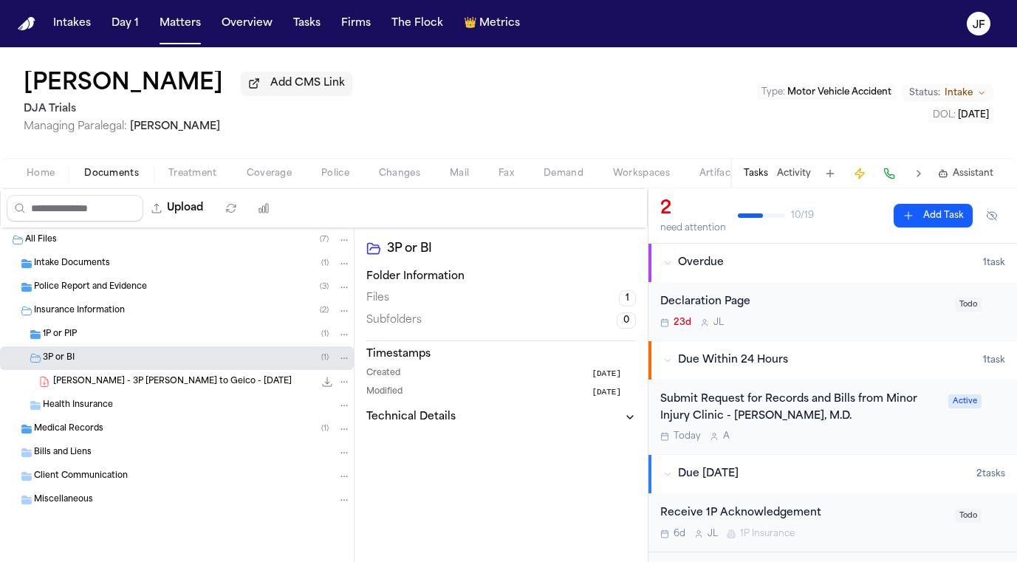
click at [136, 352] on div "3P or BI ( 1 )" at bounding box center [177, 358] width 354 height 24
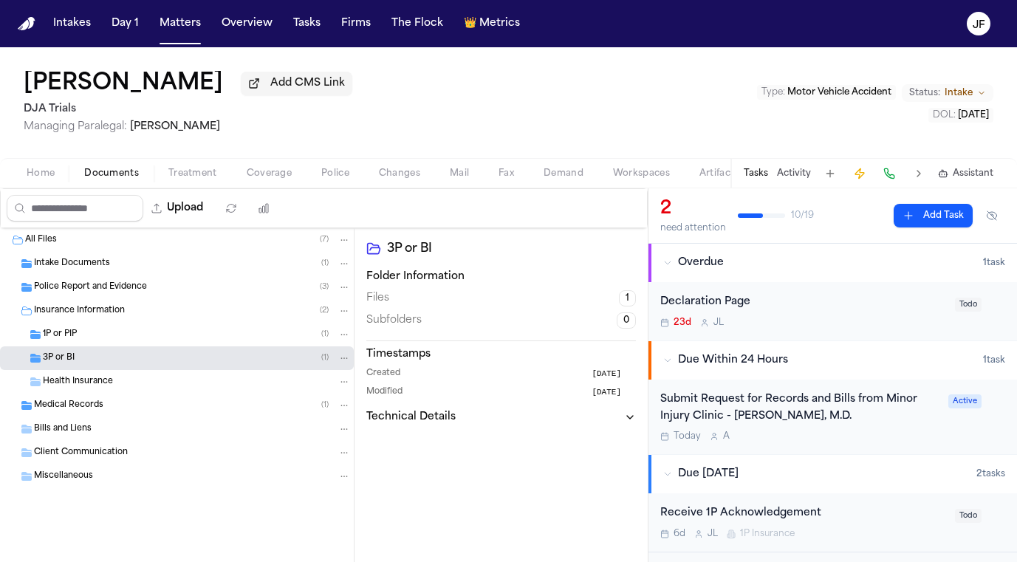
click at [137, 351] on div "3P or BI ( 1 )" at bounding box center [177, 358] width 354 height 24
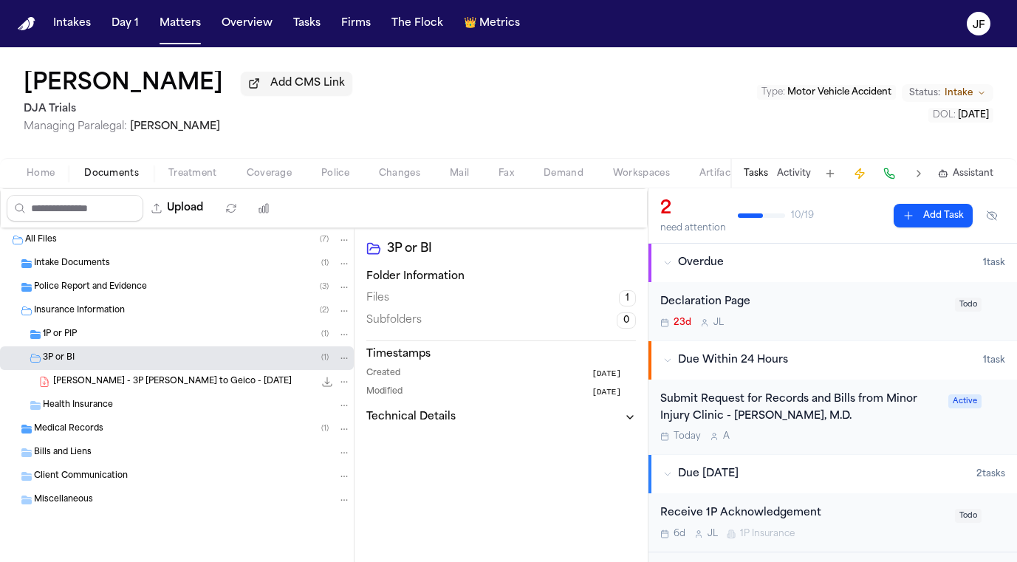
click at [137, 341] on div "1P or PIP ( 1 )" at bounding box center [197, 334] width 308 height 13
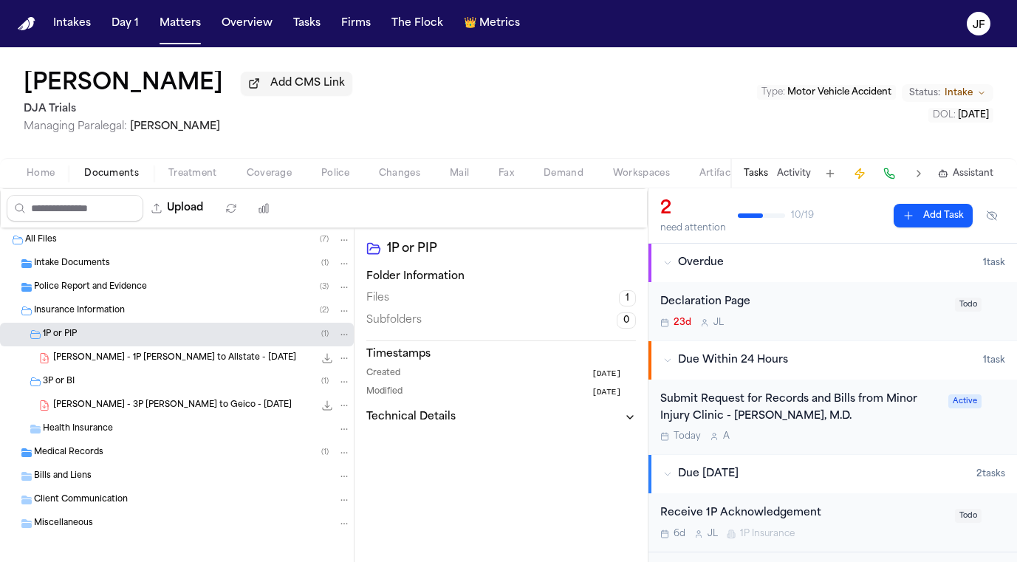
click at [171, 358] on span "[PERSON_NAME] - 1P [PERSON_NAME] to Allstate - [DATE]" at bounding box center [174, 358] width 243 height 13
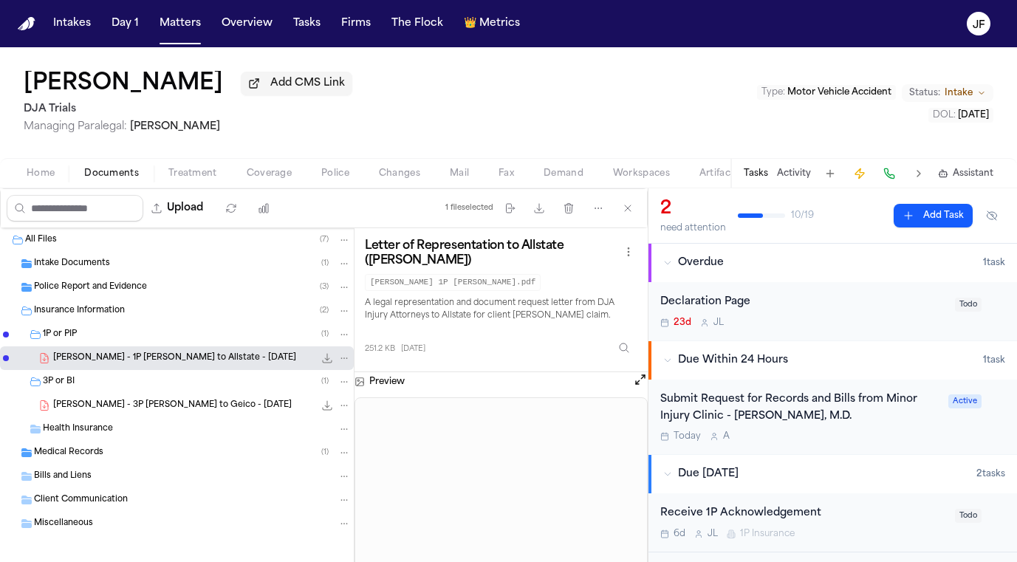
click at [97, 286] on span "Police Report and Evidence" at bounding box center [90, 287] width 113 height 13
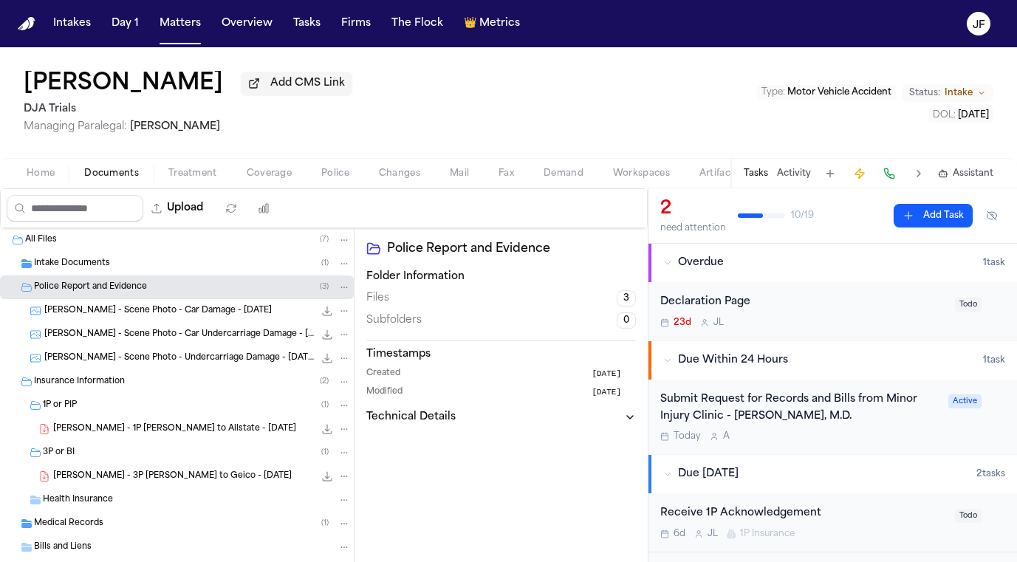
click at [127, 322] on div "[PERSON_NAME] - Scene Photo - Car Damage - [DATE] 70.8 KB • JPG" at bounding box center [177, 311] width 354 height 24
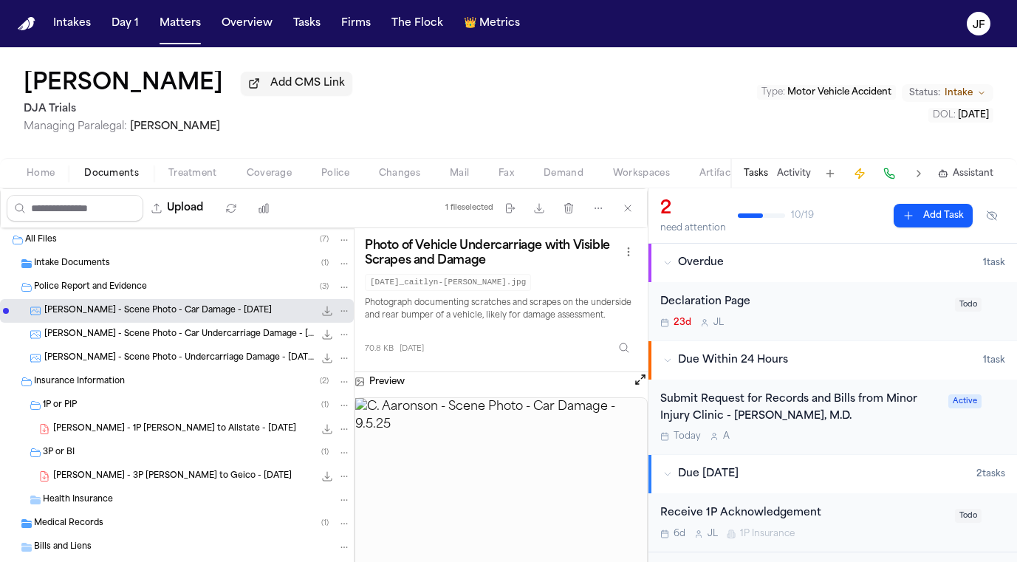
click at [215, 346] on div "[PERSON_NAME] - Scene Photo - Car Undercarriage Damage - [DATE] 57.4 KB • JPG" at bounding box center [177, 335] width 354 height 24
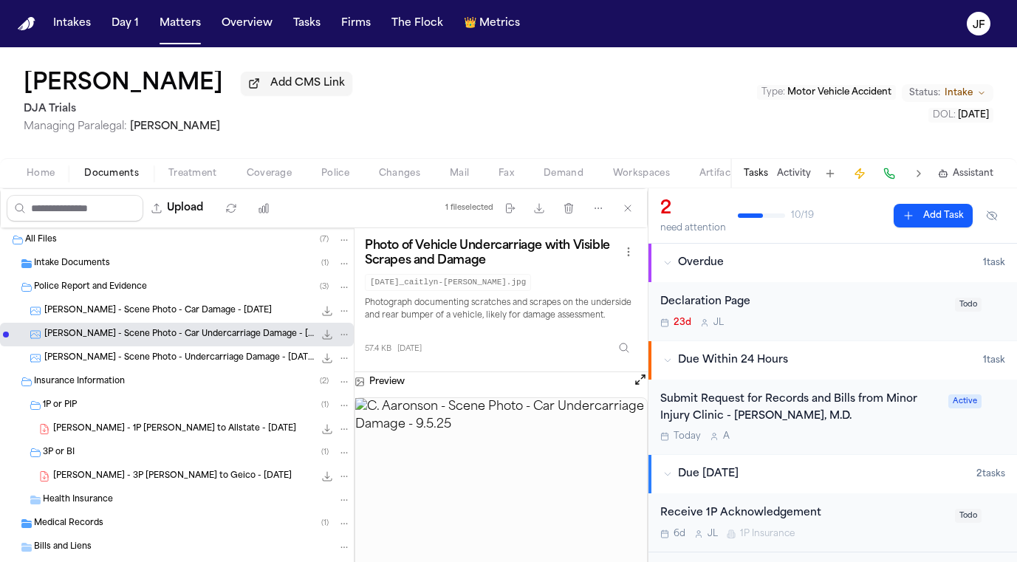
click at [190, 360] on span "[PERSON_NAME] - Scene Photo - Undercarriage Damage - [DATE]" at bounding box center [178, 358] width 269 height 13
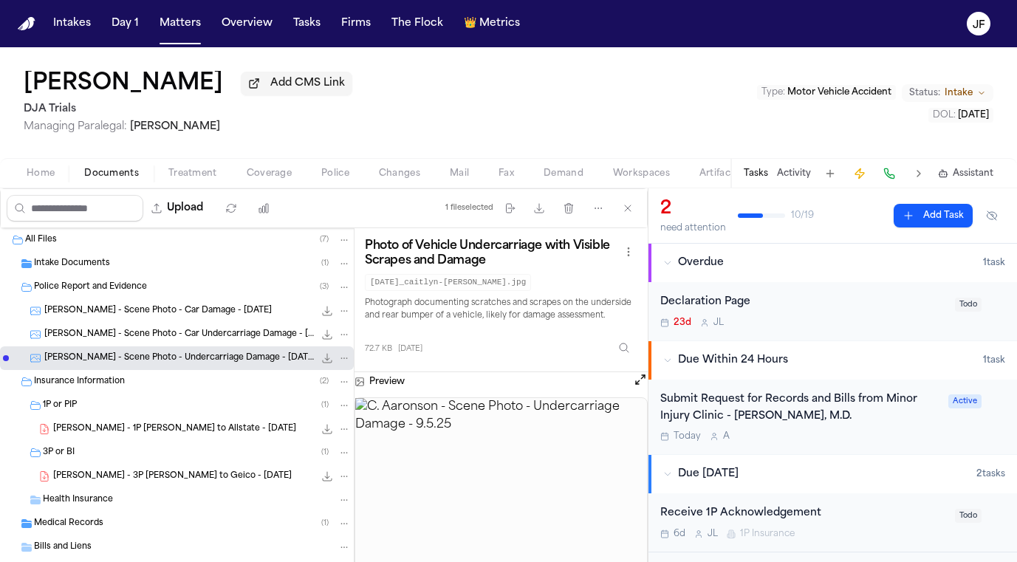
click at [213, 317] on span "[PERSON_NAME] - Scene Photo - Car Damage - [DATE]" at bounding box center [157, 311] width 227 height 13
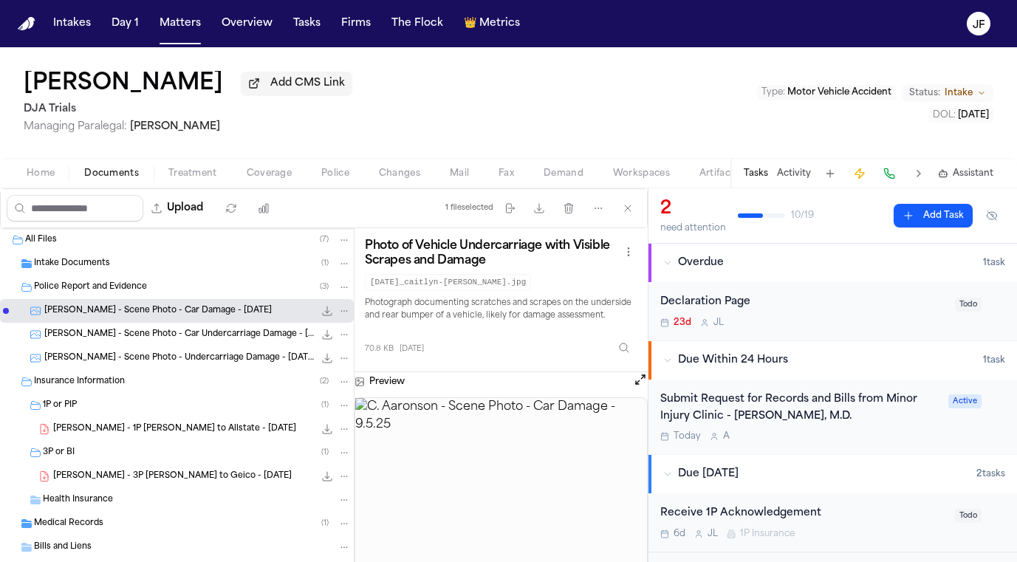
click at [323, 312] on icon "File: C. Aaronson - Scene Photo - Car Damage - 9.5.25" at bounding box center [328, 311] width 10 height 10
click at [216, 336] on span "[PERSON_NAME] - Scene Photo - Car Undercarriage Damage - [DATE]" at bounding box center [178, 335] width 269 height 13
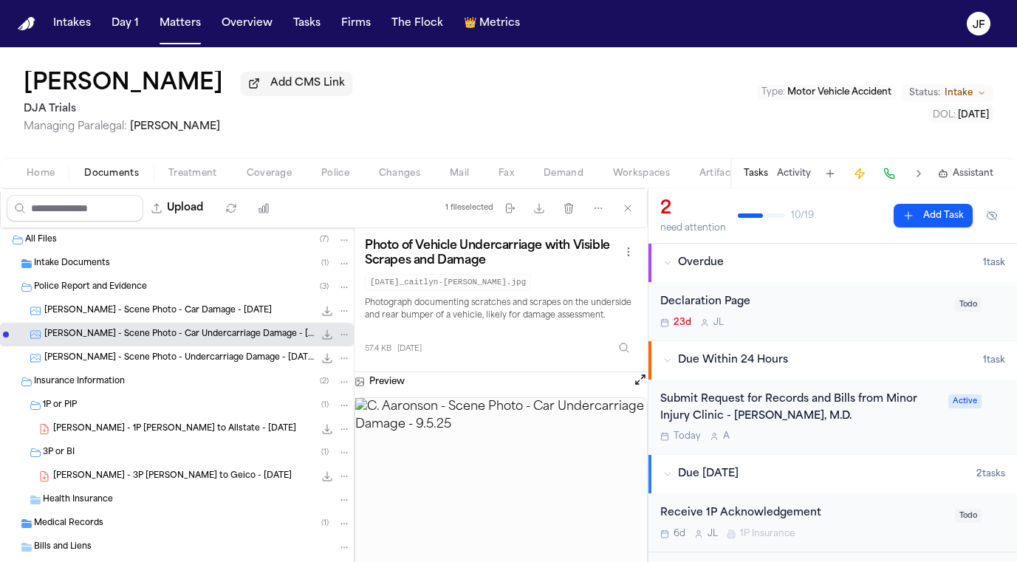
click at [323, 338] on icon "File: C. Aaronson - Scene Photo - Car Undercarriage Damage - 9.5.25" at bounding box center [328, 335] width 10 height 10
click at [0, 0] on span "72.7 KB • JPG" at bounding box center [0, 0] width 0 height 0
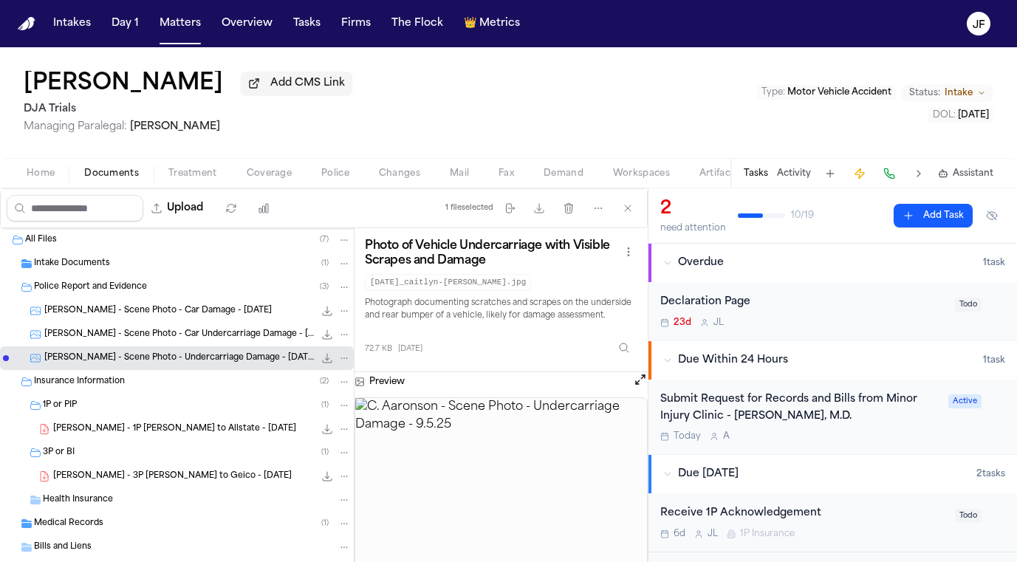
click at [323, 362] on icon "File: C. Aaronson - Scene Photo - Undercarriage Damage - 9.5.25" at bounding box center [328, 359] width 10 height 10
click at [113, 273] on div "Intake Documents ( 1 )" at bounding box center [177, 264] width 354 height 24
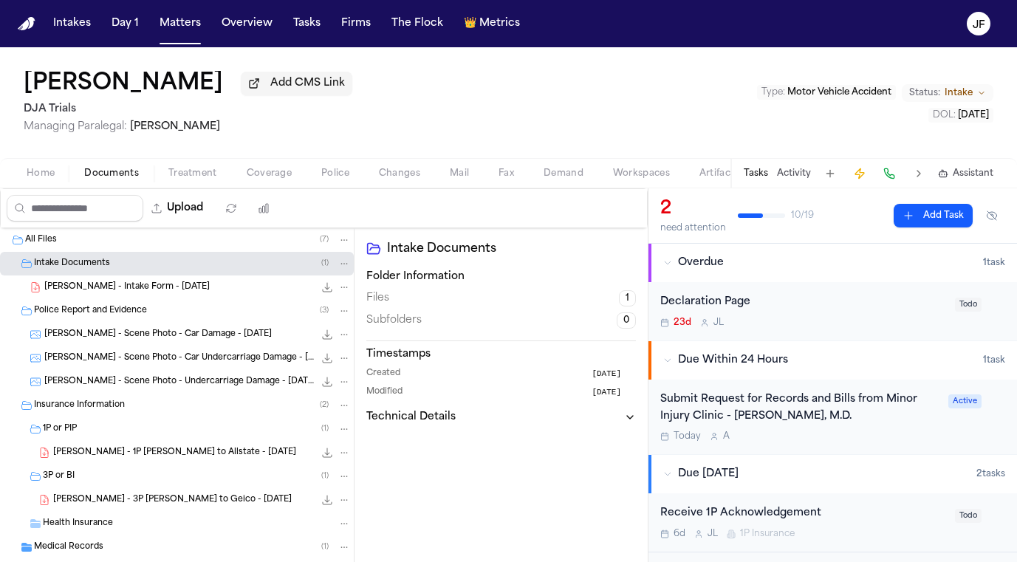
click at [113, 291] on span "[PERSON_NAME] - Intake Form - [DATE]" at bounding box center [126, 287] width 165 height 13
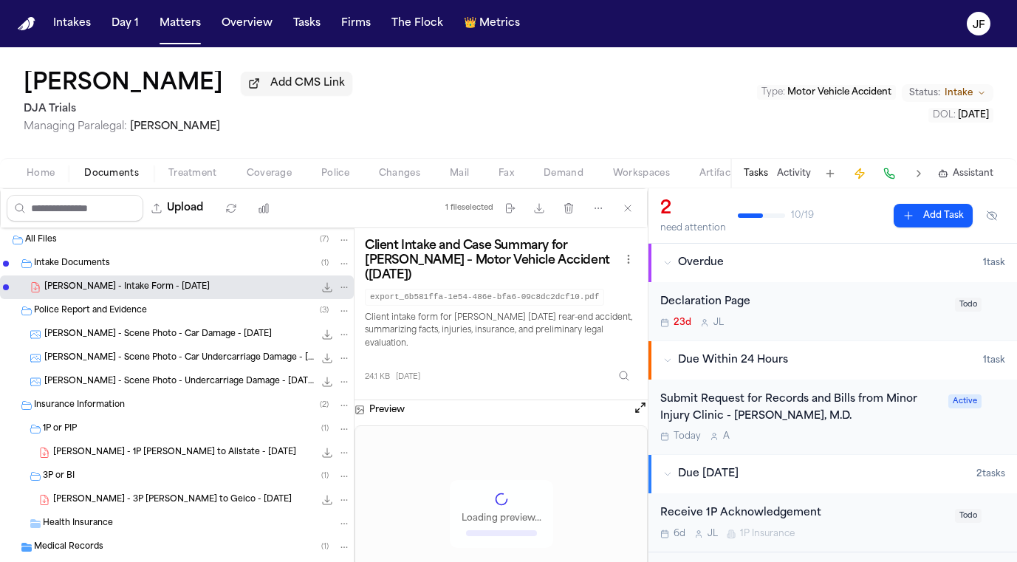
click at [321, 293] on icon "File: C. Aaronson - Intake Form - 9.2.25" at bounding box center [327, 287] width 12 height 12
click at [498, 108] on div "[PERSON_NAME] Add CMS Link DJA Trials Managing Paralegal: [PERSON_NAME] Type : …" at bounding box center [508, 102] width 1017 height 111
click at [496, 99] on div "[PERSON_NAME] Add CMS Link DJA Trials Managing Paralegal: [PERSON_NAME] Type : …" at bounding box center [508, 102] width 1017 height 111
click at [183, 314] on div "Police Report and Evidence ( 3 )" at bounding box center [192, 310] width 317 height 13
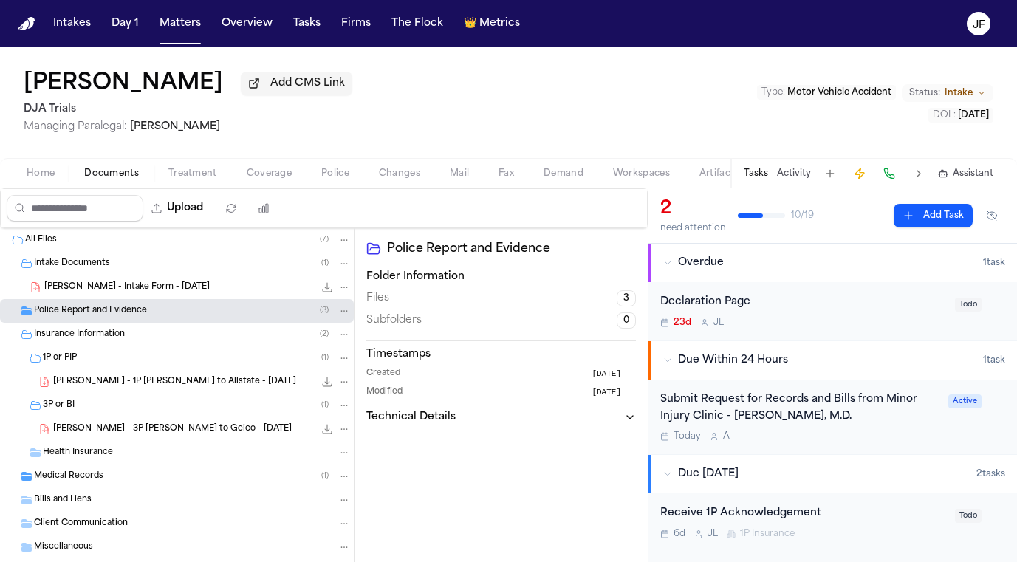
click at [165, 368] on div "1P or PIP ( 1 )" at bounding box center [177, 358] width 354 height 24
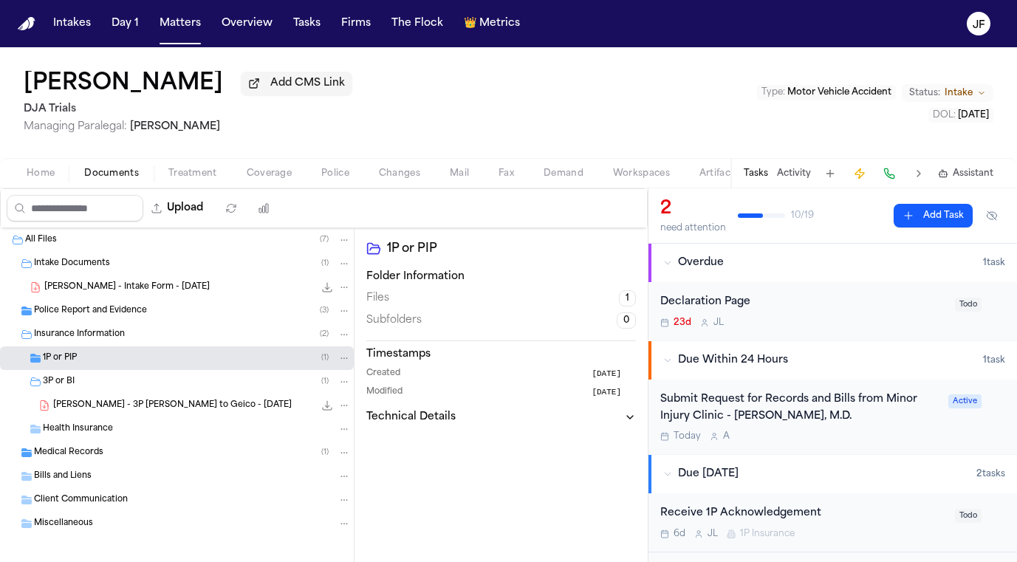
click at [180, 346] on div "Insurance Information ( 2 )" at bounding box center [177, 335] width 354 height 24
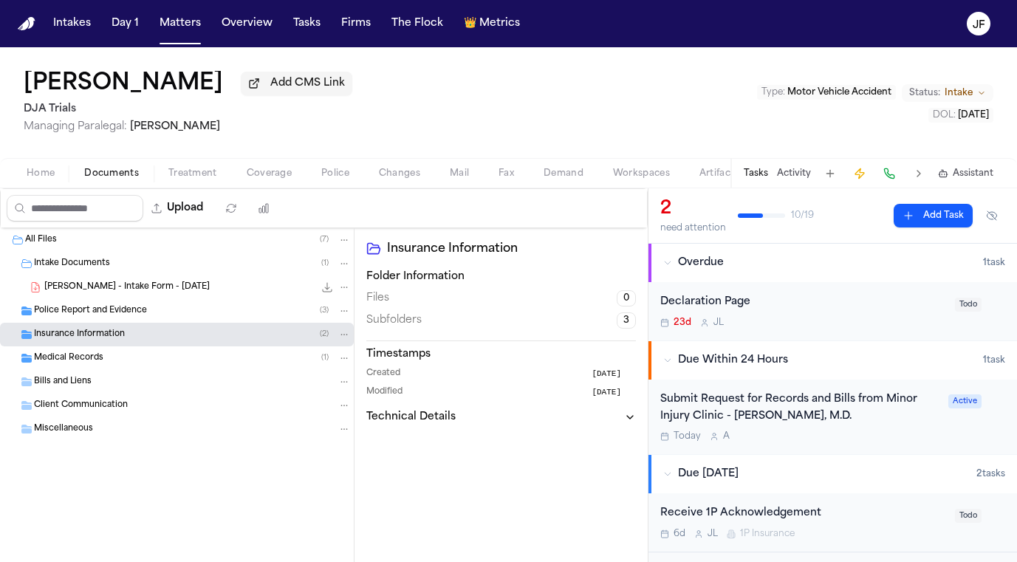
click at [180, 346] on div "Insurance Information ( 2 )" at bounding box center [177, 335] width 354 height 24
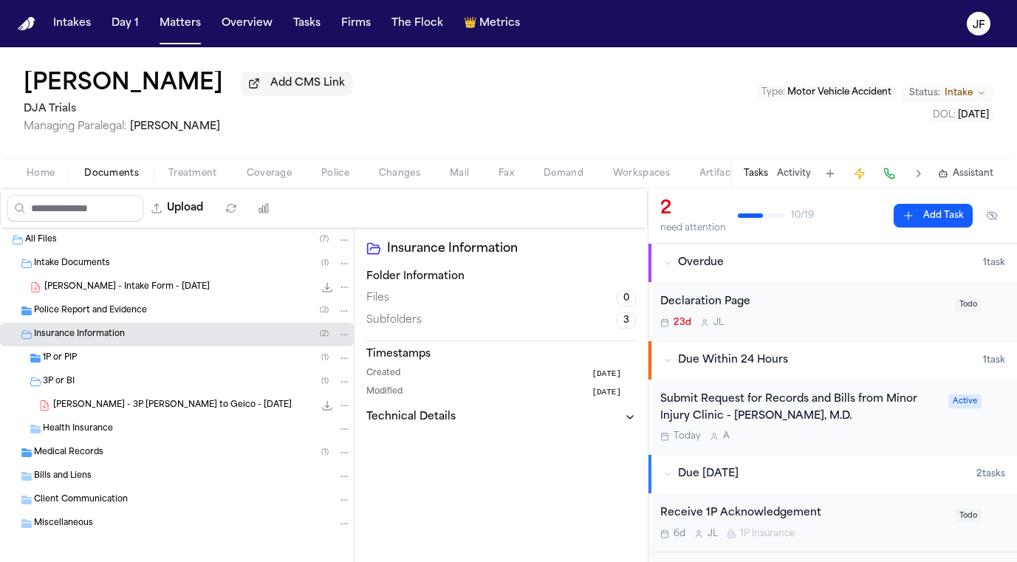
click at [167, 388] on div "3P or BI ( 1 )" at bounding box center [197, 381] width 308 height 13
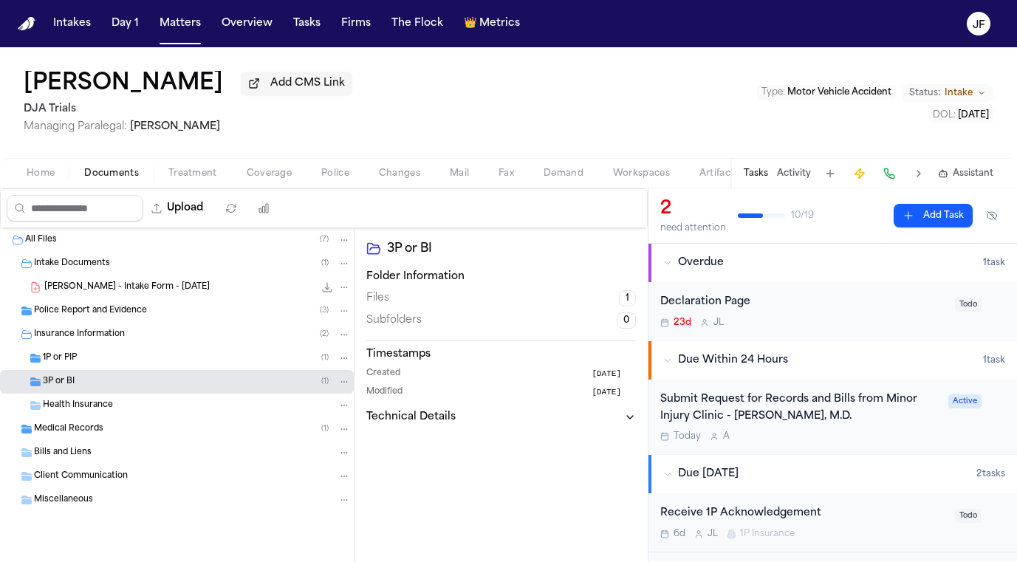
click at [213, 345] on div "Insurance Information ( 2 )" at bounding box center [177, 335] width 354 height 24
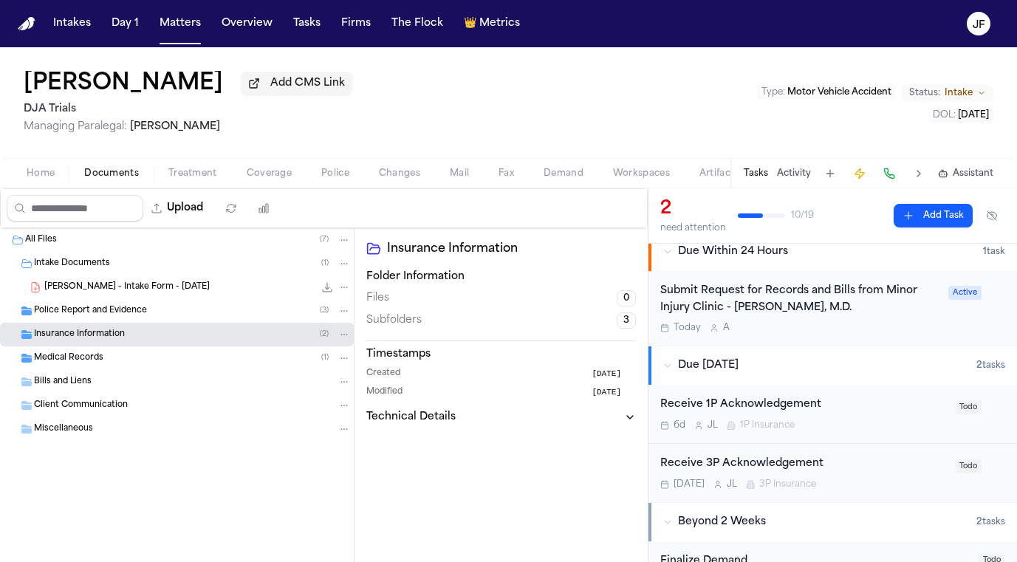
scroll to position [118, 0]
